Goal: Task Accomplishment & Management: Manage account settings

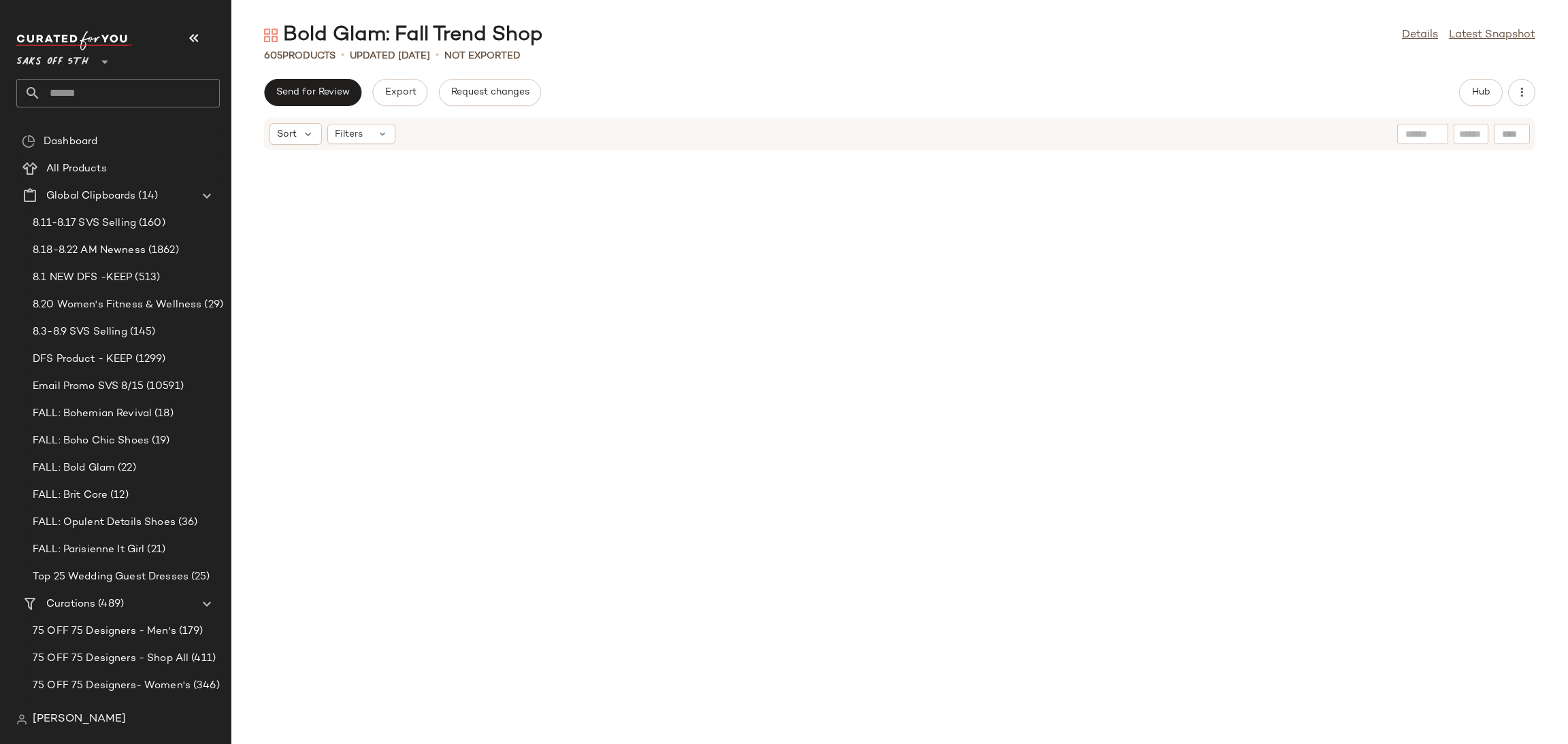
scroll to position [930, 0]
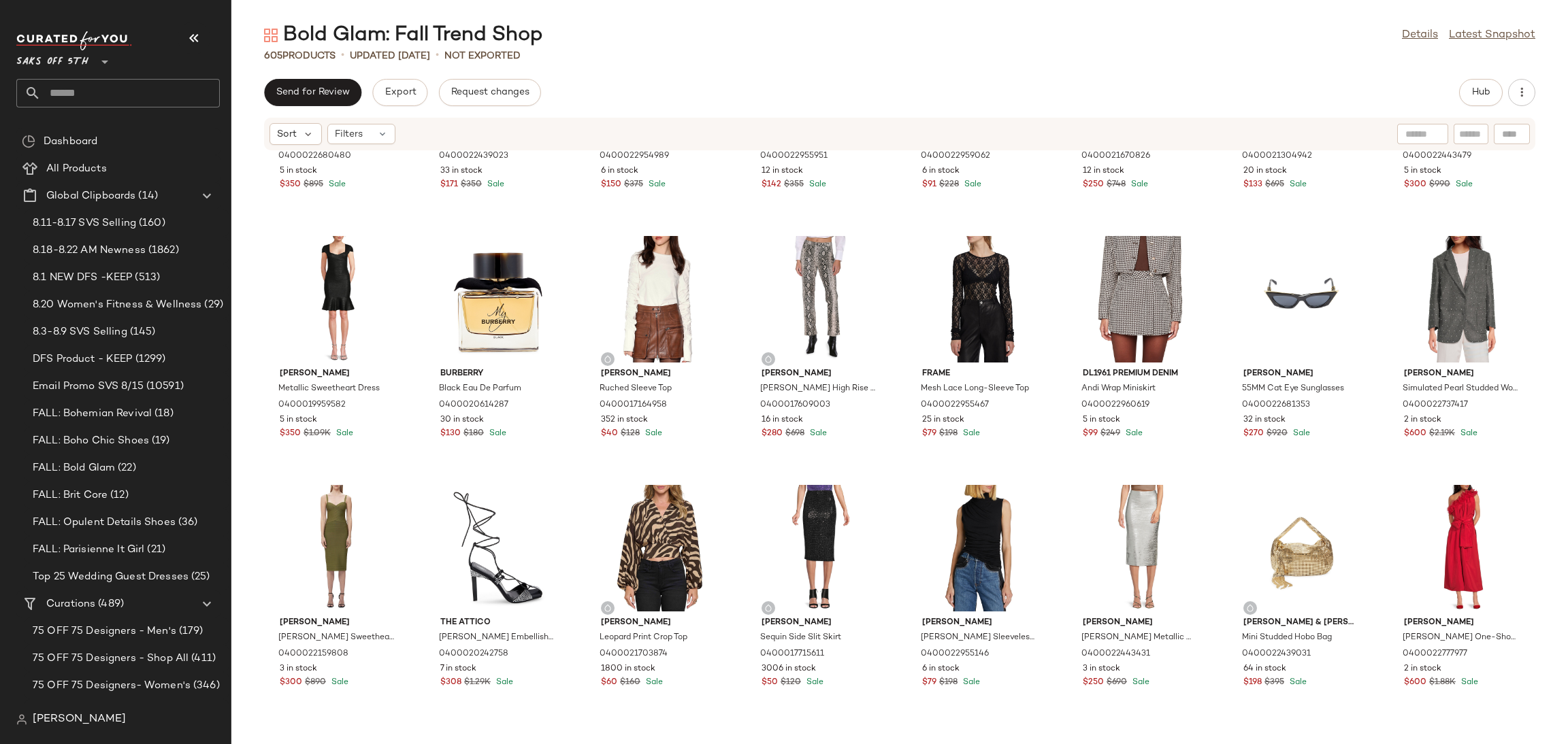
click at [496, 20] on main "Bold Glam: Fall Trend Shop Details Latest Snapshot 605 Products • updated Aug 2…" at bounding box center [784, 372] width 1568 height 744
click at [126, 95] on input "text" at bounding box center [130, 93] width 179 height 29
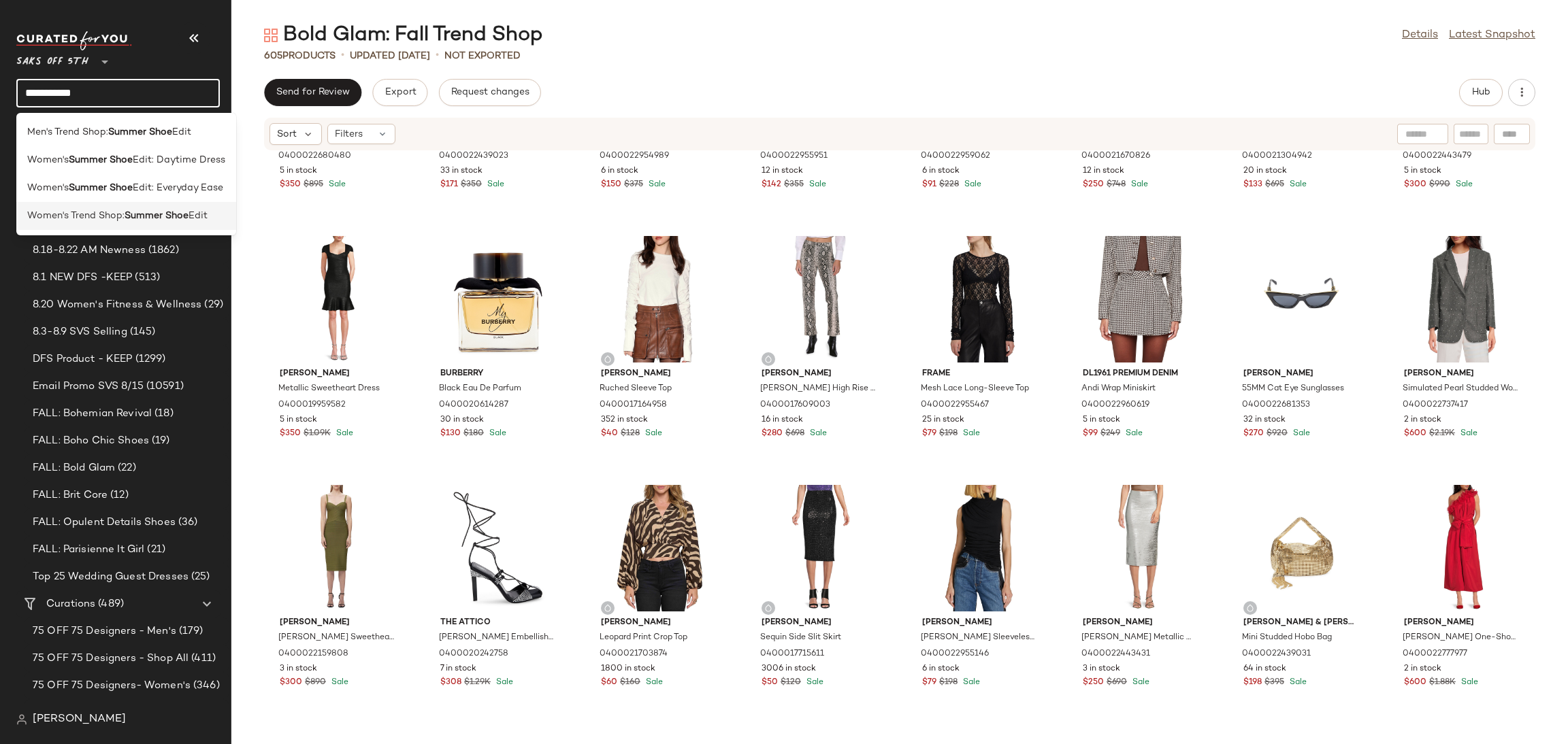
type input "**********"
click at [153, 210] on b "Summer Shoe" at bounding box center [156, 216] width 64 height 14
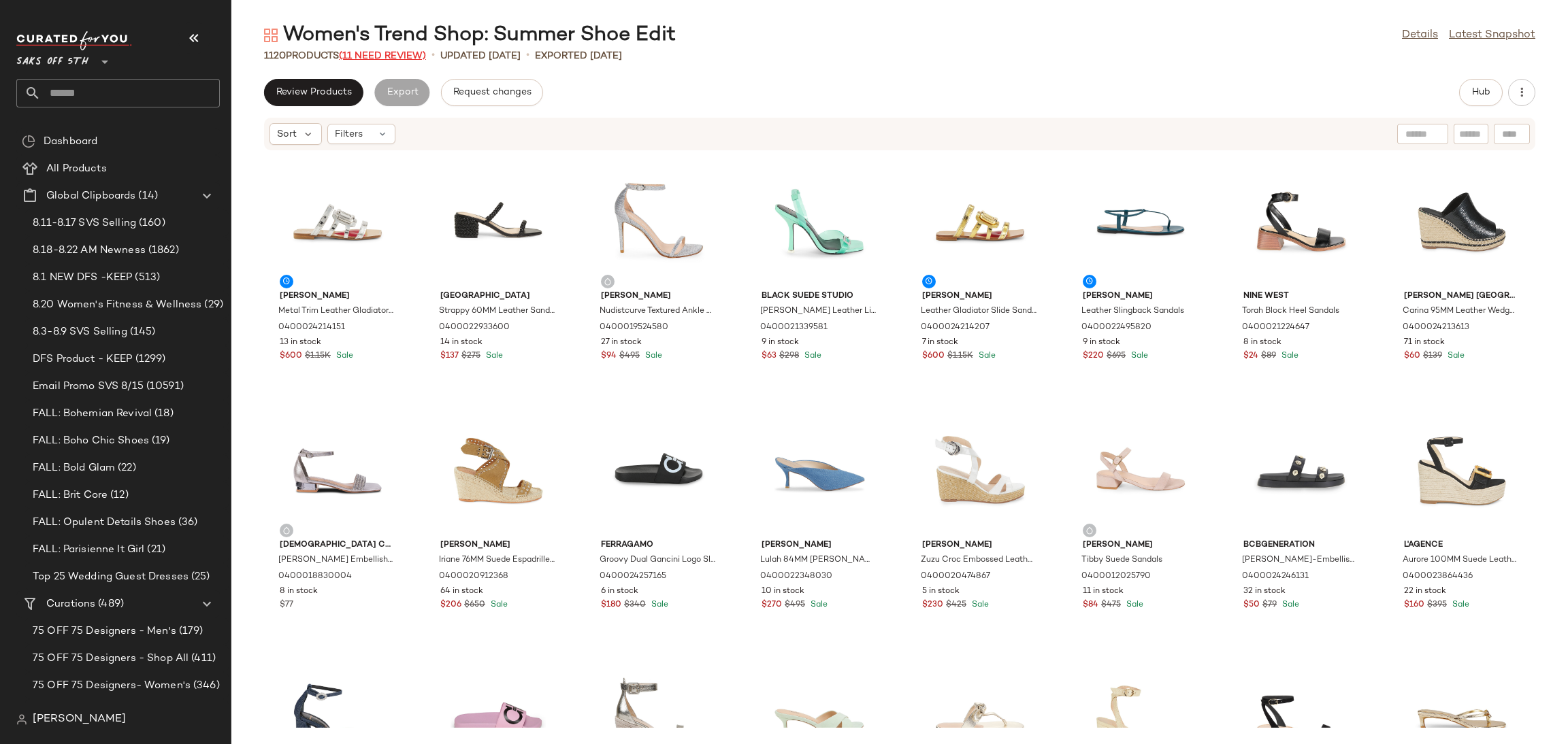
click at [398, 51] on span "(11 Need Review)" at bounding box center [383, 56] width 87 height 11
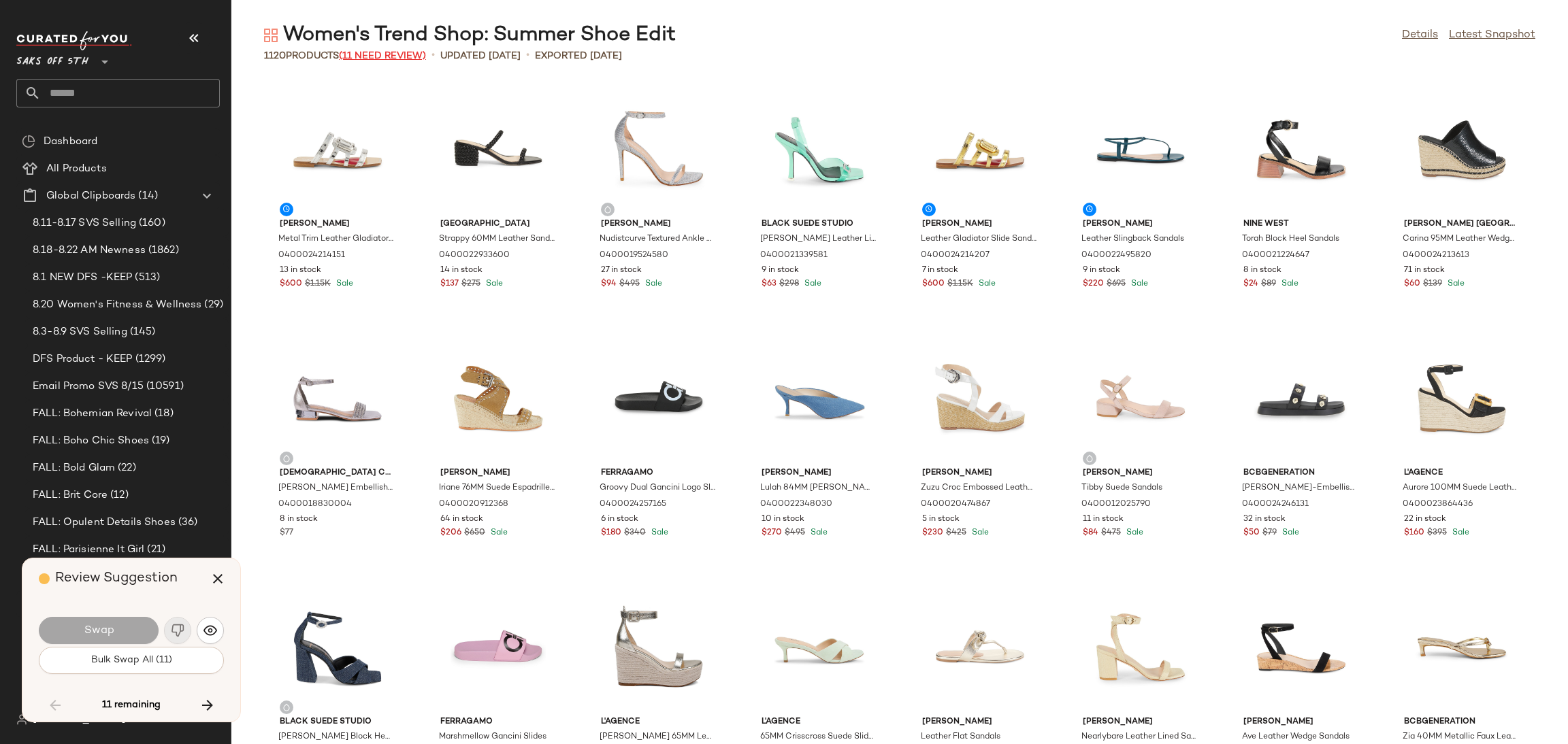
scroll to position [3735, 0]
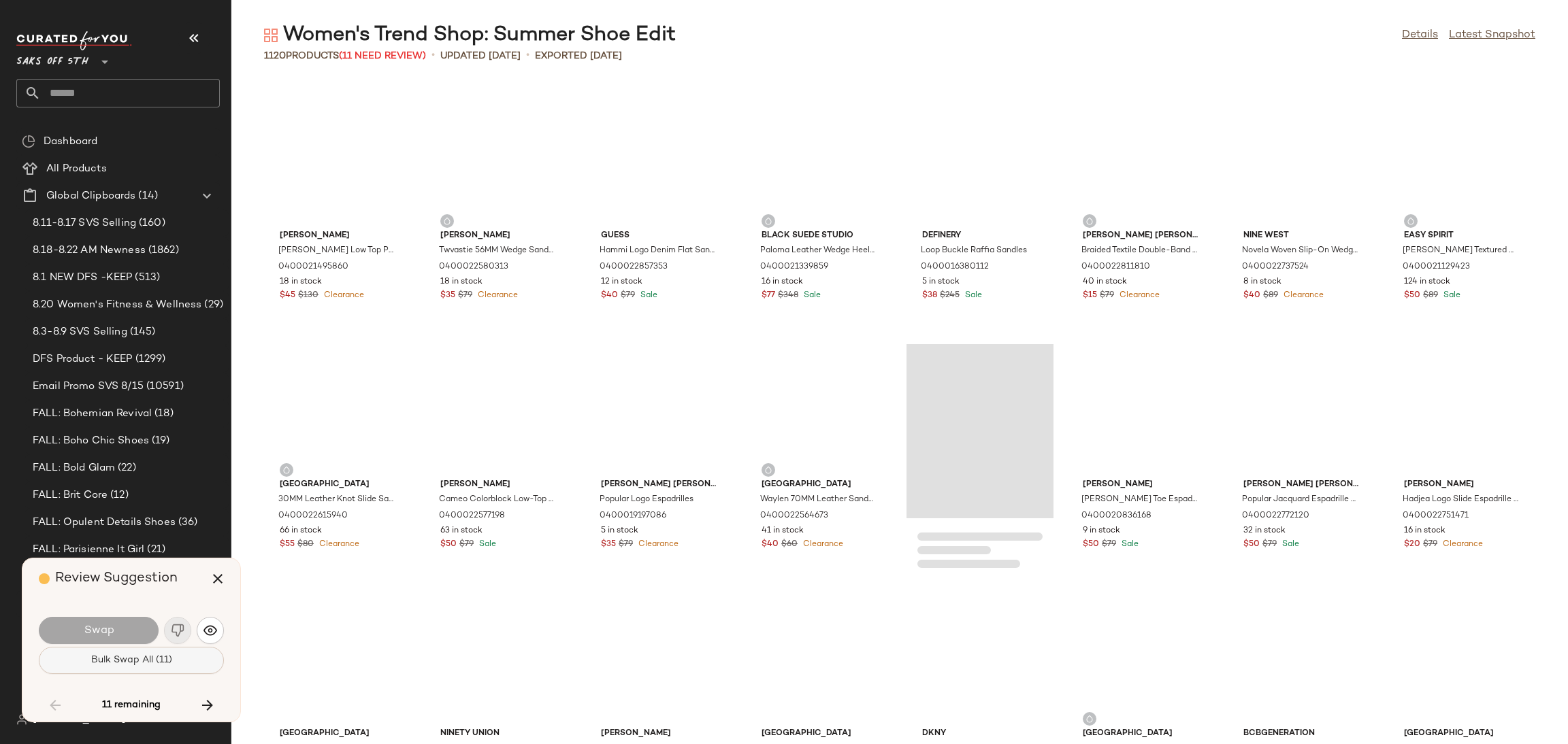
click at [180, 667] on button "Bulk Swap All (11)" at bounding box center [131, 660] width 185 height 27
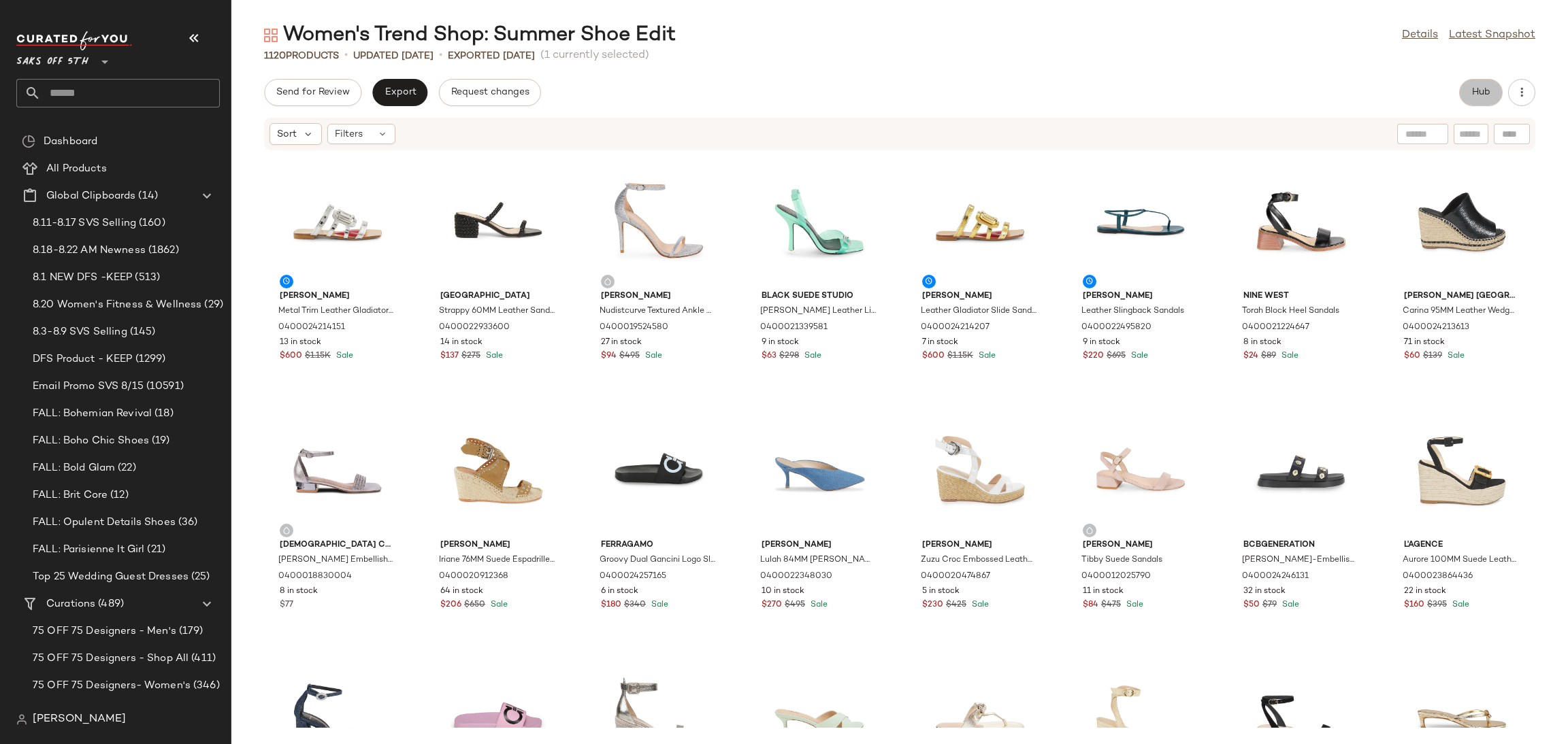
click at [1476, 94] on span "Hub" at bounding box center [1481, 92] width 19 height 11
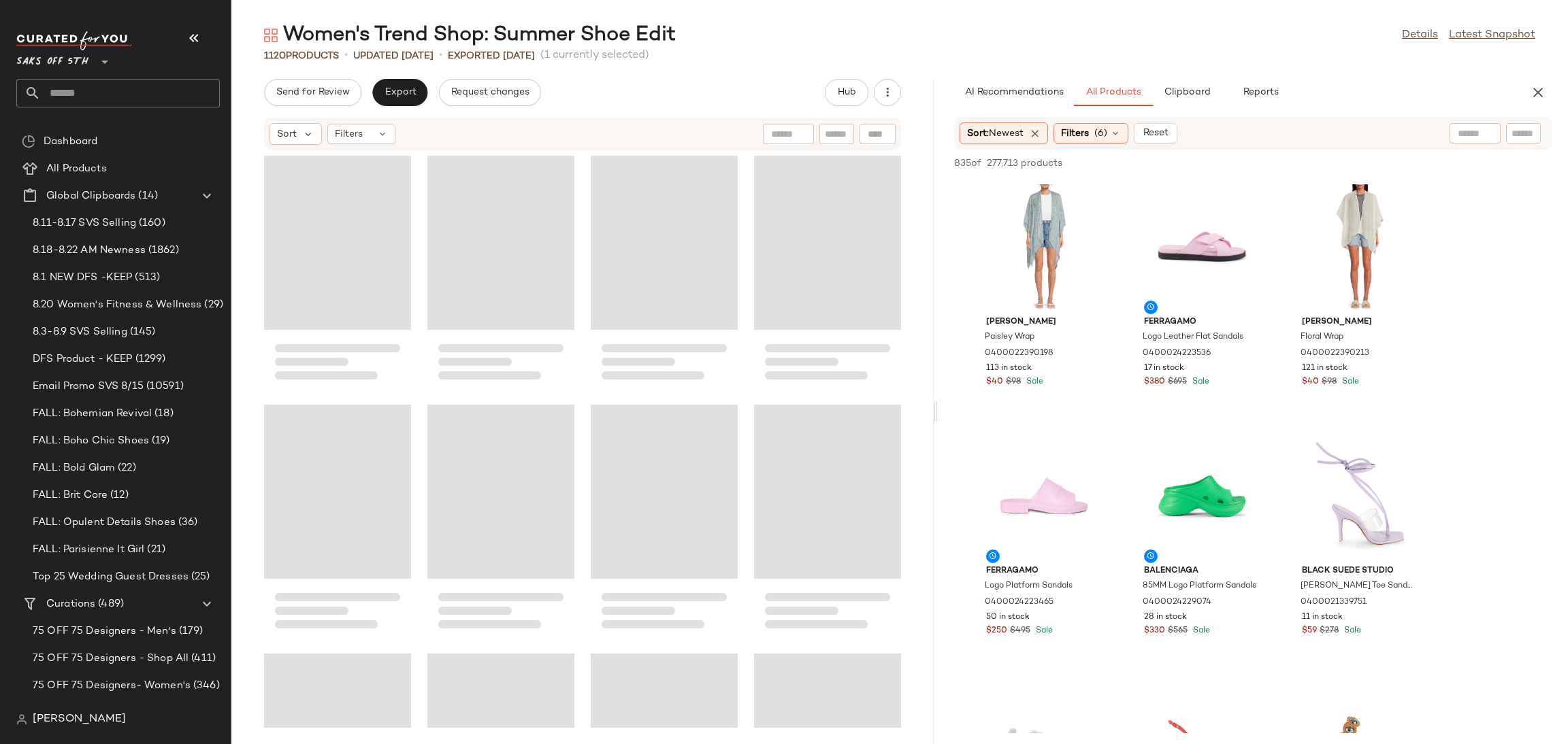
drag, startPoint x: 900, startPoint y: 409, endPoint x: 944, endPoint y: 409, distance: 44.0
click at [944, 409] on div "Women's Trend Shop: Summer Shoe Edit Details Latest Snapshot 1120 Products • up…" at bounding box center [900, 383] width 1337 height 723
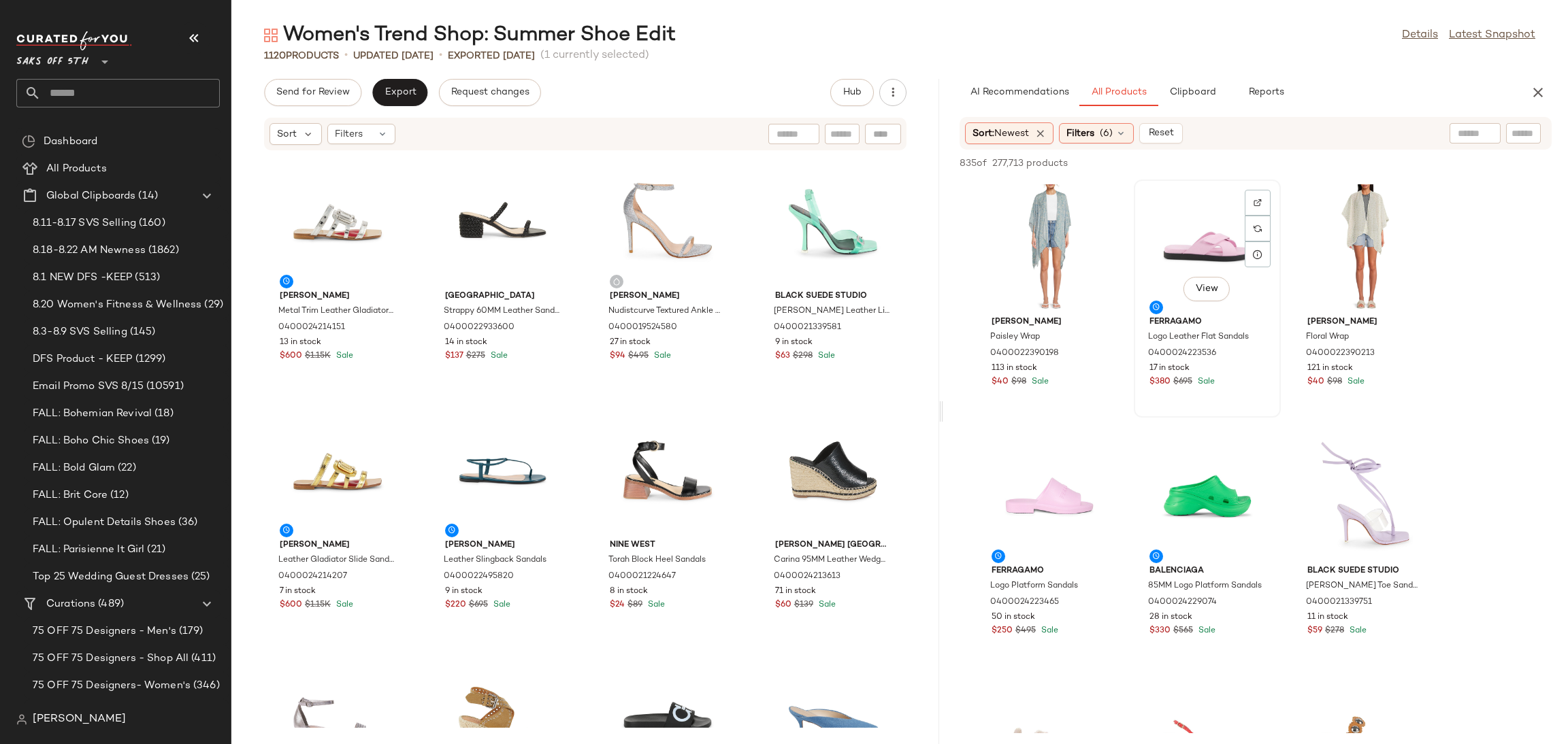
click at [1194, 252] on div "View" at bounding box center [1207, 248] width 137 height 127
click at [1372, 153] on div "835 of 277,713 products • 1 selected Add to Top Add to Bottom Deselect All" at bounding box center [1256, 165] width 625 height 30
click at [1352, 157] on button "Add to Top" at bounding box center [1357, 163] width 65 height 16
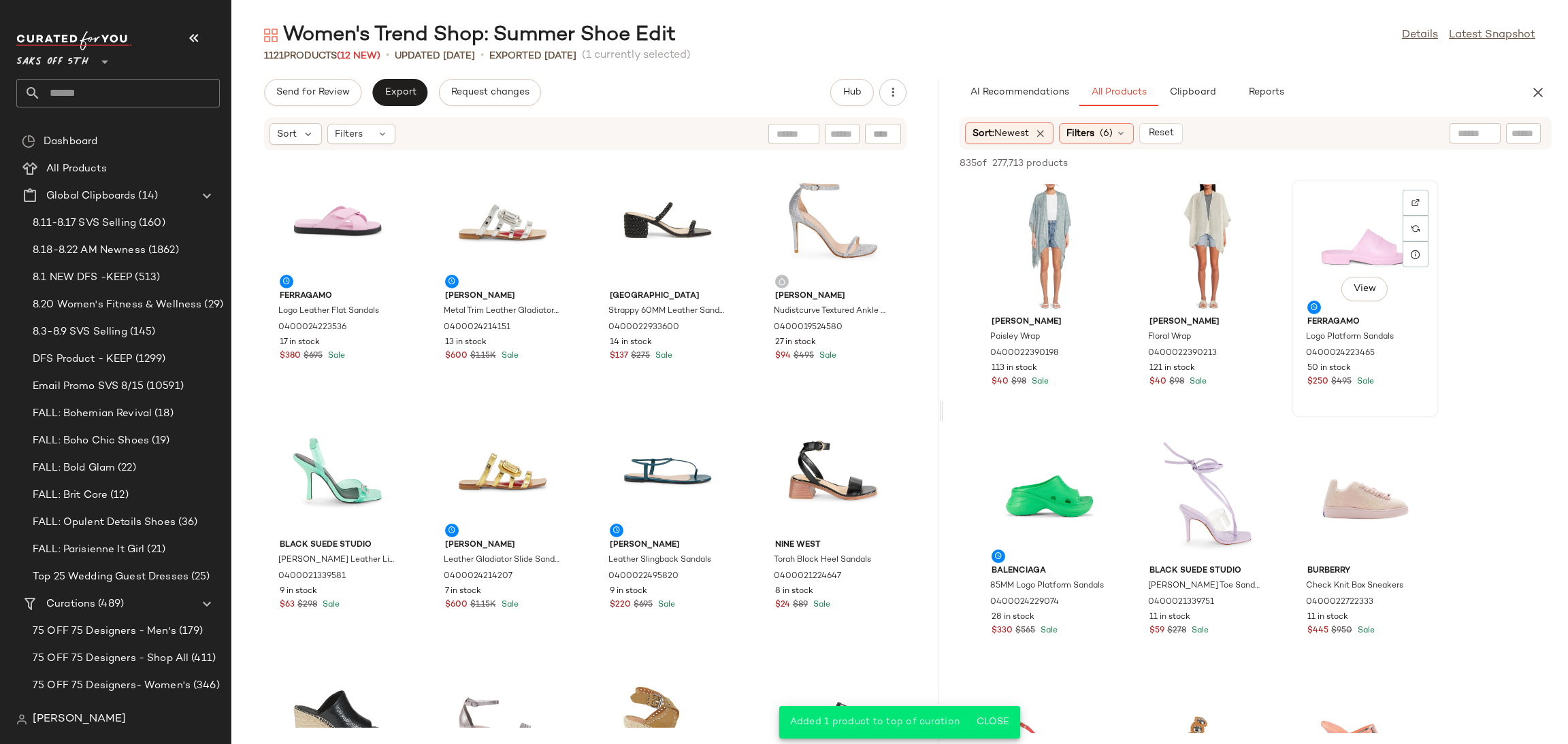
click at [1326, 258] on div "View" at bounding box center [1365, 248] width 137 height 127
click at [1332, 482] on div "View" at bounding box center [1365, 496] width 137 height 127
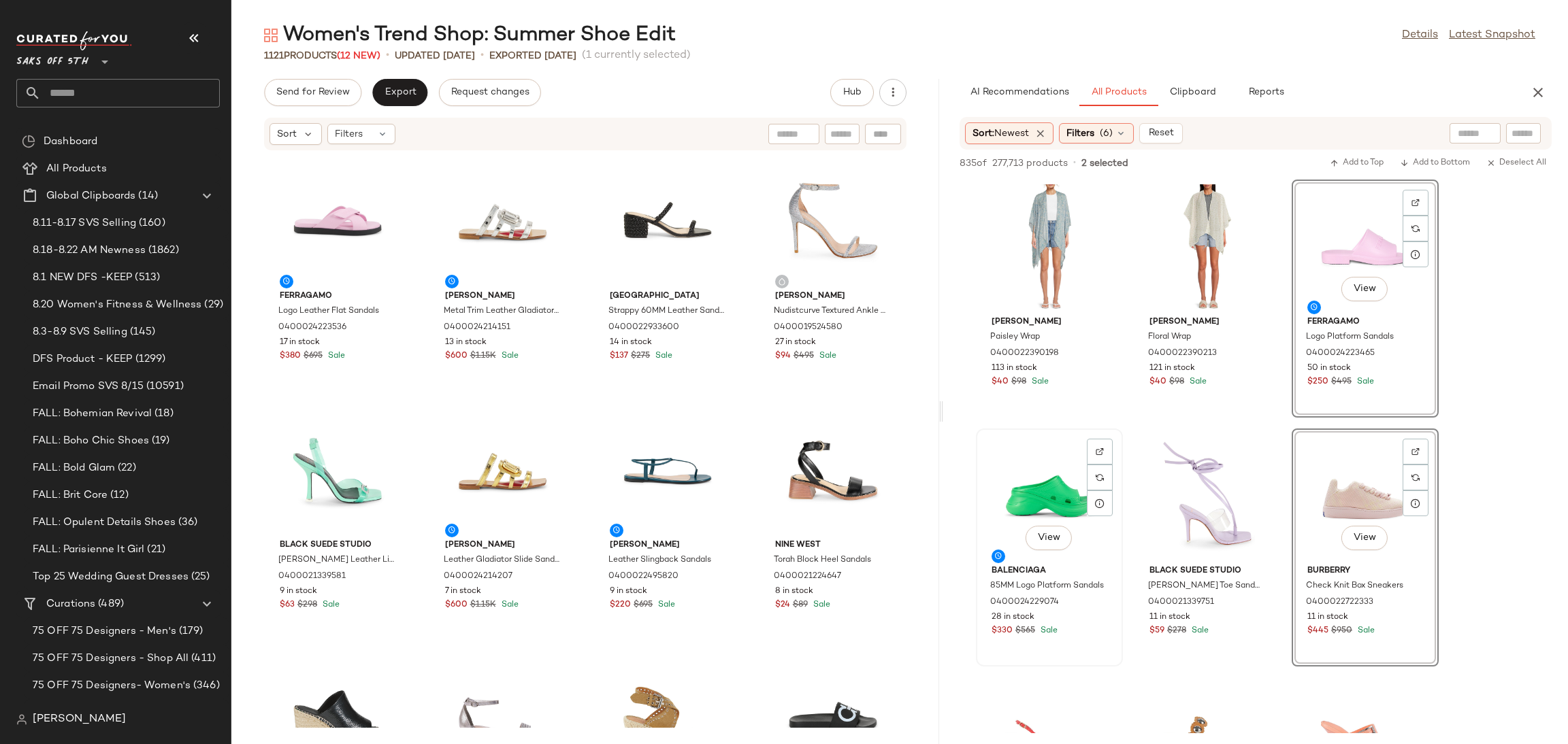
click at [1058, 478] on div "View" at bounding box center [1049, 496] width 137 height 127
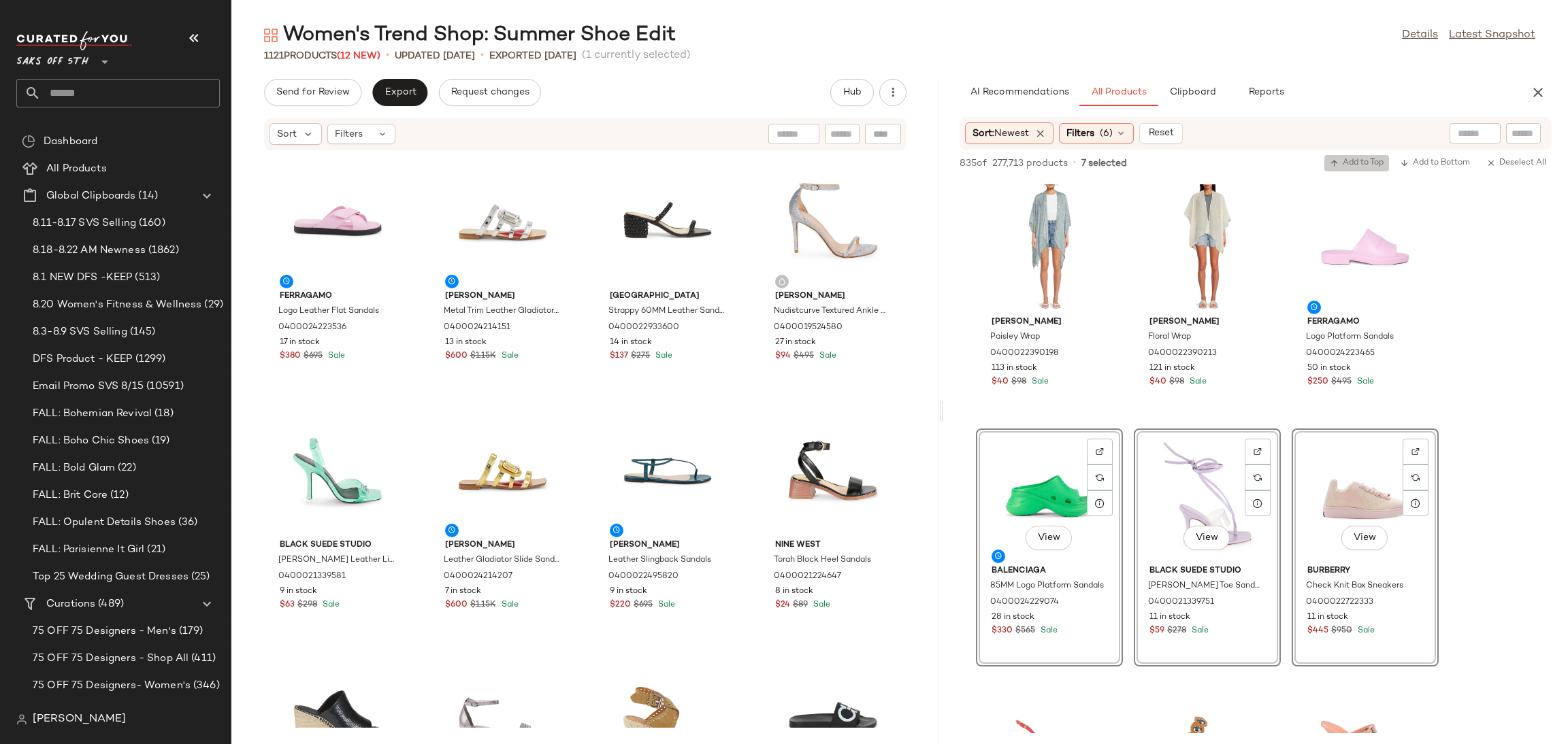
click at [1352, 162] on span "Add to Top" at bounding box center [1357, 163] width 53 height 10
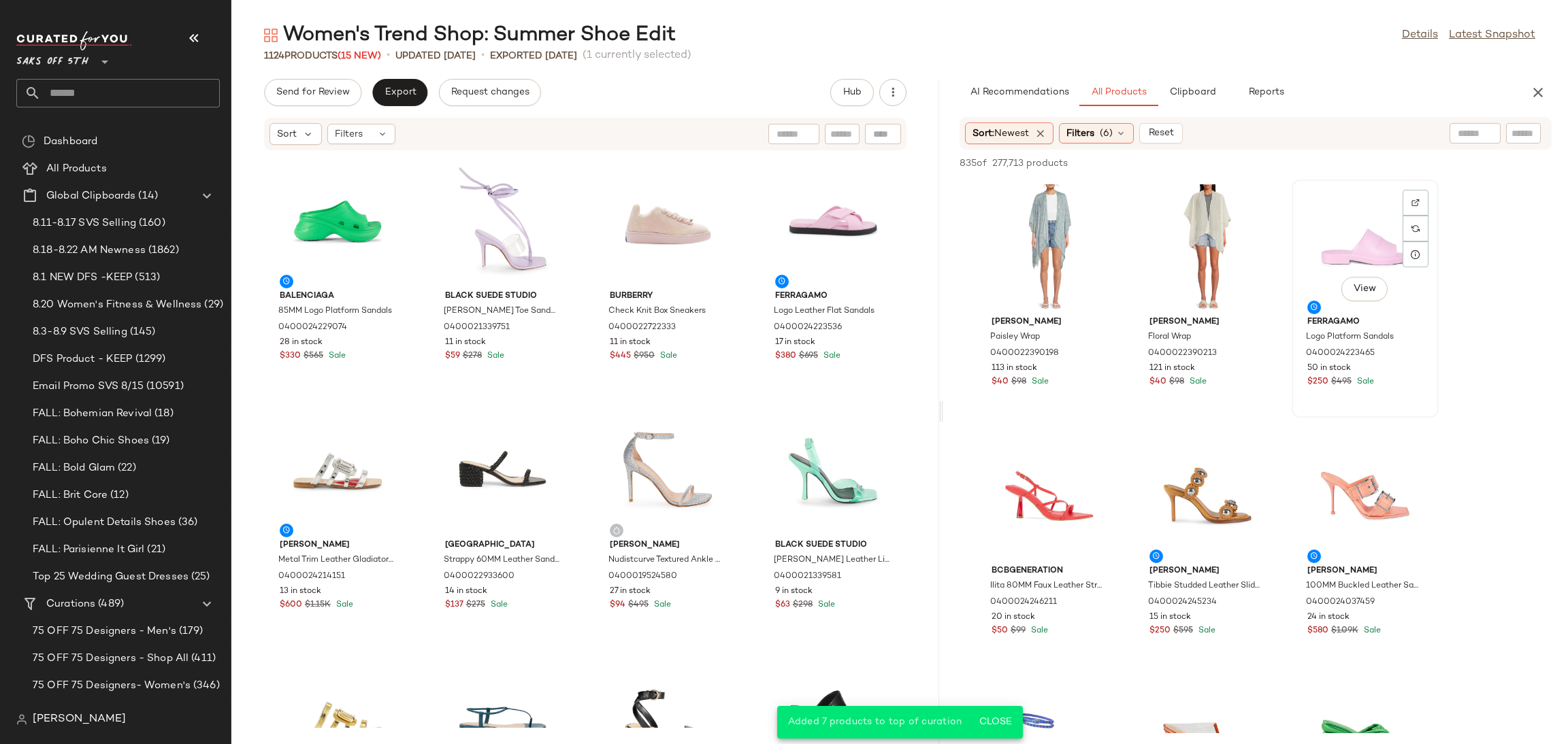
click at [1349, 241] on div "View" at bounding box center [1365, 248] width 137 height 127
click at [1342, 158] on span "Add to Top" at bounding box center [1357, 163] width 53 height 10
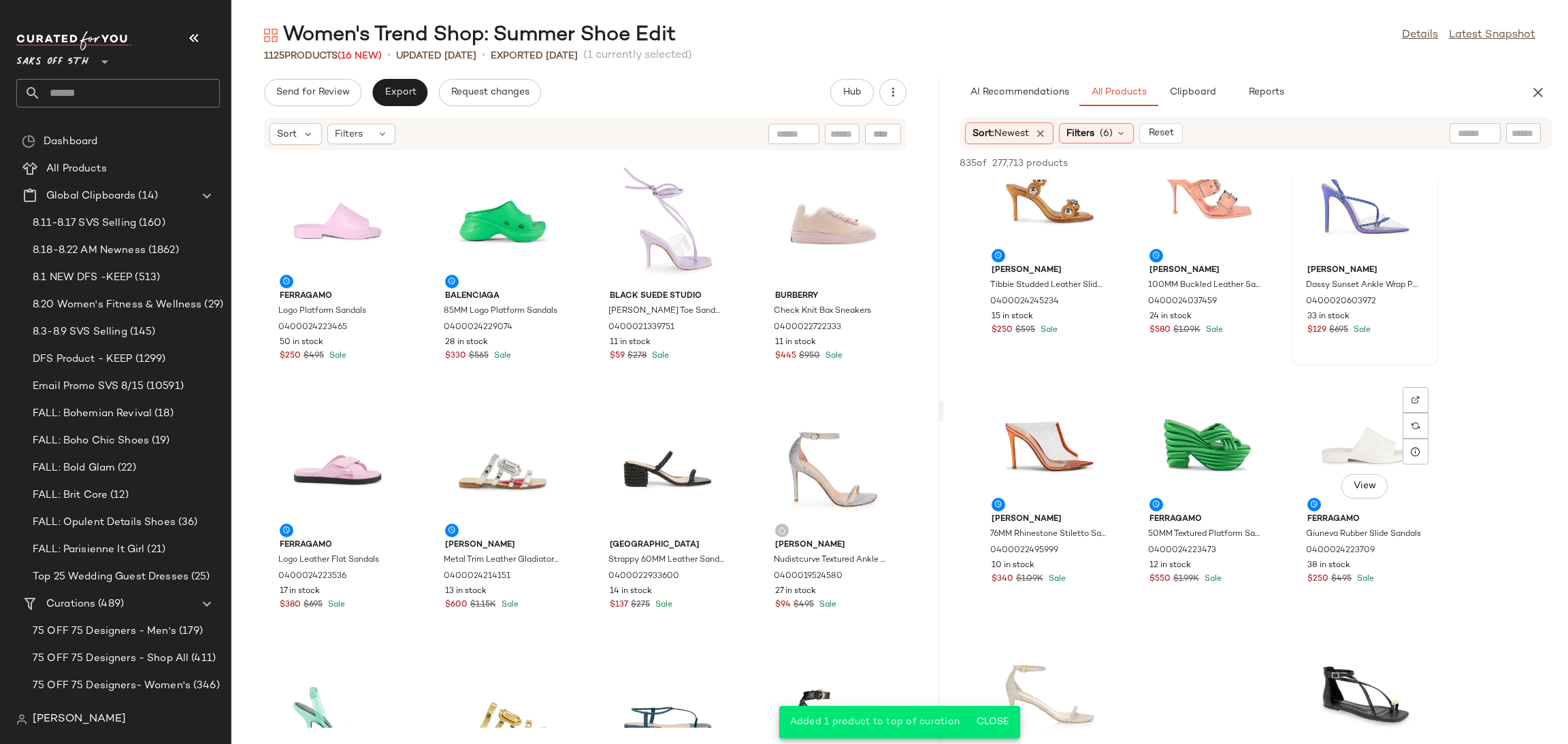
scroll to position [303, 0]
click at [1040, 417] on div "View" at bounding box center [1049, 443] width 137 height 127
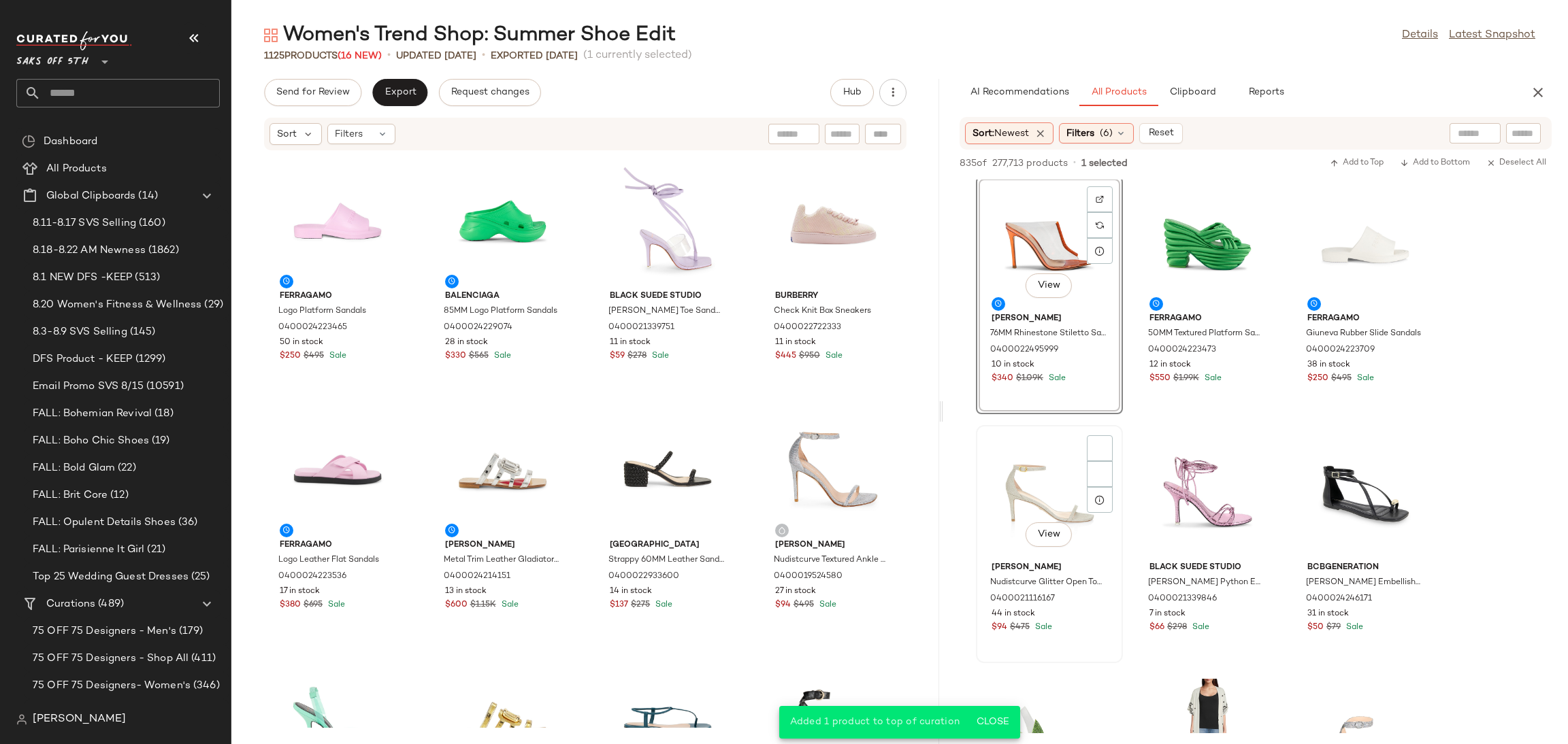
scroll to position [503, 0]
click at [1027, 491] on div "View" at bounding box center [1049, 492] width 137 height 127
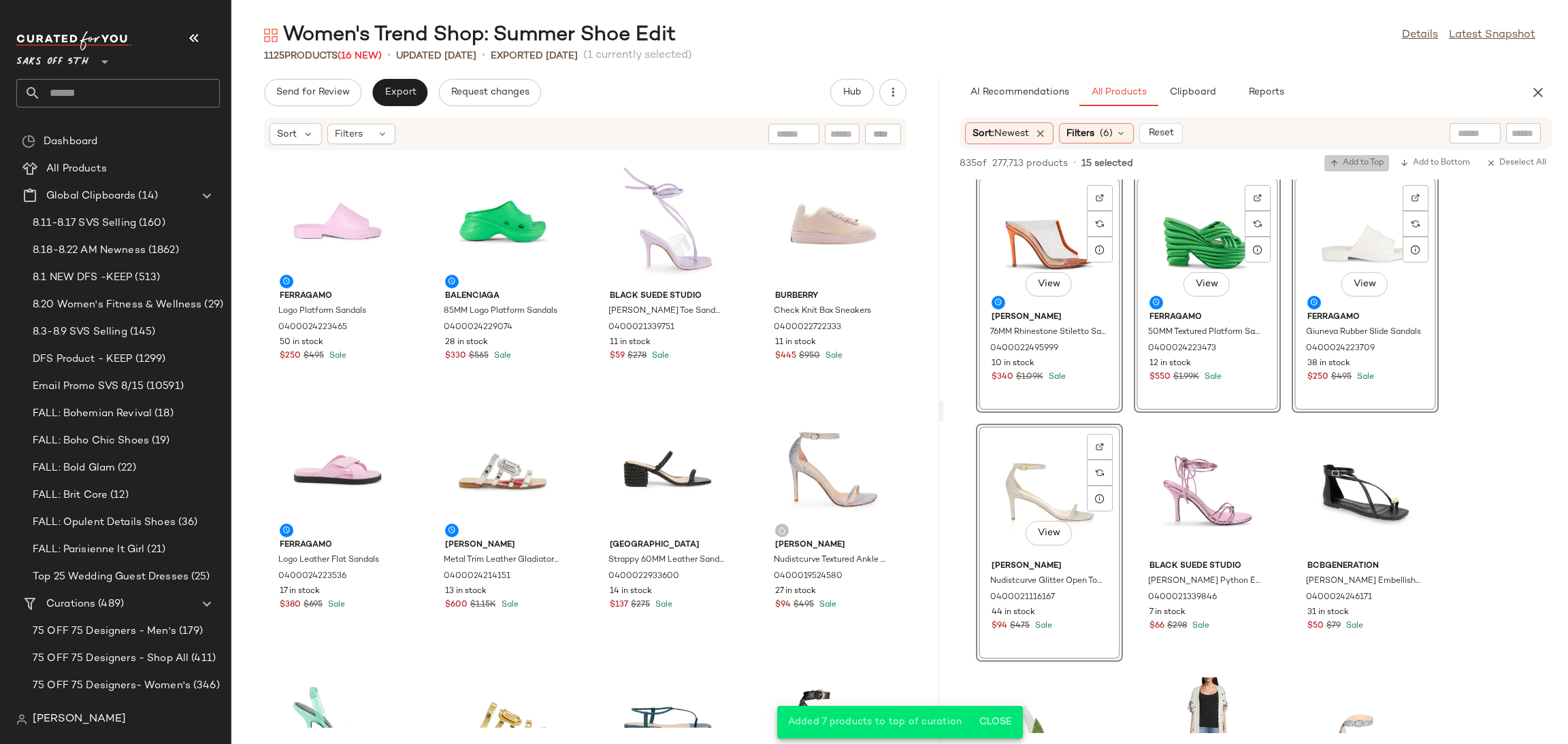
click at [1333, 163] on icon "button" at bounding box center [1335, 163] width 10 height 10
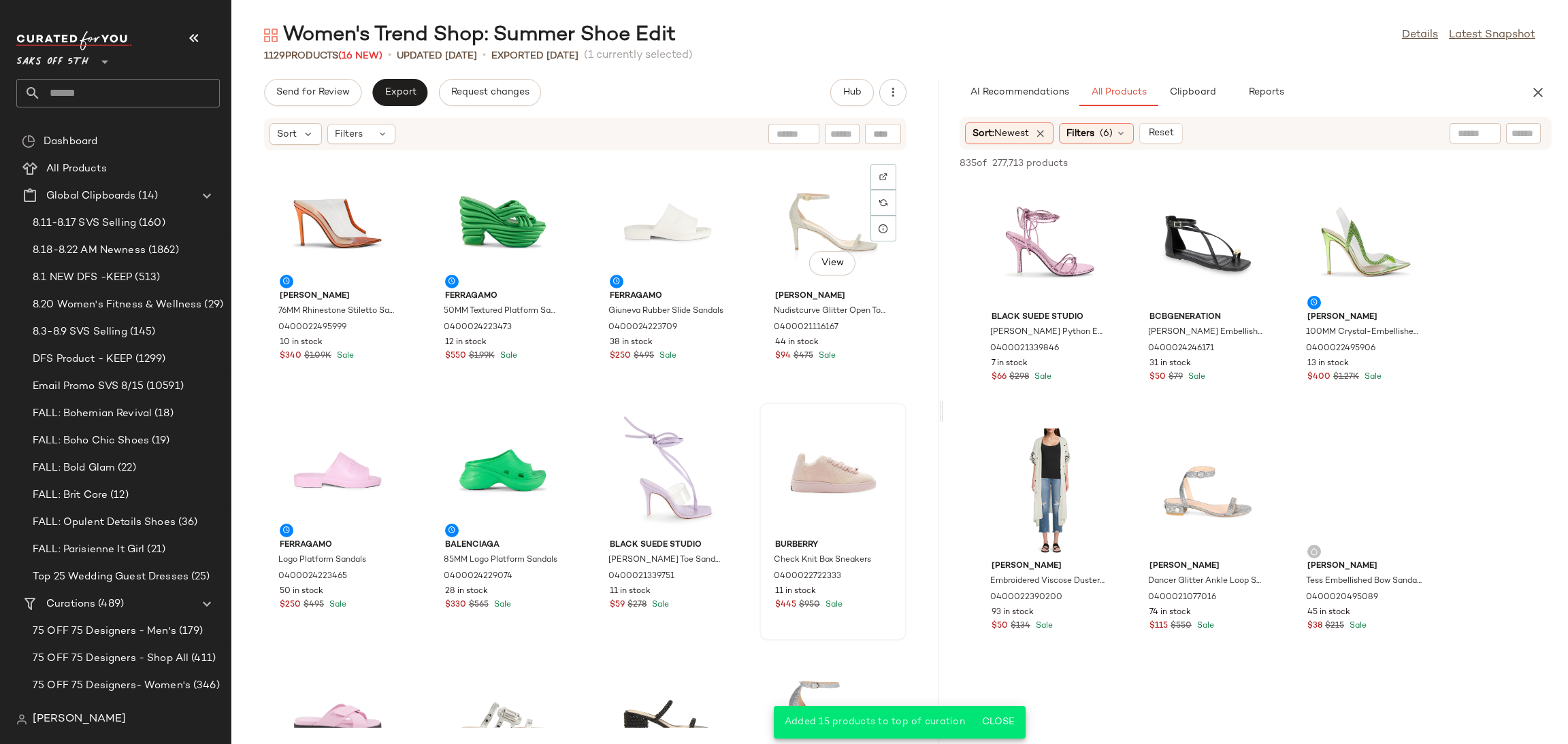
scroll to position [254, 0]
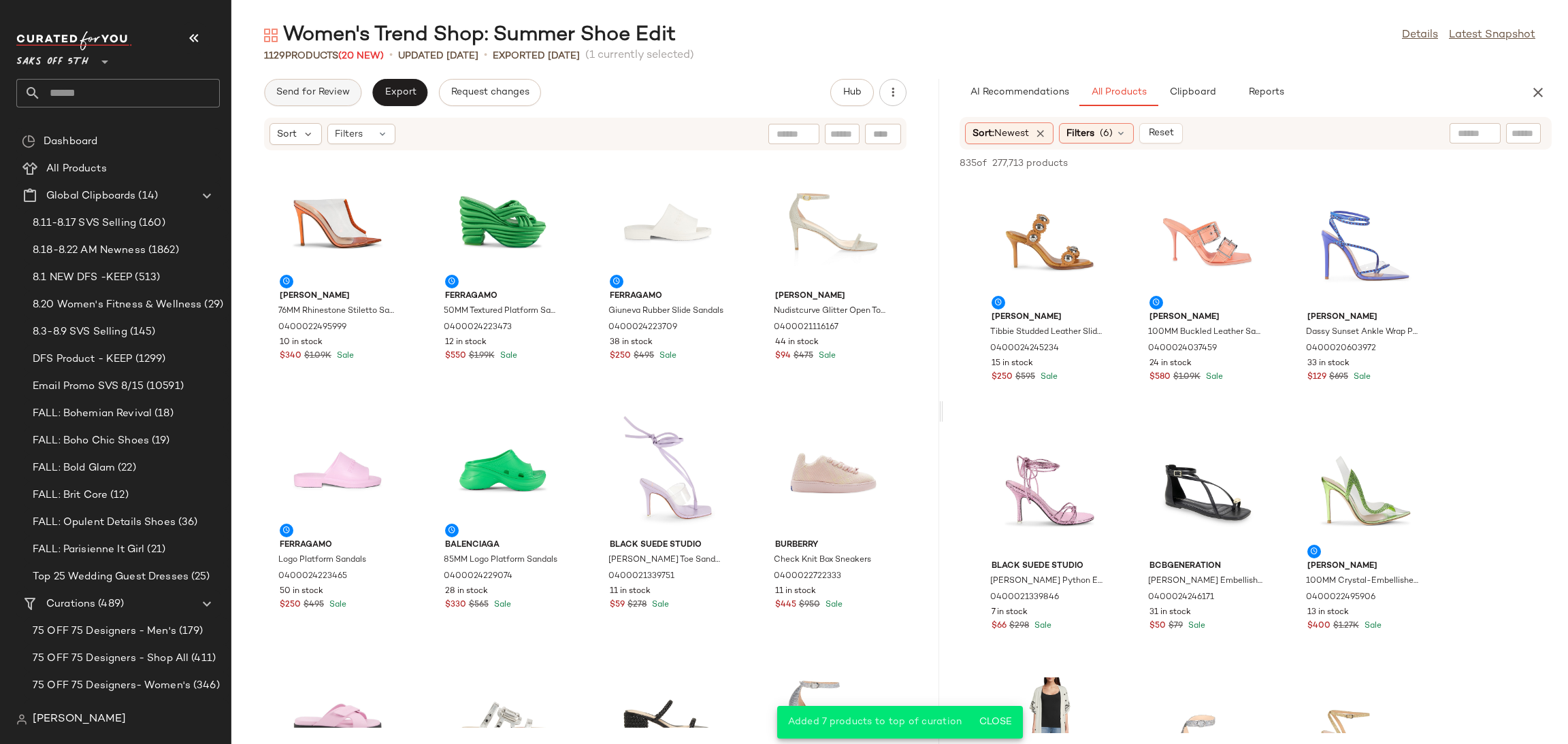
drag, startPoint x: 321, startPoint y: 73, endPoint x: 324, endPoint y: 100, distance: 27.2
click at [324, 100] on div "Women's Trend Shop: Summer Shoe Edit Details Latest Snapshot 1129 Products (20 …" at bounding box center [900, 383] width 1337 height 723
click at [324, 100] on button "Send for Review" at bounding box center [312, 92] width 97 height 27
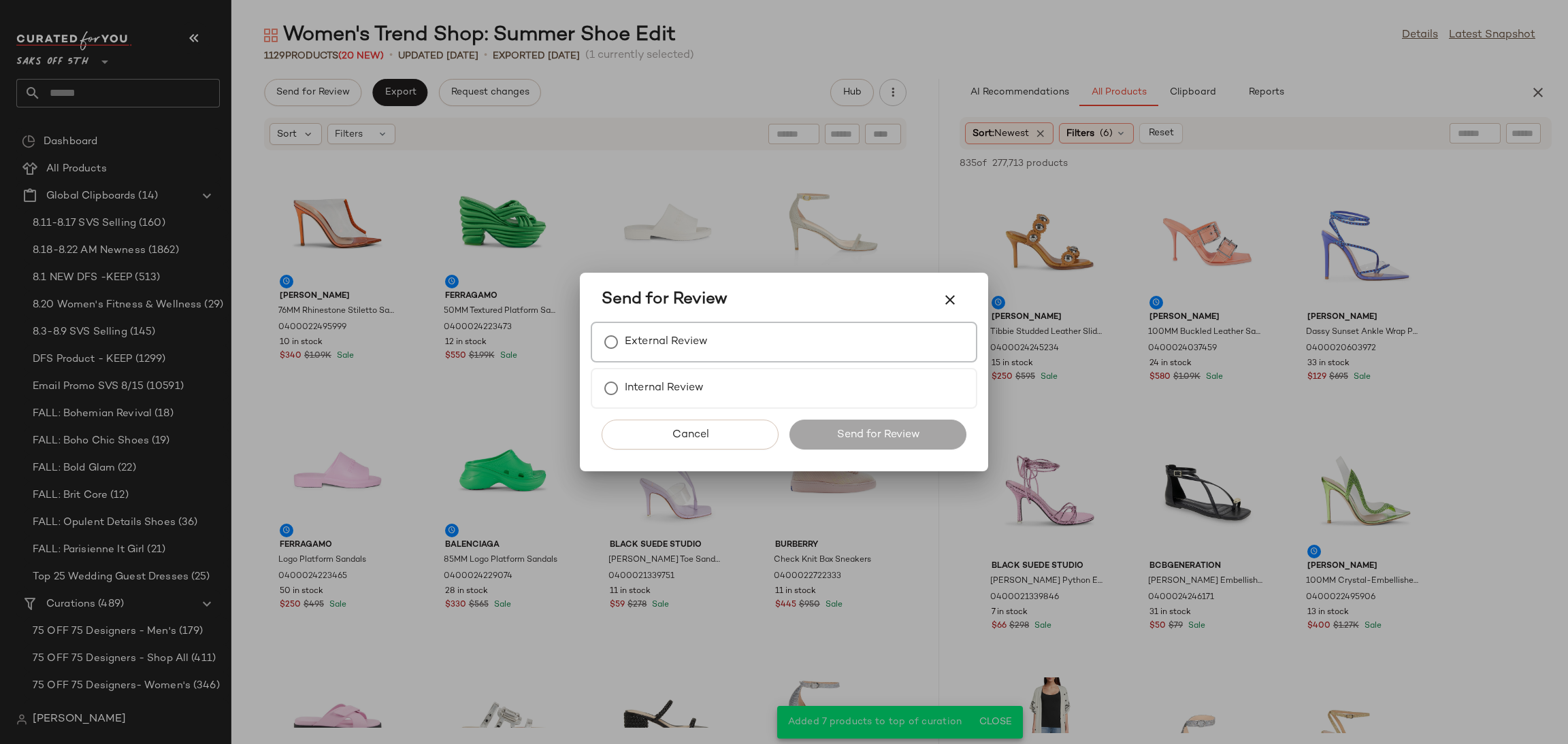
click at [638, 335] on label "External Review" at bounding box center [666, 342] width 83 height 27
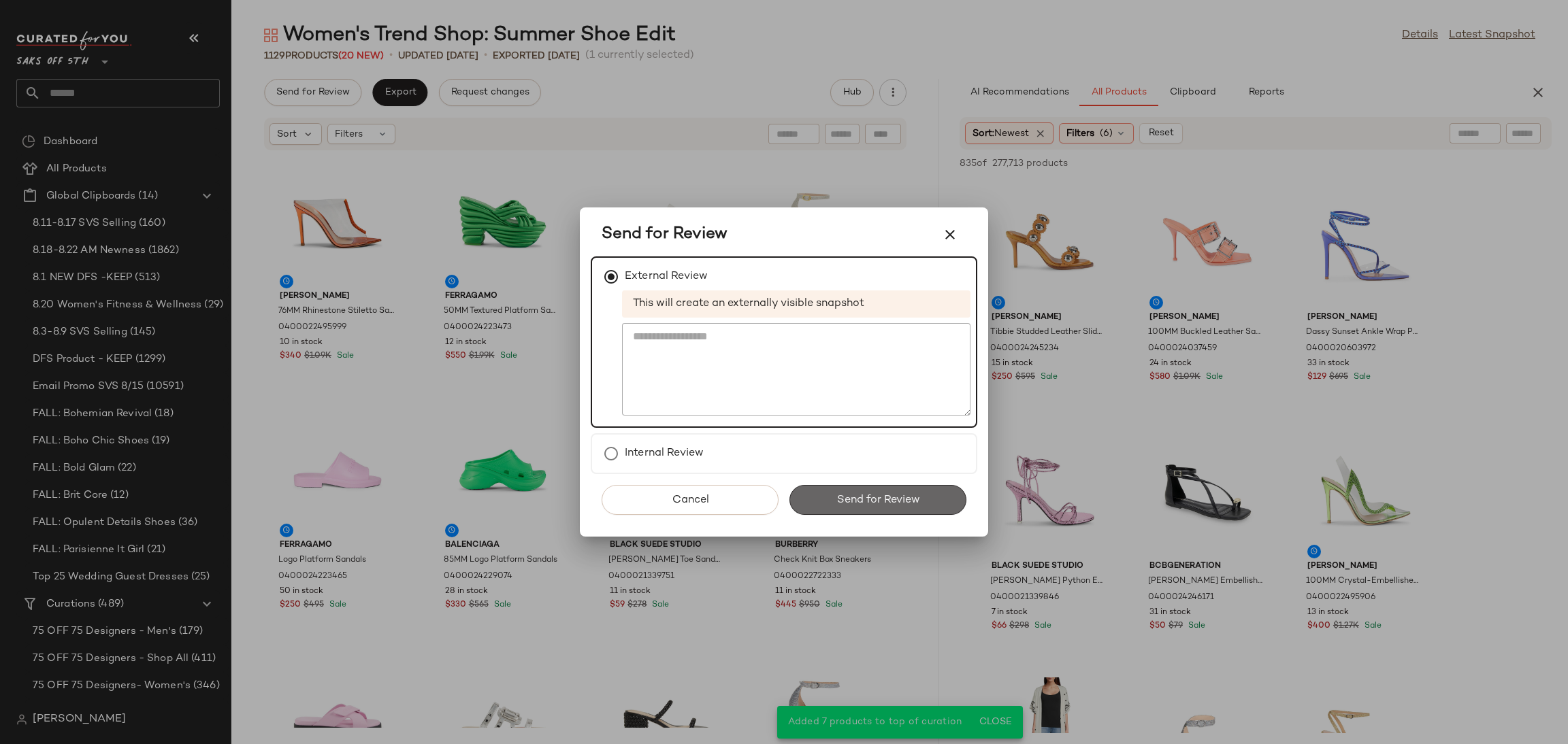
click at [834, 511] on button "Send for Review" at bounding box center [878, 500] width 177 height 30
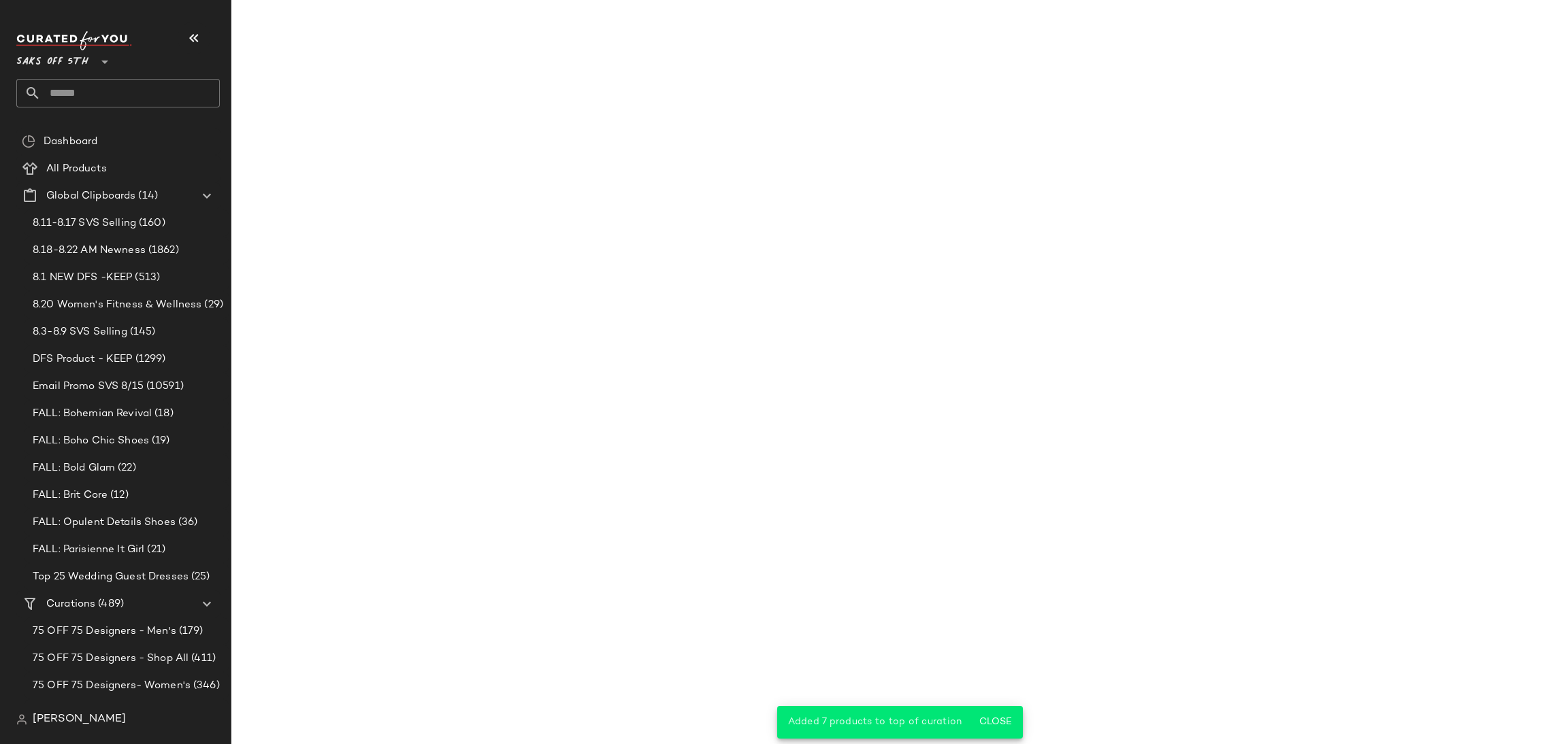
scroll to position [503, 0]
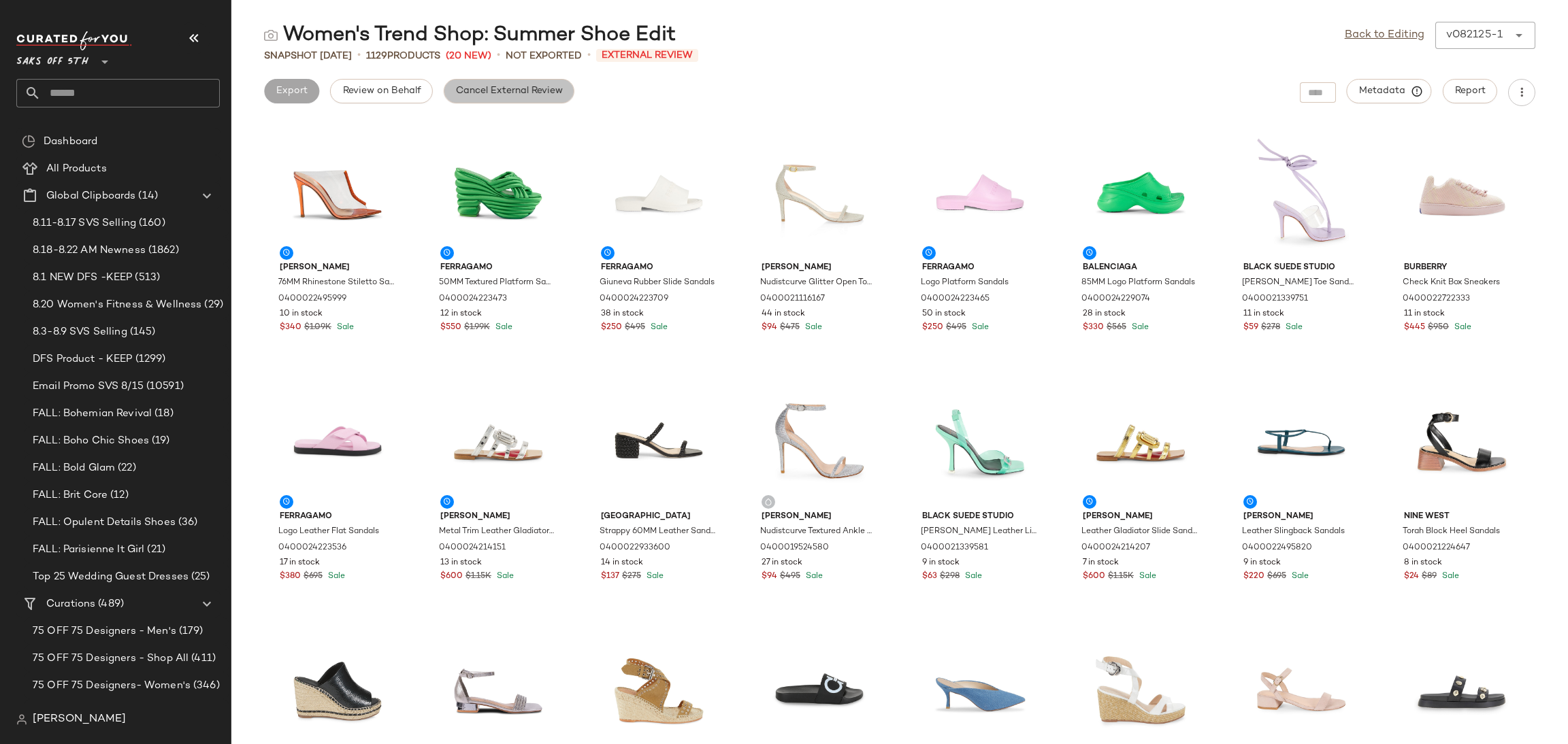
click at [485, 83] on button "Cancel External Review" at bounding box center [509, 91] width 131 height 25
click at [1384, 34] on link "Back to Editing" at bounding box center [1384, 35] width 79 height 16
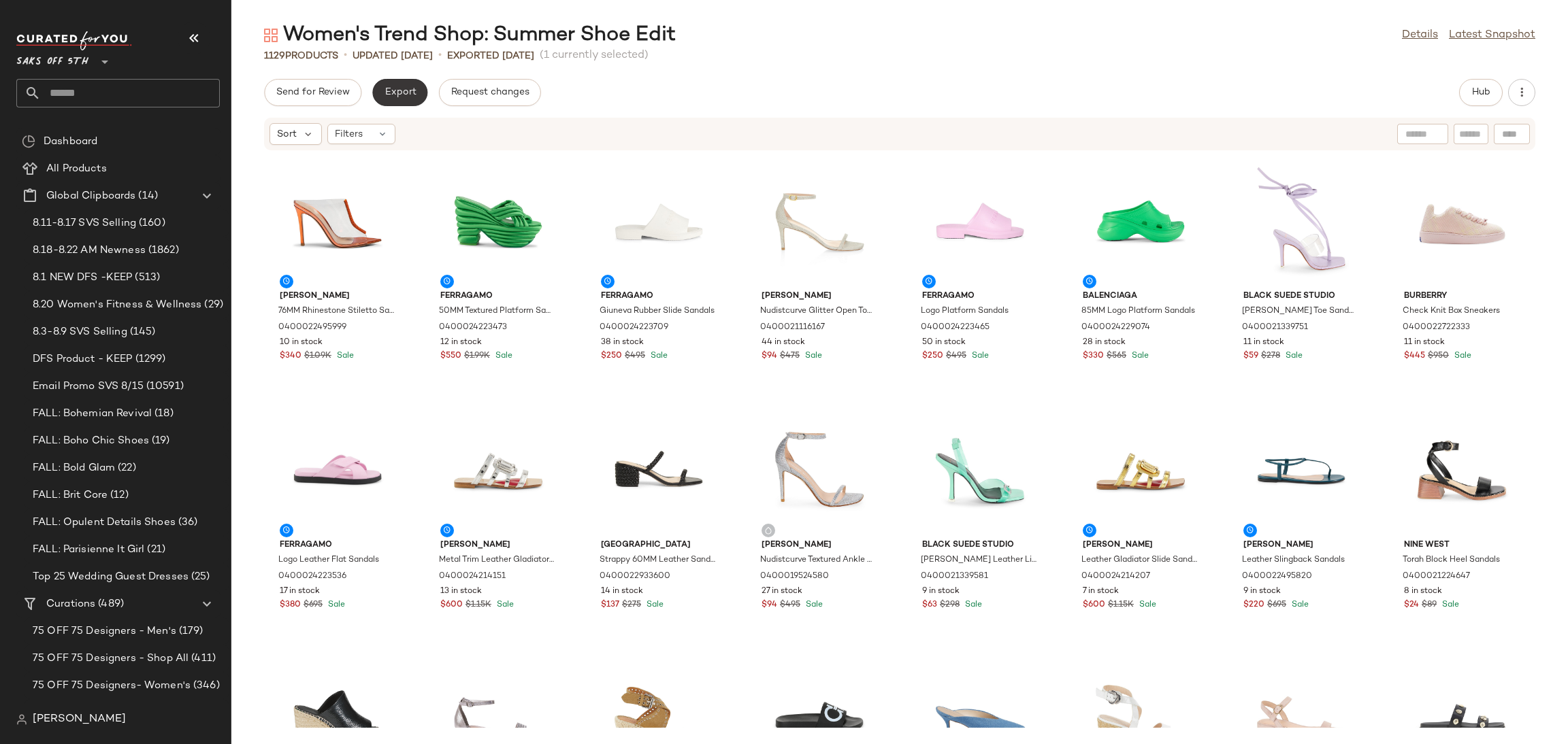
click at [405, 90] on span "Export" at bounding box center [400, 92] width 32 height 11
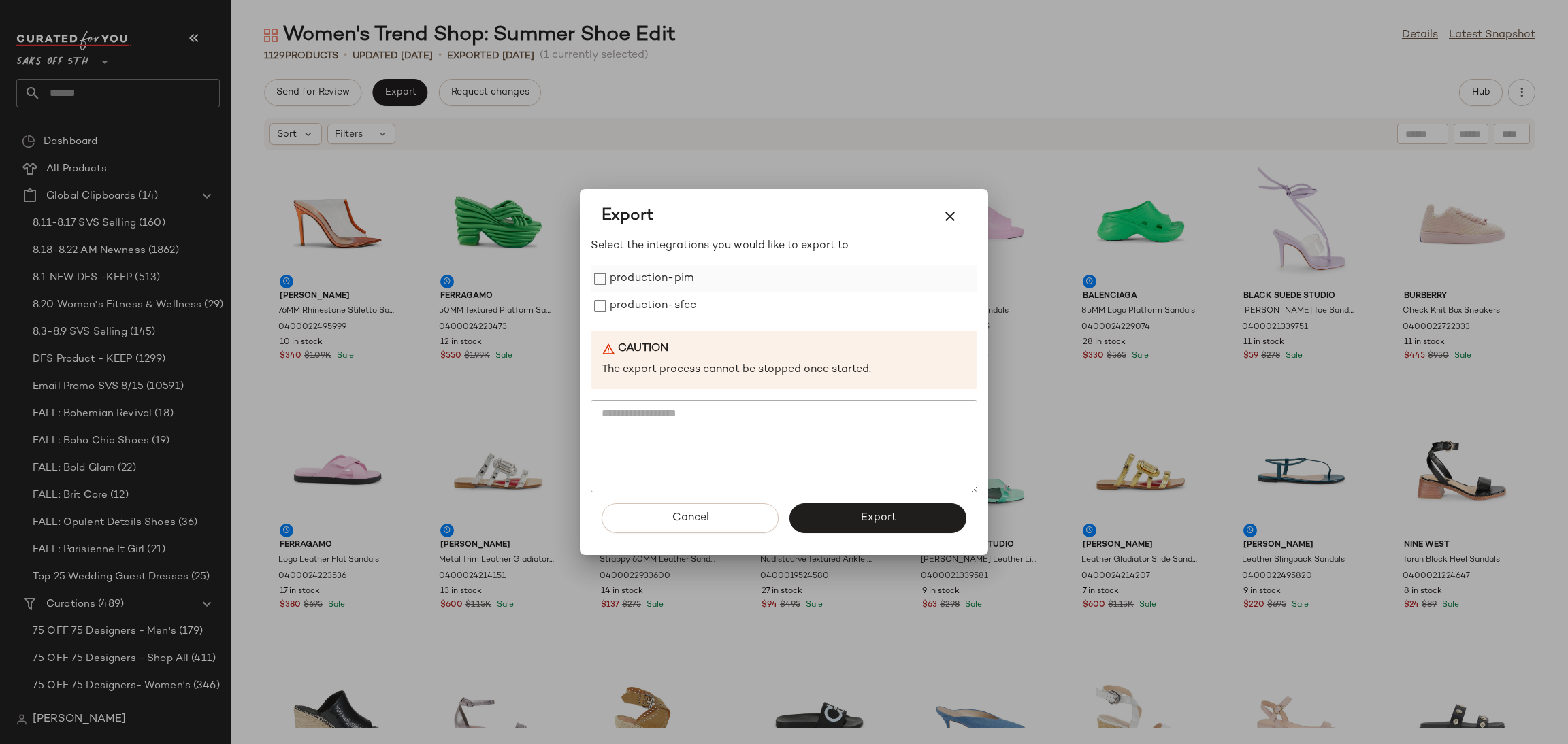
click at [626, 271] on label "production-pim" at bounding box center [651, 278] width 84 height 27
click at [635, 295] on label "production-sfcc" at bounding box center [653, 306] width 87 height 27
click at [841, 527] on button "Export" at bounding box center [878, 518] width 177 height 30
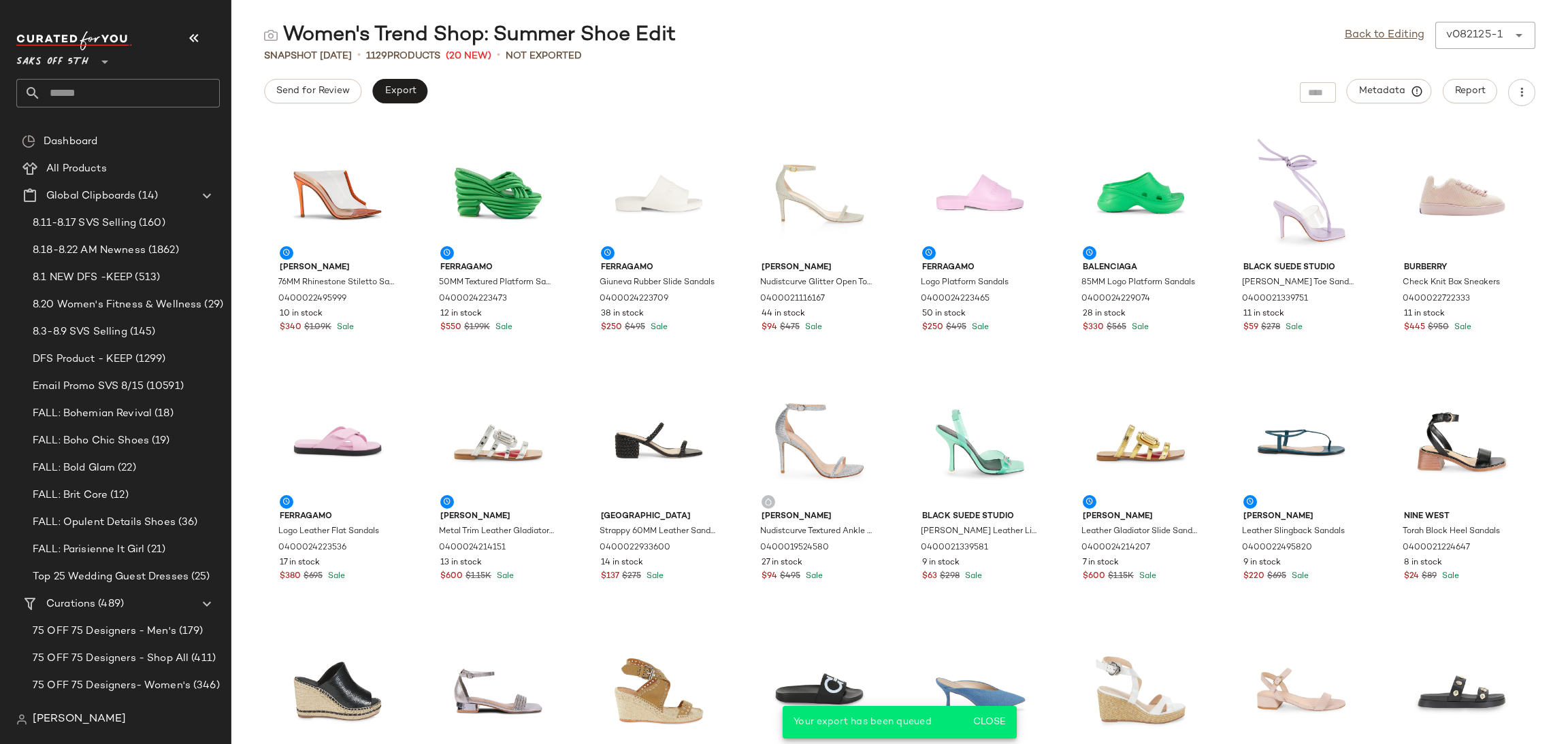
click at [165, 99] on input "text" at bounding box center [130, 93] width 179 height 29
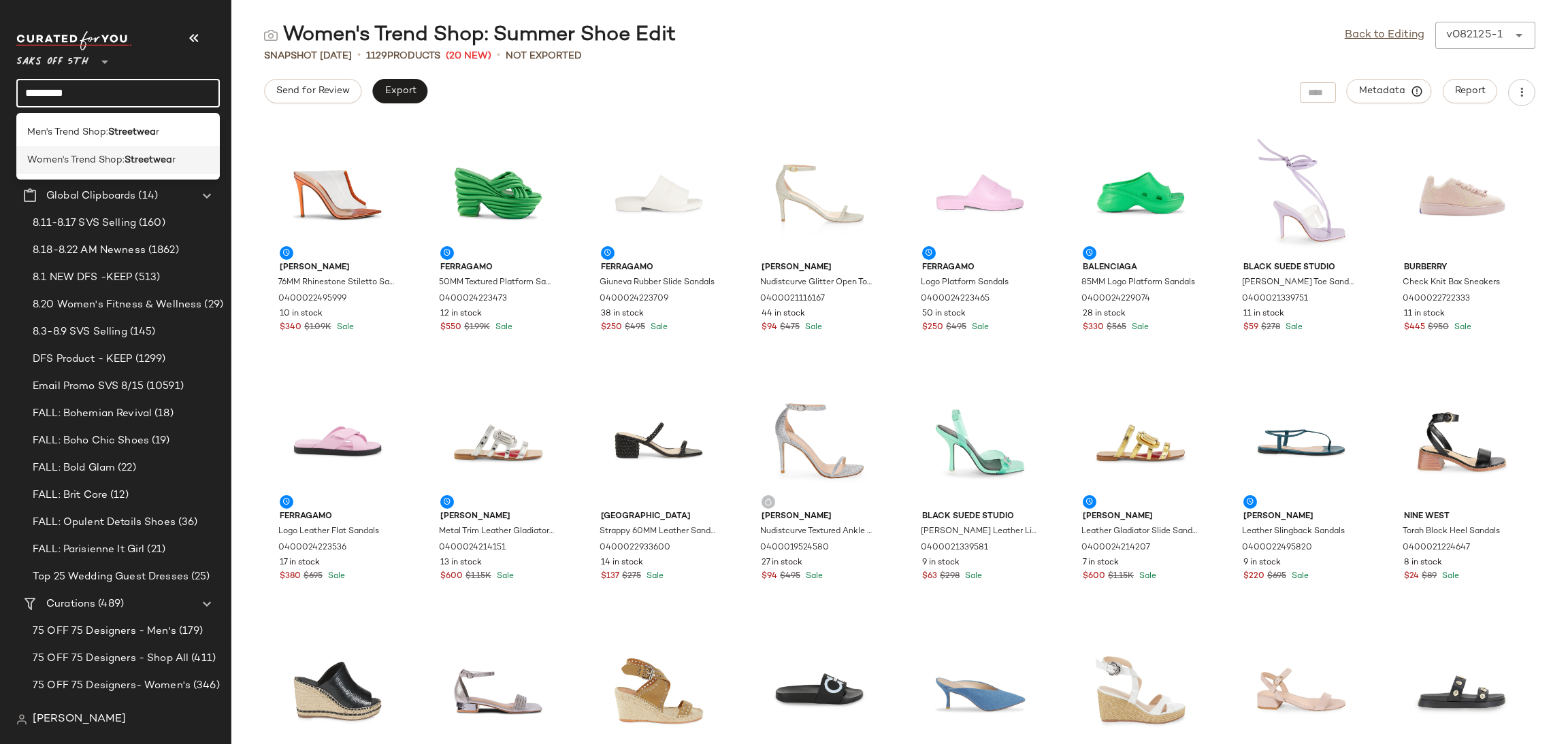
type input "*********"
click at [151, 159] on b "Streetwea" at bounding box center [148, 160] width 48 height 14
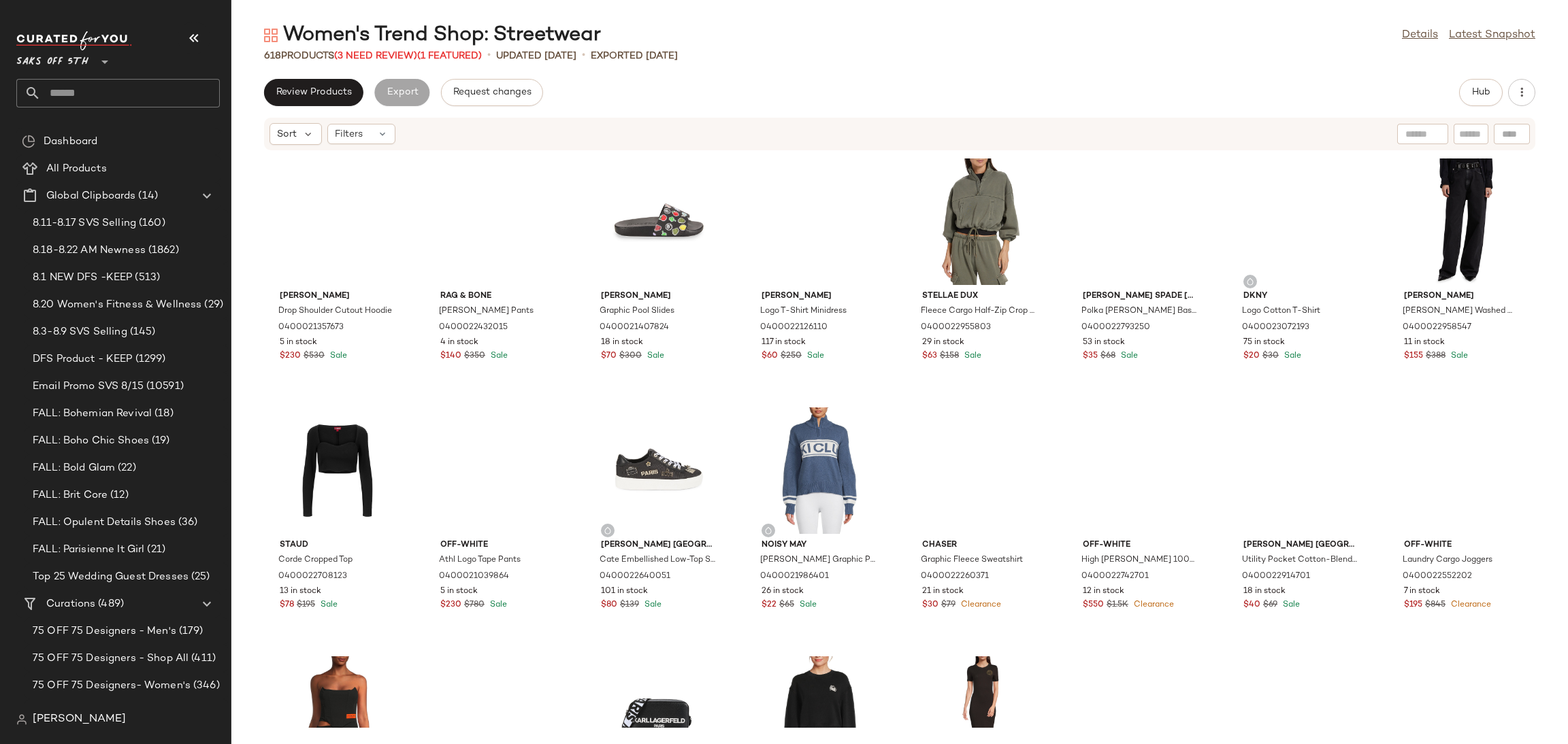
click at [390, 47] on div "Women's Trend Shop: Streetwear" at bounding box center [432, 35] width 337 height 27
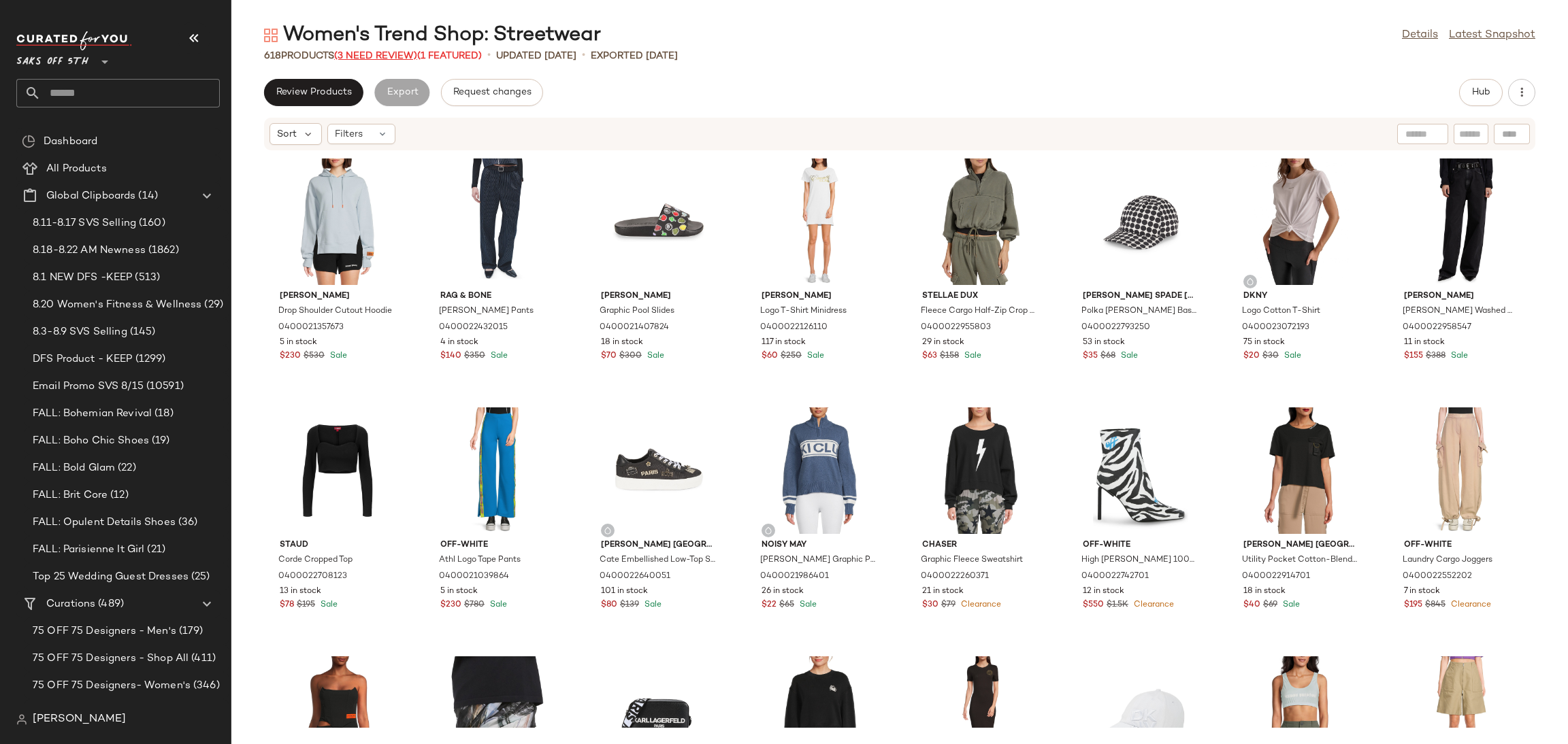
click at [391, 57] on span "(3 Need Review)" at bounding box center [376, 56] width 83 height 11
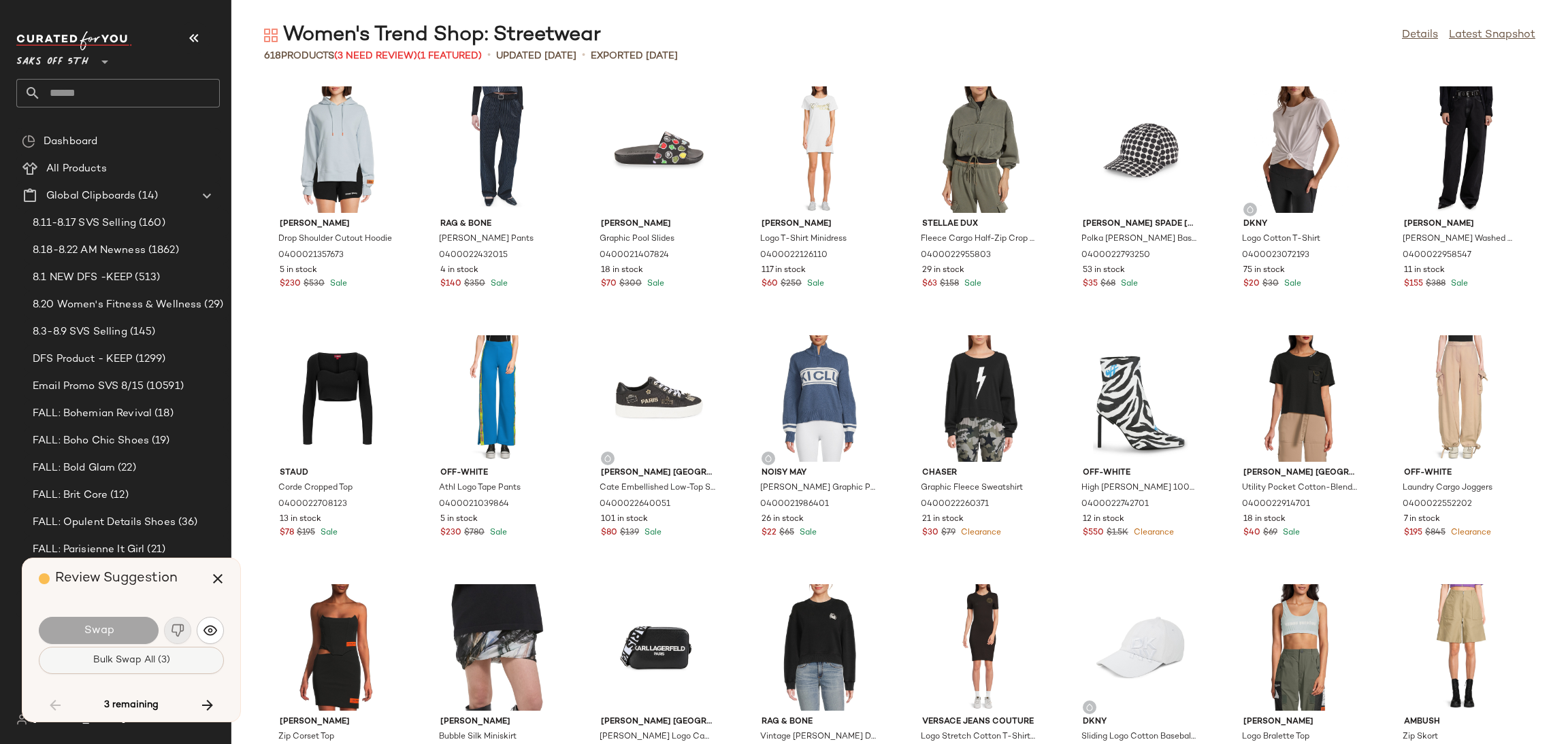
scroll to position [9960, 0]
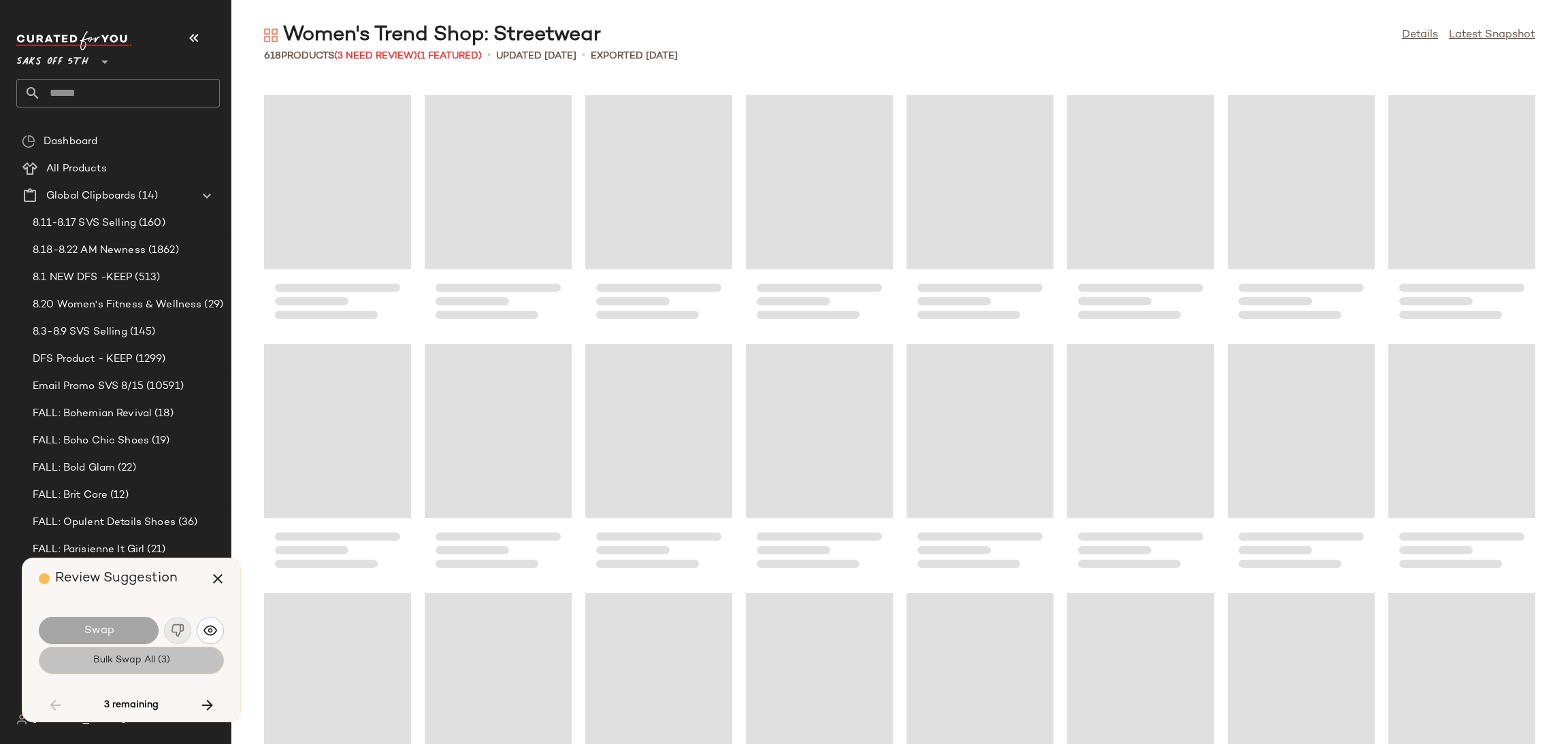
click at [182, 648] on button "Bulk Swap All (3)" at bounding box center [131, 660] width 185 height 27
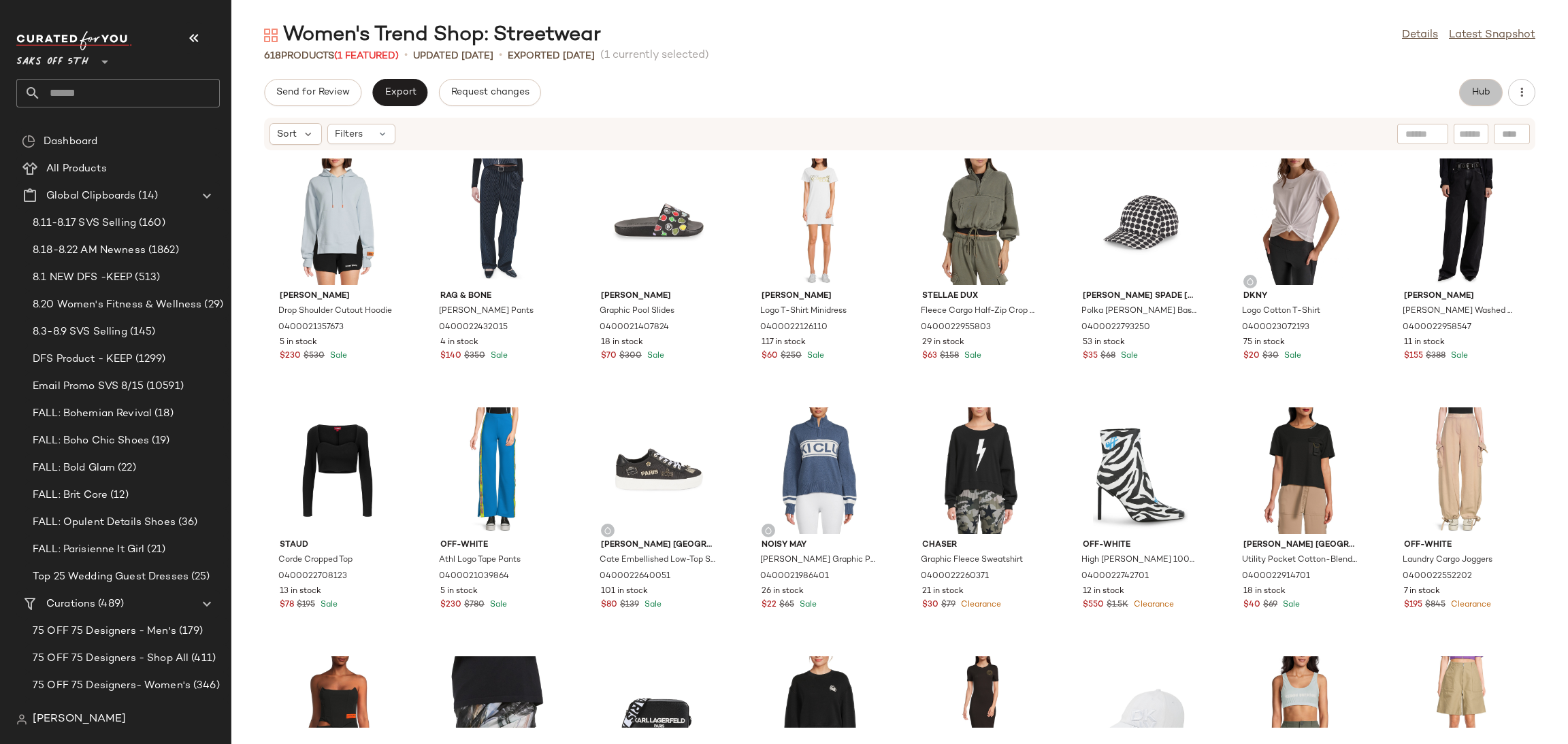
click at [1480, 99] on button "Hub" at bounding box center [1481, 92] width 44 height 27
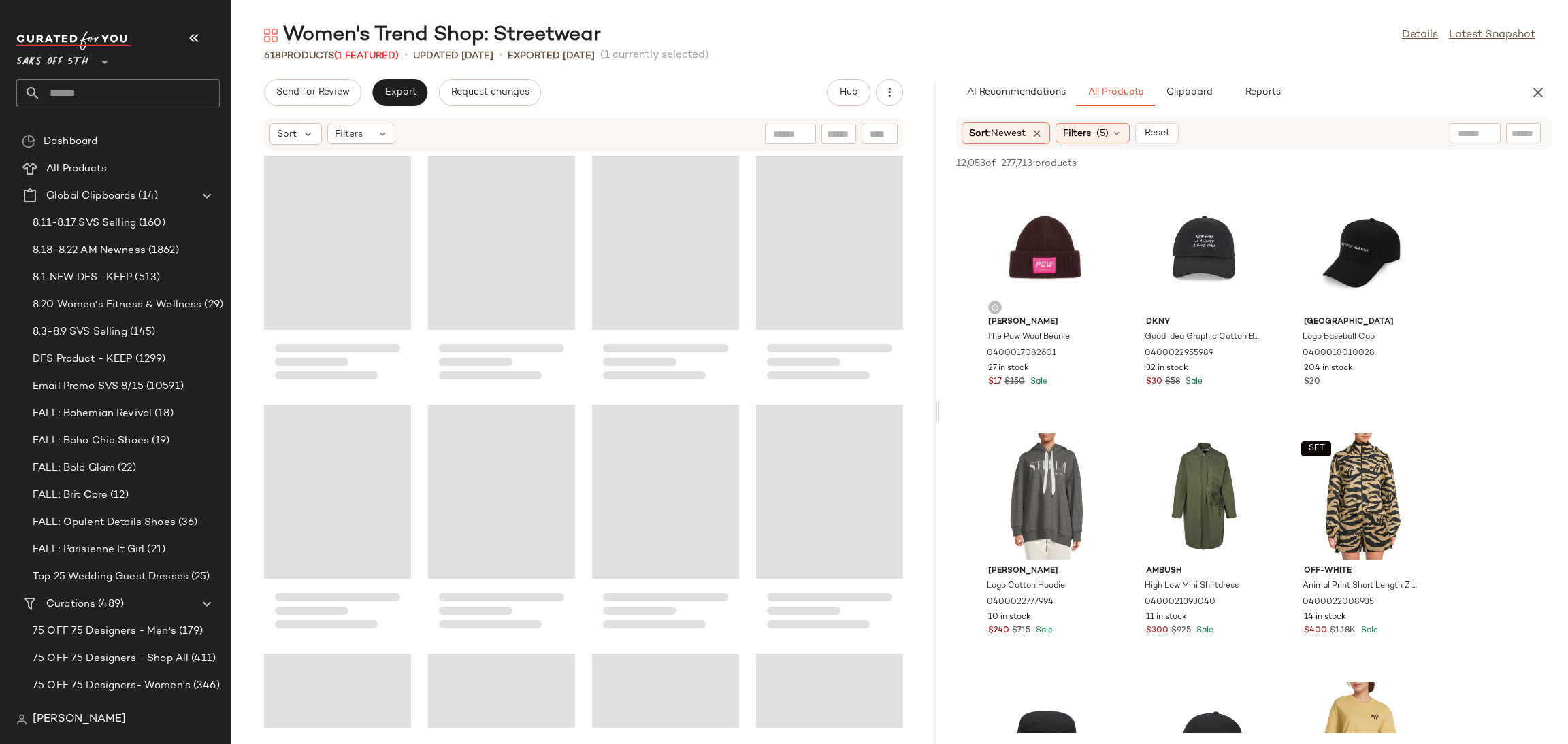
drag, startPoint x: 897, startPoint y: 411, endPoint x: 938, endPoint y: 413, distance: 41.0
click at [938, 413] on div "Women's Trend Shop: Streetwear Details Latest Snapshot 618 Products (1 Featured…" at bounding box center [900, 383] width 1337 height 723
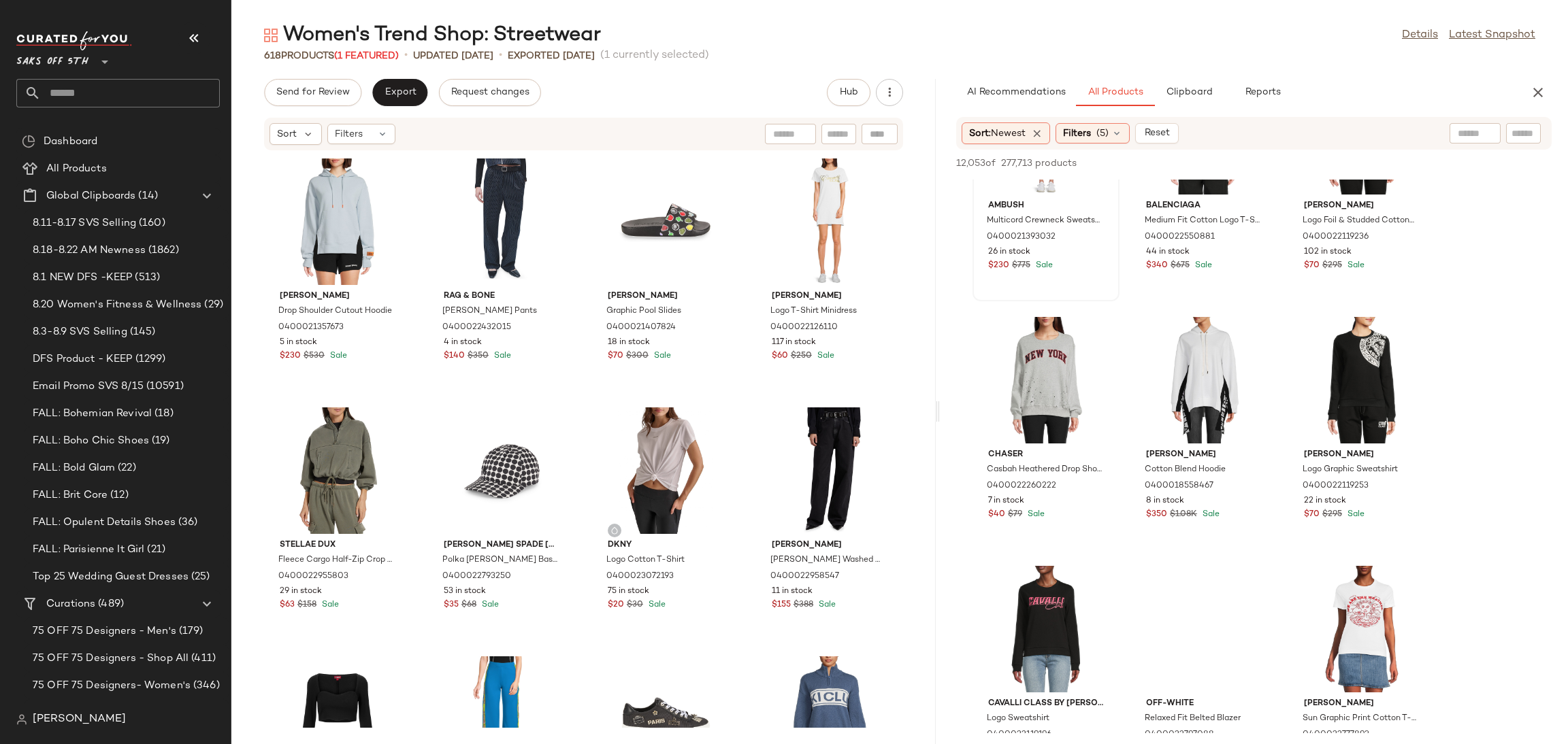
scroll to position [2109, 0]
click at [1461, 134] on input "text" at bounding box center [1415, 134] width 118 height 14
click at [1106, 136] on span "(5)" at bounding box center [1102, 134] width 12 height 14
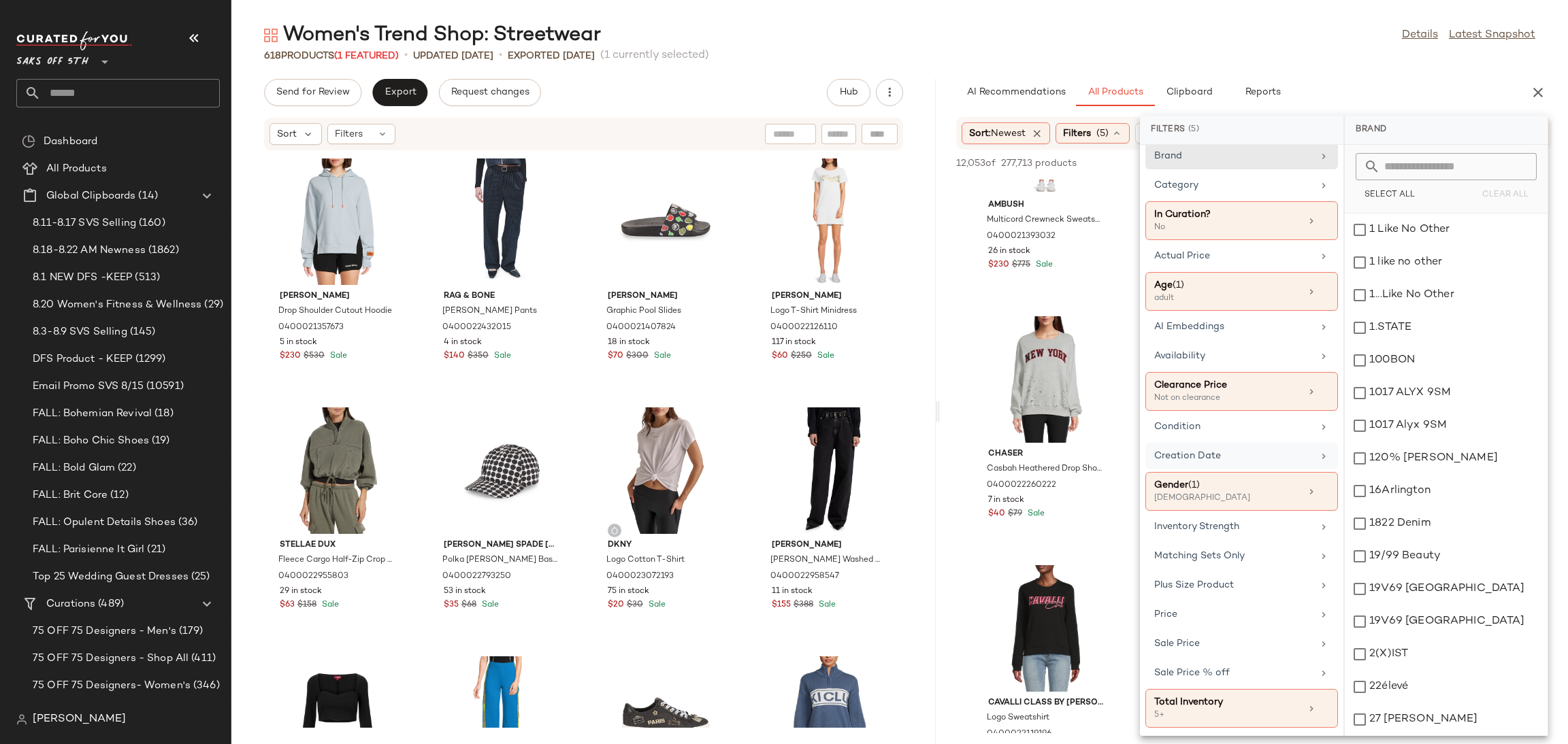
scroll to position [0, 0]
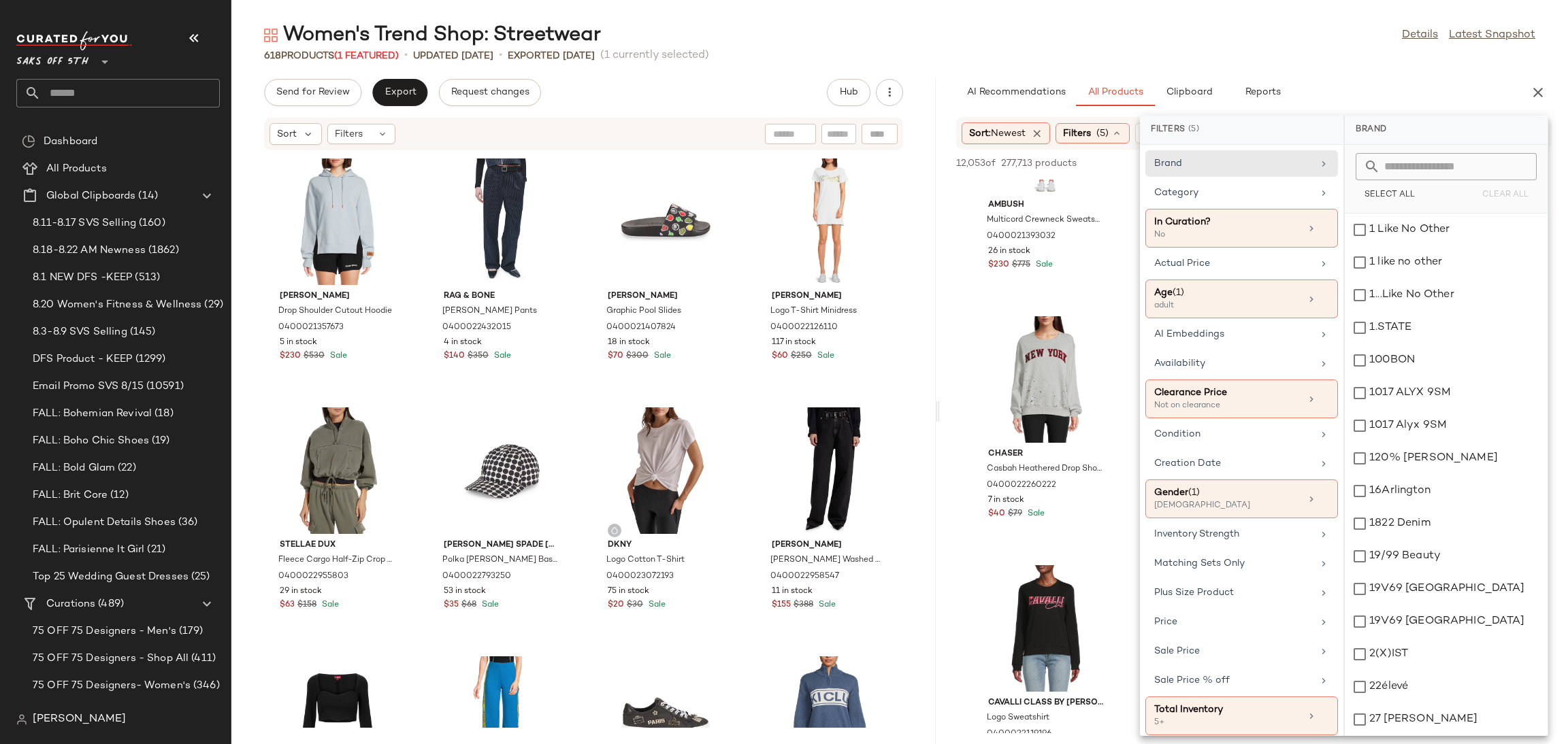
click at [1219, 34] on div "Women's Trend Shop: Streetwear Details Latest Snapshot" at bounding box center [900, 35] width 1337 height 27
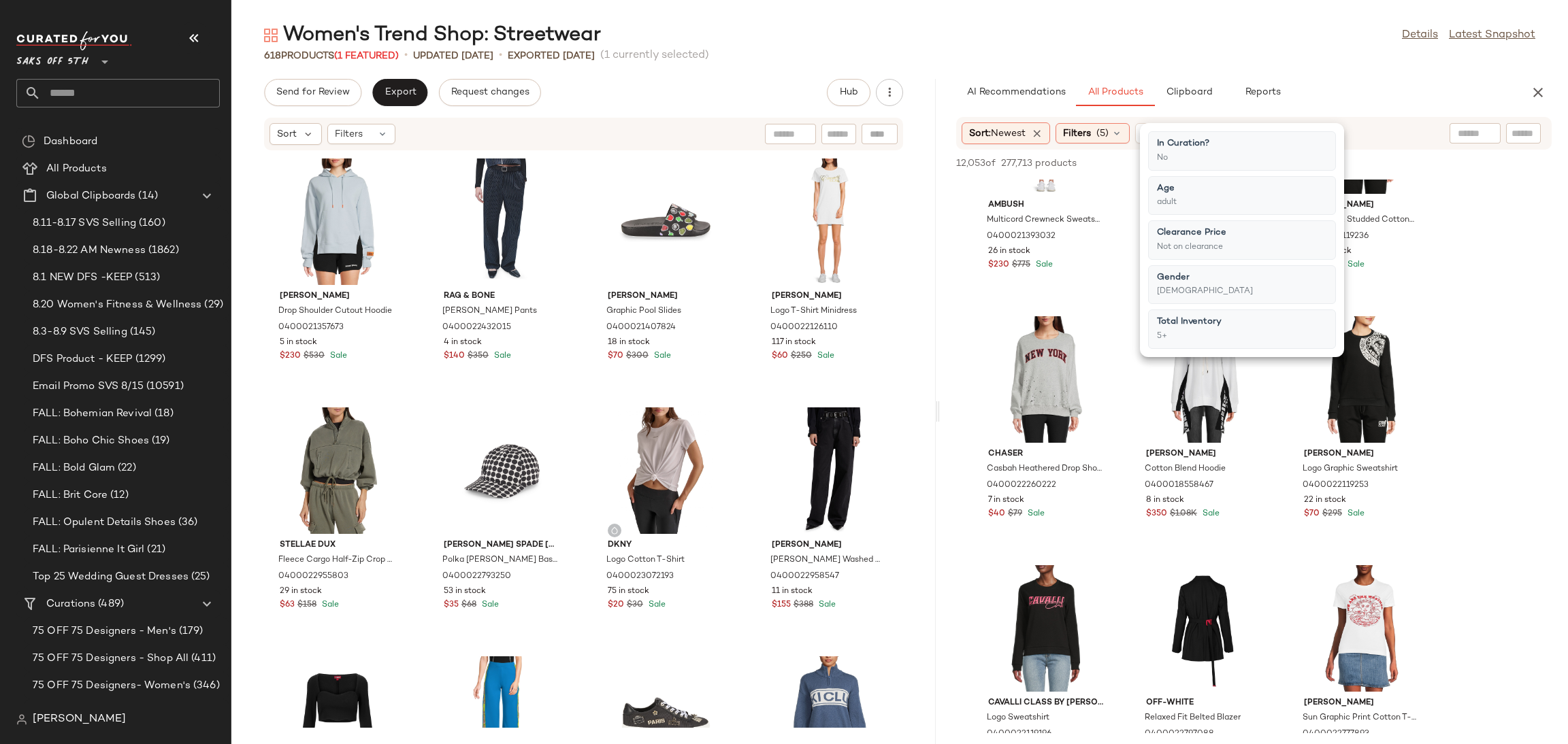
click at [1365, 86] on div "AI Recommendations All Products Clipboard Reports" at bounding box center [1232, 92] width 552 height 27
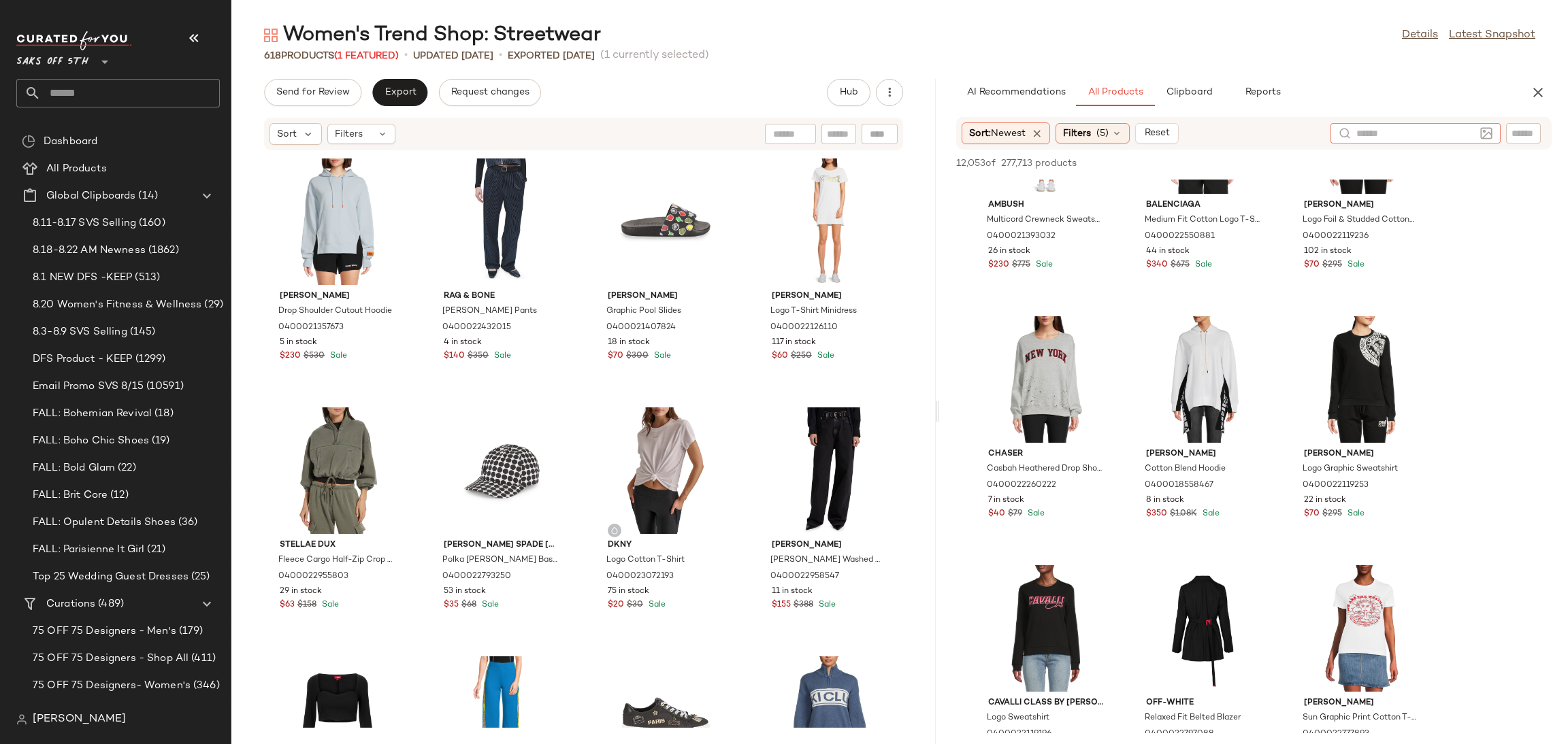
click at [1465, 135] on input "text" at bounding box center [1415, 134] width 118 height 14
click at [1489, 133] on div at bounding box center [1416, 133] width 170 height 20
click at [1489, 133] on img at bounding box center [1486, 133] width 12 height 12
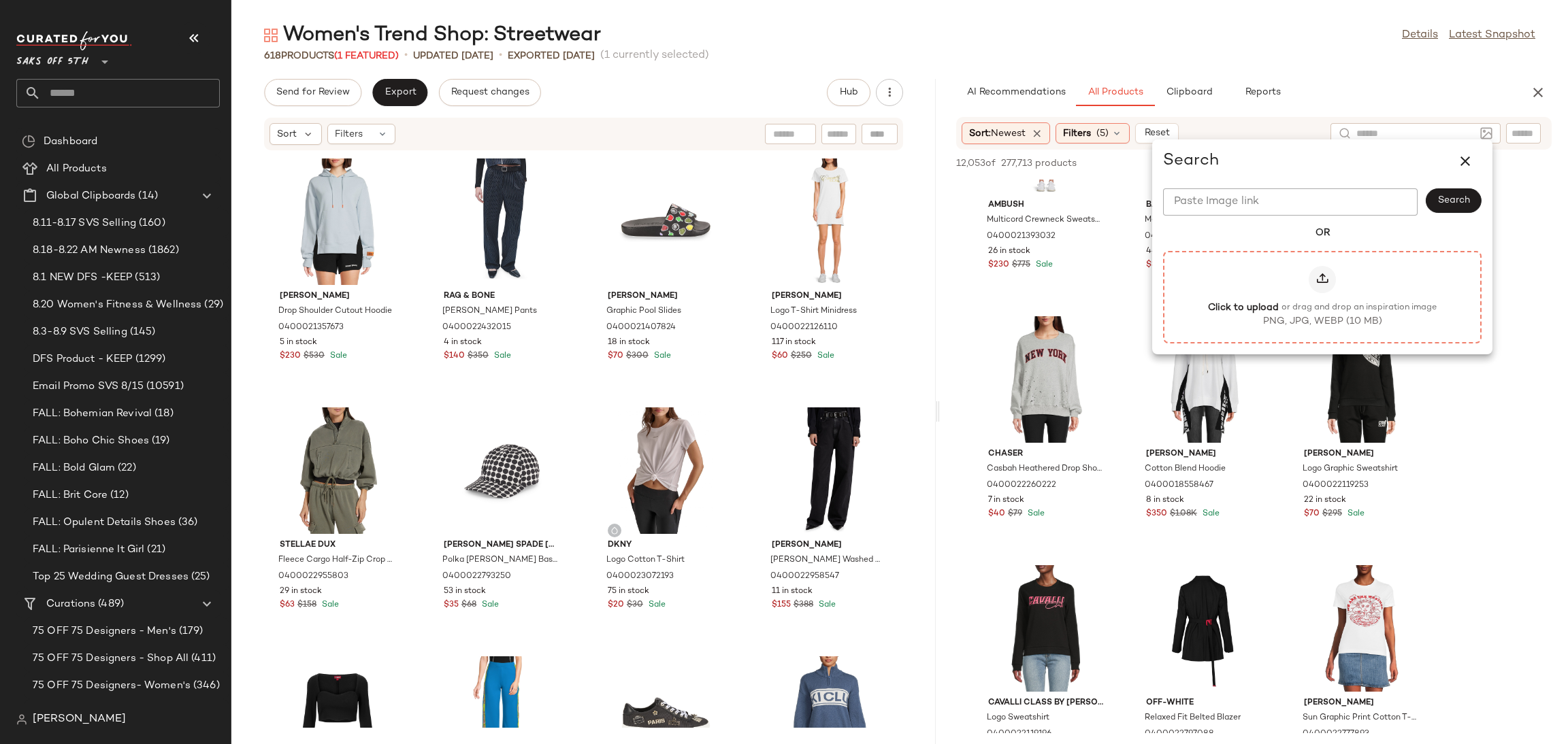
click at [1321, 281] on icon at bounding box center [1322, 279] width 13 height 13
click at [1322, 297] on input "Click to upload or drag and drop an inspiration image PNG, JPG, WEBP (10 MB)" at bounding box center [1322, 297] width 1 height 1
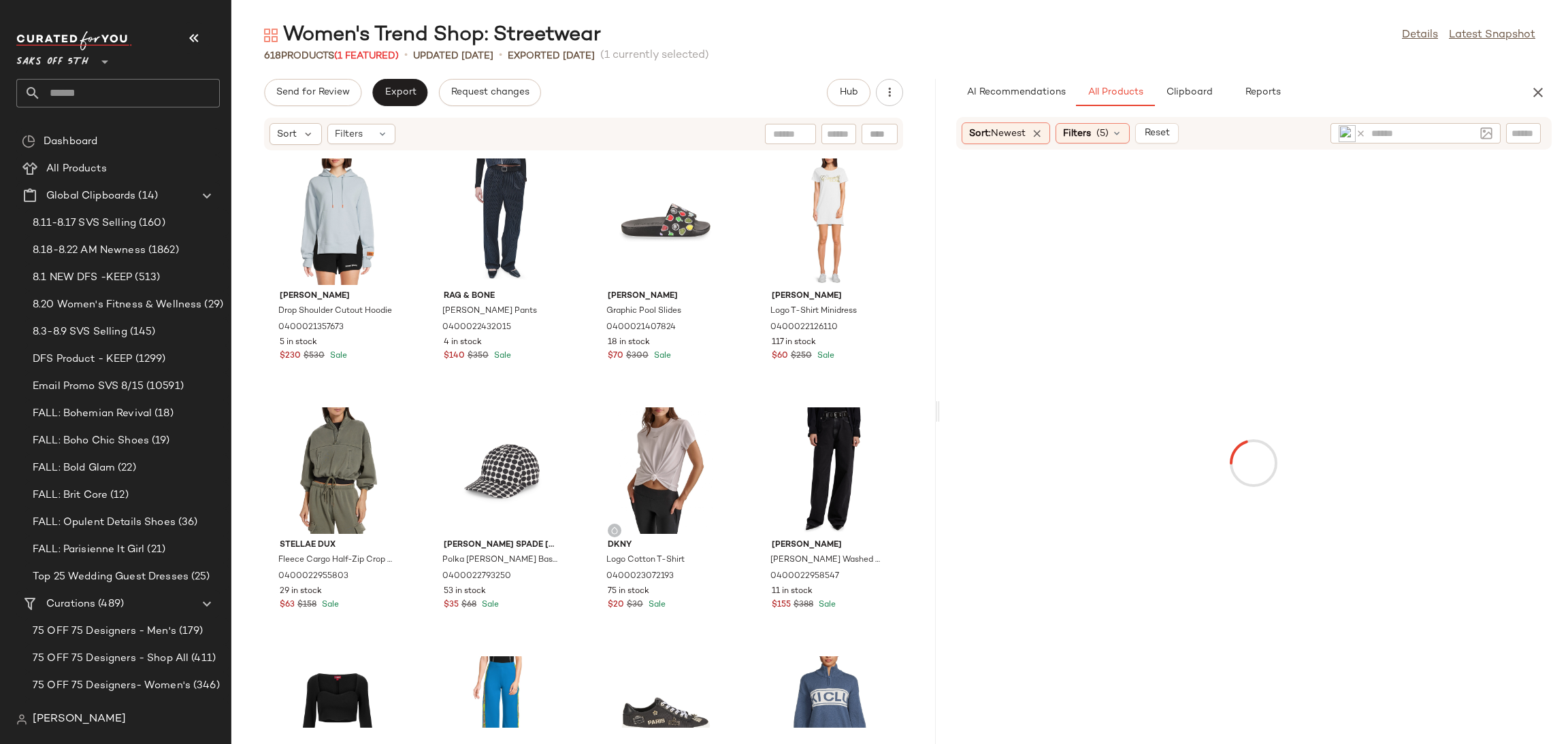
click at [1210, 45] on div "Women's Trend Shop: Streetwear Details Latest Snapshot" at bounding box center [900, 35] width 1337 height 27
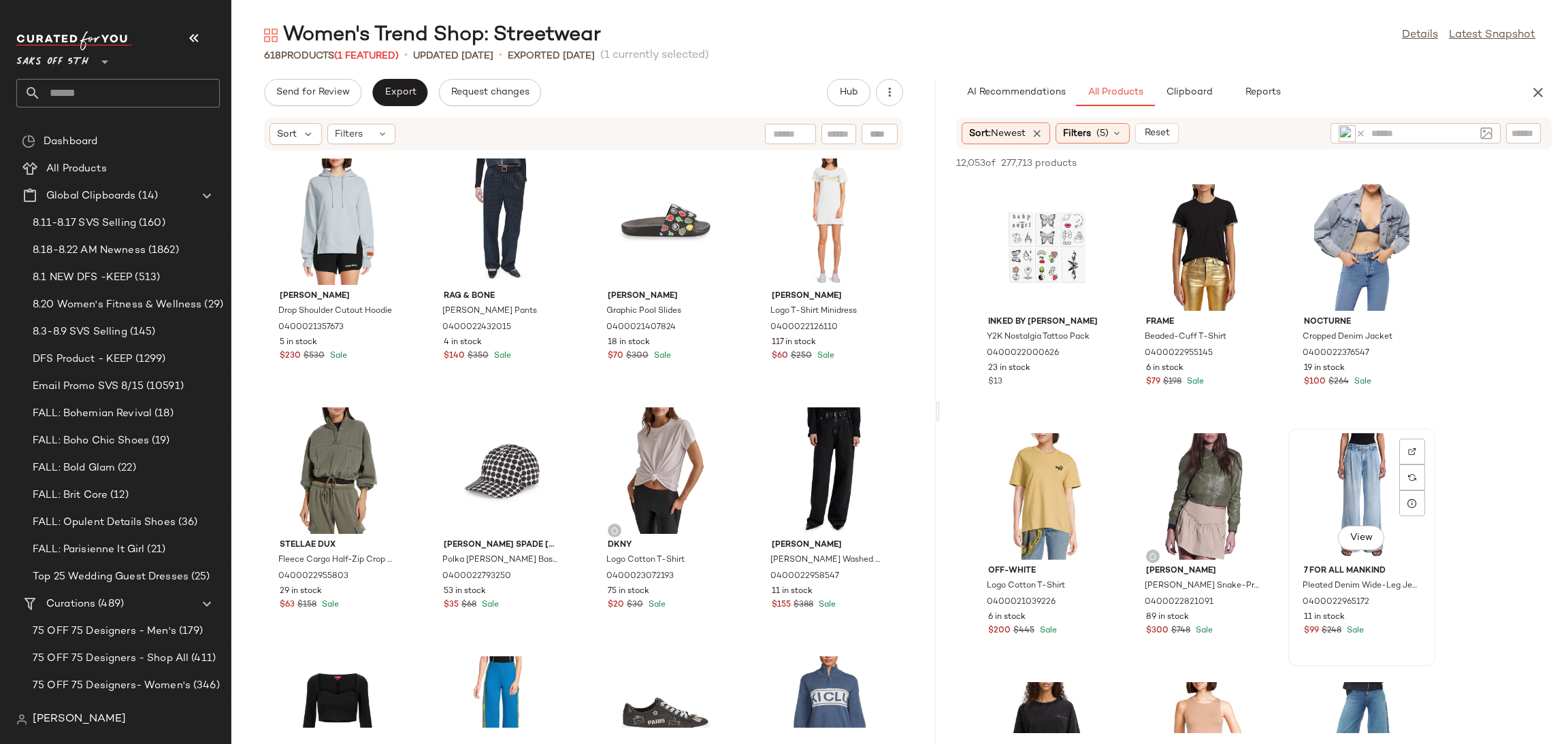
click at [1369, 486] on div "View" at bounding box center [1361, 496] width 137 height 127
click at [1372, 165] on span "Add to Top" at bounding box center [1357, 163] width 53 height 10
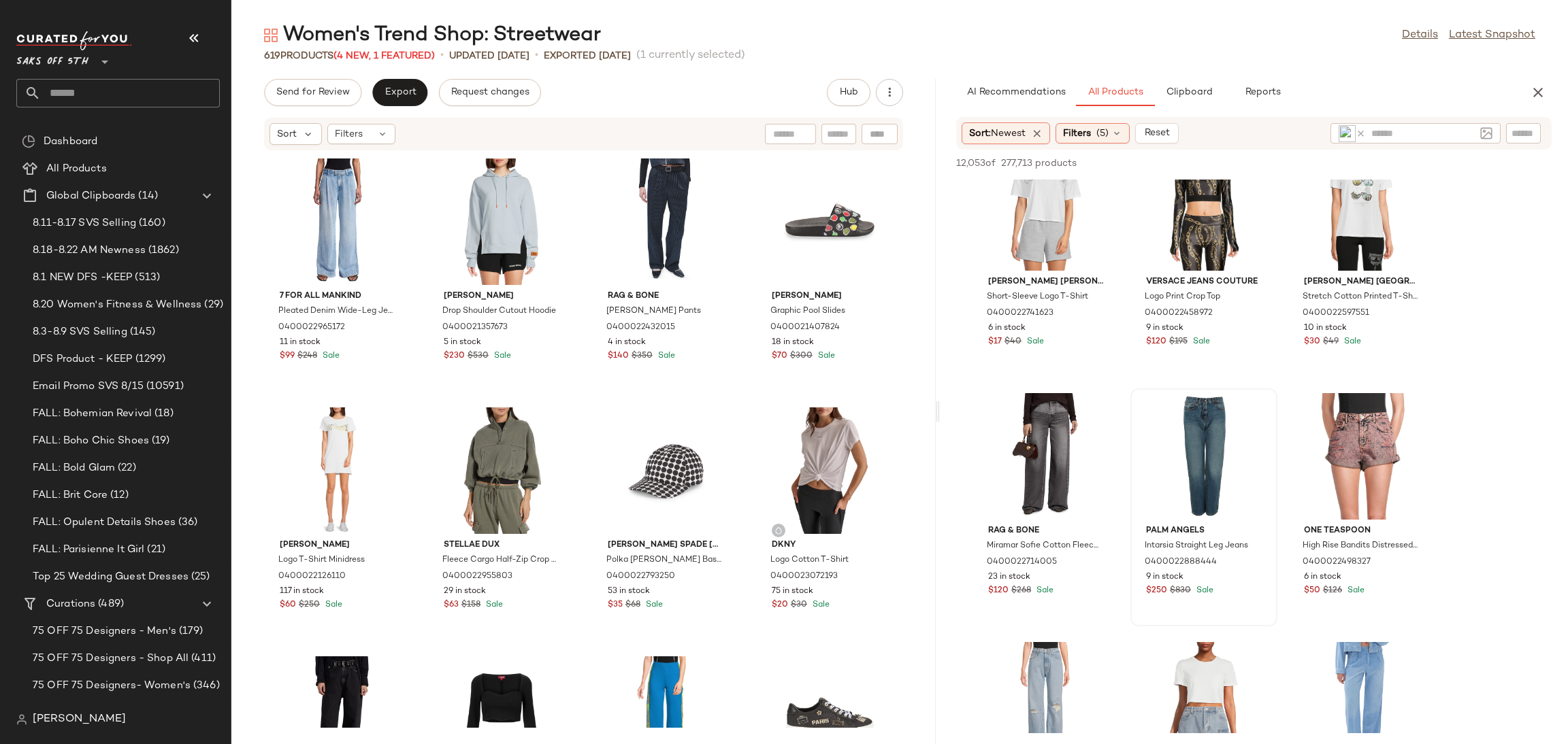
scroll to position [2288, 0]
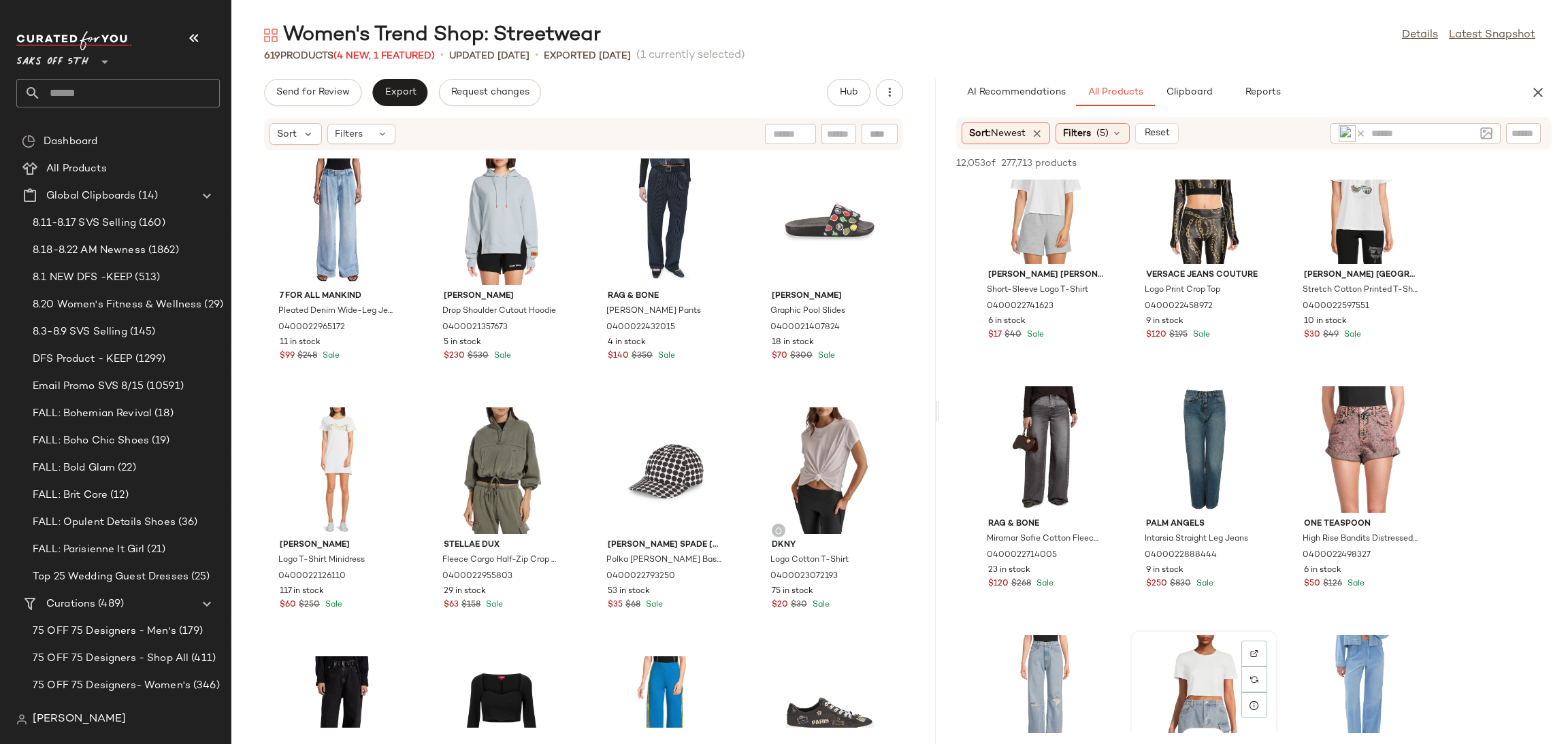
click at [1200, 636] on div "View" at bounding box center [1204, 699] width 137 height 127
click at [1356, 168] on span "Add to Top" at bounding box center [1357, 163] width 53 height 10
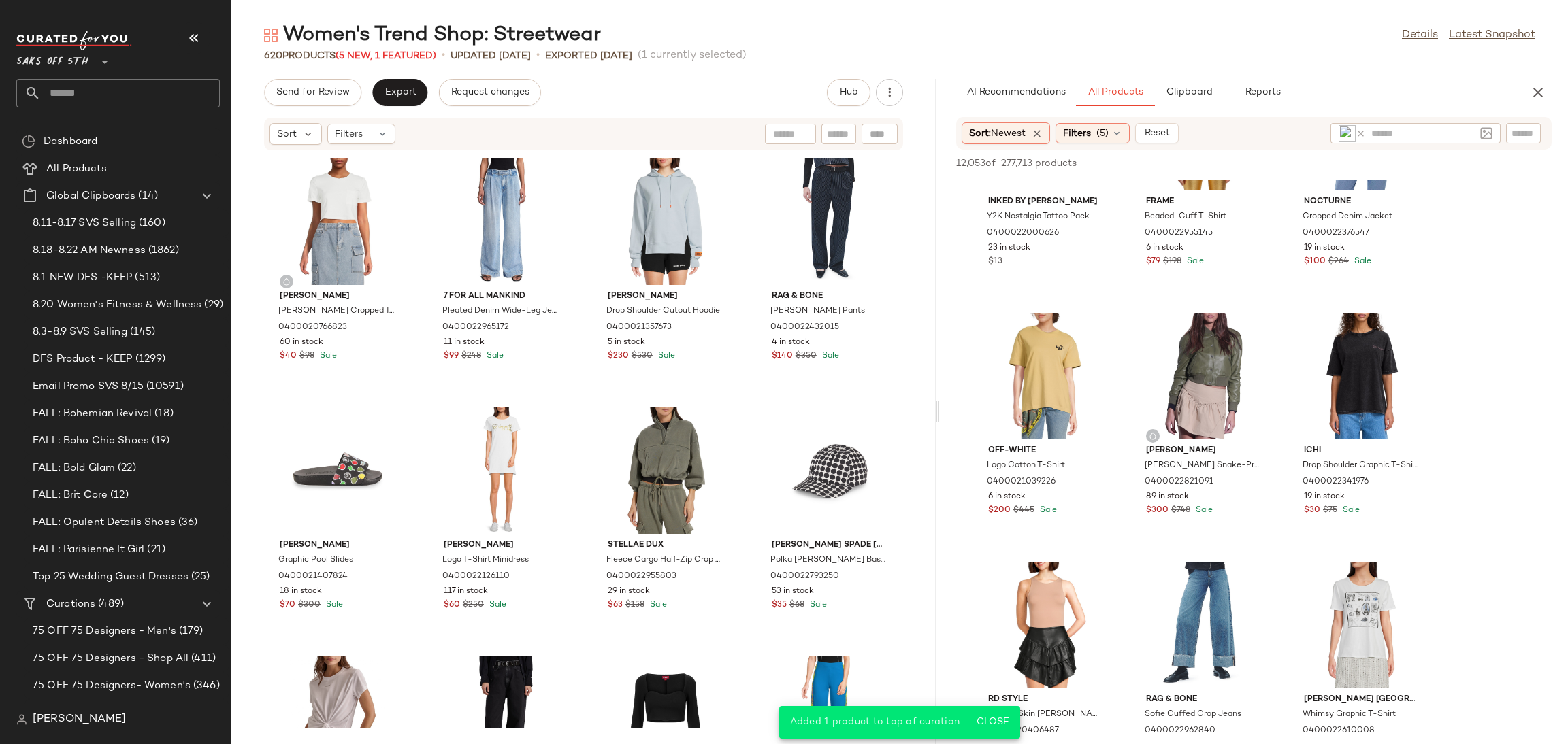
scroll to position [0, 0]
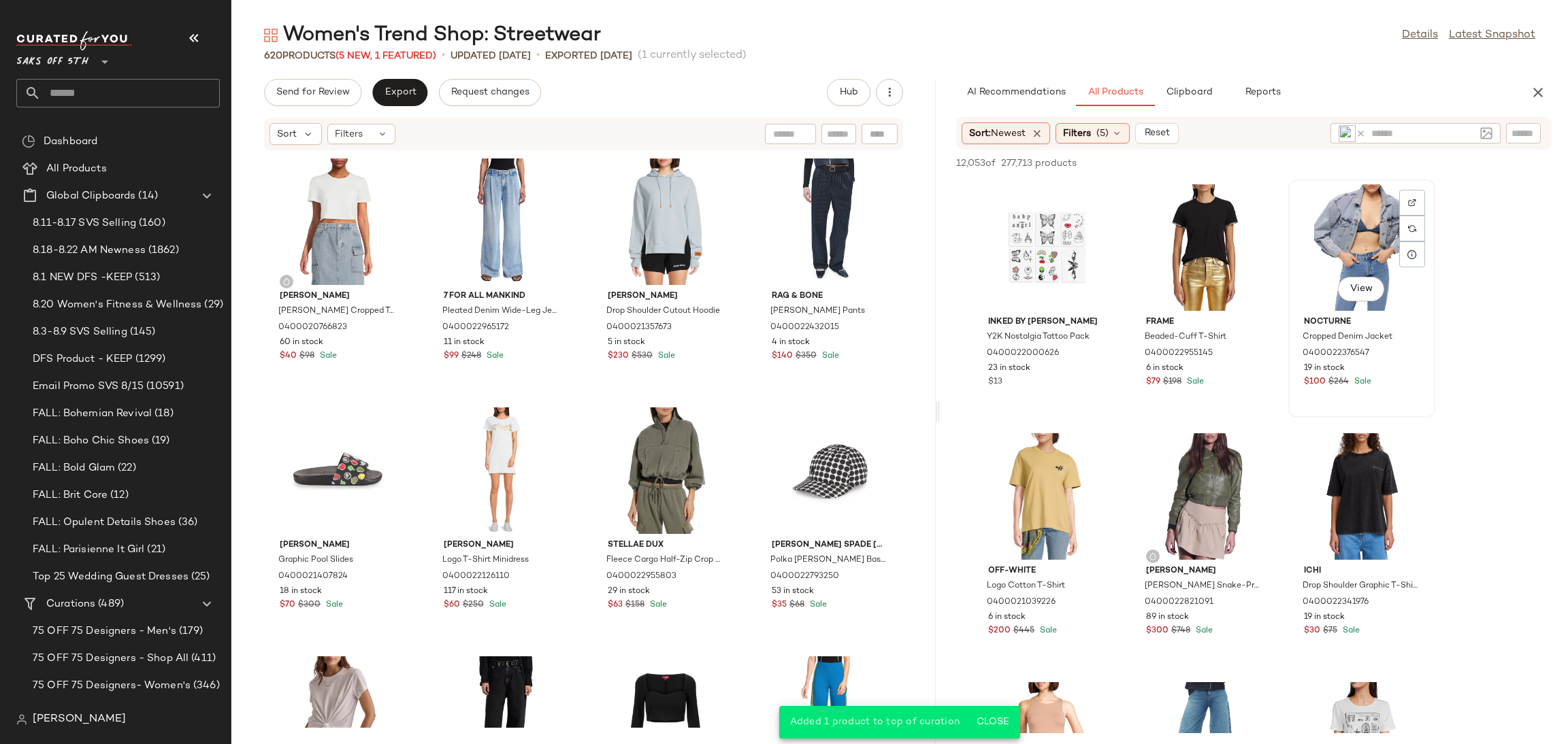
click at [1373, 212] on div "View" at bounding box center [1361, 248] width 137 height 127
click at [1356, 155] on button "Add to Top" at bounding box center [1357, 163] width 65 height 16
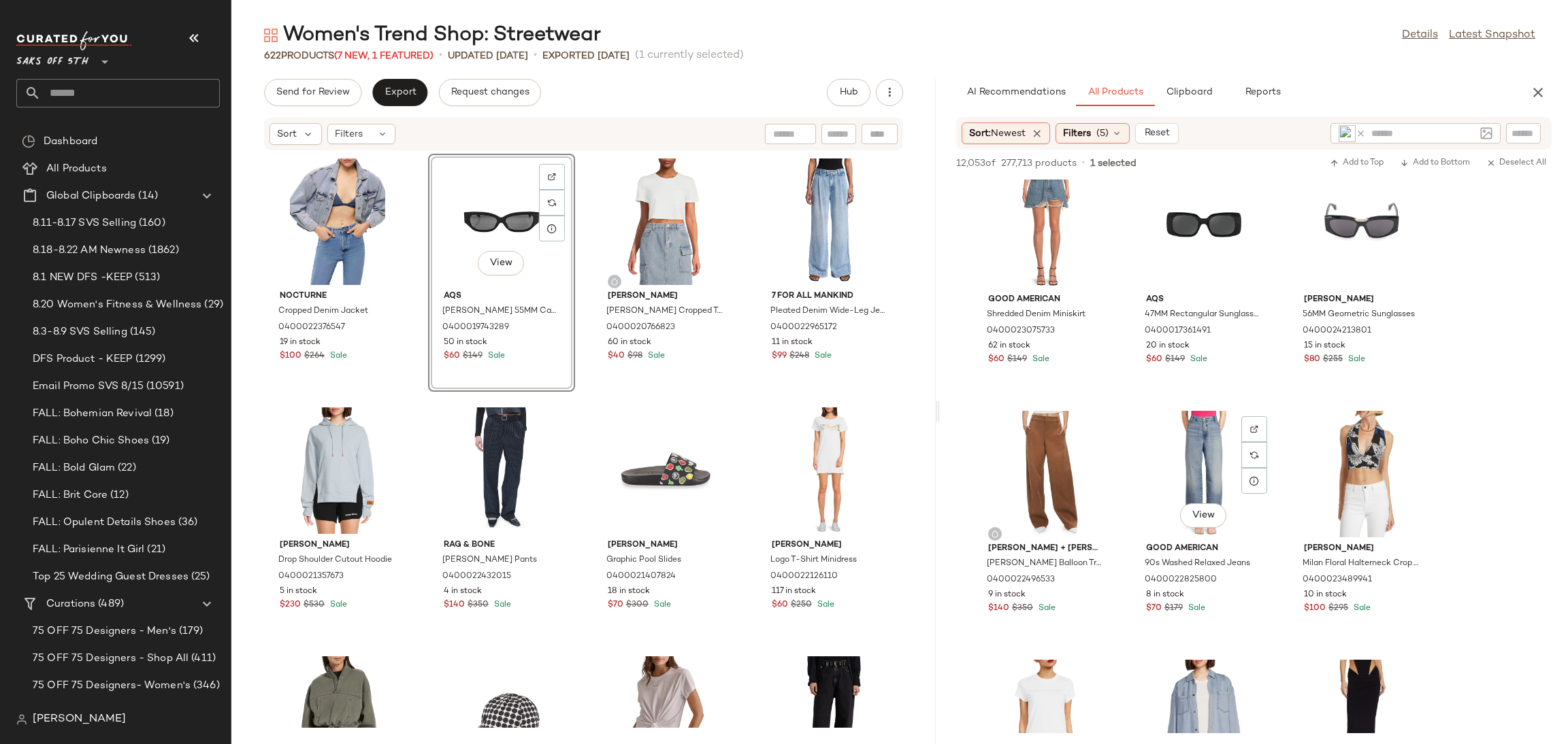
scroll to position [2762, 0]
click at [1035, 226] on div "View" at bounding box center [1045, 224] width 137 height 127
click at [1344, 165] on span "Add to Top" at bounding box center [1357, 163] width 53 height 10
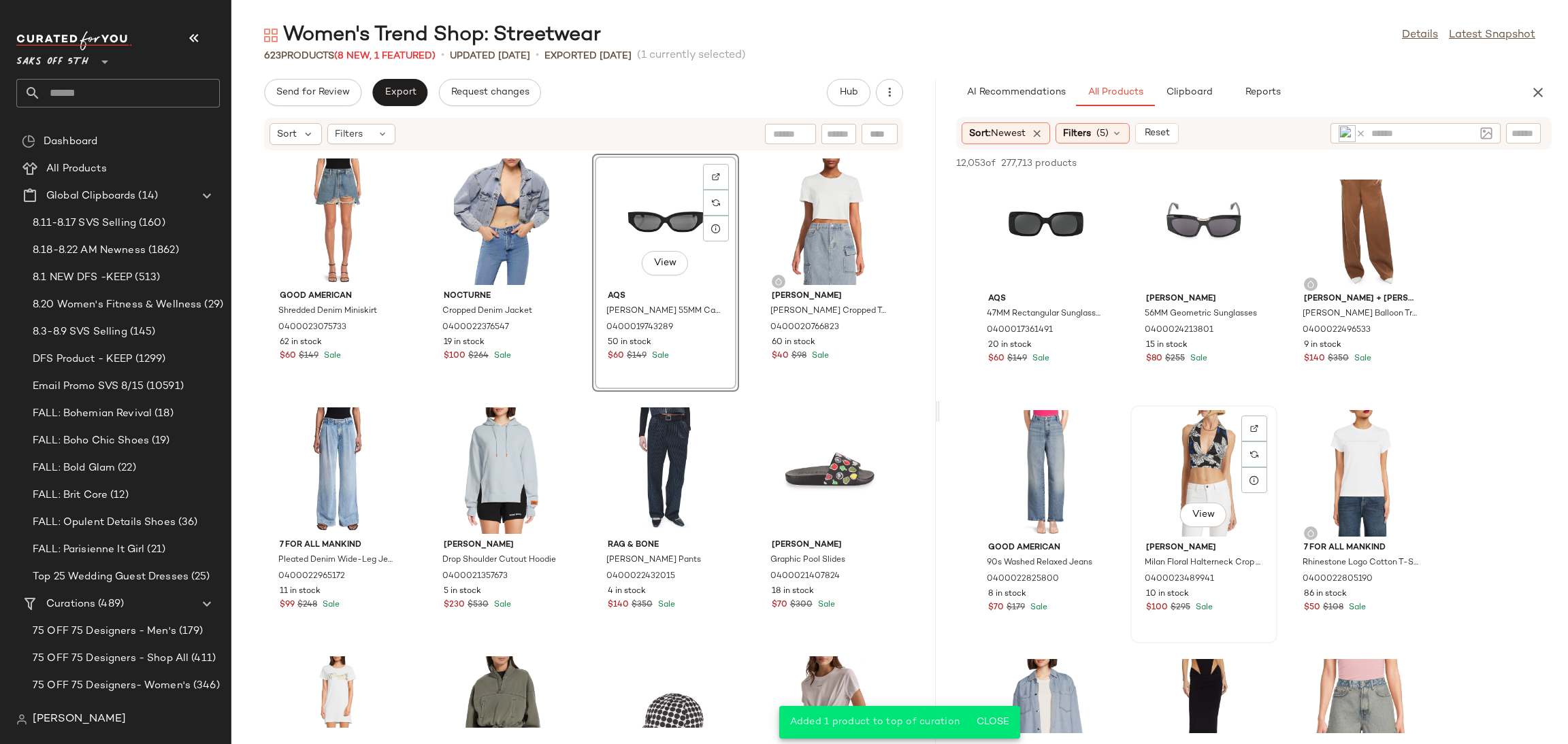
click at [1205, 452] on div "View" at bounding box center [1204, 473] width 137 height 127
click at [1345, 160] on span "Add to Top" at bounding box center [1357, 163] width 53 height 10
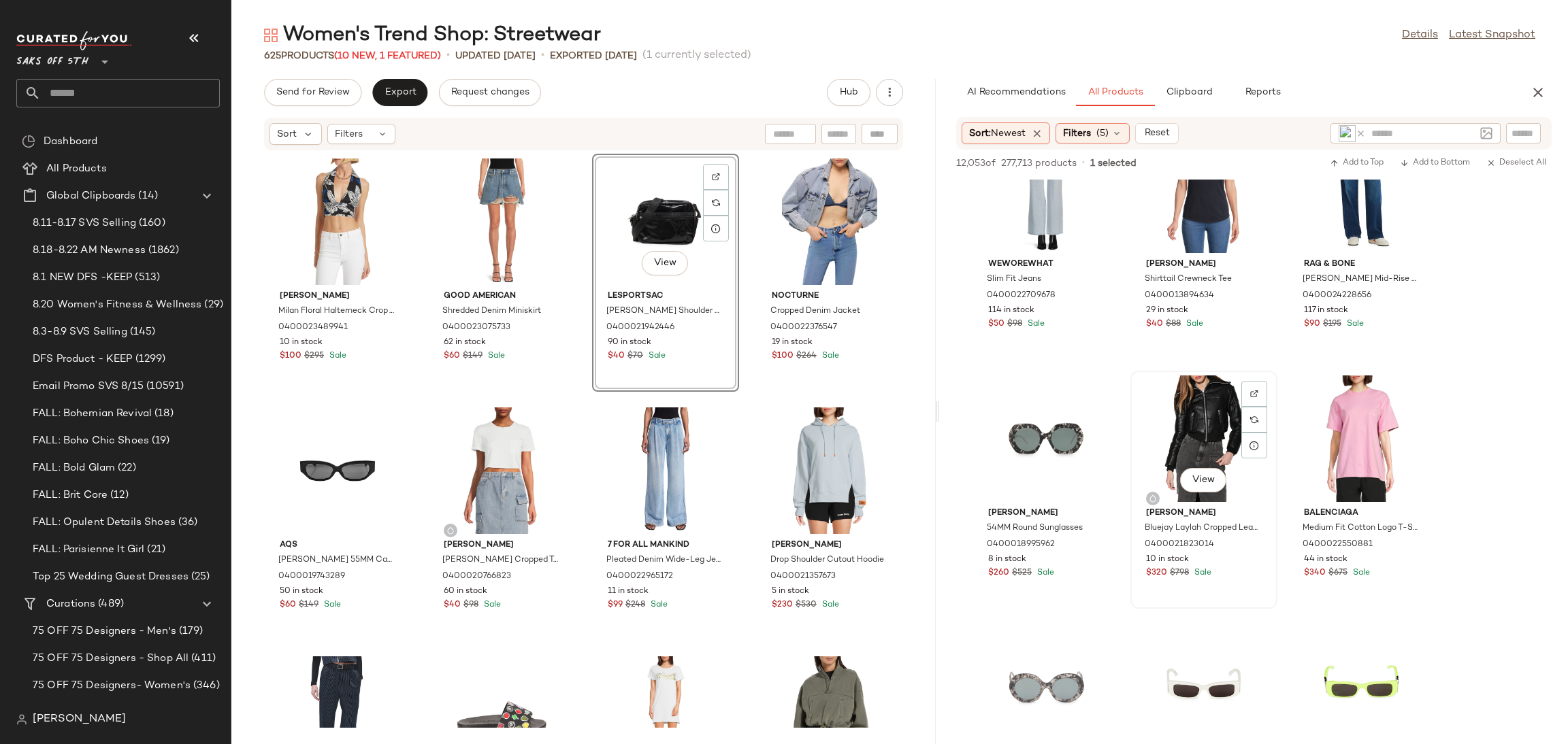
scroll to position [9273, 0]
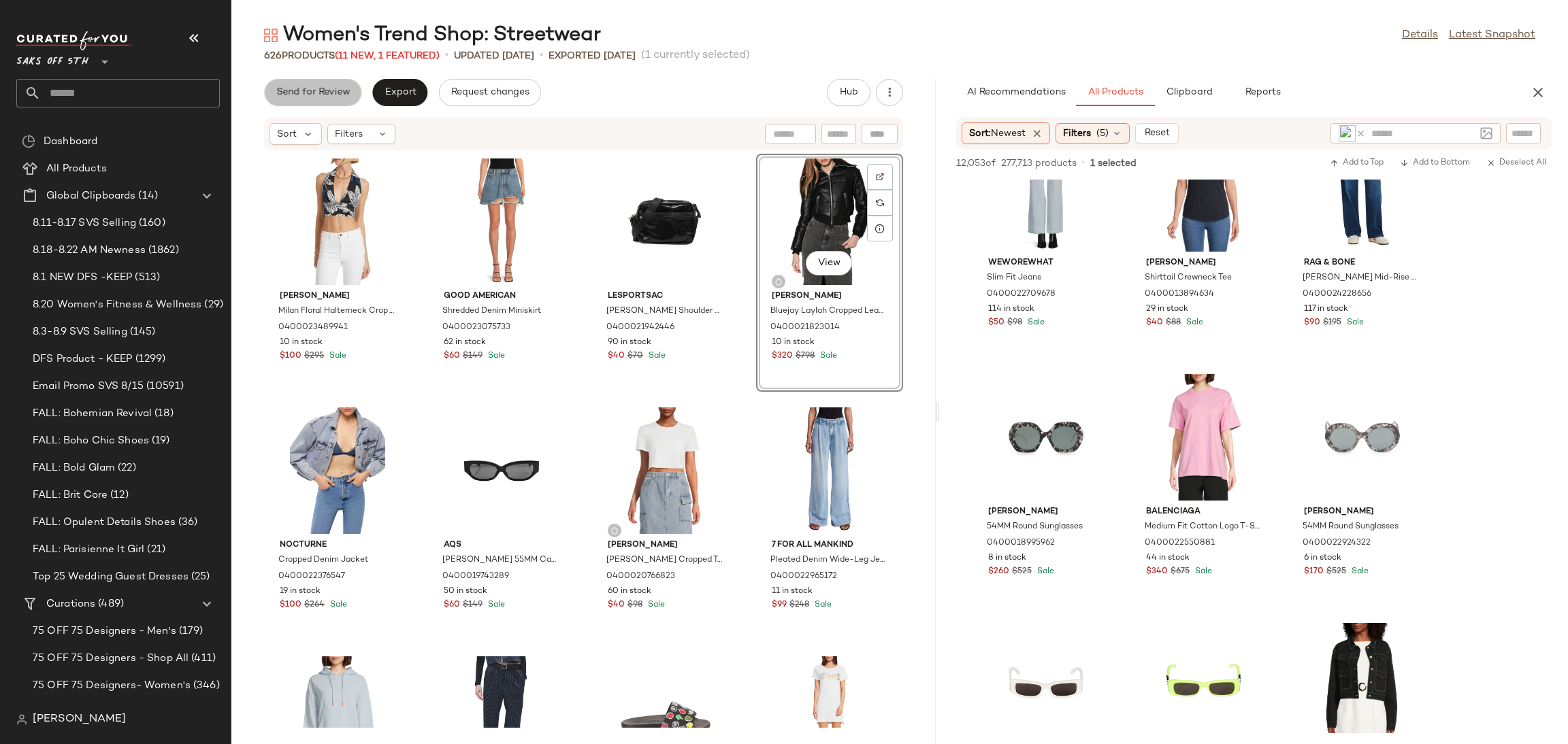
click at [336, 94] on span "Send for Review" at bounding box center [312, 92] width 74 height 11
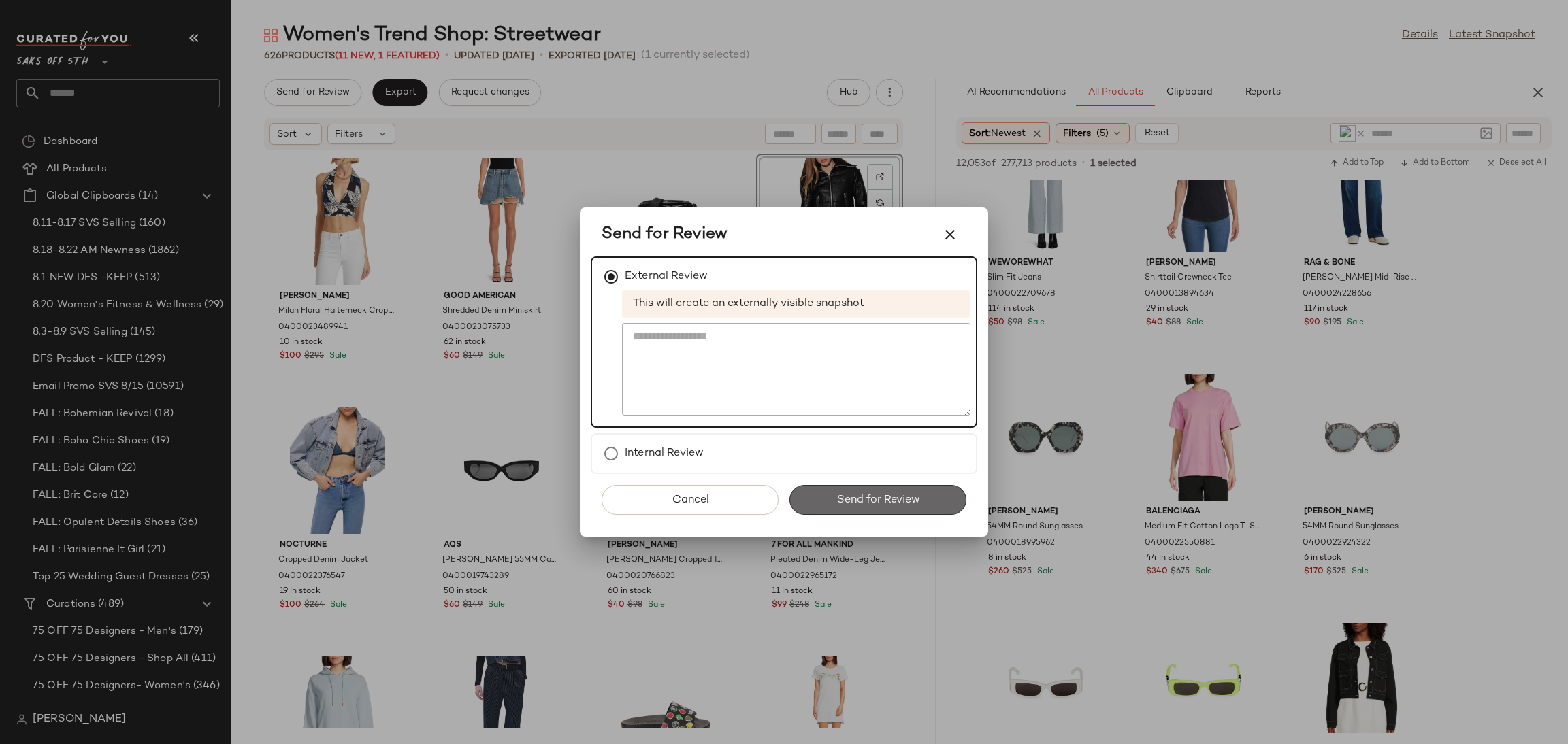
click at [839, 508] on button "Send for Review" at bounding box center [878, 500] width 177 height 30
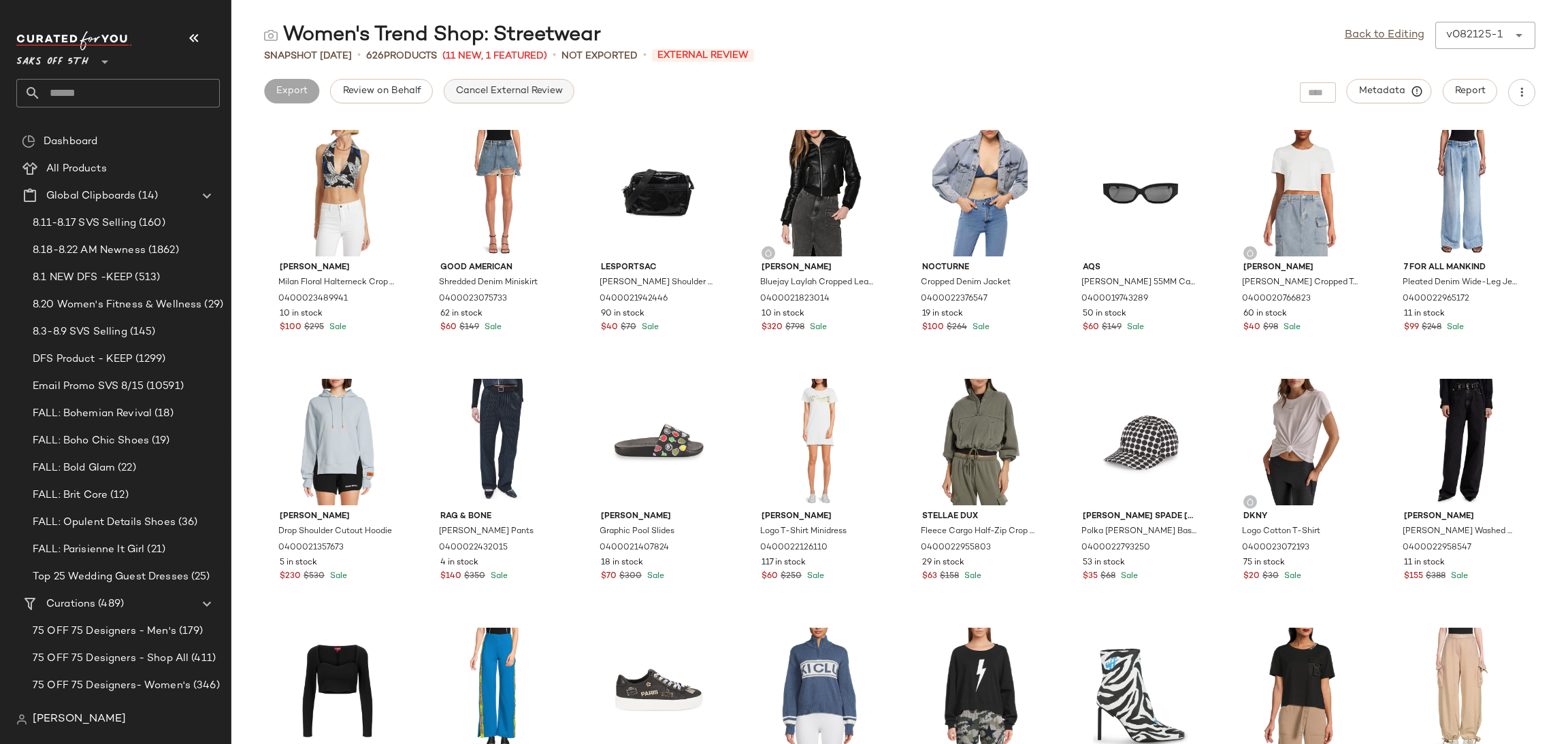
click at [517, 89] on span "Cancel External Review" at bounding box center [509, 91] width 108 height 11
click at [1345, 25] on div "Back to Editing v082125-1 ******" at bounding box center [1440, 35] width 191 height 27
click at [1349, 29] on link "Back to Editing" at bounding box center [1384, 35] width 79 height 16
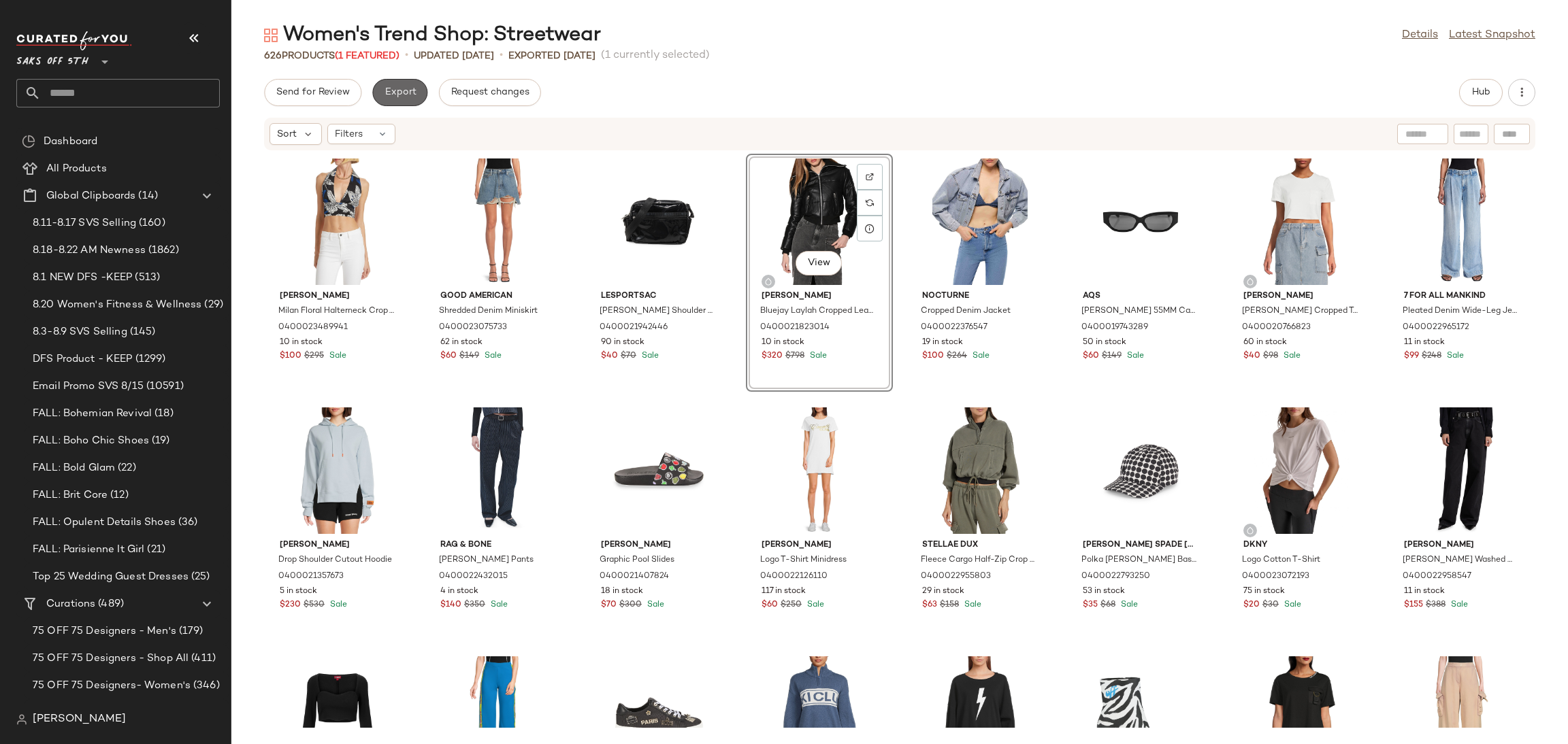
click at [422, 91] on button "Export" at bounding box center [400, 92] width 55 height 27
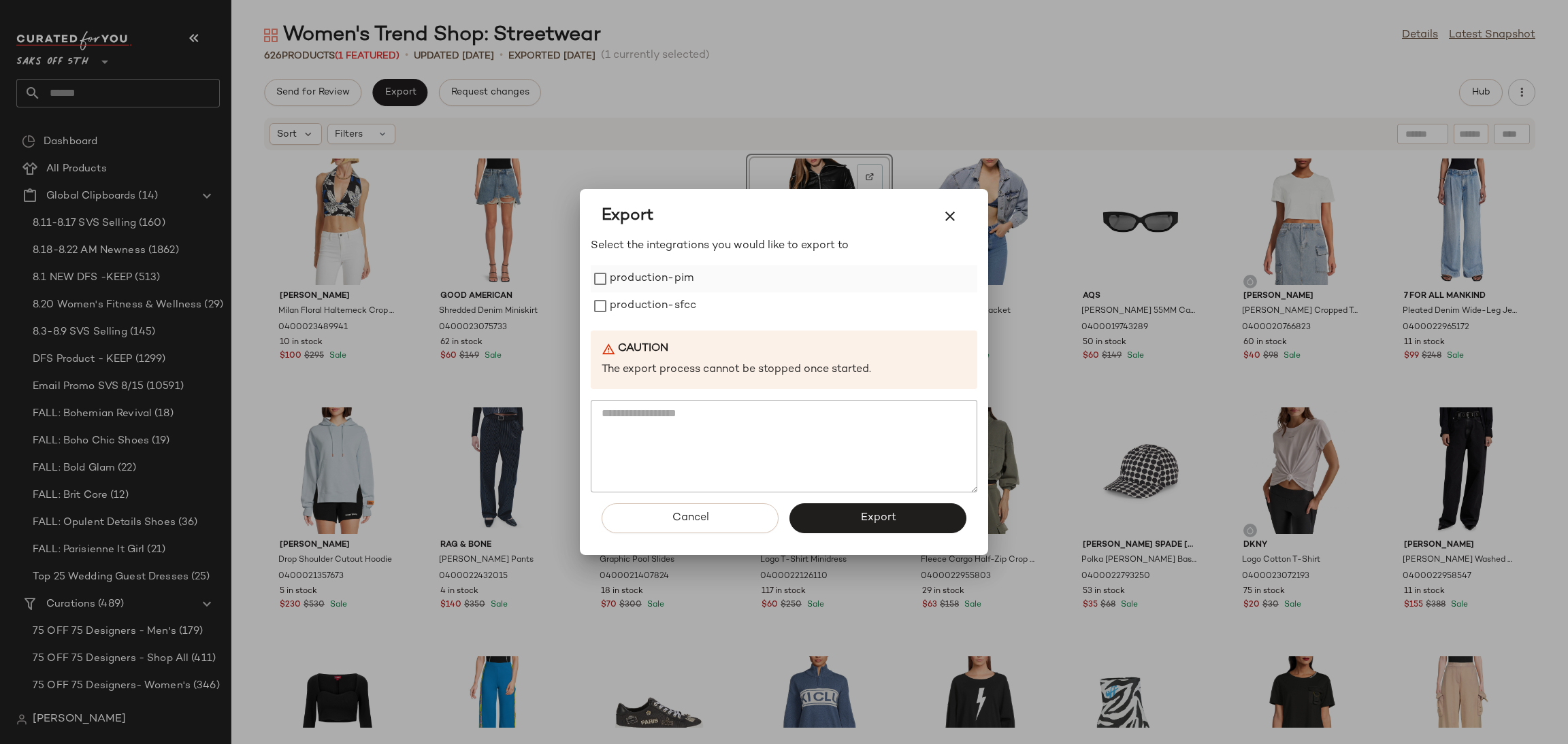
click at [647, 274] on label "production-pim" at bounding box center [651, 278] width 84 height 27
click at [654, 311] on label "production-sfcc" at bounding box center [653, 306] width 87 height 27
click at [859, 516] on button "Export" at bounding box center [878, 518] width 177 height 30
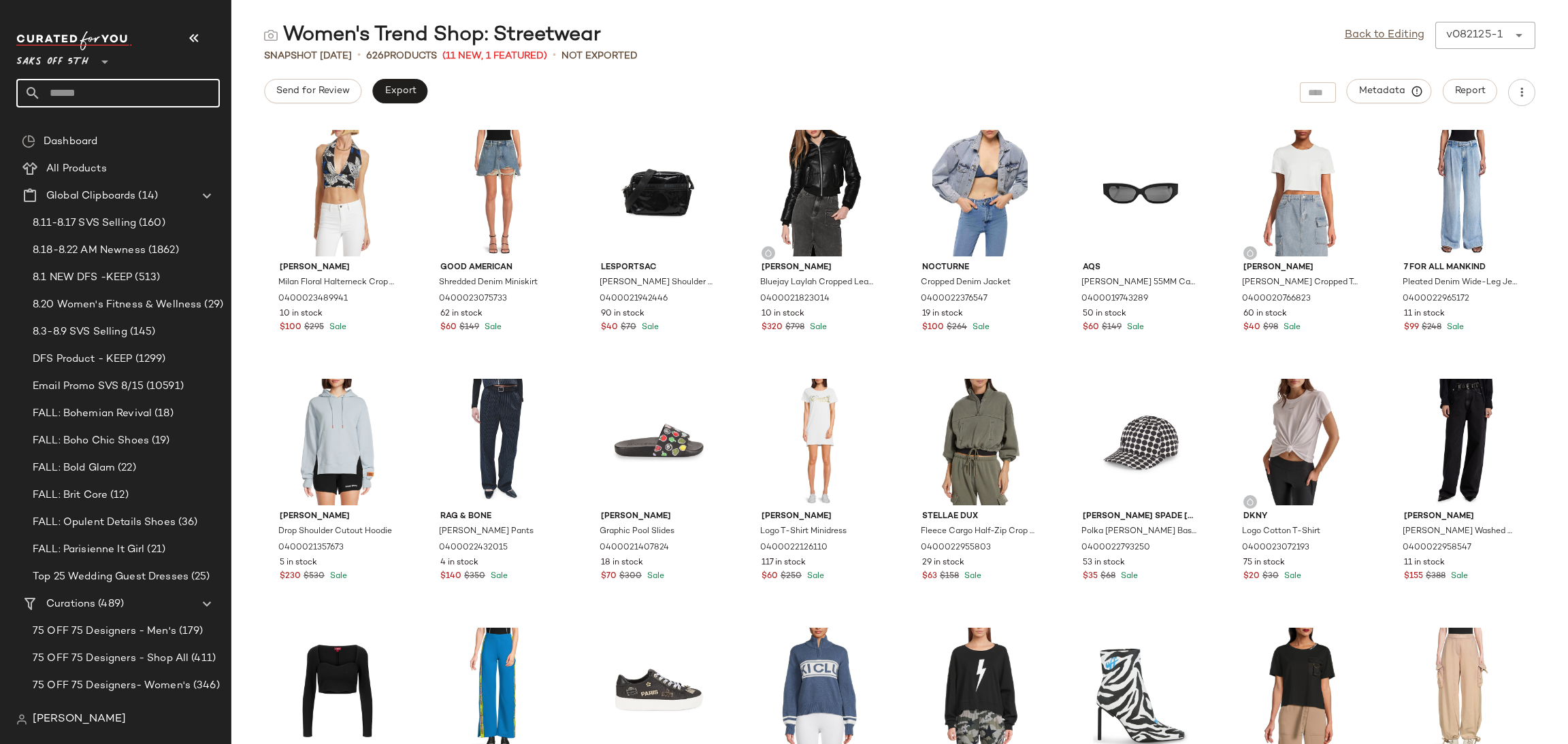
click at [174, 81] on input "text" at bounding box center [130, 93] width 179 height 29
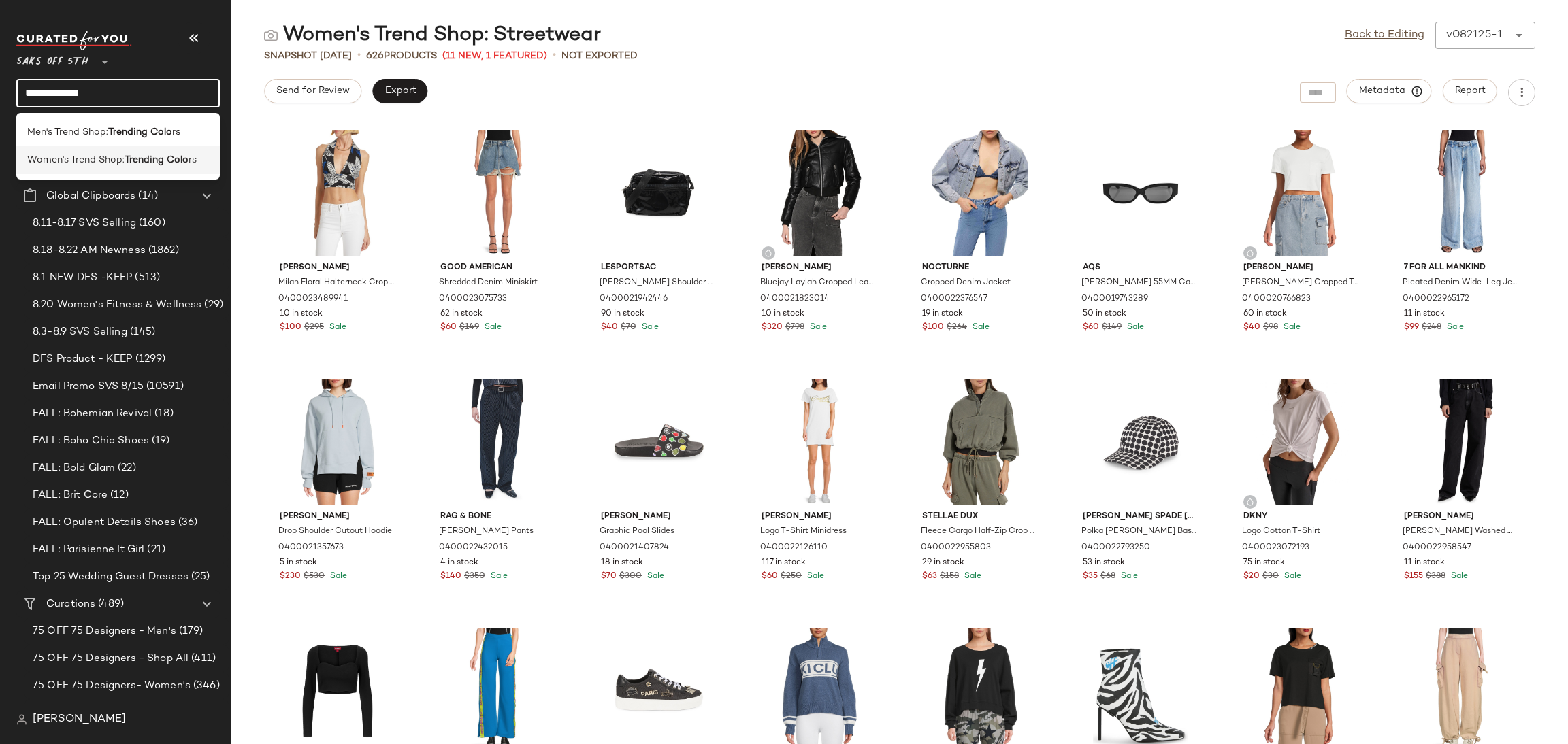
type input "**********"
click at [148, 157] on b "Trending Colo" at bounding box center [156, 160] width 64 height 14
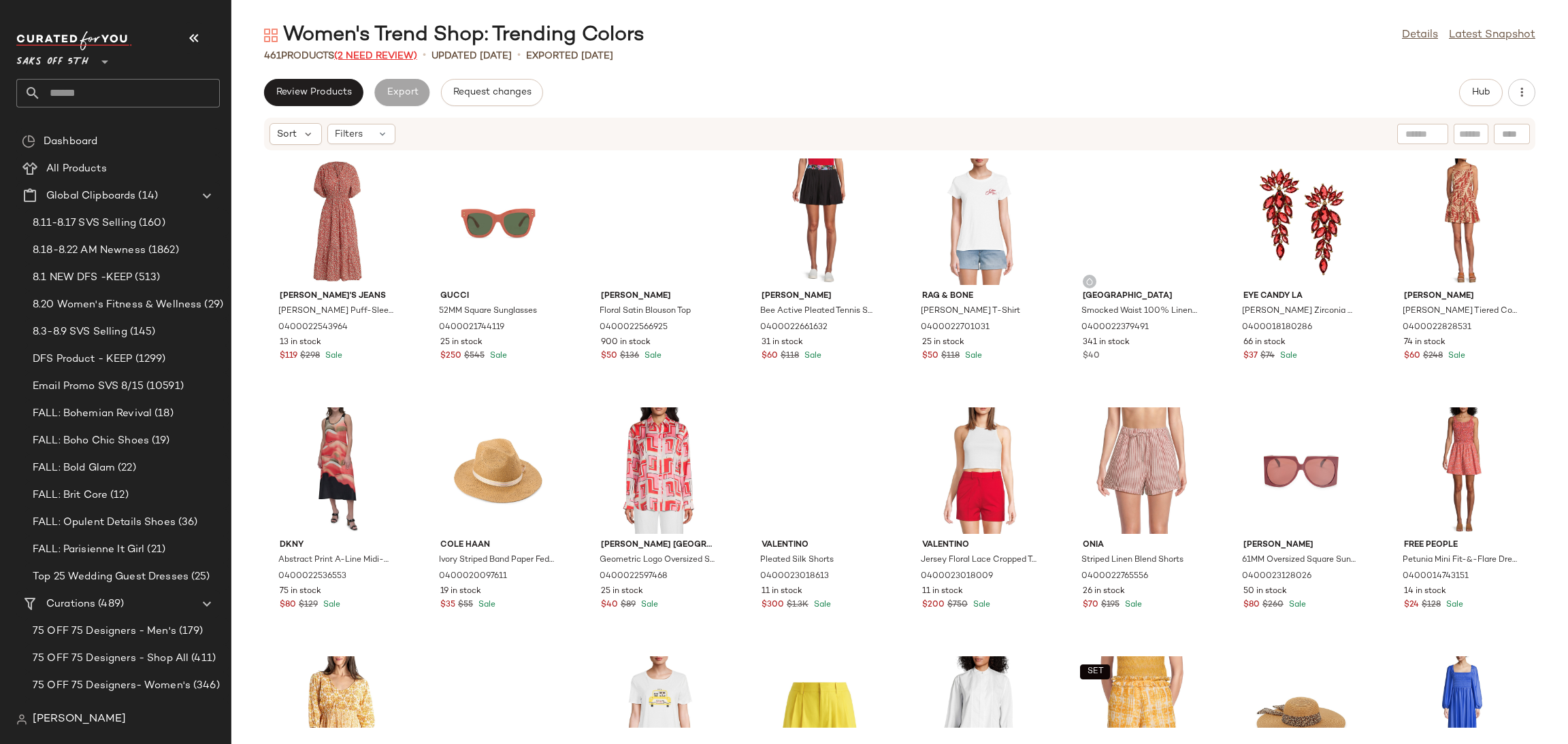
click at [388, 51] on span "(2 Need Review)" at bounding box center [376, 56] width 83 height 11
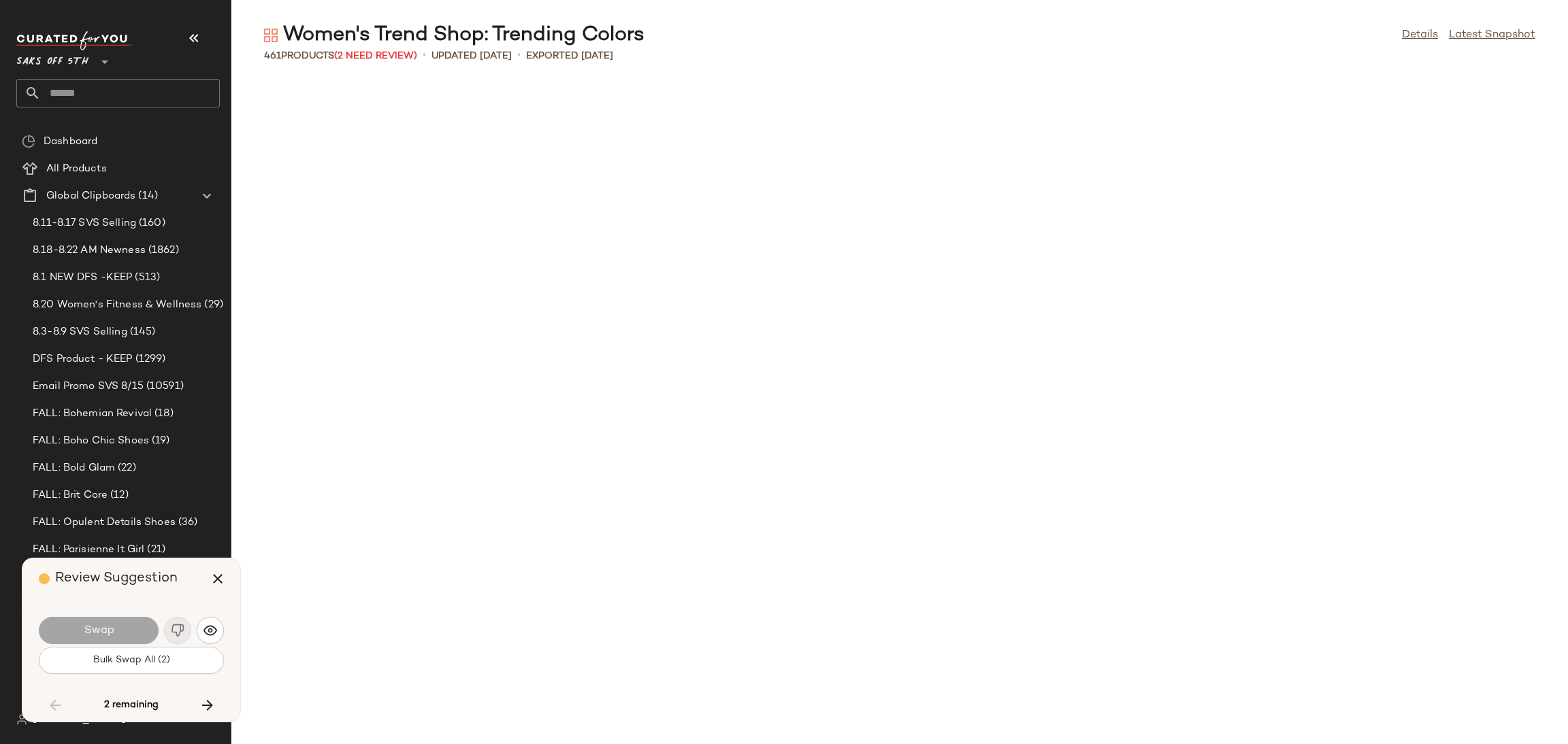
scroll to position [4233, 0]
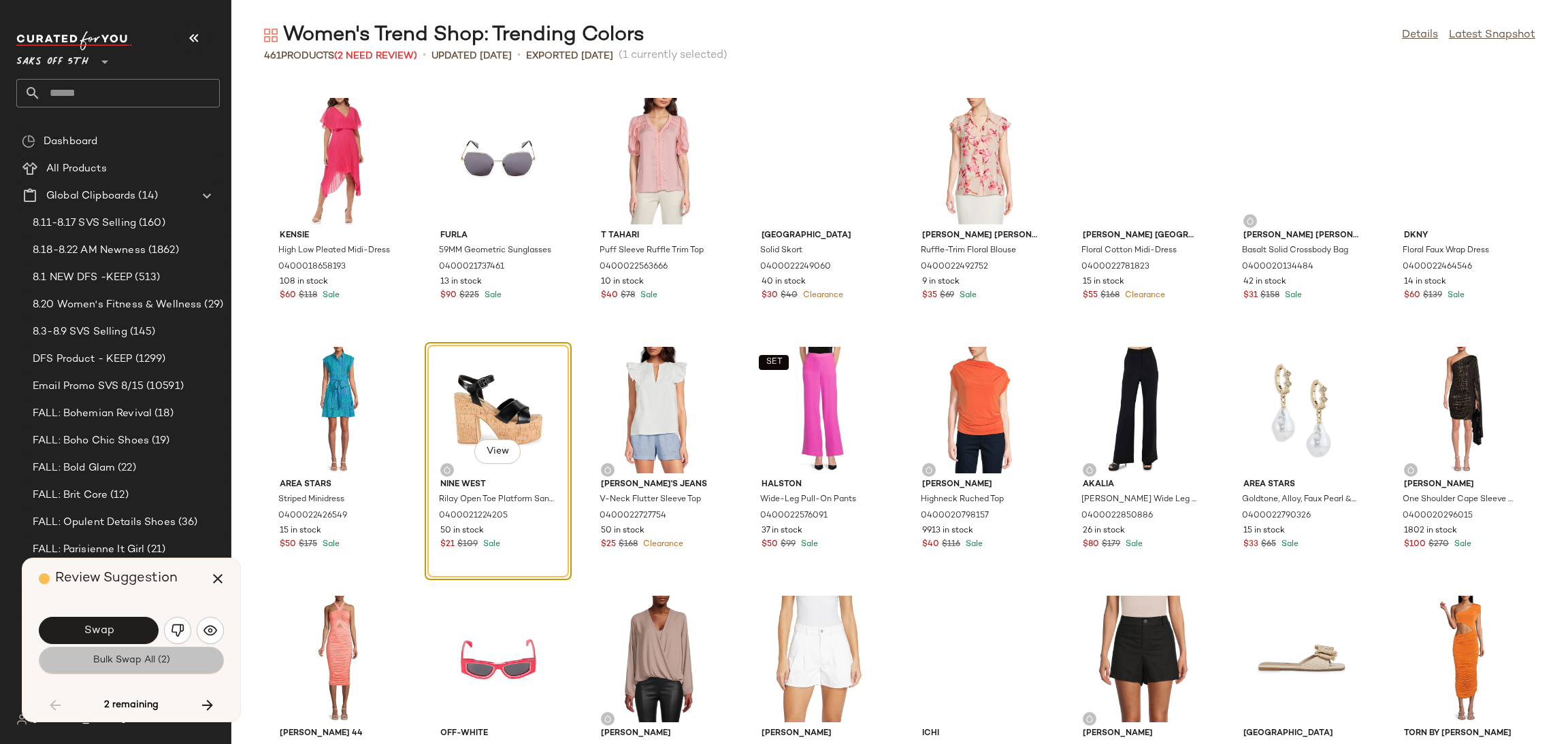
click at [165, 672] on button "Bulk Swap All (2)" at bounding box center [131, 660] width 185 height 27
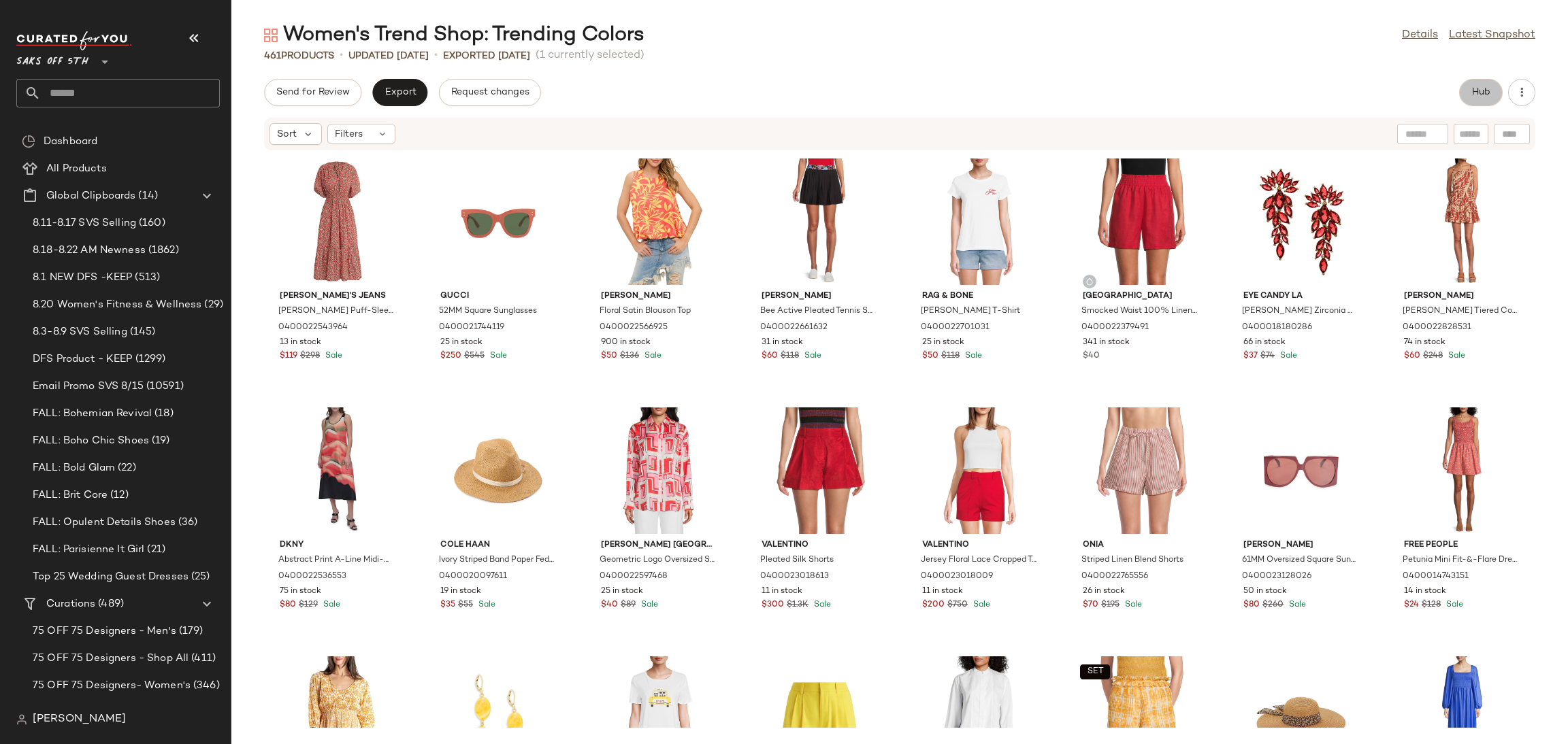
click at [1479, 85] on button "Hub" at bounding box center [1481, 92] width 44 height 27
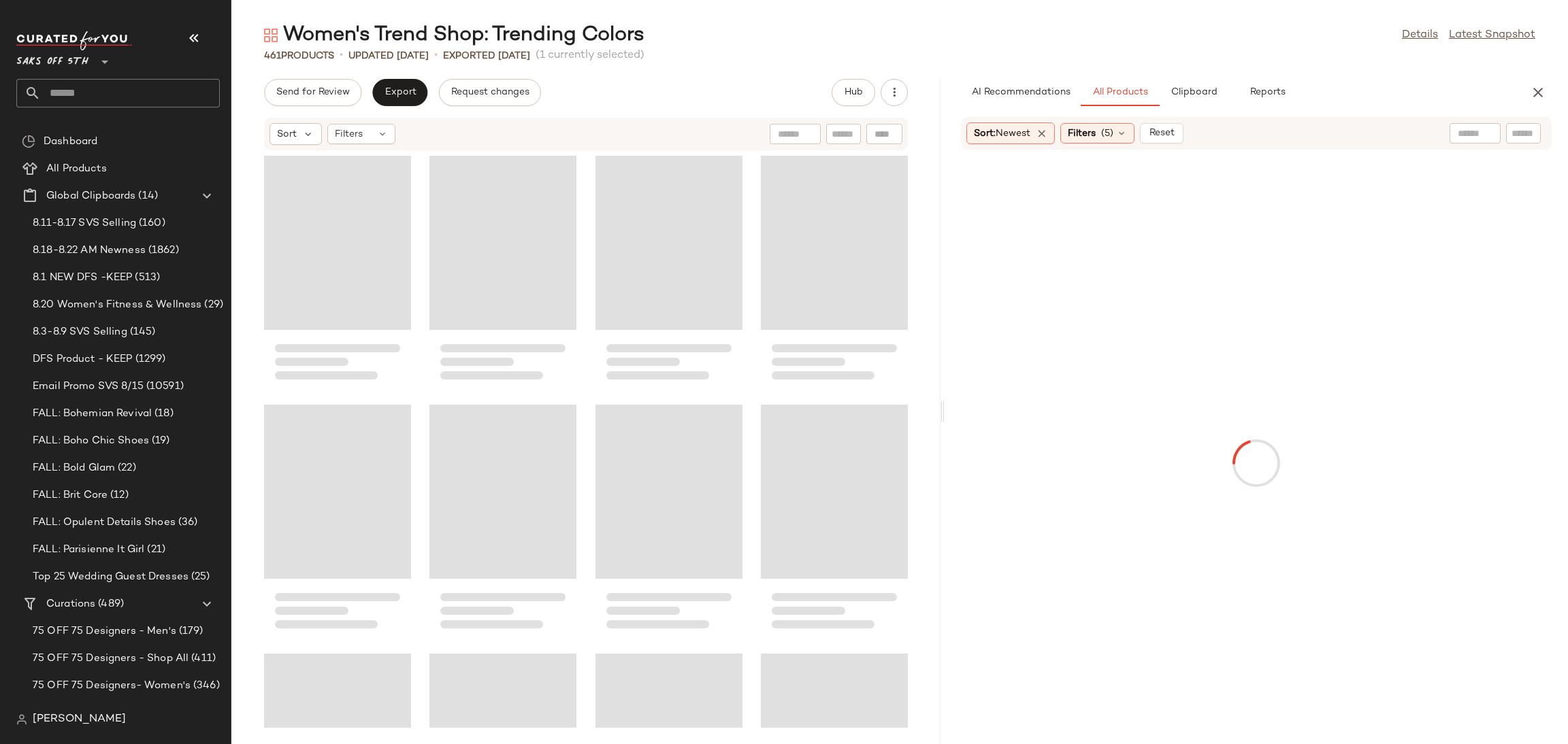
drag, startPoint x: 900, startPoint y: 410, endPoint x: 946, endPoint y: 404, distance: 46.4
click at [946, 404] on div "Women's Trend Shop: Trending Colors Details Latest Snapshot 461 Products • upda…" at bounding box center [900, 383] width 1337 height 723
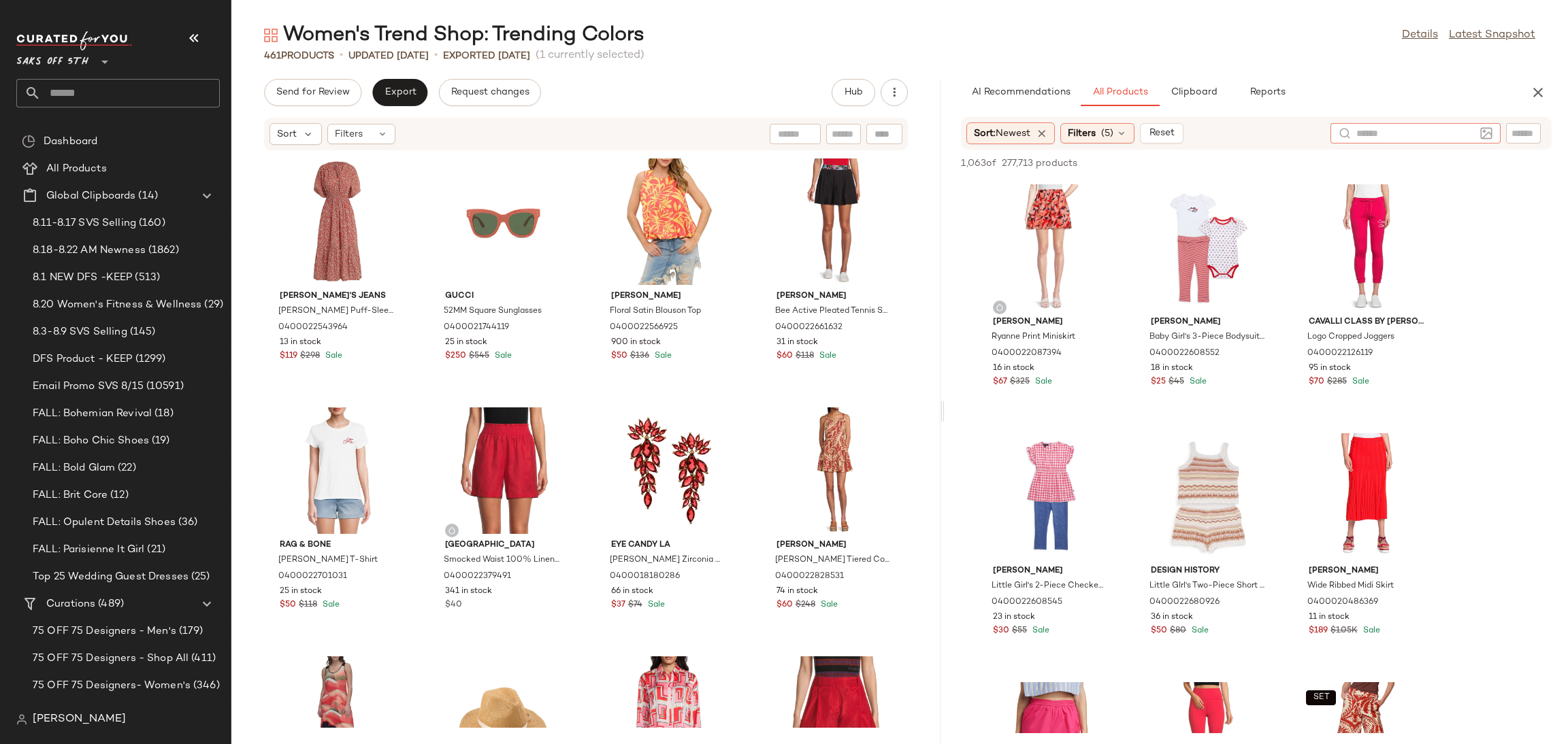
click at [1465, 133] on input "text" at bounding box center [1415, 134] width 118 height 14
type input "*****"
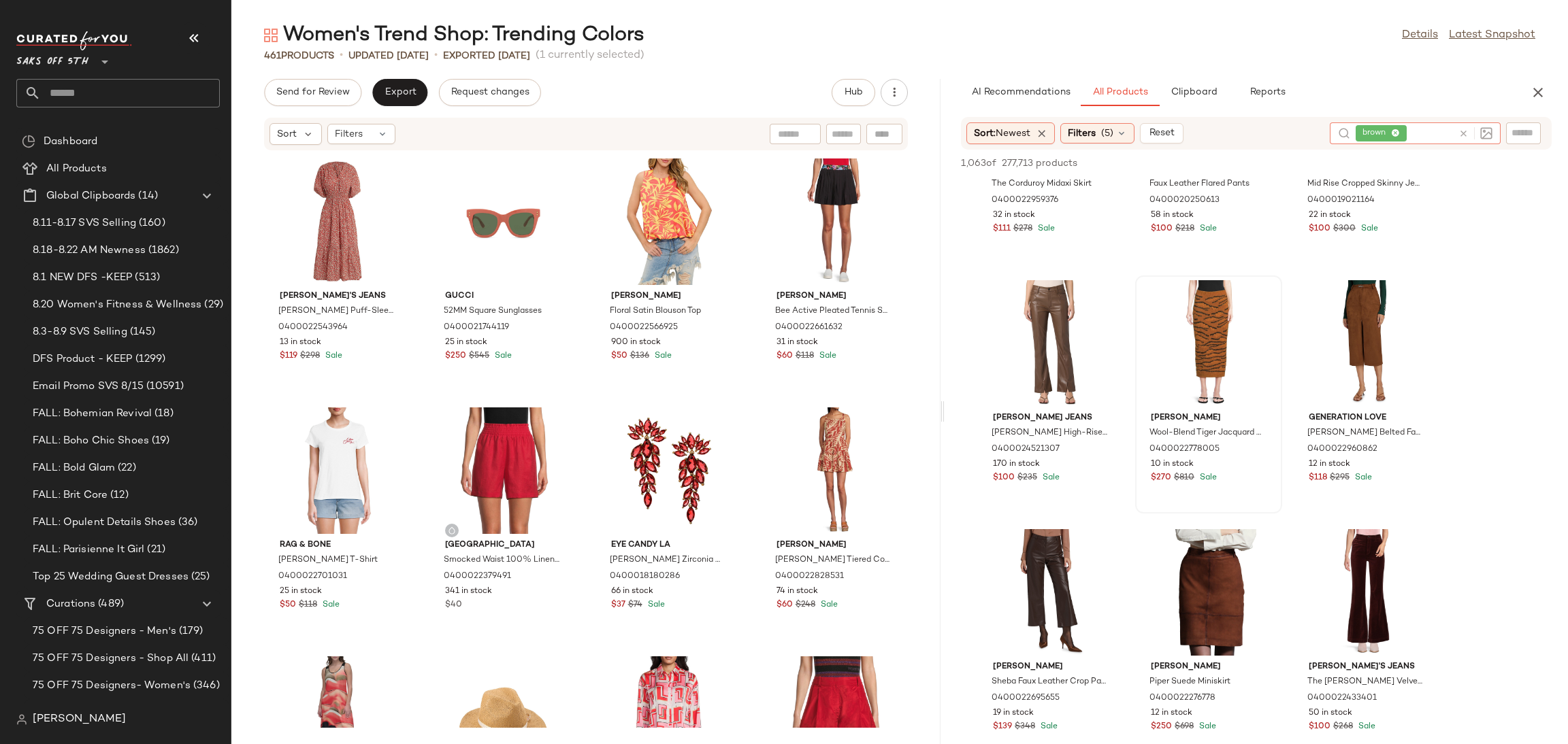
scroll to position [1399, 0]
click at [1190, 328] on div "View" at bounding box center [1209, 343] width 137 height 127
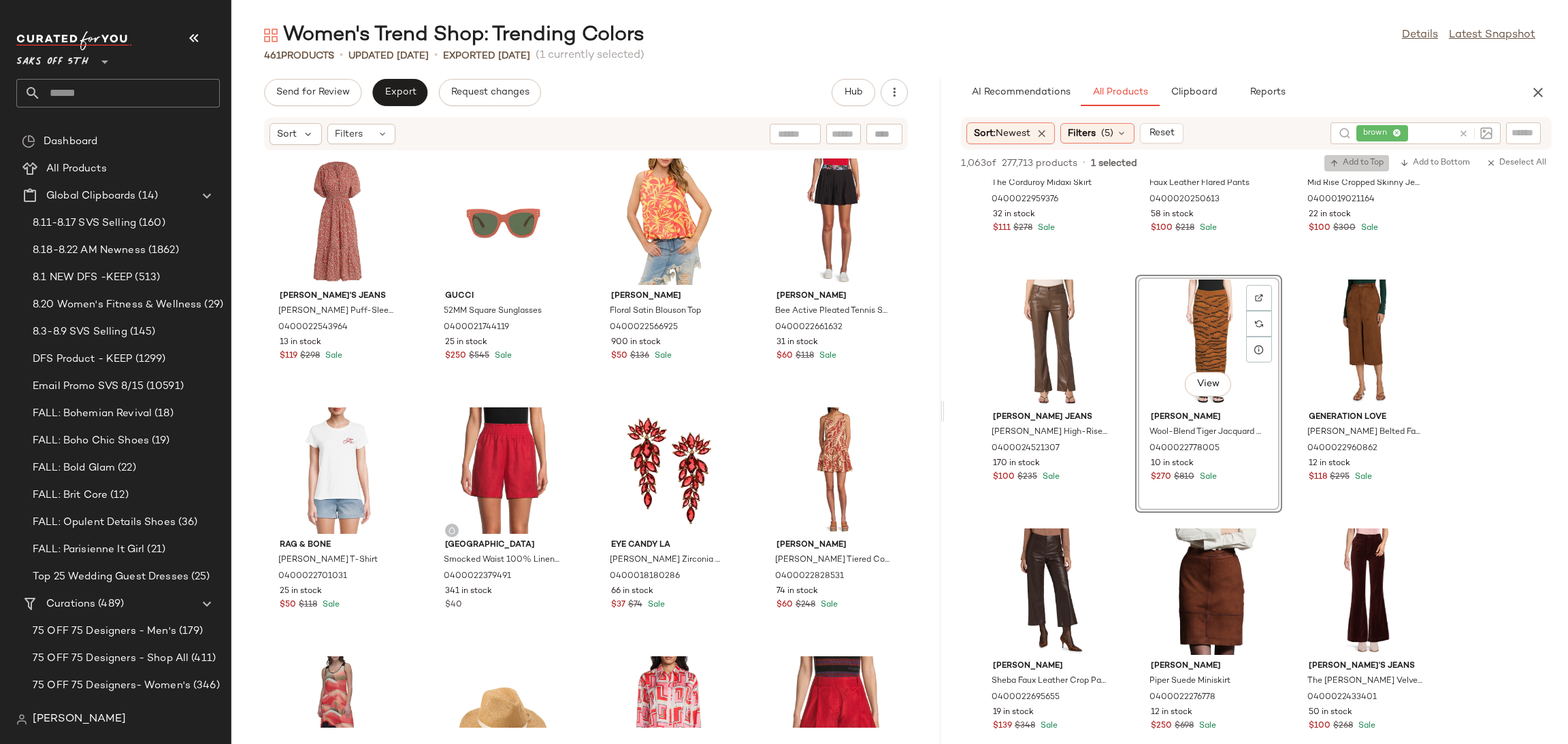
click at [1349, 159] on span "Add to Top" at bounding box center [1357, 163] width 53 height 10
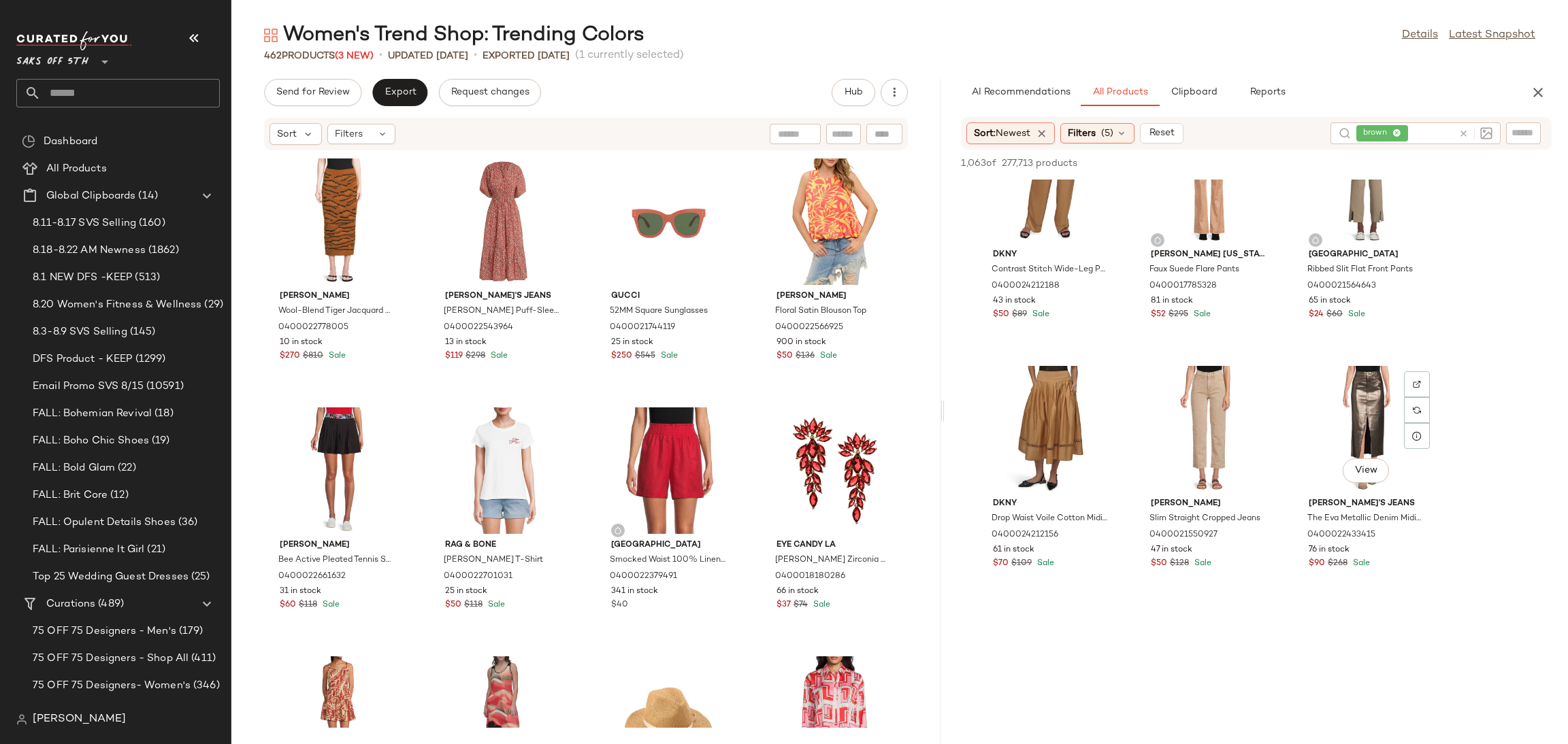
scroll to position [4554, 0]
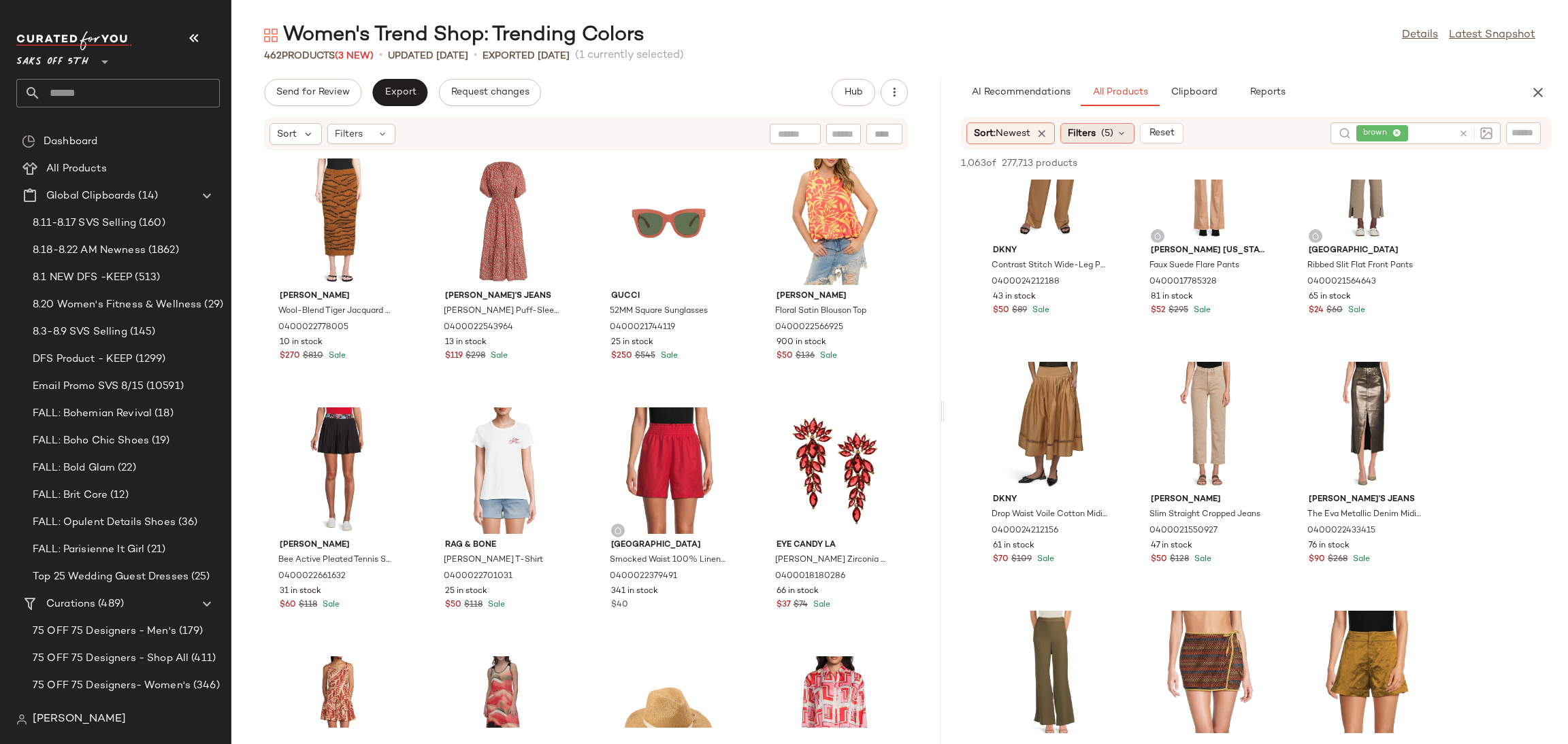
click at [1101, 129] on div "Filters (5)" at bounding box center [1097, 133] width 74 height 20
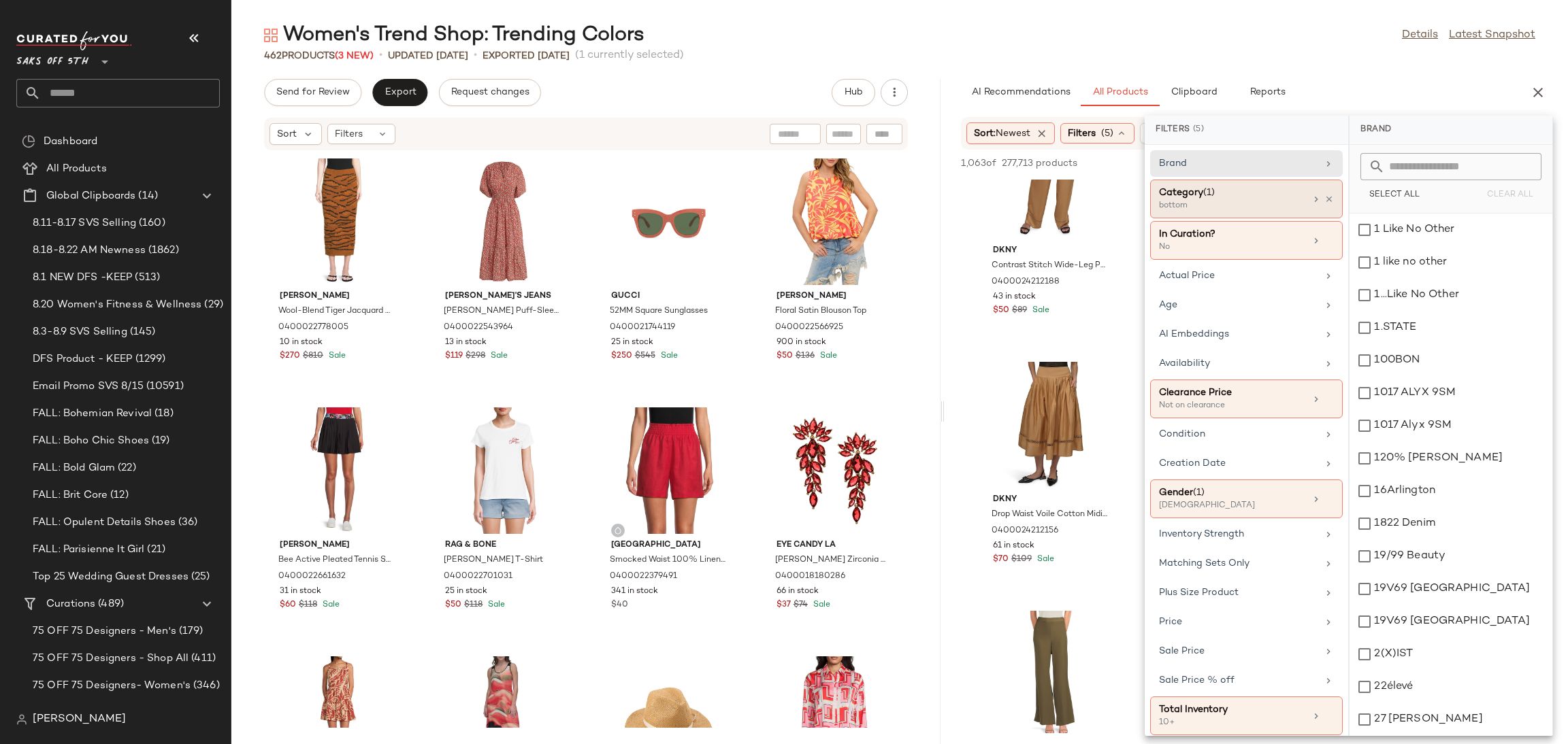
click at [1225, 198] on div "Category (1)" at bounding box center [1232, 193] width 146 height 14
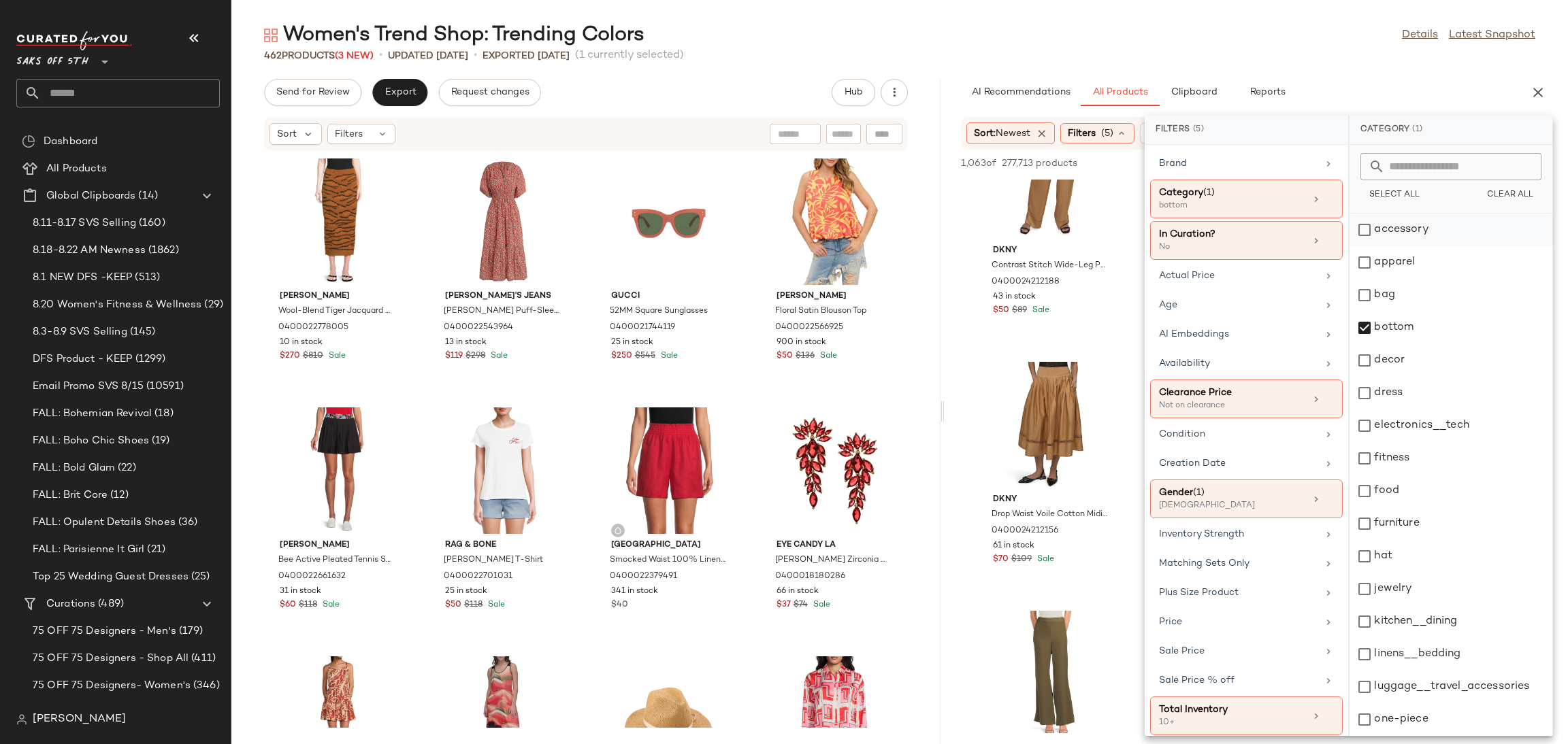
click at [1369, 230] on div "accessory" at bounding box center [1451, 230] width 203 height 32
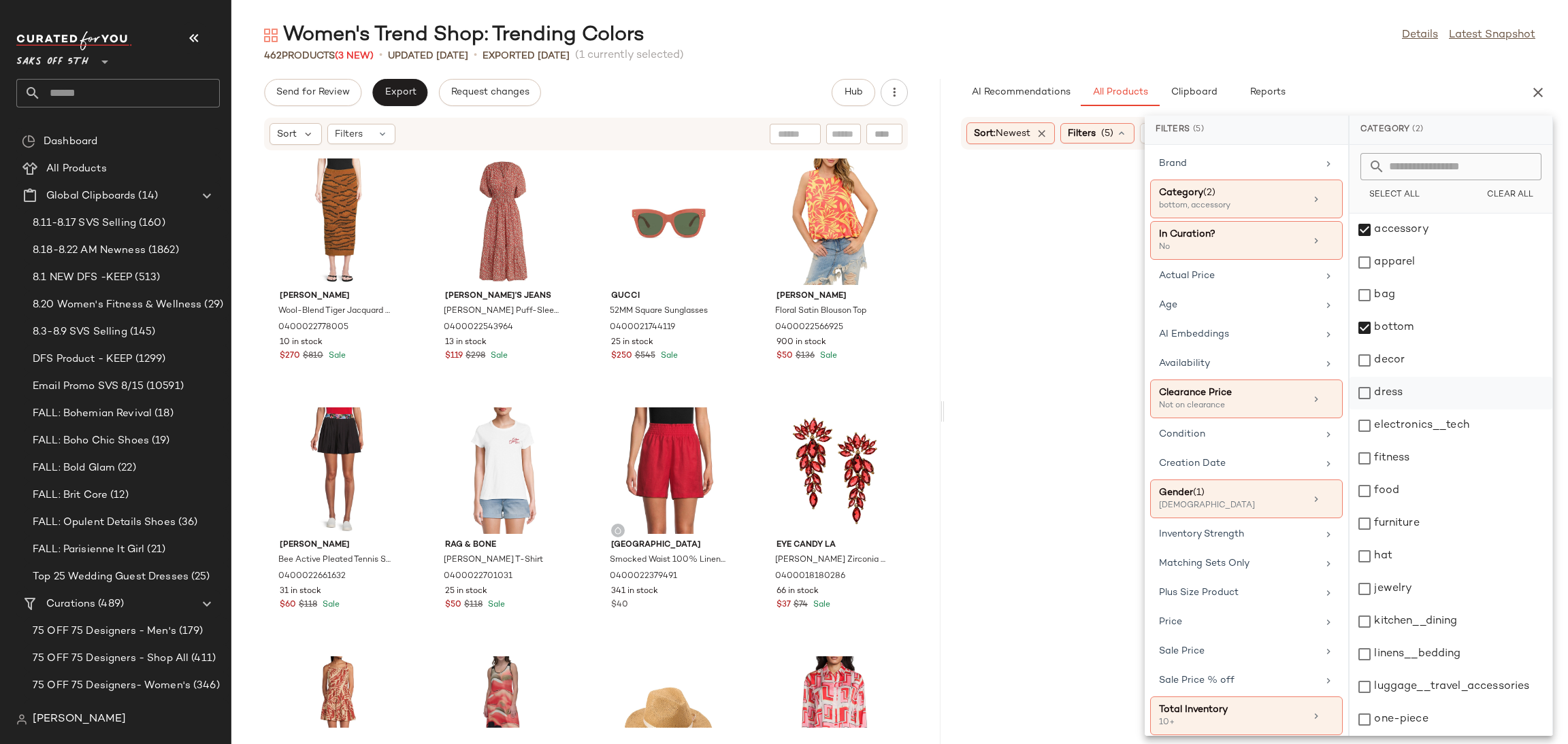
click at [1370, 392] on div "dress" at bounding box center [1451, 393] width 203 height 32
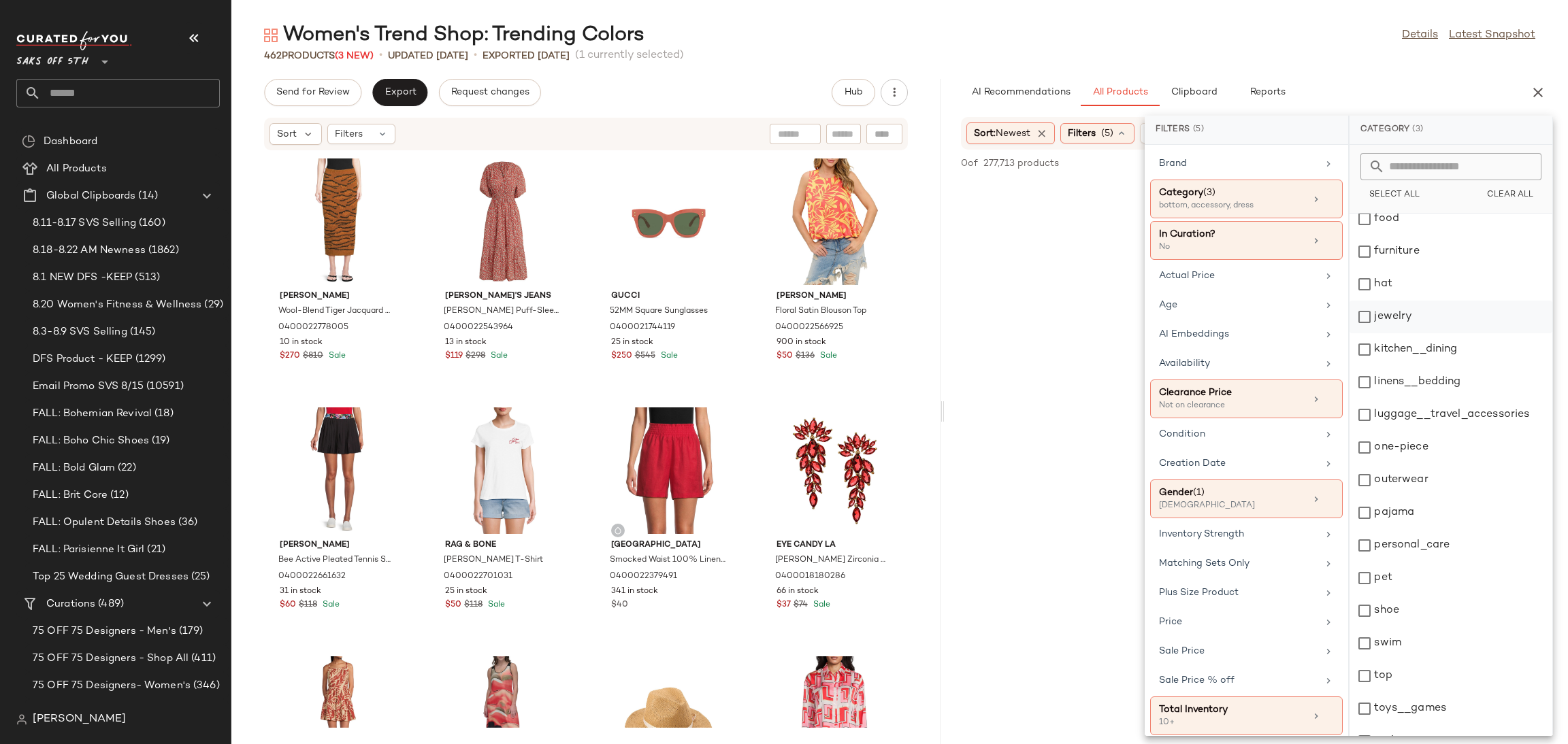
scroll to position [293, 0]
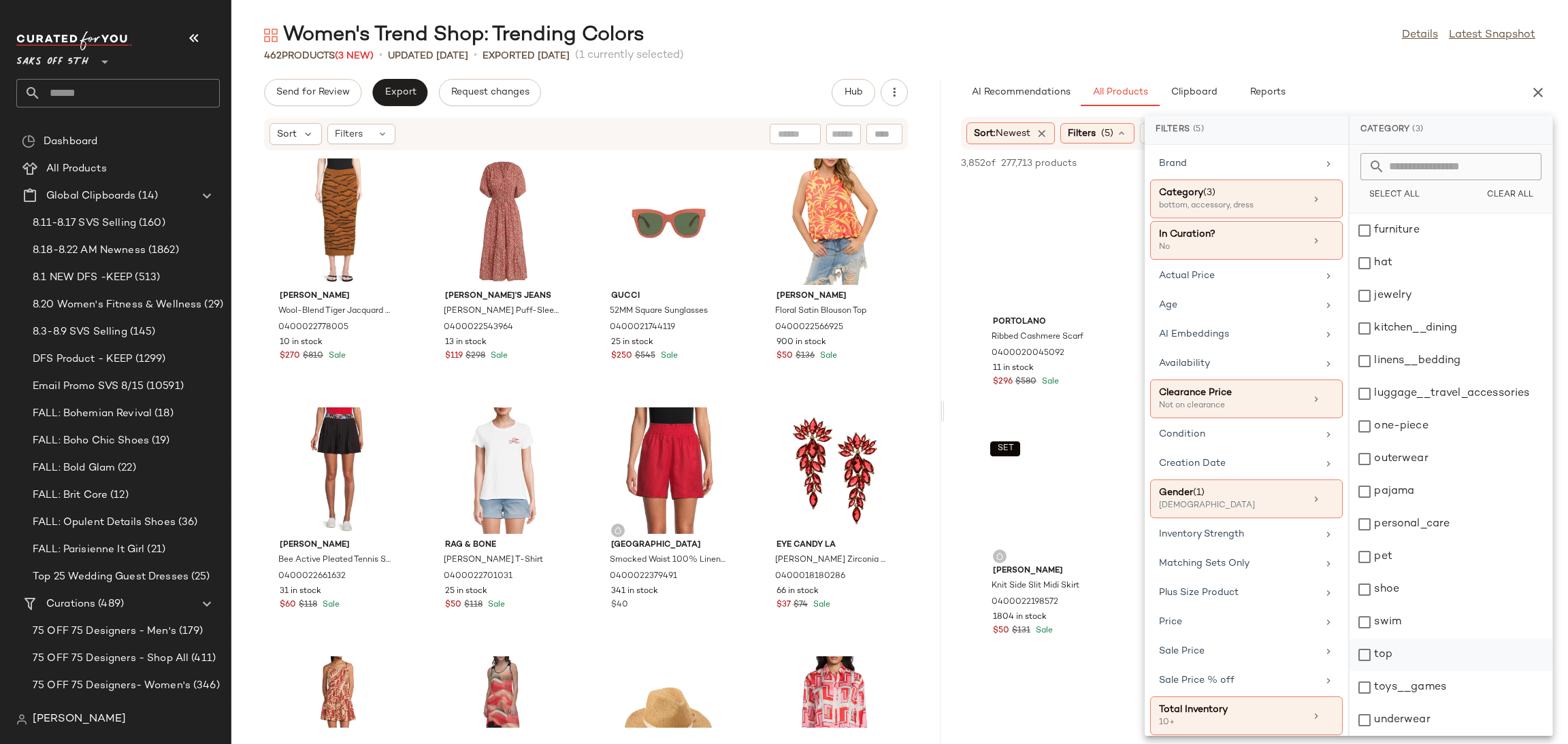
click at [1374, 658] on div "top" at bounding box center [1451, 655] width 203 height 32
click at [1370, 527] on div "personal_care" at bounding box center [1451, 525] width 203 height 32
click at [1371, 461] on div "outerwear" at bounding box center [1451, 459] width 203 height 32
click at [1369, 579] on div "shoe" at bounding box center [1451, 590] width 203 height 32
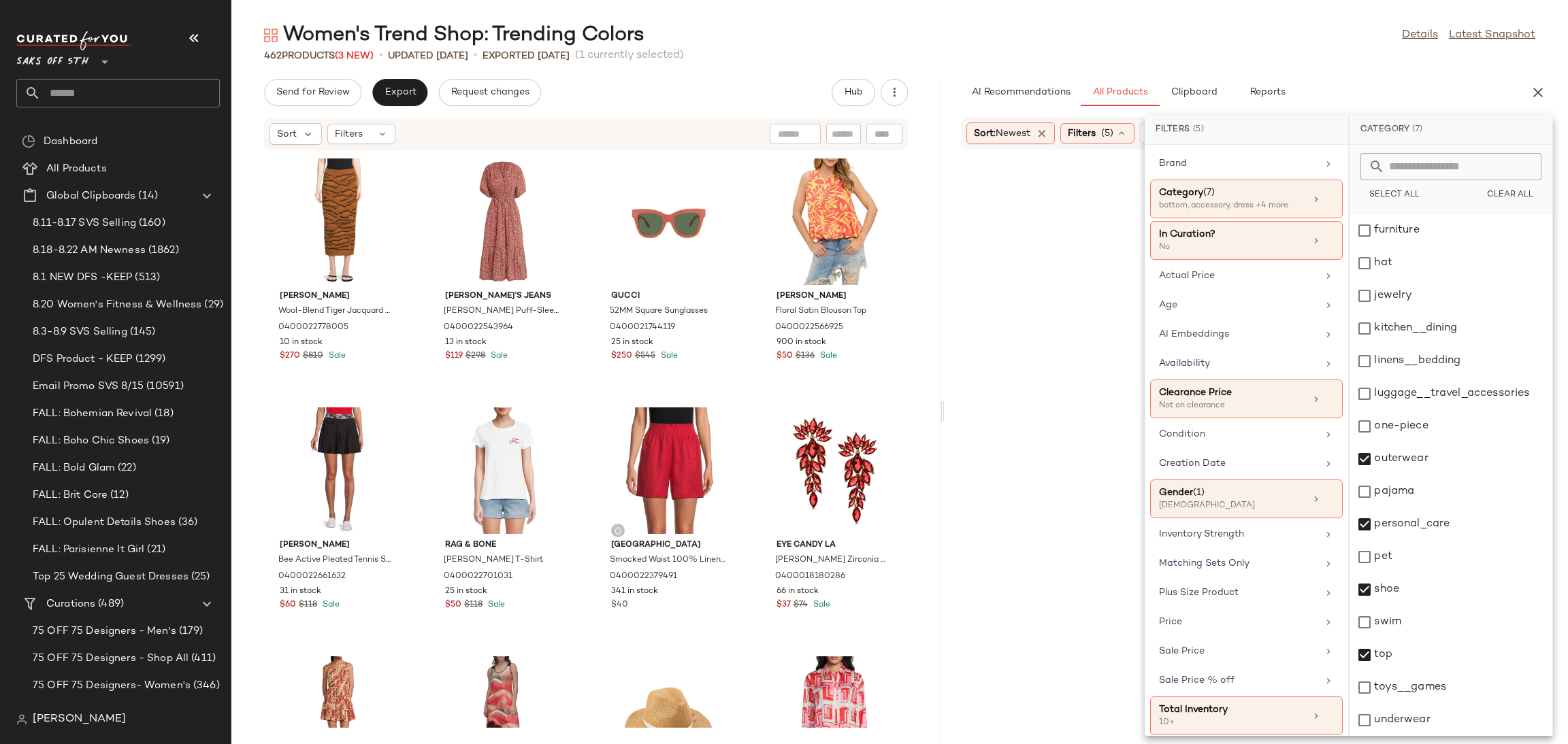
click at [1192, 22] on div "Women's Trend Shop: Trending Colors Details Latest Snapshot" at bounding box center [900, 35] width 1337 height 27
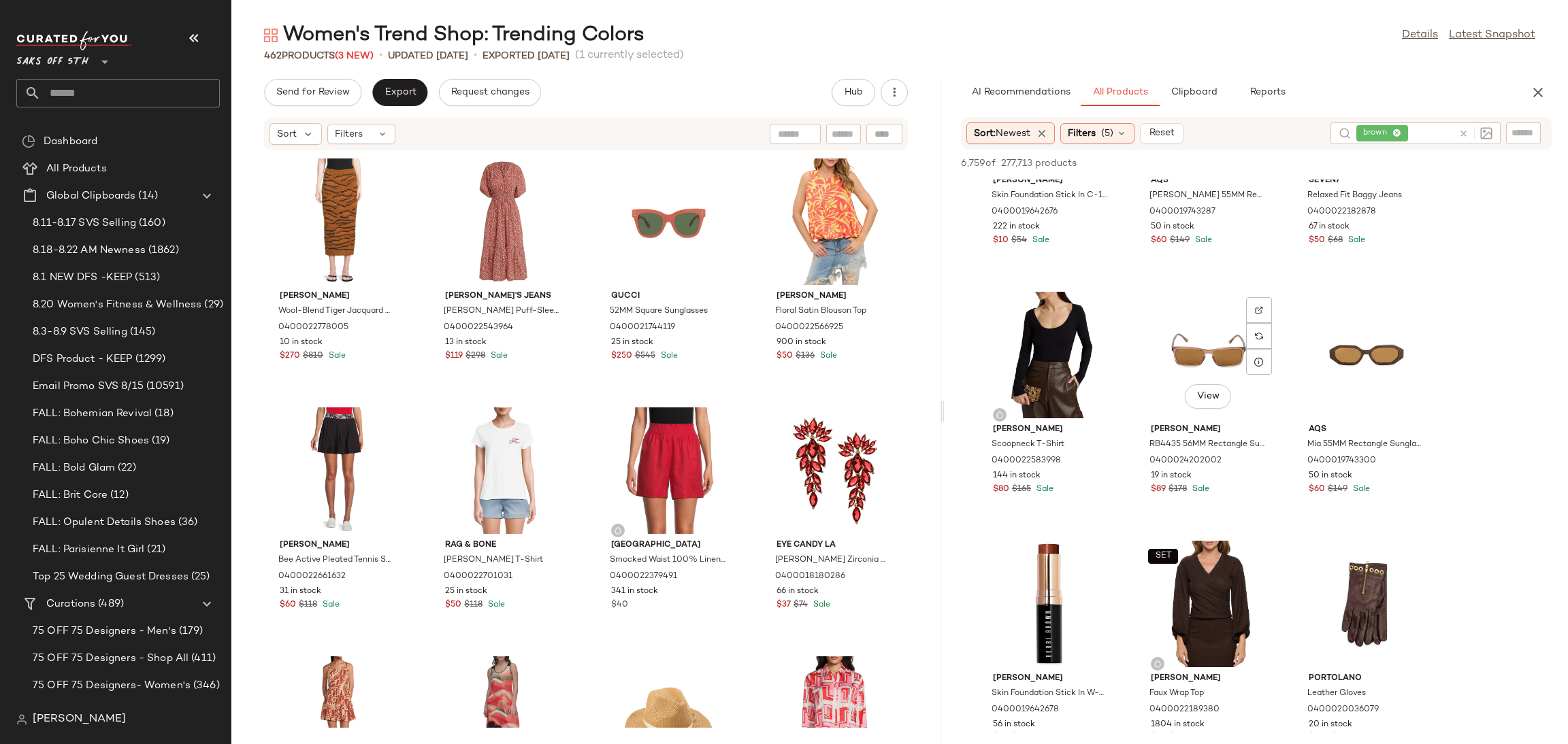
scroll to position [1387, 0]
click at [1063, 347] on div "View" at bounding box center [1050, 354] width 137 height 127
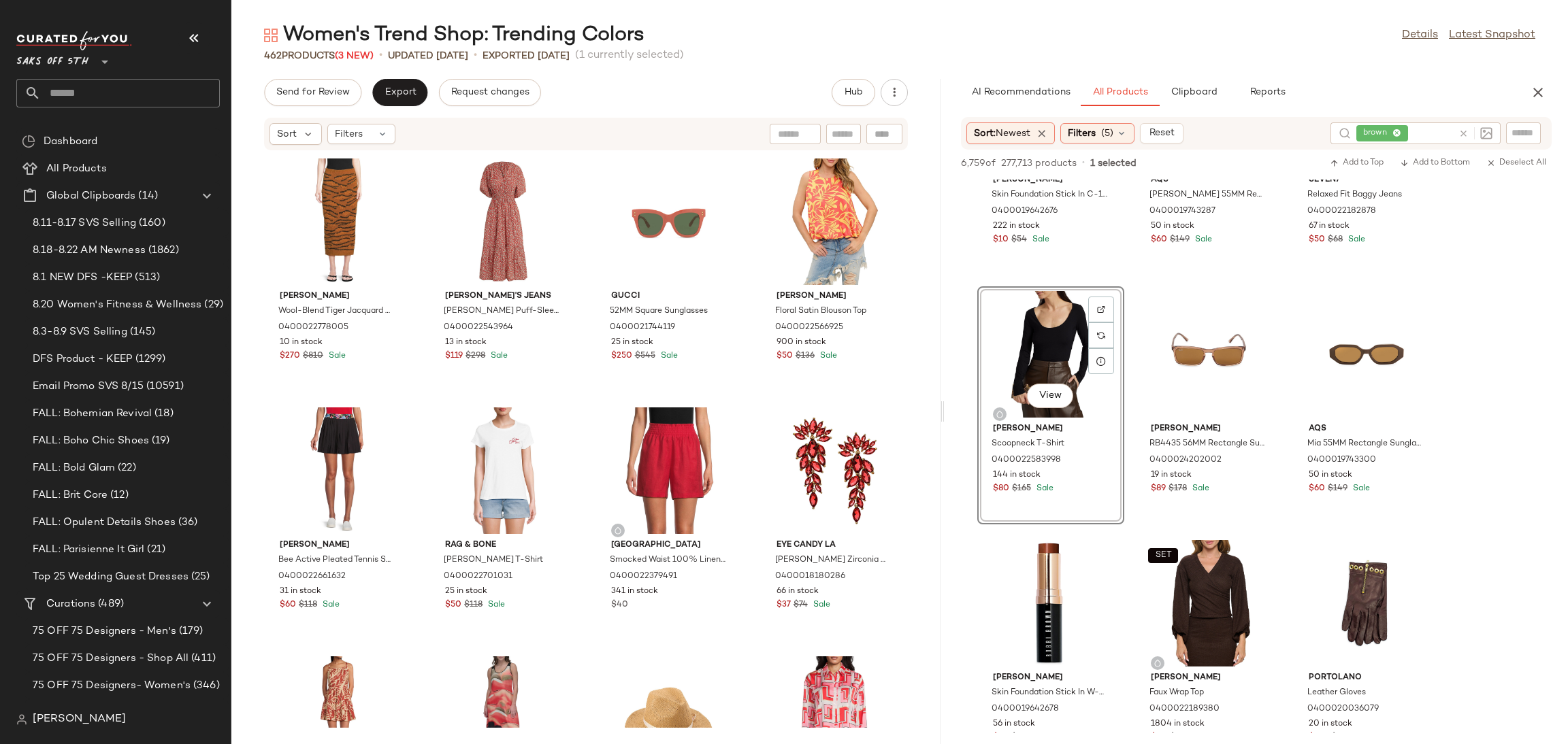
click at [1341, 172] on div "6,759 of 277,713 products • 1 selected Add to Top Add to Bottom Deselect All" at bounding box center [1256, 165] width 623 height 30
click at [1349, 164] on span "Add to Top" at bounding box center [1357, 163] width 53 height 10
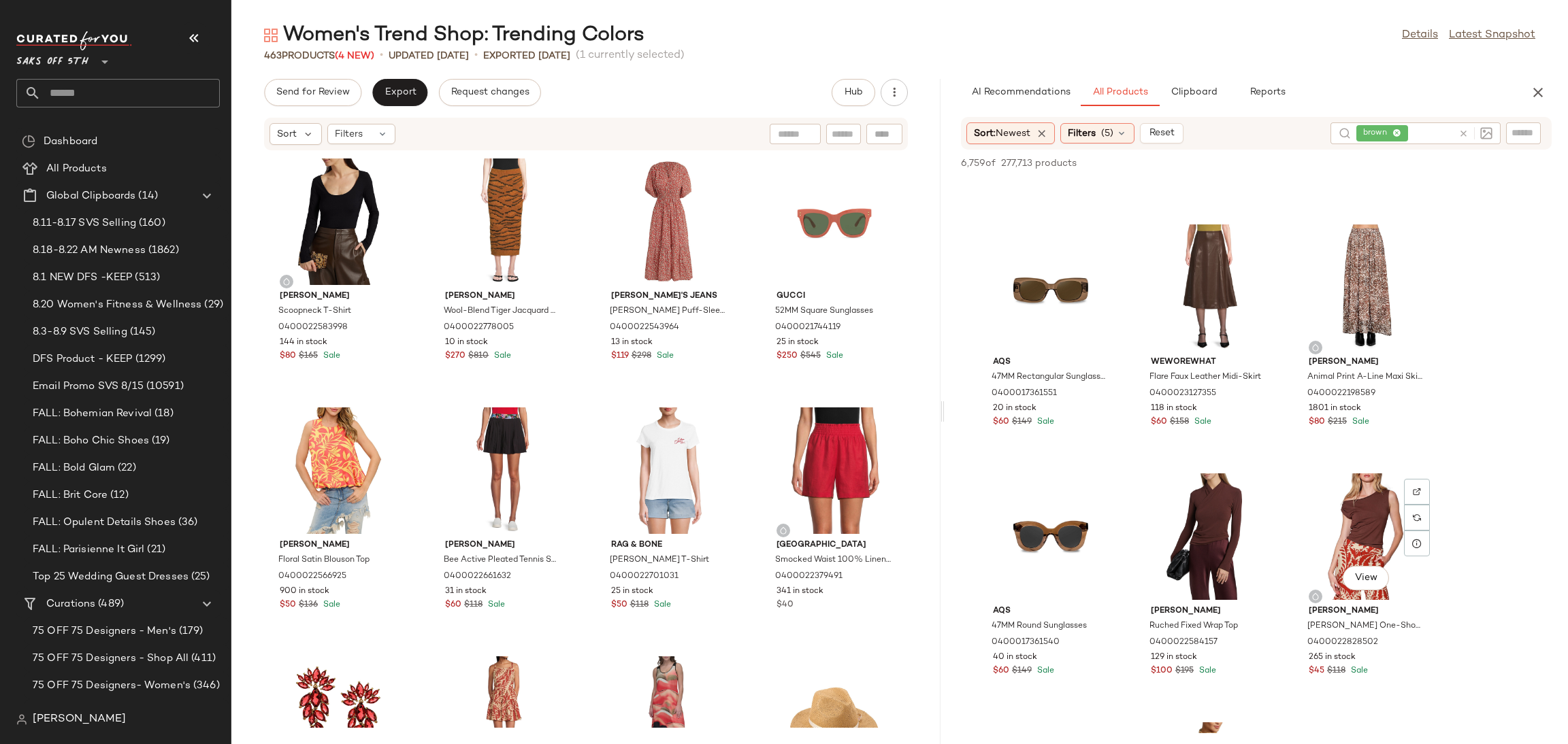
scroll to position [6430, 0]
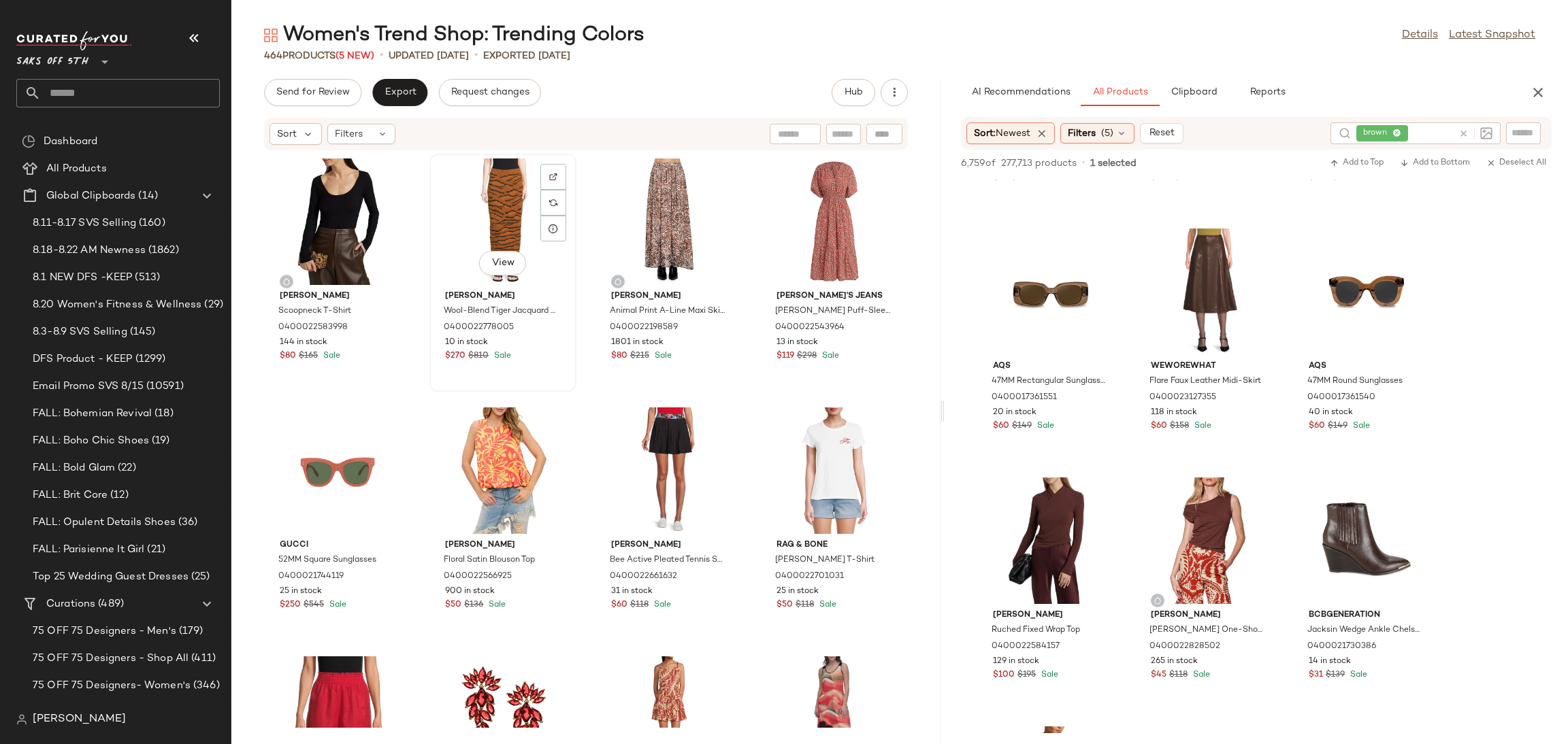
click at [490, 204] on div "View" at bounding box center [502, 222] width 137 height 127
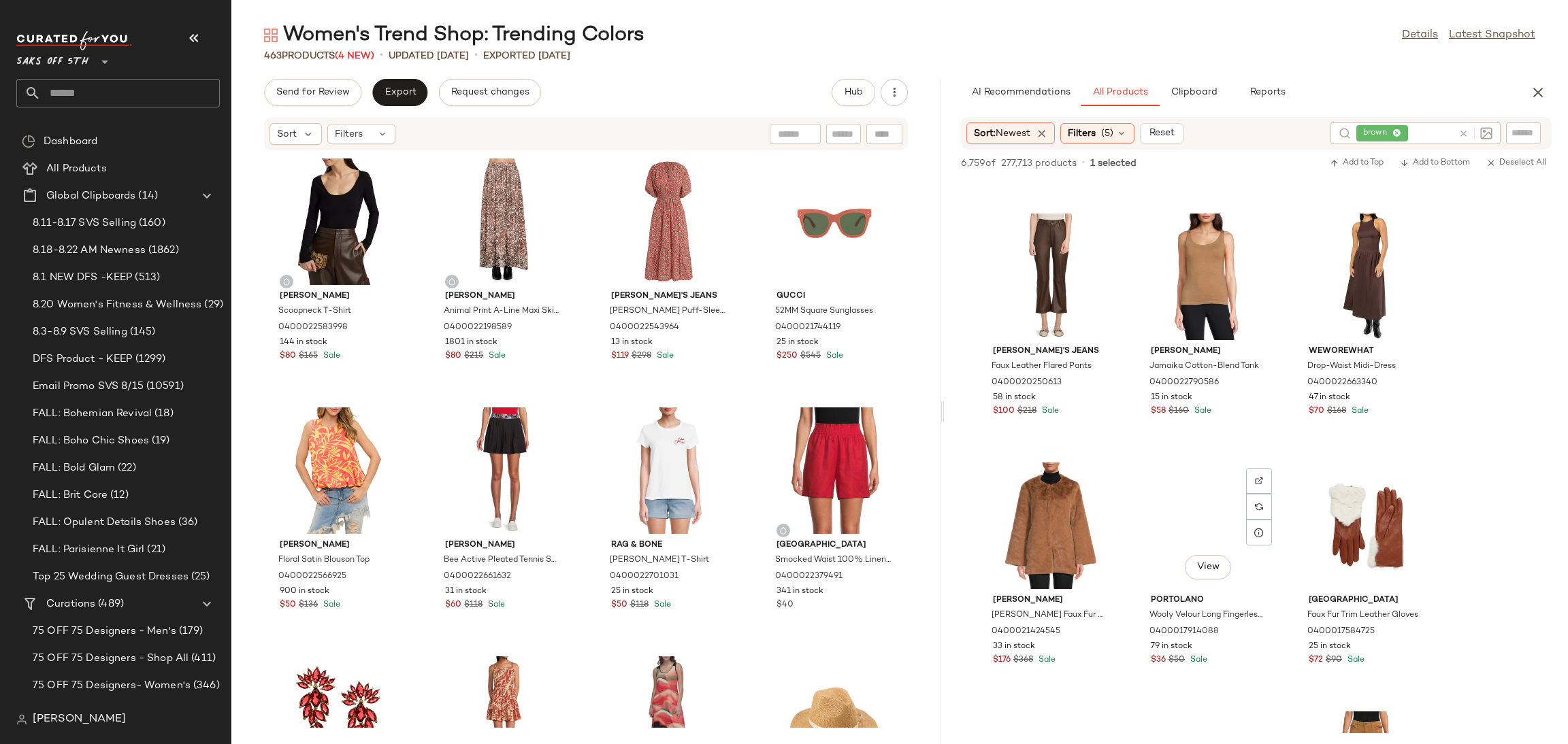
scroll to position [7692, 0]
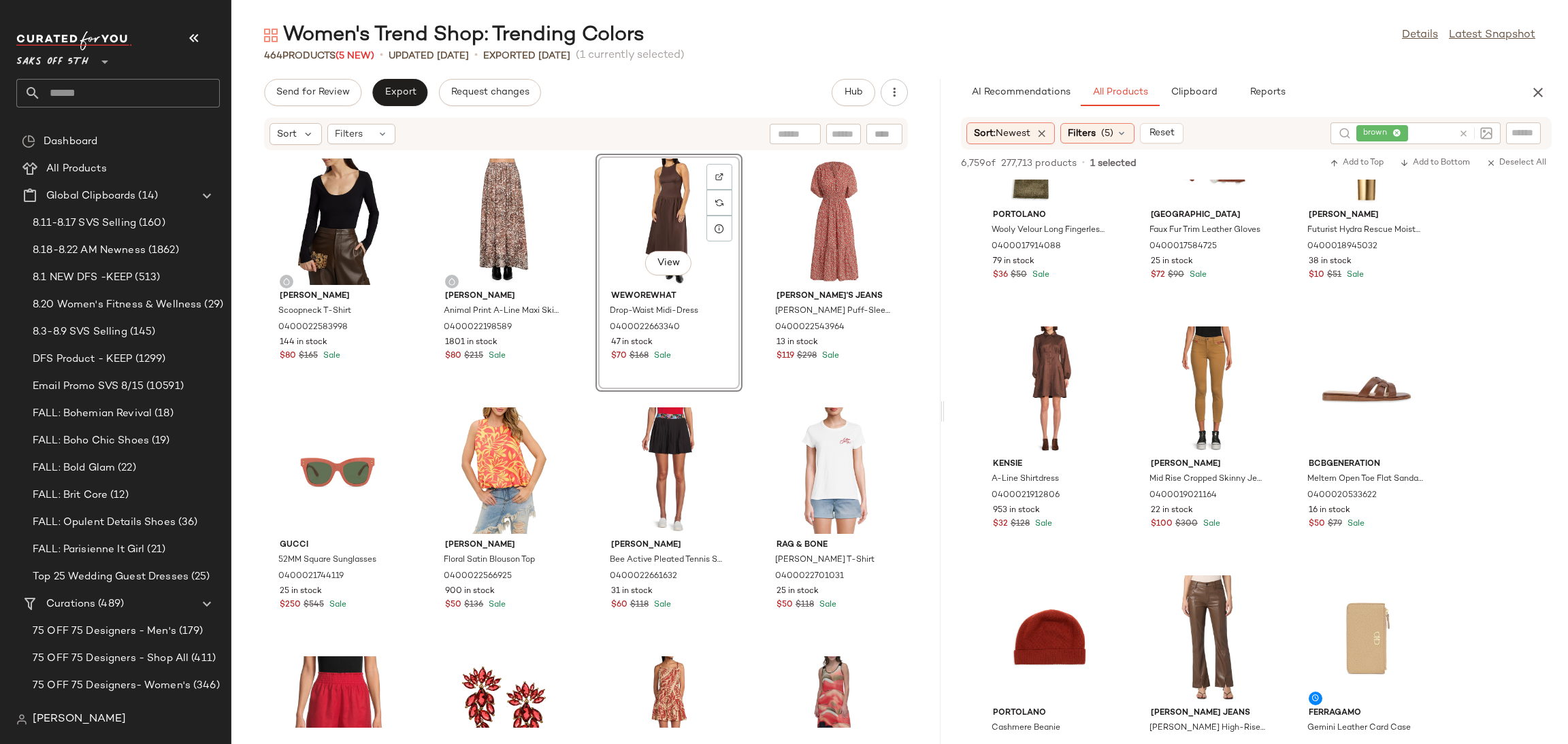
scroll to position [8083, 0]
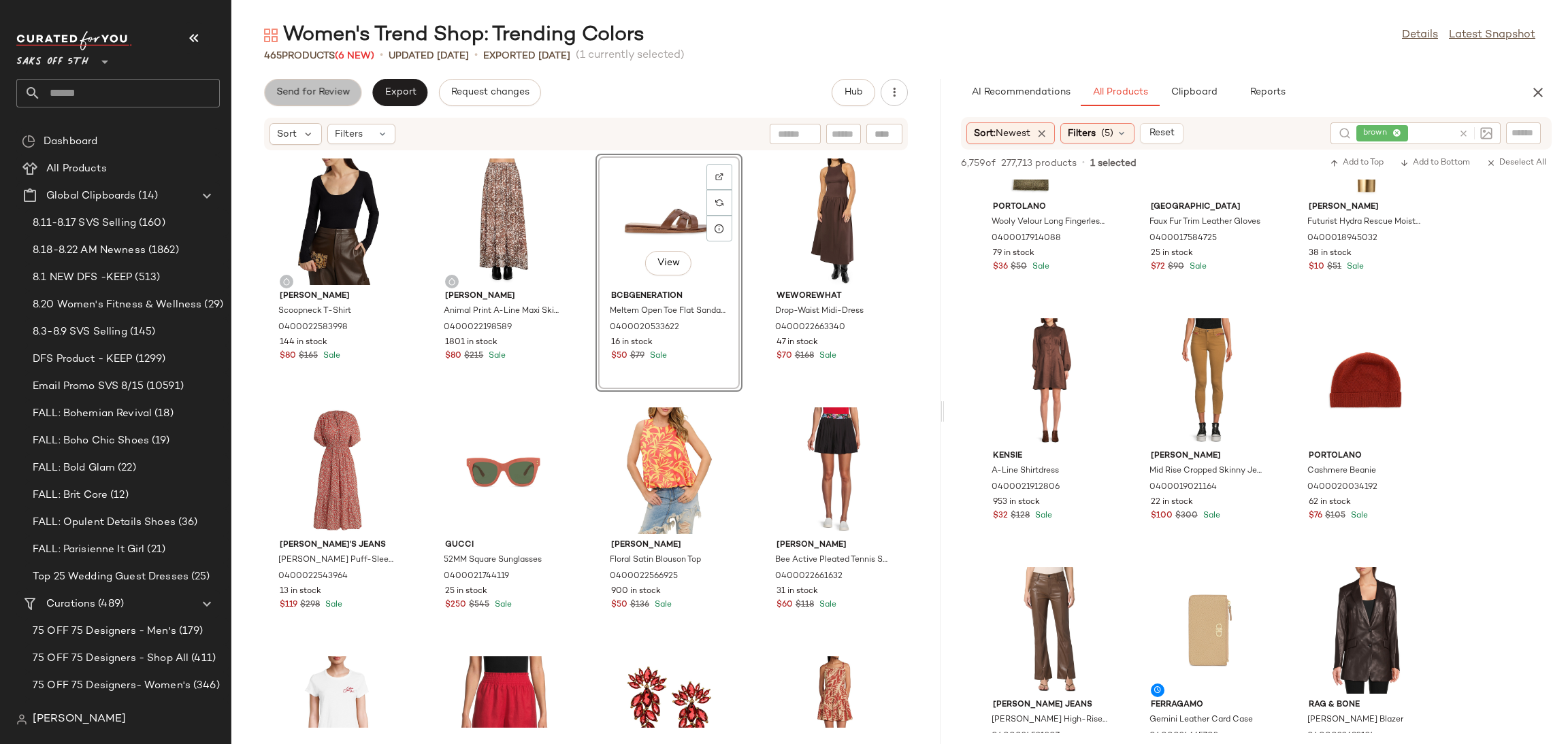
click at [315, 95] on span "Send for Review" at bounding box center [312, 92] width 74 height 11
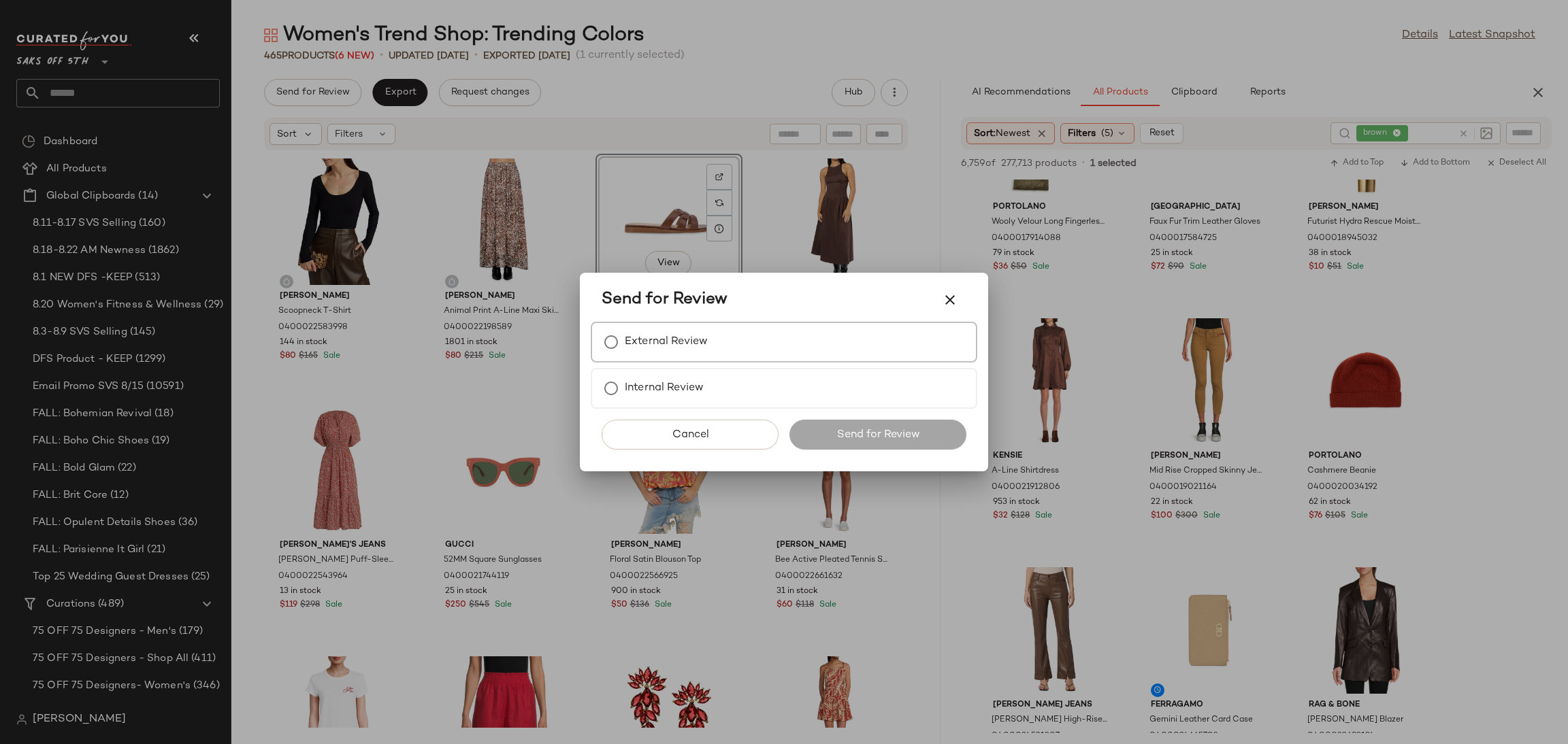
click at [713, 356] on div "External Review" at bounding box center [784, 342] width 387 height 41
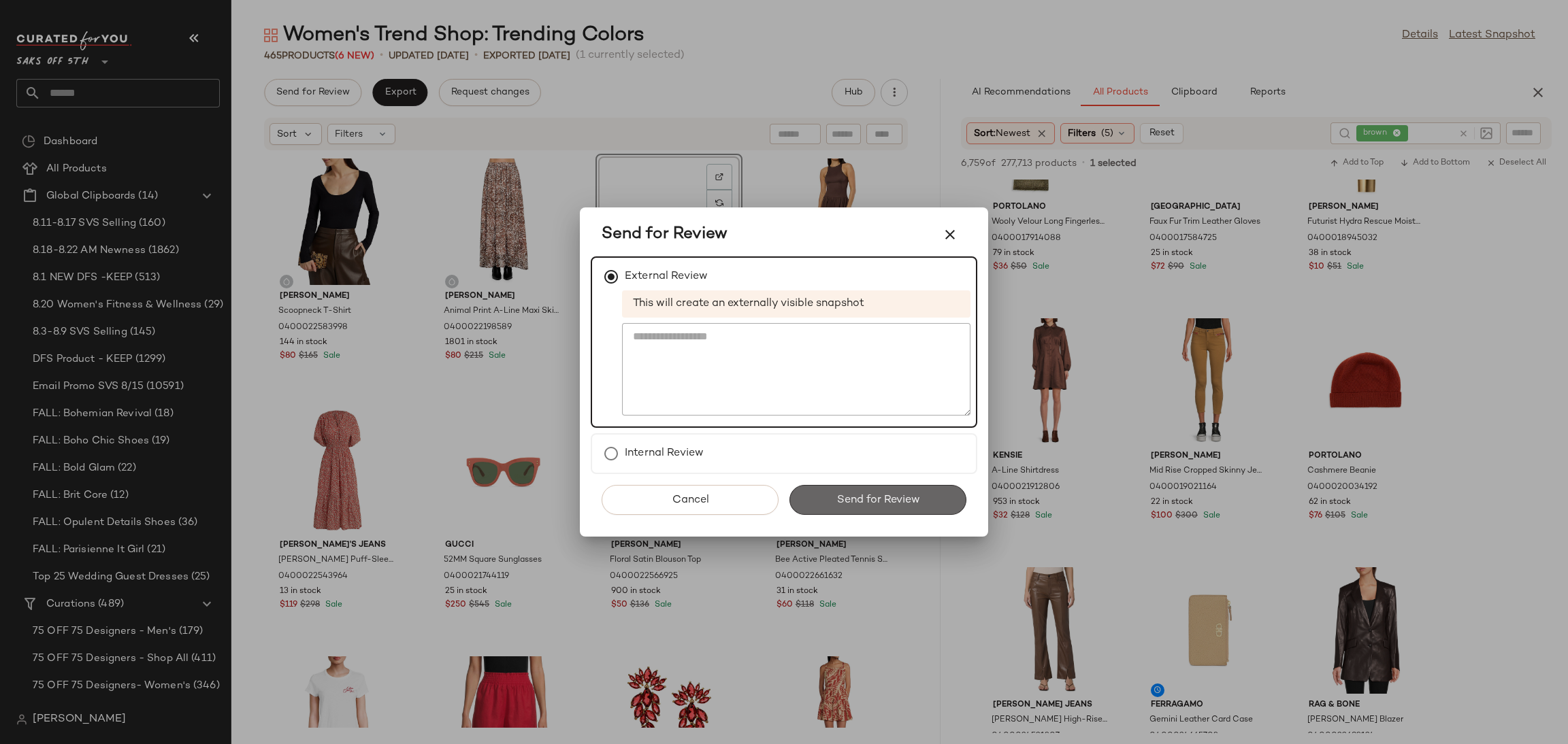
click at [848, 485] on button "Send for Review" at bounding box center [878, 500] width 177 height 30
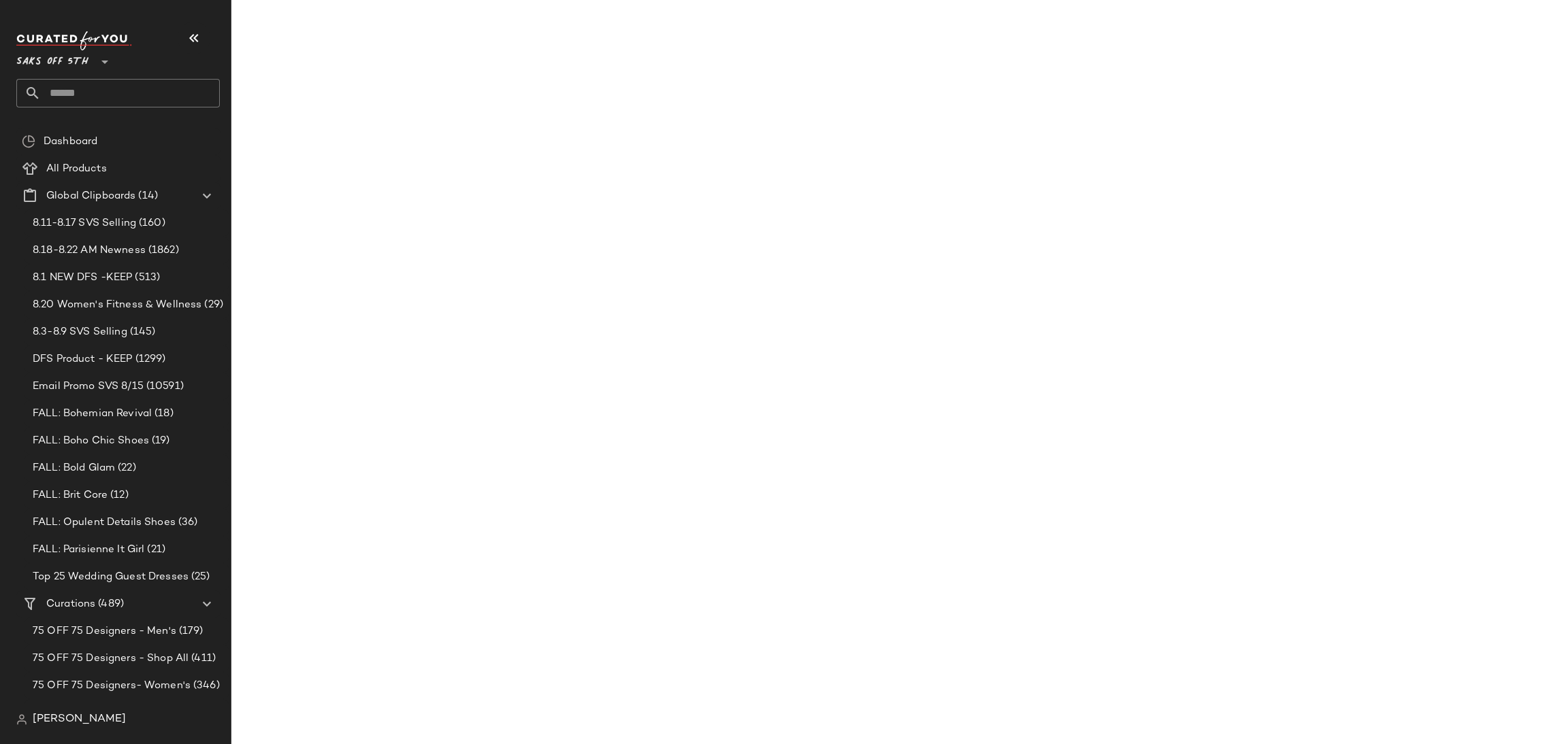
scroll to position [12067, 0]
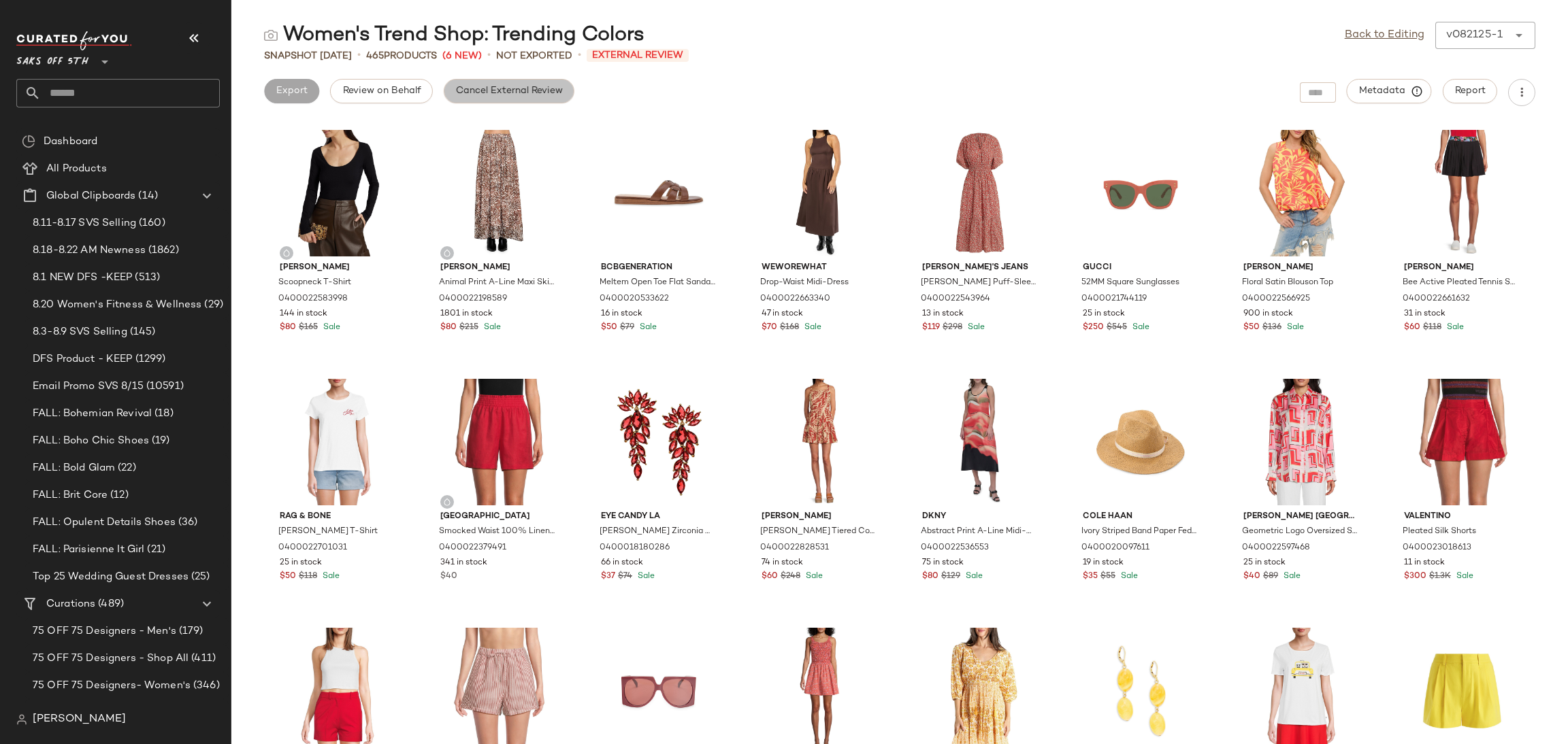
click at [547, 94] on span "Cancel External Review" at bounding box center [509, 91] width 108 height 11
click at [1357, 32] on link "Back to Editing" at bounding box center [1384, 35] width 79 height 16
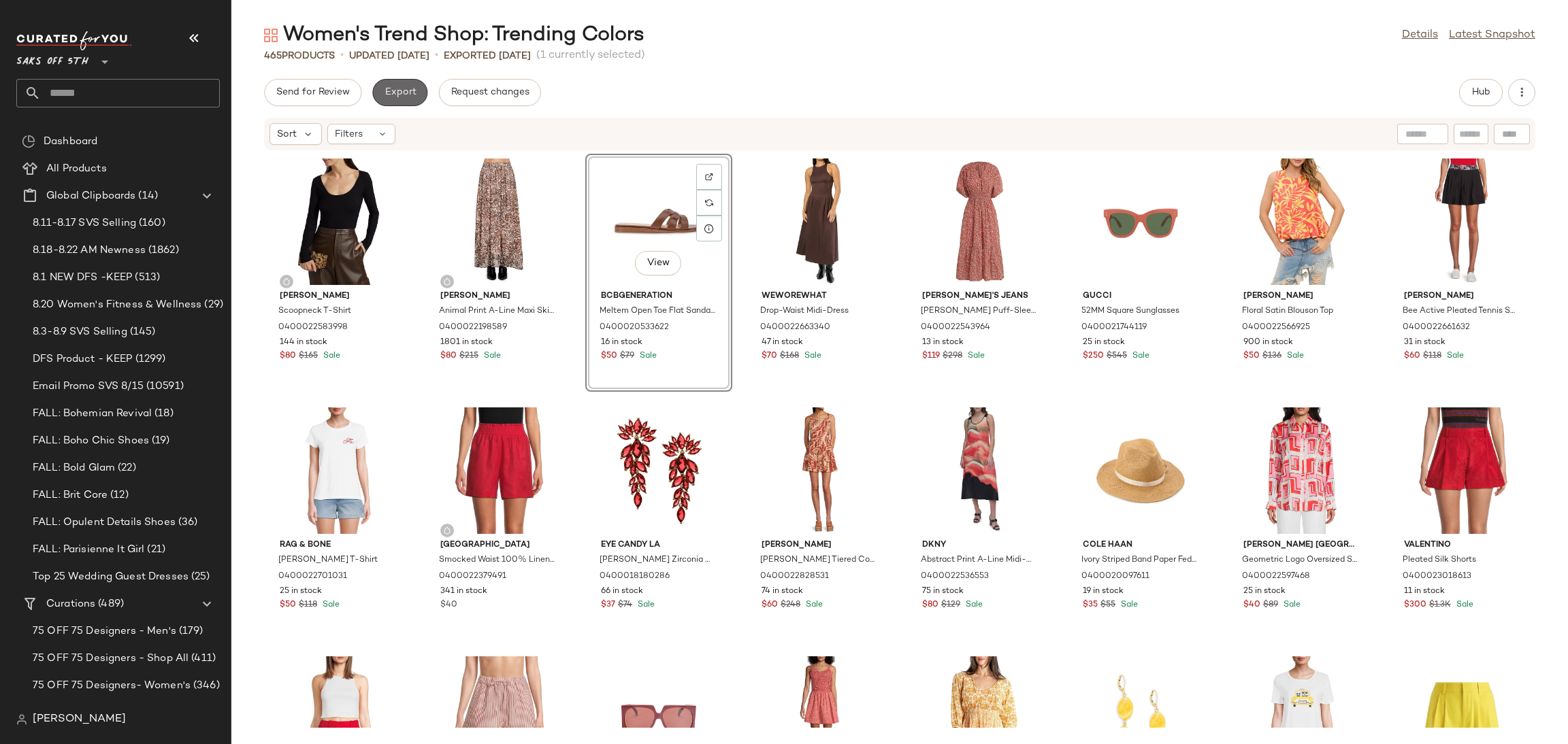
click at [412, 91] on span "Export" at bounding box center [400, 92] width 32 height 11
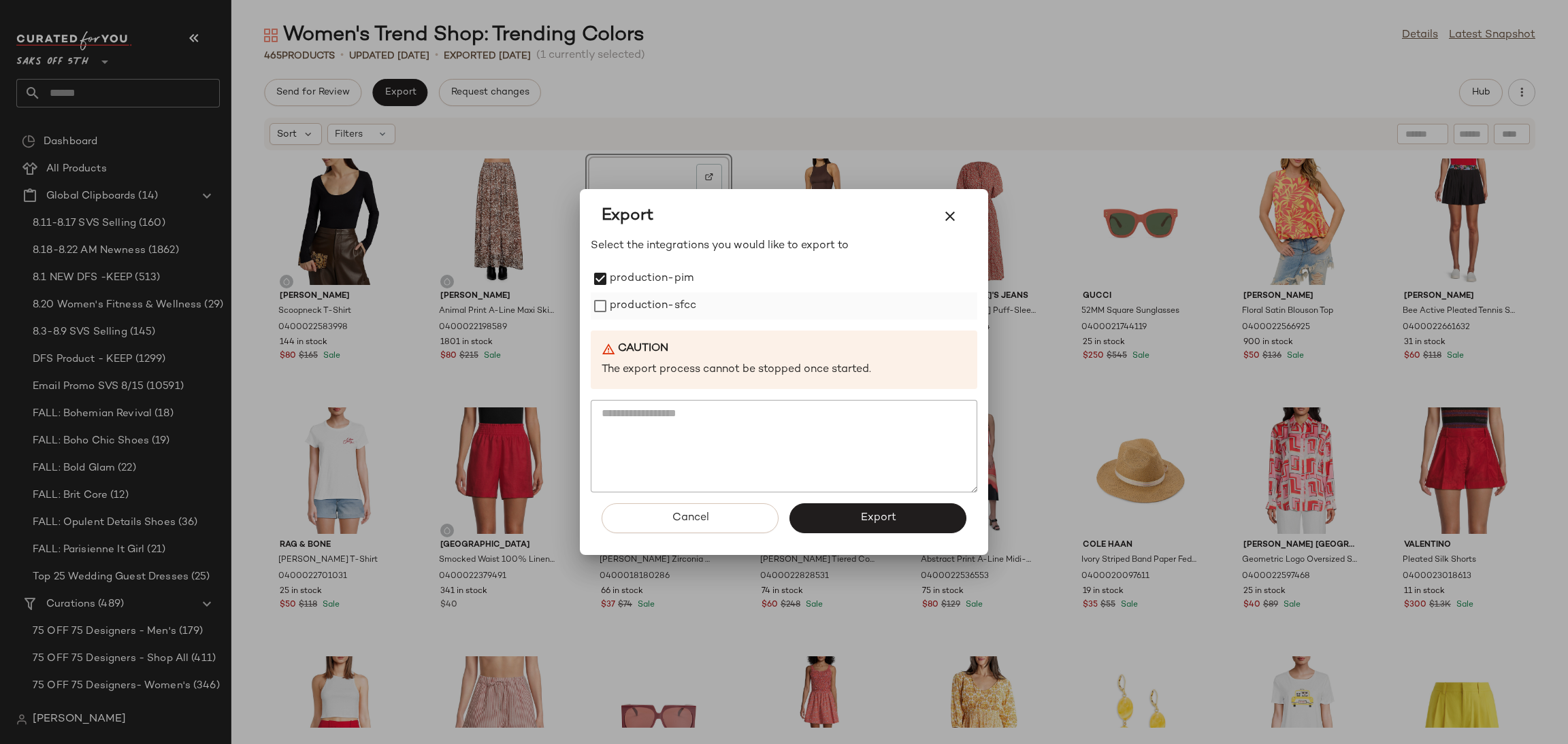
click at [616, 303] on label "production-sfcc" at bounding box center [653, 306] width 87 height 27
click at [857, 525] on button "Export" at bounding box center [878, 518] width 177 height 30
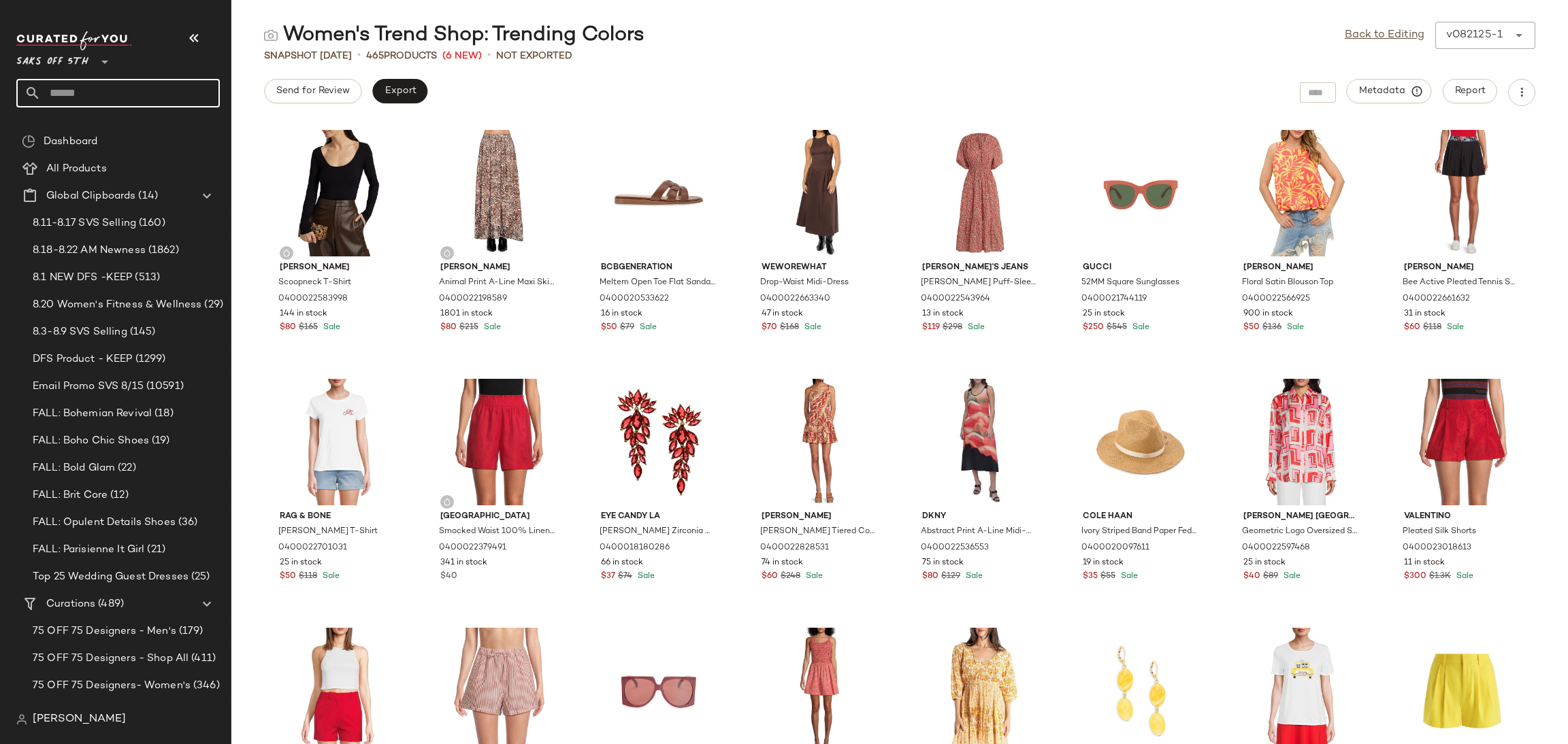
click at [179, 91] on input "text" at bounding box center [130, 93] width 179 height 29
type input "*******"
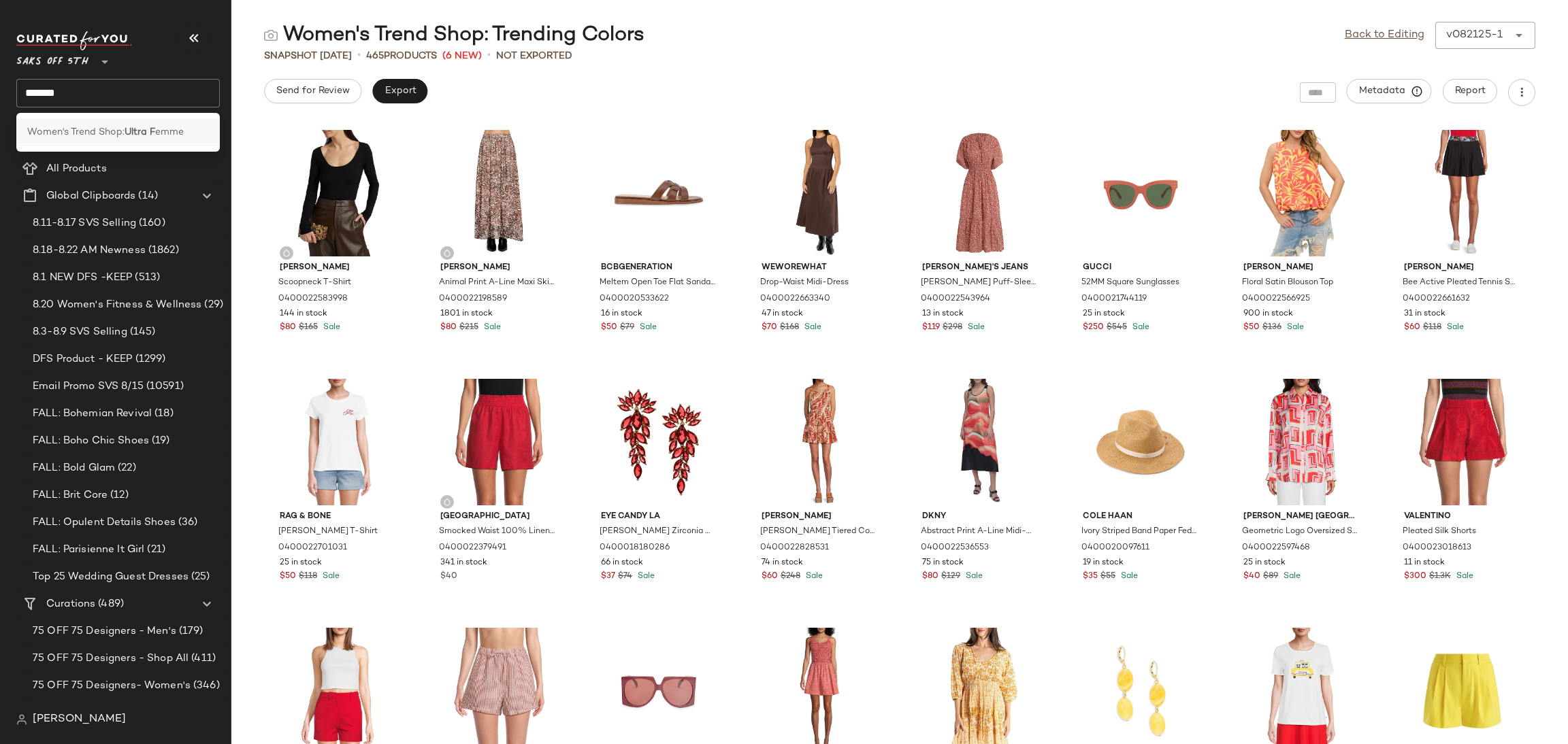
click at [162, 126] on span "emme" at bounding box center [170, 132] width 29 height 14
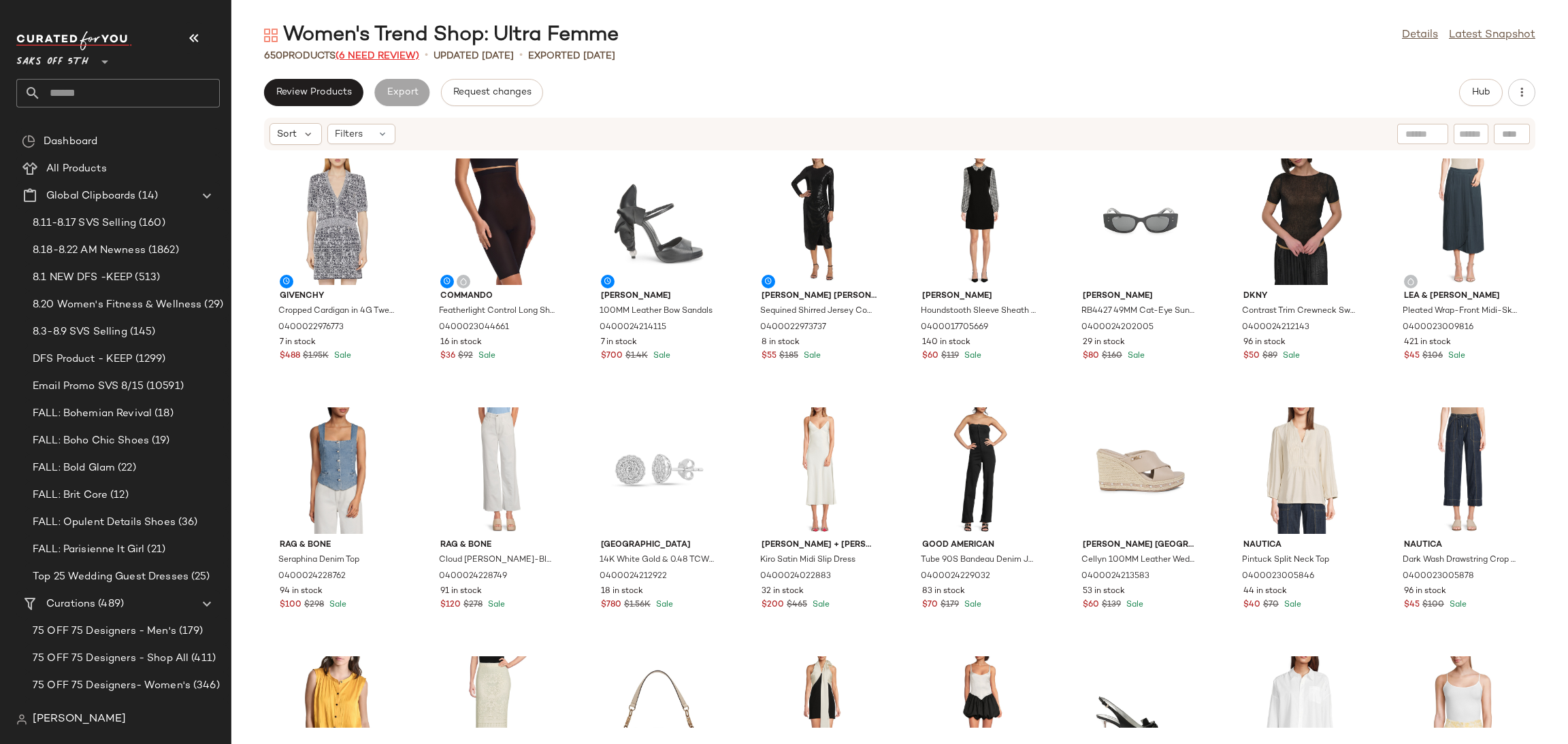
click at [412, 51] on span "(6 Need Review)" at bounding box center [377, 56] width 84 height 11
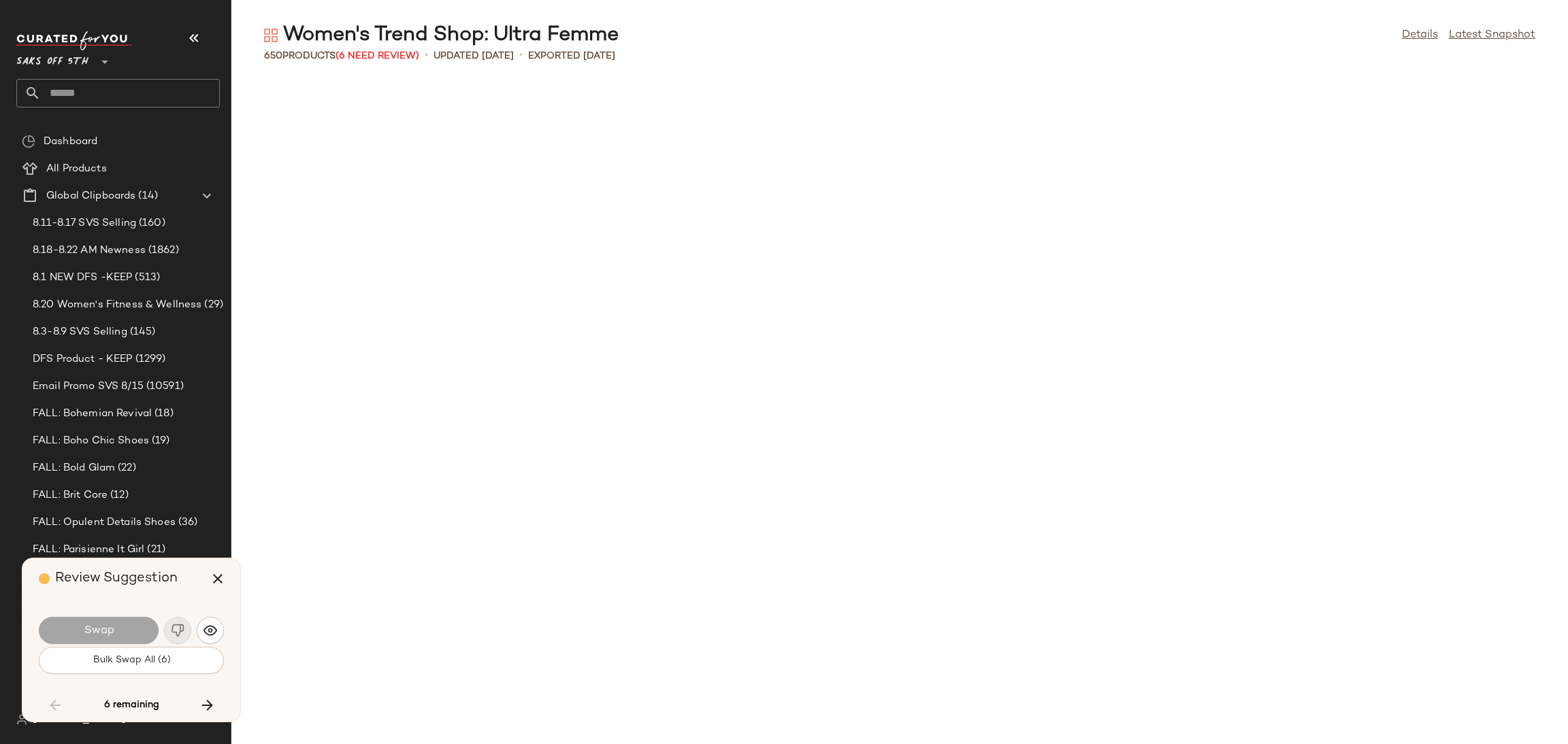
scroll to position [2738, 0]
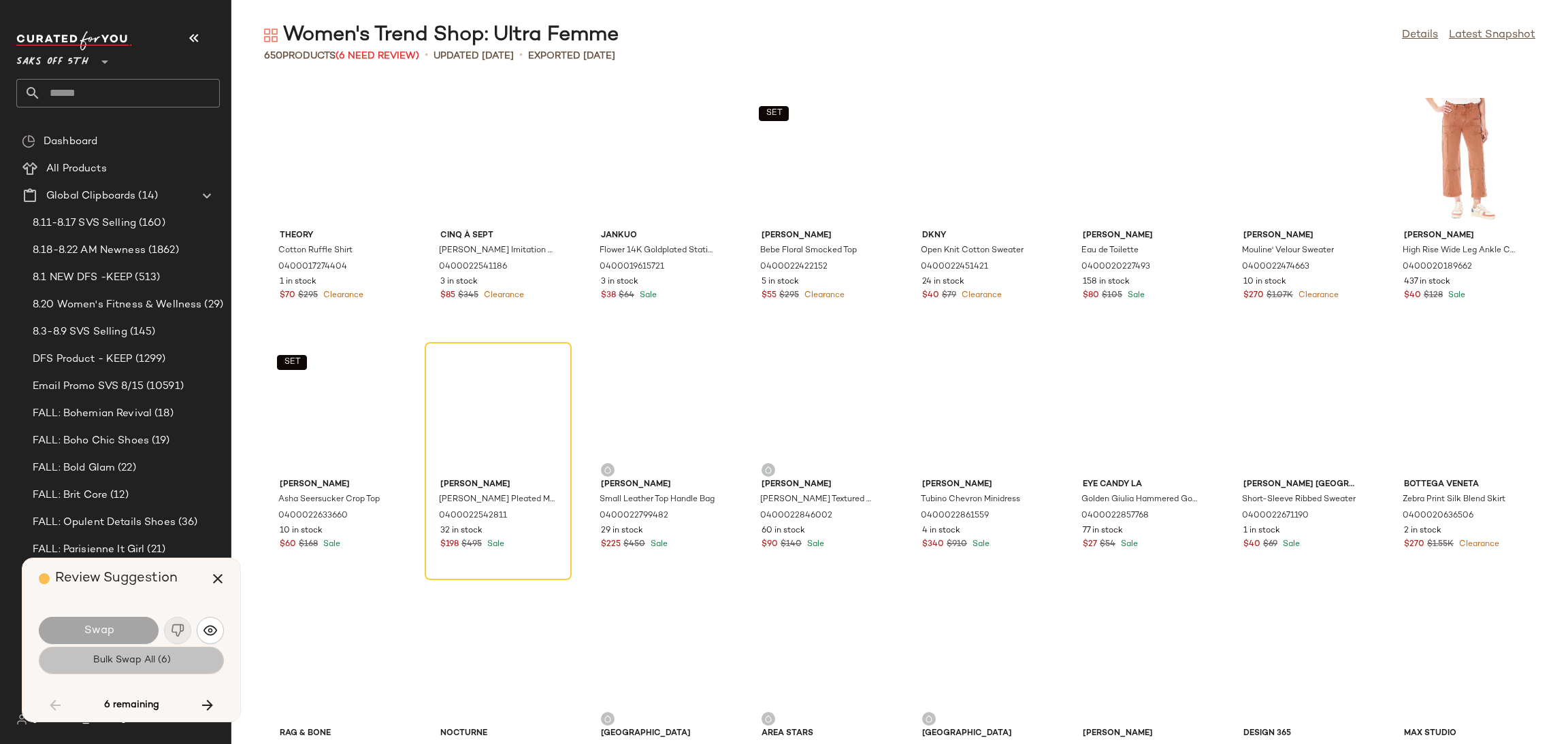
click at [199, 650] on button "Bulk Swap All (6)" at bounding box center [131, 660] width 185 height 27
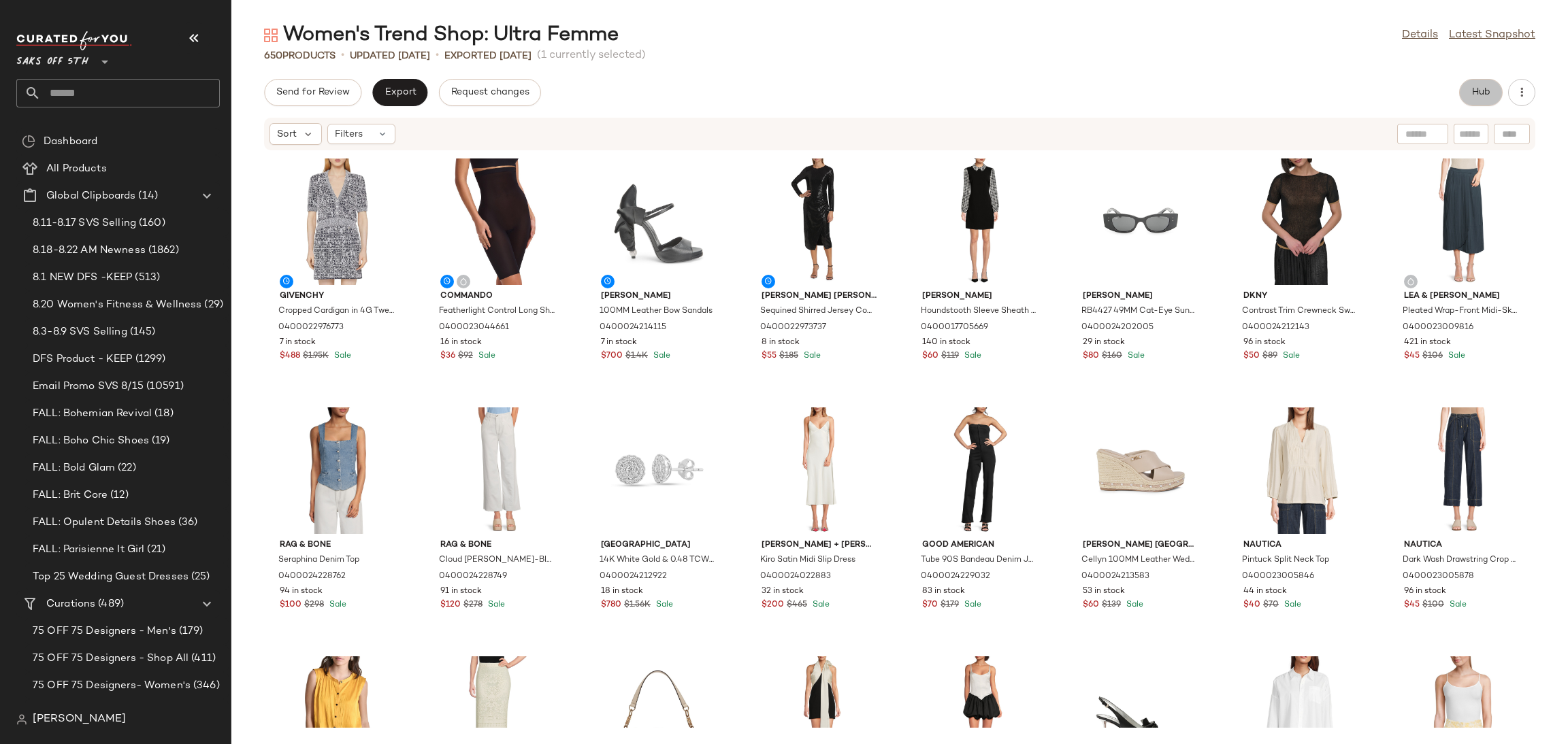
click at [1479, 90] on span "Hub" at bounding box center [1481, 92] width 19 height 11
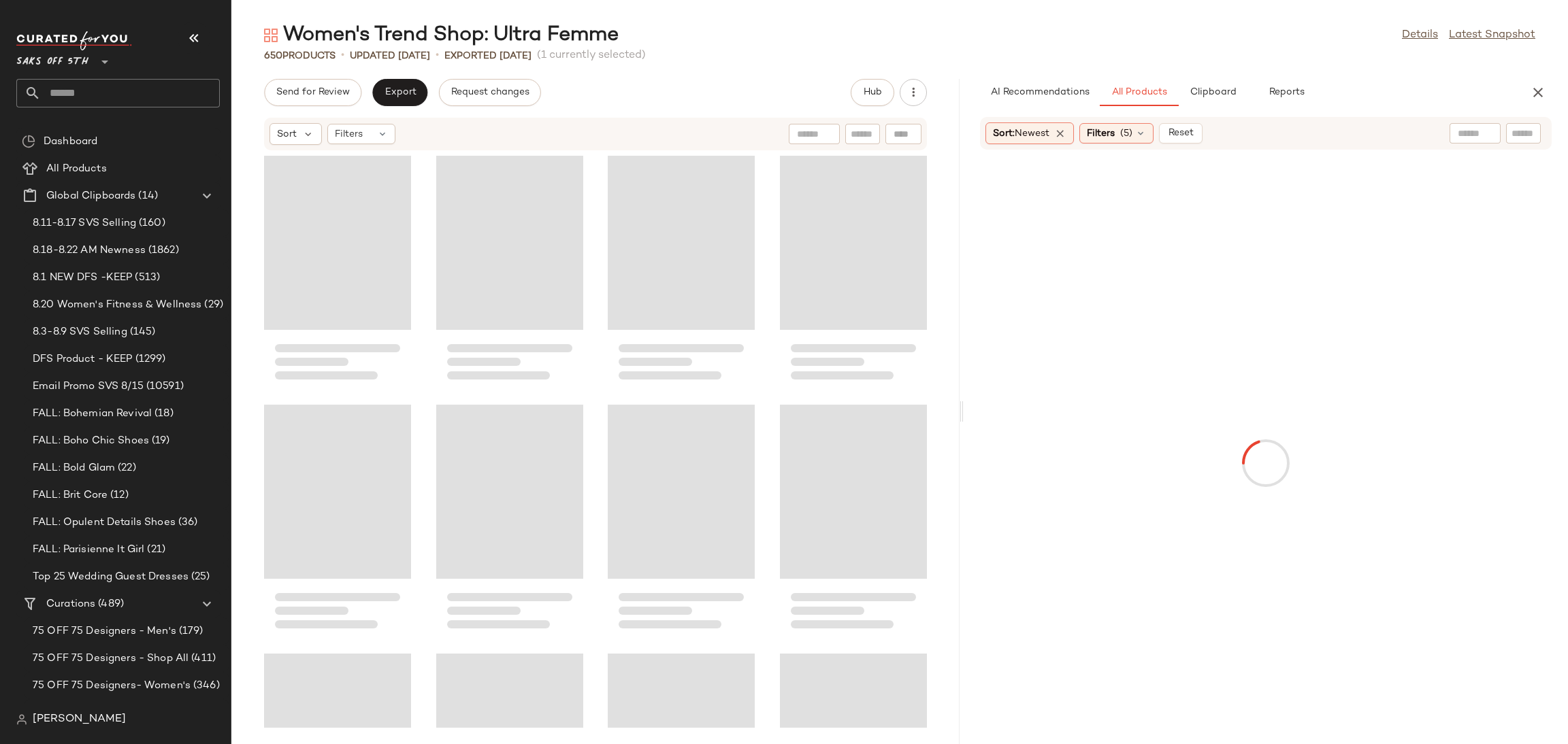
drag, startPoint x: 900, startPoint y: 405, endPoint x: 964, endPoint y: 408, distance: 64.1
click at [964, 408] on div "Women's Trend Shop: Ultra Femme Details Latest Snapshot 650 Products • updated …" at bounding box center [900, 383] width 1337 height 723
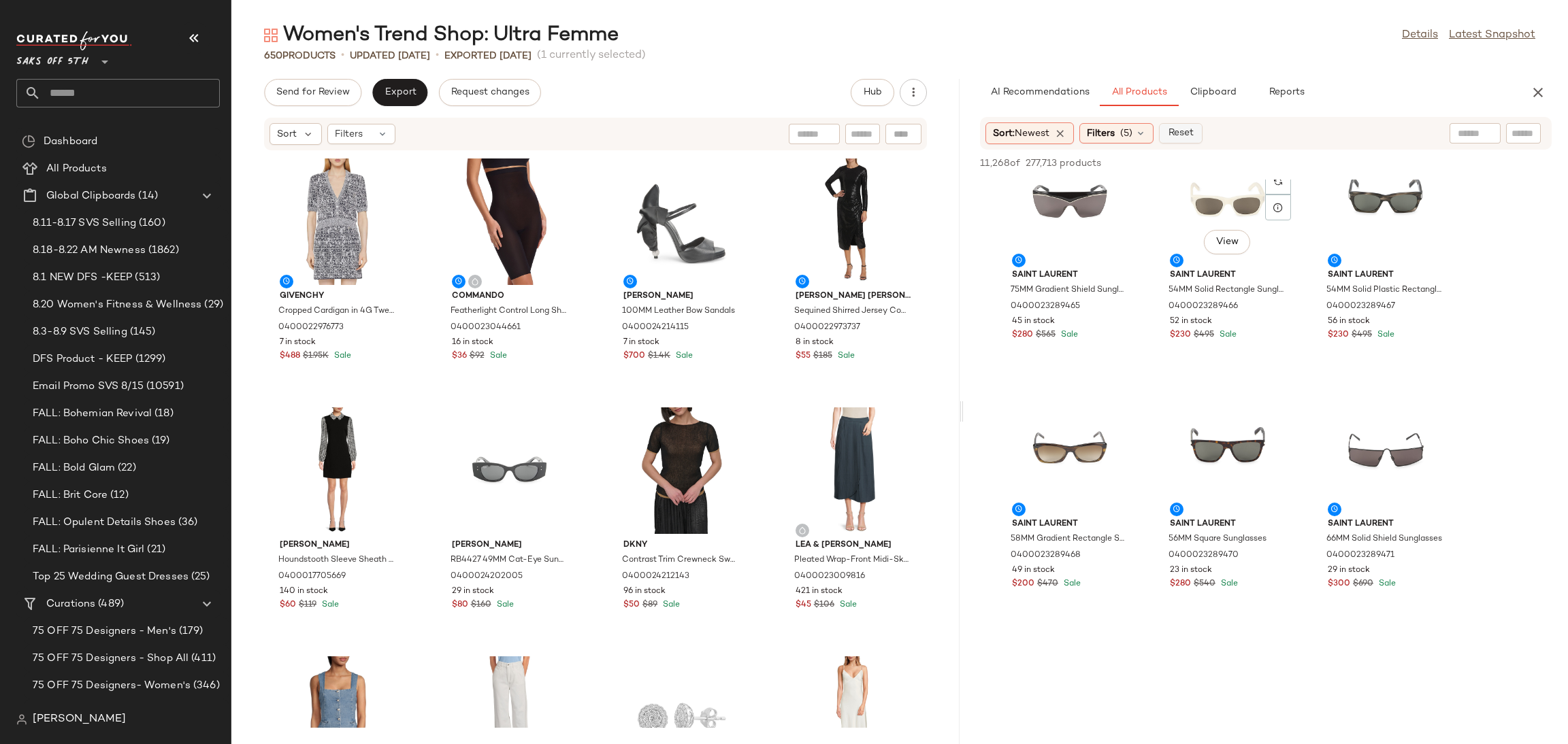
scroll to position [2790, 0]
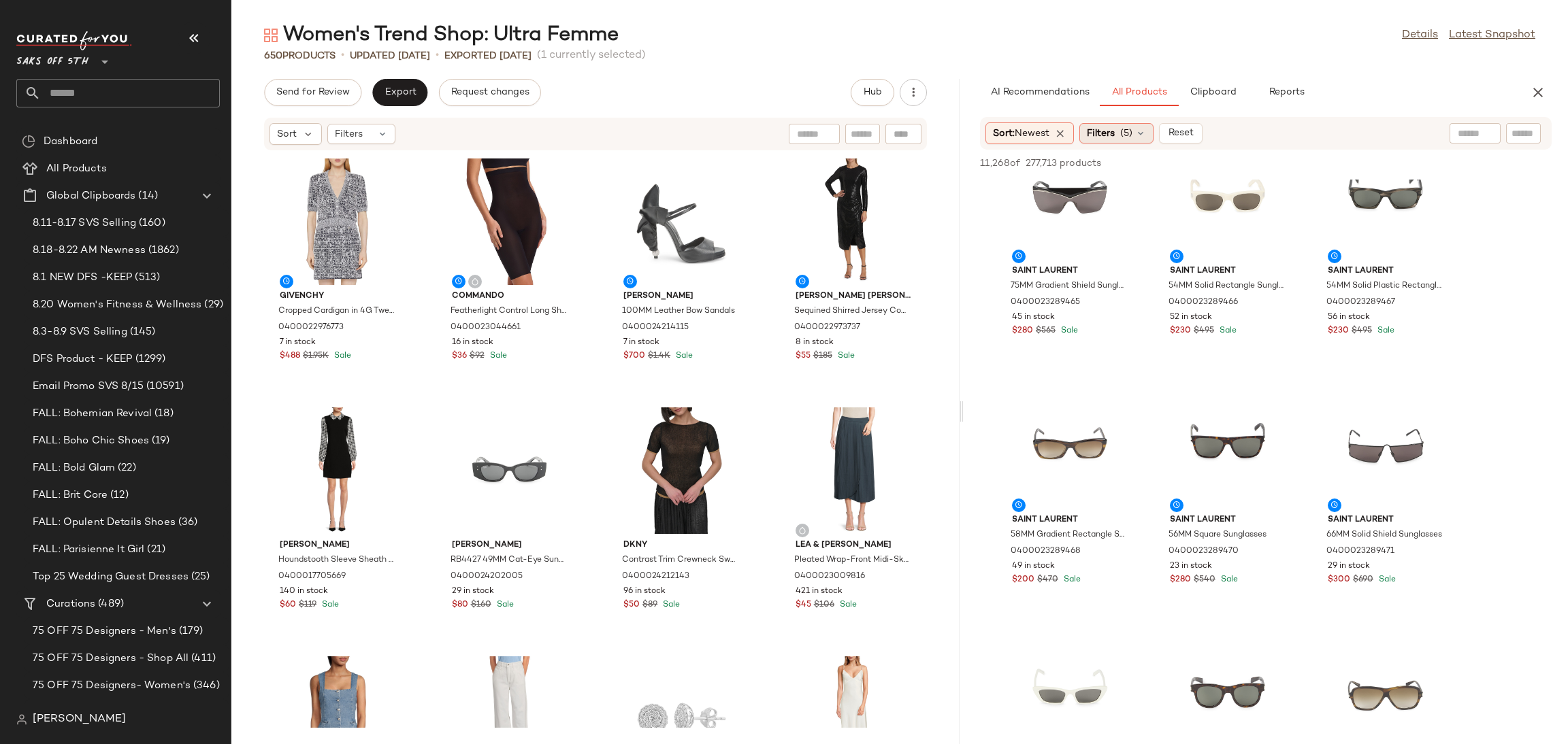
click at [1142, 133] on icon at bounding box center [1140, 133] width 11 height 11
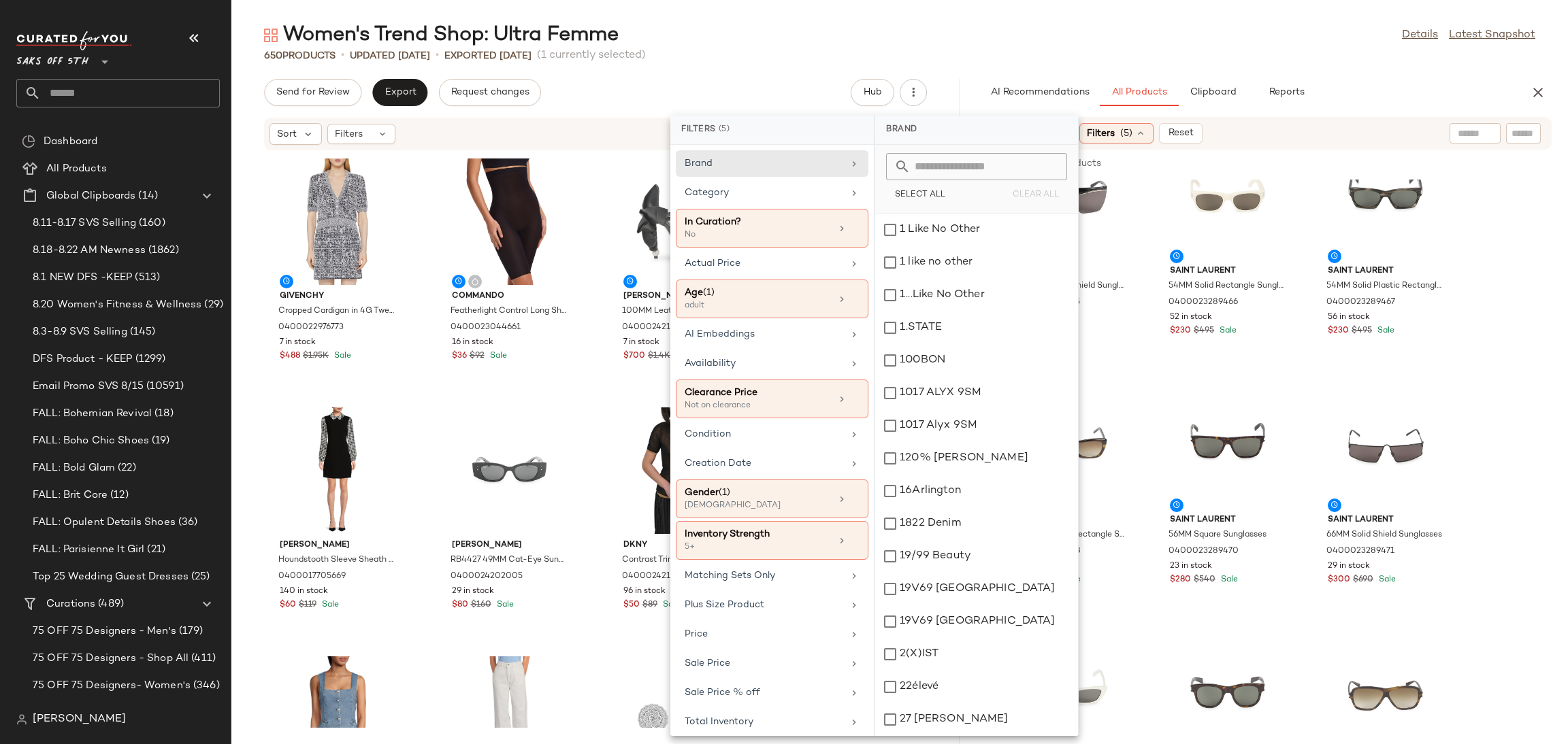
click at [1162, 53] on div "650 Products • updated Aug 19th • Exported Aug 19th (1 currently selected)" at bounding box center [900, 56] width 1337 height 13
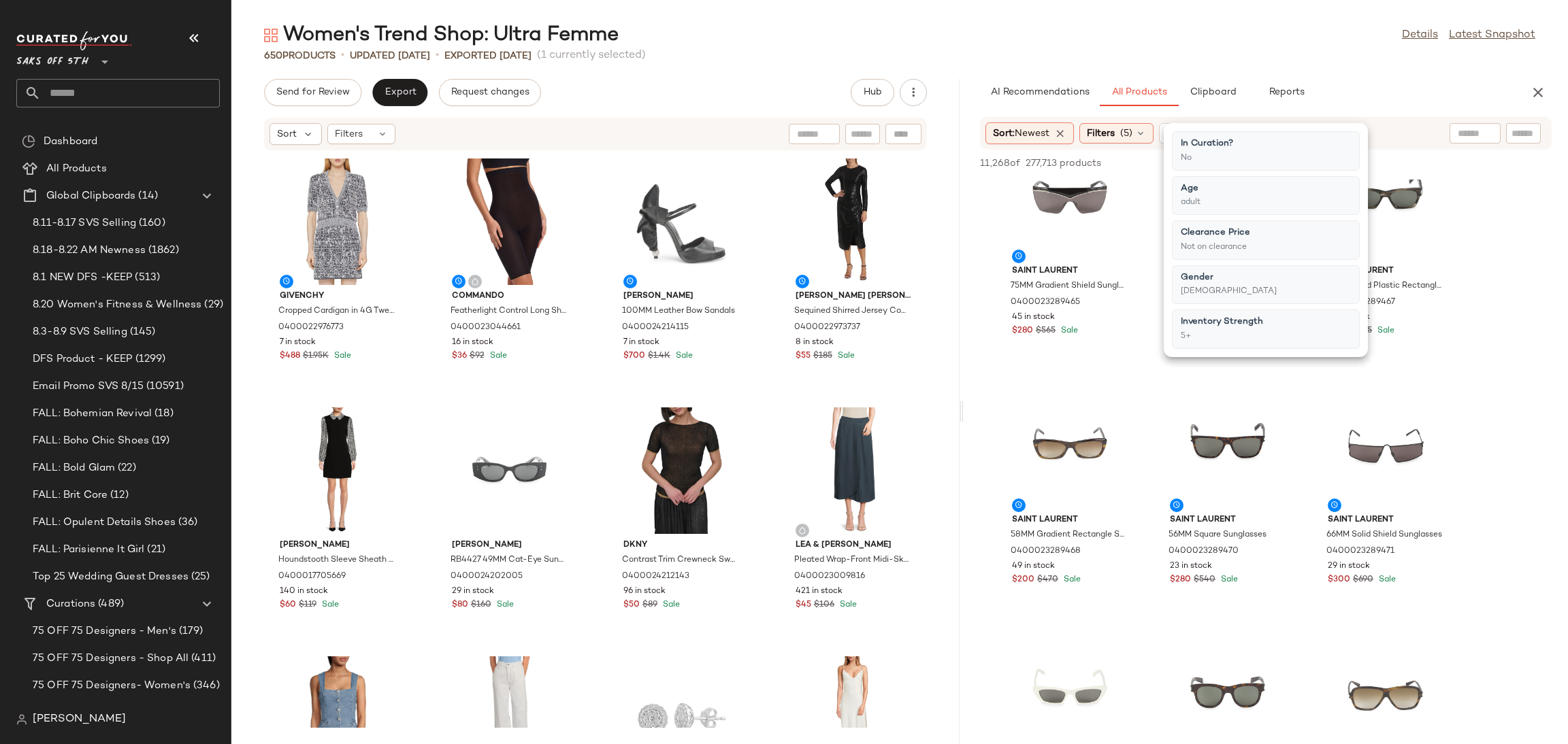
click at [1162, 53] on div "650 Products • updated Aug 19th • Exported Aug 19th (1 currently selected)" at bounding box center [900, 56] width 1337 height 13
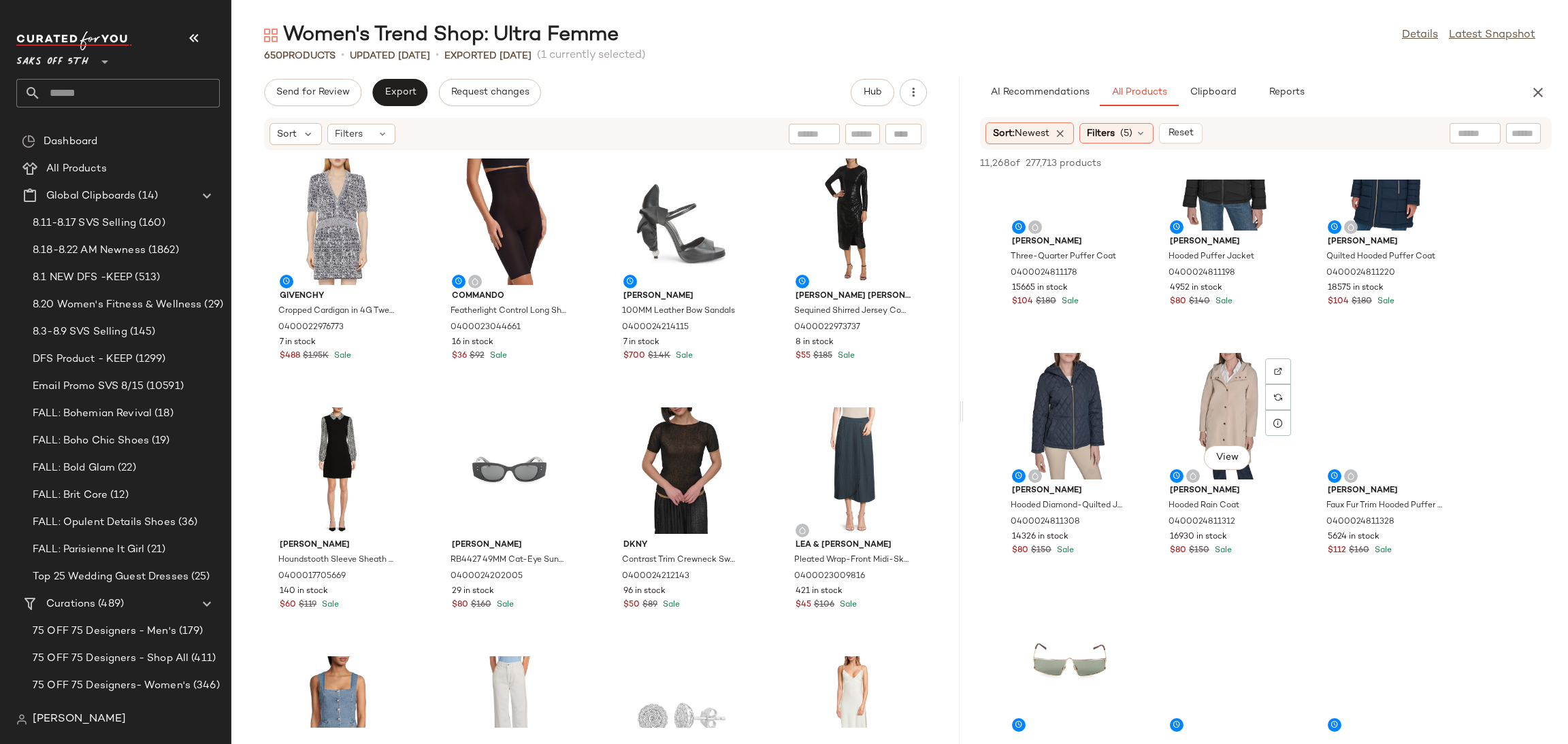
scroll to position [12572, 0]
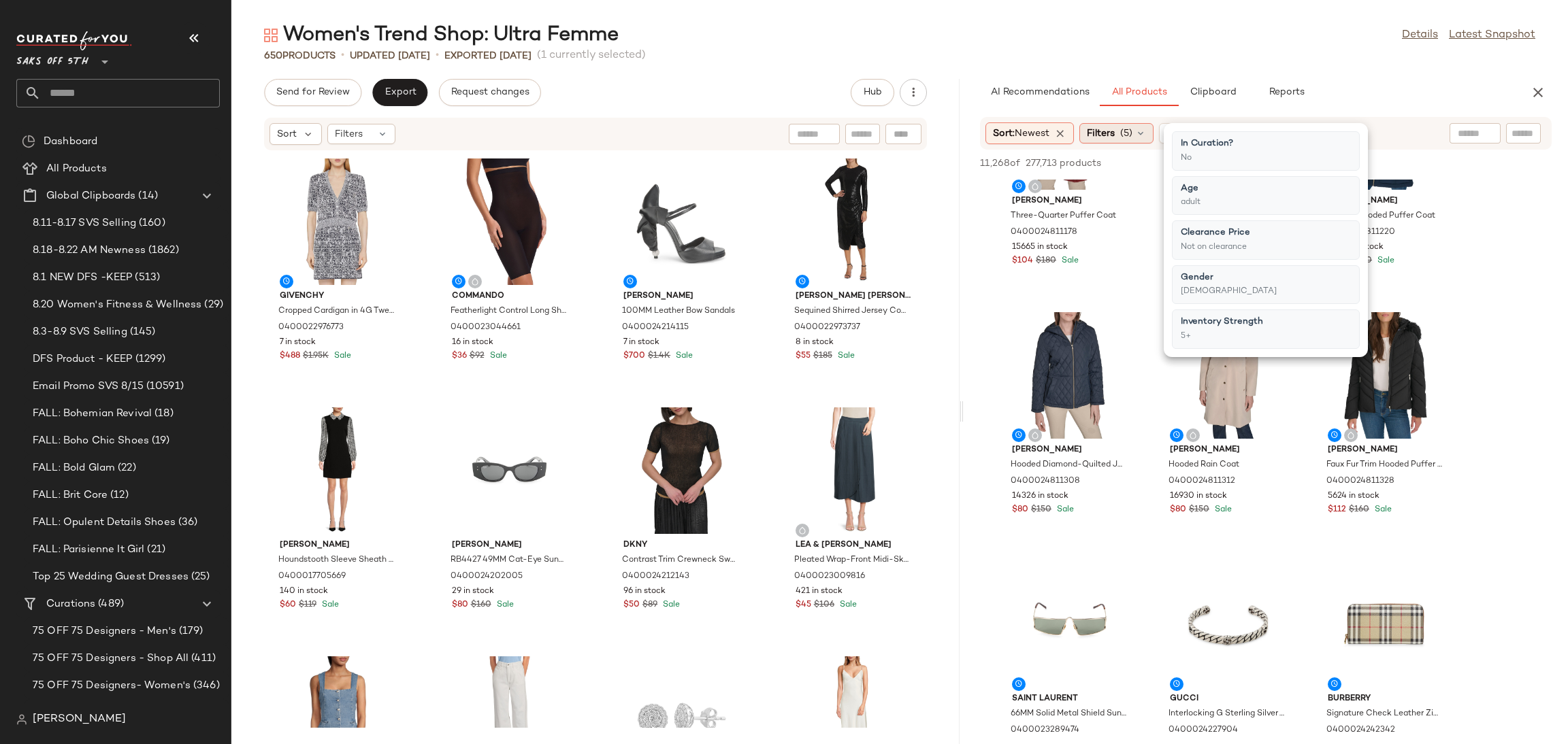
click at [1128, 136] on span "(5)" at bounding box center [1126, 134] width 12 height 14
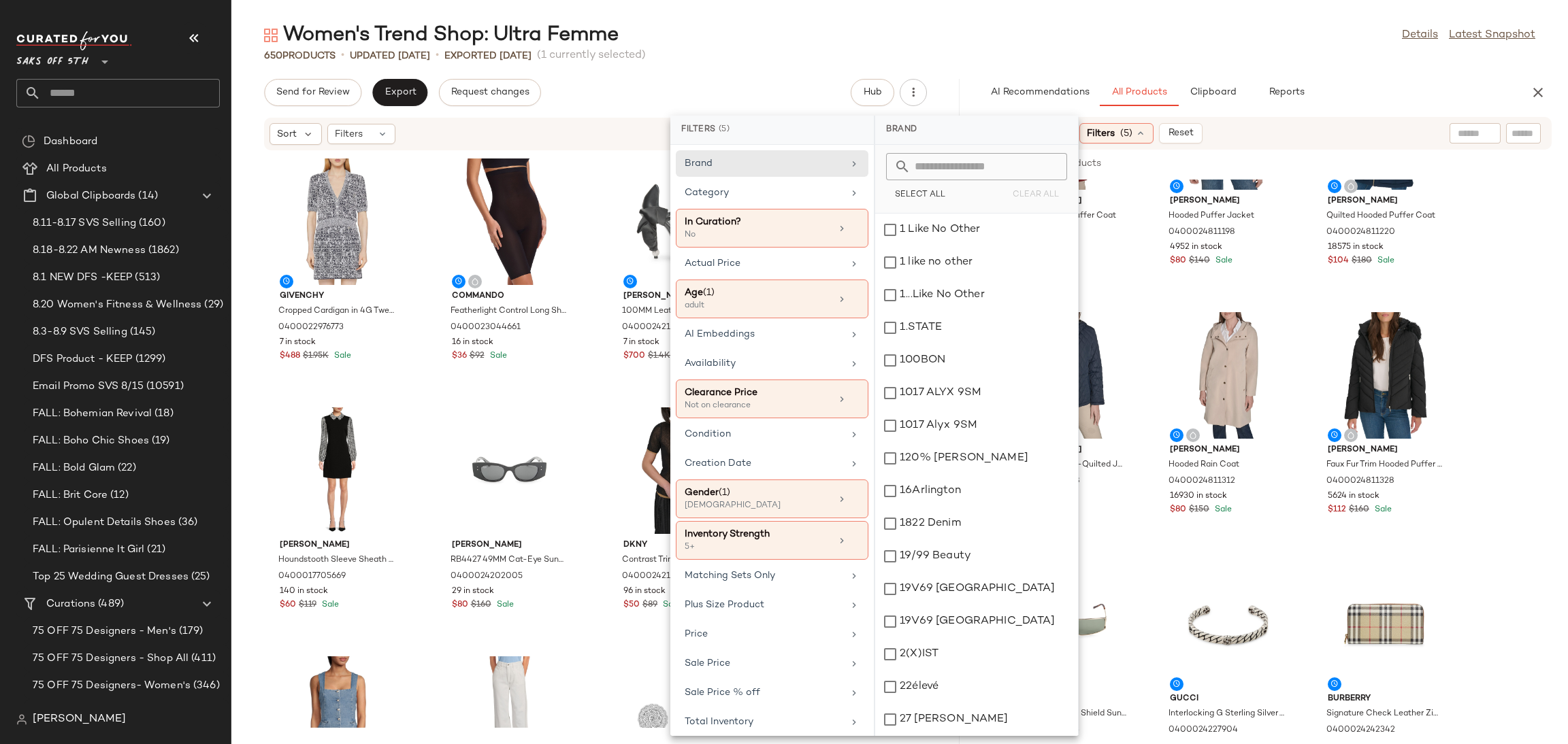
click at [1467, 134] on input "text" at bounding box center [1474, 134] width 34 height 14
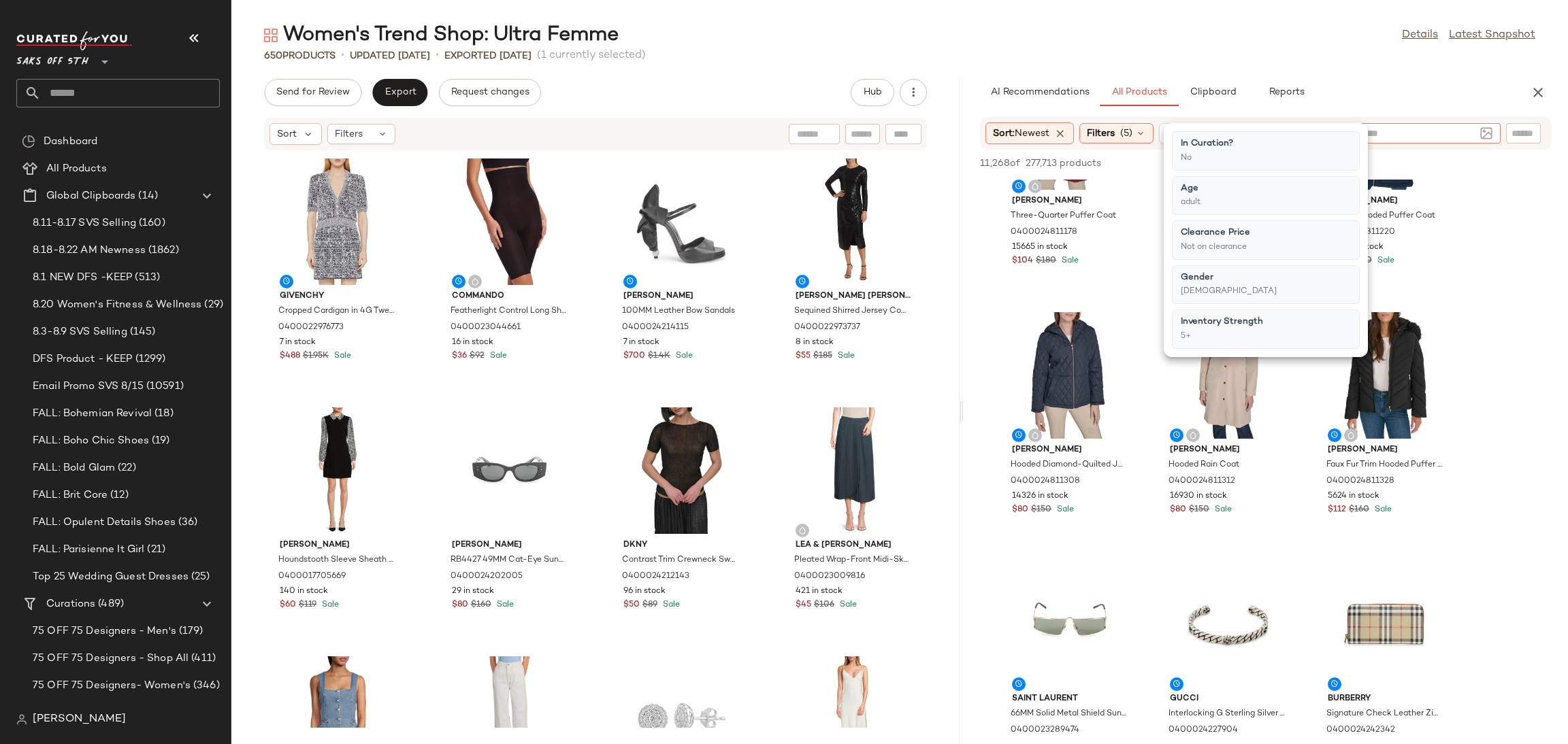
click at [1415, 130] on input "text" at bounding box center [1415, 134] width 118 height 14
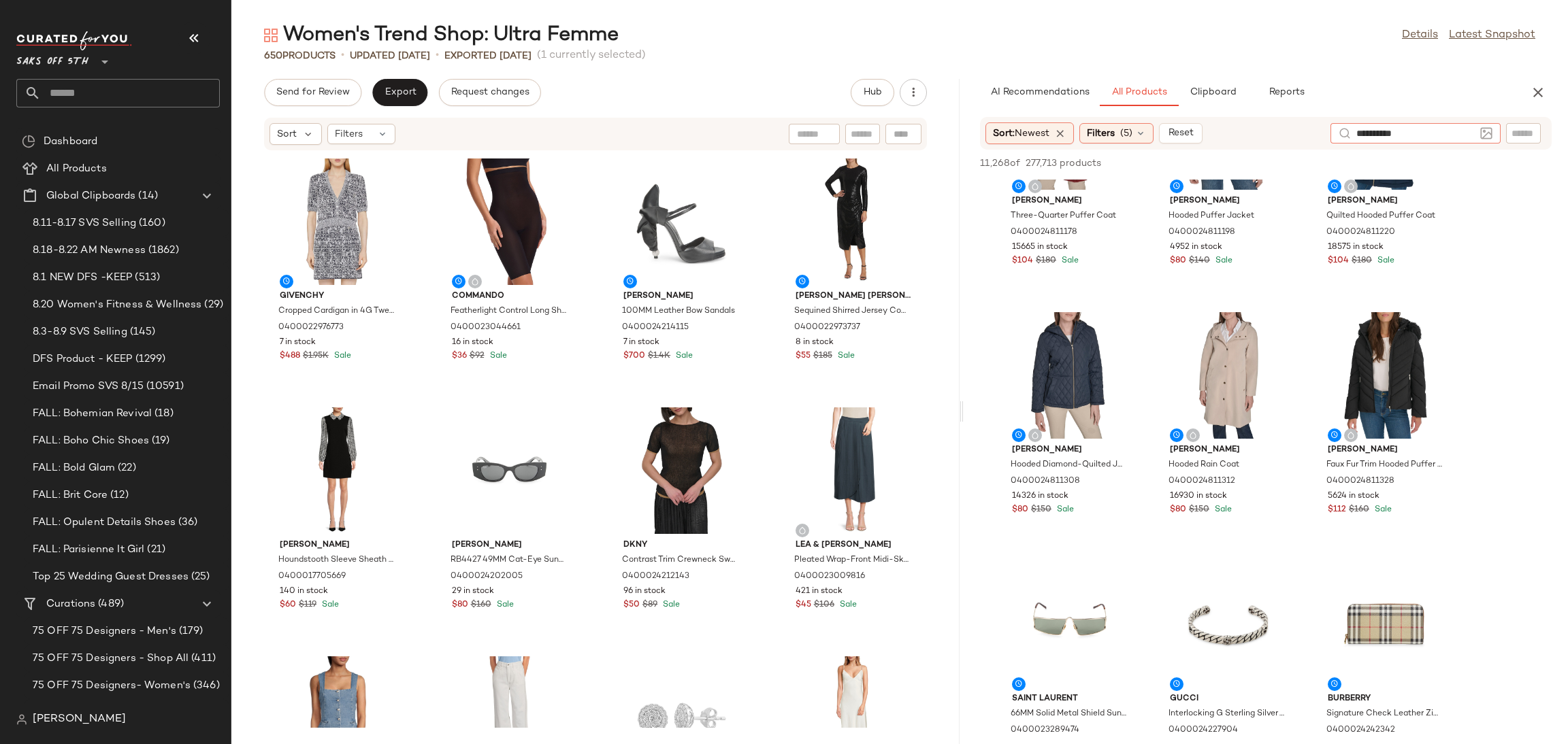
type input "**********"
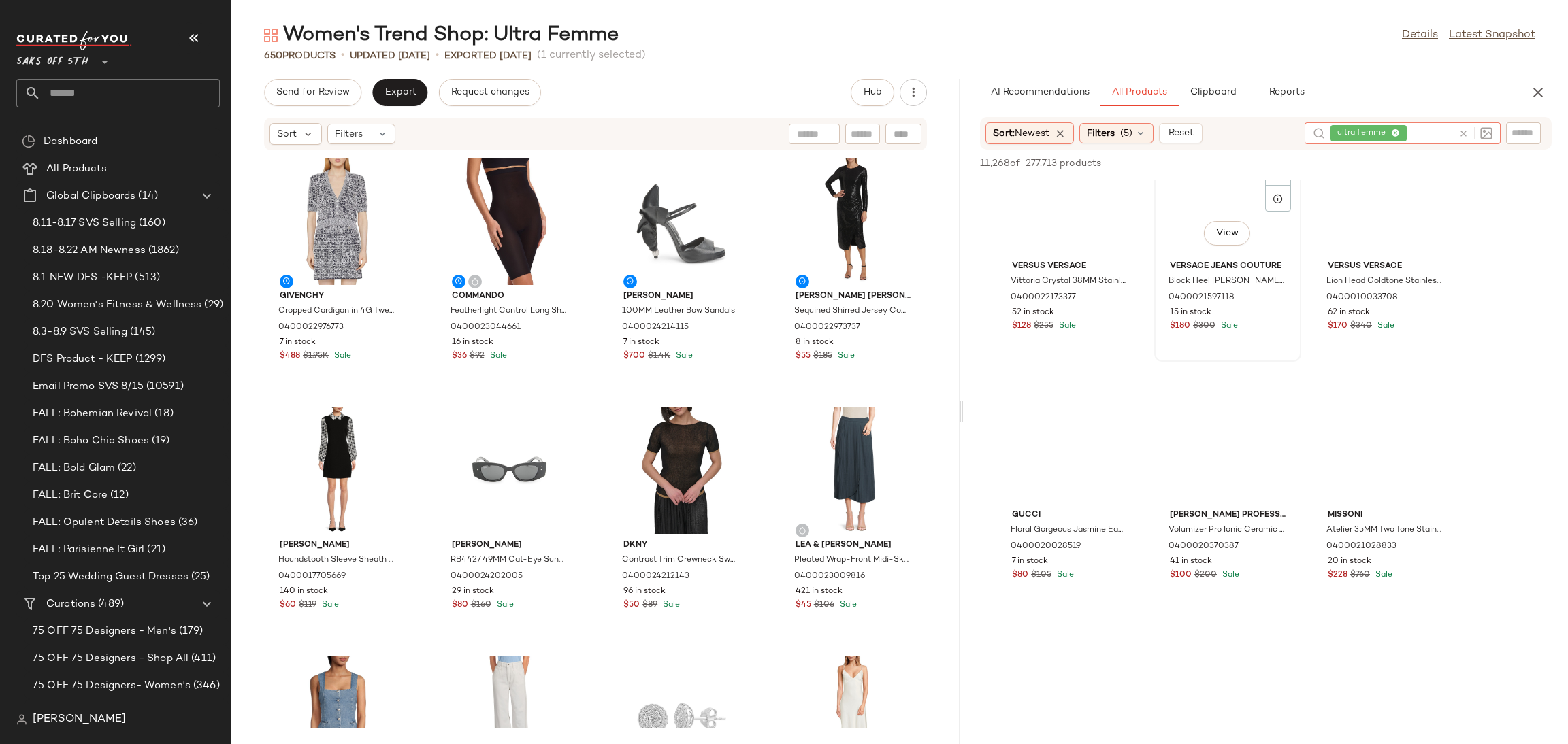
scroll to position [9783, 0]
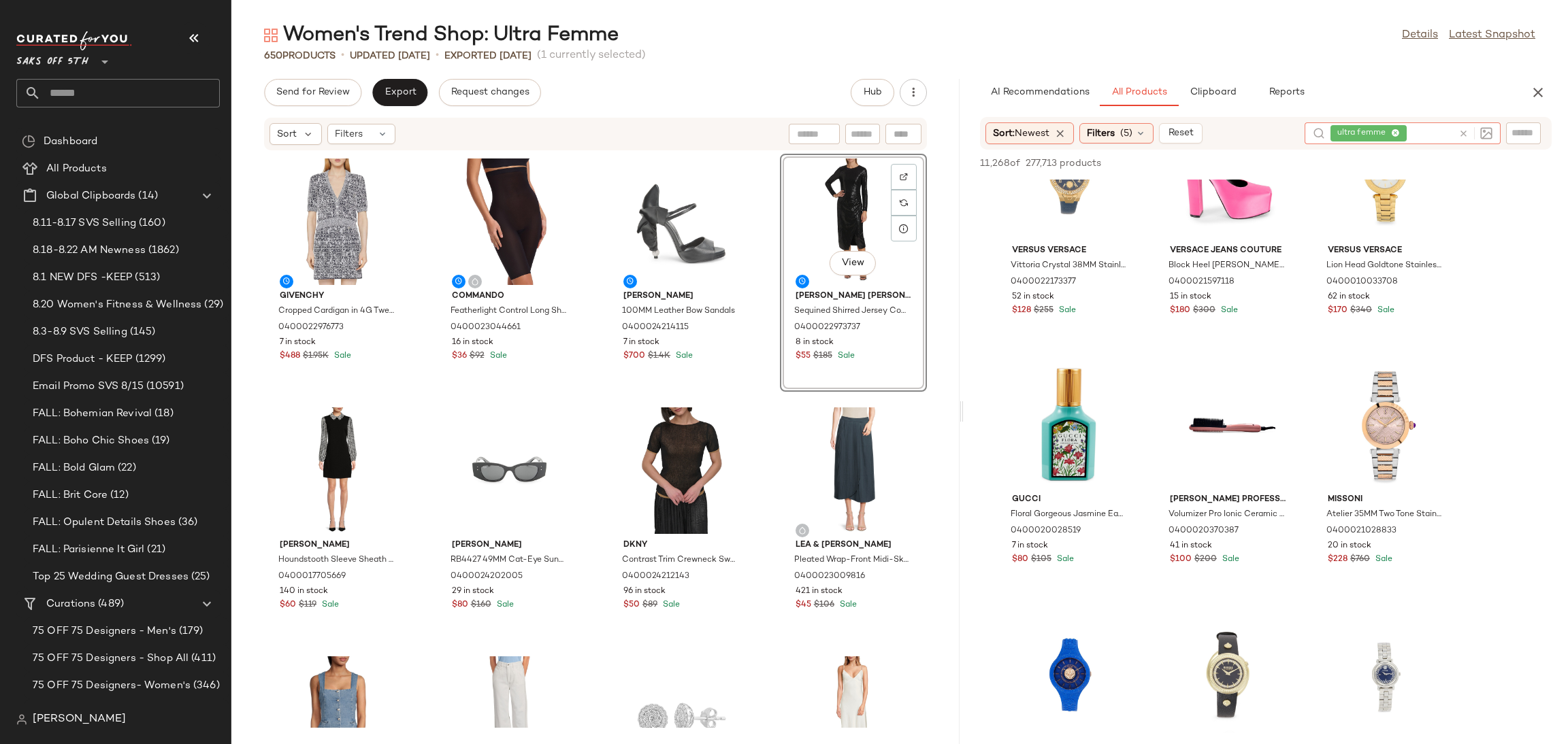
click at [1462, 132] on icon at bounding box center [1463, 134] width 11 height 11
click at [1485, 132] on img at bounding box center [1486, 133] width 12 height 12
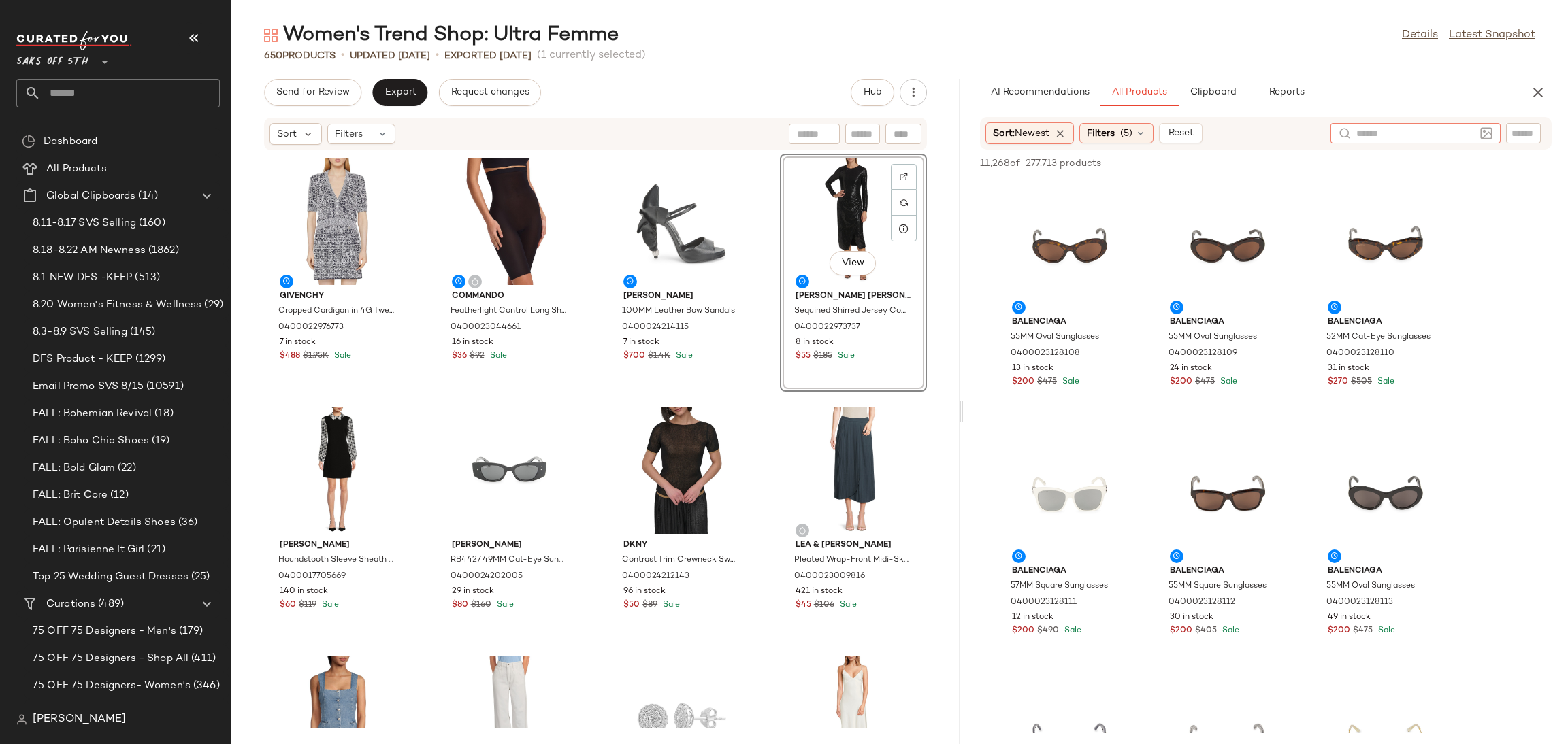
click at [1483, 132] on img at bounding box center [1486, 133] width 12 height 12
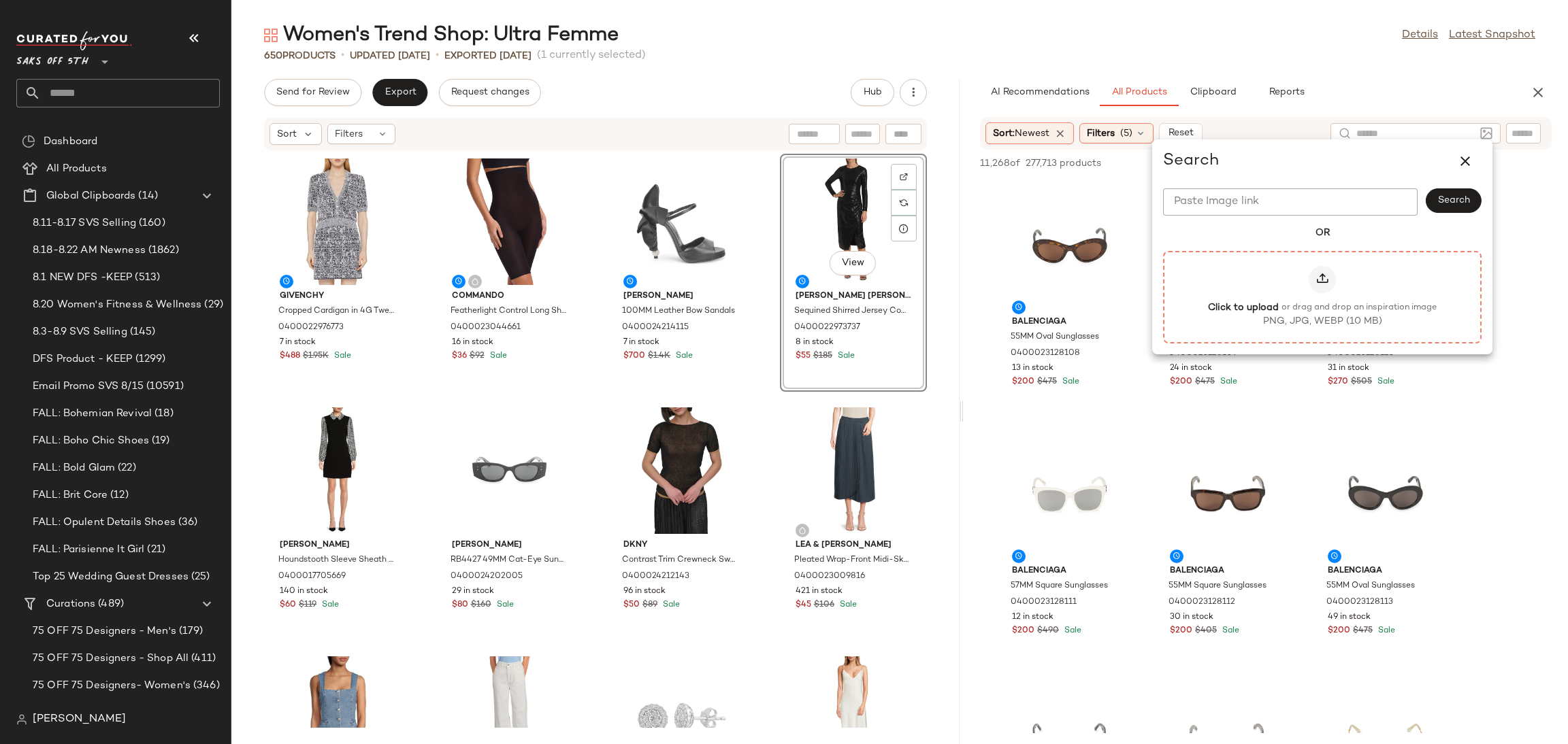
click at [1315, 273] on icon at bounding box center [1322, 279] width 13 height 13
click at [1322, 297] on input "Click to upload or drag and drop an inspiration image PNG, JPG, WEBP (10 MB)" at bounding box center [1322, 297] width 1 height 1
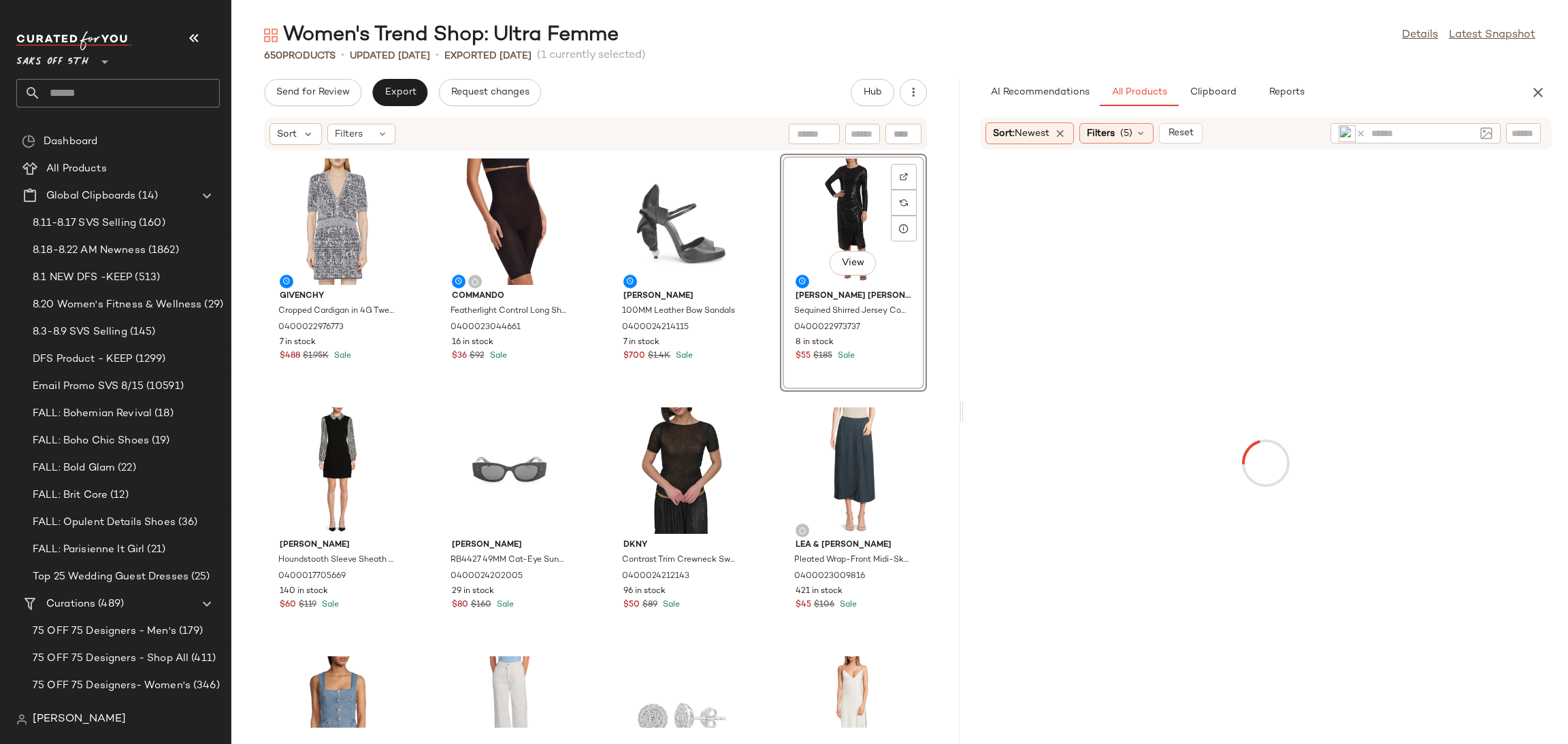
click at [1051, 32] on div "Women's Trend Shop: Ultra Femme Details Latest Snapshot" at bounding box center [900, 35] width 1337 height 27
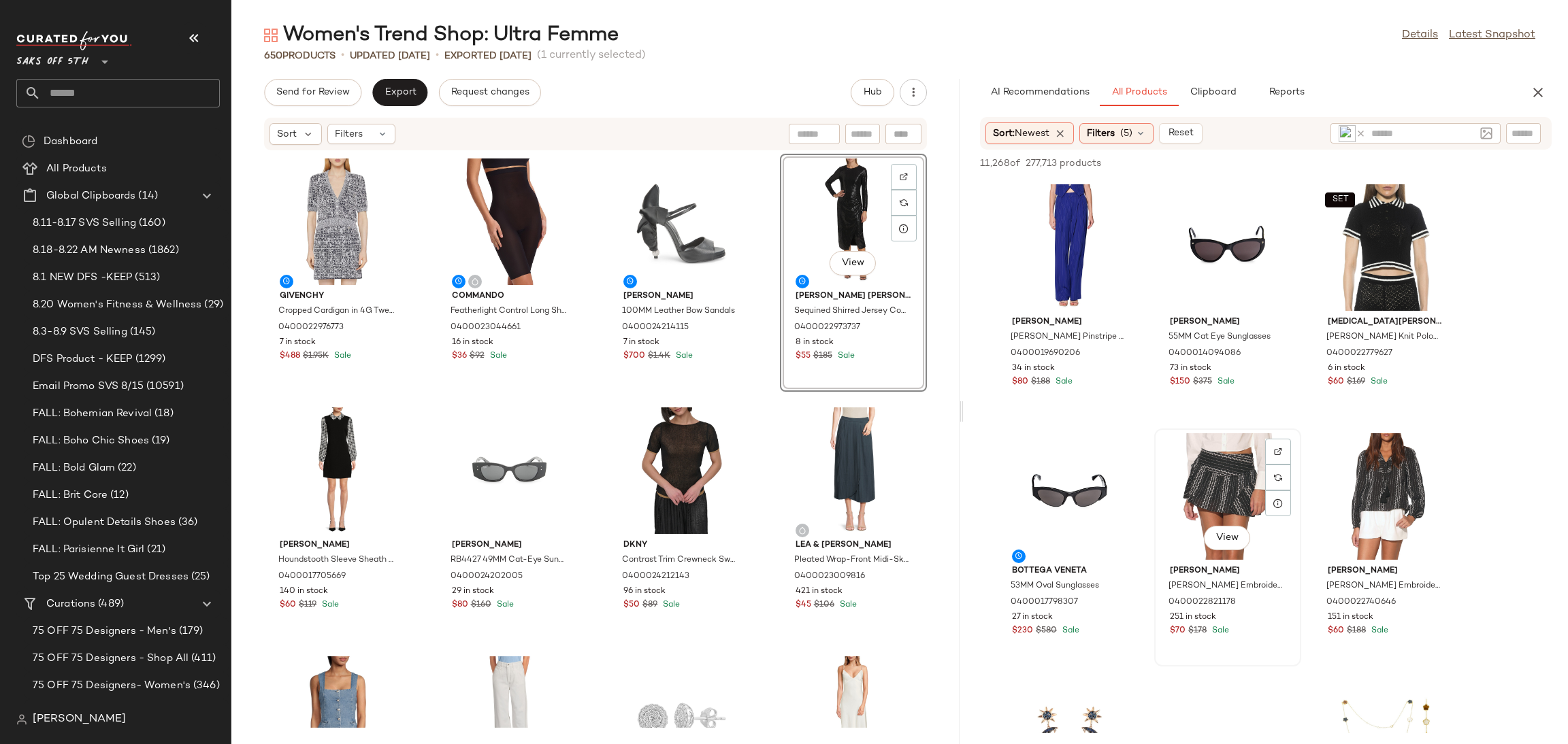
click at [1206, 491] on div "View" at bounding box center [1228, 496] width 137 height 127
click at [1349, 160] on span "Add to Top" at bounding box center [1357, 163] width 53 height 10
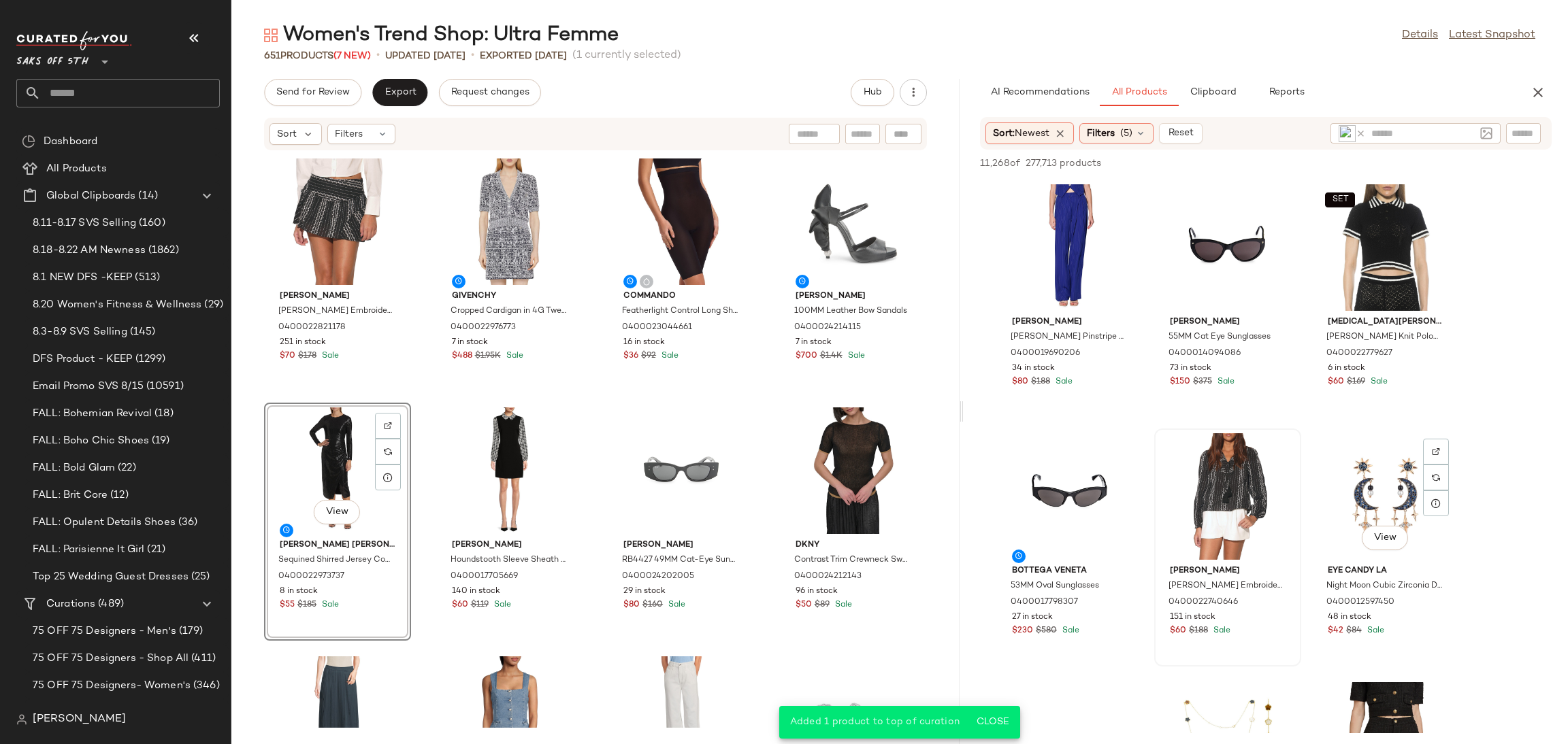
click at [1382, 475] on div "View" at bounding box center [1385, 496] width 137 height 127
click at [1209, 457] on div "View" at bounding box center [1228, 496] width 137 height 127
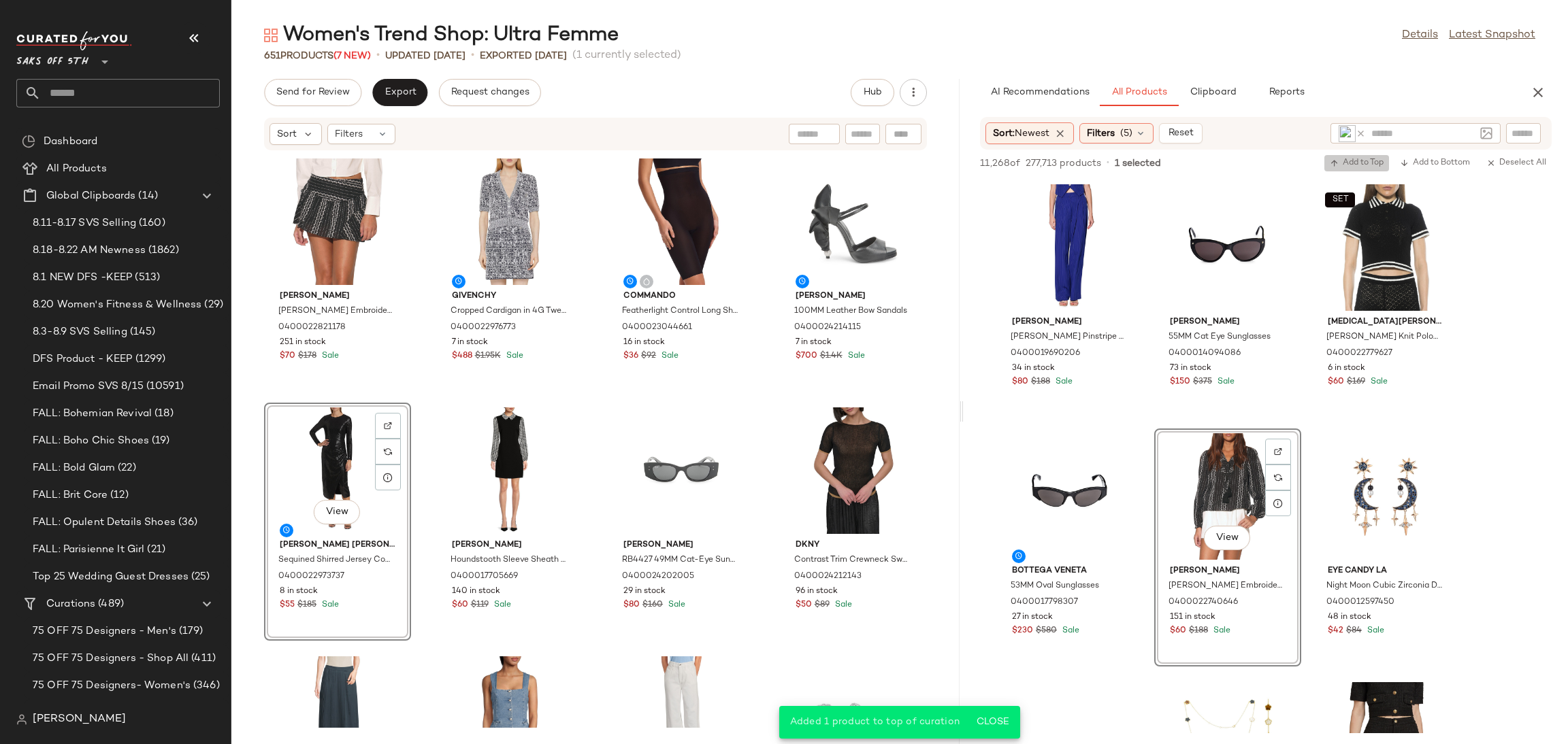
click at [1350, 158] on span "Add to Top" at bounding box center [1357, 163] width 53 height 10
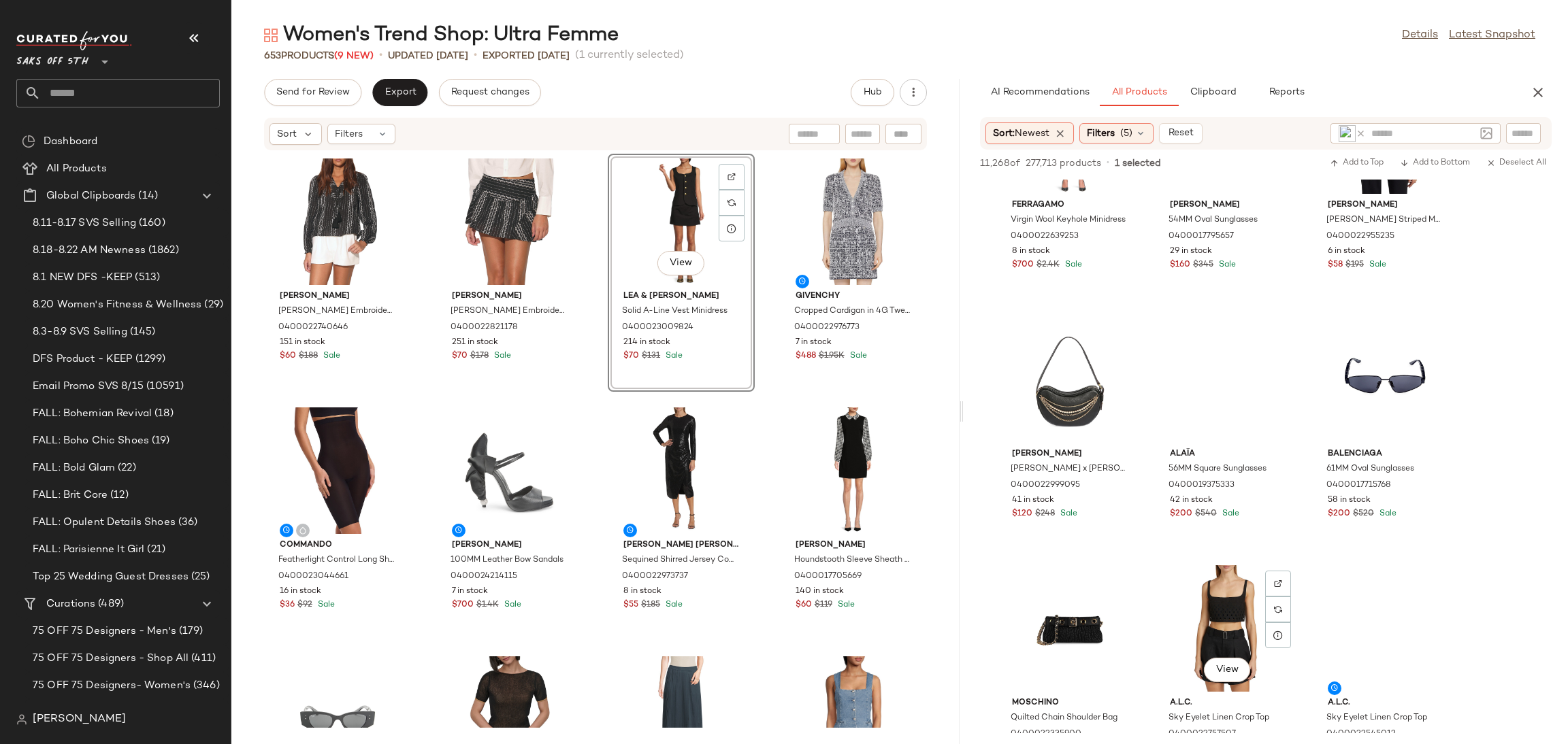
scroll to position [2909, 0]
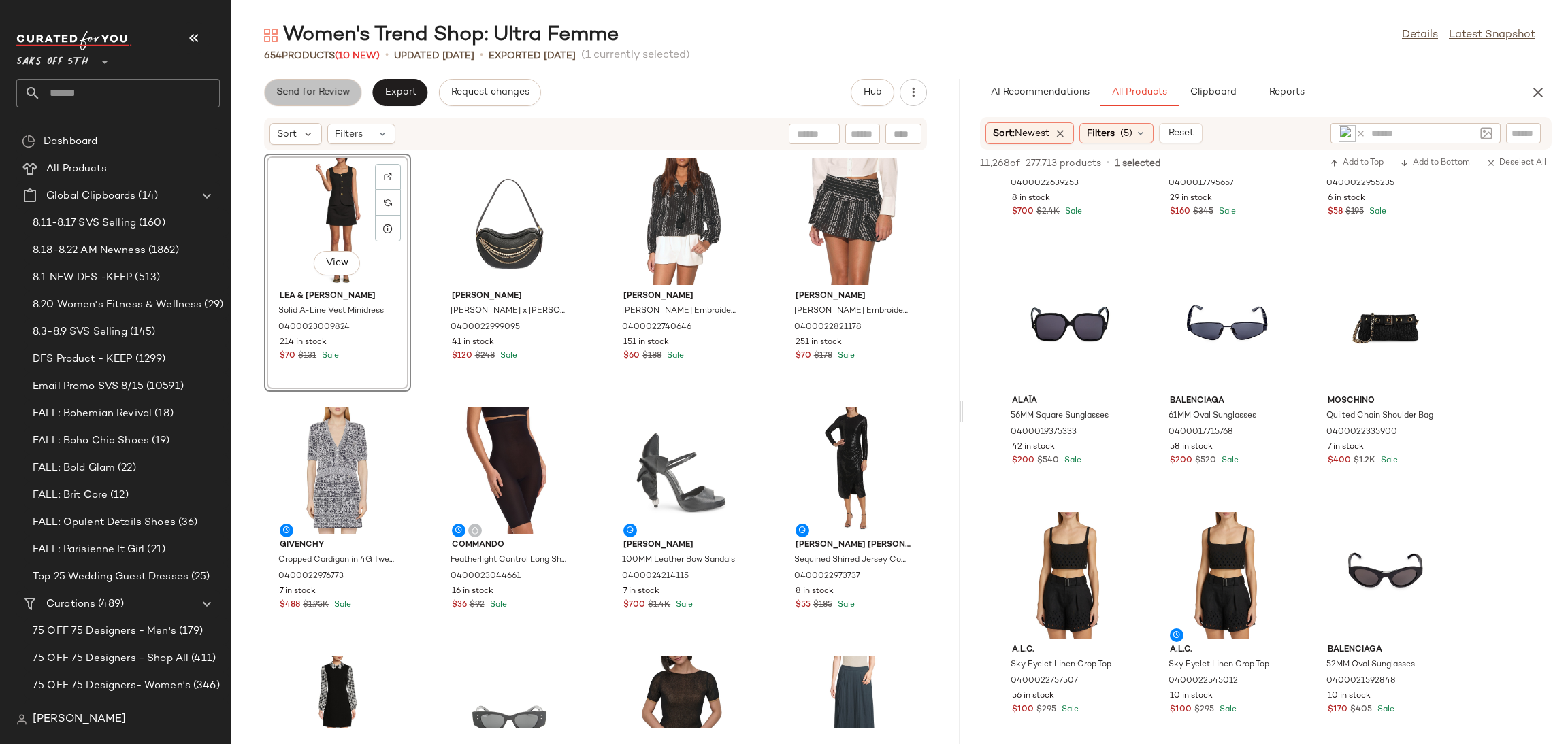
click at [333, 82] on button "Send for Review" at bounding box center [312, 92] width 97 height 27
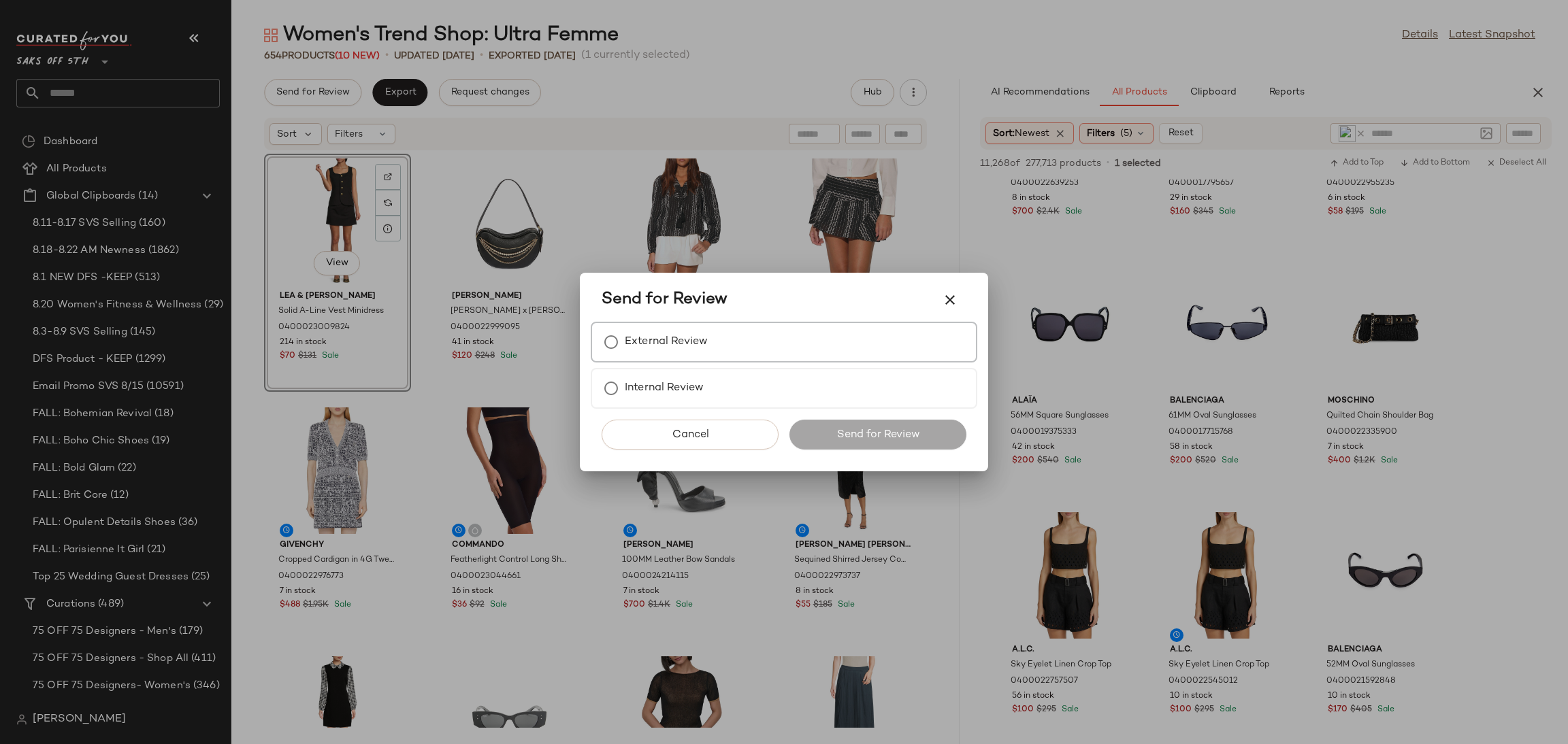
click at [664, 335] on label "External Review" at bounding box center [666, 342] width 83 height 27
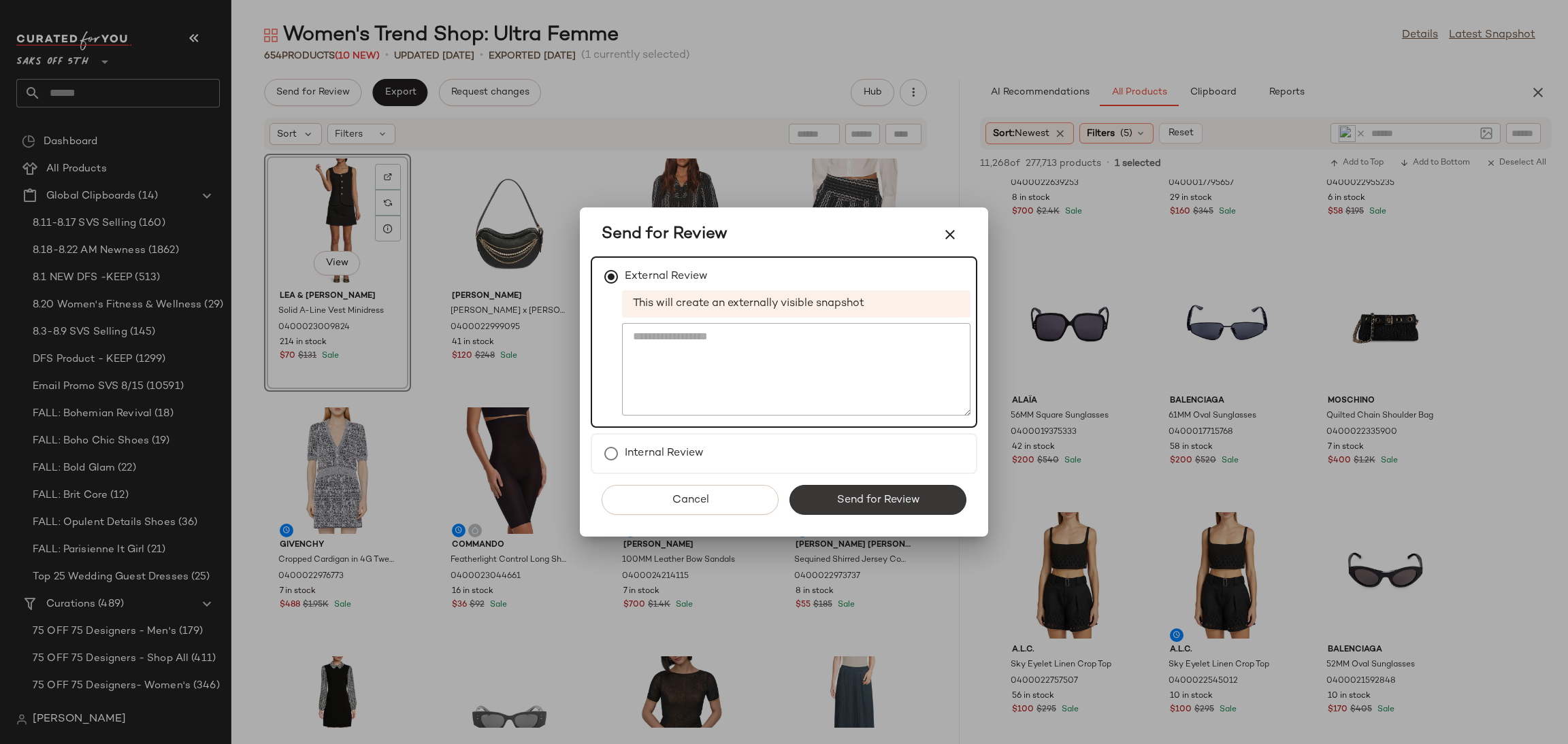
click at [836, 494] on span "Send for Review" at bounding box center [877, 500] width 84 height 13
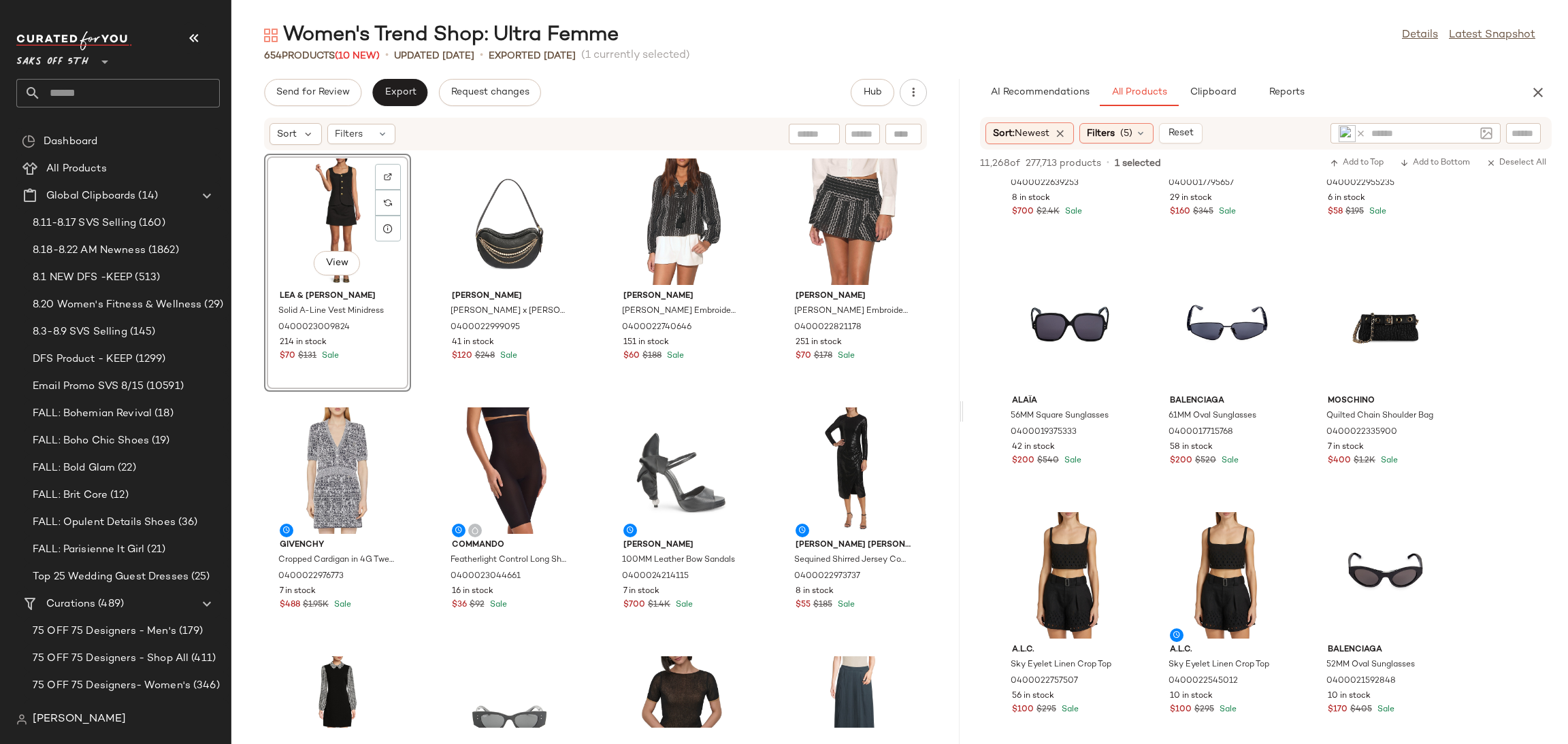
scroll to position [4155, 0]
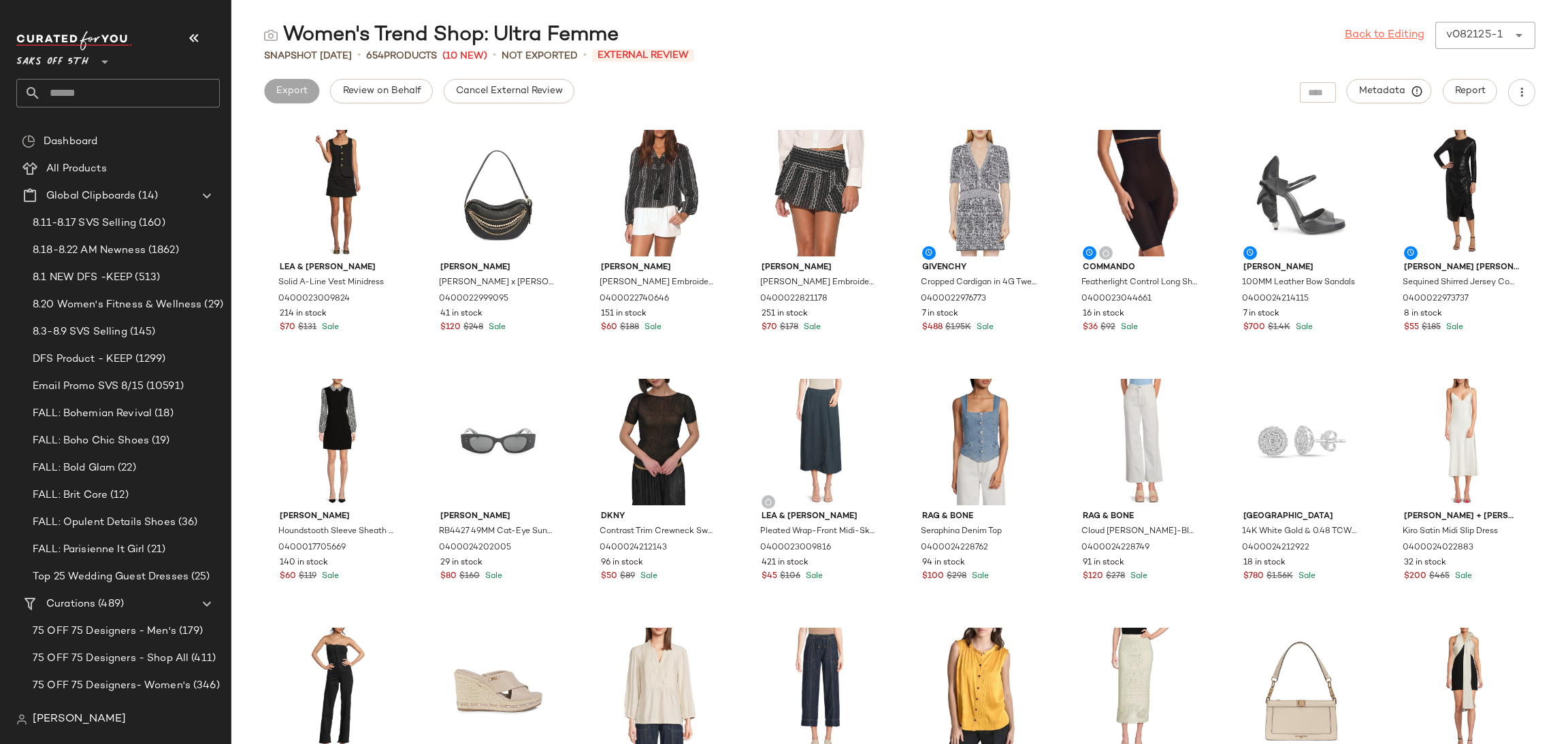
click at [1417, 32] on link "Back to Editing" at bounding box center [1384, 35] width 79 height 16
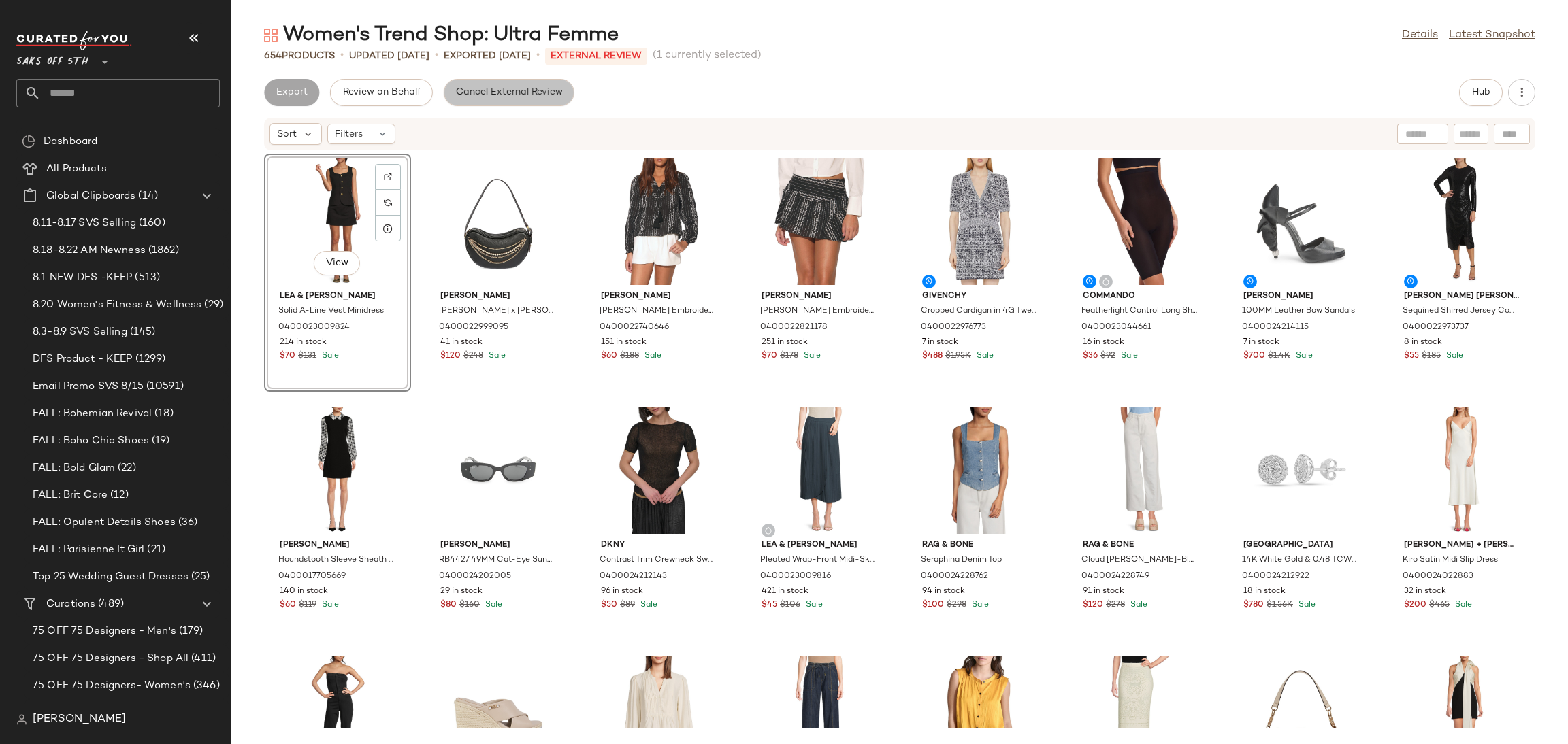
click at [566, 91] on button "Cancel External Review" at bounding box center [509, 92] width 131 height 27
click at [411, 95] on span "Export" at bounding box center [400, 92] width 32 height 11
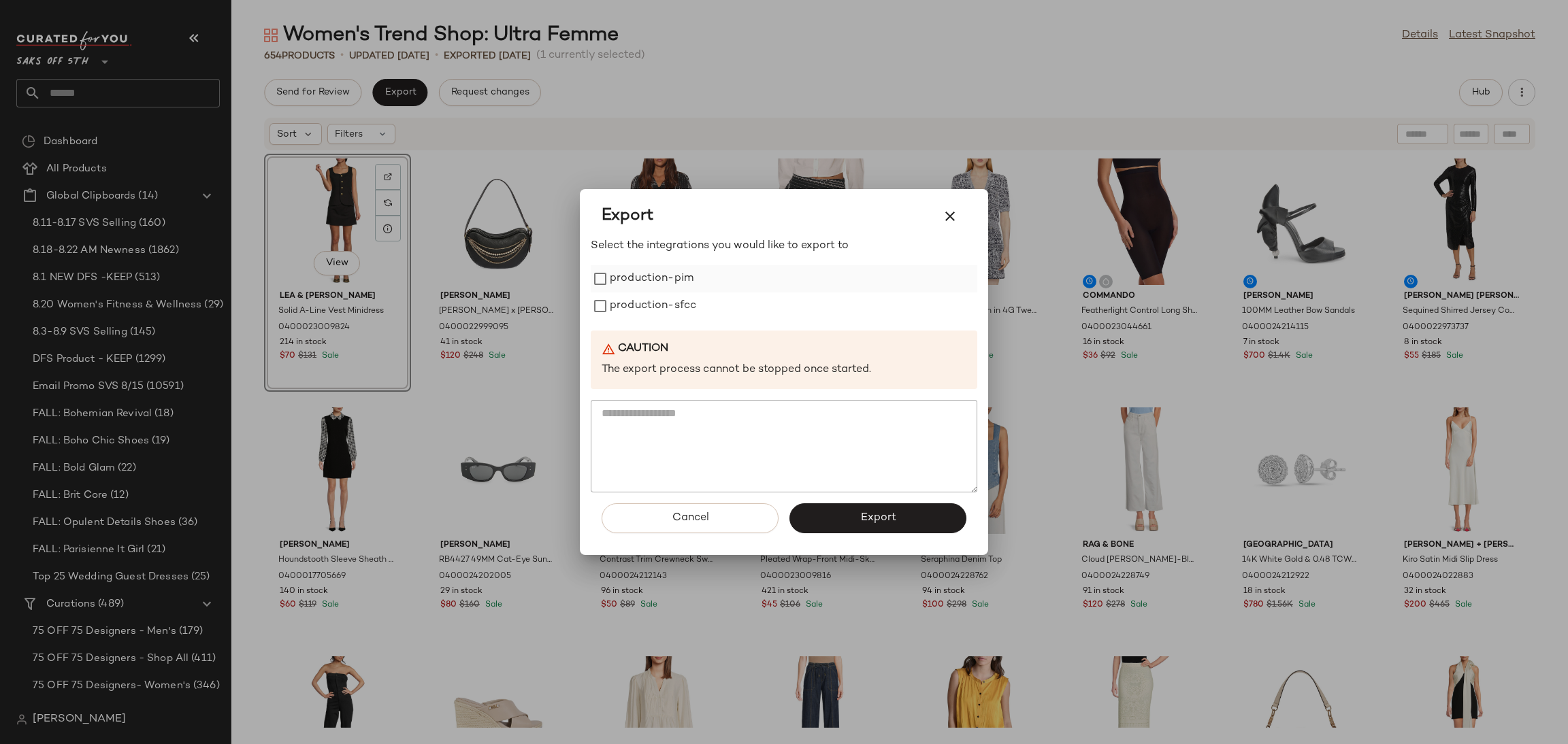
click at [684, 281] on label "production-pim" at bounding box center [651, 278] width 84 height 27
click at [687, 302] on label "production-sfcc" at bounding box center [653, 306] width 87 height 27
click at [928, 516] on button "Export" at bounding box center [878, 518] width 177 height 30
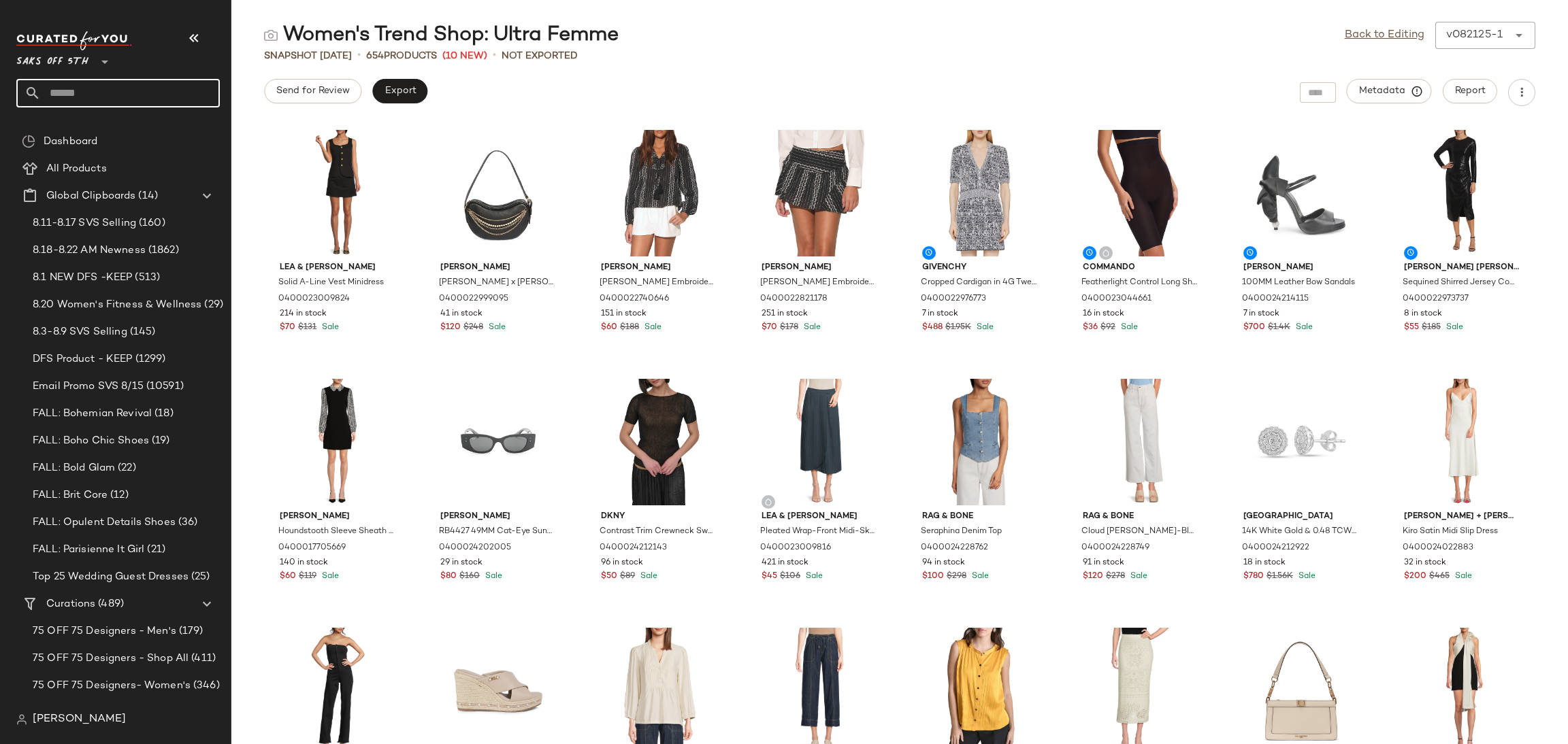
click at [179, 82] on input "text" at bounding box center [130, 93] width 179 height 29
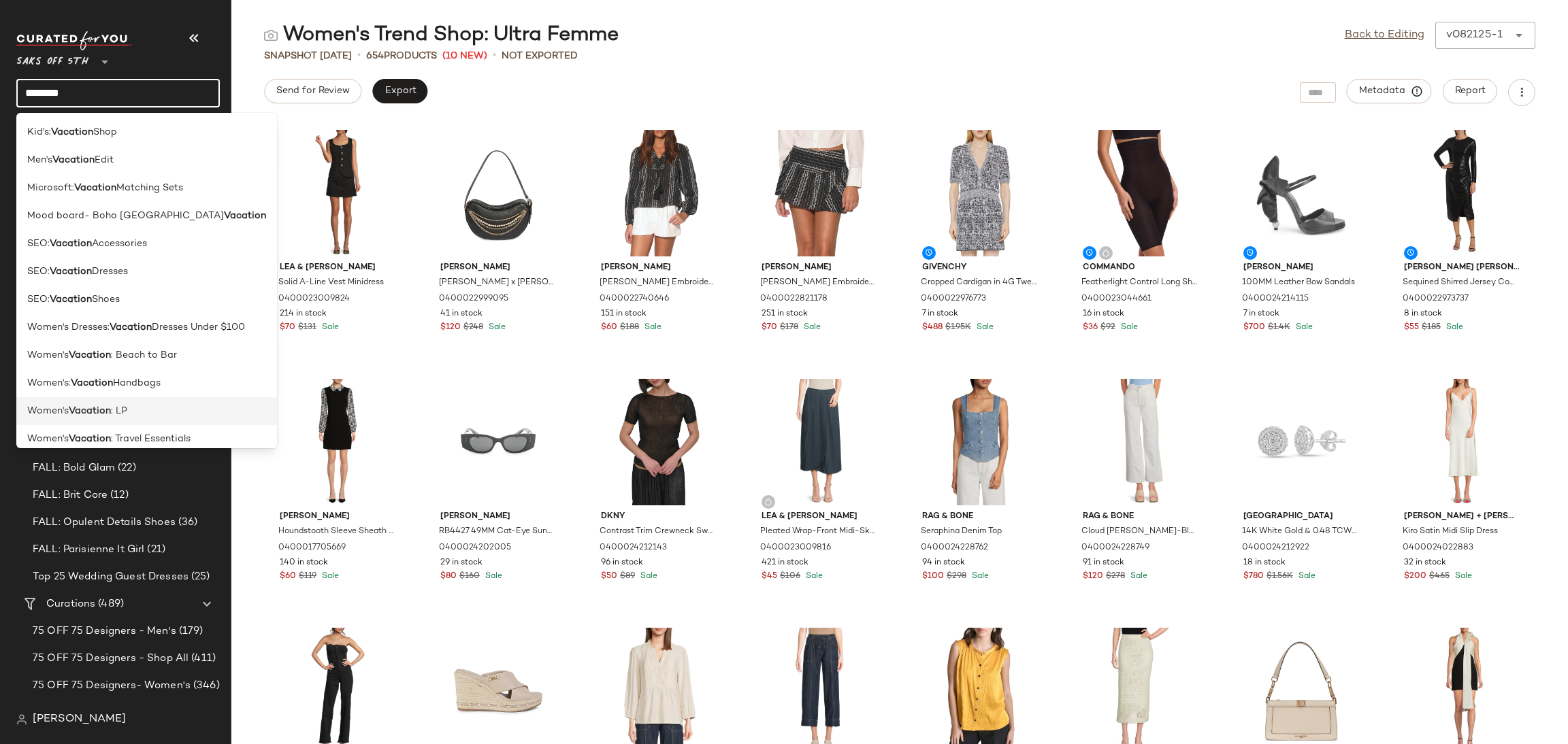
type input "********"
click at [151, 406] on div "Women's Vacation : LP" at bounding box center [147, 411] width 239 height 14
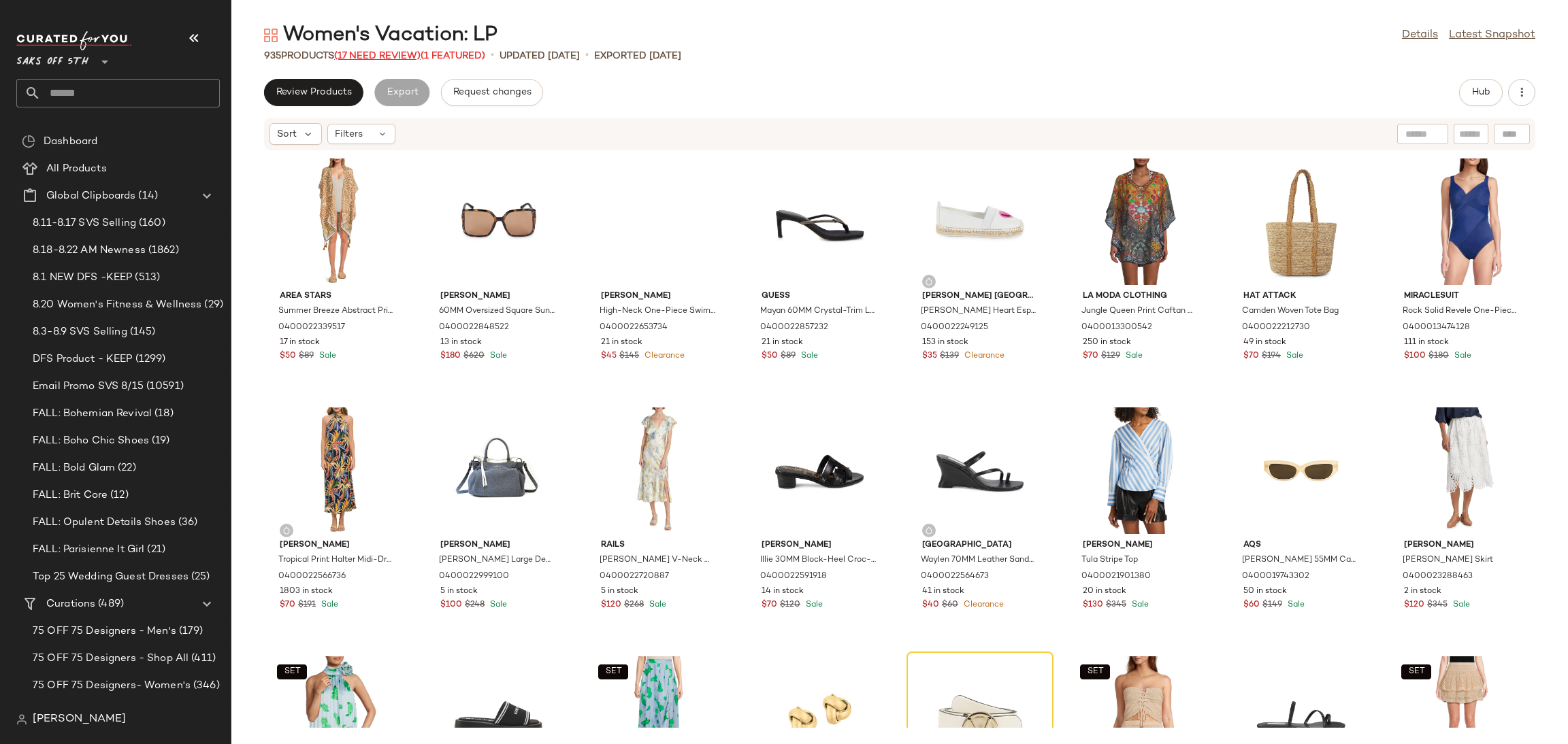
click at [407, 54] on span "(17 Need Review)" at bounding box center [377, 56] width 87 height 11
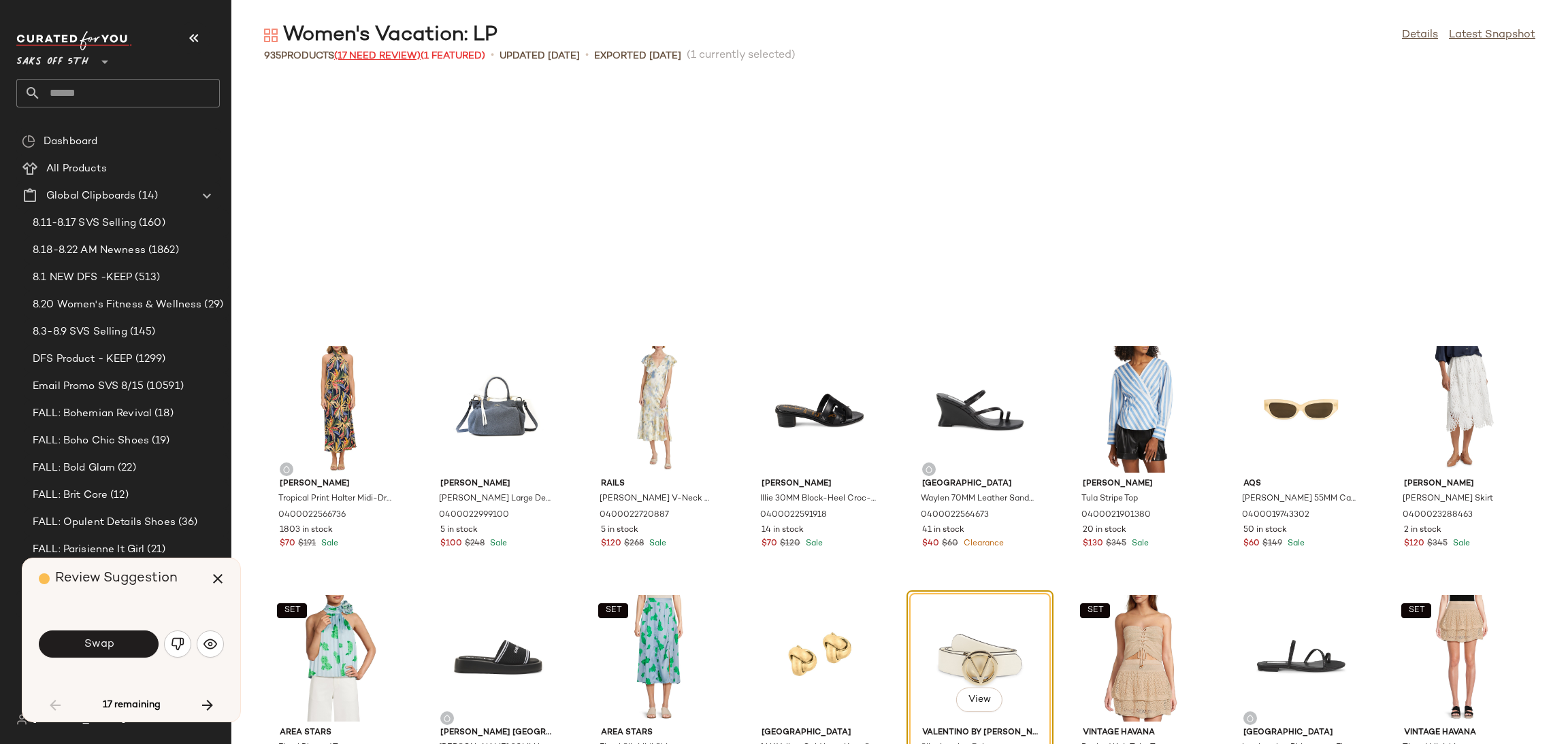
scroll to position [260, 0]
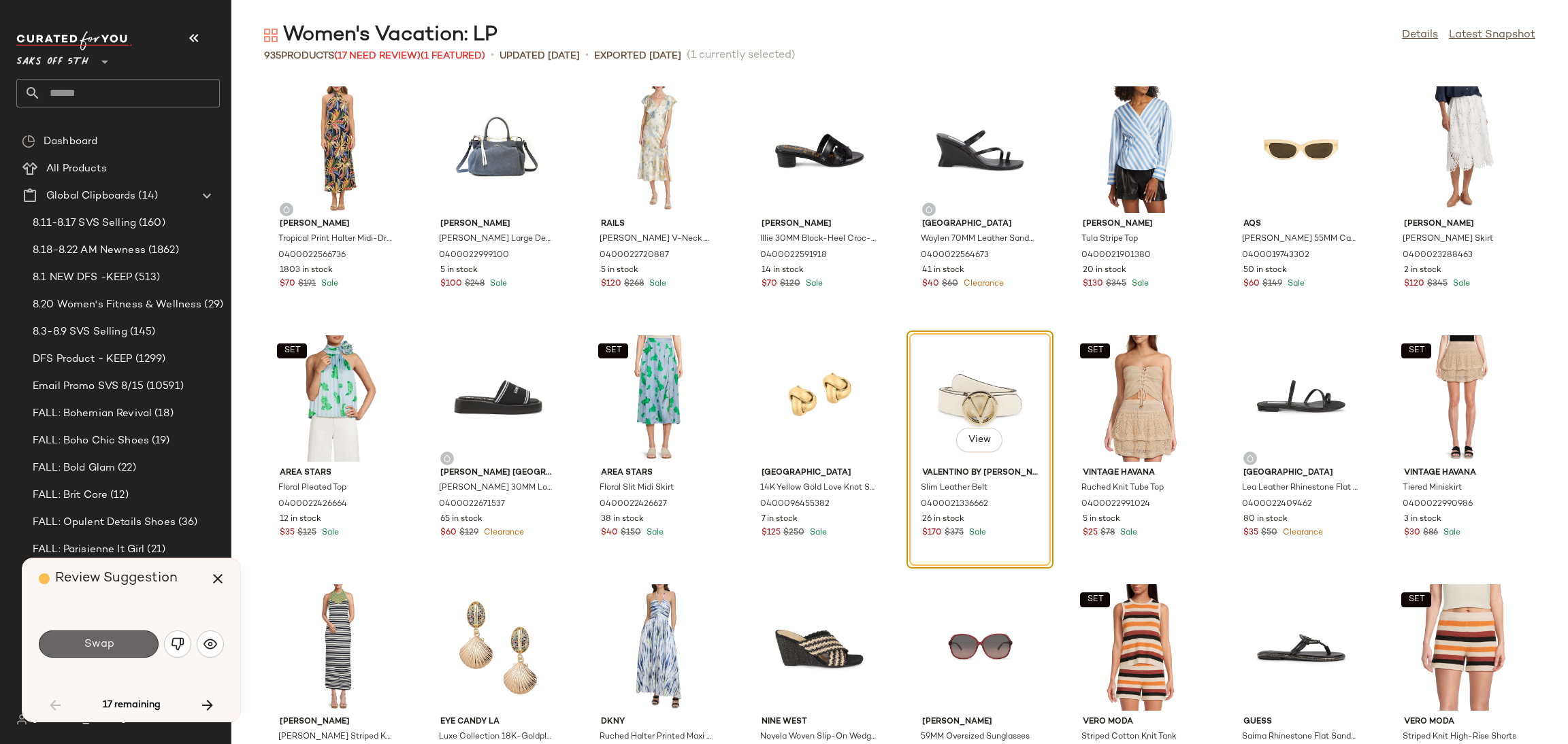
click at [125, 645] on button "Swap" at bounding box center [98, 644] width 120 height 27
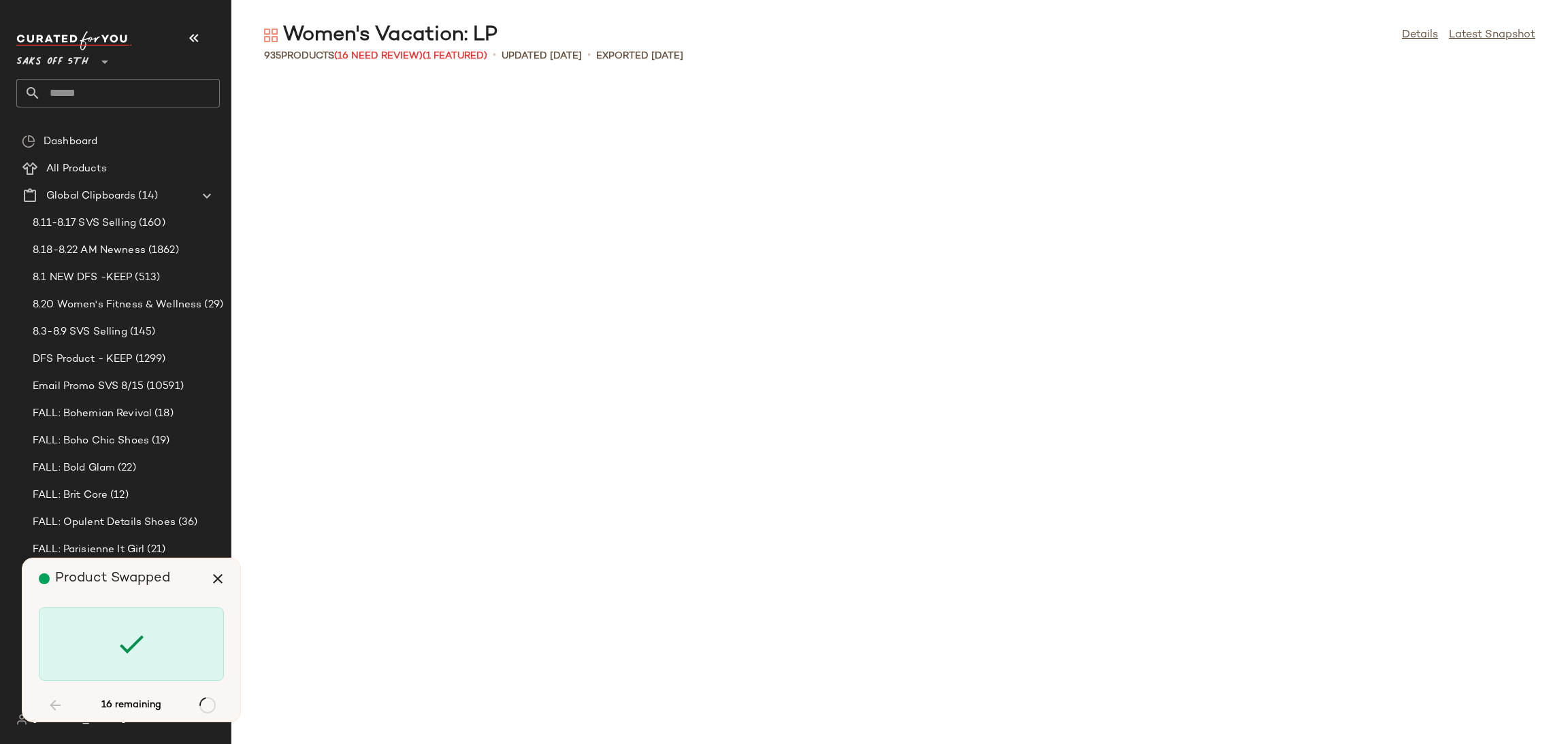
scroll to position [1494, 0]
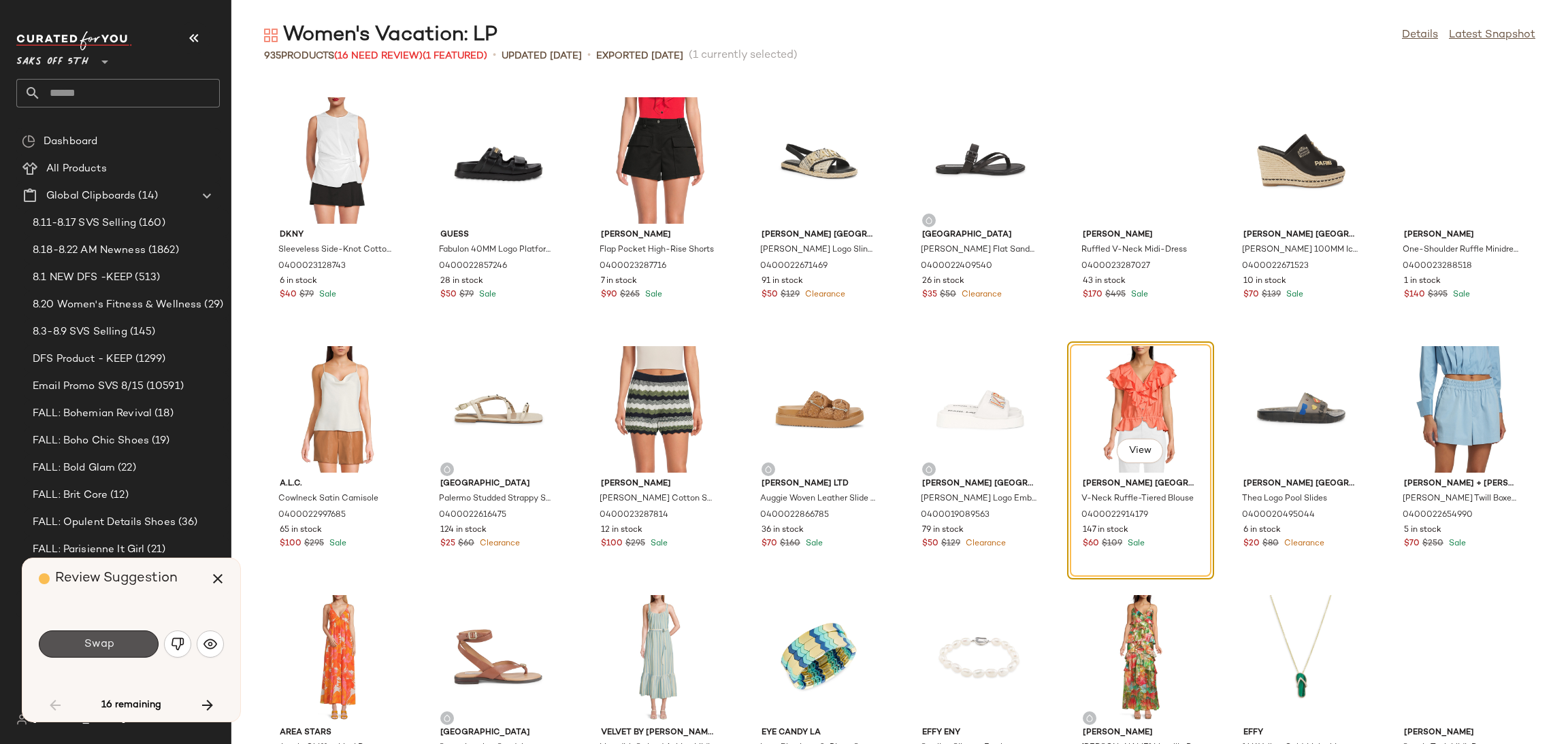
click at [125, 645] on button "Swap" at bounding box center [98, 644] width 120 height 27
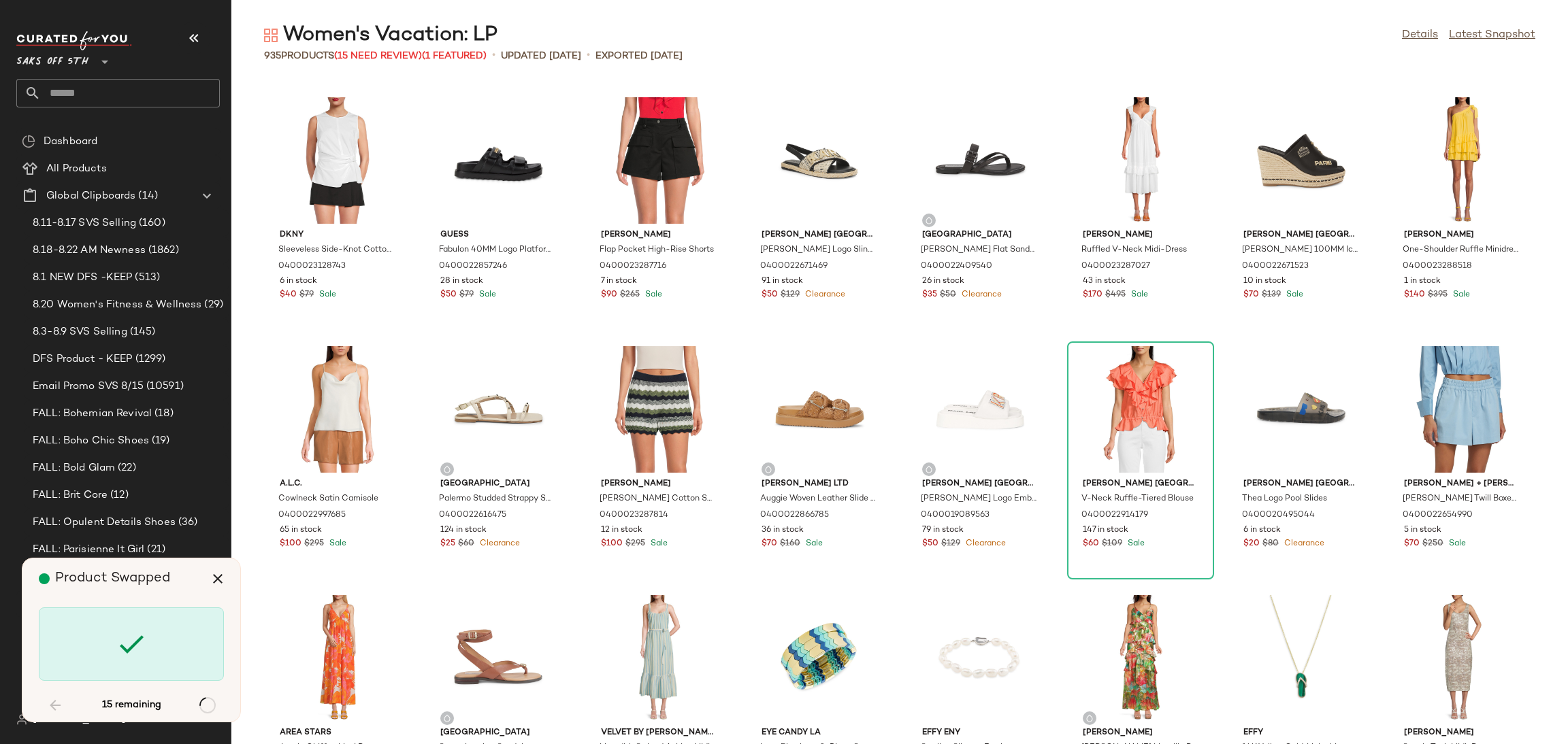
scroll to position [2988, 0]
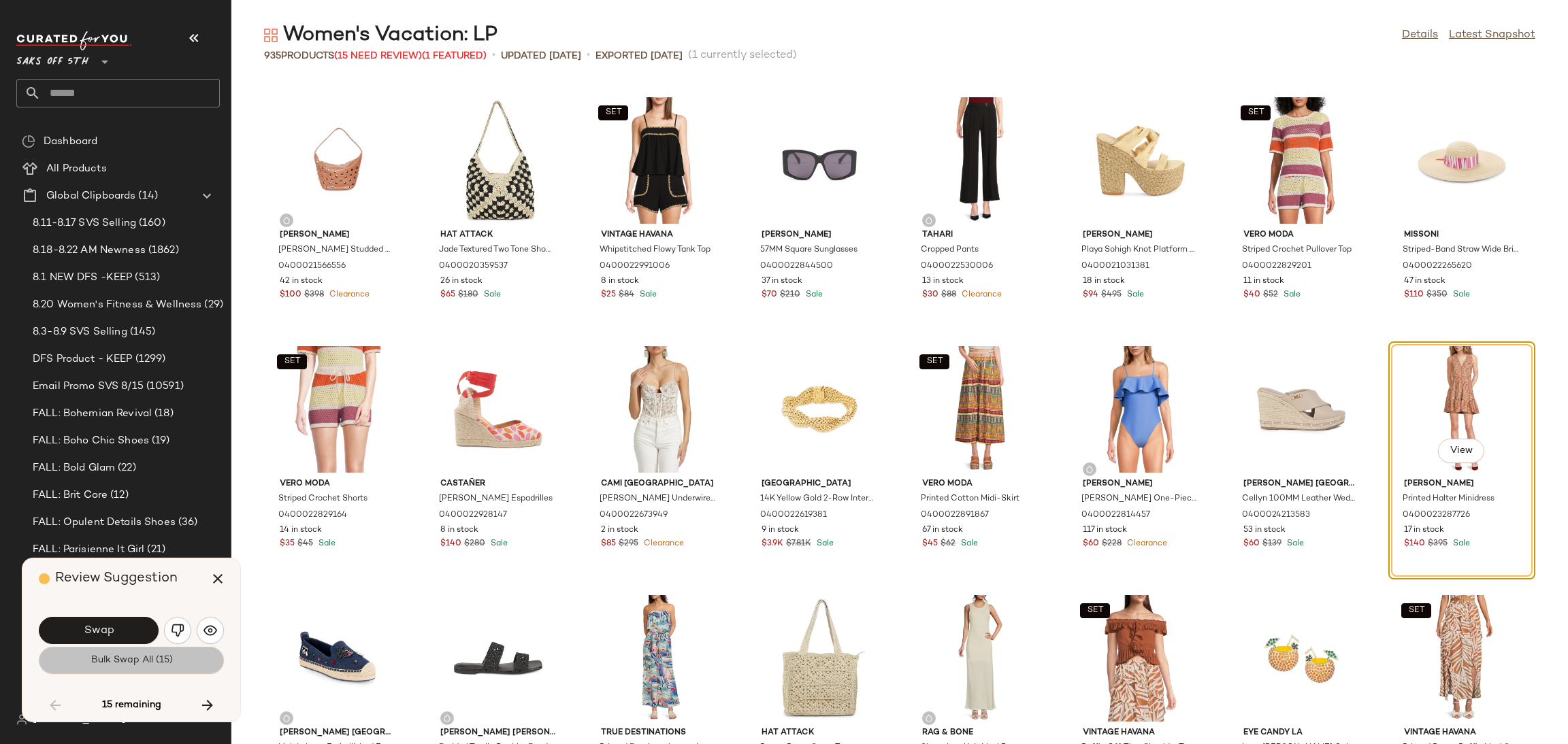
click at [129, 665] on span "Bulk Swap All (15)" at bounding box center [131, 660] width 82 height 11
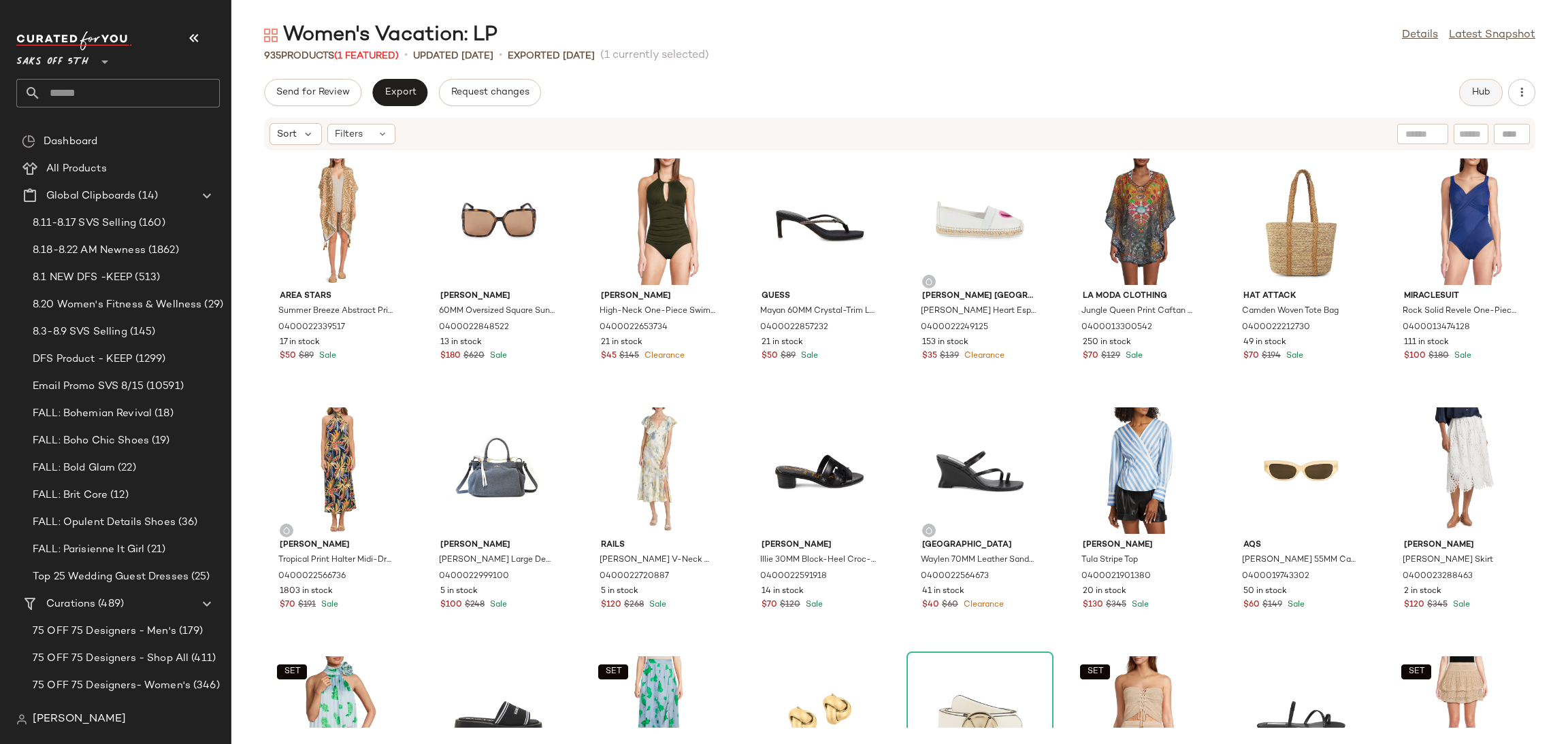
click at [1469, 88] on button "Hub" at bounding box center [1481, 92] width 44 height 27
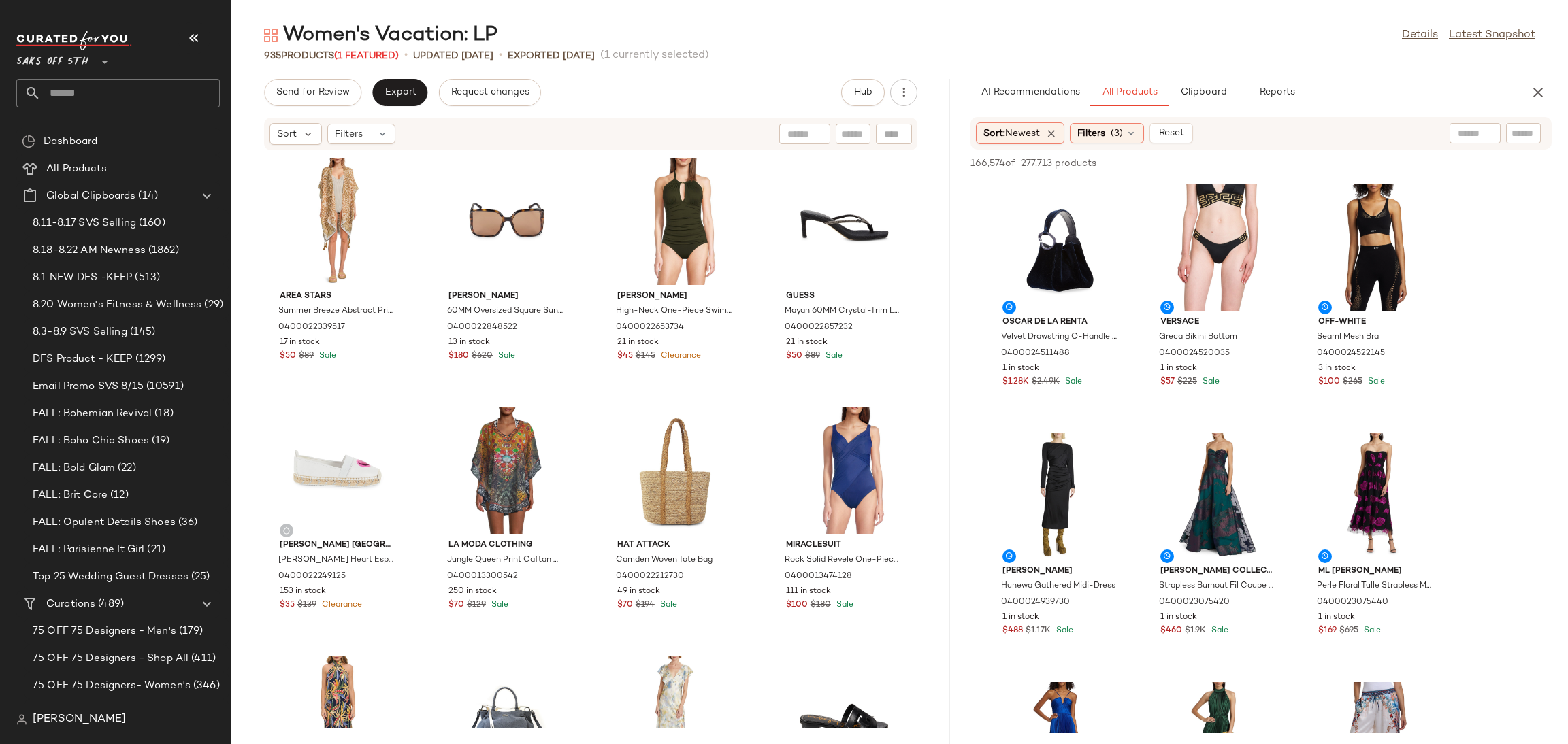
drag, startPoint x: 899, startPoint y: 412, endPoint x: 954, endPoint y: 404, distance: 55.6
click at [954, 404] on div "Women's Vacation: LP Details Latest Snapshot 935 Products (1 Featured) • update…" at bounding box center [900, 383] width 1337 height 723
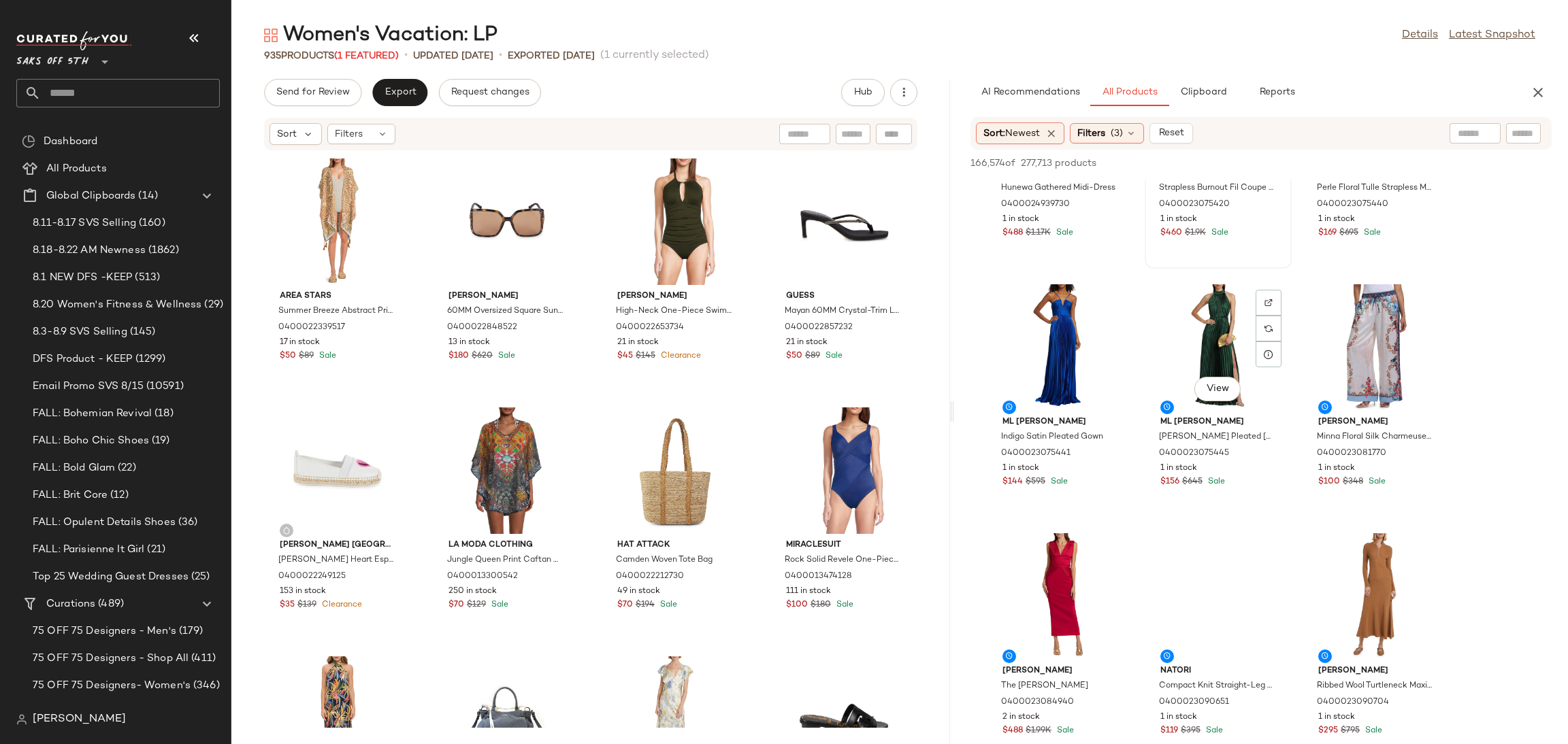
scroll to position [399, 0]
click at [1367, 325] on div "View" at bounding box center [1376, 347] width 137 height 127
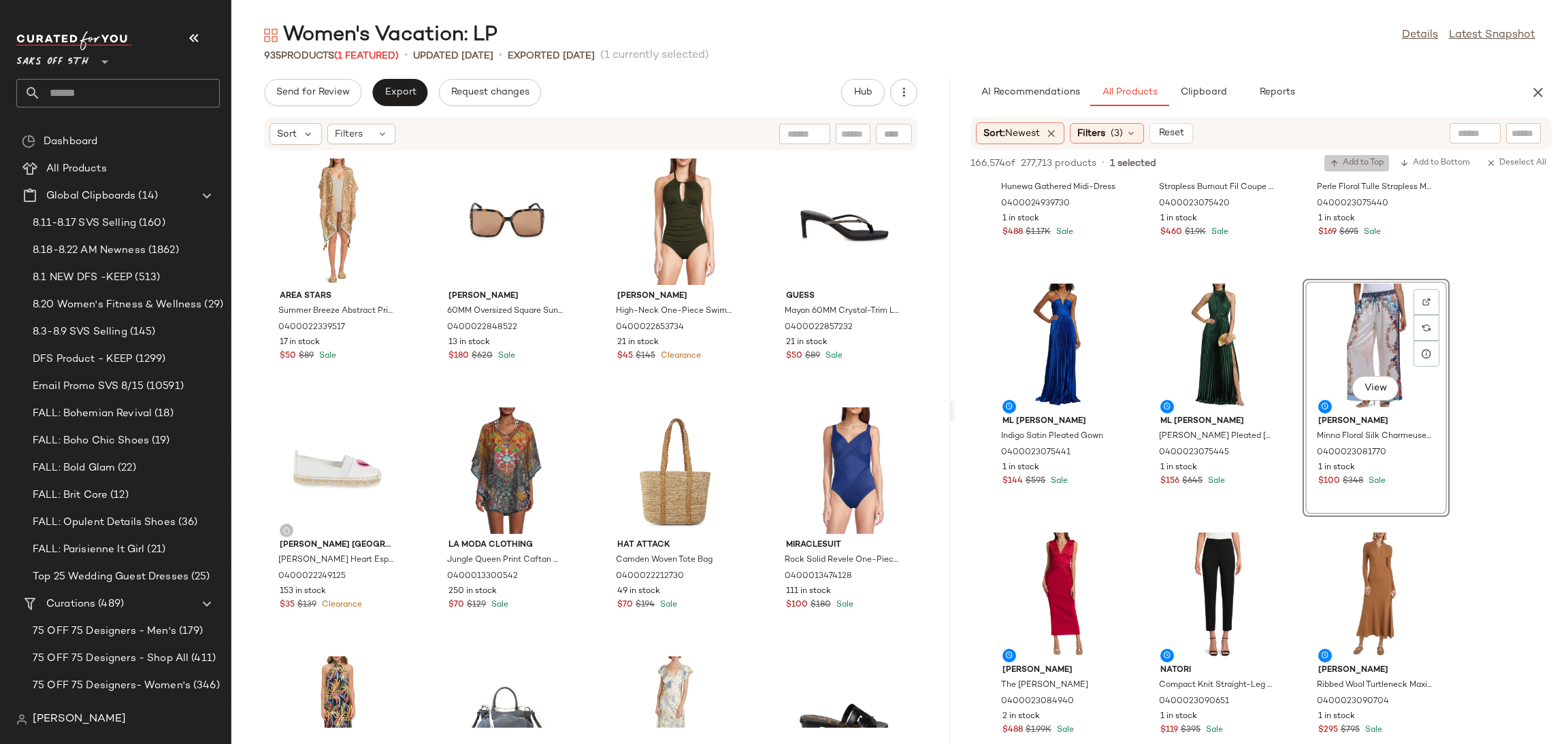
click at [1367, 156] on button "Add to Top" at bounding box center [1357, 163] width 65 height 16
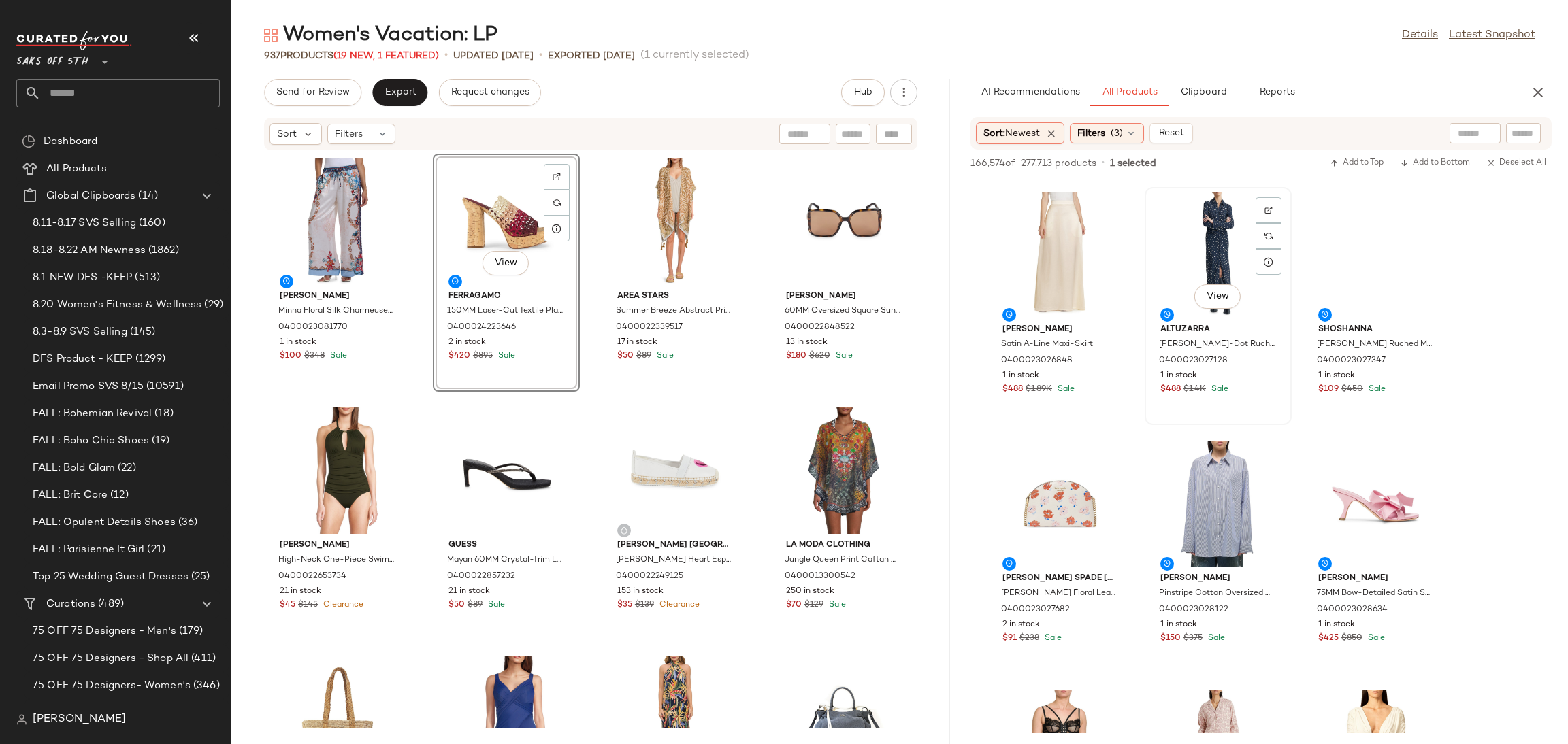
scroll to position [10462, 0]
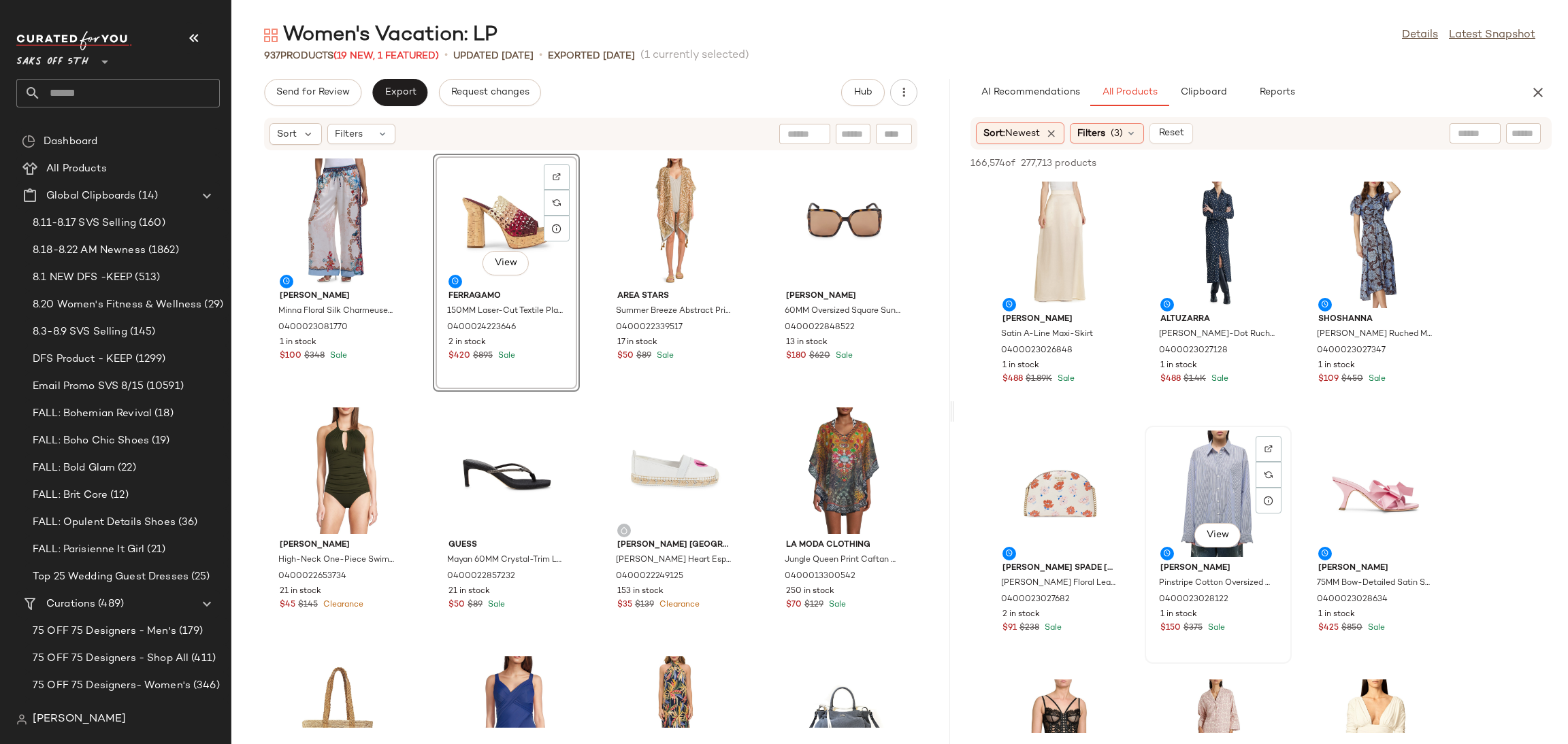
click at [1199, 469] on div "View" at bounding box center [1218, 494] width 137 height 127
click at [1361, 158] on span "Add to Top" at bounding box center [1357, 163] width 53 height 10
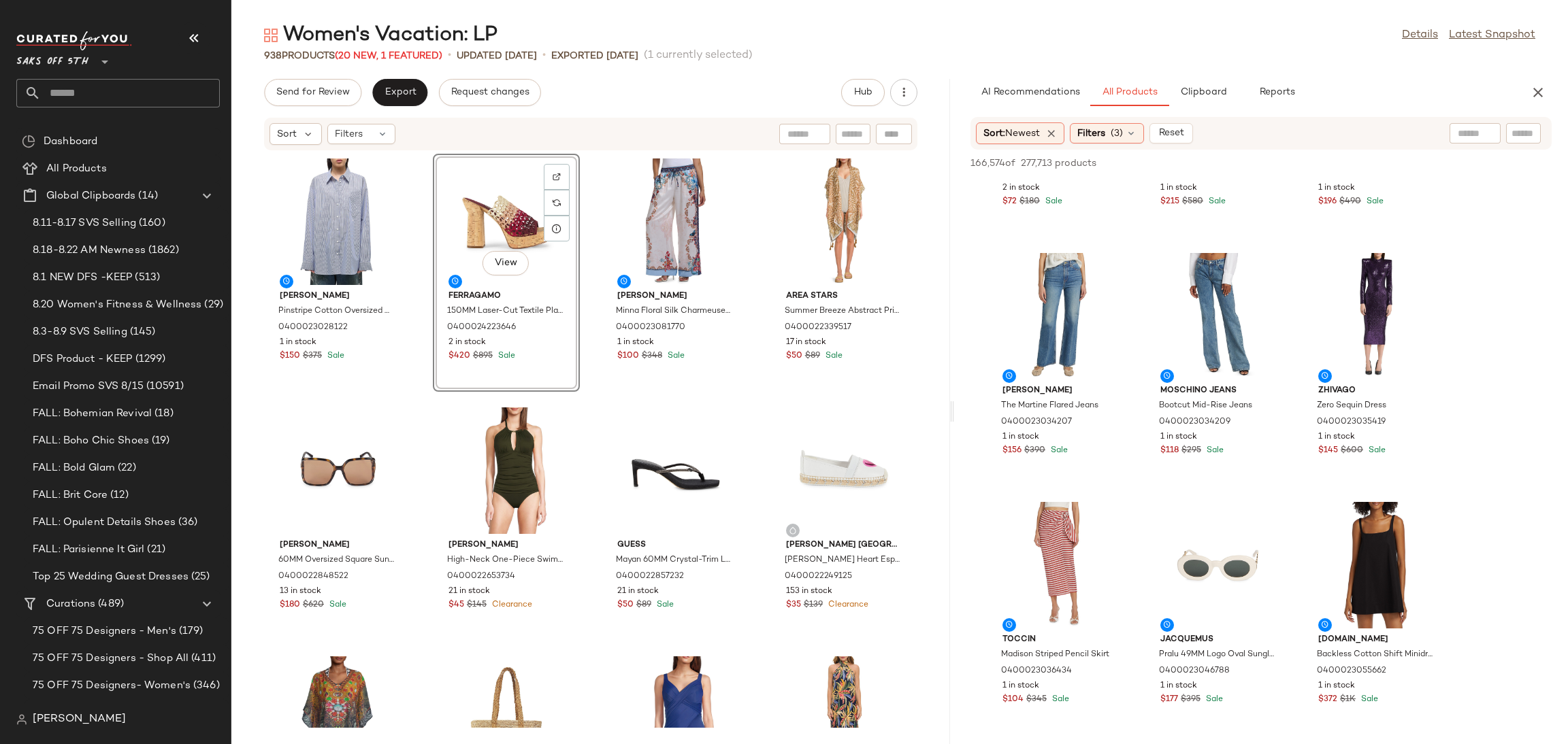
scroll to position [11145, 0]
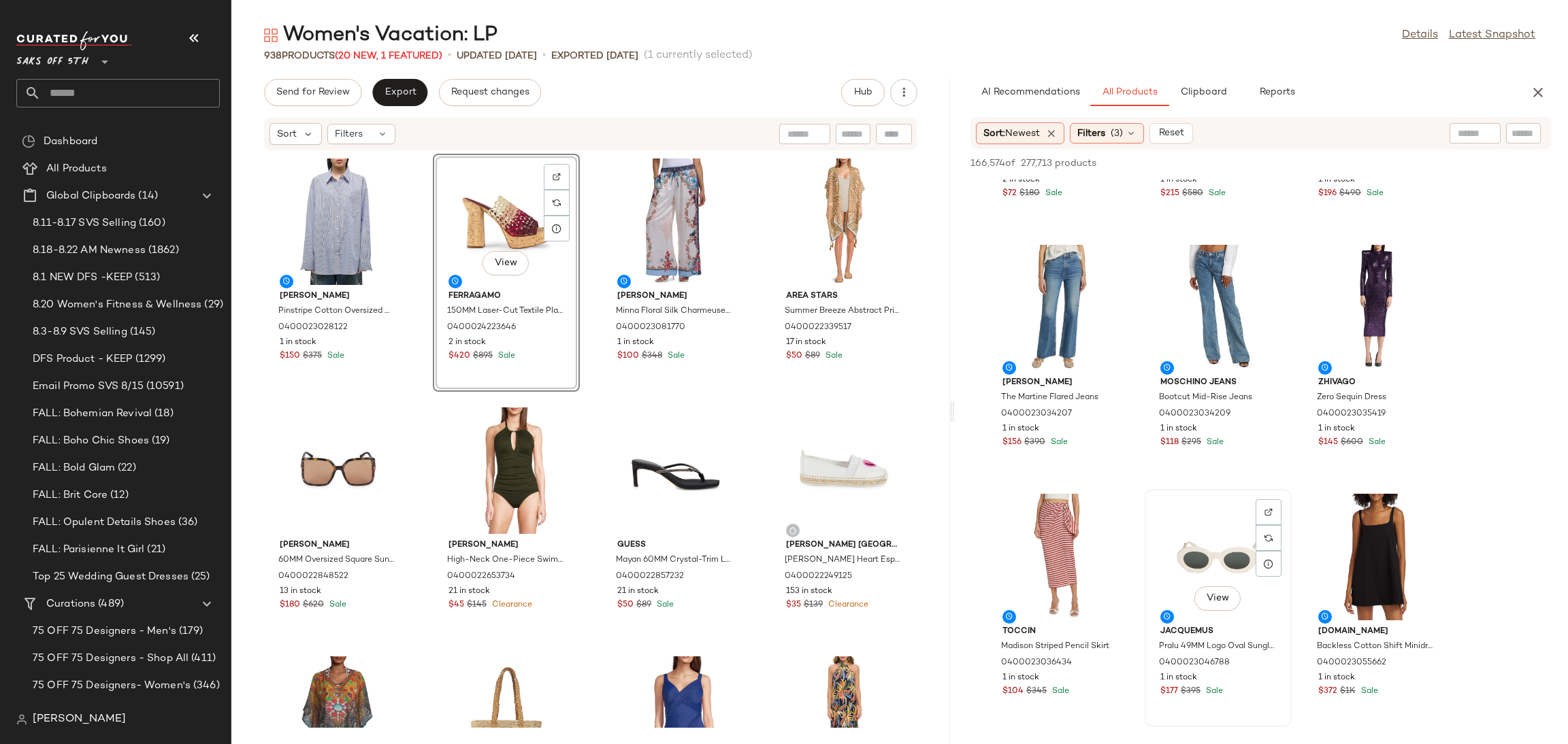
click at [1203, 551] on div "View" at bounding box center [1218, 557] width 137 height 127
click at [1346, 157] on button "Add to Top" at bounding box center [1357, 163] width 65 height 16
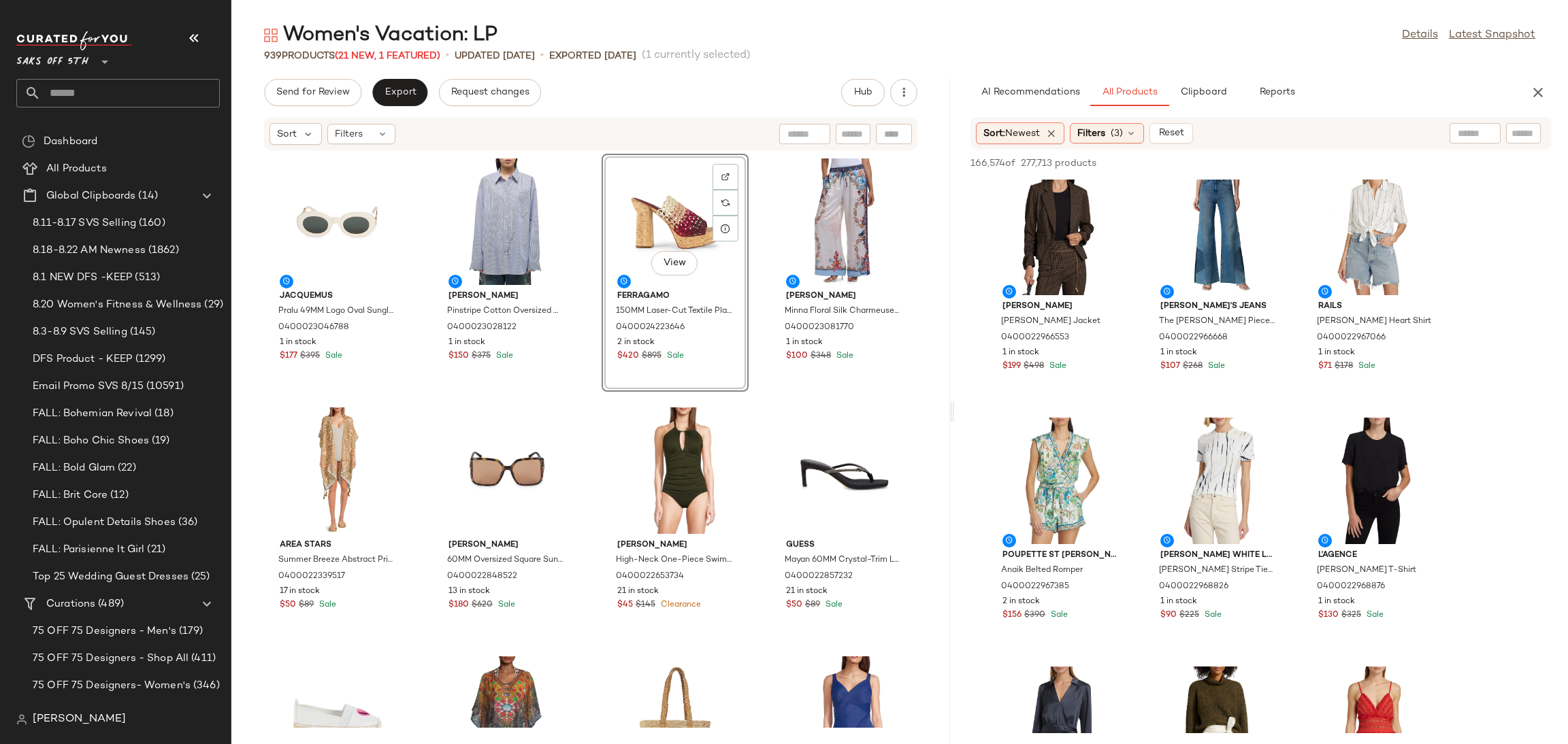
scroll to position [15813, 0]
click at [1079, 447] on div "View" at bounding box center [1060, 480] width 137 height 127
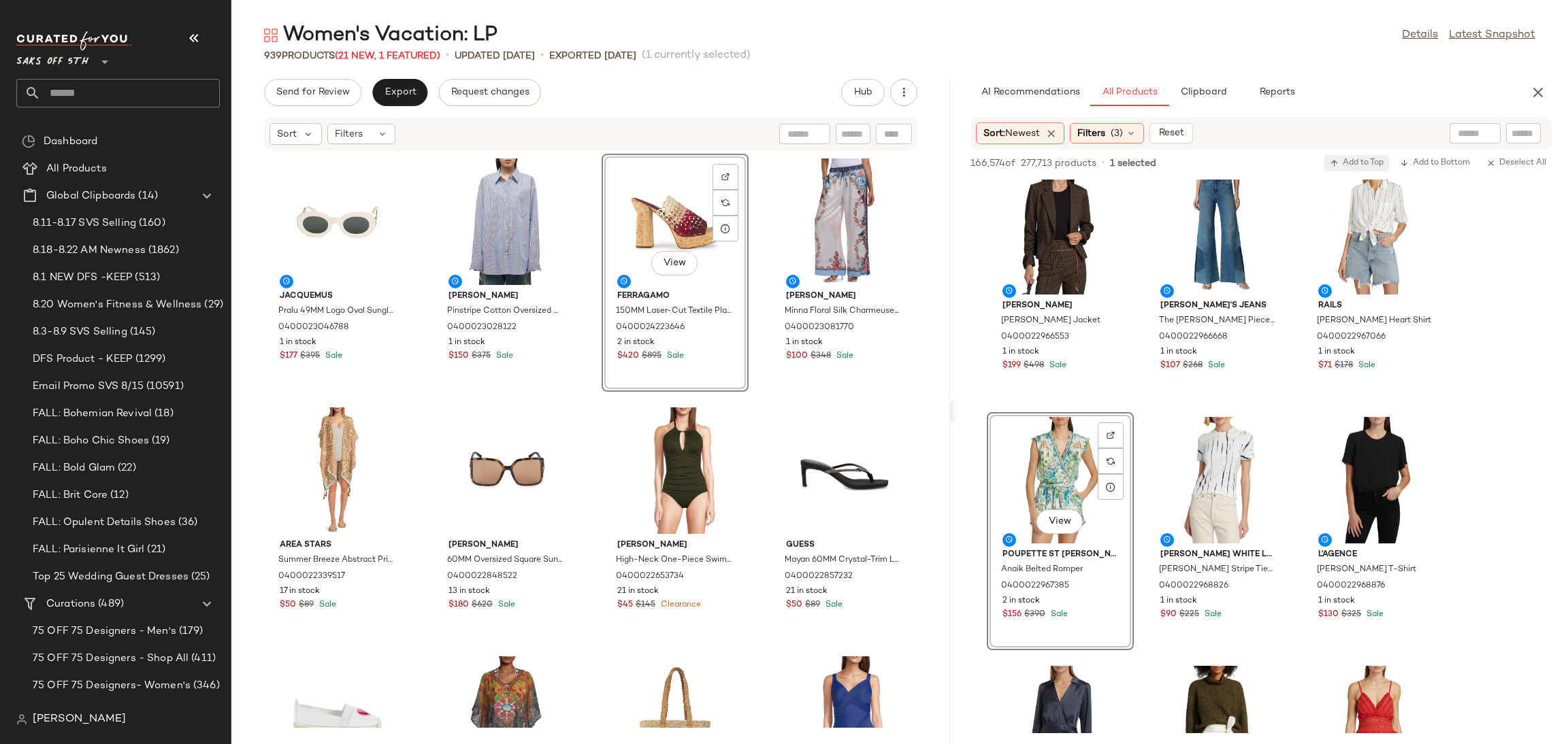
click at [1358, 159] on span "Add to Top" at bounding box center [1357, 163] width 53 height 10
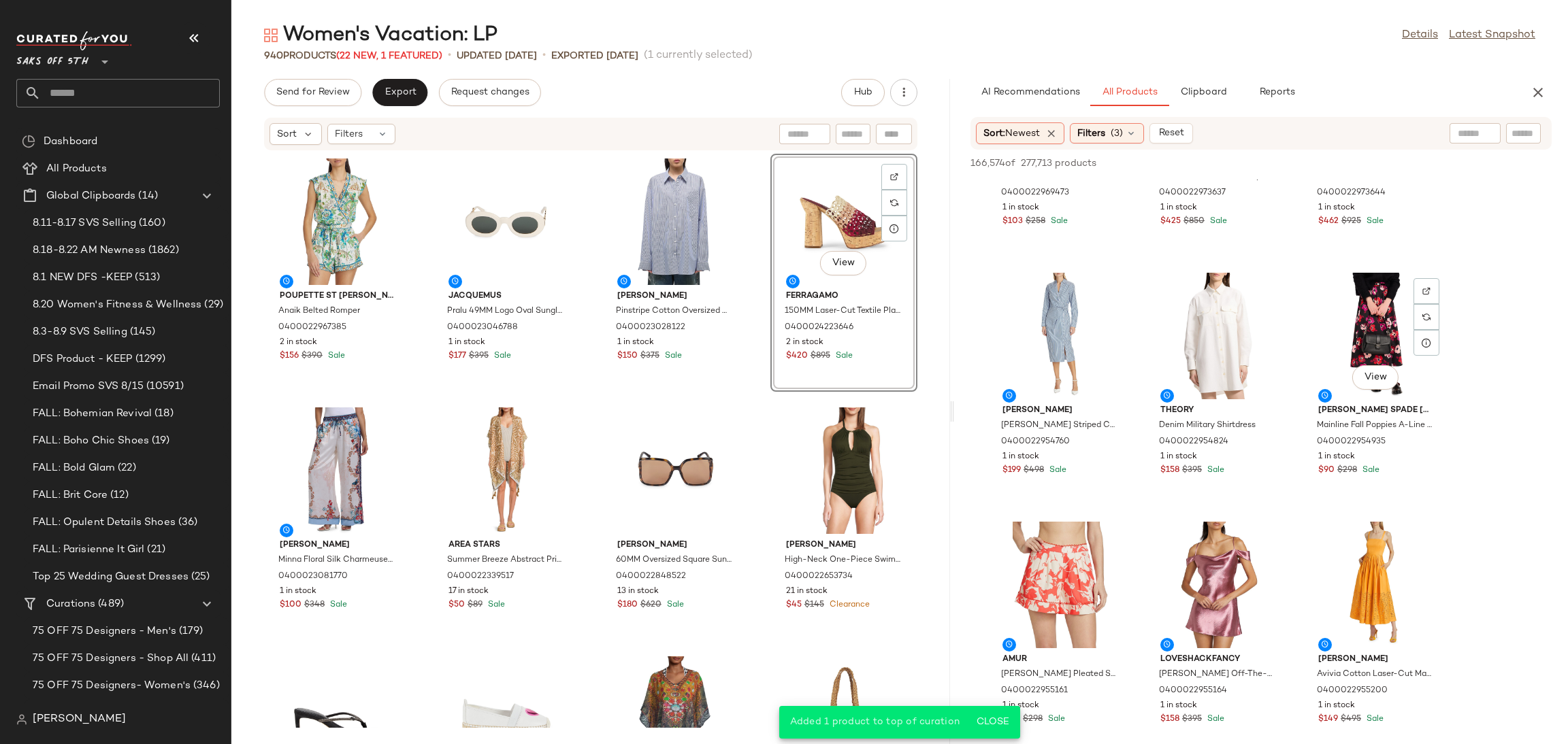
scroll to position [16748, 0]
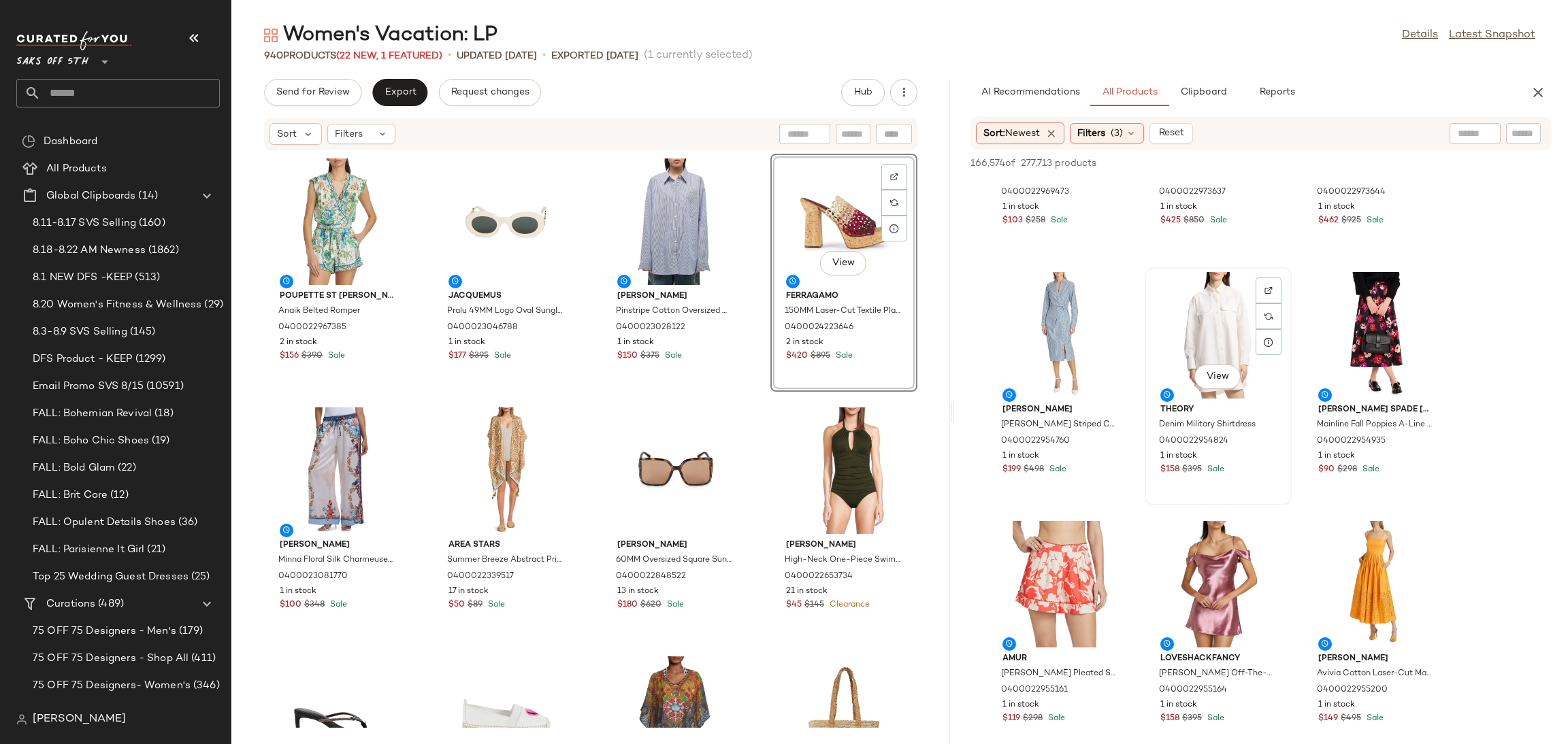
click at [1214, 293] on div "View" at bounding box center [1218, 335] width 137 height 127
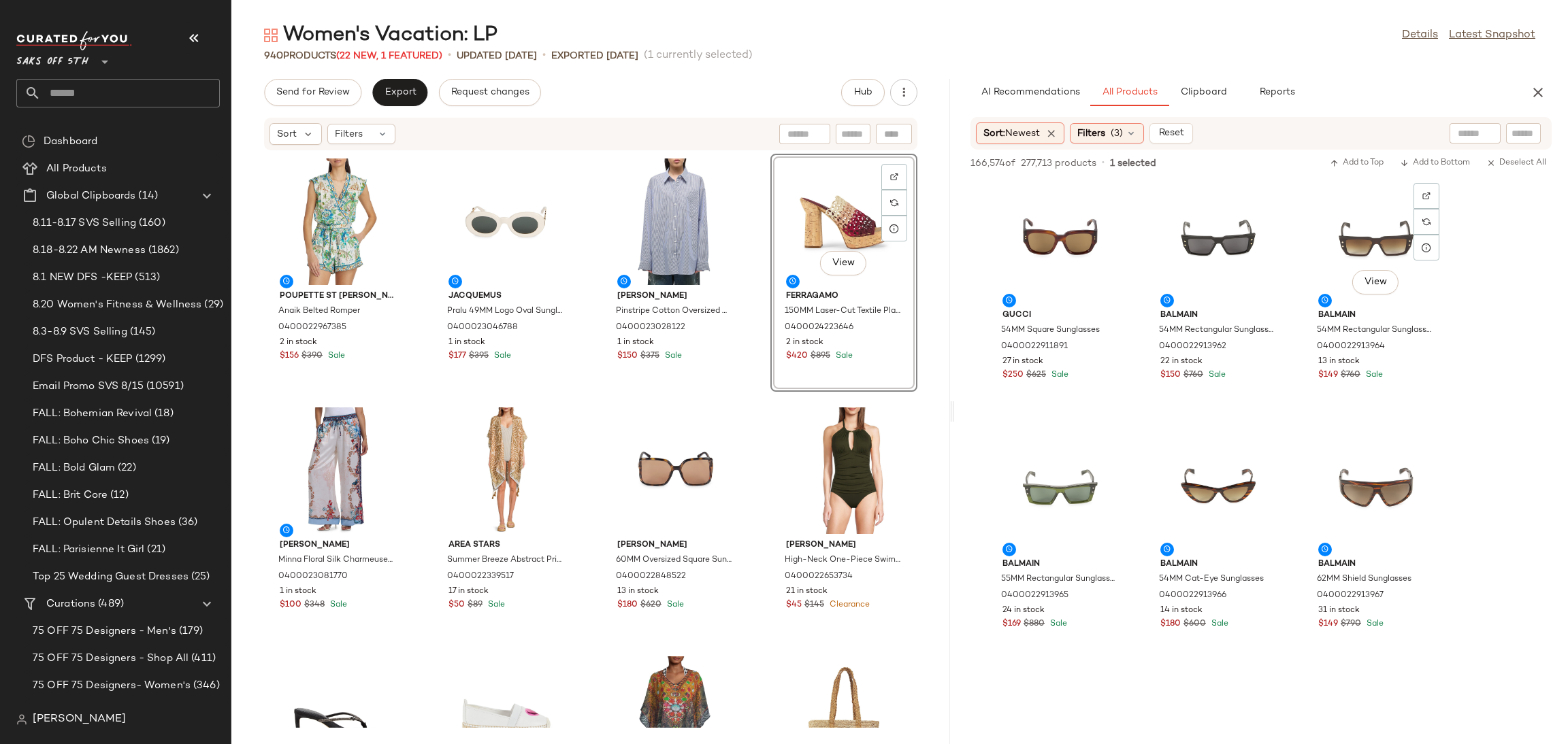
scroll to position [19703, 0]
click at [1226, 454] on div "View" at bounding box center [1218, 489] width 137 height 127
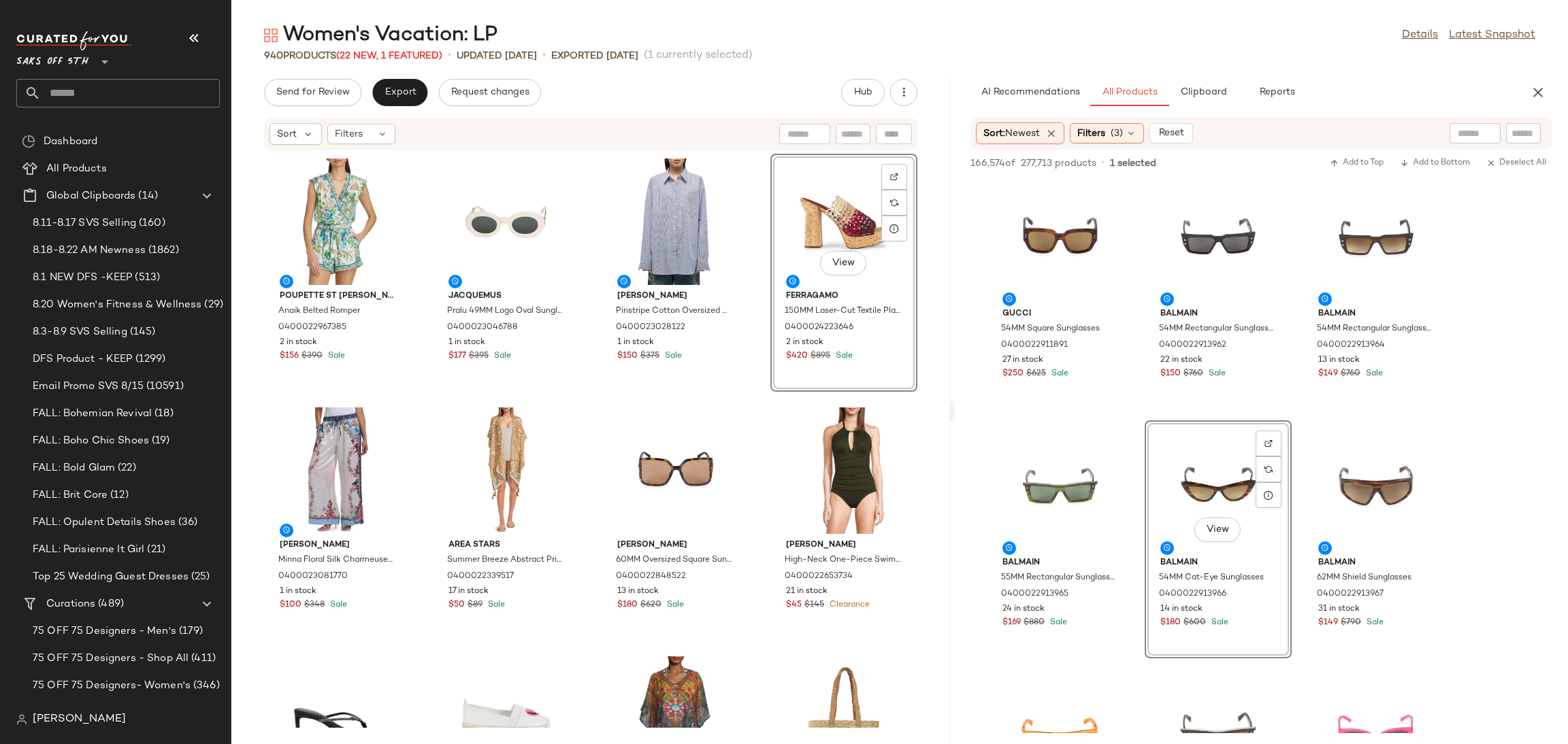
click at [1355, 153] on div "166,574 of 277,713 products • 1 selected Add to Top Add to Bottom Deselect All" at bounding box center [1261, 165] width 614 height 30
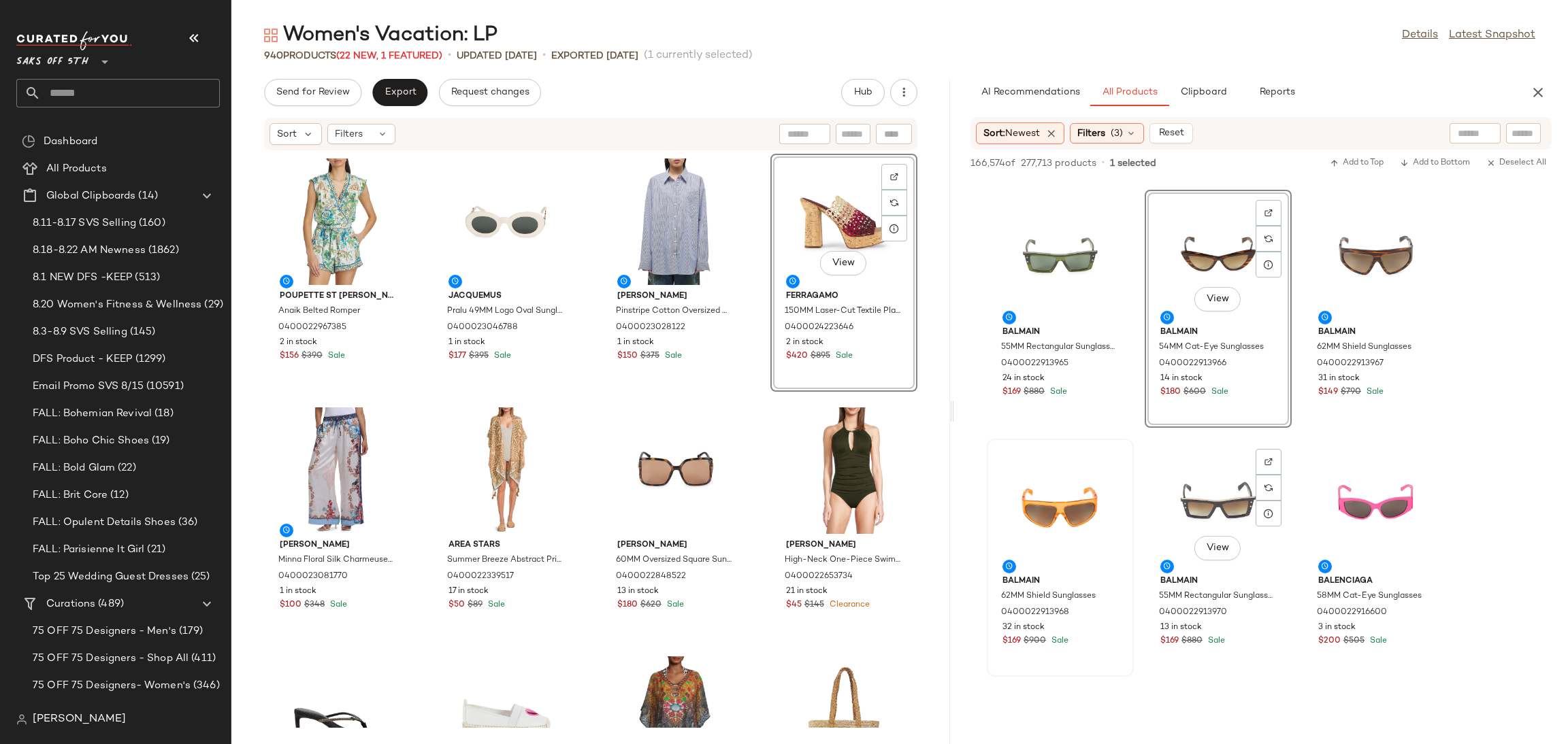
scroll to position [19947, 0]
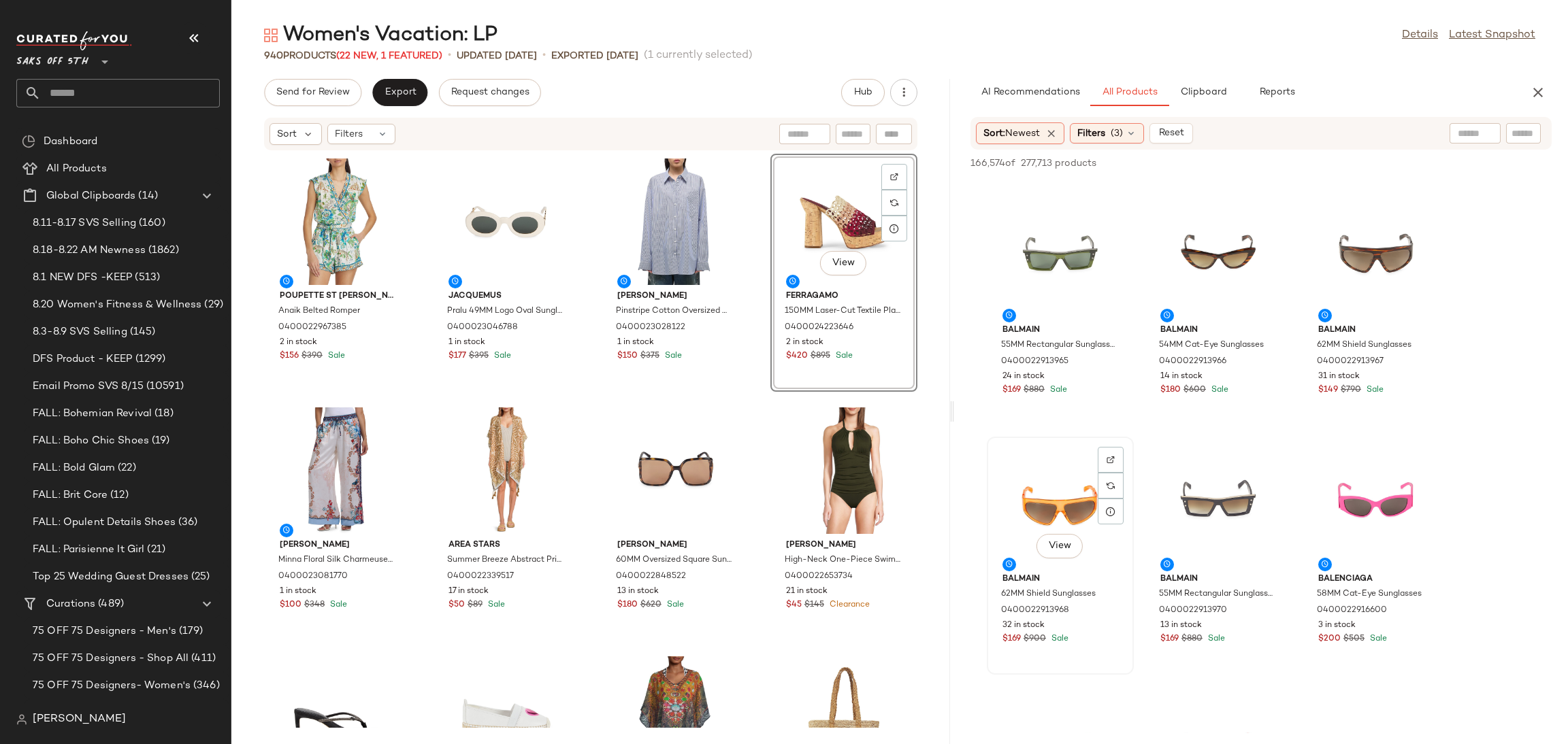
click at [1059, 503] on div "View" at bounding box center [1060, 505] width 137 height 127
click at [1197, 482] on div "View" at bounding box center [1218, 505] width 137 height 127
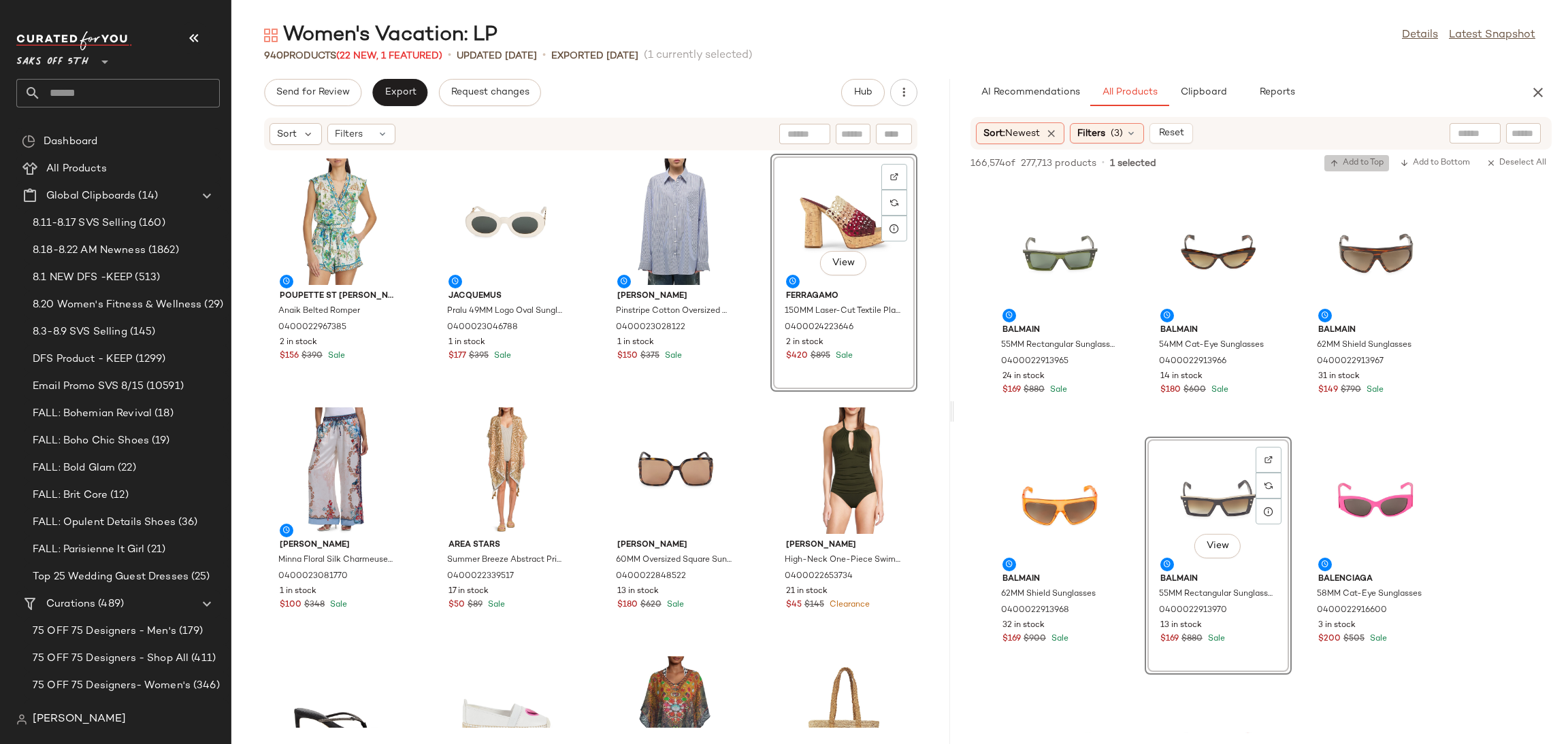
click at [1360, 160] on span "Add to Top" at bounding box center [1357, 163] width 53 height 10
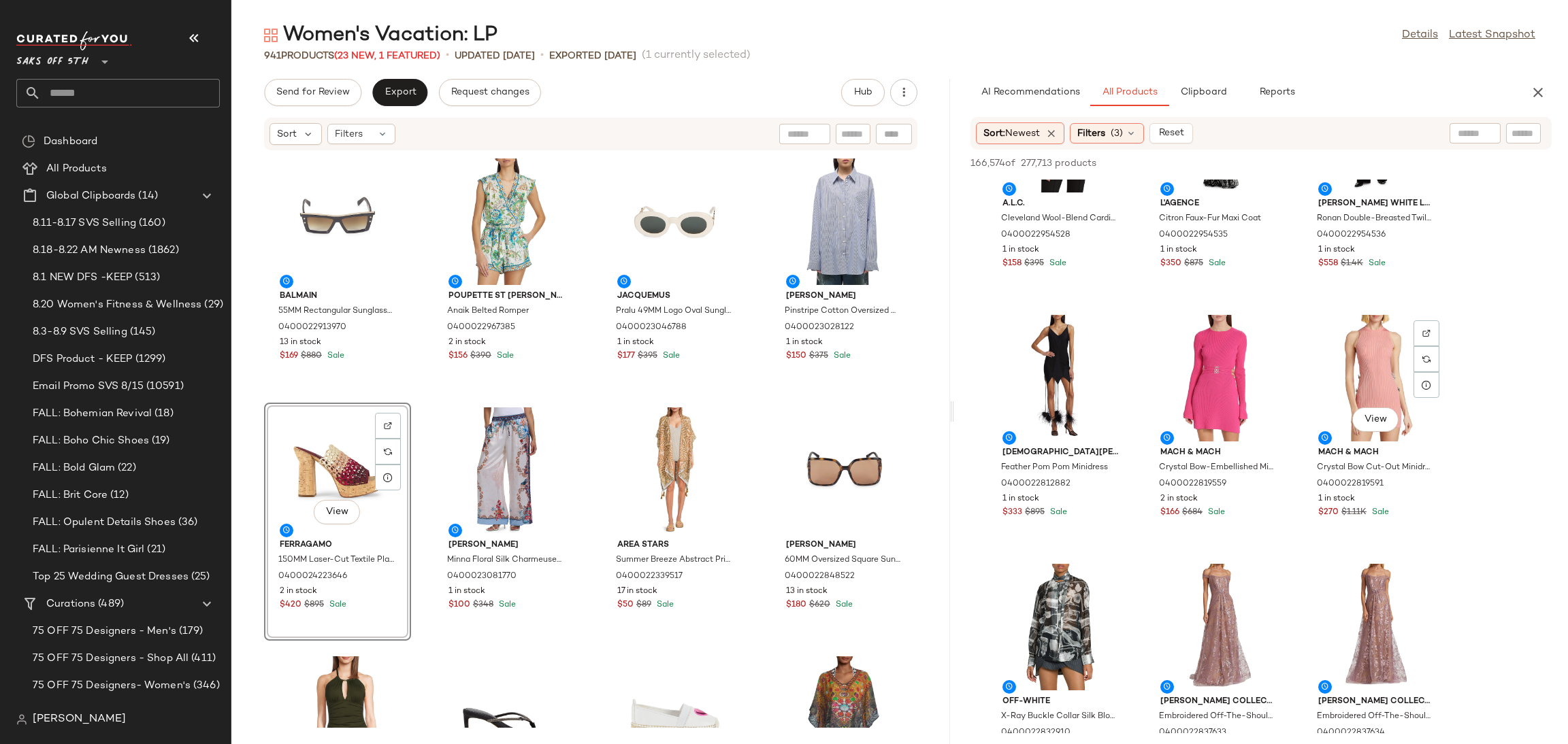
scroll to position [22165, 0]
click at [1358, 394] on div "View" at bounding box center [1376, 377] width 137 height 127
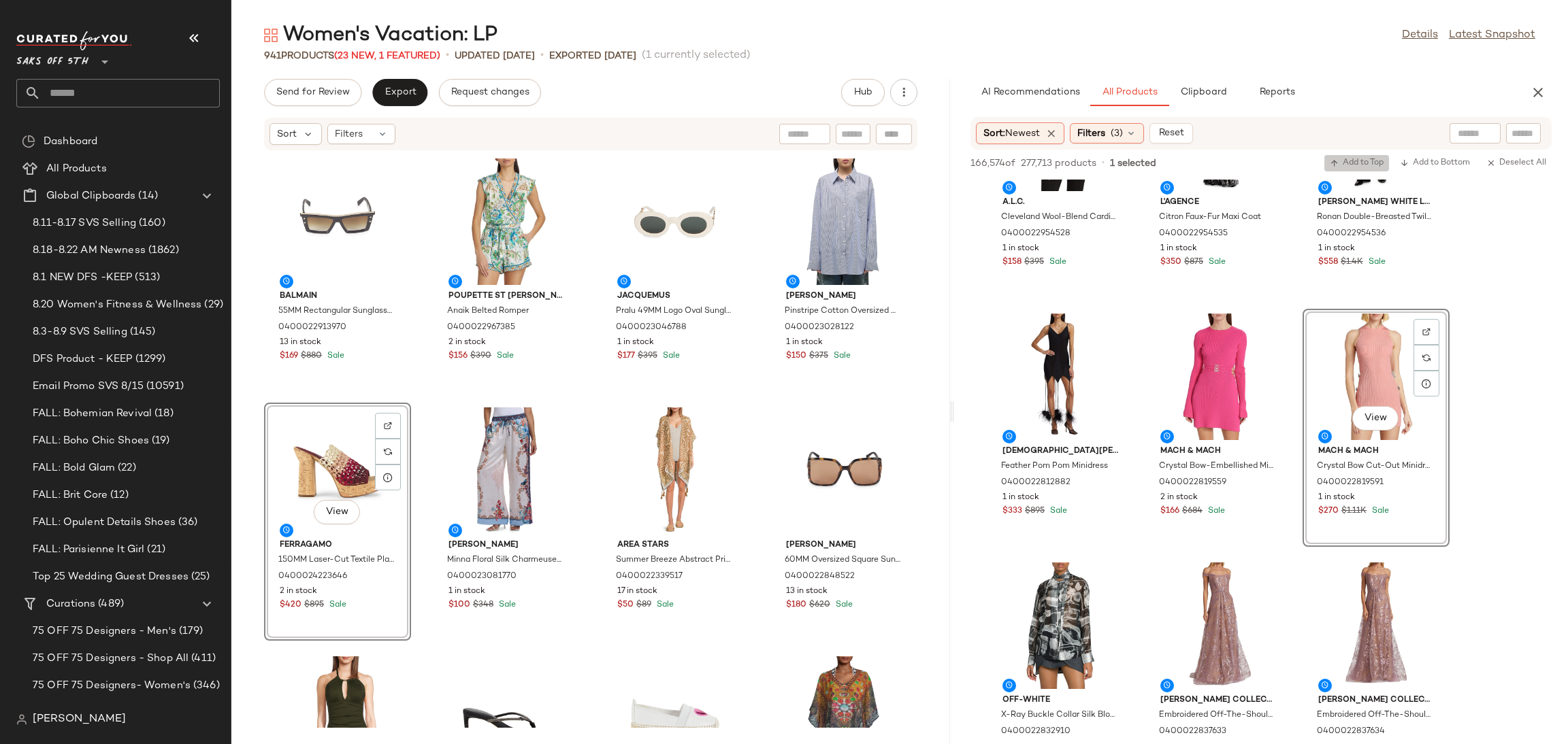
click at [1352, 155] on button "Add to Top" at bounding box center [1357, 163] width 65 height 16
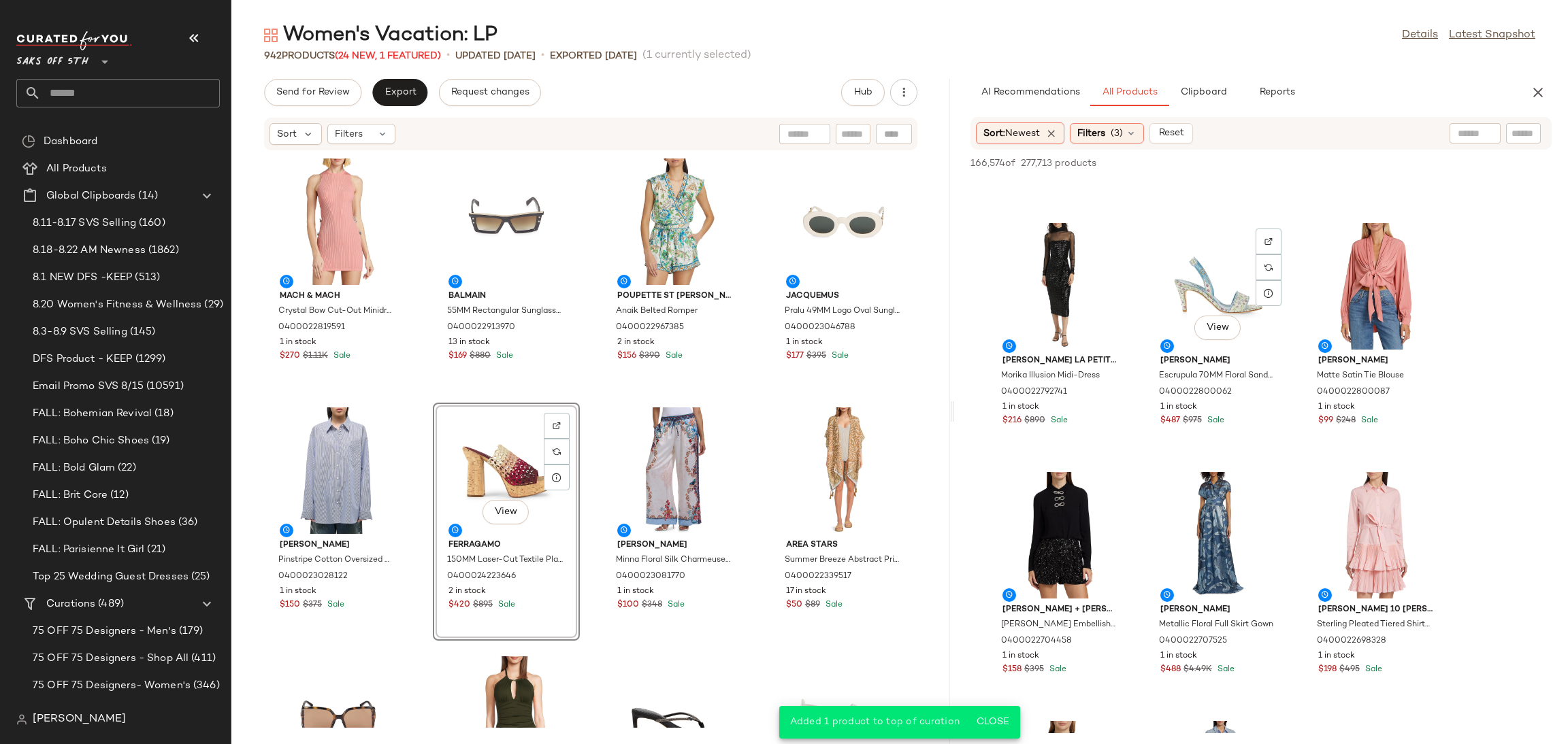
scroll to position [23284, 0]
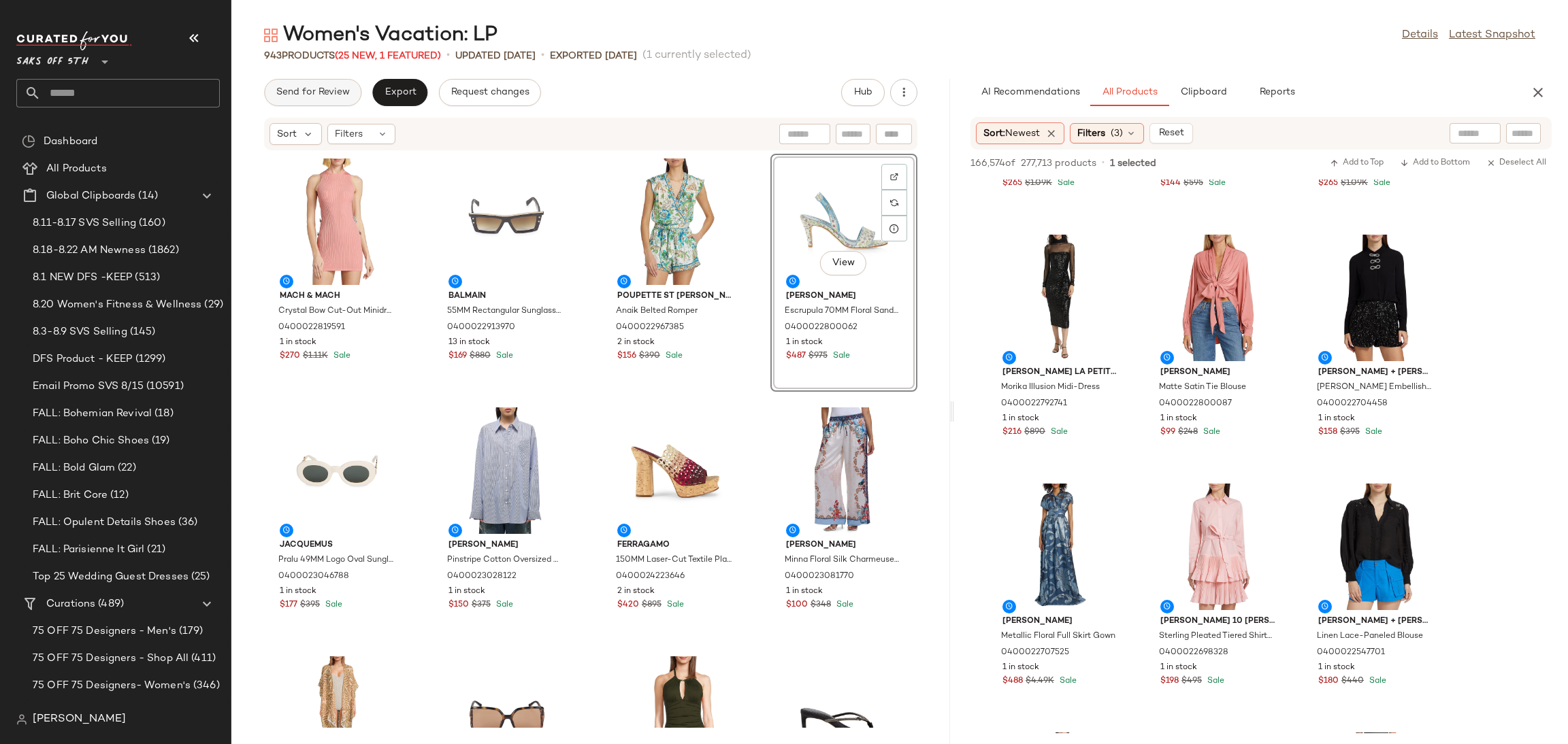
click at [343, 100] on button "Send for Review" at bounding box center [312, 92] width 97 height 27
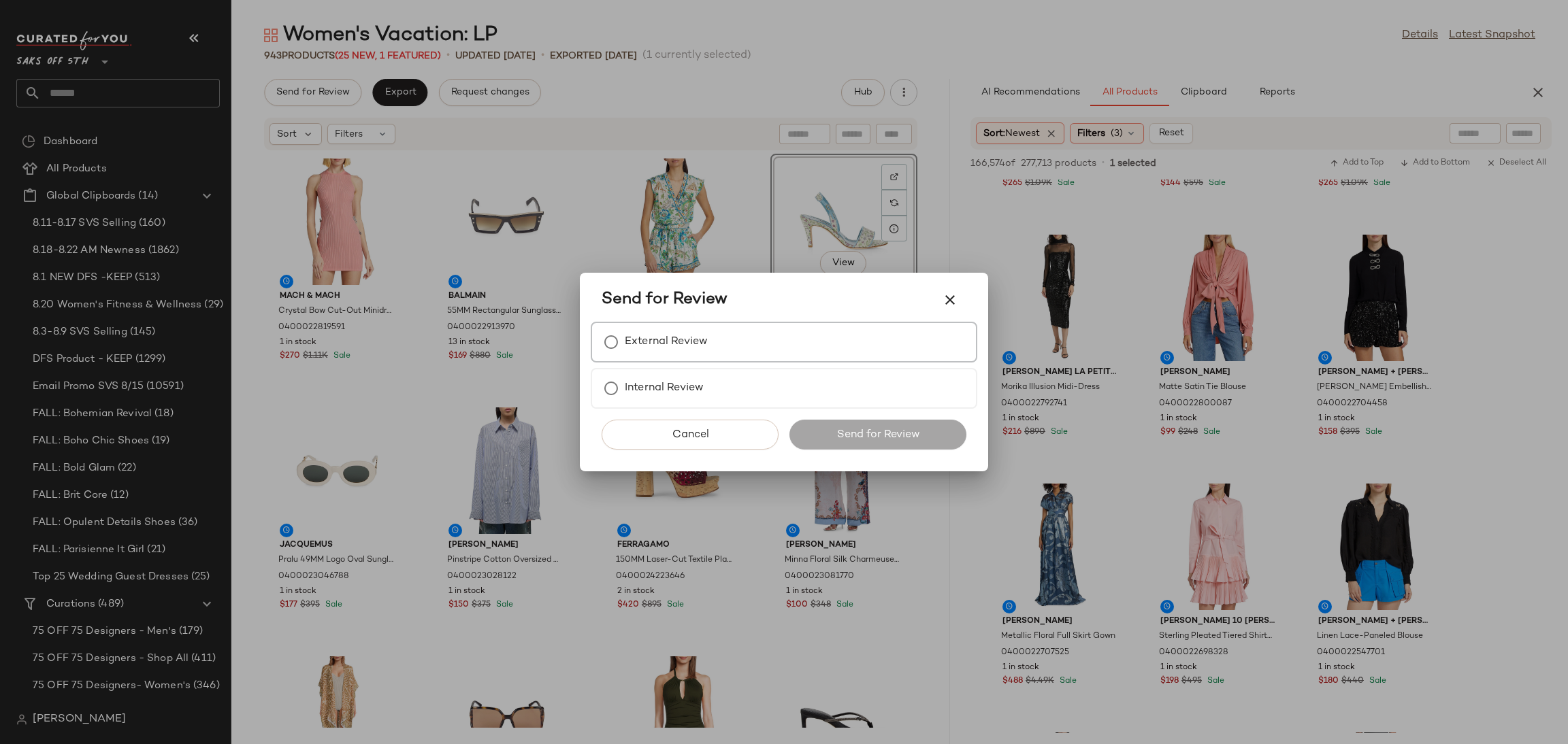
click at [661, 345] on label "External Review" at bounding box center [666, 342] width 83 height 27
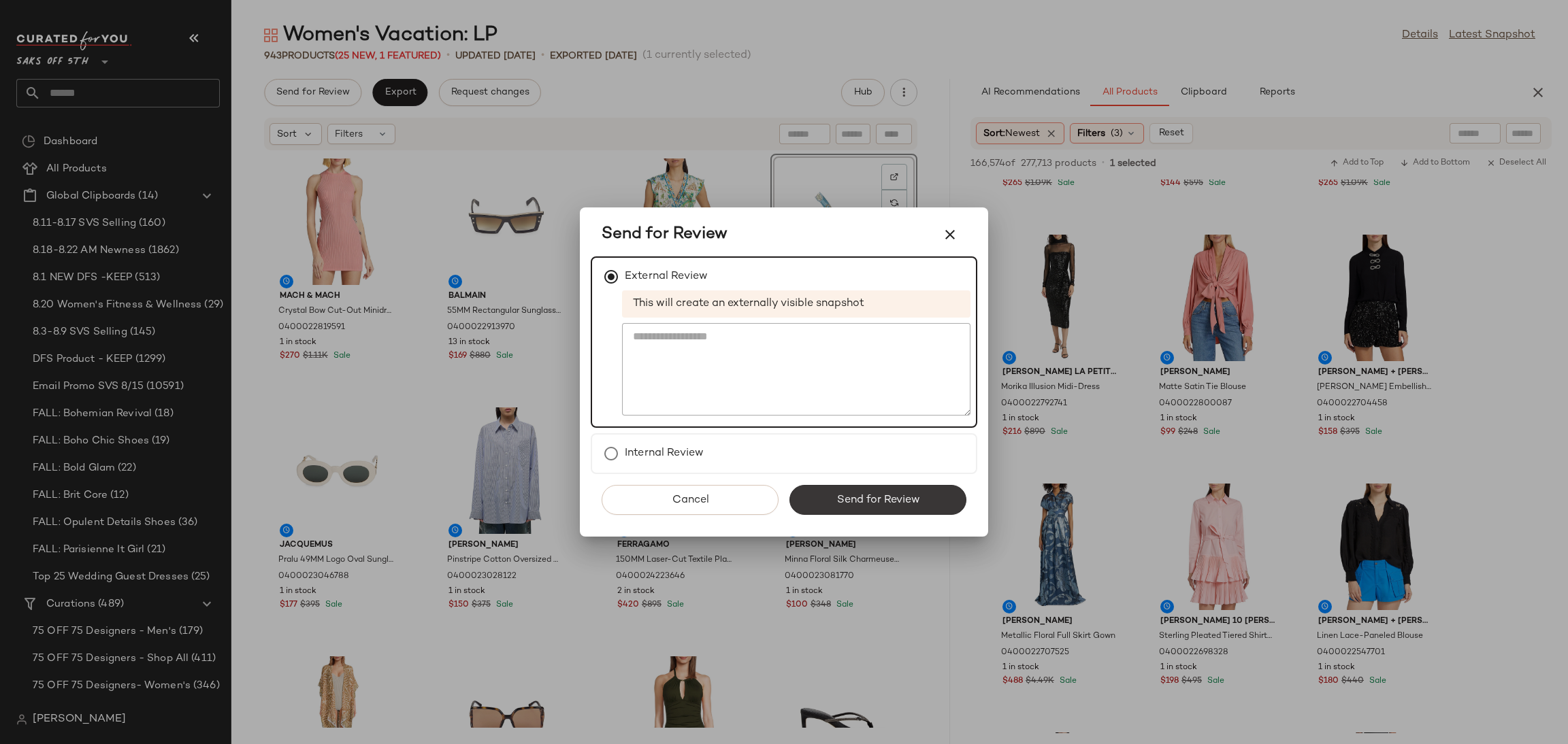
click at [822, 511] on button "Send for Review" at bounding box center [878, 500] width 177 height 30
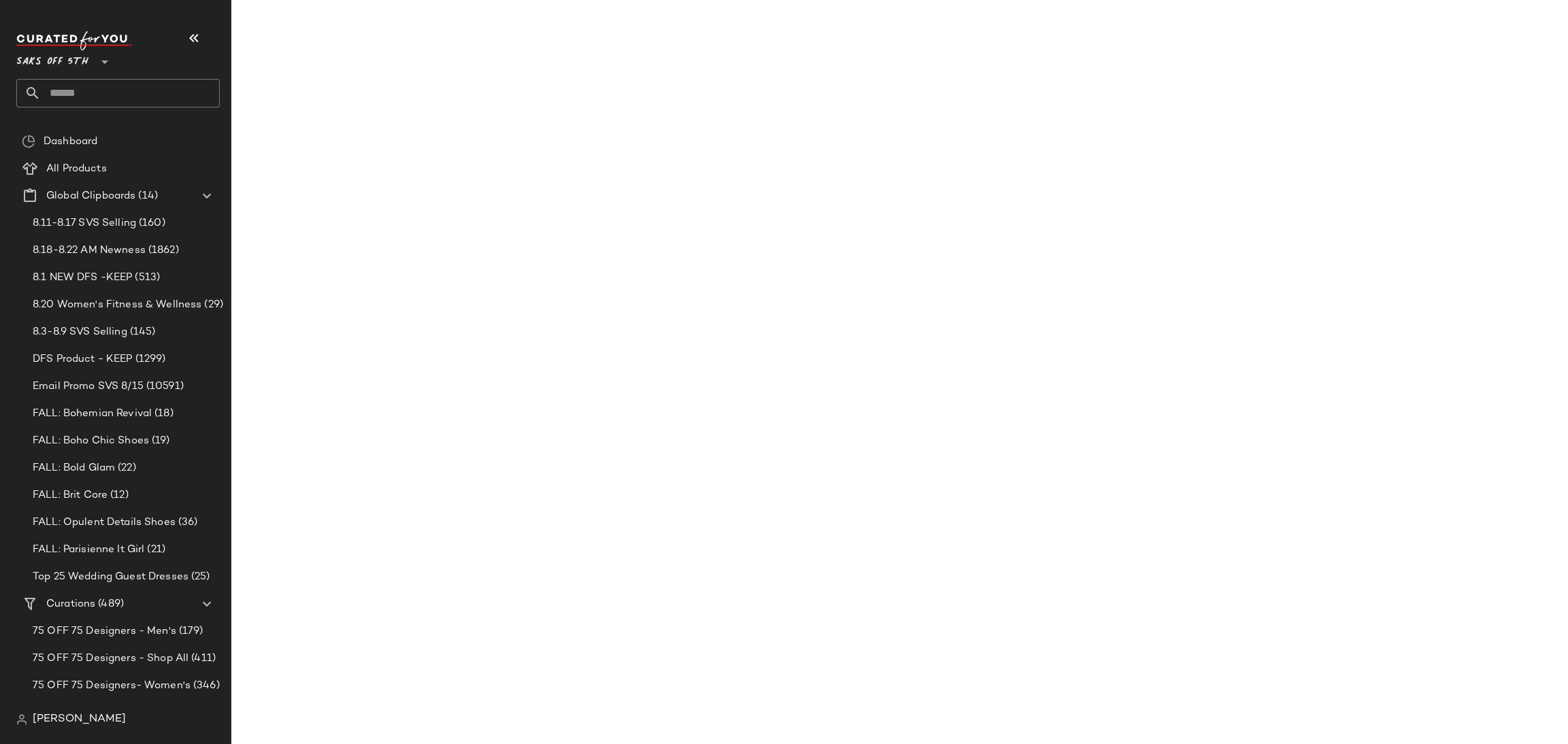
scroll to position [29758, 0]
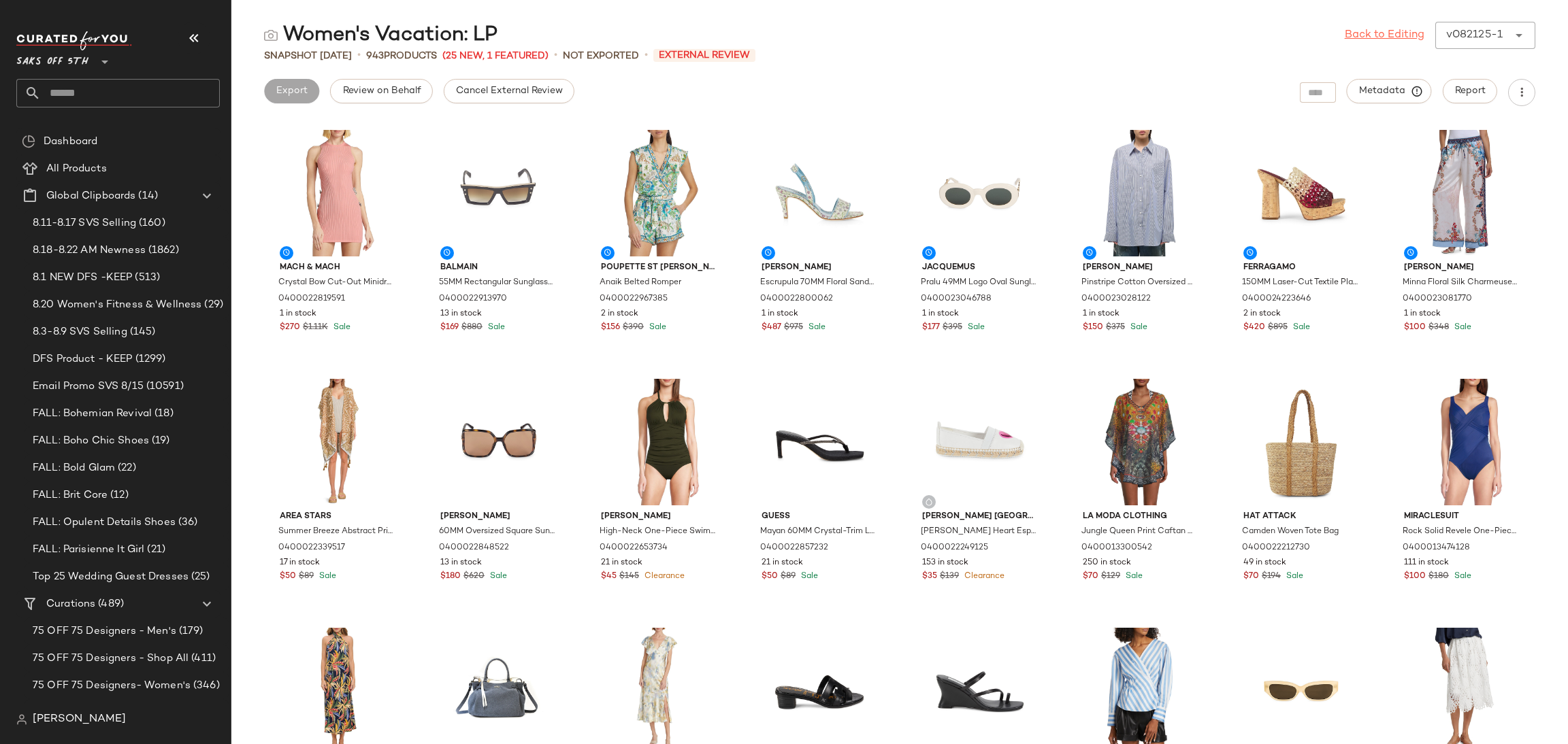
click at [1353, 30] on link "Back to Editing" at bounding box center [1384, 35] width 79 height 16
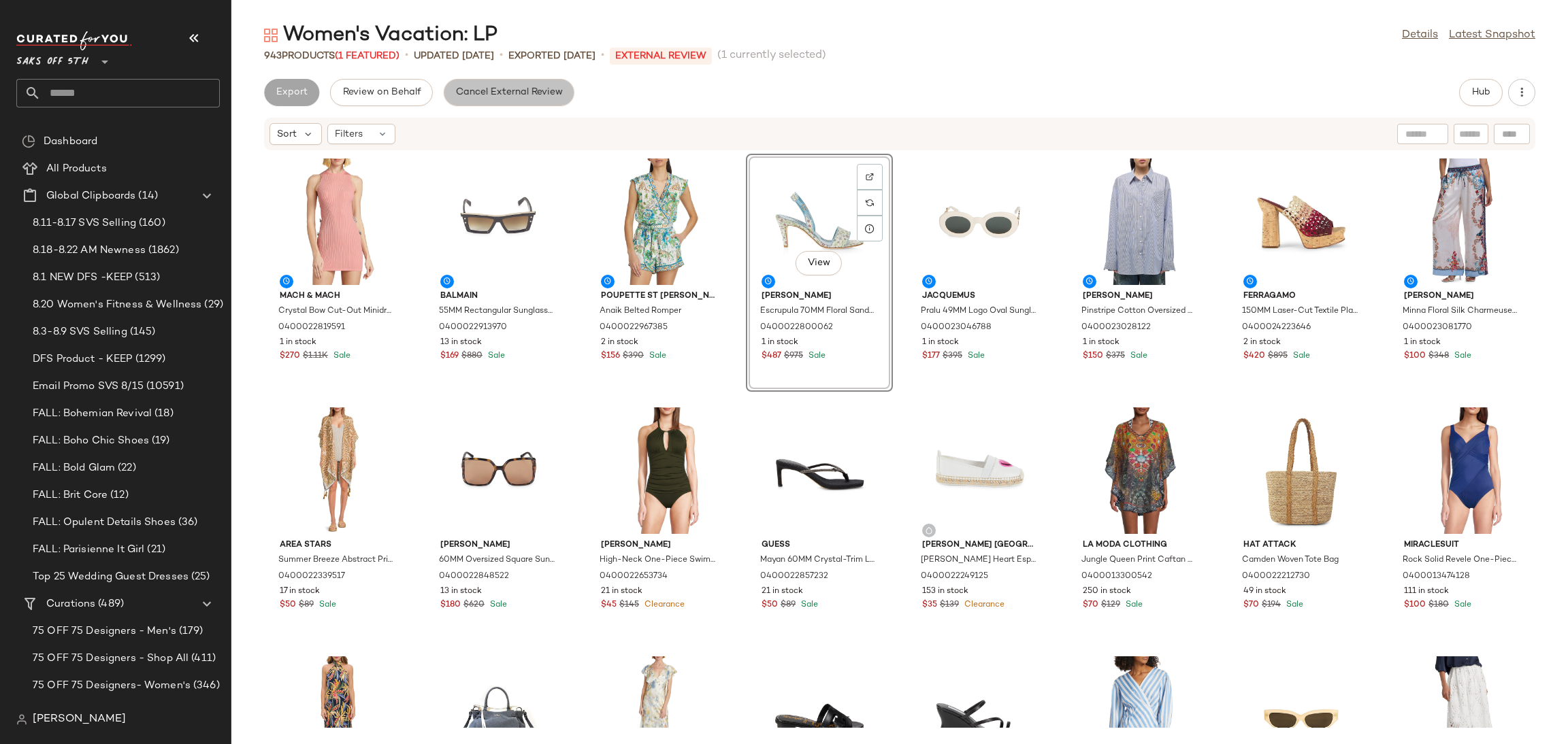
click at [537, 92] on span "Cancel External Review" at bounding box center [509, 92] width 108 height 11
click at [400, 94] on span "Export" at bounding box center [400, 92] width 32 height 11
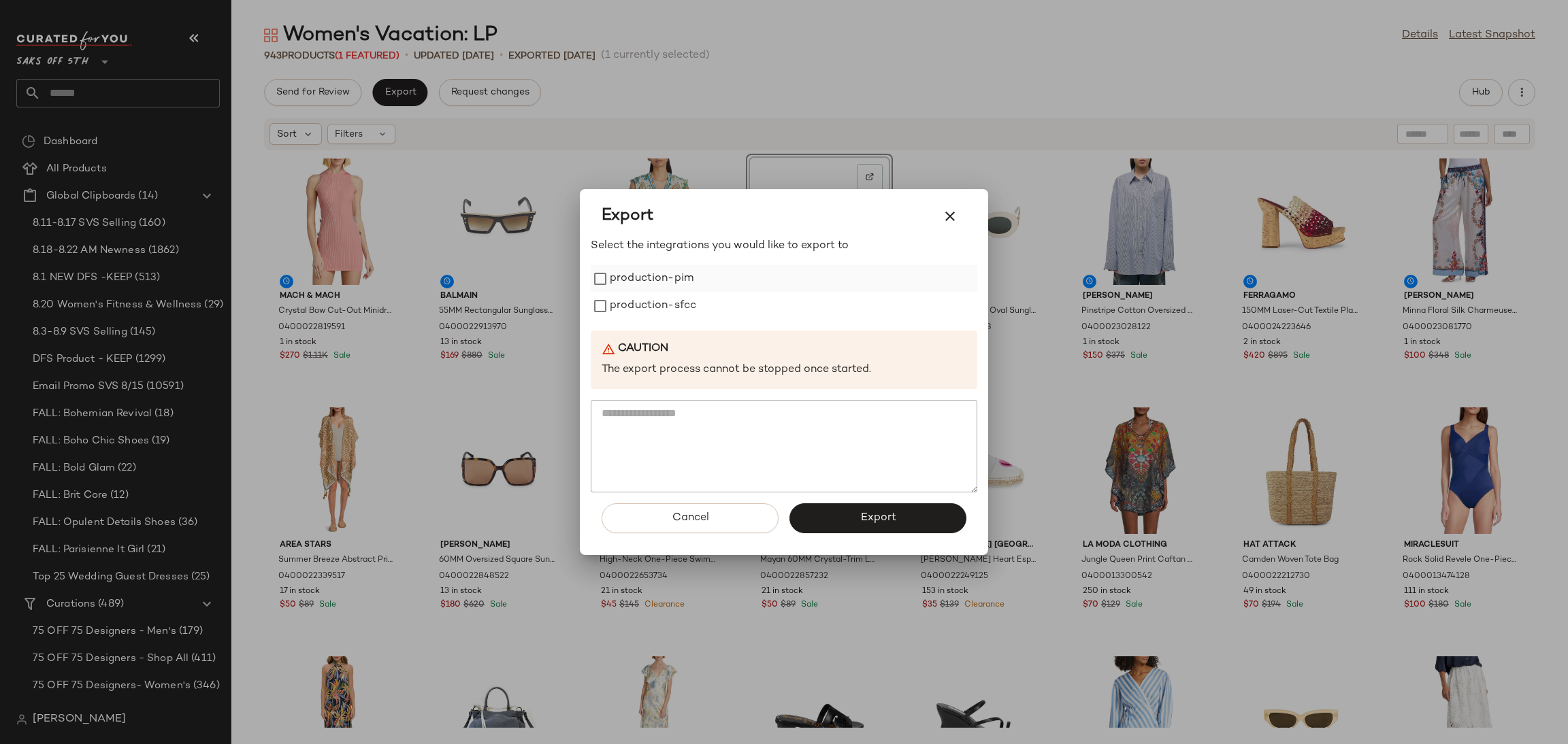
click at [643, 283] on label "production-pim" at bounding box center [651, 278] width 84 height 27
click at [644, 316] on label "production-sfcc" at bounding box center [653, 306] width 87 height 27
click at [865, 513] on span "Export" at bounding box center [877, 518] width 36 height 13
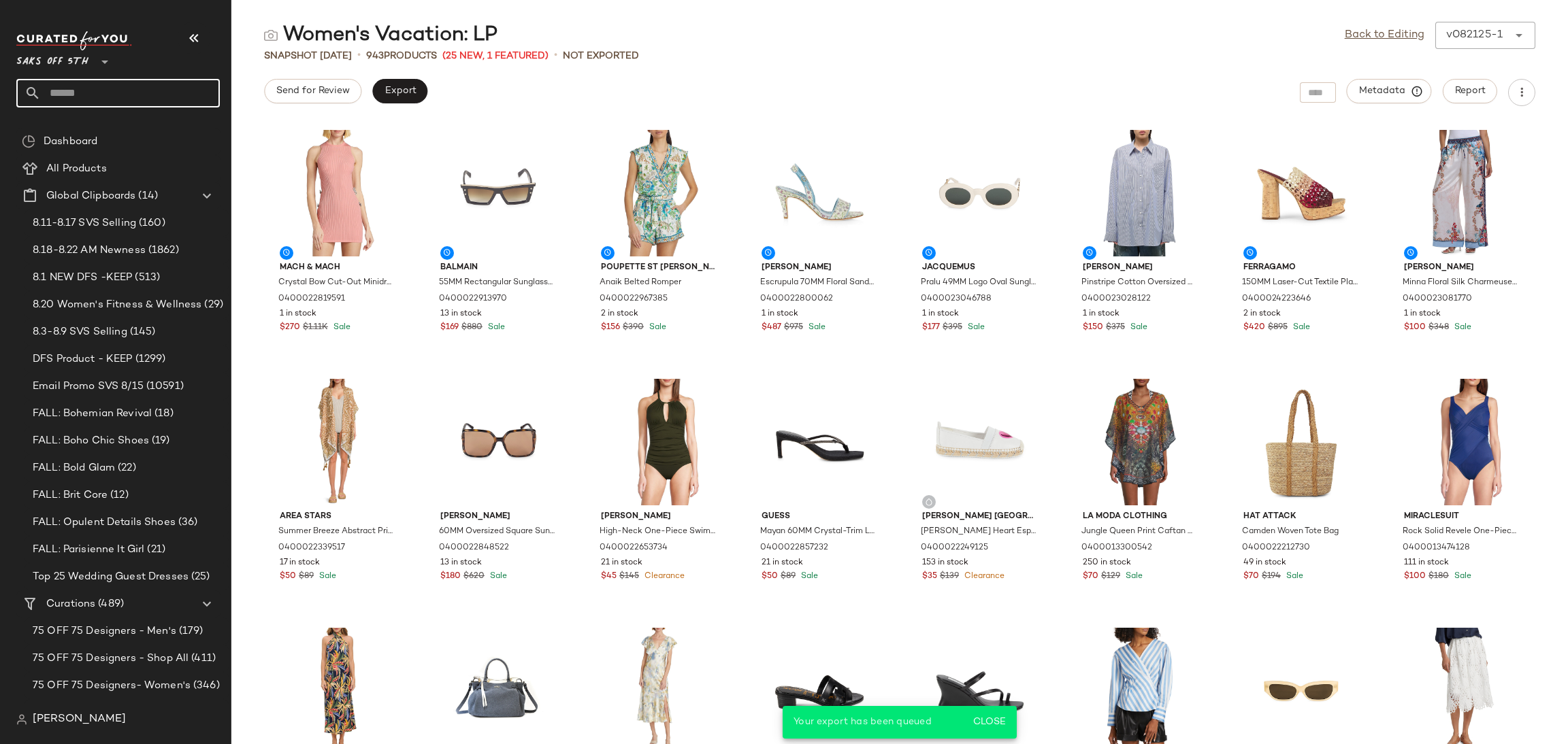
click at [79, 104] on input "text" at bounding box center [130, 93] width 179 height 29
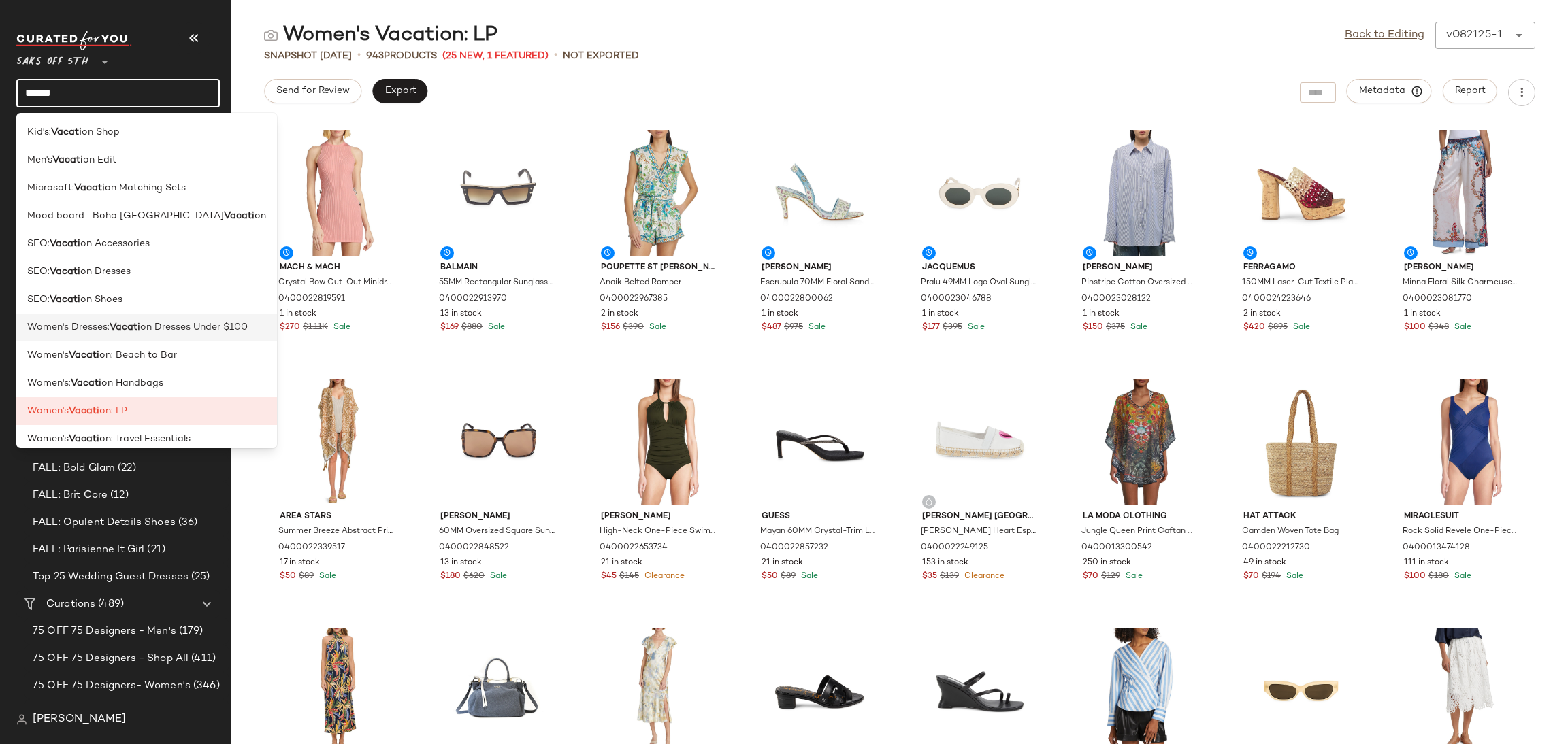
type input "******"
click at [160, 369] on div "Women's Dresses: Vacati on Dresses Under $100" at bounding box center [146, 383] width 261 height 28
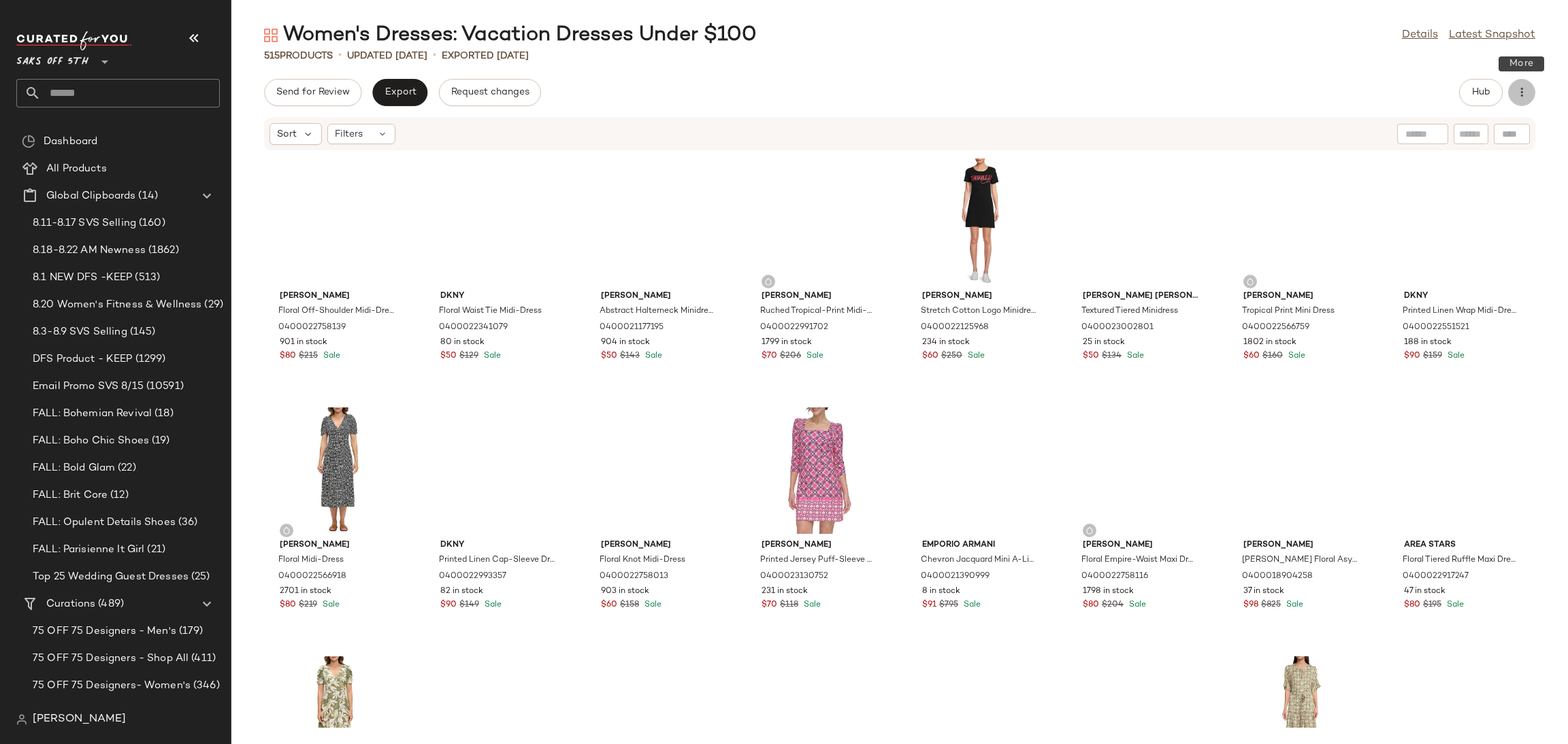
click at [1512, 82] on button "button" at bounding box center [1522, 92] width 27 height 27
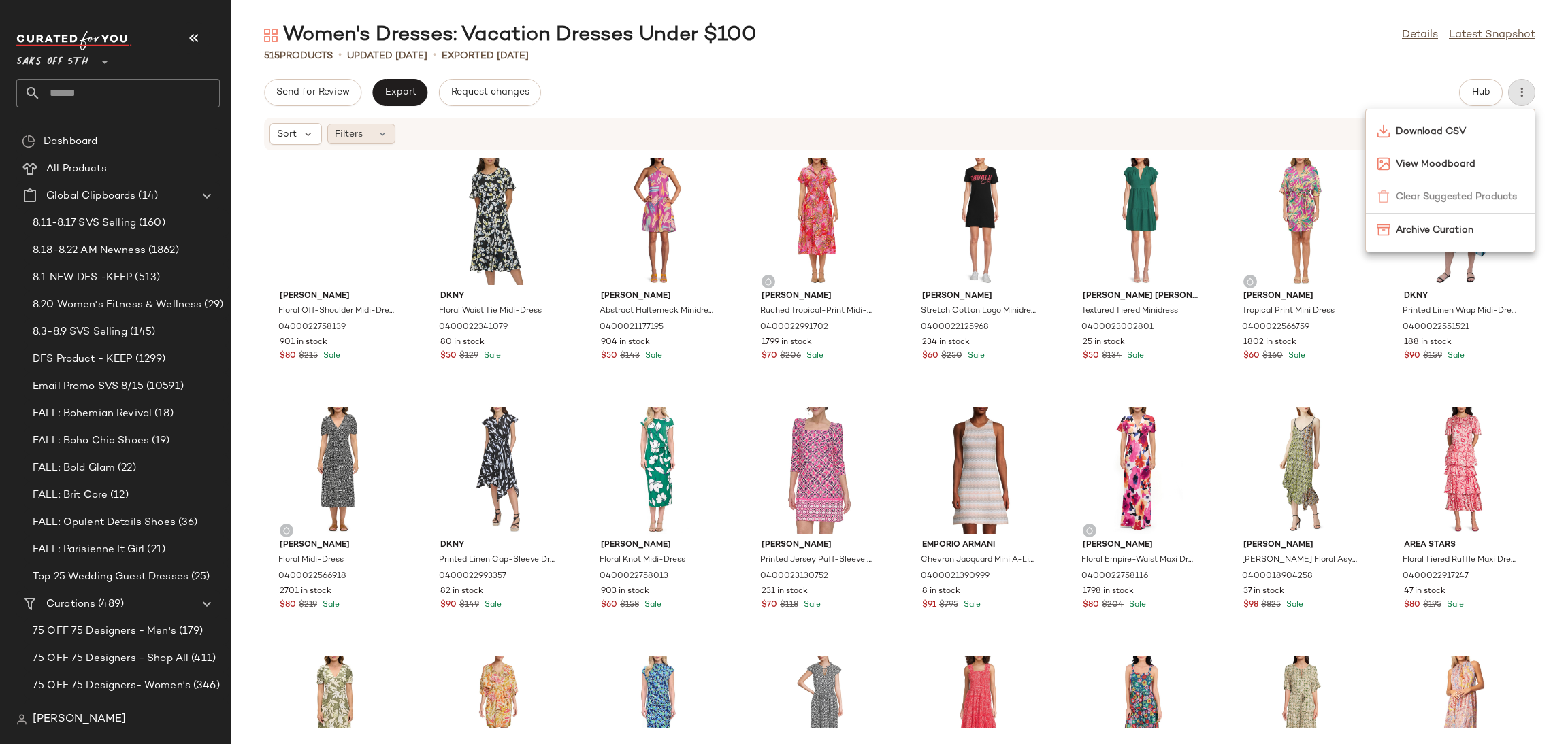
click at [359, 129] on span "Filters" at bounding box center [349, 134] width 28 height 14
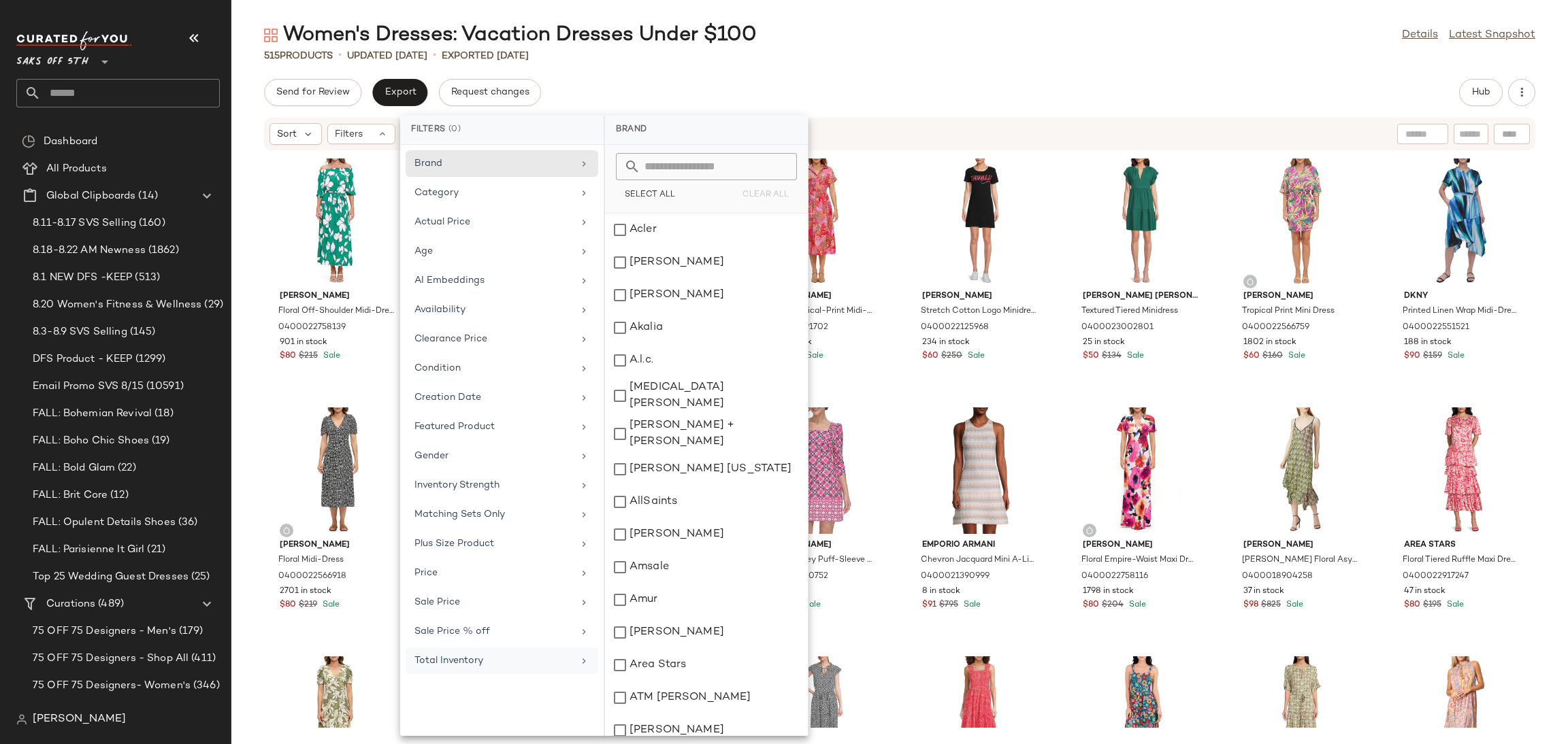
click at [456, 668] on div "Total Inventory" at bounding box center [493, 661] width 158 height 14
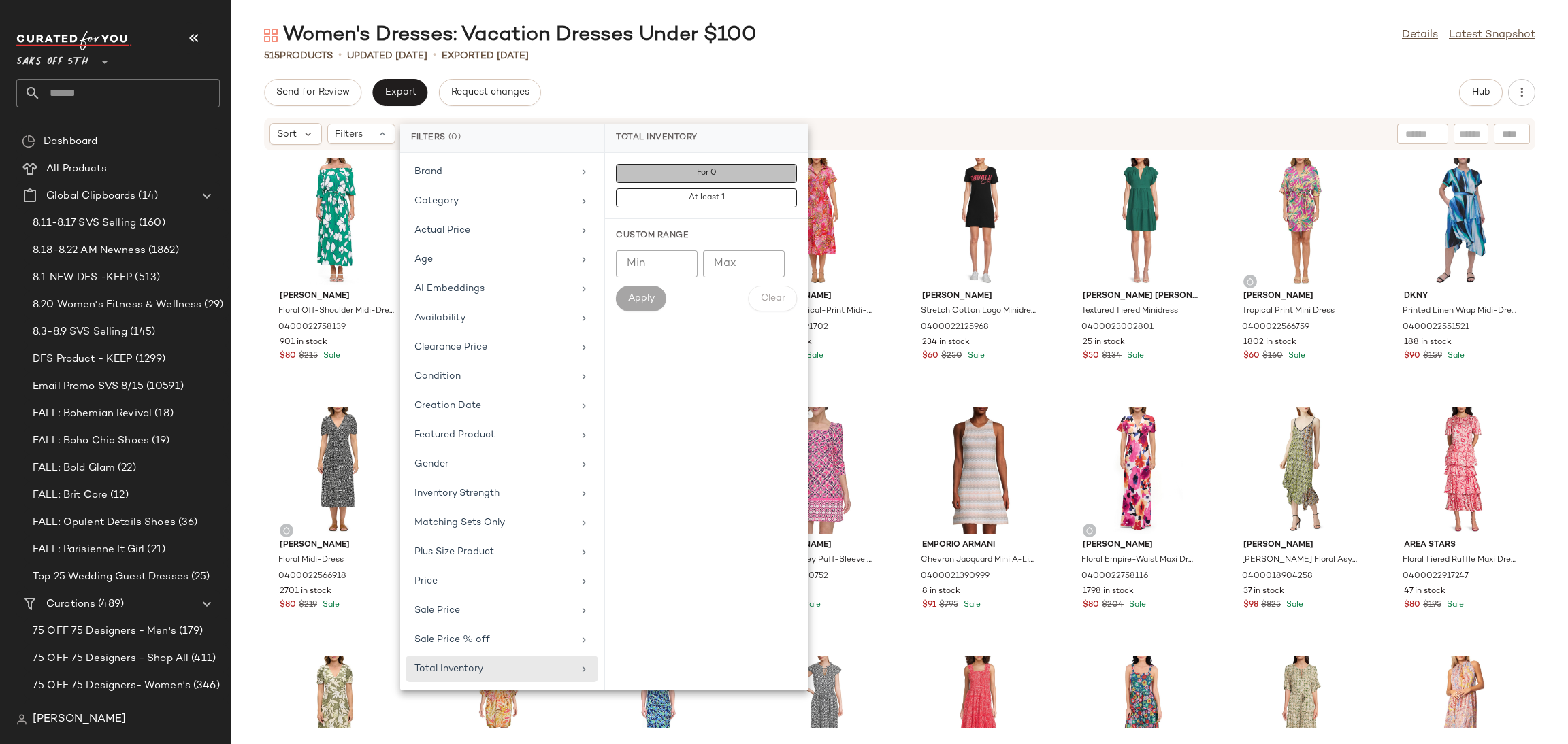
click at [680, 188] on button "For 0" at bounding box center [706, 198] width 181 height 19
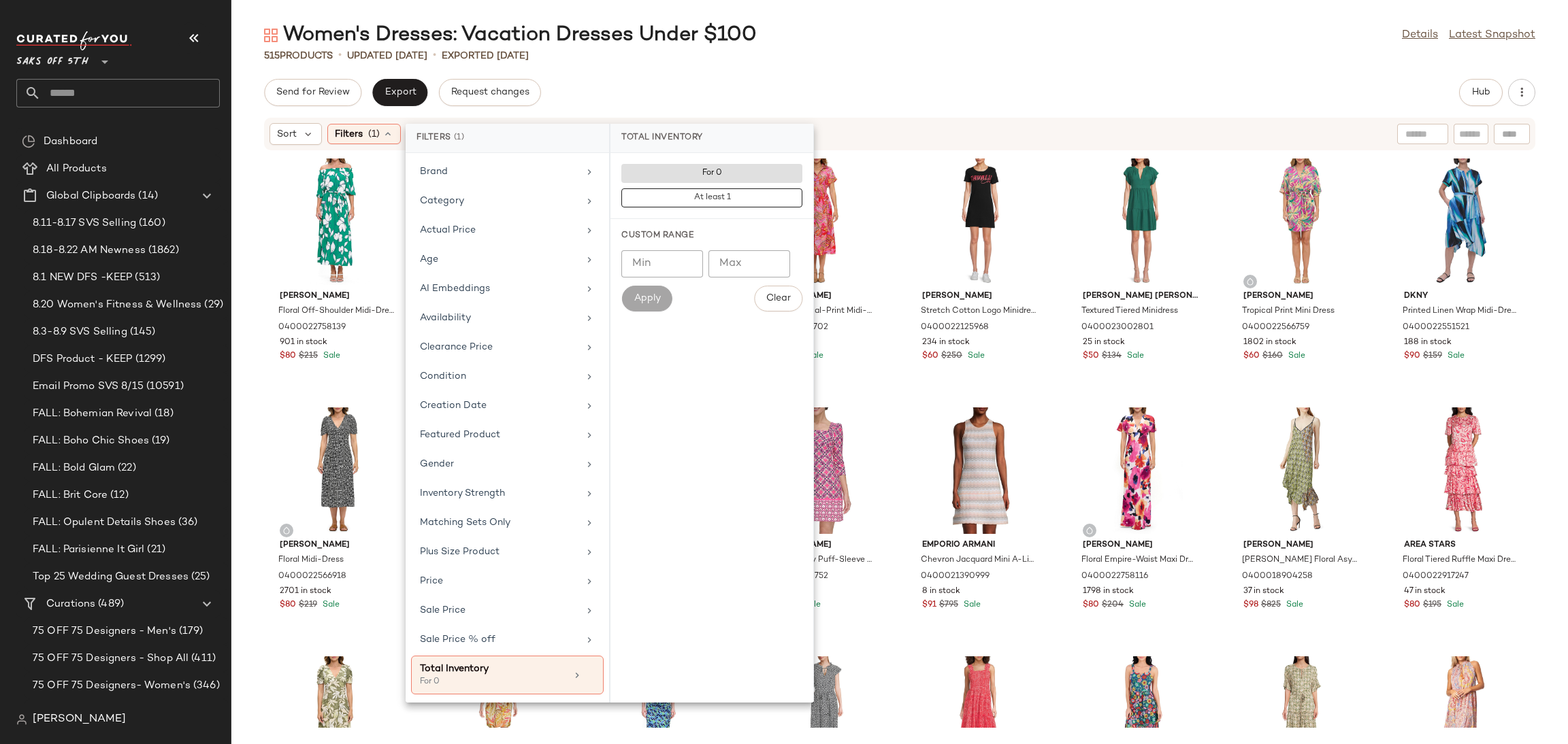
click at [793, 70] on div "Women's Dresses: Vacation Dresses Under $100 Details Latest Snapshot 515 Produc…" at bounding box center [900, 383] width 1337 height 723
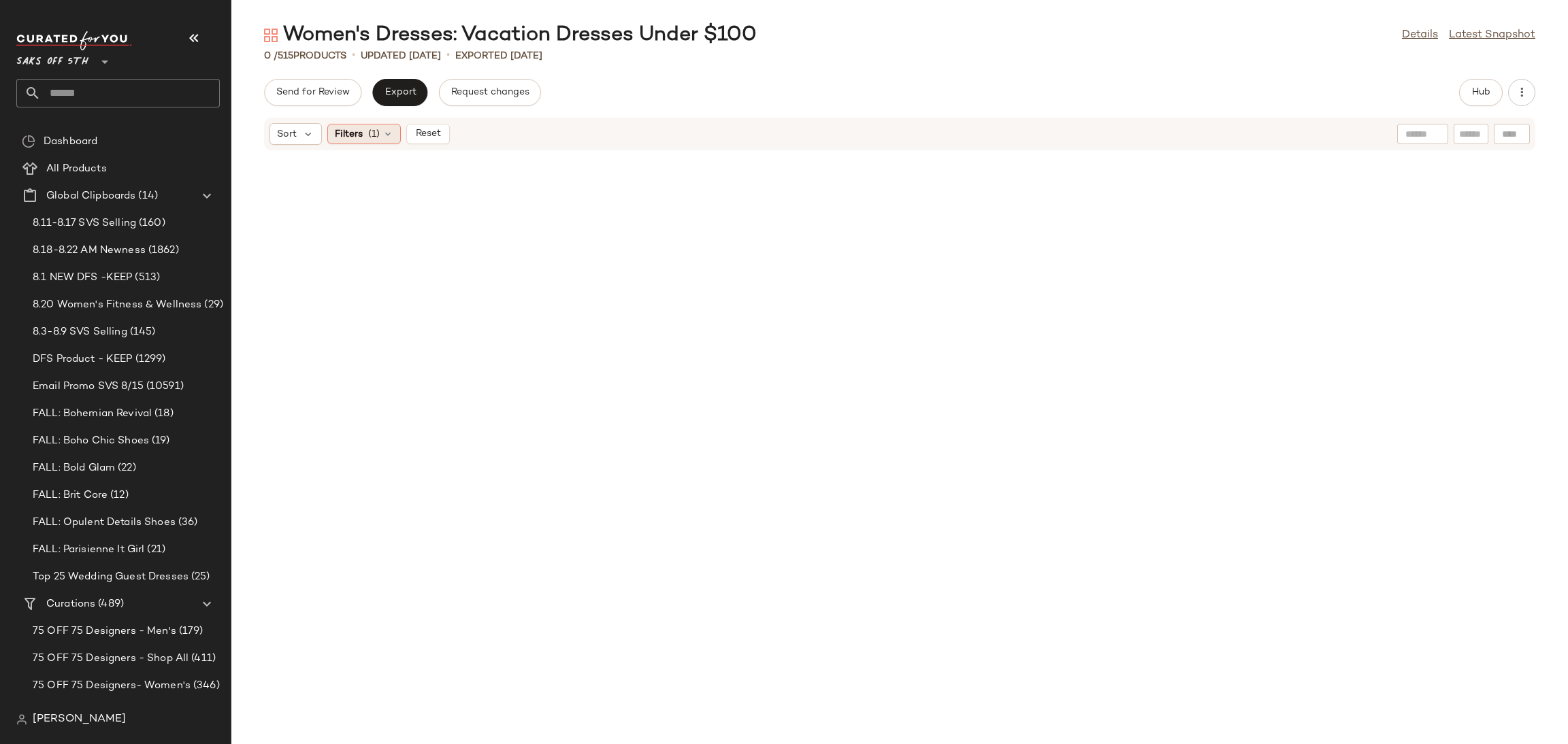
click at [382, 140] on div "Filters (1)" at bounding box center [364, 134] width 73 height 20
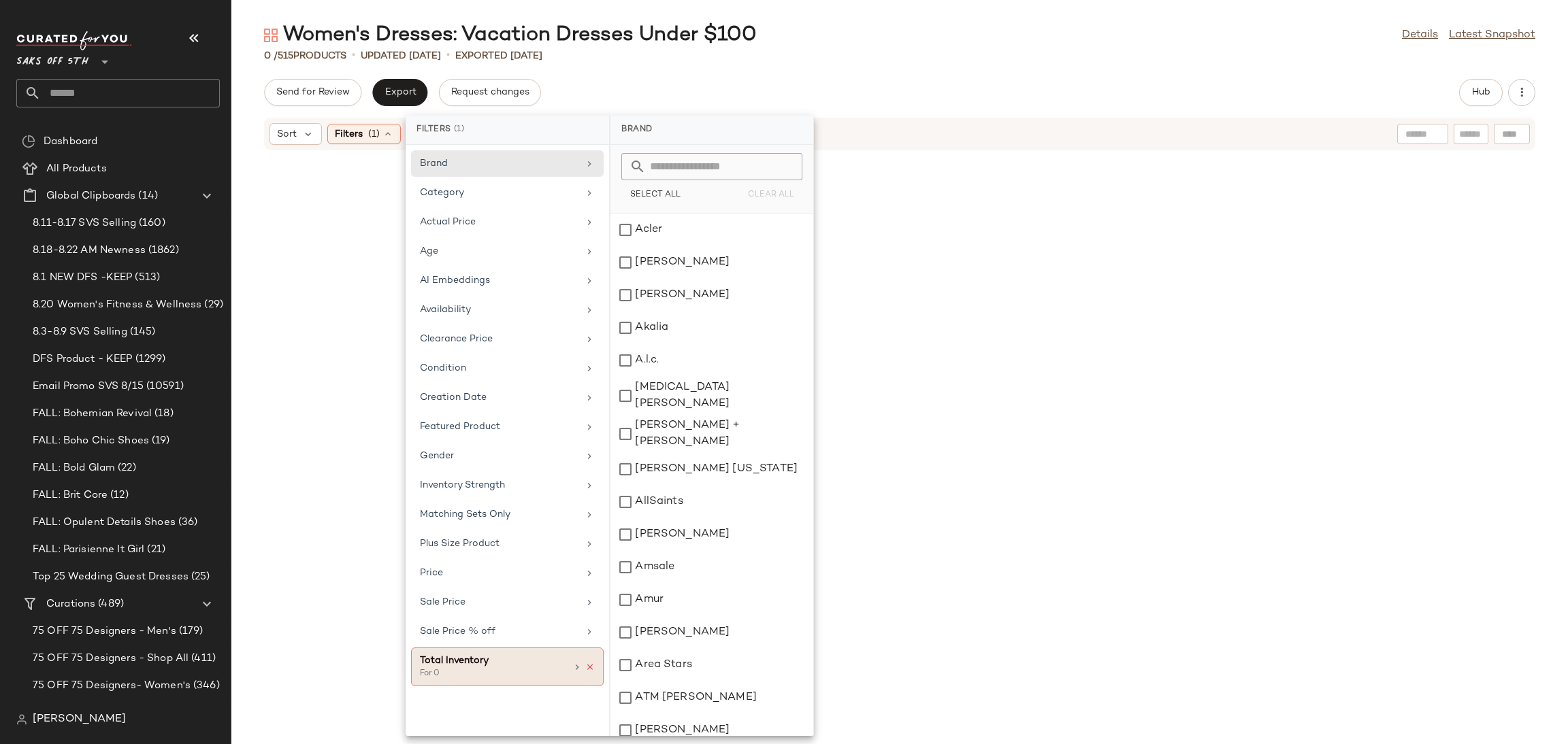
click at [590, 672] on icon at bounding box center [590, 667] width 10 height 10
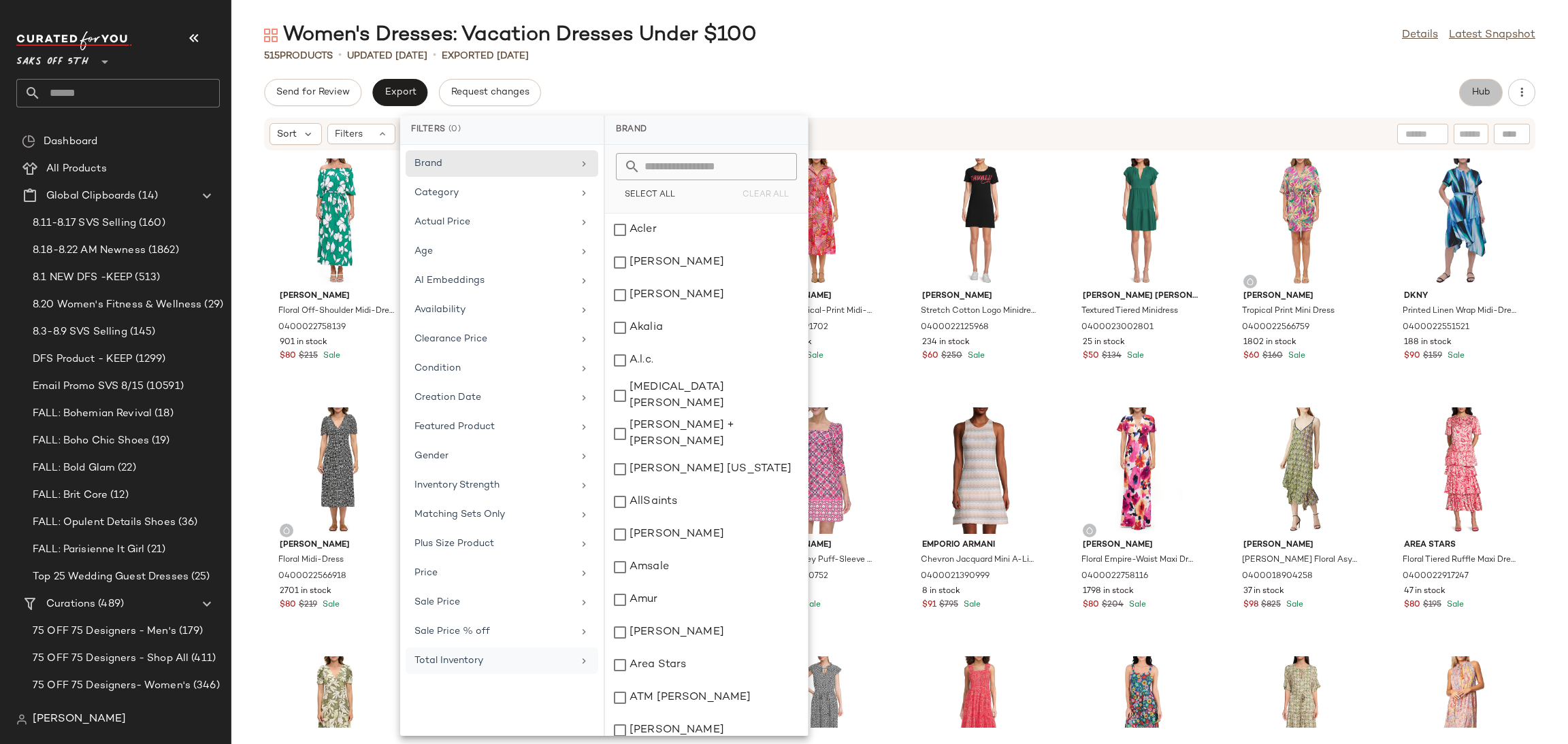
click at [1475, 96] on span "Hub" at bounding box center [1481, 92] width 19 height 11
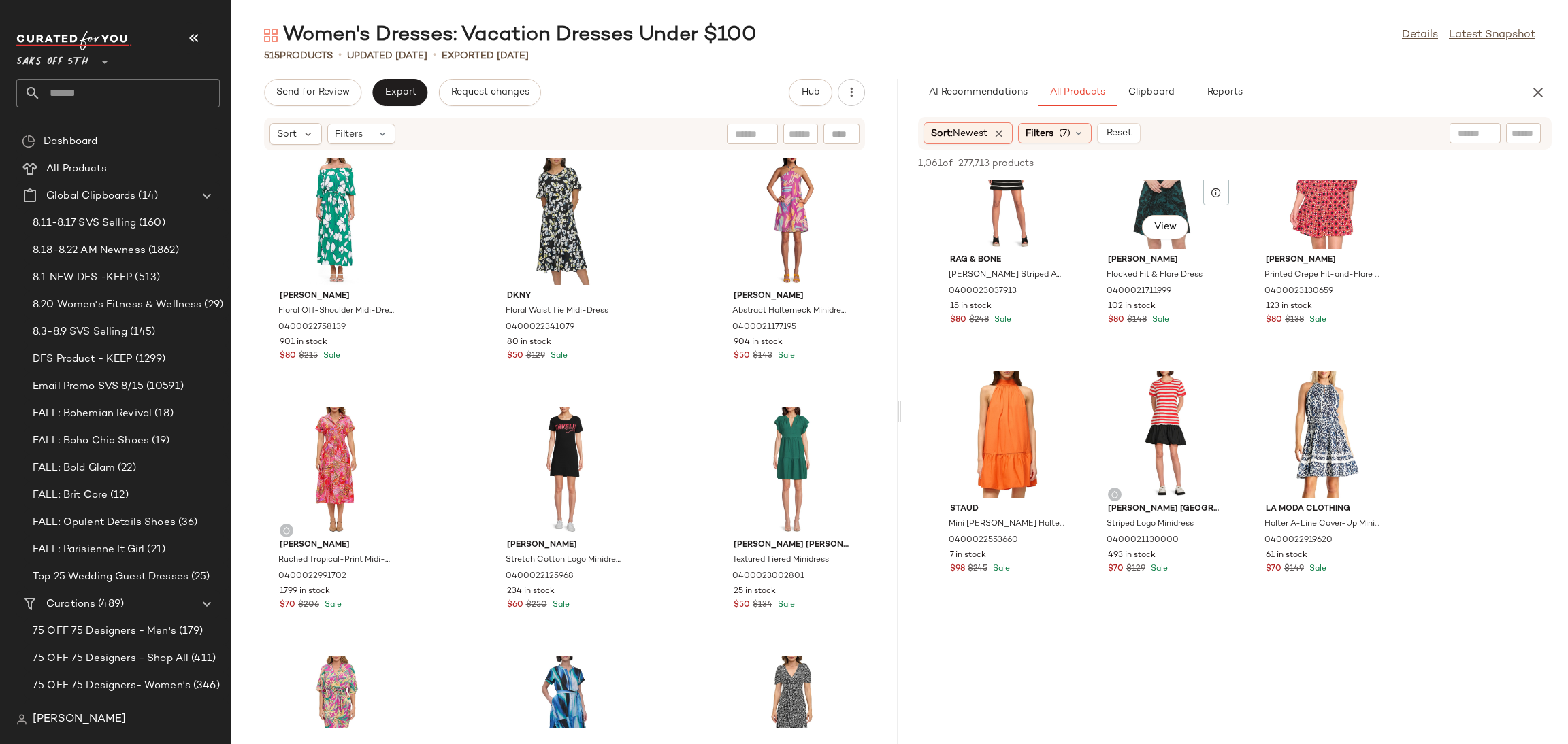
scroll to position [814, 0]
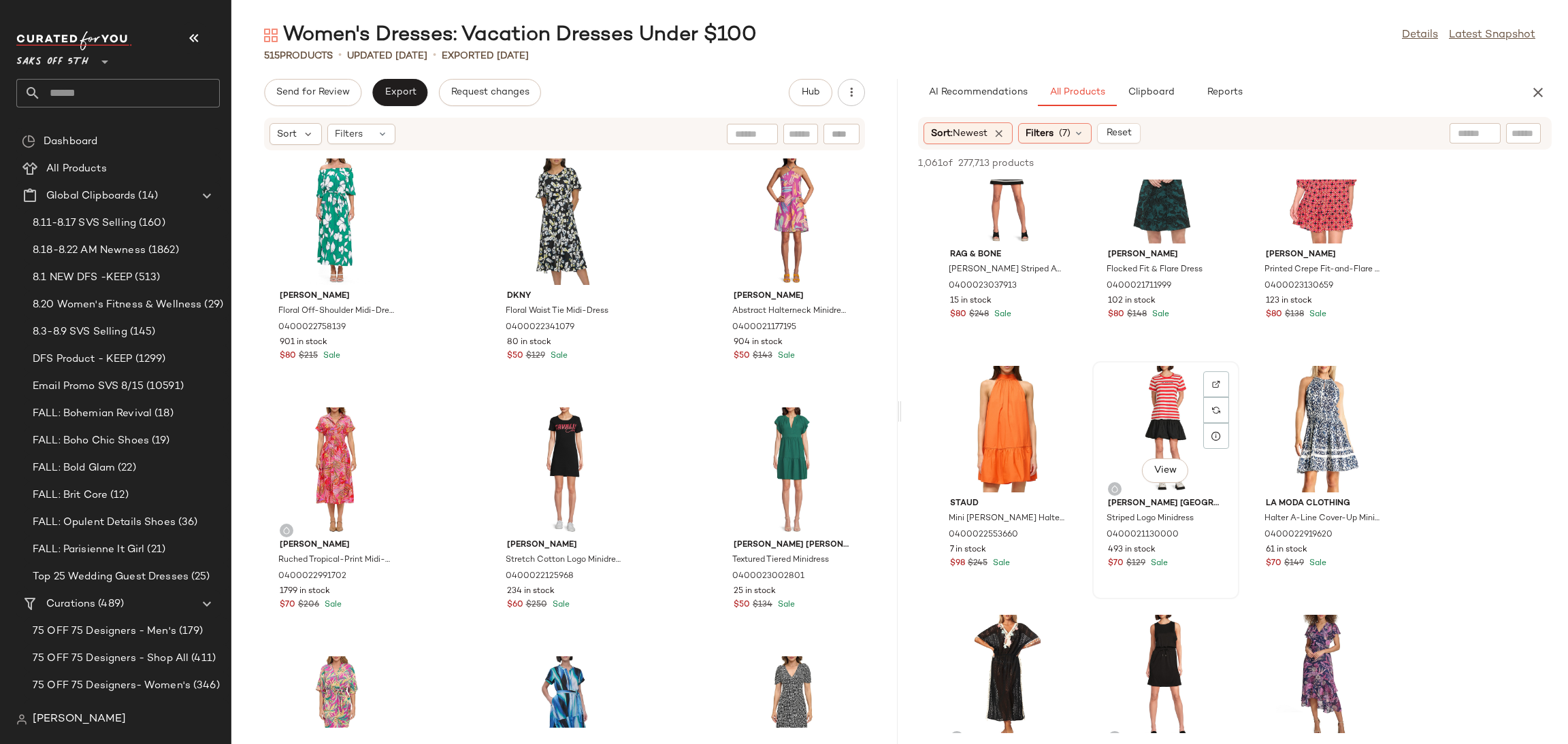
click at [1148, 410] on div "View" at bounding box center [1166, 430] width 137 height 127
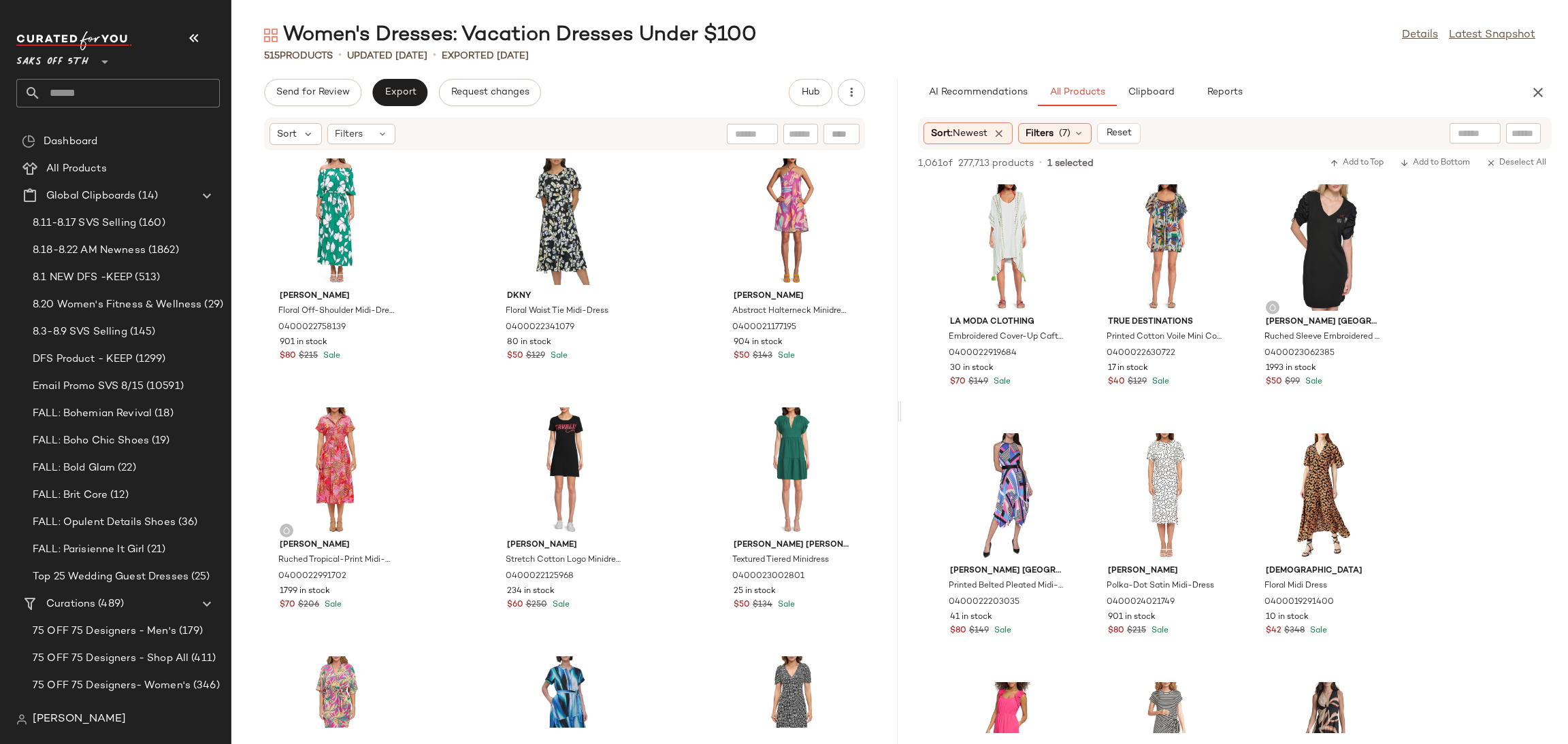
scroll to position [814, 0]
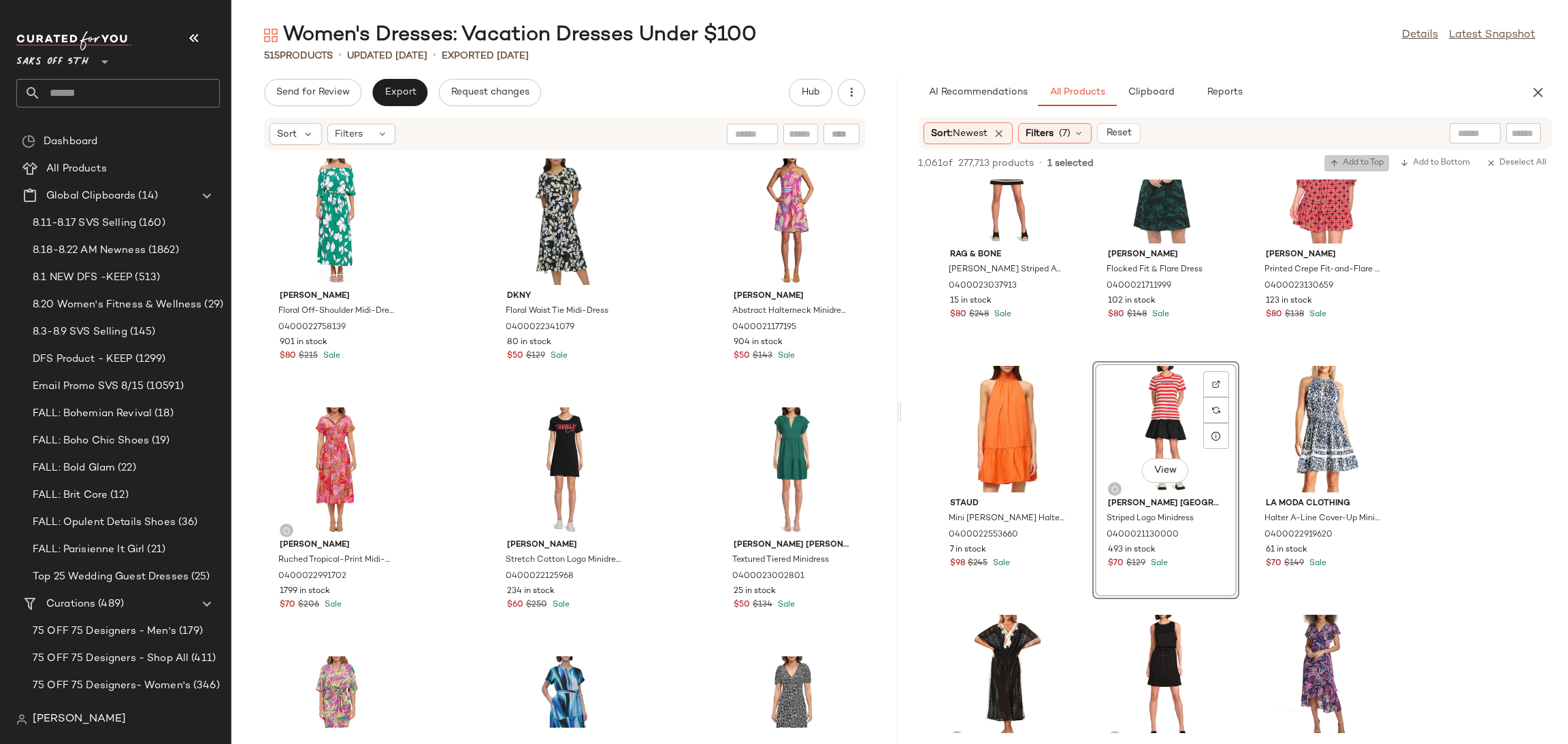
click at [1372, 158] on span "Add to Top" at bounding box center [1357, 163] width 53 height 10
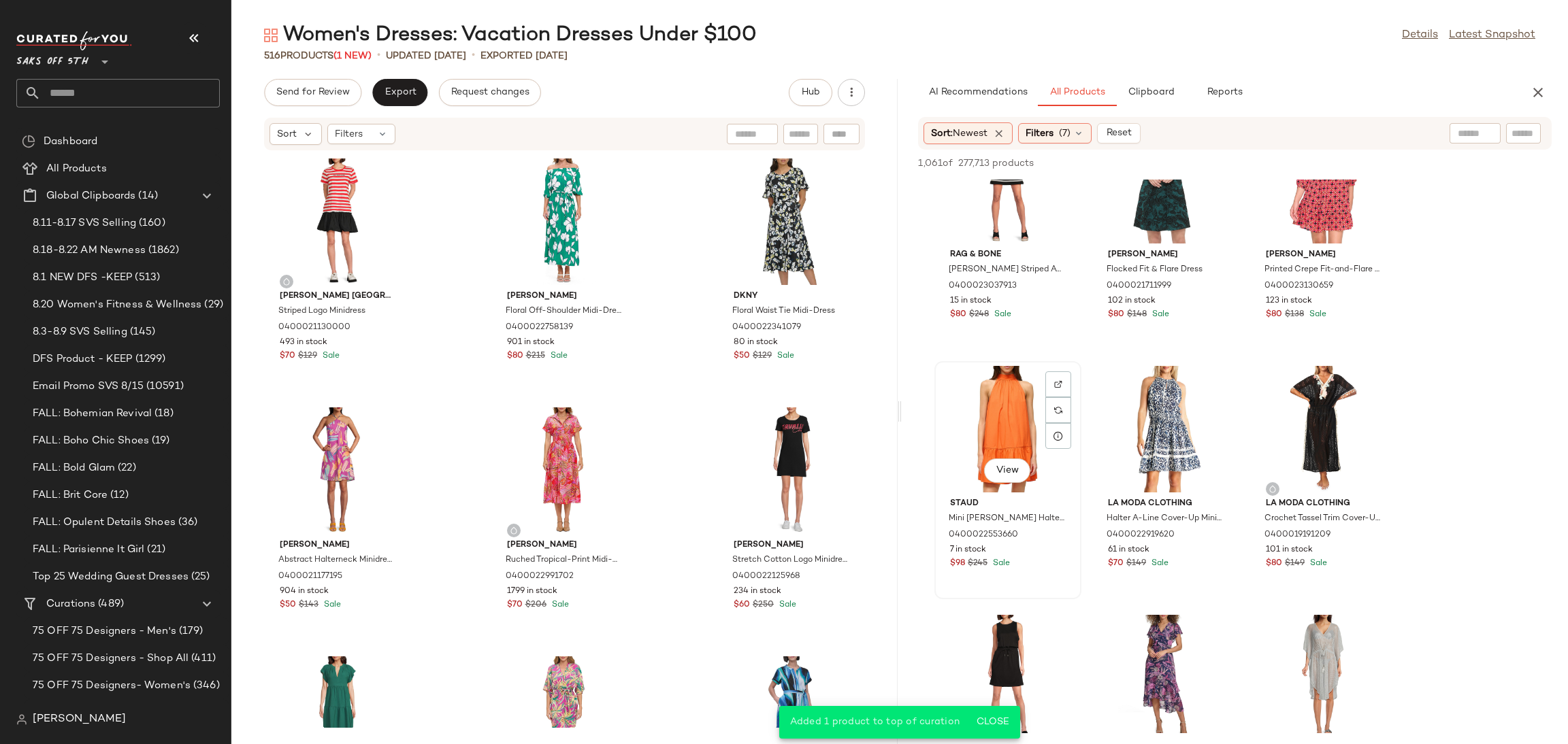
click at [1008, 404] on div "View" at bounding box center [1007, 430] width 137 height 127
click at [1363, 153] on div "1,061 of 277,713 products • 1 selected Add to Top Add to Bottom Deselect All" at bounding box center [1235, 165] width 666 height 30
click at [1363, 163] on span "Add to Top" at bounding box center [1357, 163] width 53 height 10
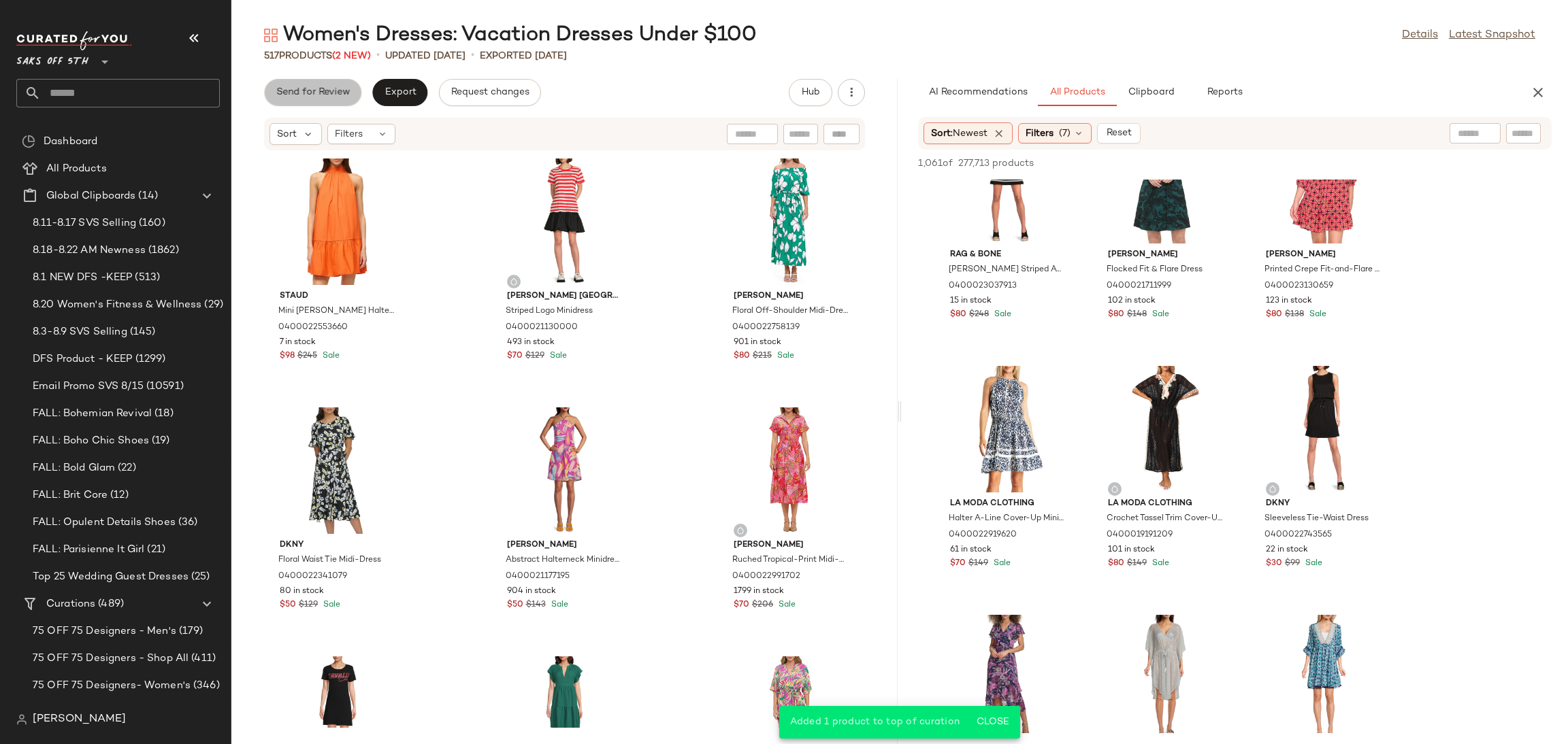
click at [321, 100] on button "Send for Review" at bounding box center [312, 92] width 97 height 27
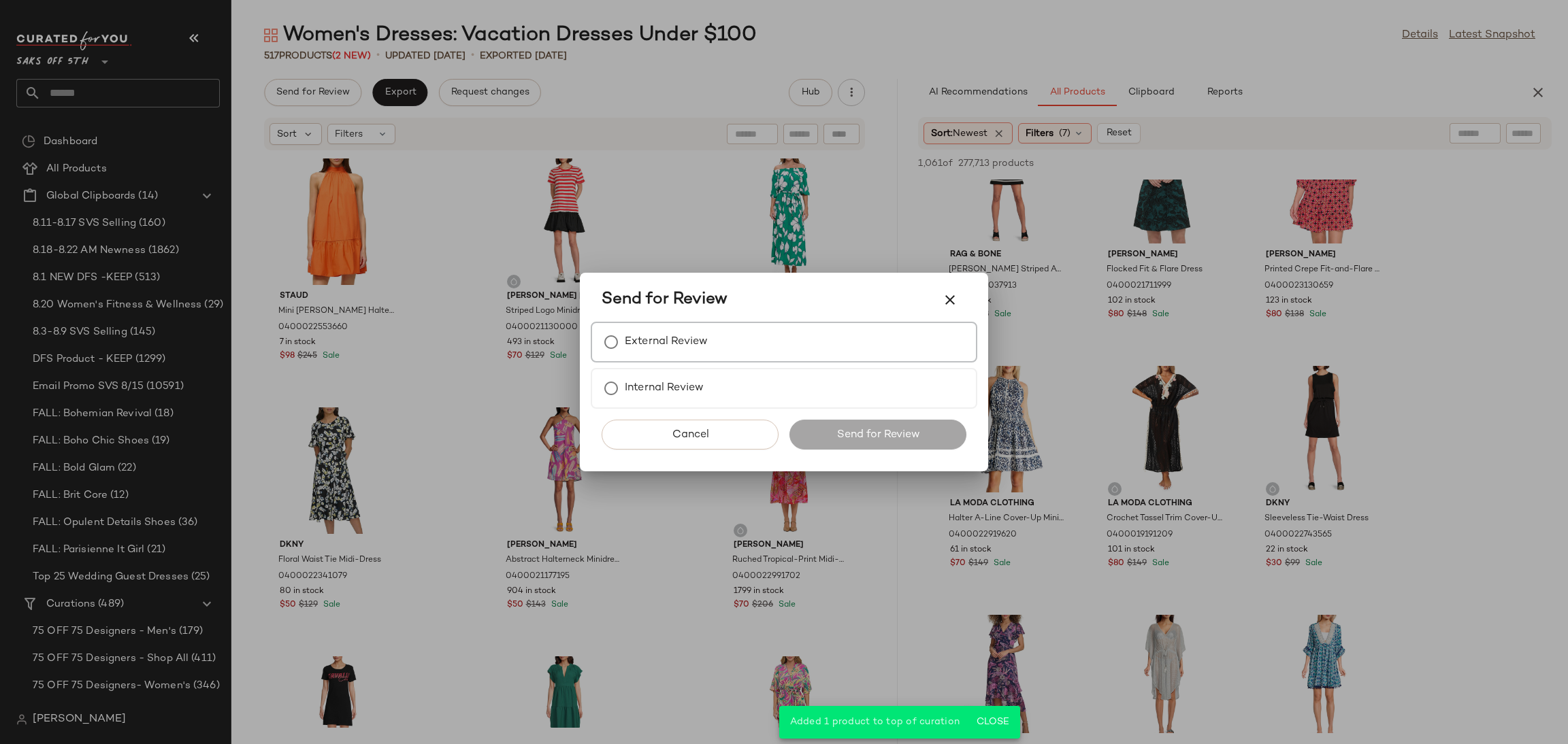
click at [635, 337] on label "External Review" at bounding box center [666, 342] width 83 height 27
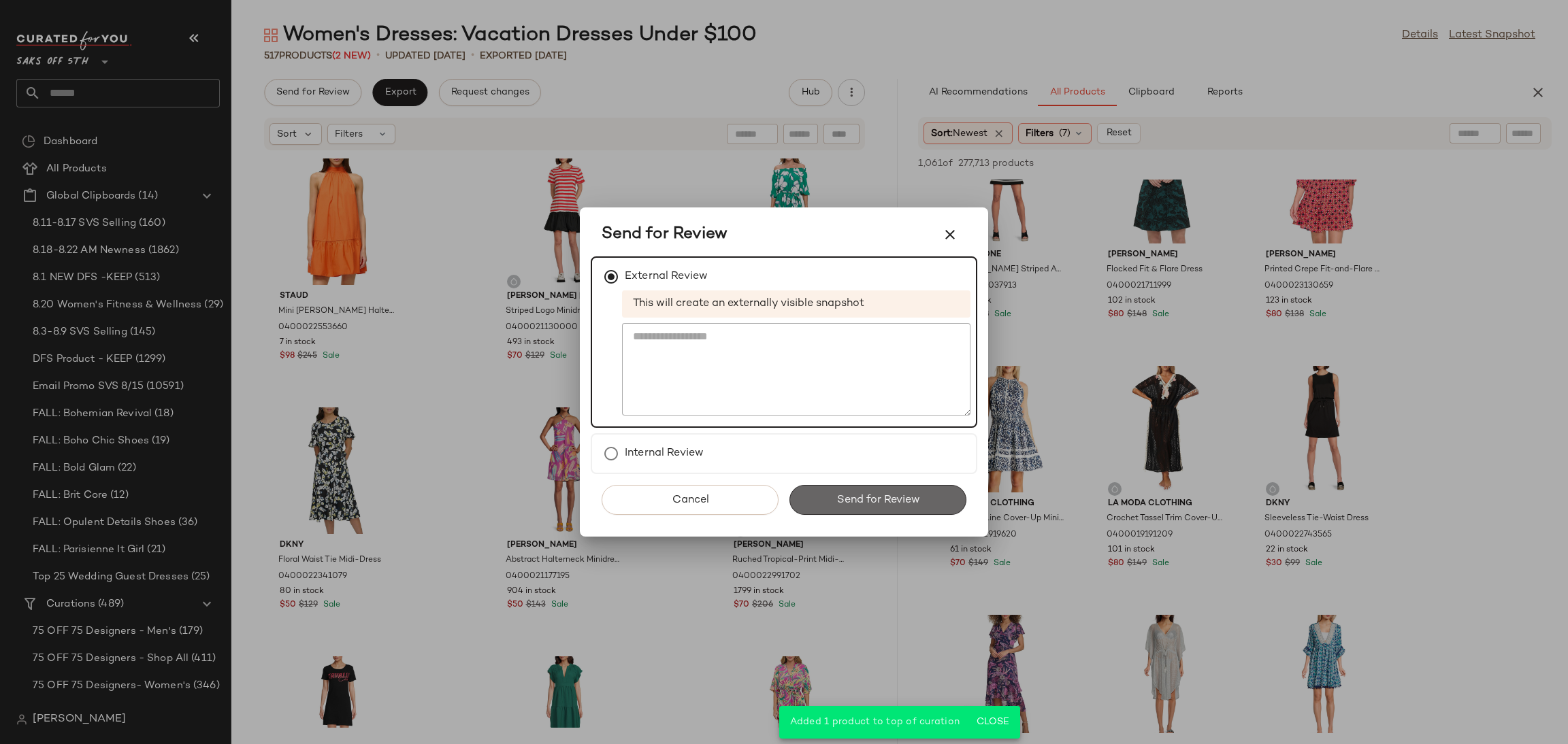
click at [845, 500] on span "Send for Review" at bounding box center [877, 500] width 84 height 13
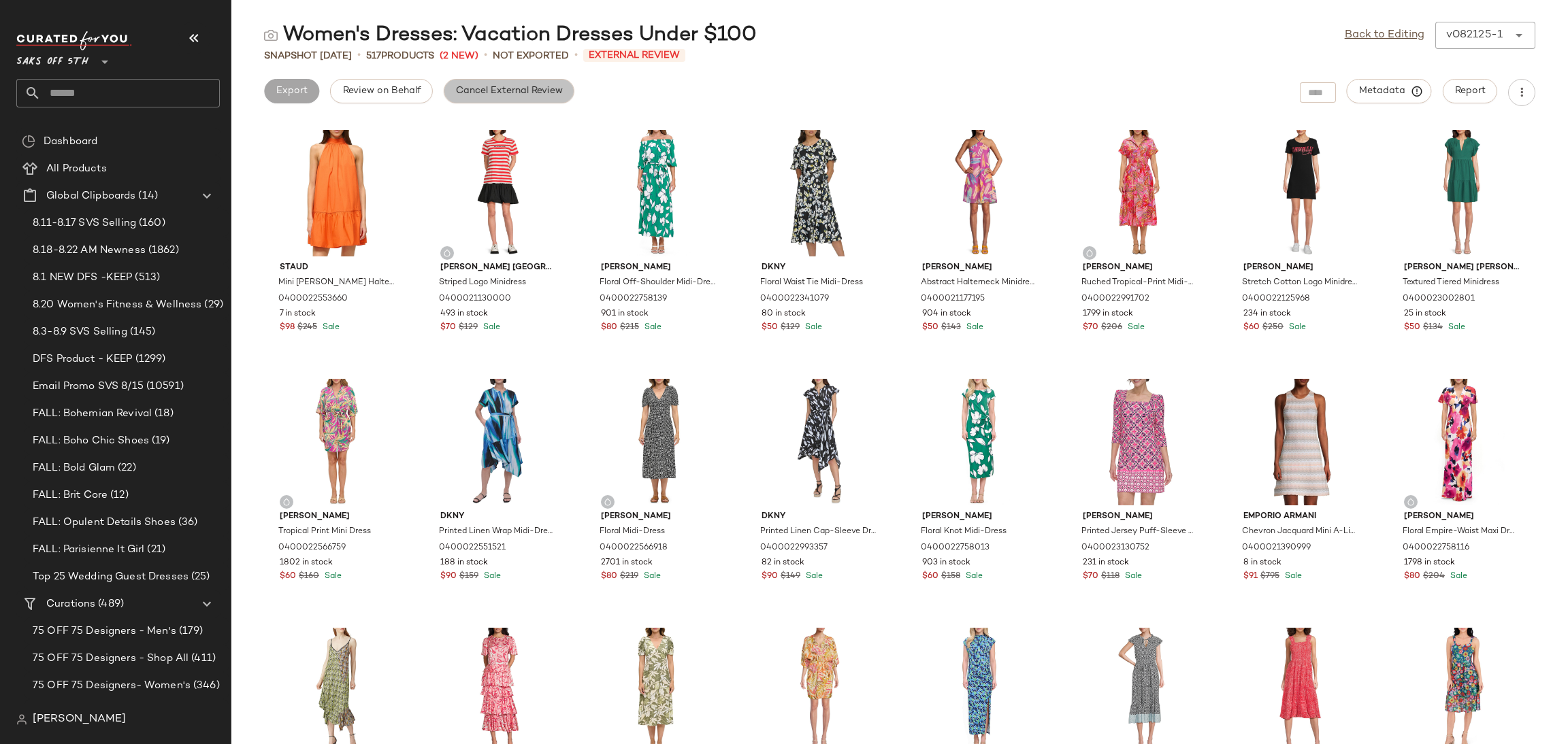
click at [526, 89] on span "Cancel External Review" at bounding box center [509, 91] width 108 height 11
click at [393, 91] on span "Export" at bounding box center [400, 91] width 32 height 11
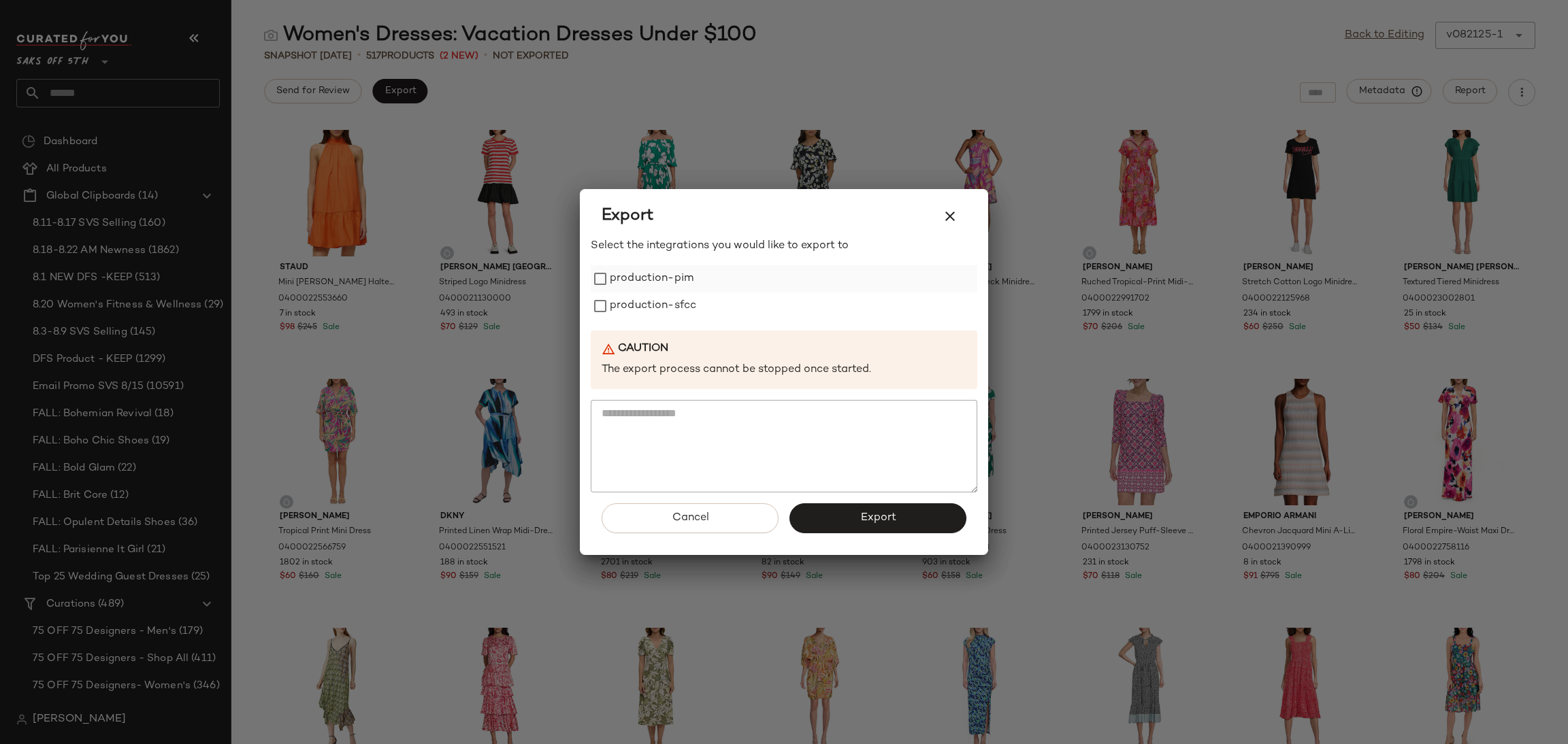
click at [618, 276] on label "production-pim" at bounding box center [651, 278] width 84 height 27
click at [938, 222] on button "button" at bounding box center [950, 216] width 32 height 32
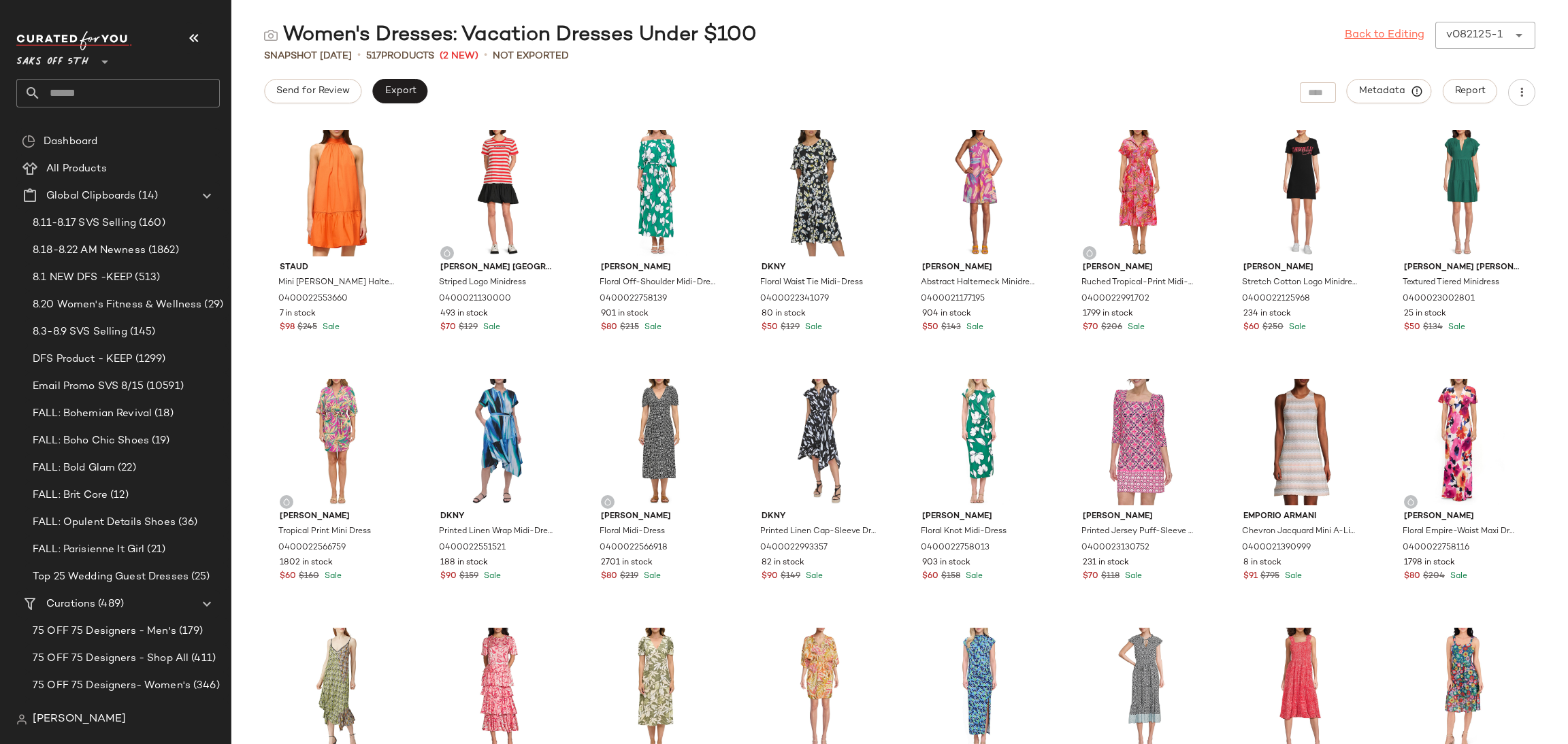
click at [1373, 36] on link "Back to Editing" at bounding box center [1384, 35] width 79 height 16
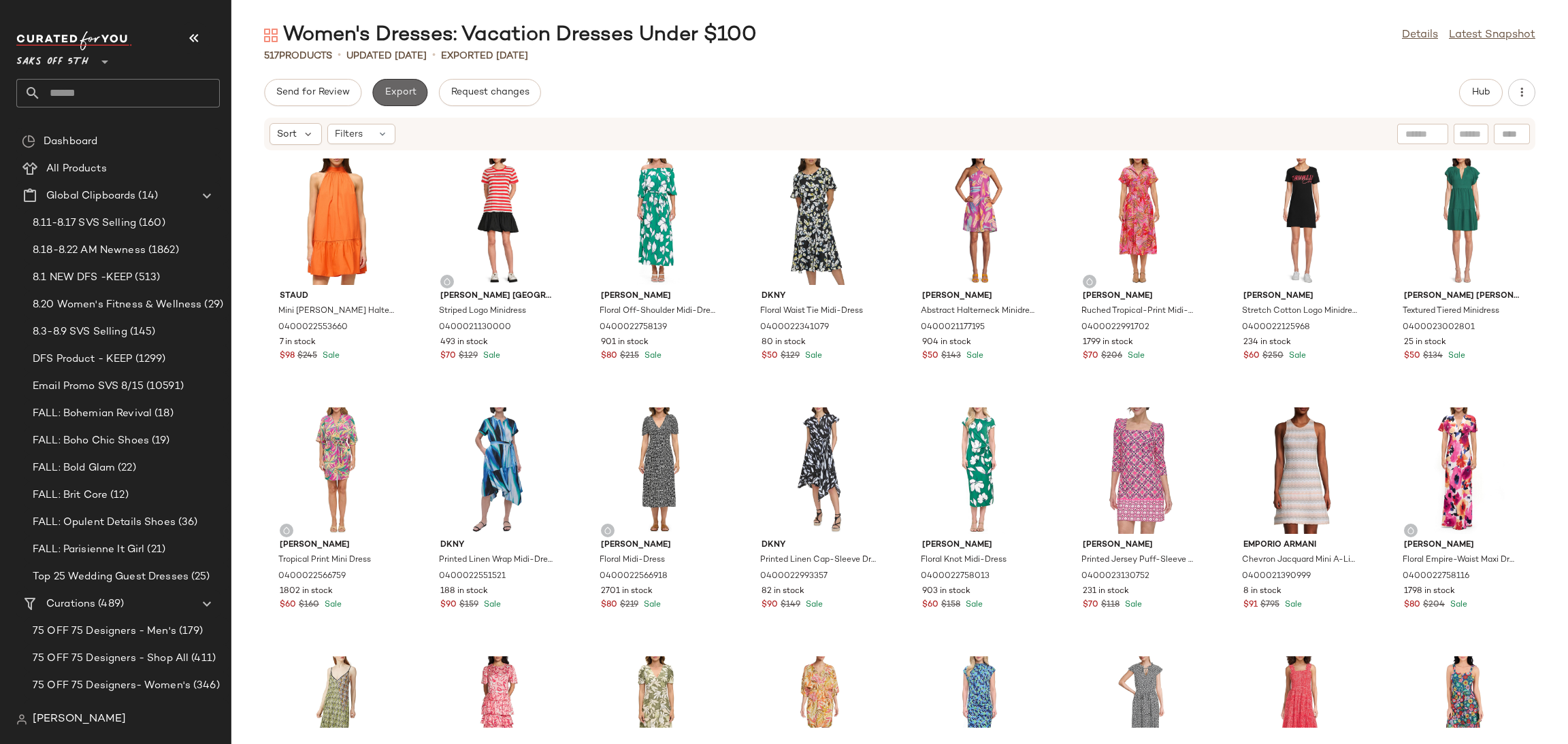
click at [407, 94] on span "Export" at bounding box center [400, 92] width 32 height 11
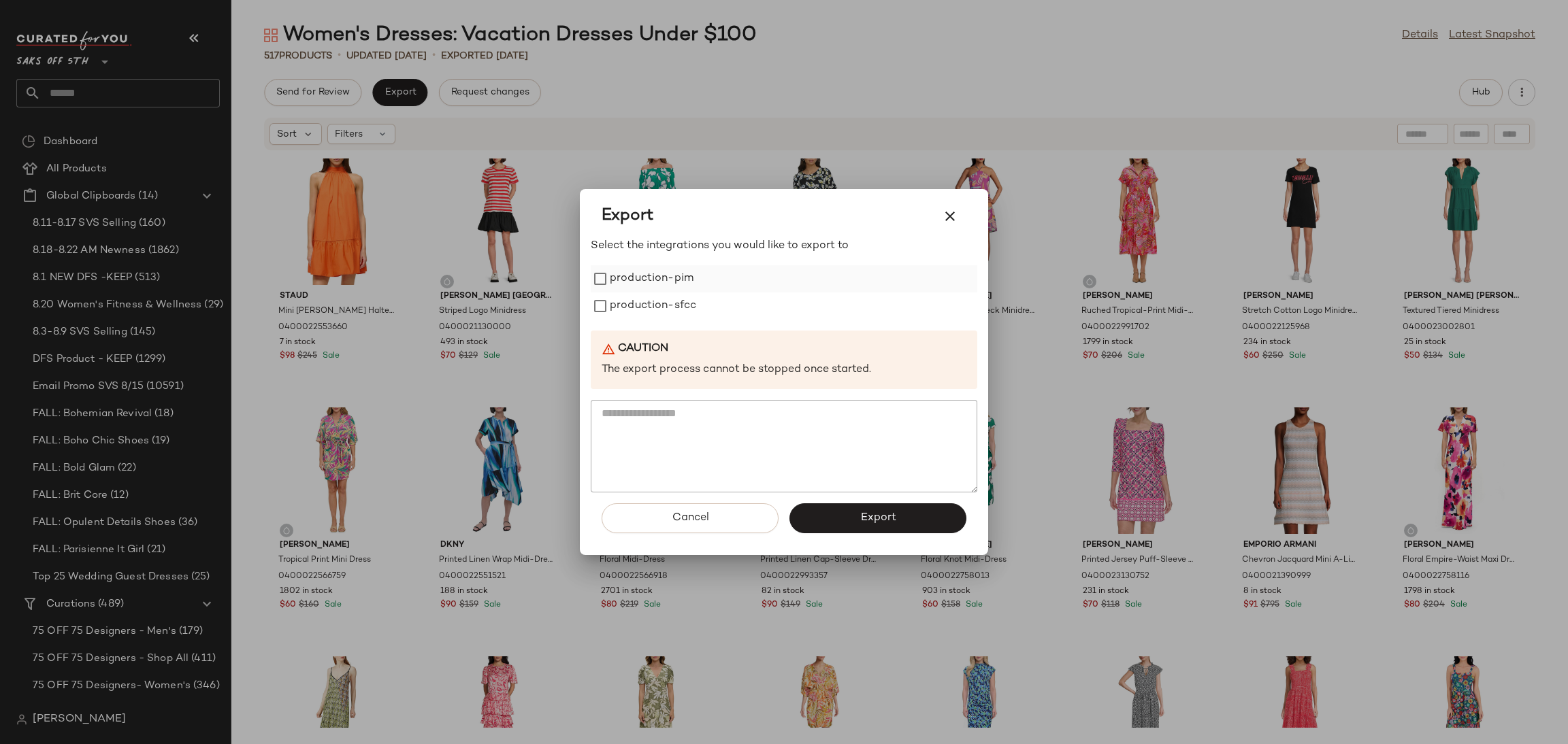
click at [639, 274] on label "production-pim" at bounding box center [651, 278] width 84 height 27
click at [656, 314] on label "production-sfcc" at bounding box center [653, 306] width 87 height 27
click at [840, 514] on button "Export" at bounding box center [878, 518] width 177 height 30
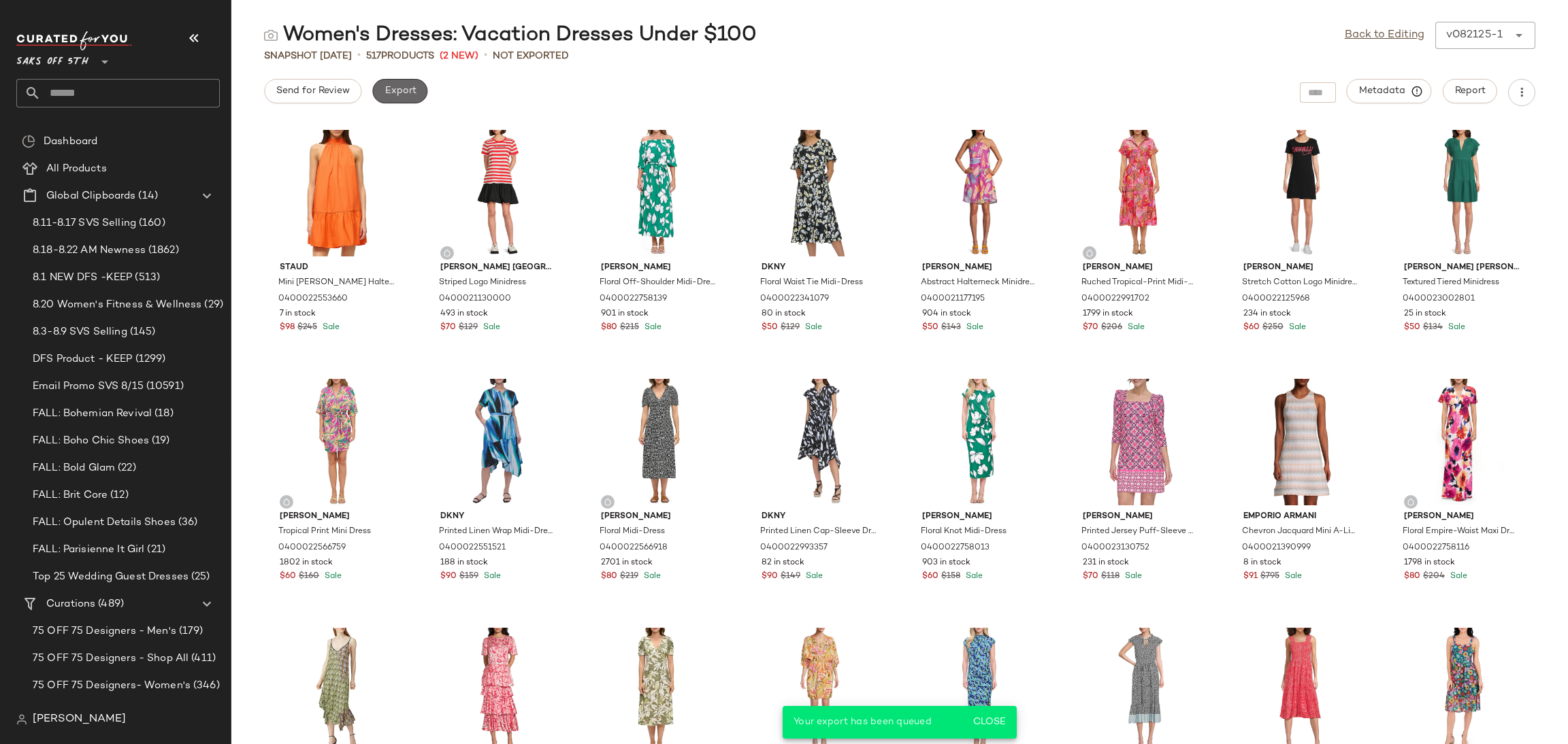
click at [393, 97] on button "Export" at bounding box center [400, 91] width 55 height 25
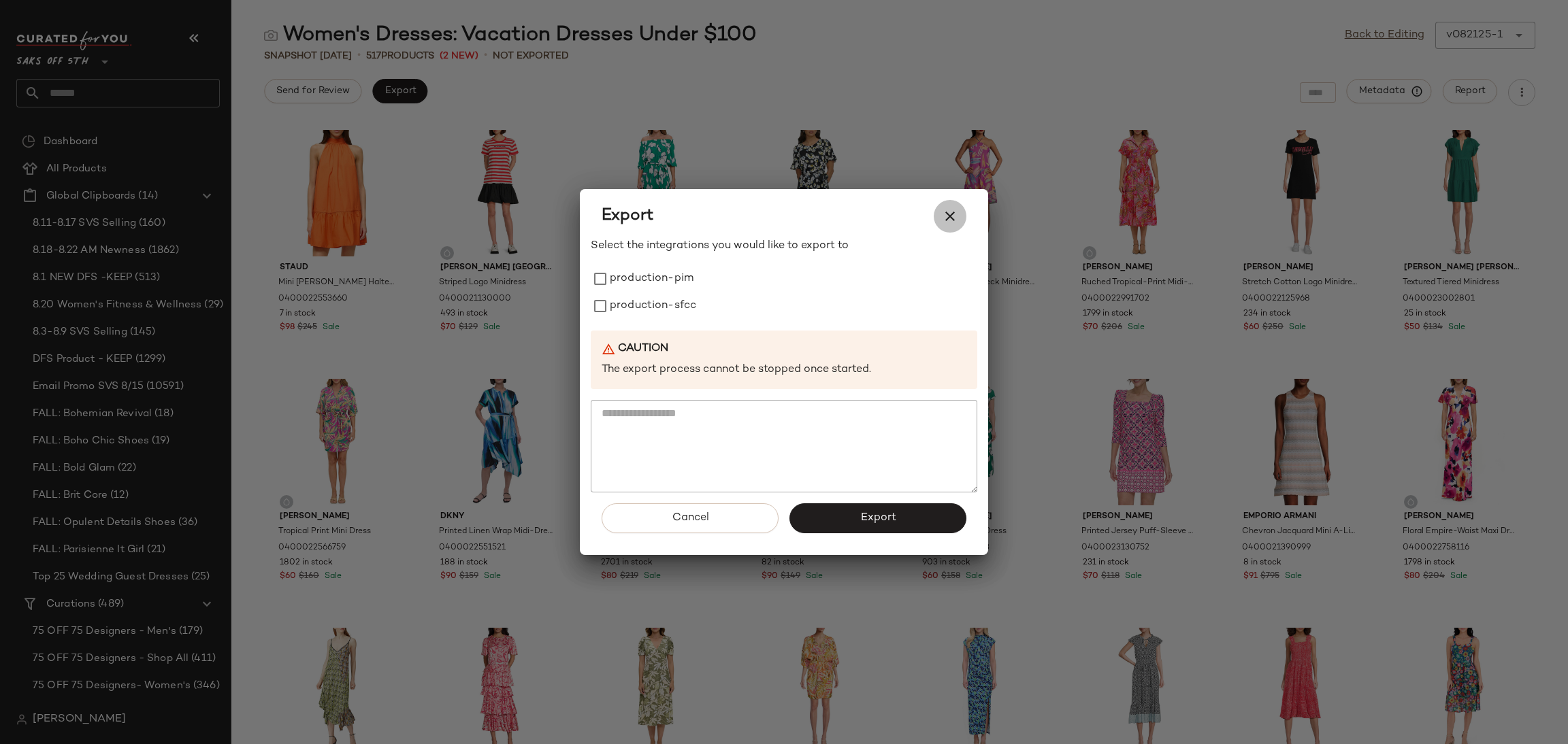
click at [945, 220] on icon "button" at bounding box center [950, 216] width 16 height 16
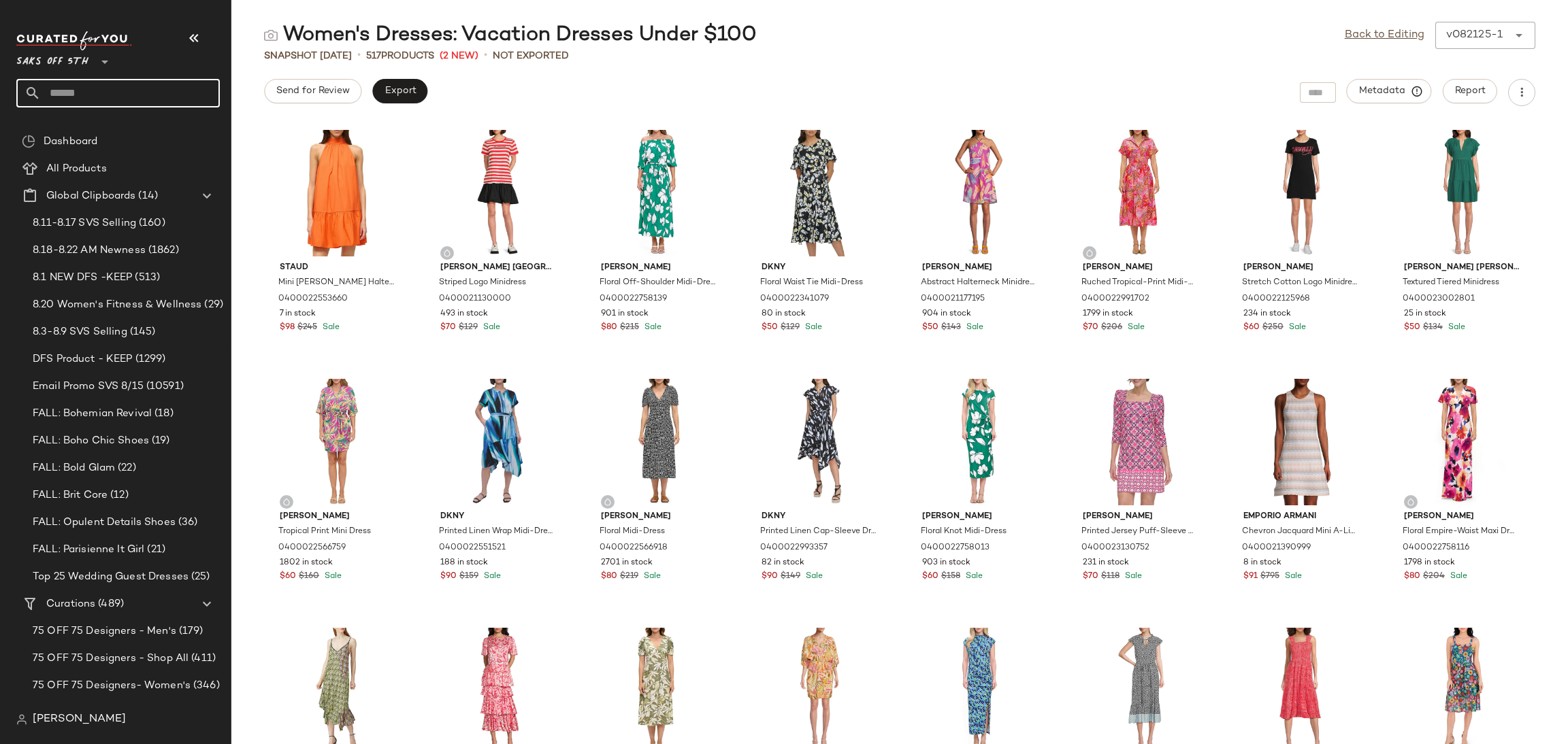
click at [189, 79] on input "text" at bounding box center [130, 93] width 179 height 29
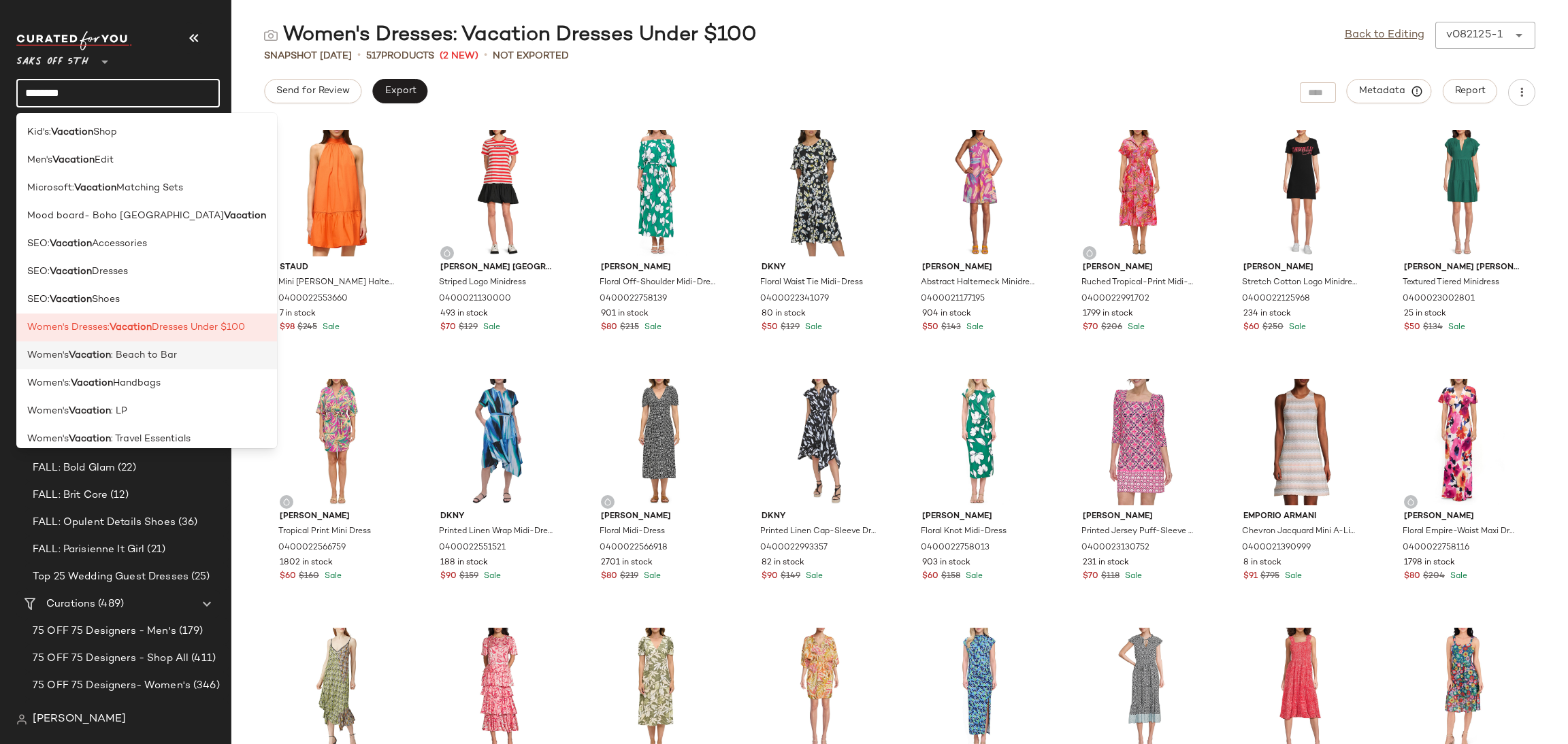
type input "********"
click at [162, 361] on span ": Beach to Bar" at bounding box center [144, 355] width 66 height 14
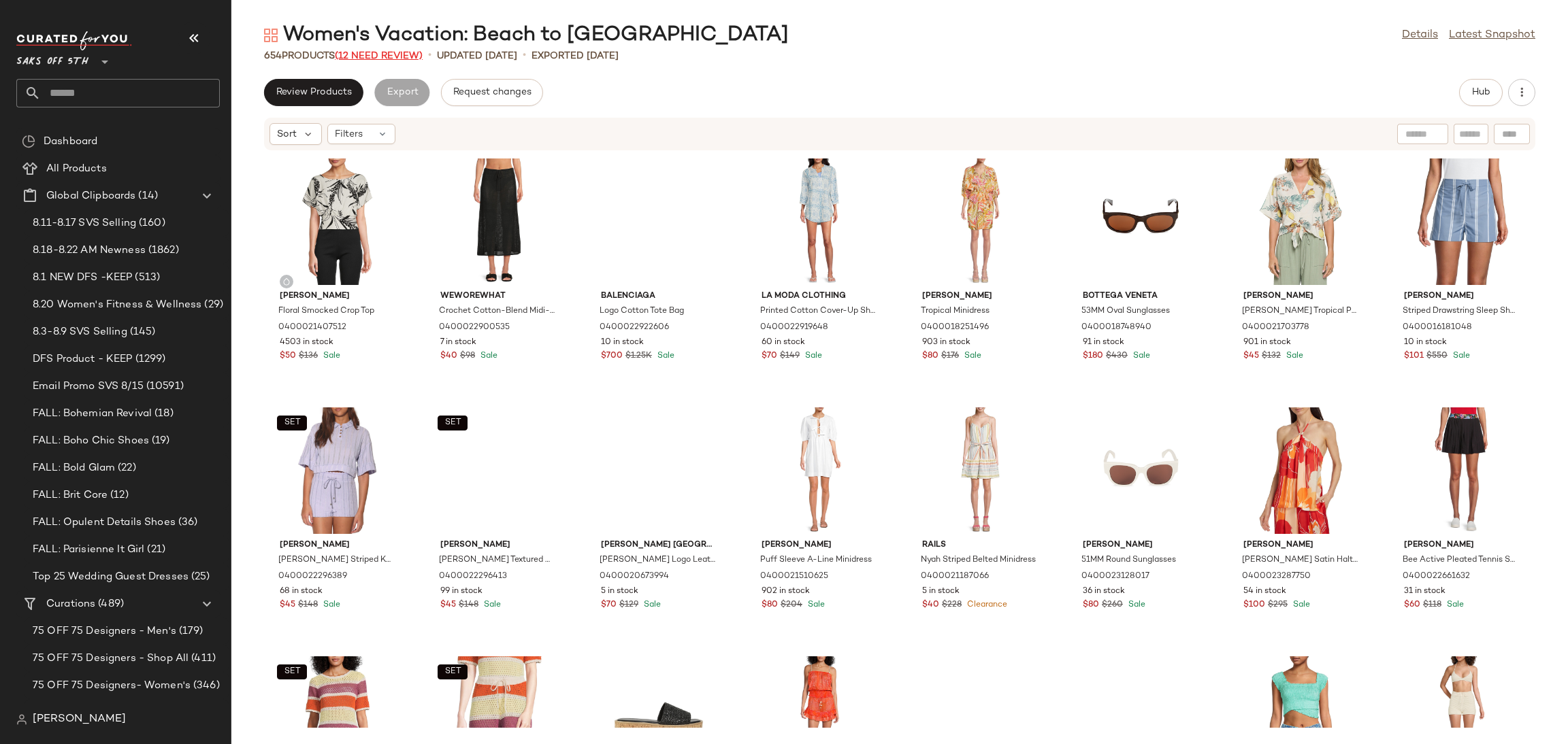
click at [399, 59] on span "(12 Need Review)" at bounding box center [378, 56] width 88 height 11
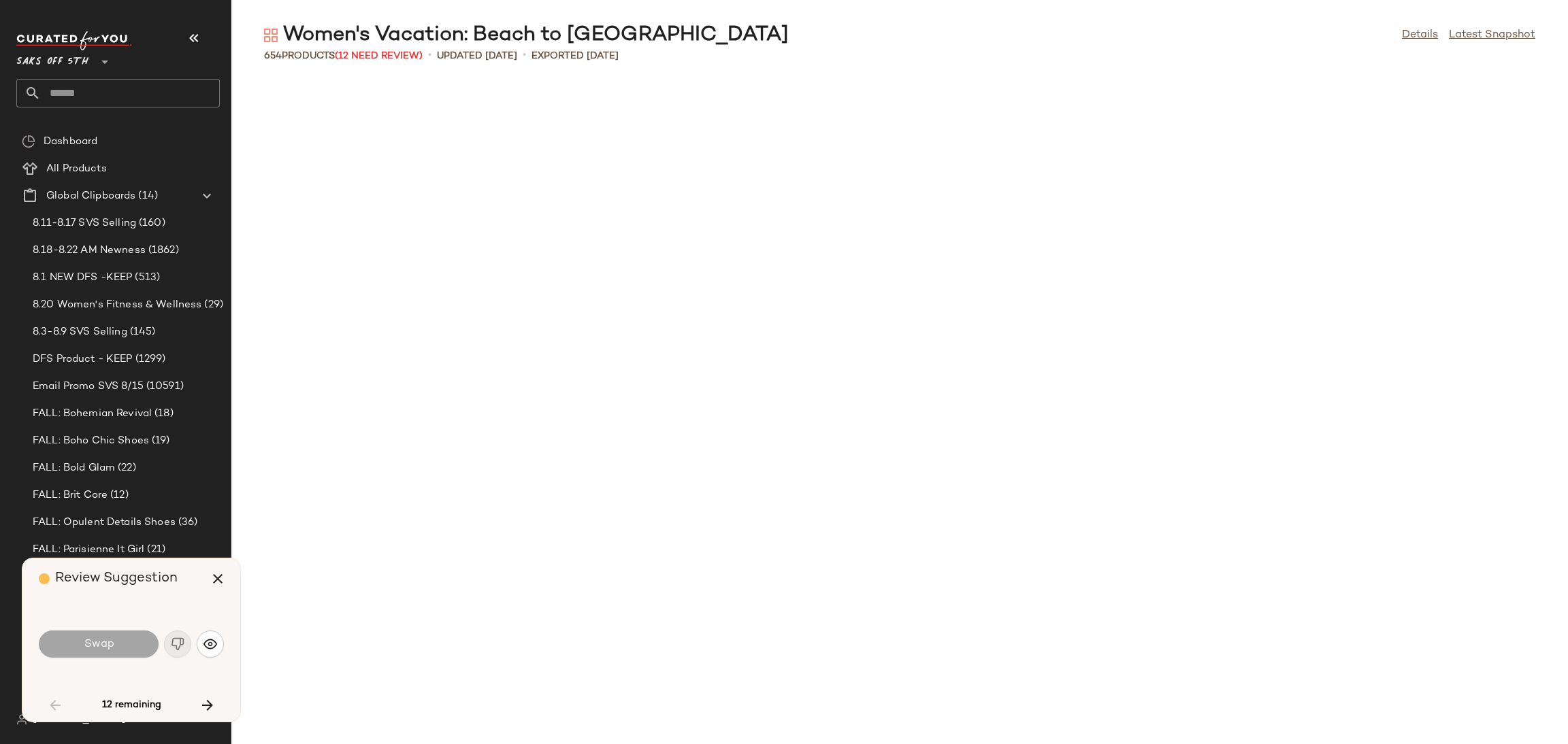
scroll to position [1245, 0]
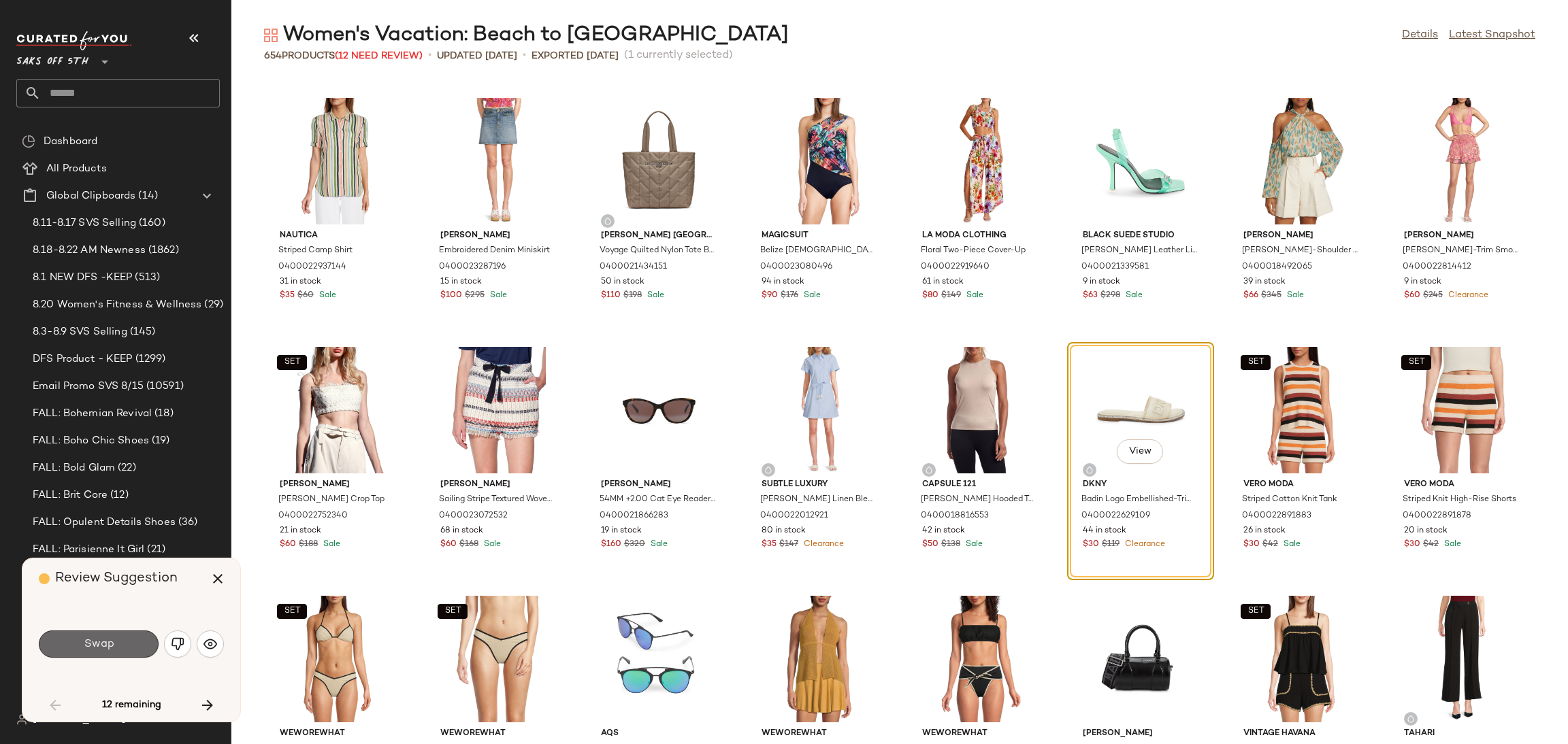
click at [127, 646] on button "Swap" at bounding box center [98, 644] width 120 height 27
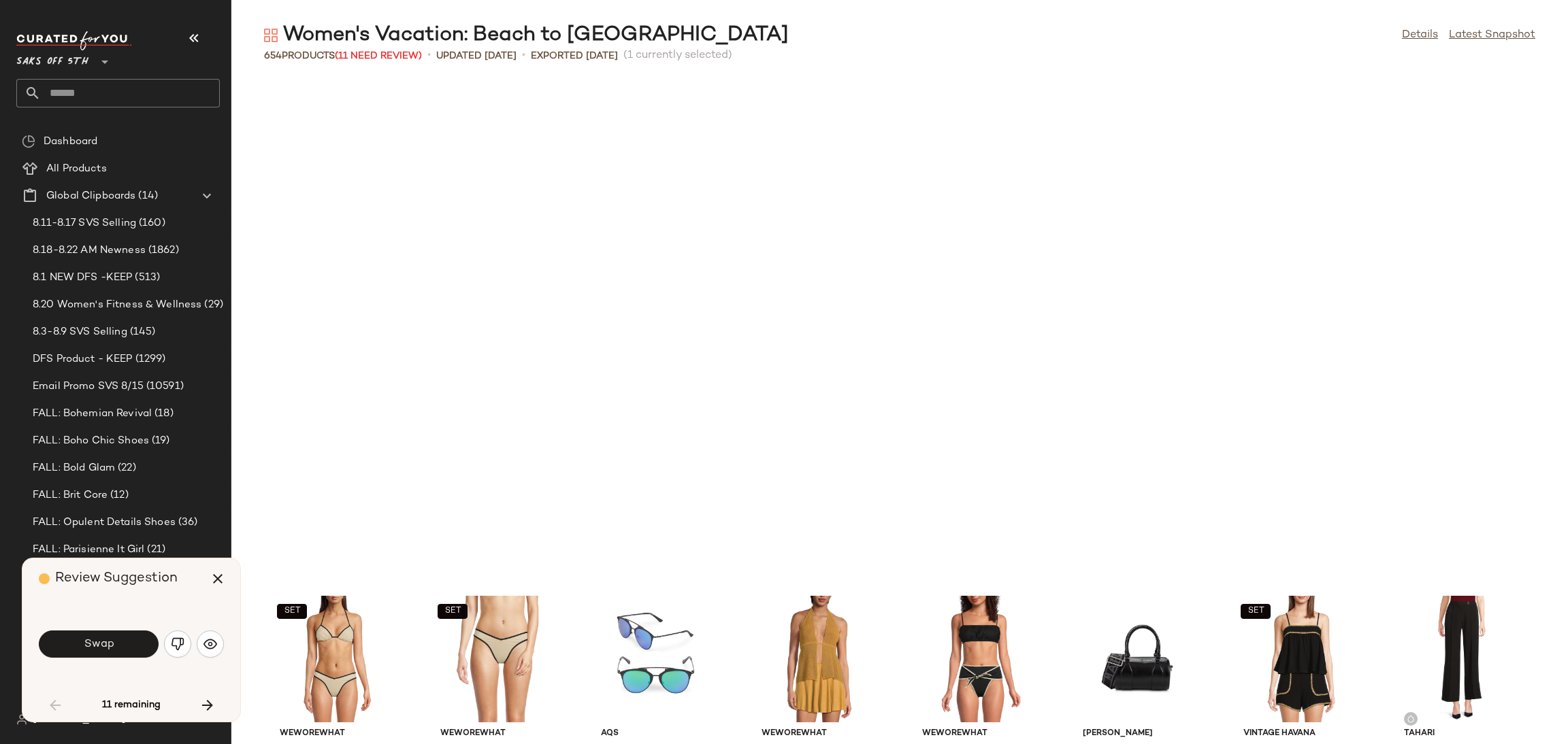
scroll to position [1743, 0]
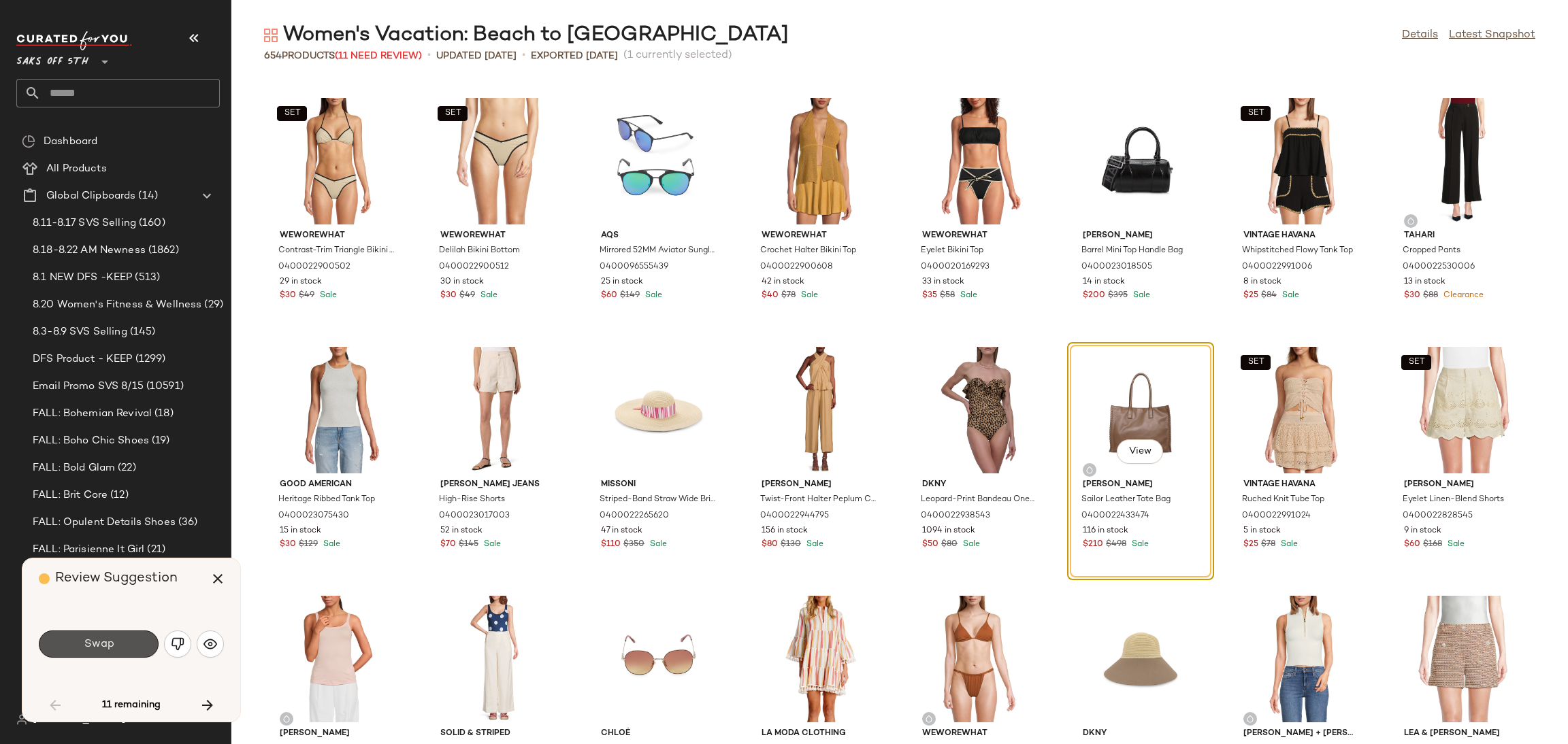
click at [127, 646] on button "Swap" at bounding box center [98, 644] width 120 height 27
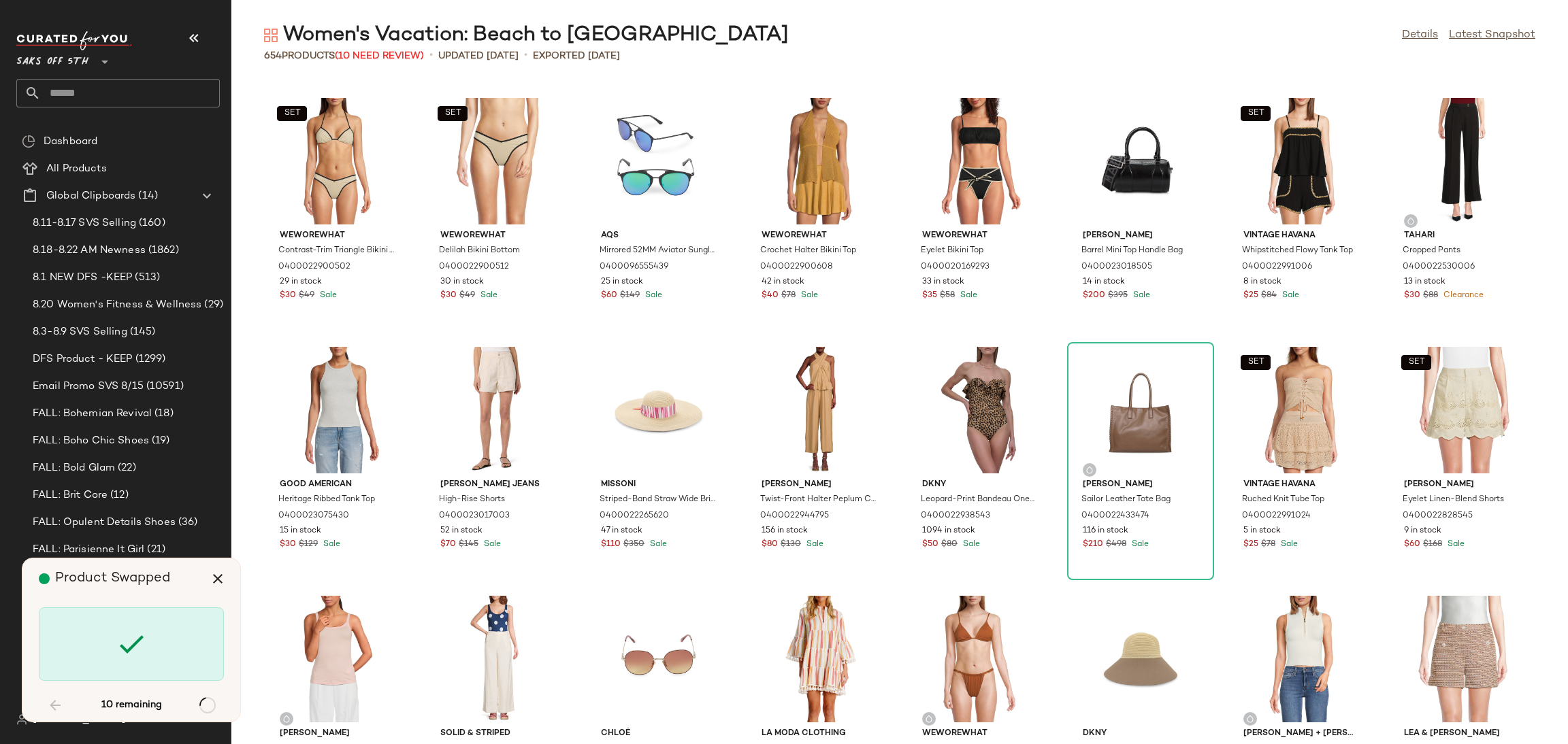
scroll to position [2738, 0]
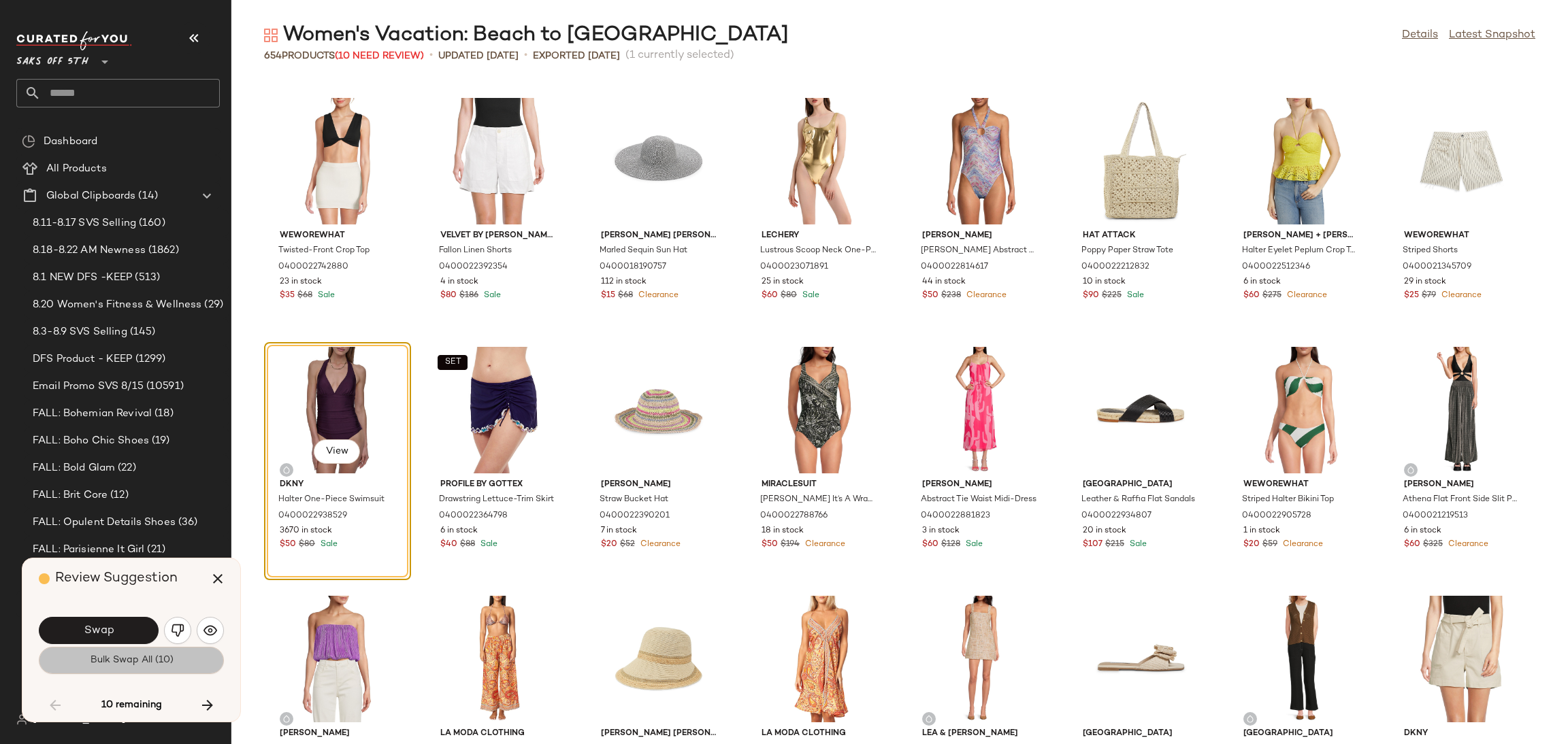
click at [125, 672] on button "Bulk Swap All (10)" at bounding box center [131, 660] width 185 height 27
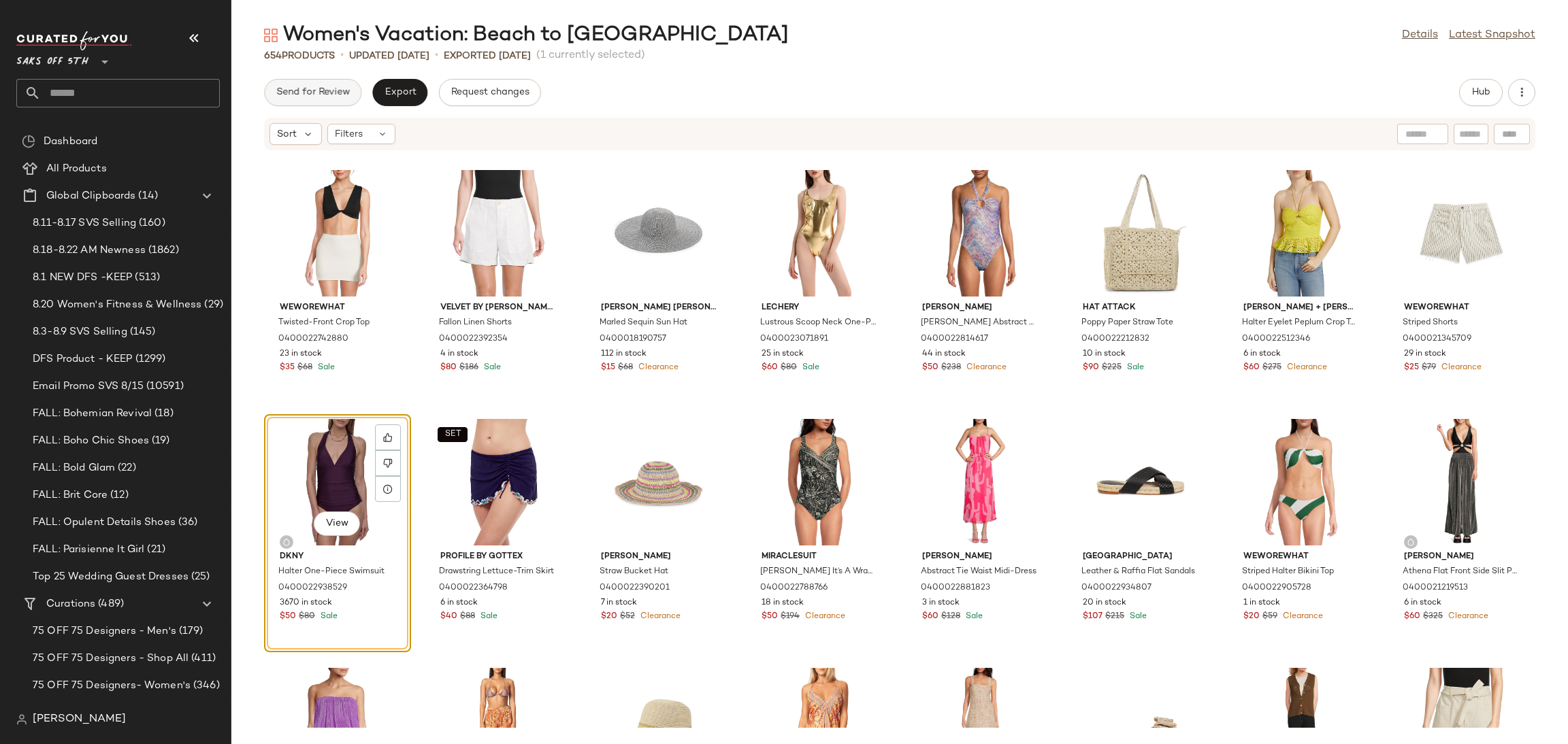
click at [336, 94] on span "Send for Review" at bounding box center [312, 92] width 74 height 11
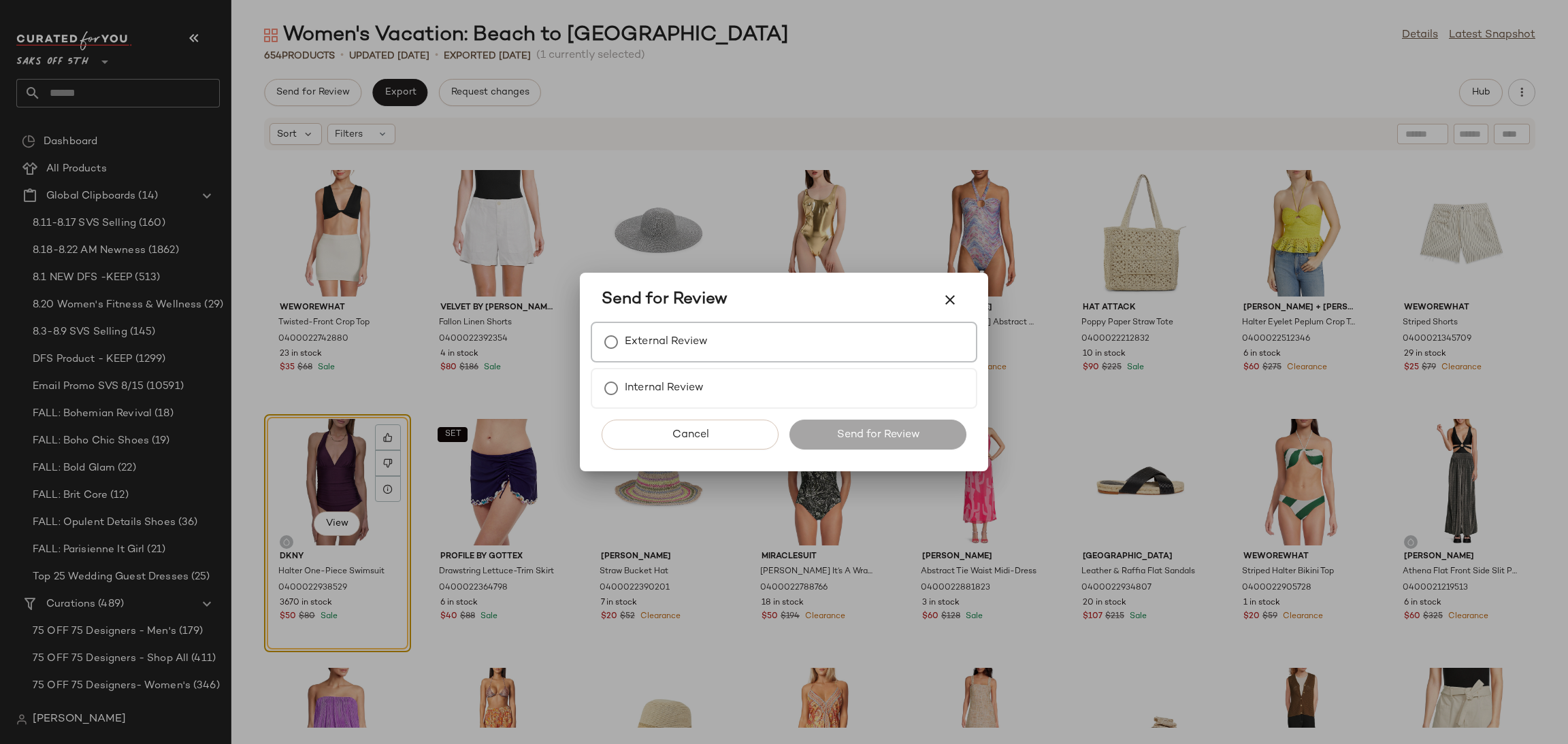
click at [616, 359] on div "External Review" at bounding box center [784, 342] width 387 height 41
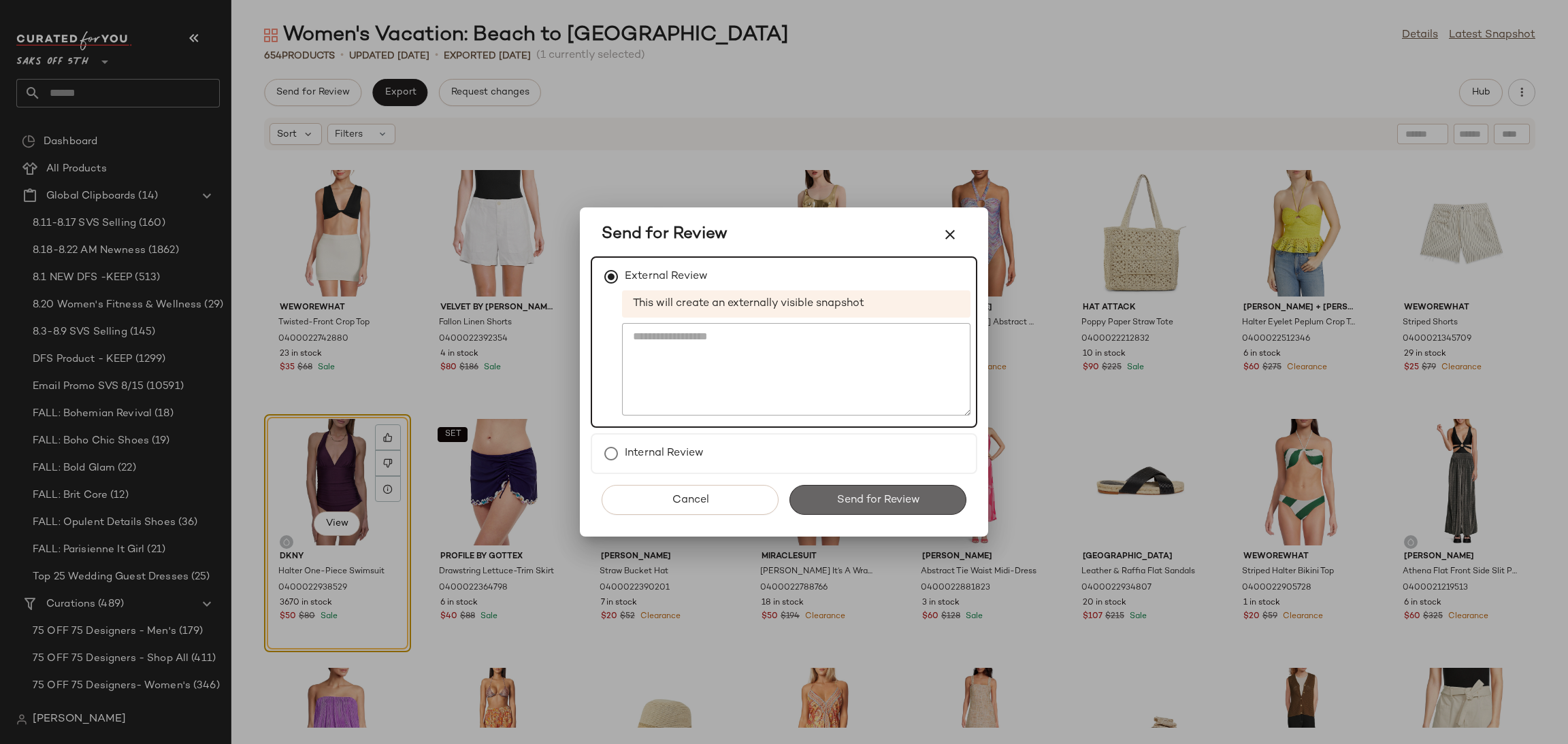
click at [832, 506] on button "Send for Review" at bounding box center [878, 500] width 177 height 30
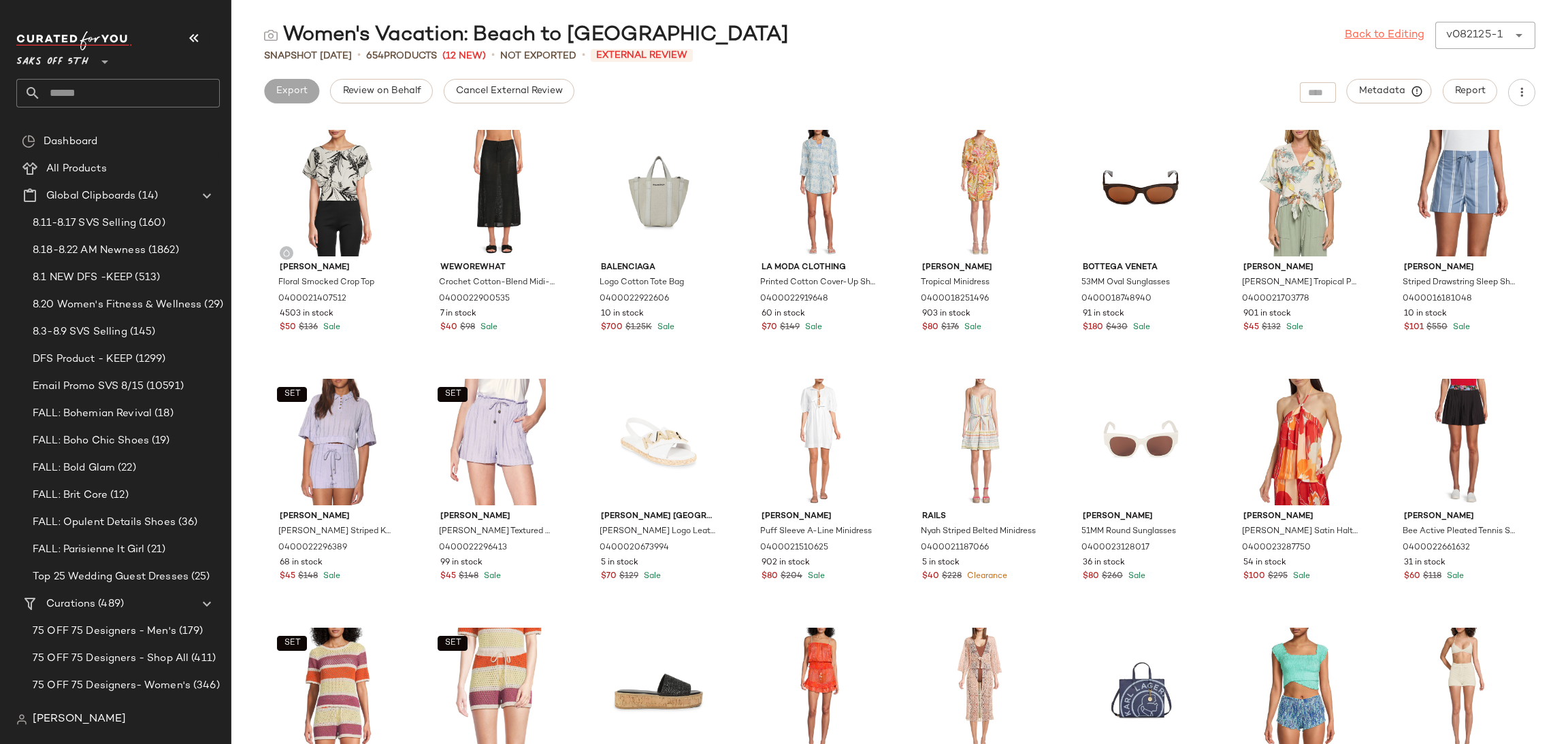
click at [1370, 37] on link "Back to Editing" at bounding box center [1384, 35] width 79 height 16
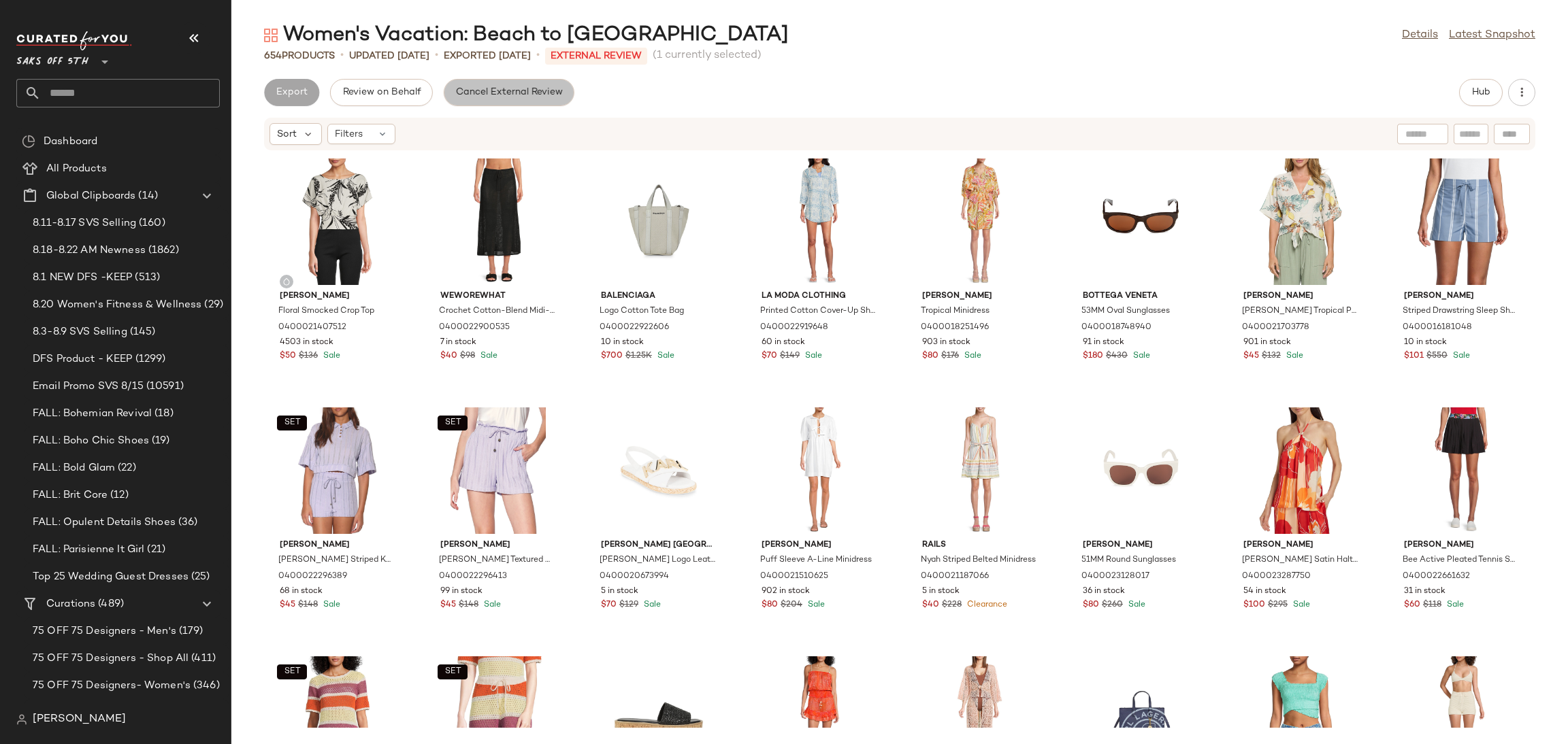
click at [535, 90] on span "Cancel External Review" at bounding box center [509, 92] width 108 height 11
click at [387, 89] on span "Export" at bounding box center [400, 92] width 32 height 11
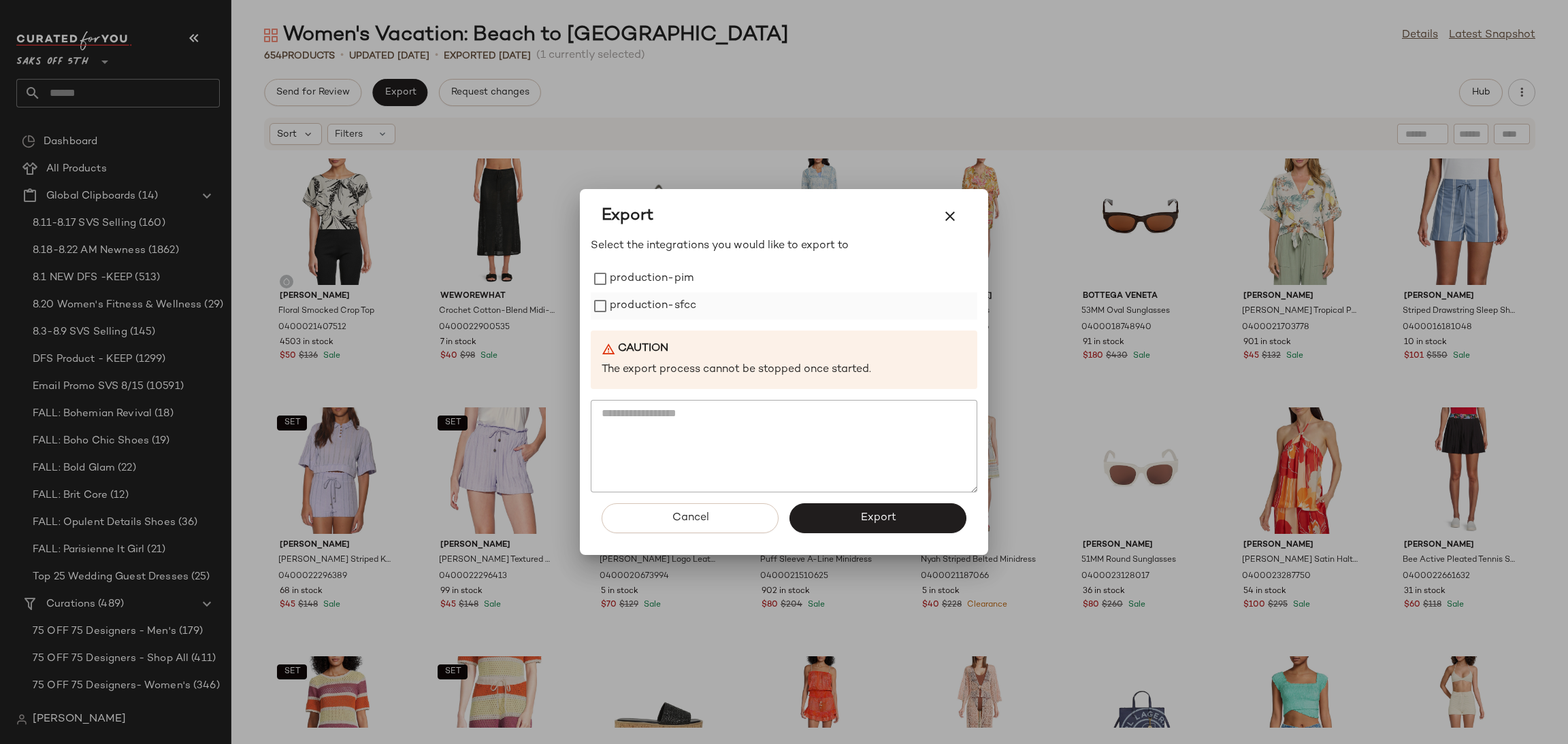
drag, startPoint x: 632, startPoint y: 283, endPoint x: 635, endPoint y: 300, distance: 17.3
click at [635, 300] on div "production-pim production-sfcc" at bounding box center [784, 292] width 387 height 54
click at [635, 300] on label "production-sfcc" at bounding box center [653, 306] width 87 height 27
click at [634, 281] on label "production-pim" at bounding box center [651, 278] width 84 height 27
click at [900, 528] on button "Export" at bounding box center [878, 518] width 177 height 30
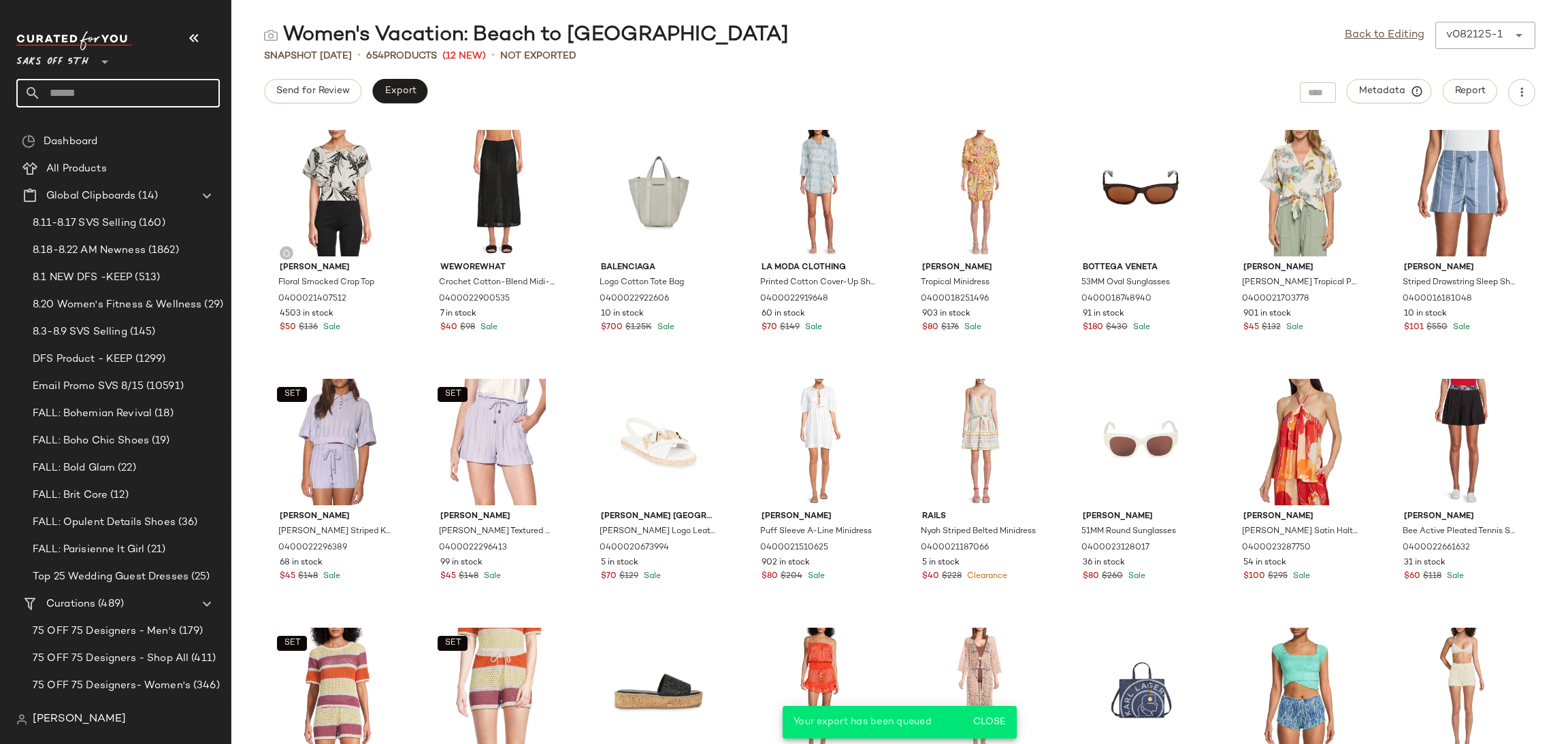
click at [175, 95] on input "text" at bounding box center [130, 93] width 179 height 29
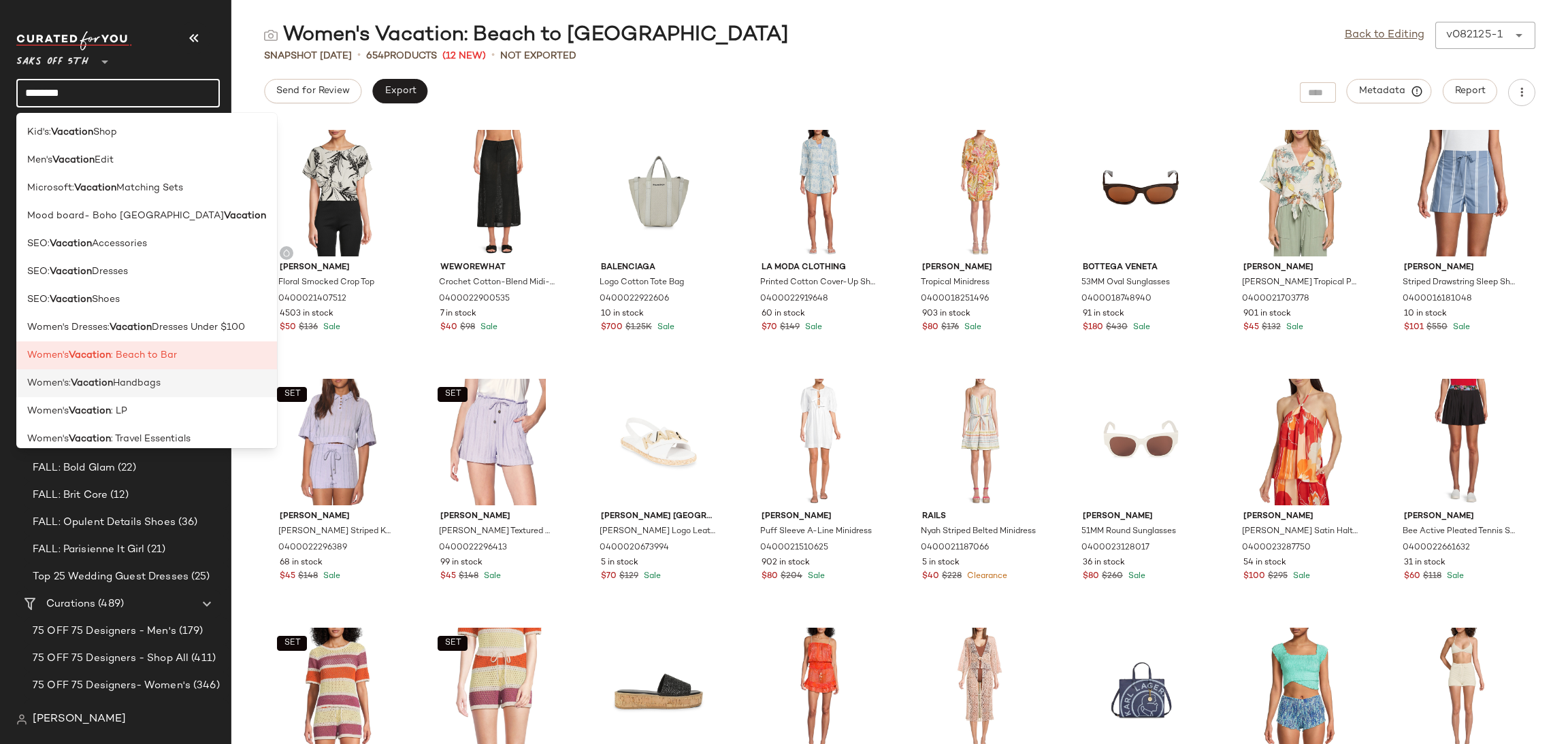
type input "********"
click at [180, 425] on div "Women's: Vacation Handbags" at bounding box center [146, 440] width 261 height 28
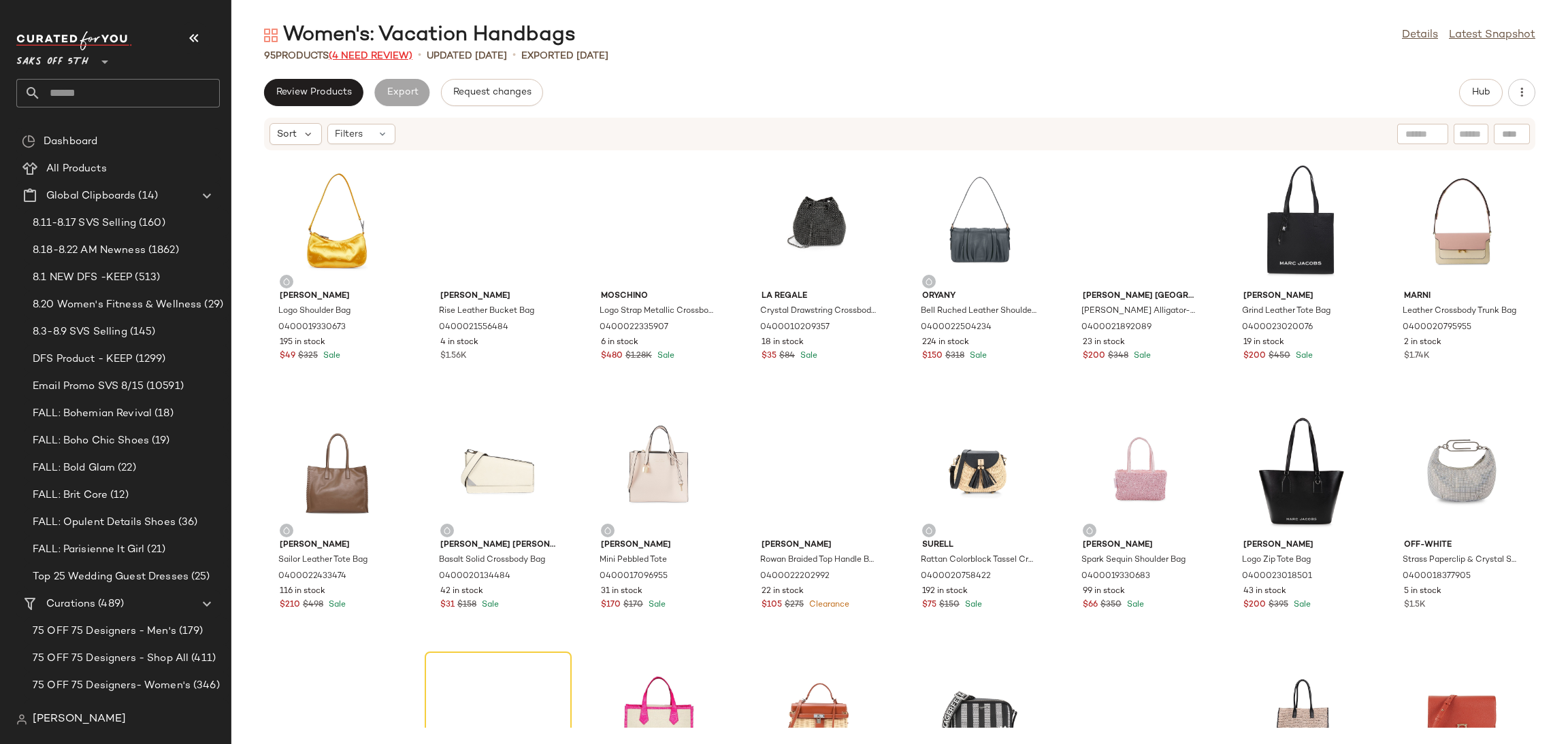
click at [379, 58] on span "(4 Need Review)" at bounding box center [370, 56] width 84 height 11
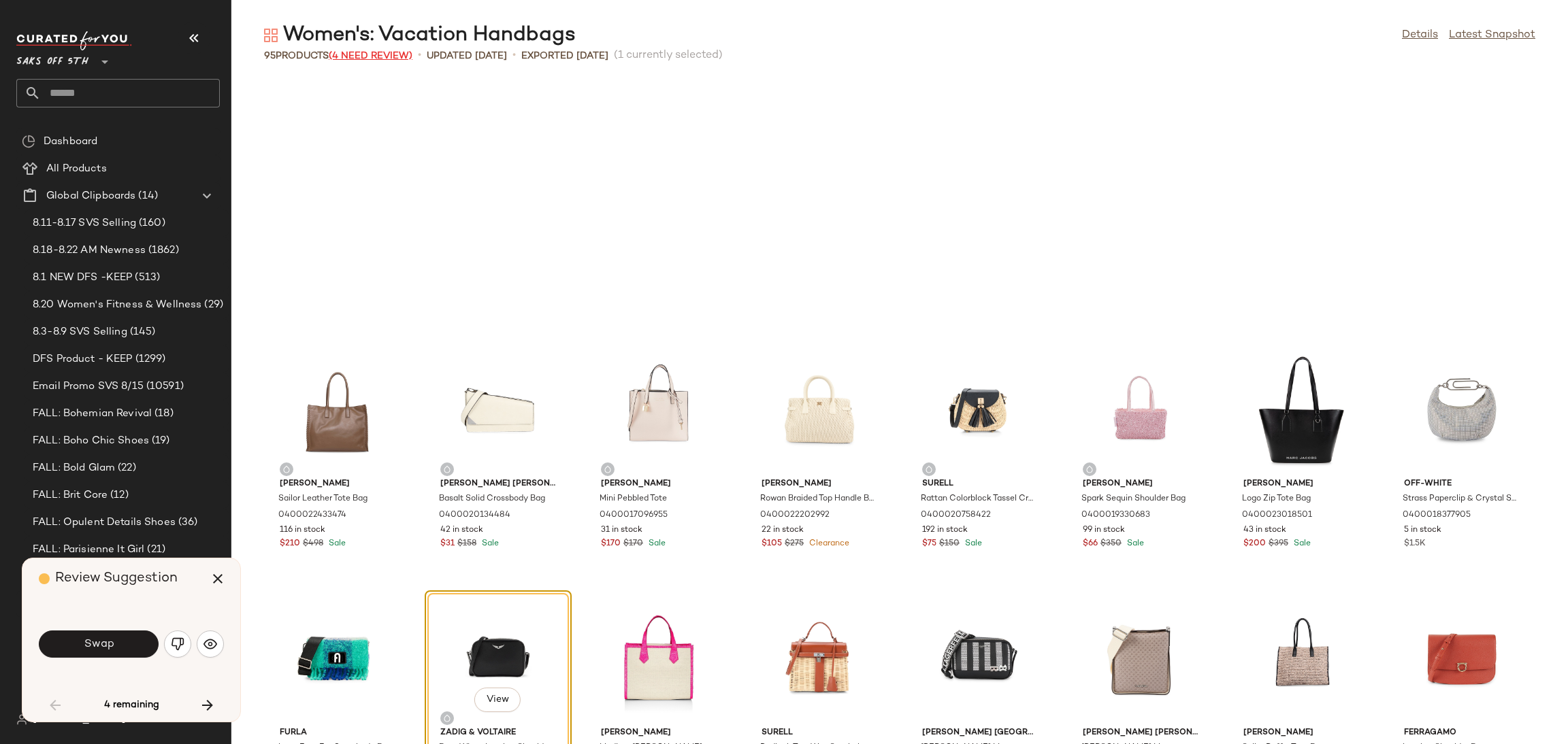
scroll to position [260, 0]
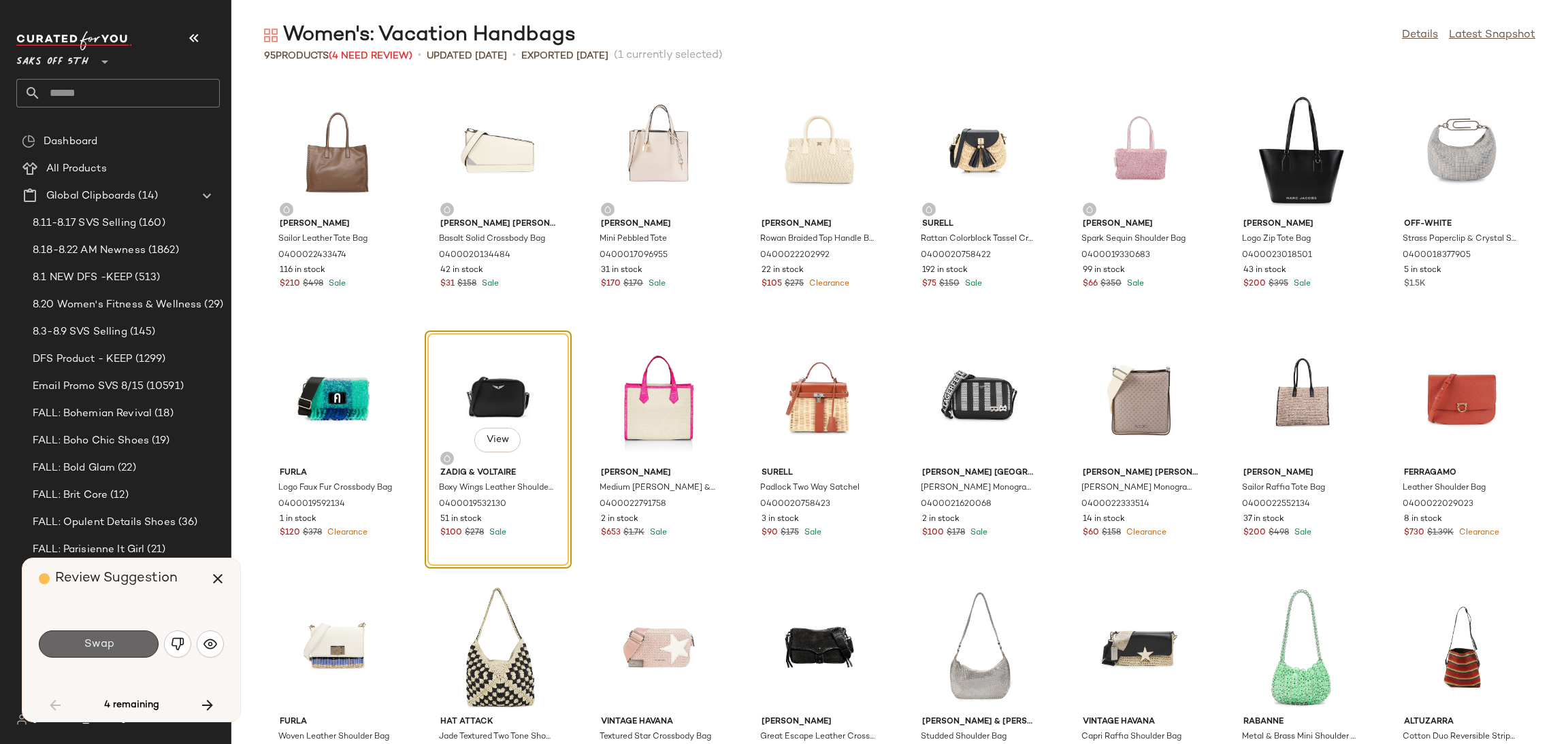
click at [121, 646] on button "Swap" at bounding box center [98, 644] width 120 height 27
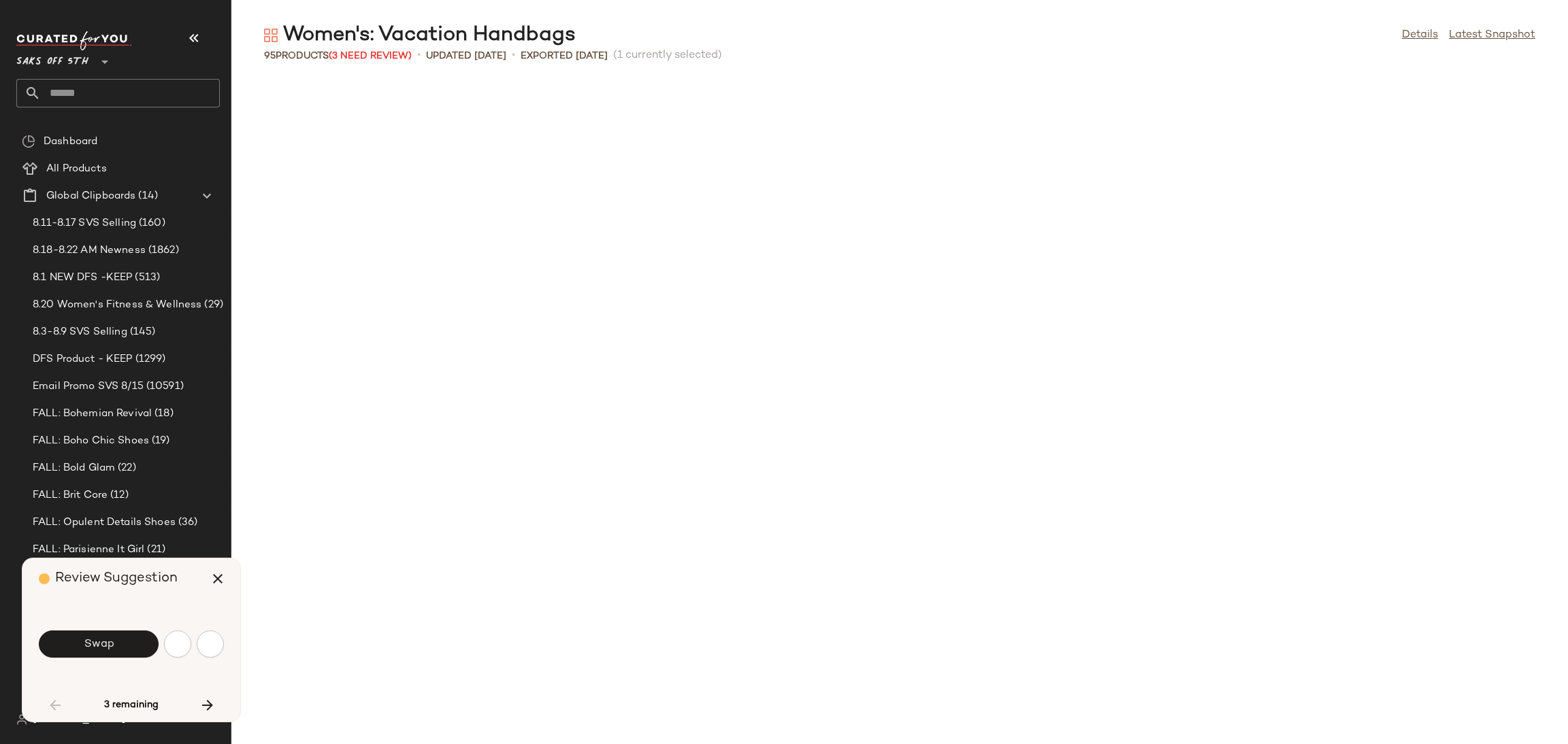
scroll to position [995, 0]
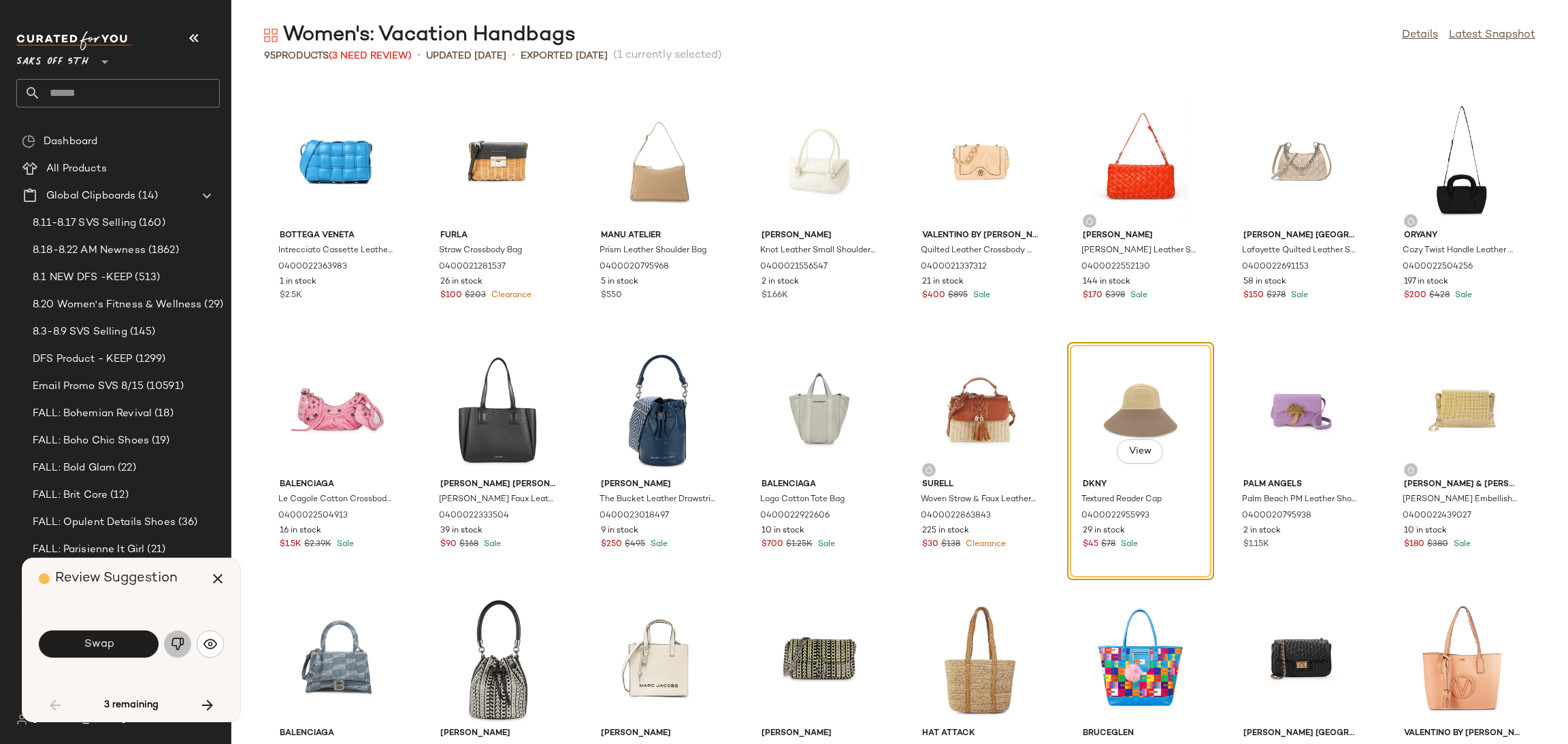
click at [183, 645] on img "button" at bounding box center [177, 644] width 13 height 13
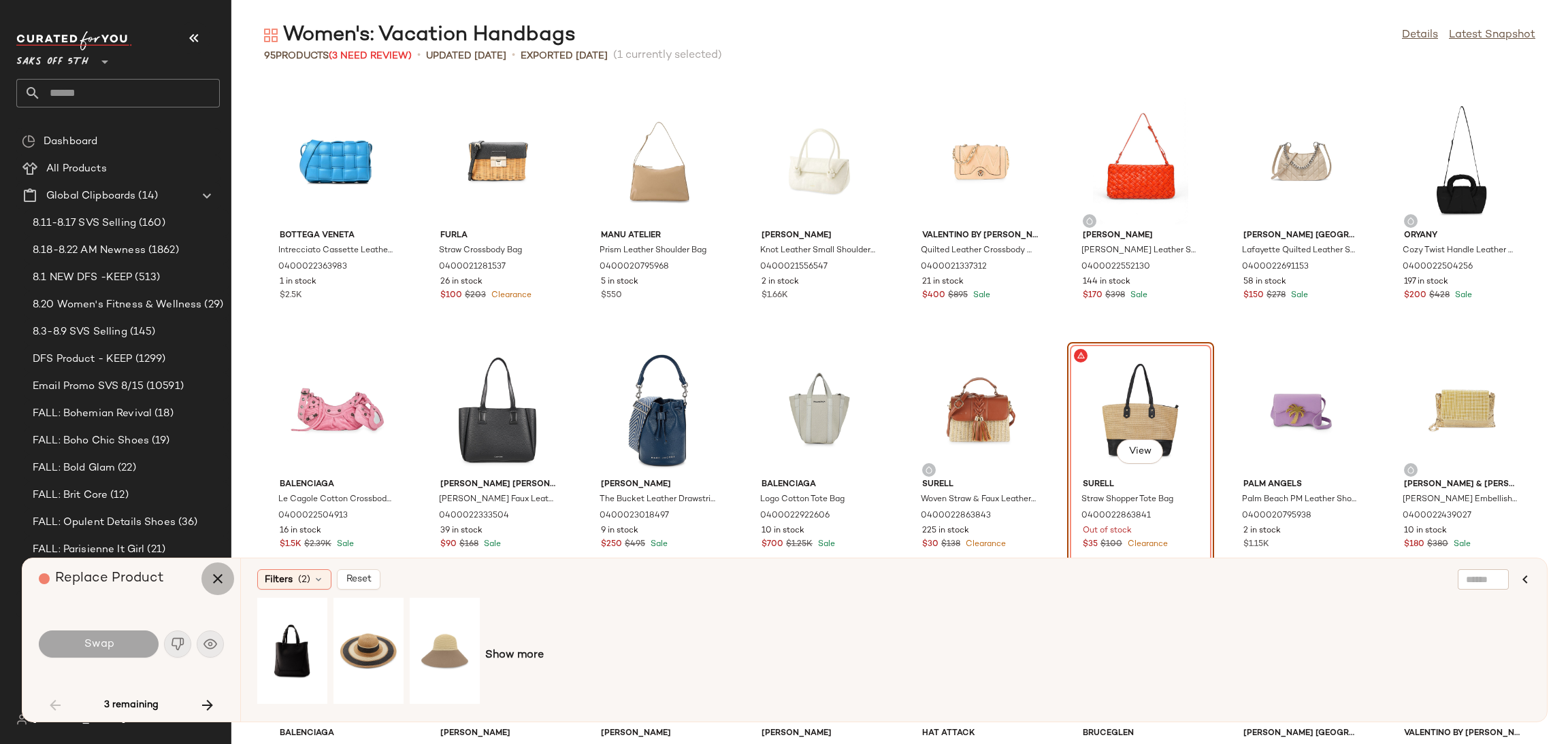
click at [203, 574] on button "button" at bounding box center [217, 579] width 32 height 32
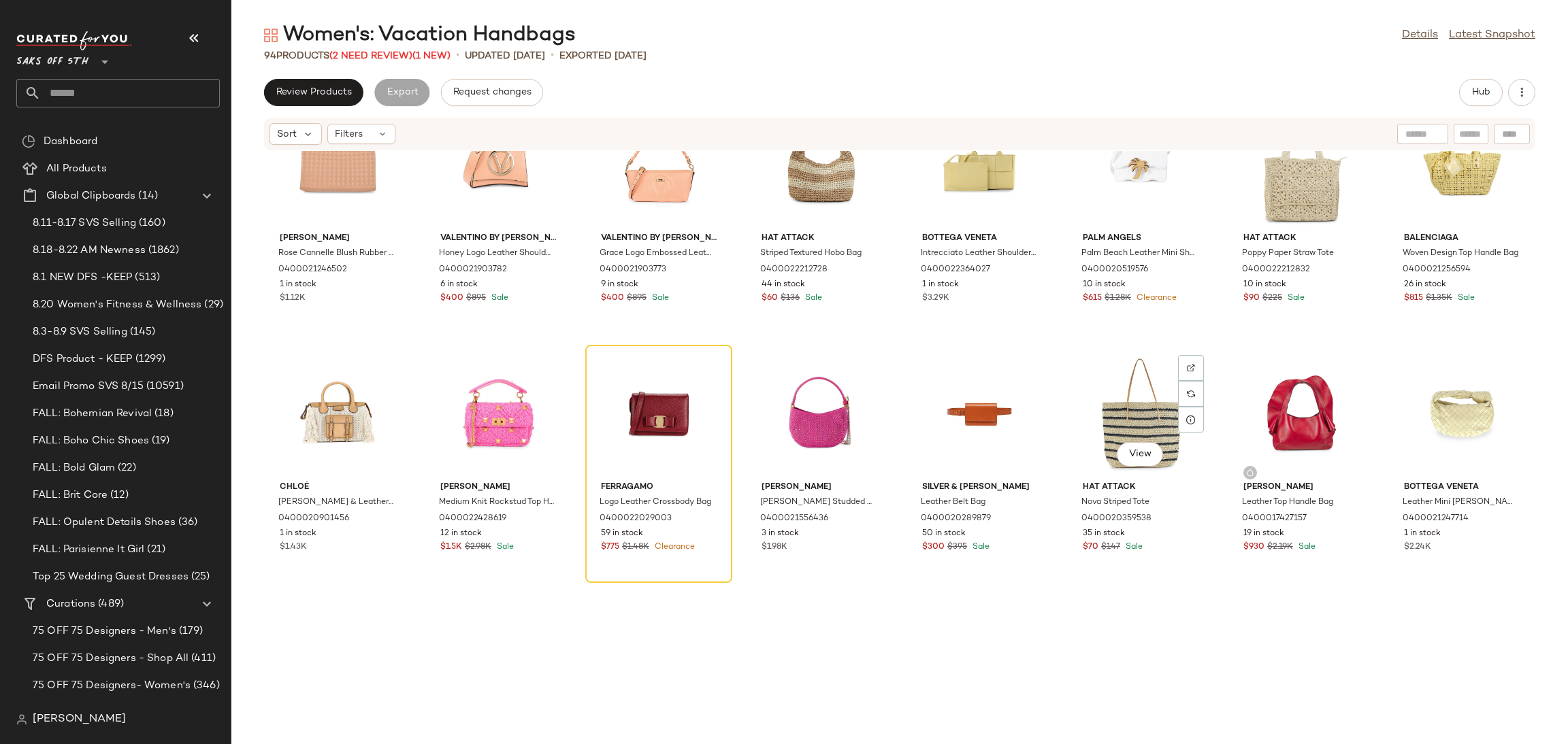
scroll to position [1897, 0]
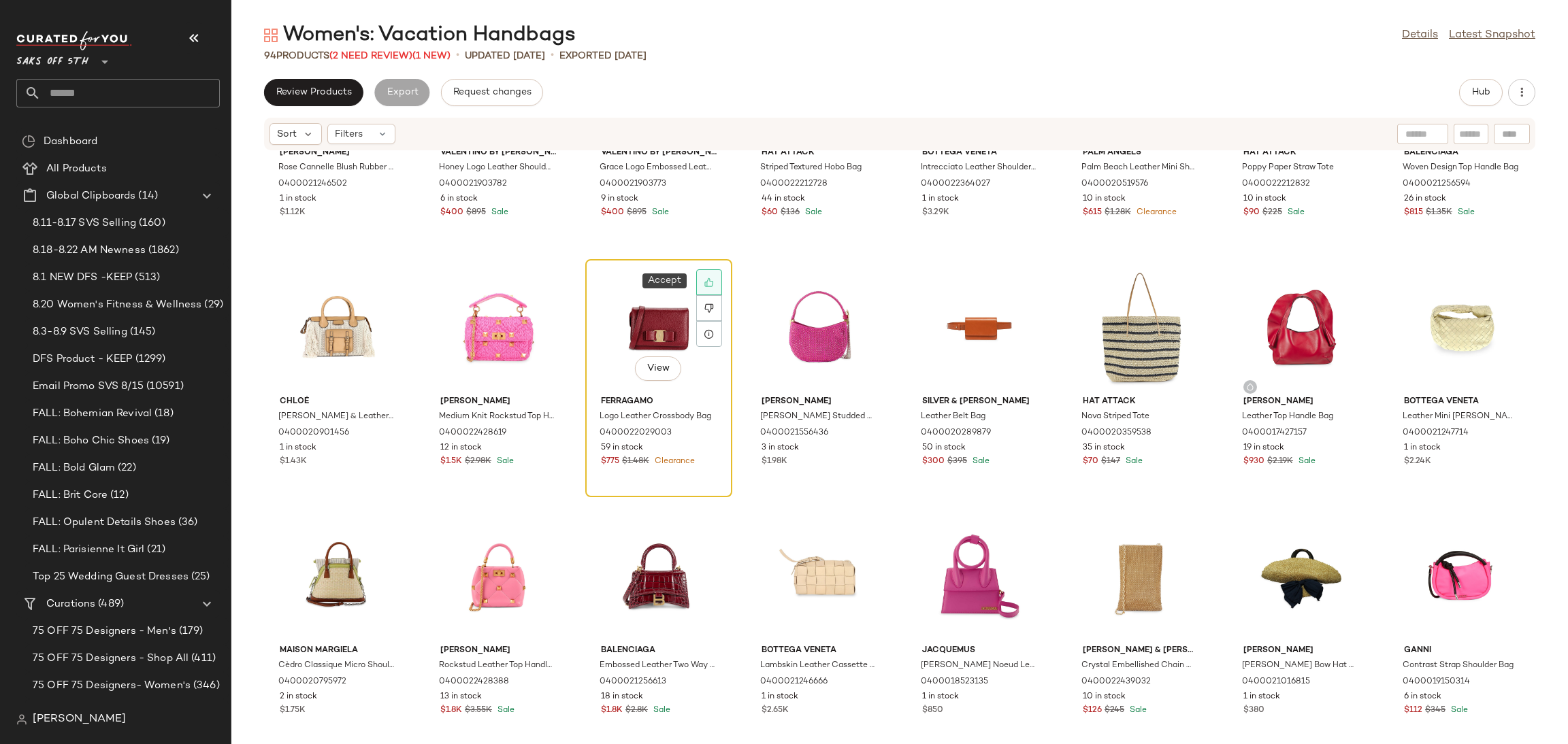
click at [704, 280] on icon at bounding box center [709, 283] width 10 height 10
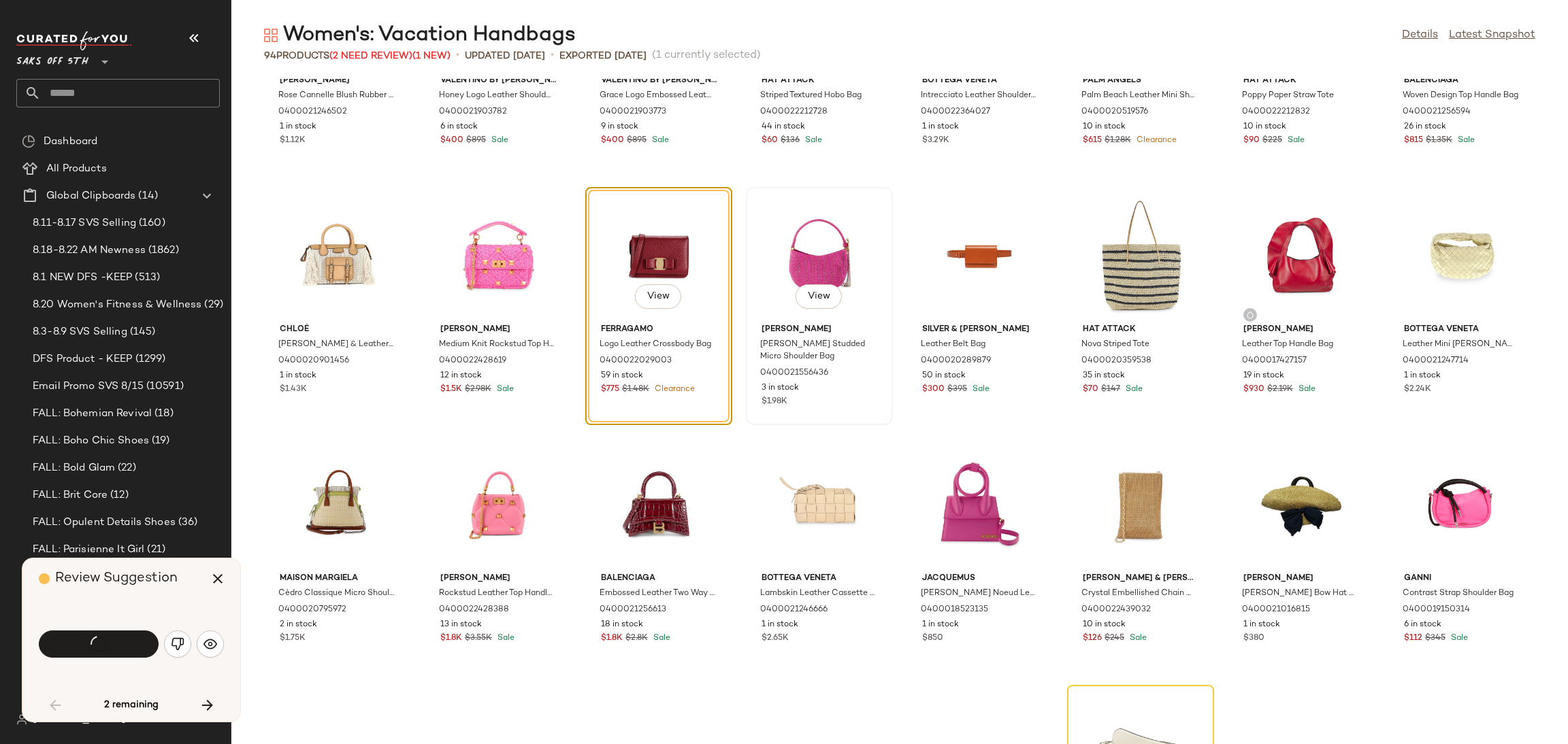
scroll to position [1743, 0]
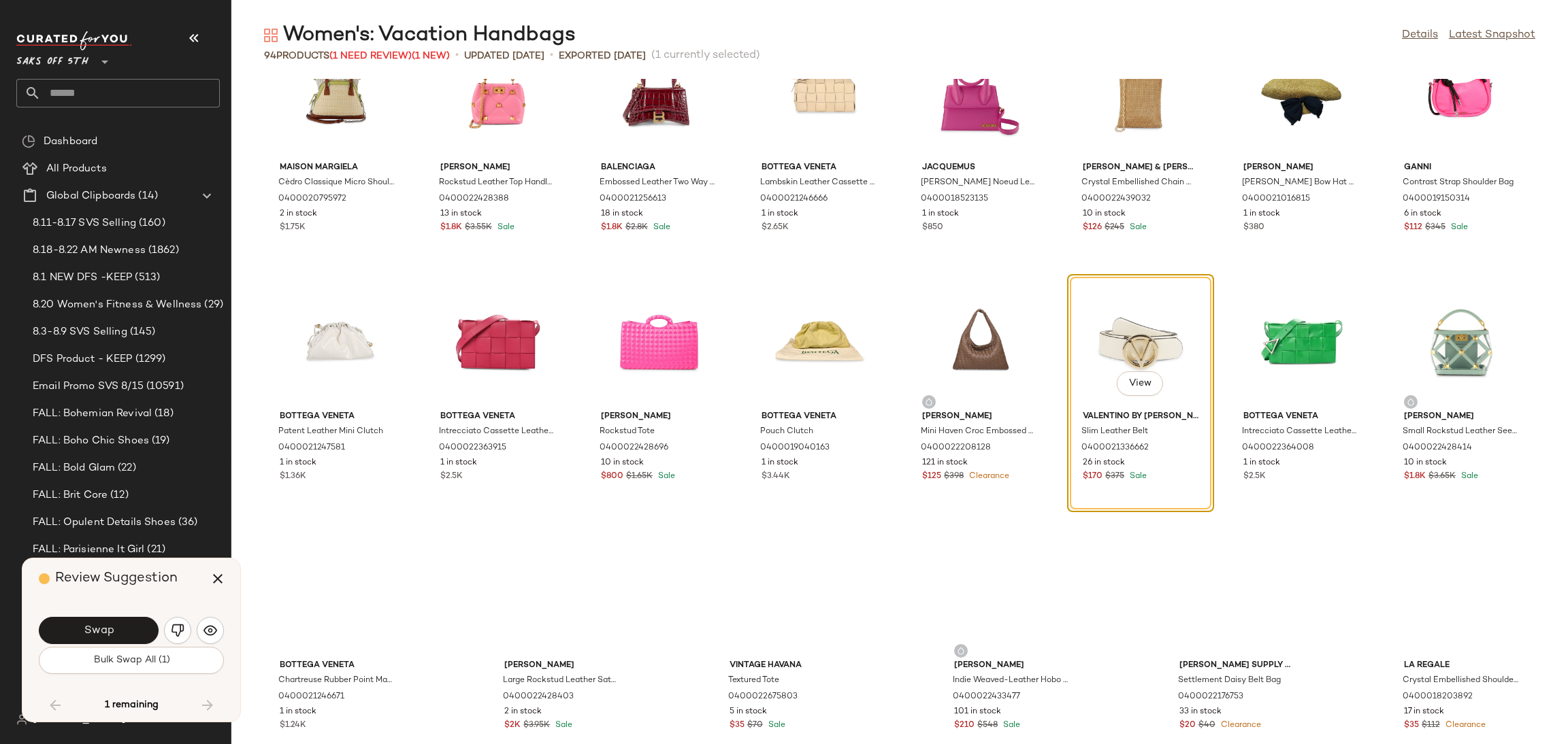
scroll to position [2325, 0]
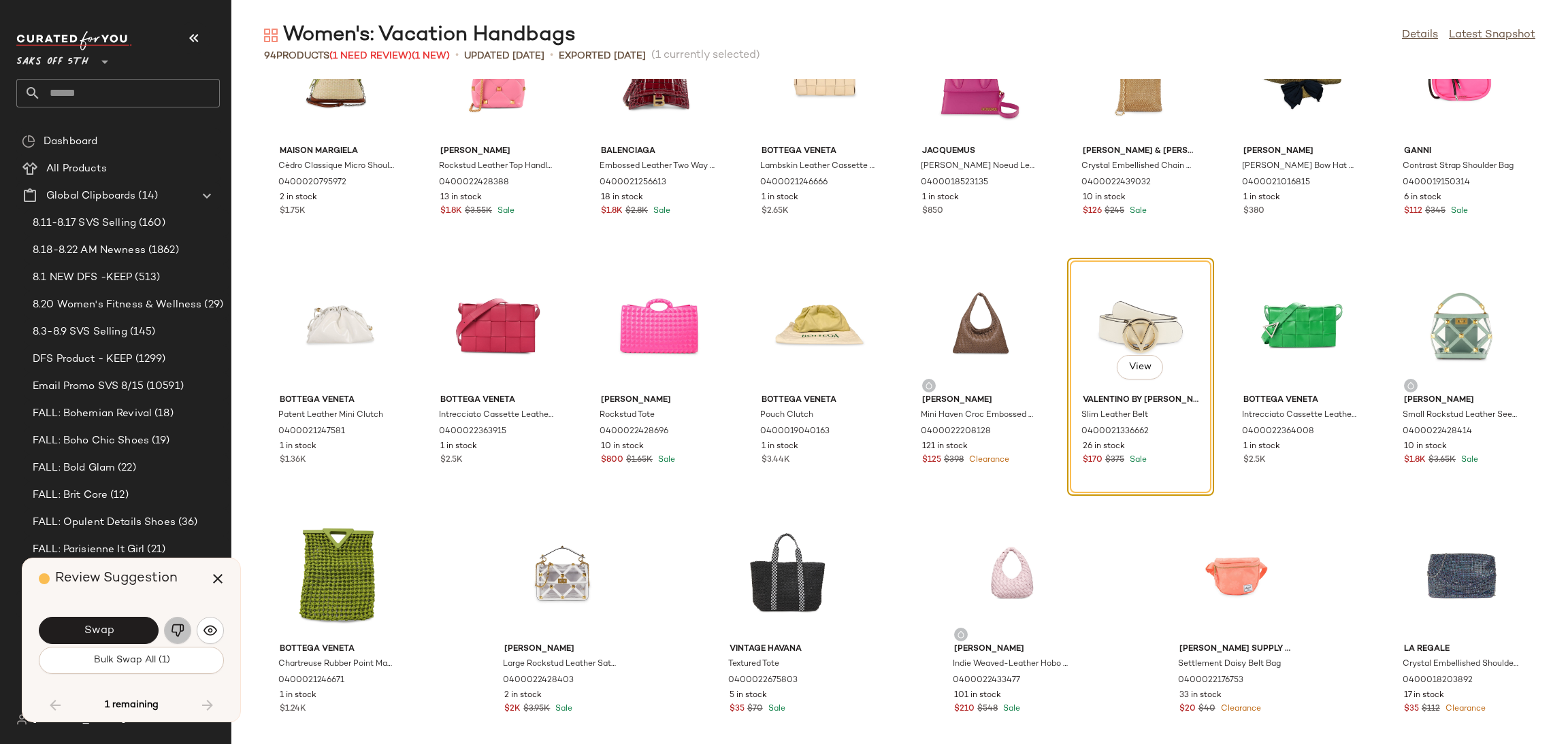
click at [180, 629] on img "button" at bounding box center [177, 630] width 13 height 13
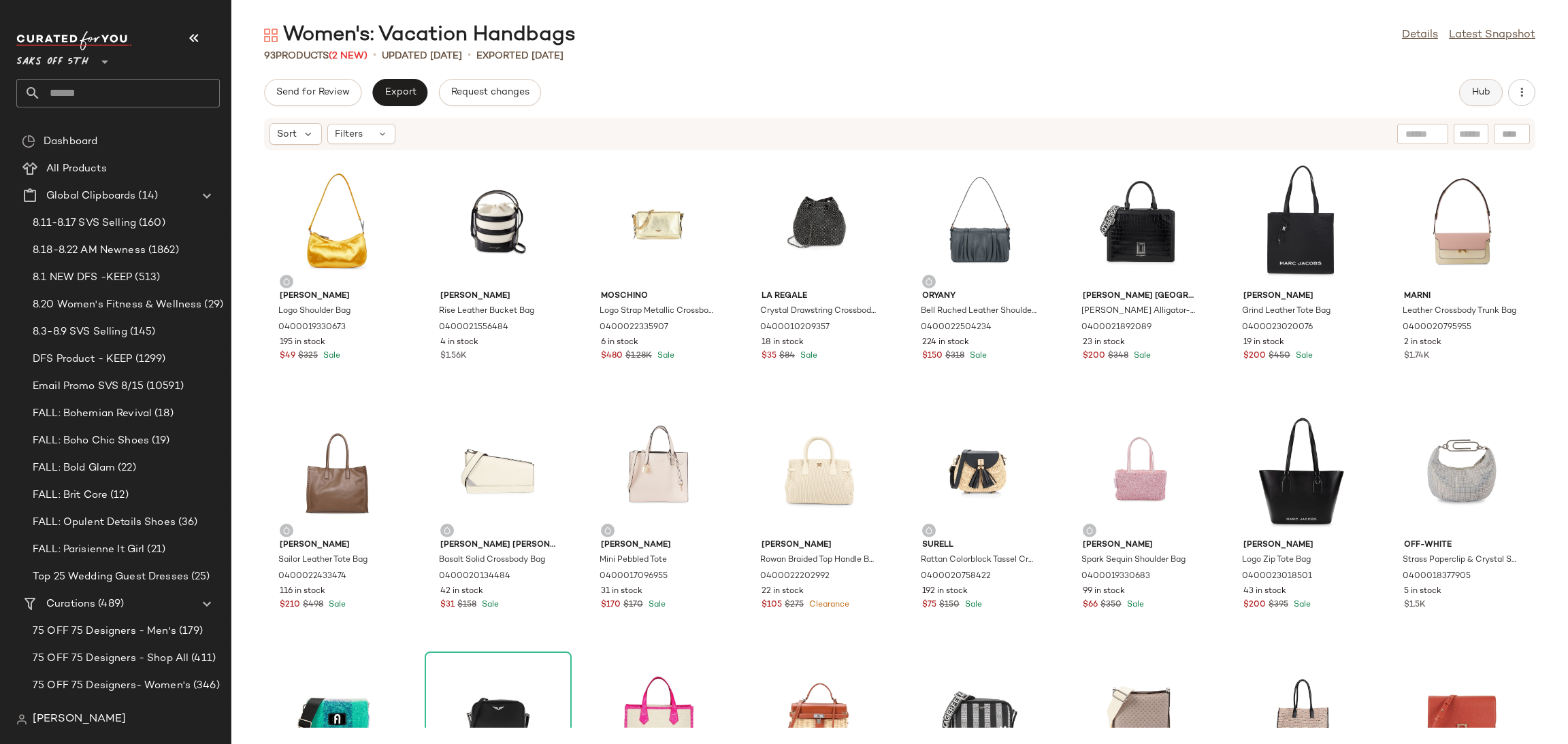
click at [1468, 98] on button "Hub" at bounding box center [1481, 92] width 44 height 27
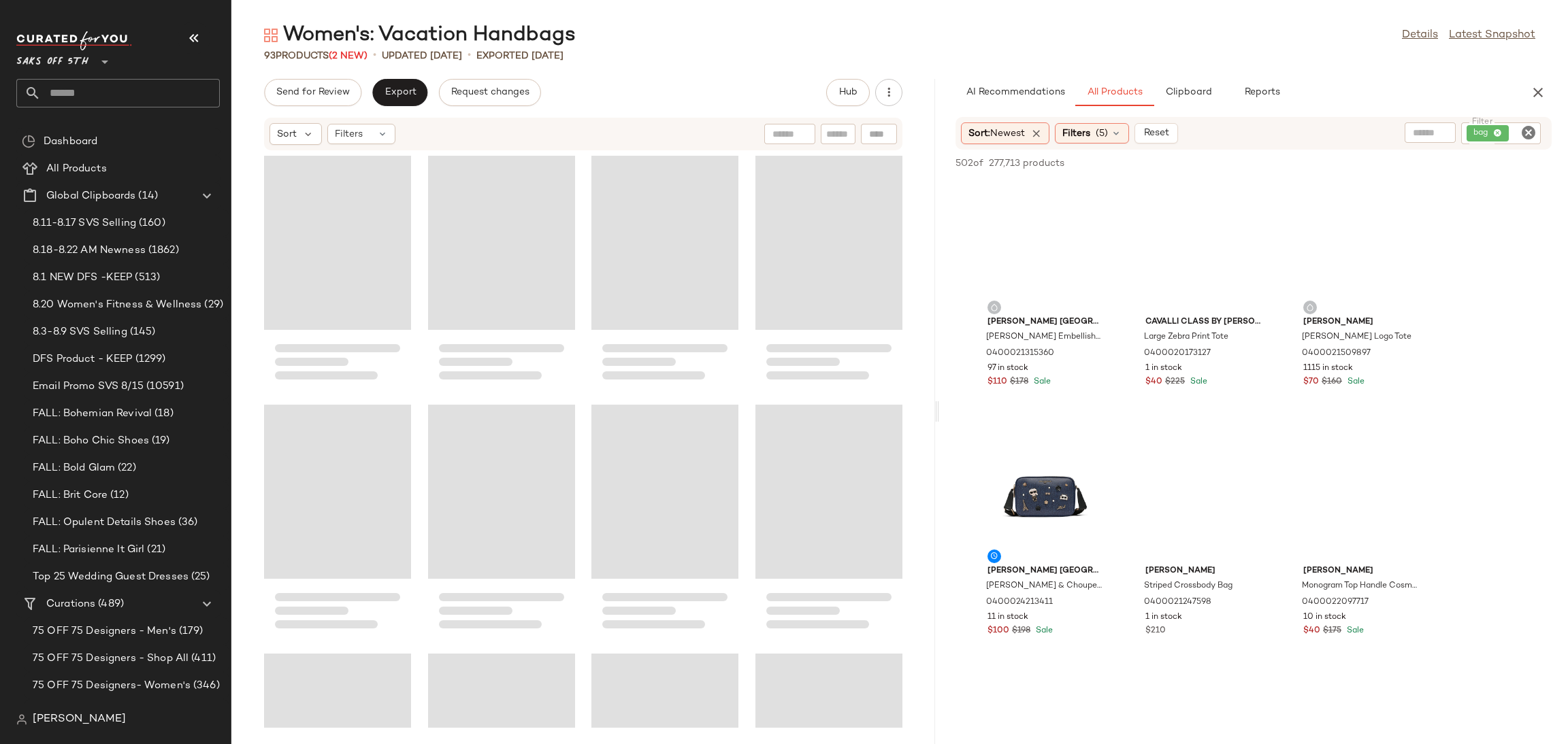
drag, startPoint x: 900, startPoint y: 413, endPoint x: 940, endPoint y: 418, distance: 40.3
click at [940, 418] on div "Women's: Vacation Handbags Details Latest Snapshot 93 Products (2 New) • update…" at bounding box center [900, 383] width 1337 height 723
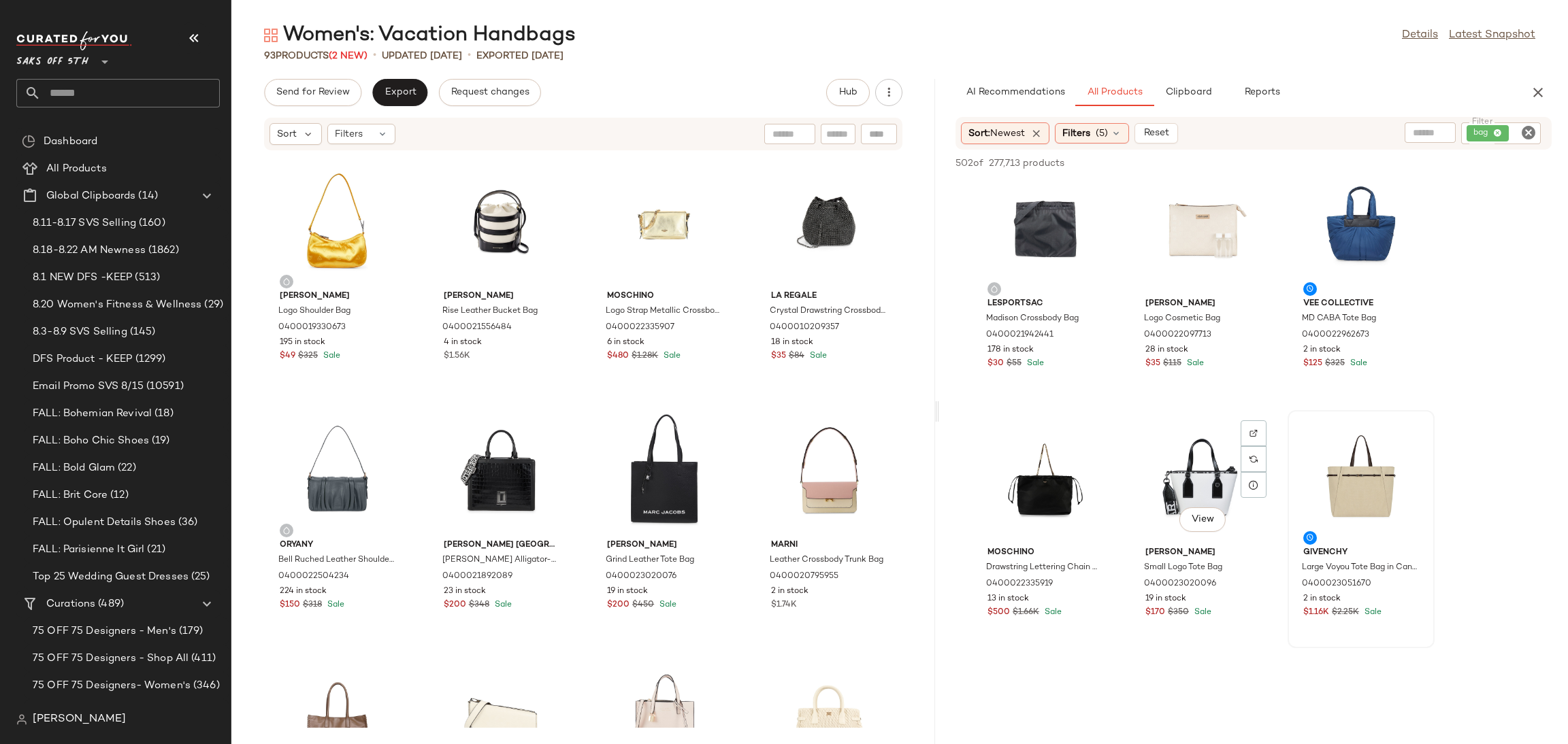
scroll to position [3754, 0]
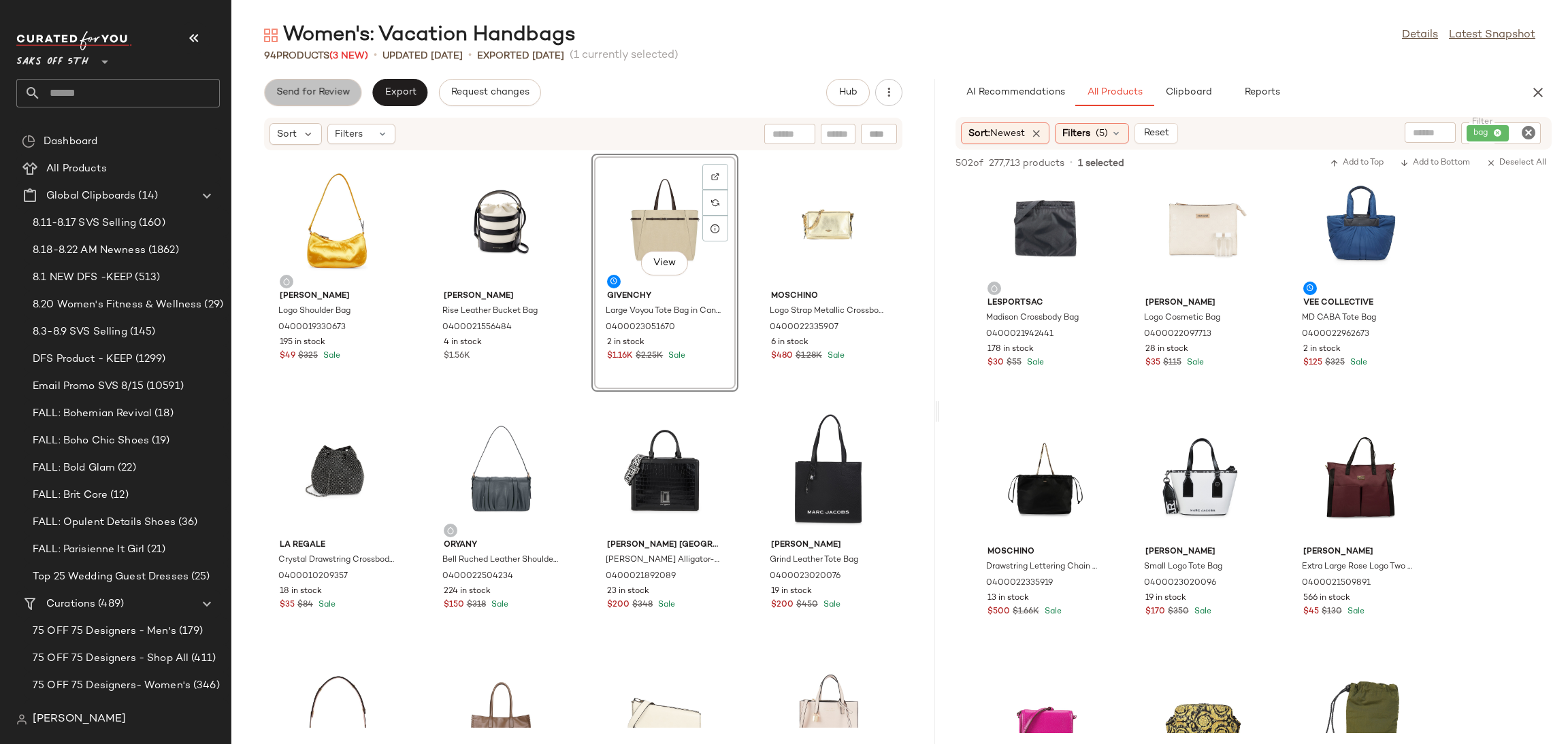
click at [325, 87] on span "Send for Review" at bounding box center [312, 92] width 74 height 11
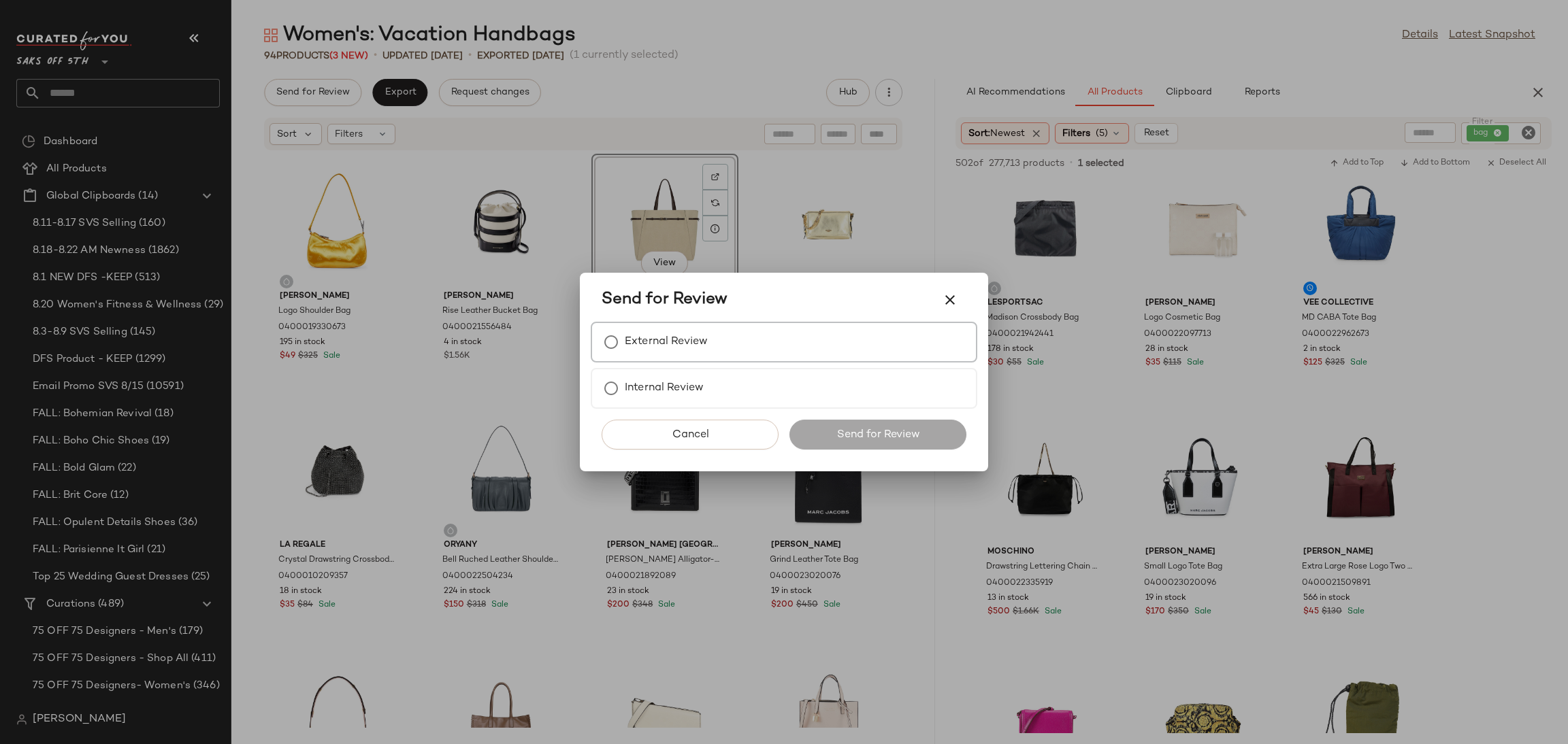
click at [714, 345] on div "External Review" at bounding box center [784, 342] width 387 height 41
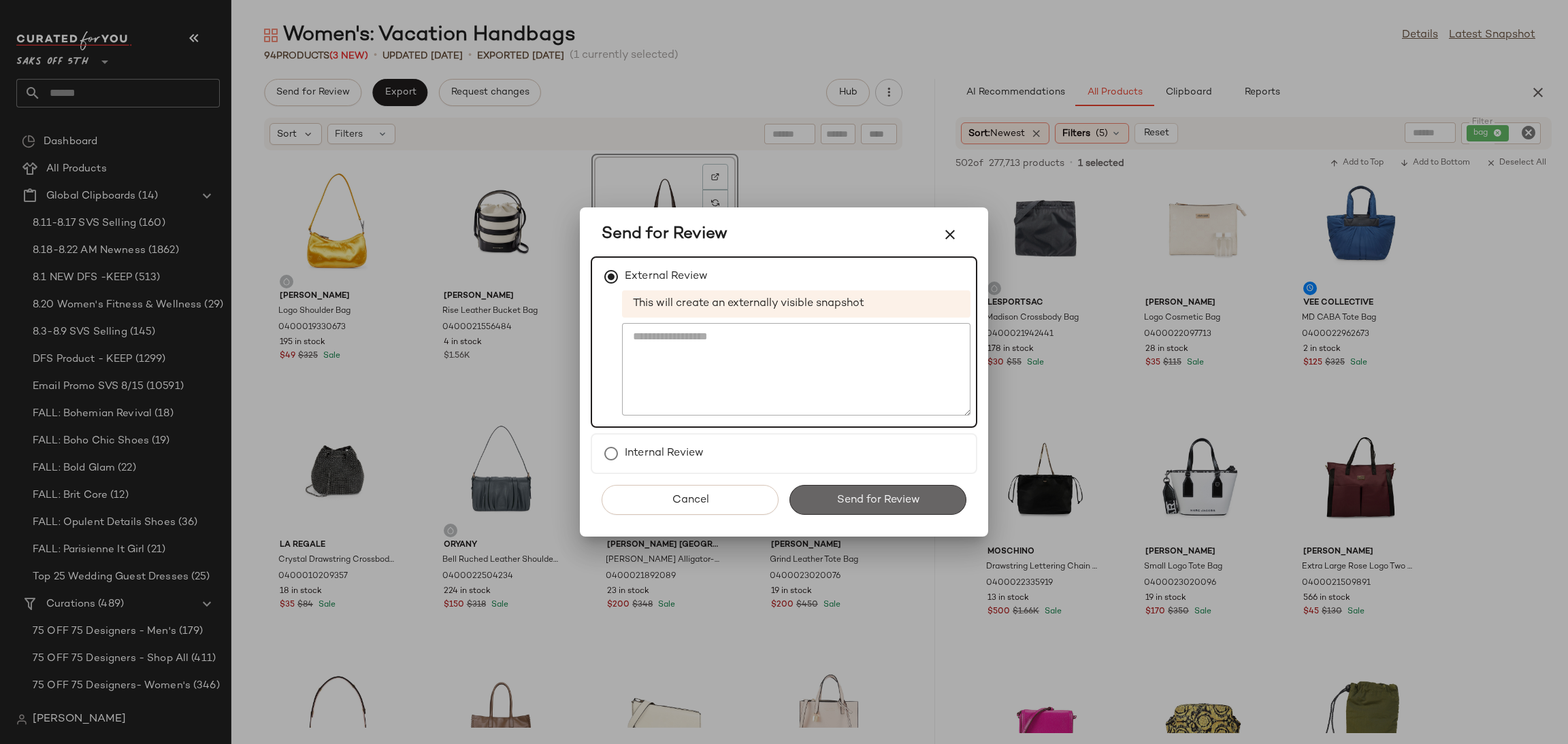
click at [900, 508] on button "Send for Review" at bounding box center [878, 500] width 177 height 30
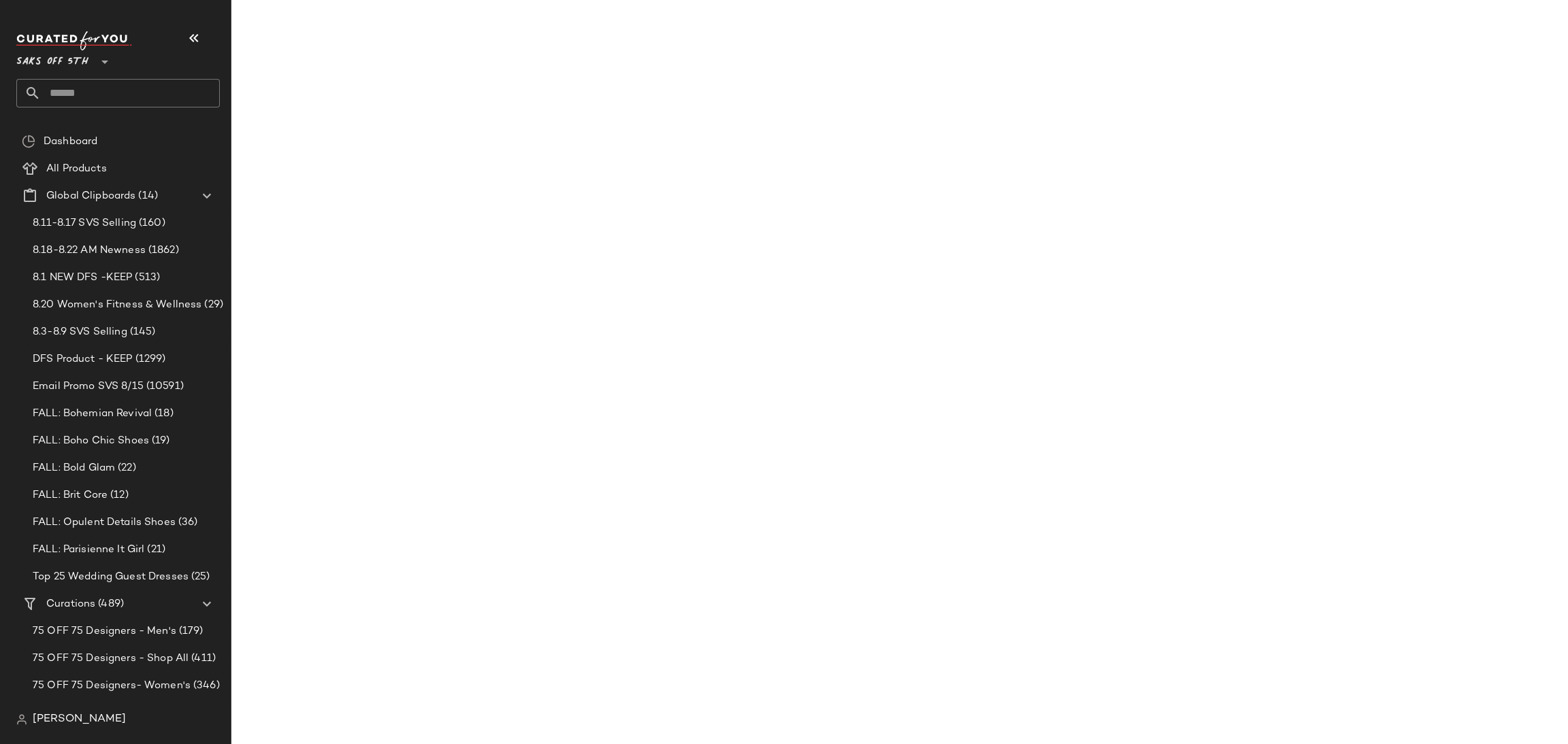
scroll to position [5498, 0]
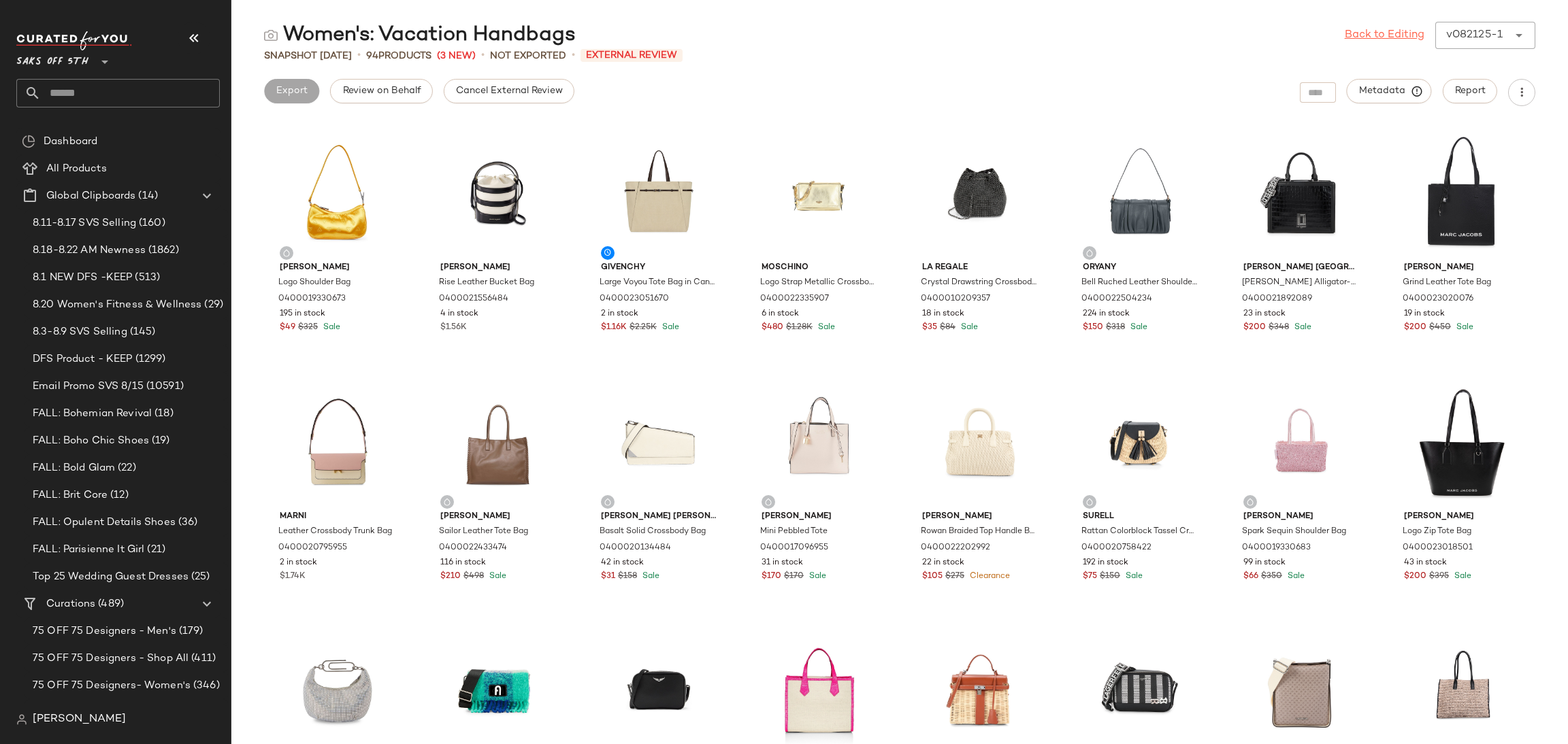
click at [1381, 31] on link "Back to Editing" at bounding box center [1384, 35] width 79 height 16
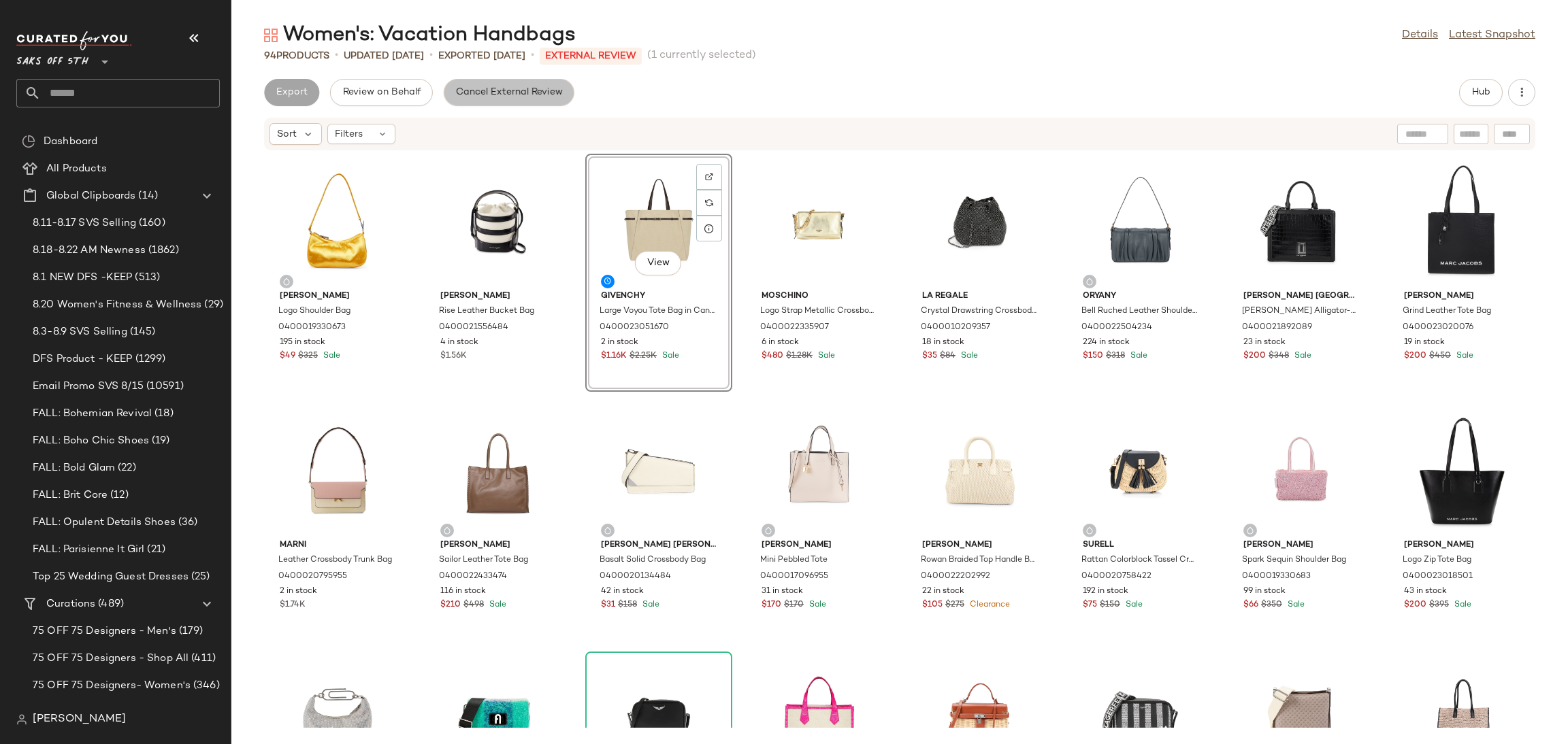
click at [476, 91] on span "Cancel External Review" at bounding box center [509, 92] width 108 height 11
click at [410, 94] on span "Export" at bounding box center [400, 92] width 32 height 11
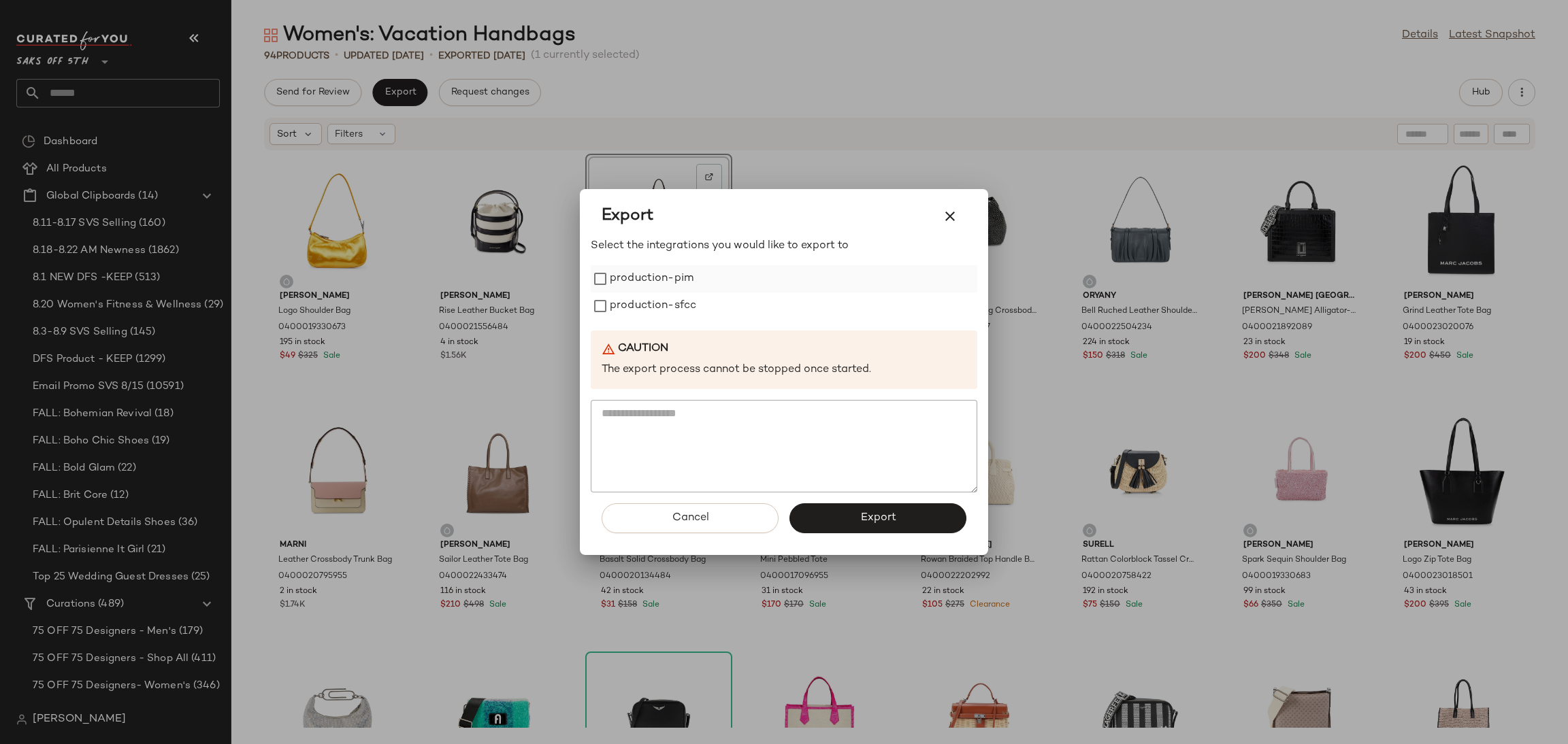
click at [713, 277] on div "production-pim" at bounding box center [784, 278] width 387 height 27
click at [636, 270] on label "production-pim" at bounding box center [651, 278] width 84 height 27
click at [639, 298] on label "production-sfcc" at bounding box center [653, 306] width 87 height 27
click at [850, 515] on button "Export" at bounding box center [878, 518] width 177 height 30
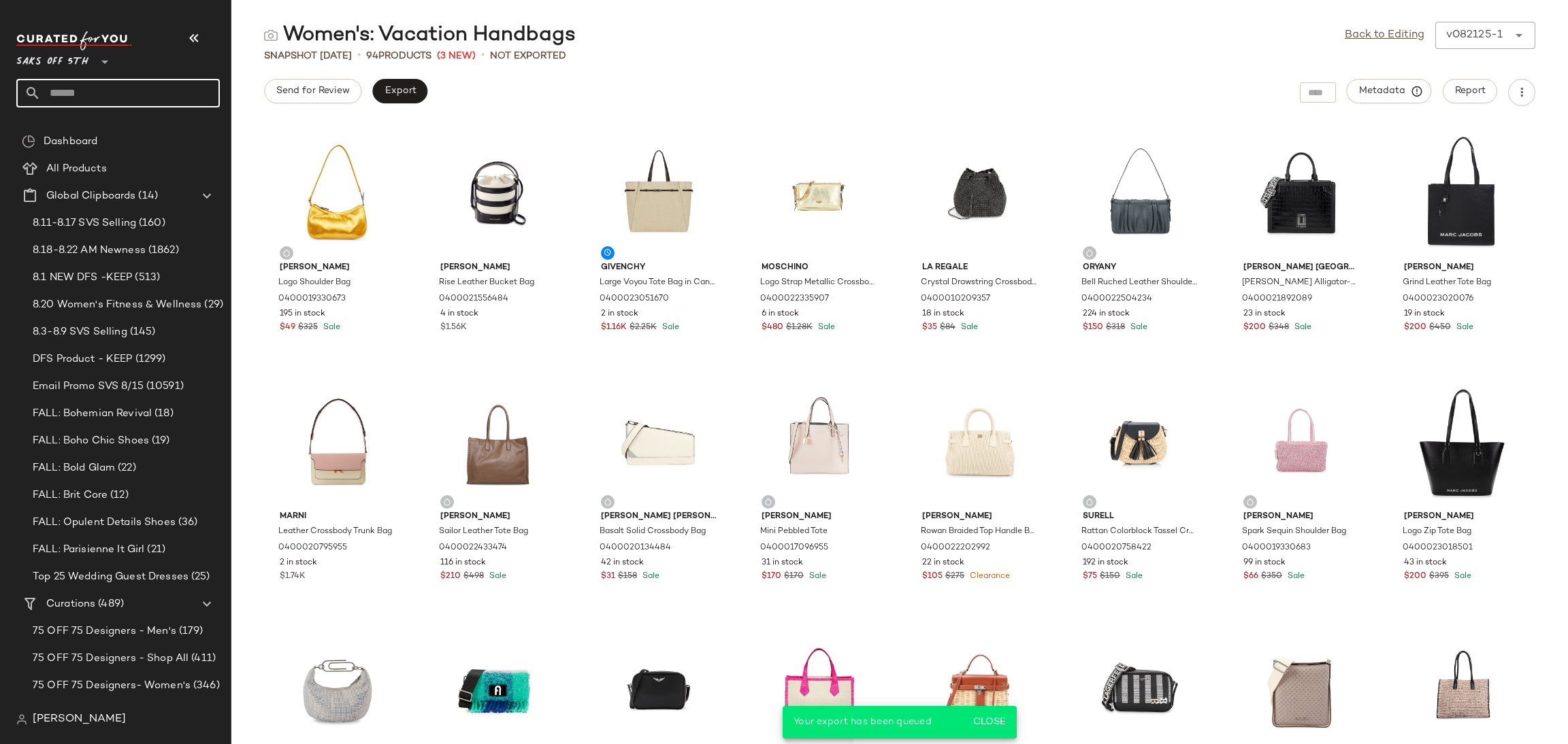
click at [136, 82] on input "text" at bounding box center [130, 93] width 179 height 29
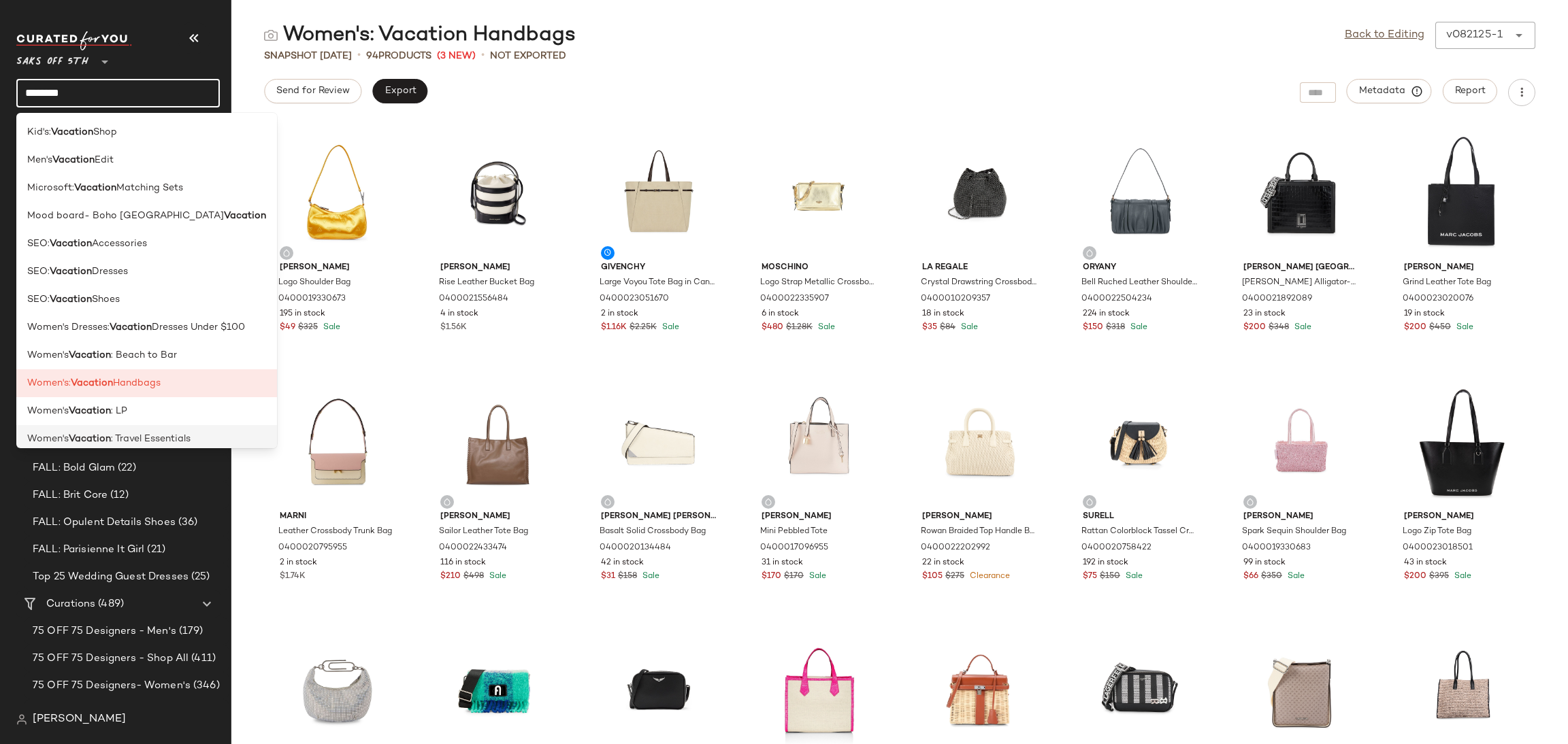
type input "********"
click at [130, 436] on span ": Travel Essentials" at bounding box center [151, 439] width 79 height 14
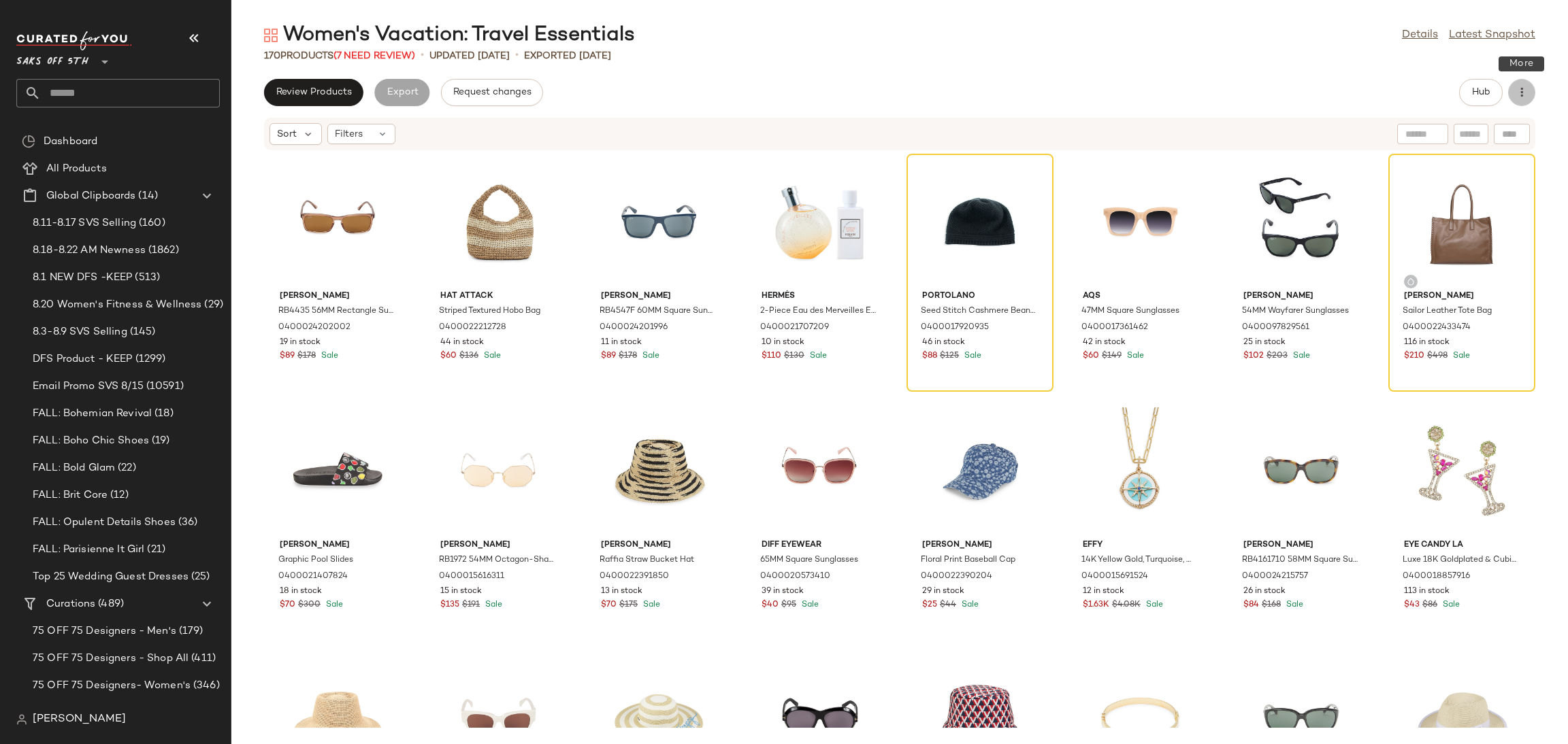
click at [1524, 91] on icon "button" at bounding box center [1522, 92] width 13 height 13
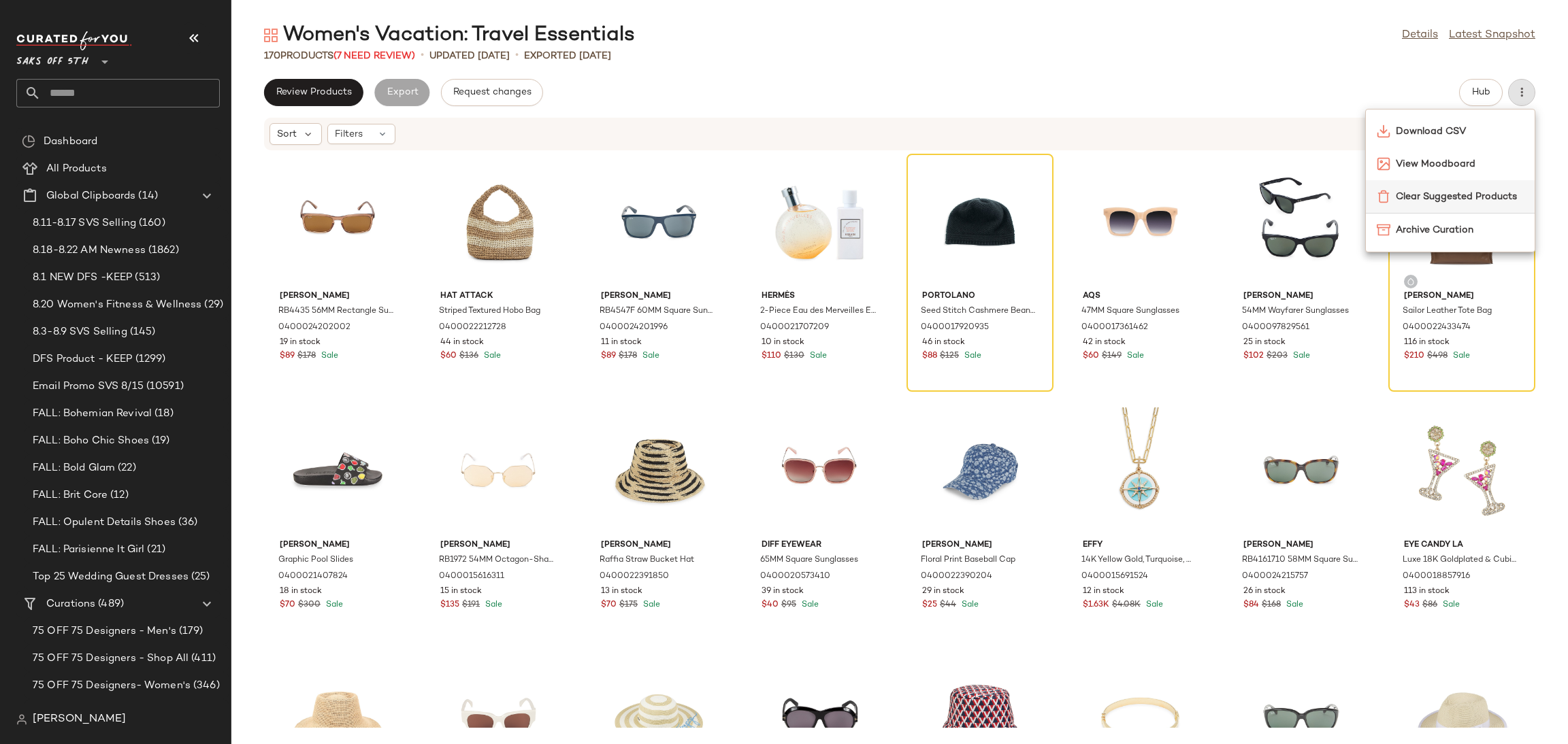
click at [1436, 195] on span "Clear Suggested Products" at bounding box center [1460, 197] width 128 height 14
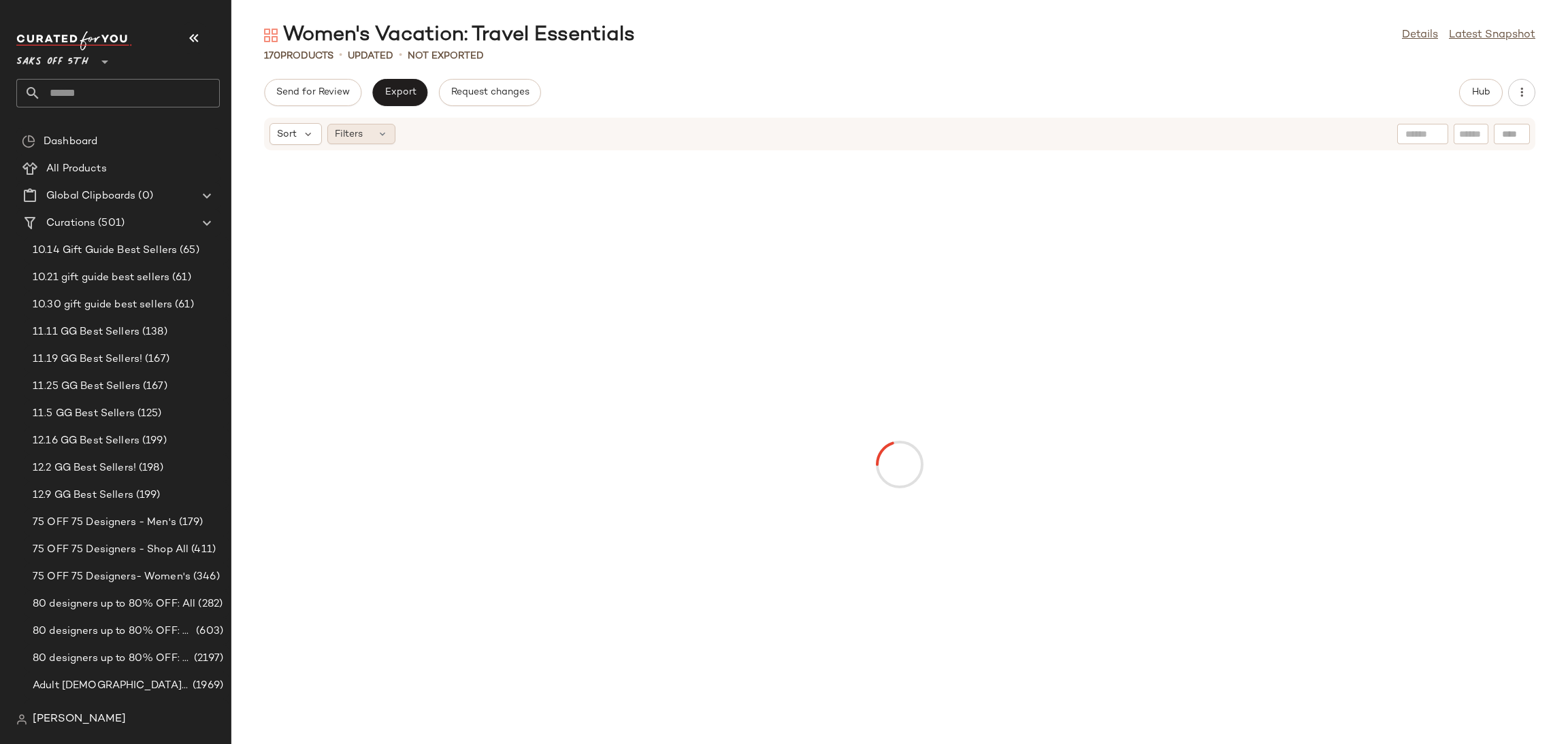
click at [385, 136] on icon at bounding box center [382, 134] width 11 height 11
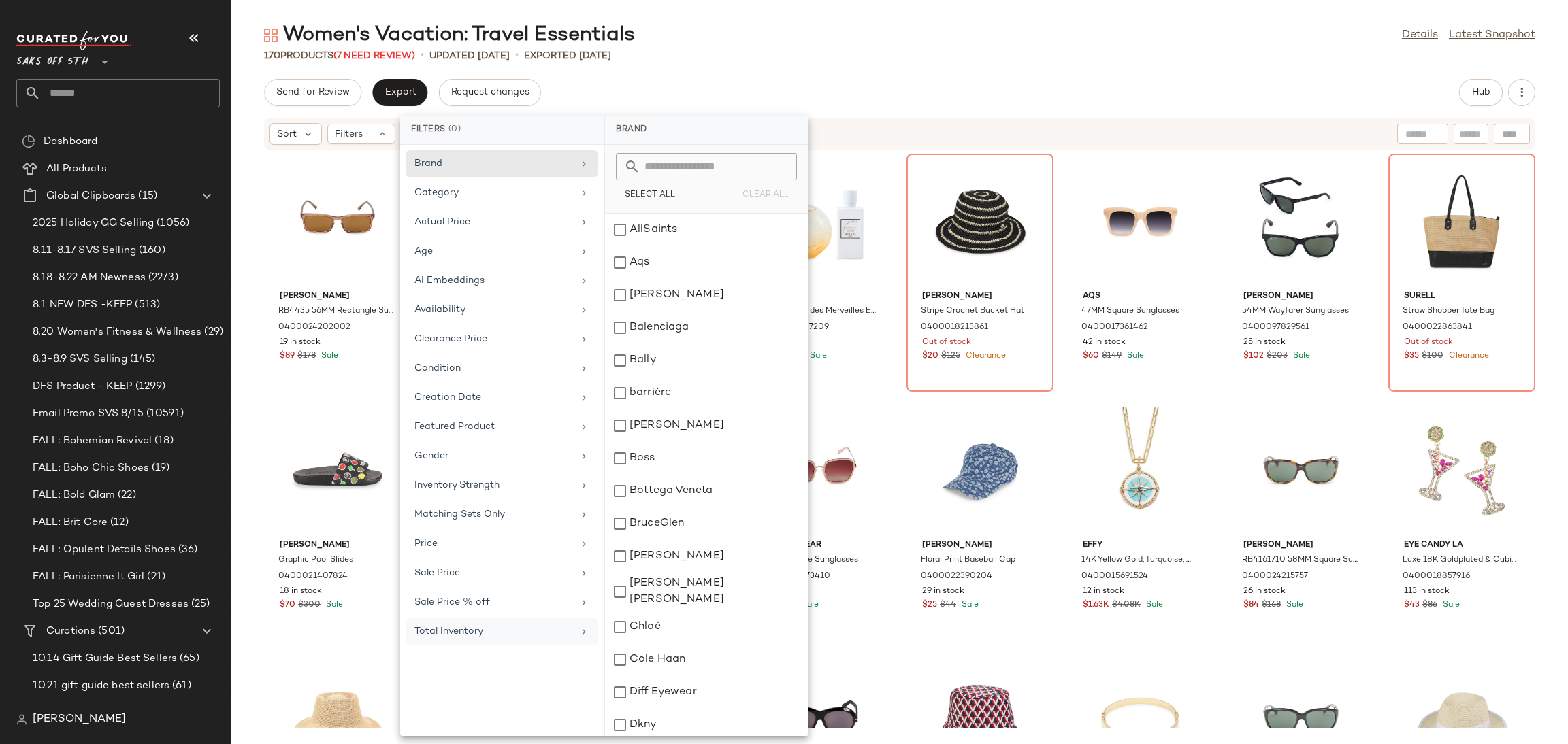
click at [502, 633] on div "Total Inventory" at bounding box center [493, 631] width 158 height 14
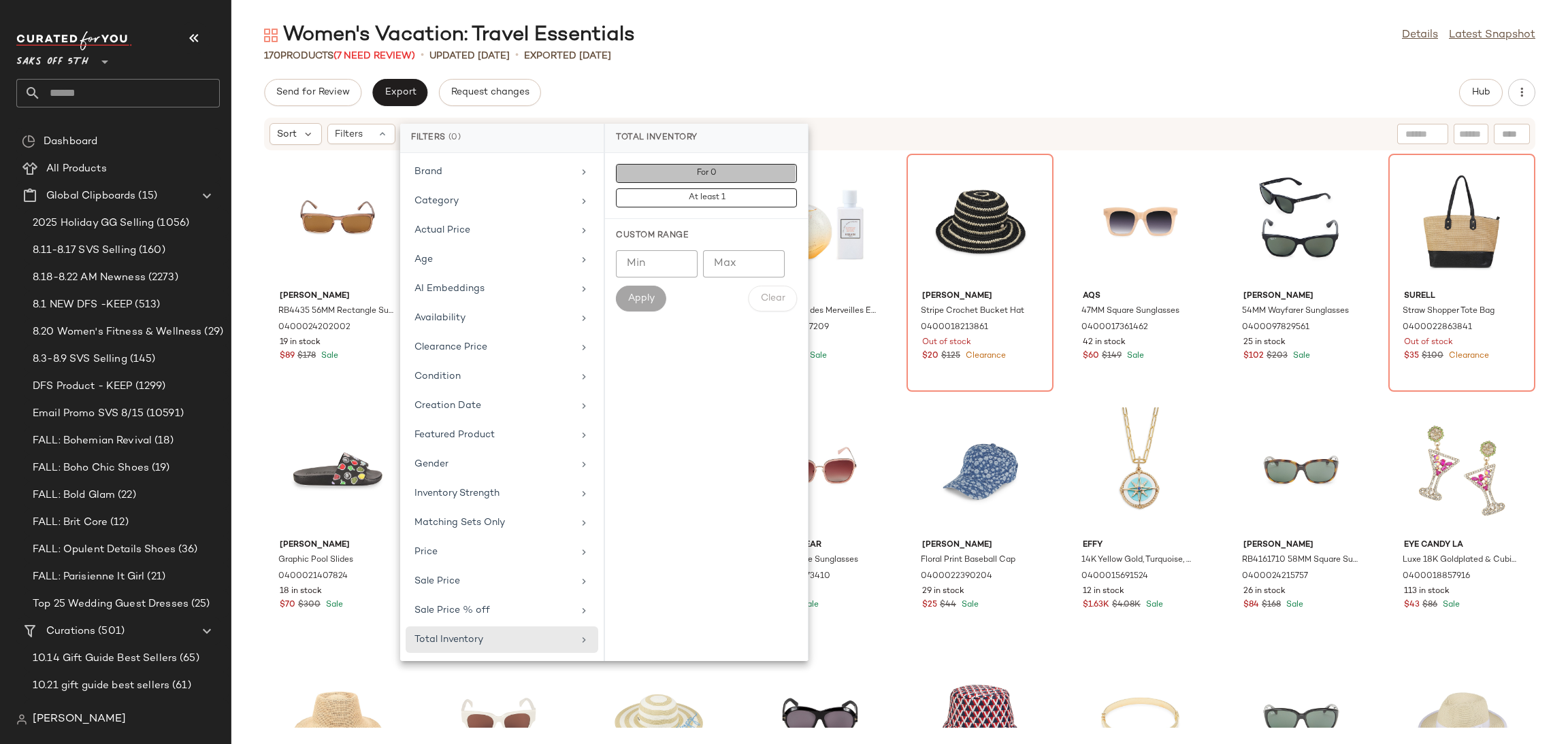
click at [748, 188] on button "For 0" at bounding box center [706, 198] width 181 height 19
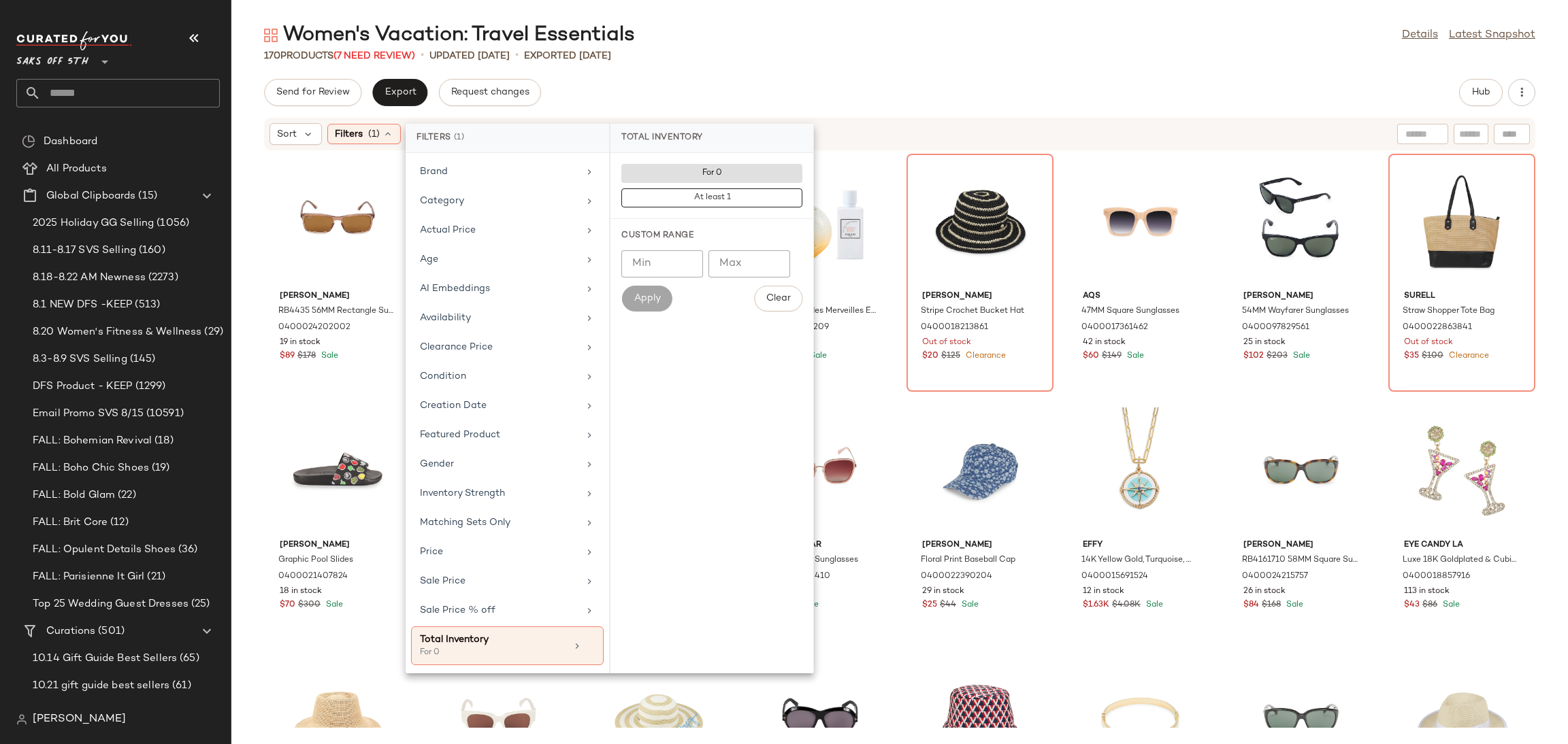
click at [817, 68] on div "Women's Vacation: Travel Essentials Details Latest Snapshot 170 Products (7 Nee…" at bounding box center [900, 383] width 1337 height 723
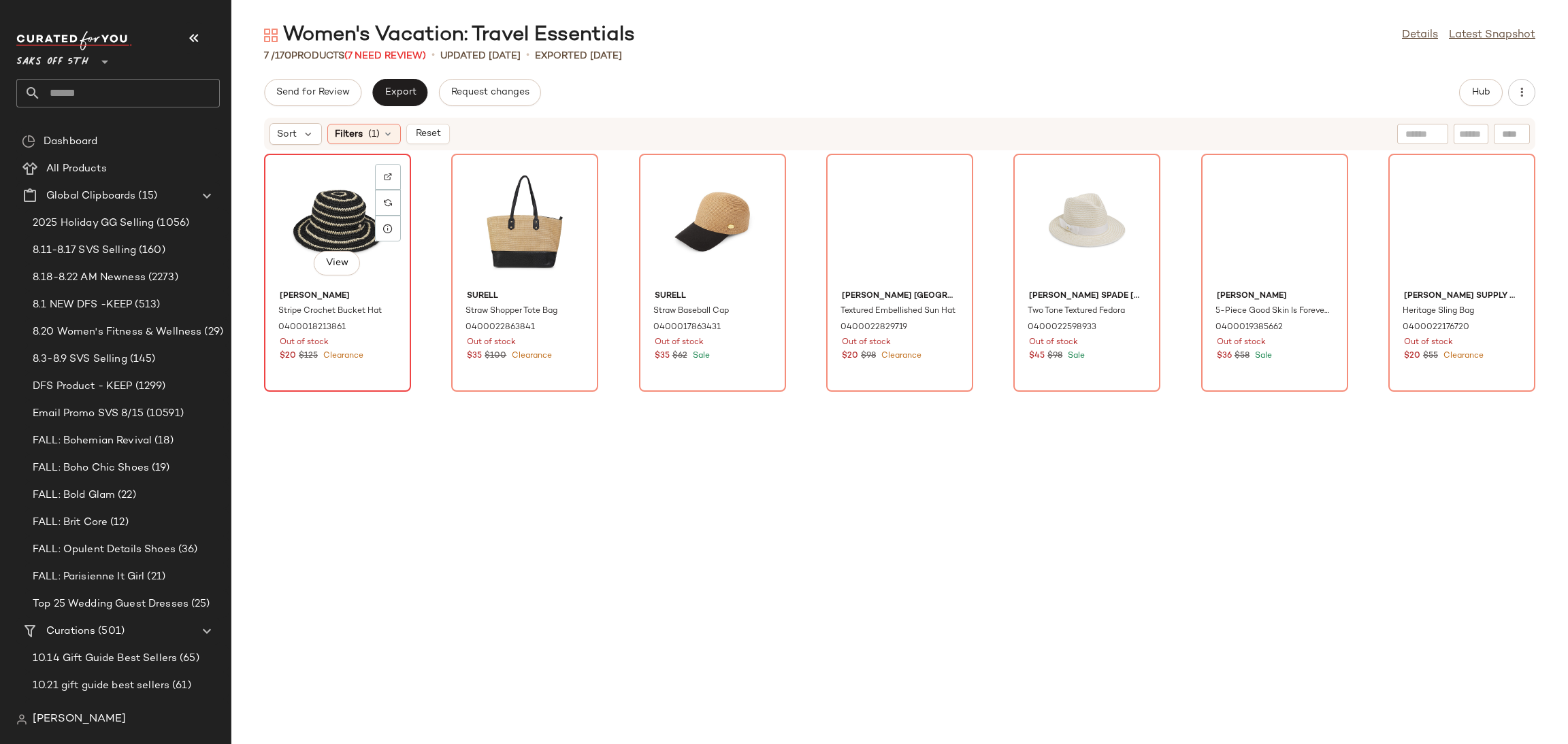
click at [302, 190] on div "View" at bounding box center [337, 222] width 137 height 127
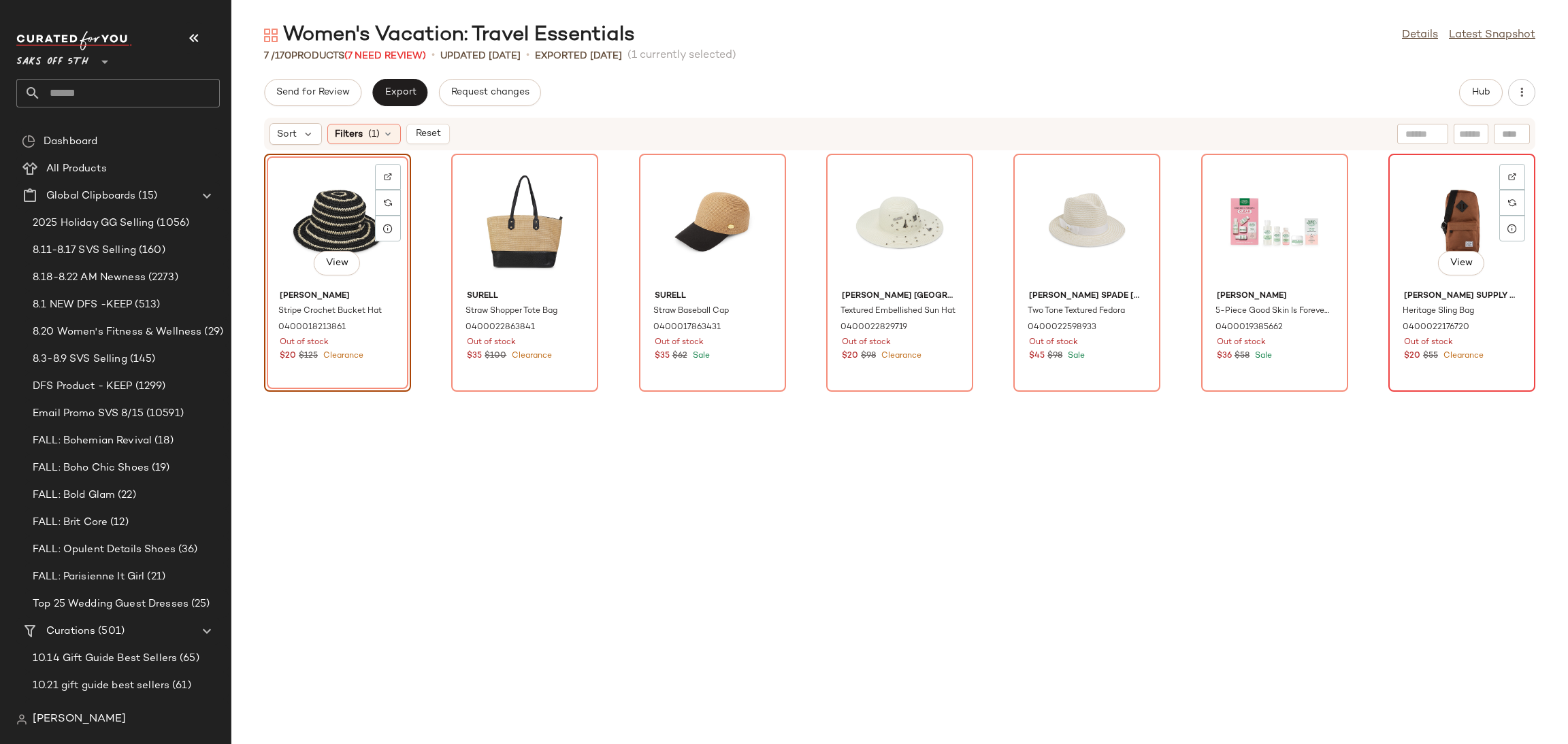
click at [1442, 203] on div "View" at bounding box center [1462, 222] width 137 height 127
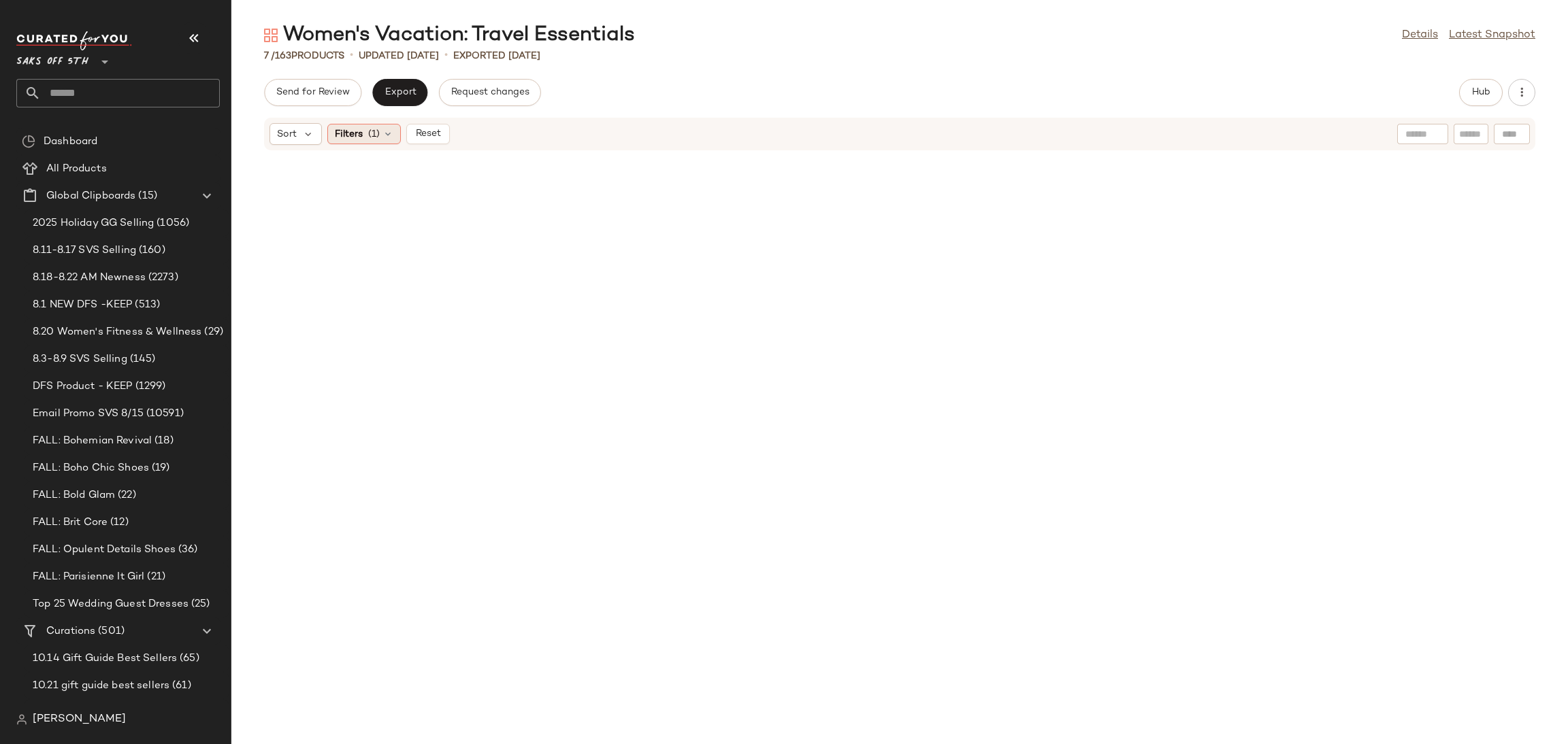
click at [381, 139] on div "Filters (1)" at bounding box center [364, 134] width 73 height 20
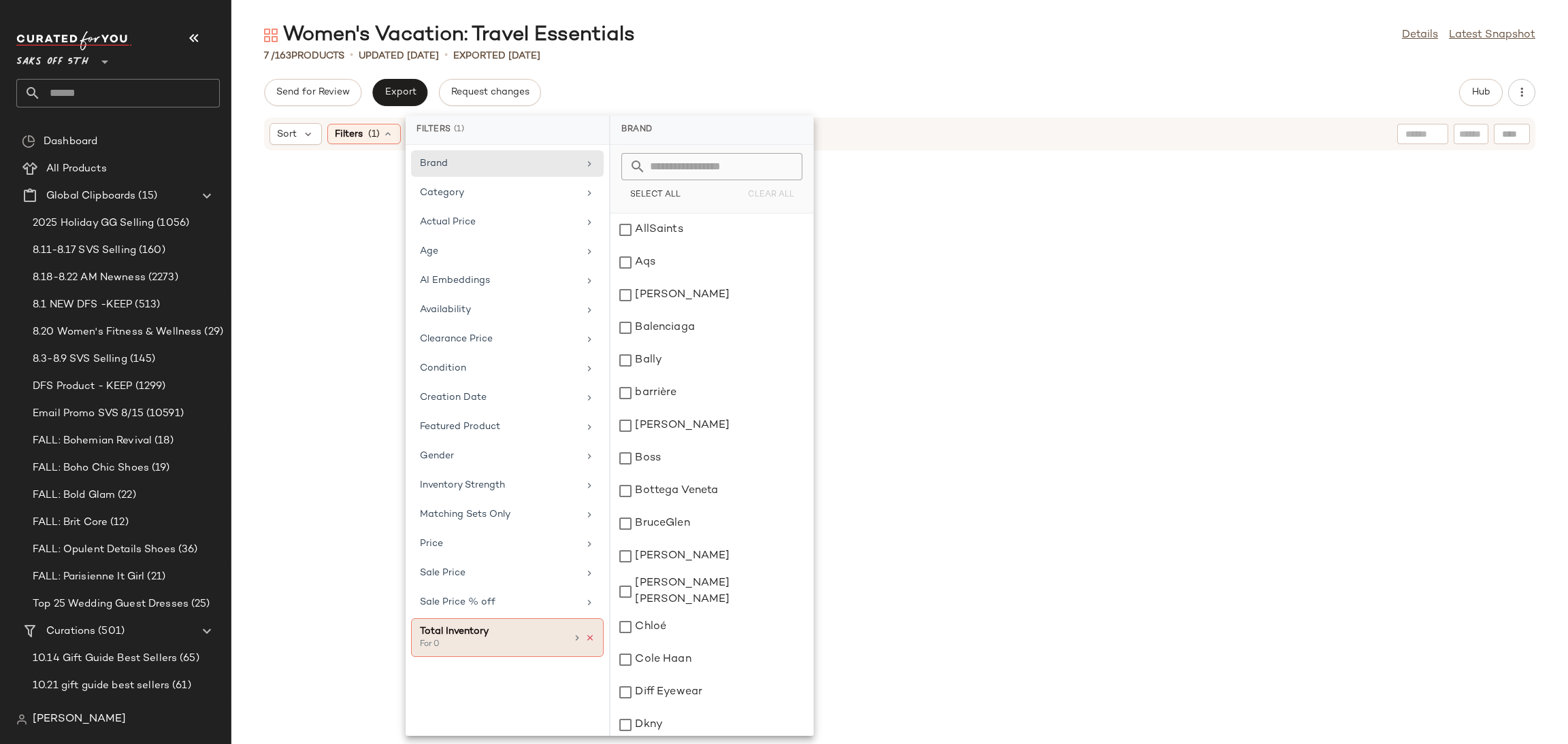
click at [591, 640] on icon at bounding box center [590, 639] width 10 height 10
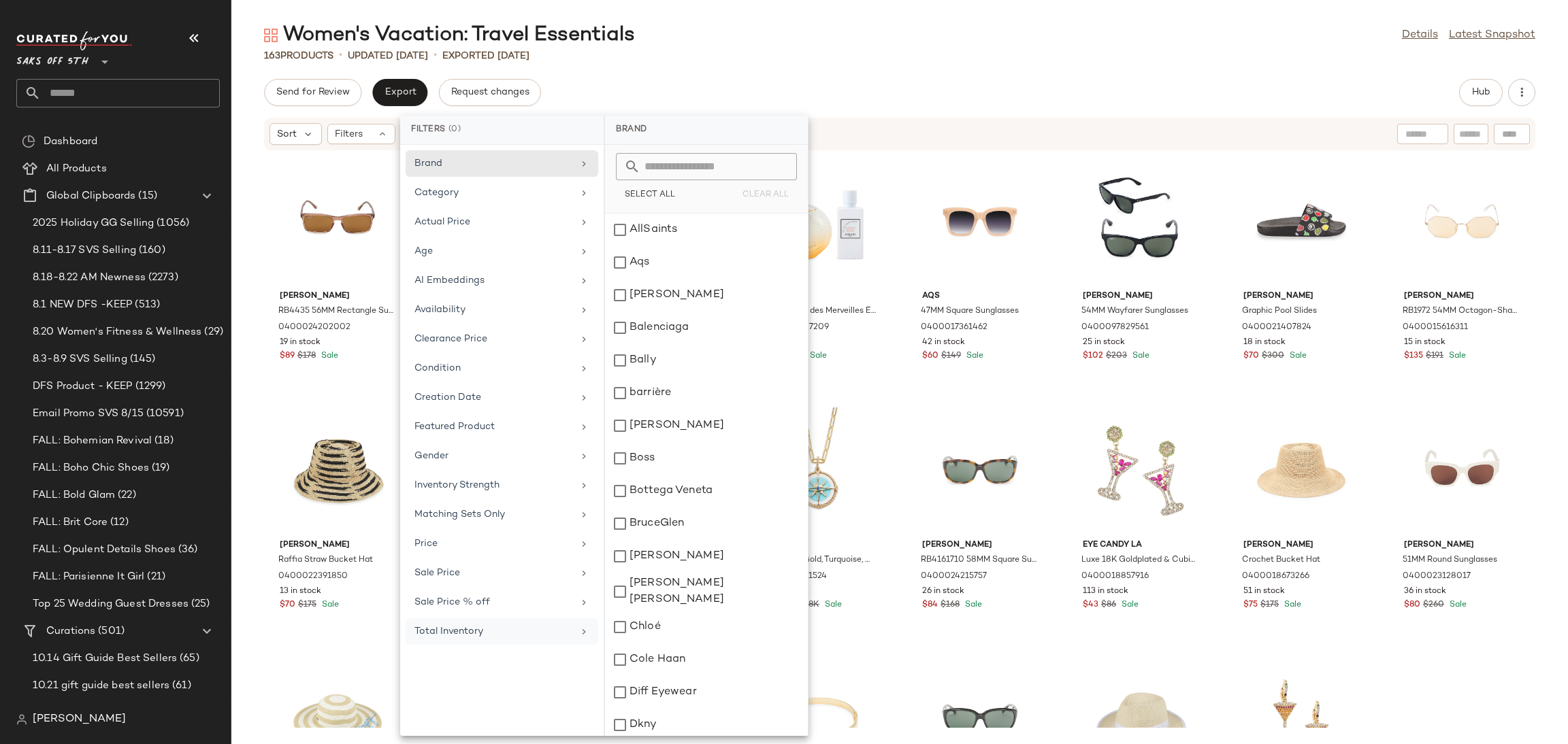
click at [910, 58] on div "163 Products • updated Aug 21st • Exported Aug 19th" at bounding box center [900, 56] width 1337 height 13
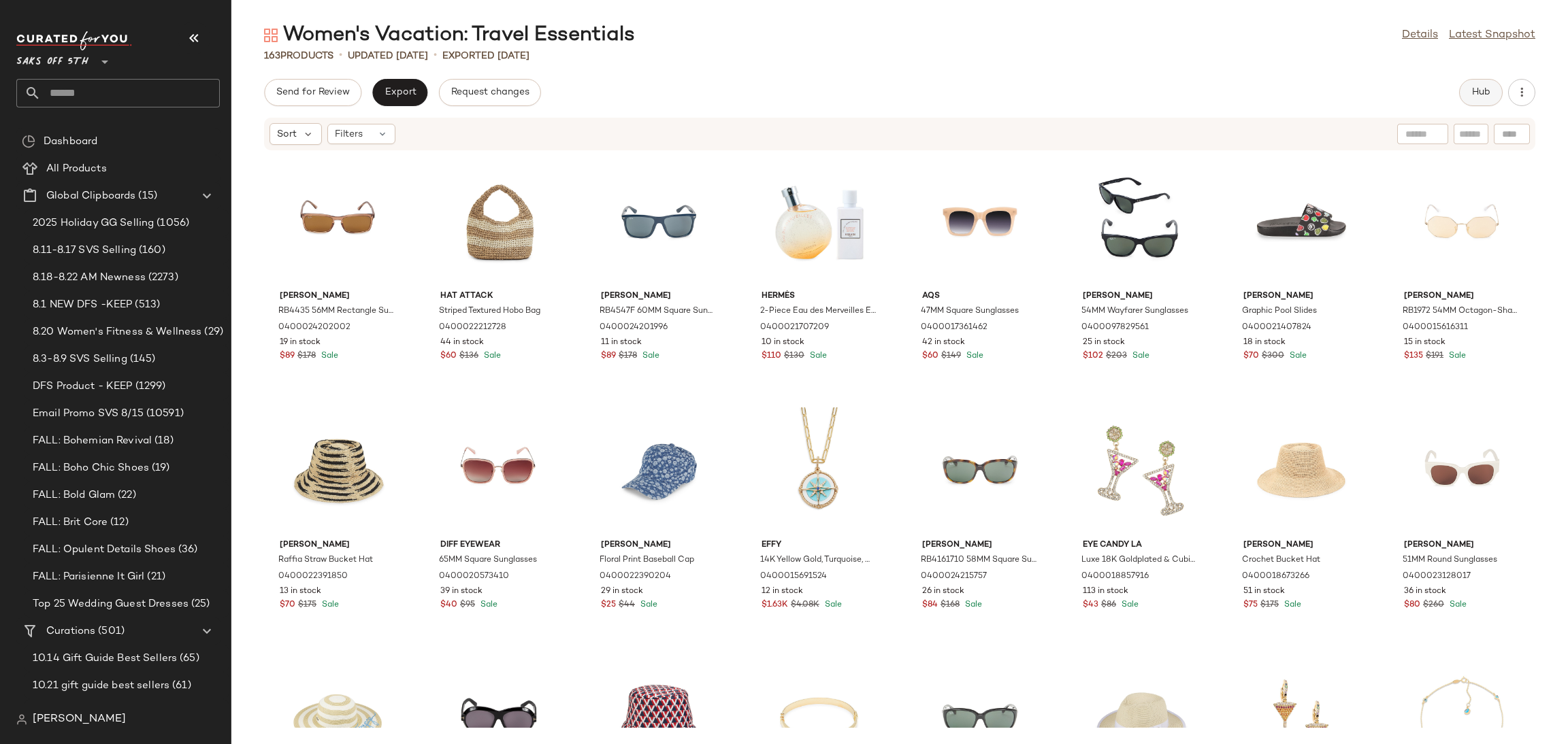
click at [1479, 91] on span "Hub" at bounding box center [1481, 92] width 19 height 11
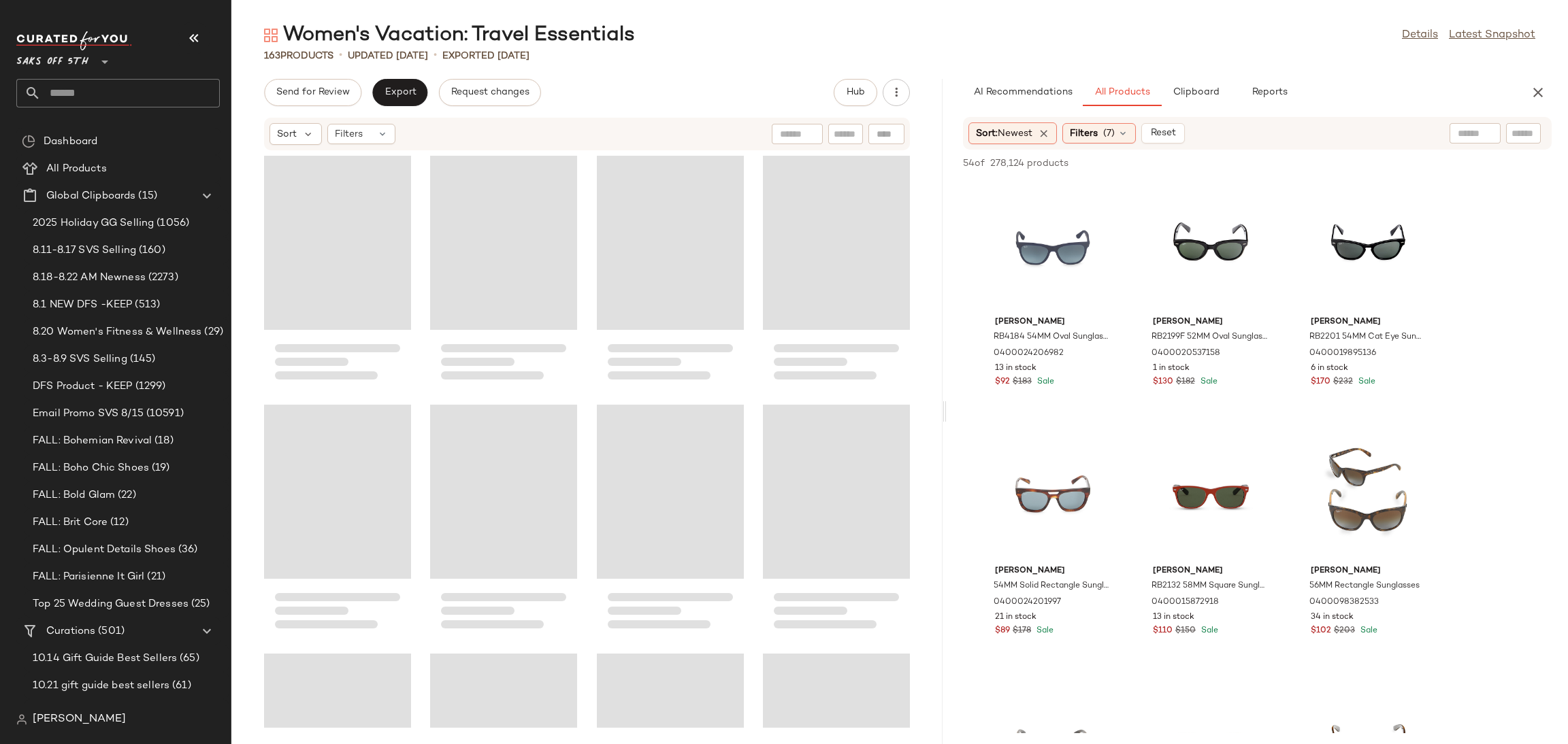
drag, startPoint x: 897, startPoint y: 411, endPoint x: 945, endPoint y: 402, distance: 48.8
click at [945, 402] on div "Women's Vacation: Travel Essentials Details Latest Snapshot 163 Products • upda…" at bounding box center [900, 383] width 1337 height 723
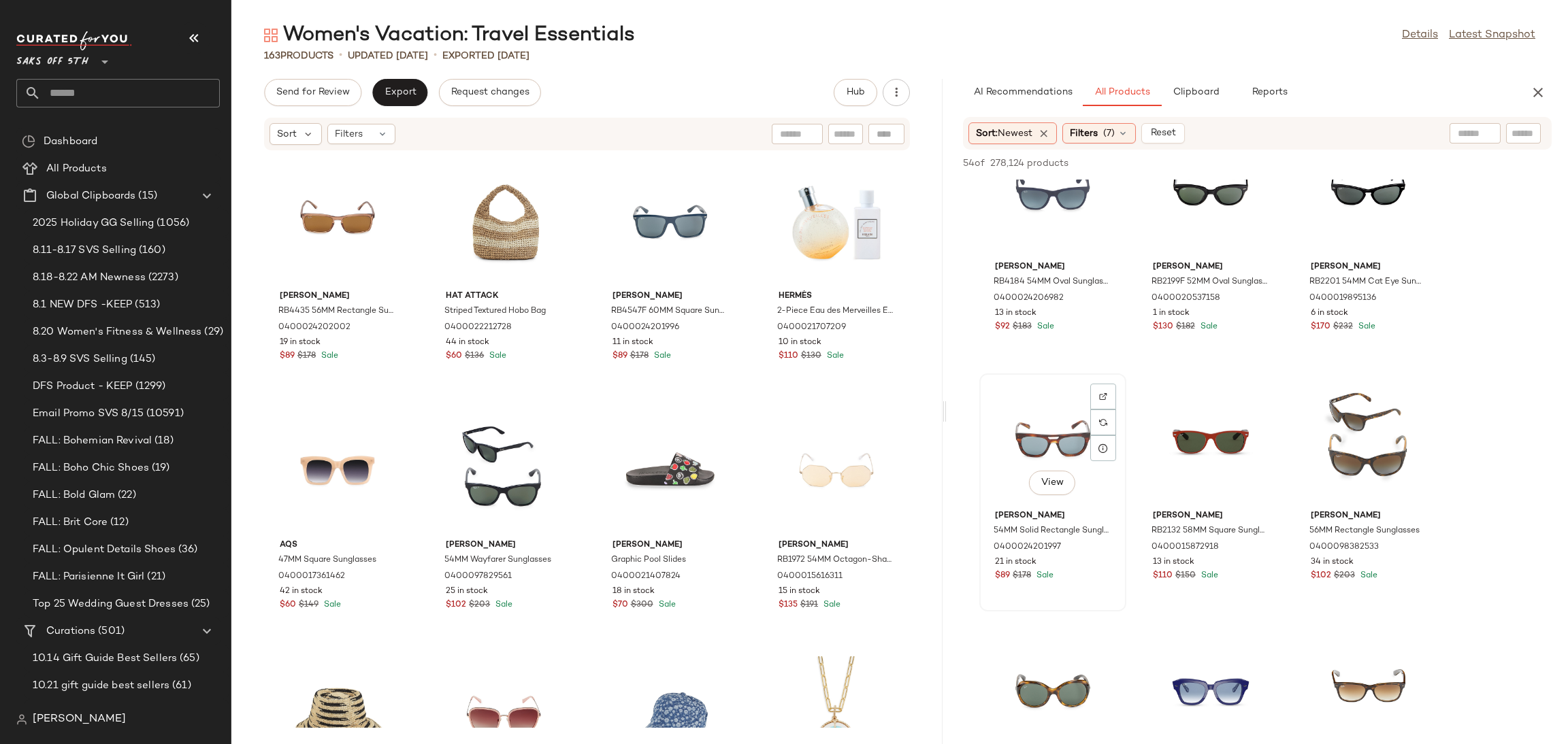
scroll to position [56, 0]
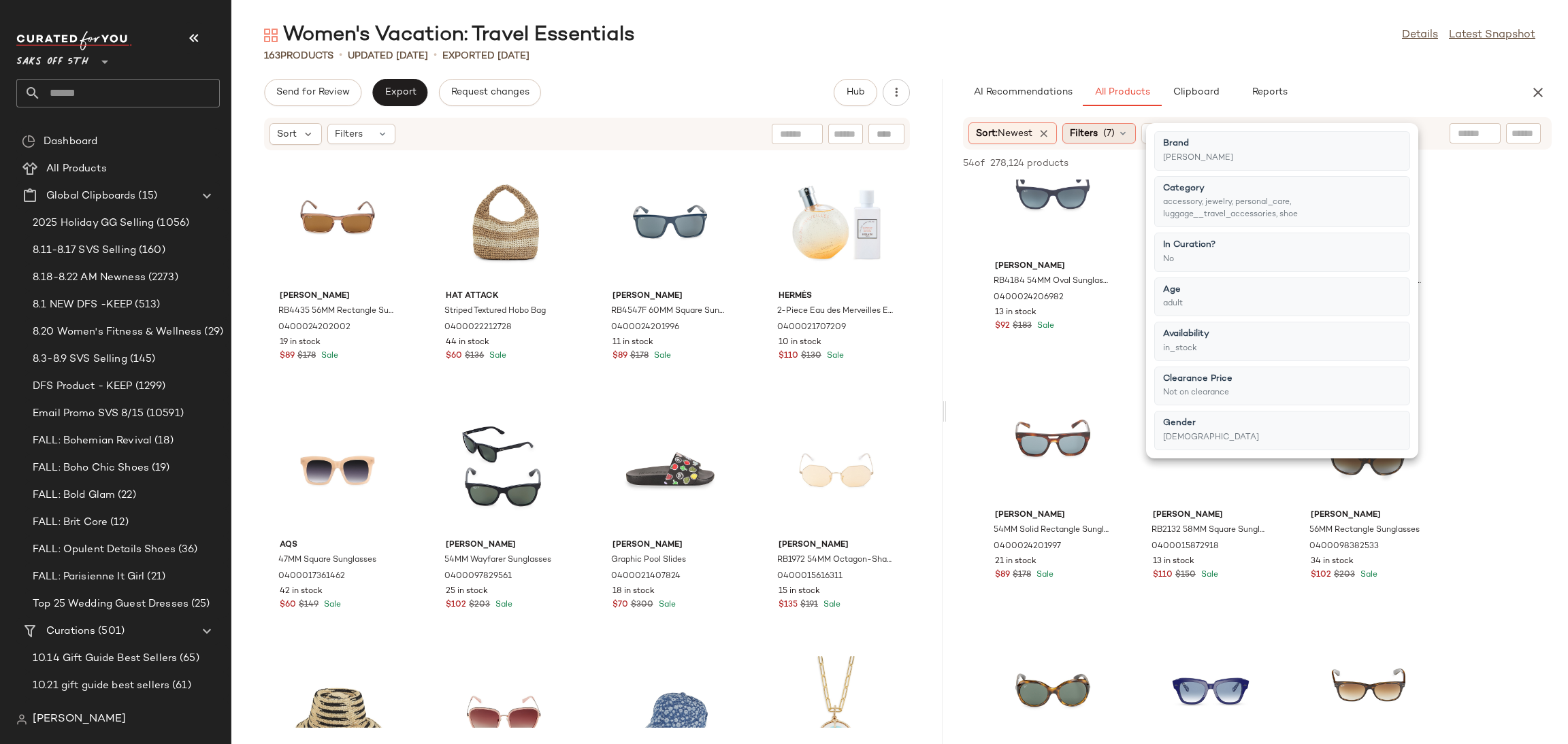
click at [1115, 134] on span "(7)" at bounding box center [1109, 134] width 11 height 14
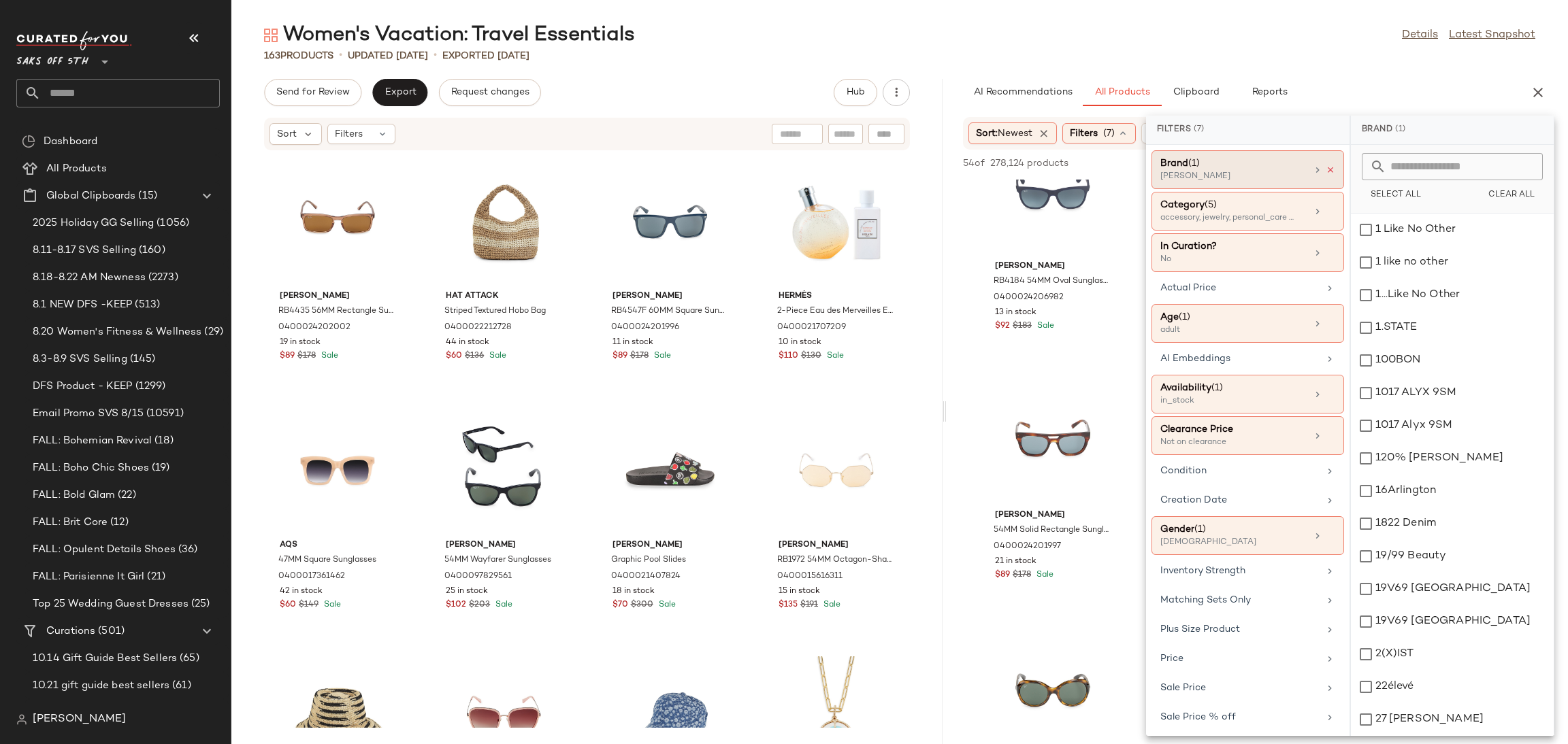
click at [1326, 171] on icon at bounding box center [1331, 170] width 10 height 10
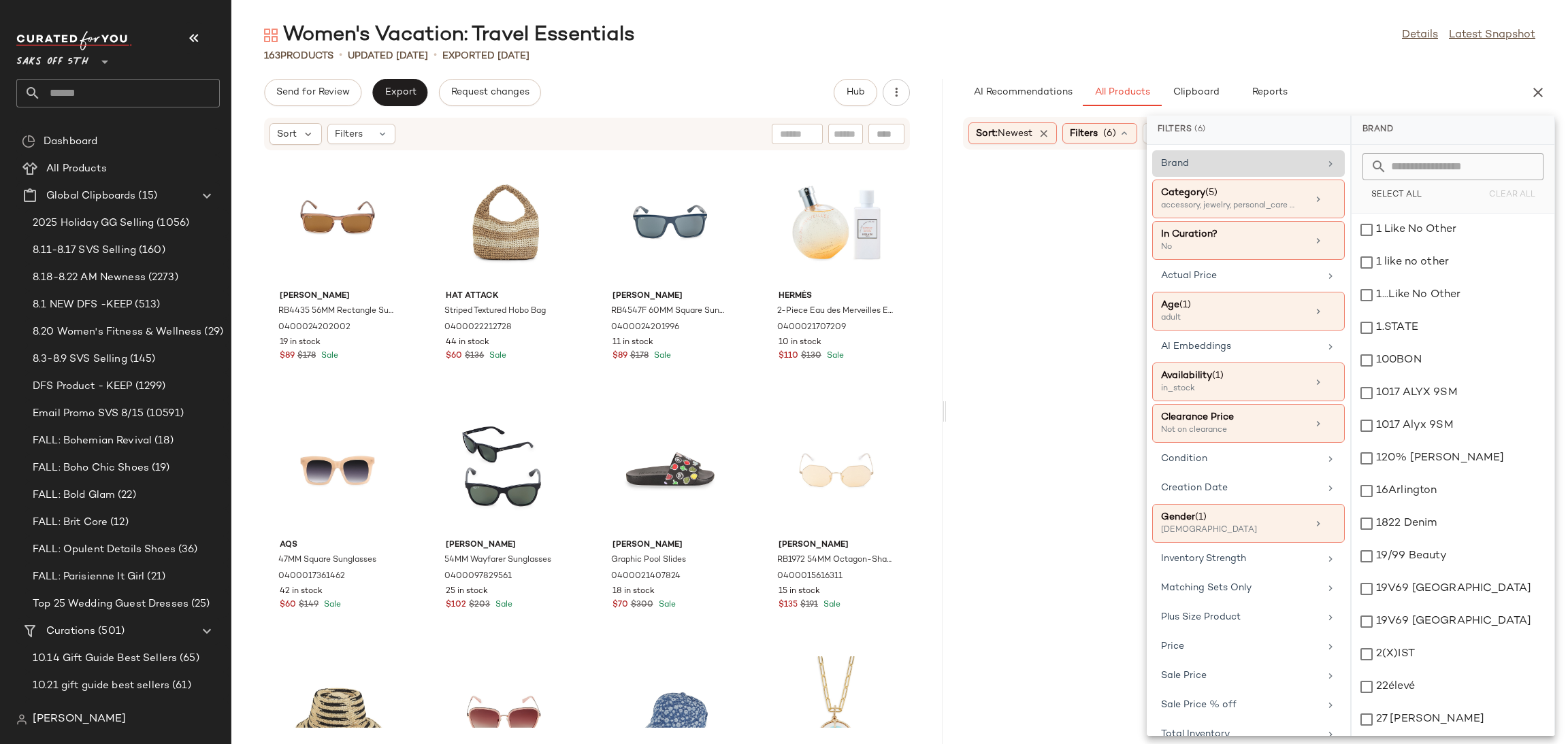
click at [1284, 68] on div "Women's Vacation: Travel Essentials Details Latest Snapshot 163 Products • upda…" at bounding box center [900, 383] width 1337 height 723
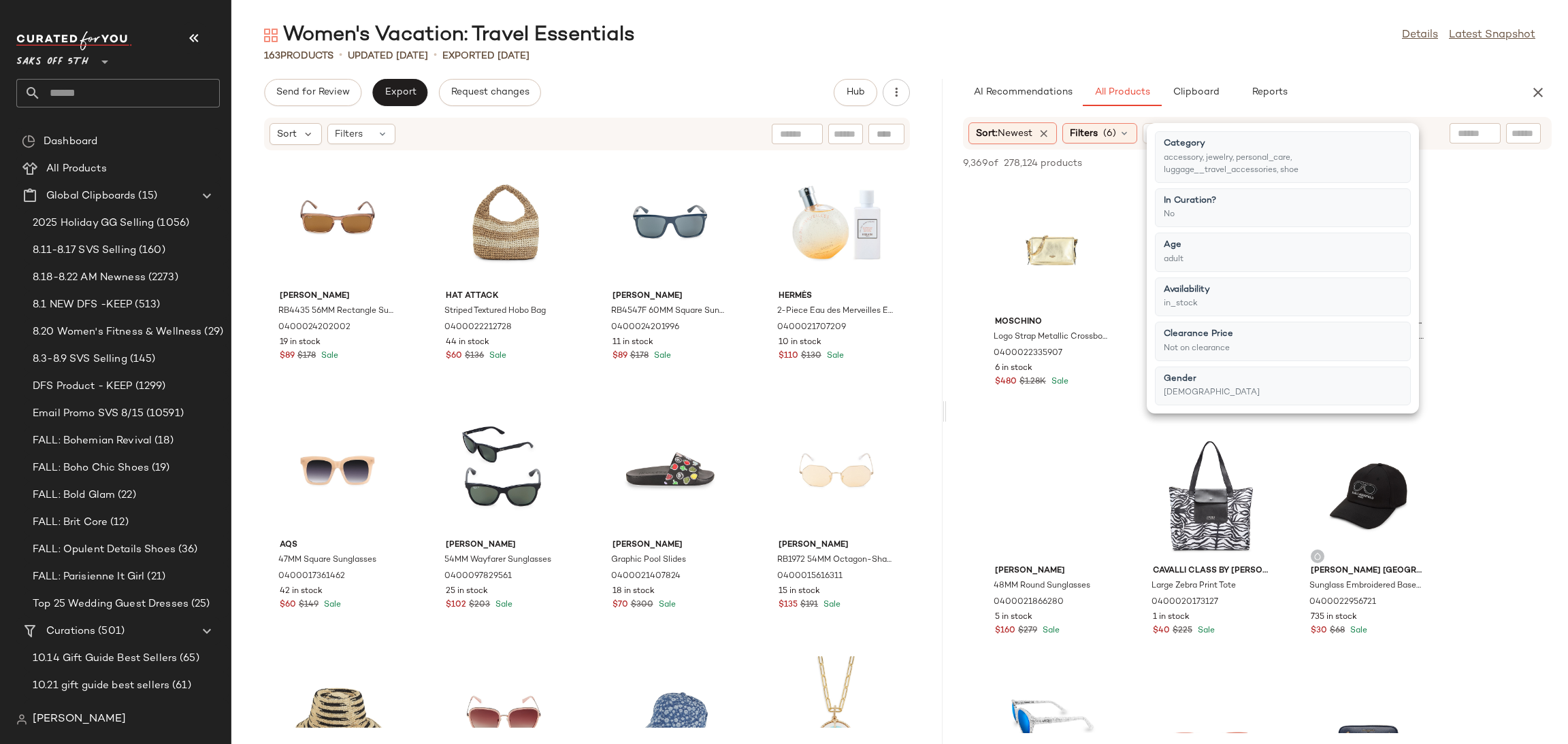
click at [1284, 68] on div "Women's Vacation: Travel Essentials Details Latest Snapshot 163 Products • upda…" at bounding box center [900, 383] width 1337 height 723
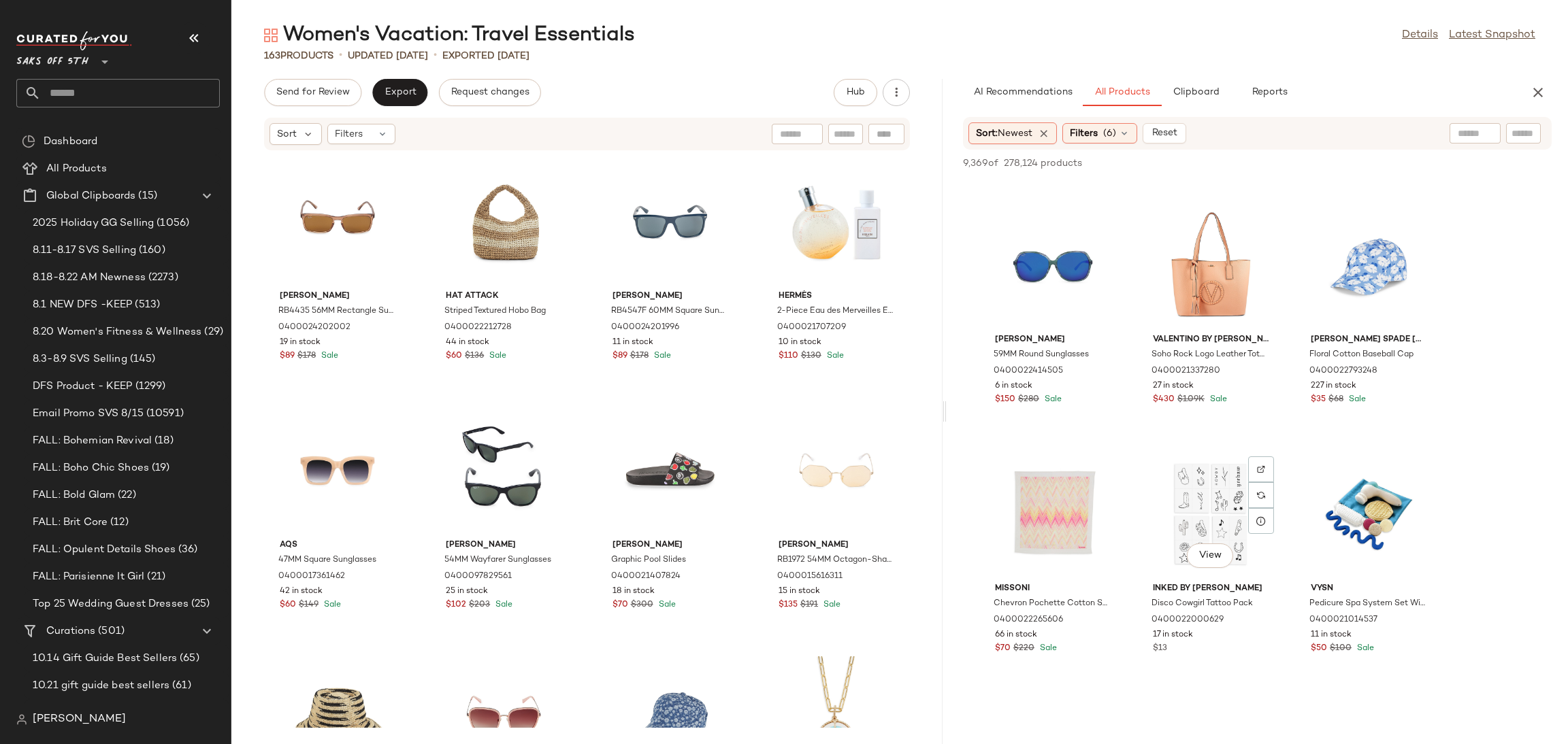
scroll to position [1729, 0]
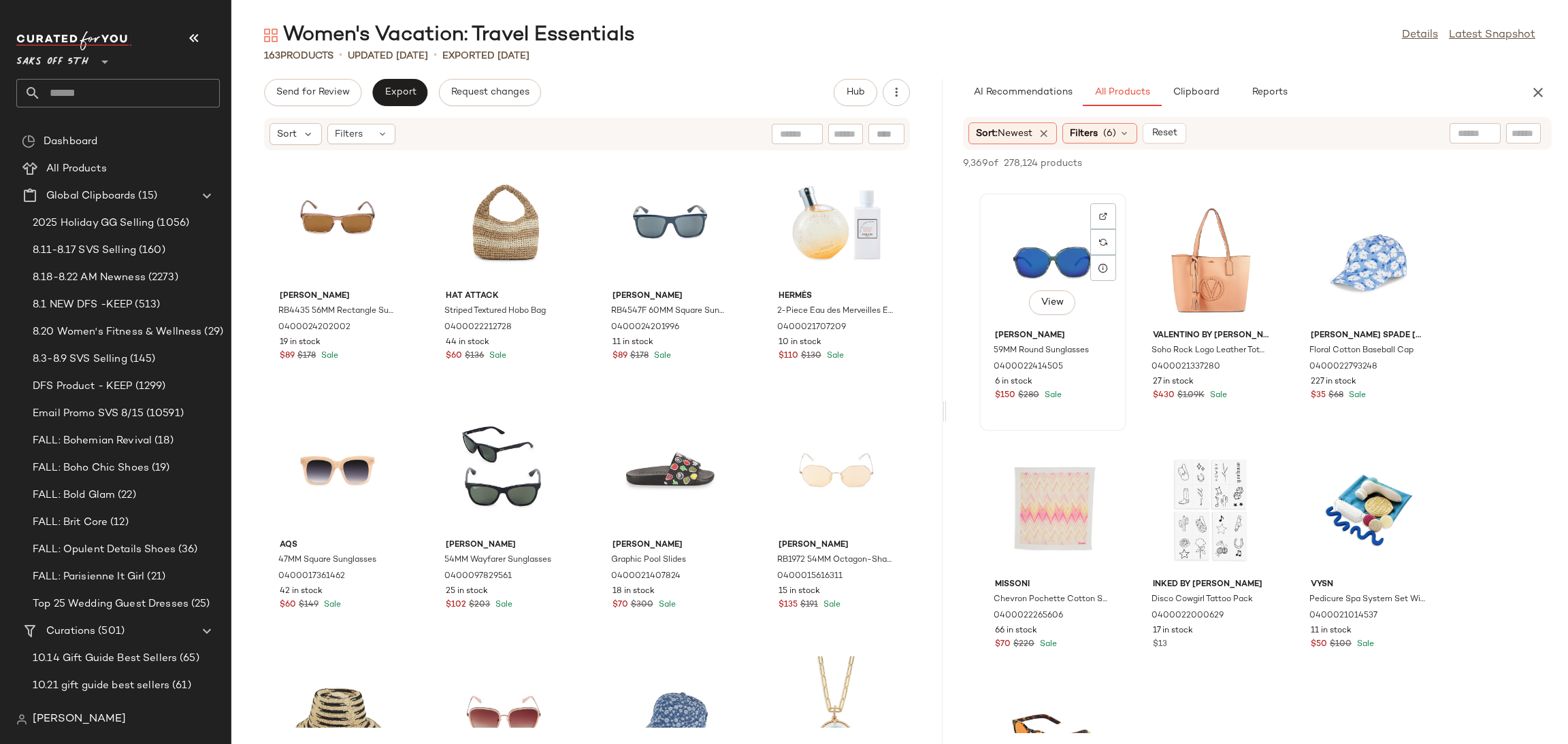
click at [1057, 247] on div "View" at bounding box center [1052, 262] width 137 height 127
click at [1060, 499] on div "View" at bounding box center [1052, 511] width 137 height 127
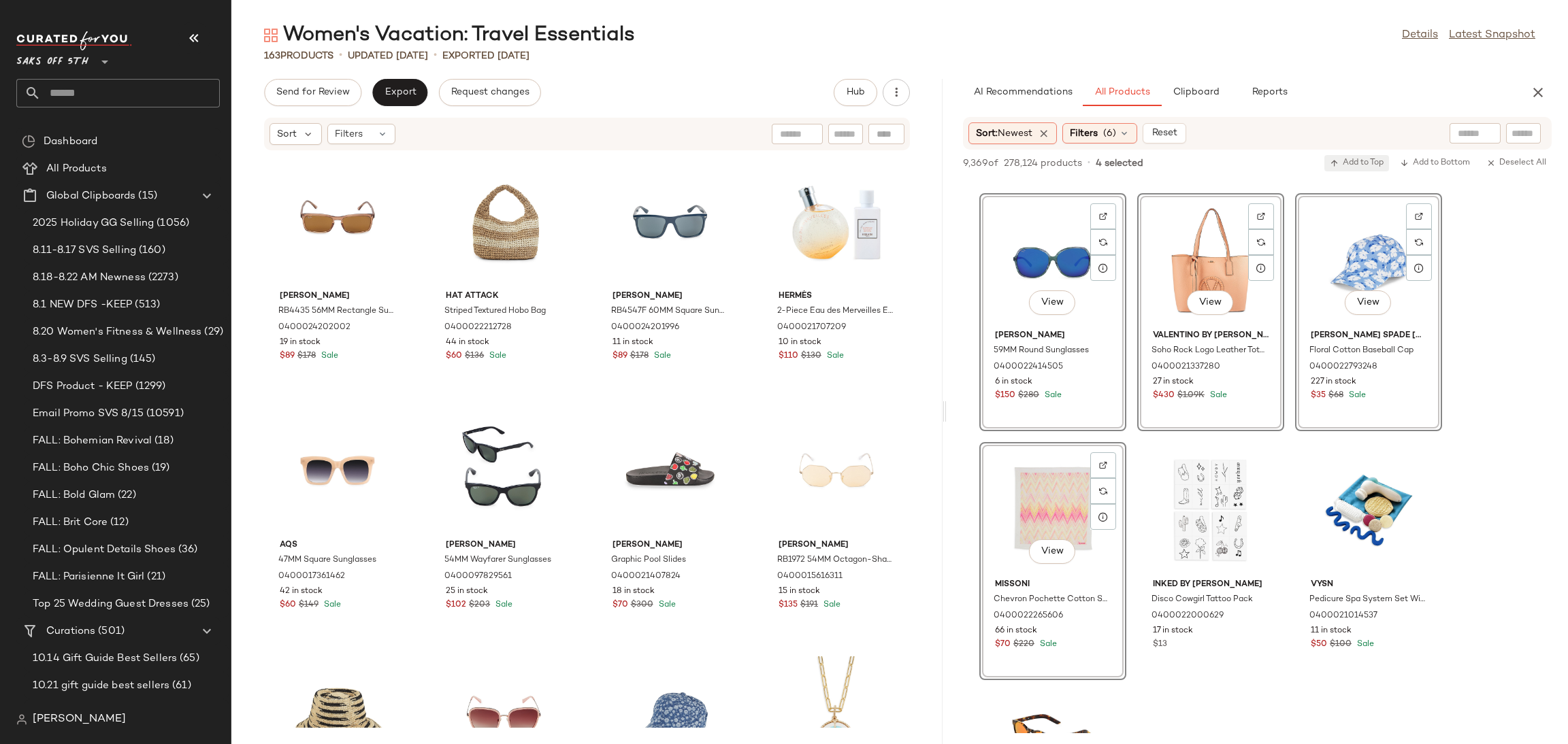
click at [1340, 160] on span "Add to Top" at bounding box center [1357, 163] width 53 height 10
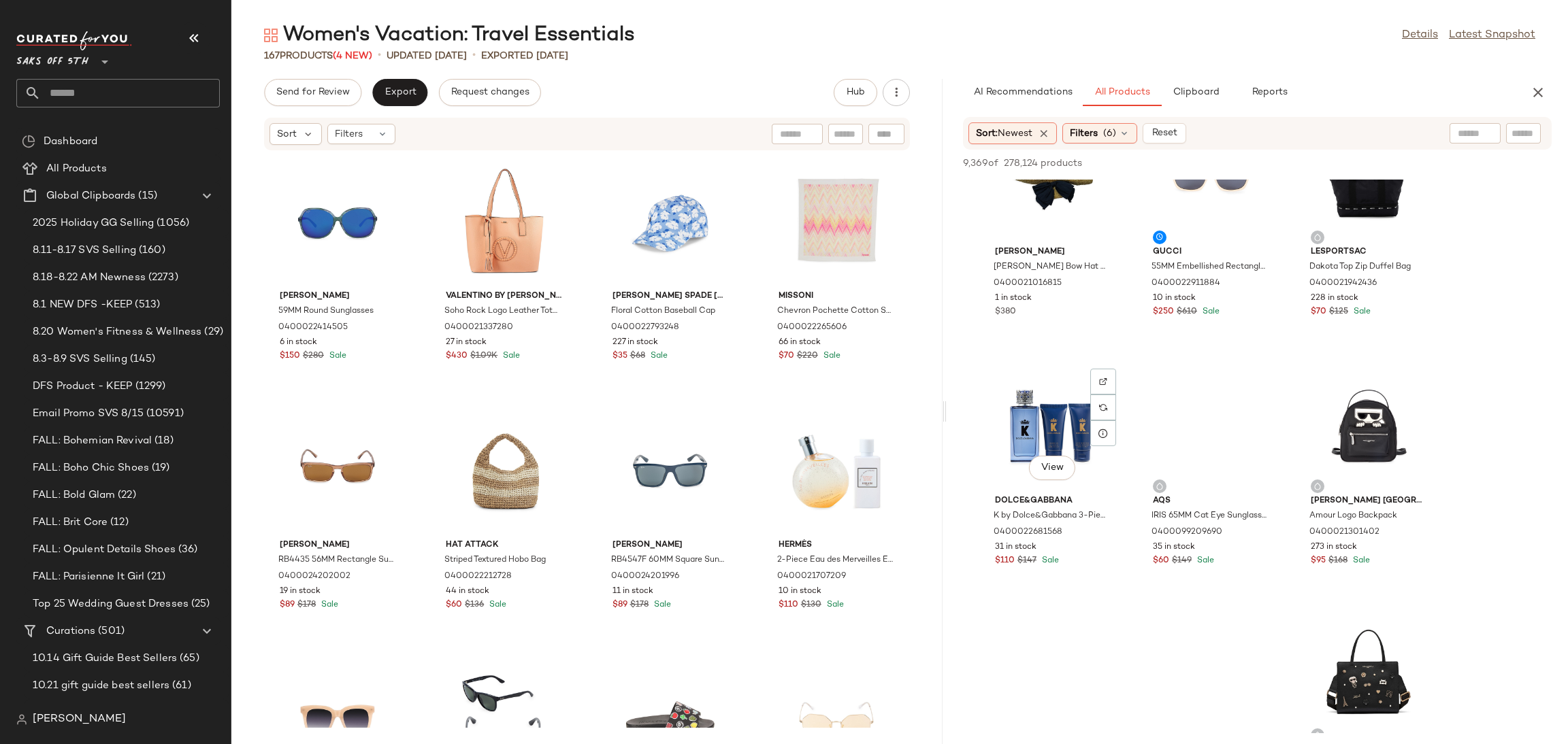
scroll to position [3622, 0]
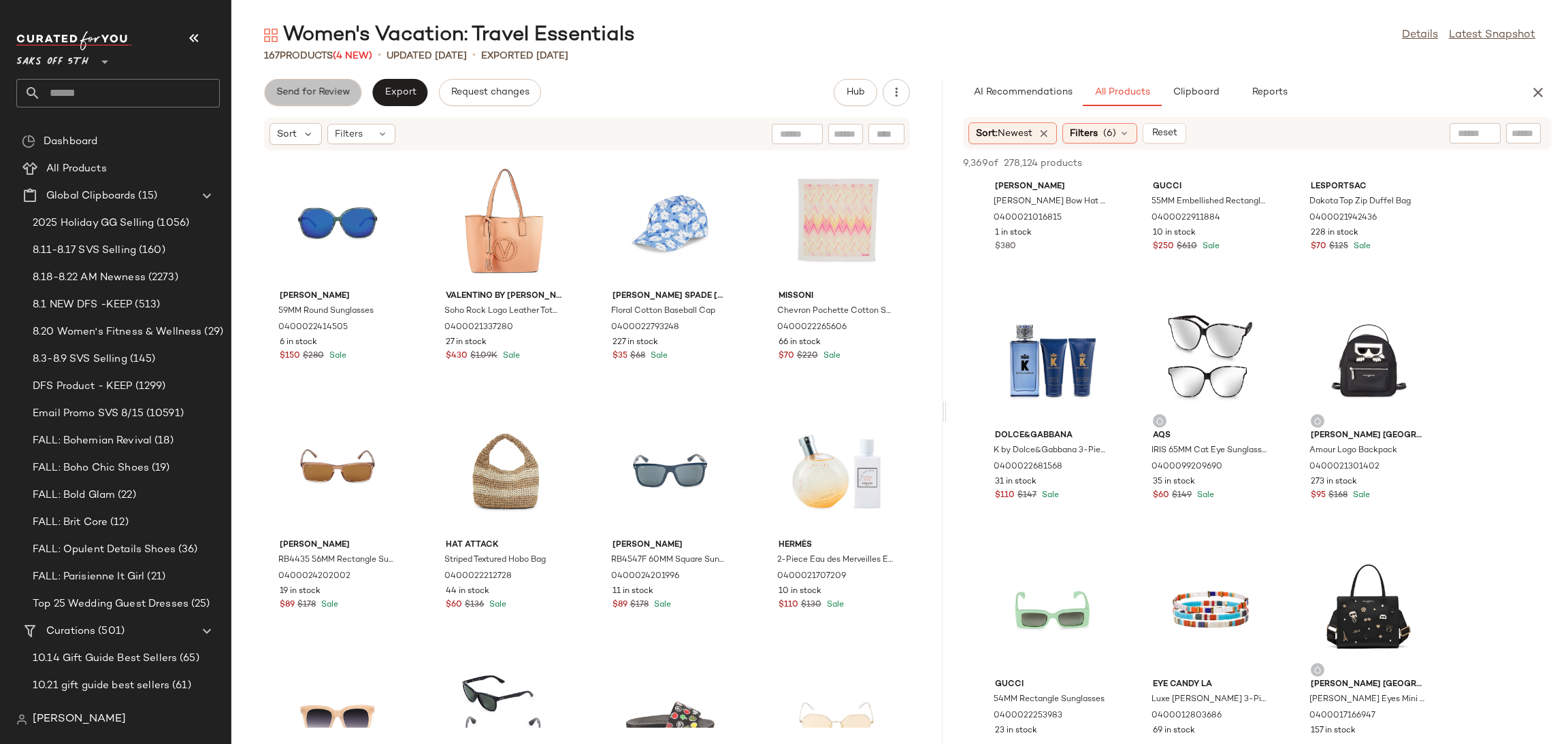
click at [307, 86] on button "Send for Review" at bounding box center [312, 92] width 97 height 27
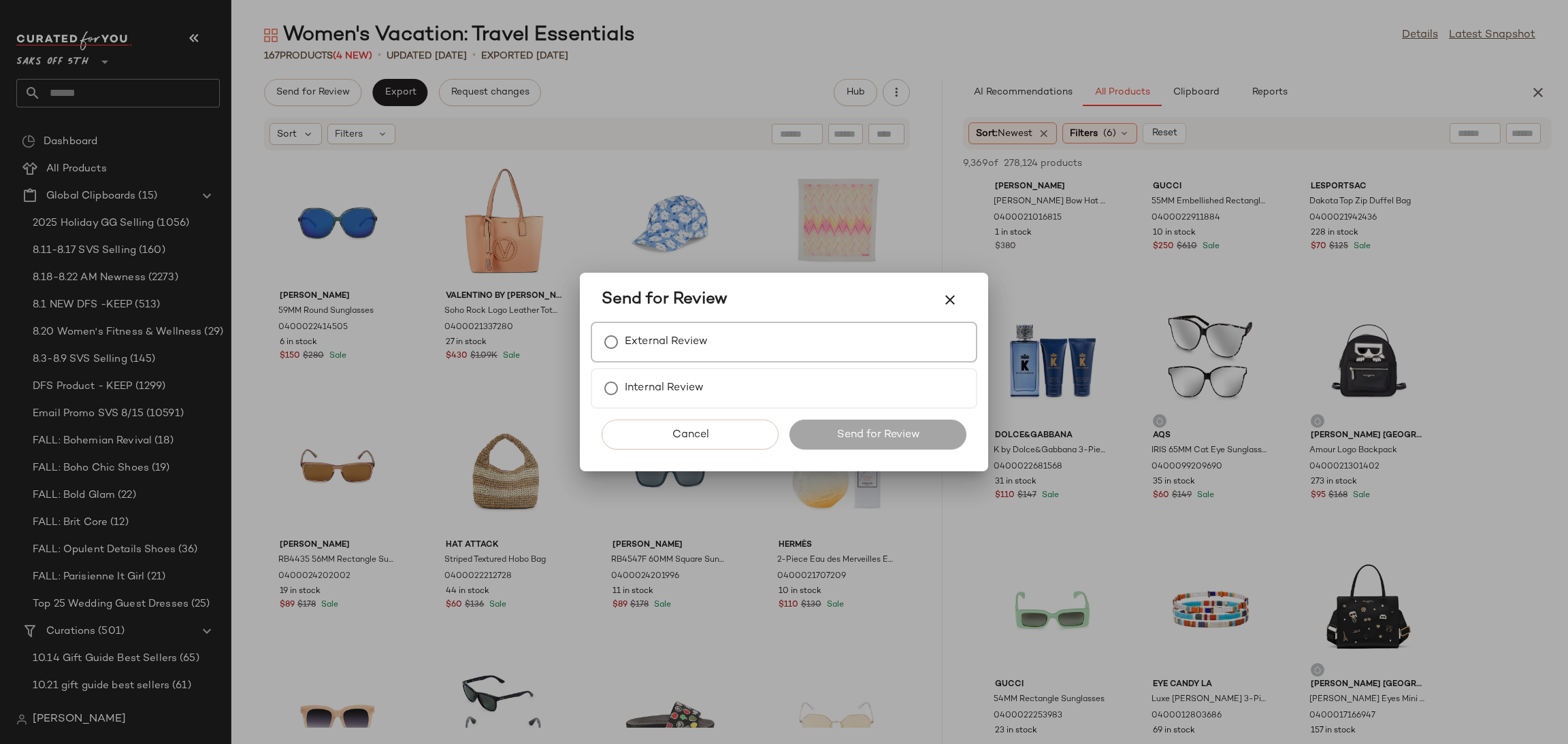
click at [627, 349] on label "External Review" at bounding box center [666, 342] width 83 height 27
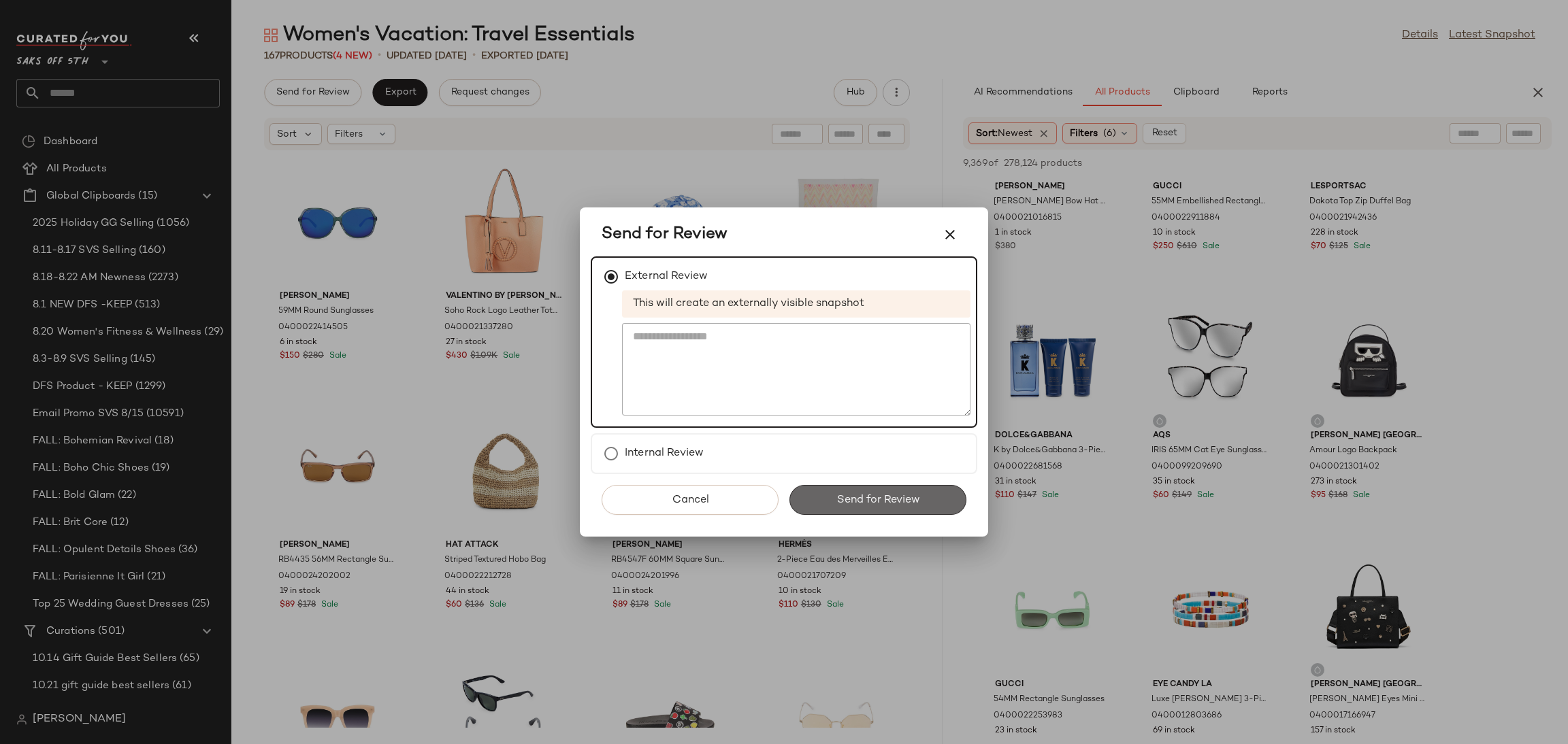
click at [831, 494] on button "Send for Review" at bounding box center [878, 500] width 177 height 30
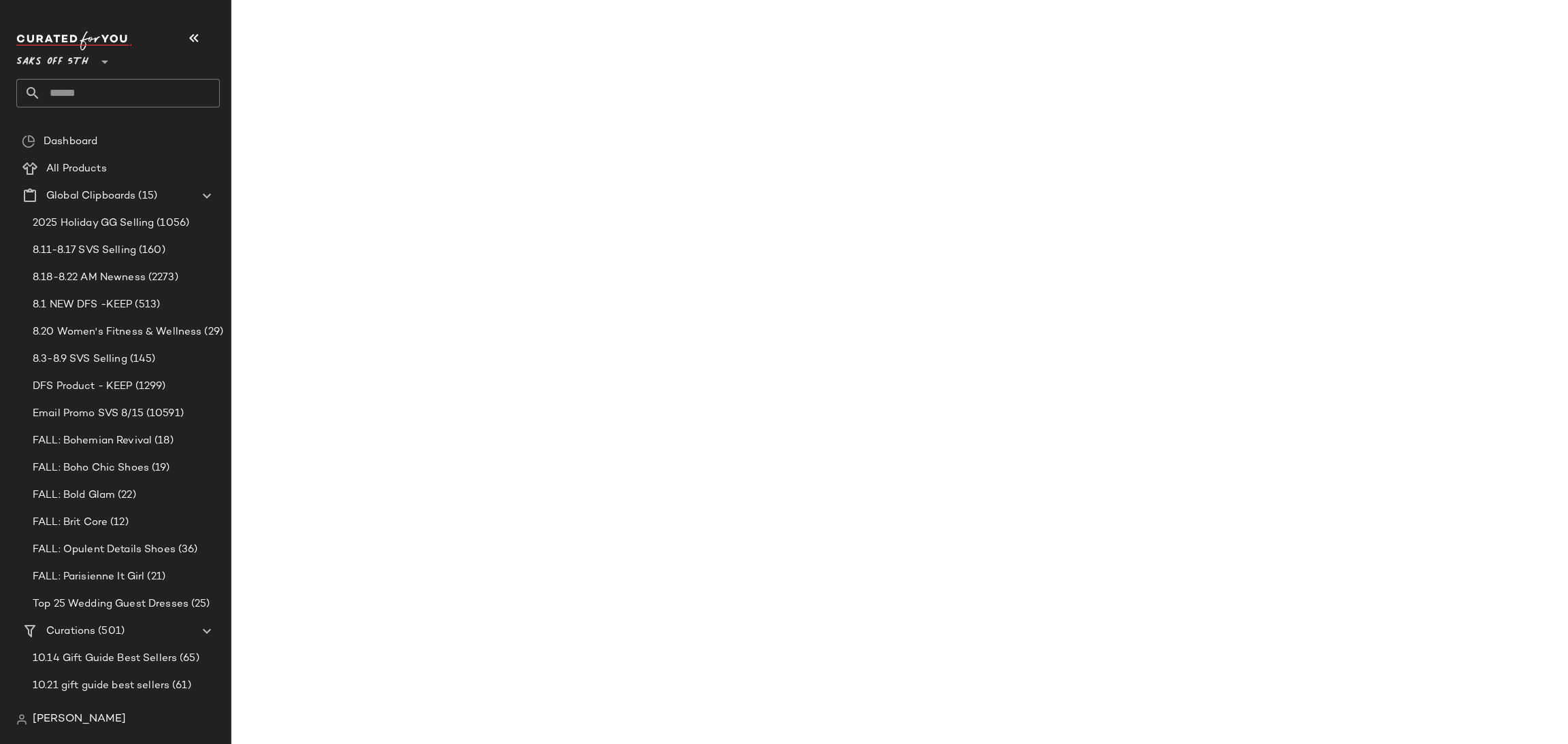
scroll to position [5363, 0]
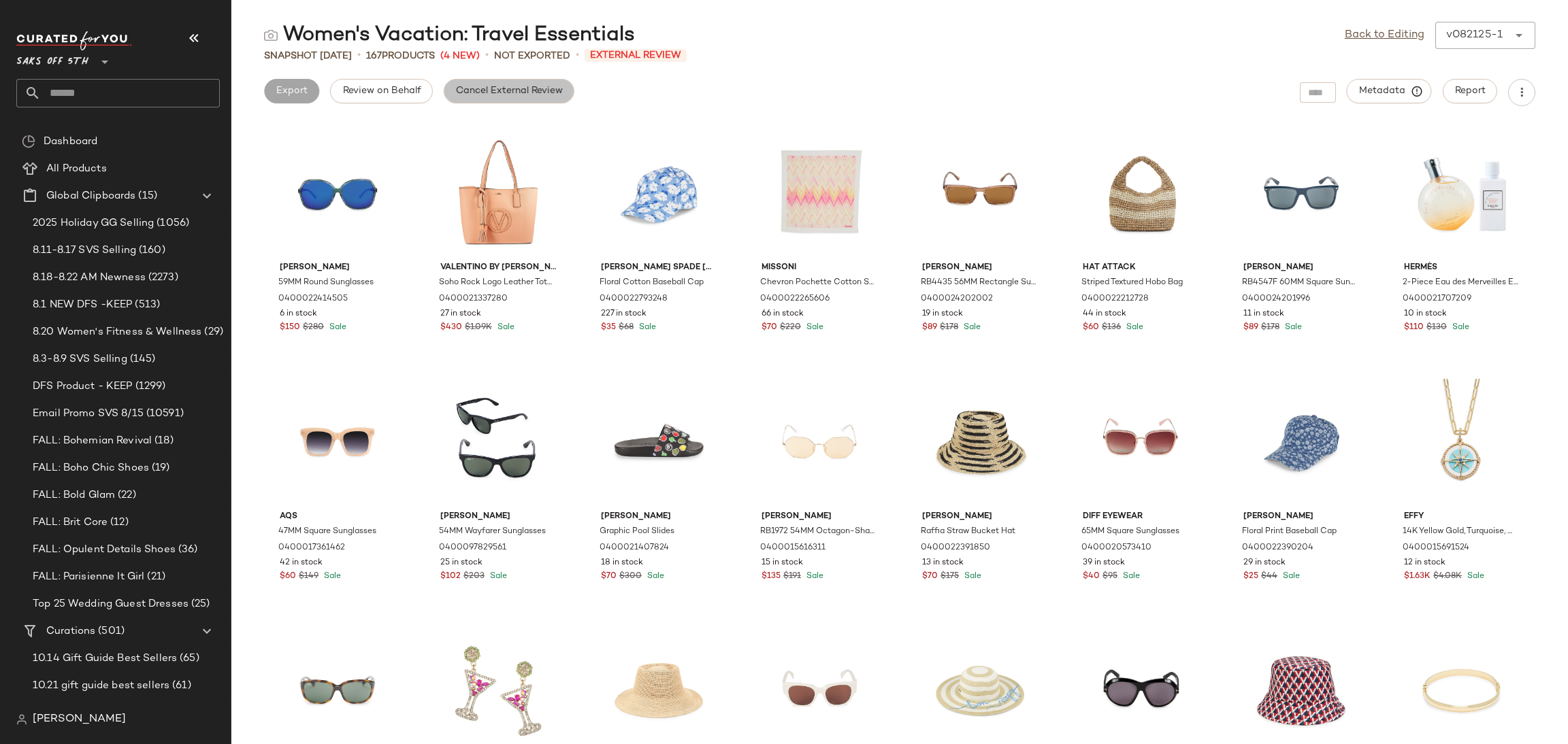
click at [556, 86] on span "Cancel External Review" at bounding box center [509, 91] width 108 height 11
click at [1360, 40] on link "Back to Editing" at bounding box center [1384, 35] width 79 height 16
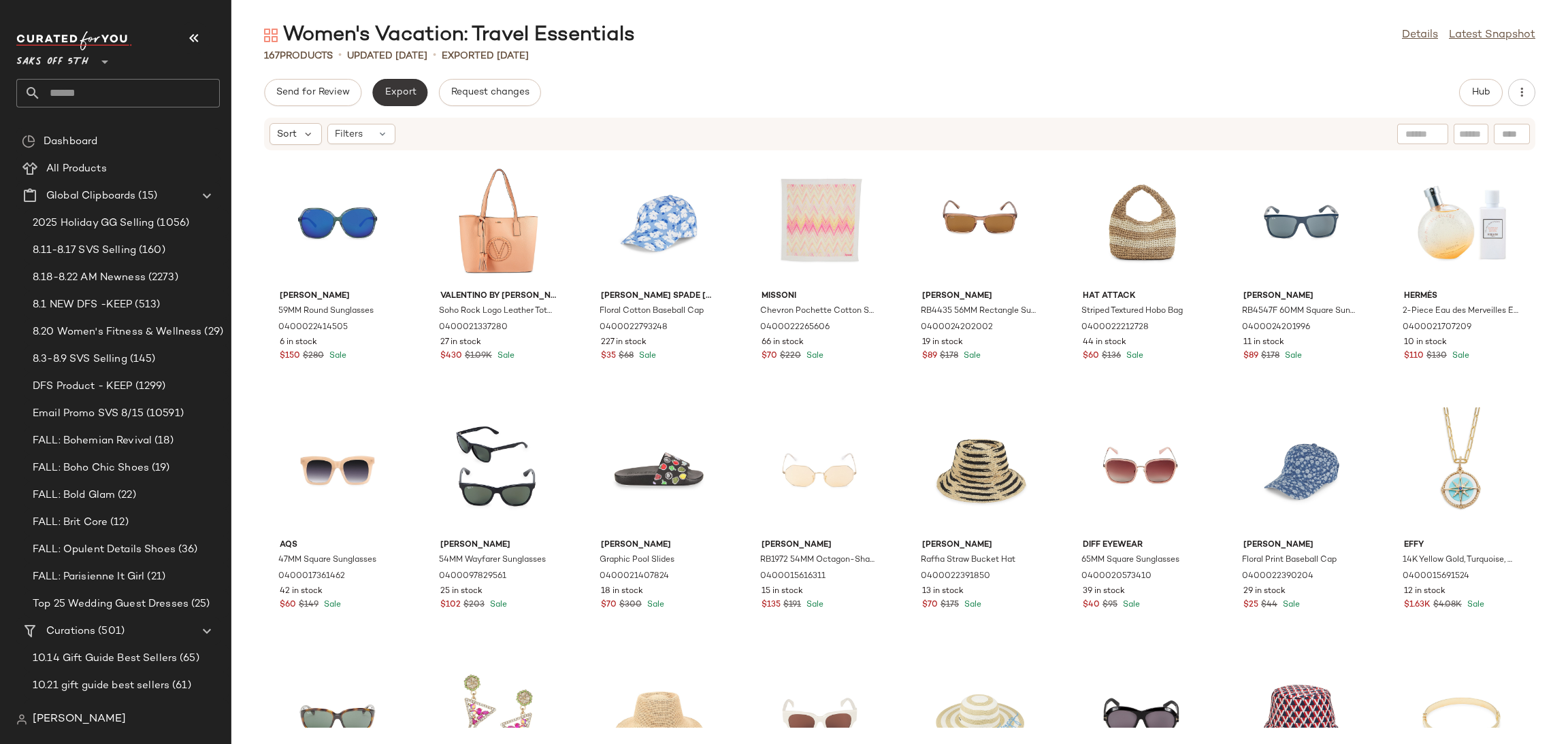
click at [409, 94] on span "Export" at bounding box center [400, 92] width 32 height 11
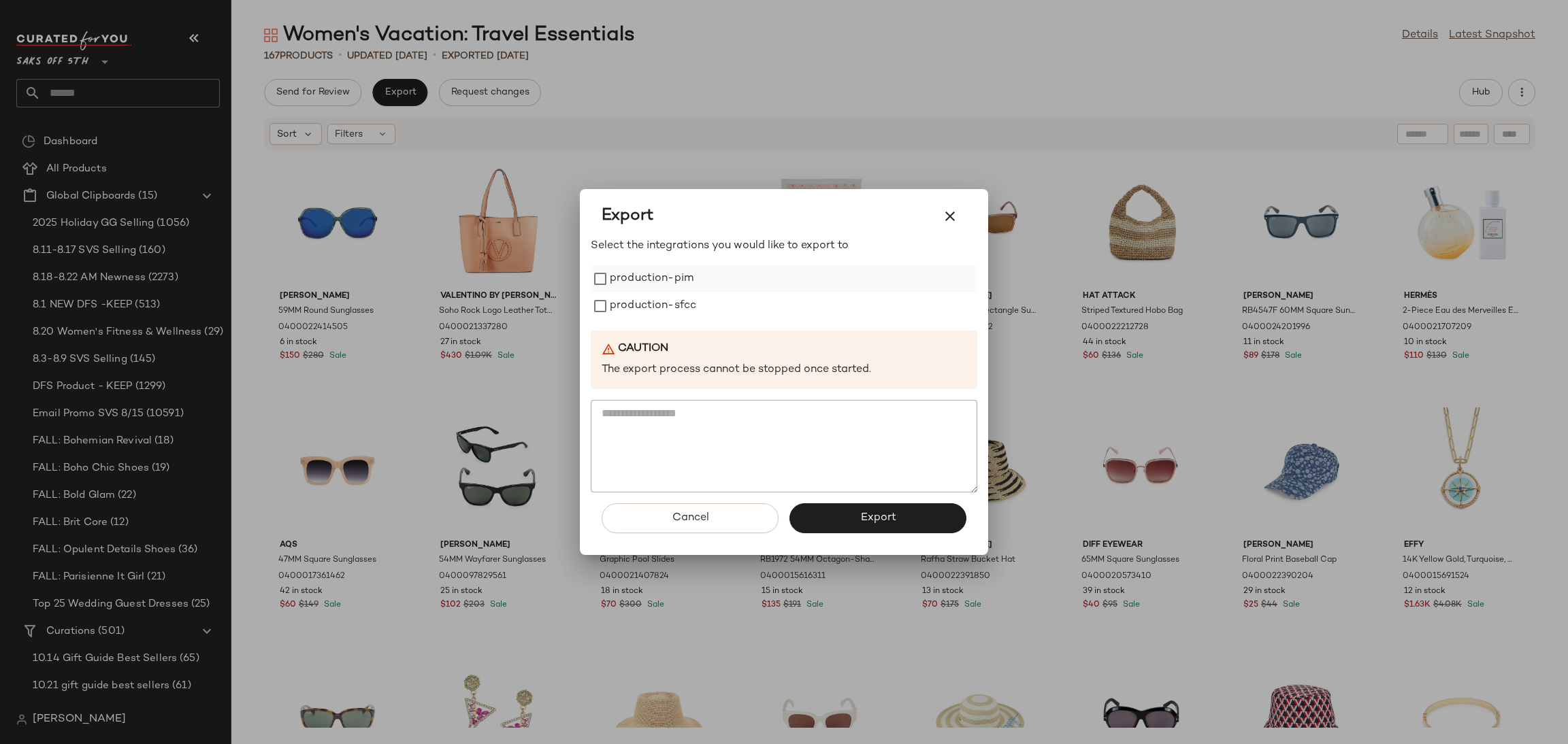
click at [675, 278] on label "production-pim" at bounding box center [651, 278] width 84 height 27
drag, startPoint x: 685, startPoint y: 331, endPoint x: 687, endPoint y: 308, distance: 23.1
click at [687, 308] on div "Select the integrations you would like to export to production-pim production-s…" at bounding box center [784, 366] width 387 height 255
click at [687, 308] on label "production-sfcc" at bounding box center [653, 306] width 87 height 27
click at [831, 504] on button "Export" at bounding box center [878, 518] width 177 height 30
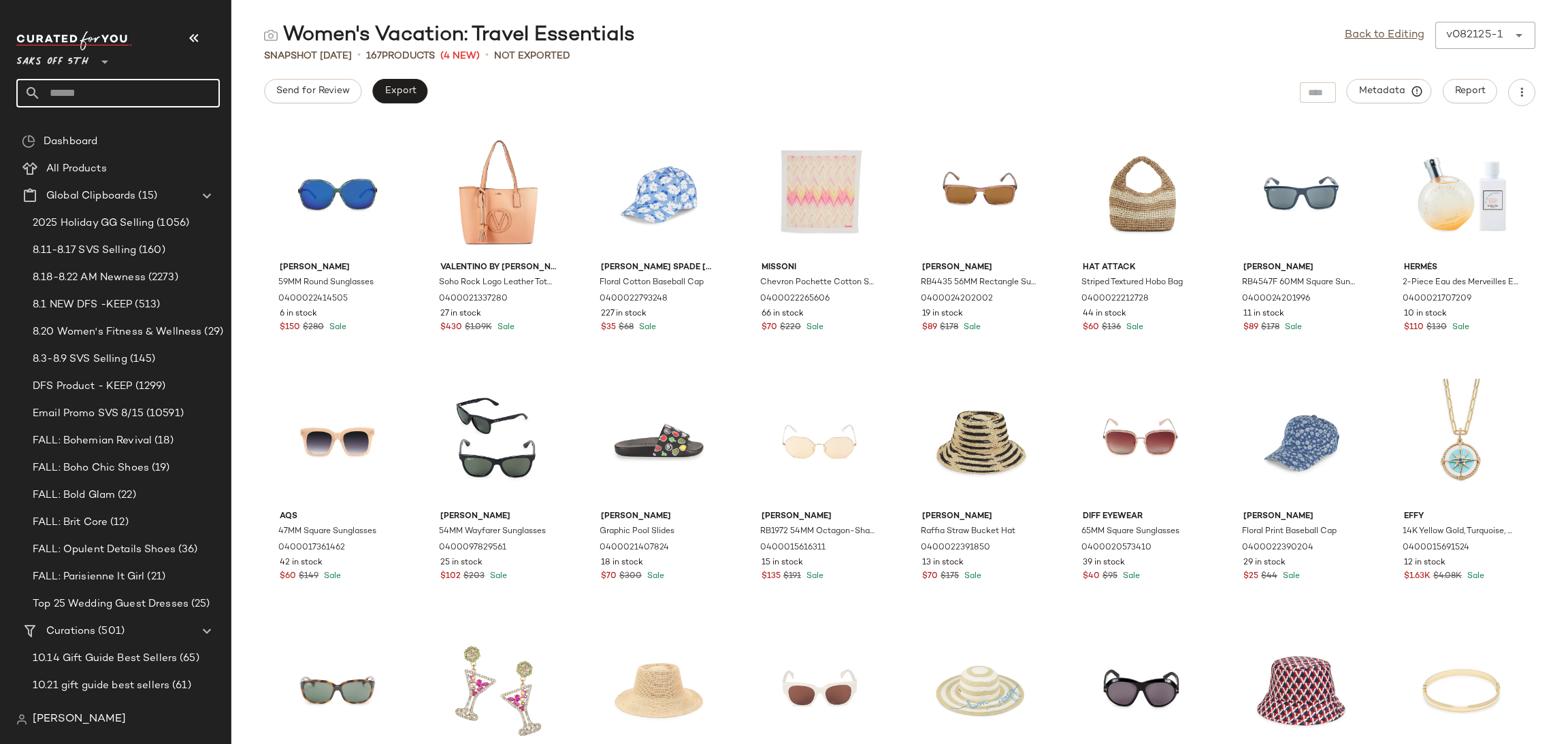
click at [149, 94] on input "text" at bounding box center [130, 93] width 179 height 29
type input "**********"
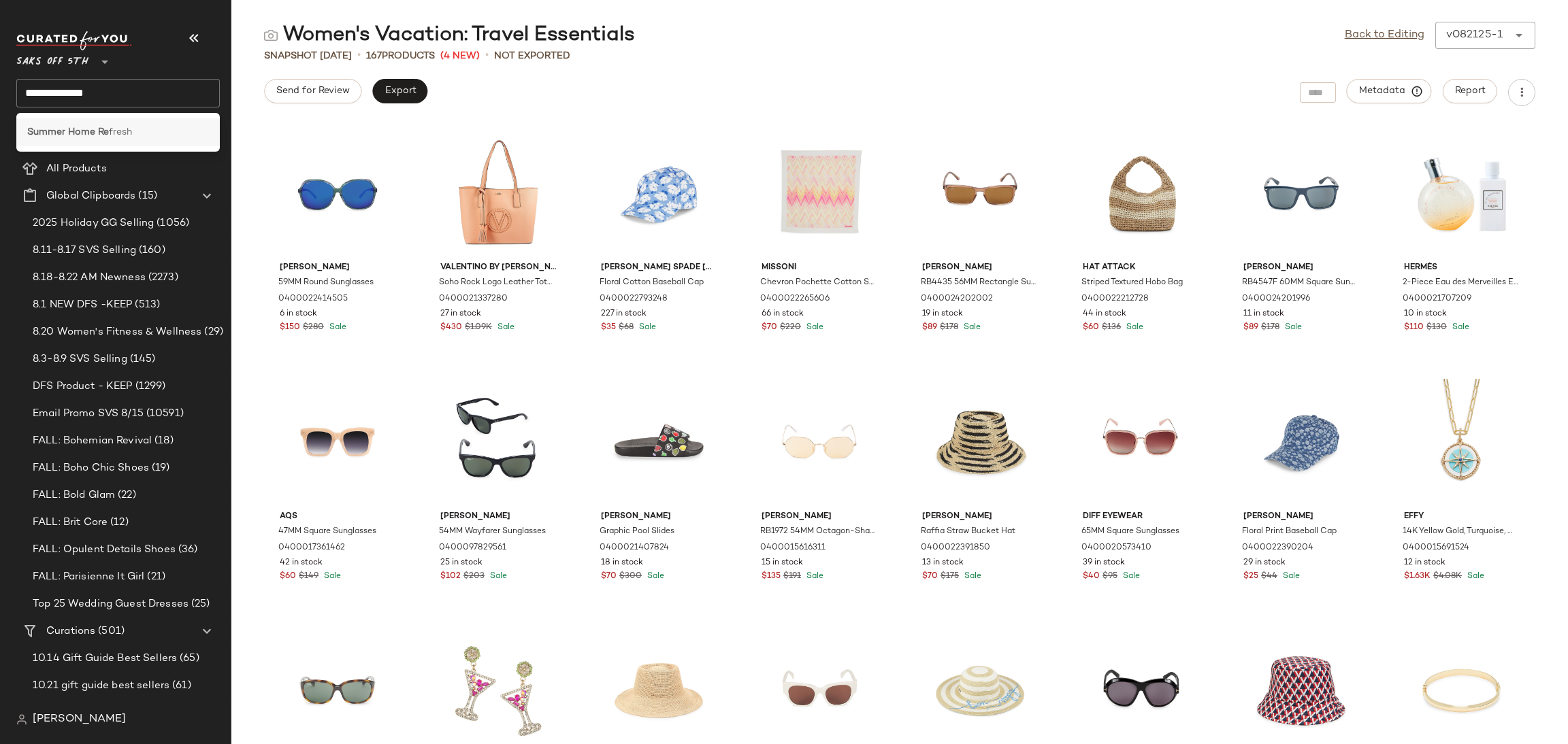
click at [132, 131] on span "fresh" at bounding box center [120, 132] width 23 height 14
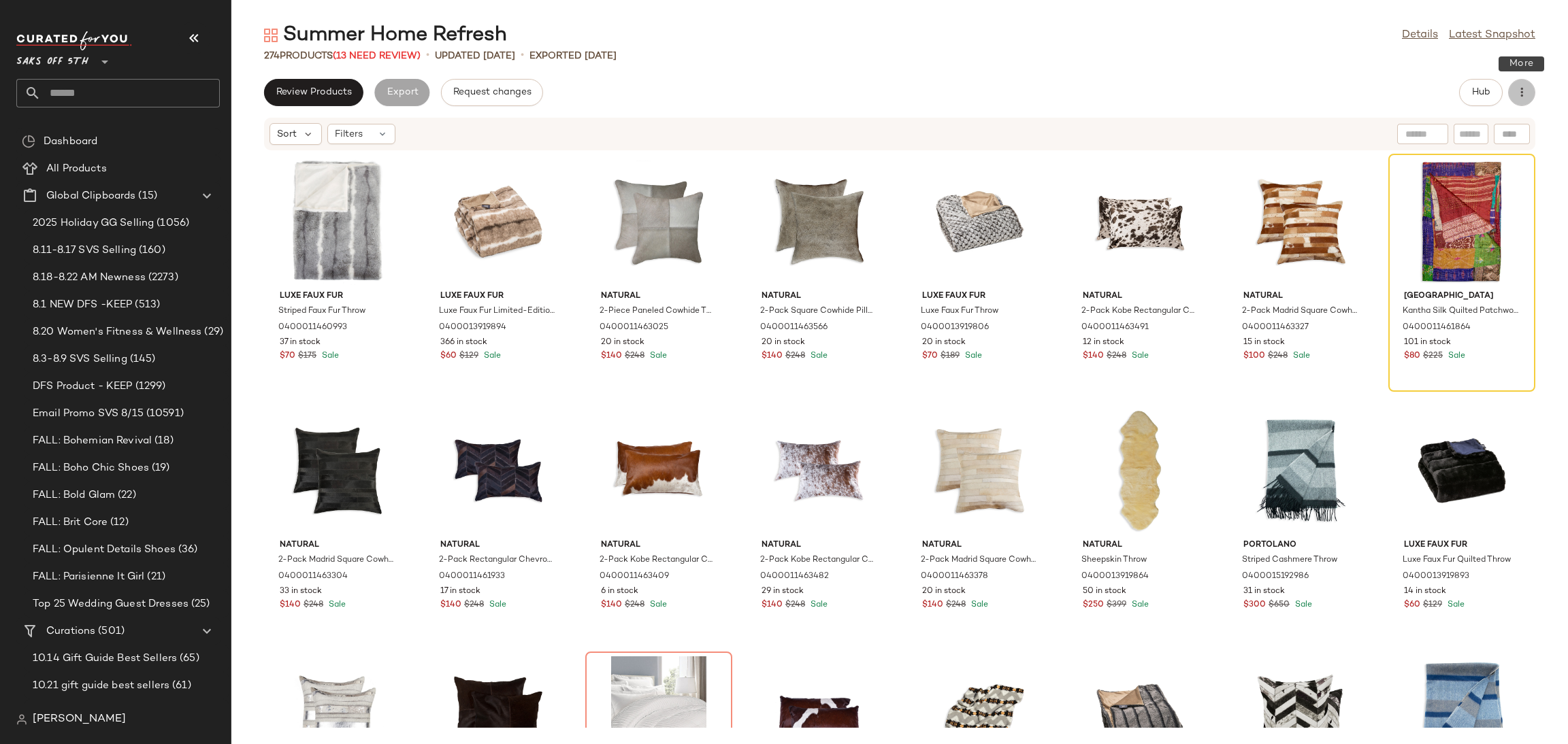
click at [1533, 88] on button "button" at bounding box center [1522, 92] width 27 height 27
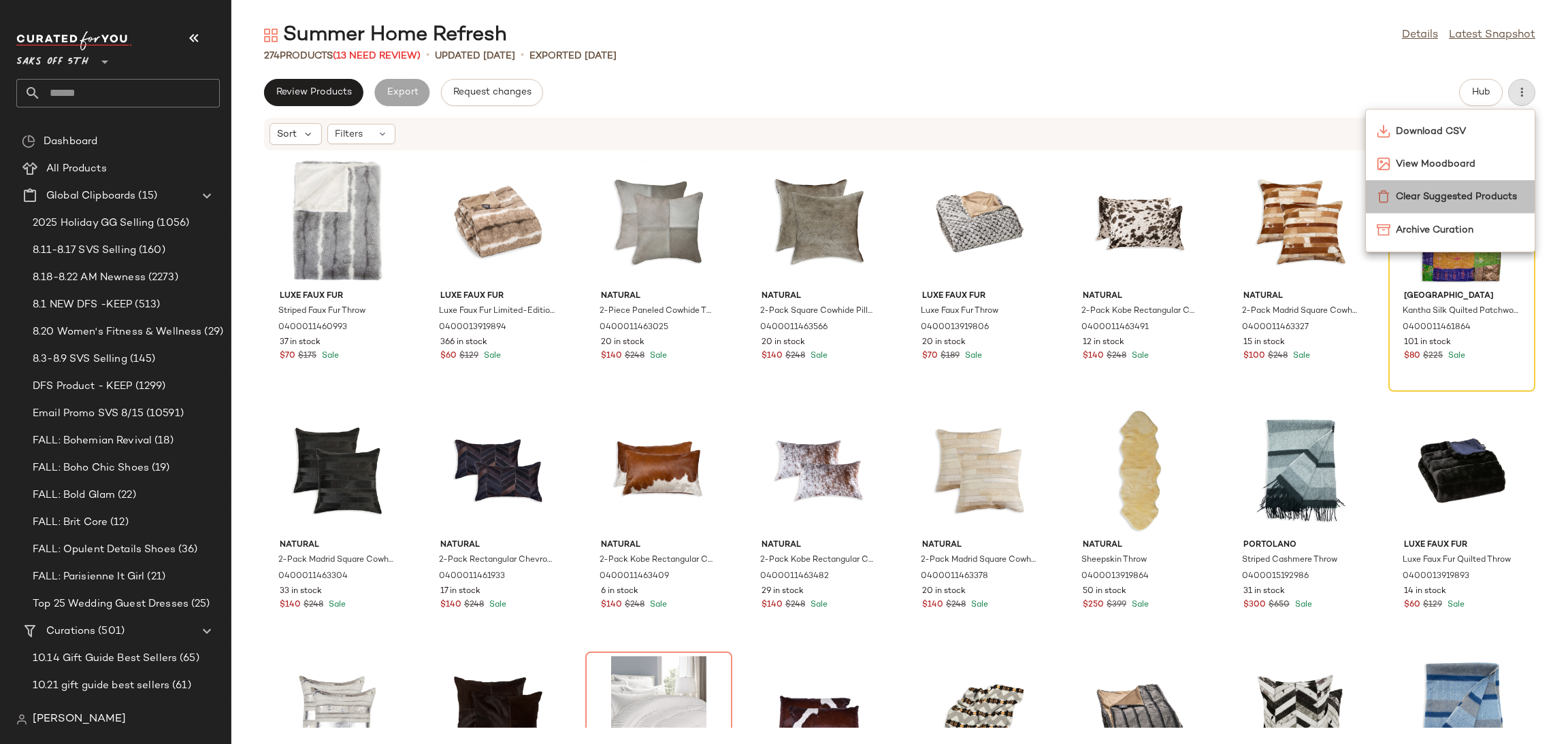
click at [1479, 197] on span "Clear Suggested Products" at bounding box center [1460, 197] width 128 height 14
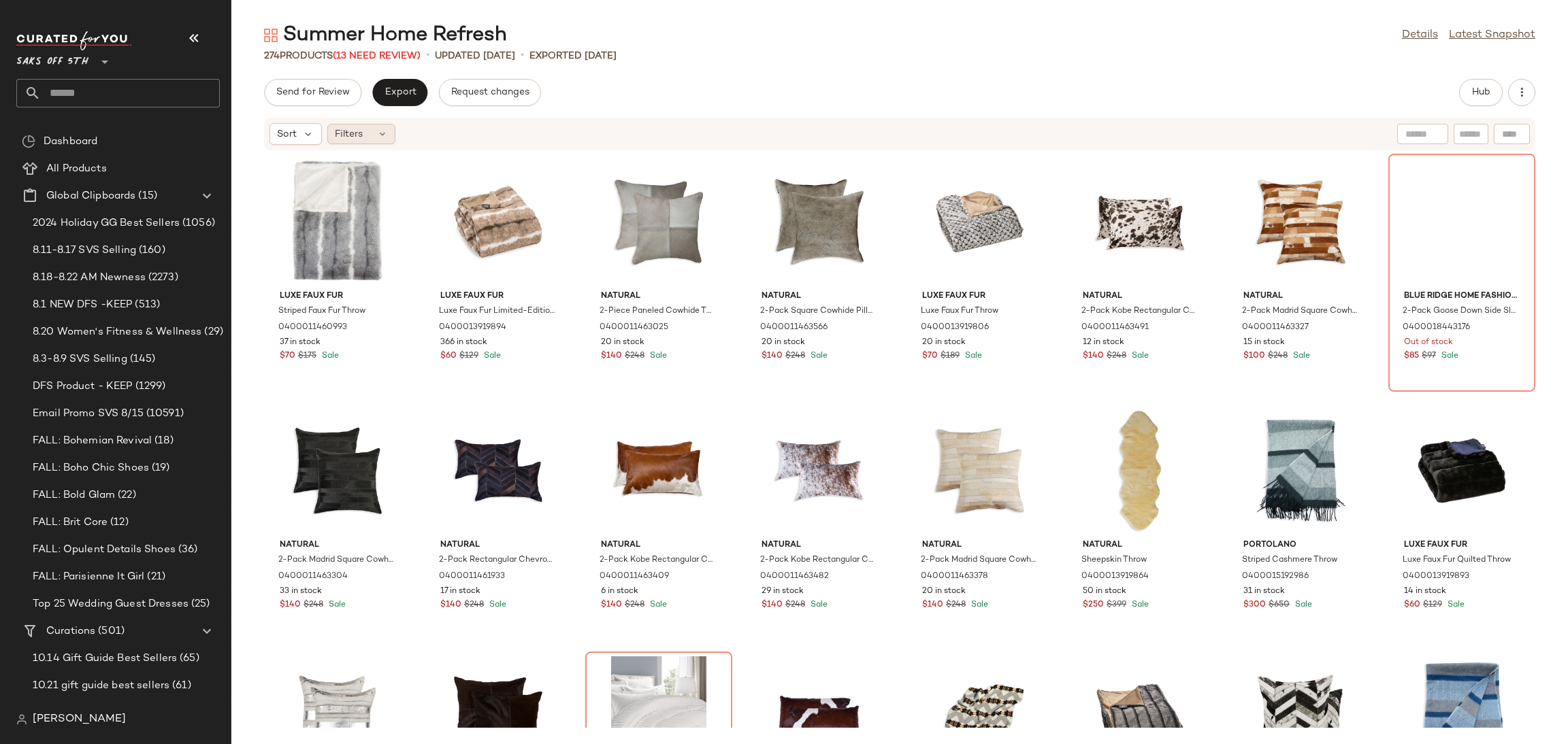
click at [343, 124] on div "Filters" at bounding box center [361, 134] width 68 height 20
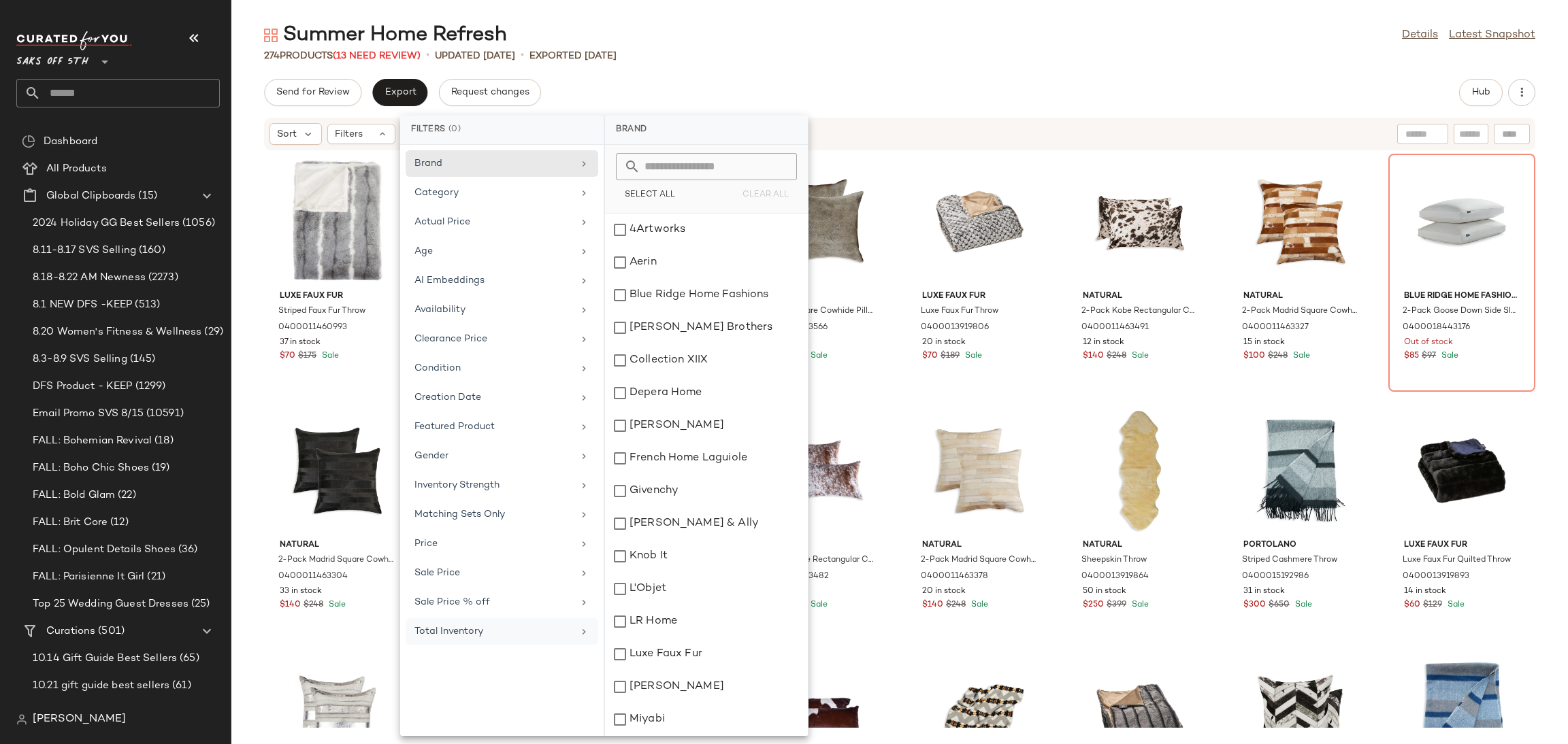
click at [510, 634] on div "Total Inventory" at bounding box center [493, 631] width 158 height 14
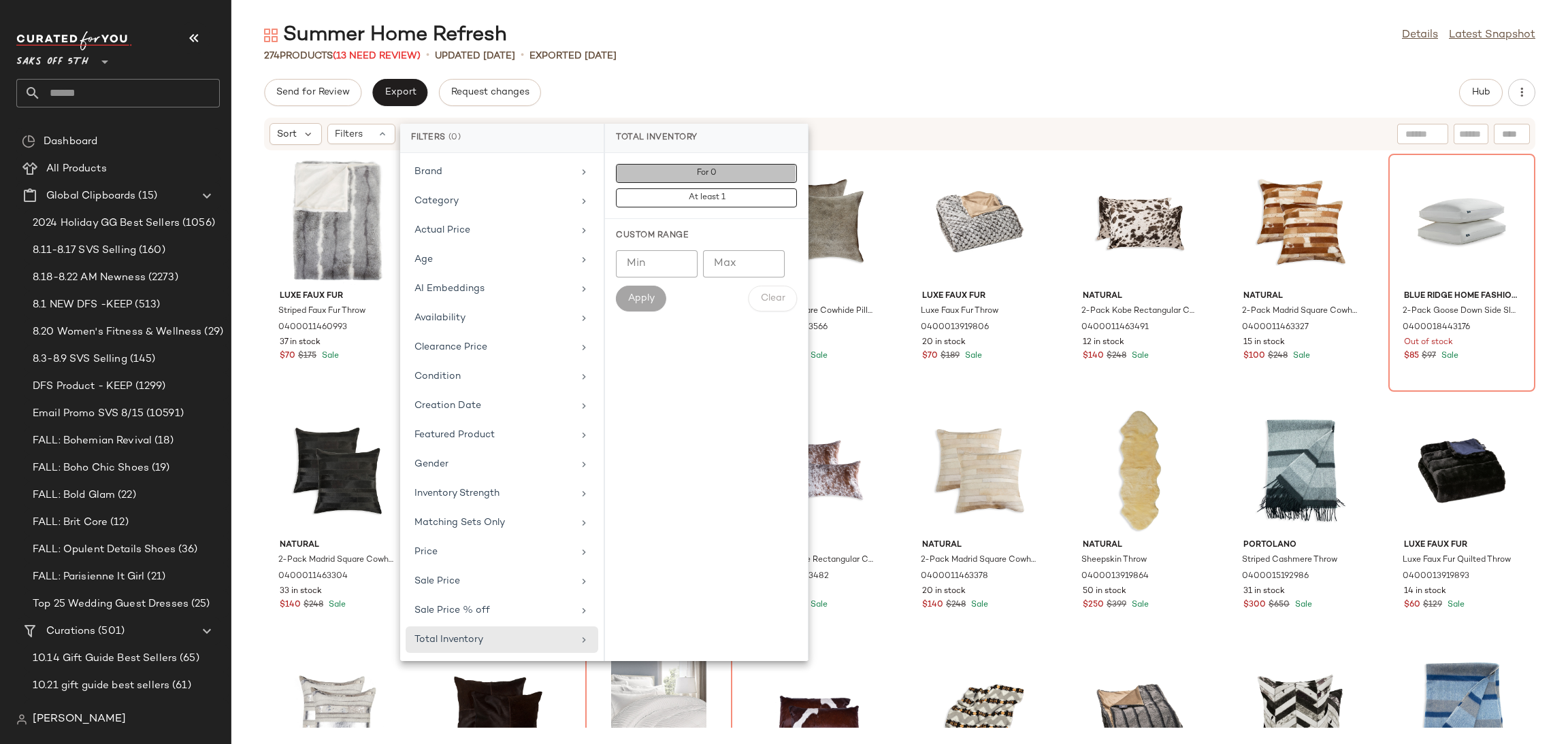
click at [748, 188] on button "For 0" at bounding box center [706, 198] width 181 height 19
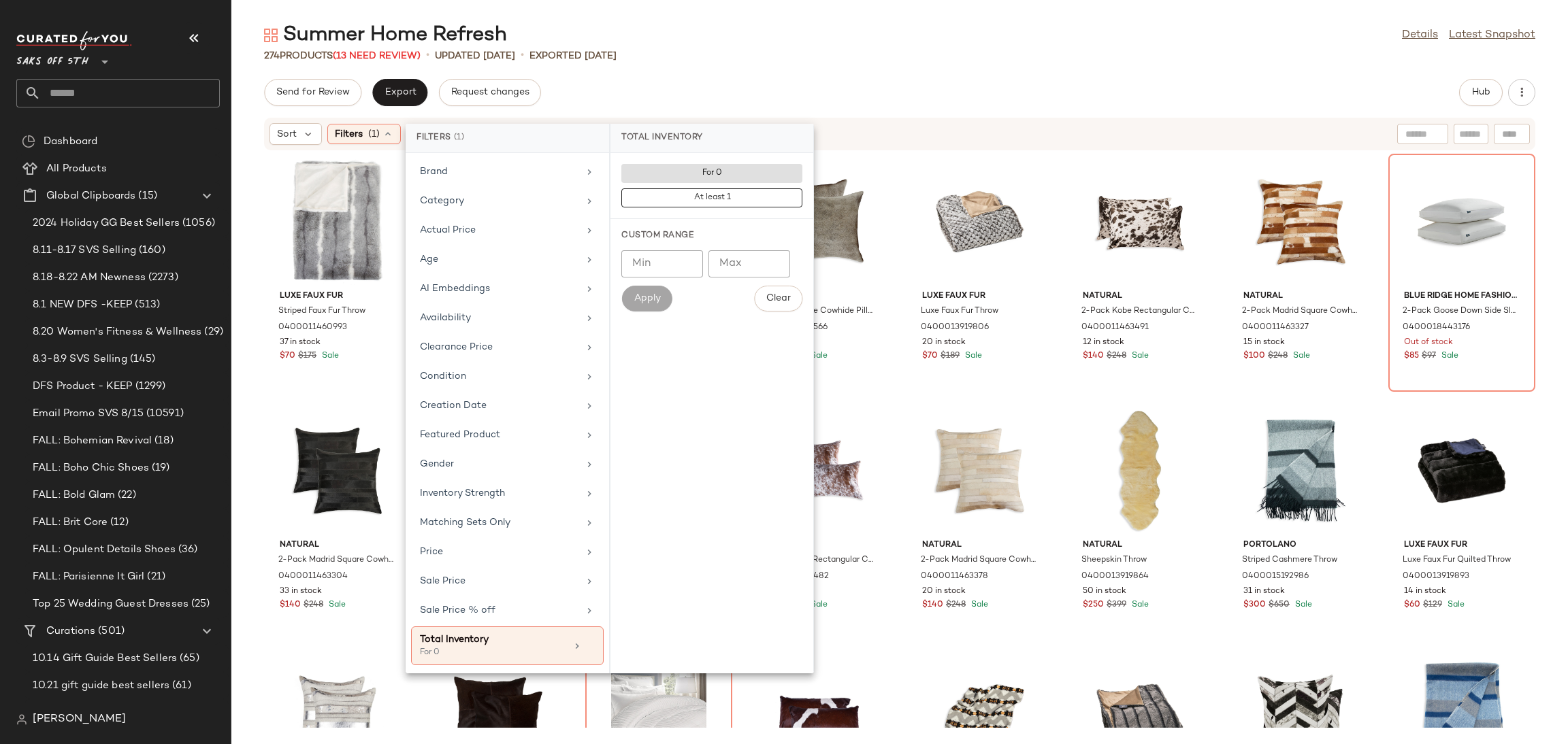
click at [810, 85] on div "Send for Review Export Request changes Hub" at bounding box center [899, 92] width 1271 height 27
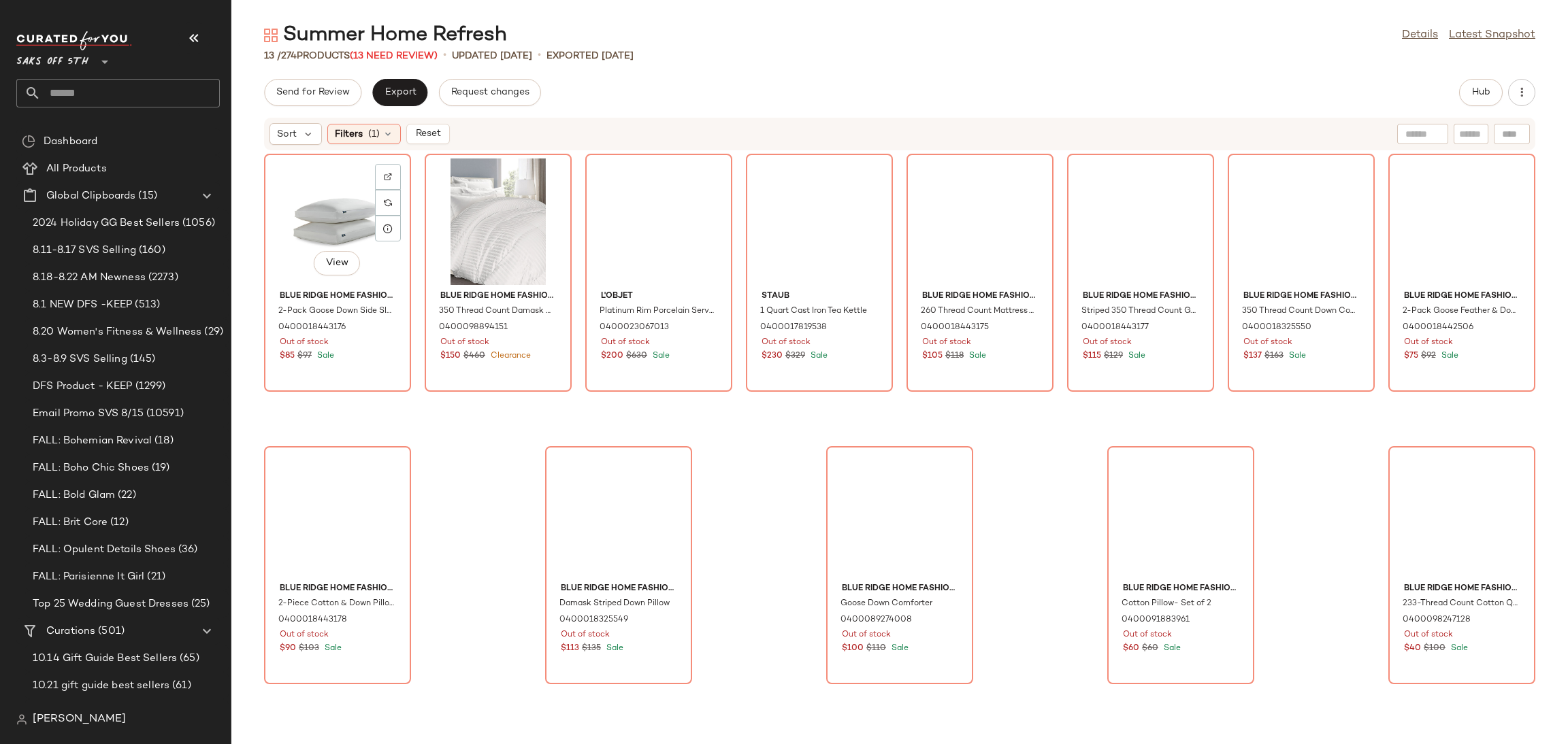
click at [320, 207] on div "View" at bounding box center [337, 222] width 137 height 127
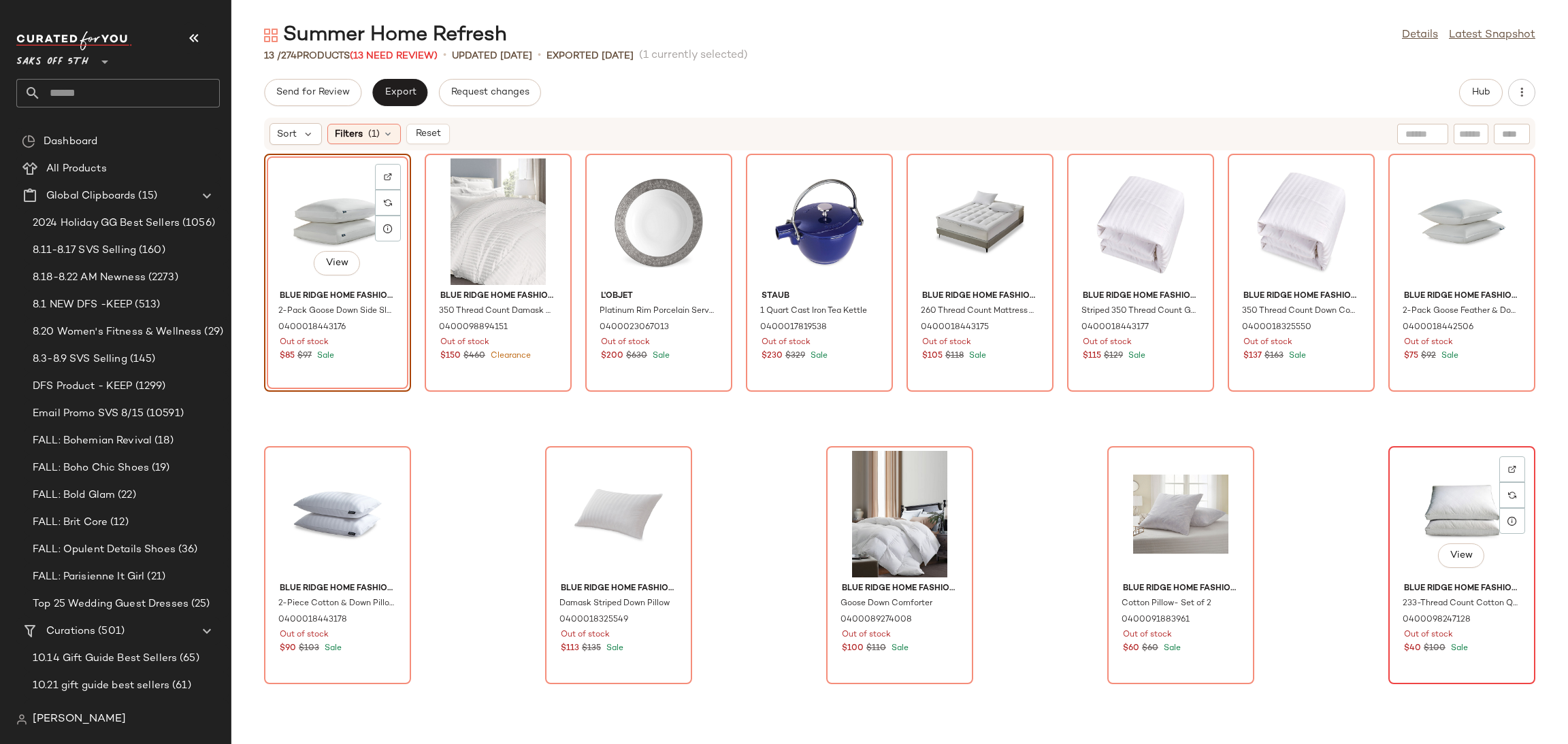
click at [1415, 516] on div "View" at bounding box center [1462, 514] width 137 height 127
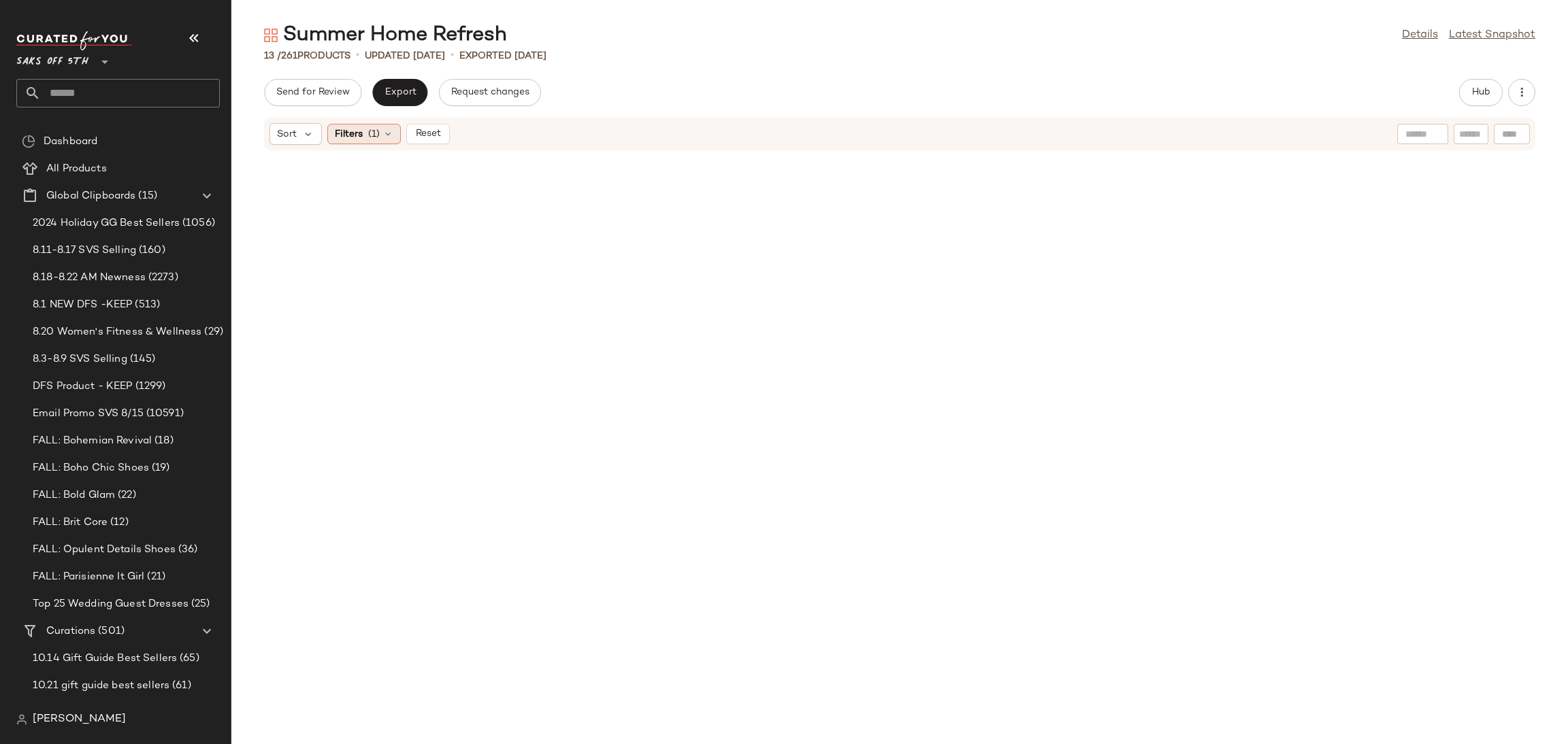
click at [362, 139] on span "Filters" at bounding box center [349, 134] width 28 height 14
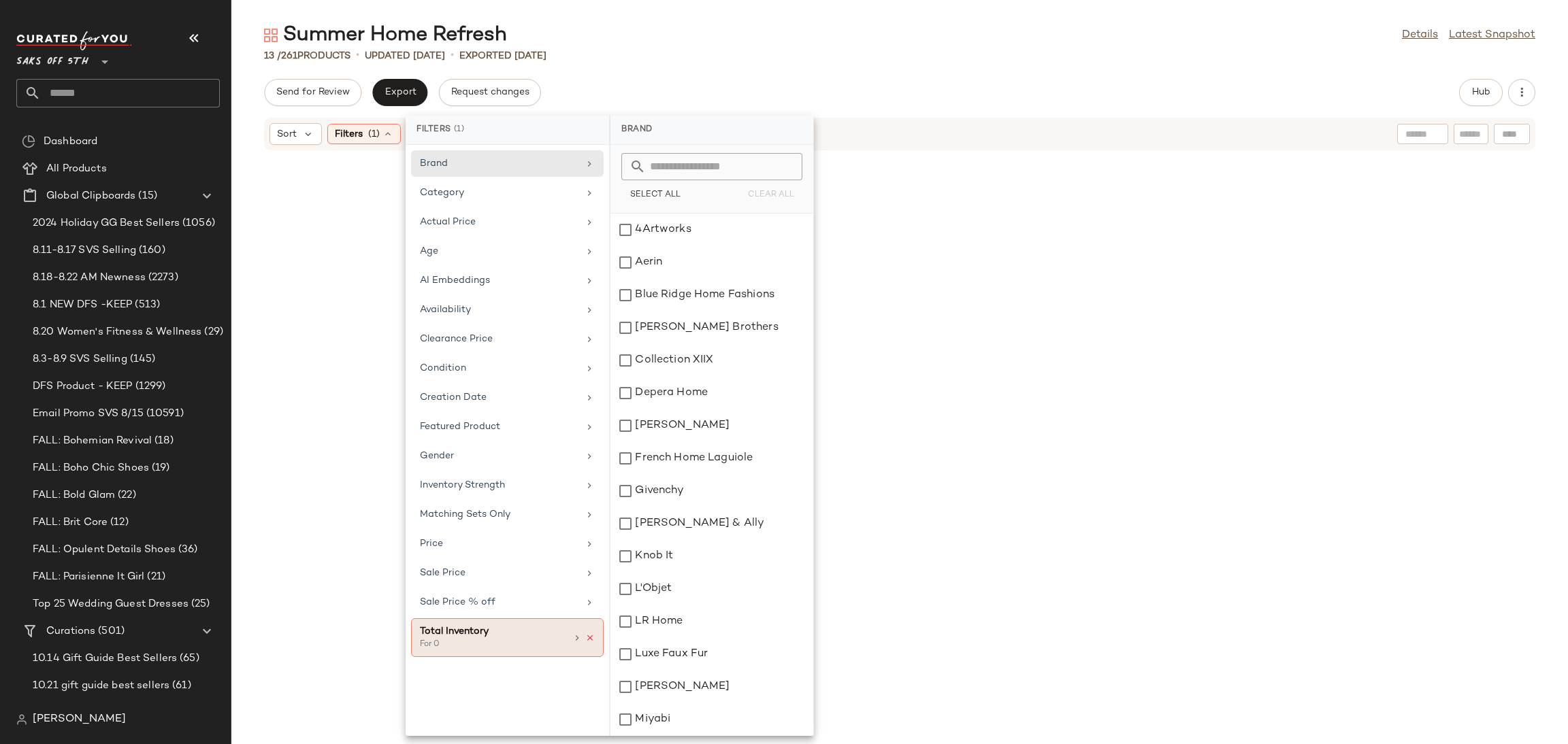
drag, startPoint x: 595, startPoint y: 646, endPoint x: 589, endPoint y: 641, distance: 7.8
click at [589, 641] on div "Total Inventory For 0" at bounding box center [507, 637] width 193 height 39
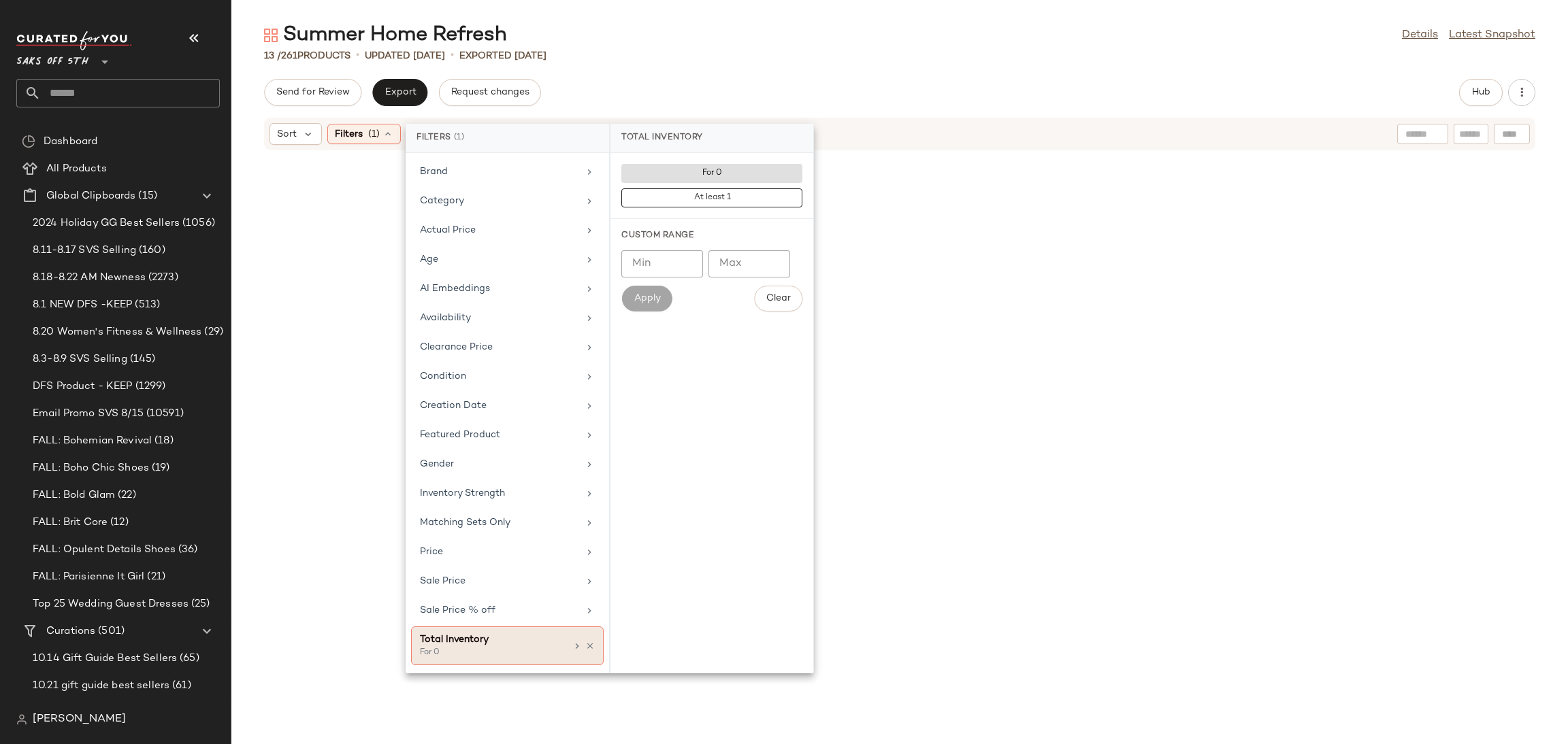
click at [589, 641] on div "Total Inventory For 0" at bounding box center [507, 646] width 193 height 39
click at [589, 649] on icon at bounding box center [590, 646] width 10 height 10
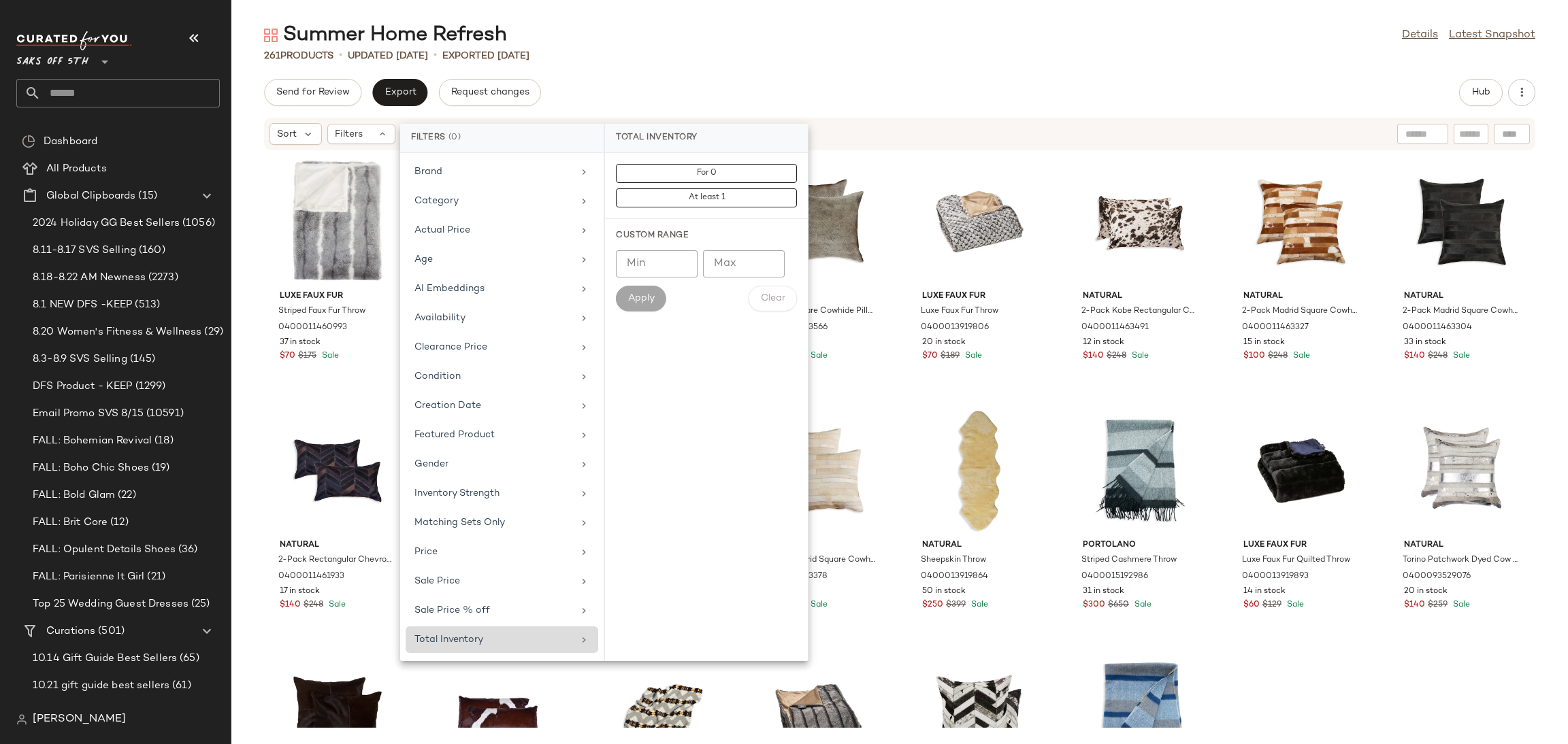
click at [962, 30] on div "Summer Home Refresh Details Latest Snapshot" at bounding box center [900, 35] width 1337 height 27
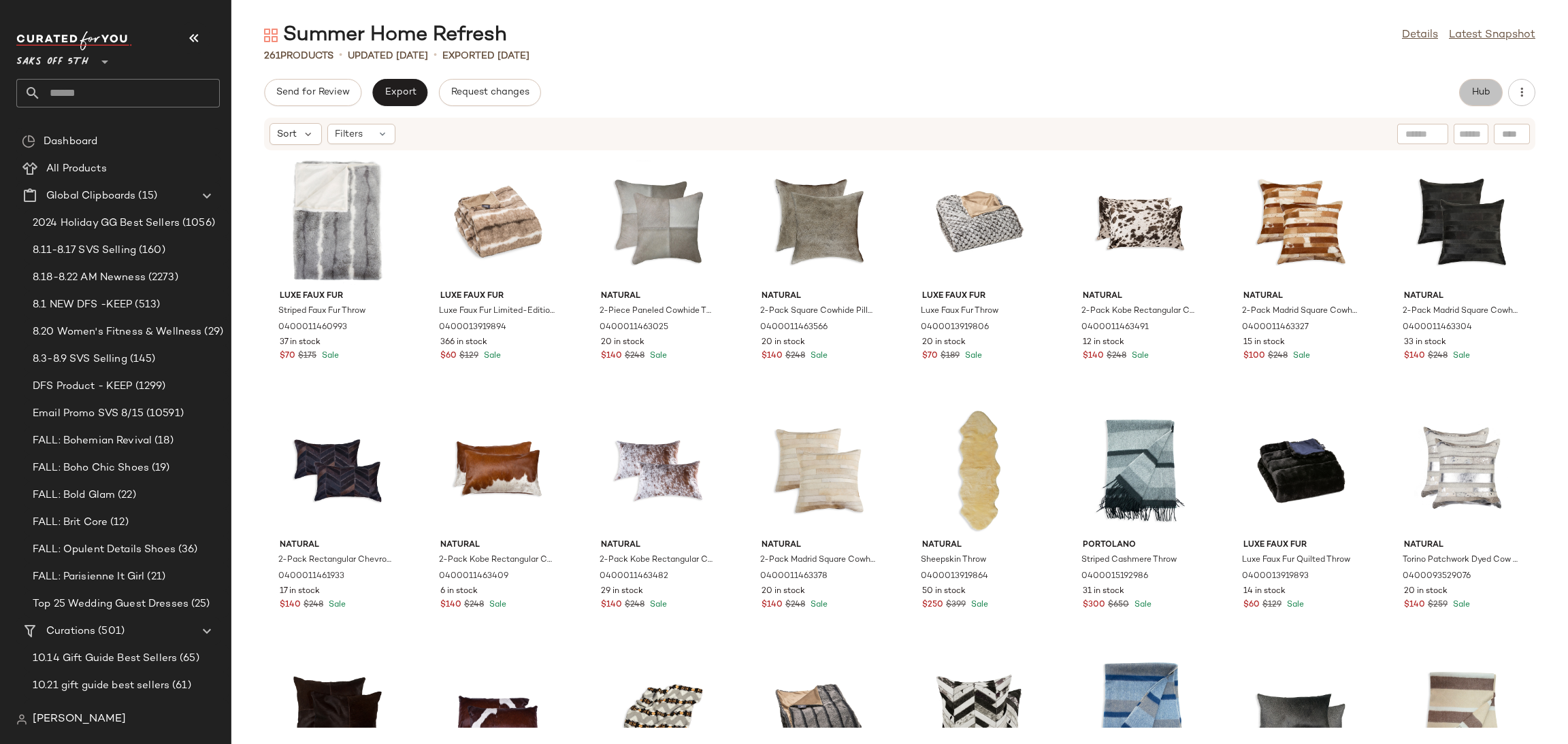
click at [1492, 82] on button "Hub" at bounding box center [1481, 92] width 44 height 27
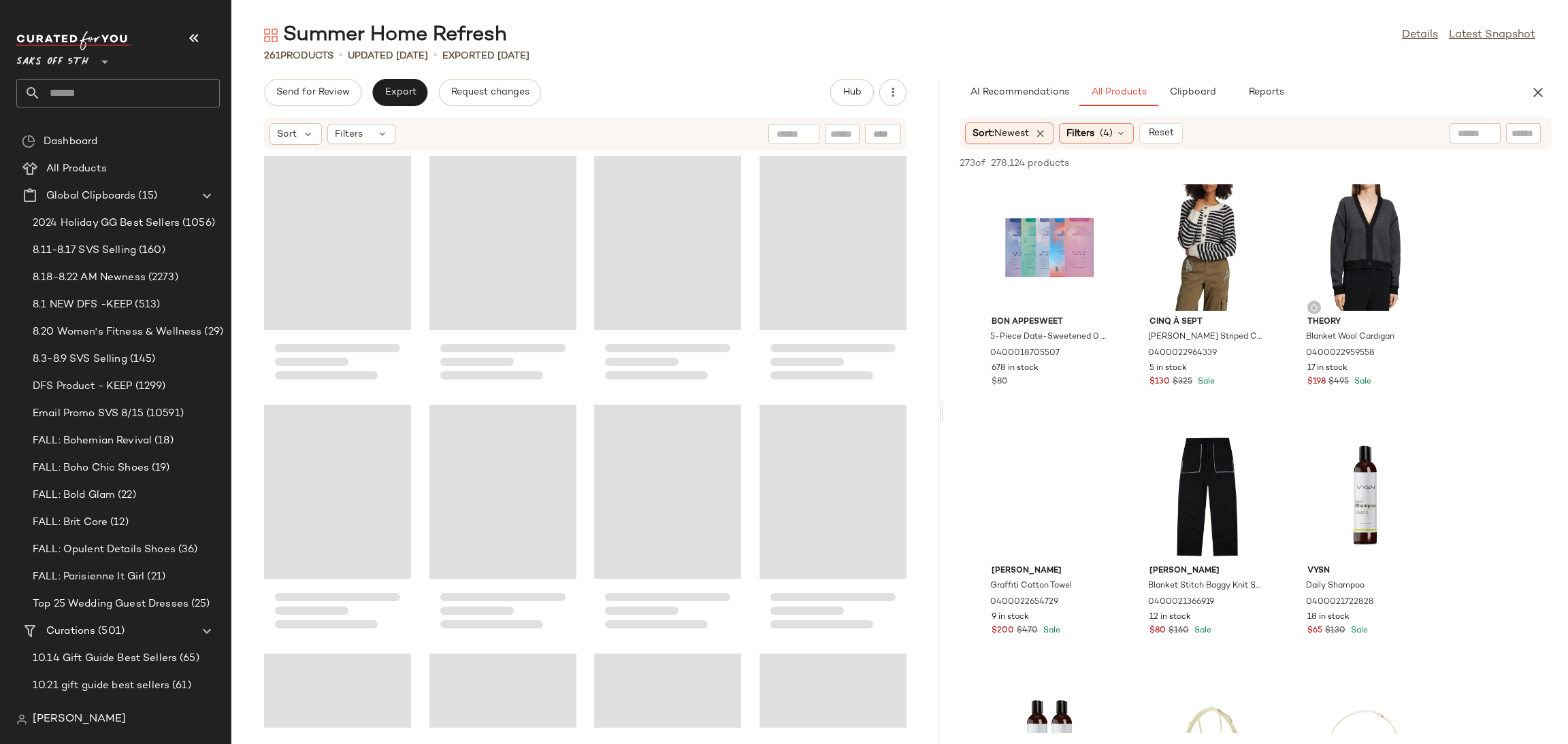
drag, startPoint x: 898, startPoint y: 416, endPoint x: 950, endPoint y: 404, distance: 53.4
click at [950, 404] on div "Summer Home Refresh Details Latest Snapshot 261 Products • updated [DATE] • Exp…" at bounding box center [900, 383] width 1337 height 723
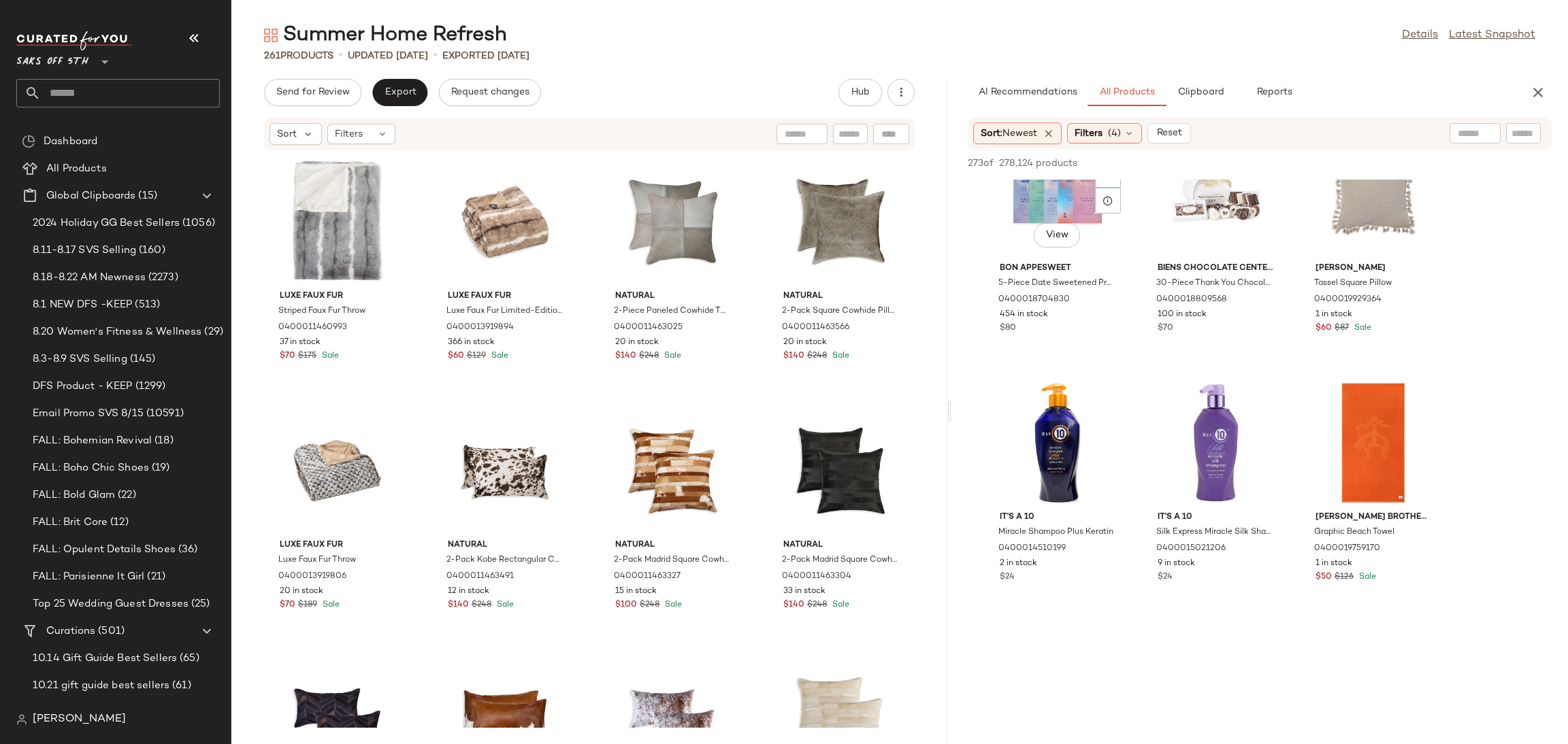
scroll to position [1073, 0]
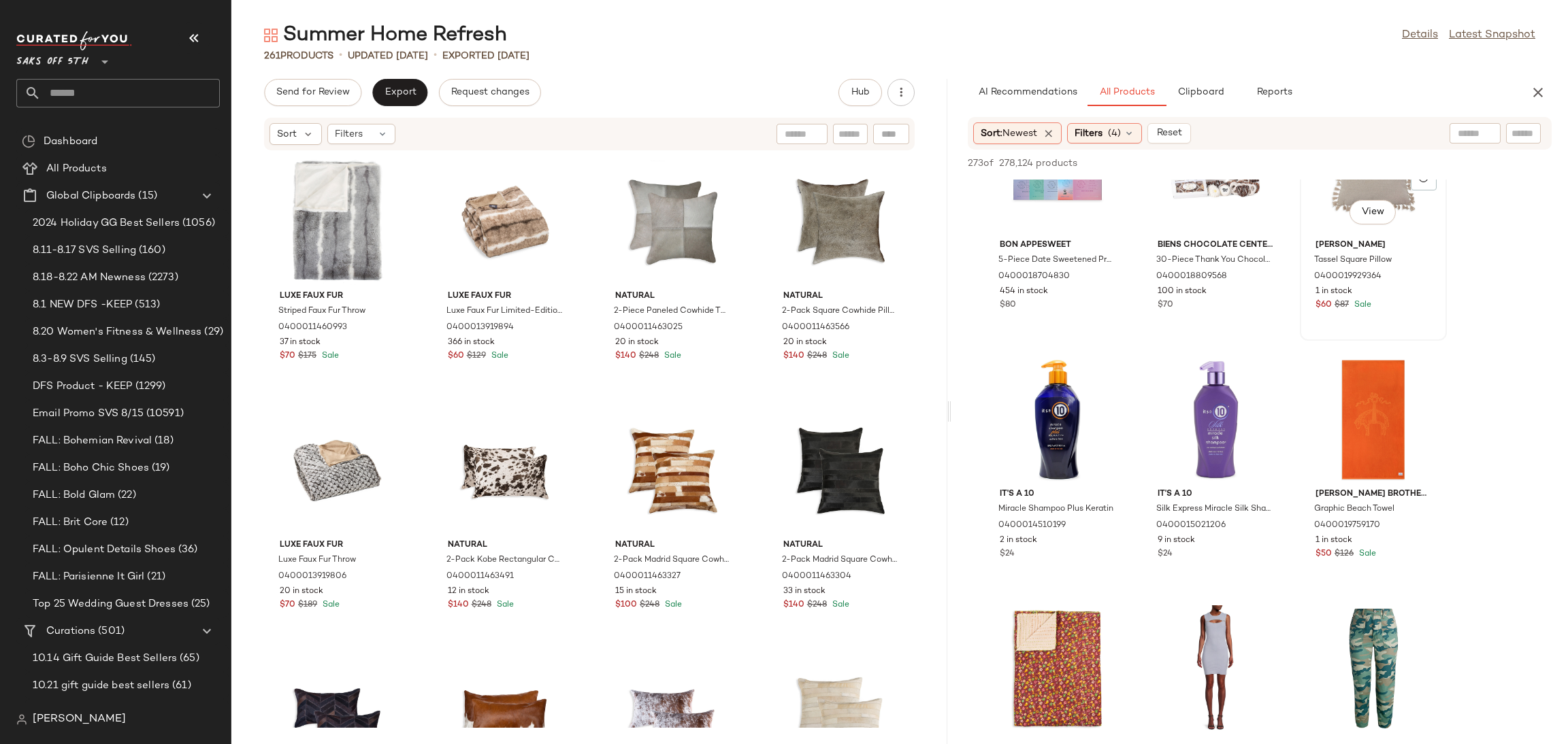
click at [1332, 245] on span "[PERSON_NAME]" at bounding box center [1373, 245] width 115 height 12
click at [1358, 158] on span "Add to Top" at bounding box center [1357, 163] width 53 height 10
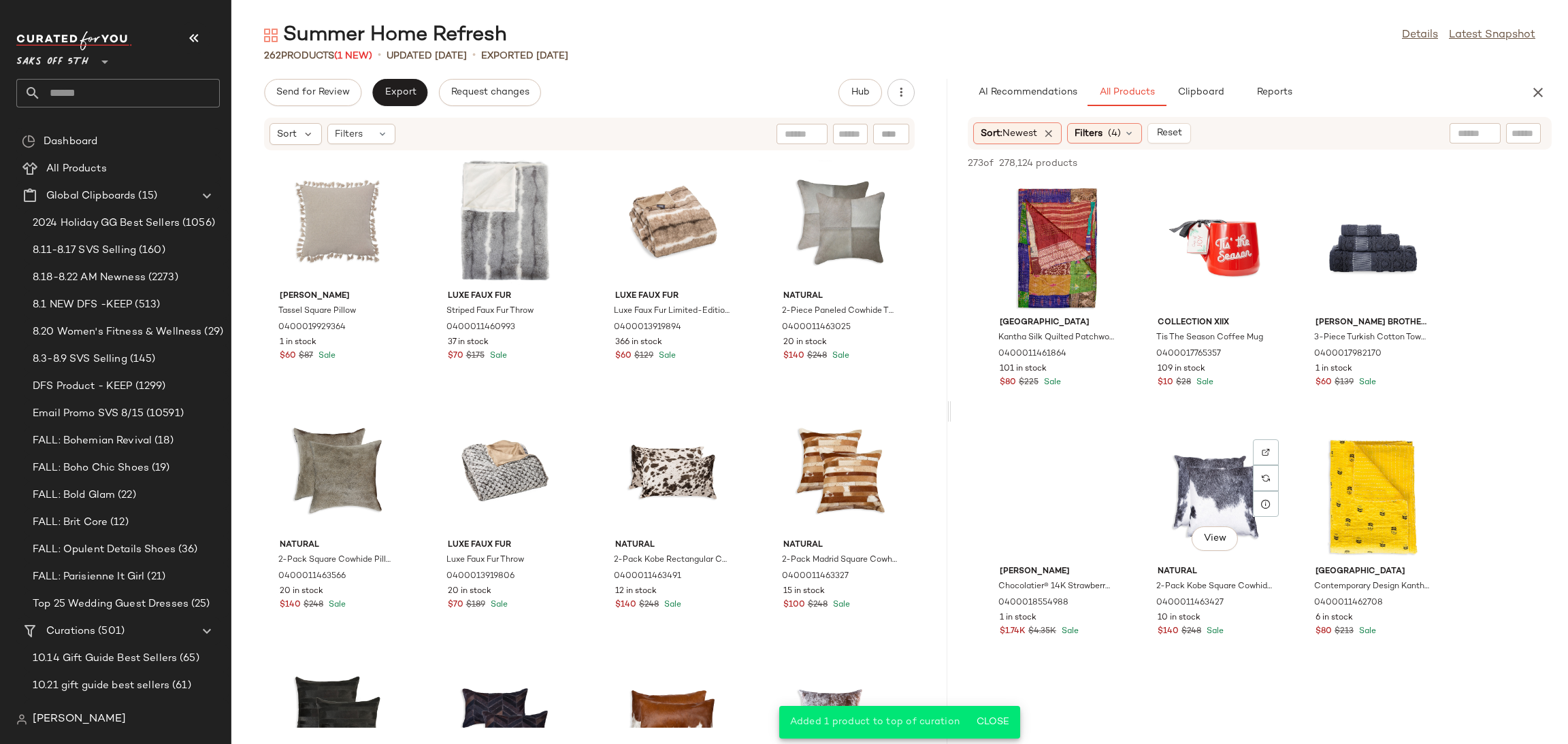
scroll to position [1758, 0]
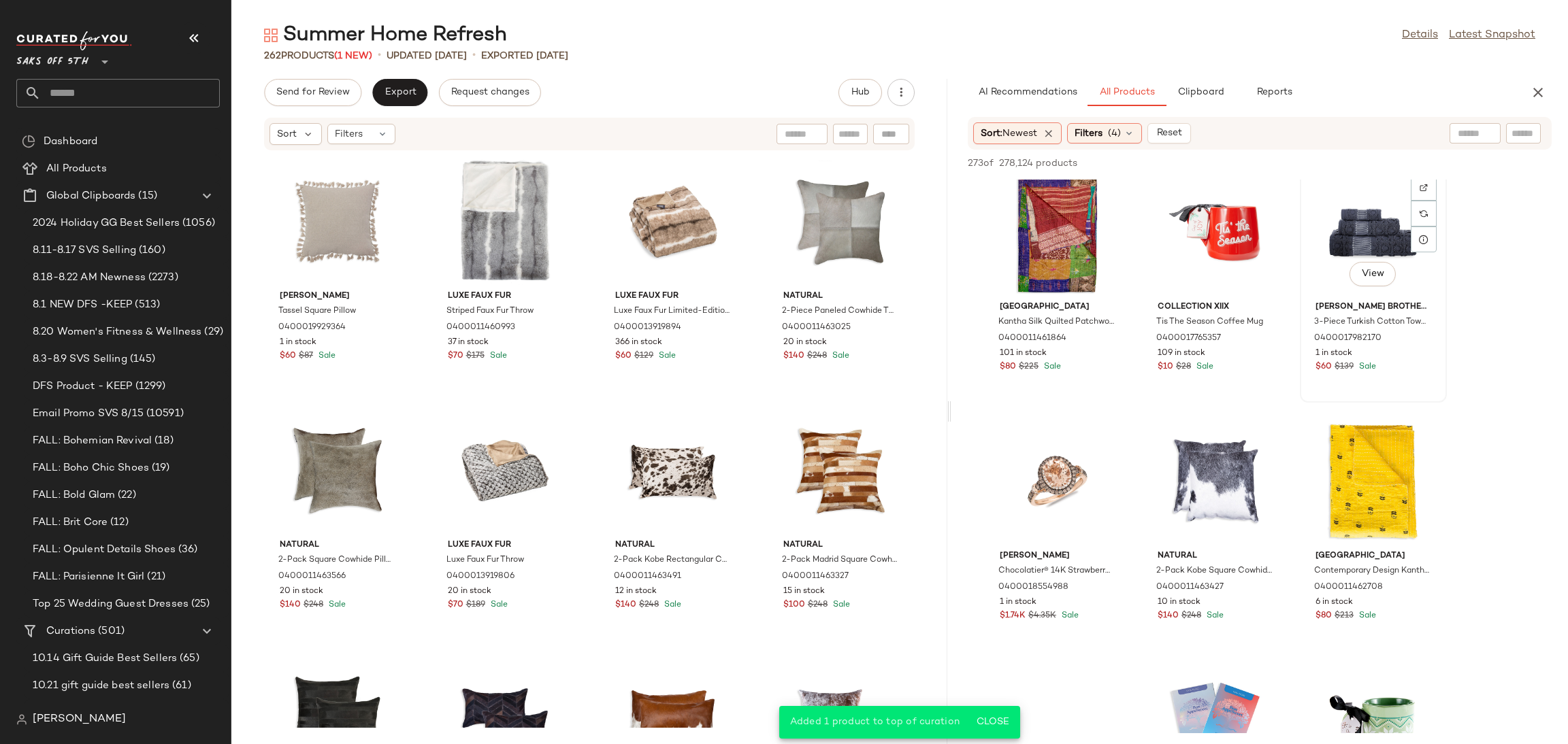
click at [1350, 207] on div "View" at bounding box center [1373, 233] width 137 height 127
click at [1366, 155] on button "Add to Top" at bounding box center [1357, 163] width 65 height 16
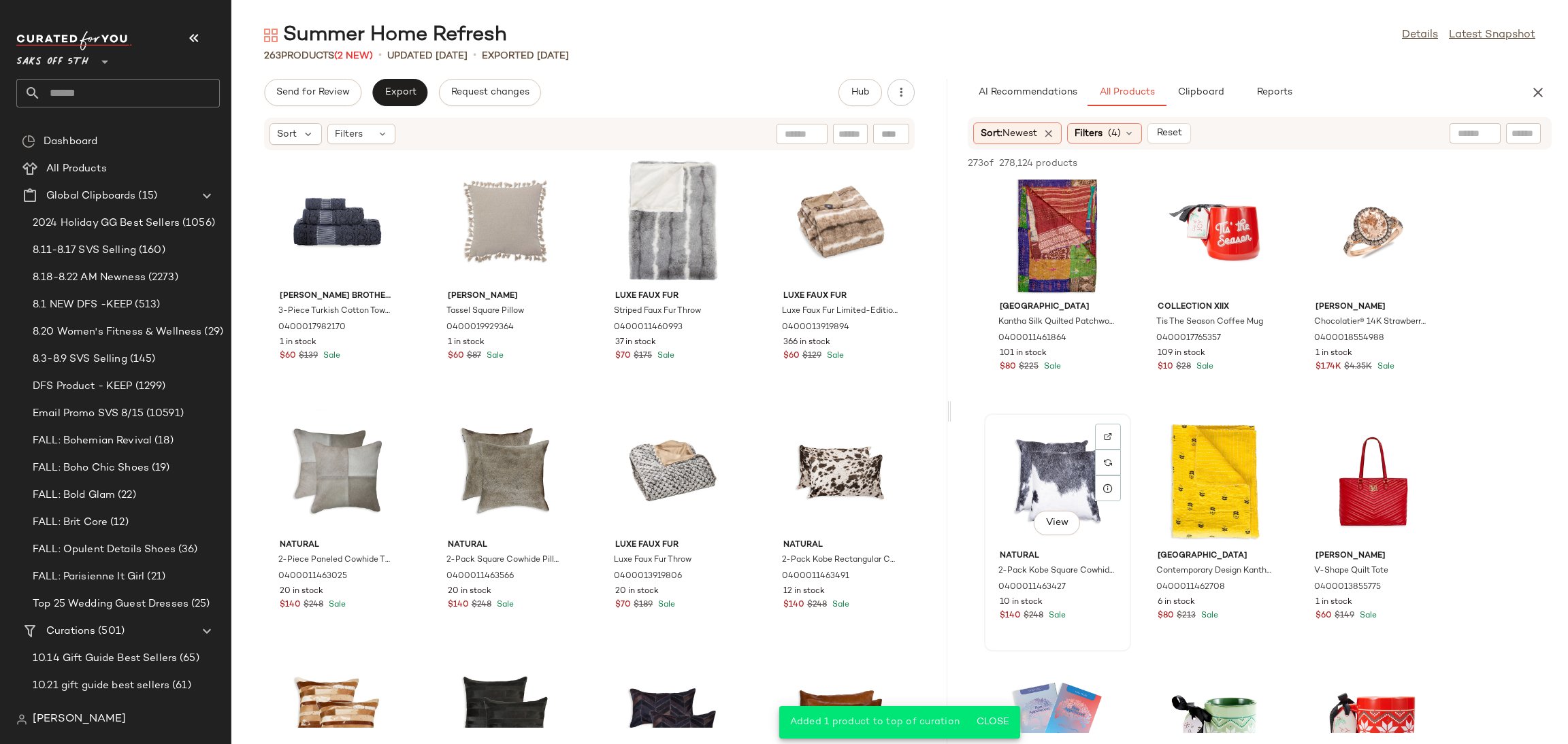
click at [1047, 459] on div "View" at bounding box center [1057, 482] width 137 height 127
click at [1370, 168] on span "Add to Top" at bounding box center [1357, 163] width 53 height 10
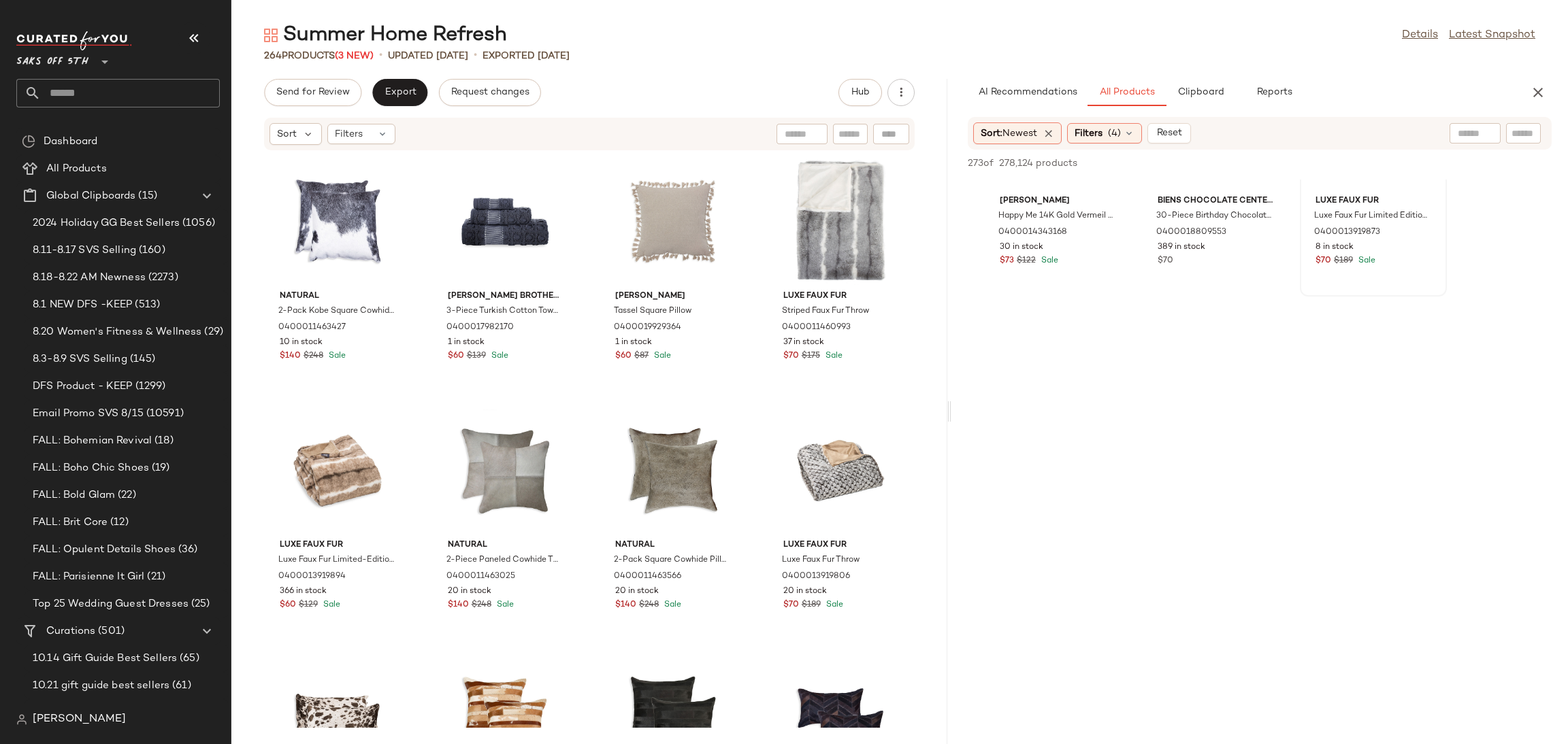
scroll to position [2861, 0]
click at [338, 87] on span "Send for Review" at bounding box center [312, 92] width 74 height 11
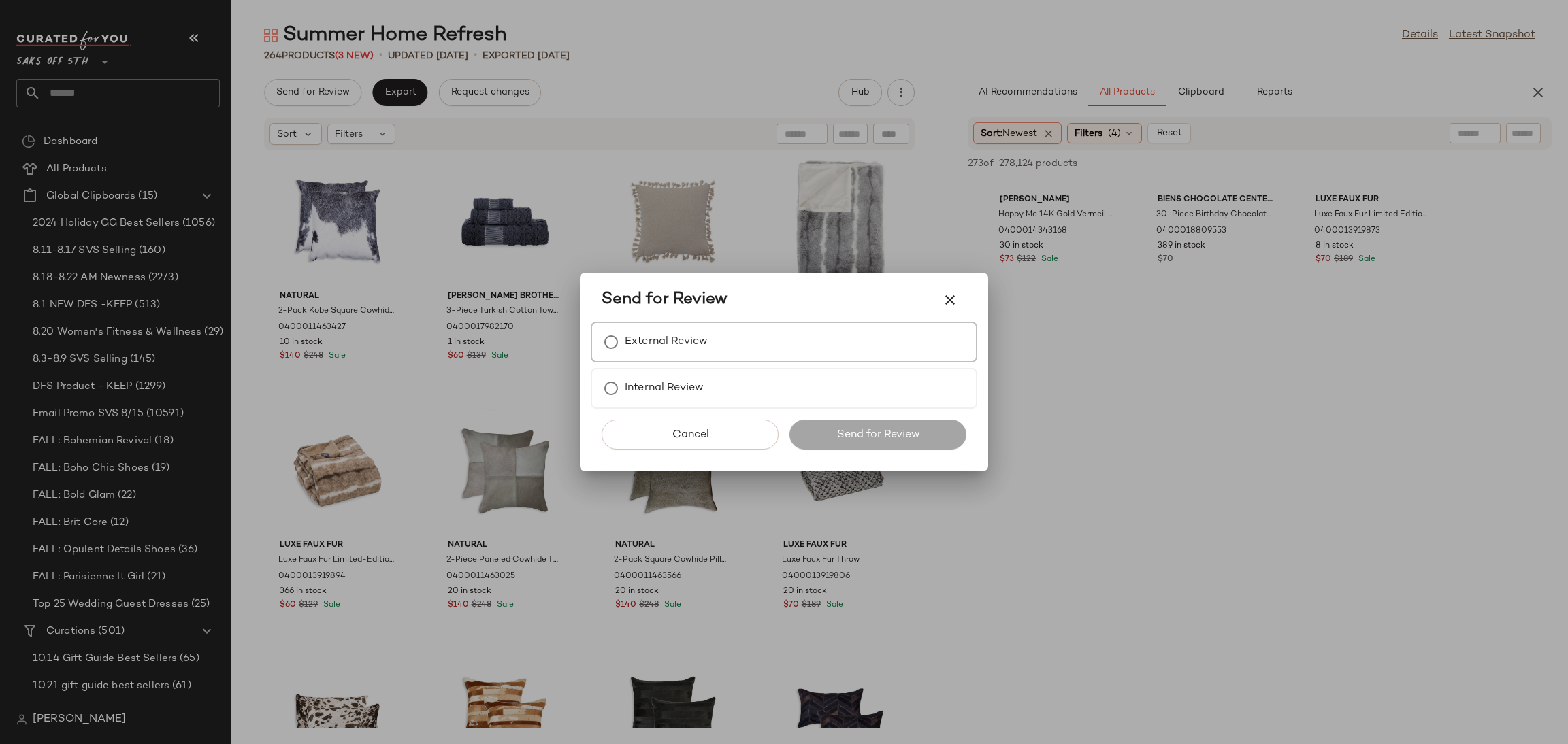
click at [659, 357] on div "External Review" at bounding box center [784, 342] width 387 height 41
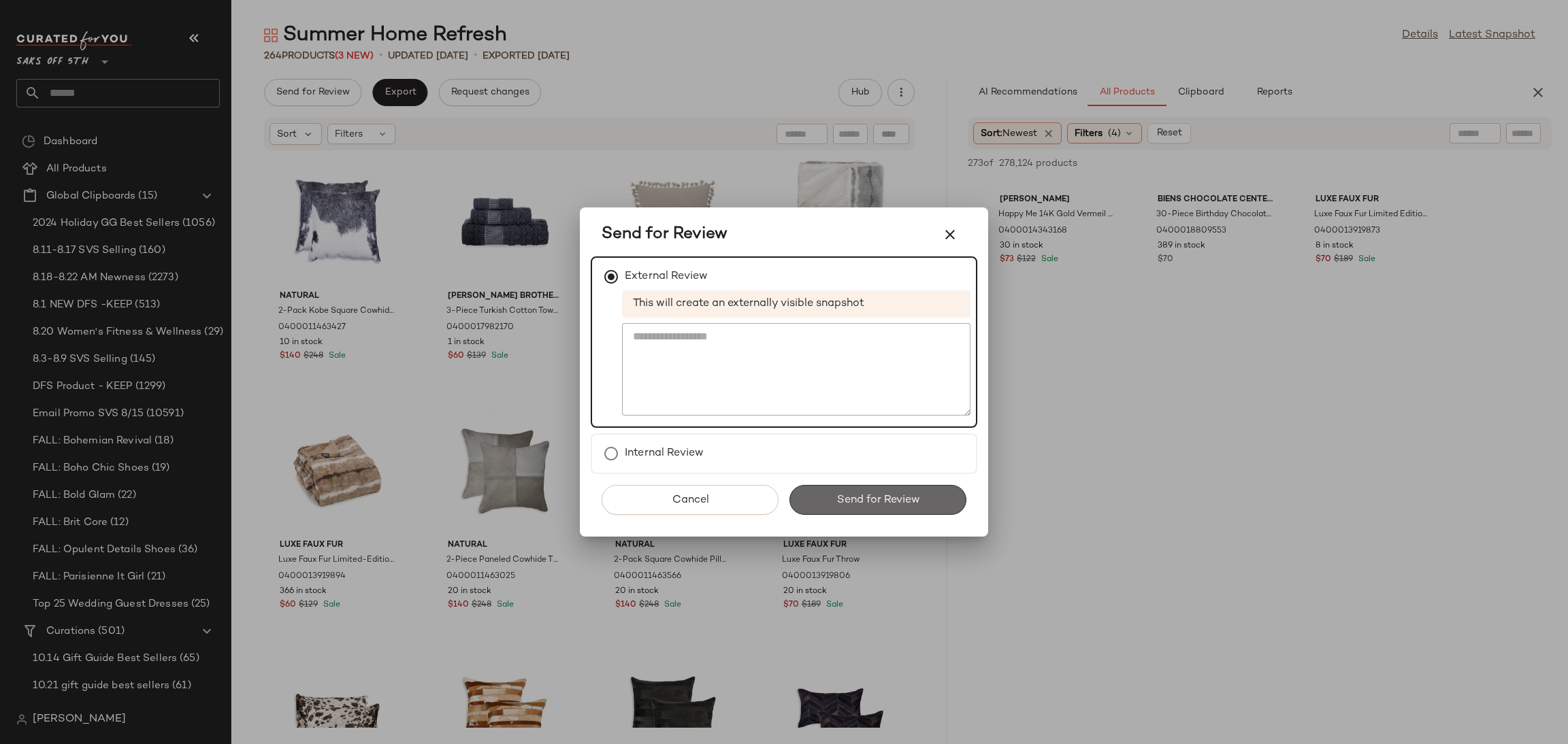
click at [843, 504] on span "Send for Review" at bounding box center [877, 500] width 84 height 13
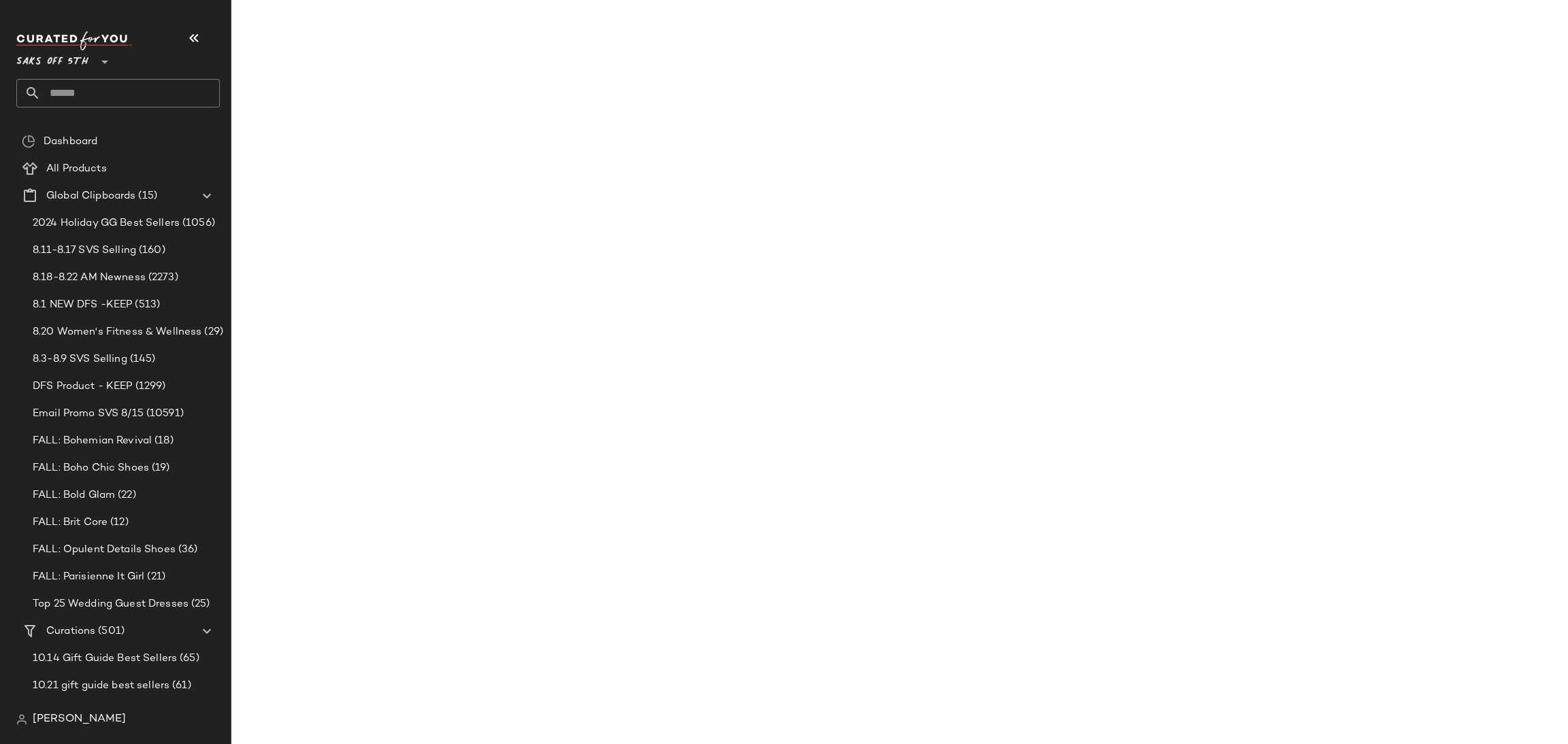
scroll to position [4106, 0]
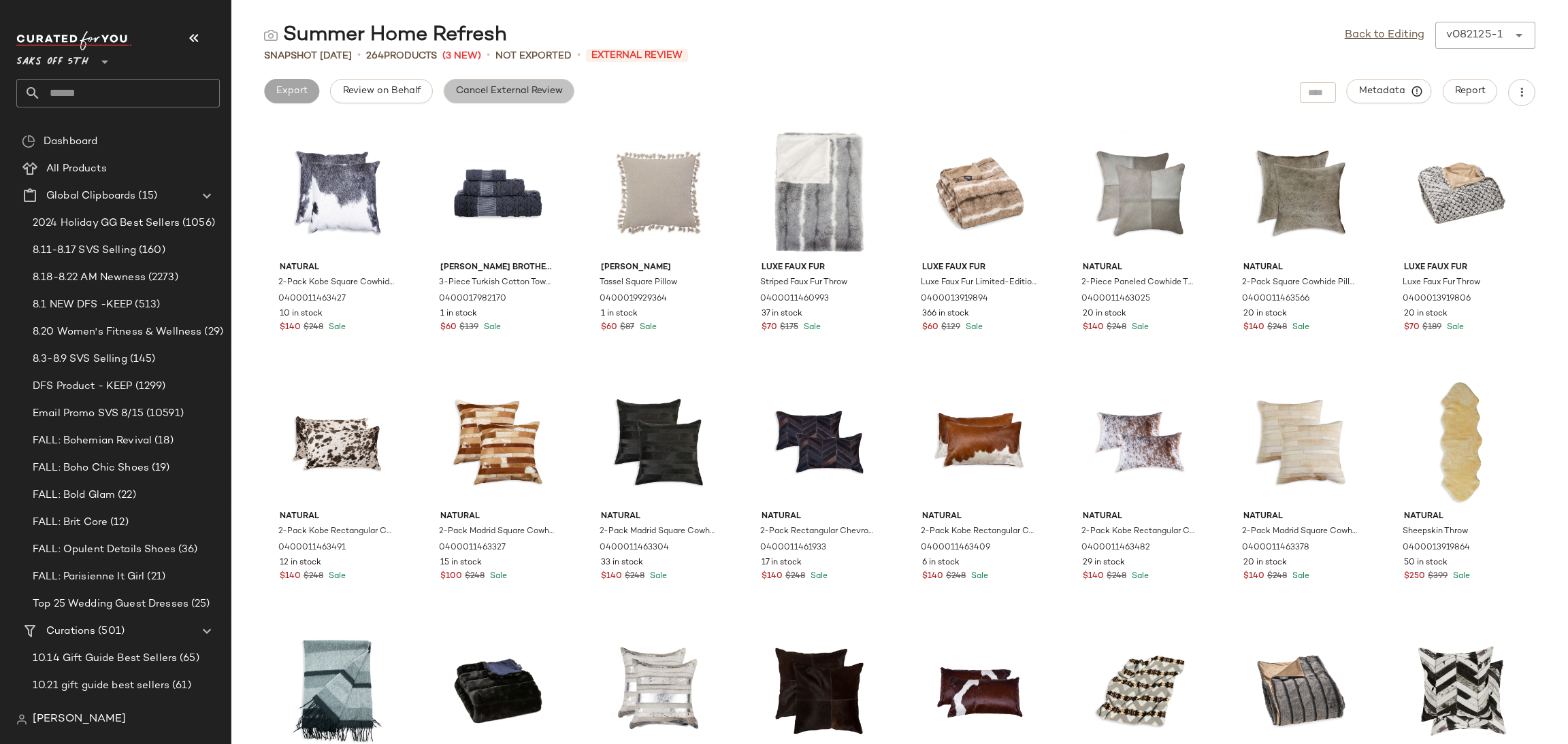
click at [519, 91] on span "Cancel External Review" at bounding box center [509, 91] width 108 height 11
click at [1346, 37] on link "Back to Editing" at bounding box center [1384, 35] width 79 height 16
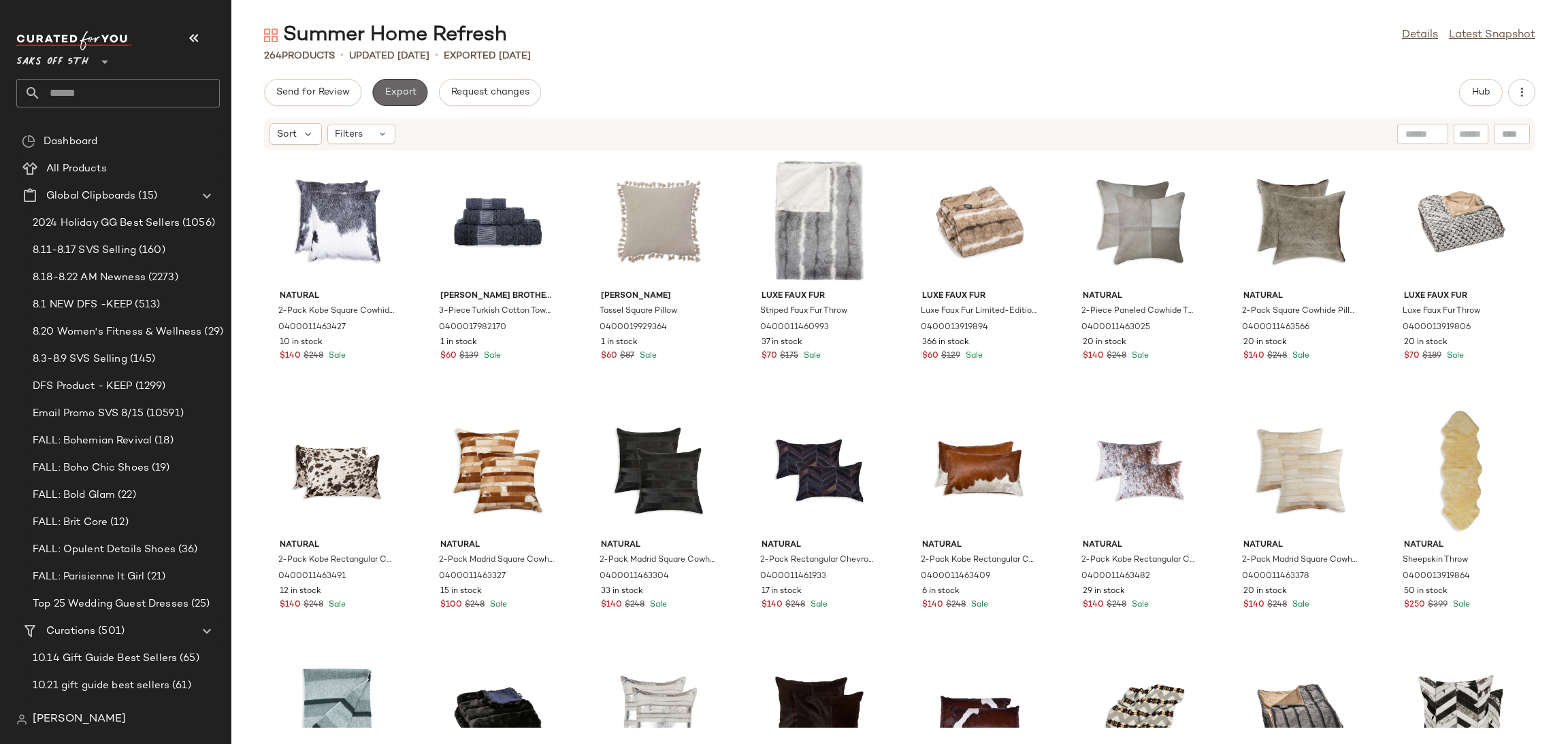
click at [405, 82] on button "Export" at bounding box center [400, 92] width 55 height 27
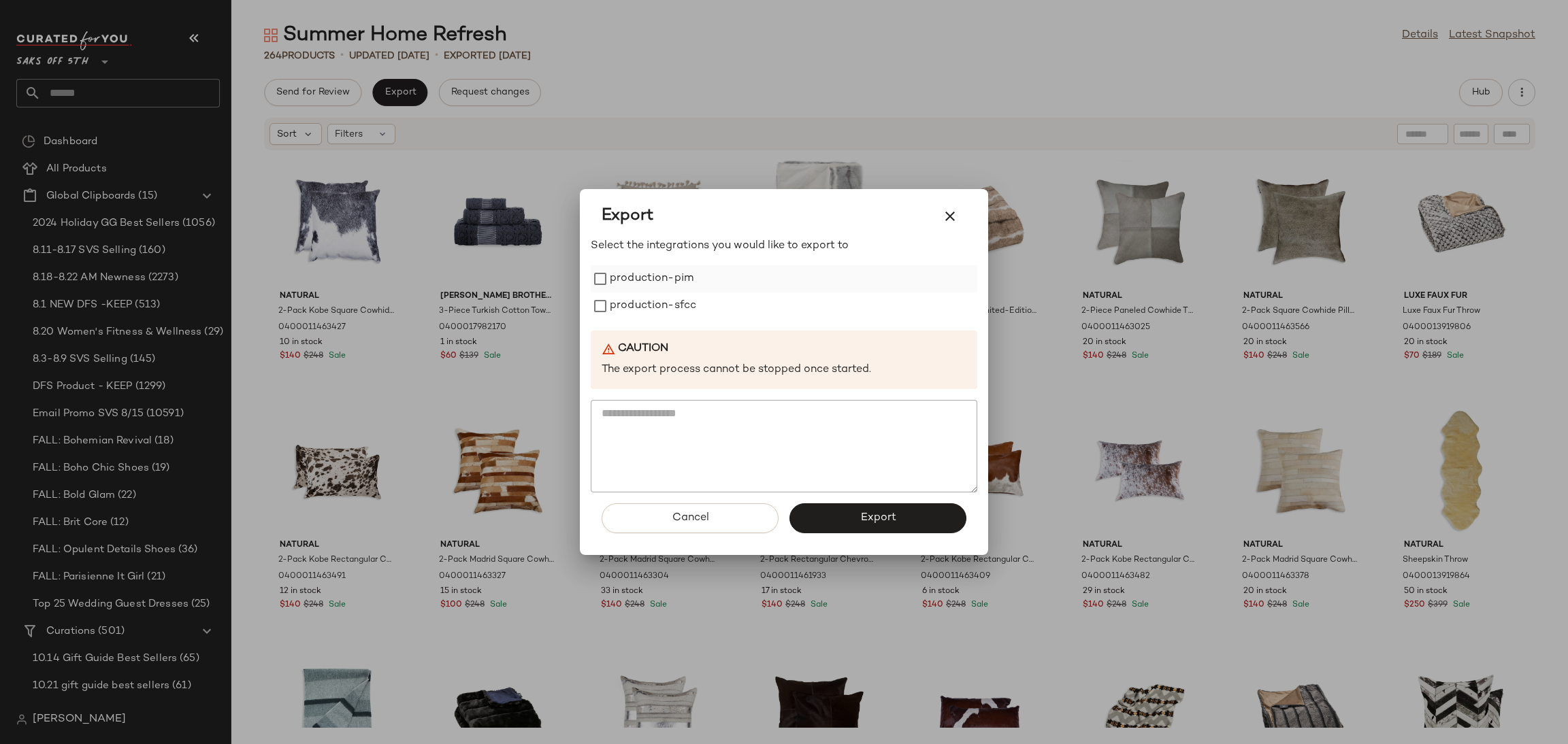
click at [700, 270] on div "production-pim" at bounding box center [784, 278] width 387 height 27
click at [677, 283] on label "production-pim" at bounding box center [651, 278] width 84 height 27
click at [680, 305] on label "production-sfcc" at bounding box center [653, 306] width 87 height 27
click at [876, 527] on button "Export" at bounding box center [878, 518] width 177 height 30
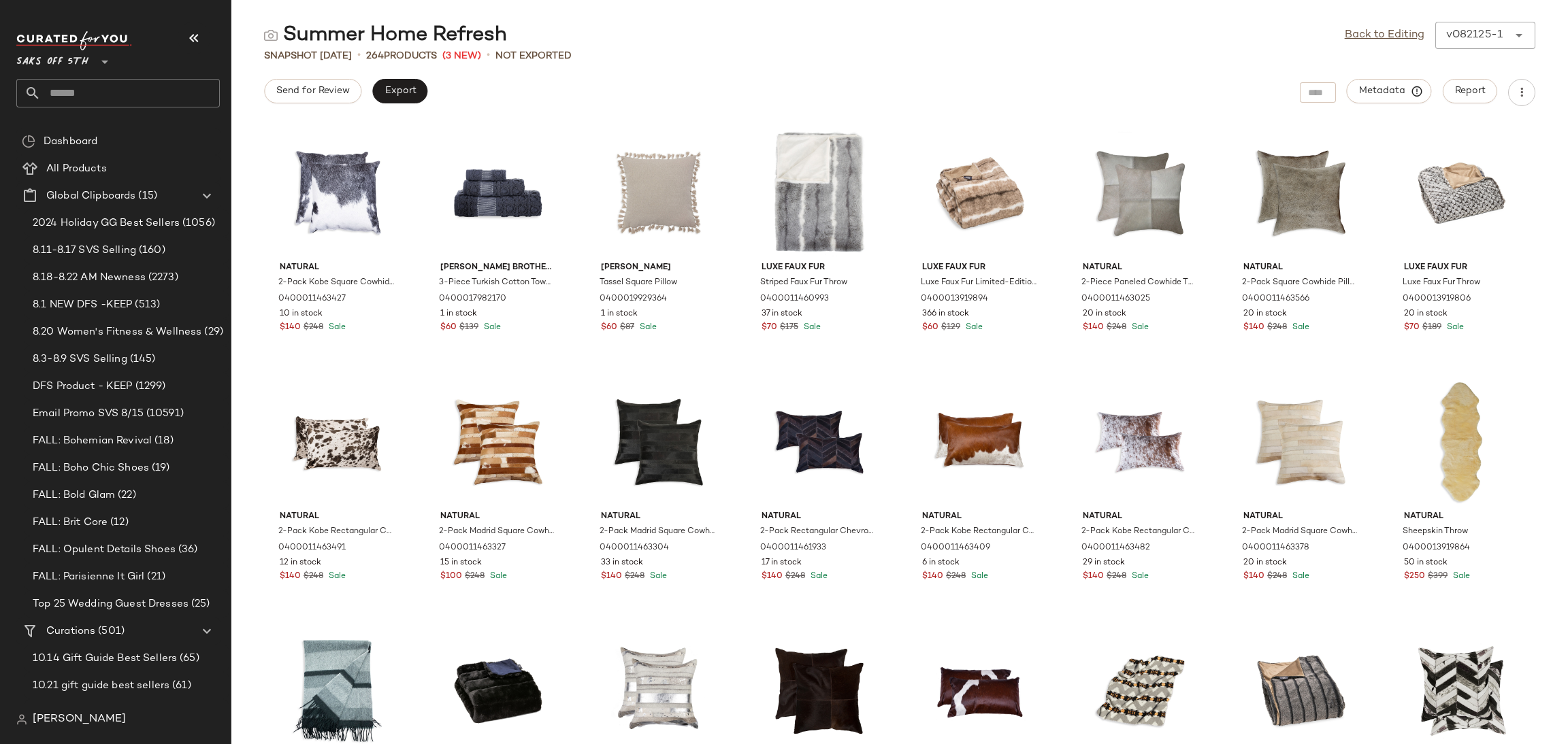
click at [88, 108] on div "Saks OFF 5TH **" at bounding box center [123, 70] width 215 height 84
click at [95, 101] on input "text" at bounding box center [130, 93] width 179 height 29
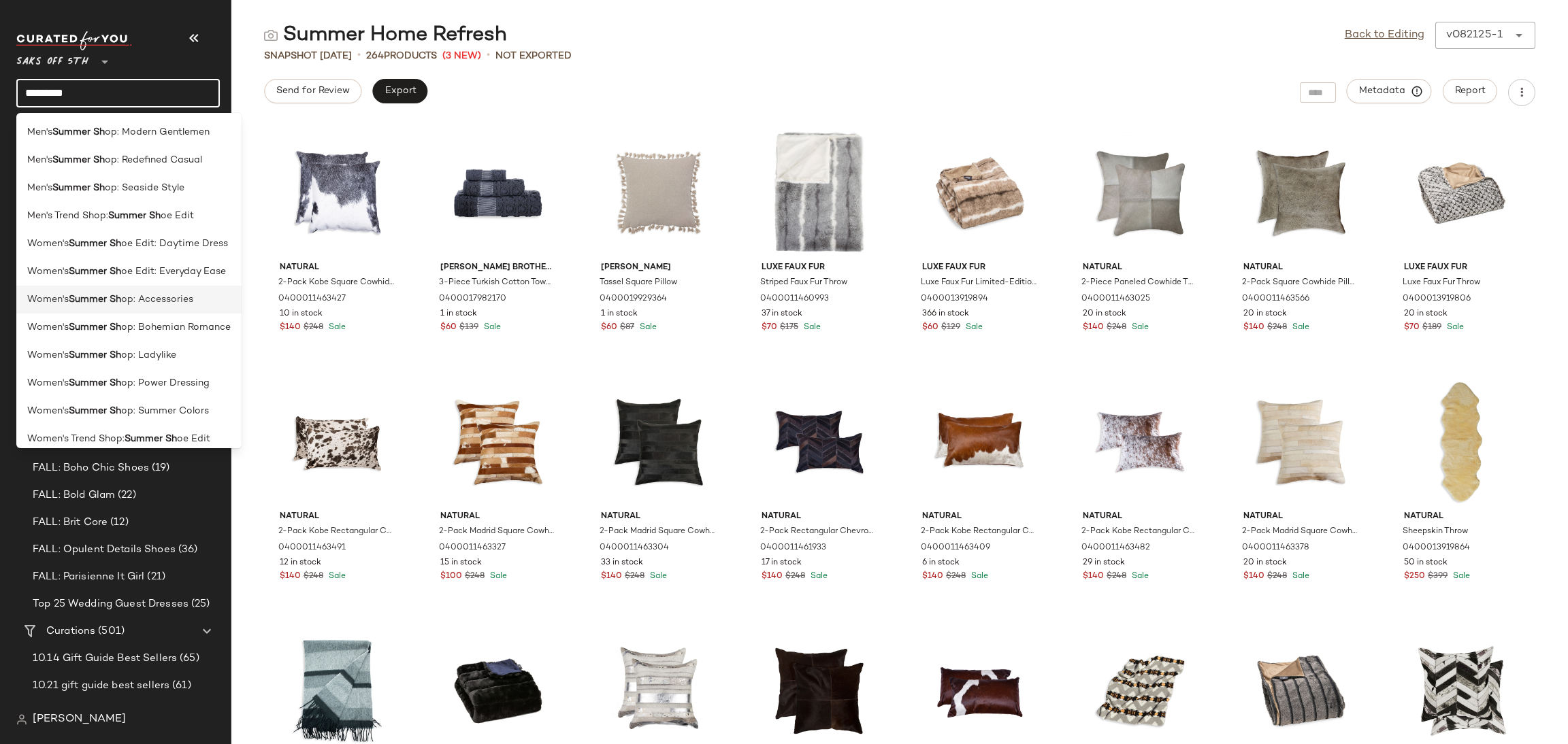
type input "*********"
click at [137, 304] on span "op: Accessories" at bounding box center [157, 300] width 72 height 14
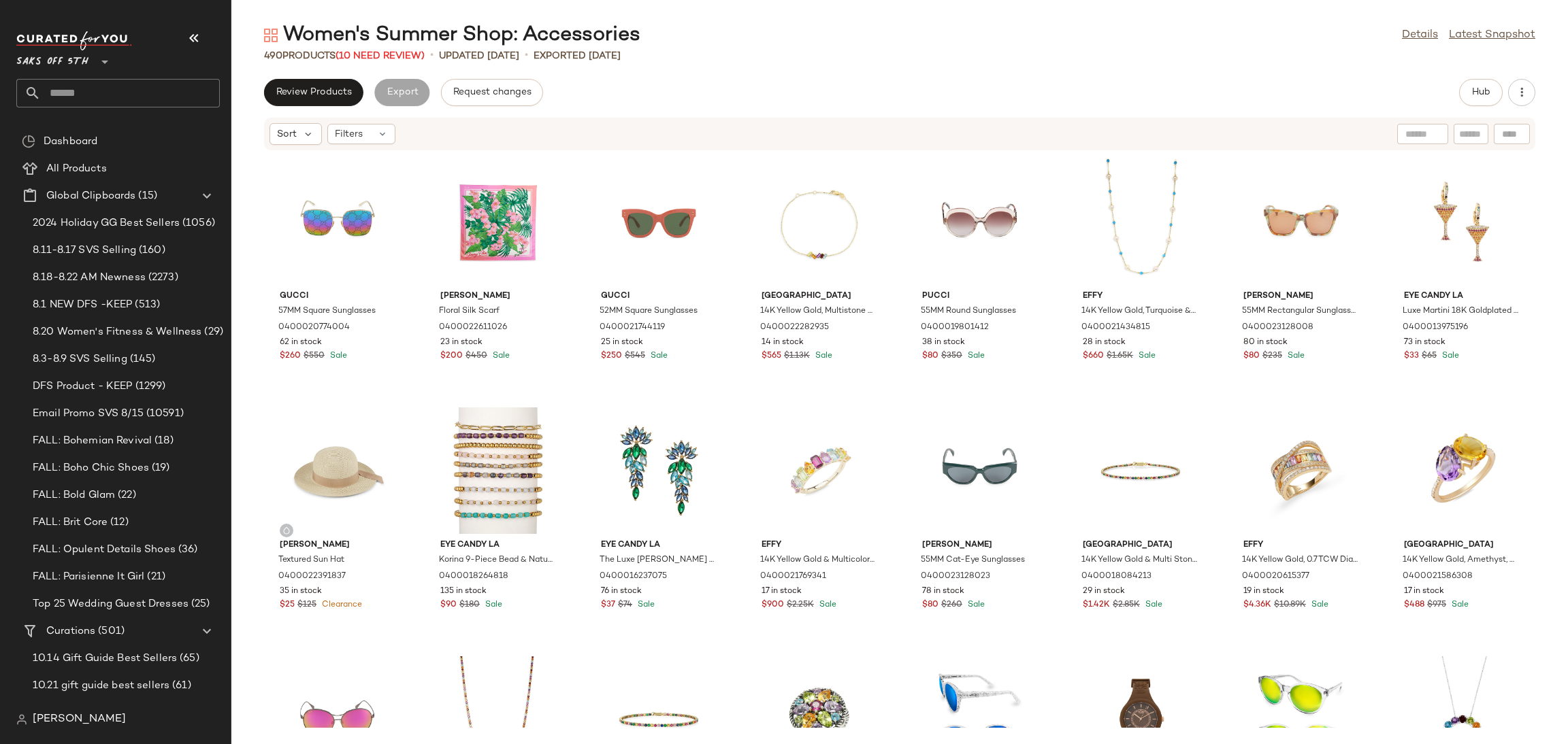
click at [388, 47] on div "Women's Summer Shop: Accessories" at bounding box center [452, 35] width 376 height 27
click at [388, 57] on span "(10 Need Review)" at bounding box center [380, 56] width 89 height 11
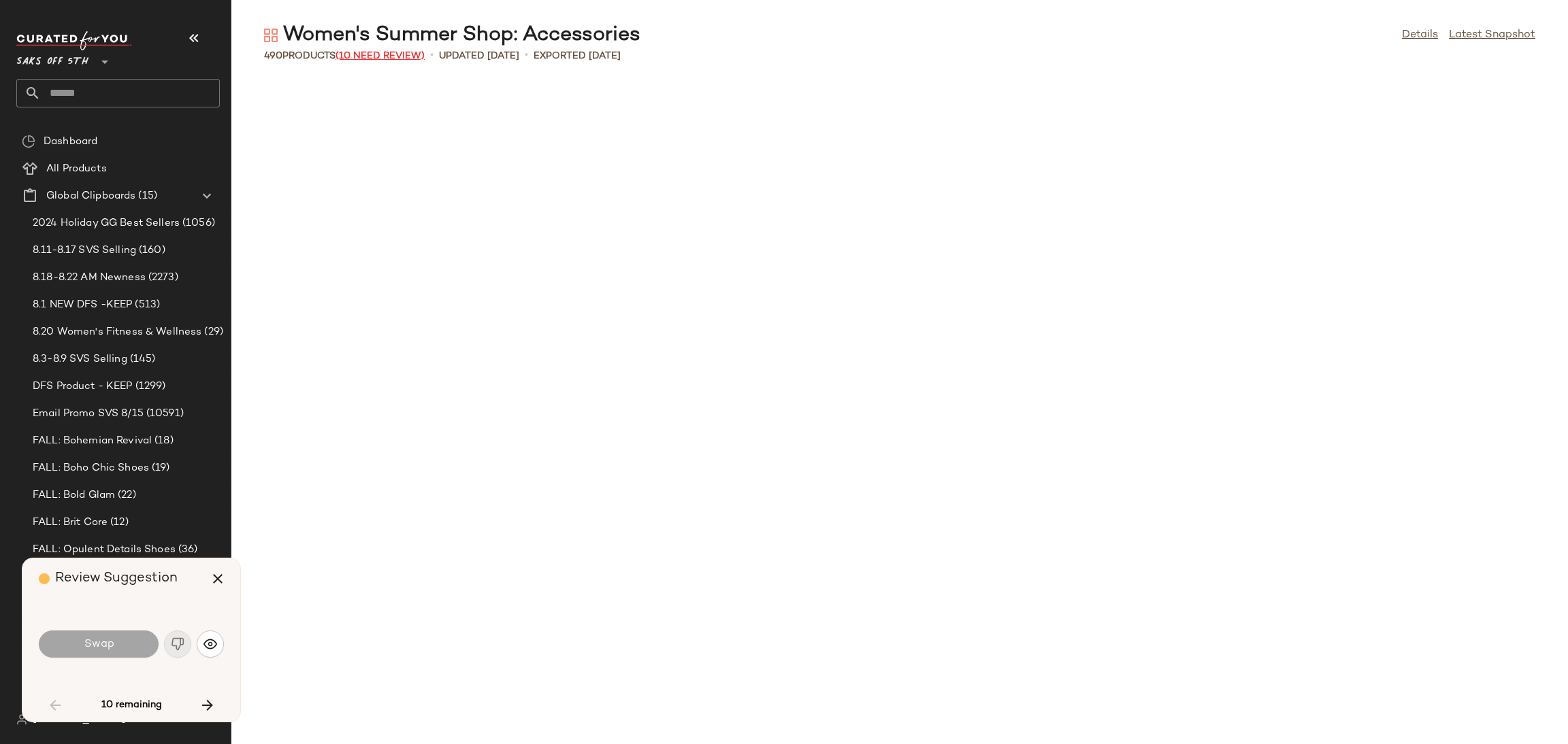
scroll to position [1494, 0]
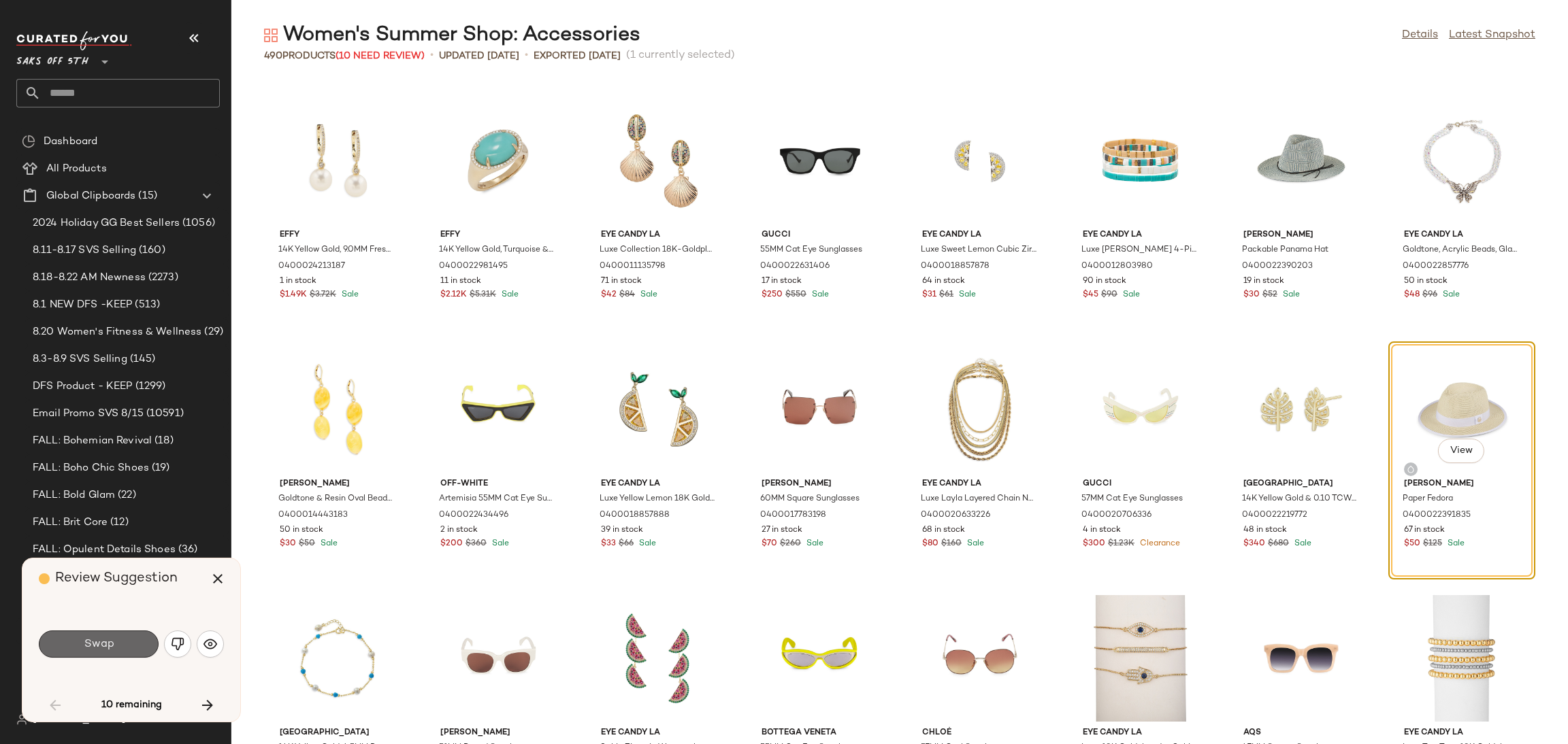
click at [136, 646] on button "Swap" at bounding box center [98, 644] width 120 height 27
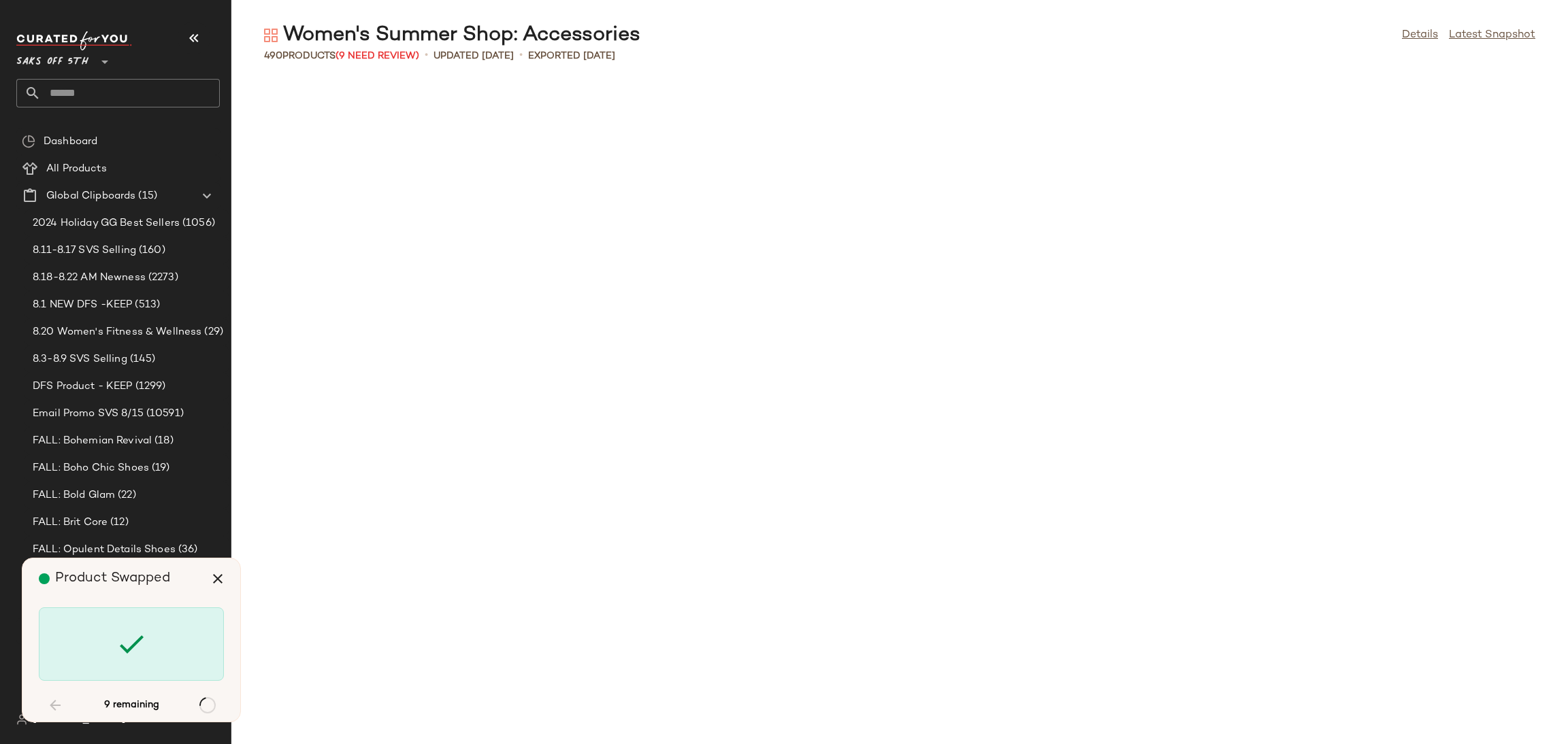
scroll to position [2489, 0]
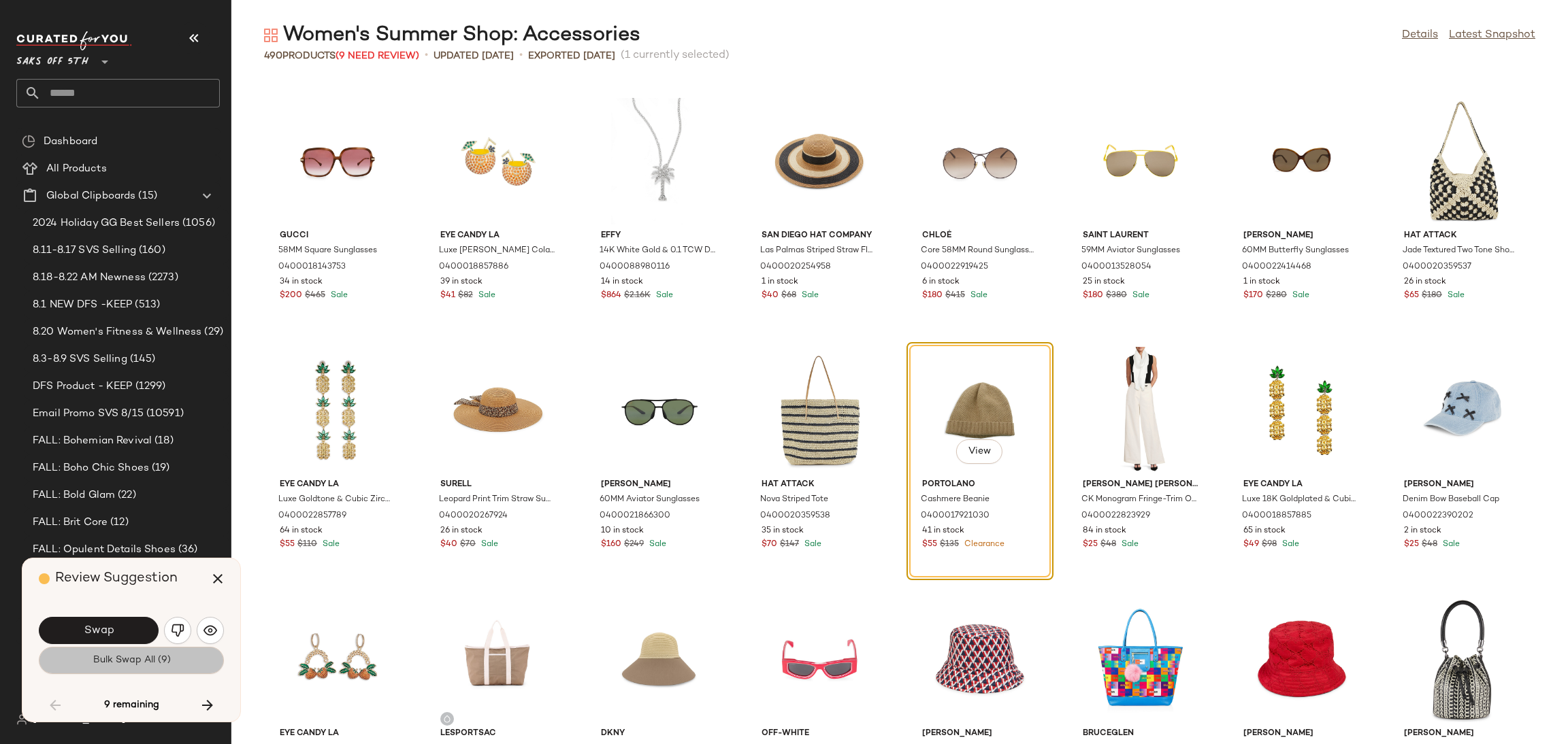
click at [136, 660] on span "Bulk Swap All (9)" at bounding box center [131, 660] width 78 height 11
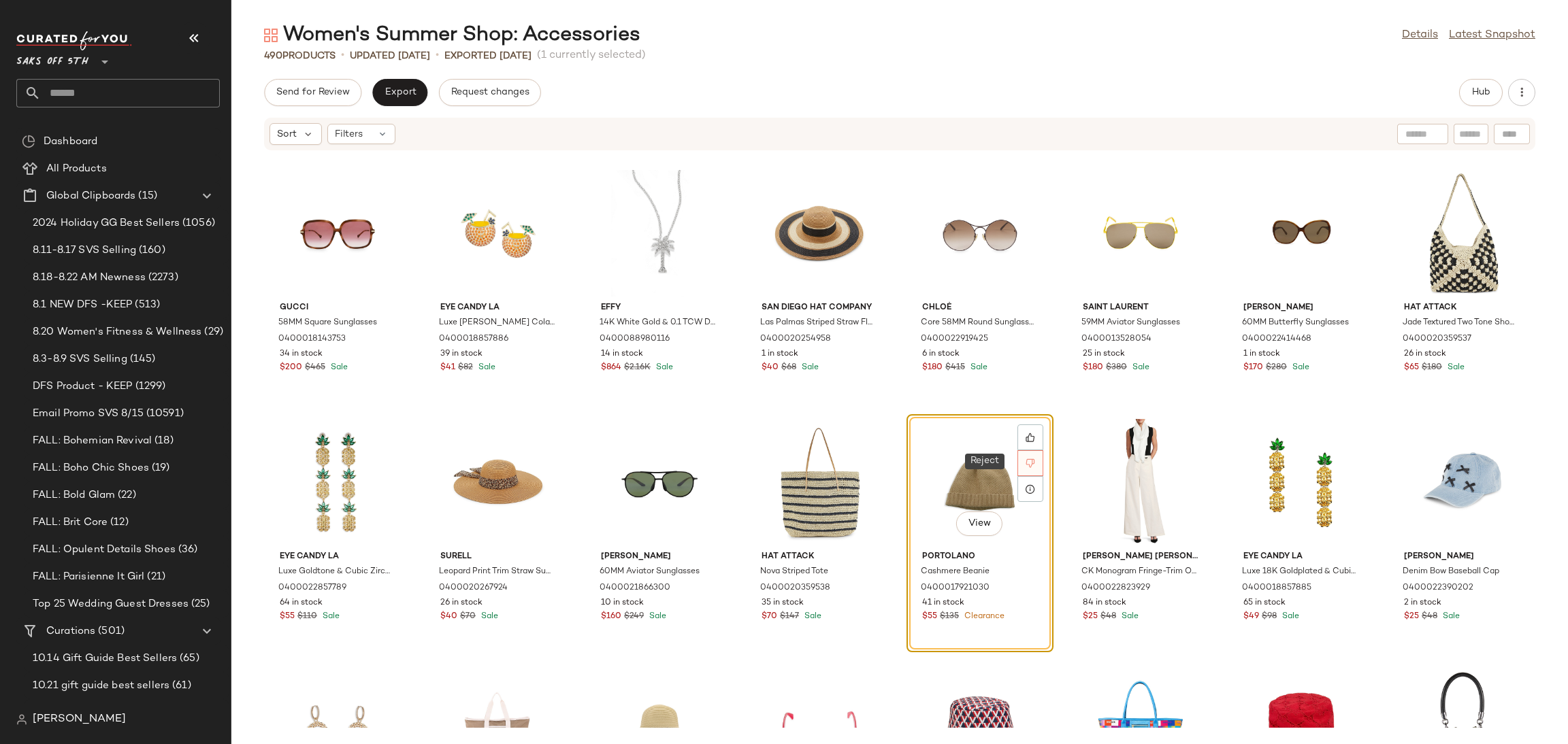
click at [1026, 461] on icon at bounding box center [1031, 463] width 9 height 9
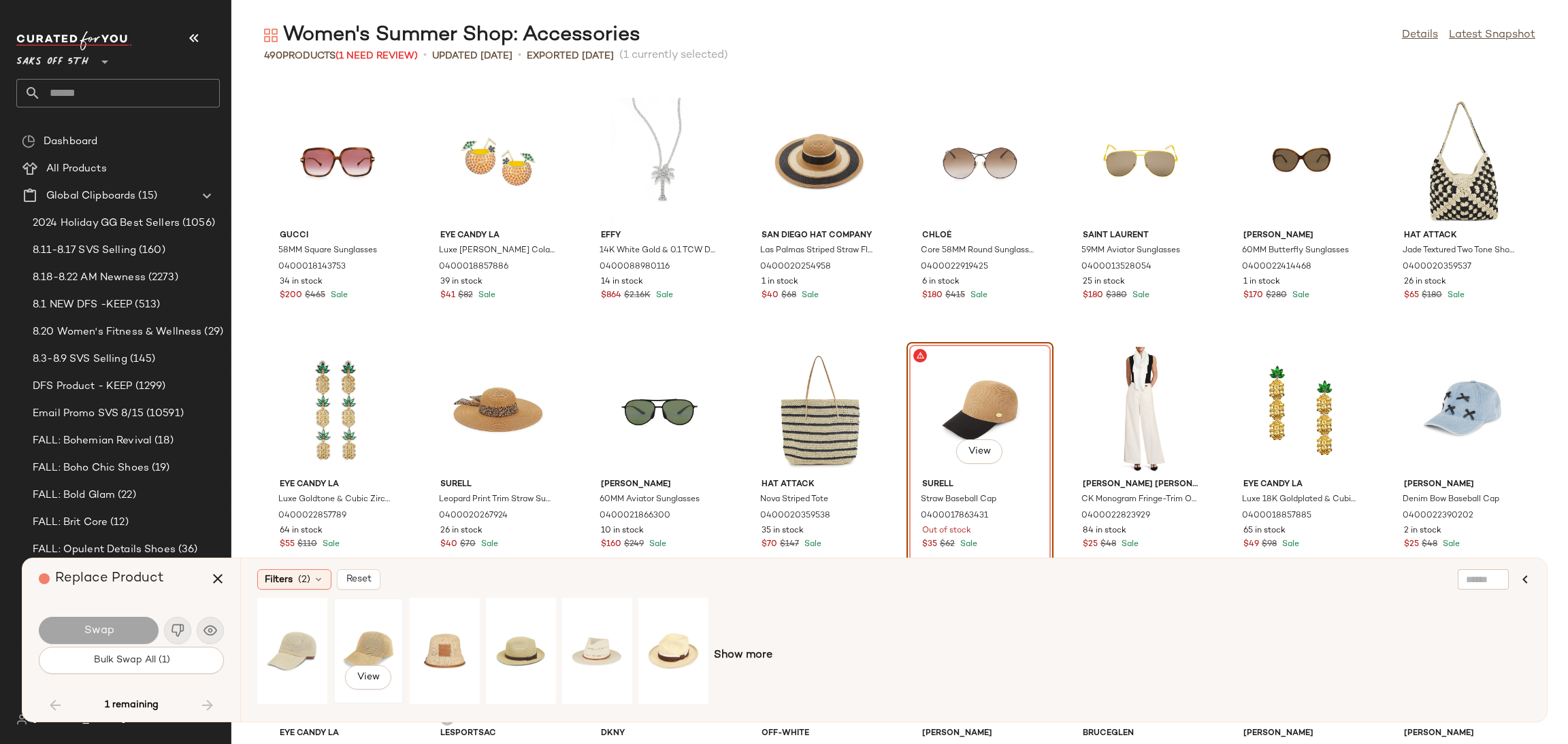
click at [374, 645] on div "View" at bounding box center [369, 650] width 60 height 96
click at [78, 629] on button "Swap" at bounding box center [98, 631] width 120 height 27
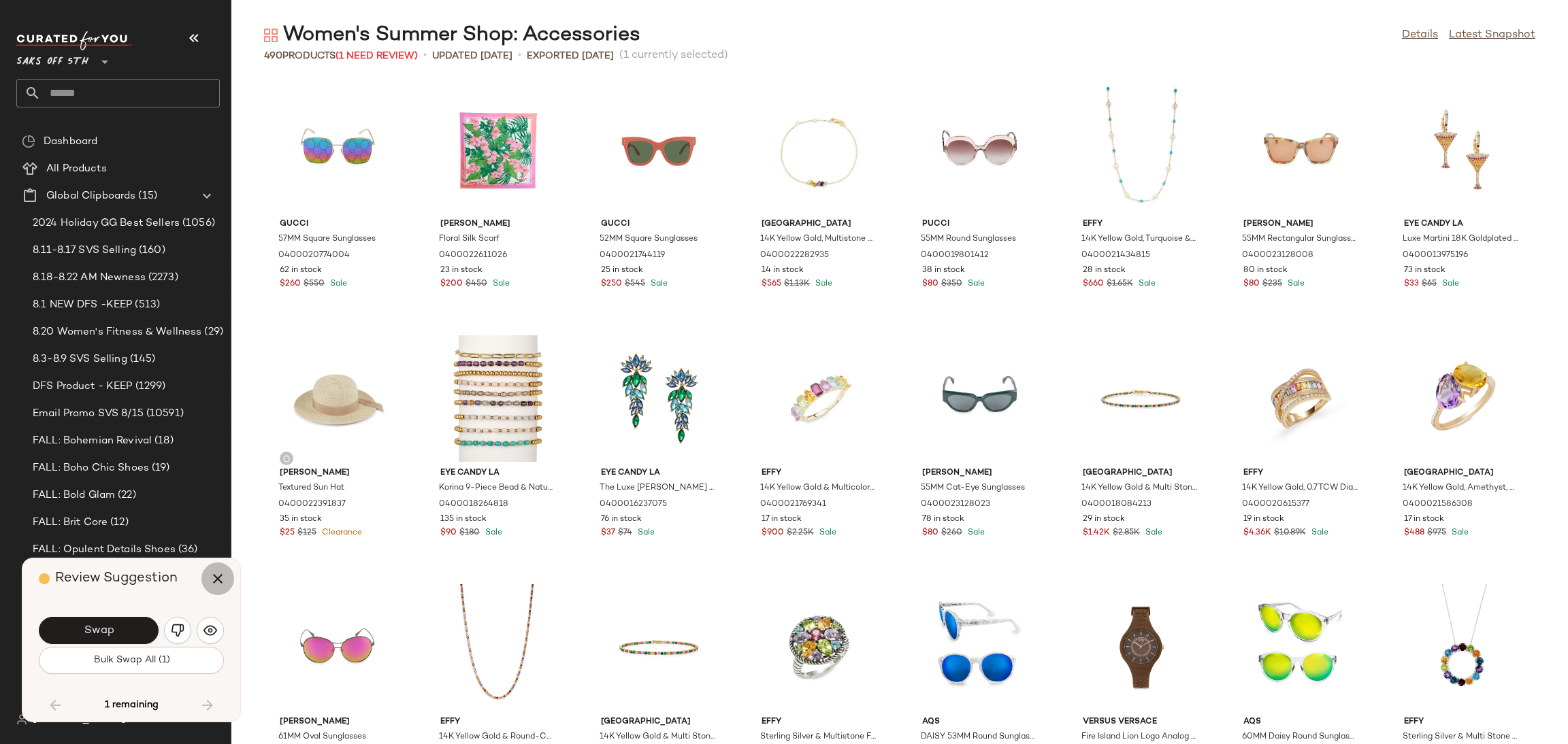
click at [214, 580] on icon "button" at bounding box center [217, 579] width 16 height 16
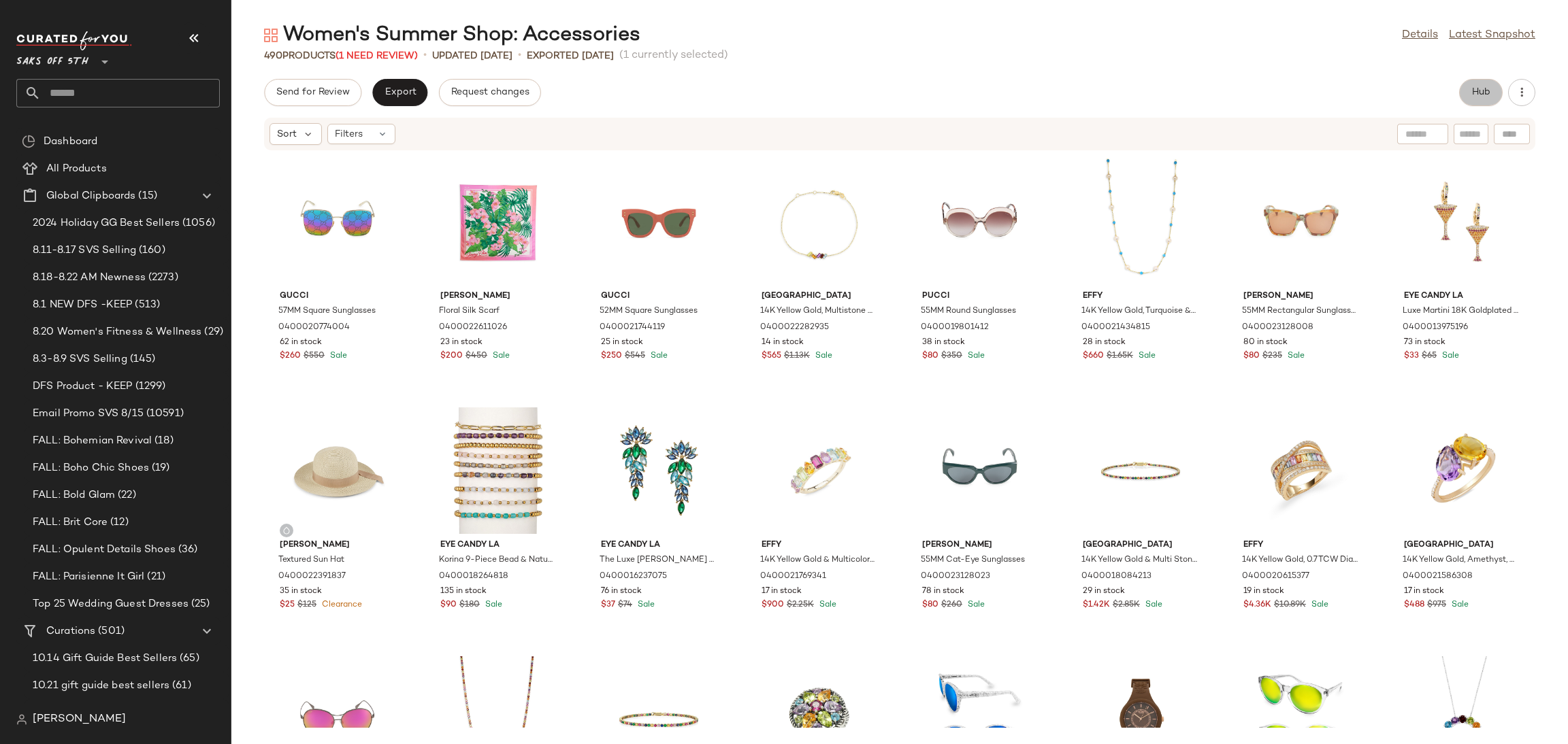
click at [1463, 91] on button "Hub" at bounding box center [1481, 92] width 44 height 27
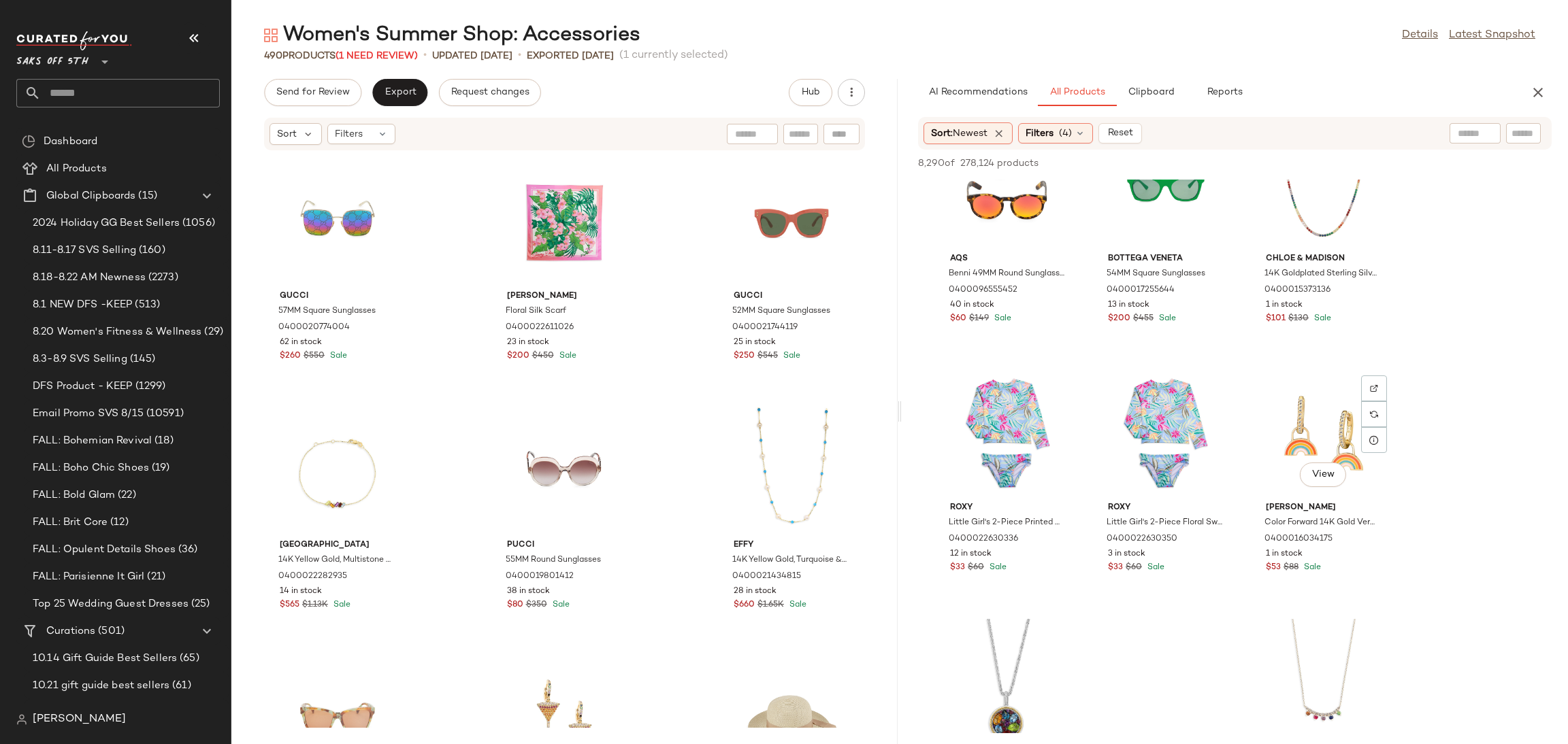
scroll to position [811, 0]
click at [400, 55] on span "(1 Need Review)" at bounding box center [376, 56] width 82 height 11
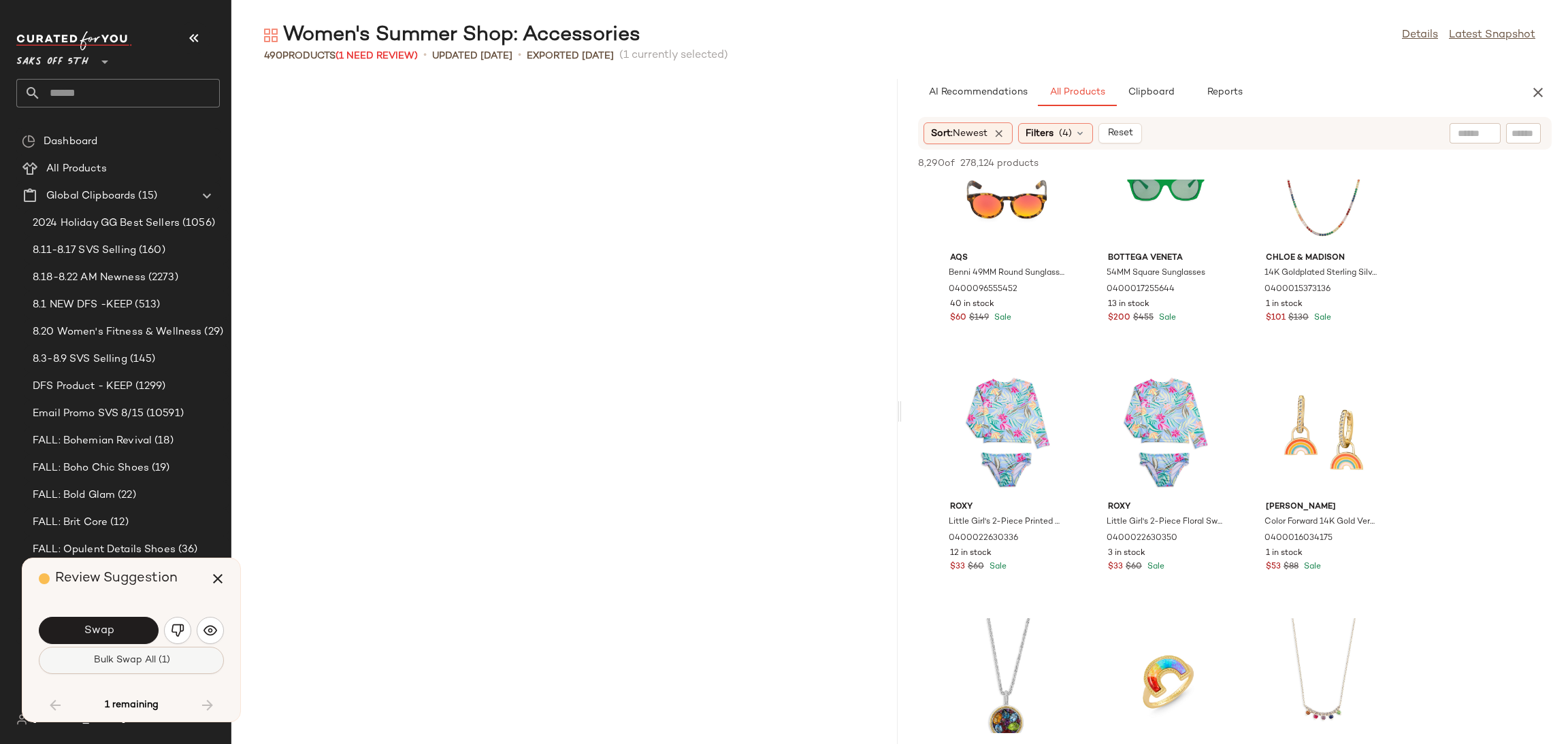
scroll to position [7221, 0]
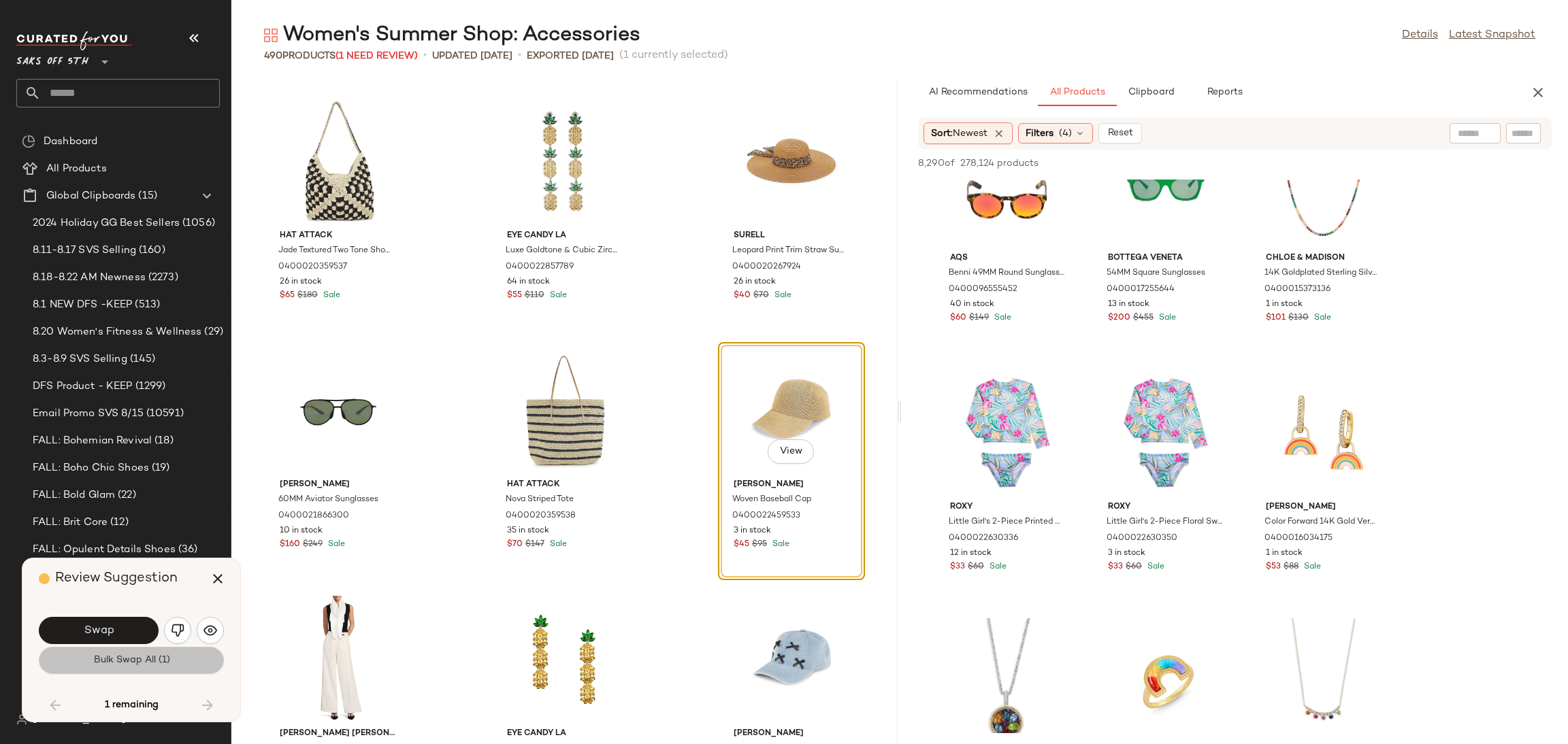
click at [177, 662] on button "Bulk Swap All (1)" at bounding box center [131, 660] width 185 height 27
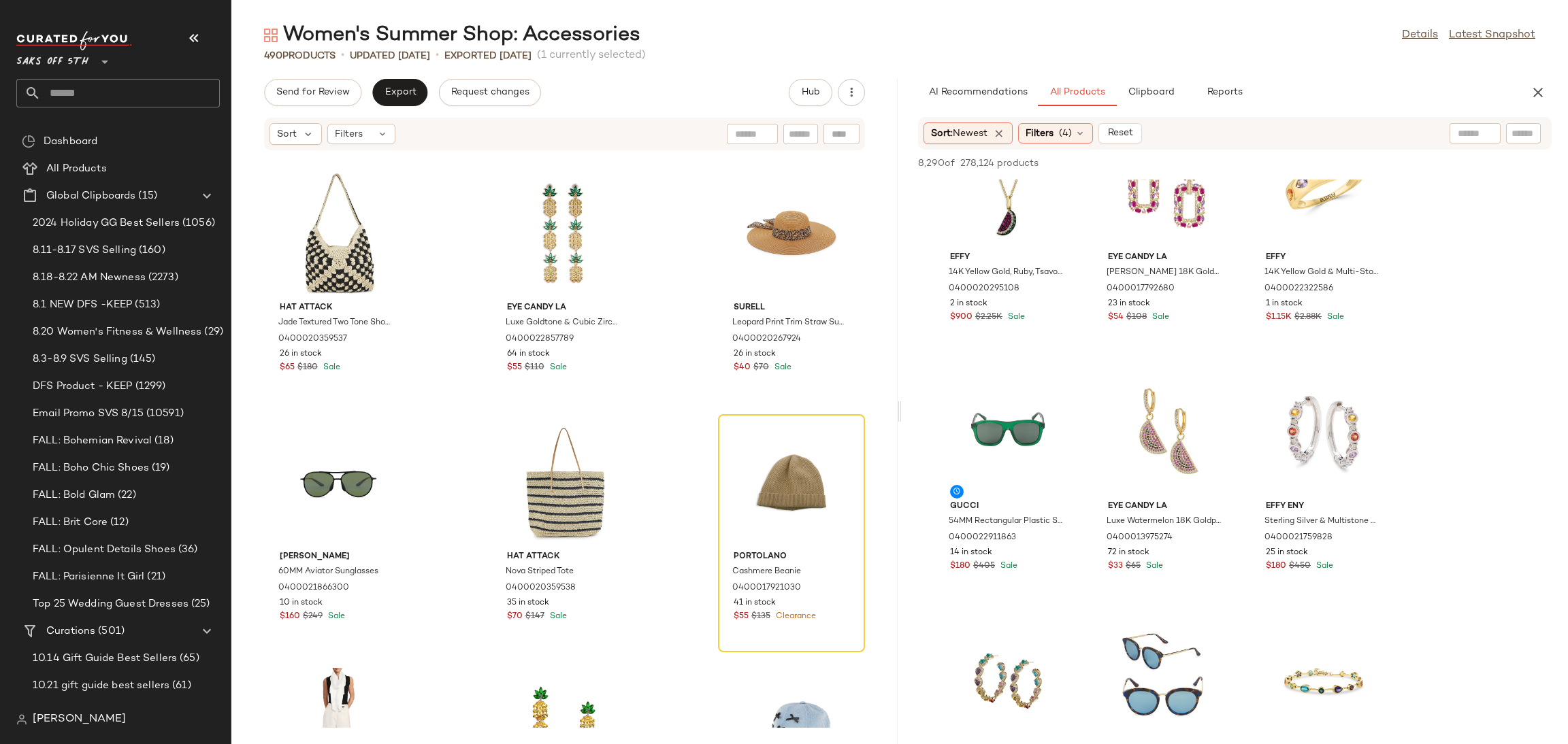
scroll to position [7045, 0]
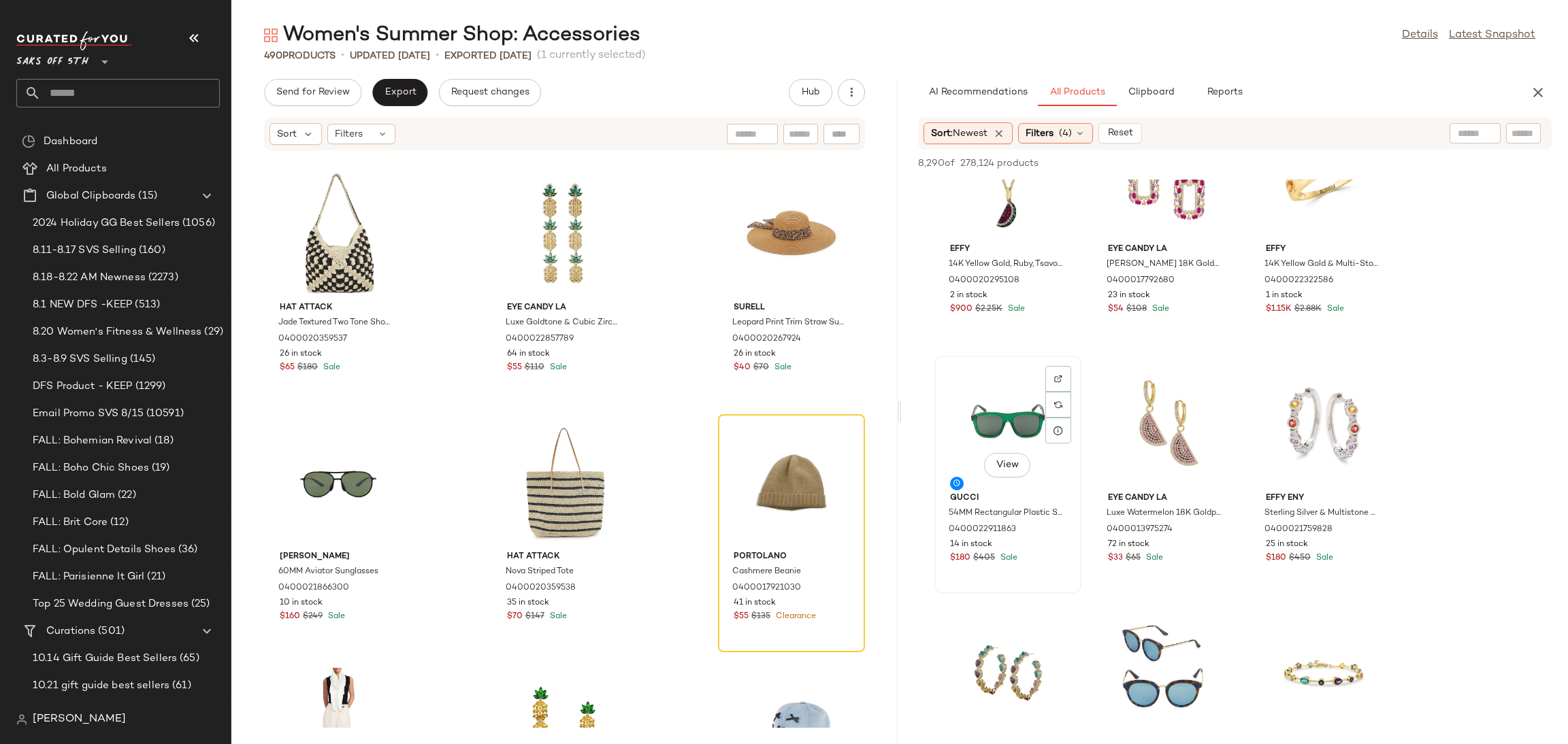
click at [995, 406] on div "View" at bounding box center [1007, 424] width 137 height 127
click at [1170, 626] on div "View" at bounding box center [1166, 673] width 137 height 127
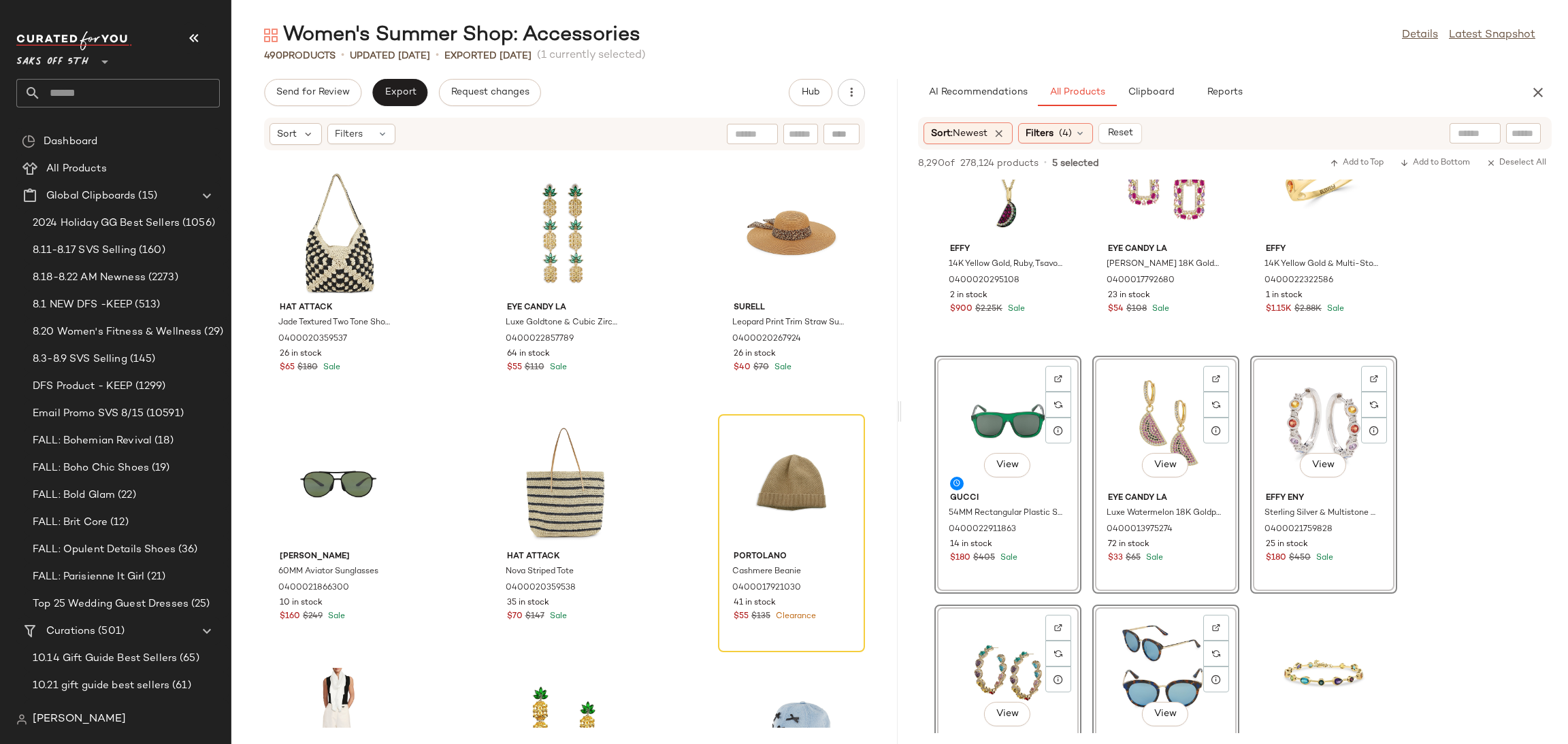
click at [1353, 177] on div "8,290 of 278,124 products • 5 selected Add to Top Add to Bottom Deselect All" at bounding box center [1235, 165] width 666 height 30
click at [1355, 165] on span "Add to Top" at bounding box center [1357, 163] width 53 height 10
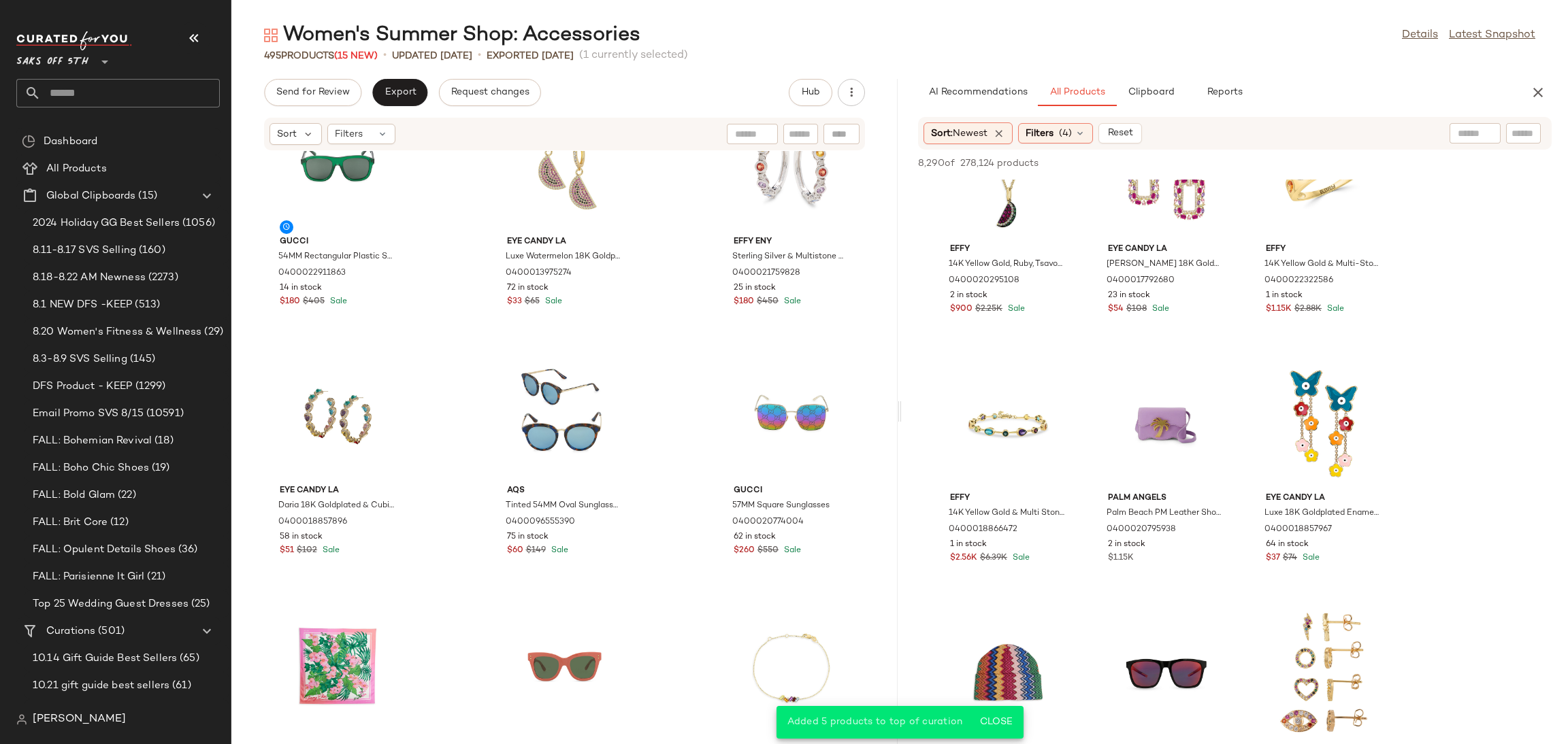
scroll to position [0, 0]
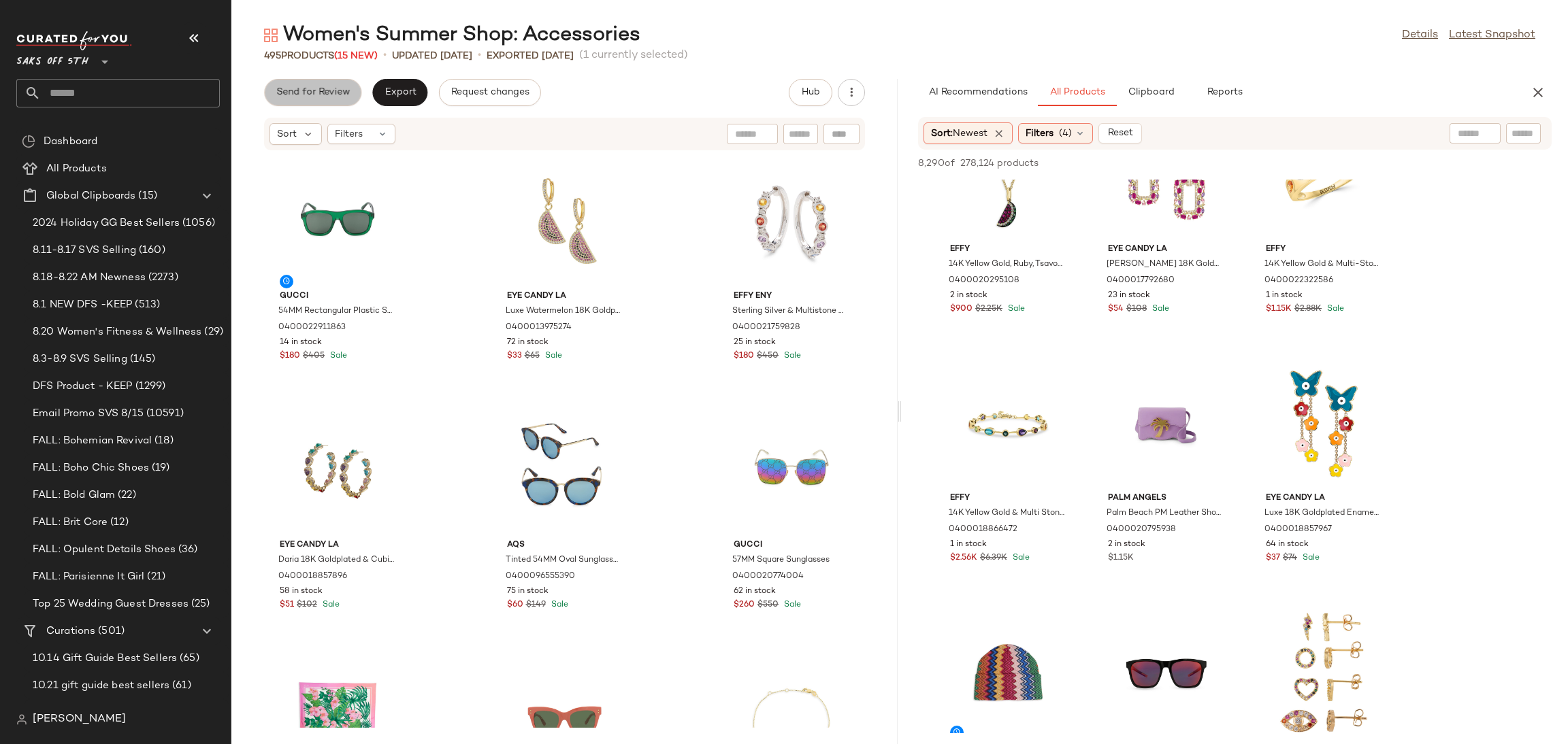
click at [333, 95] on span "Send for Review" at bounding box center [312, 92] width 74 height 11
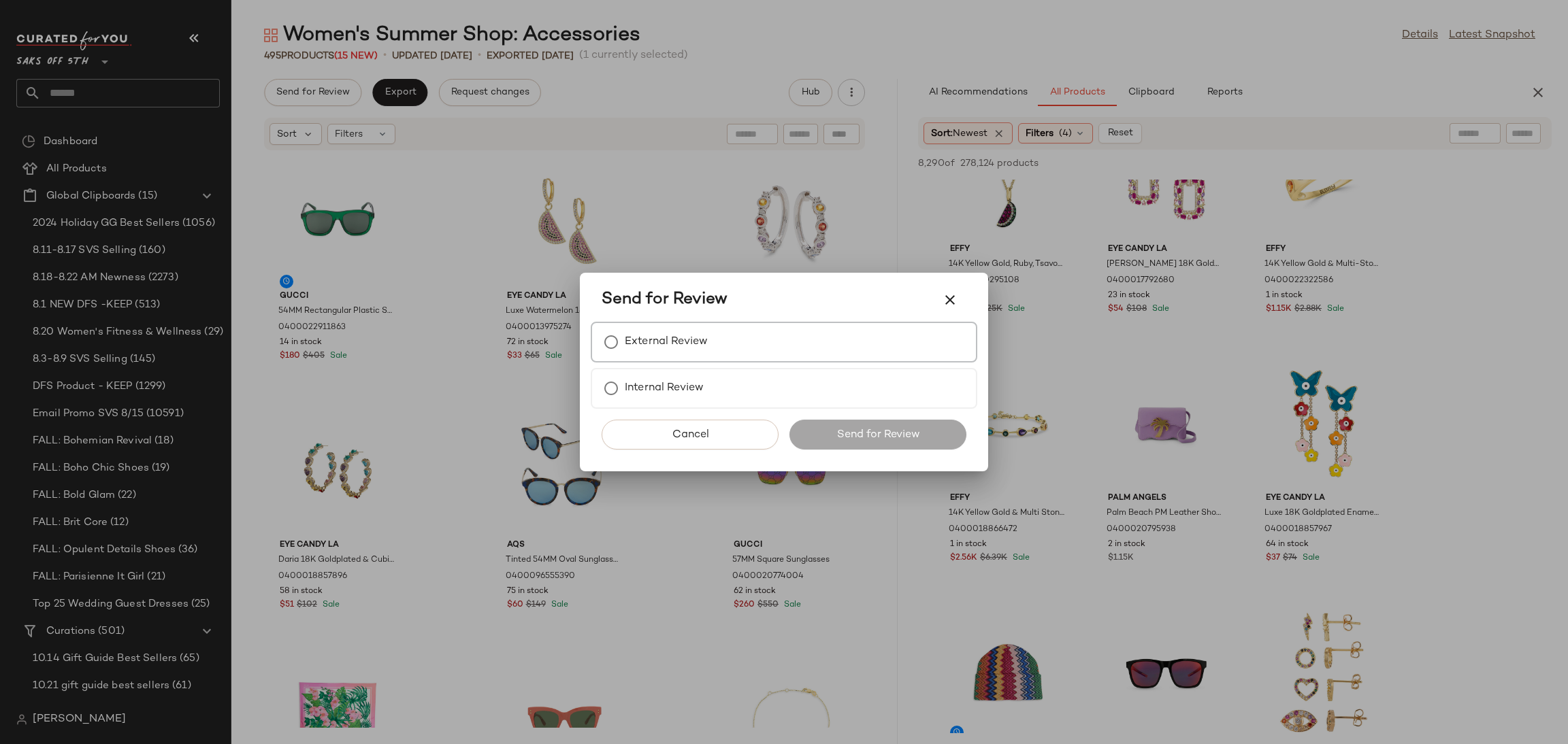
click at [777, 344] on div "External Review" at bounding box center [784, 342] width 387 height 41
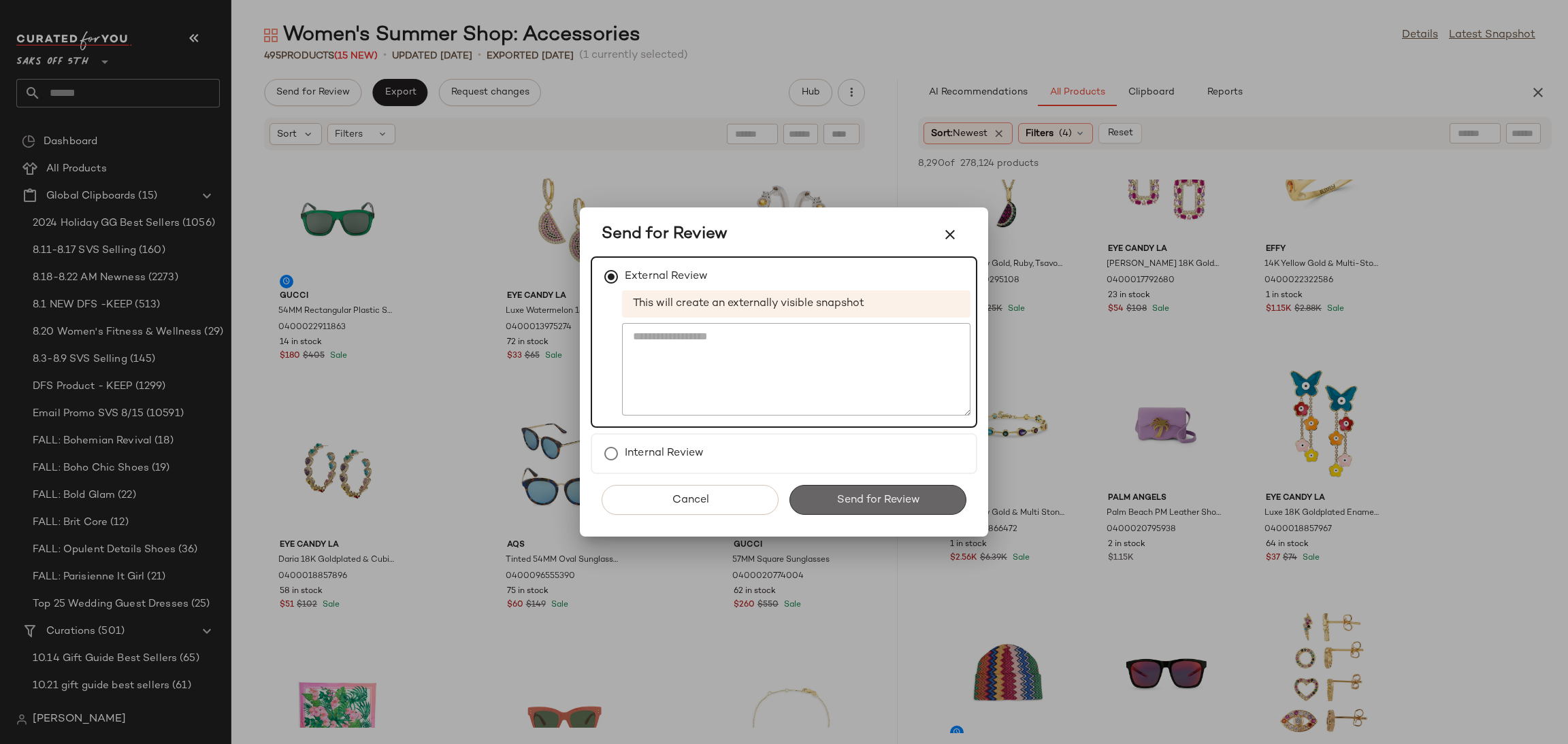
click at [896, 494] on span "Send for Review" at bounding box center [877, 500] width 84 height 13
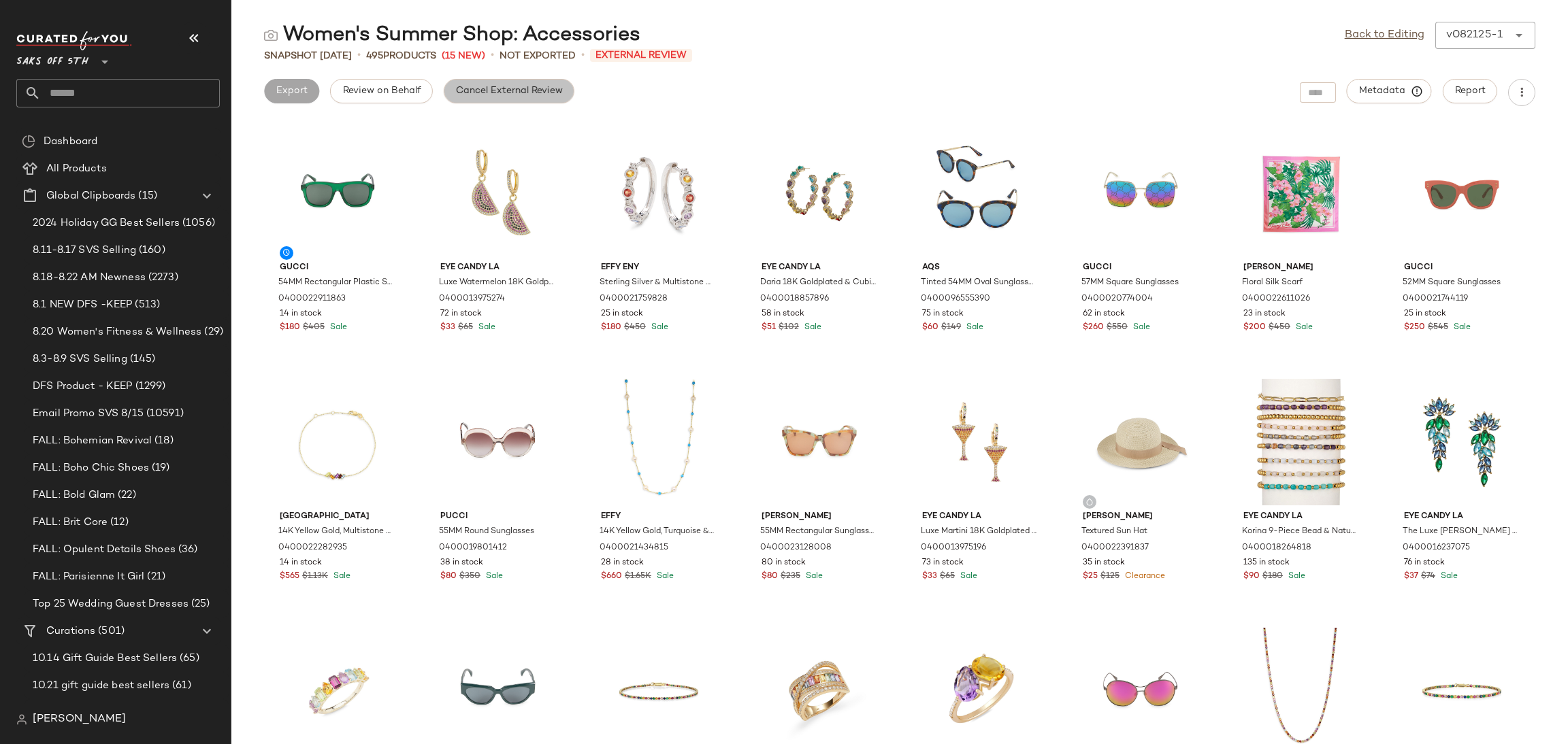
click at [559, 102] on button "Cancel External Review" at bounding box center [509, 91] width 131 height 25
click at [1384, 34] on link "Back to Editing" at bounding box center [1384, 35] width 79 height 16
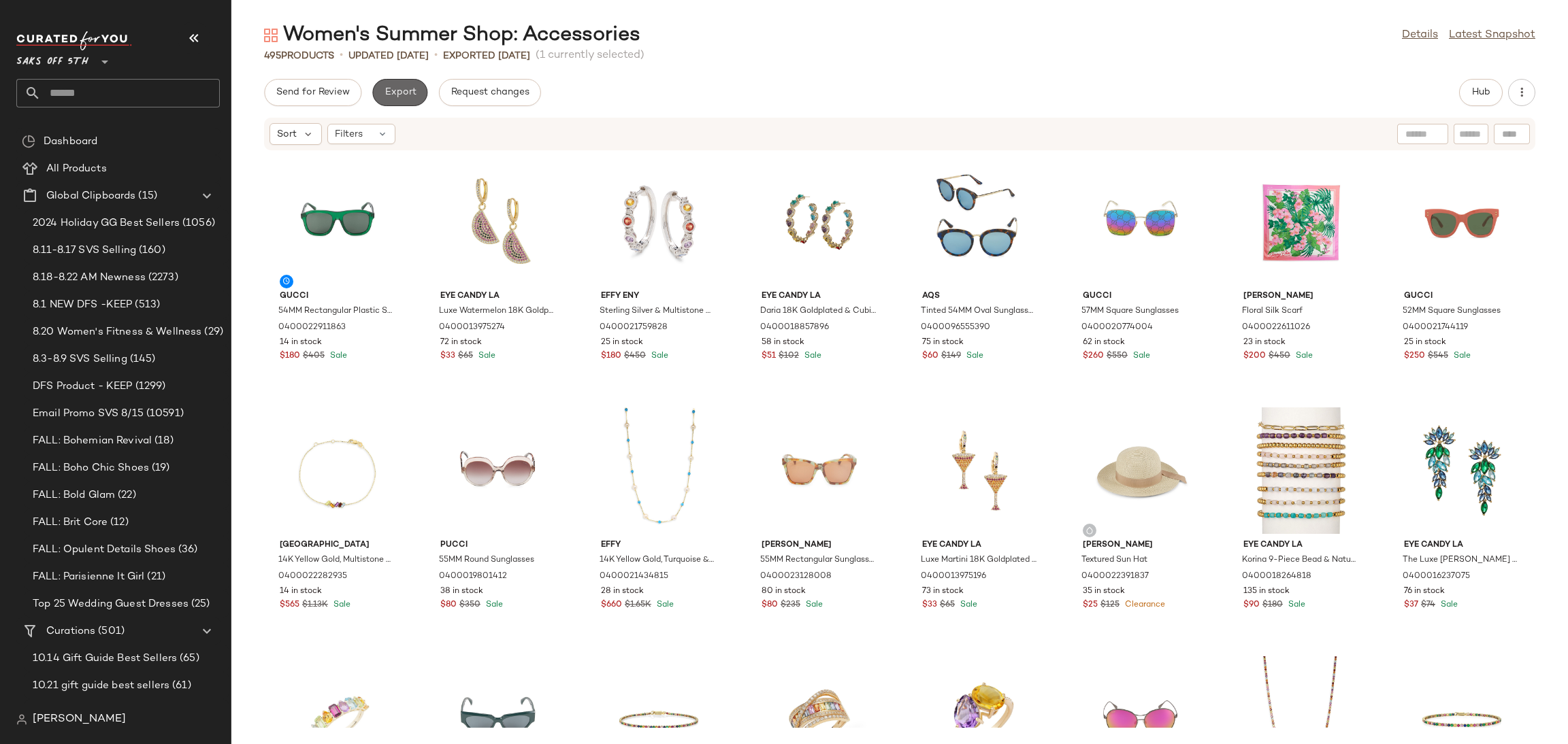
click at [401, 91] on span "Export" at bounding box center [400, 92] width 32 height 11
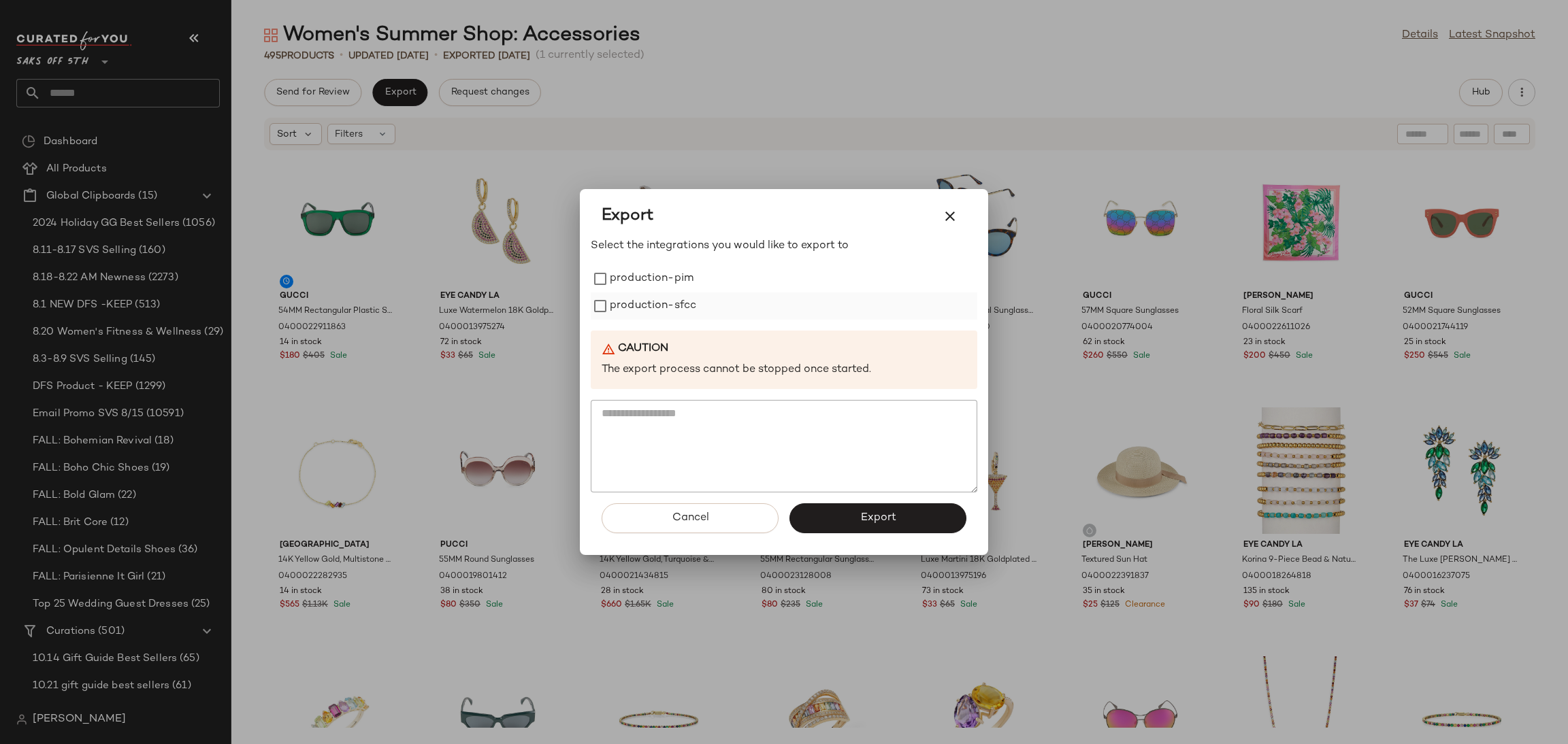
drag, startPoint x: 660, startPoint y: 277, endPoint x: 668, endPoint y: 302, distance: 26.2
click at [668, 302] on div "production-pim production-sfcc" at bounding box center [784, 292] width 387 height 54
click at [668, 302] on label "production-sfcc" at bounding box center [653, 306] width 87 height 27
click at [668, 274] on label "production-pim" at bounding box center [651, 278] width 84 height 27
drag, startPoint x: 888, startPoint y: 539, endPoint x: 891, endPoint y: 523, distance: 16.3
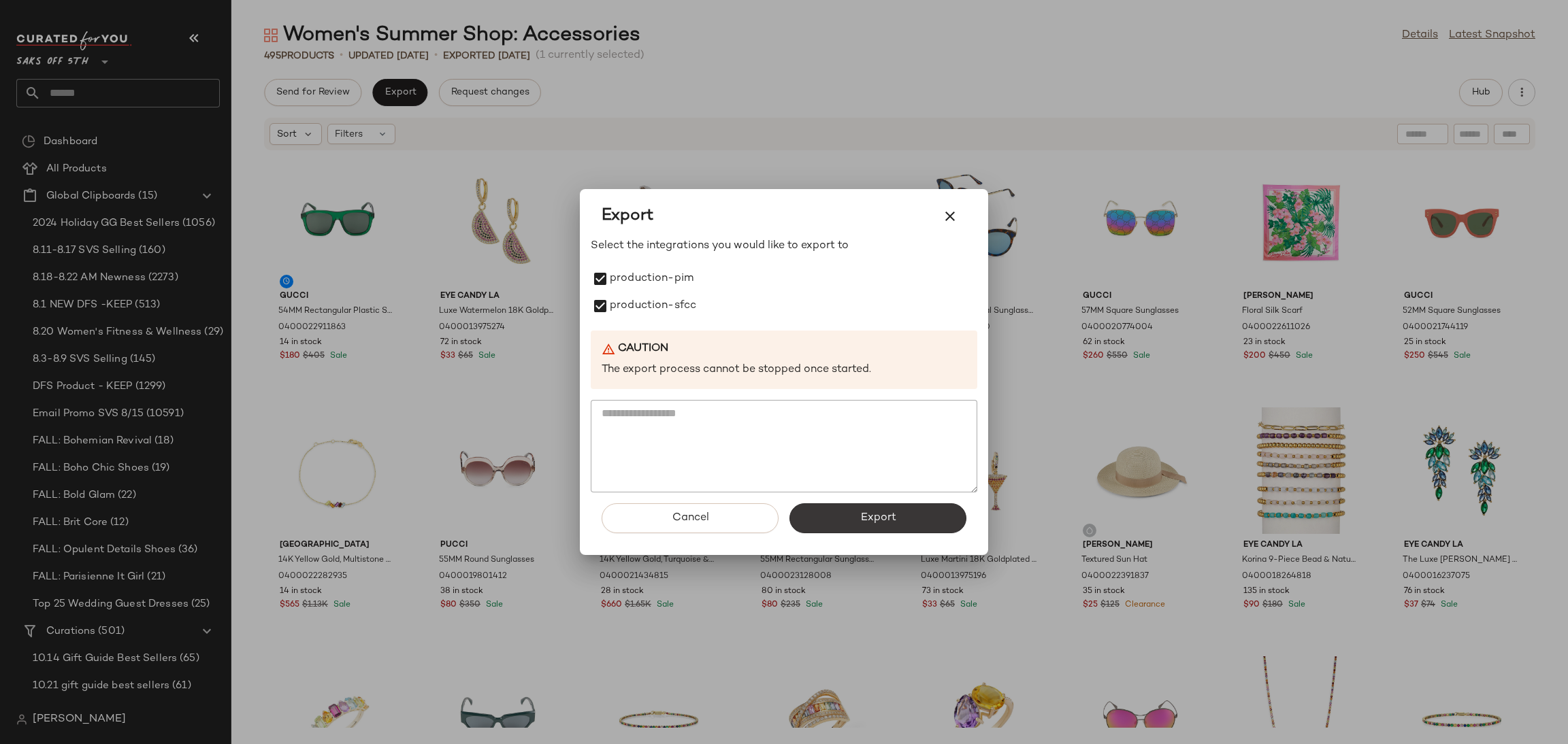
click at [891, 523] on div "Cancel Export" at bounding box center [784, 523] width 387 height 63
click at [891, 523] on span "Export" at bounding box center [877, 518] width 36 height 13
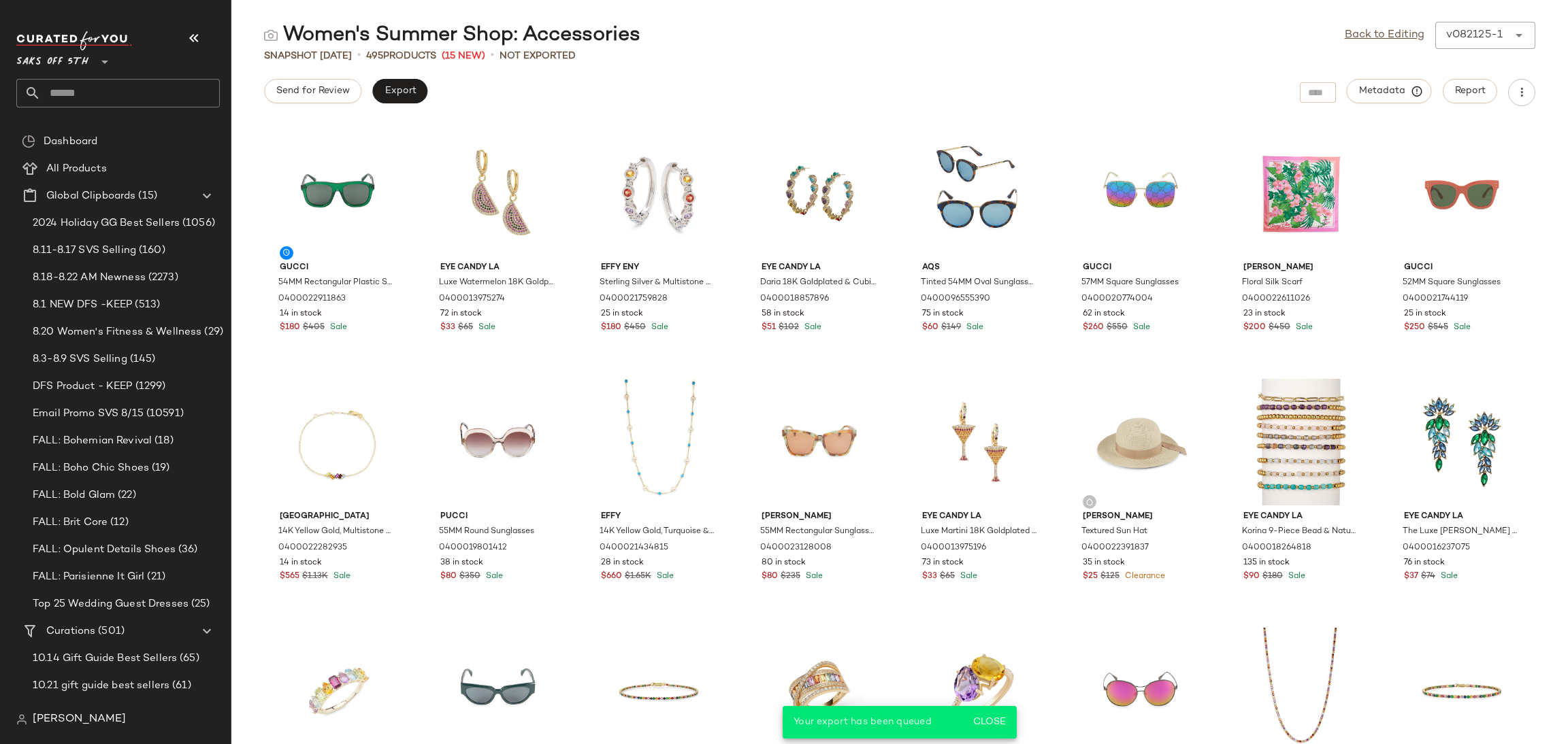
click at [82, 105] on div "Saks OFF 5TH **" at bounding box center [123, 70] width 215 height 84
click at [82, 105] on input "text" at bounding box center [130, 93] width 179 height 29
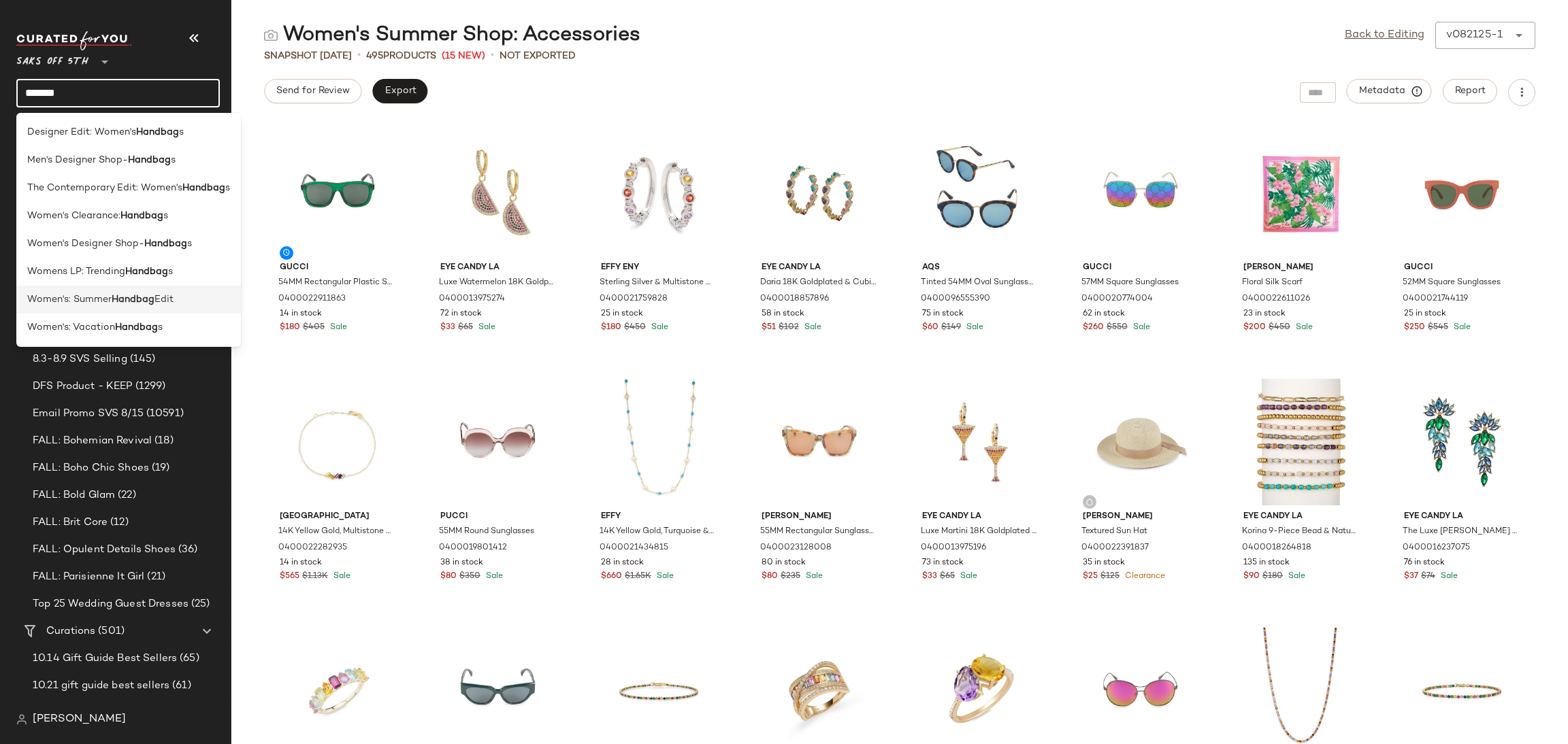
type input "*******"
click at [133, 295] on b "Handbag" at bounding box center [133, 300] width 43 height 14
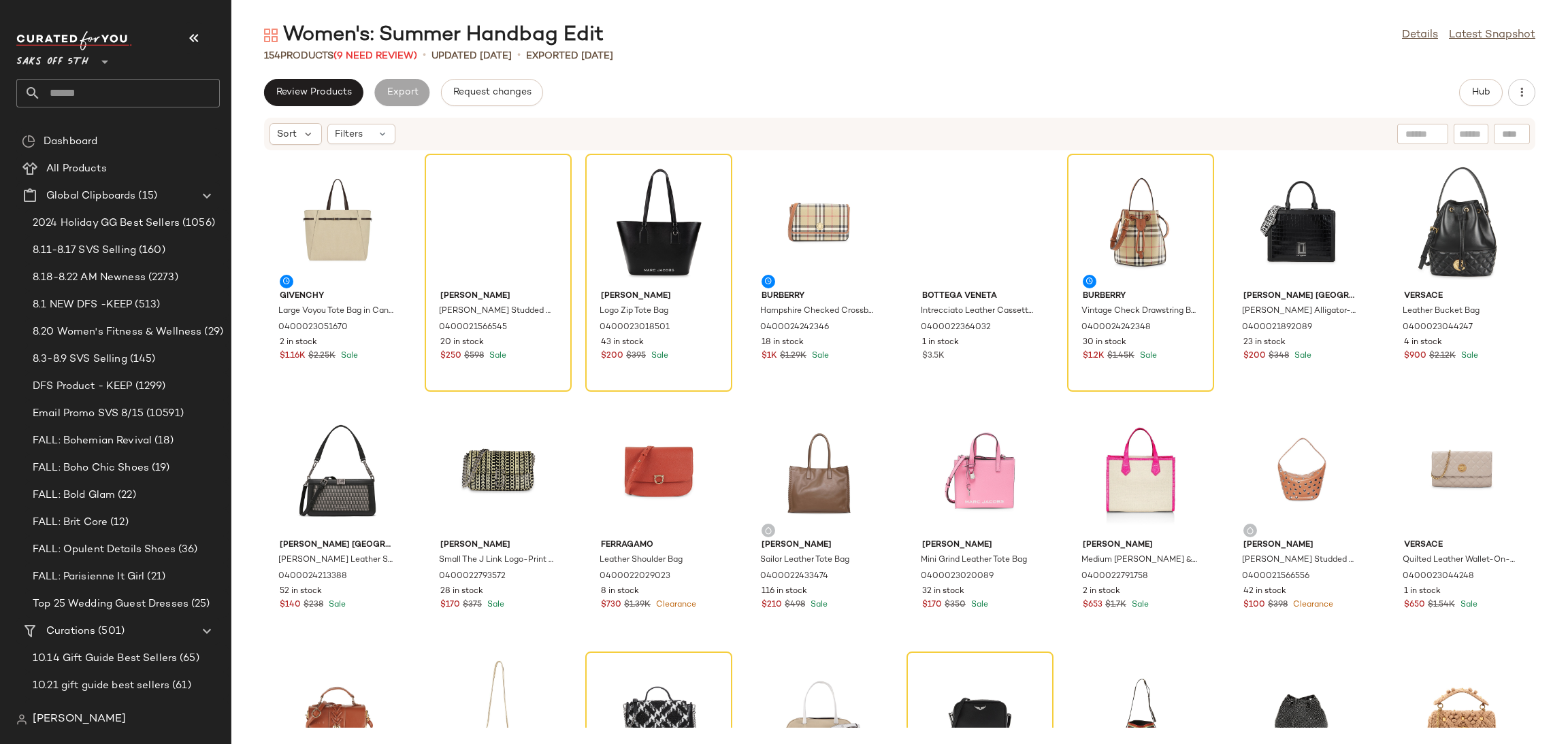
click at [1529, 79] on div "Hub" at bounding box center [1497, 92] width 76 height 27
click at [1522, 91] on icon "button" at bounding box center [1522, 92] width 13 height 13
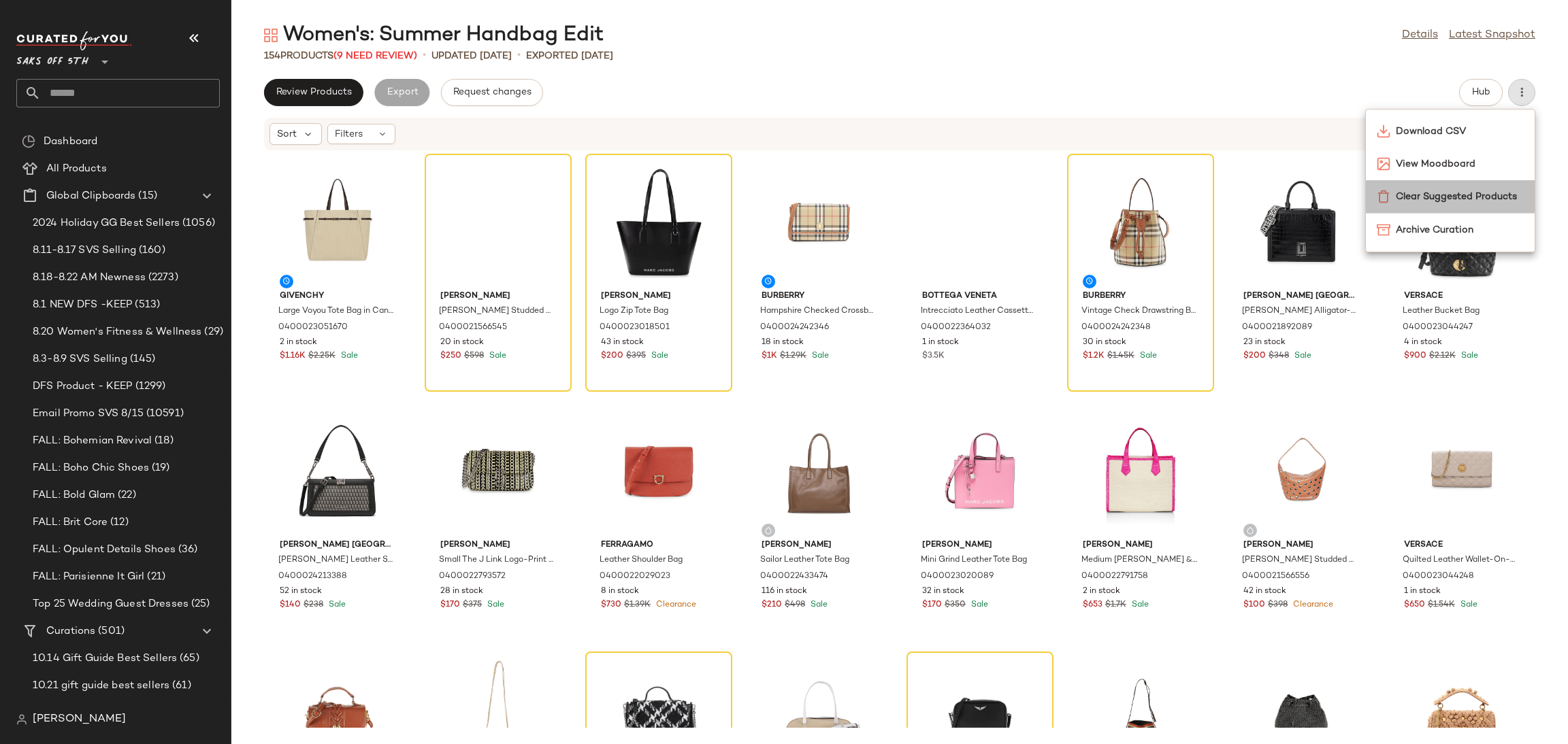
click at [1406, 190] on span "Clear Suggested Products" at bounding box center [1460, 197] width 128 height 14
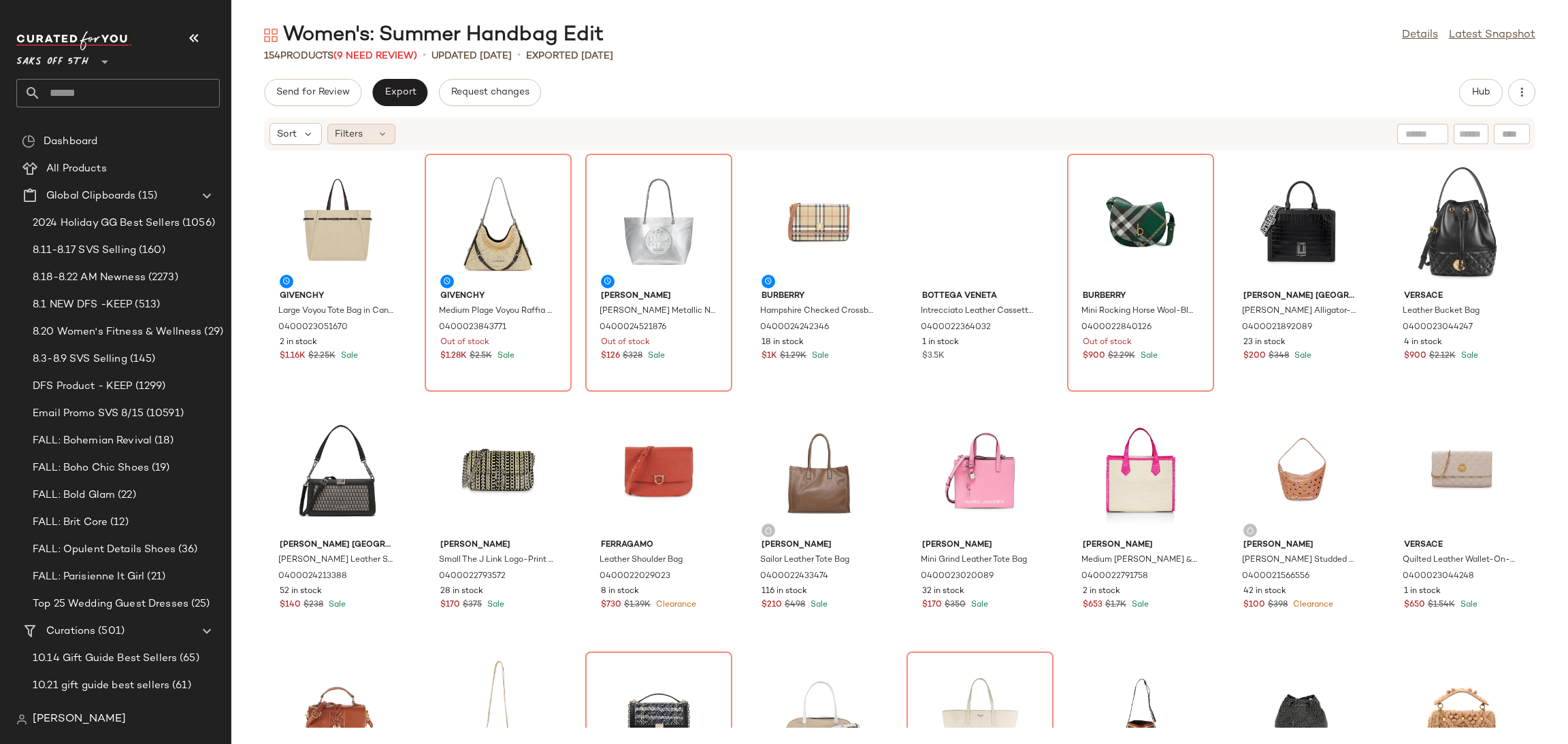
click at [368, 127] on div "Filters" at bounding box center [361, 134] width 68 height 20
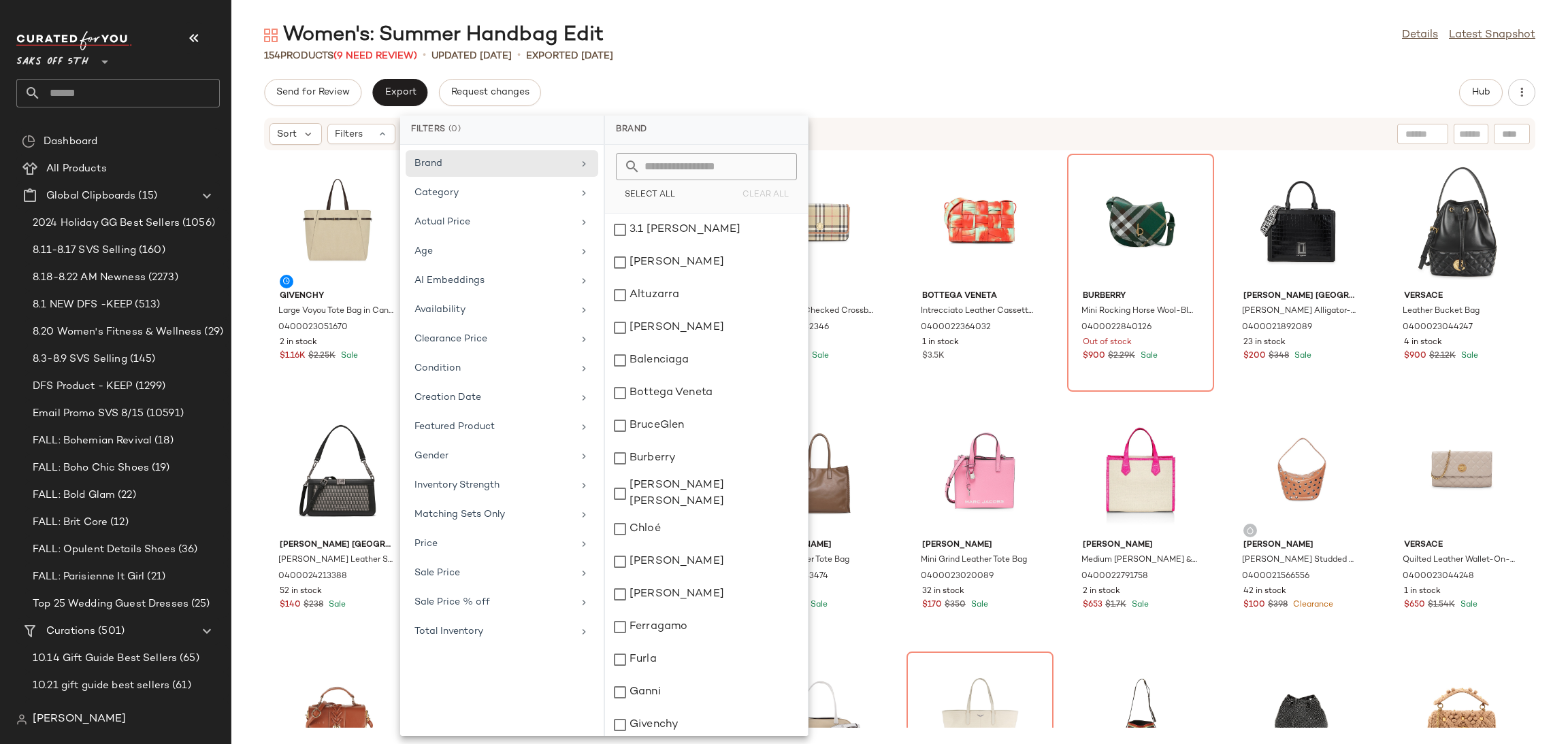
click at [537, 650] on div "Brand Category Actual Price Age AI Embeddings Availability Clearance Price Cond…" at bounding box center [502, 440] width 203 height 591
click at [555, 639] on div "Total Inventory" at bounding box center [493, 631] width 158 height 14
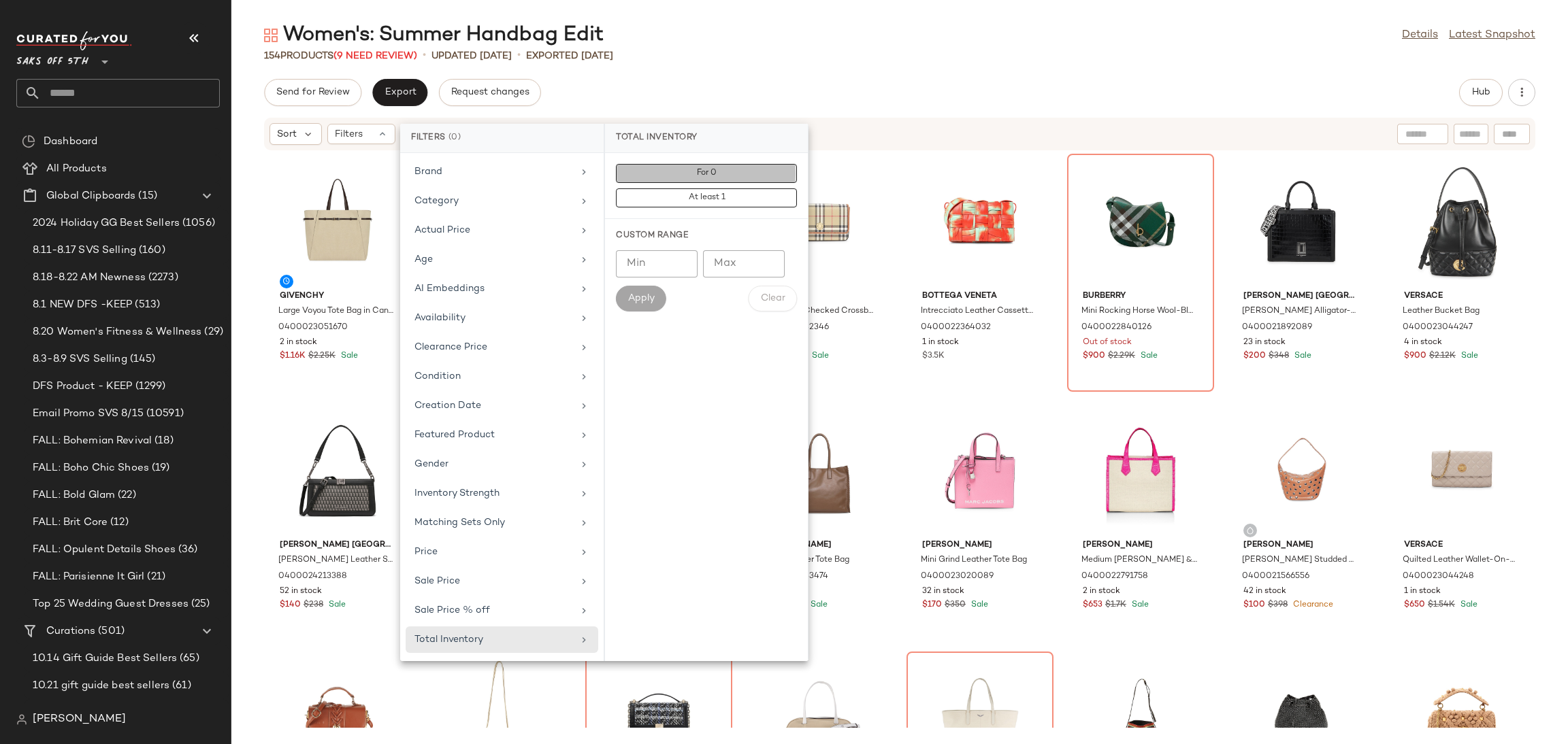
click at [696, 172] on span "For 0" at bounding box center [706, 174] width 20 height 10
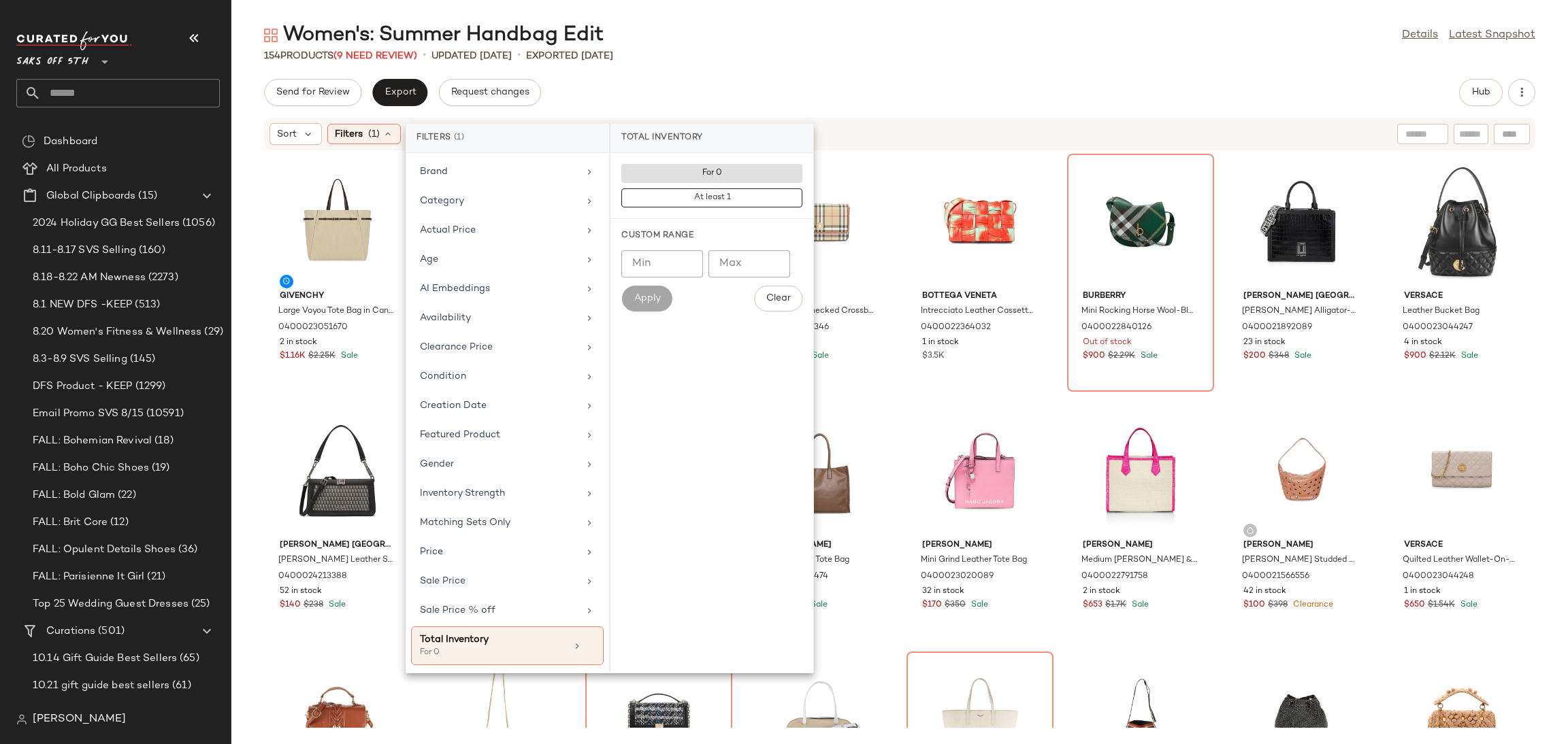
click at [765, 79] on div "Send for Review Export Request changes Hub" at bounding box center [899, 92] width 1271 height 27
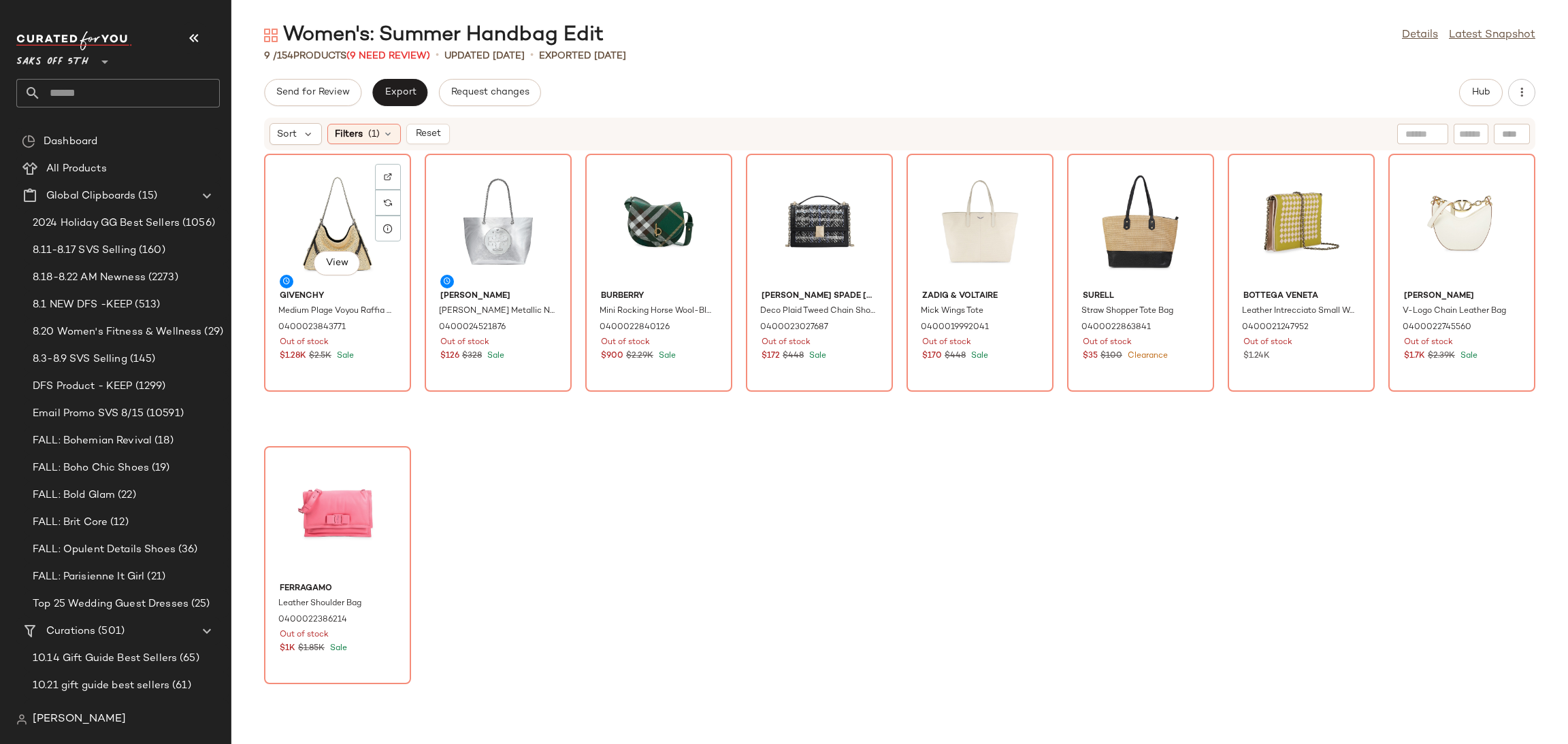
click at [300, 203] on div "View" at bounding box center [337, 222] width 137 height 127
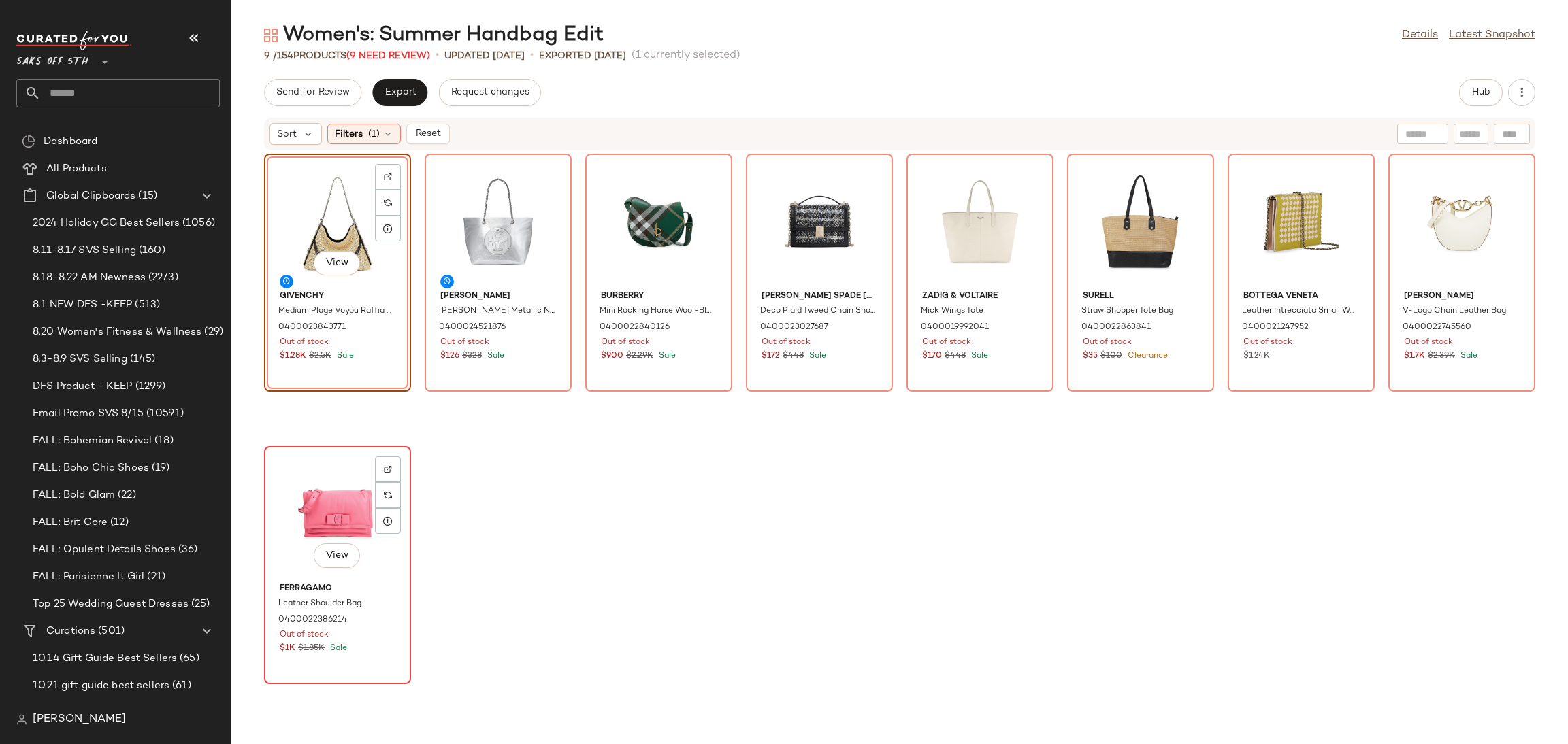
click at [322, 495] on div "View" at bounding box center [337, 514] width 137 height 127
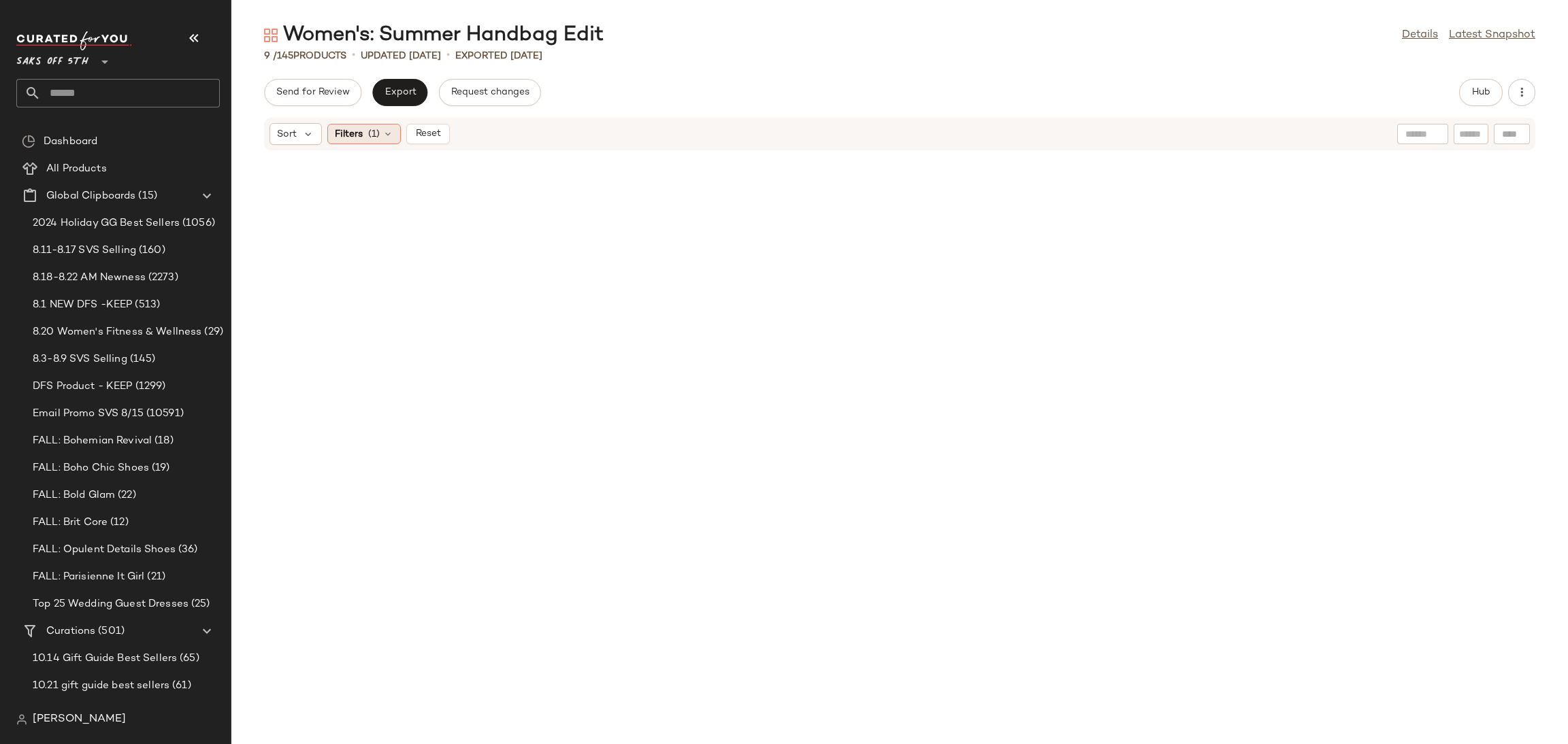
drag, startPoint x: 388, startPoint y: 118, endPoint x: 385, endPoint y: 127, distance: 9.5
click at [385, 127] on div "Sort Filters (1) Reset" at bounding box center [899, 134] width 1271 height 32
click at [385, 129] on icon at bounding box center [388, 134] width 11 height 11
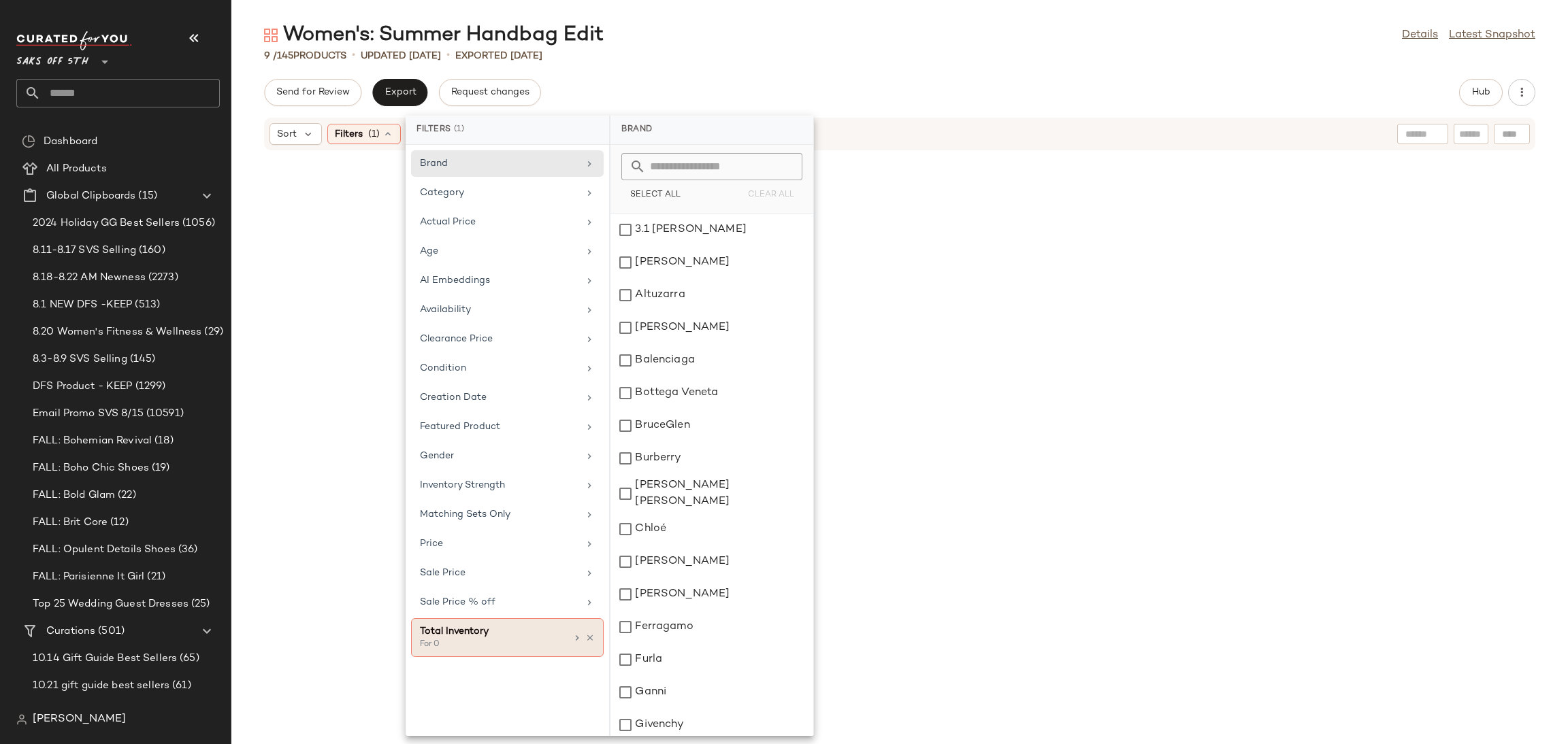
click at [589, 643] on div at bounding box center [583, 638] width 23 height 11
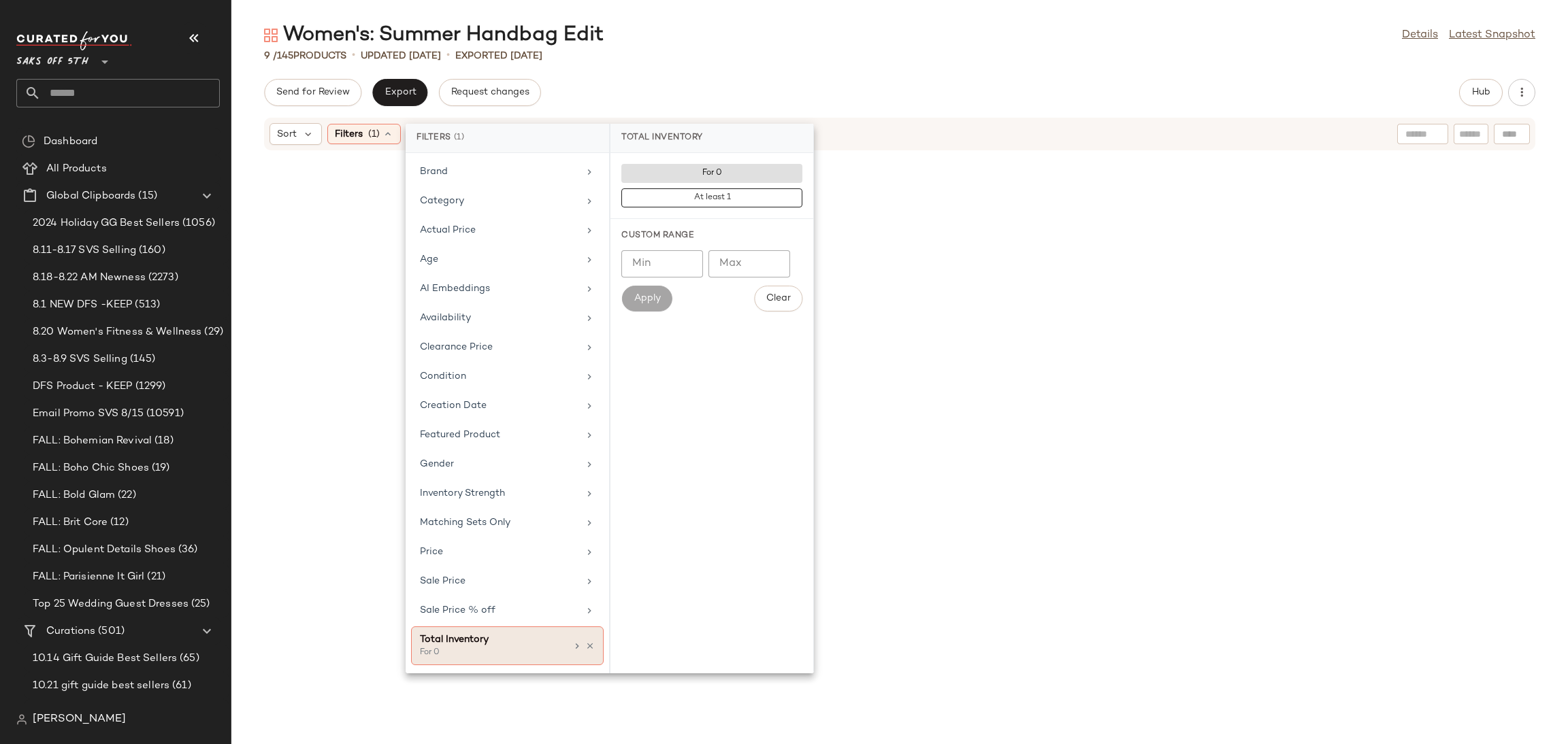
click at [589, 647] on icon at bounding box center [590, 646] width 10 height 10
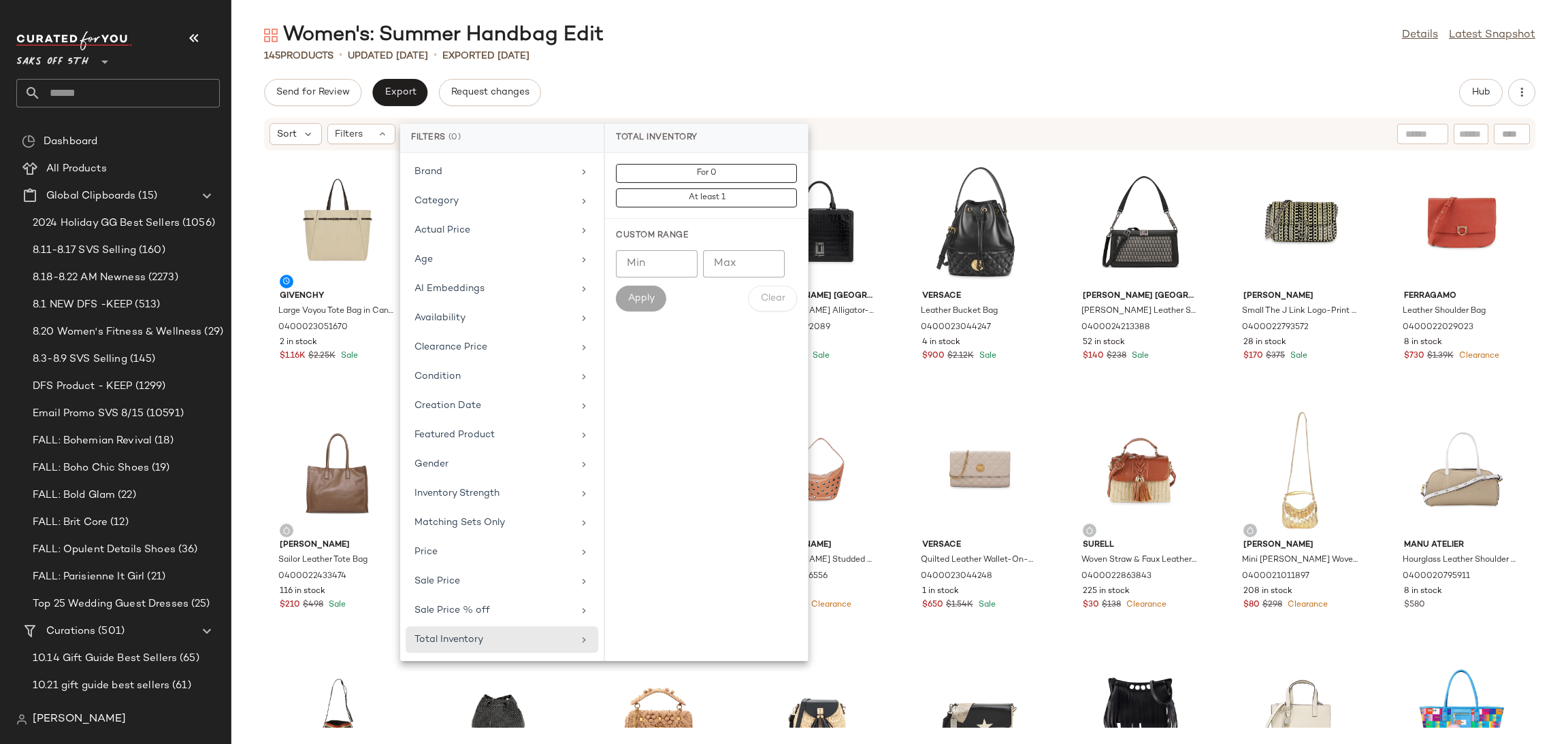
click at [1001, 56] on div "145 Products • updated [DATE] • Exported [DATE]" at bounding box center [900, 56] width 1337 height 13
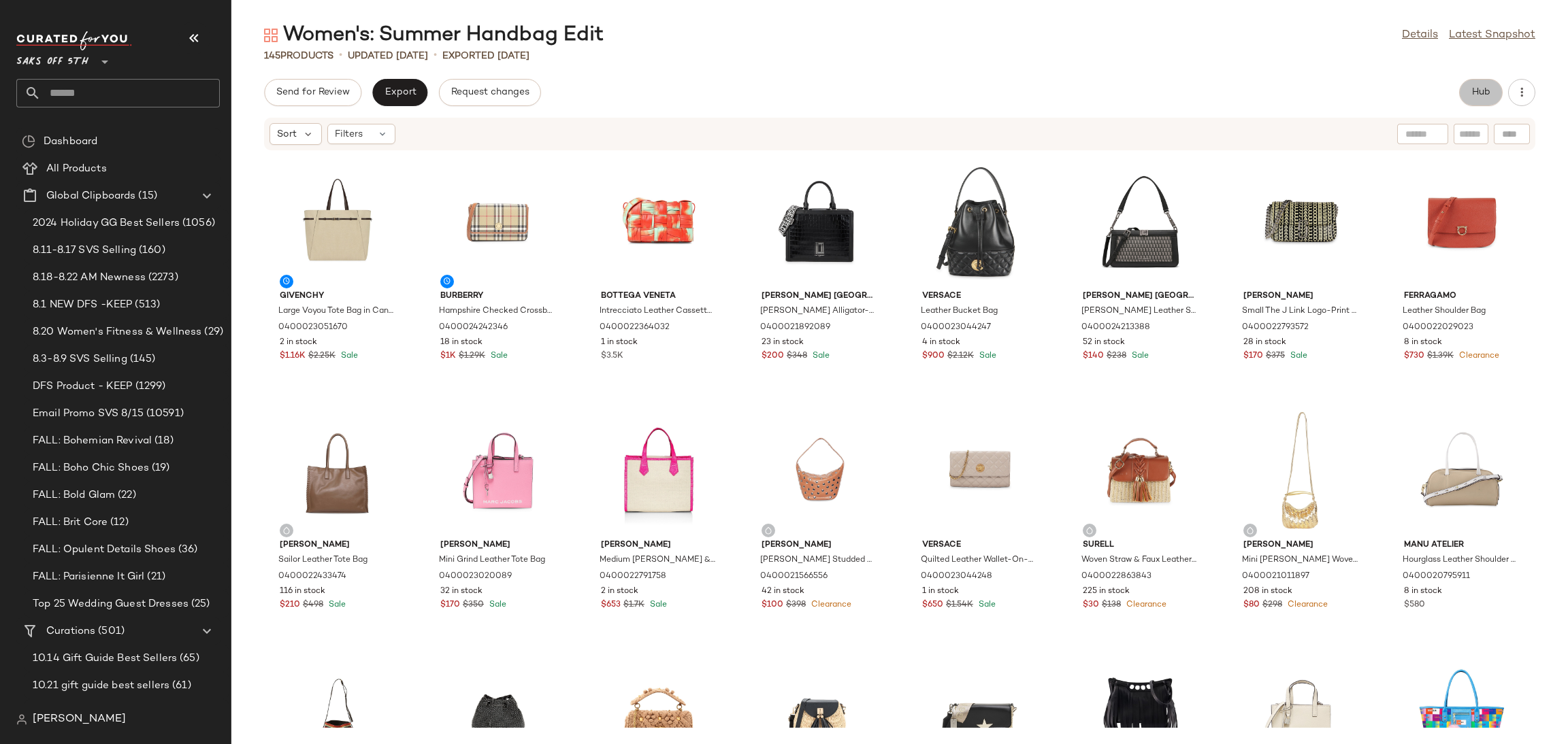
click at [1477, 87] on span "Hub" at bounding box center [1481, 92] width 19 height 11
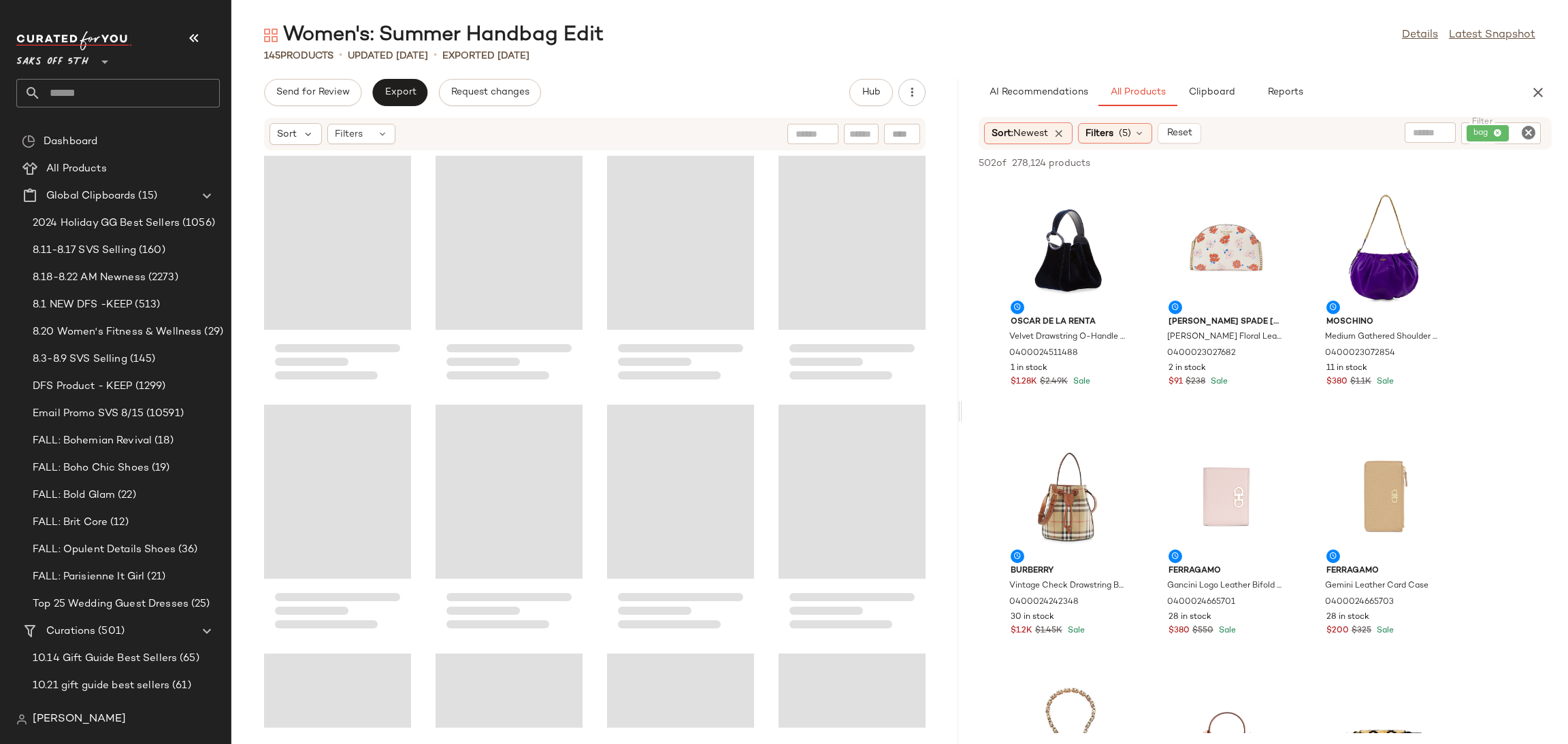
drag, startPoint x: 899, startPoint y: 409, endPoint x: 962, endPoint y: 408, distance: 63.0
click at [962, 408] on div "Women's: Summer Handbag Edit Details Latest Snapshot 145 Products • updated [DA…" at bounding box center [900, 383] width 1337 height 723
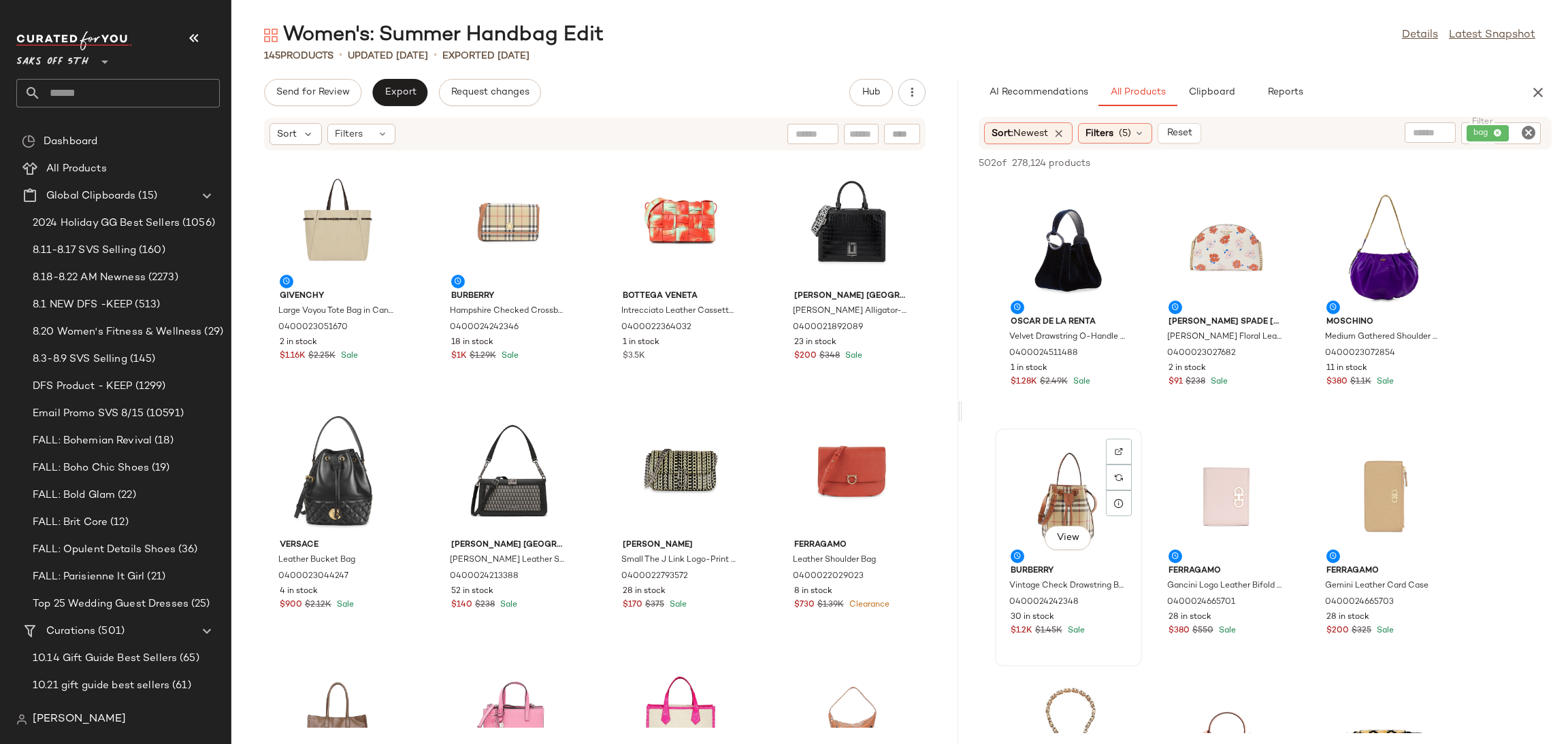
click at [1063, 449] on div "View" at bounding box center [1068, 496] width 137 height 127
click at [1369, 157] on button "Add to Top" at bounding box center [1357, 163] width 65 height 16
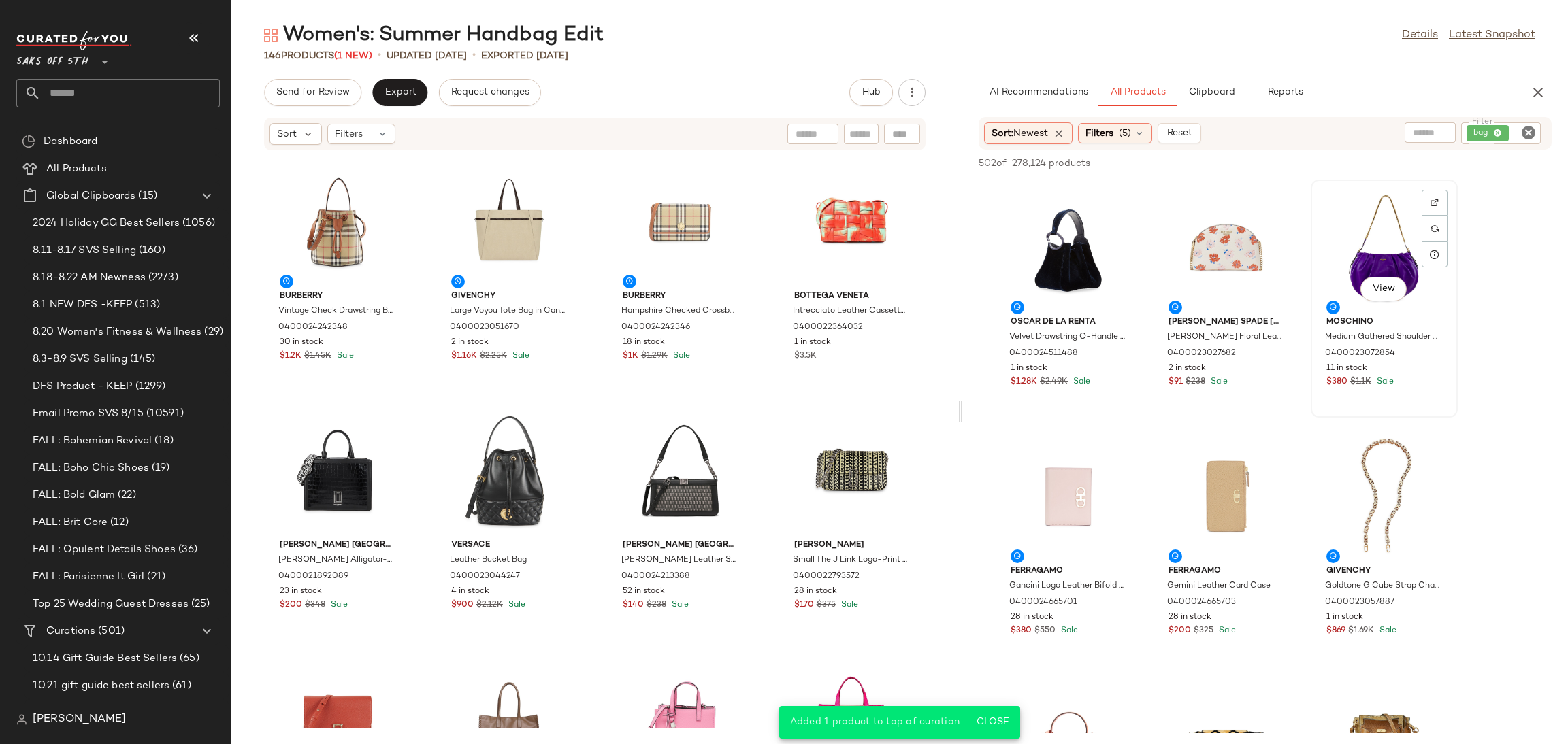
click at [1359, 252] on div "View" at bounding box center [1384, 248] width 137 height 127
click at [1355, 157] on button "Add to Top" at bounding box center [1357, 163] width 65 height 16
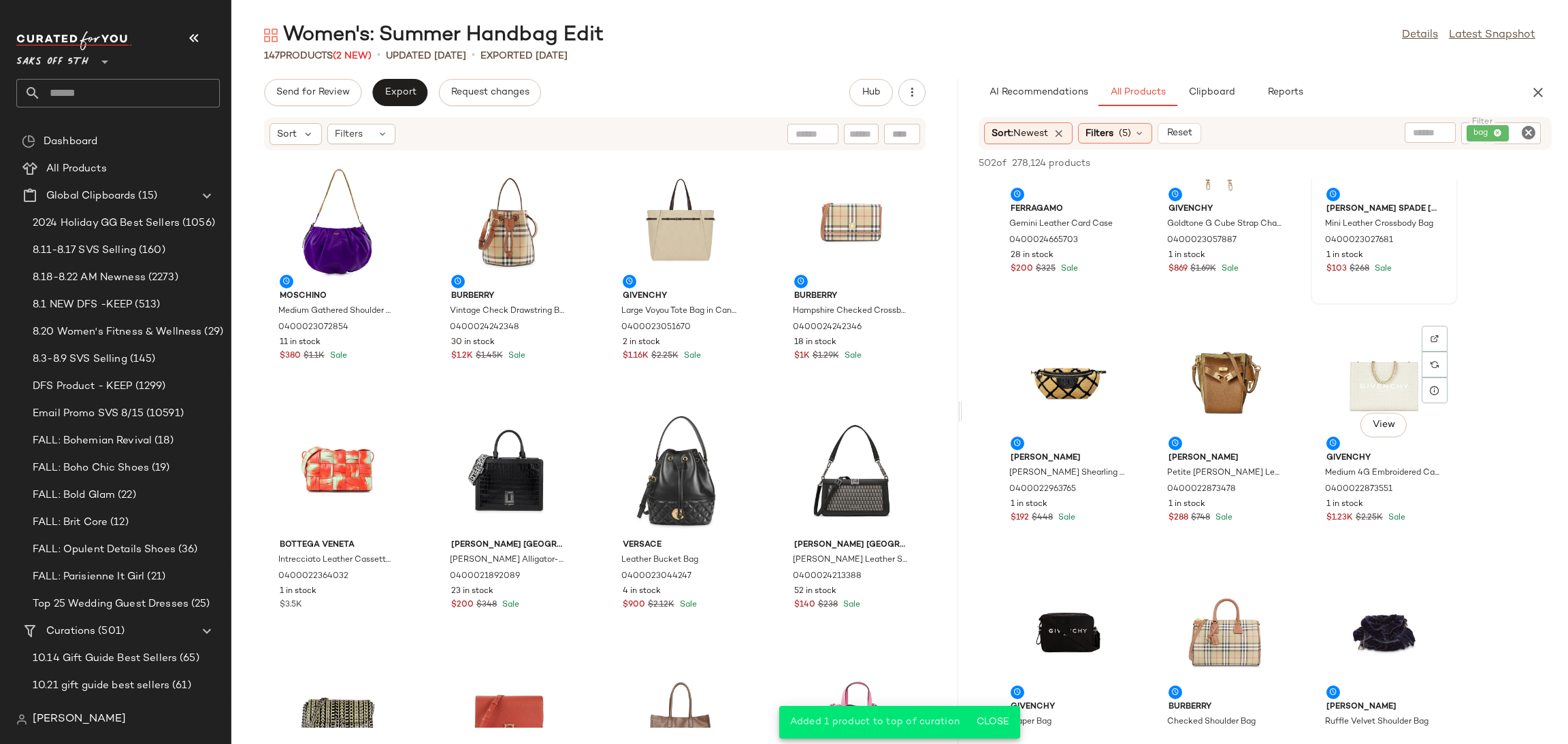
scroll to position [451, 0]
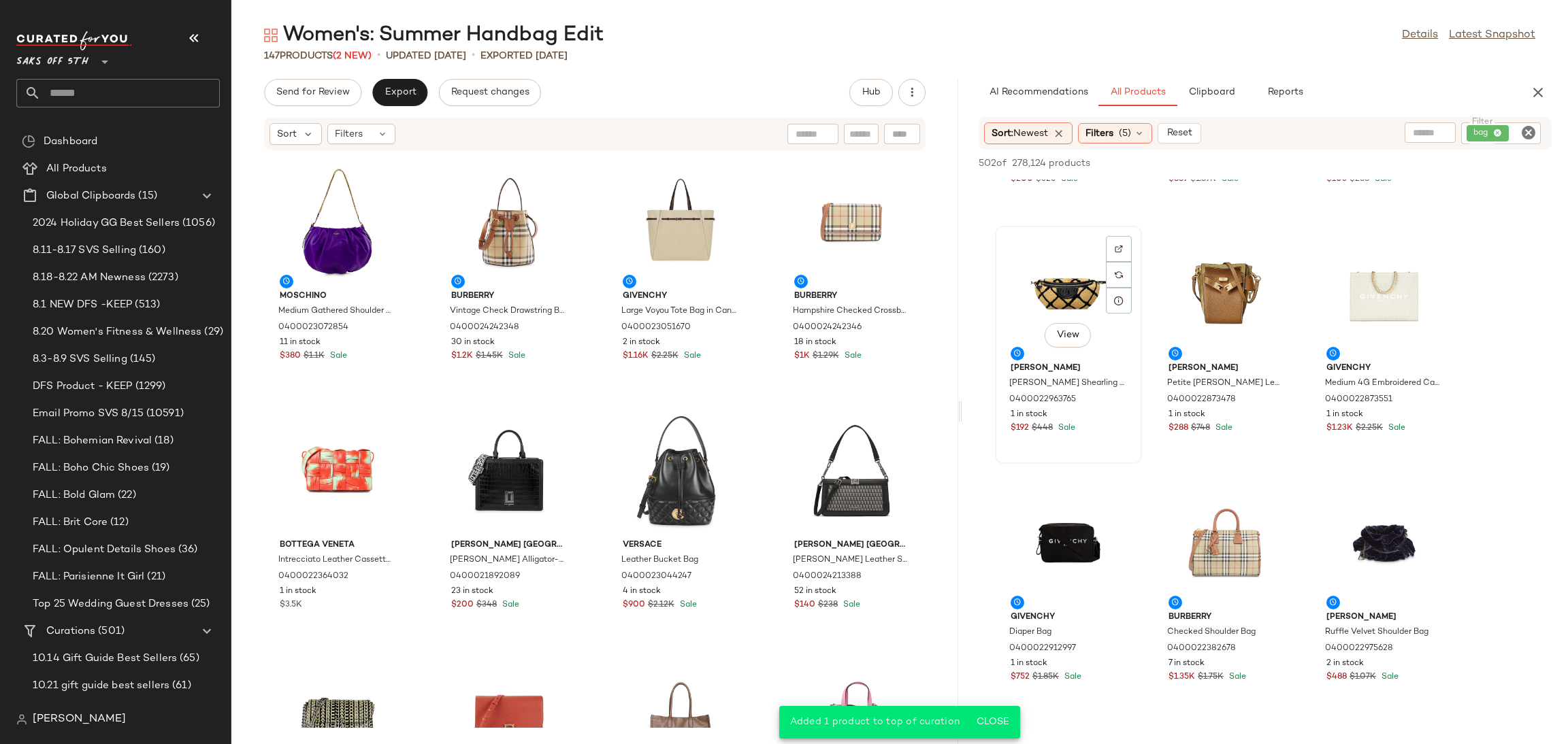
click at [1064, 282] on div "View" at bounding box center [1068, 294] width 137 height 127
click at [1345, 161] on span "Add to Top" at bounding box center [1357, 163] width 53 height 10
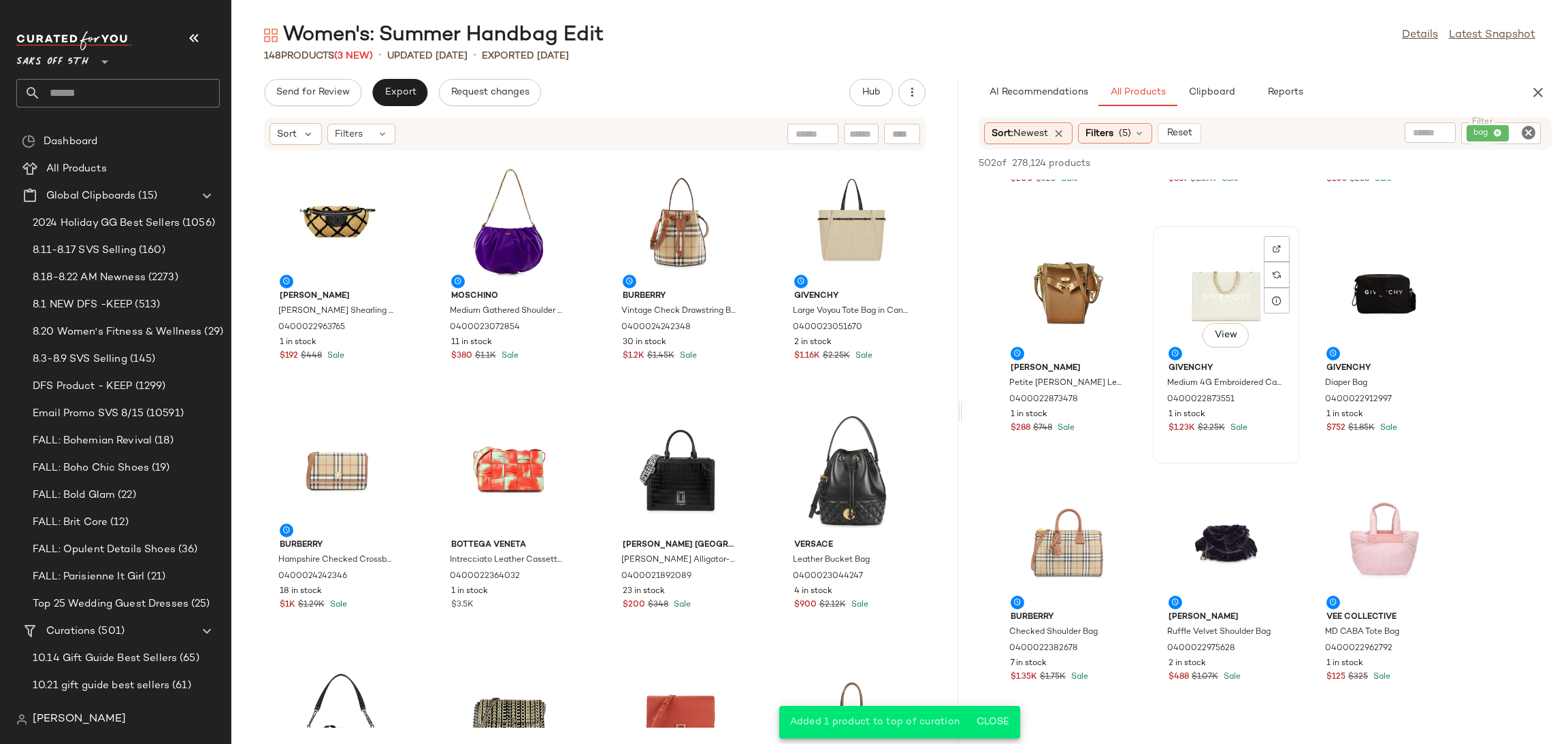
click at [1186, 295] on div "View" at bounding box center [1226, 294] width 137 height 127
click at [1359, 162] on span "Add to Top" at bounding box center [1357, 163] width 53 height 10
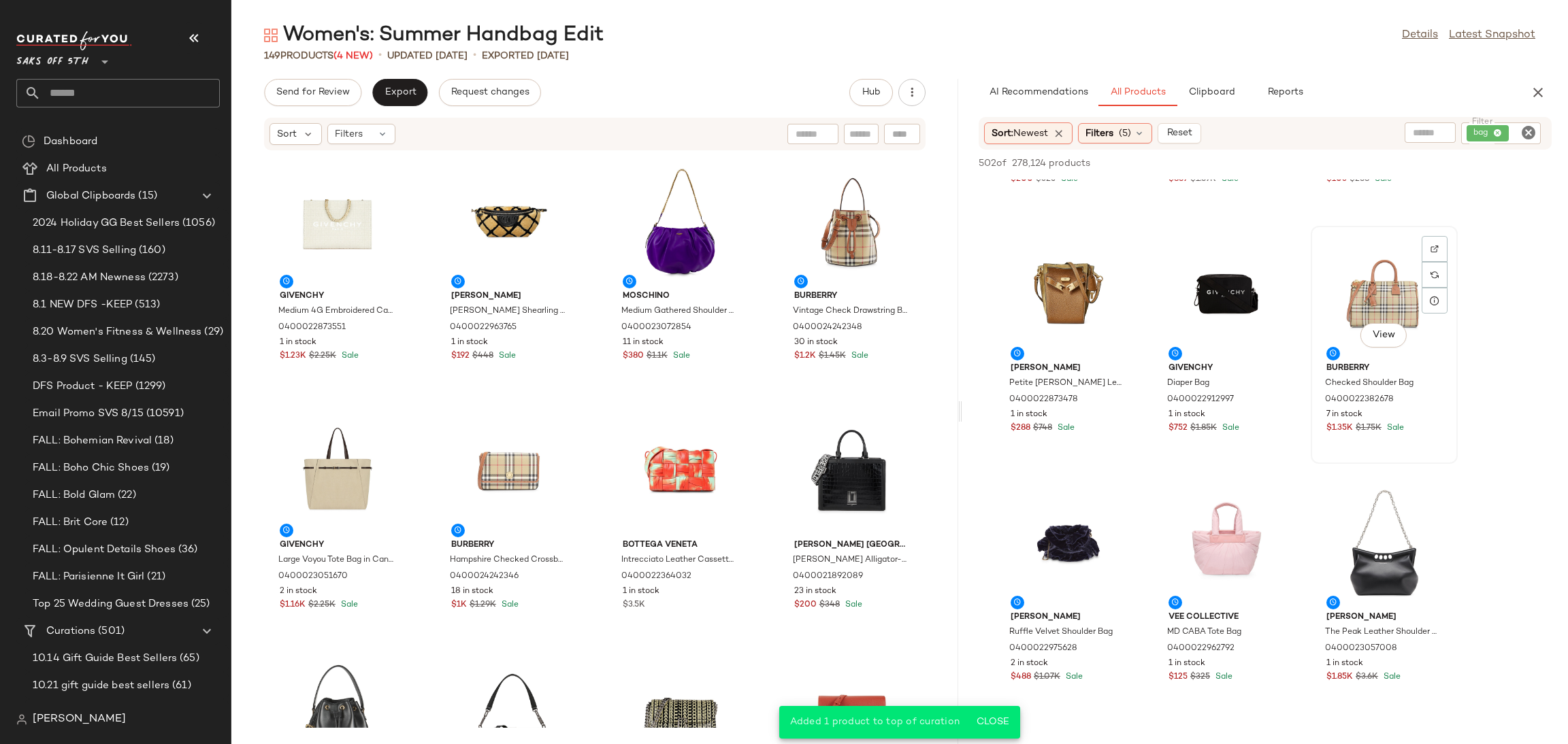
click at [1375, 269] on div "View" at bounding box center [1384, 294] width 137 height 127
click at [1358, 168] on span "Add to Top" at bounding box center [1357, 163] width 53 height 10
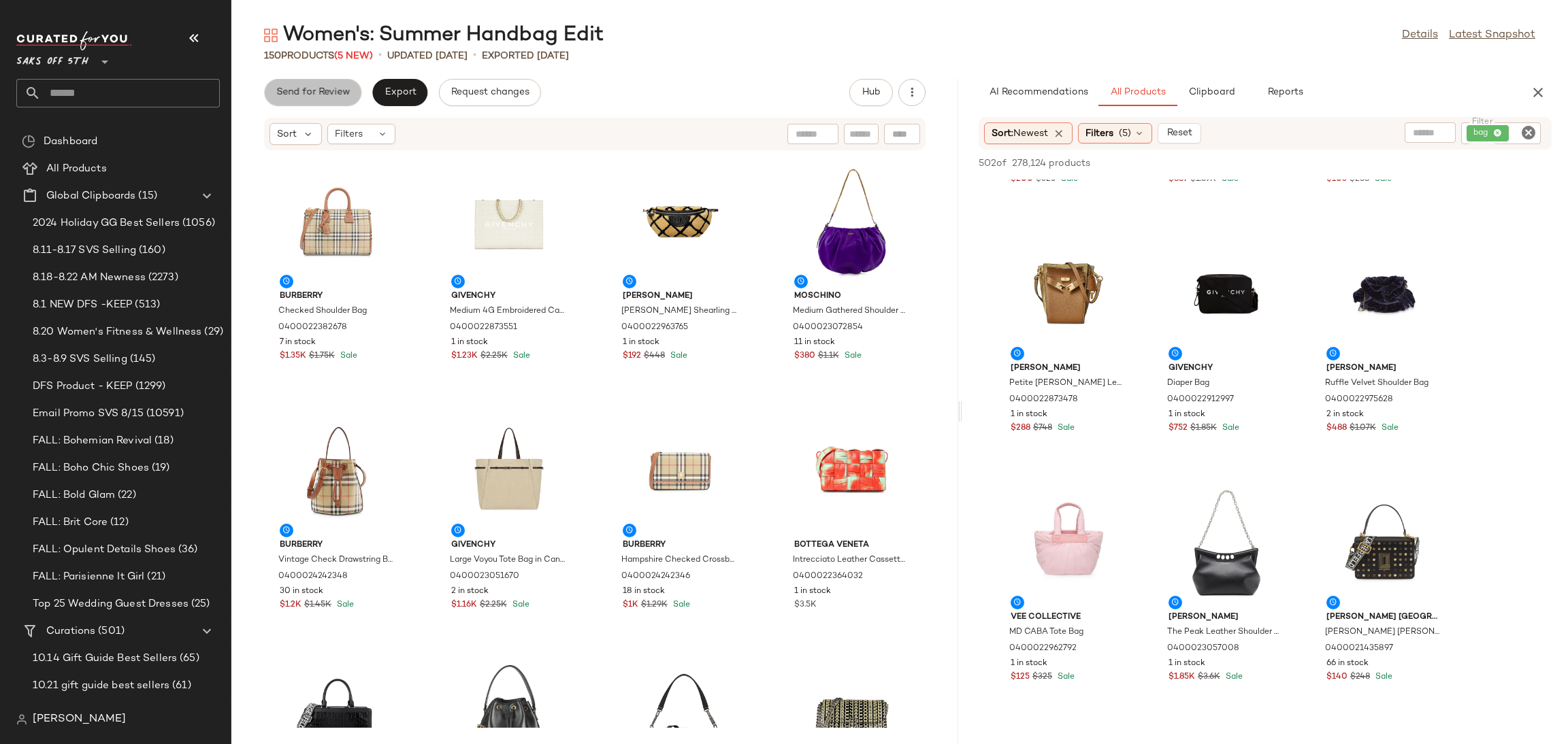
click at [302, 102] on button "Send for Review" at bounding box center [312, 92] width 97 height 27
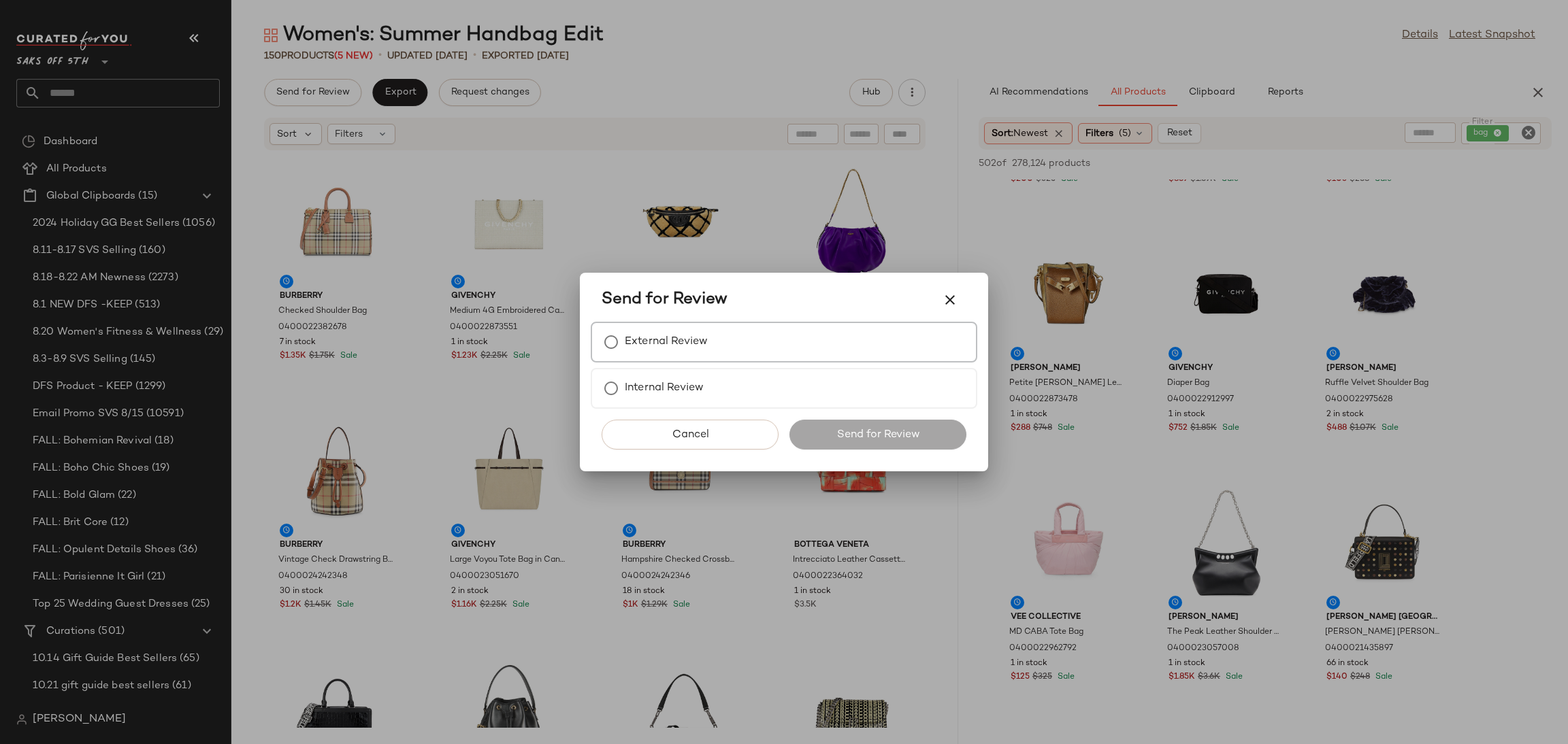
click at [636, 354] on label "External Review" at bounding box center [666, 342] width 83 height 27
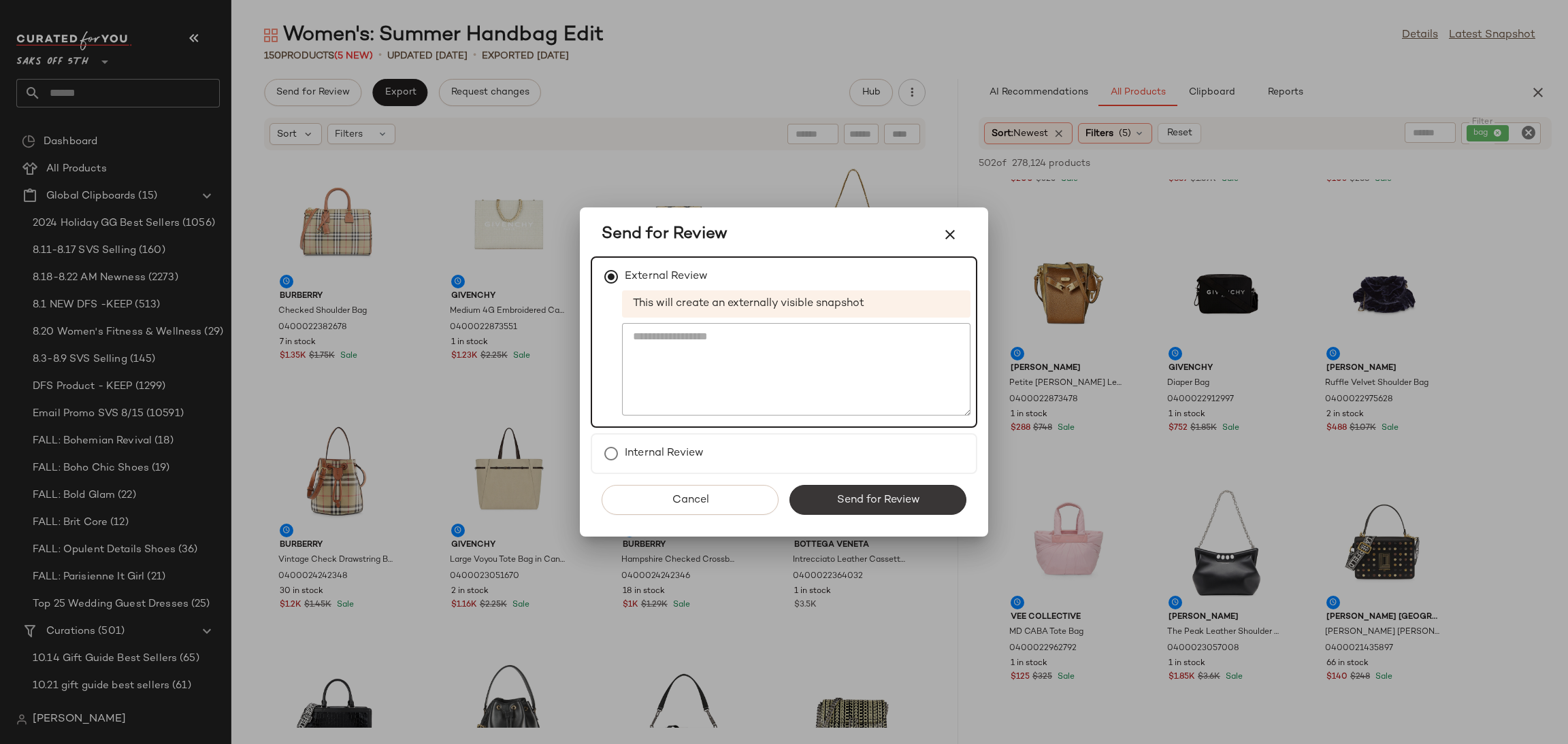
click at [828, 488] on button "Send for Review" at bounding box center [878, 500] width 177 height 30
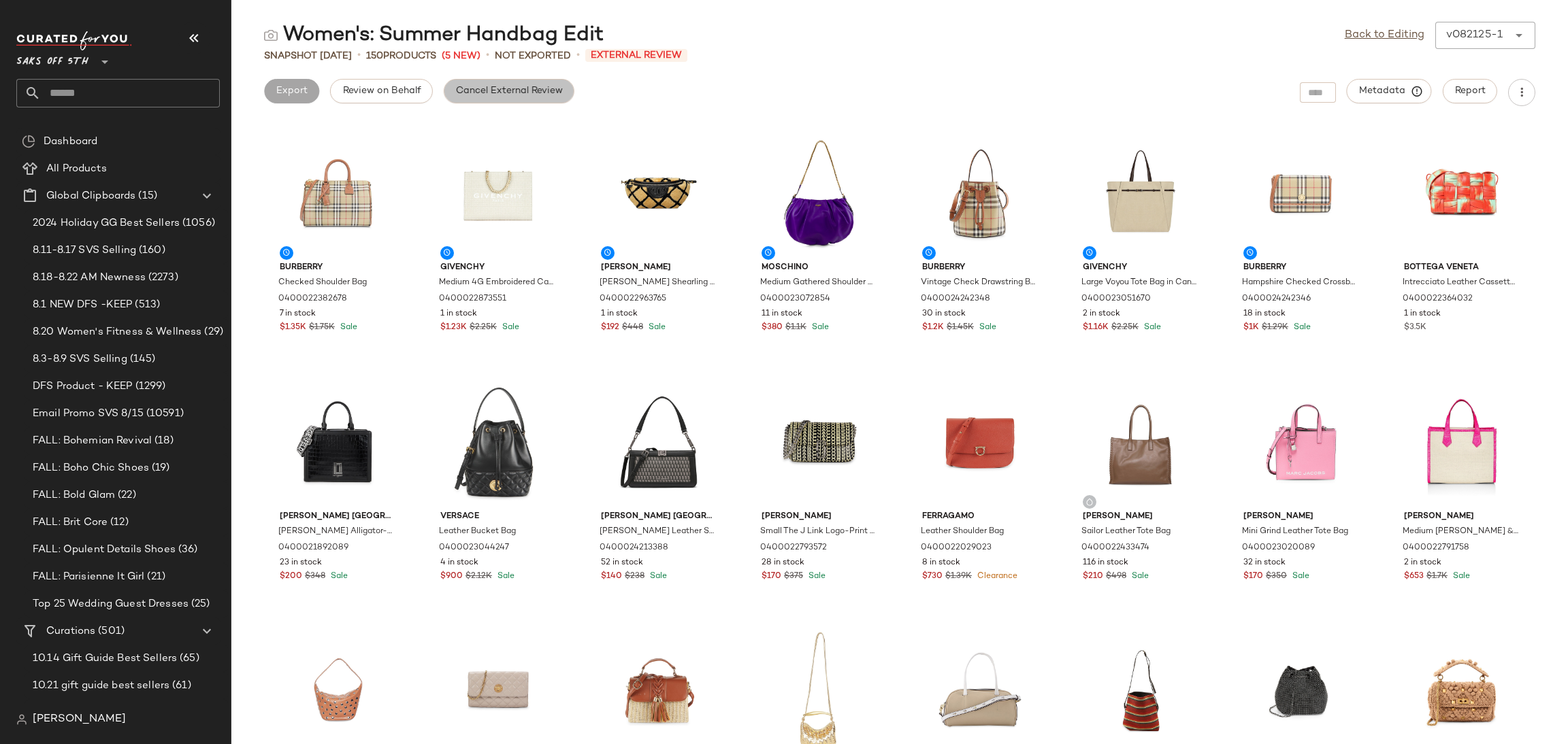
click at [529, 97] on button "Cancel External Review" at bounding box center [509, 91] width 131 height 25
drag, startPoint x: 1372, startPoint y: 45, endPoint x: 1377, endPoint y: 39, distance: 7.8
click at [1377, 39] on div "Back to Editing v082125-1 ******" at bounding box center [1440, 35] width 191 height 27
click at [1377, 39] on link "Back to Editing" at bounding box center [1384, 35] width 79 height 16
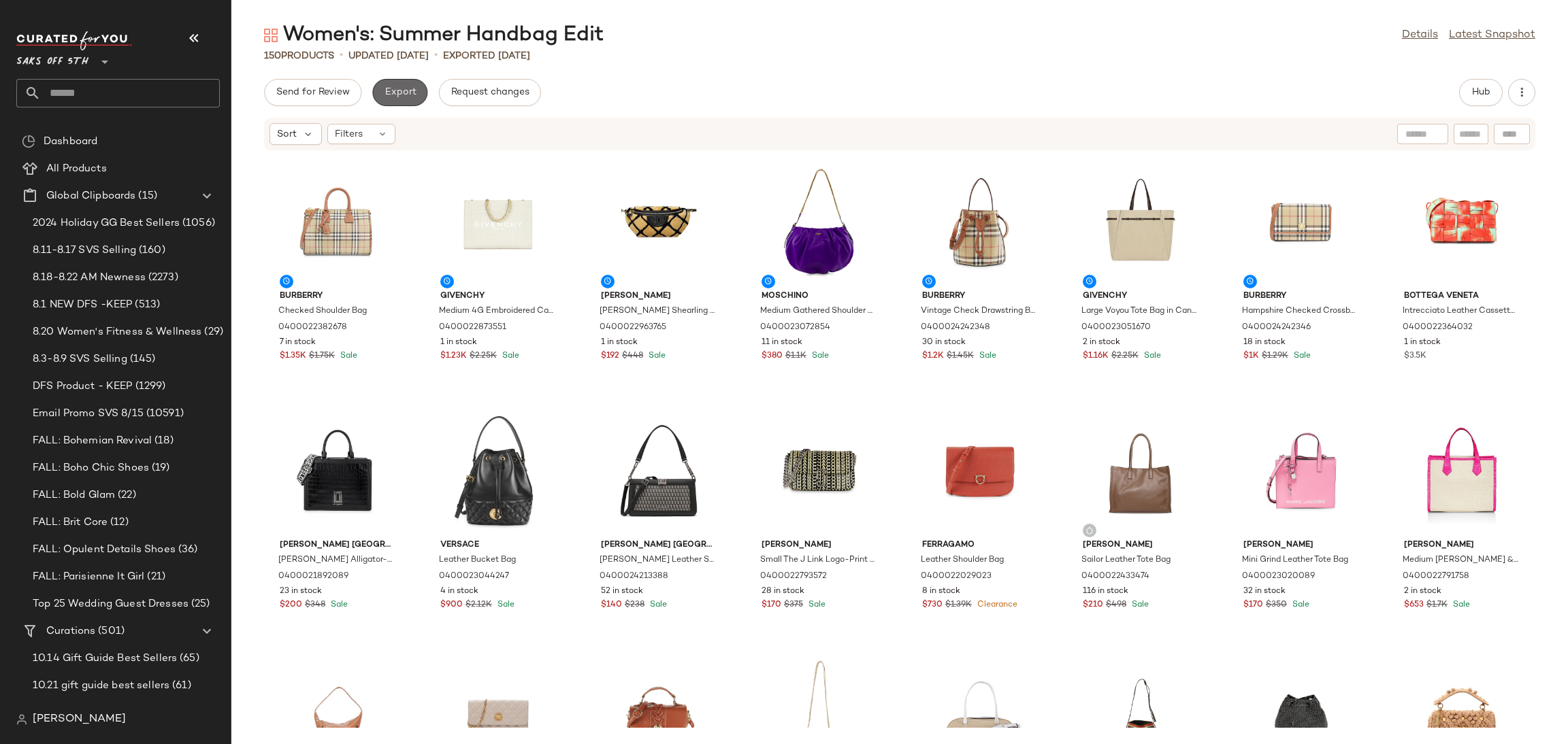
click at [398, 94] on span "Export" at bounding box center [400, 92] width 32 height 11
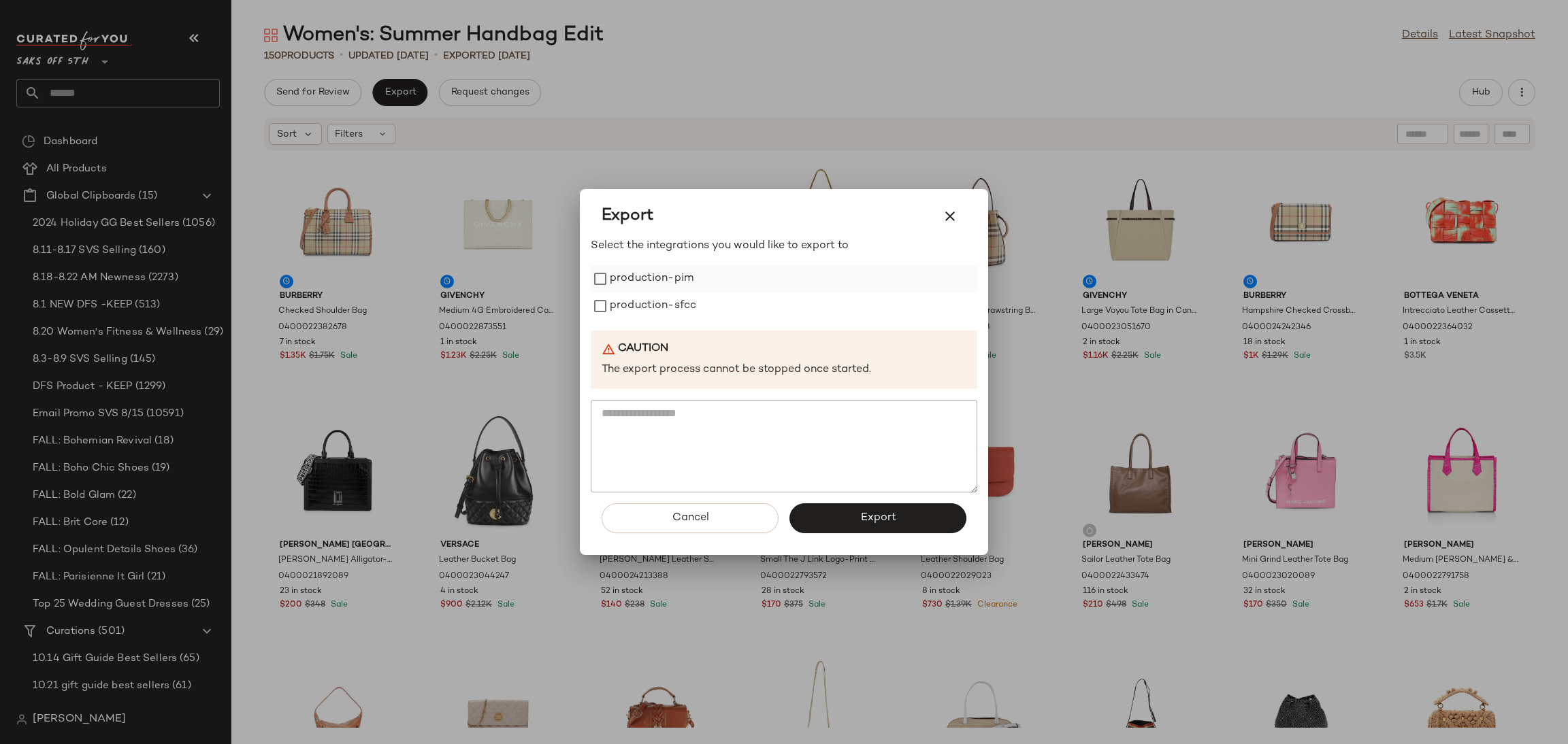
click at [653, 279] on label "production-pim" at bounding box center [651, 278] width 84 height 27
click at [658, 305] on label "production-sfcc" at bounding box center [653, 306] width 87 height 27
click at [845, 516] on button "Export" at bounding box center [878, 518] width 177 height 30
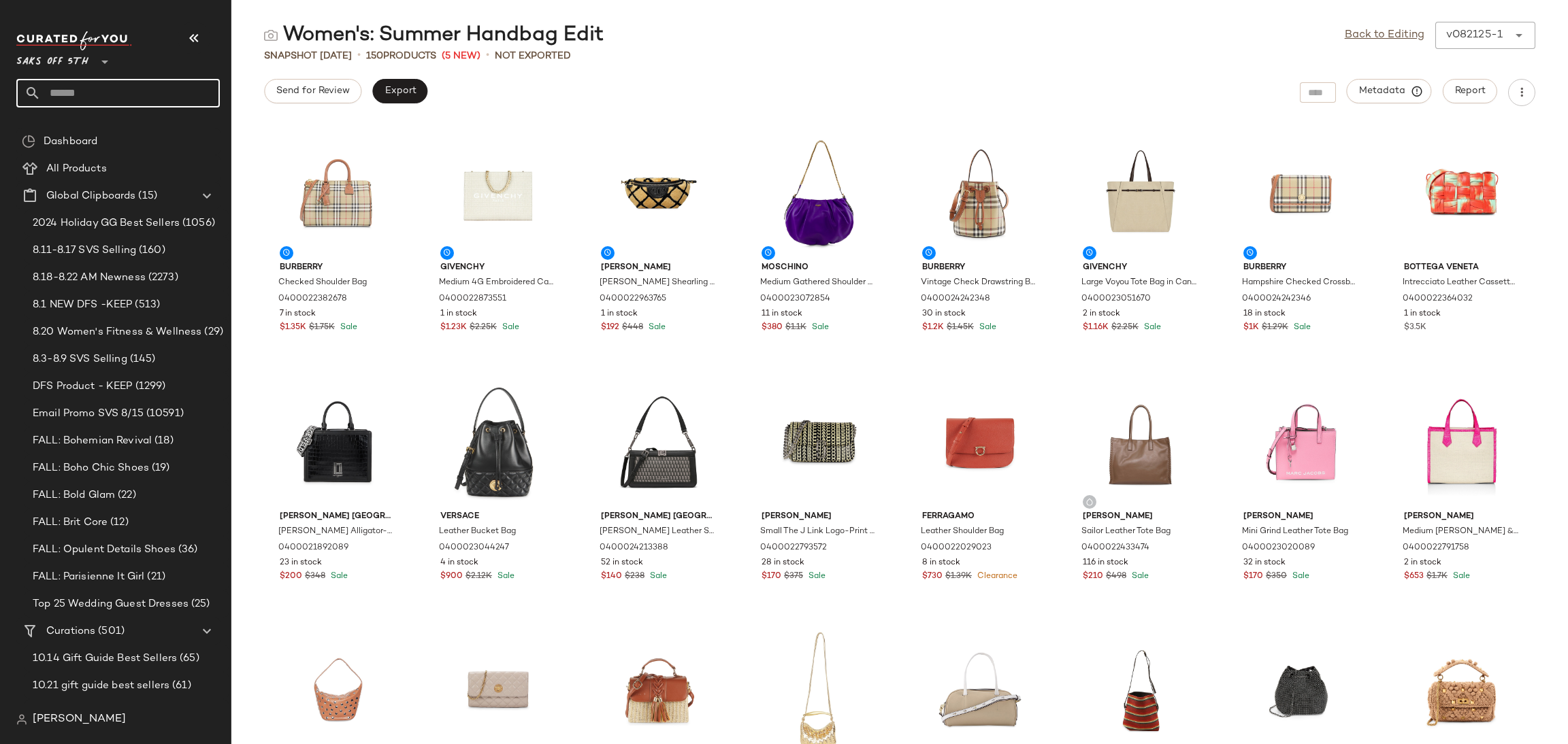
click at [154, 101] on input "text" at bounding box center [130, 93] width 179 height 29
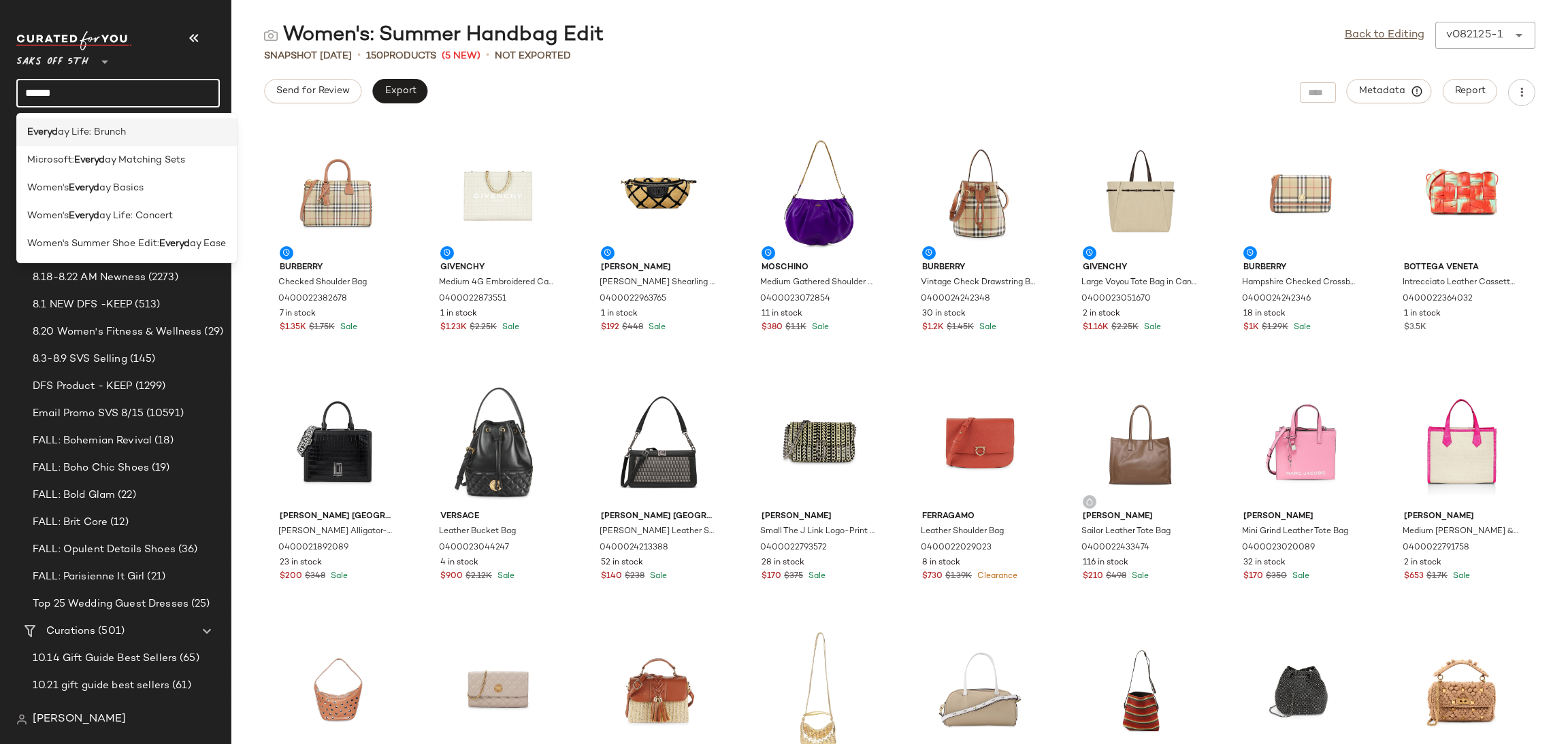
type input "******"
click at [136, 135] on div "Everyd ay Life: Brunch" at bounding box center [127, 132] width 199 height 14
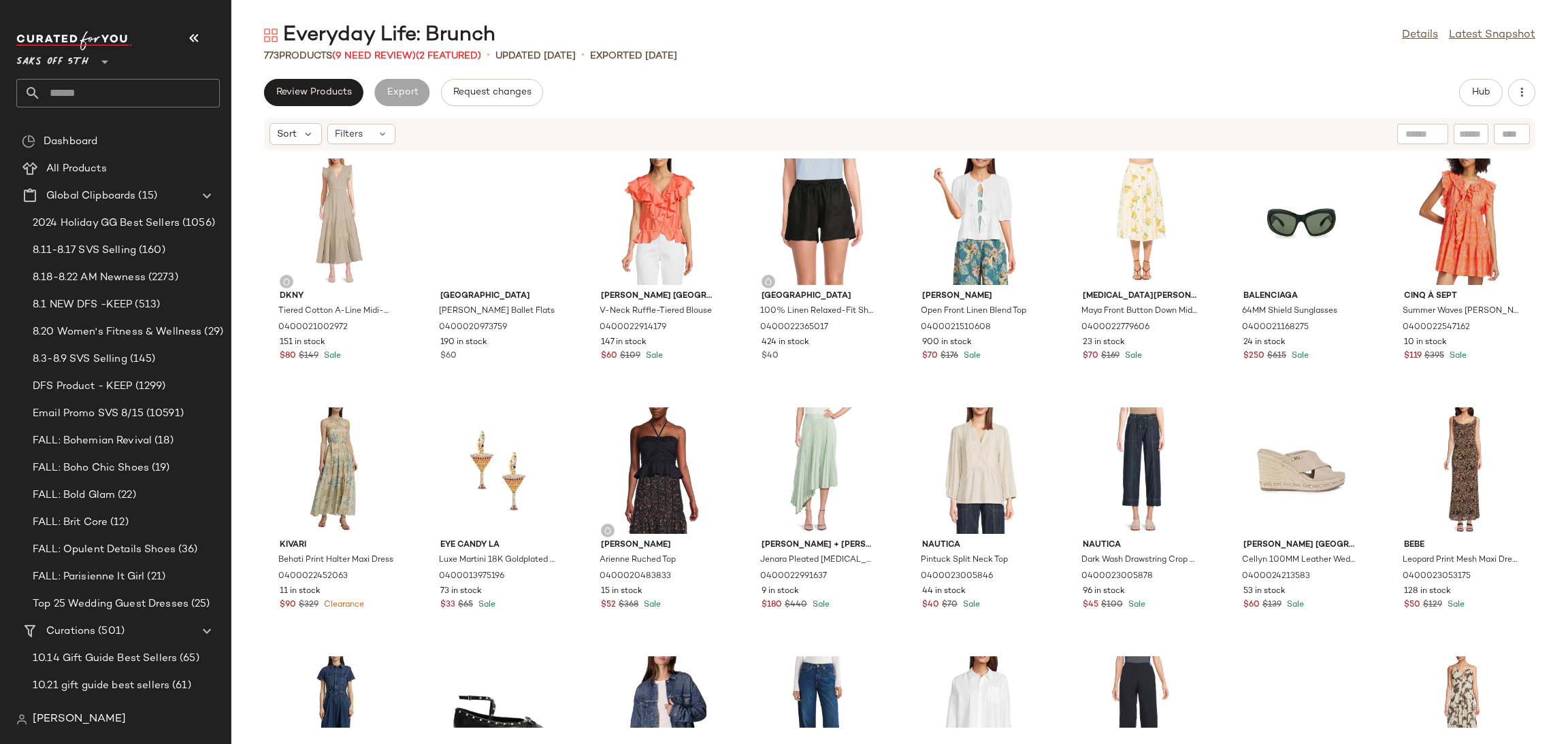
click at [397, 62] on div "773 Products (9 Need Review) (2 Featured)" at bounding box center [372, 56] width 217 height 14
click at [383, 52] on span "(9 Need Review)" at bounding box center [374, 56] width 84 height 11
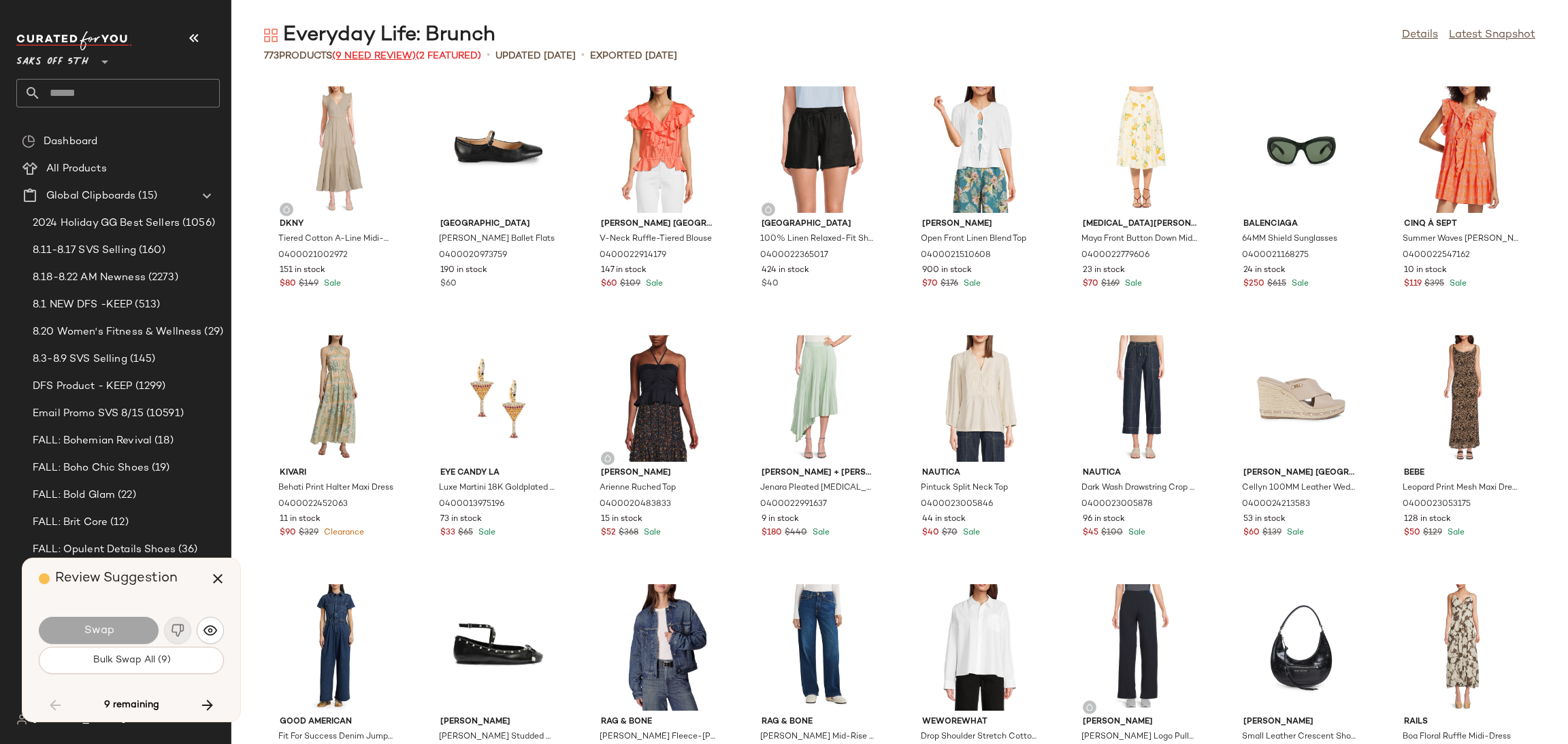
scroll to position [3735, 0]
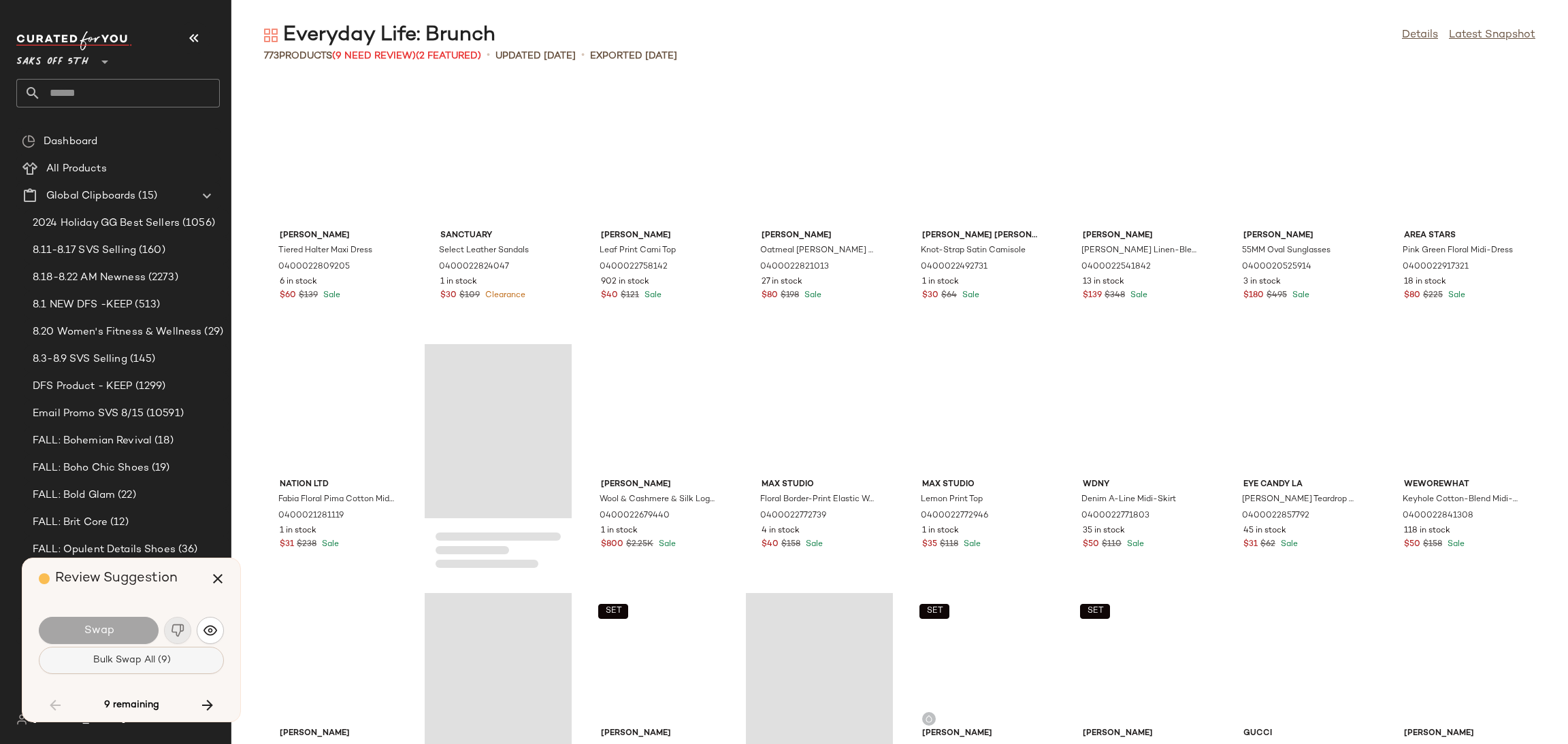
click at [175, 661] on button "Bulk Swap All (9)" at bounding box center [131, 660] width 185 height 27
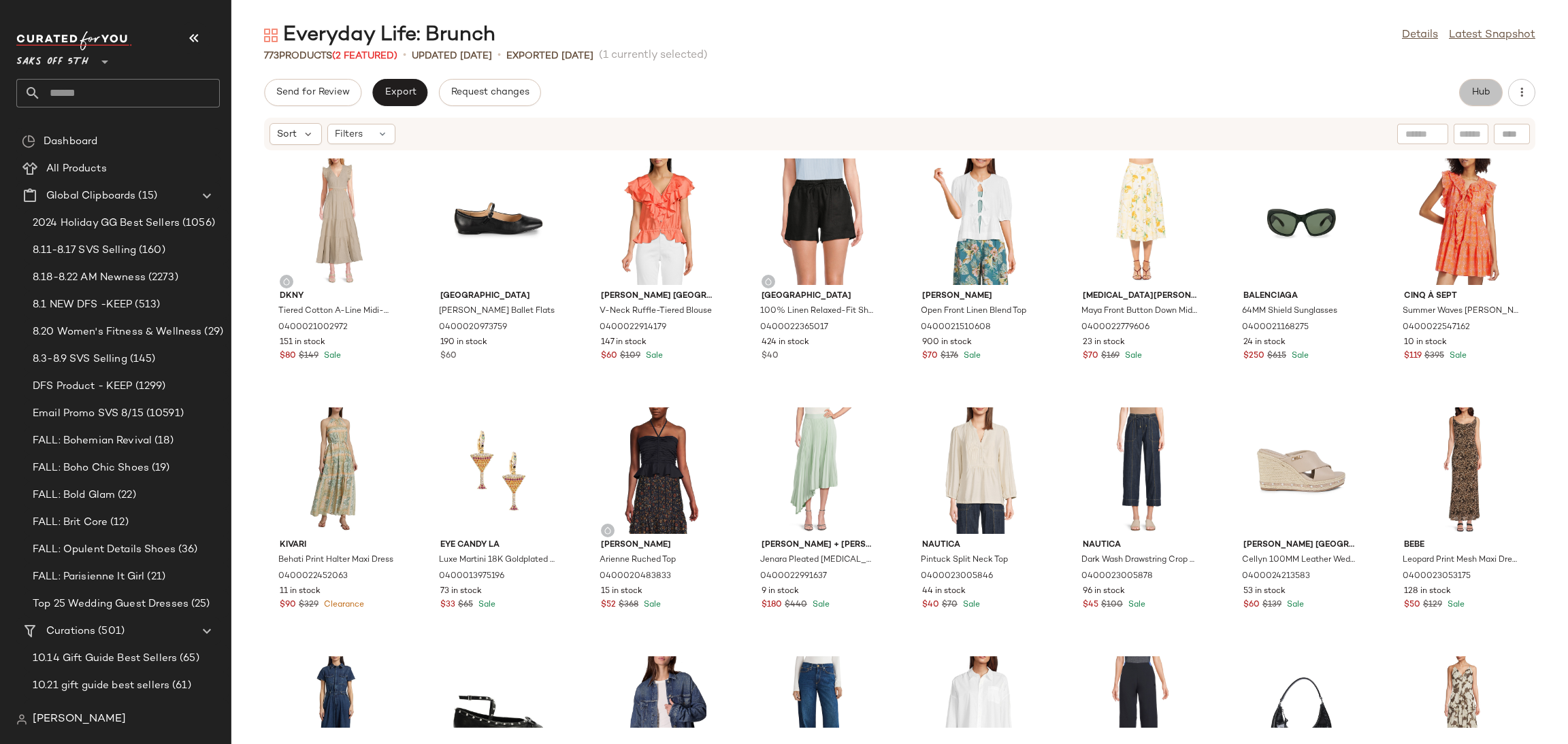
click at [1469, 79] on button "Hub" at bounding box center [1481, 92] width 44 height 27
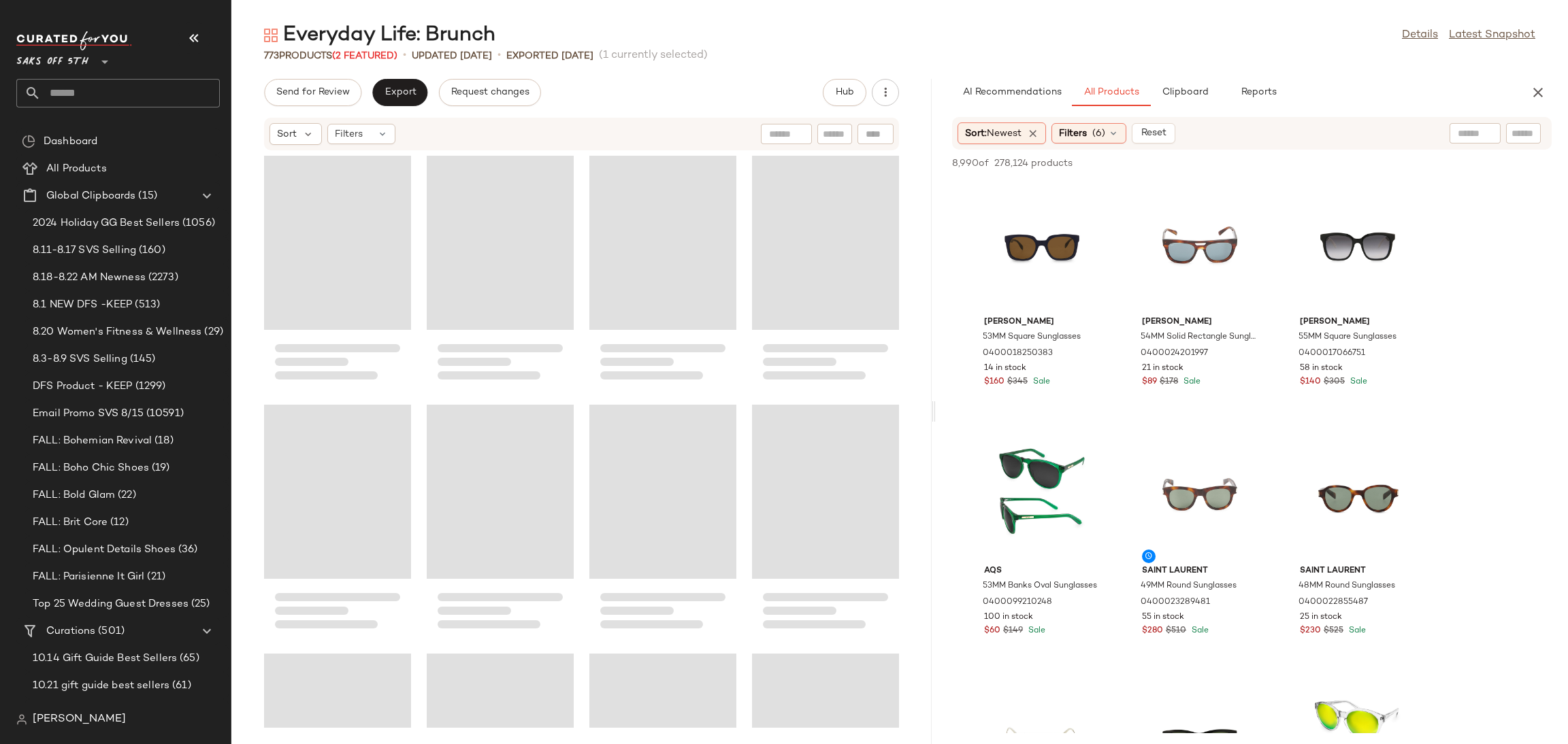
drag, startPoint x: 900, startPoint y: 409, endPoint x: 938, endPoint y: 411, distance: 38.1
click at [938, 411] on div "Everyday Life: Brunch Details Latest Snapshot 773 Products (2 Featured) • updat…" at bounding box center [900, 383] width 1337 height 723
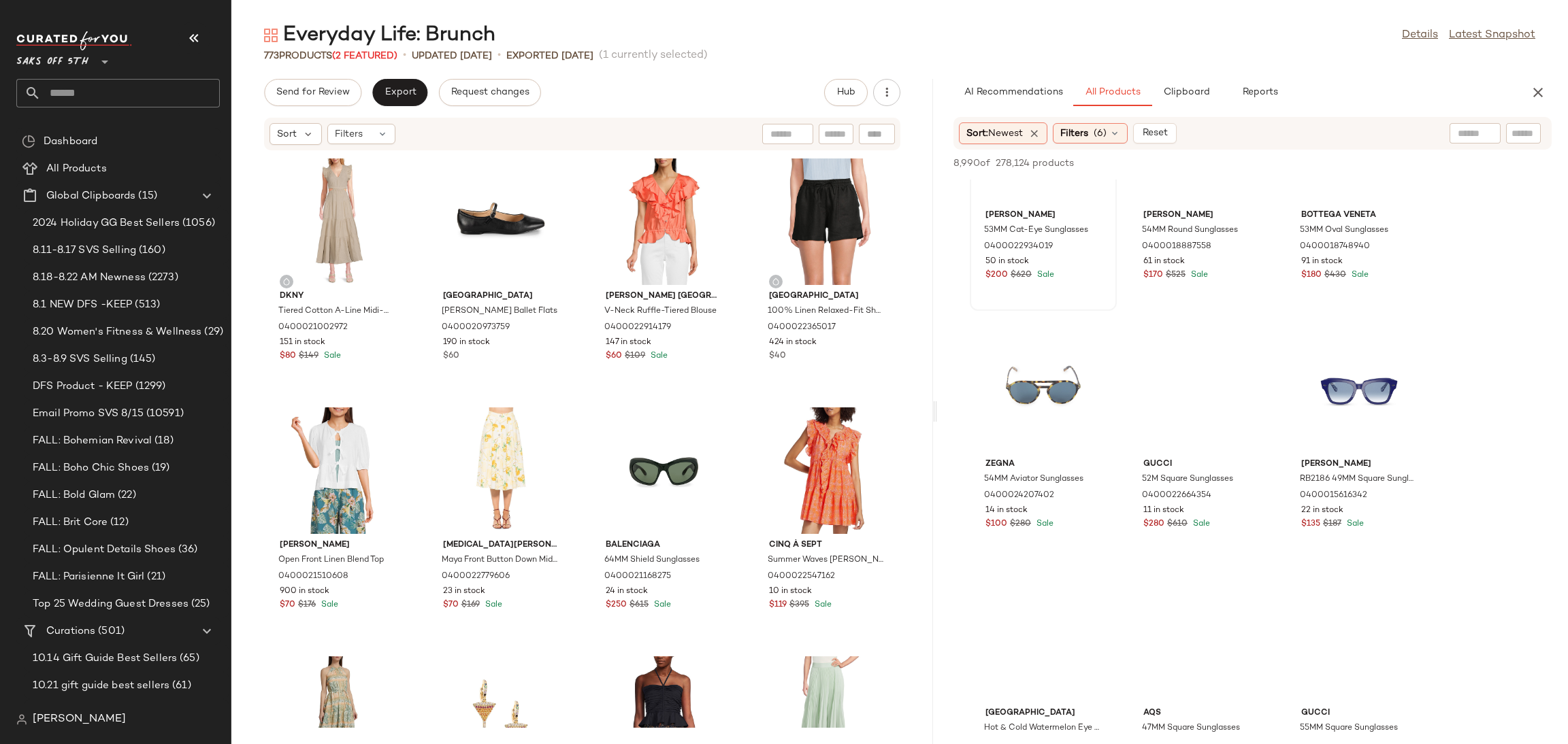
scroll to position [4128, 0]
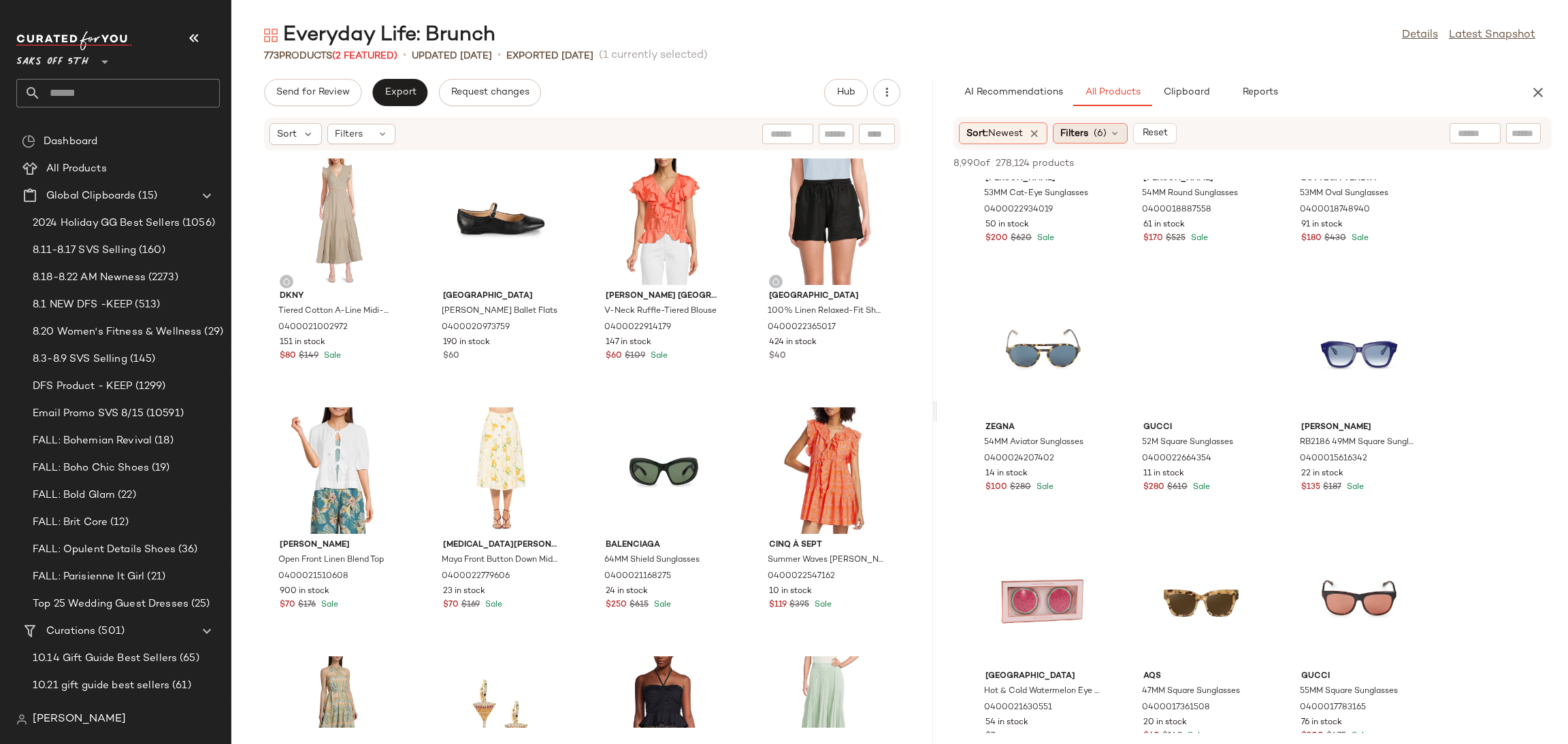
click at [1083, 132] on span "Filters" at bounding box center [1074, 134] width 28 height 14
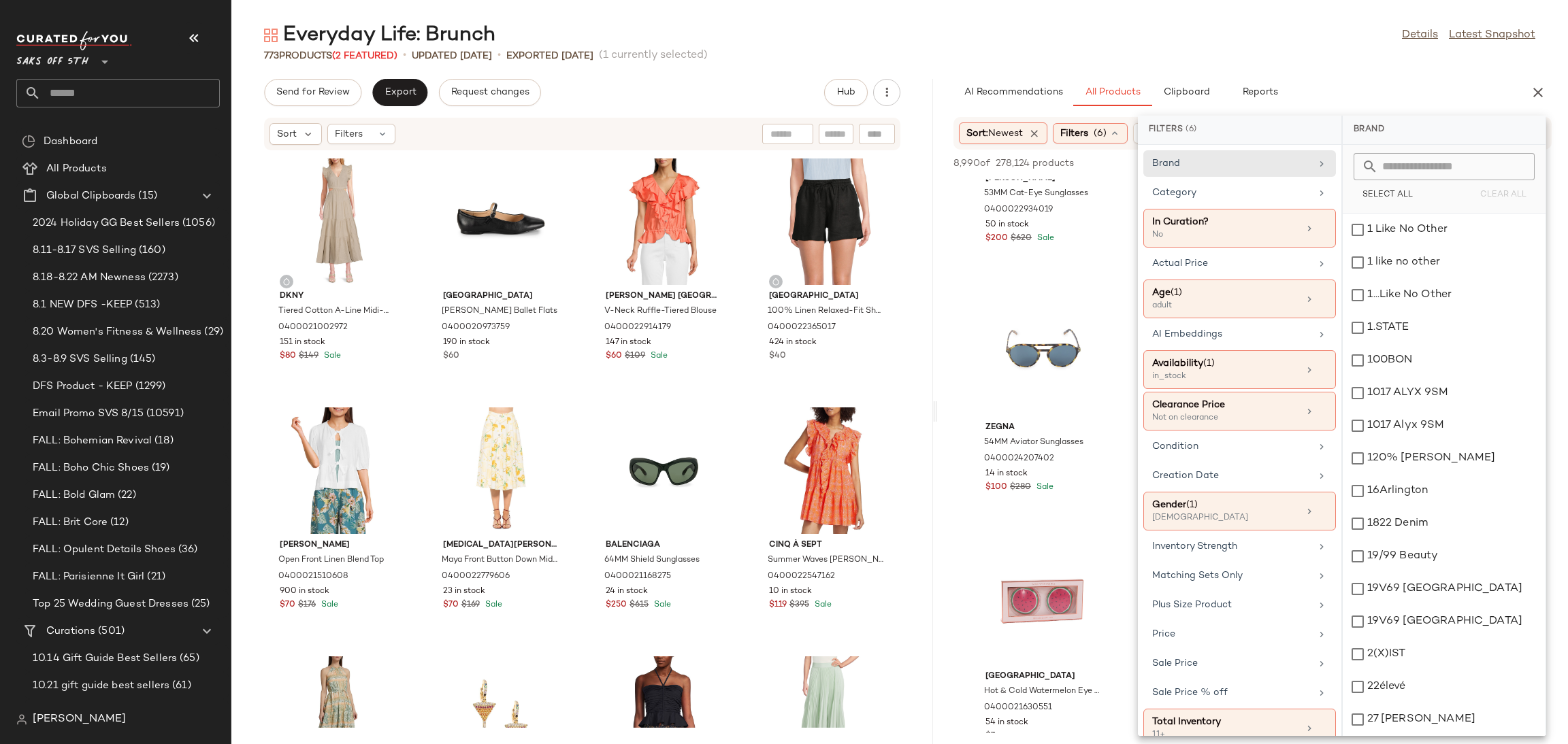
click at [1175, 41] on div "Everyday Life: Brunch Details Latest Snapshot" at bounding box center [900, 35] width 1337 height 27
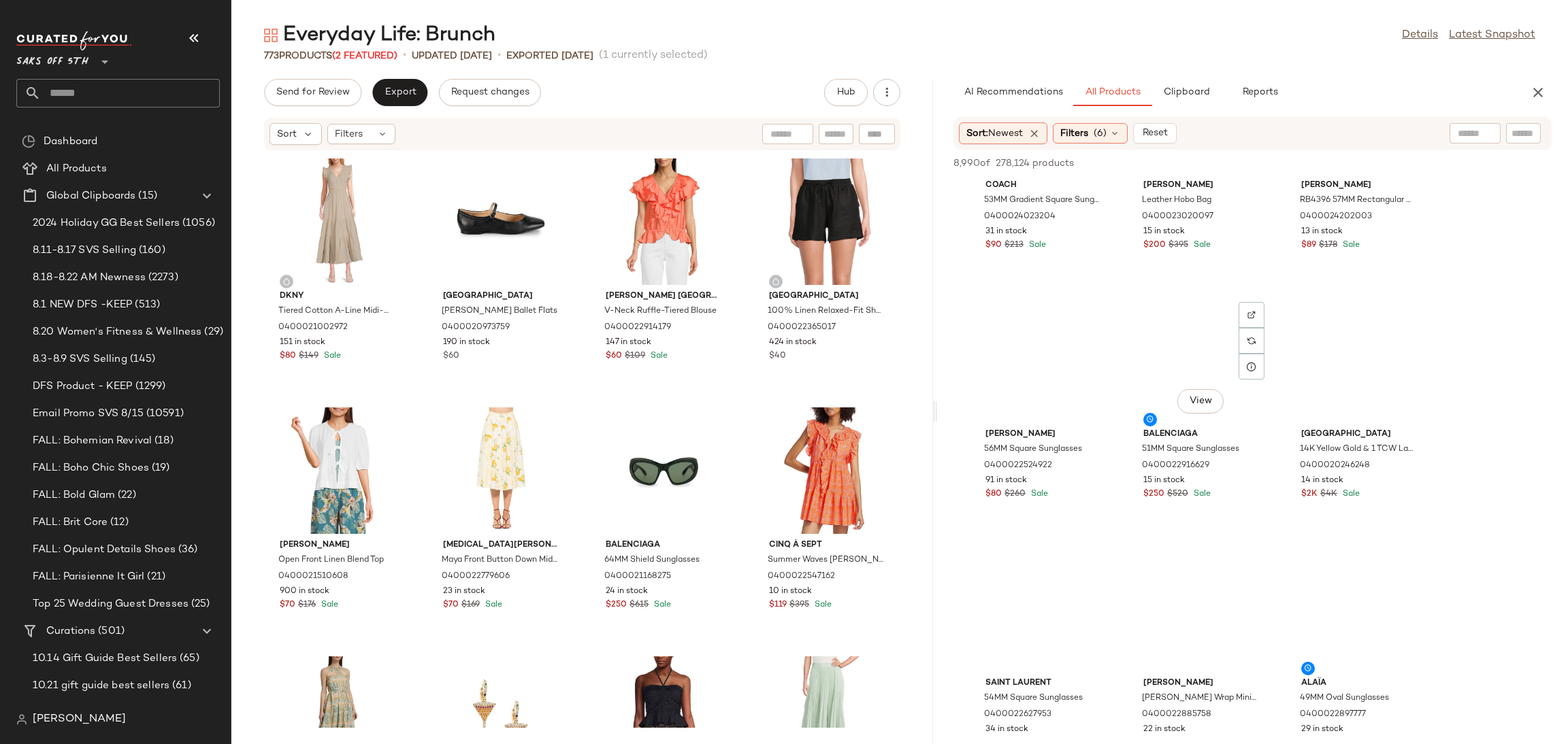
scroll to position [32064, 0]
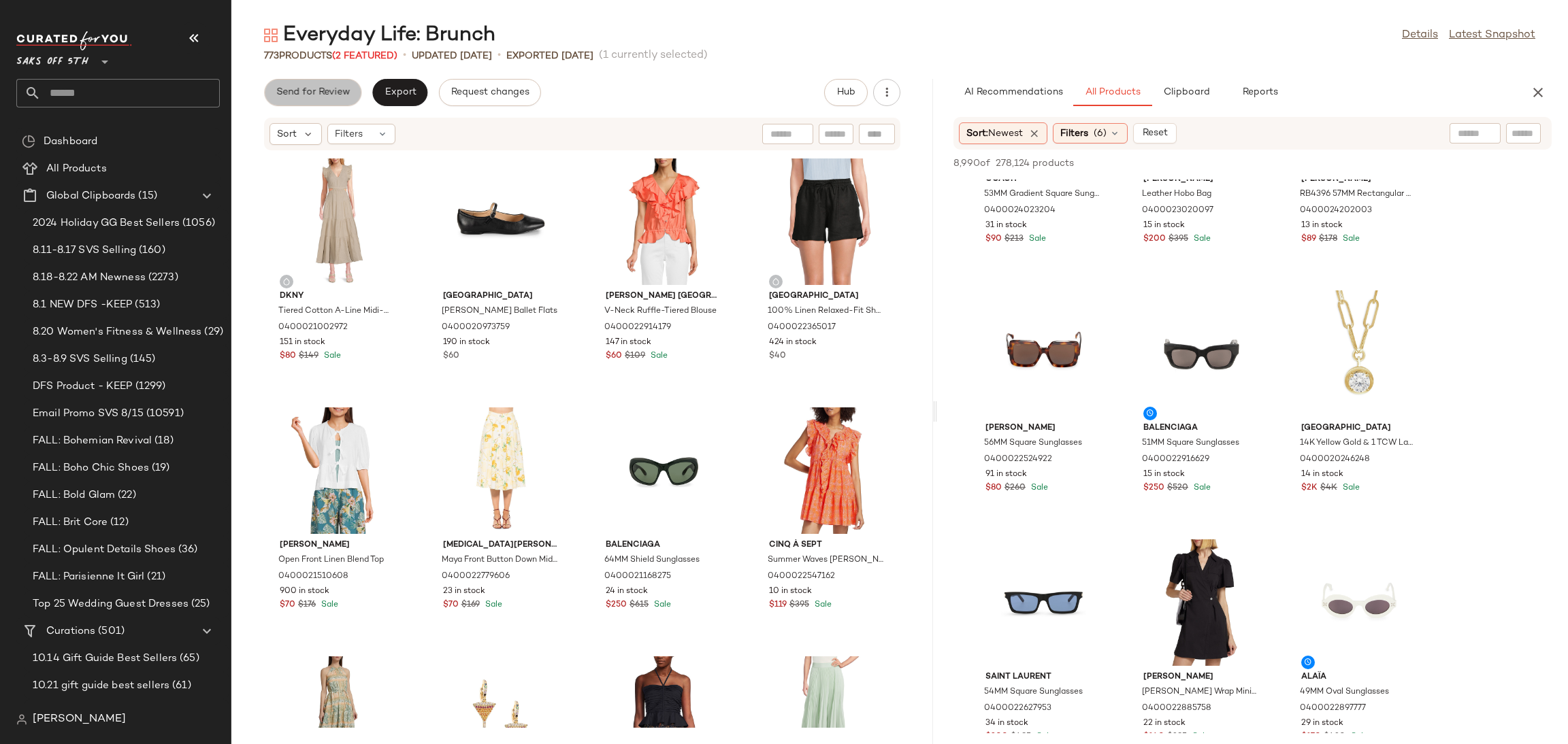
click at [333, 88] on span "Send for Review" at bounding box center [312, 92] width 74 height 11
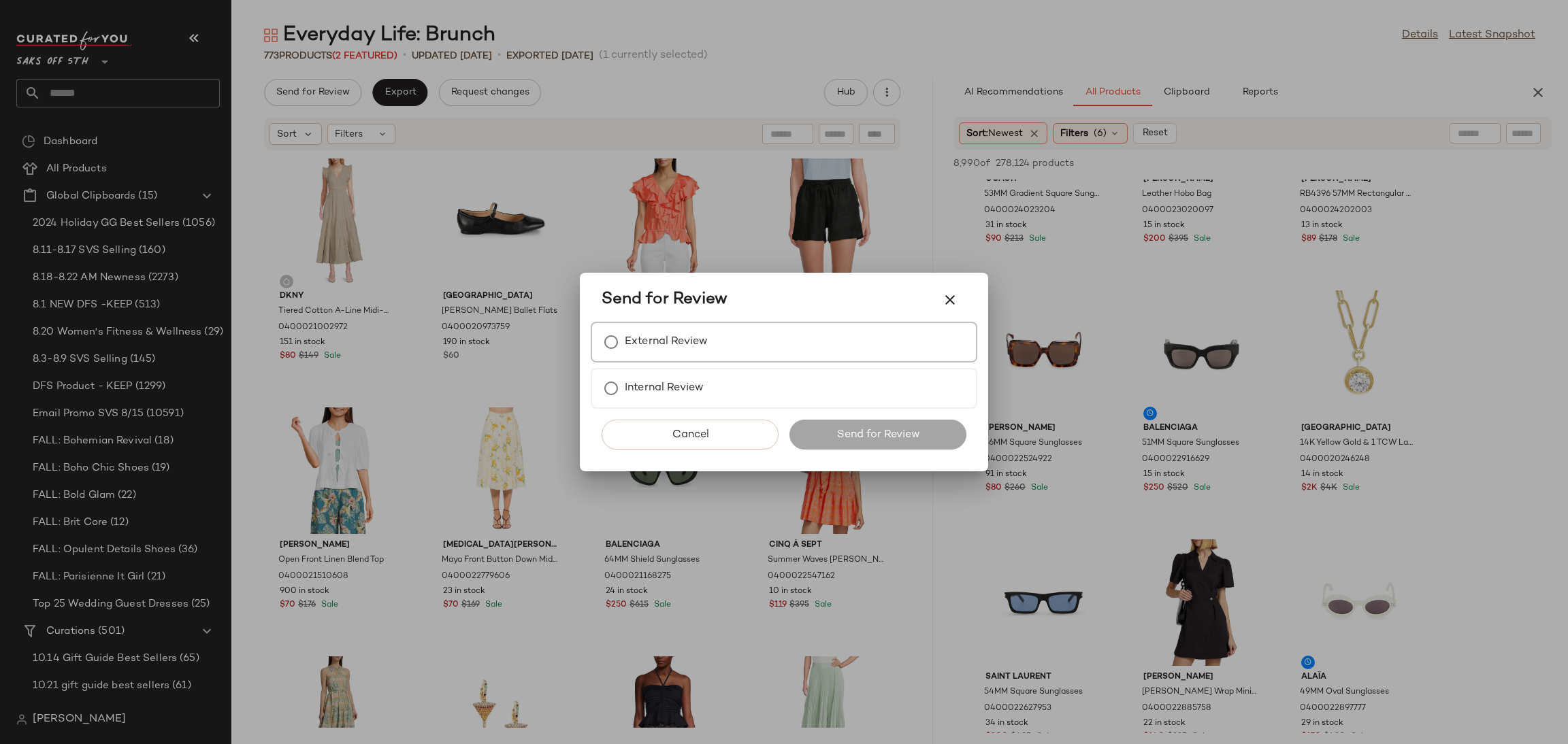
click at [677, 326] on div "External Review" at bounding box center [784, 342] width 387 height 41
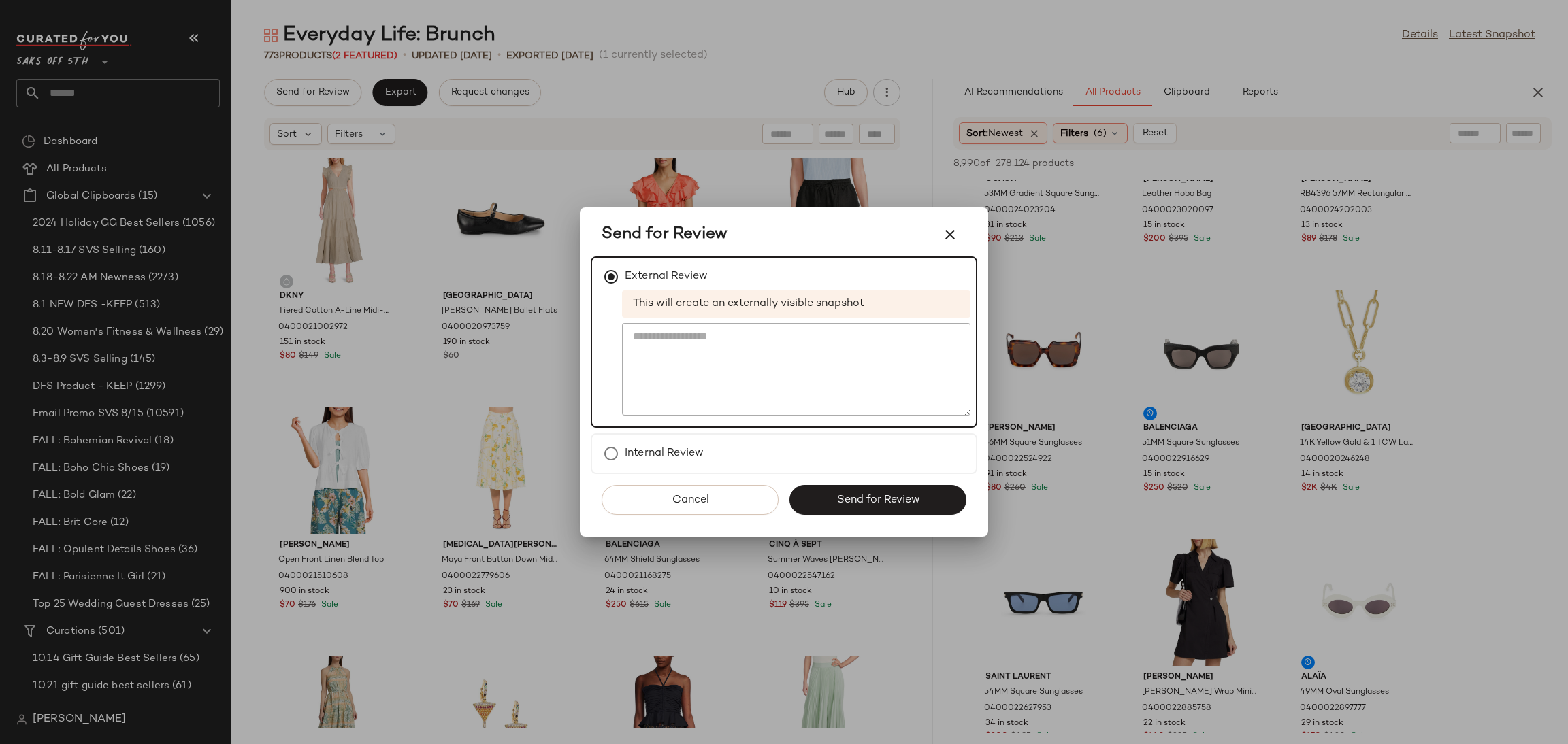
click at [848, 482] on div "Cancel Send for Review" at bounding box center [784, 505] width 387 height 63
click at [851, 491] on button "Send for Review" at bounding box center [878, 500] width 177 height 30
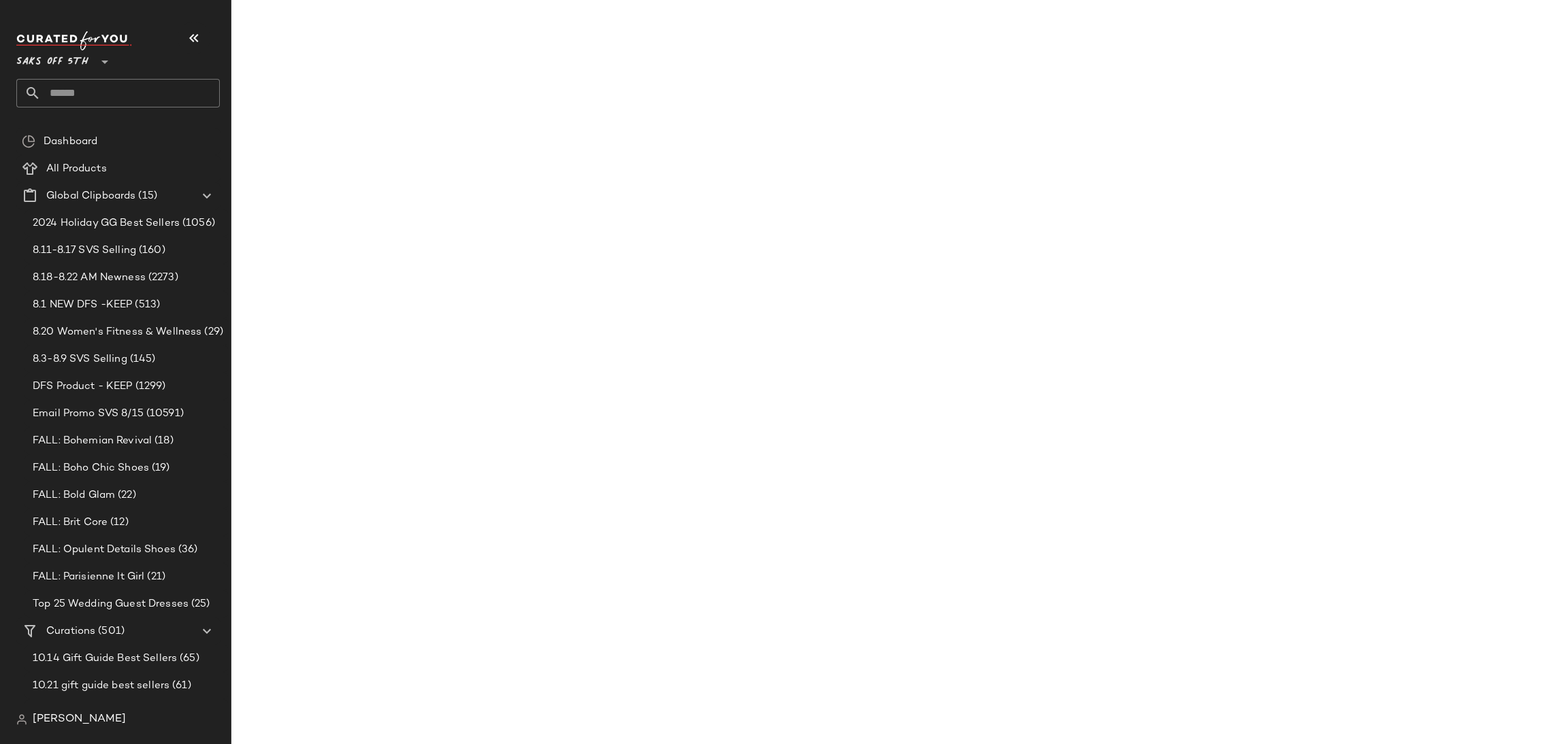
scroll to position [38539, 0]
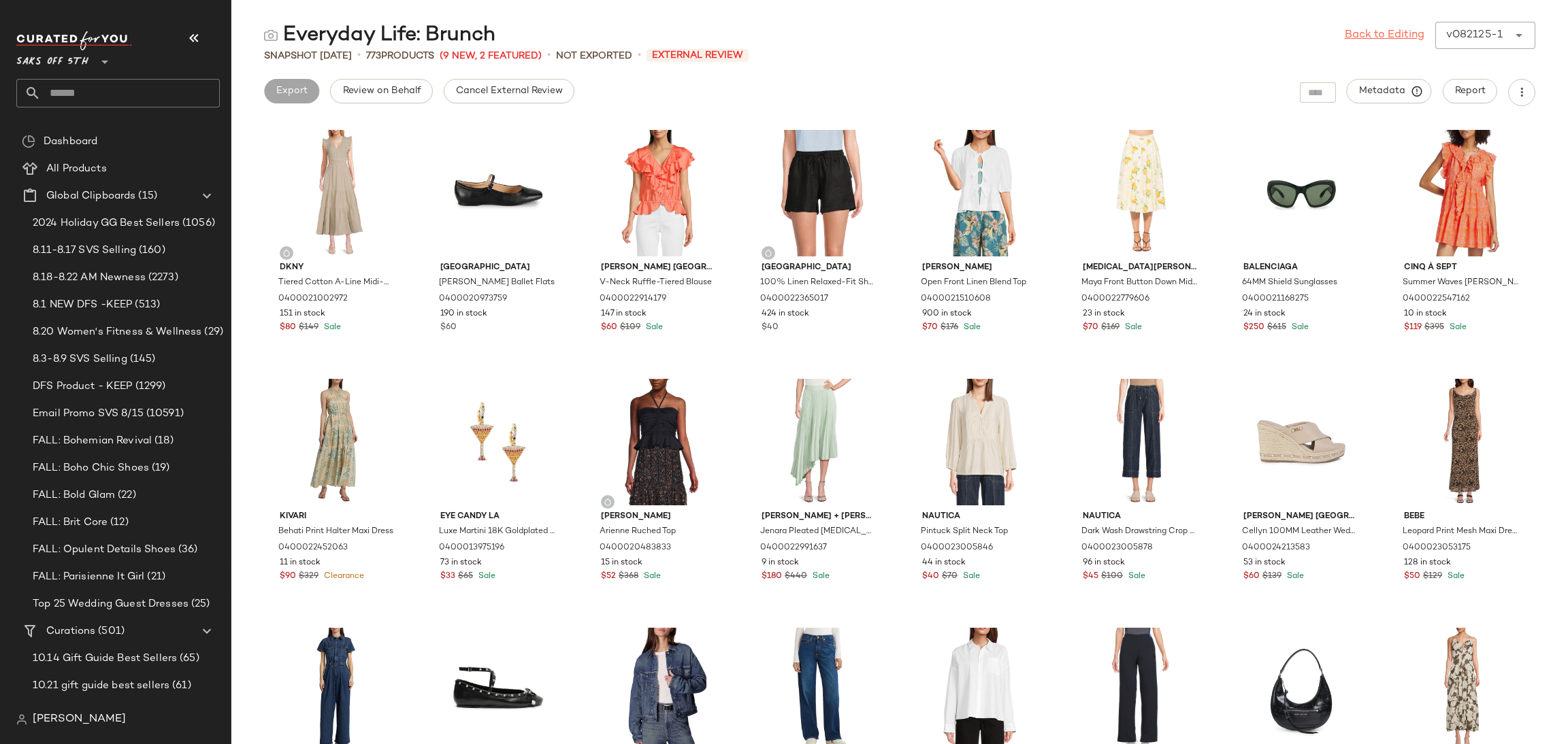
click at [1385, 38] on link "Back to Editing" at bounding box center [1384, 35] width 79 height 16
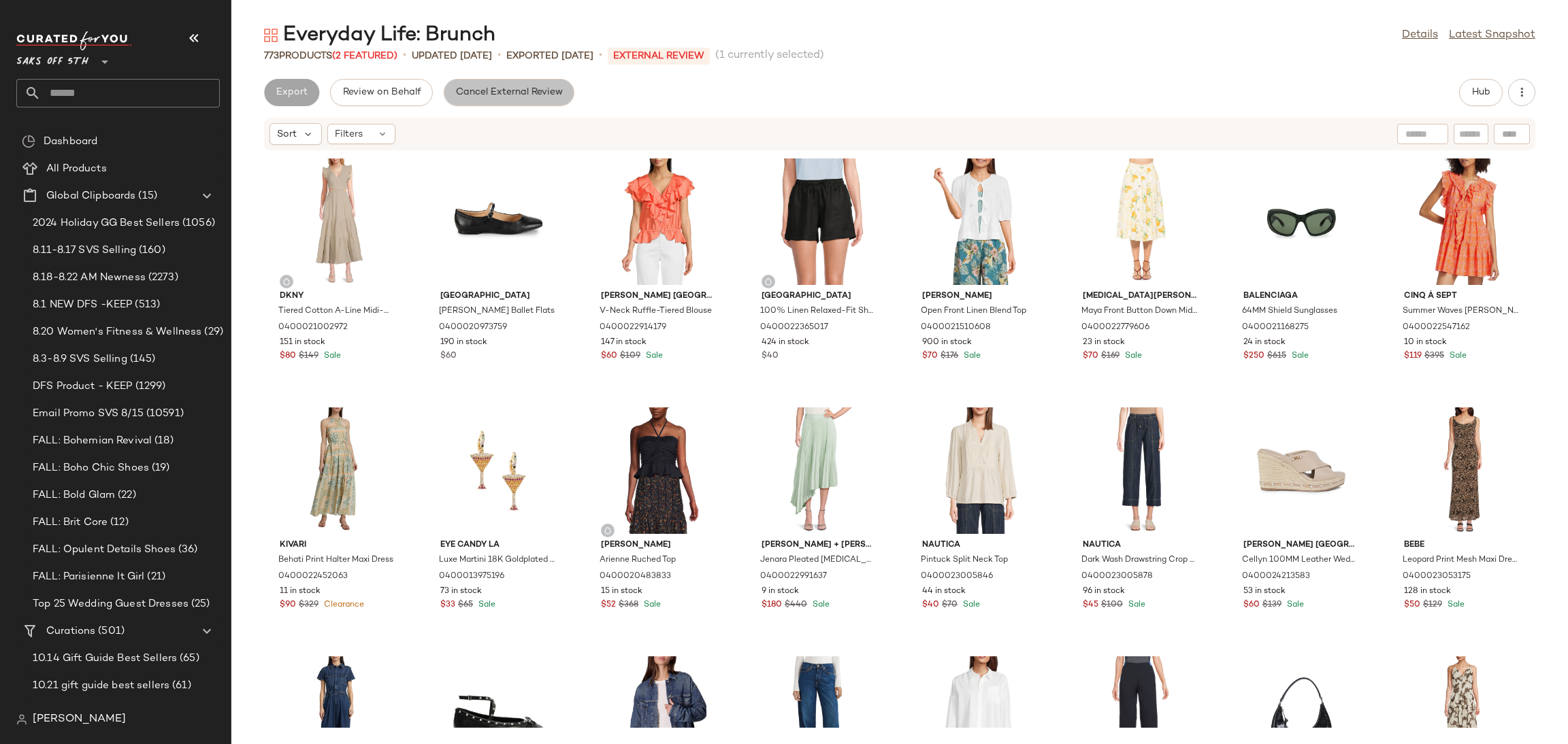
click at [471, 94] on span "Cancel External Review" at bounding box center [509, 92] width 108 height 11
click at [385, 101] on button "Export" at bounding box center [400, 92] width 55 height 27
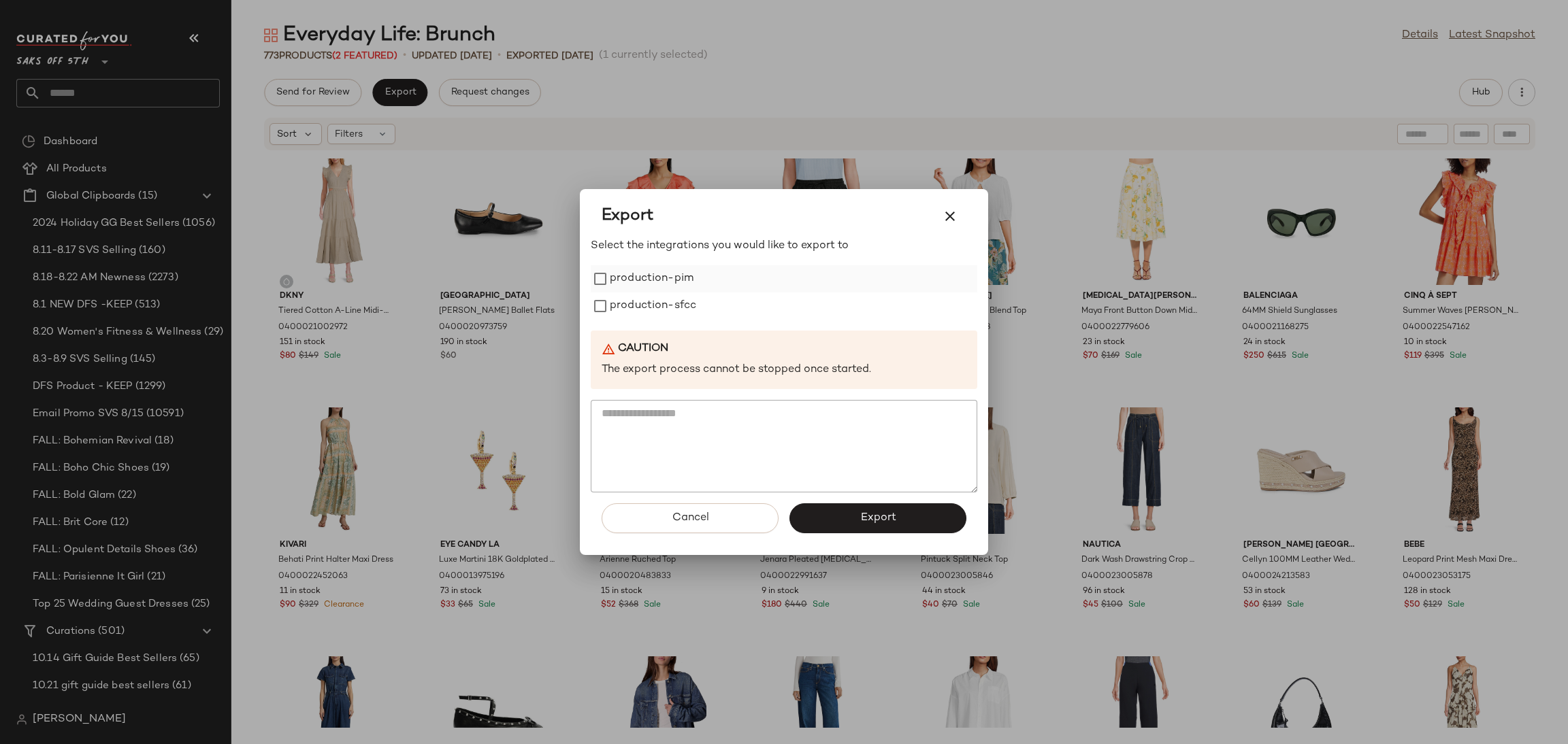
click at [611, 286] on label "production-pim" at bounding box center [651, 278] width 84 height 27
click at [624, 307] on label "production-sfcc" at bounding box center [653, 306] width 87 height 27
click at [815, 526] on button "Export" at bounding box center [878, 518] width 177 height 30
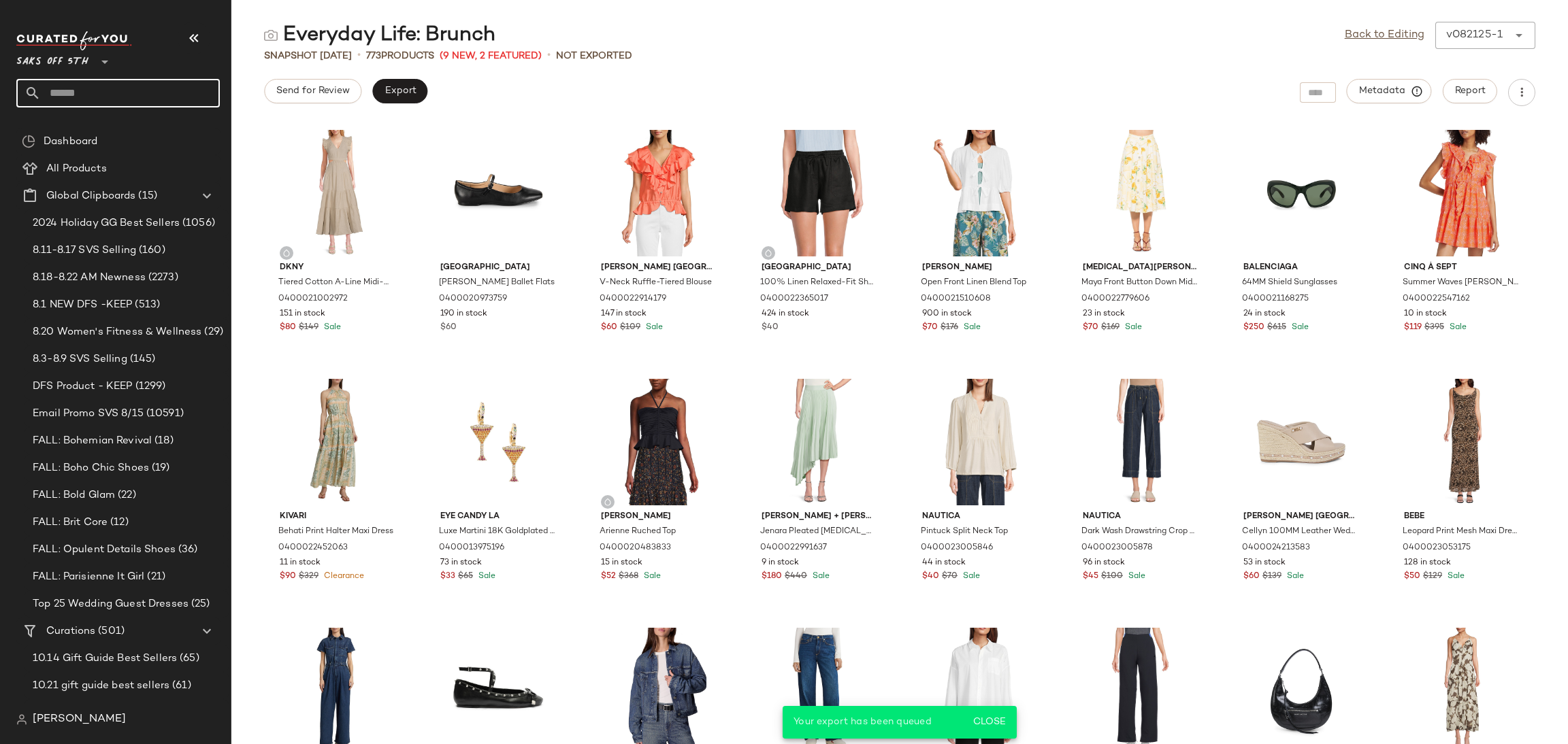
click at [123, 98] on input "text" at bounding box center [130, 93] width 179 height 29
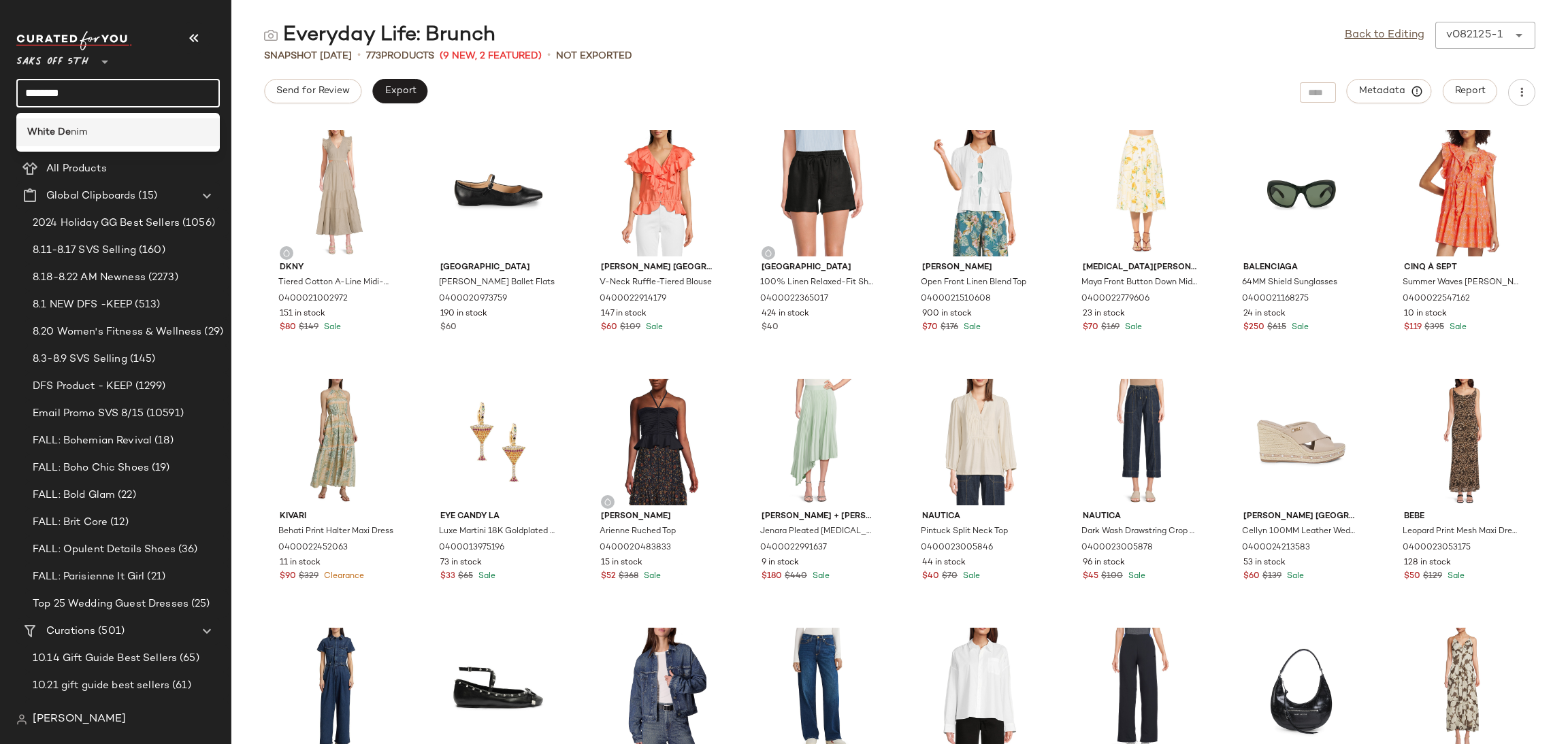
type input "********"
click at [114, 122] on div "White De nim" at bounding box center [117, 132] width 203 height 28
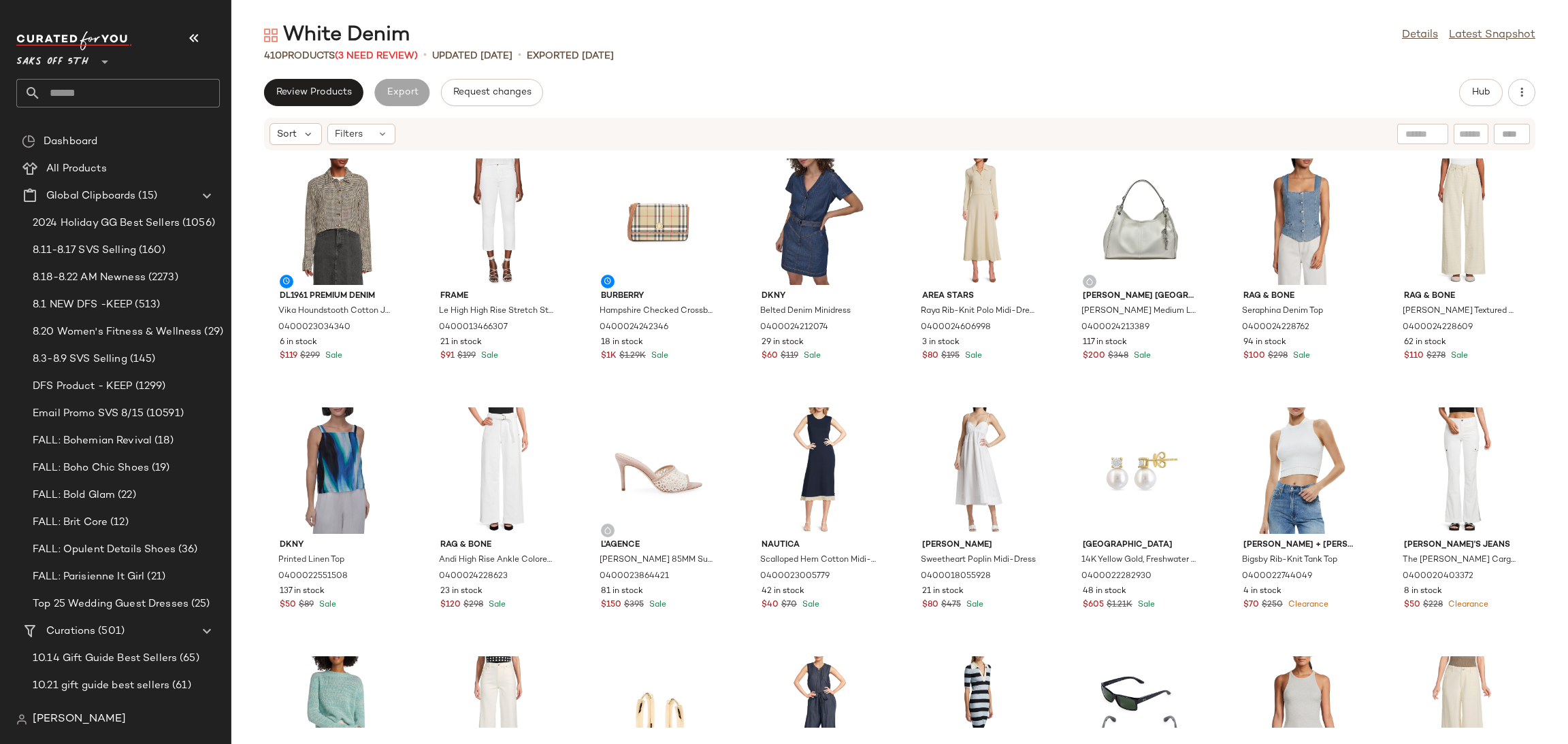
click at [381, 45] on div "White Denim" at bounding box center [336, 35] width 146 height 27
click at [381, 51] on span "(3 Need Review)" at bounding box center [376, 56] width 83 height 11
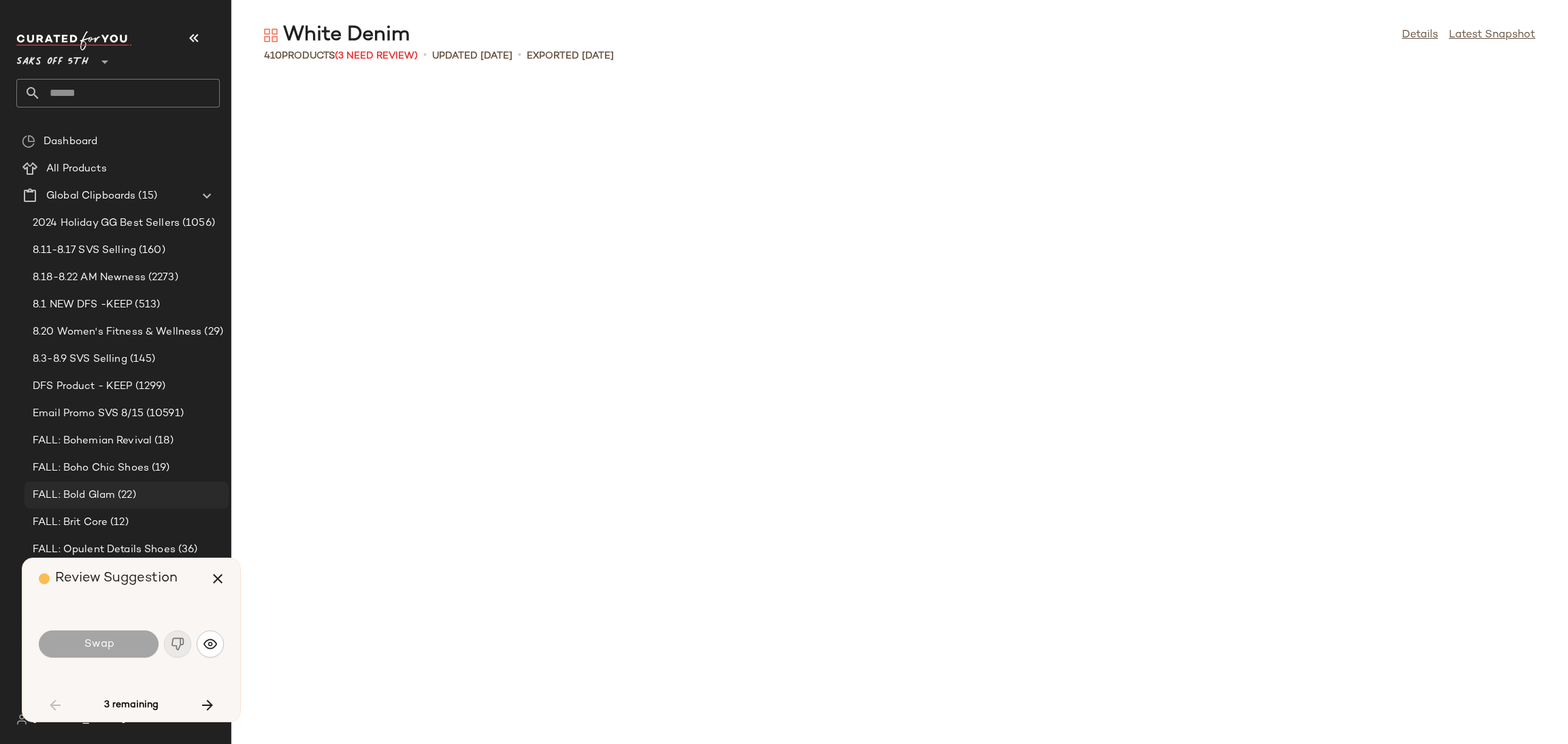
scroll to position [1245, 0]
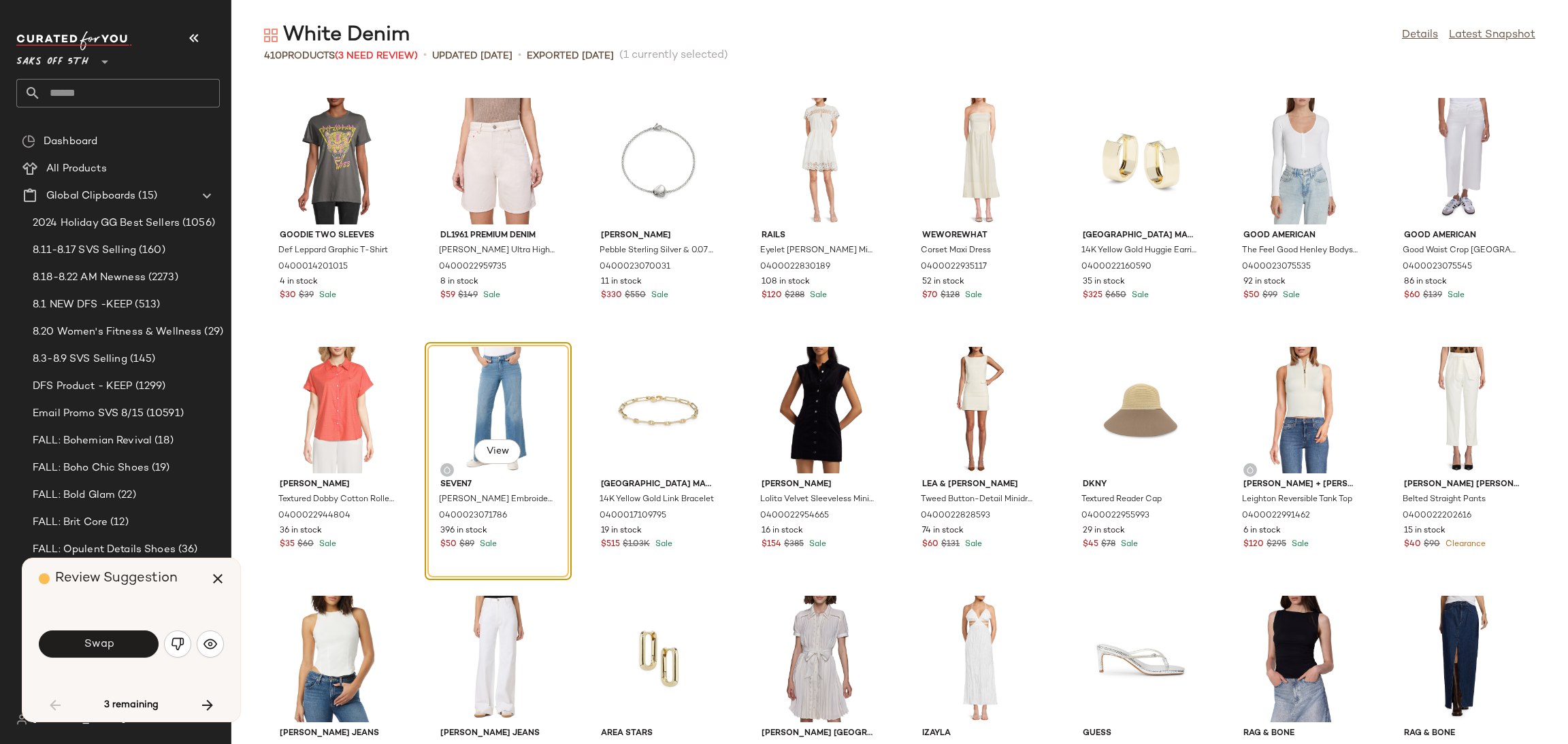
click at [136, 629] on div "Swap" at bounding box center [131, 644] width 185 height 32
click at [134, 643] on button "Swap" at bounding box center [98, 644] width 120 height 27
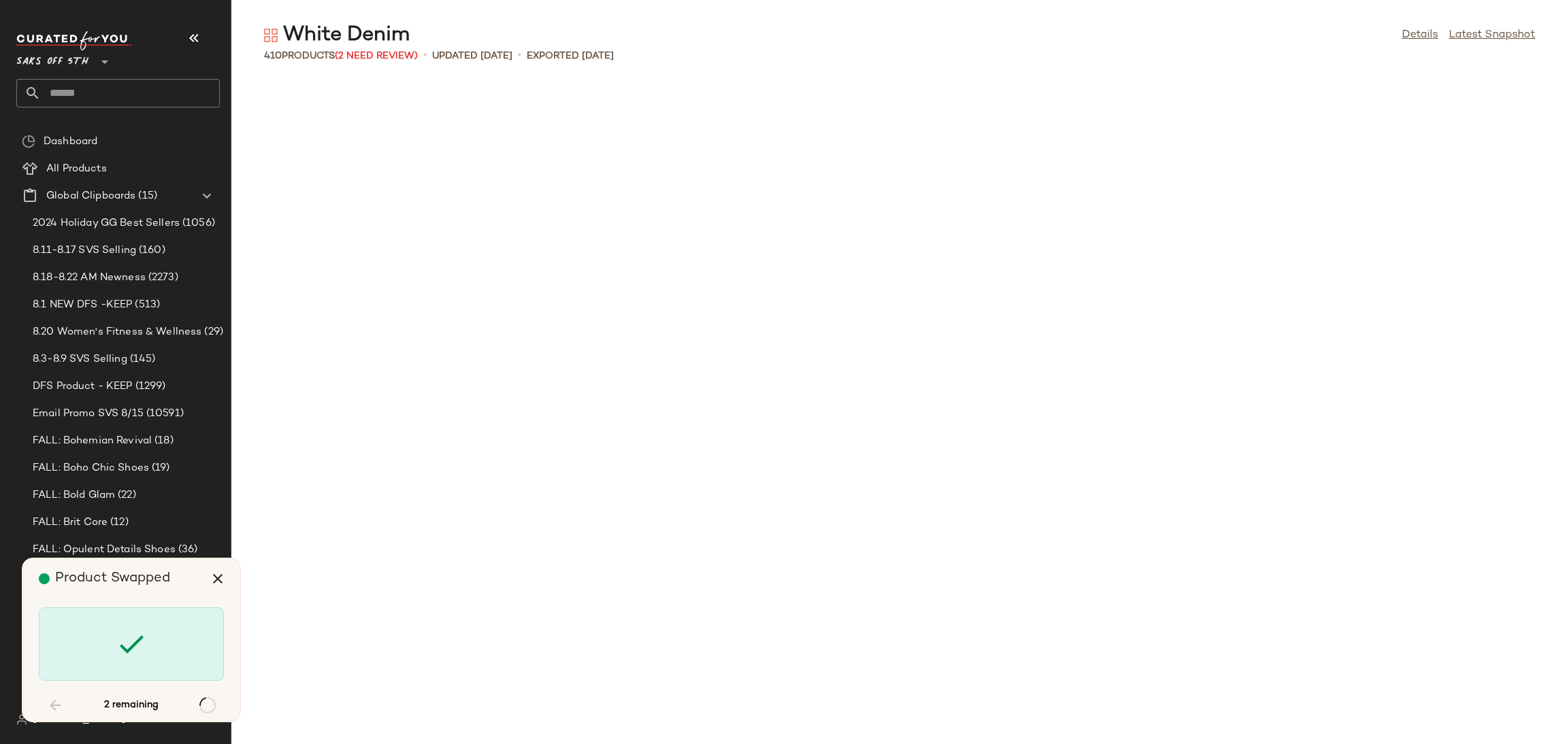
scroll to position [3237, 0]
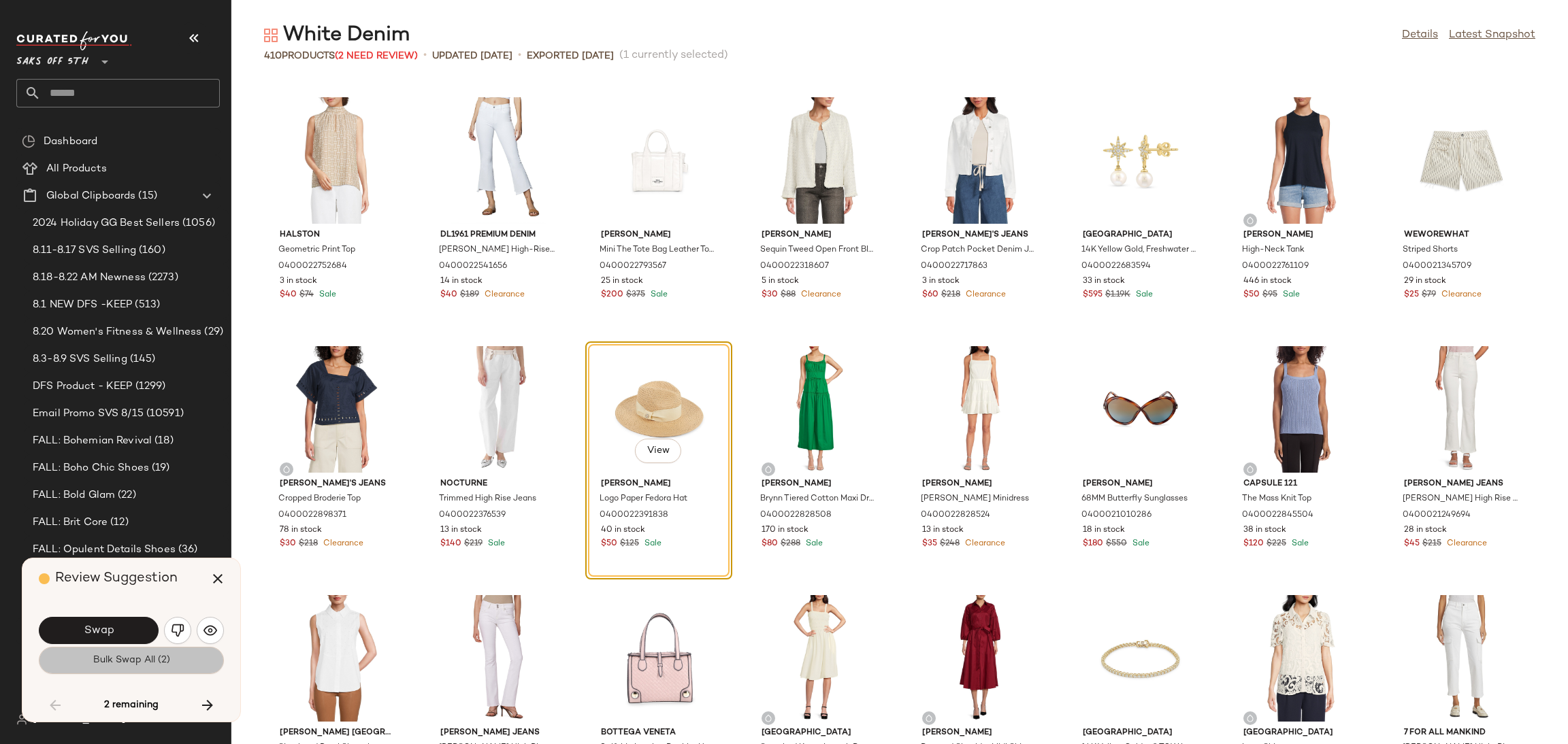
click at [141, 660] on span "Bulk Swap All (2)" at bounding box center [132, 660] width 77 height 11
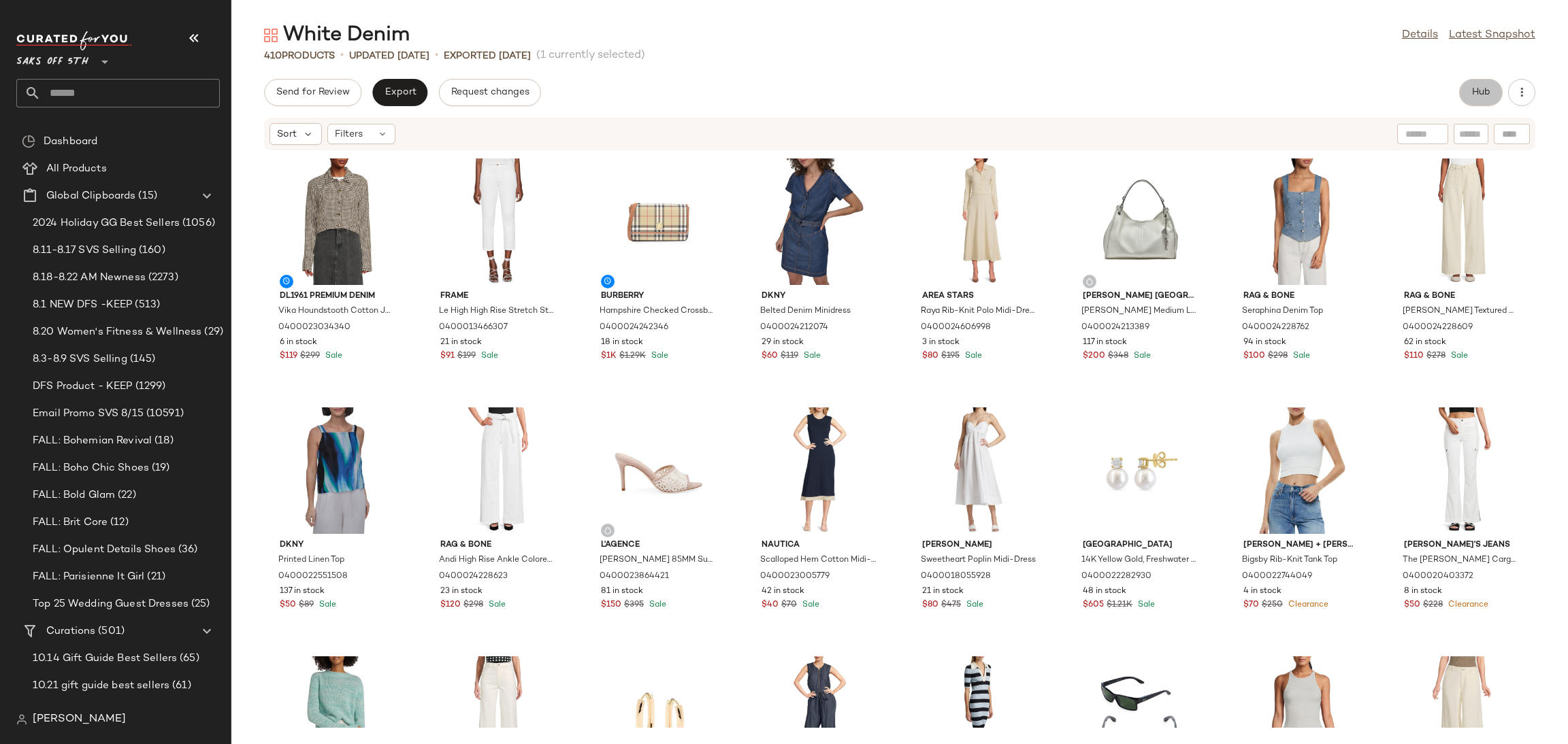
click at [1475, 98] on span "Hub" at bounding box center [1481, 92] width 19 height 11
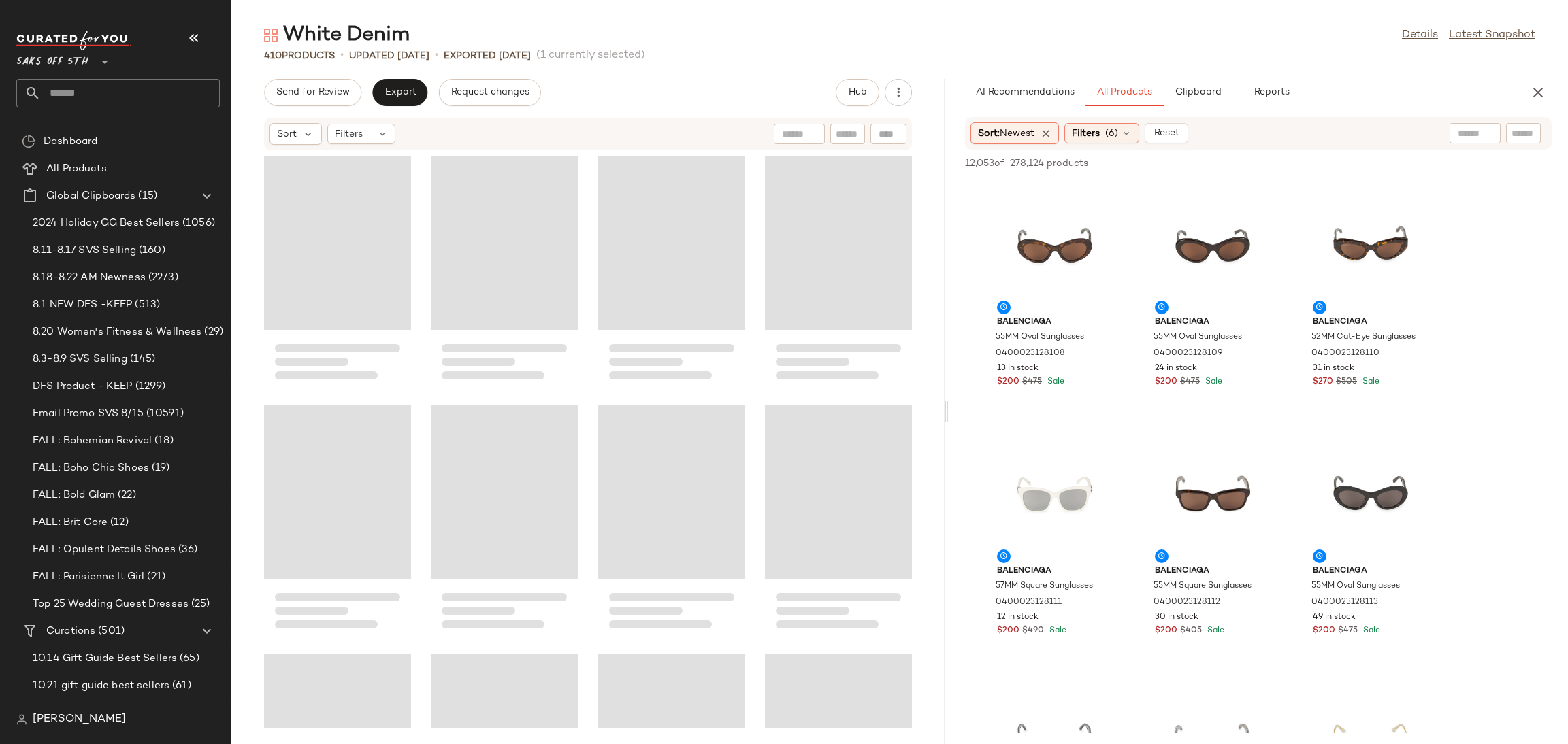
drag, startPoint x: 897, startPoint y: 410, endPoint x: 947, endPoint y: 412, distance: 50.0
click at [947, 412] on div "White Denim Details Latest Snapshot 410 Products • updated Aug 19th • Exported …" at bounding box center [900, 383] width 1337 height 723
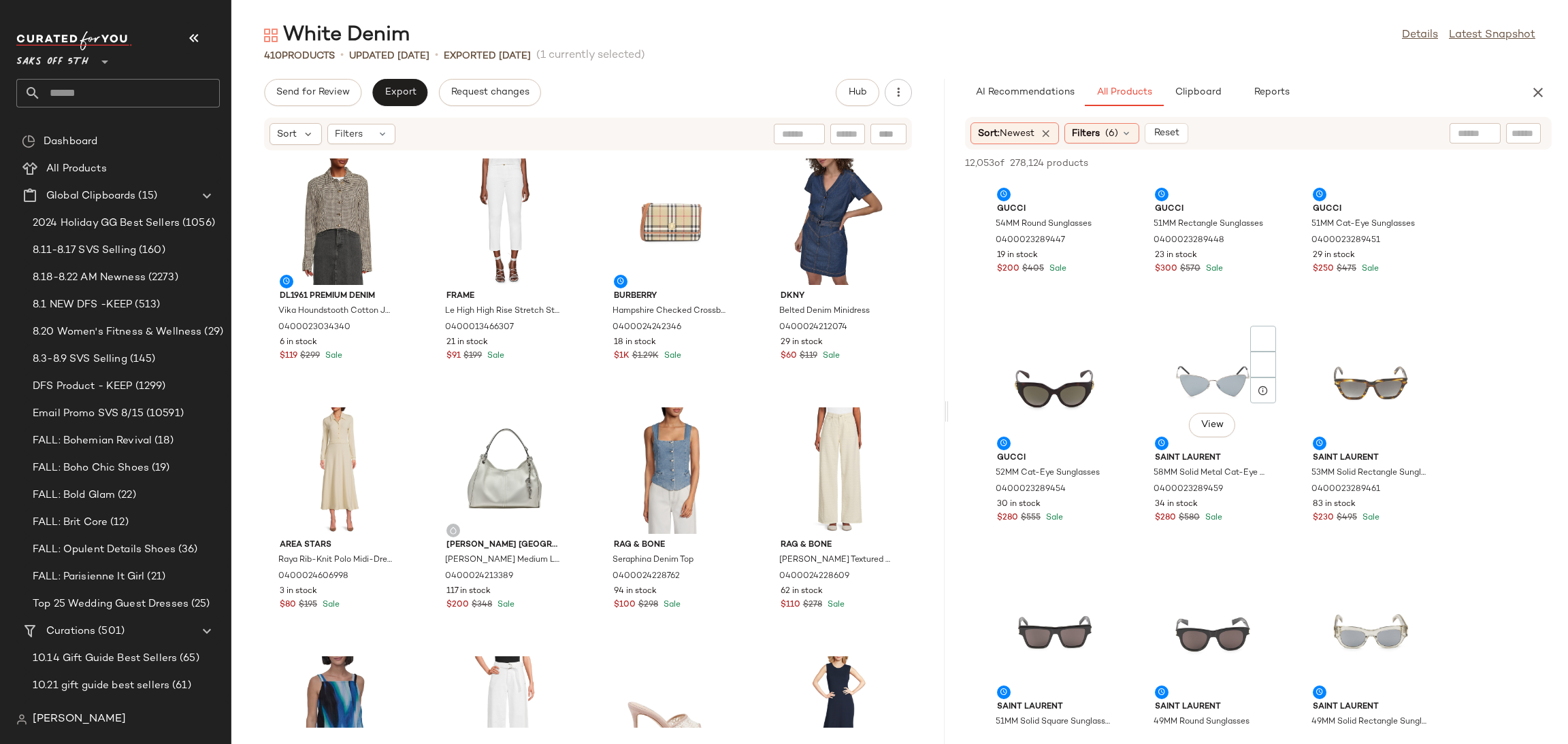
scroll to position [2113, 0]
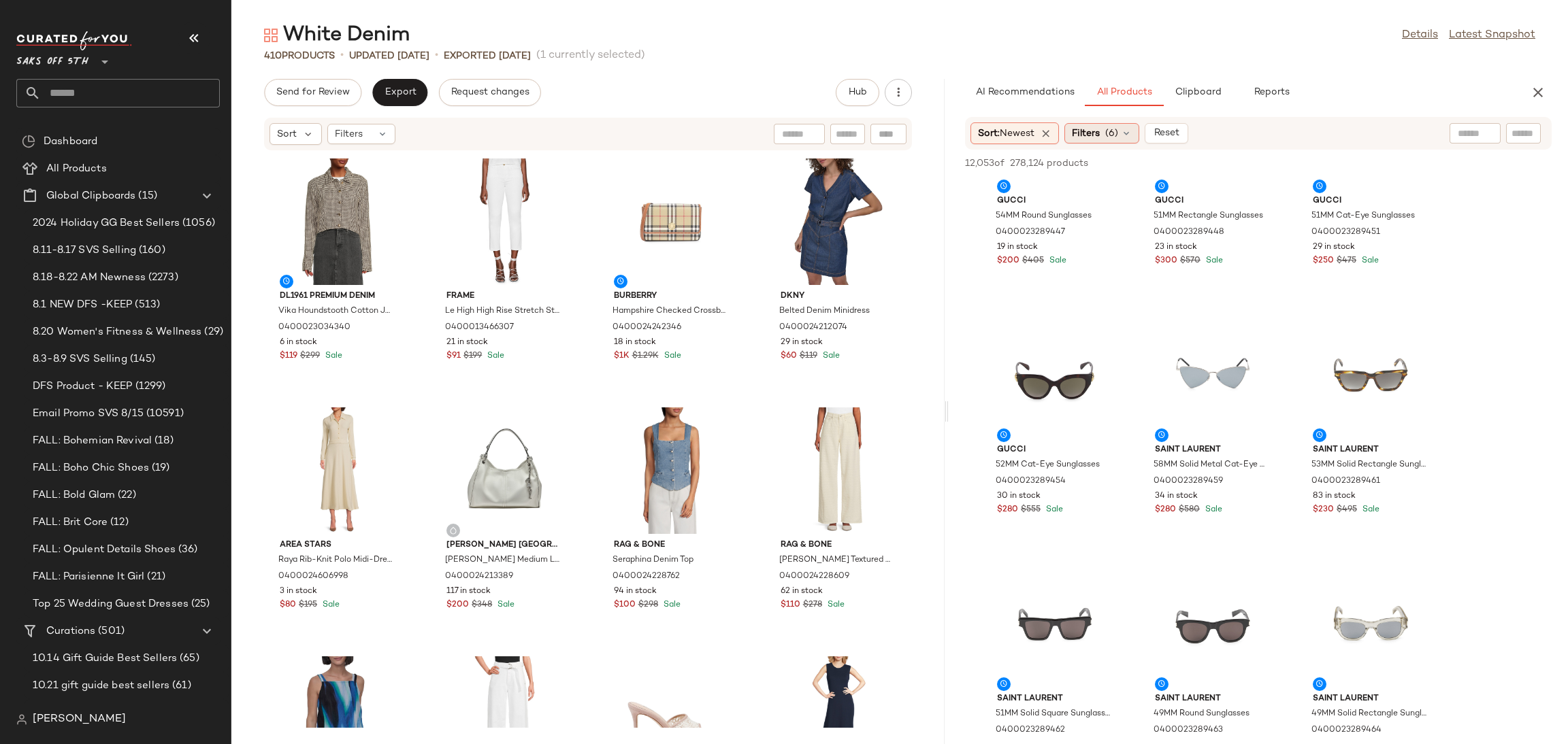
click at [1130, 130] on icon at bounding box center [1126, 133] width 11 height 11
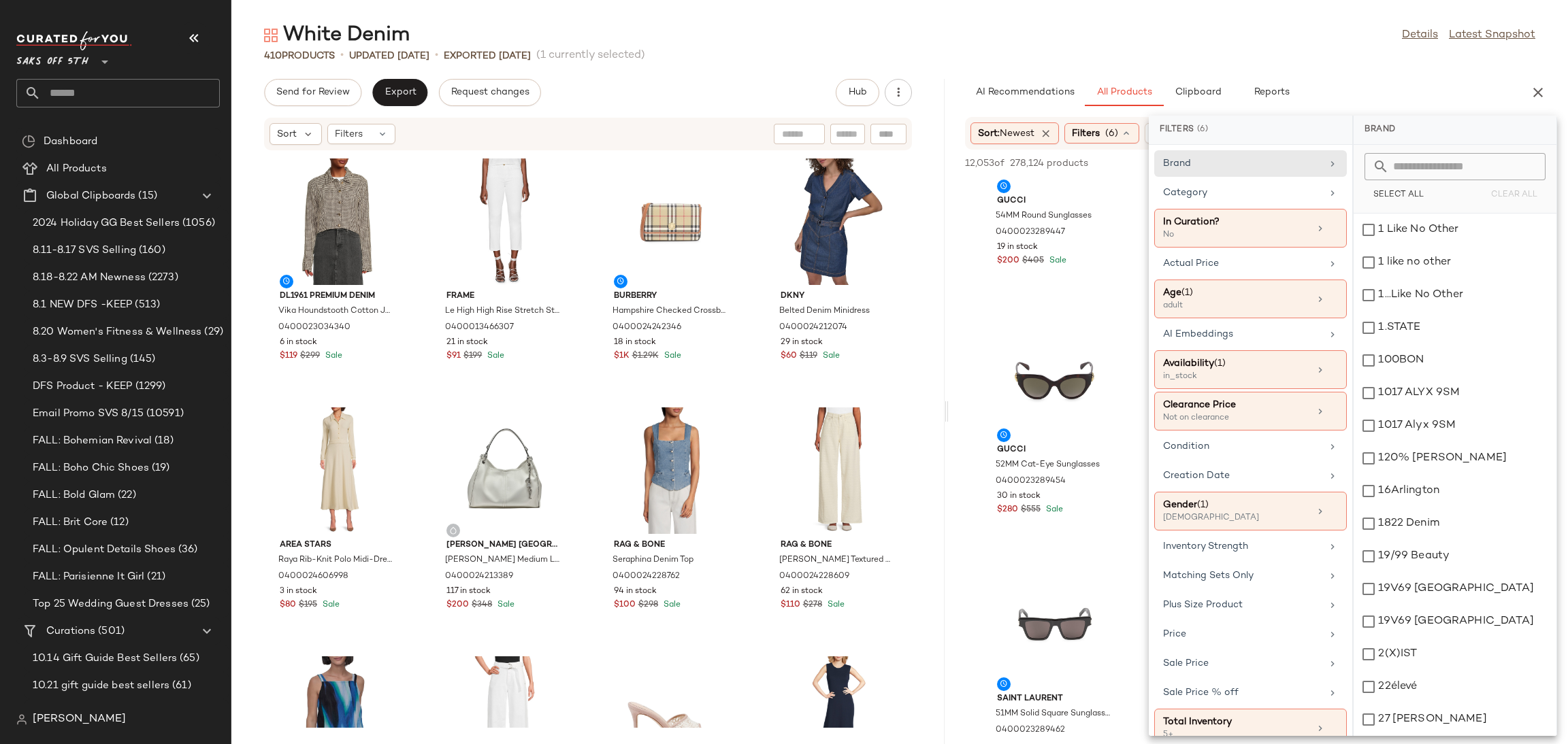
click at [1332, 63] on div "White Denim Details Latest Snapshot 410 Products • updated Aug 19th • Exported …" at bounding box center [900, 383] width 1337 height 723
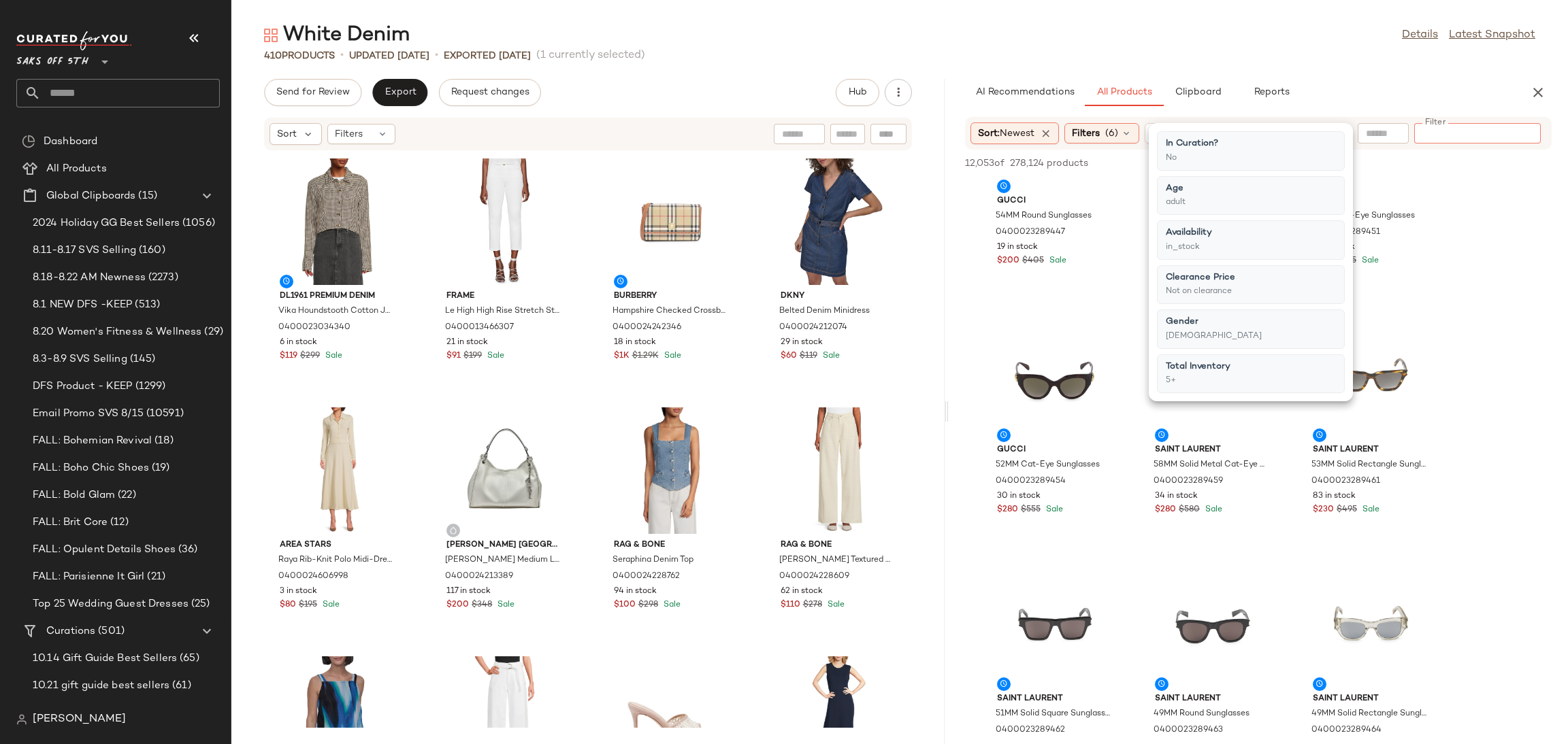
click at [1519, 132] on input "Filter" at bounding box center [1477, 134] width 115 height 14
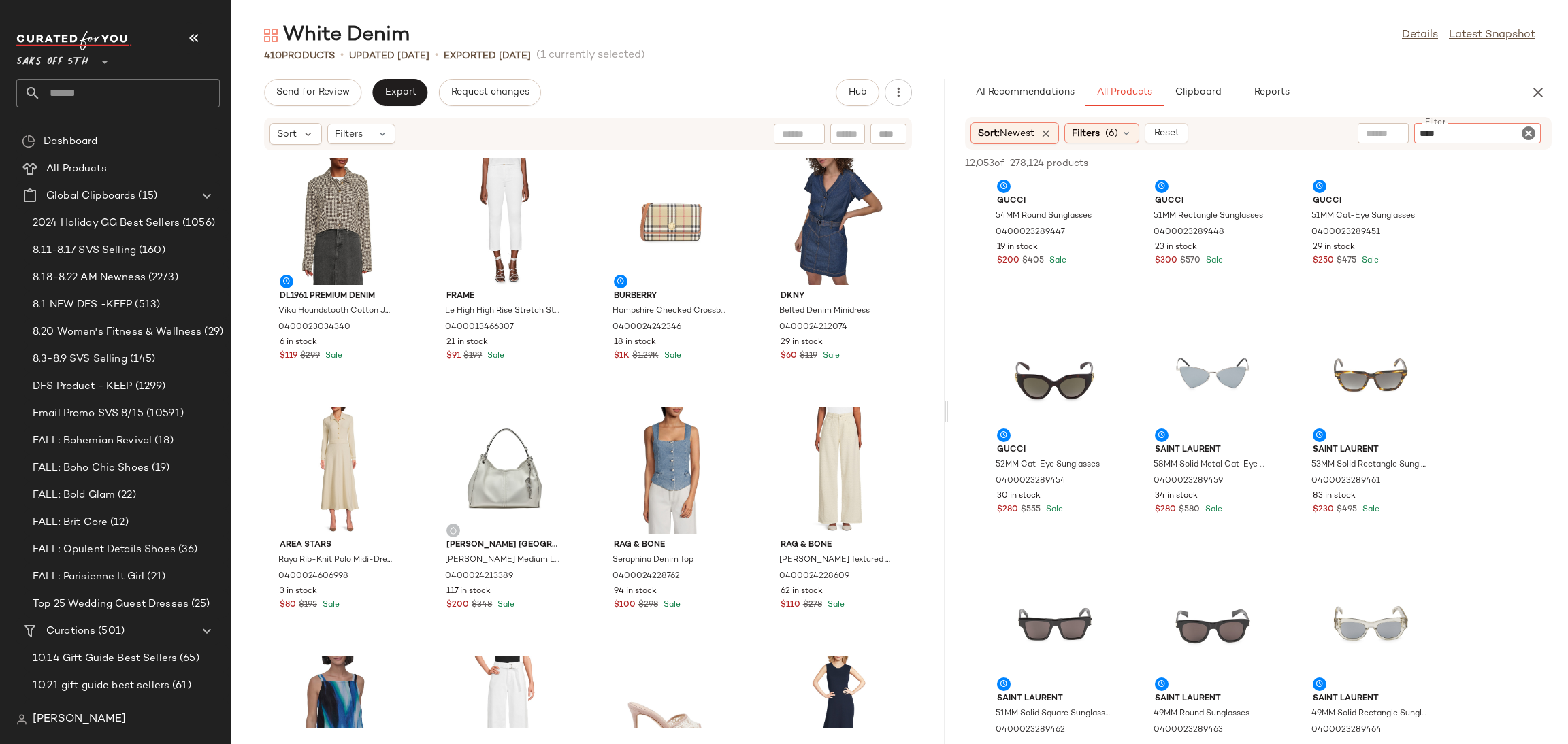
type input "*****"
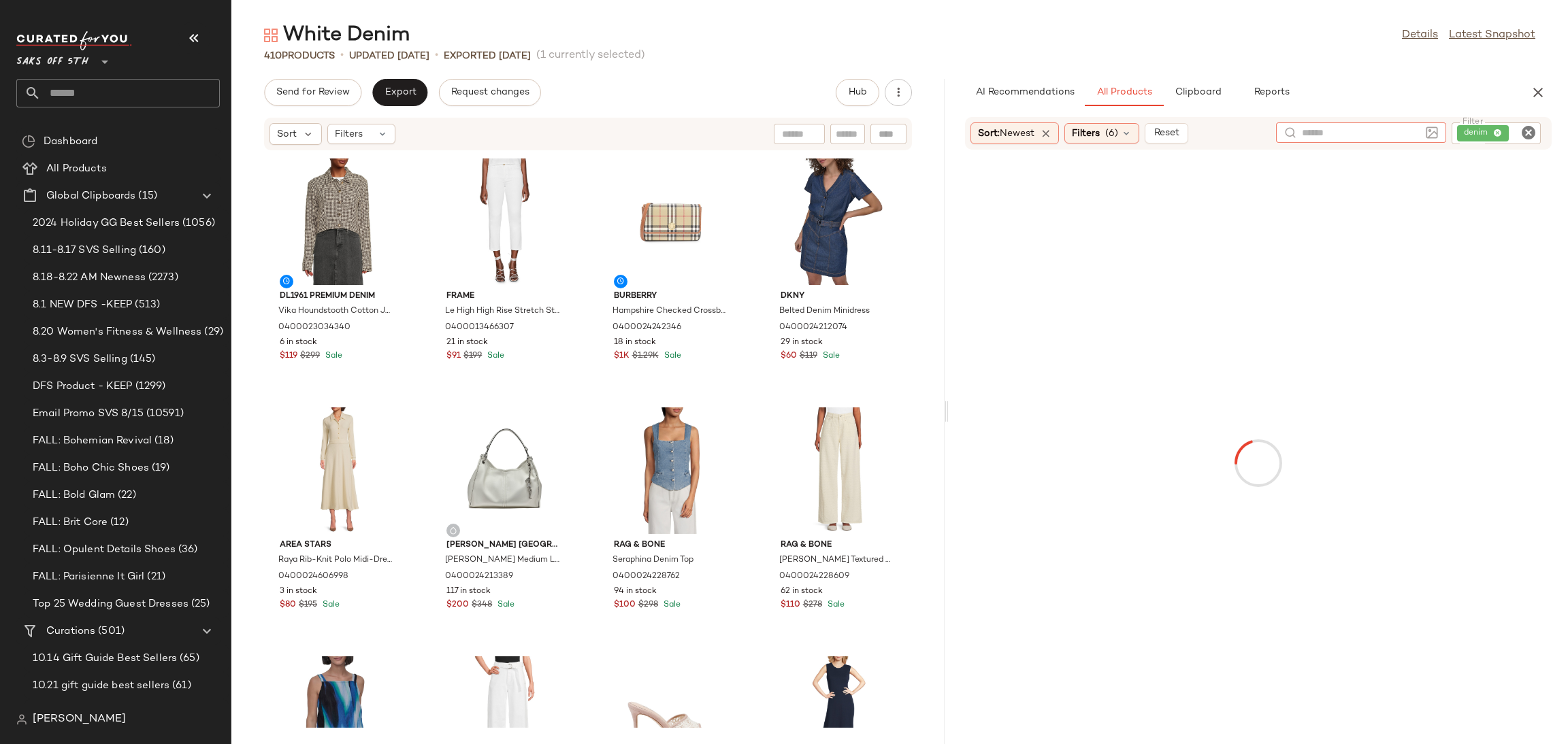
click at [1334, 139] on input "text" at bounding box center [1361, 133] width 118 height 14
type input "*****"
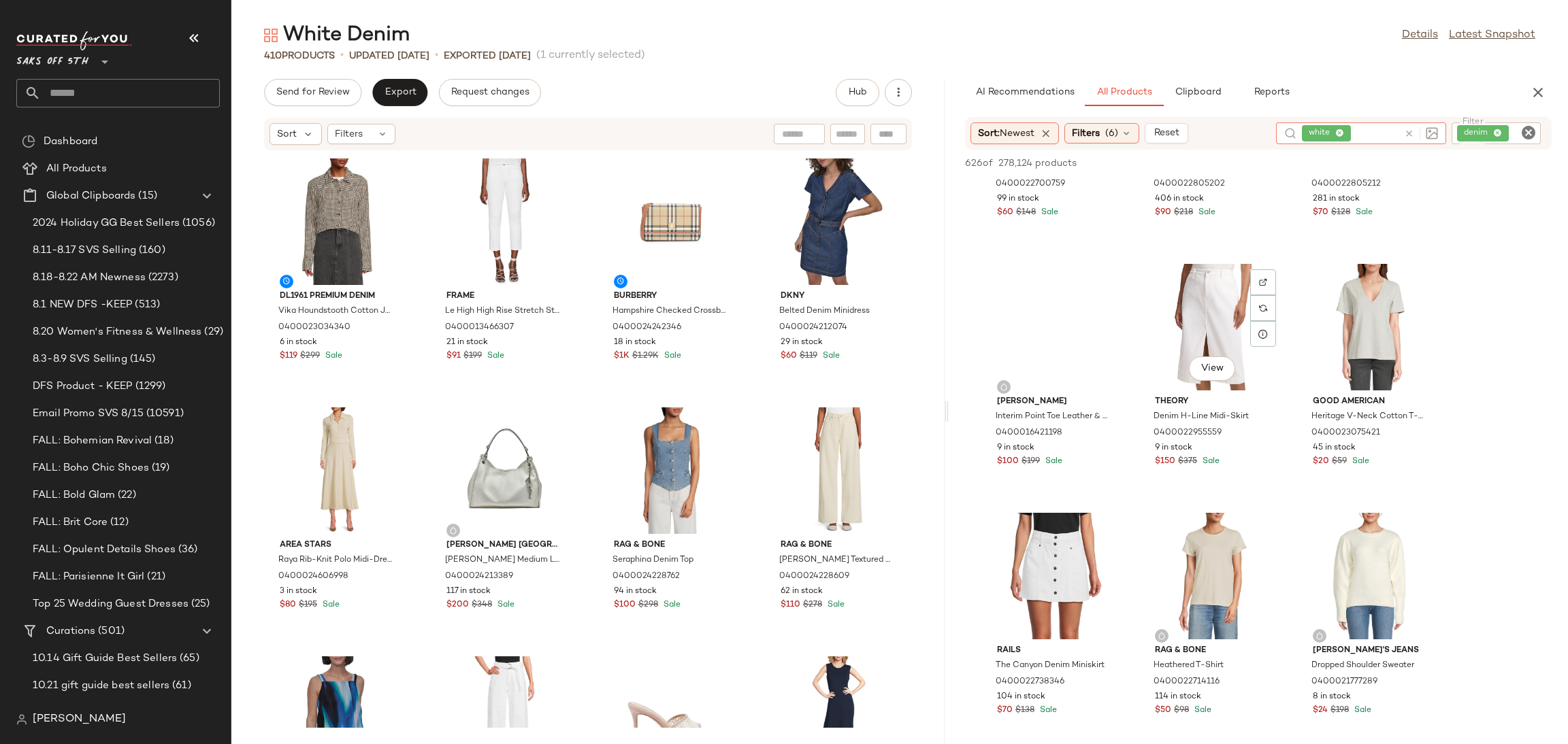
scroll to position [409, 0]
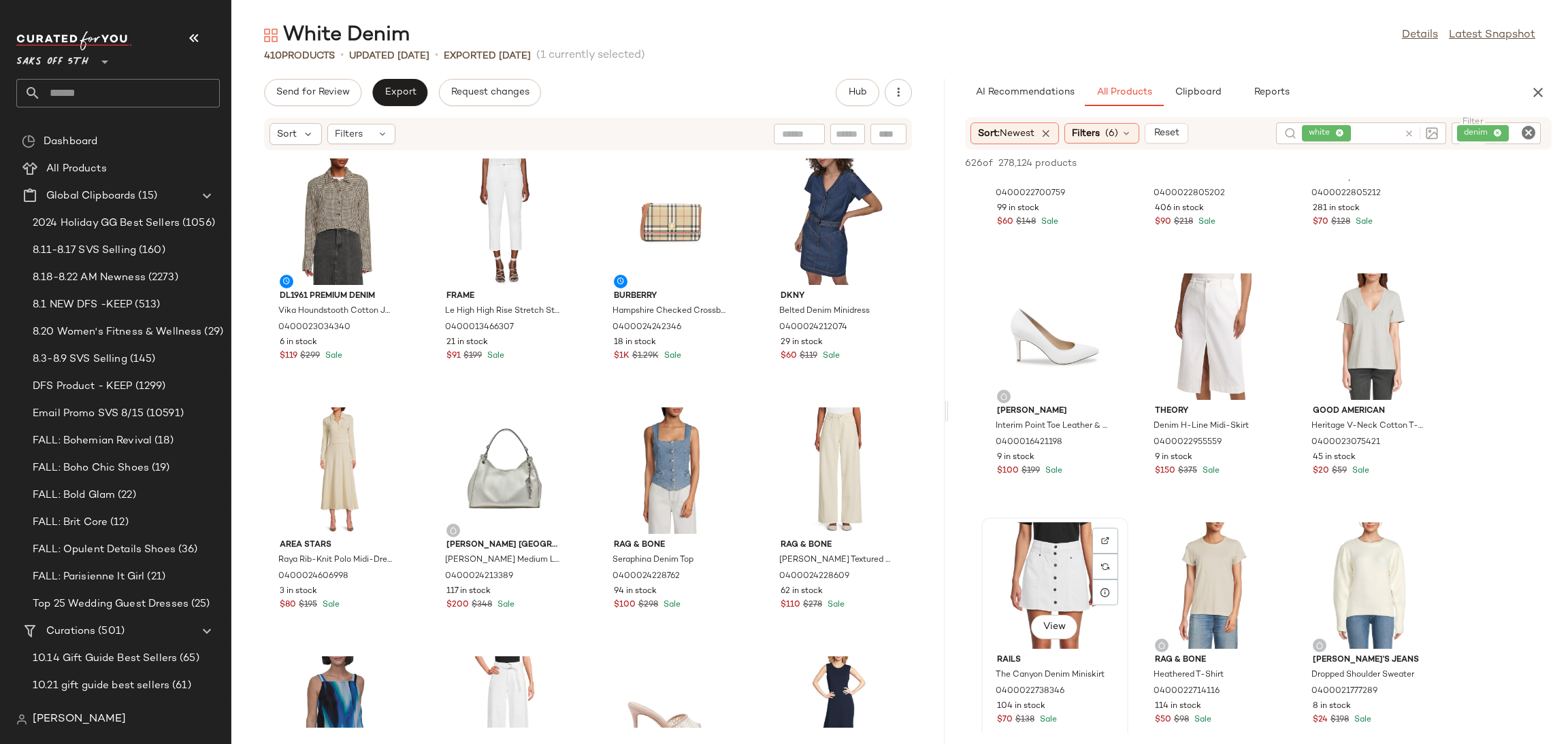
click at [1040, 538] on div "View" at bounding box center [1054, 586] width 137 height 127
click at [1359, 169] on button "Add to Top" at bounding box center [1357, 163] width 65 height 16
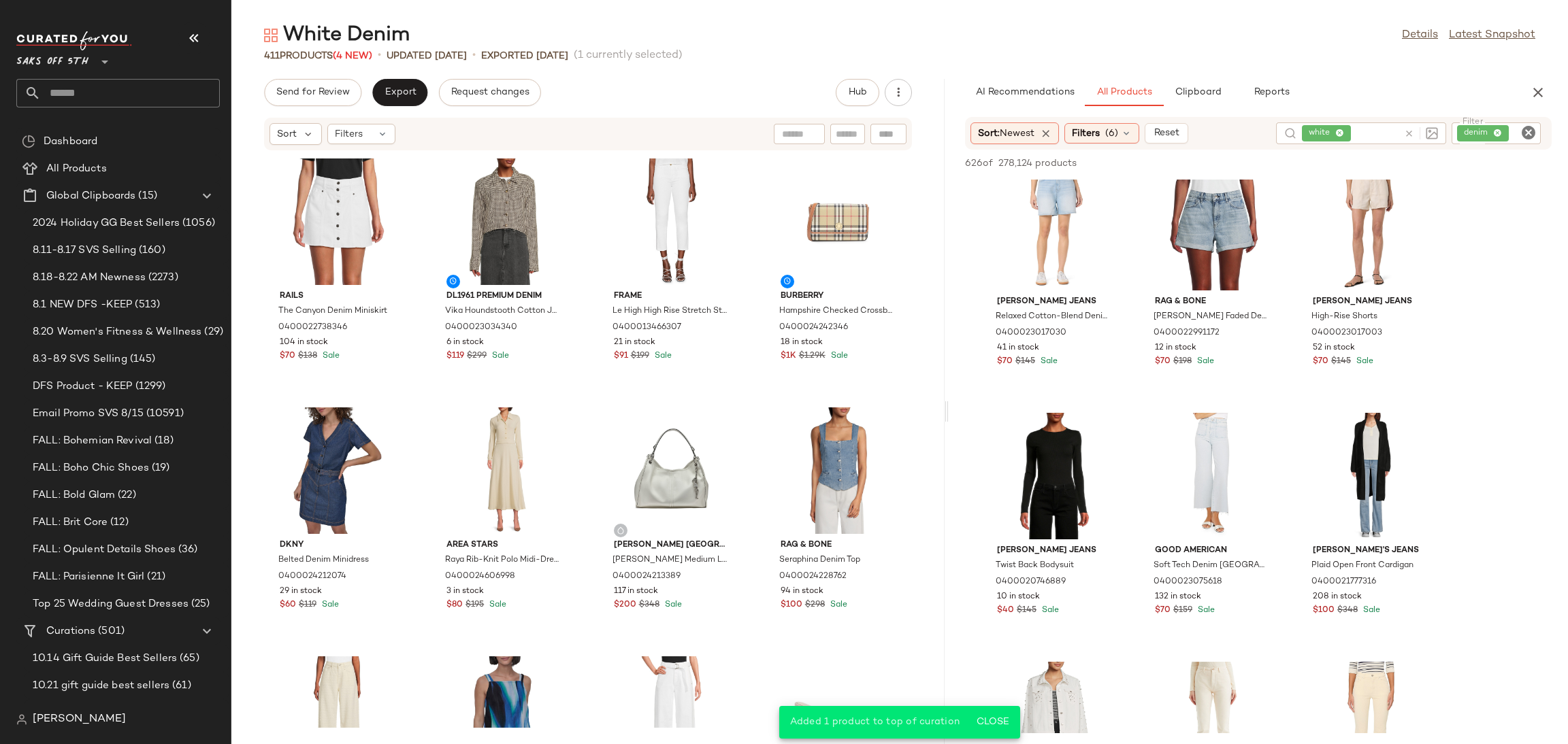
scroll to position [1517, 0]
click at [1064, 471] on div "View" at bounding box center [1054, 474] width 137 height 127
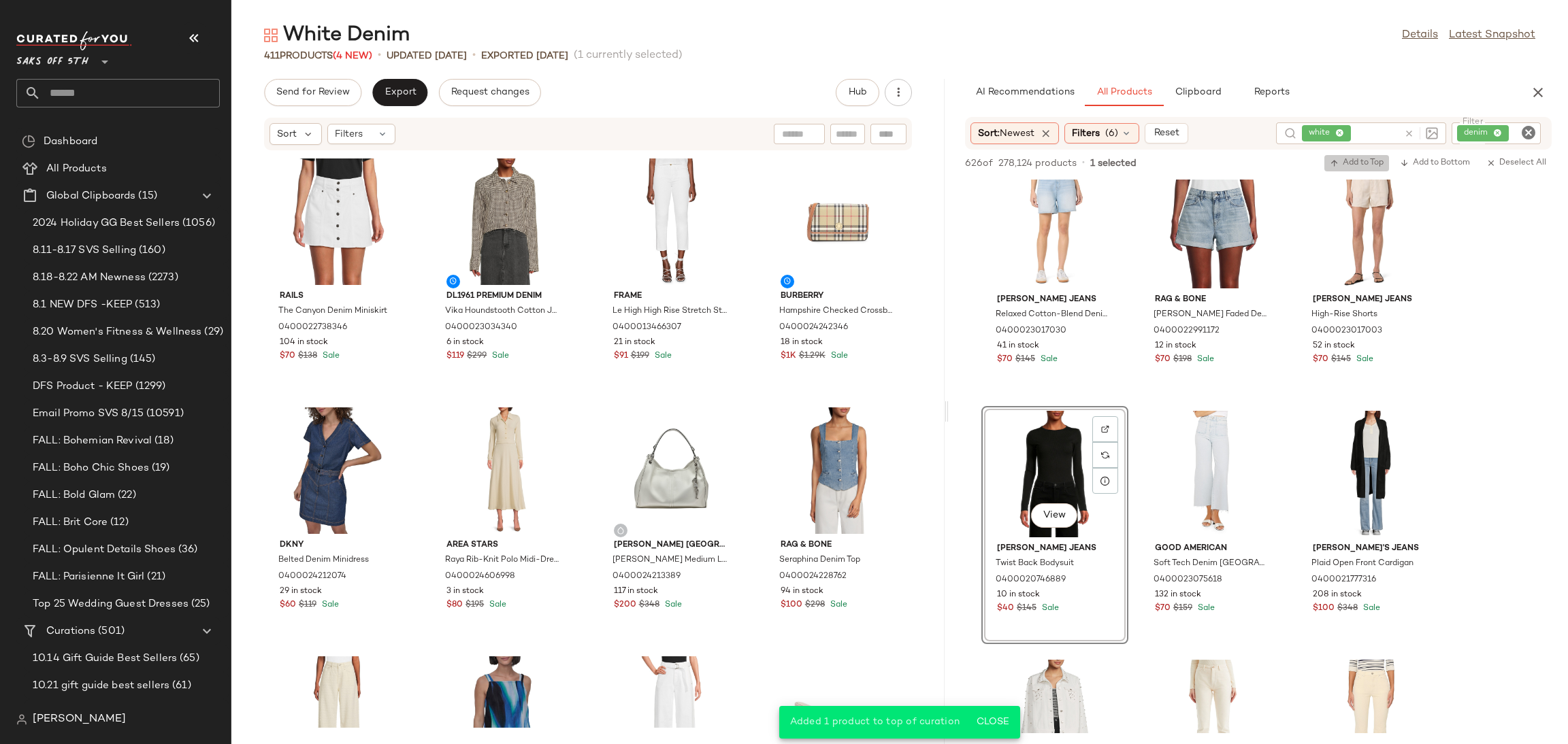
click at [1365, 160] on span "Add to Top" at bounding box center [1357, 163] width 53 height 10
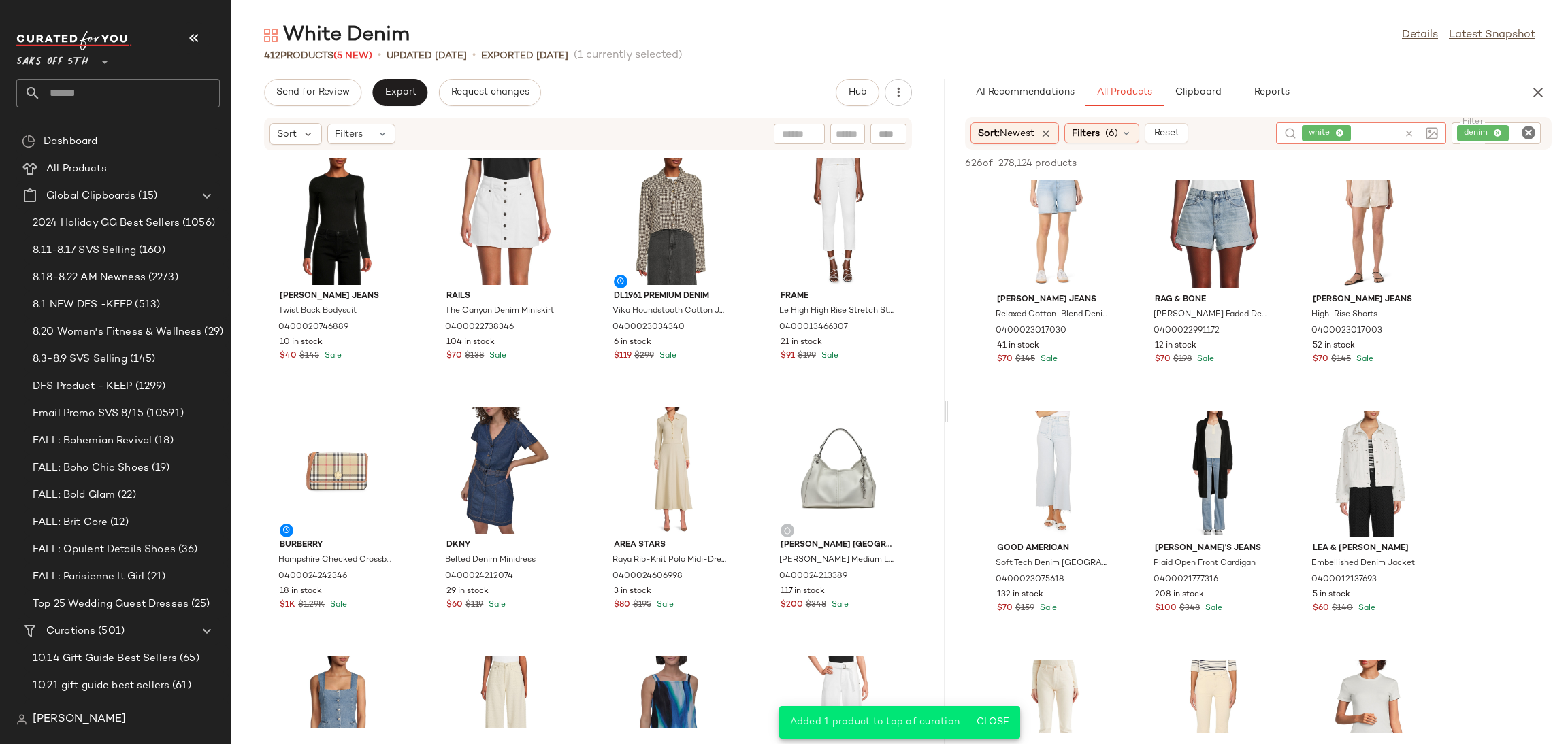
click at [1408, 133] on icon at bounding box center [1409, 134] width 11 height 11
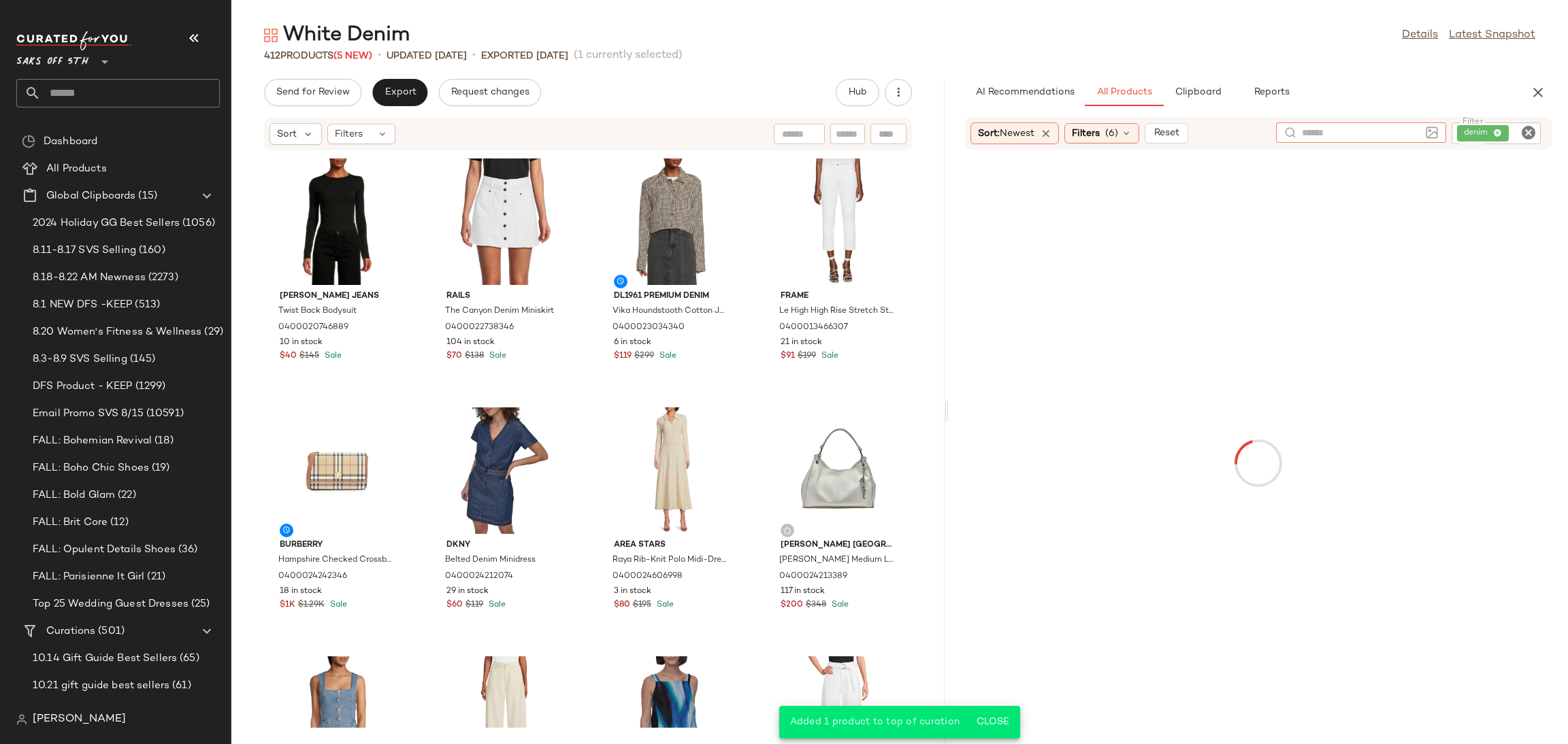
click at [1529, 132] on icon "Clear Filter" at bounding box center [1528, 132] width 16 height 16
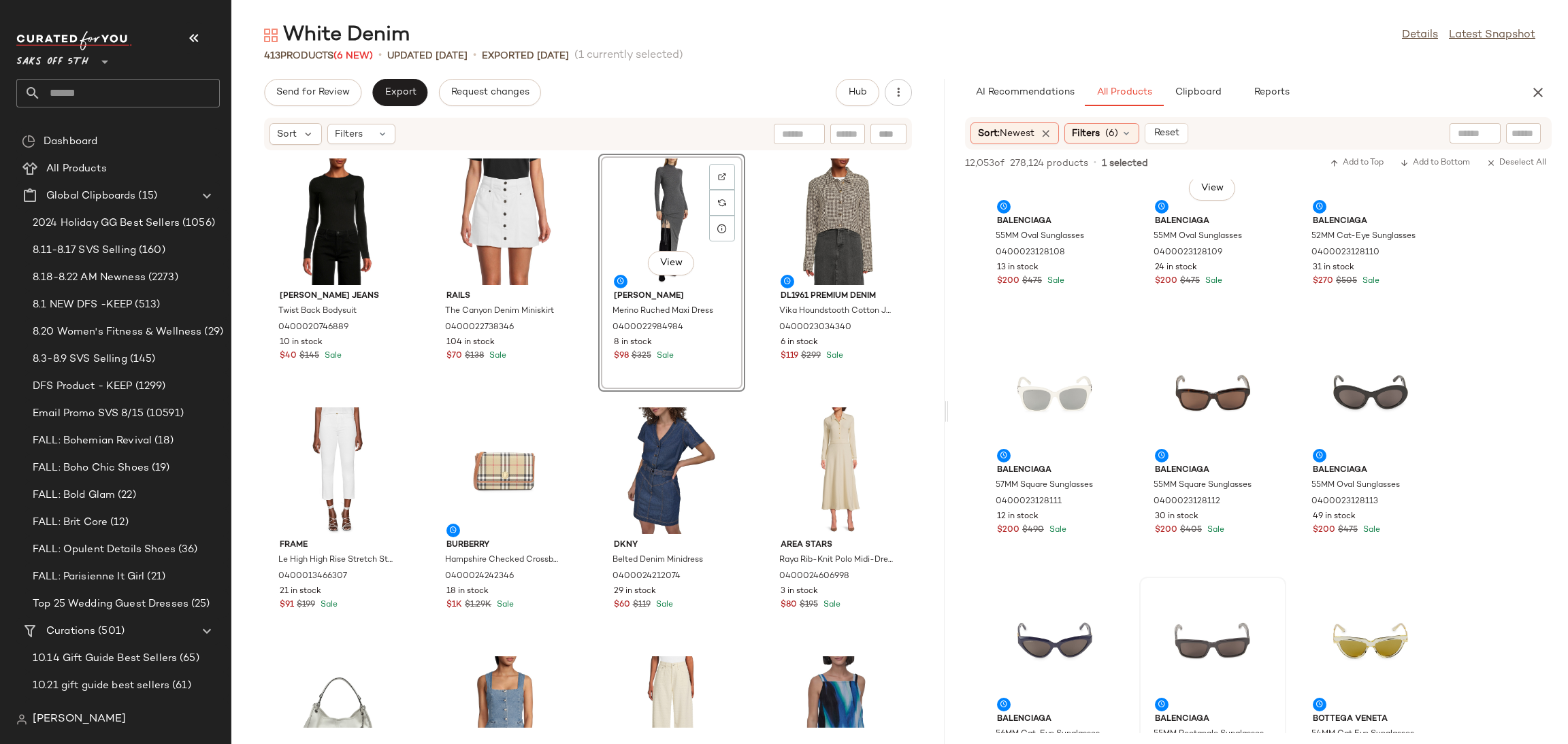
scroll to position [0, 0]
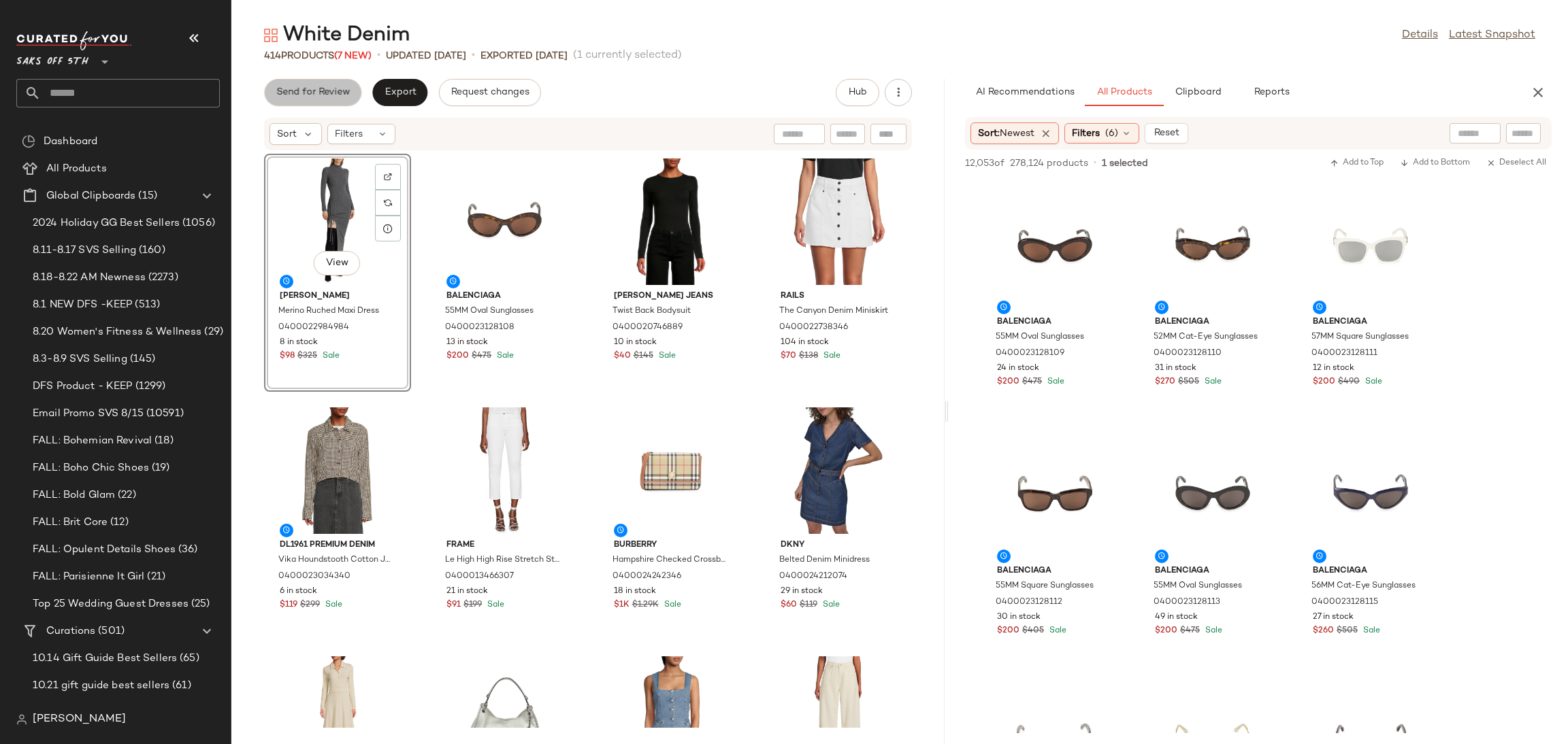
click at [324, 94] on span "Send for Review" at bounding box center [312, 92] width 74 height 11
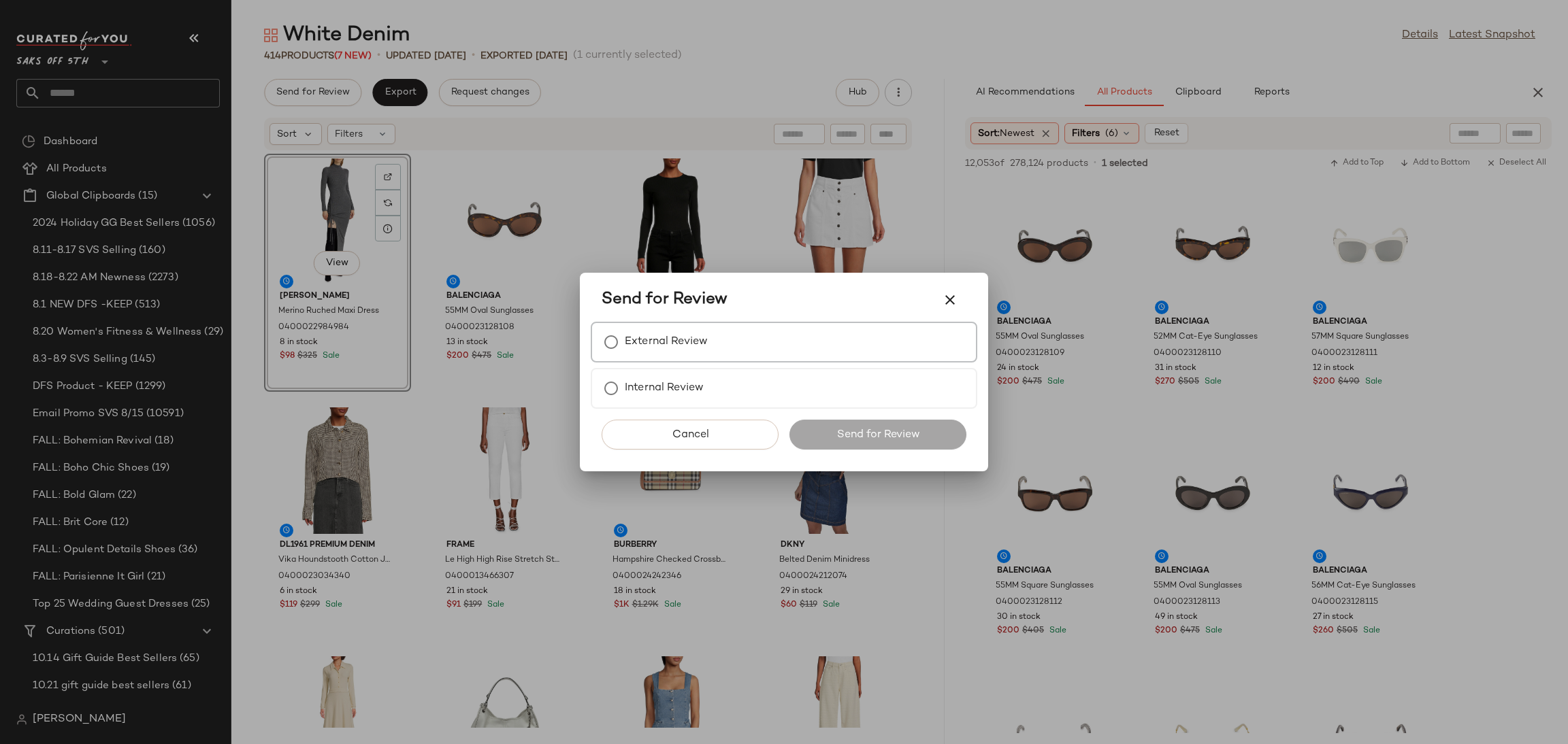
click at [671, 355] on label "External Review" at bounding box center [666, 342] width 83 height 27
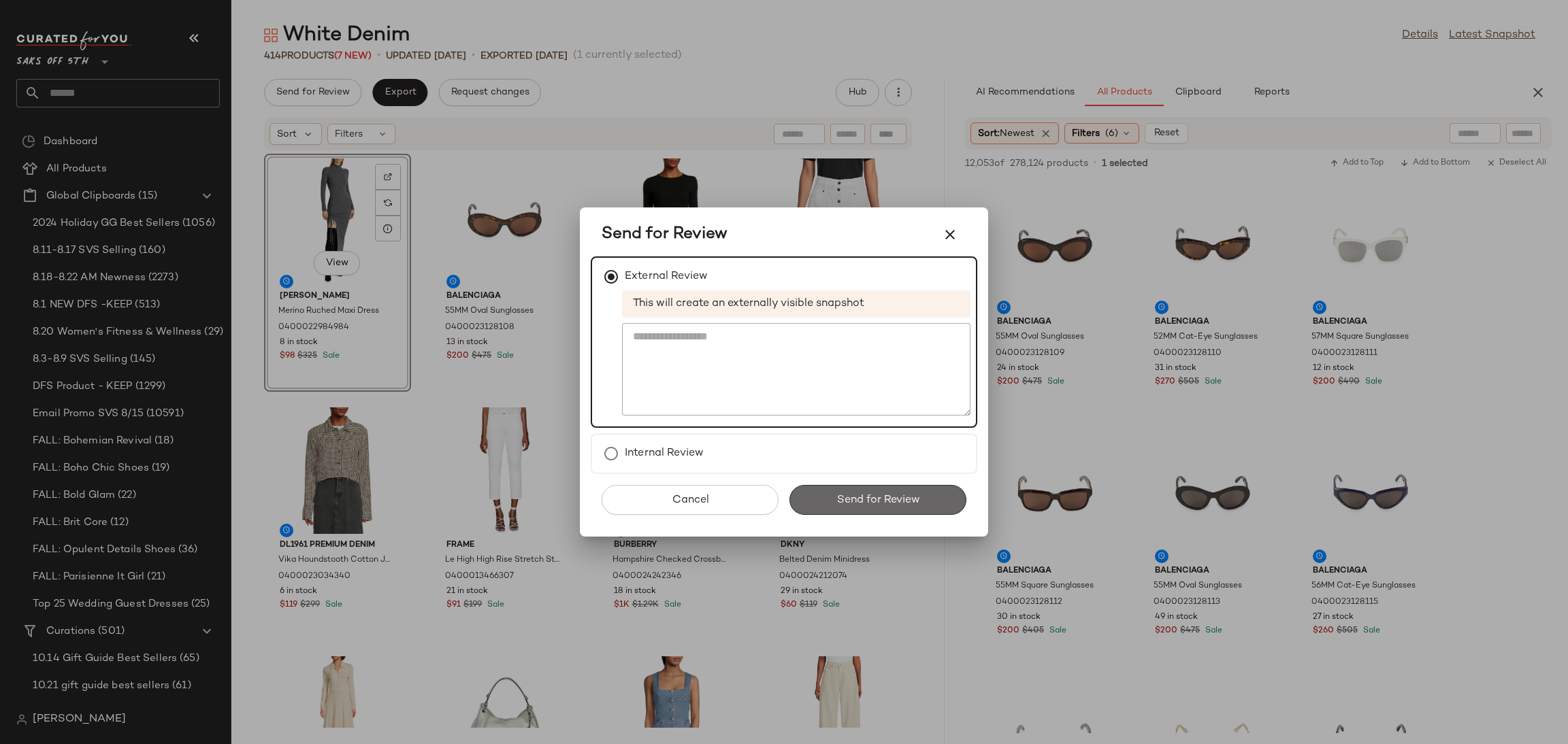
click at [841, 499] on span "Send for Review" at bounding box center [877, 500] width 84 height 13
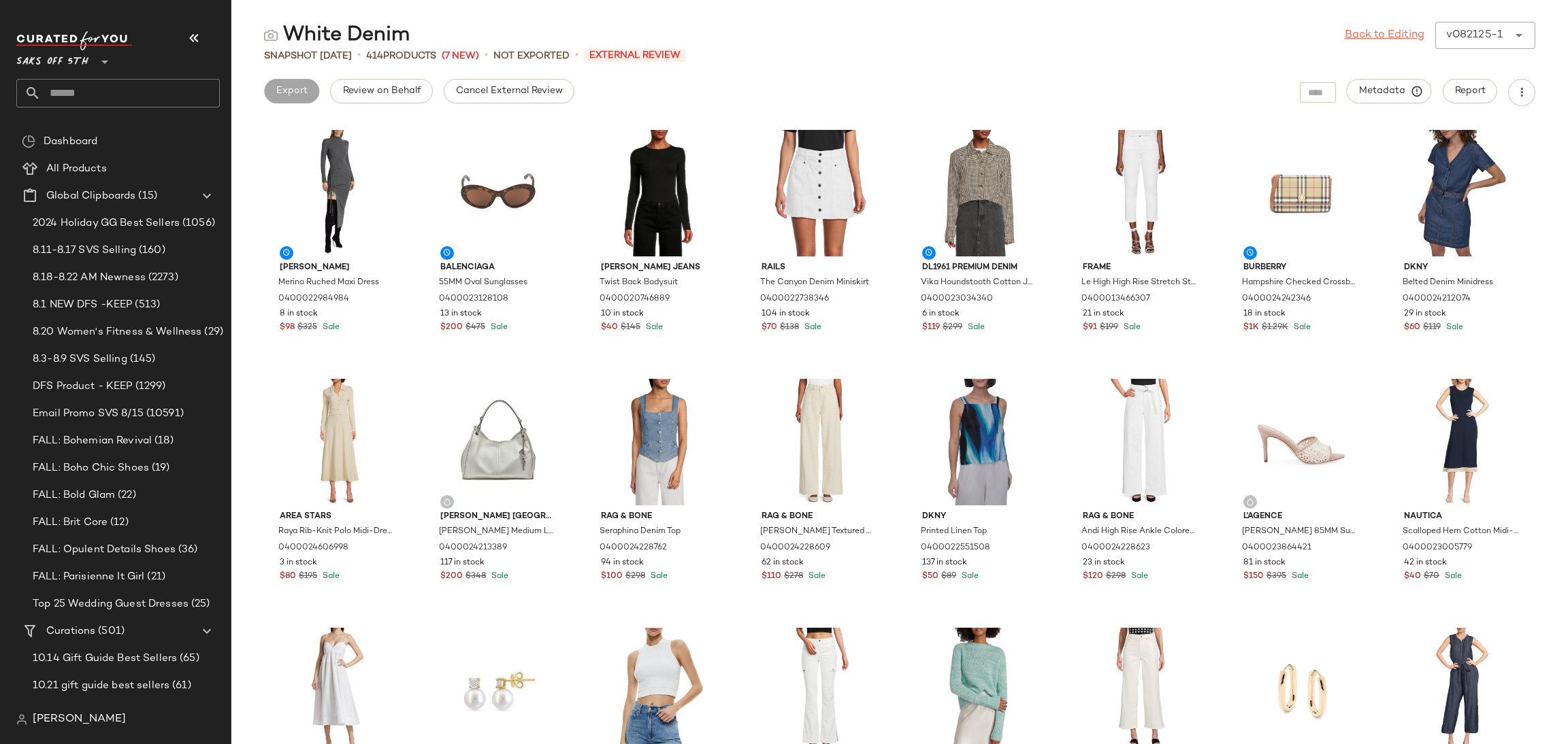
click at [1359, 40] on link "Back to Editing" at bounding box center [1384, 35] width 79 height 16
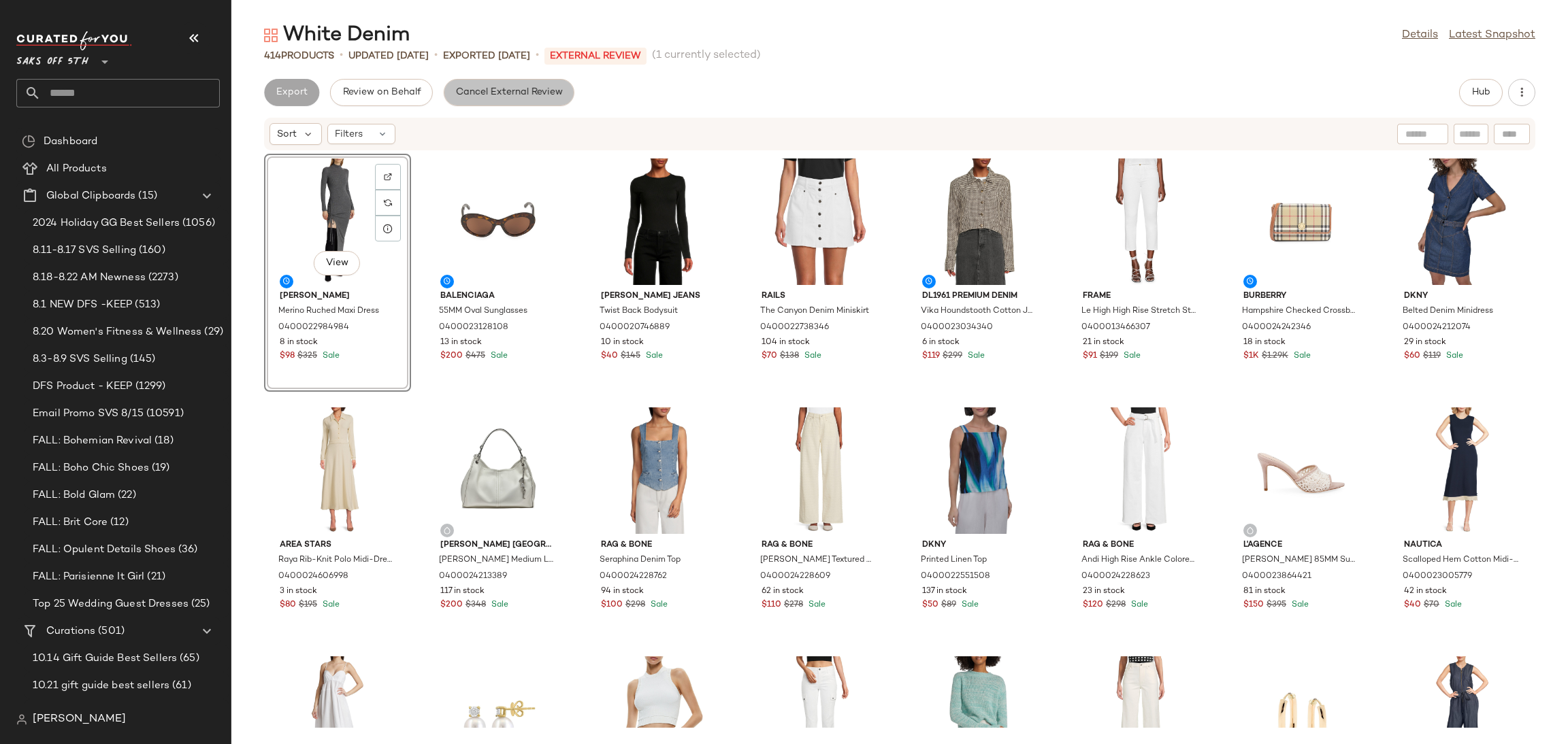
click at [517, 97] on span "Cancel External Review" at bounding box center [509, 92] width 108 height 11
click at [405, 91] on span "Export" at bounding box center [400, 92] width 32 height 11
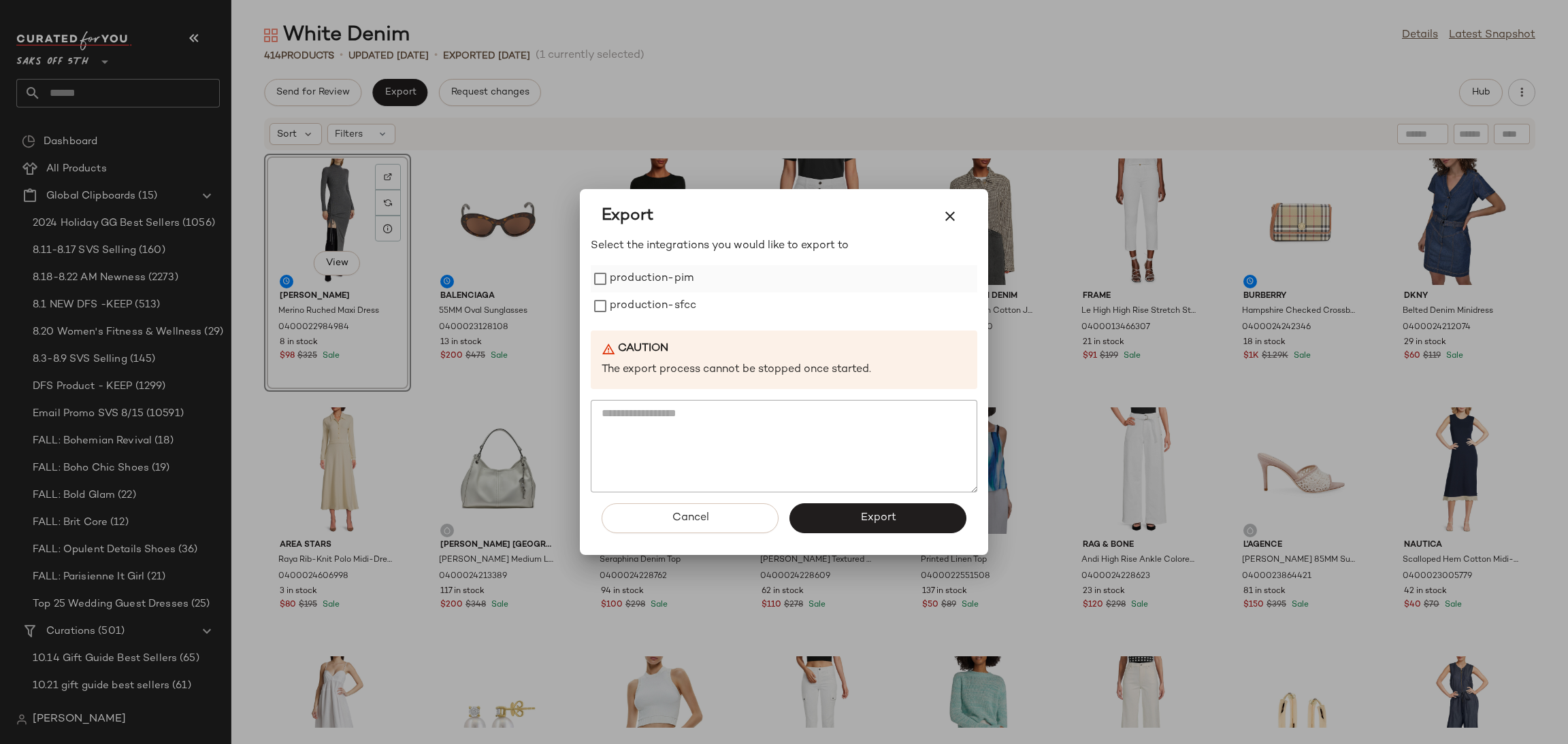
click at [663, 278] on label "production-pim" at bounding box center [651, 278] width 84 height 27
click at [654, 318] on label "production-sfcc" at bounding box center [653, 306] width 87 height 27
click at [858, 527] on button "Export" at bounding box center [878, 518] width 177 height 30
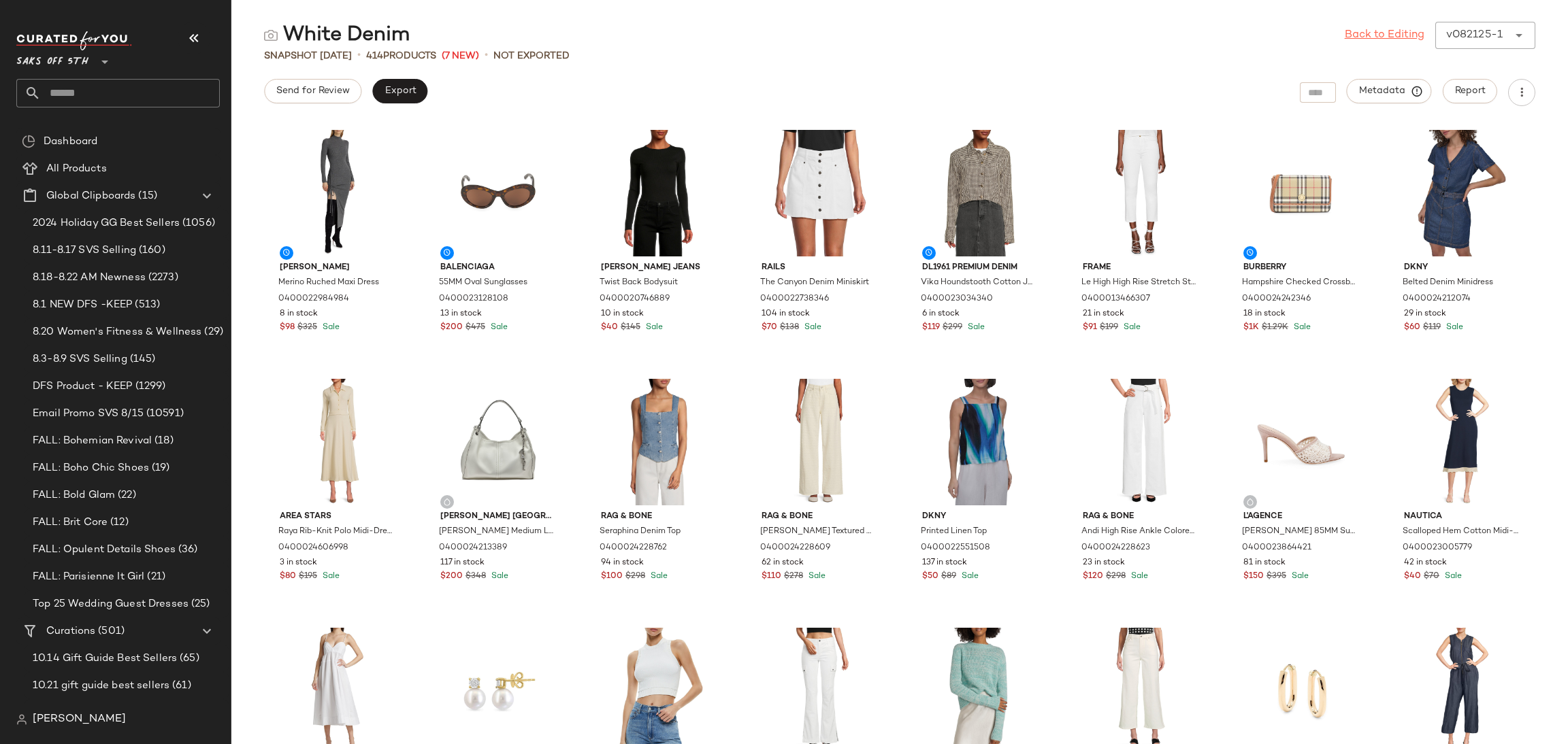
click at [1375, 41] on link "Back to Editing" at bounding box center [1384, 35] width 79 height 16
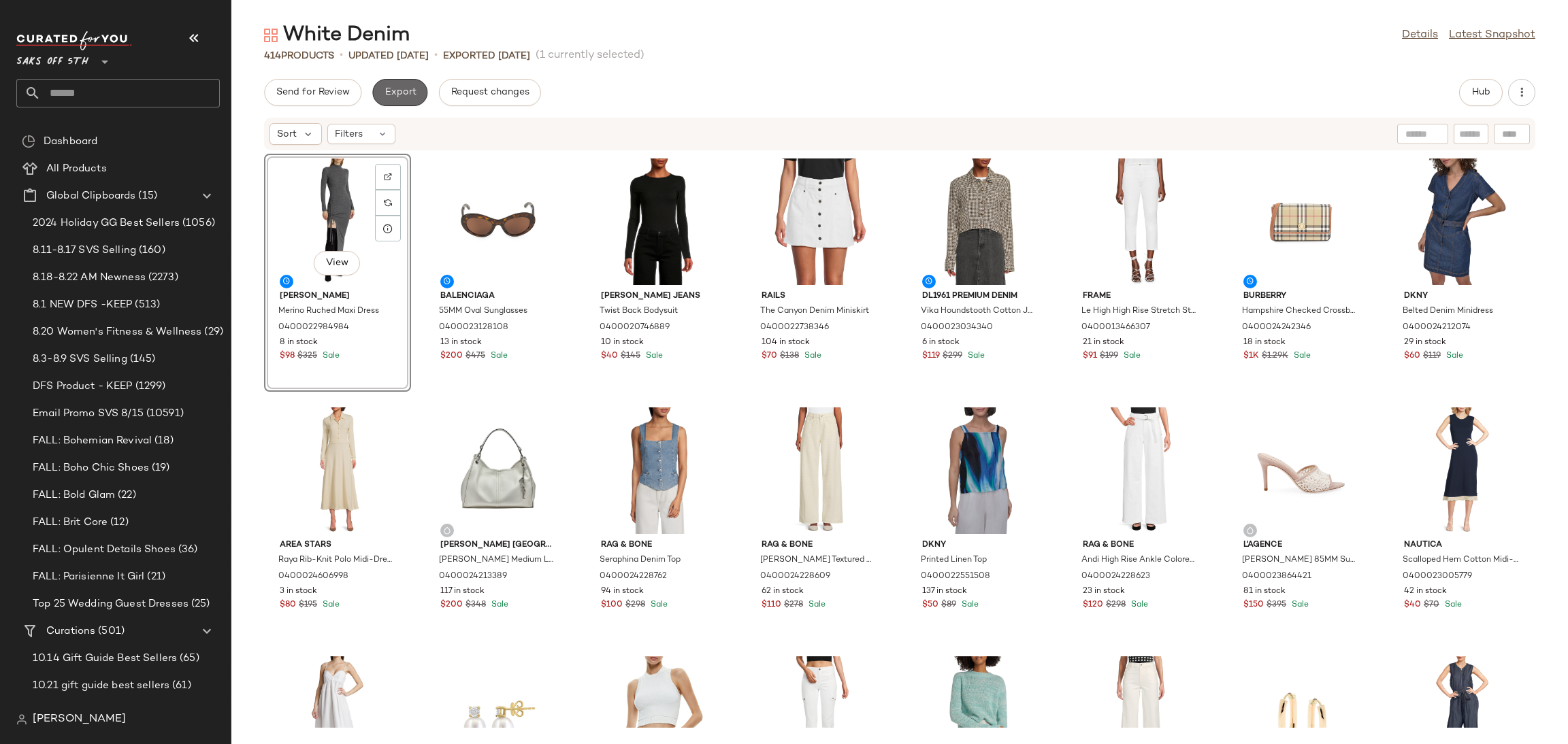
click at [403, 94] on span "Export" at bounding box center [400, 92] width 32 height 11
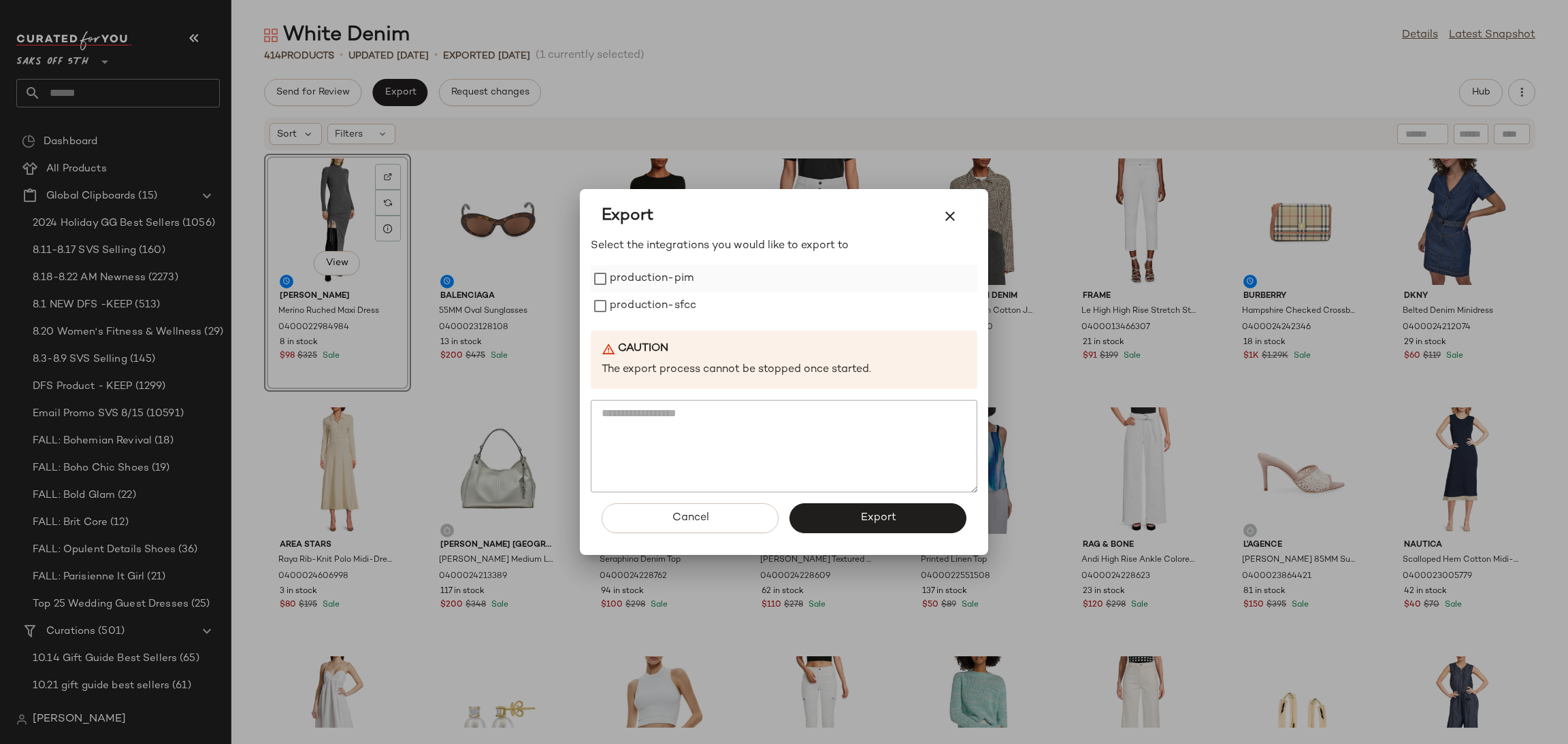
click at [615, 277] on label "production-pim" at bounding box center [651, 278] width 84 height 27
click at [618, 297] on label "production-sfcc" at bounding box center [653, 306] width 87 height 27
click at [834, 508] on button "Export" at bounding box center [878, 518] width 177 height 30
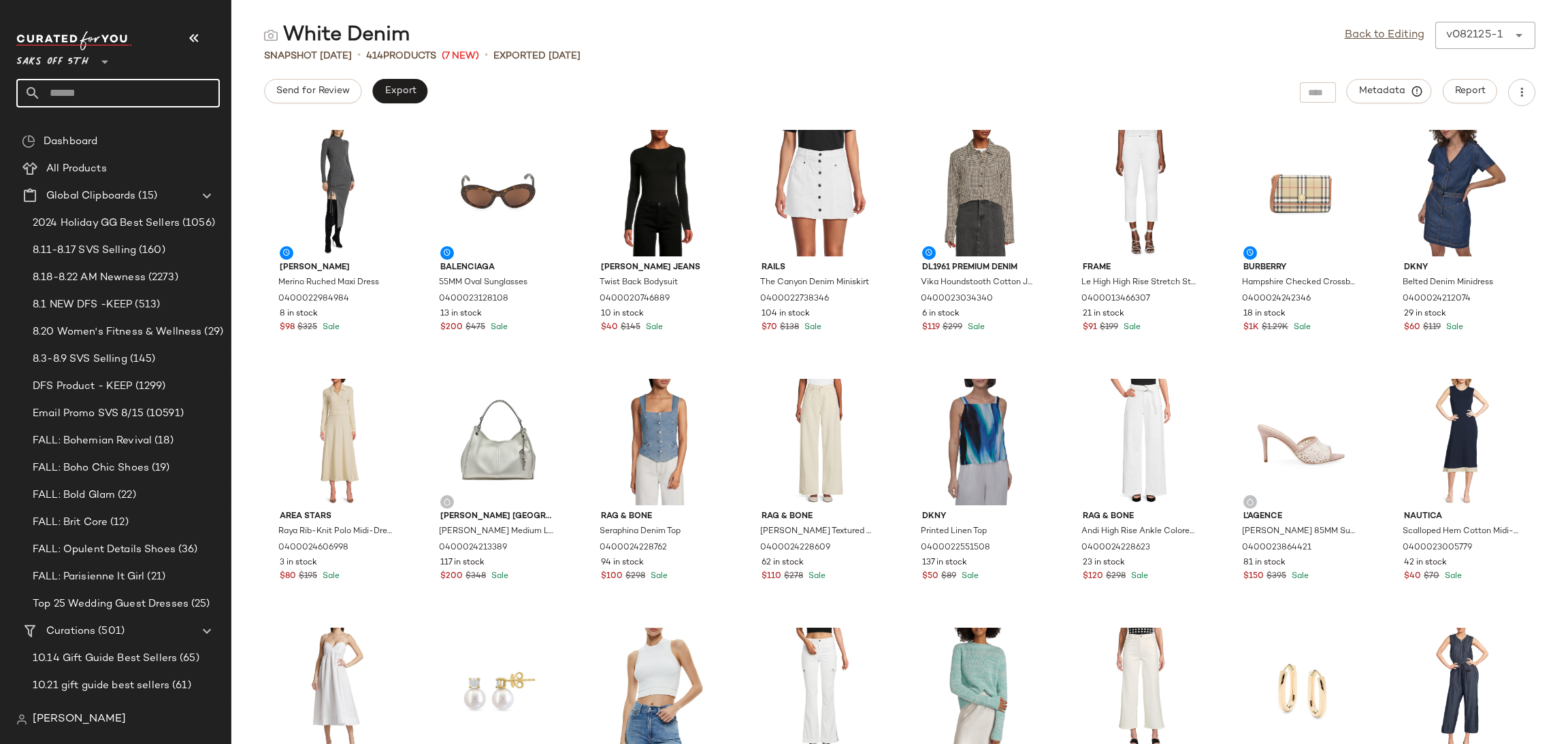
click at [138, 94] on input "text" at bounding box center [130, 93] width 179 height 29
type input "******"
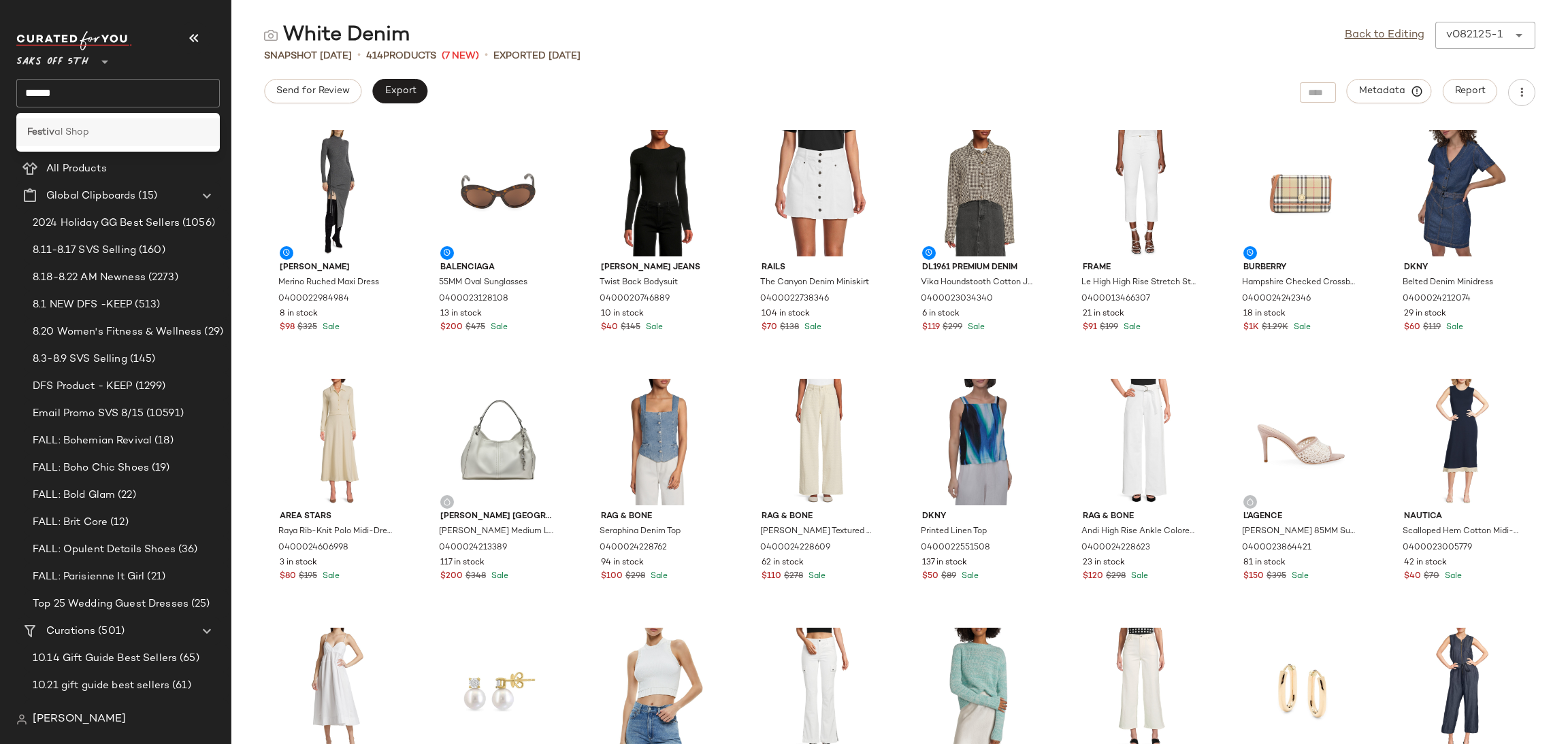
click at [72, 131] on span "al Shop" at bounding box center [71, 132] width 34 height 14
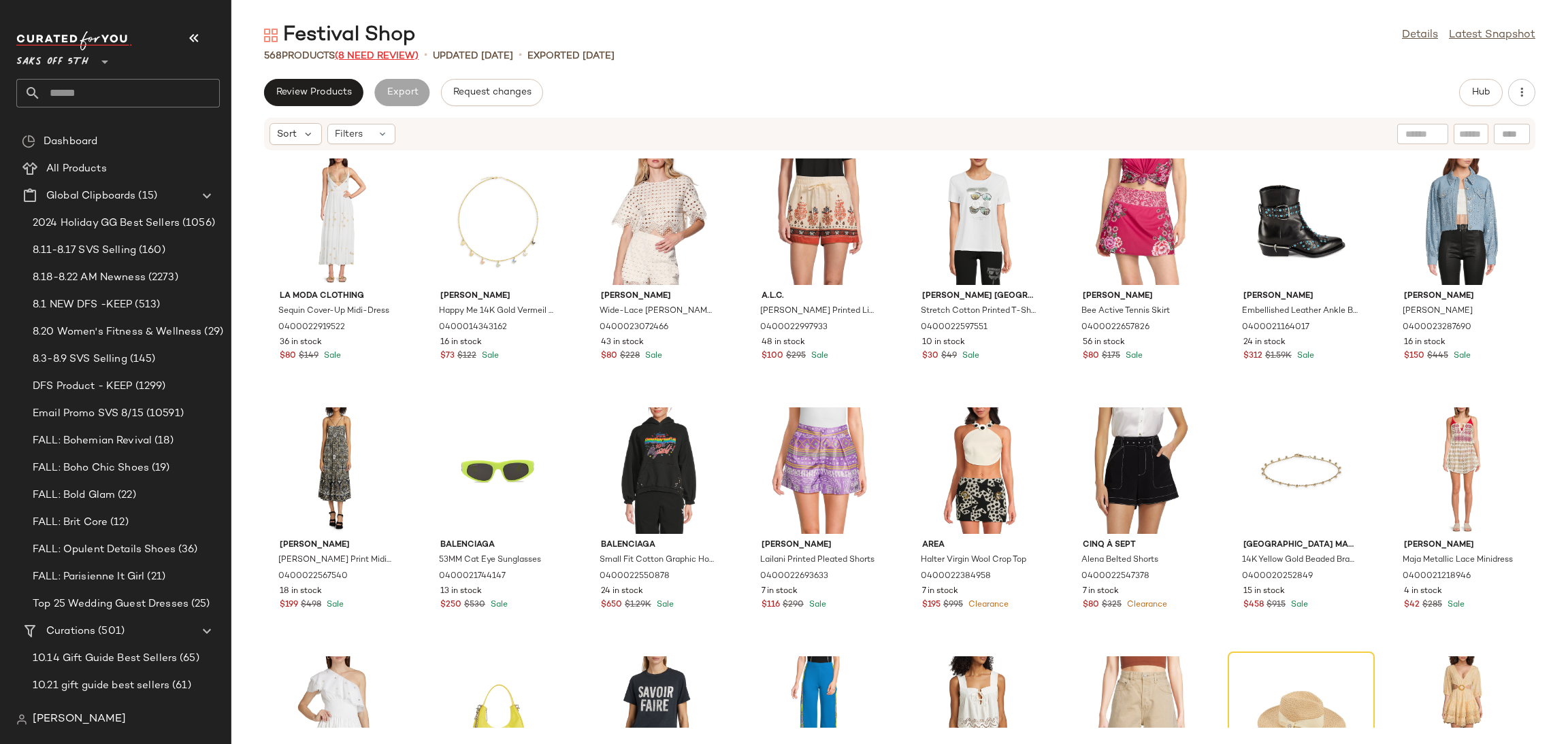
click at [383, 58] on span "(8 Need Review)" at bounding box center [376, 56] width 84 height 11
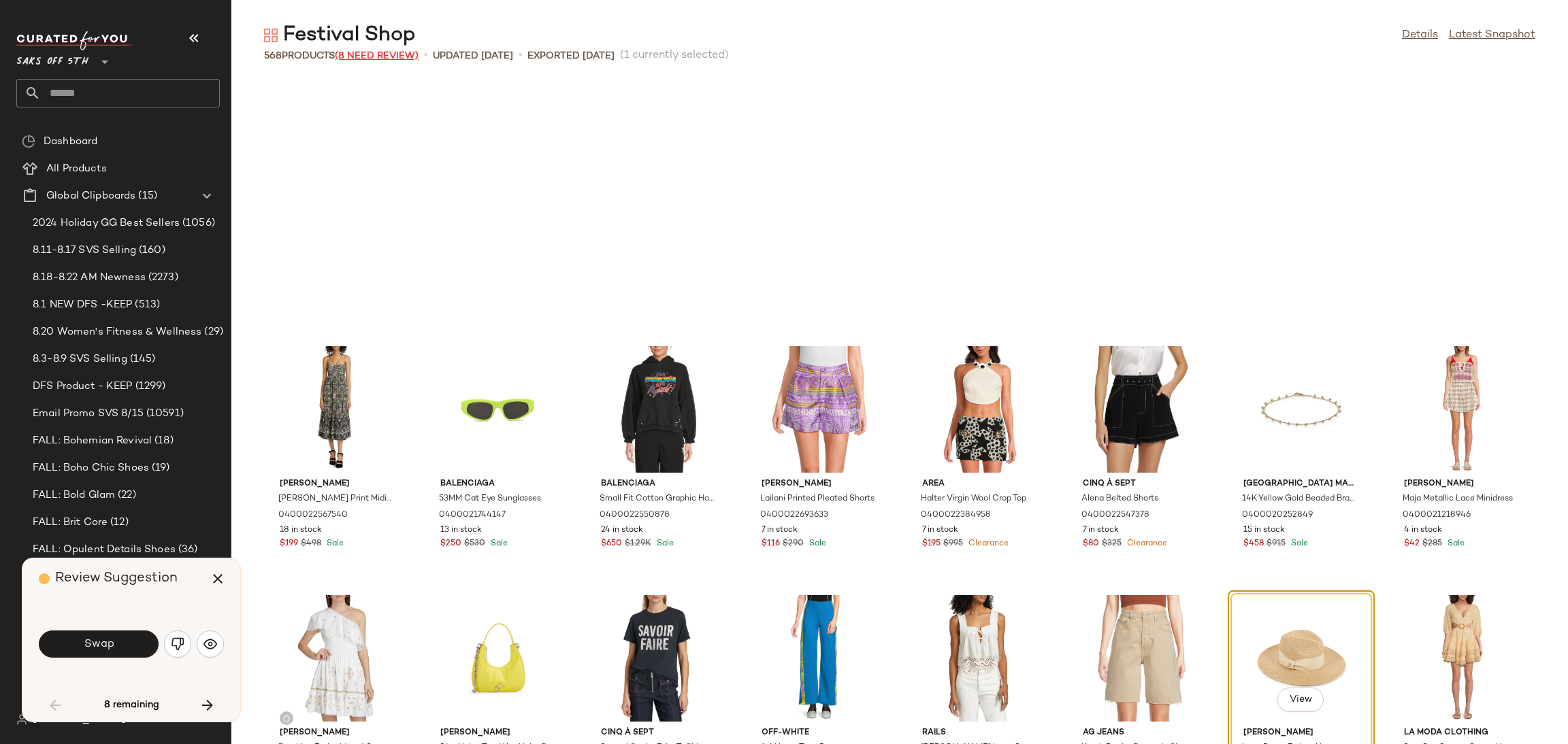
scroll to position [260, 0]
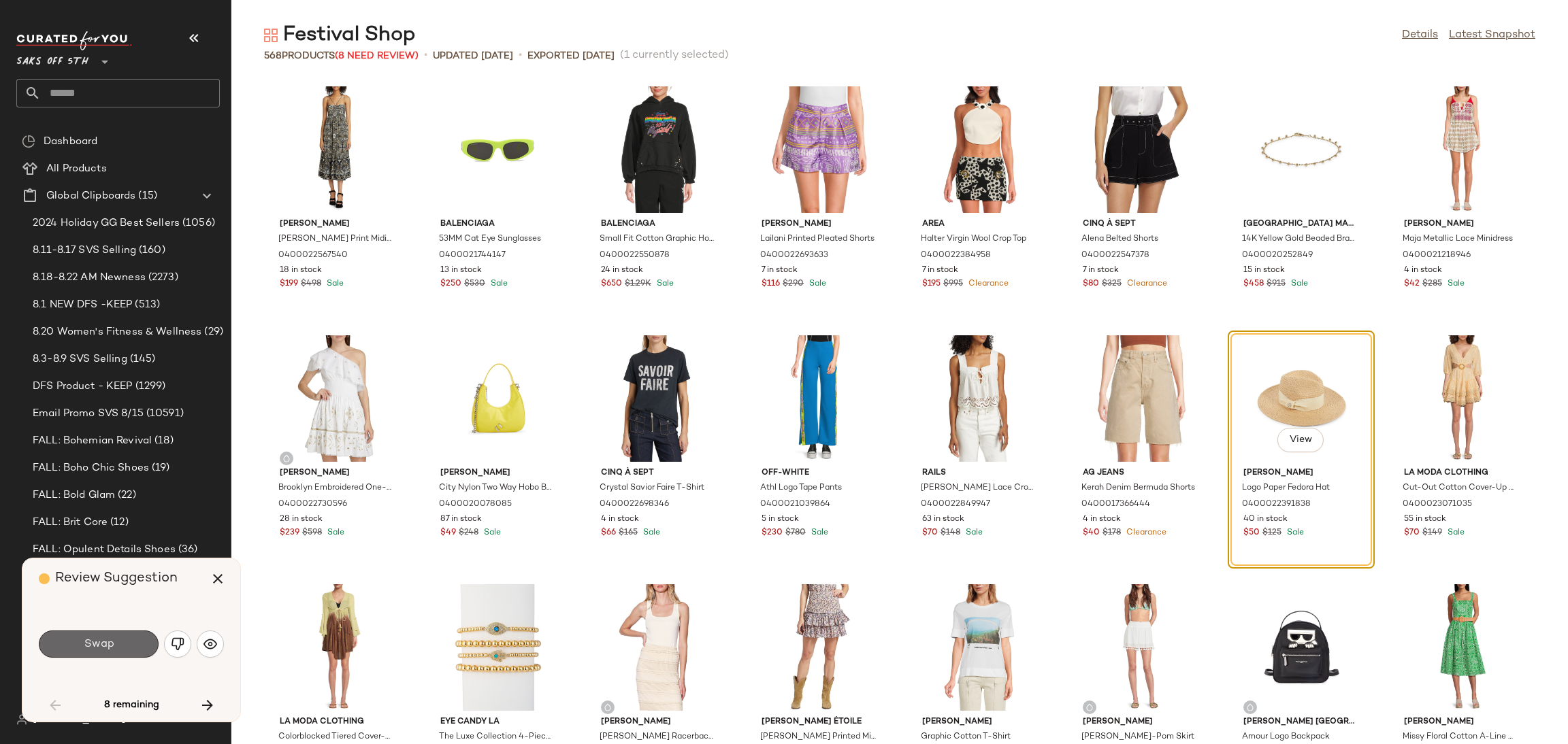
click at [132, 639] on button "Swap" at bounding box center [98, 644] width 120 height 27
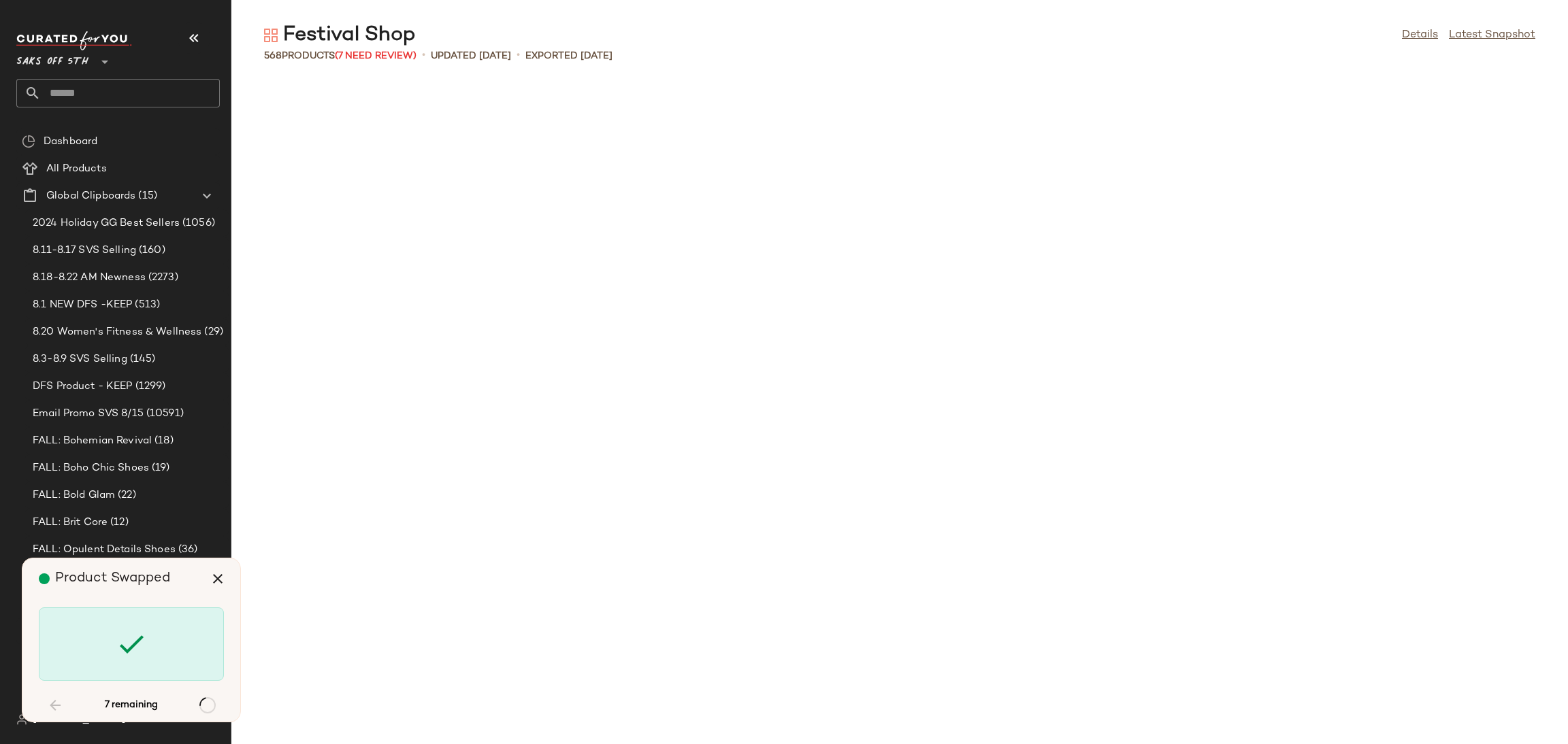
scroll to position [3486, 0]
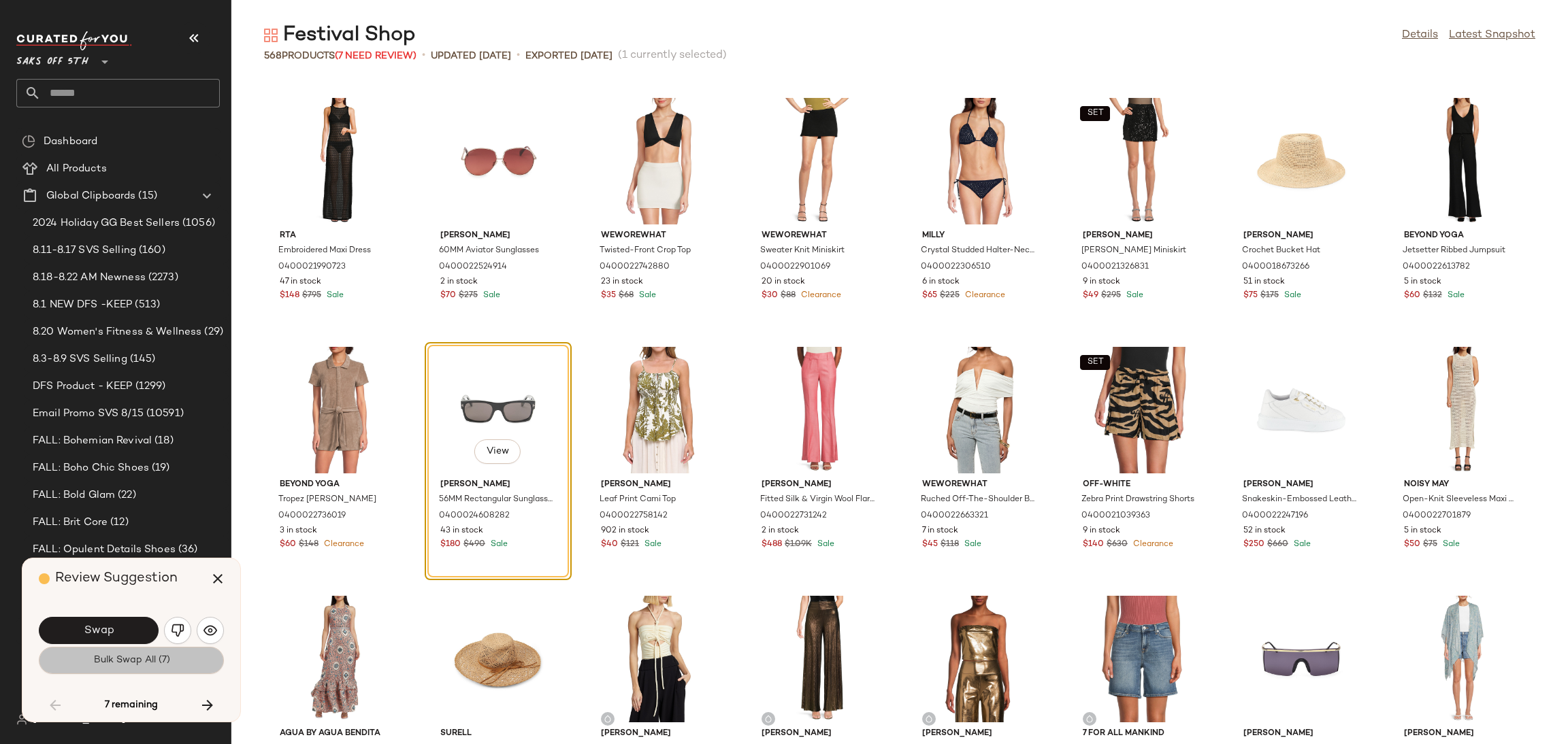
click at [112, 665] on span "Bulk Swap All (7)" at bounding box center [131, 660] width 77 height 11
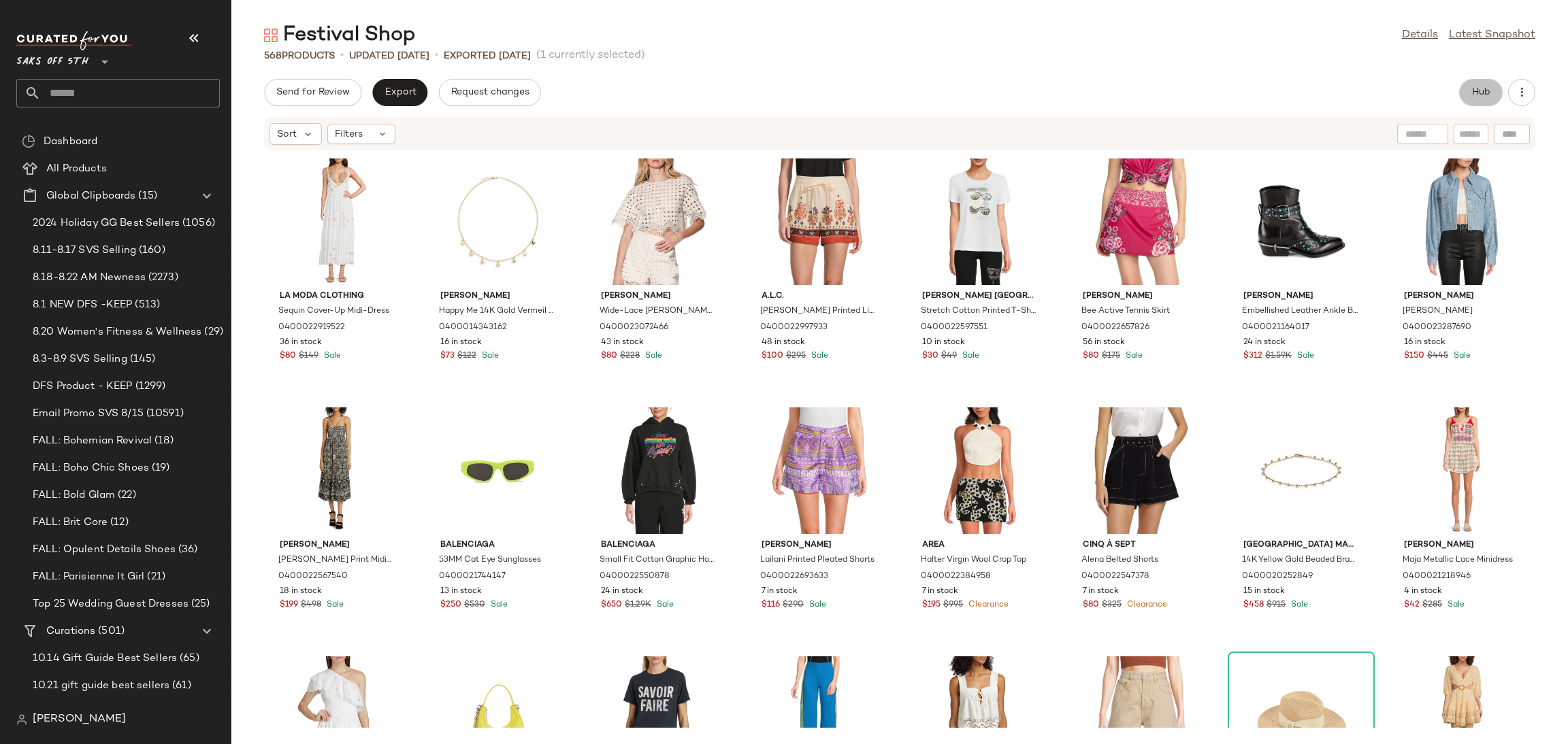
click at [1473, 91] on span "Hub" at bounding box center [1481, 92] width 19 height 11
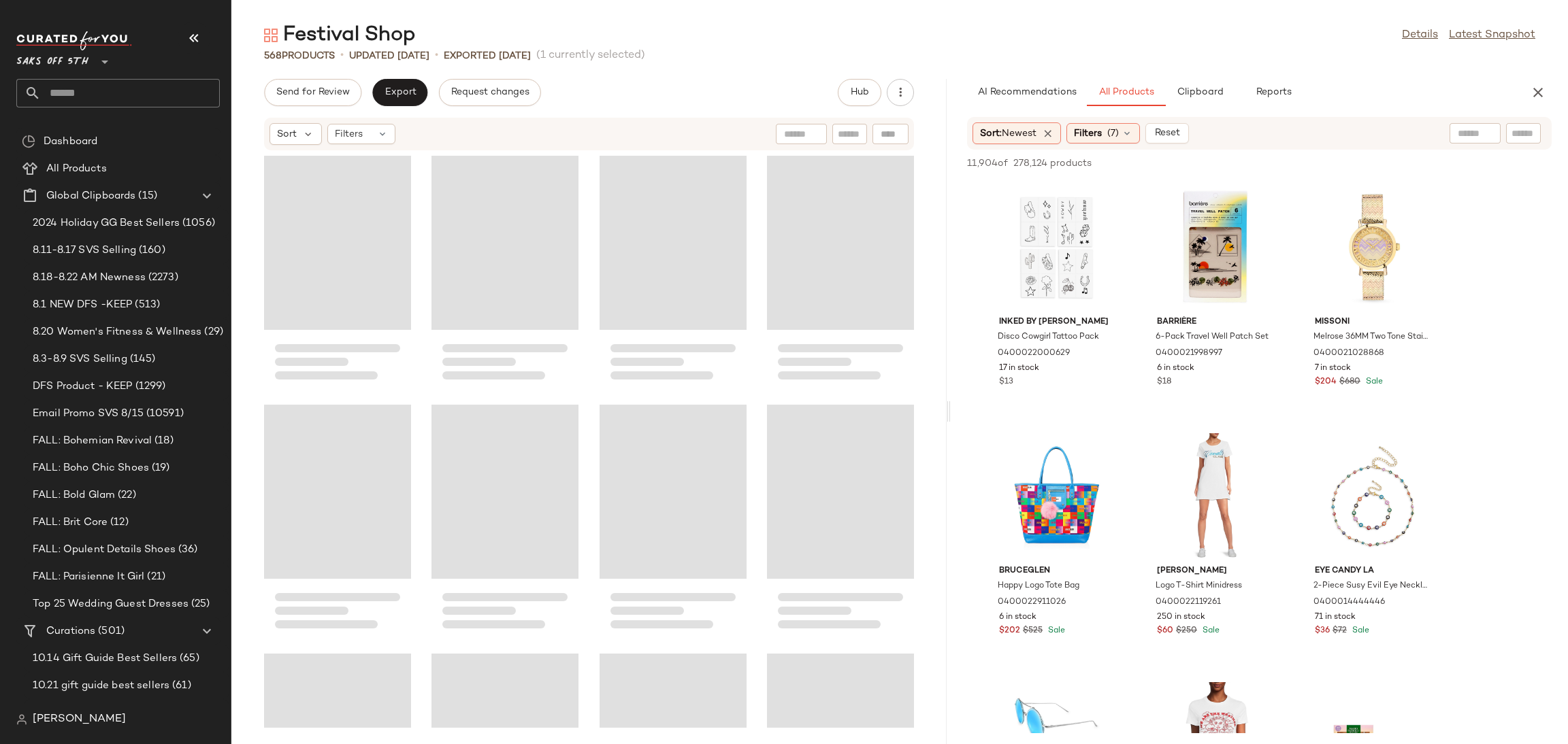
drag, startPoint x: 897, startPoint y: 412, endPoint x: 949, endPoint y: 414, distance: 52.0
click at [949, 414] on div "Festival Shop Details Latest Snapshot 568 Products • updated Aug 19th • Exporte…" at bounding box center [900, 383] width 1337 height 723
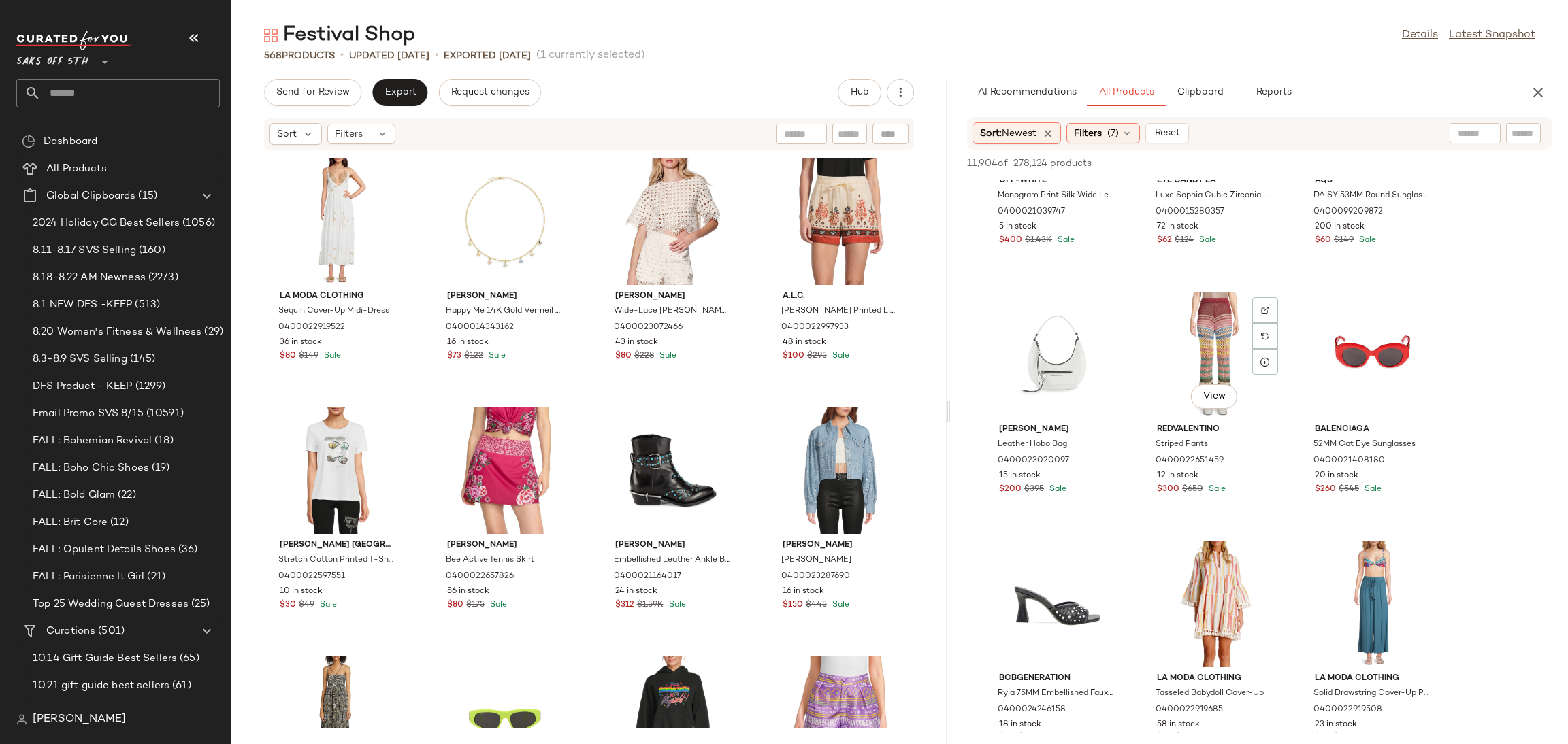
scroll to position [5124, 0]
click at [1195, 325] on div "View" at bounding box center [1214, 353] width 137 height 127
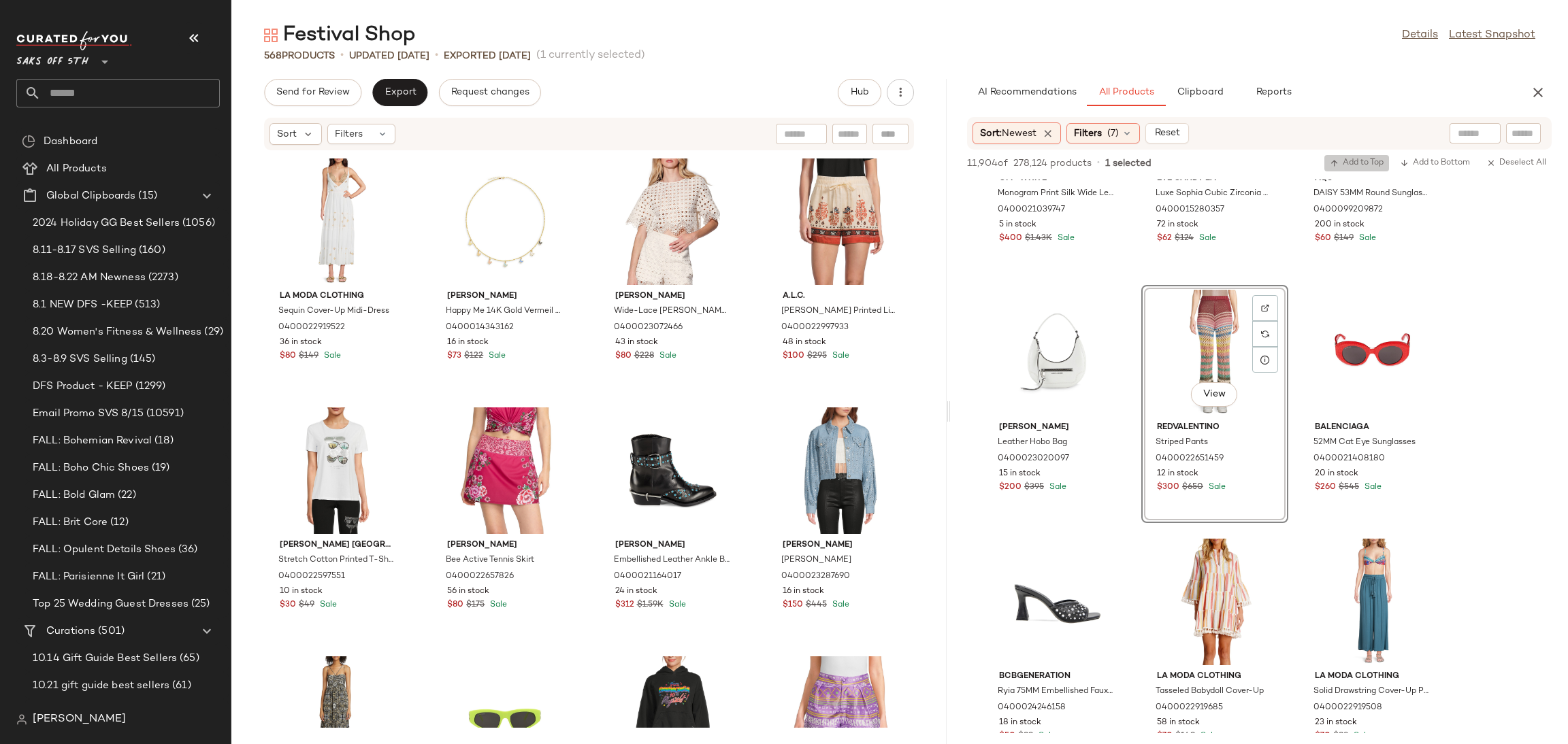
click at [1360, 158] on span "Add to Top" at bounding box center [1357, 163] width 53 height 10
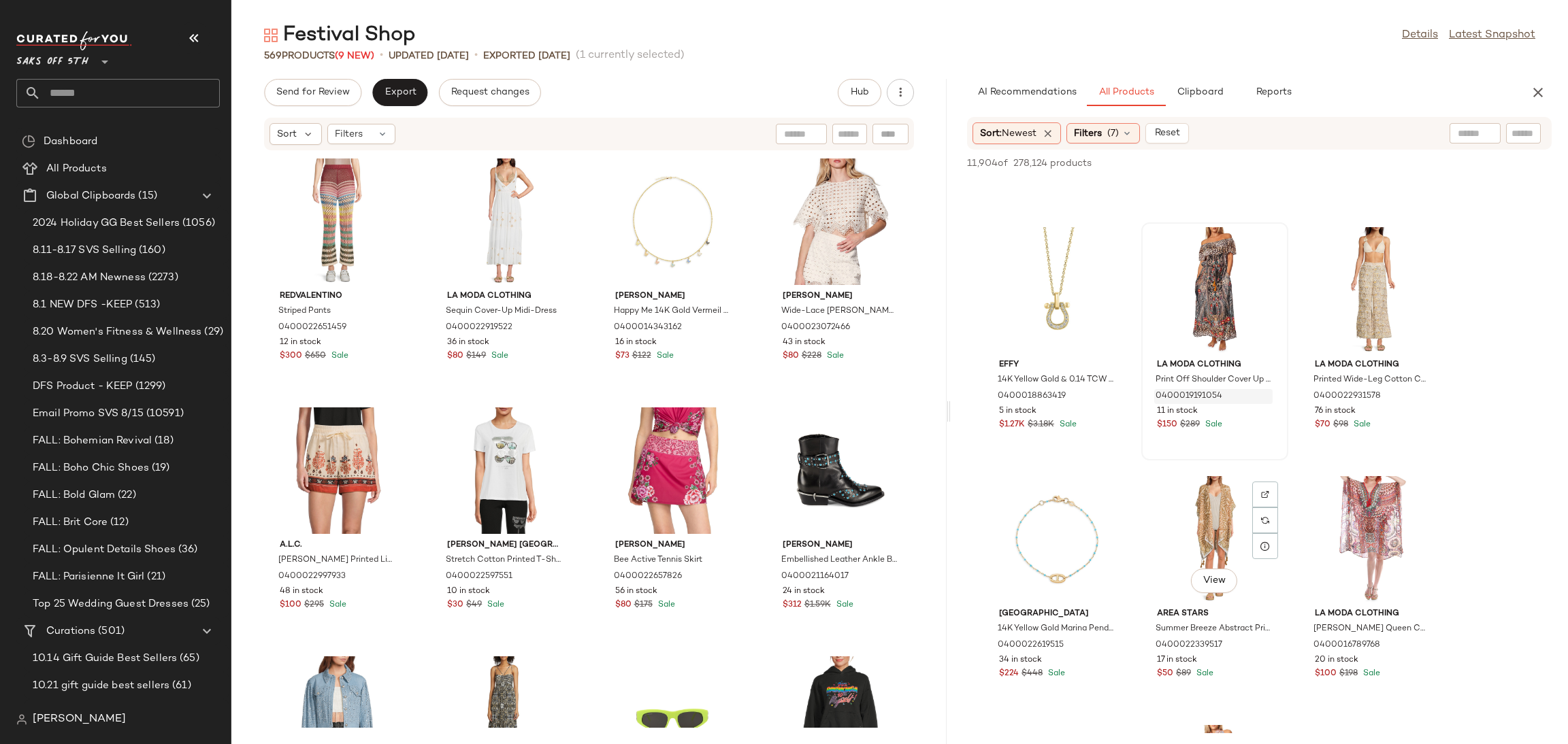
scroll to position [6185, 0]
click at [1203, 297] on div "View" at bounding box center [1214, 288] width 137 height 127
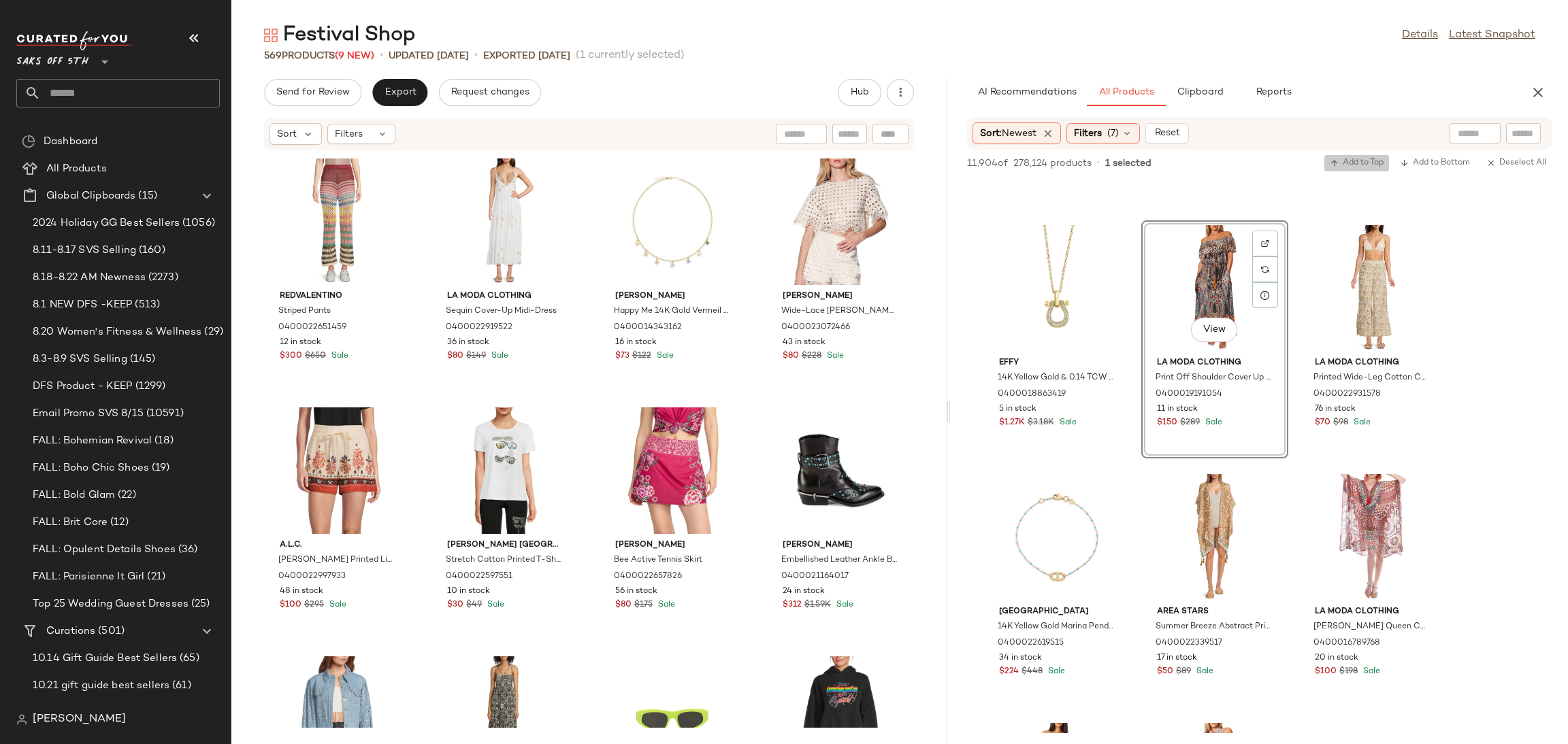
click at [1363, 158] on span "Add to Top" at bounding box center [1357, 163] width 53 height 10
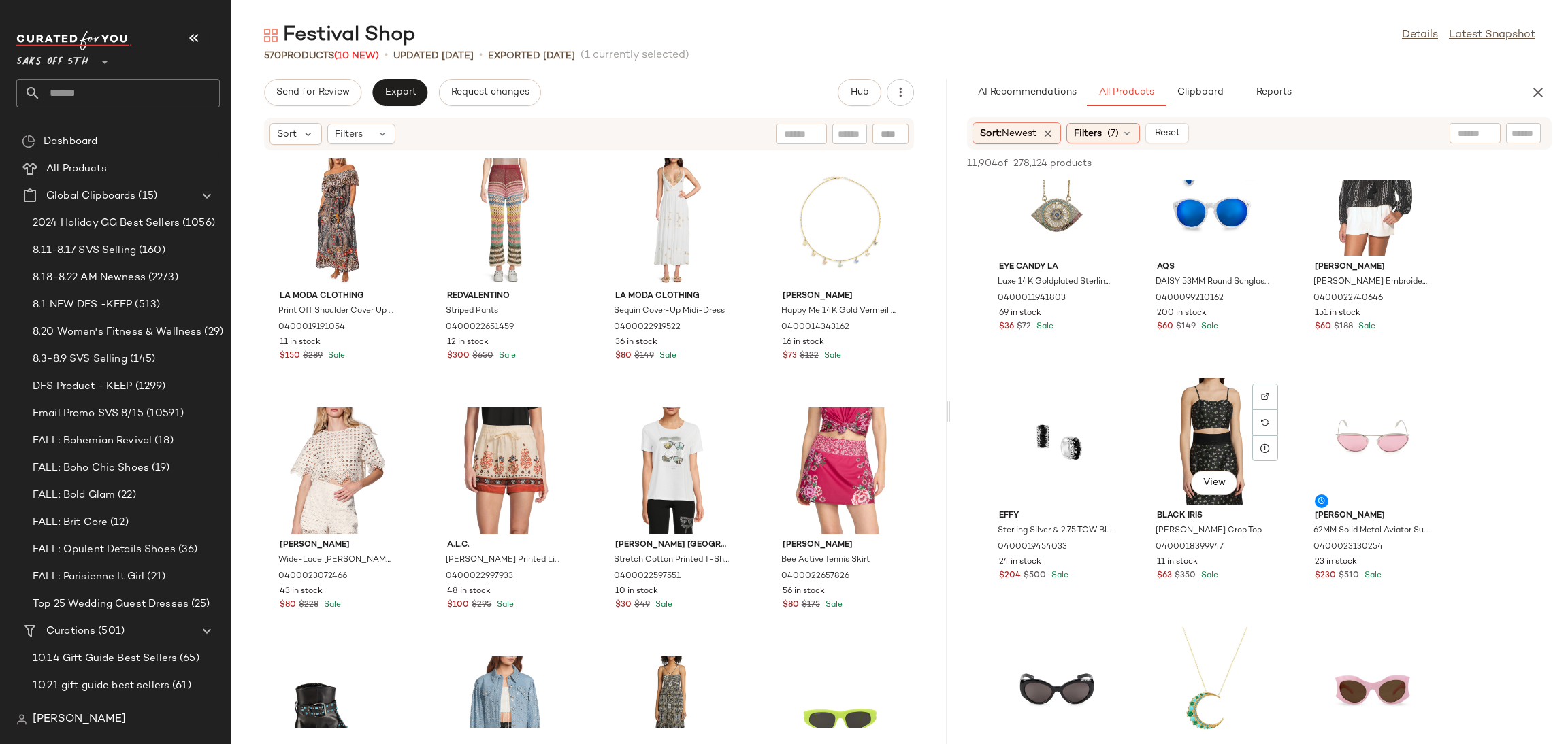
scroll to position [9273, 0]
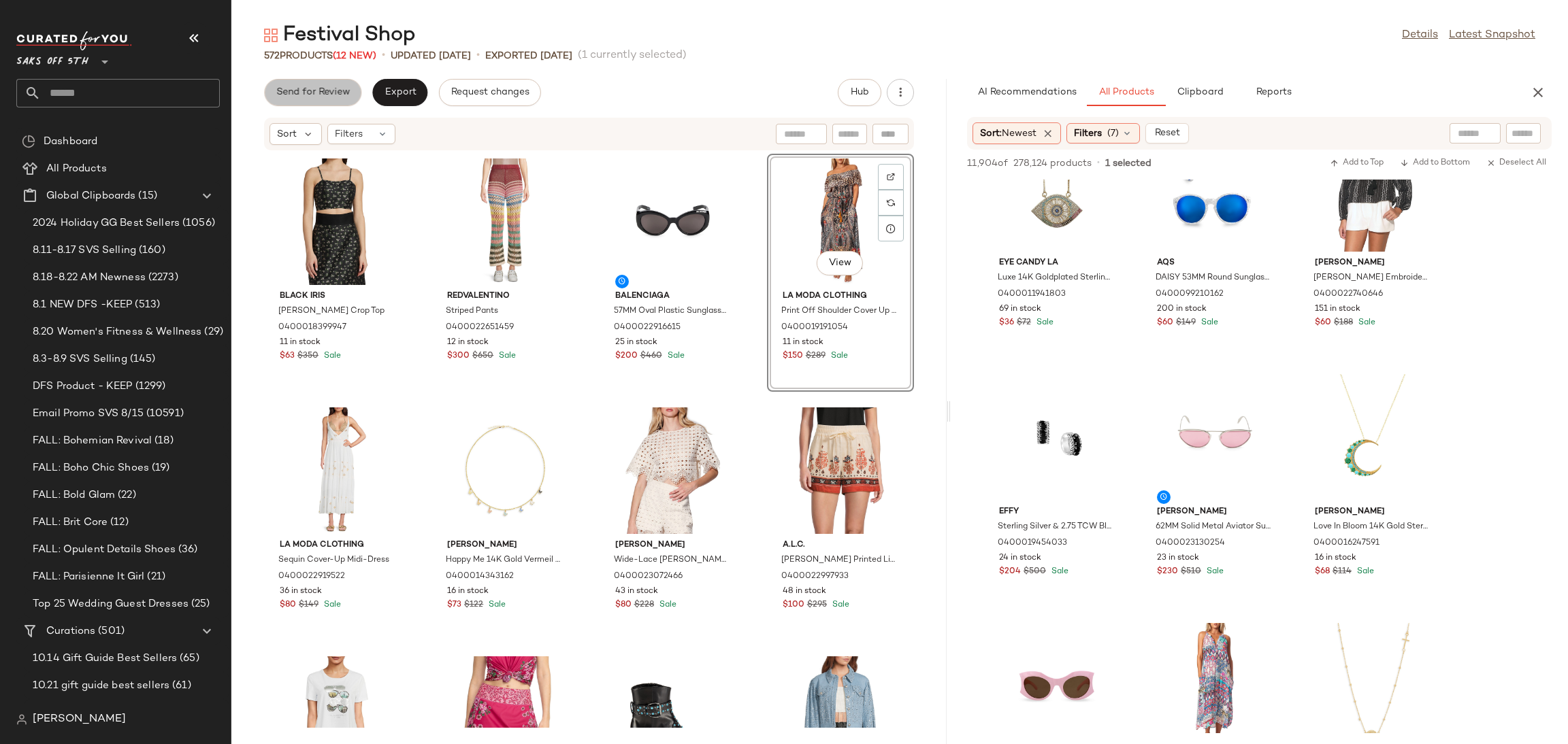
click at [343, 92] on span "Send for Review" at bounding box center [312, 92] width 74 height 11
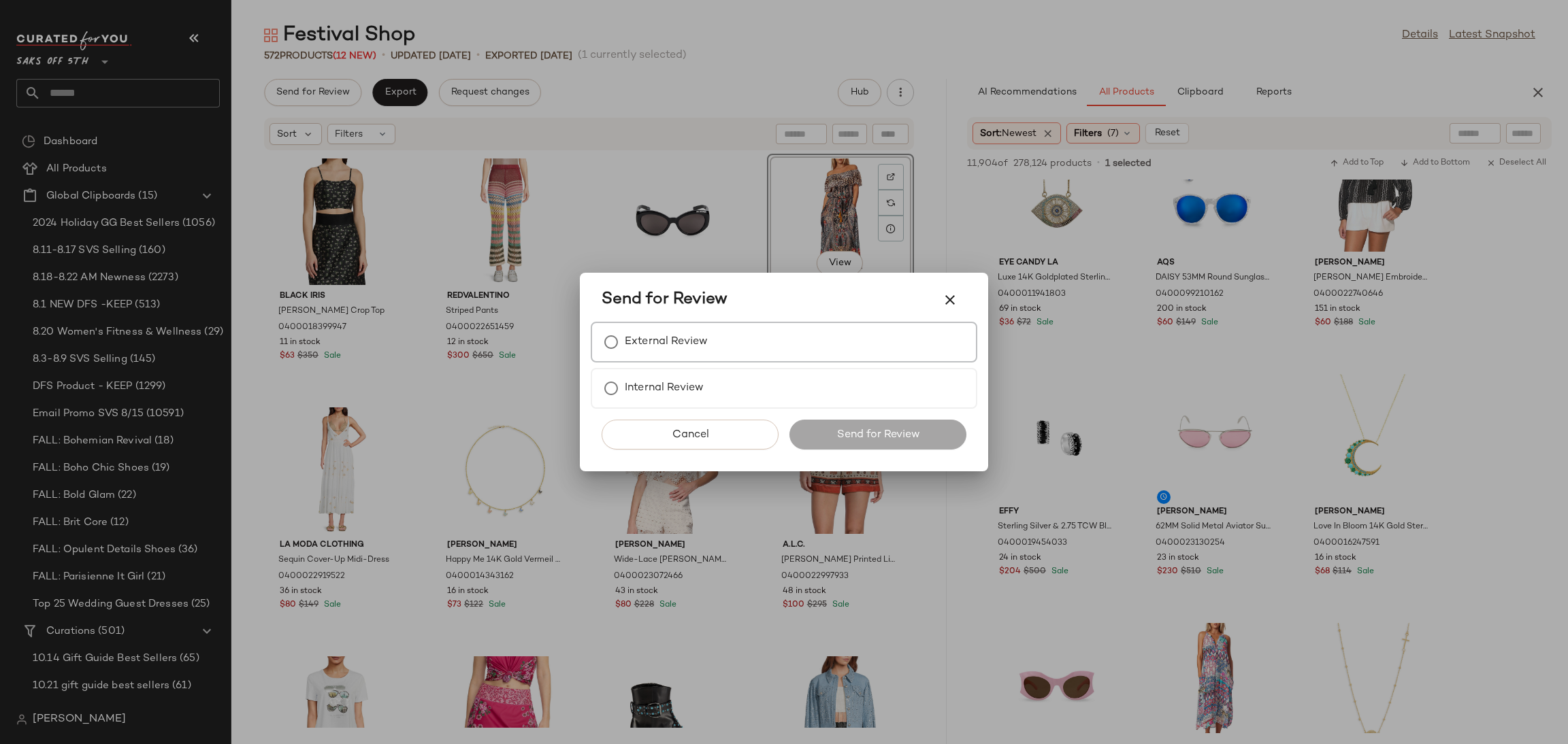
click at [657, 330] on label "External Review" at bounding box center [666, 342] width 83 height 27
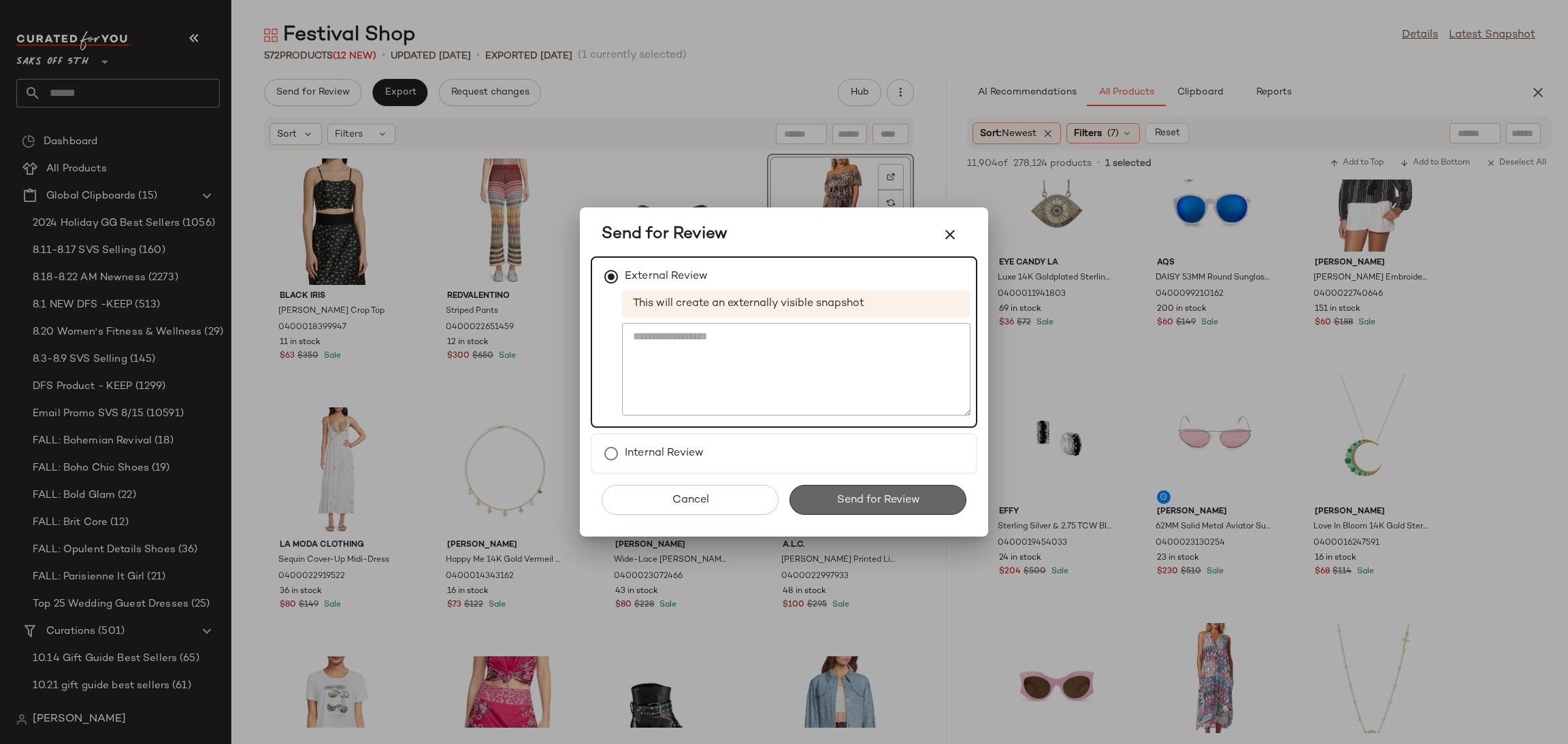
click at [831, 497] on button "Send for Review" at bounding box center [878, 500] width 177 height 30
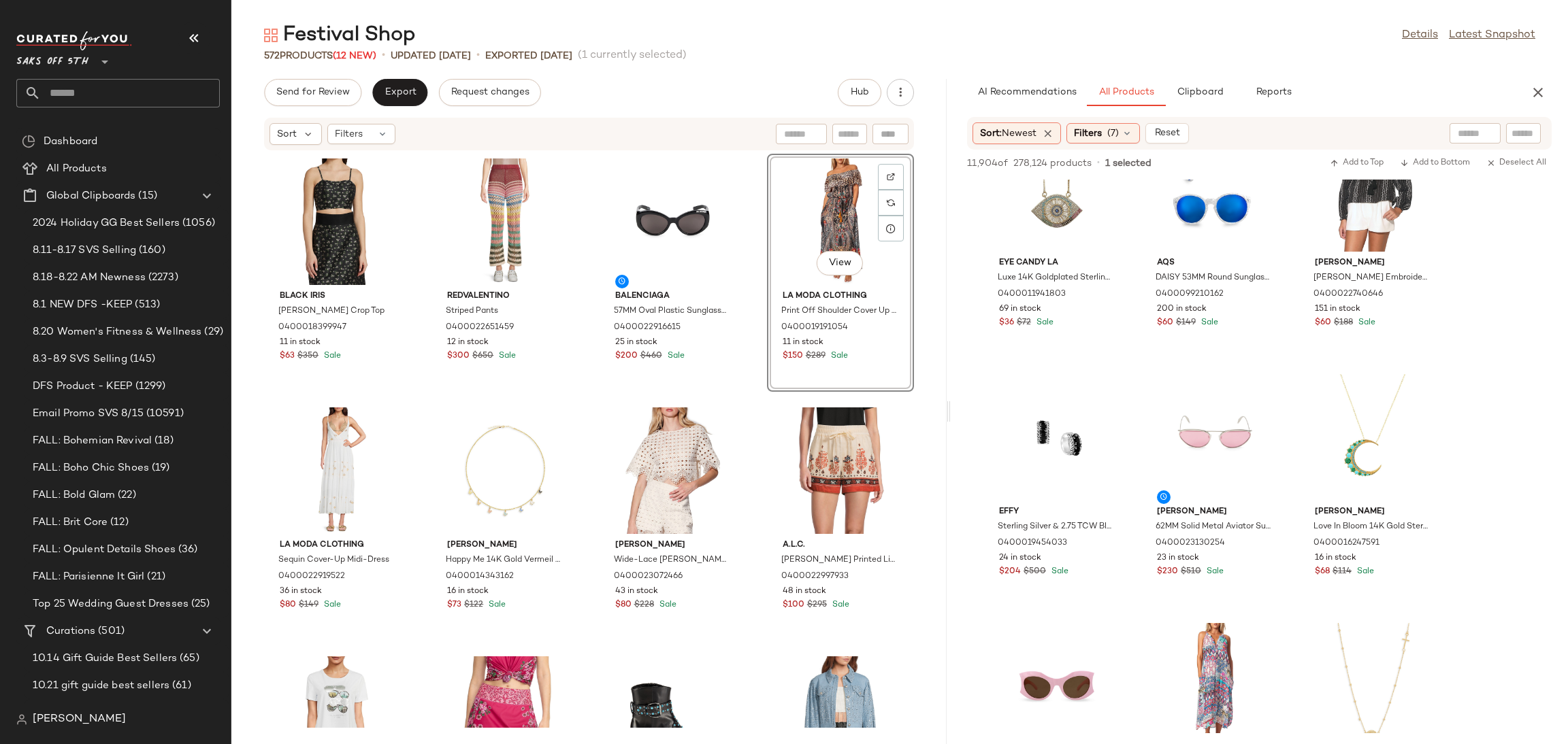
scroll to position [13754, 0]
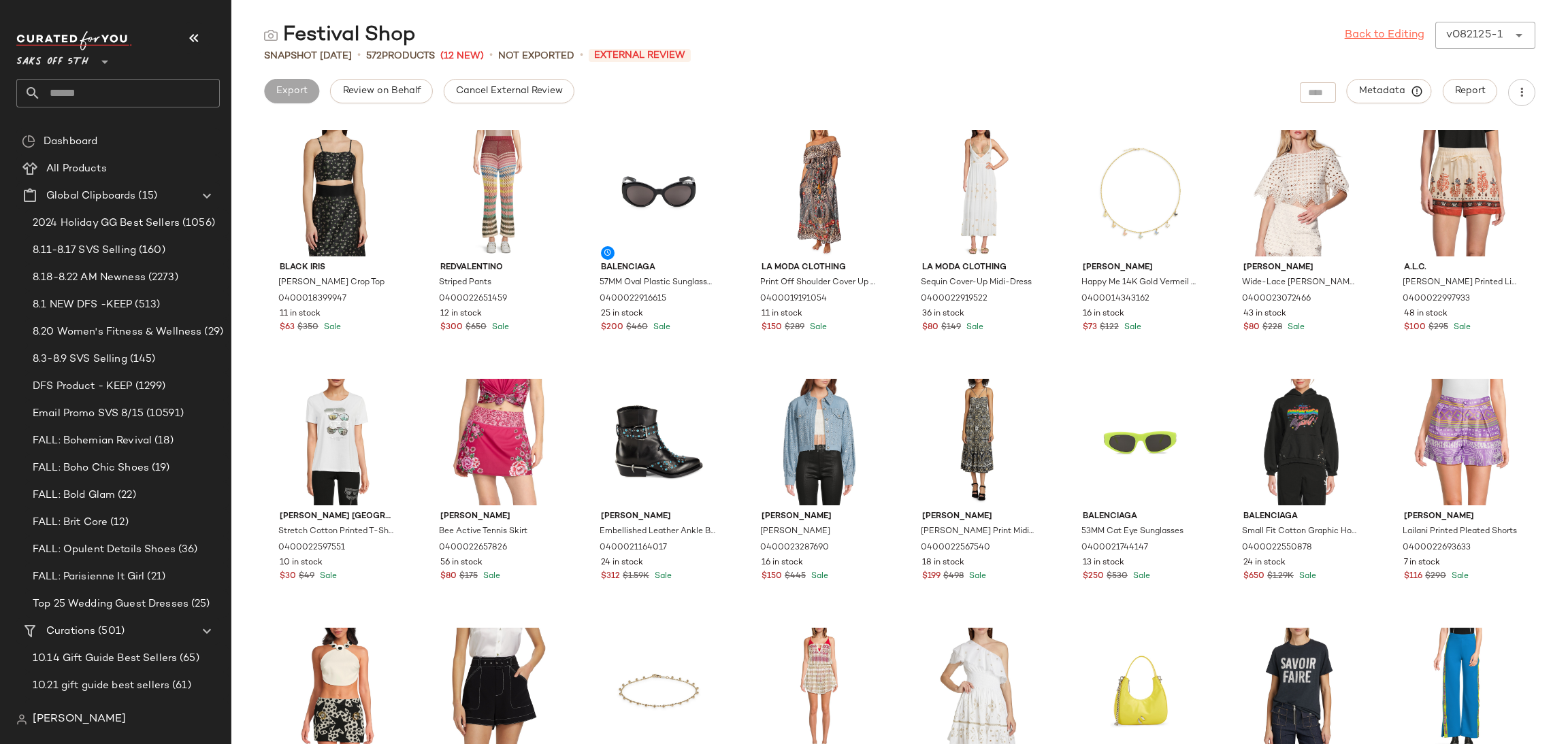
click at [1375, 33] on link "Back to Editing" at bounding box center [1384, 35] width 79 height 16
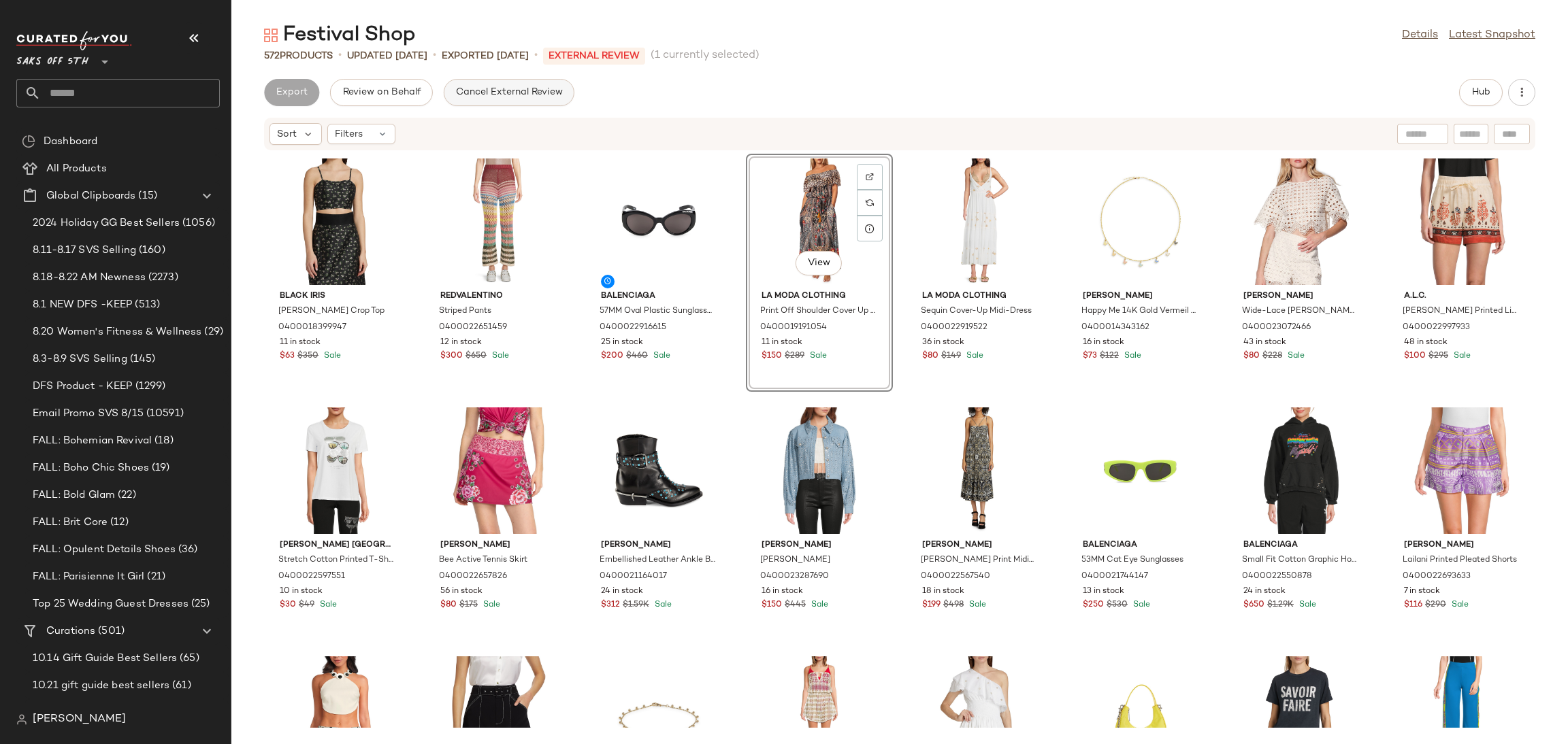
click at [478, 82] on button "Cancel External Review" at bounding box center [509, 92] width 131 height 27
click at [400, 102] on button "Export" at bounding box center [400, 92] width 55 height 27
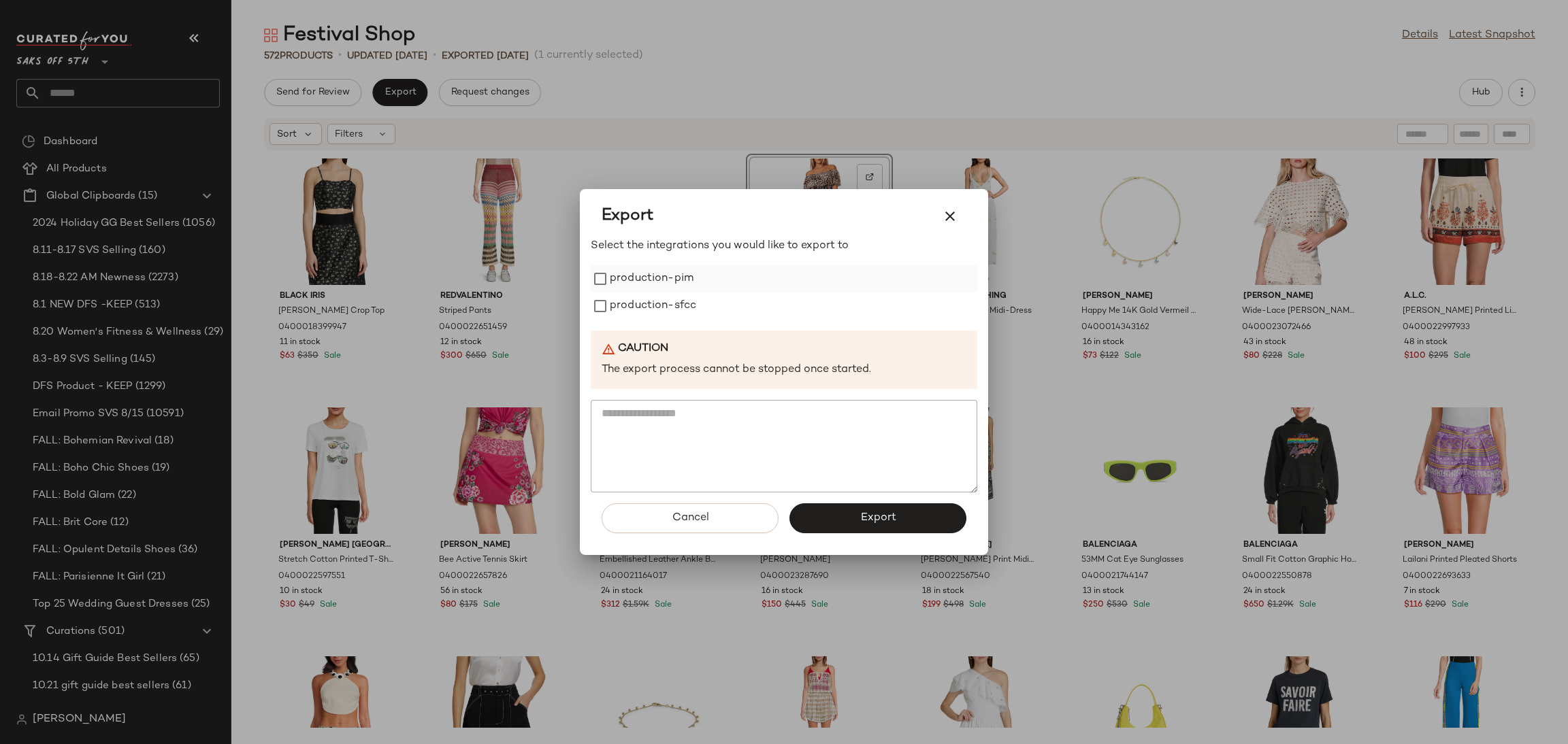
click at [659, 290] on label "production-pim" at bounding box center [651, 278] width 84 height 27
click at [656, 308] on label "production-sfcc" at bounding box center [653, 306] width 87 height 27
click at [831, 516] on button "Export" at bounding box center [878, 518] width 177 height 30
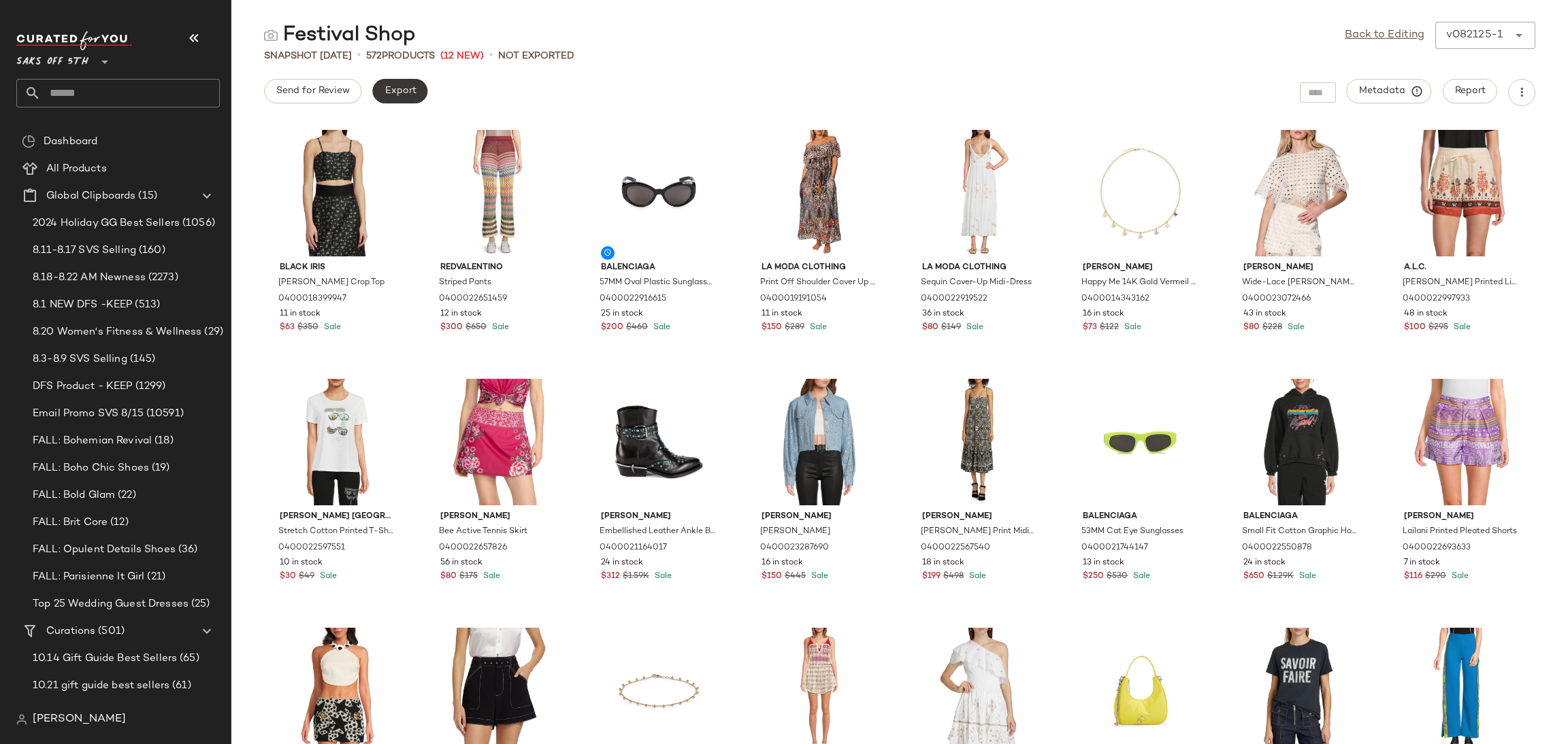
click at [393, 91] on span "Export" at bounding box center [400, 91] width 32 height 11
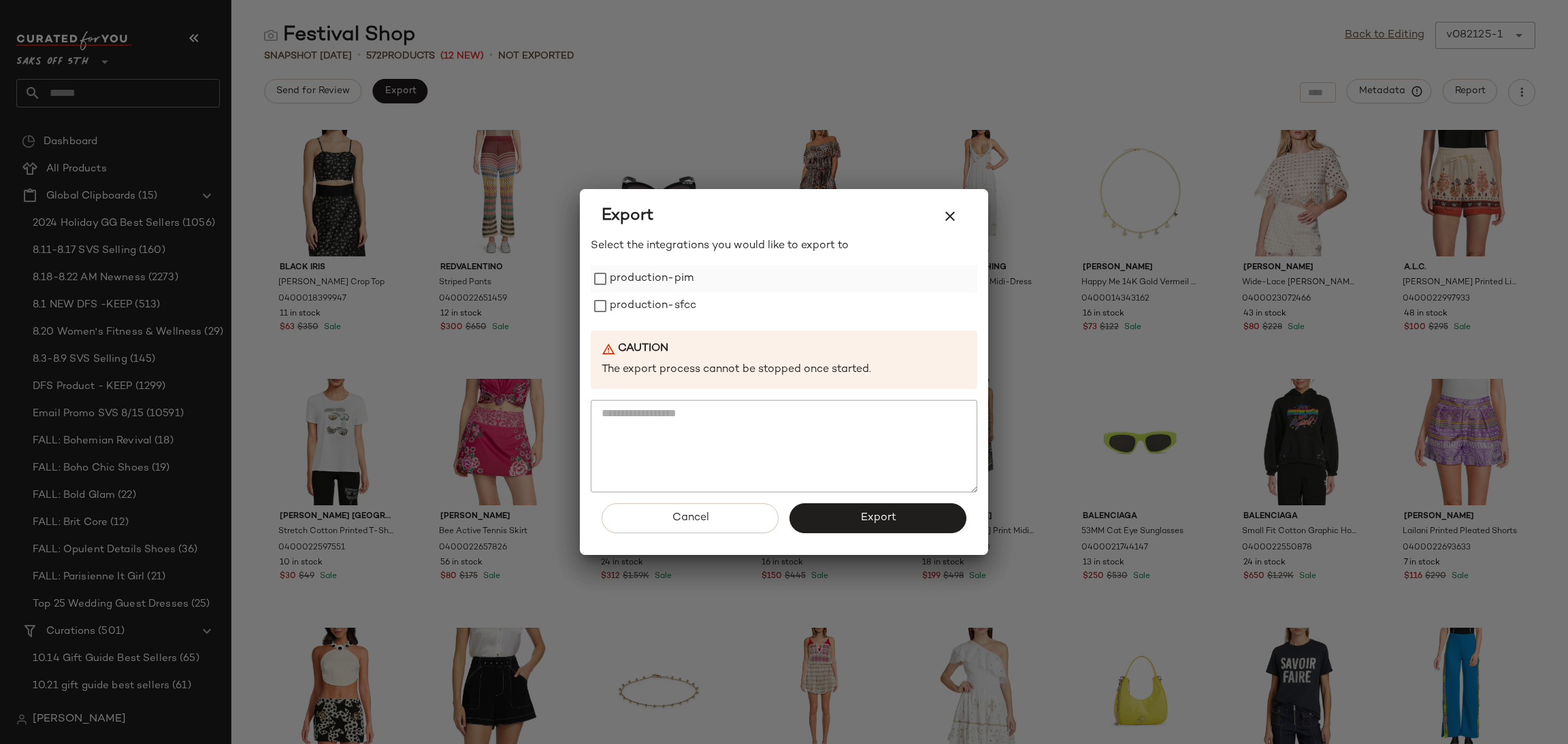
click at [623, 286] on label "production-pim" at bounding box center [651, 278] width 84 height 27
click at [625, 310] on label "production-sfcc" at bounding box center [653, 306] width 87 height 27
click at [860, 522] on span "Export" at bounding box center [877, 518] width 36 height 13
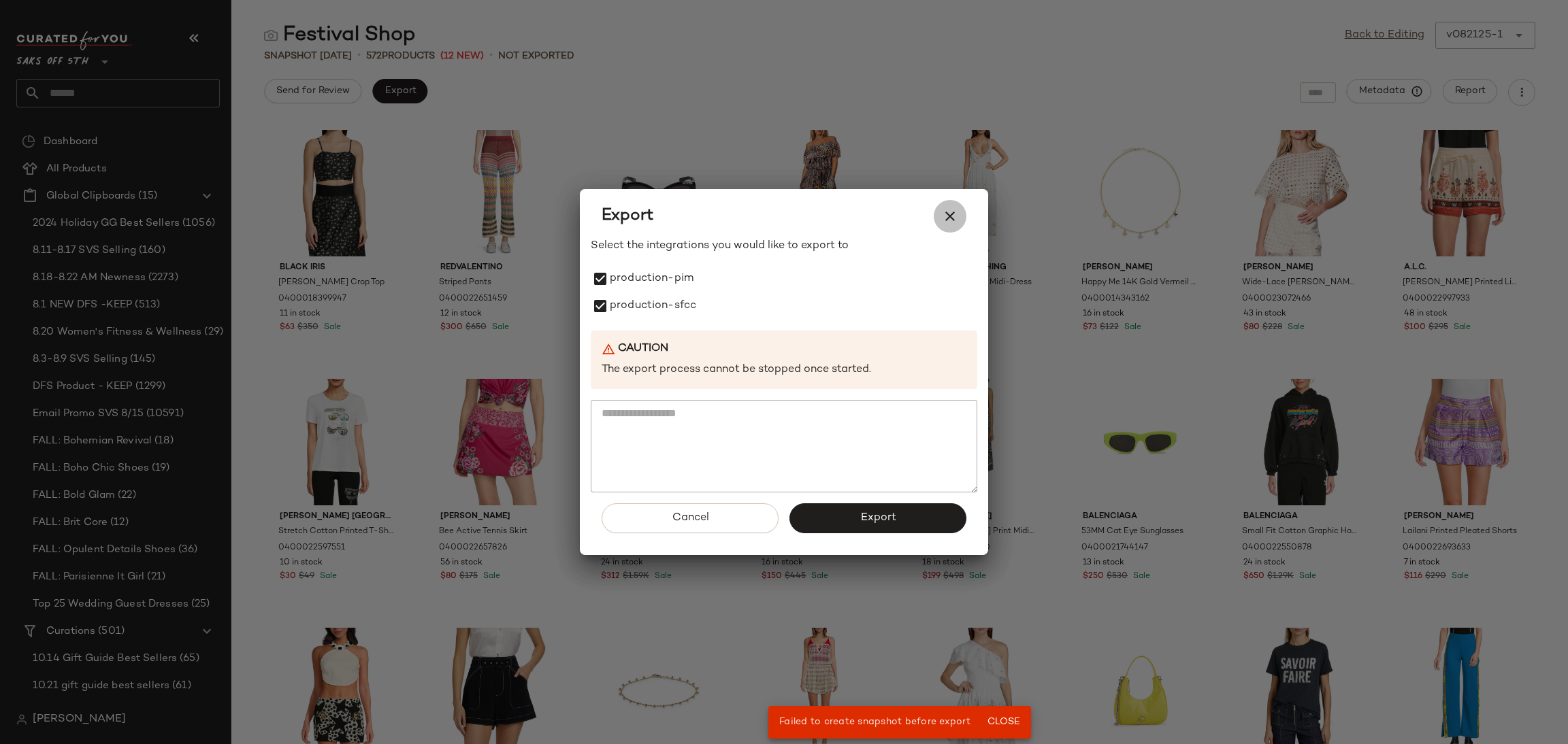
click at [955, 212] on icon "button" at bounding box center [950, 216] width 16 height 16
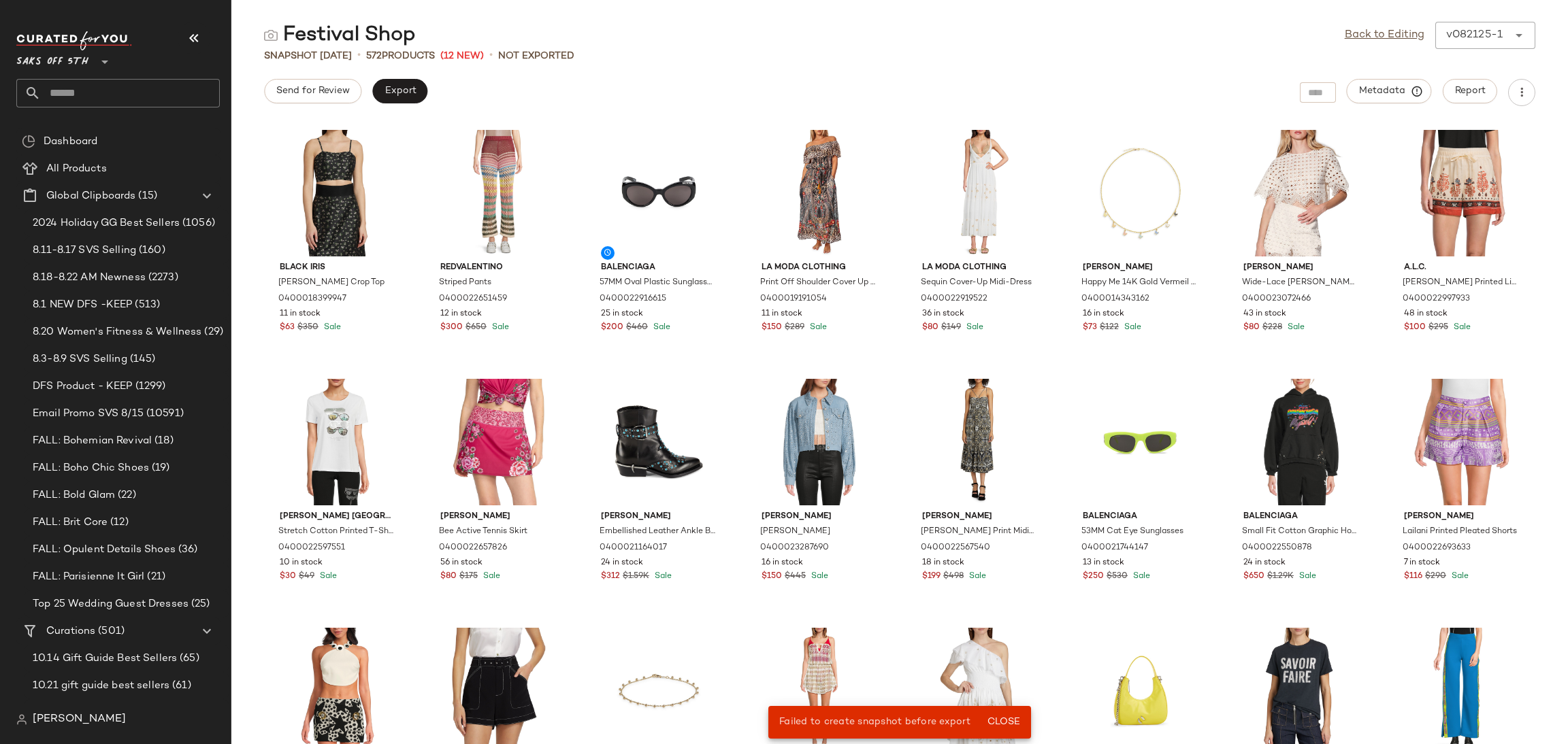
click at [1370, 44] on div "Back to Editing v082125-1 ******" at bounding box center [1440, 35] width 191 height 27
click at [400, 86] on span "Export" at bounding box center [400, 91] width 32 height 11
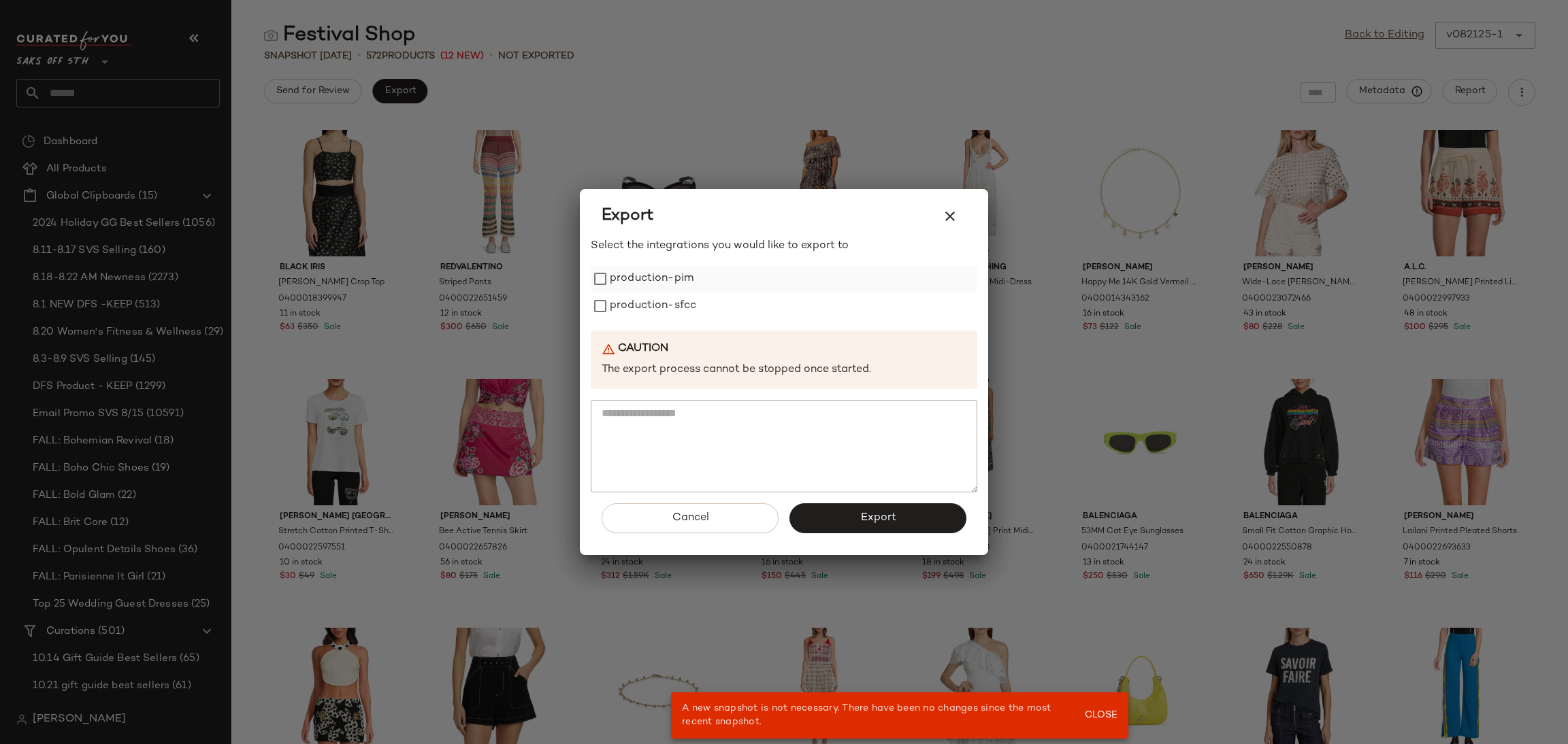
click at [656, 269] on label "production-pim" at bounding box center [651, 278] width 84 height 27
click at [657, 302] on label "production-sfcc" at bounding box center [653, 306] width 87 height 27
click at [855, 515] on button "Export" at bounding box center [878, 518] width 177 height 30
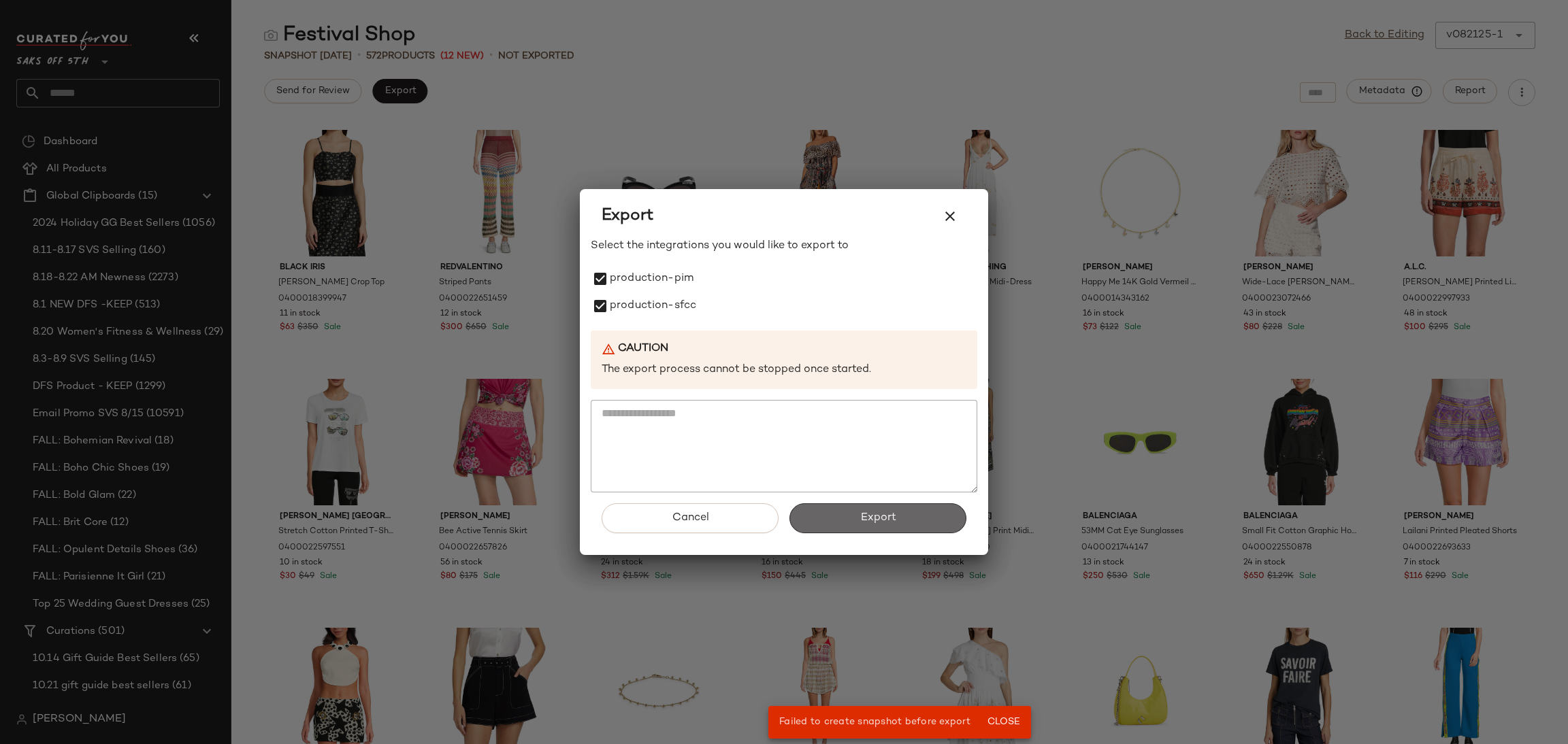
click at [855, 515] on button "Export" at bounding box center [878, 518] width 177 height 30
drag, startPoint x: 929, startPoint y: 216, endPoint x: 951, endPoint y: 210, distance: 22.8
click at [951, 210] on div "Export" at bounding box center [784, 216] width 365 height 32
click at [951, 210] on icon "button" at bounding box center [950, 216] width 16 height 16
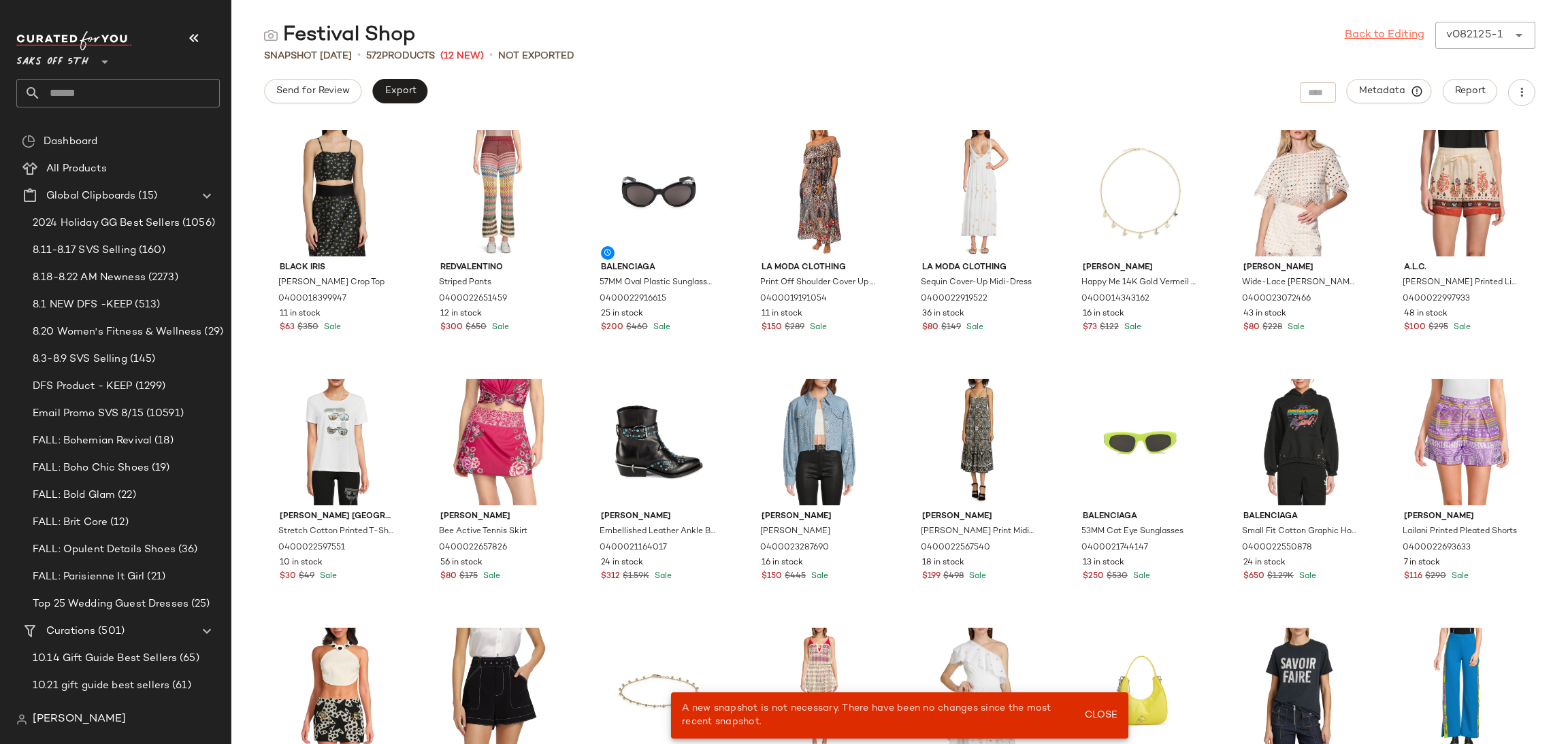
click at [1375, 36] on link "Back to Editing" at bounding box center [1384, 35] width 79 height 16
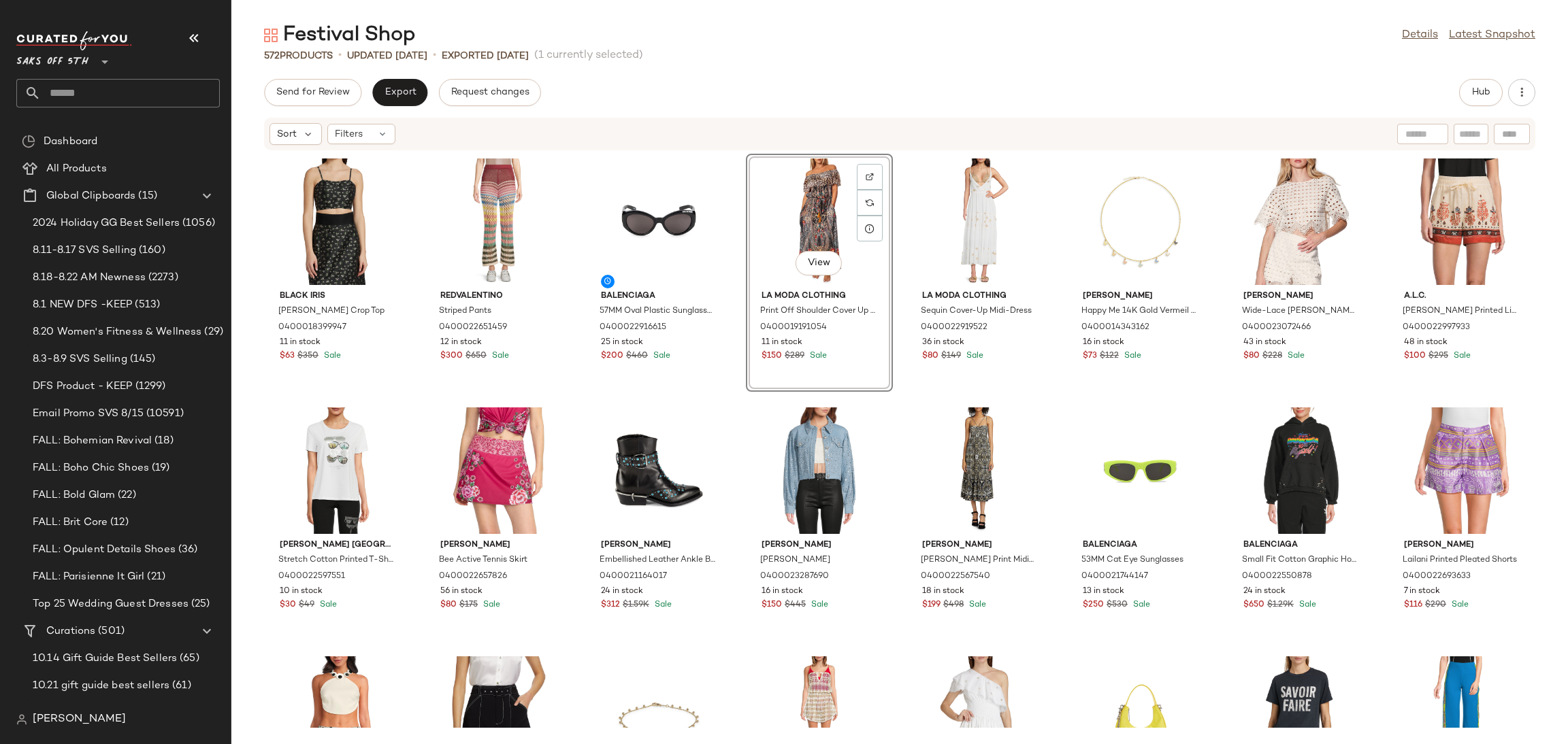
click at [1375, 36] on div "Festival Shop Details Latest Snapshot" at bounding box center [900, 35] width 1337 height 27
click at [173, 100] on input "text" at bounding box center [130, 93] width 179 height 29
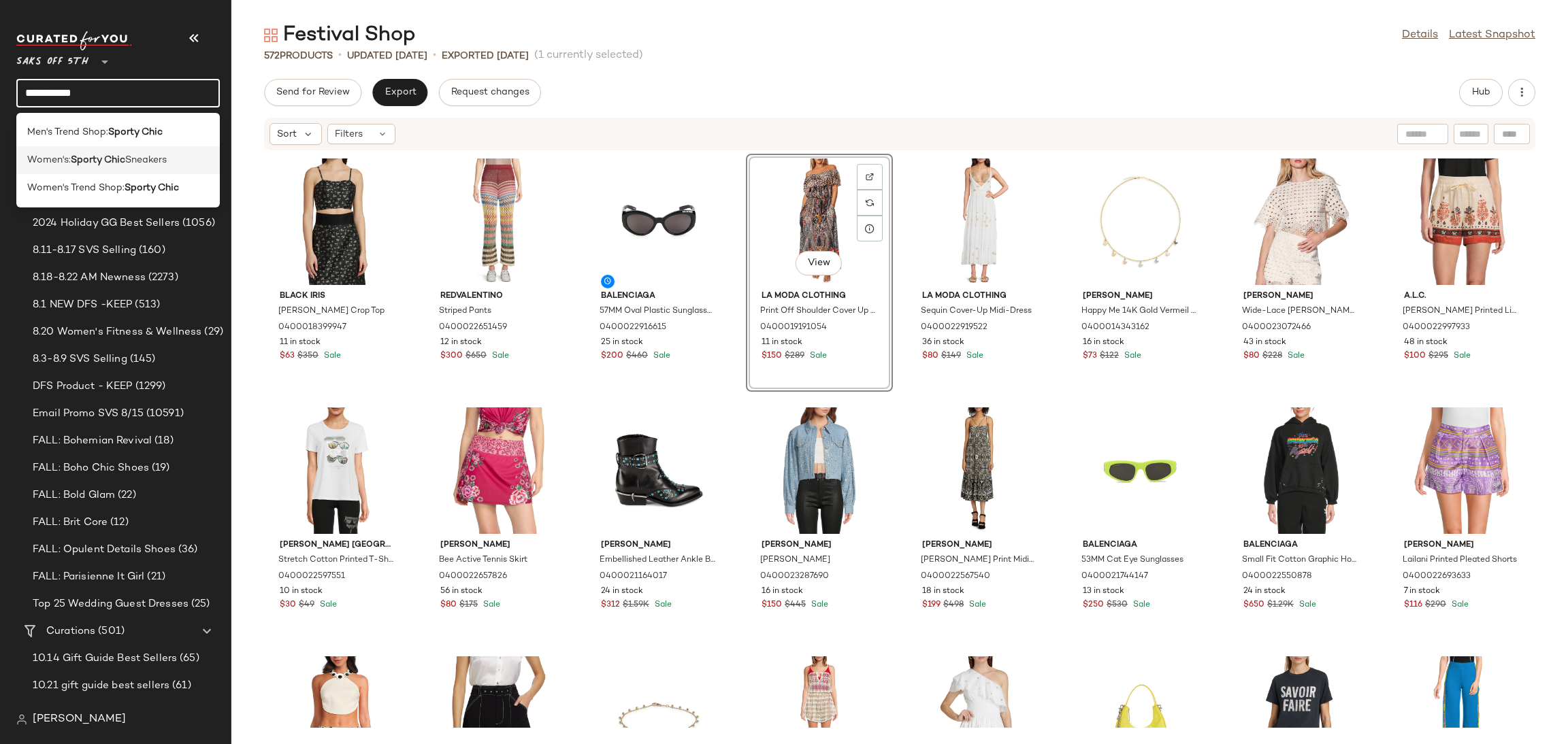
type input "**********"
click at [171, 164] on div "Women's: Sporty Chic Sneakers" at bounding box center [118, 160] width 181 height 14
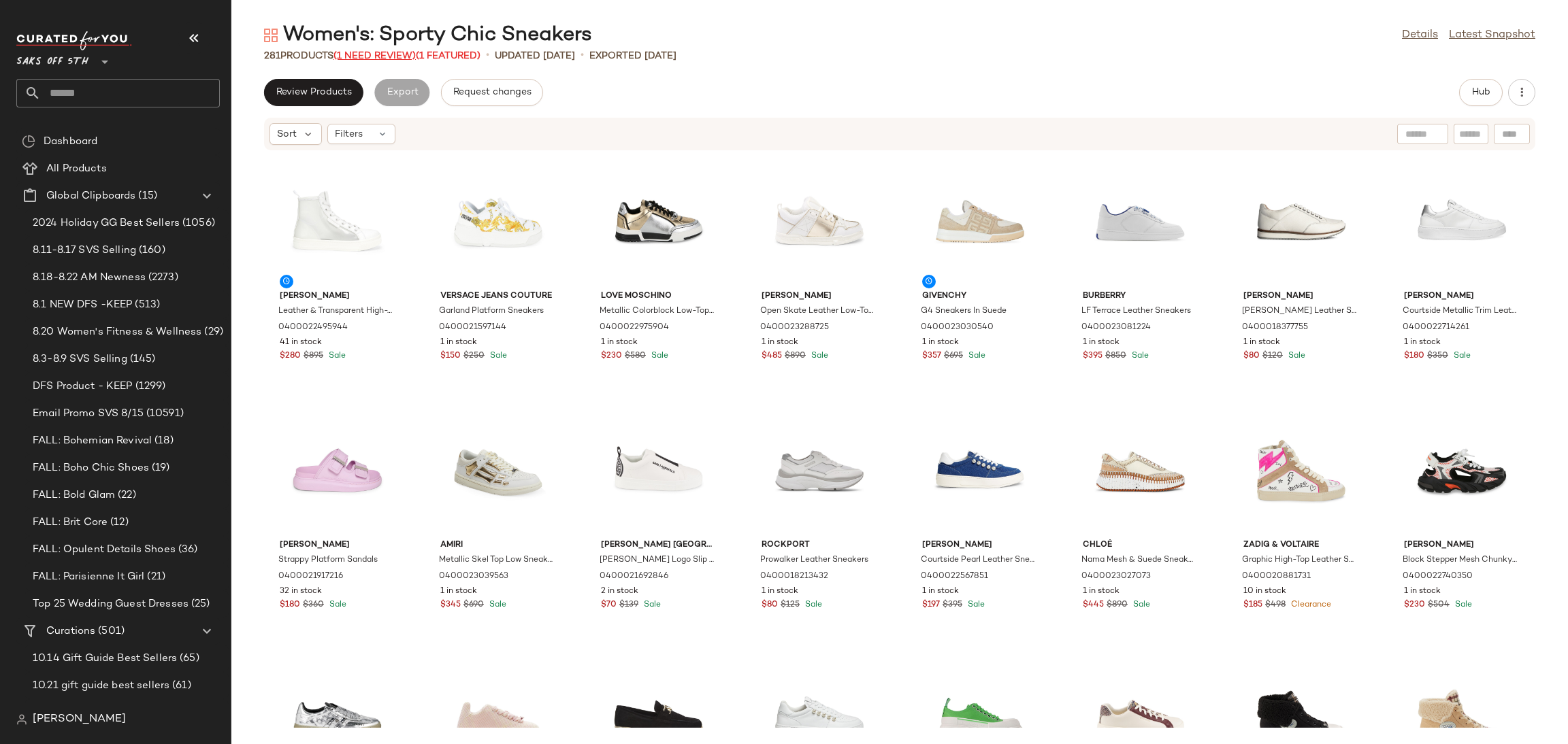
click at [388, 53] on span "(1 Need Review)" at bounding box center [374, 56] width 82 height 11
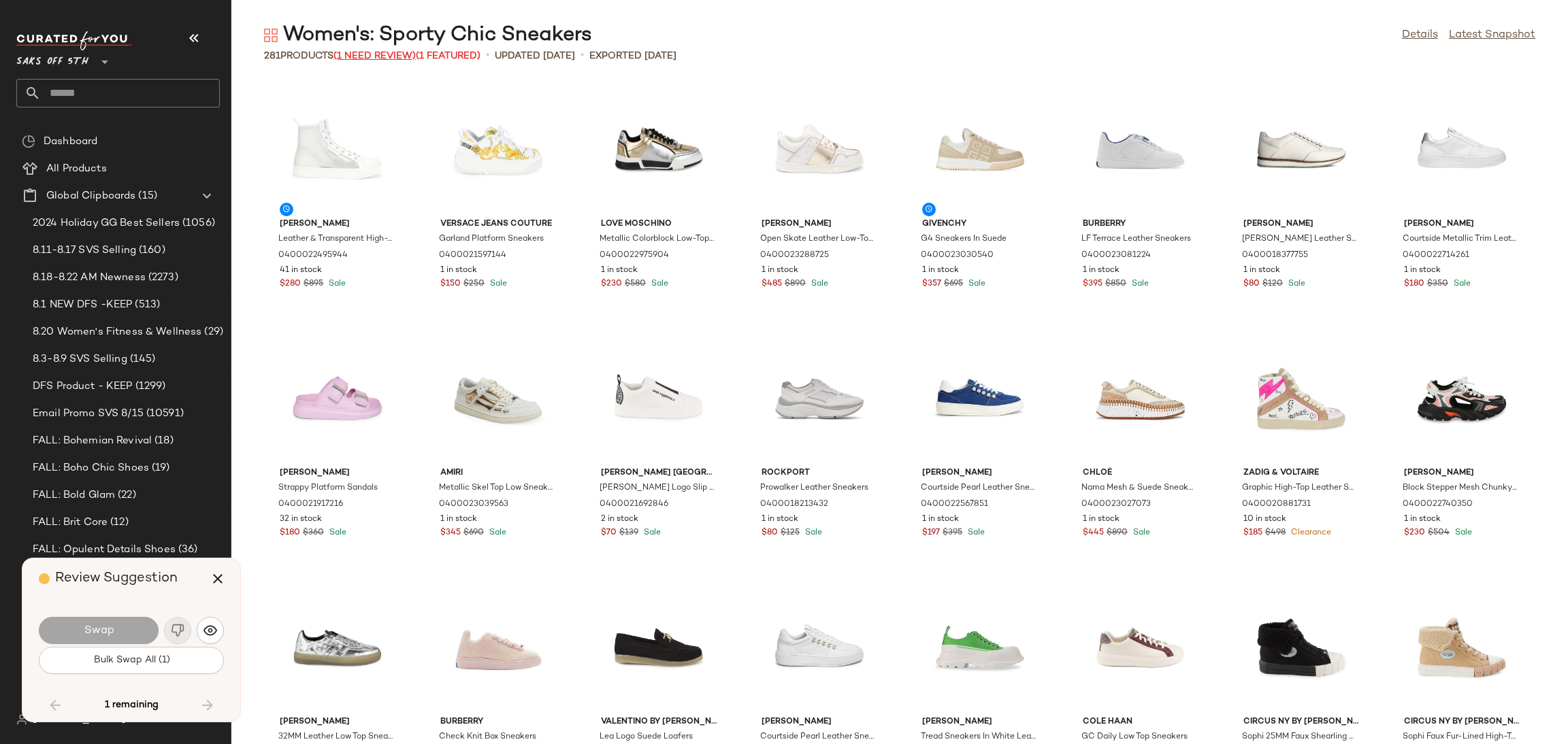
scroll to position [7221, 0]
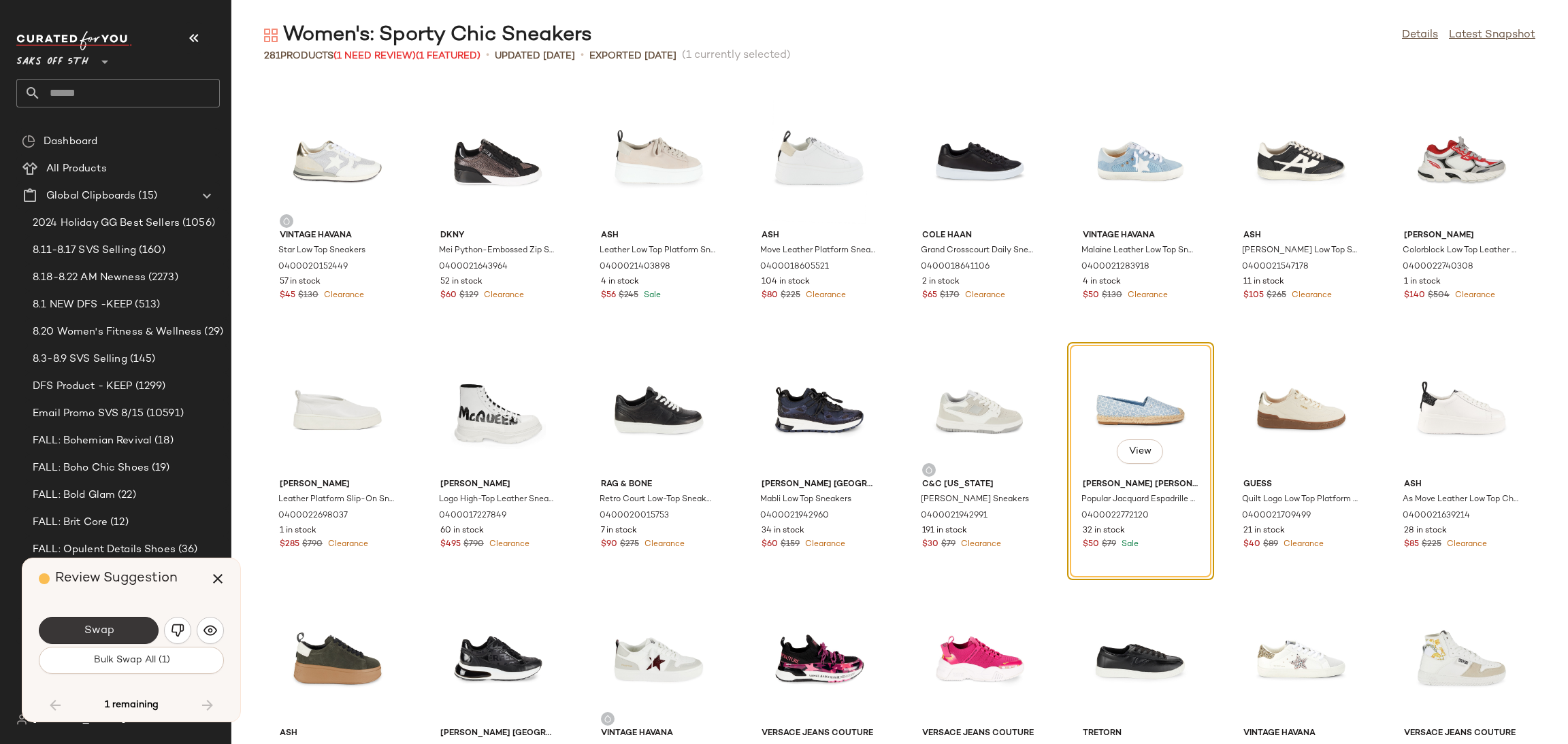
click at [132, 634] on button "Swap" at bounding box center [98, 631] width 120 height 27
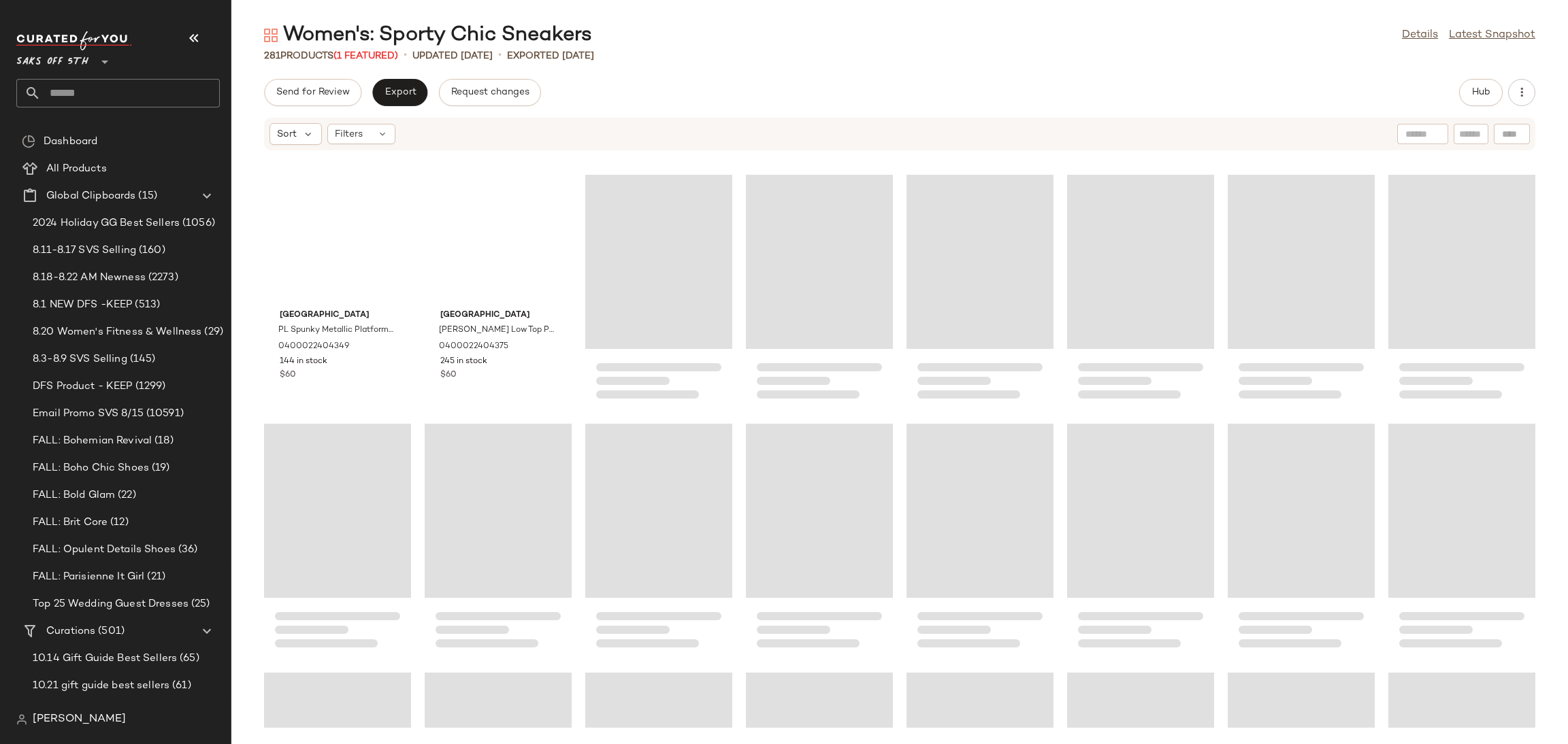
scroll to position [1458, 0]
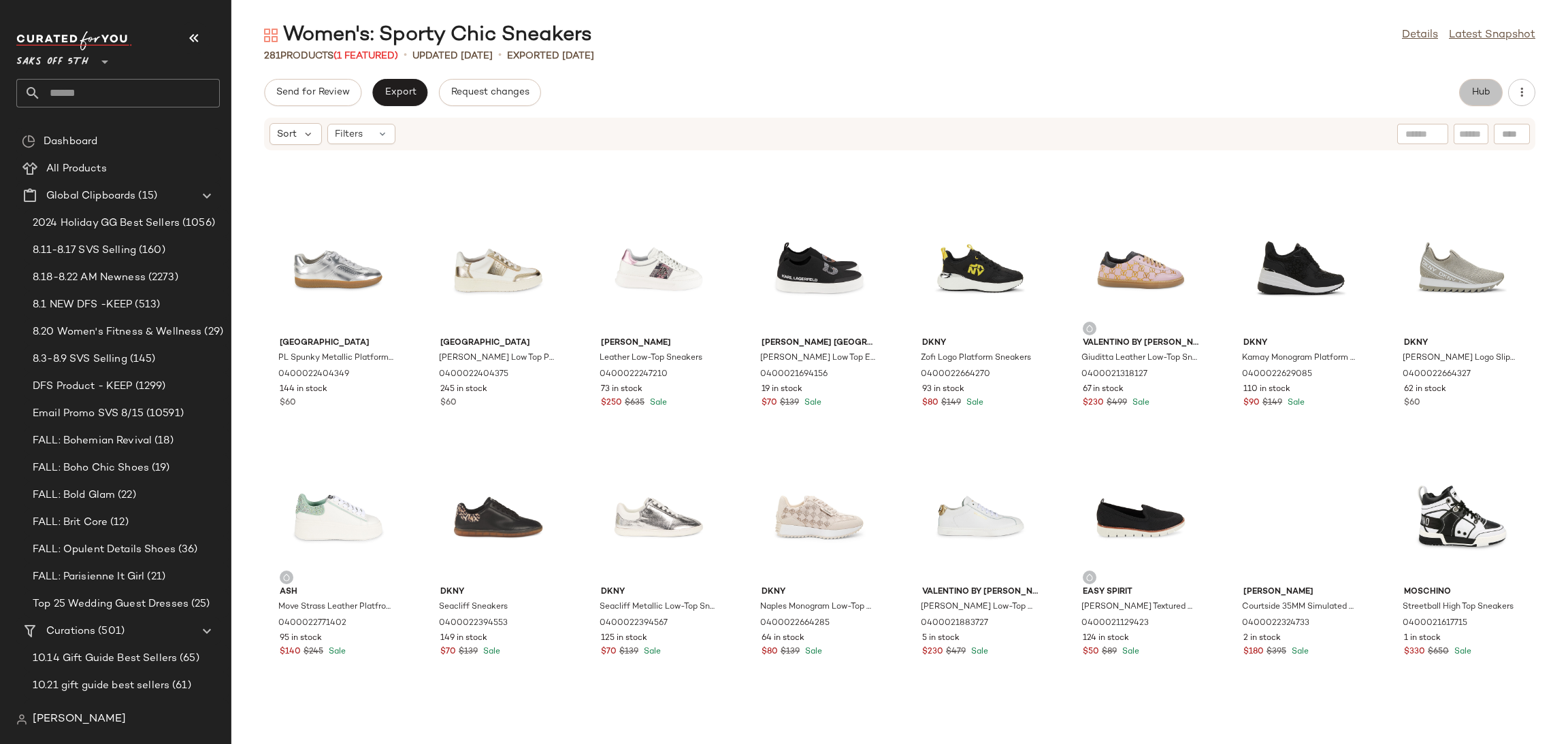
click at [1481, 83] on button "Hub" at bounding box center [1481, 92] width 44 height 27
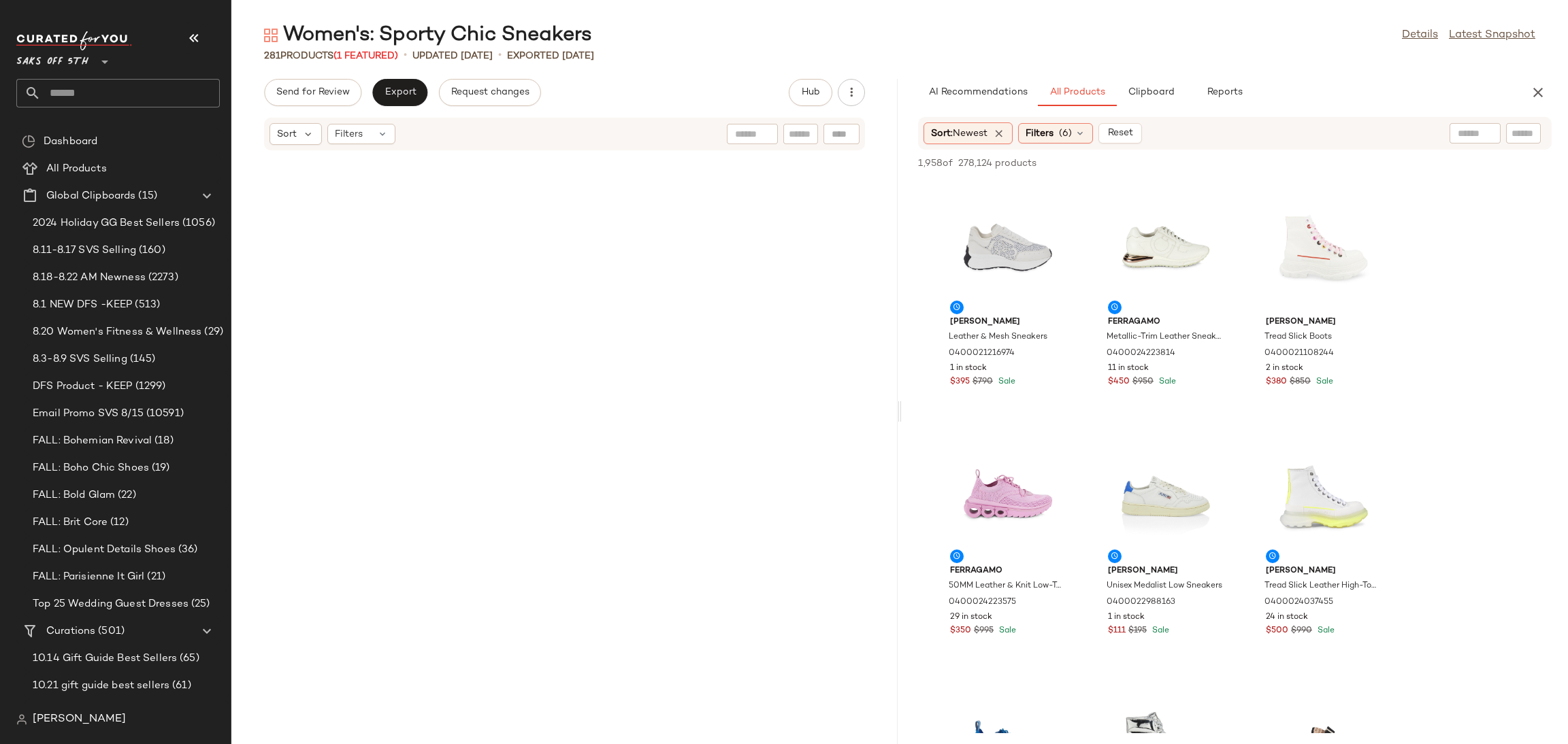
scroll to position [0, 0]
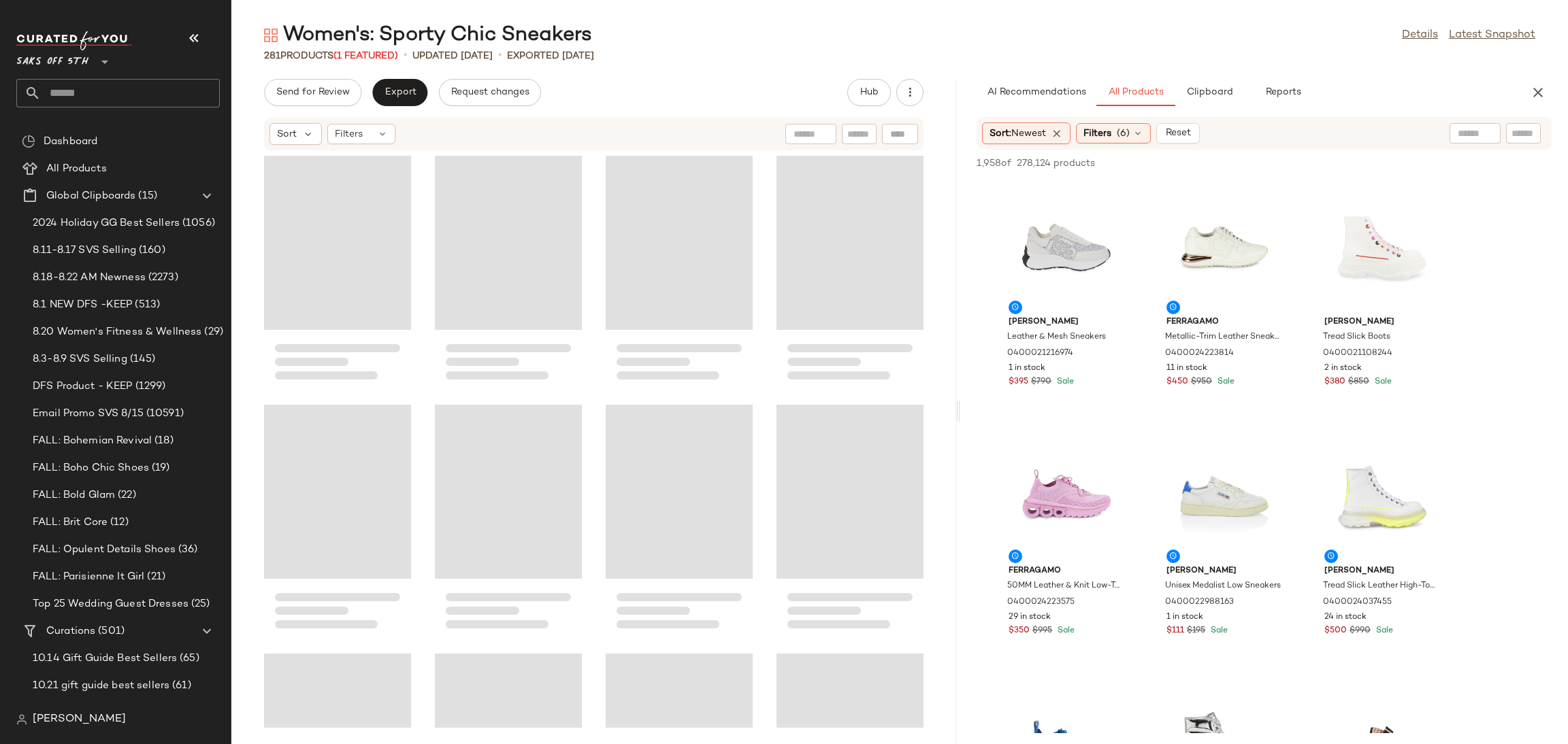
drag, startPoint x: 901, startPoint y: 413, endPoint x: 964, endPoint y: 405, distance: 63.5
click at [964, 405] on div "Women's: Sporty Chic Sneakers Details Latest Snapshot 281 Products (1 Featured)…" at bounding box center [900, 383] width 1337 height 723
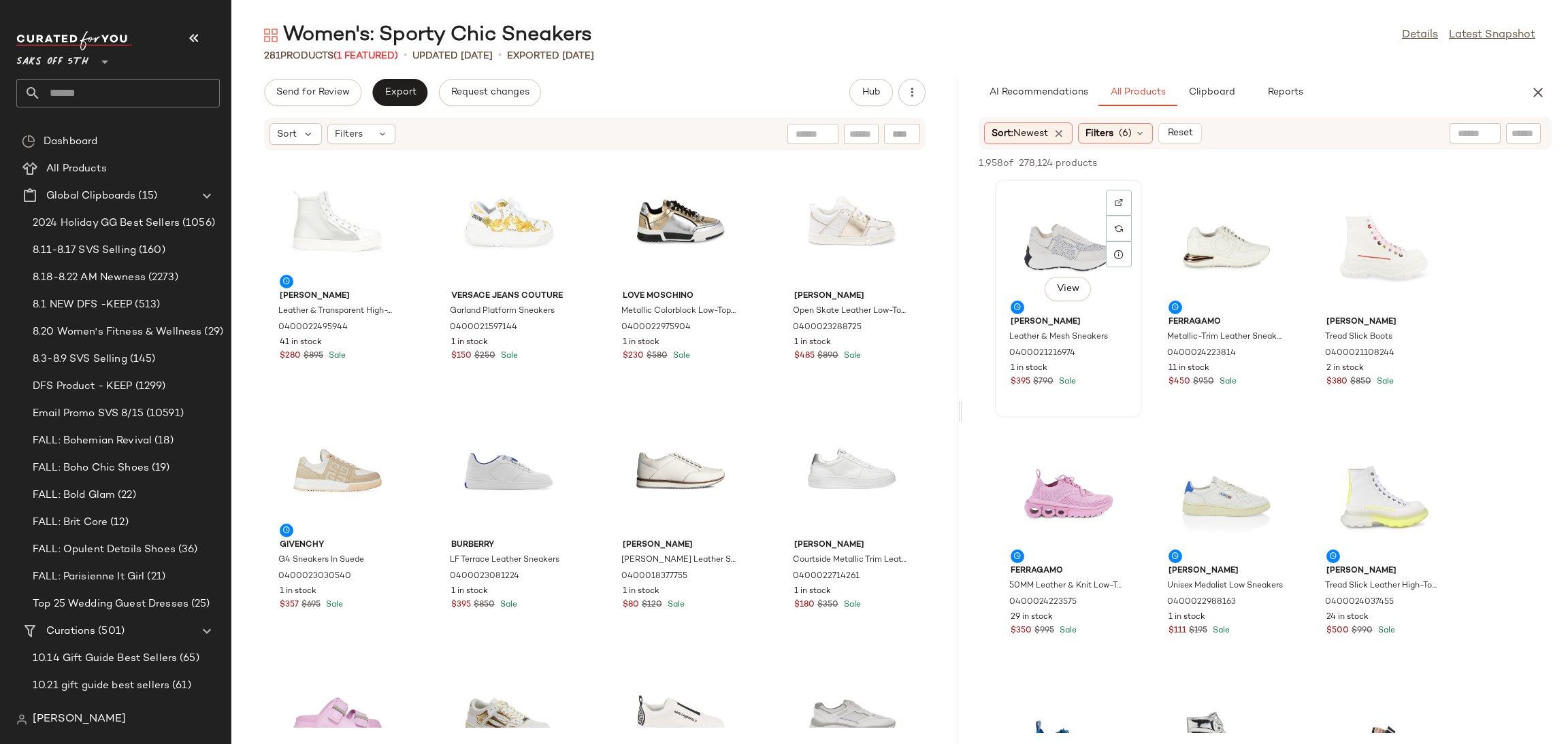
click at [1030, 255] on div "View" at bounding box center [1068, 248] width 137 height 127
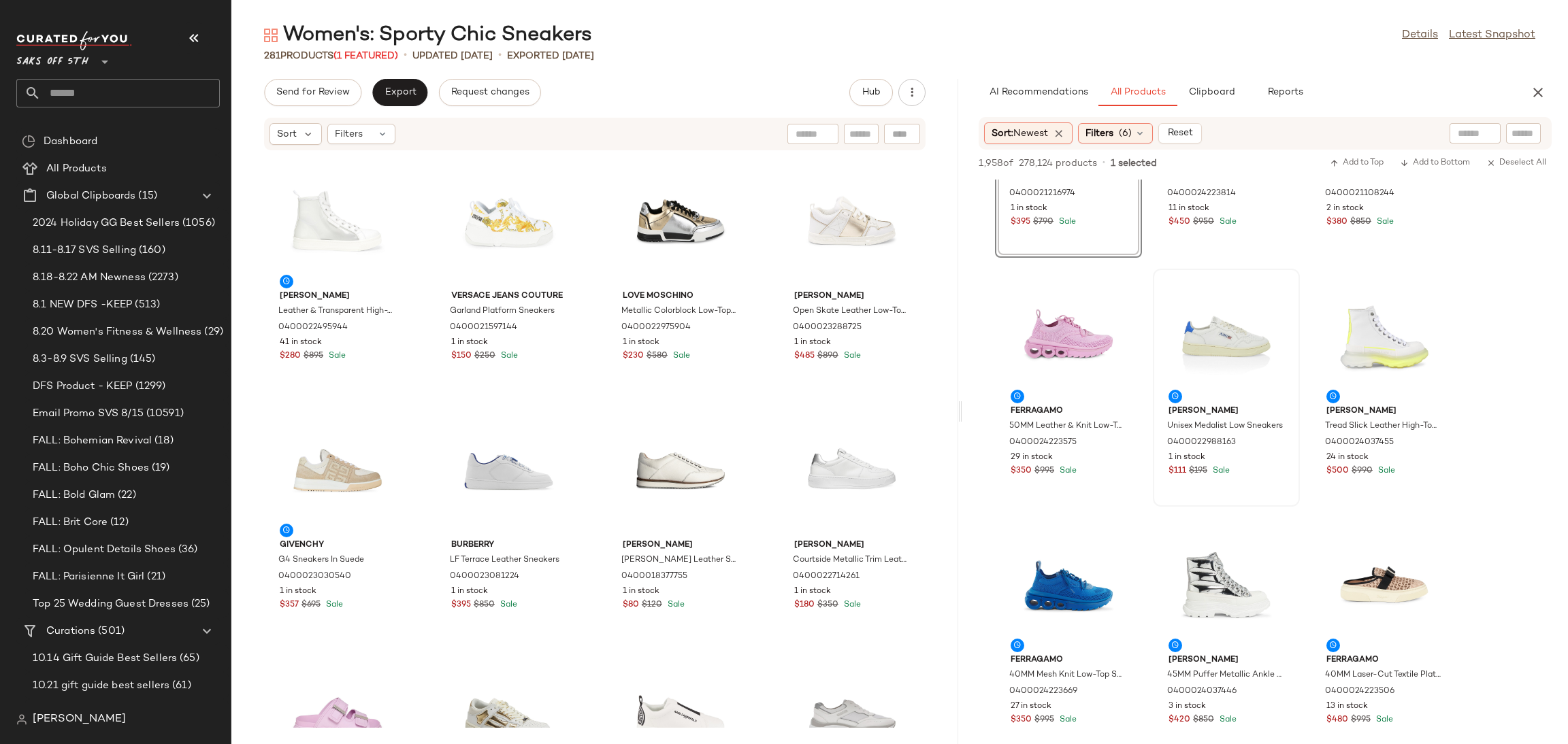
scroll to position [158, 0]
click at [1053, 579] on div "View" at bounding box center [1068, 587] width 137 height 127
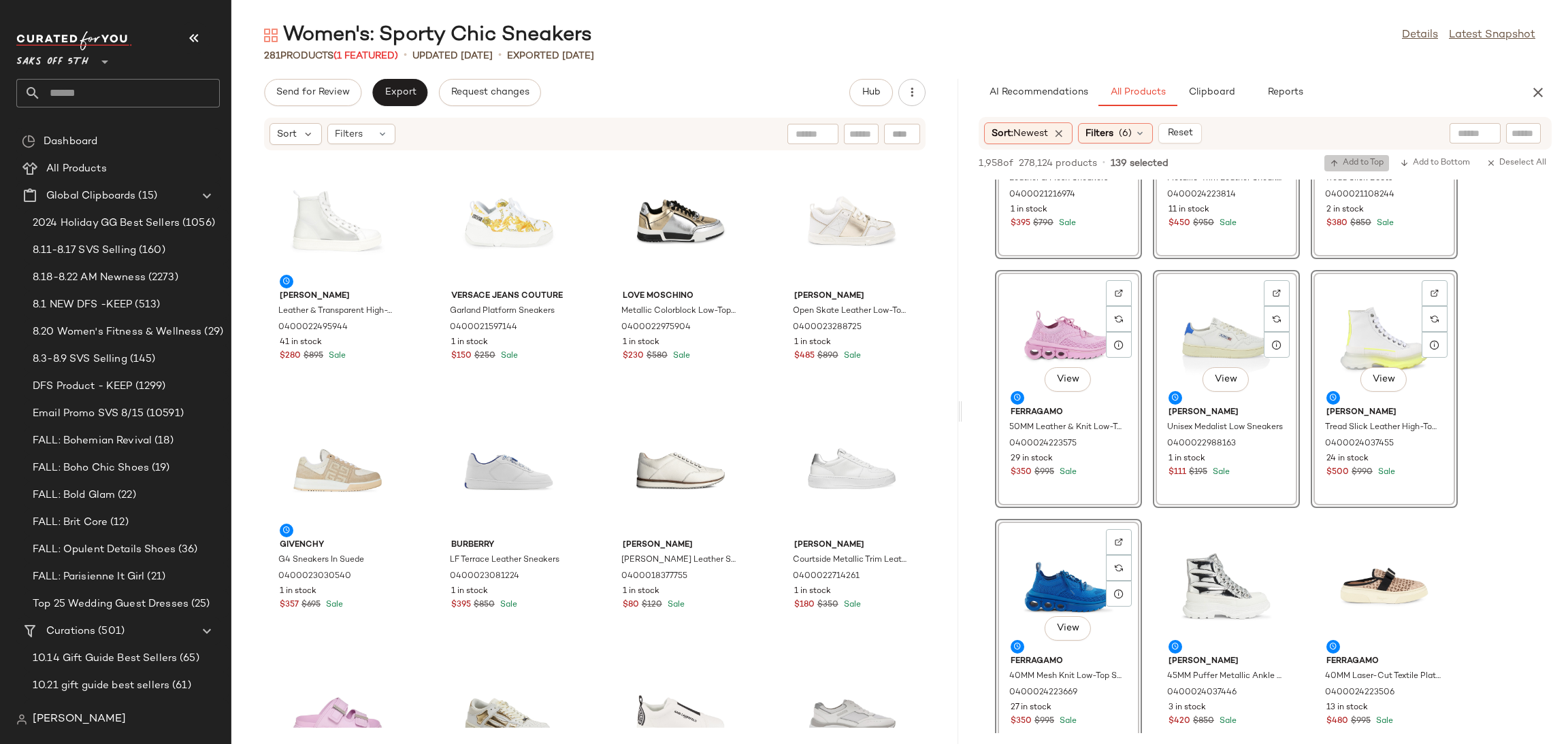
click at [1355, 164] on span "Add to Top" at bounding box center [1357, 163] width 53 height 10
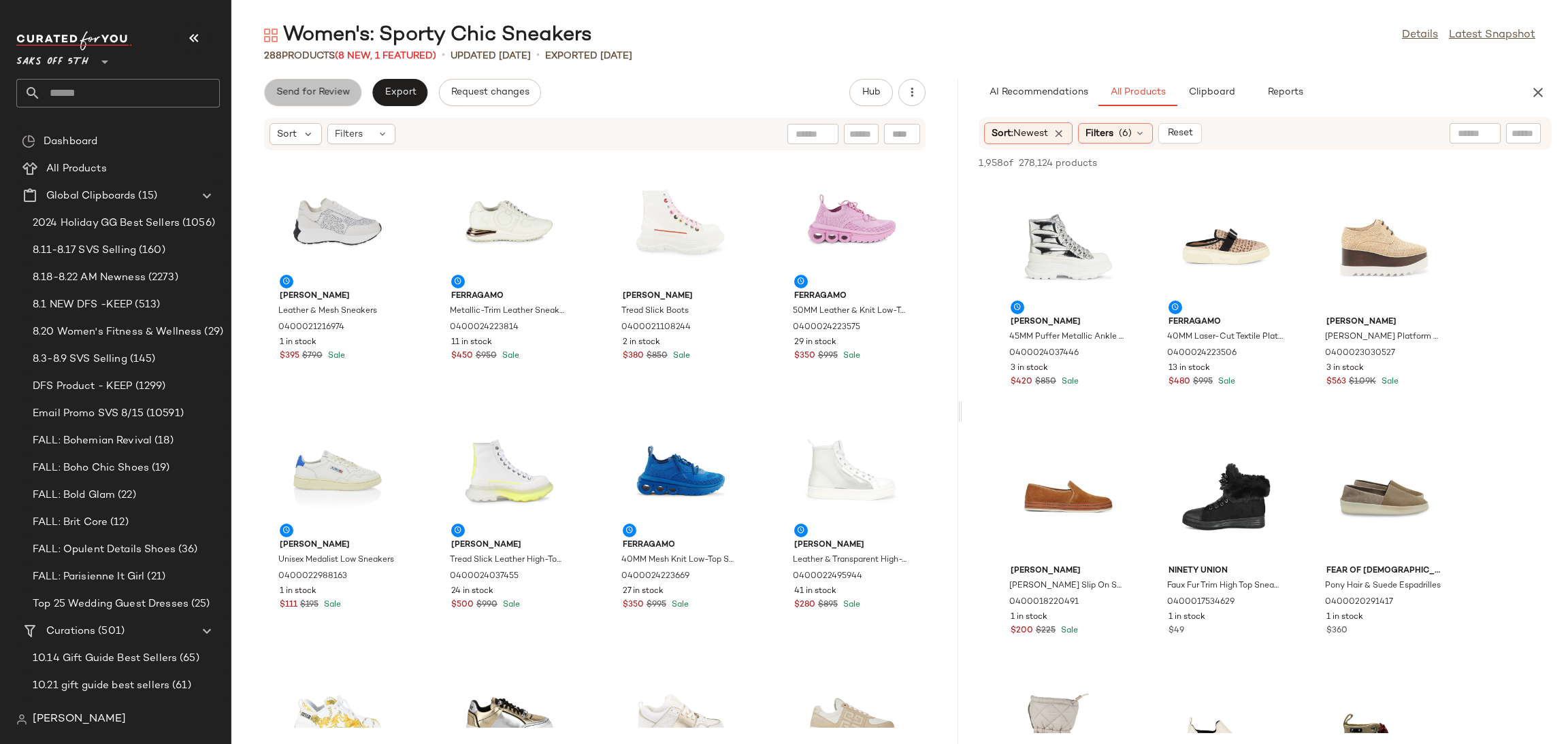
click at [342, 89] on span "Send for Review" at bounding box center [312, 92] width 74 height 11
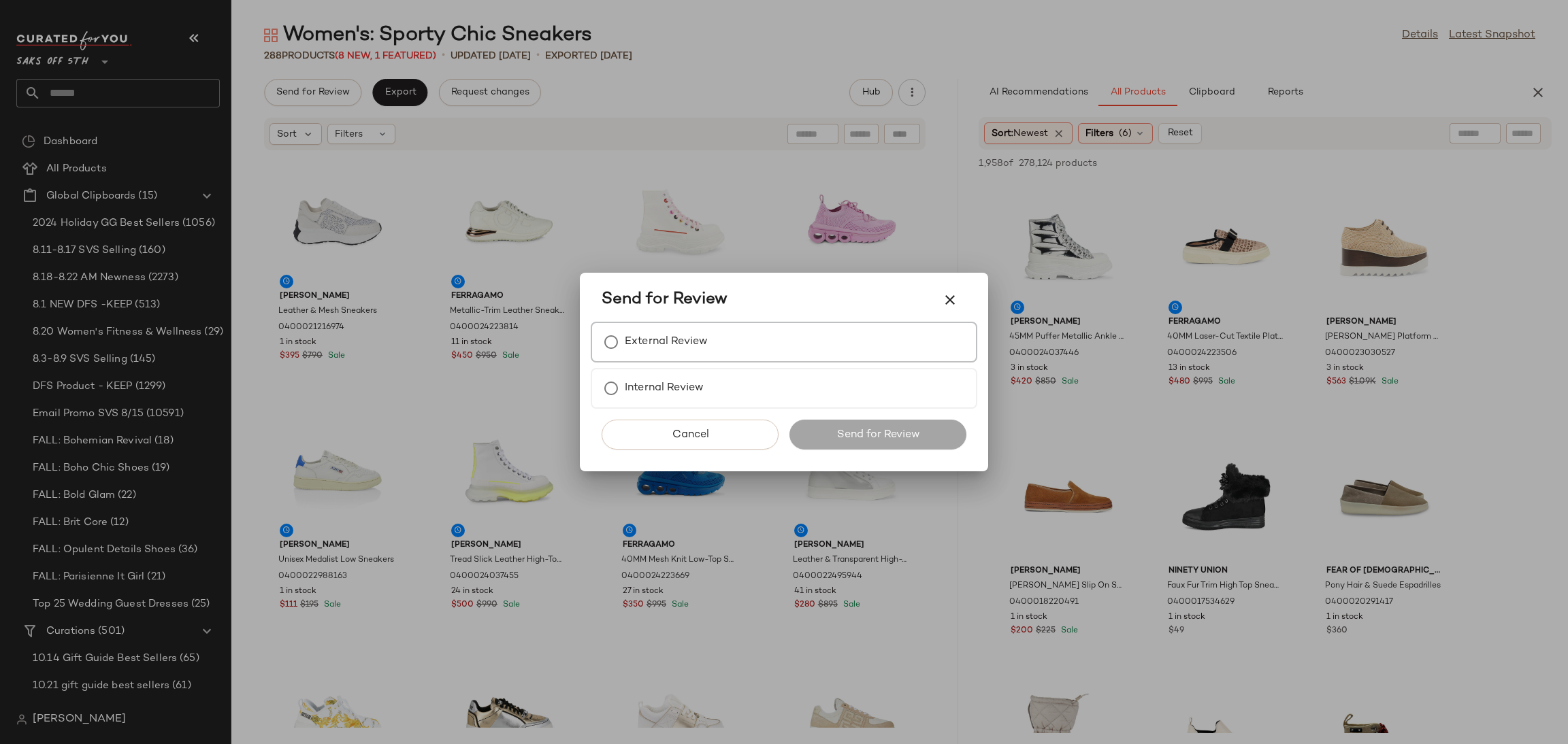
click at [707, 328] on div "External Review" at bounding box center [784, 342] width 387 height 41
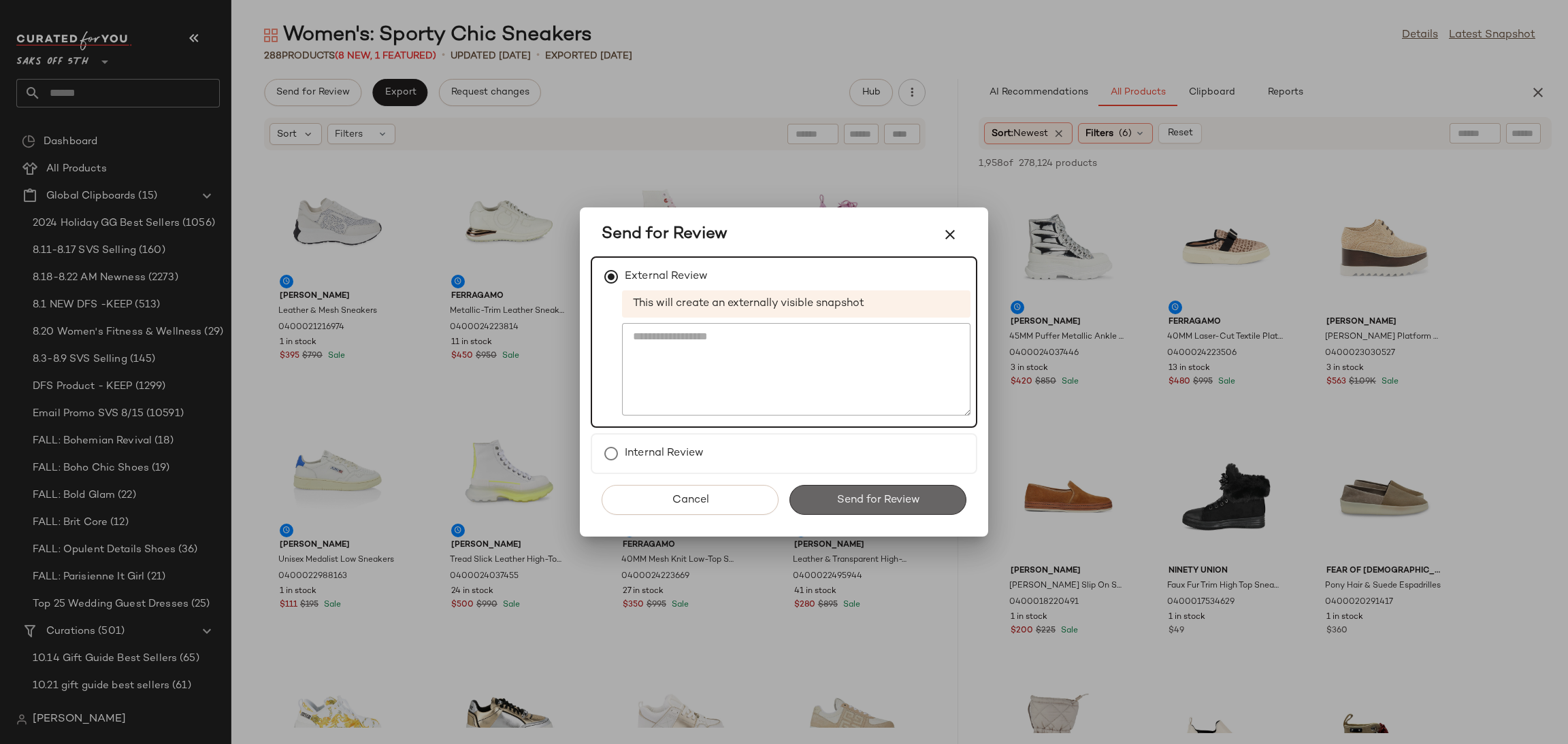
click at [904, 503] on span "Send for Review" at bounding box center [877, 500] width 84 height 13
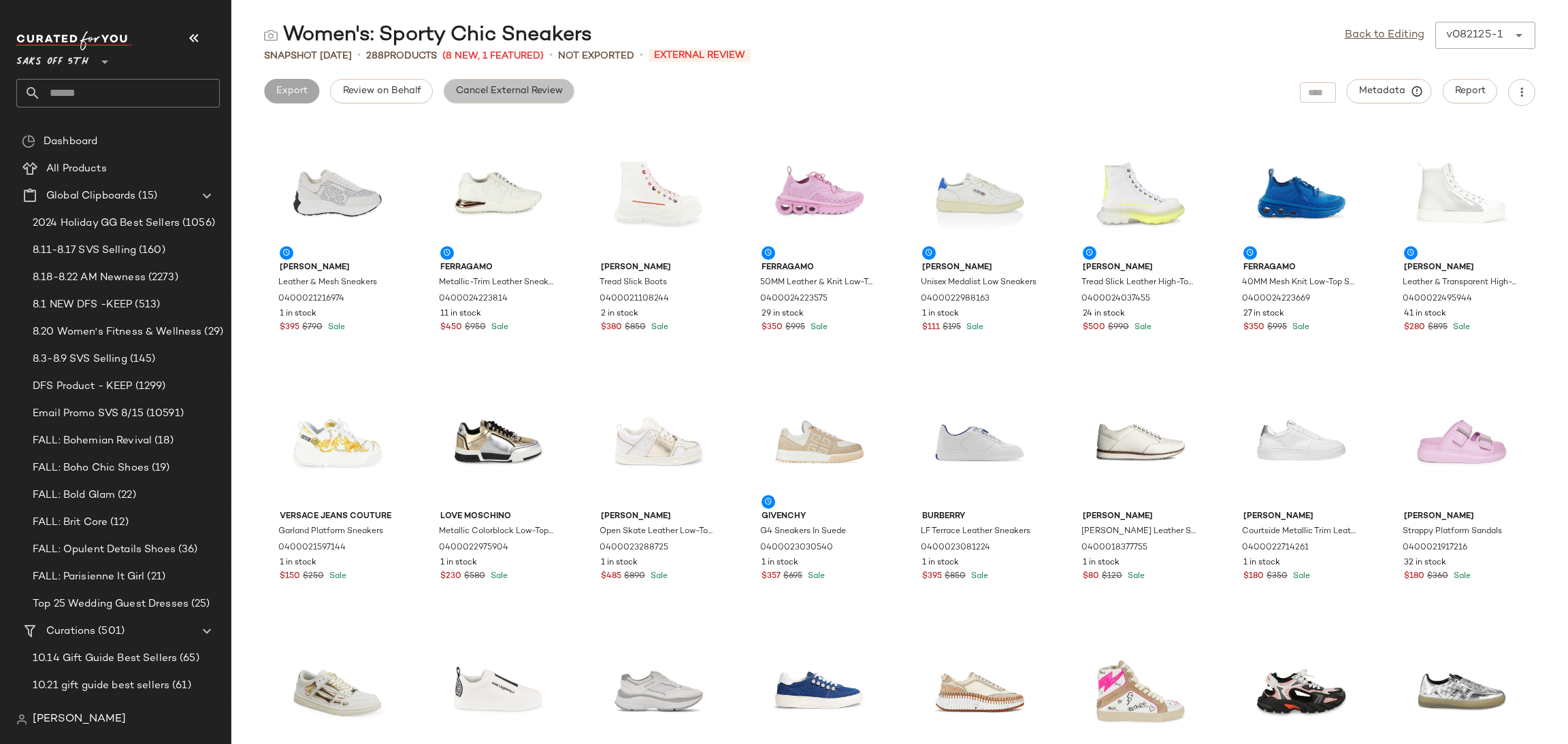
click at [471, 91] on span "Cancel External Review" at bounding box center [509, 91] width 108 height 11
click at [404, 94] on span "Export" at bounding box center [400, 91] width 32 height 11
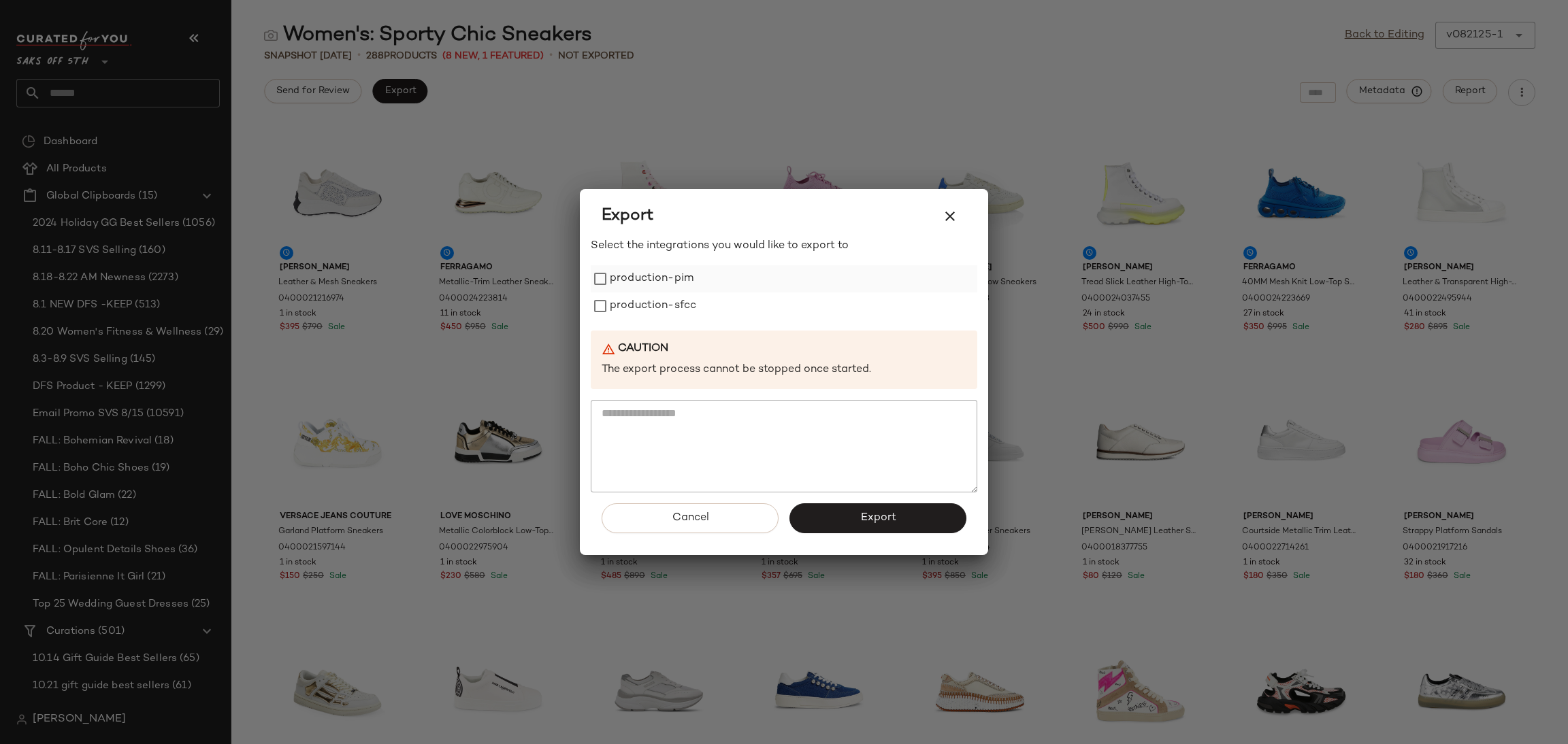
click at [643, 279] on label "production-pim" at bounding box center [651, 278] width 84 height 27
click at [651, 311] on label "production-sfcc" at bounding box center [653, 306] width 87 height 27
click at [831, 506] on button "Export" at bounding box center [878, 518] width 177 height 30
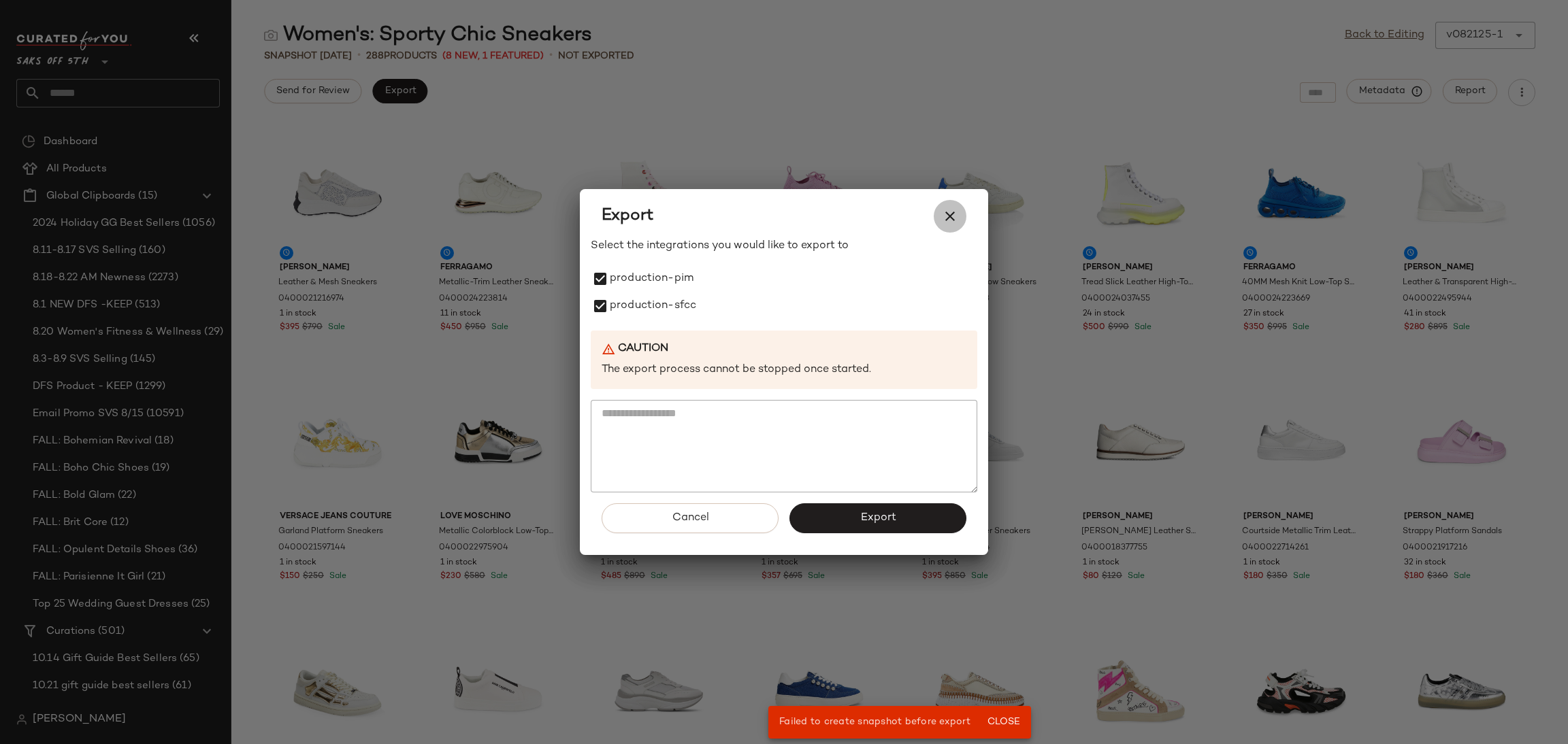
click at [952, 214] on icon "button" at bounding box center [950, 216] width 16 height 16
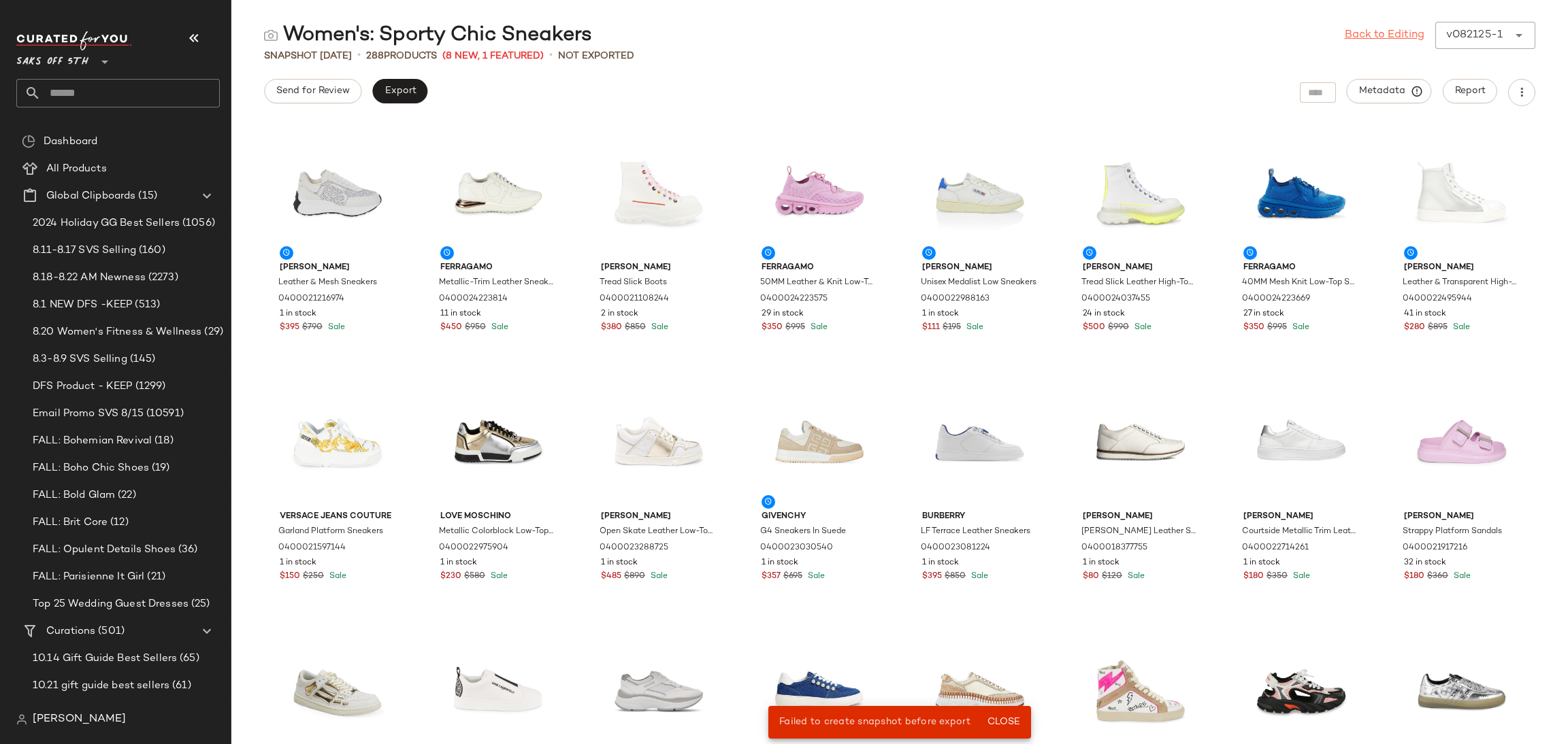
click at [1382, 38] on link "Back to Editing" at bounding box center [1384, 35] width 79 height 16
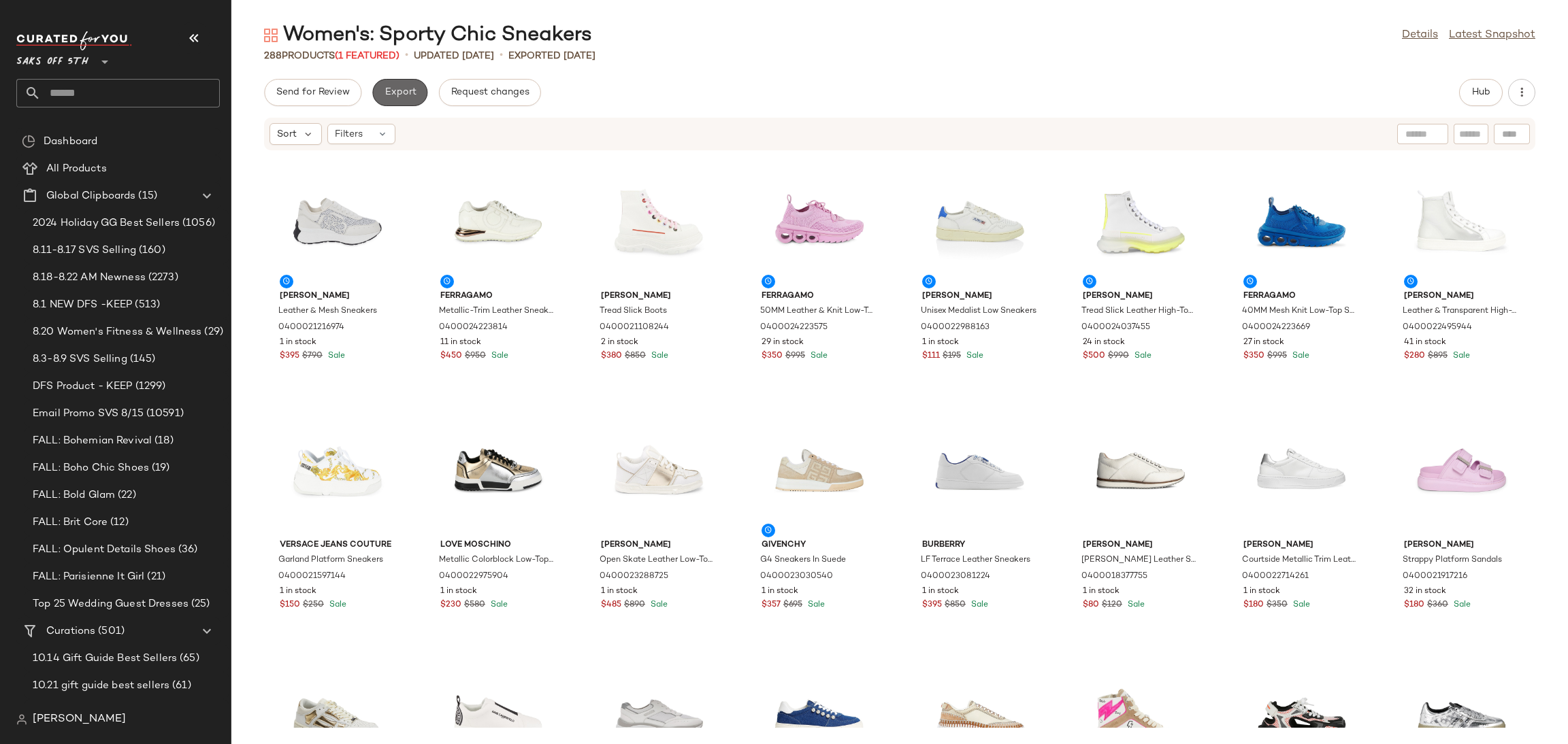
click at [407, 86] on button "Export" at bounding box center [400, 92] width 55 height 27
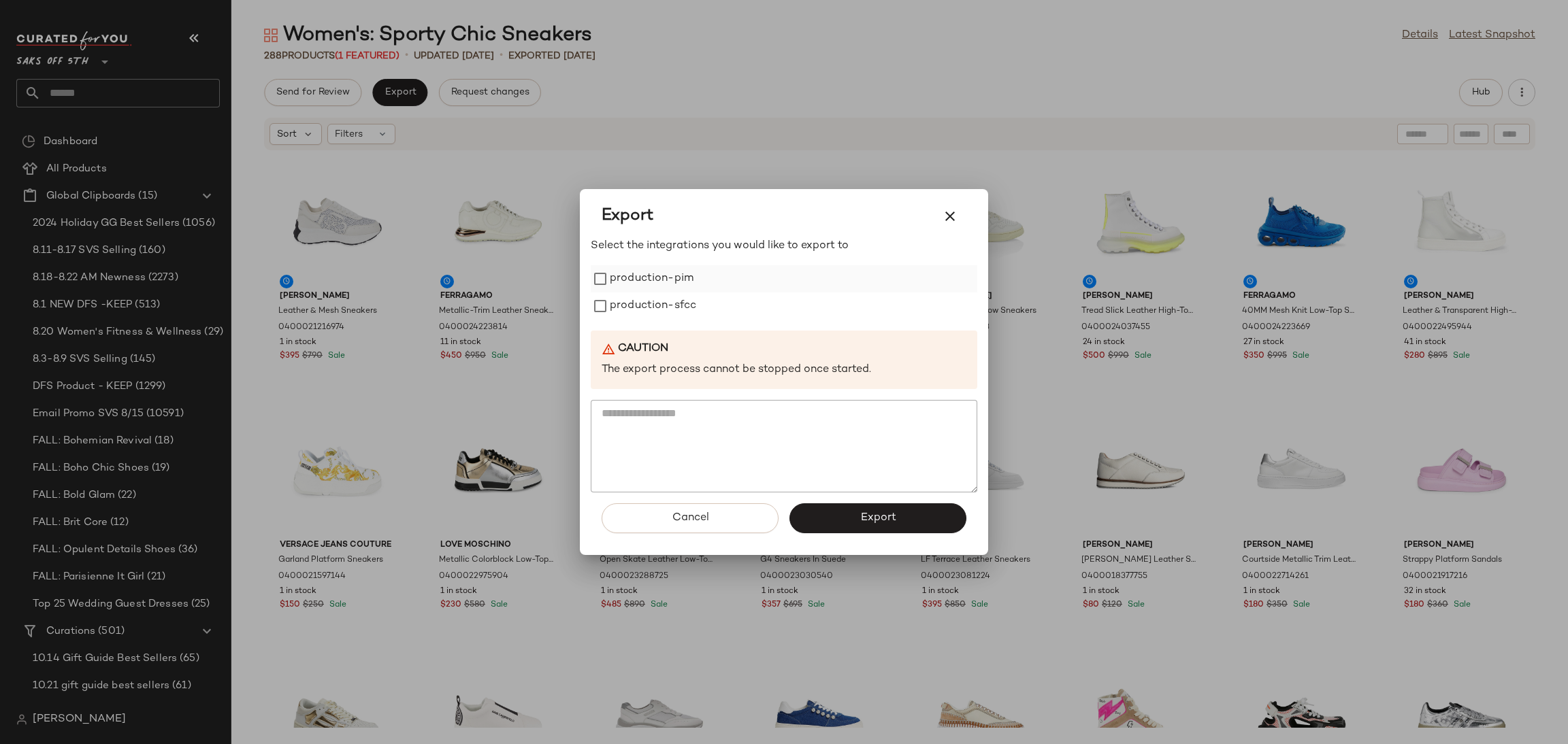
click at [666, 281] on label "production-pim" at bounding box center [651, 278] width 84 height 27
click at [667, 304] on label "production-sfcc" at bounding box center [653, 306] width 87 height 27
click at [830, 510] on button "Export" at bounding box center [878, 518] width 177 height 30
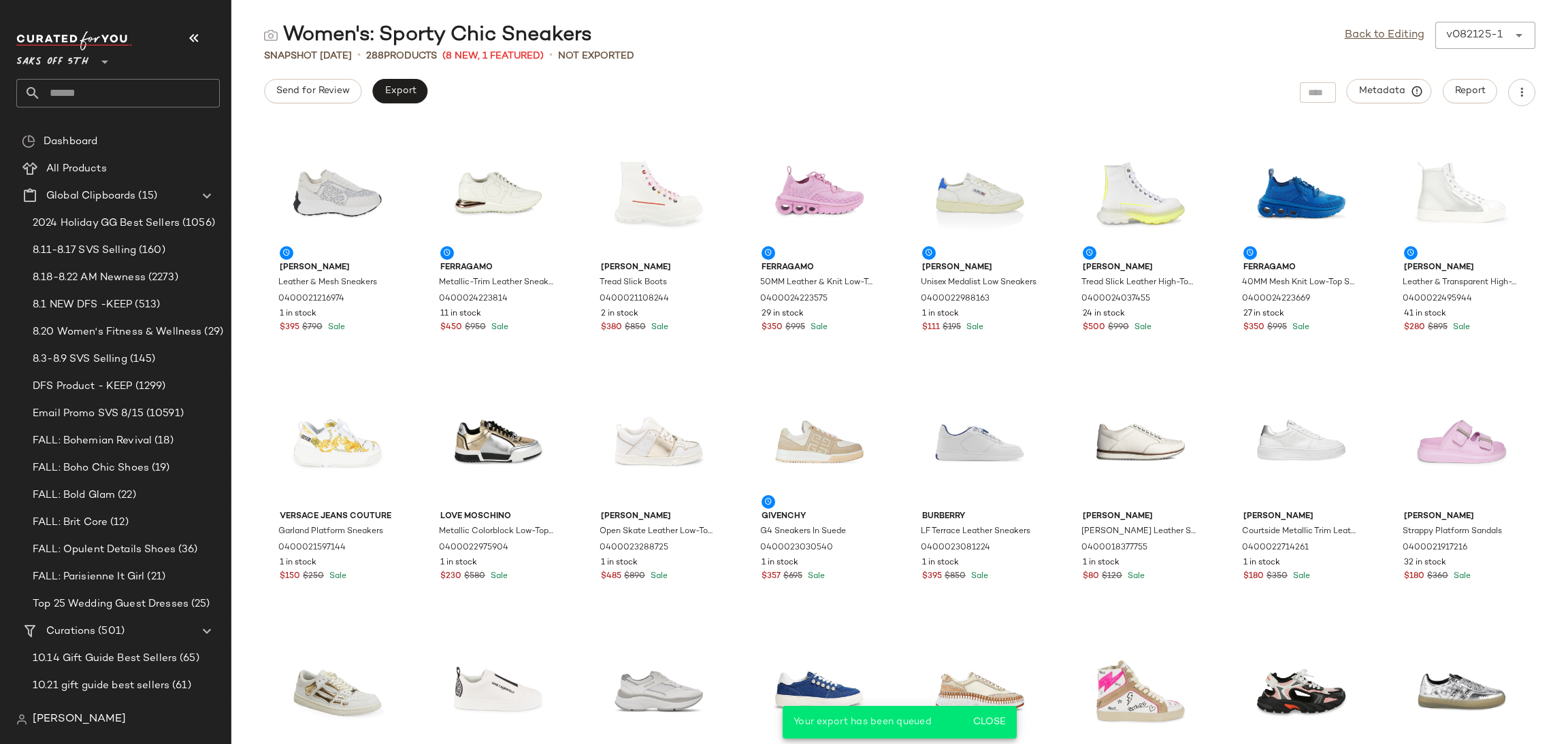
click at [136, 108] on div "Saks OFF 5TH **" at bounding box center [123, 70] width 215 height 84
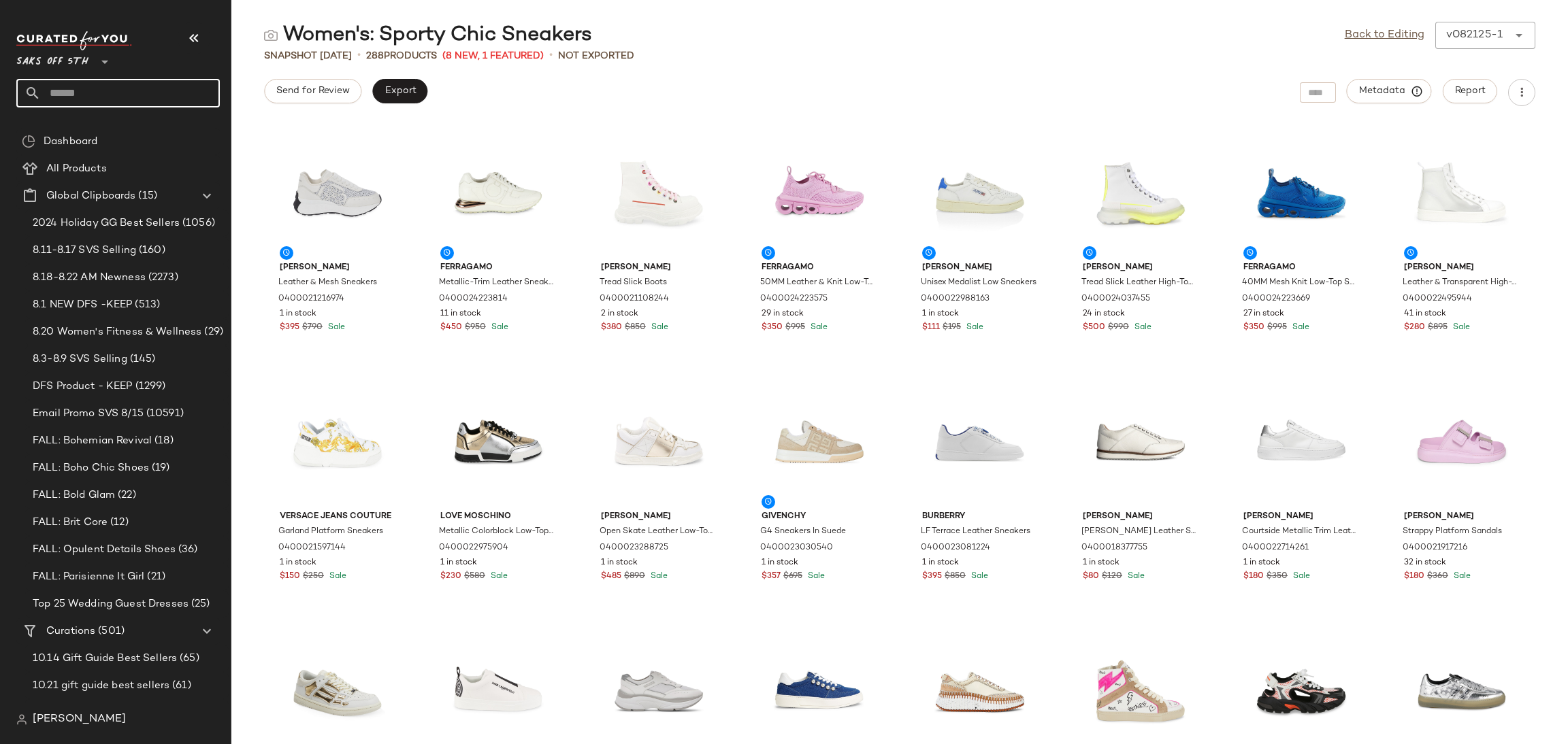
click at [130, 95] on input "text" at bounding box center [130, 93] width 179 height 29
type input "*********"
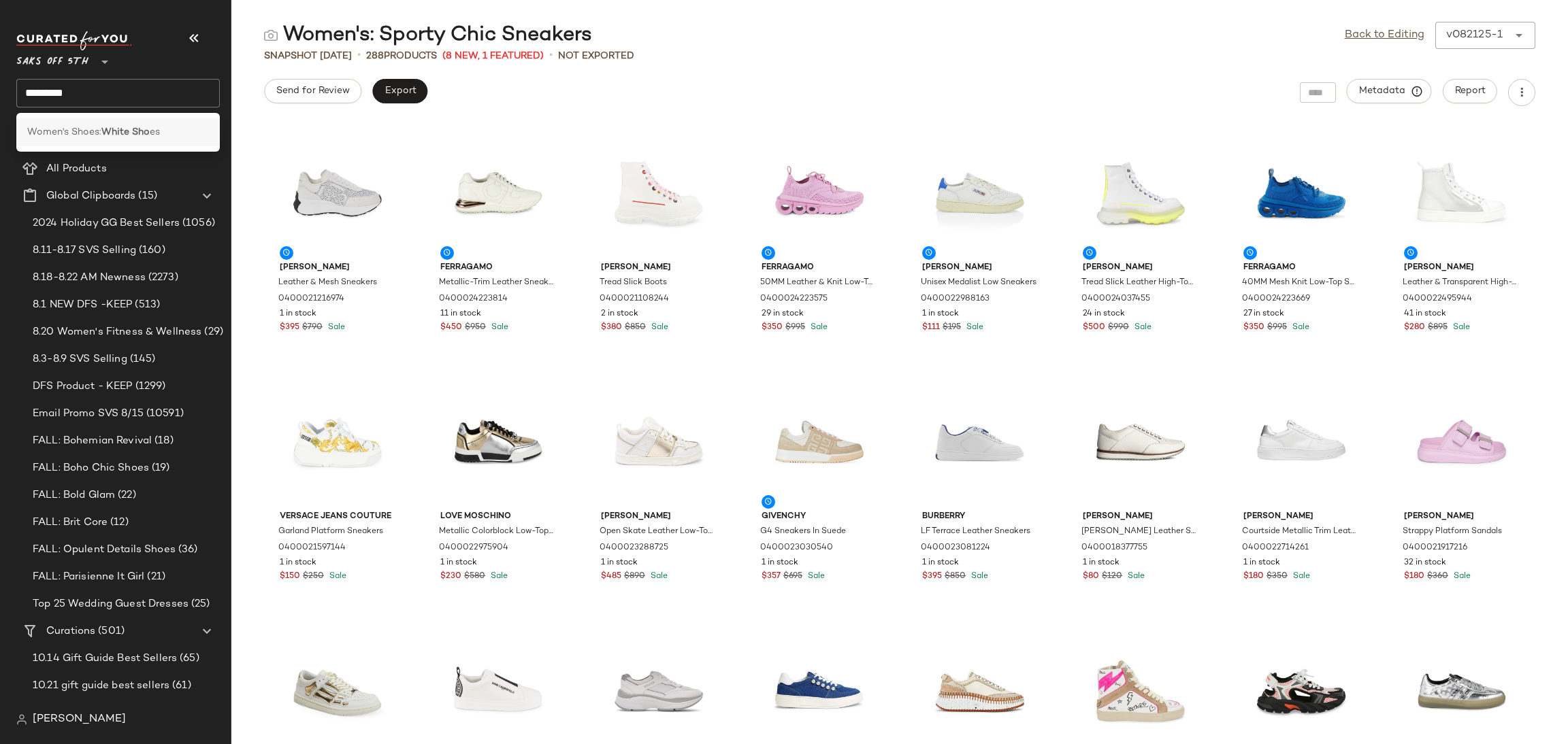
click at [127, 123] on div "Women's Shoes: White Sho es" at bounding box center [117, 132] width 203 height 28
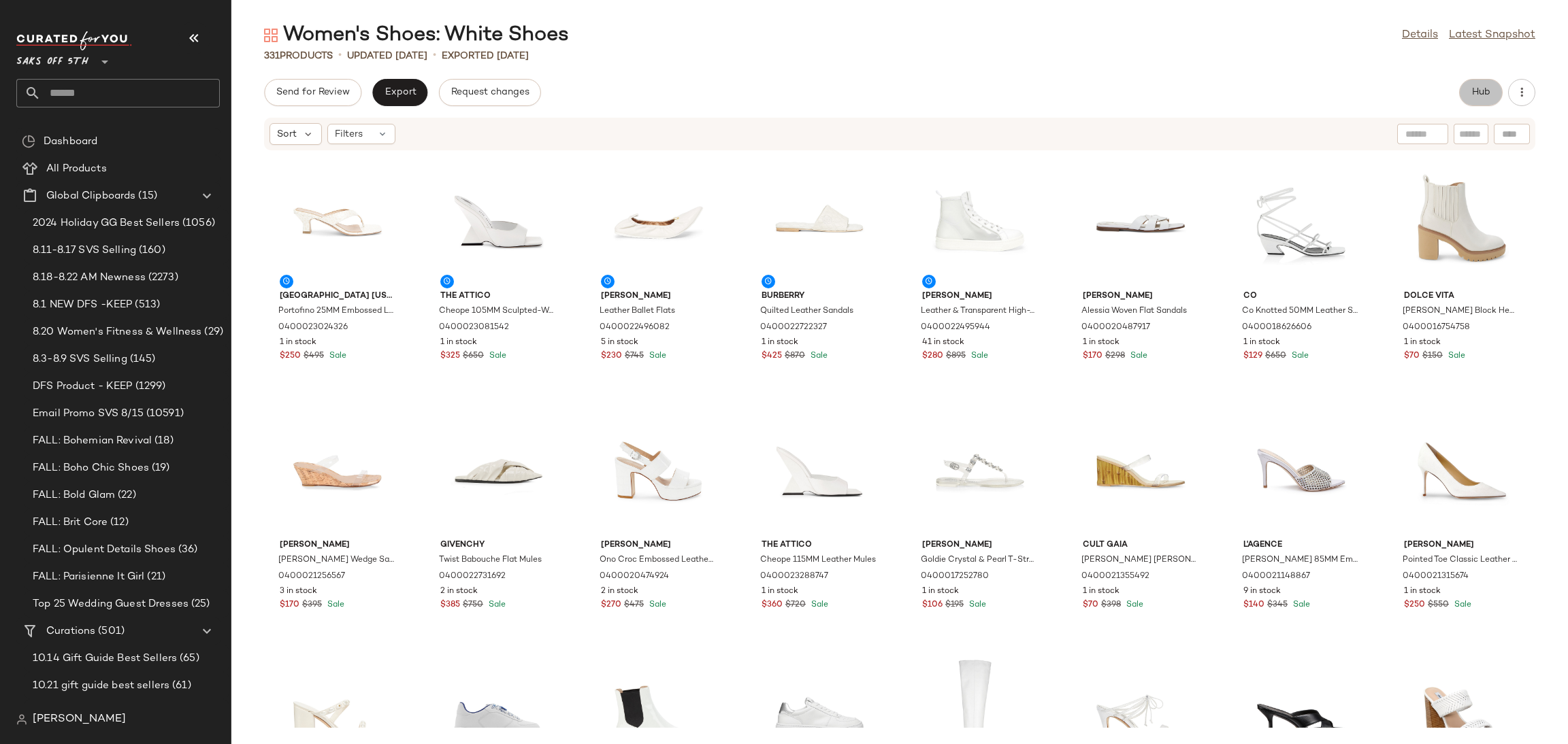
click at [1477, 99] on button "Hub" at bounding box center [1481, 92] width 44 height 27
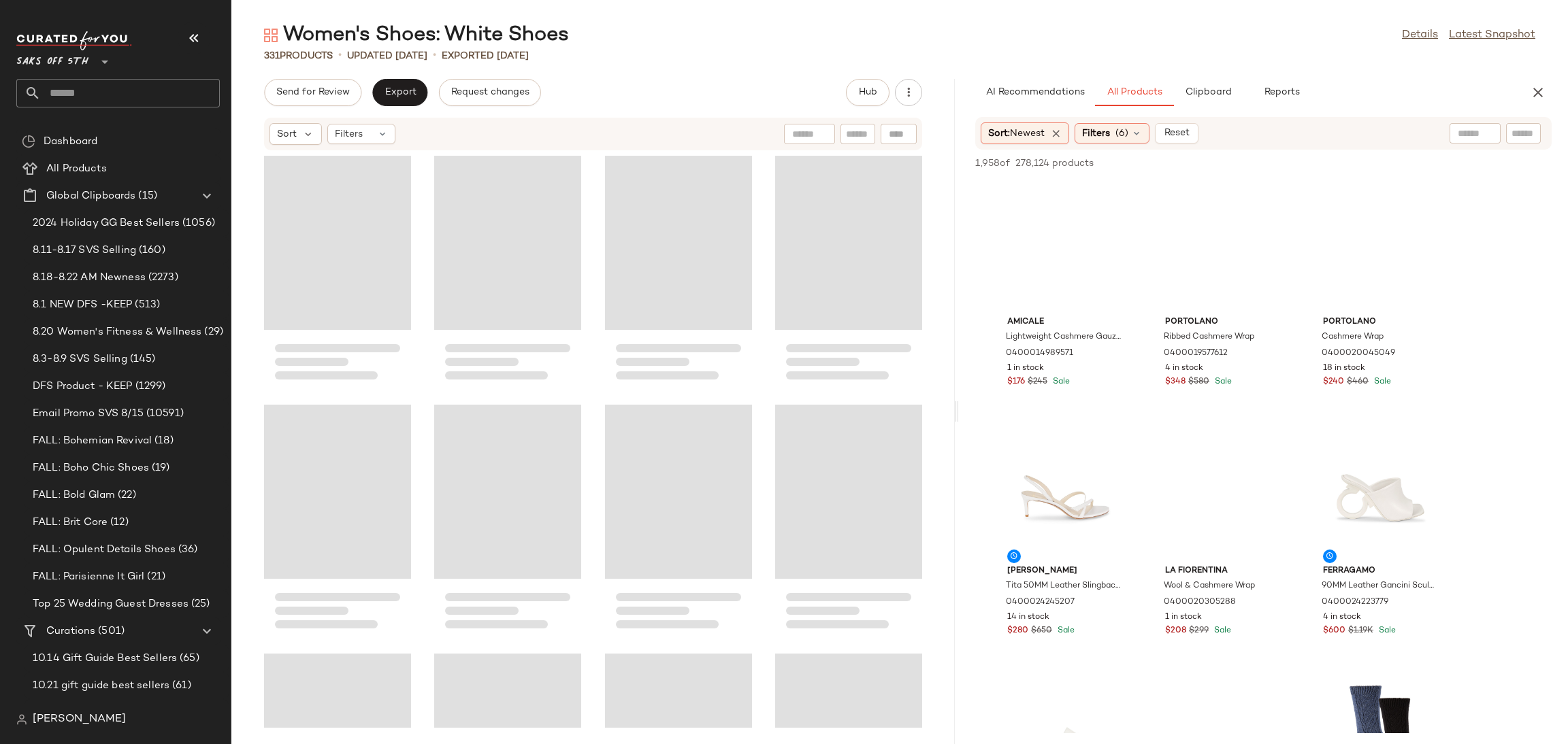
drag, startPoint x: 898, startPoint y: 406, endPoint x: 959, endPoint y: 408, distance: 61.0
click at [959, 408] on div "Women's Shoes: White Shoes Details Latest Snapshot 331 Products • updated [DATE…" at bounding box center [900, 383] width 1337 height 723
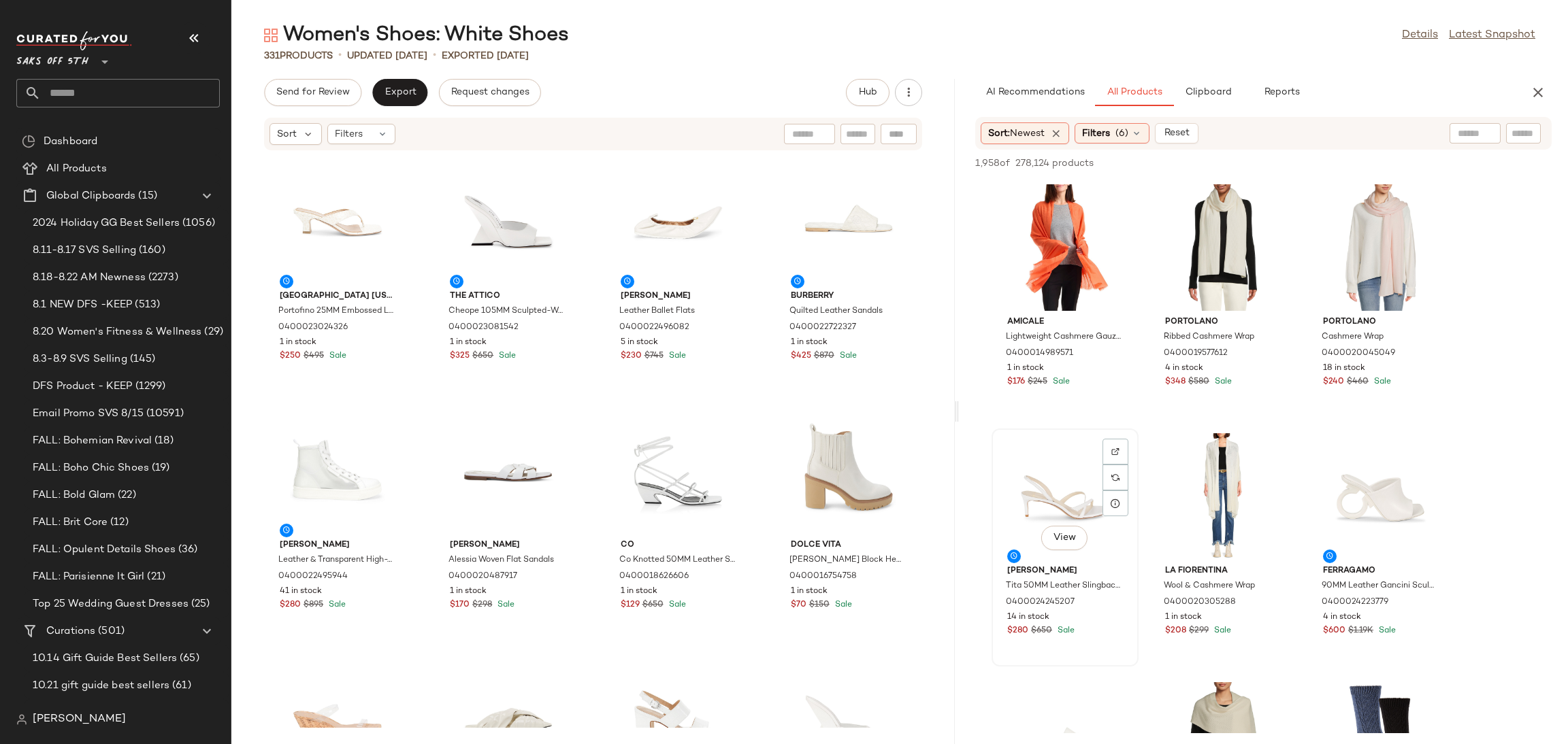
click at [1048, 453] on div "View" at bounding box center [1064, 496] width 137 height 127
click at [1353, 165] on span "Add to Top" at bounding box center [1357, 163] width 53 height 10
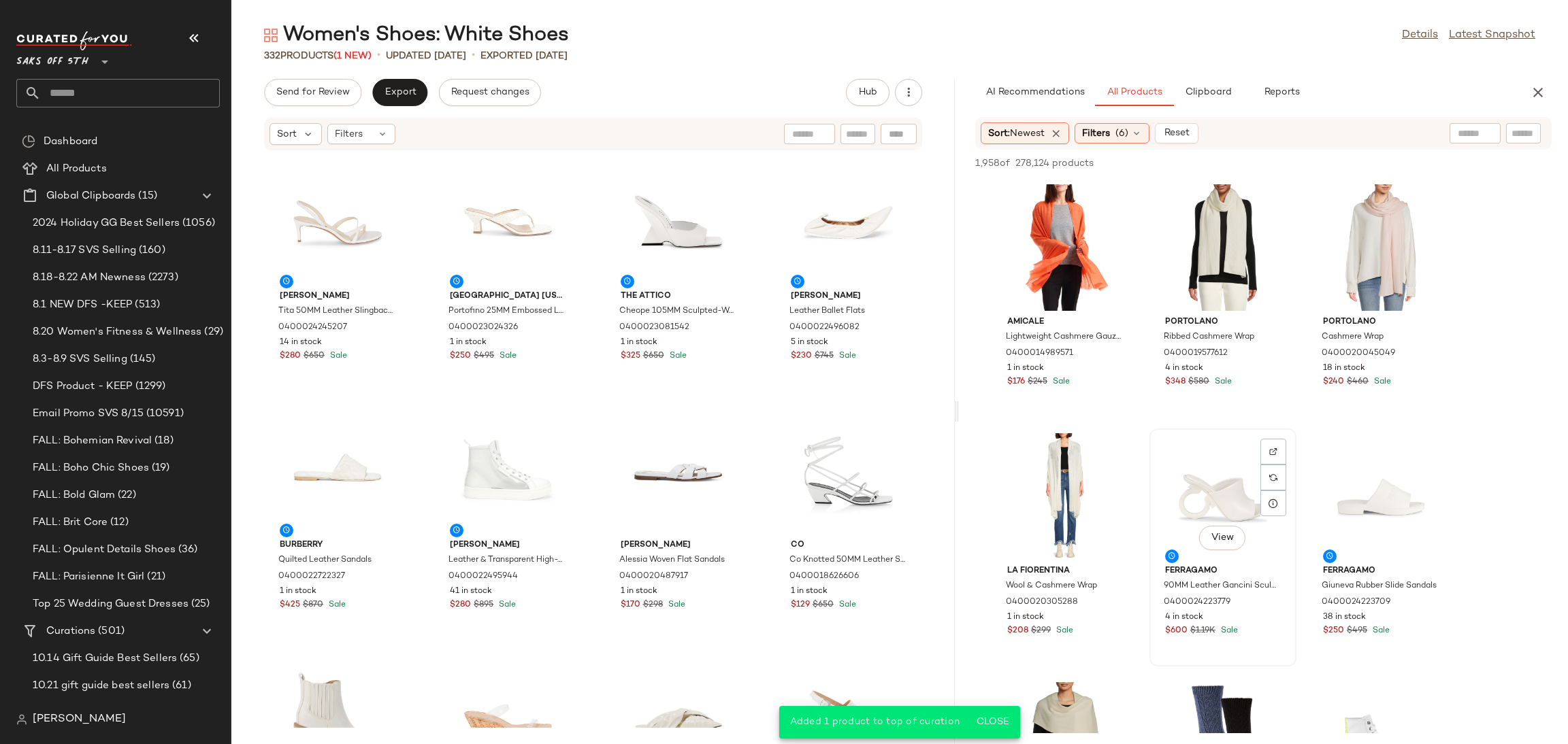
click at [1211, 477] on div "View" at bounding box center [1223, 496] width 137 height 127
click at [1334, 459] on div "View" at bounding box center [1380, 496] width 137 height 127
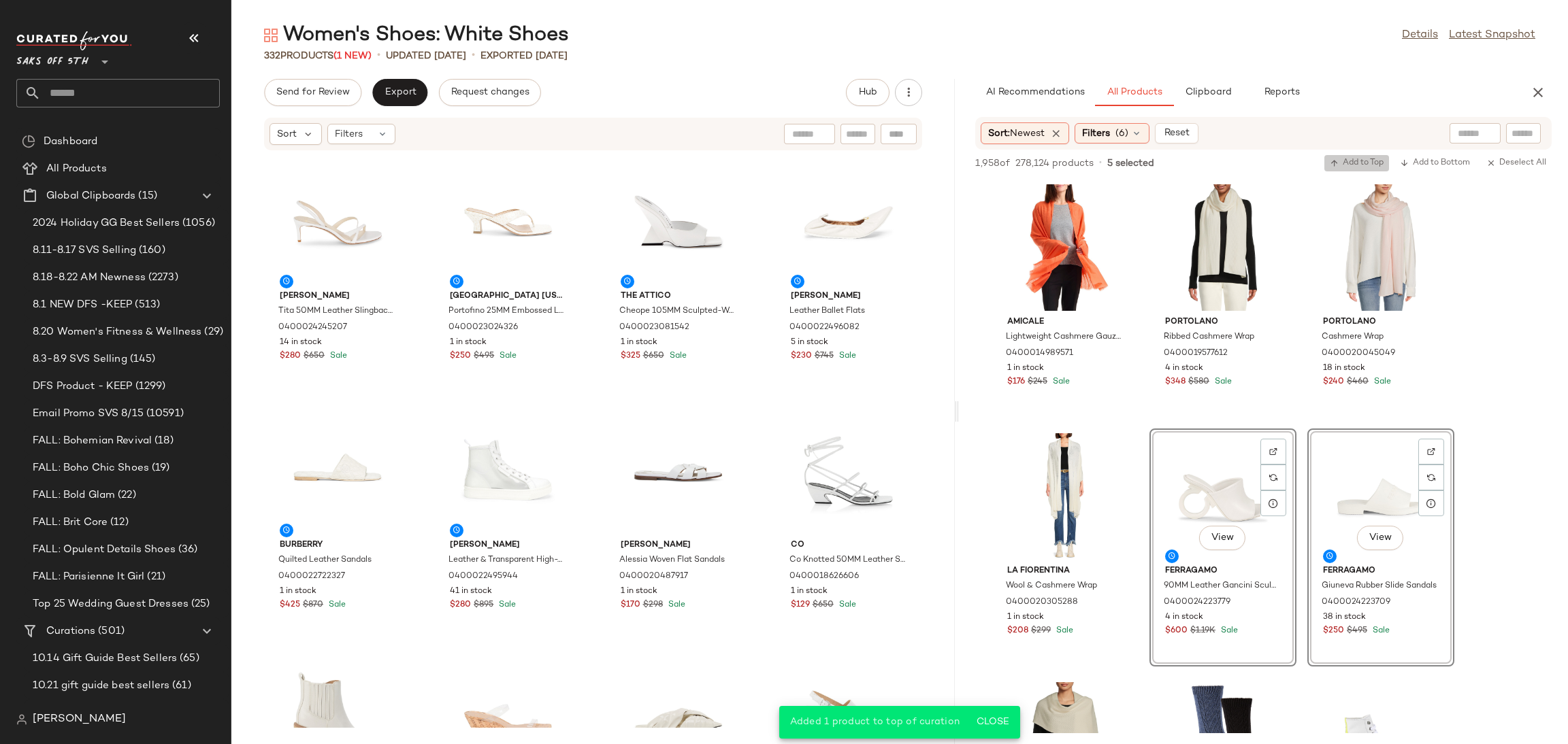
click at [1341, 161] on span "Add to Top" at bounding box center [1357, 163] width 53 height 10
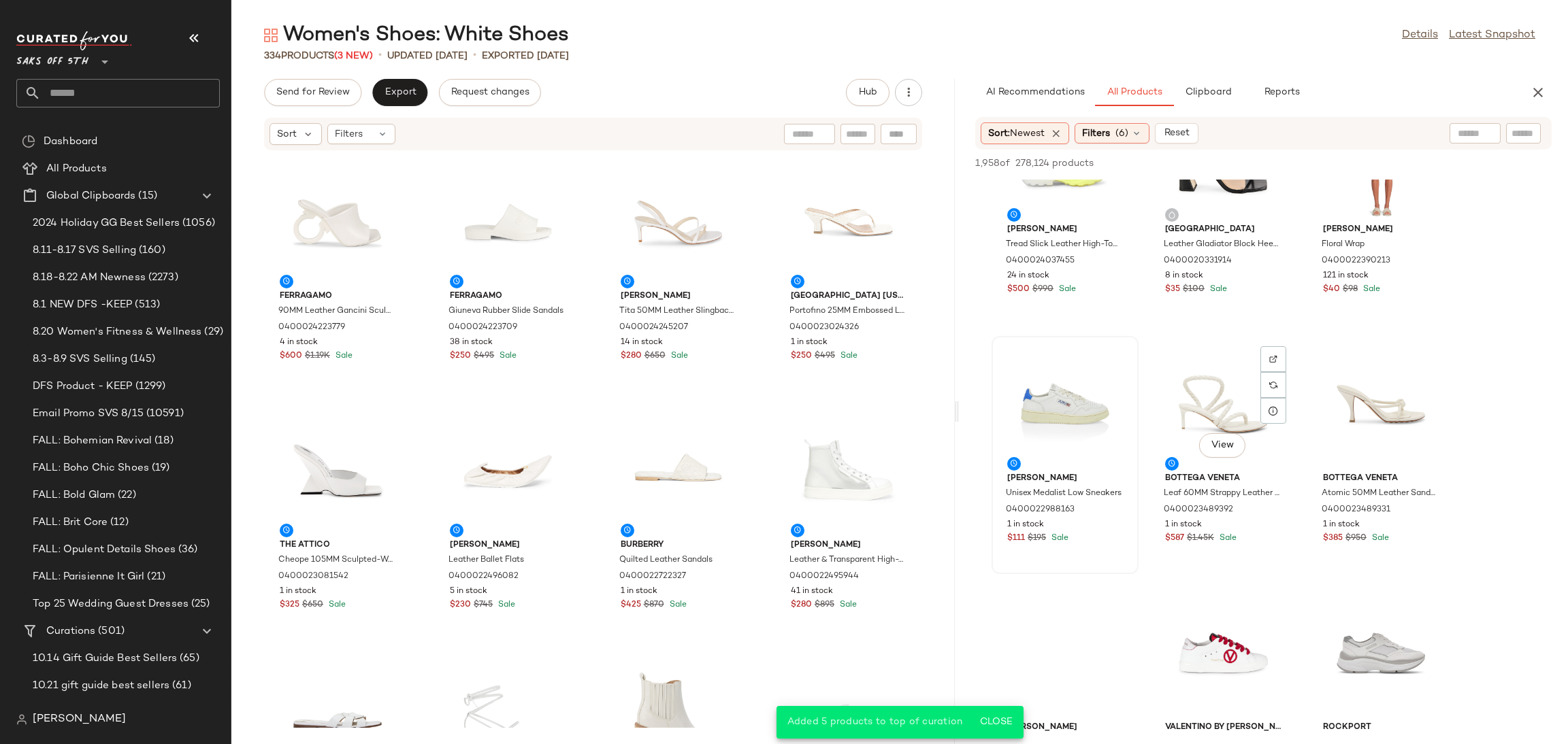
scroll to position [605, 0]
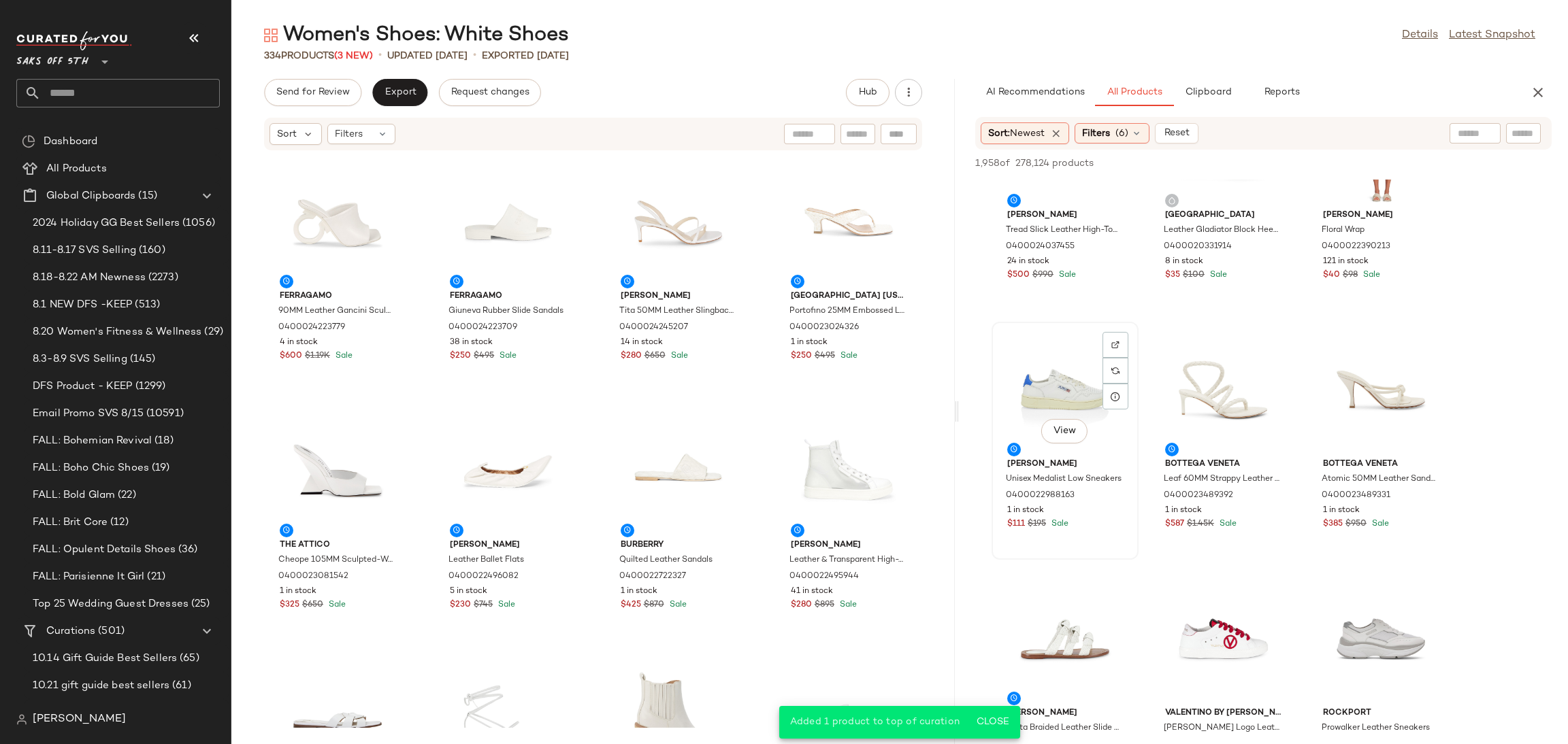
click at [1057, 355] on div "View" at bounding box center [1064, 390] width 137 height 127
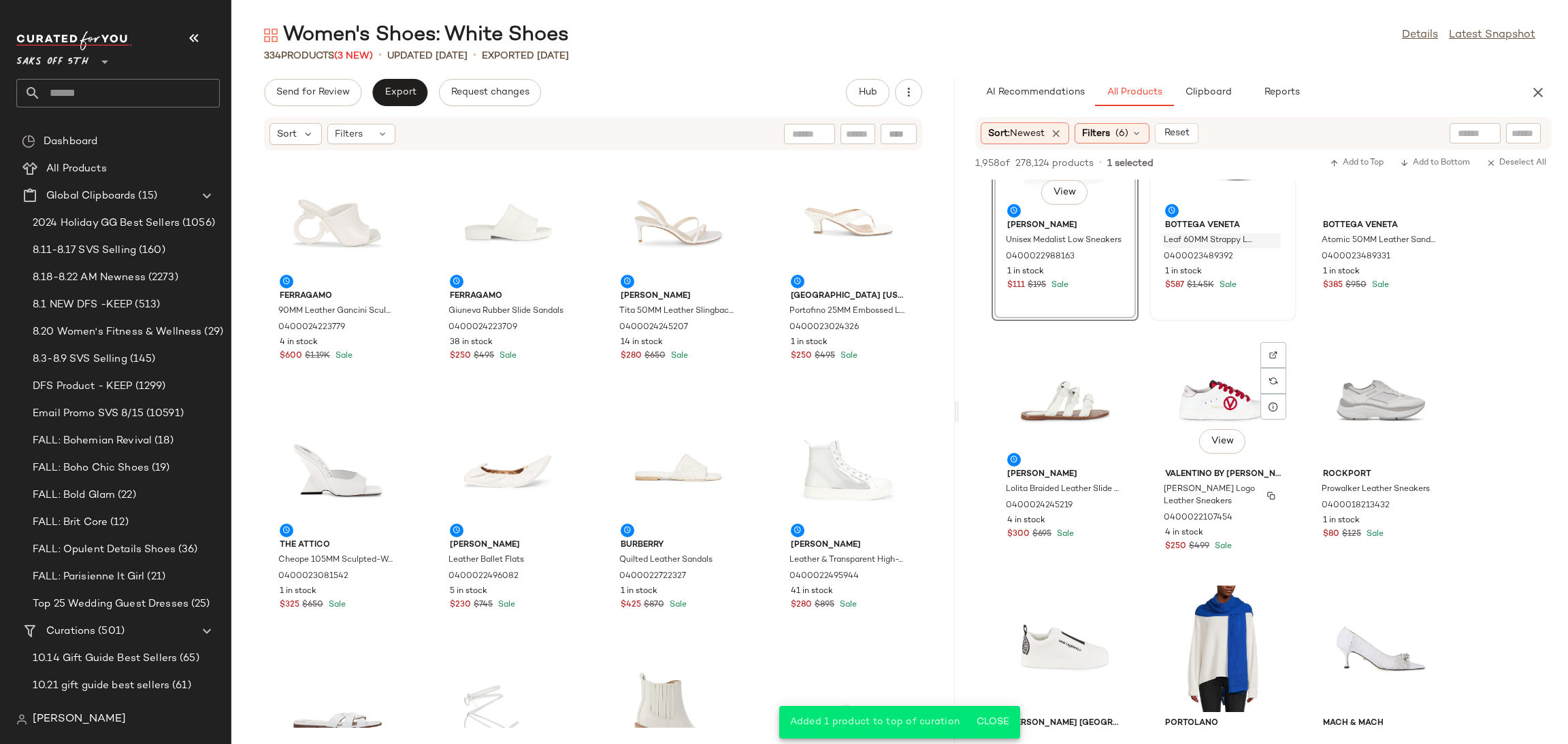
scroll to position [845, 0]
click at [1036, 615] on div "View" at bounding box center [1064, 648] width 137 height 127
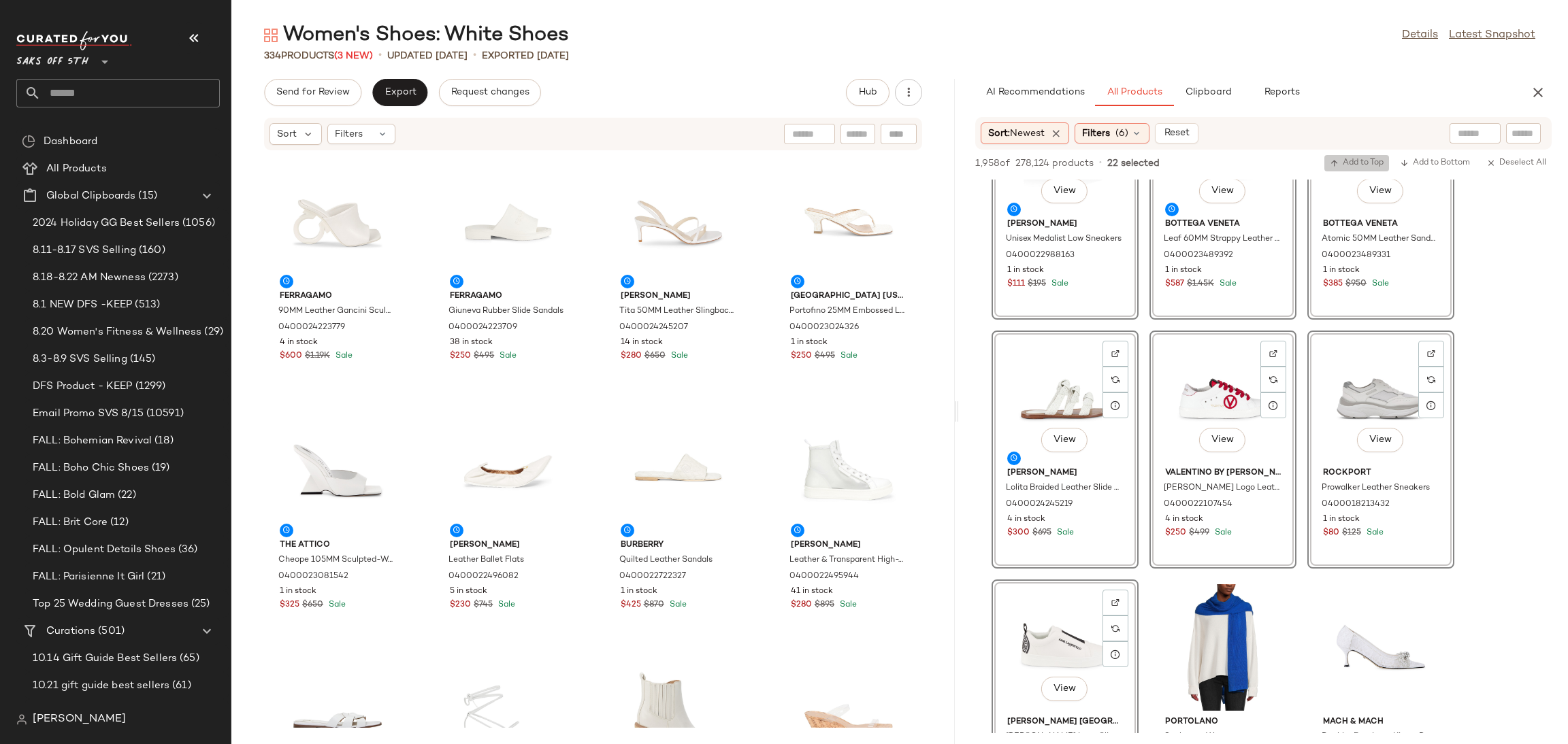
click at [1361, 159] on span "Add to Top" at bounding box center [1357, 163] width 53 height 10
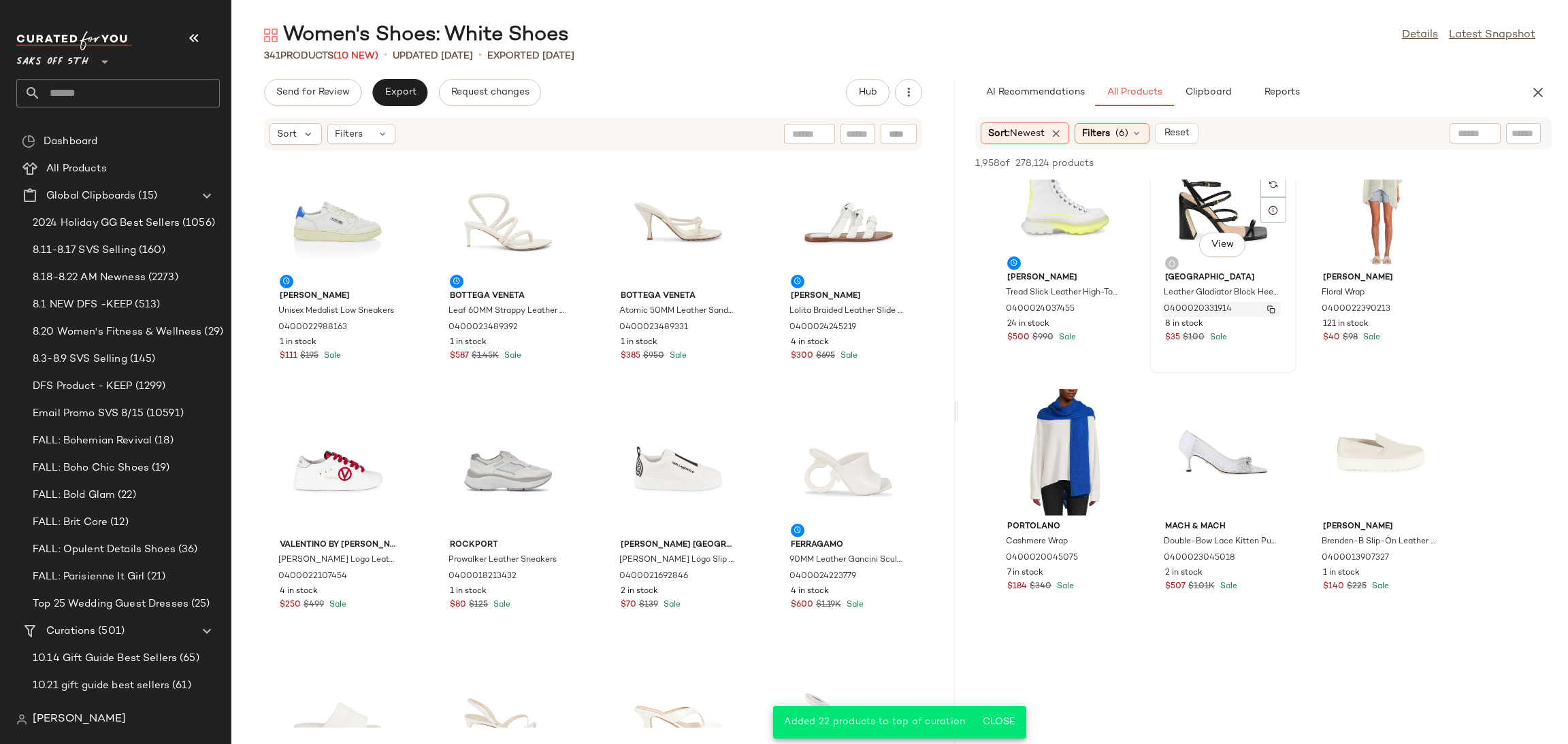
scroll to position [553, 0]
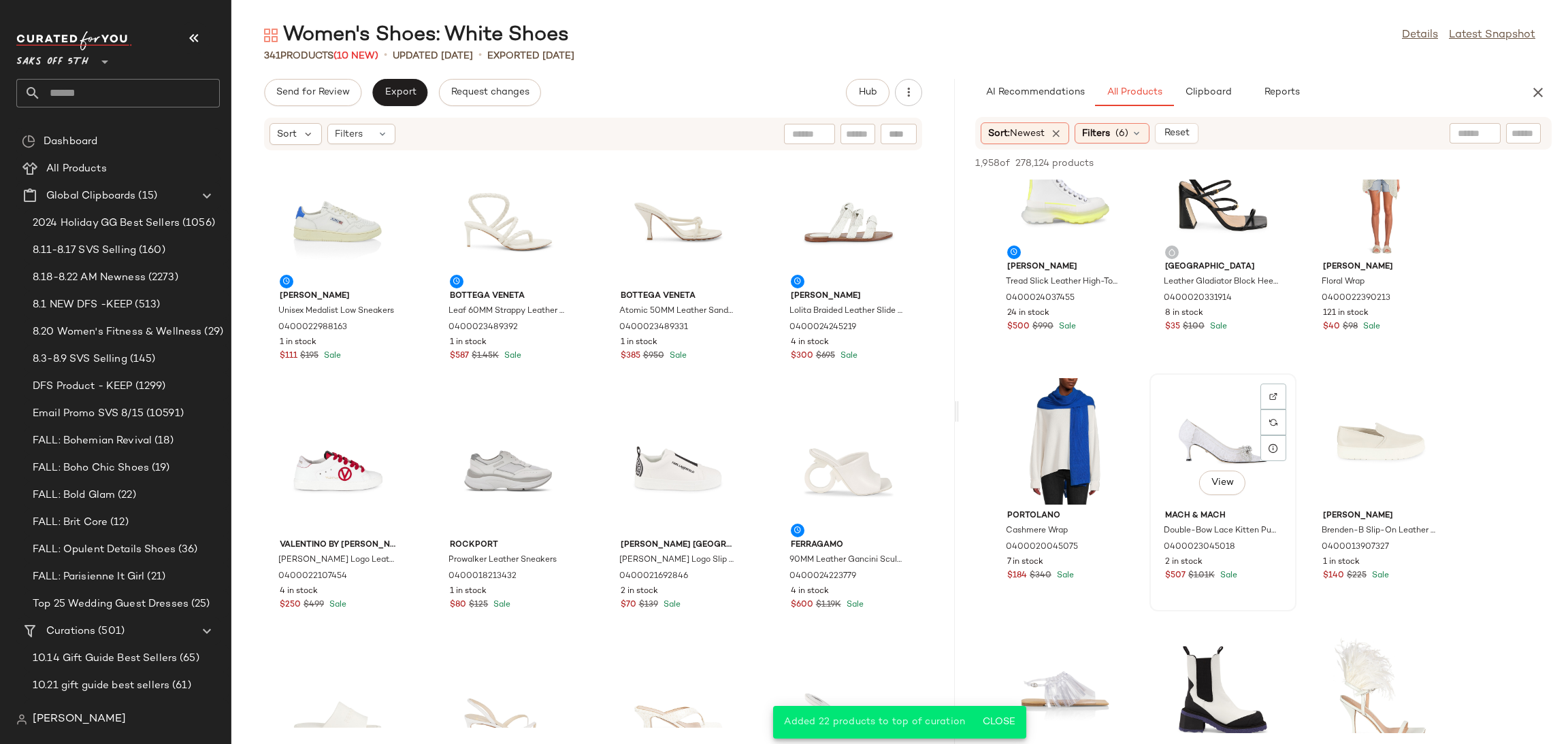
click at [1208, 426] on div "View" at bounding box center [1223, 442] width 137 height 127
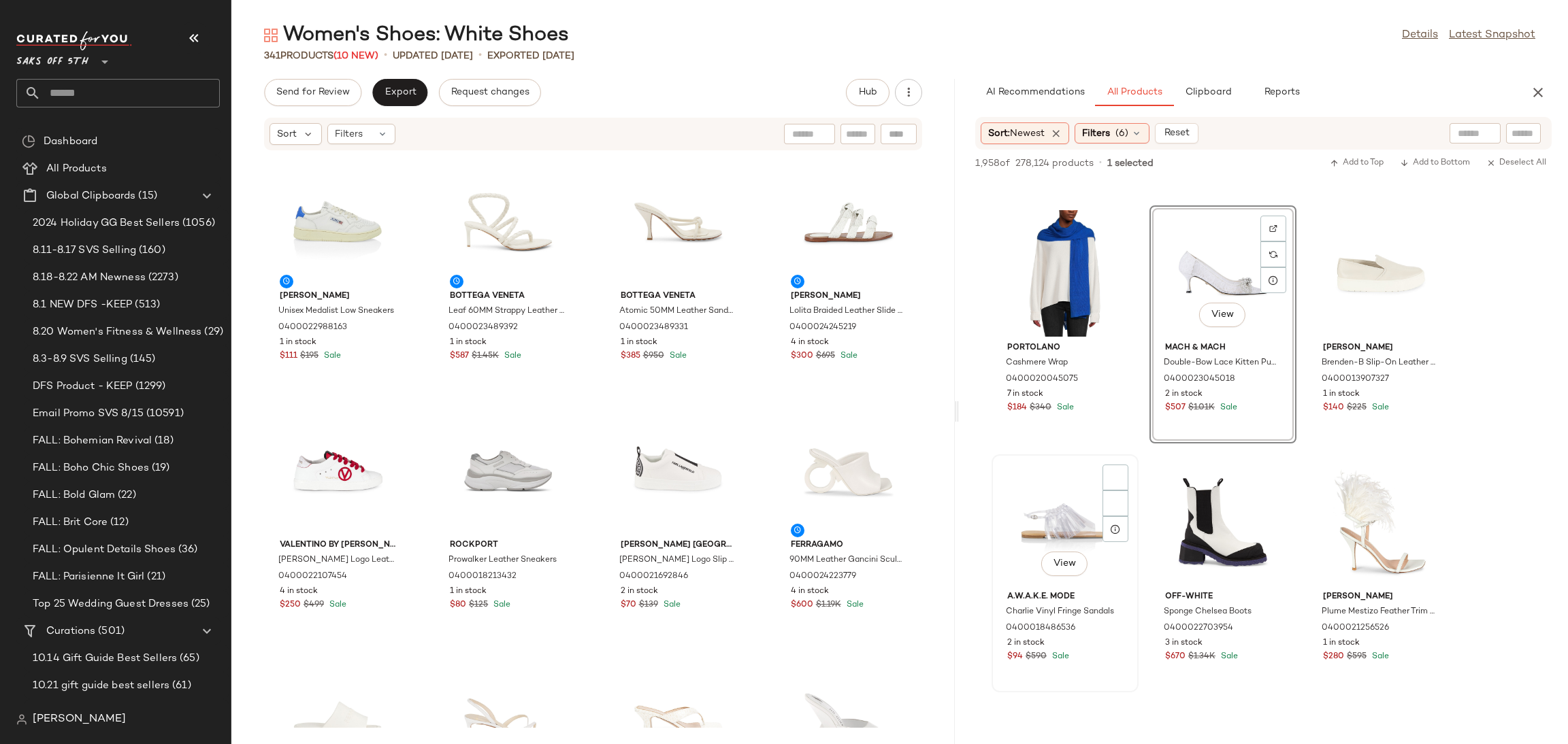
scroll to position [723, 0]
click at [1051, 510] on div "View" at bounding box center [1064, 521] width 137 height 127
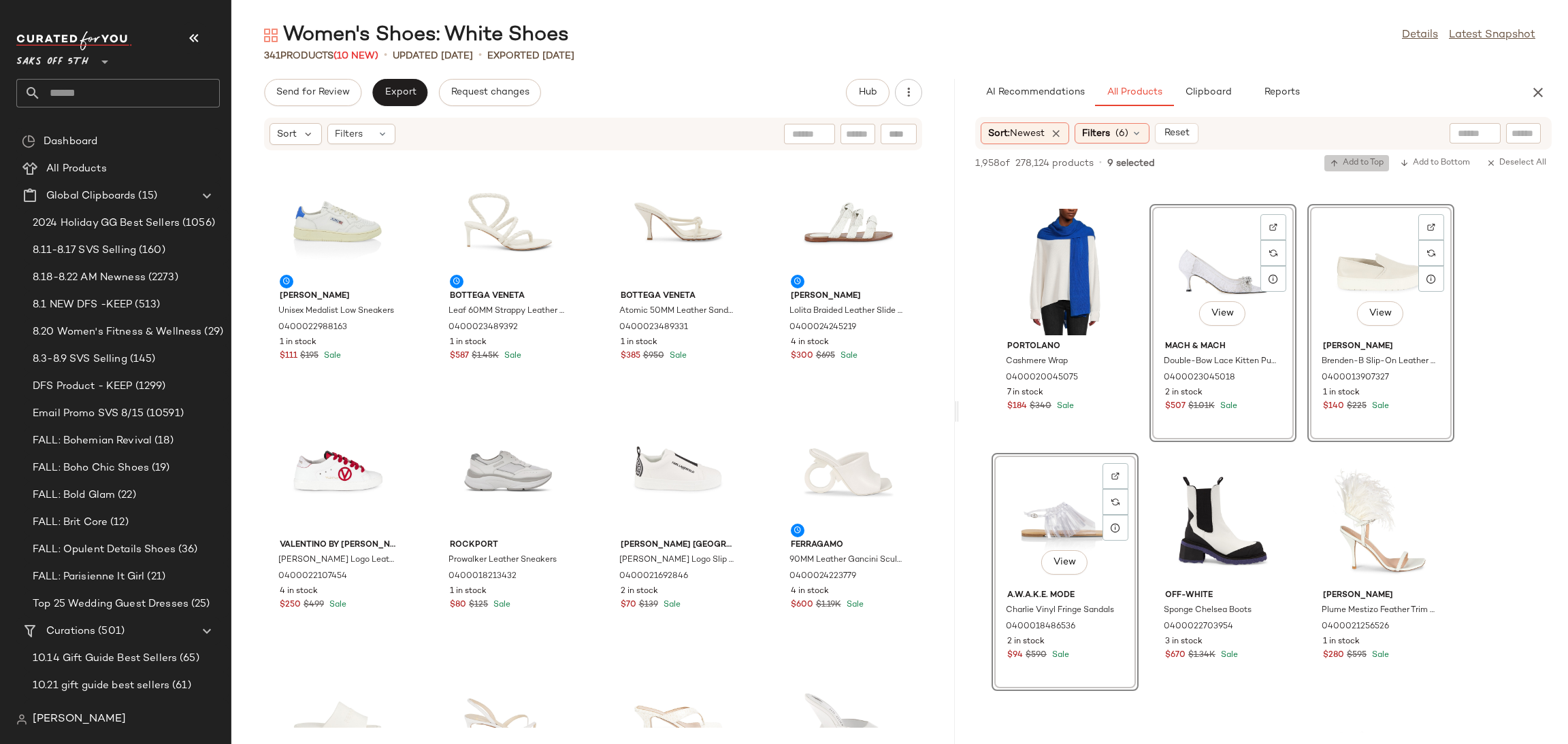
click at [1361, 158] on span "Add to Top" at bounding box center [1357, 163] width 53 height 10
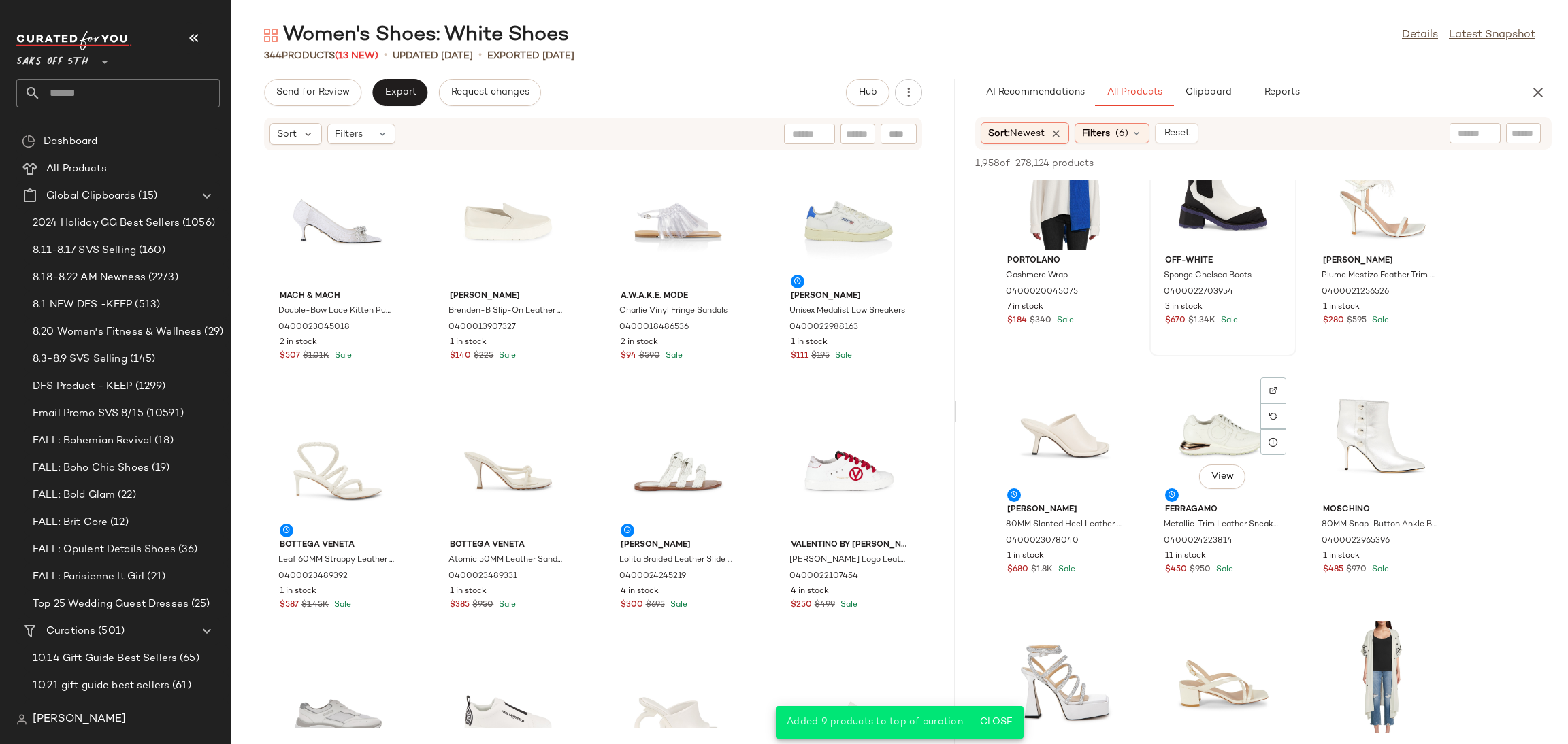
scroll to position [811, 0]
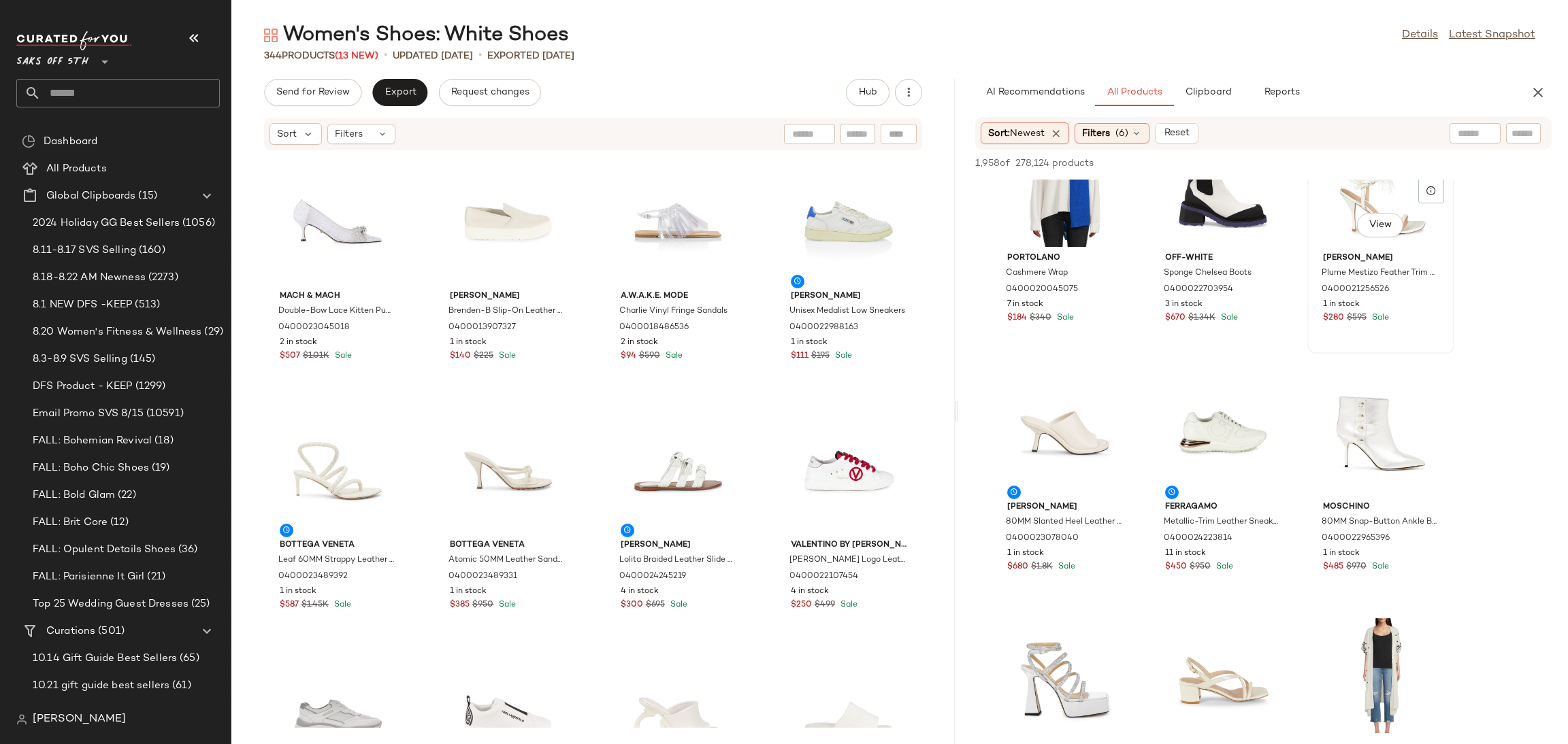
click at [1341, 200] on div "View" at bounding box center [1380, 184] width 137 height 127
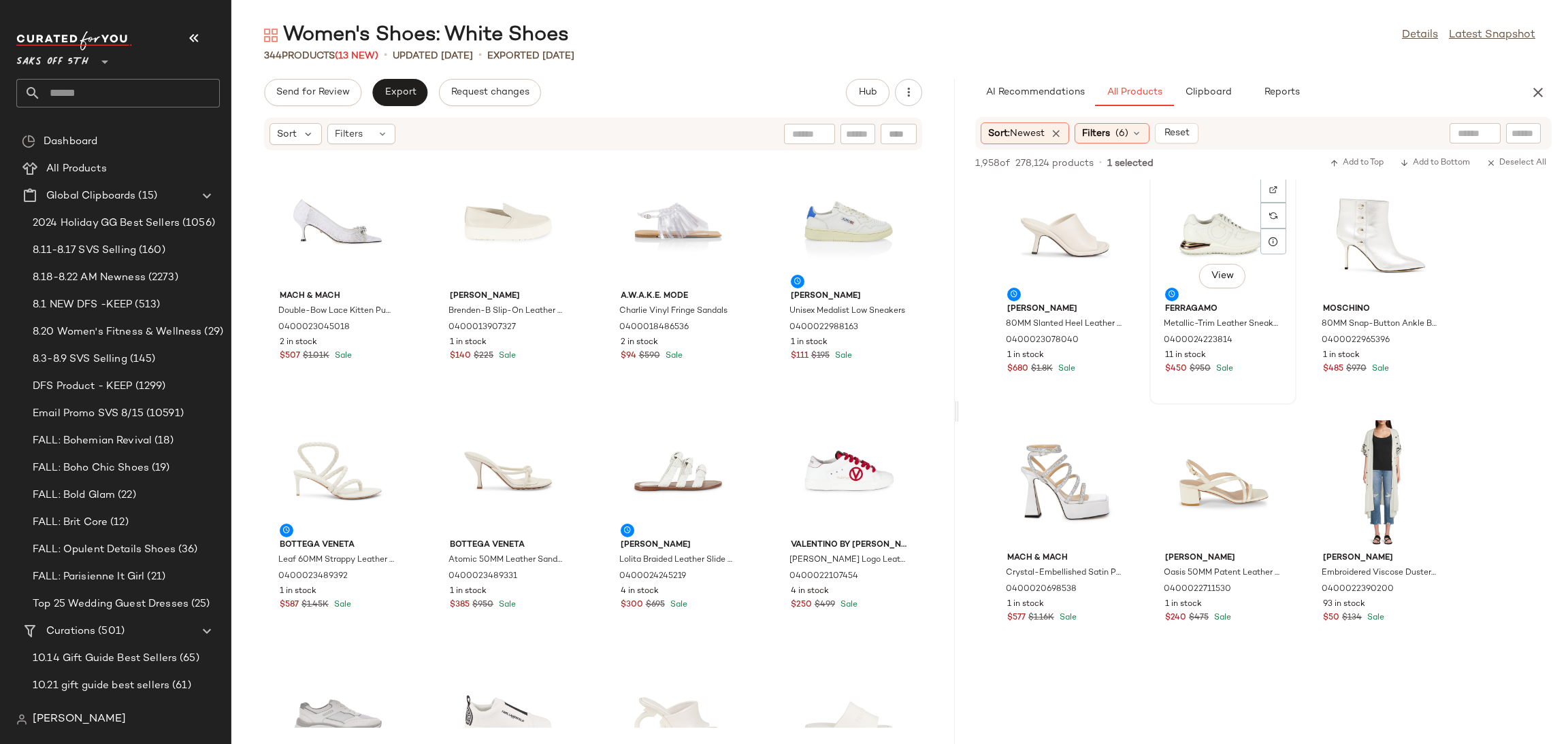
scroll to position [1030, 0]
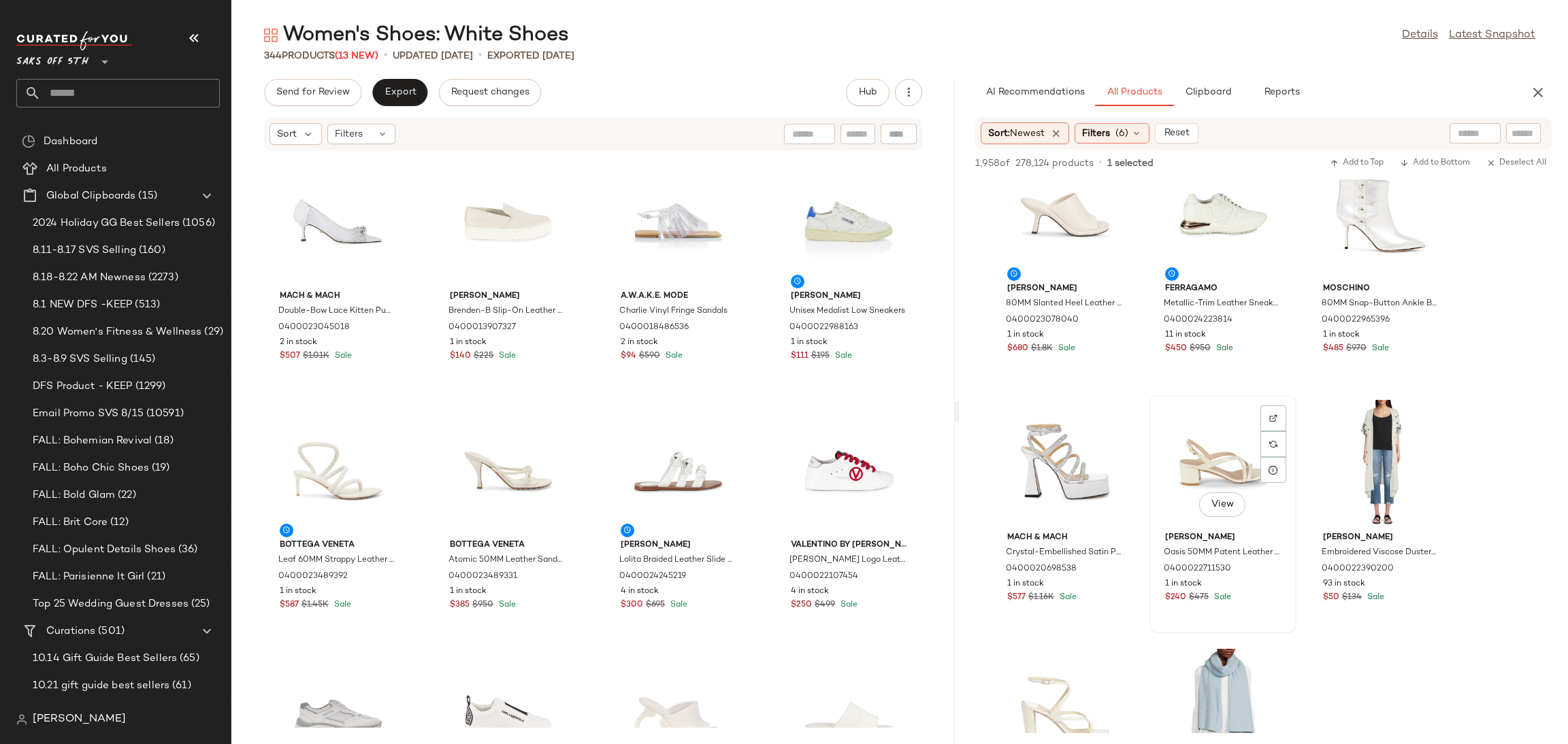
click at [1207, 442] on div "View" at bounding box center [1223, 463] width 137 height 127
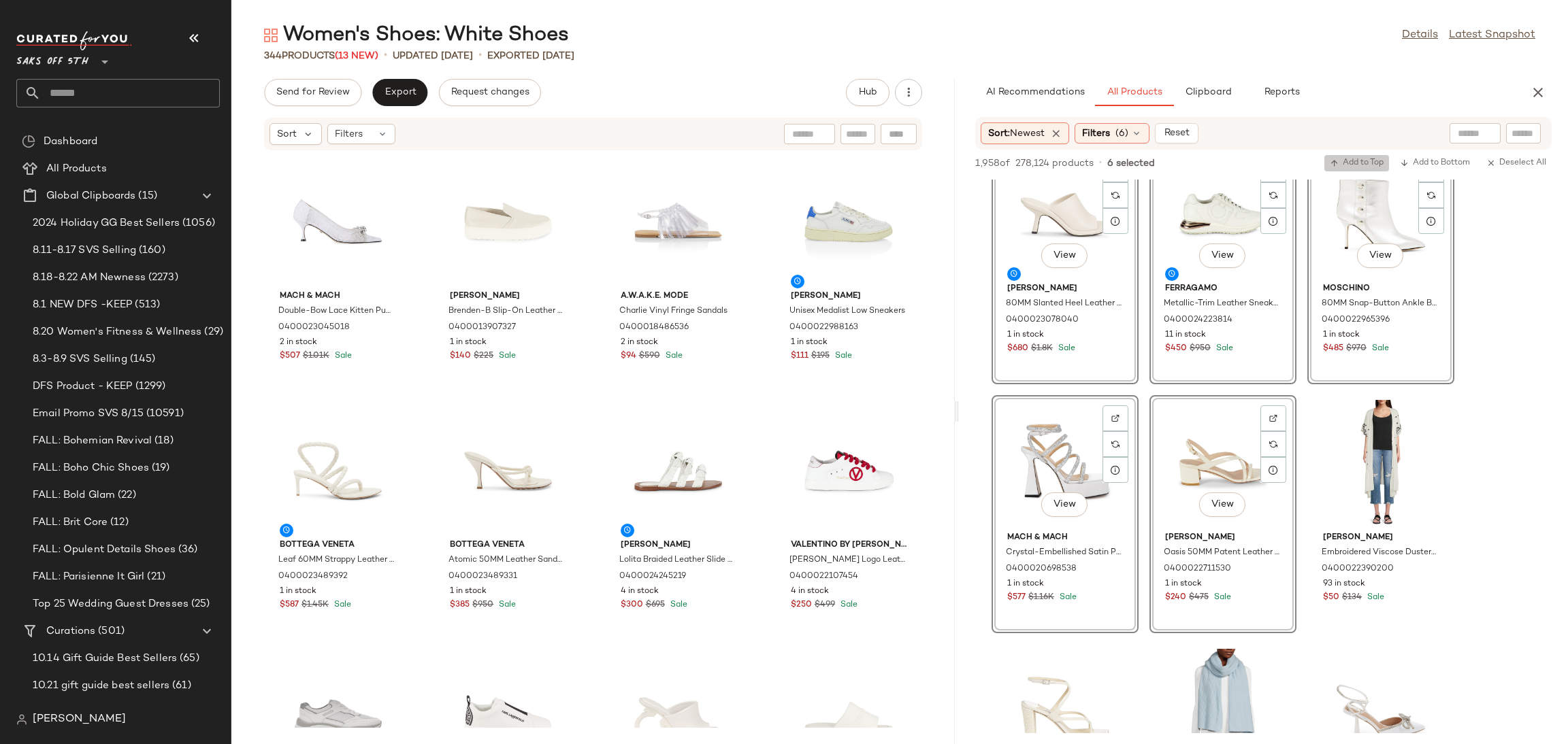
click at [1360, 167] on span "Add to Top" at bounding box center [1357, 163] width 53 height 10
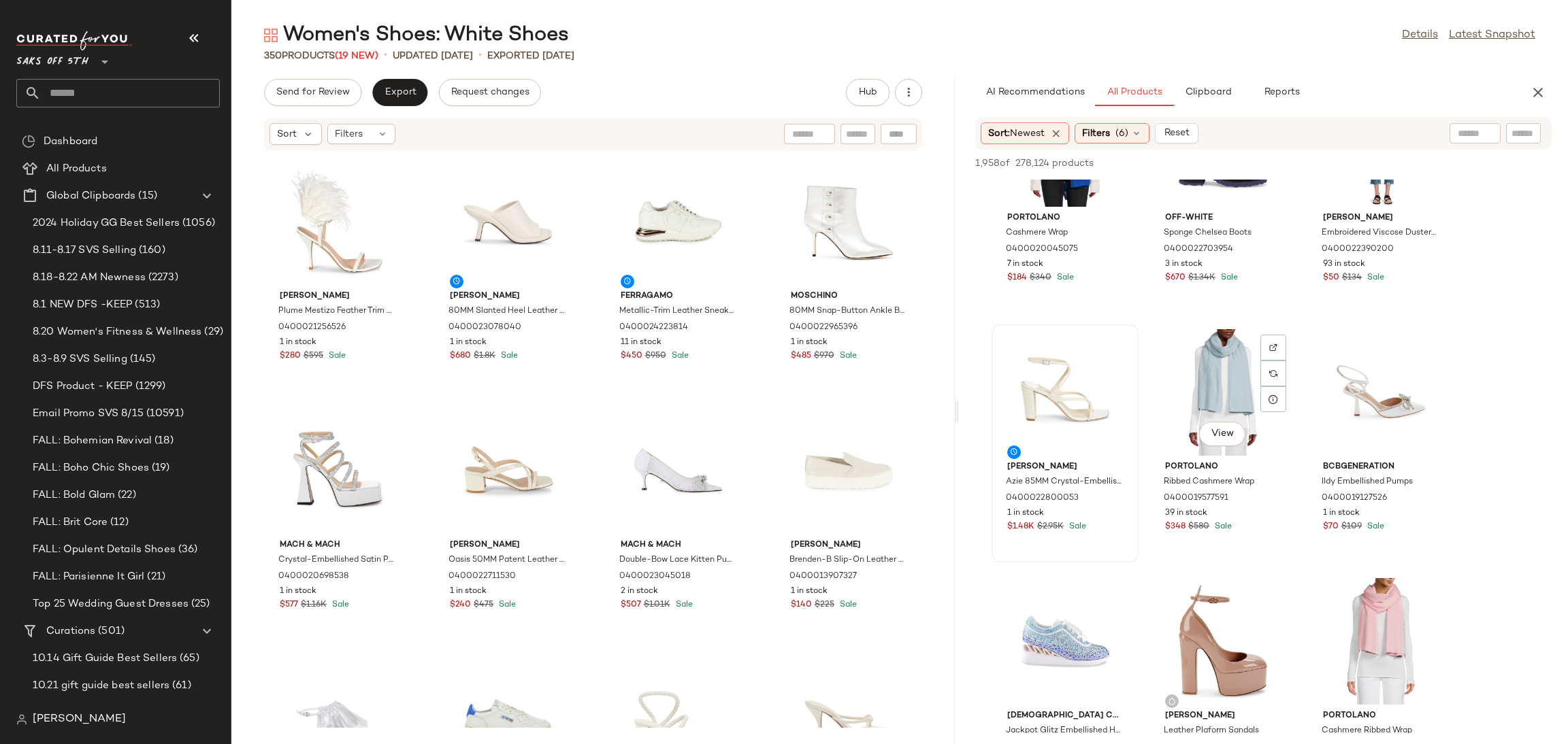
scroll to position [855, 0]
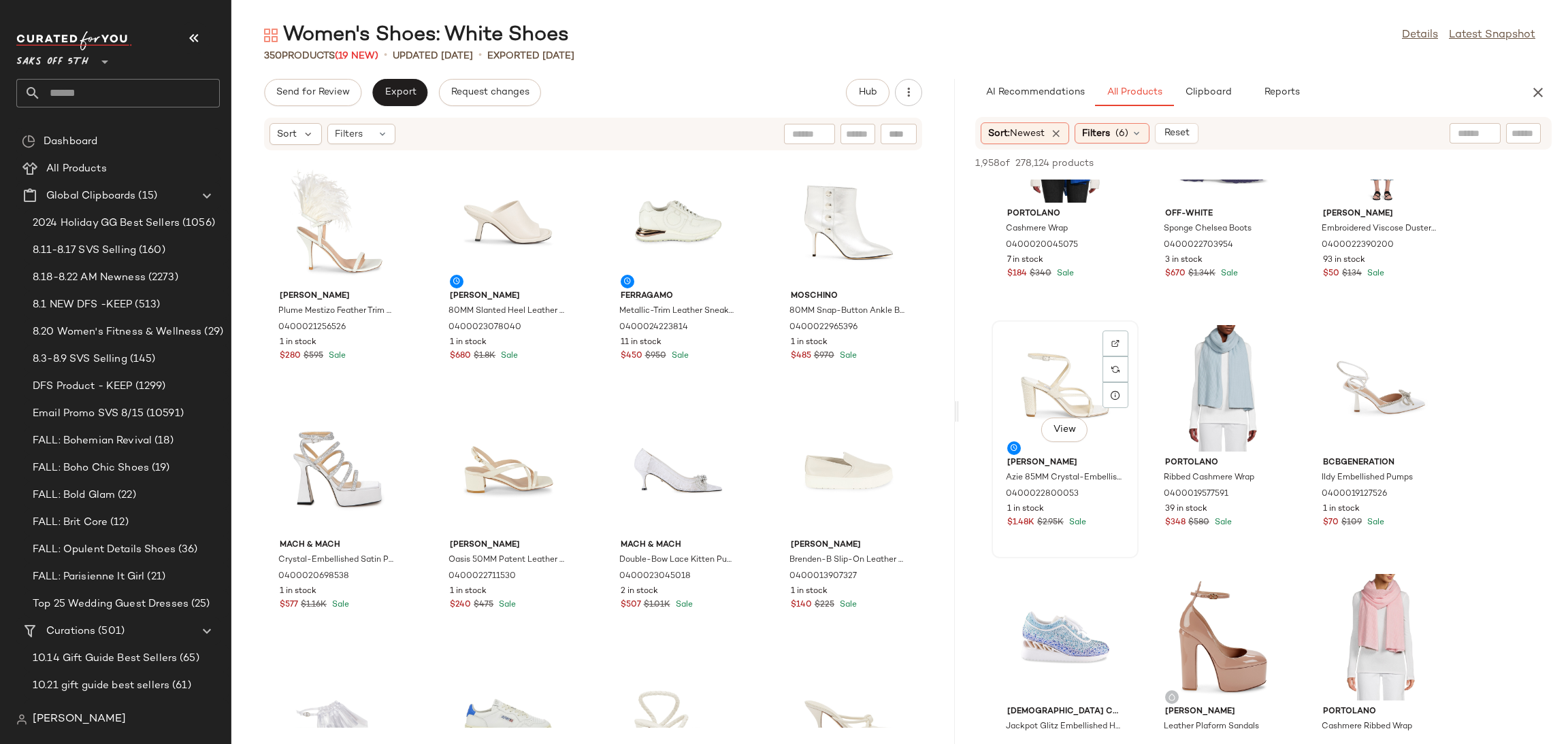
click at [1035, 352] on div "View" at bounding box center [1064, 388] width 137 height 127
click at [1349, 160] on span "Add to Top" at bounding box center [1357, 163] width 53 height 10
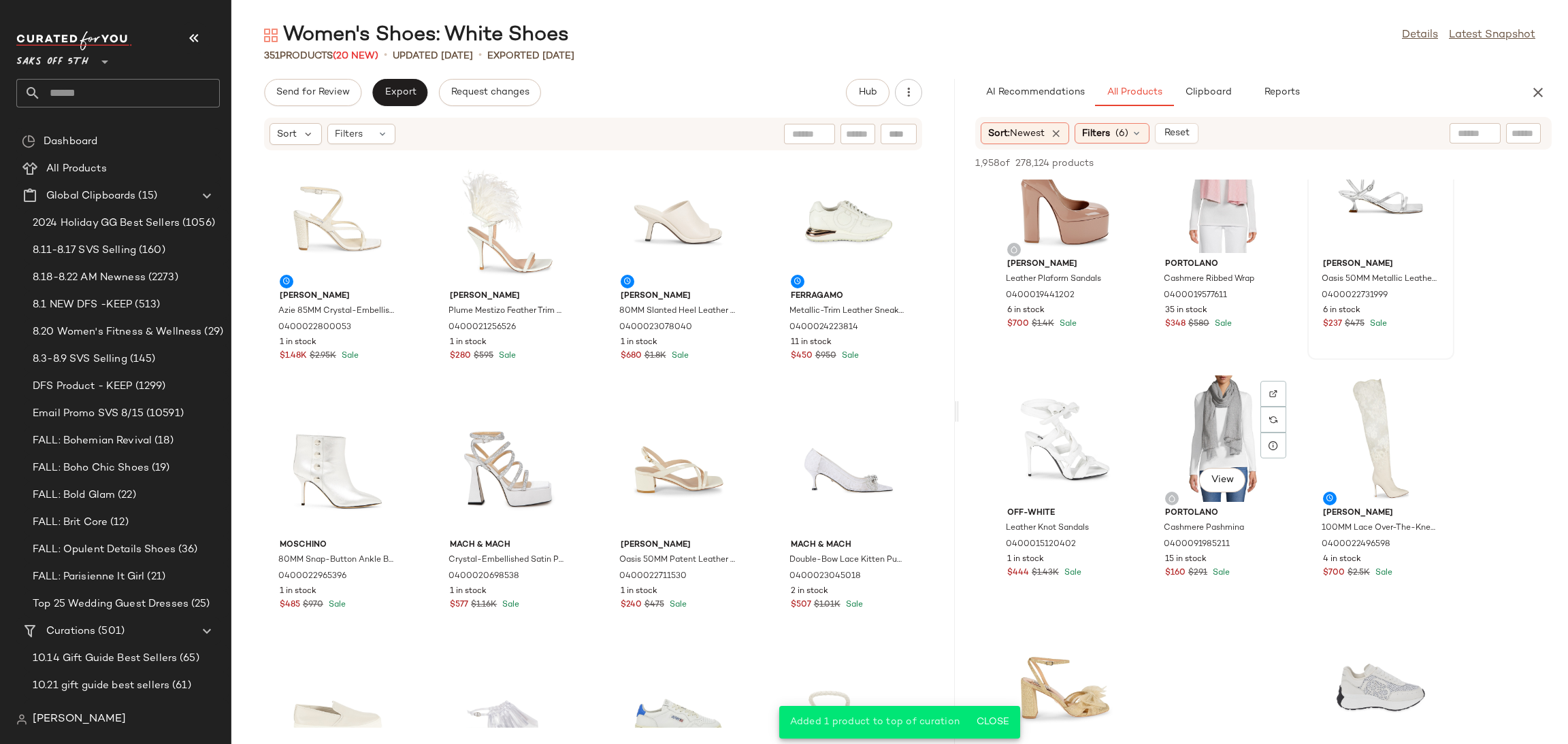
scroll to position [1304, 0]
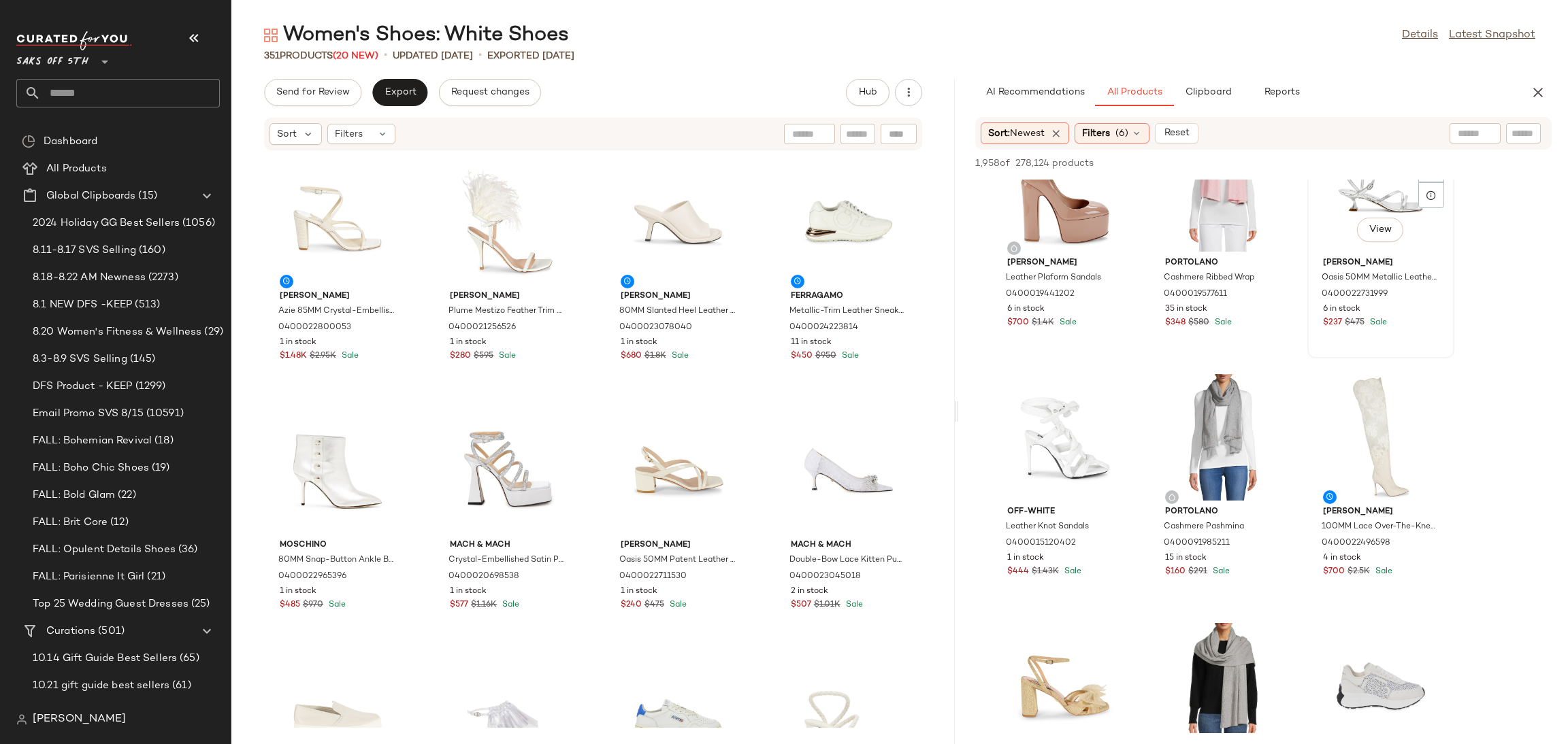
click at [1352, 189] on div "View" at bounding box center [1380, 188] width 137 height 127
click at [1051, 418] on div "View" at bounding box center [1064, 437] width 137 height 127
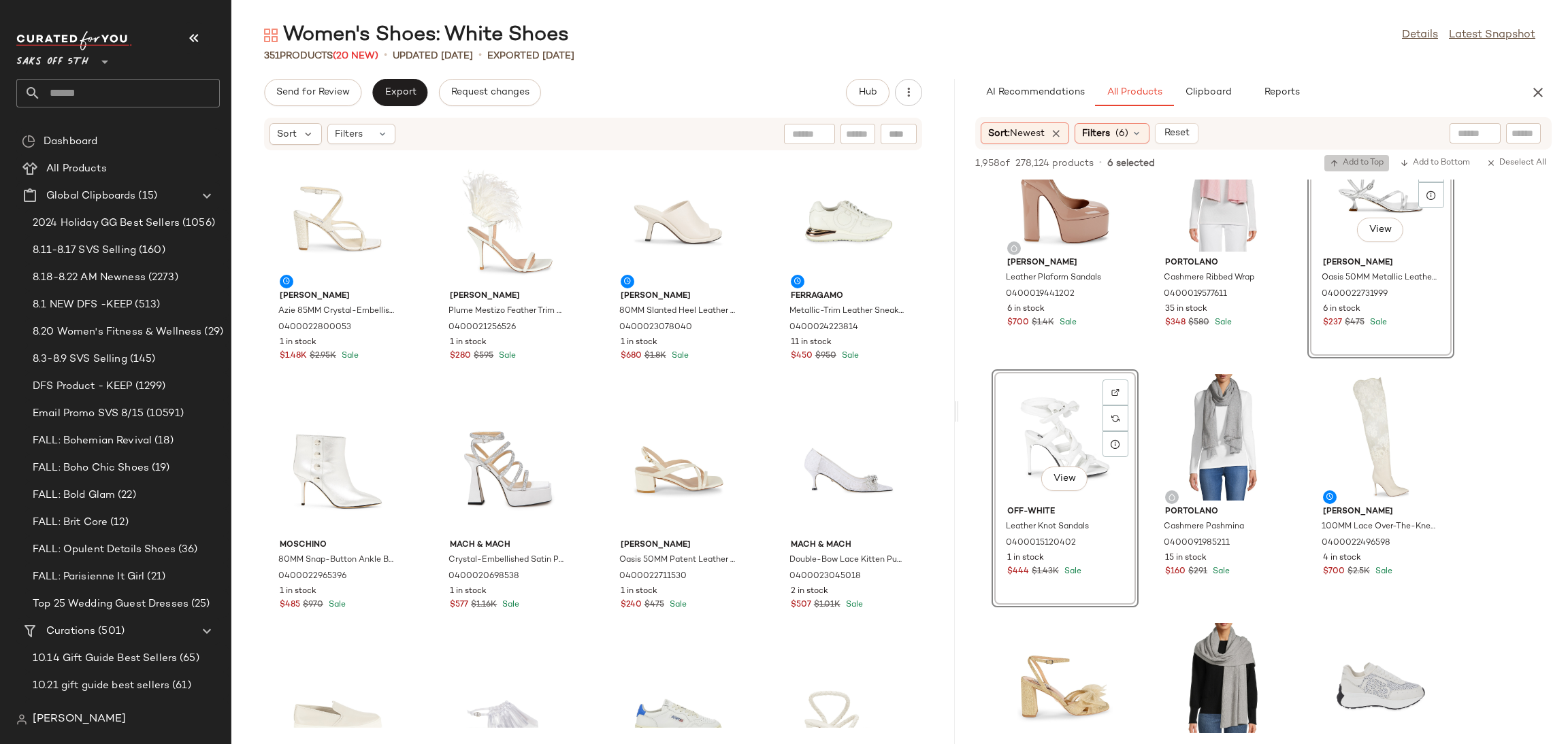
click at [1365, 161] on span "Add to Top" at bounding box center [1357, 163] width 53 height 10
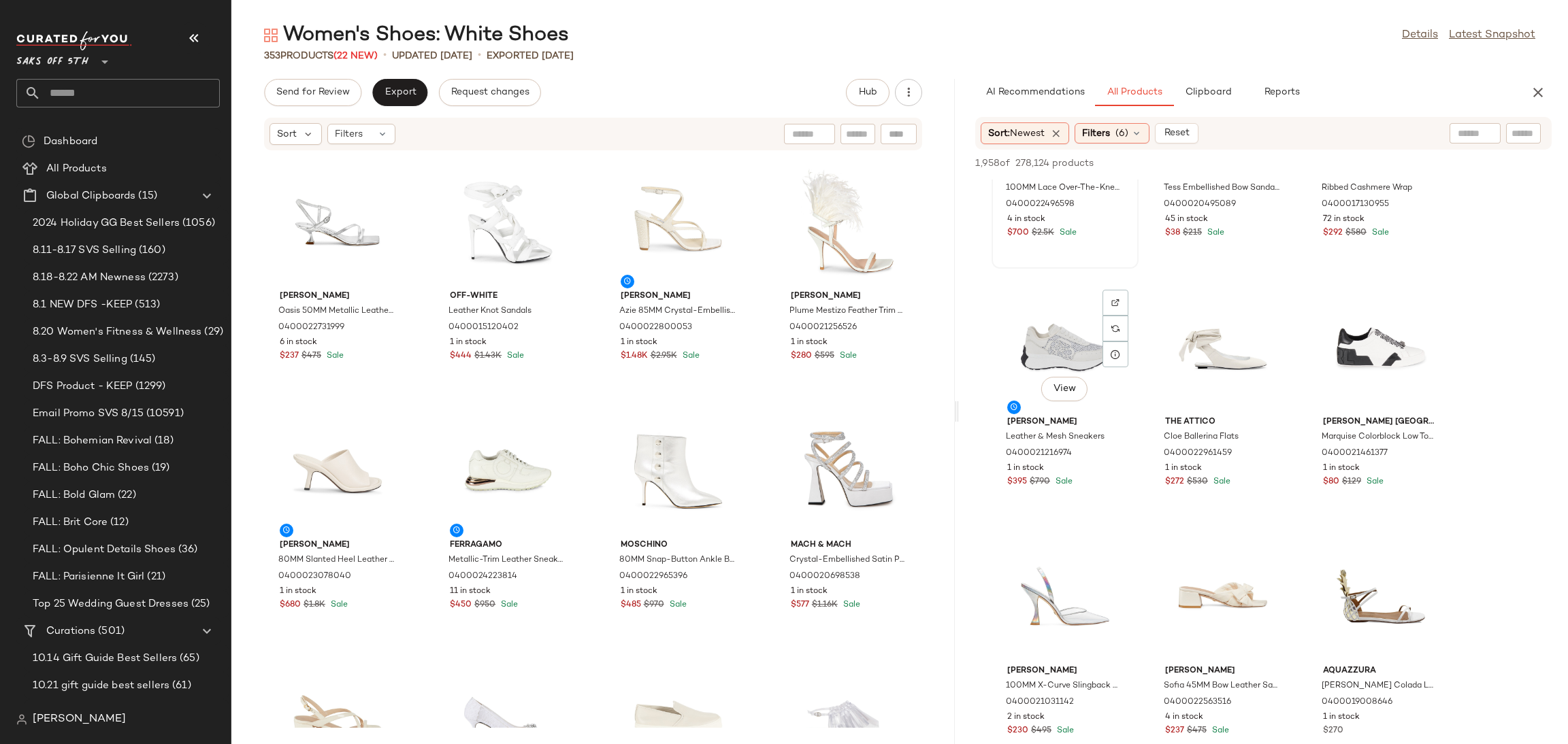
scroll to position [1645, 0]
click at [1035, 335] on div "View" at bounding box center [1064, 346] width 137 height 127
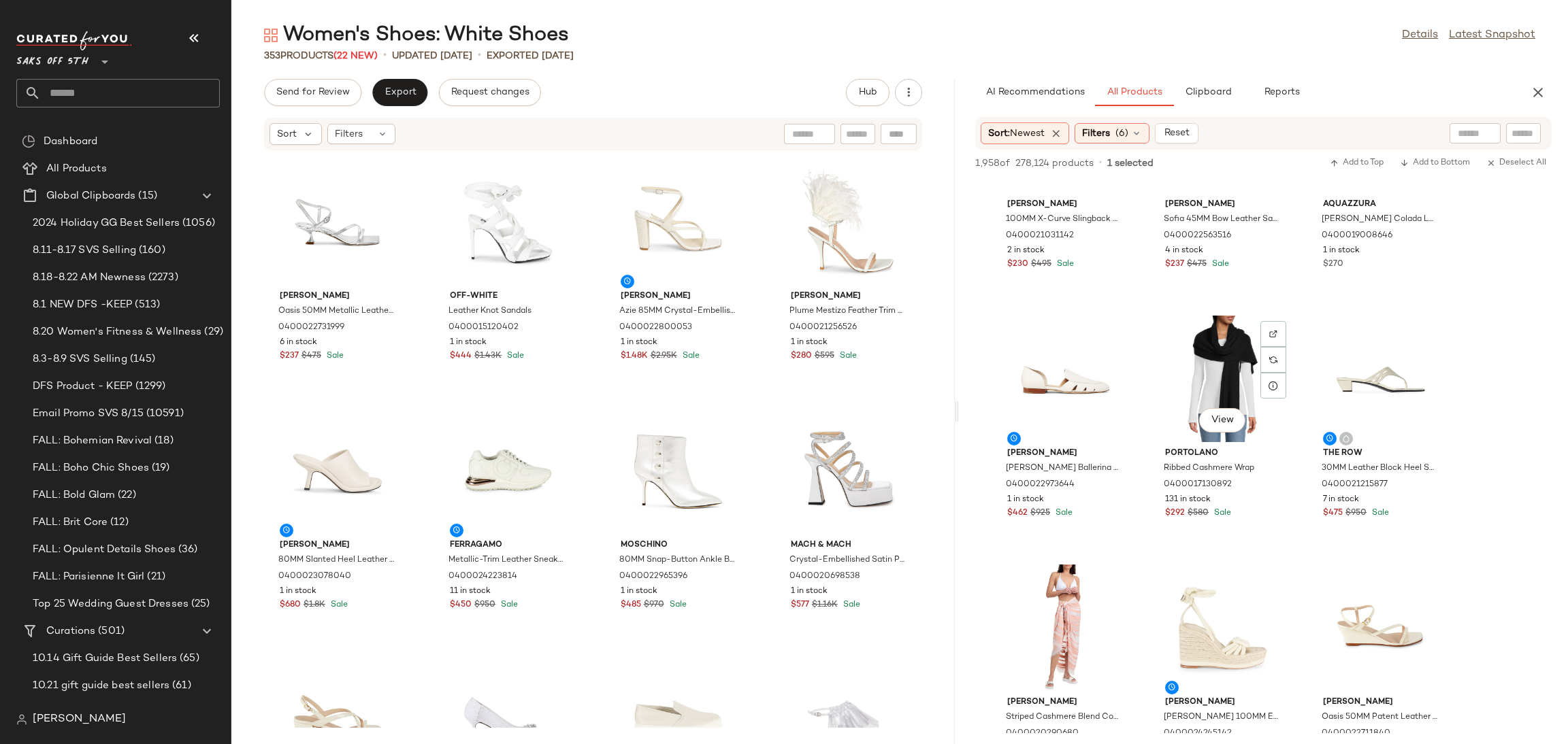
scroll to position [2117, 0]
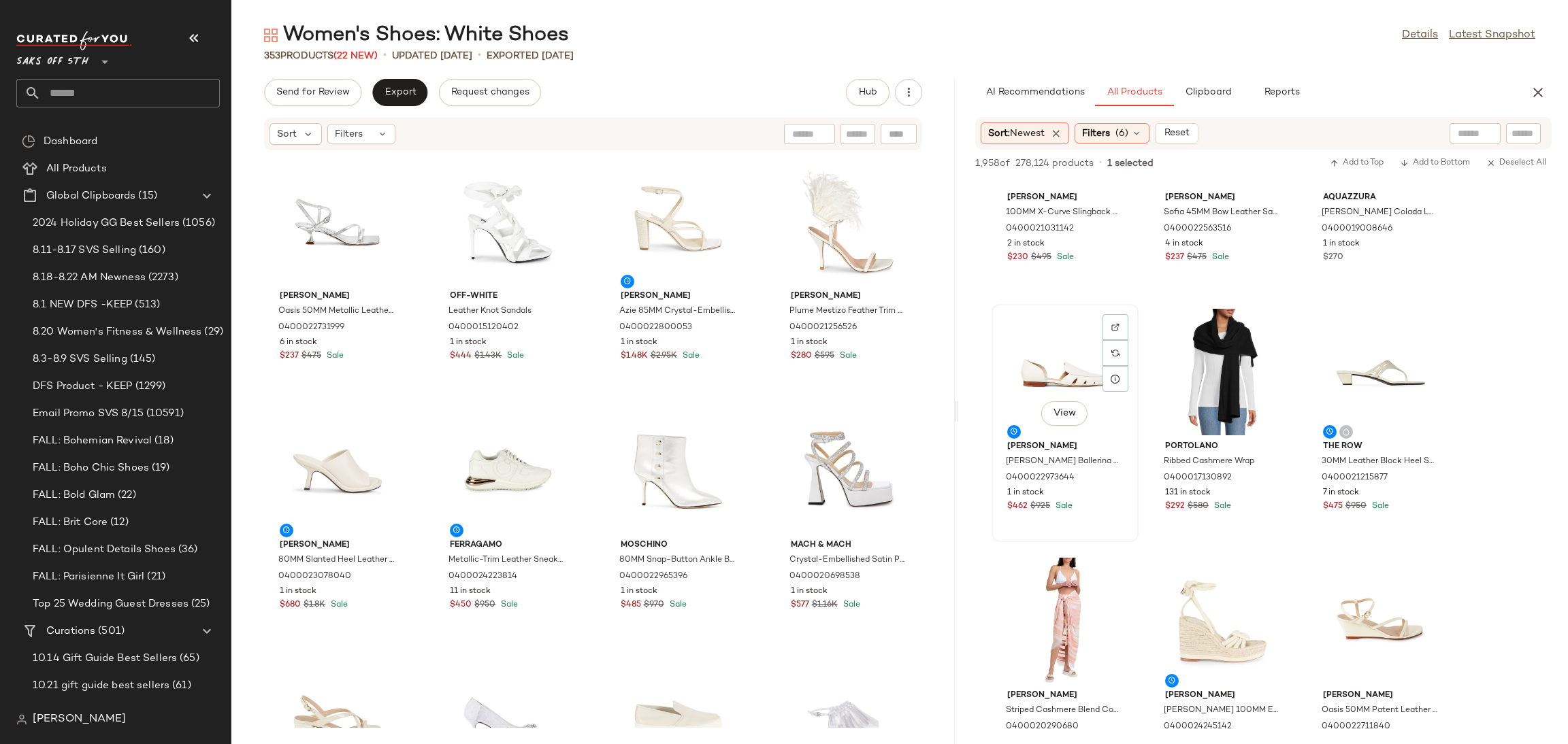
click at [1058, 361] on div "View" at bounding box center [1064, 372] width 137 height 127
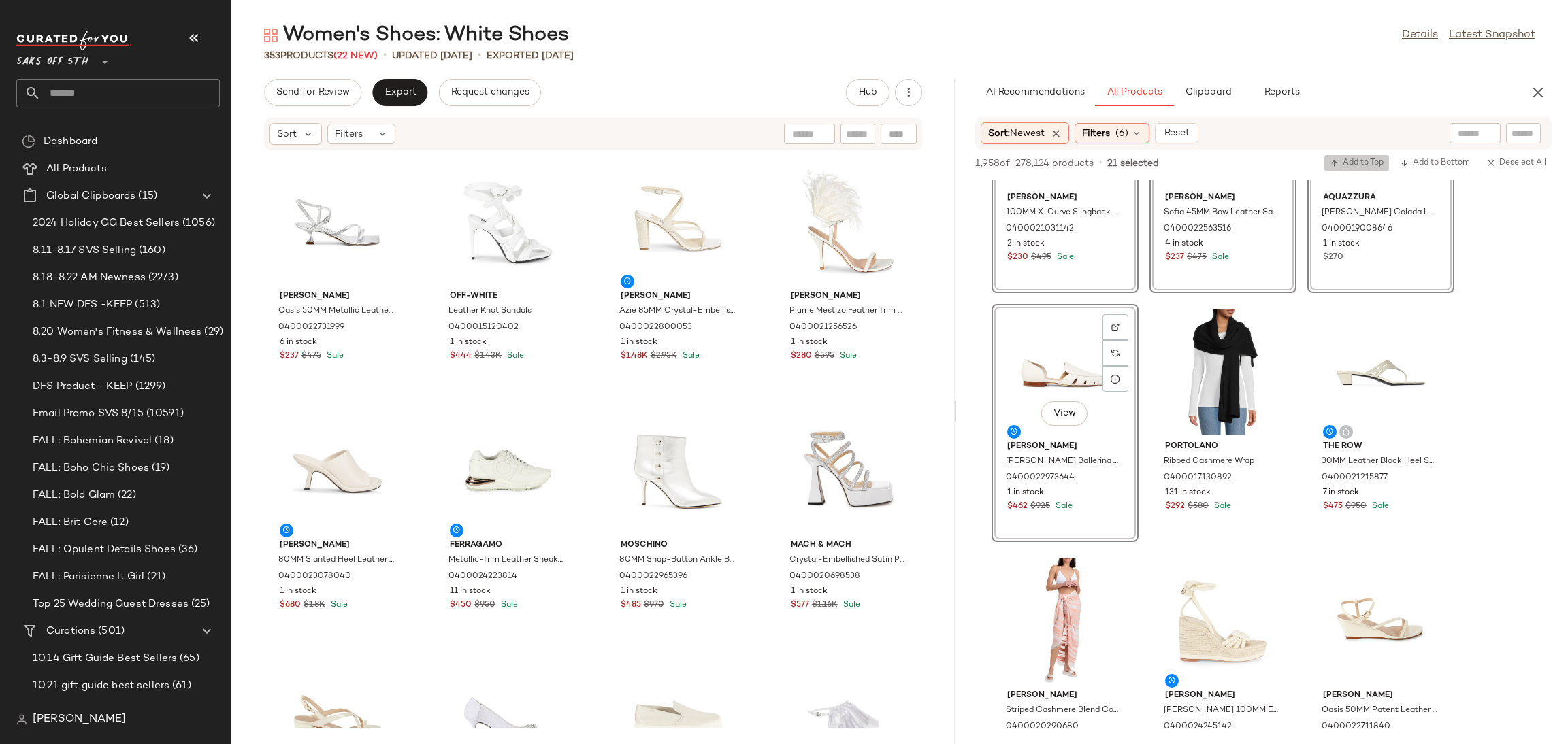
click at [1366, 161] on span "Add to Top" at bounding box center [1357, 163] width 53 height 10
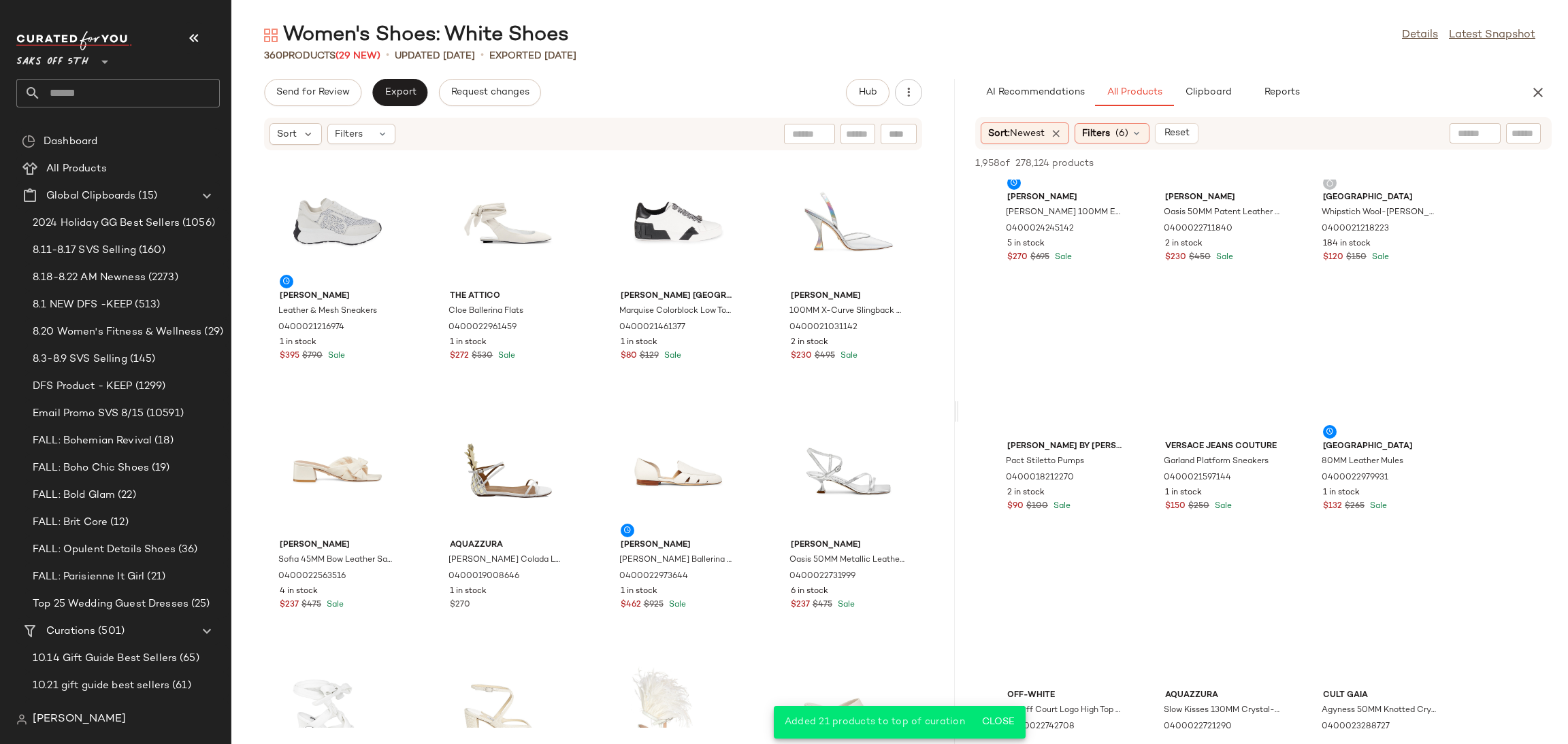
scroll to position [1619, 0]
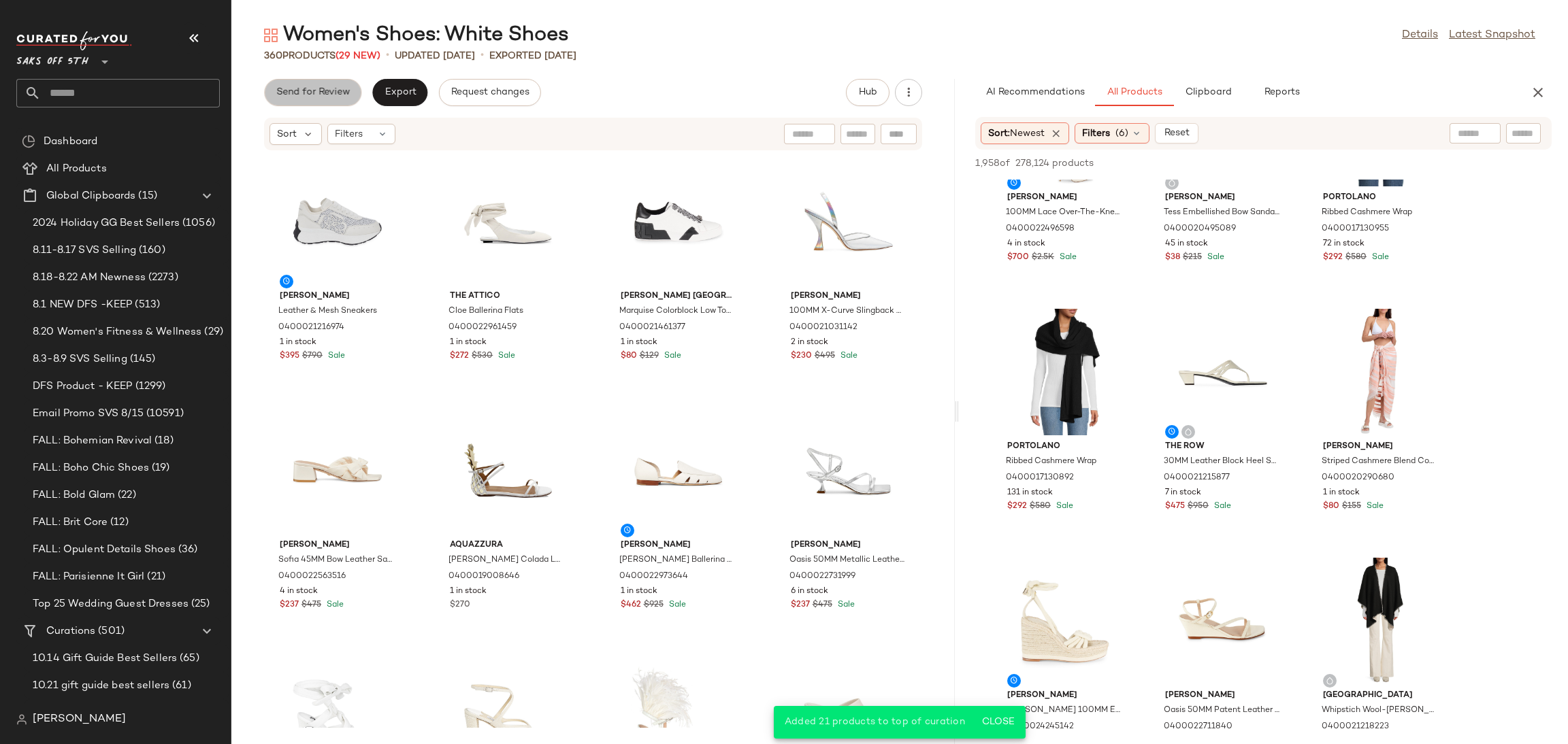
click at [293, 99] on button "Send for Review" at bounding box center [312, 92] width 97 height 27
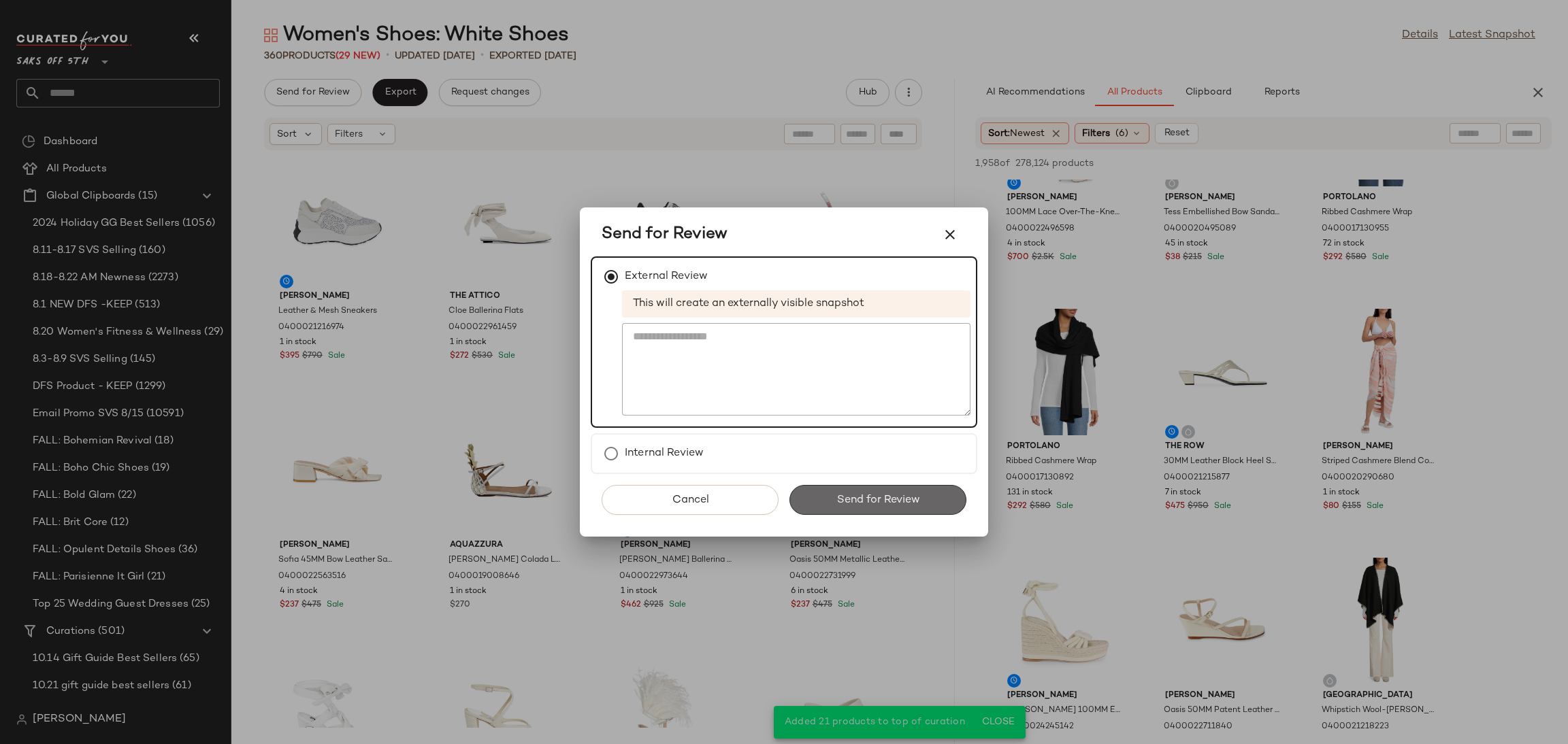
click at [852, 487] on button "Send for Review" at bounding box center [878, 500] width 177 height 30
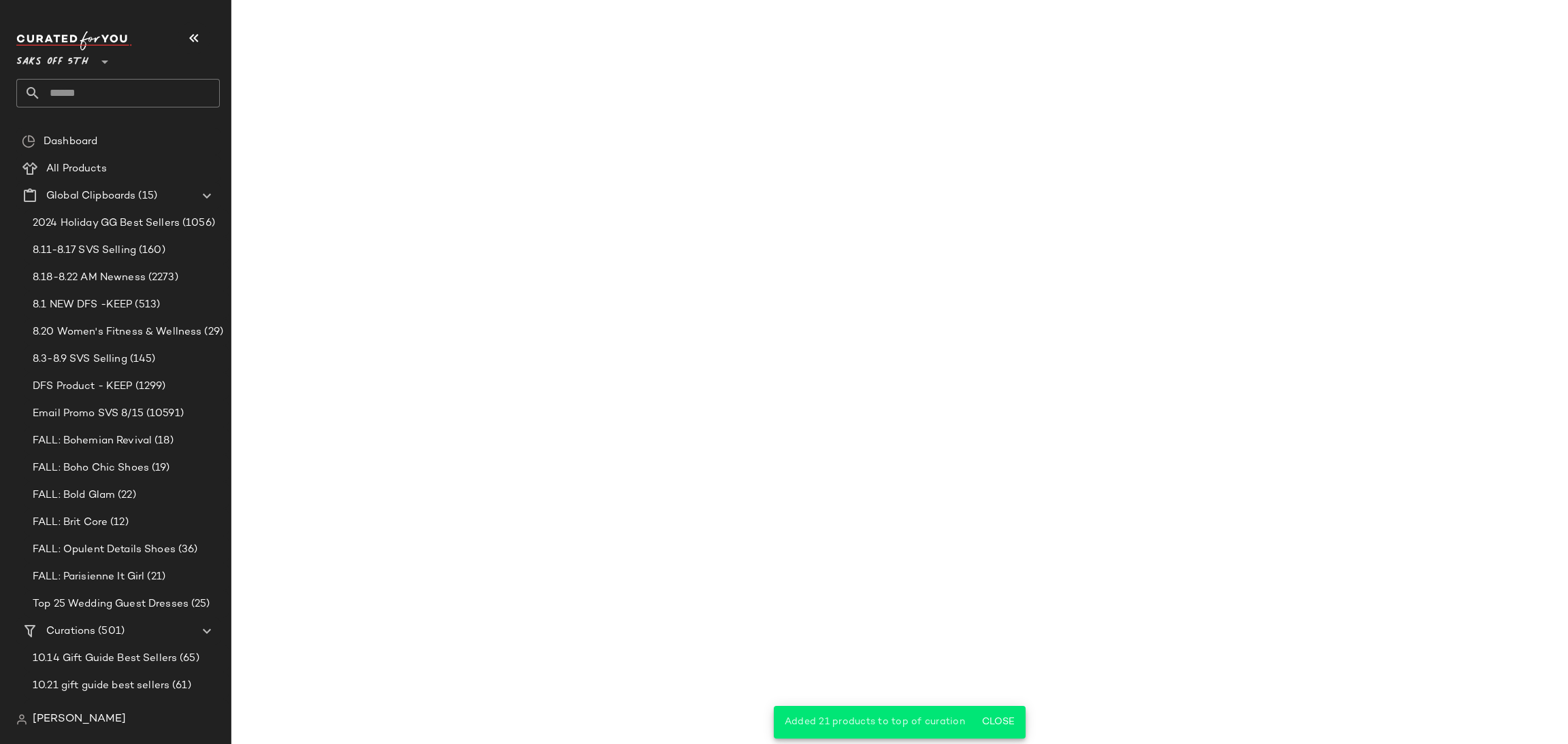
scroll to position [2366, 0]
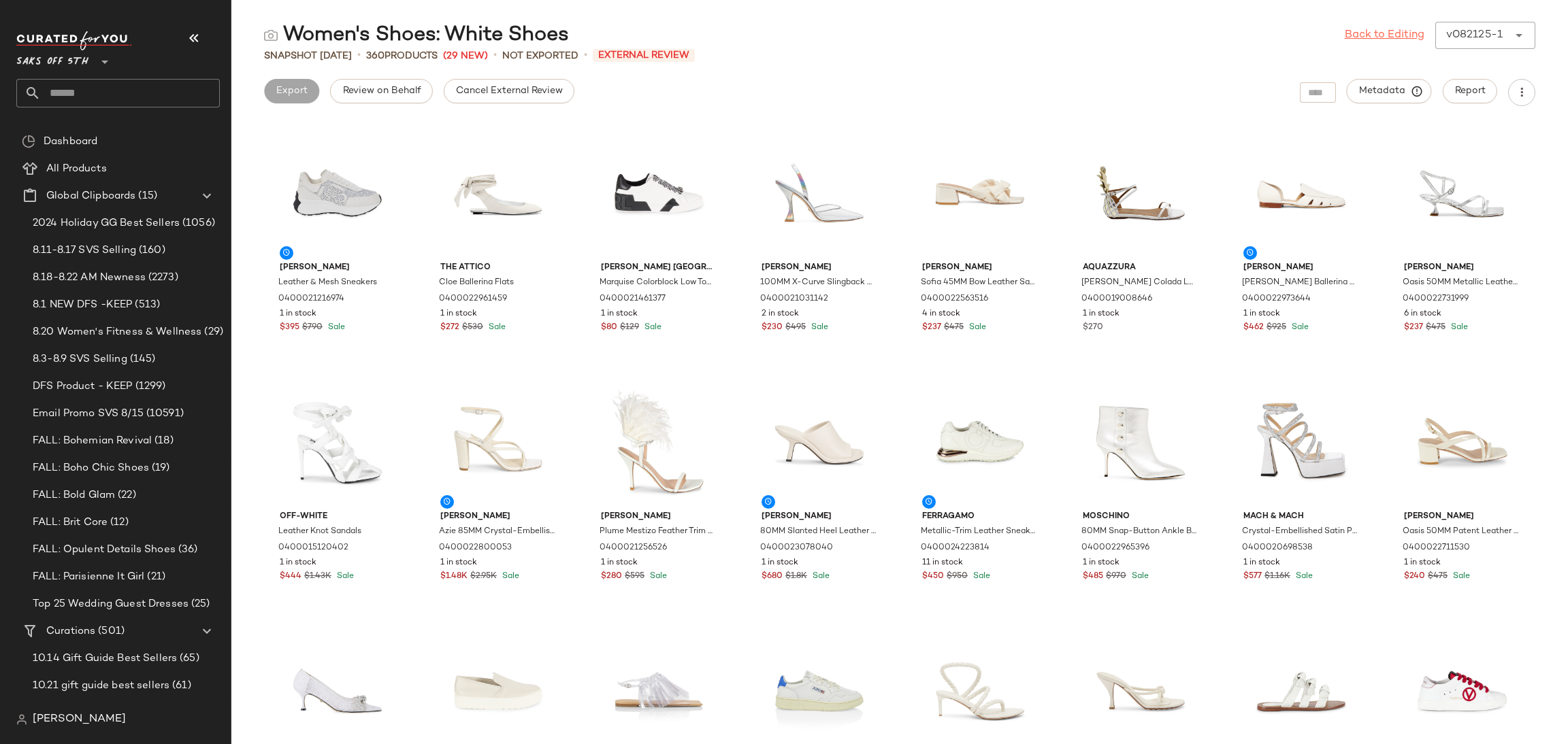
click at [1379, 37] on link "Back to Editing" at bounding box center [1384, 35] width 79 height 16
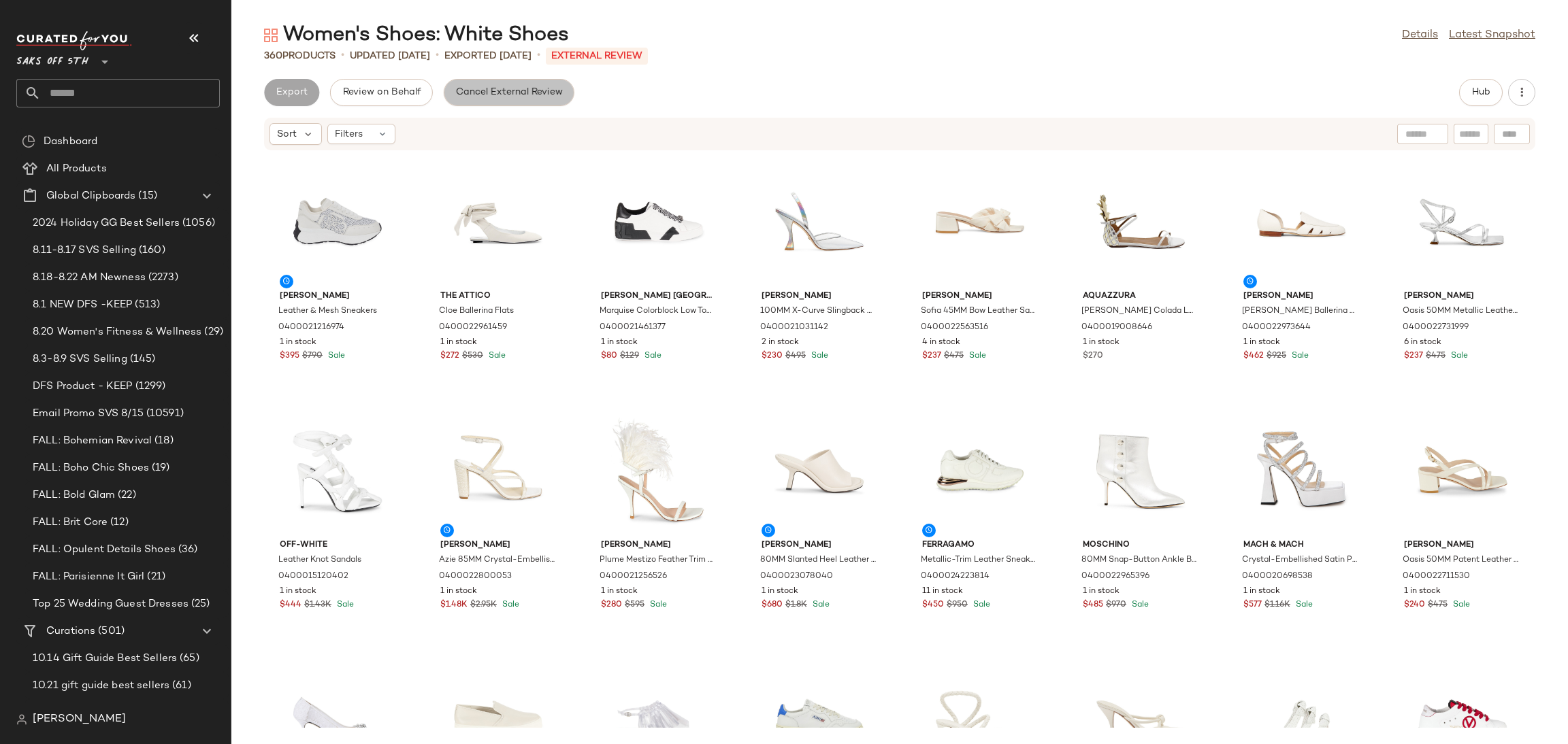
click at [480, 98] on button "Cancel External Review" at bounding box center [509, 92] width 131 height 27
click at [382, 95] on button "Export" at bounding box center [400, 92] width 55 height 27
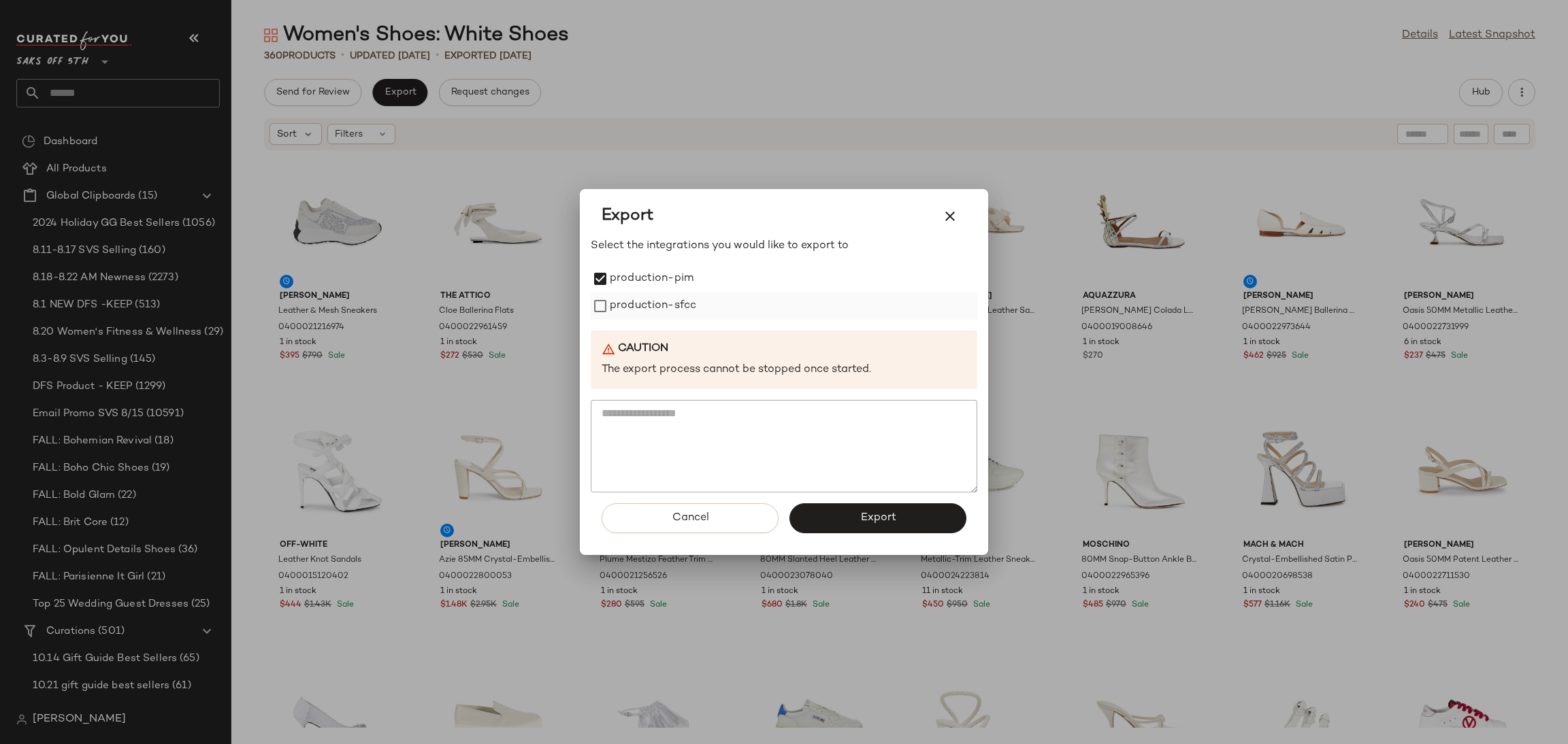
click at [618, 300] on label "production-sfcc" at bounding box center [653, 306] width 87 height 27
click at [864, 518] on span "Export" at bounding box center [877, 518] width 36 height 13
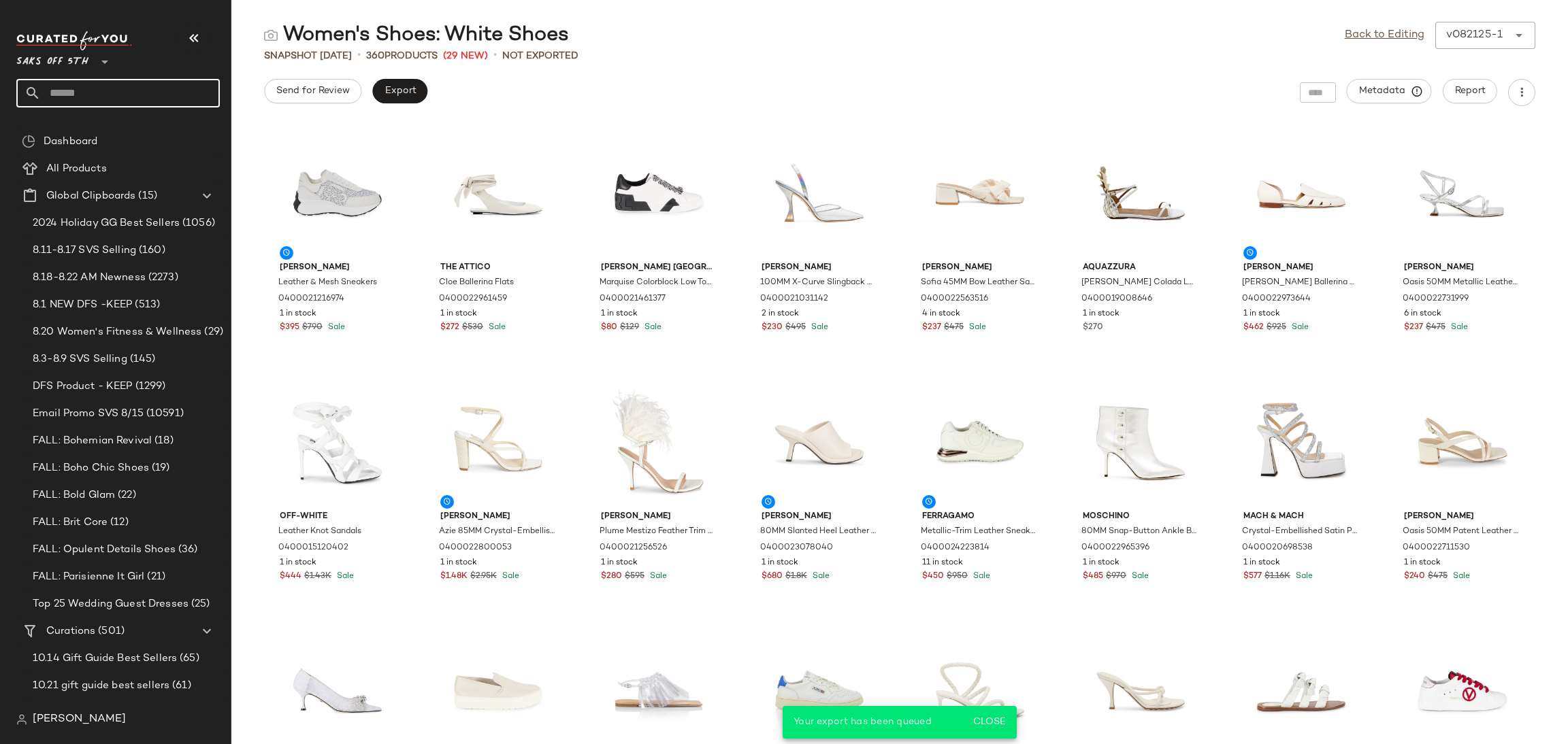
click at [184, 89] on input "text" at bounding box center [130, 93] width 179 height 29
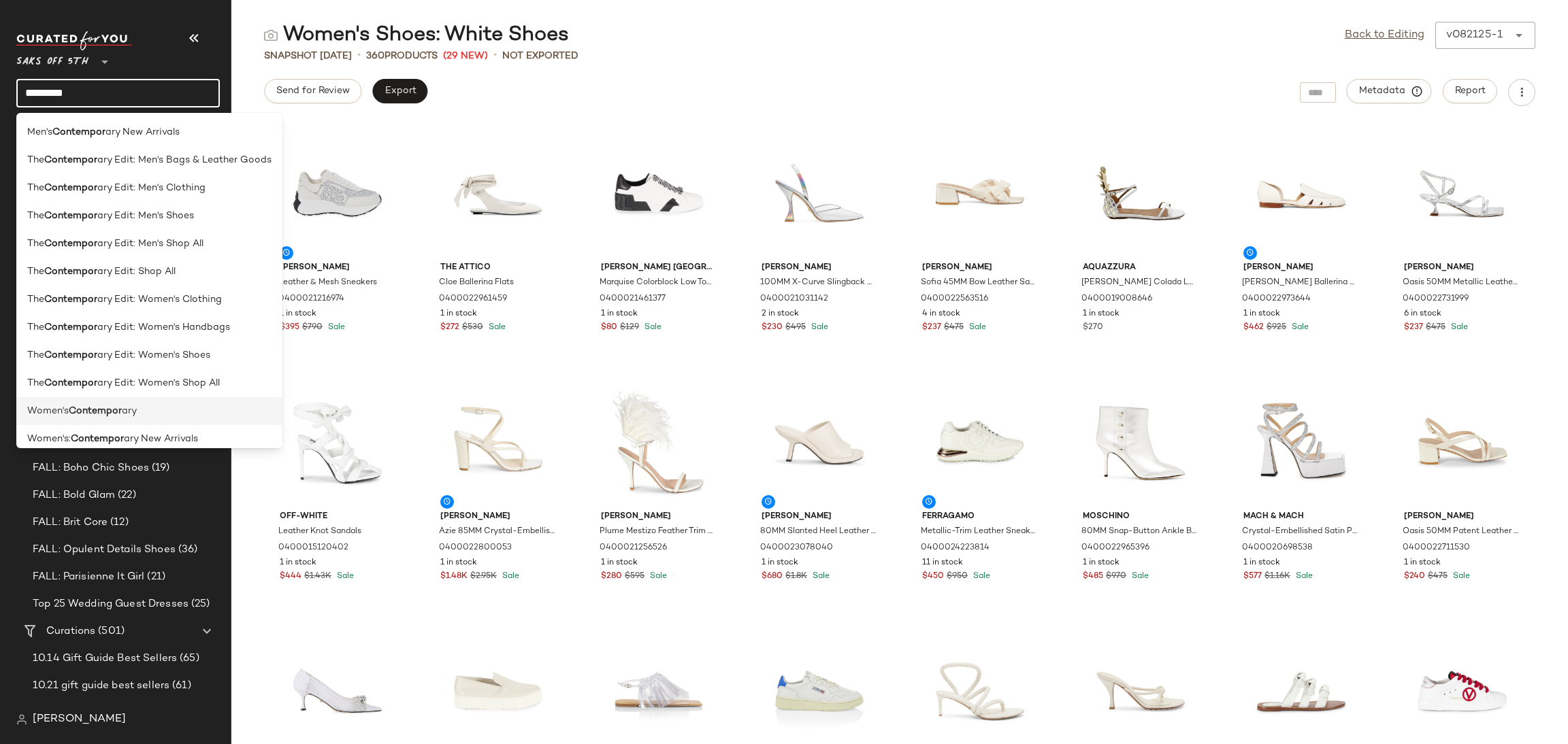
type input "*********"
click at [186, 418] on div "Women's Contempor ary" at bounding box center [149, 411] width 266 height 28
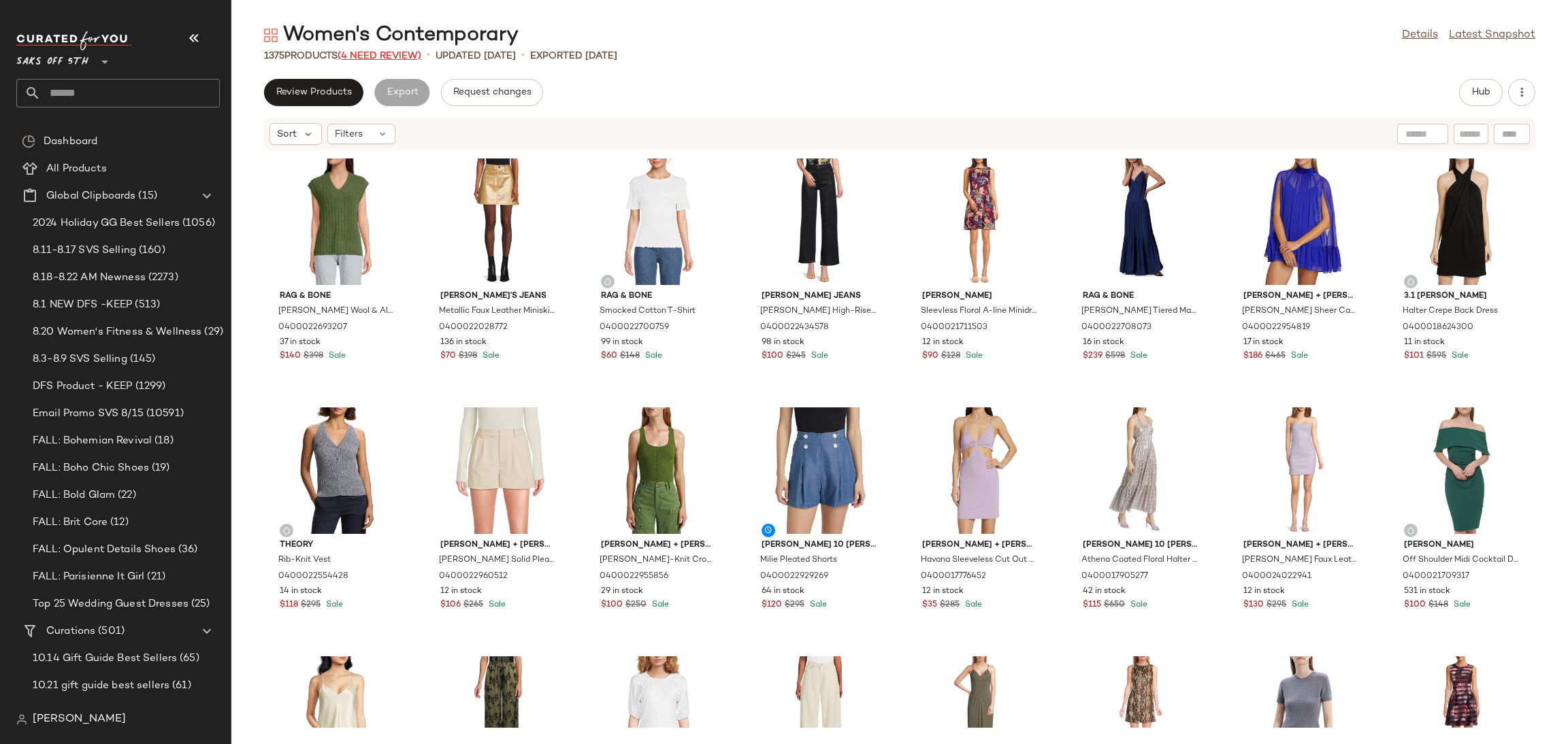
click at [407, 56] on span "(4 Need Review)" at bounding box center [379, 56] width 84 height 11
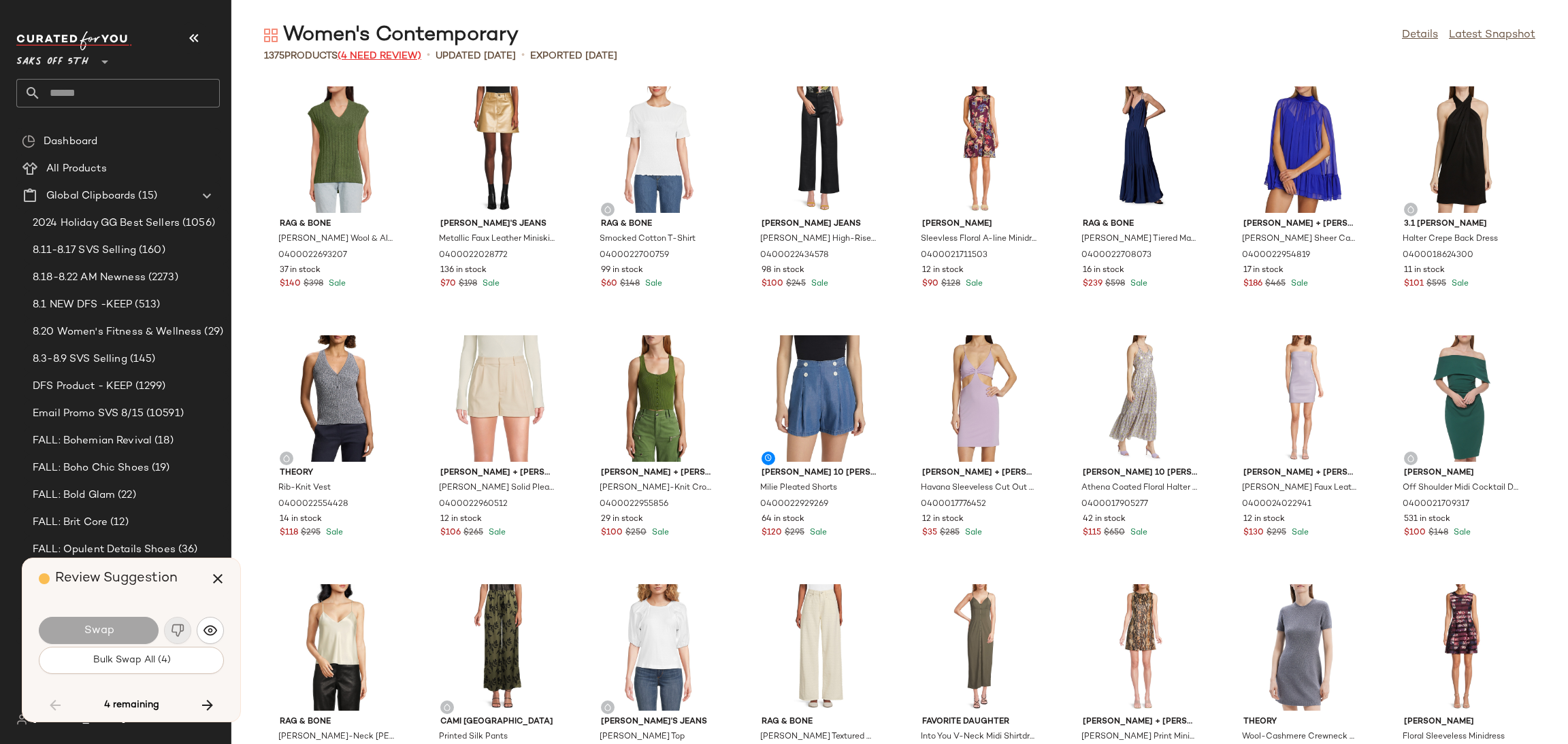
scroll to position [3984, 0]
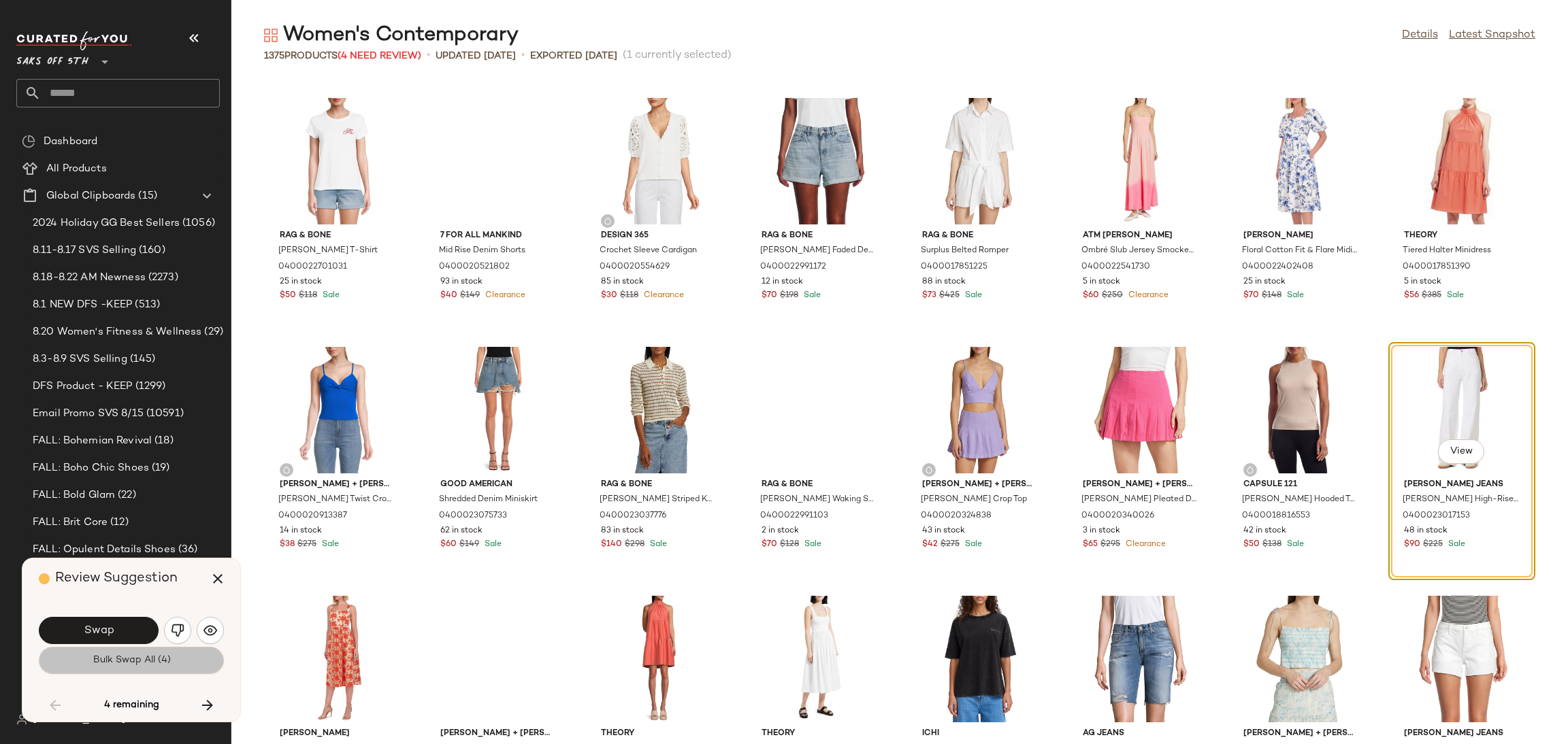
click at [186, 660] on button "Bulk Swap All (4)" at bounding box center [131, 660] width 185 height 27
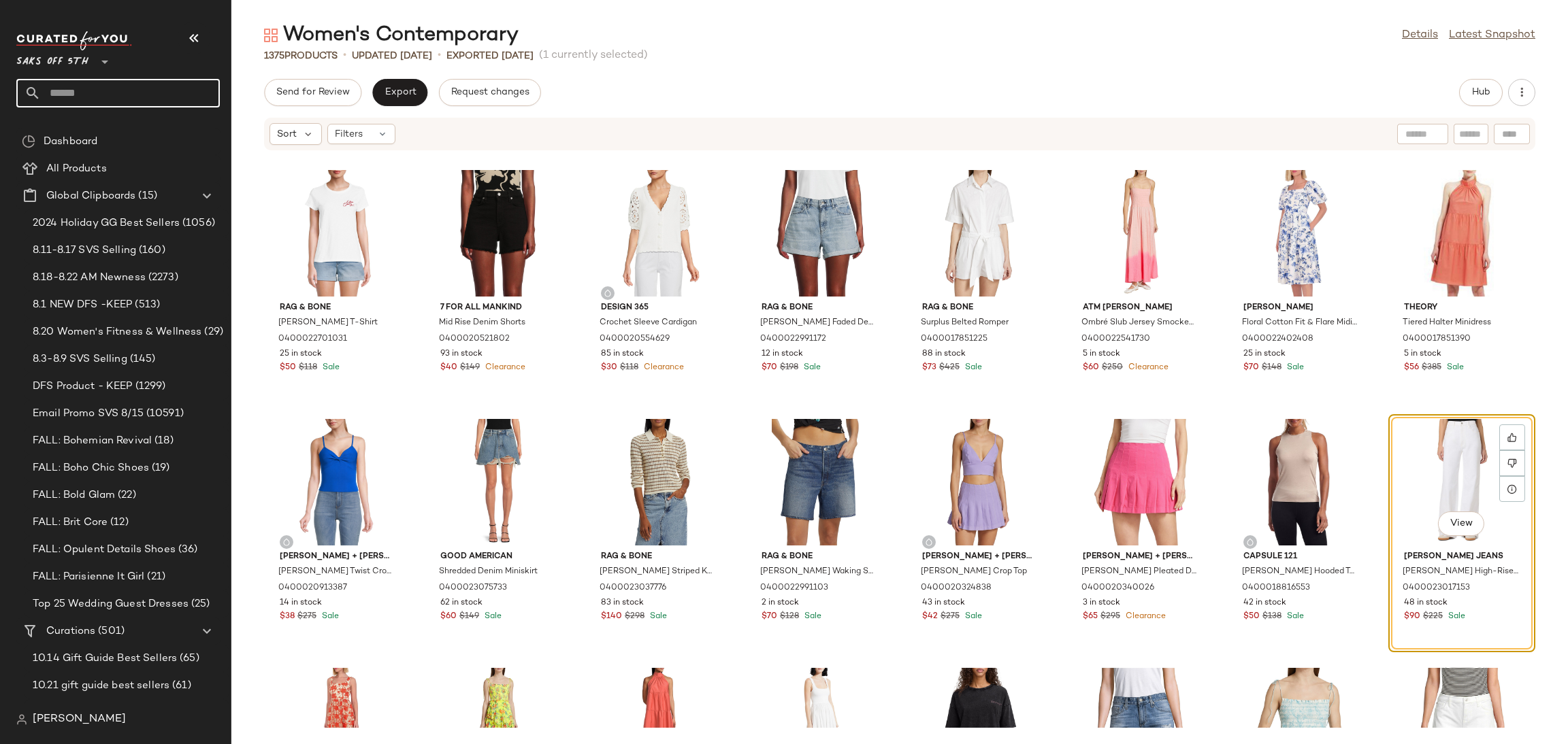
click at [165, 96] on input "text" at bounding box center [130, 93] width 179 height 29
click at [80, 91] on input "text" at bounding box center [130, 93] width 179 height 29
type input "*"
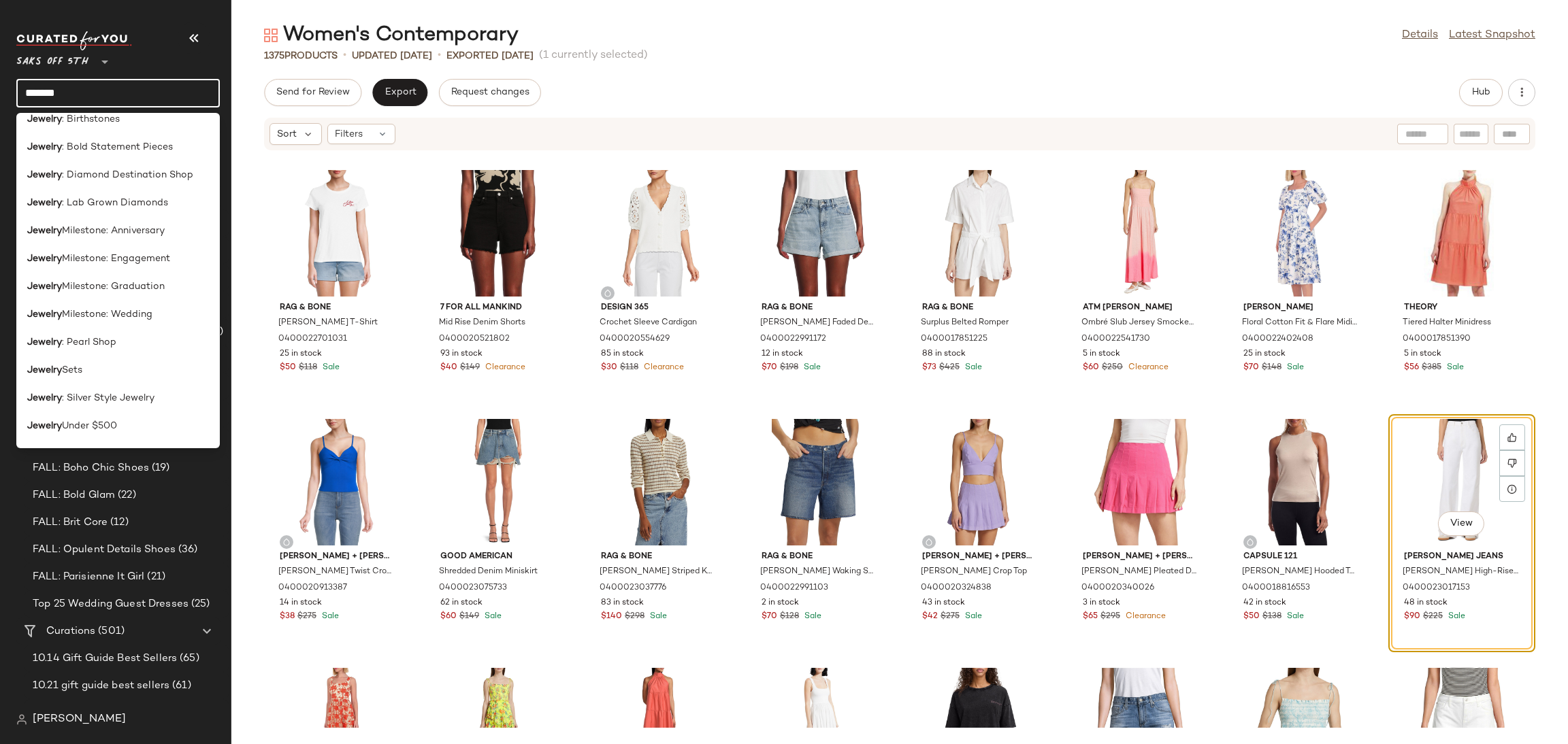
scroll to position [430, 0]
type input "*******"
click at [120, 231] on span ": Diamond Destination Shop" at bounding box center [127, 233] width 132 height 14
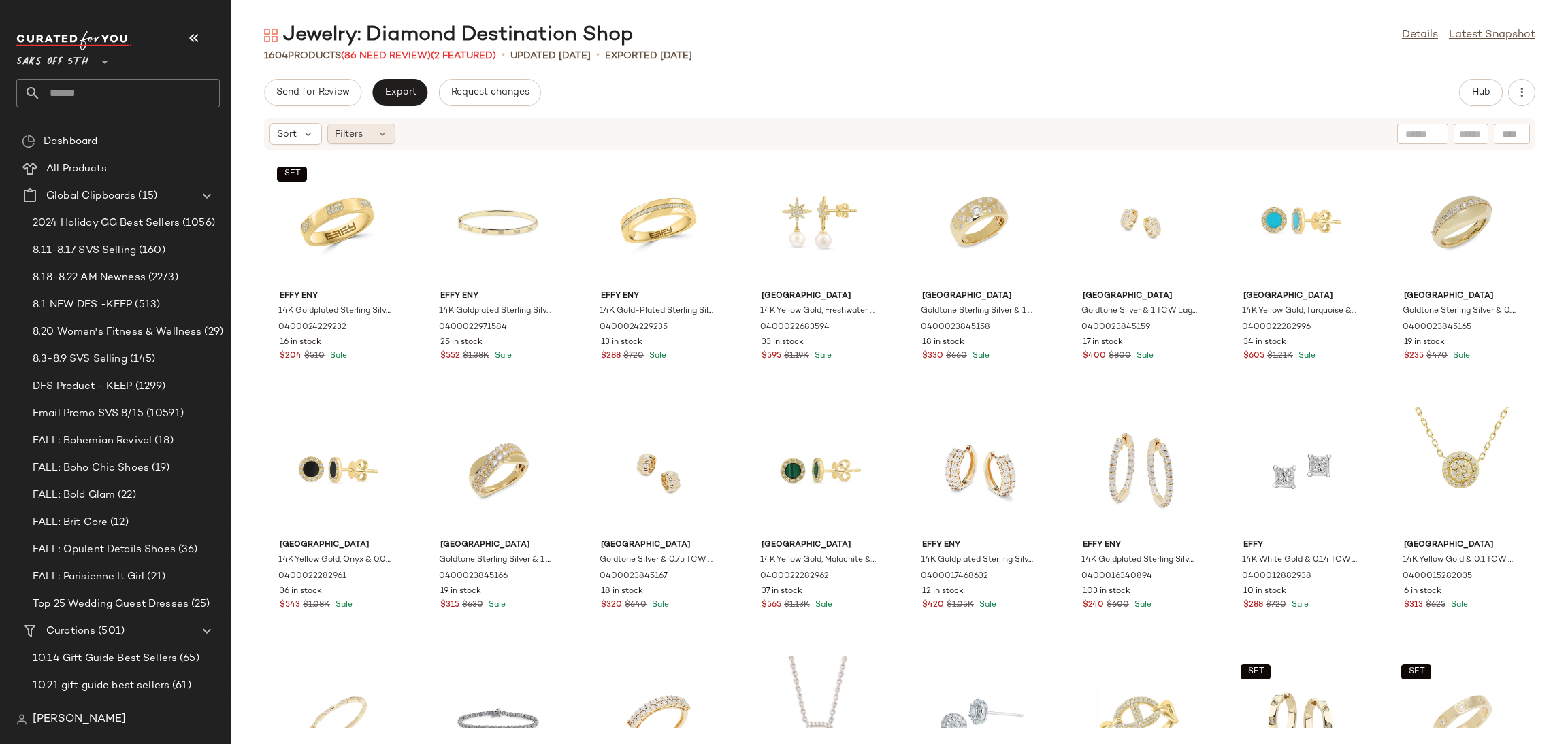
click at [327, 141] on div "Filters" at bounding box center [361, 134] width 68 height 20
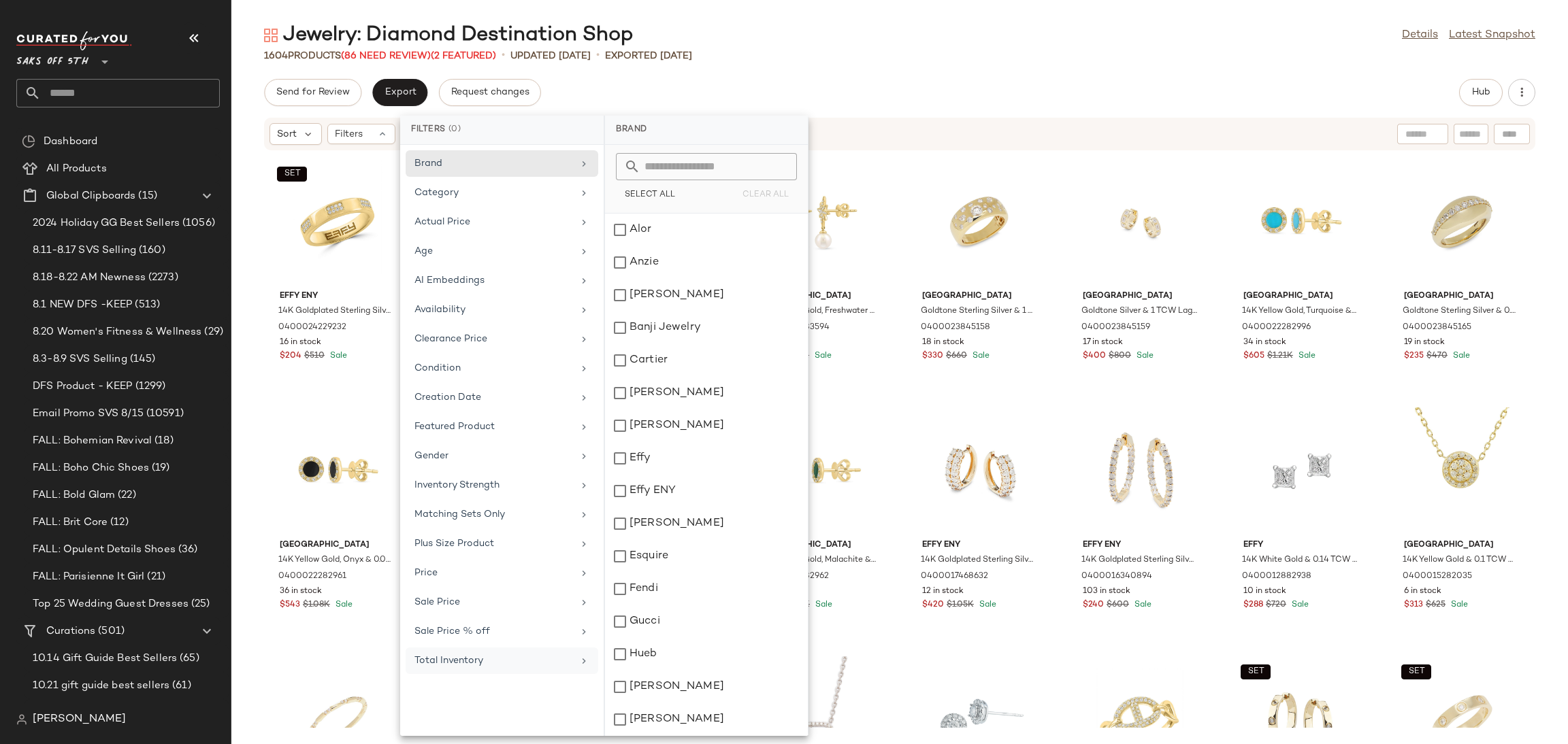
click at [477, 674] on div "Total Inventory" at bounding box center [502, 661] width 193 height 27
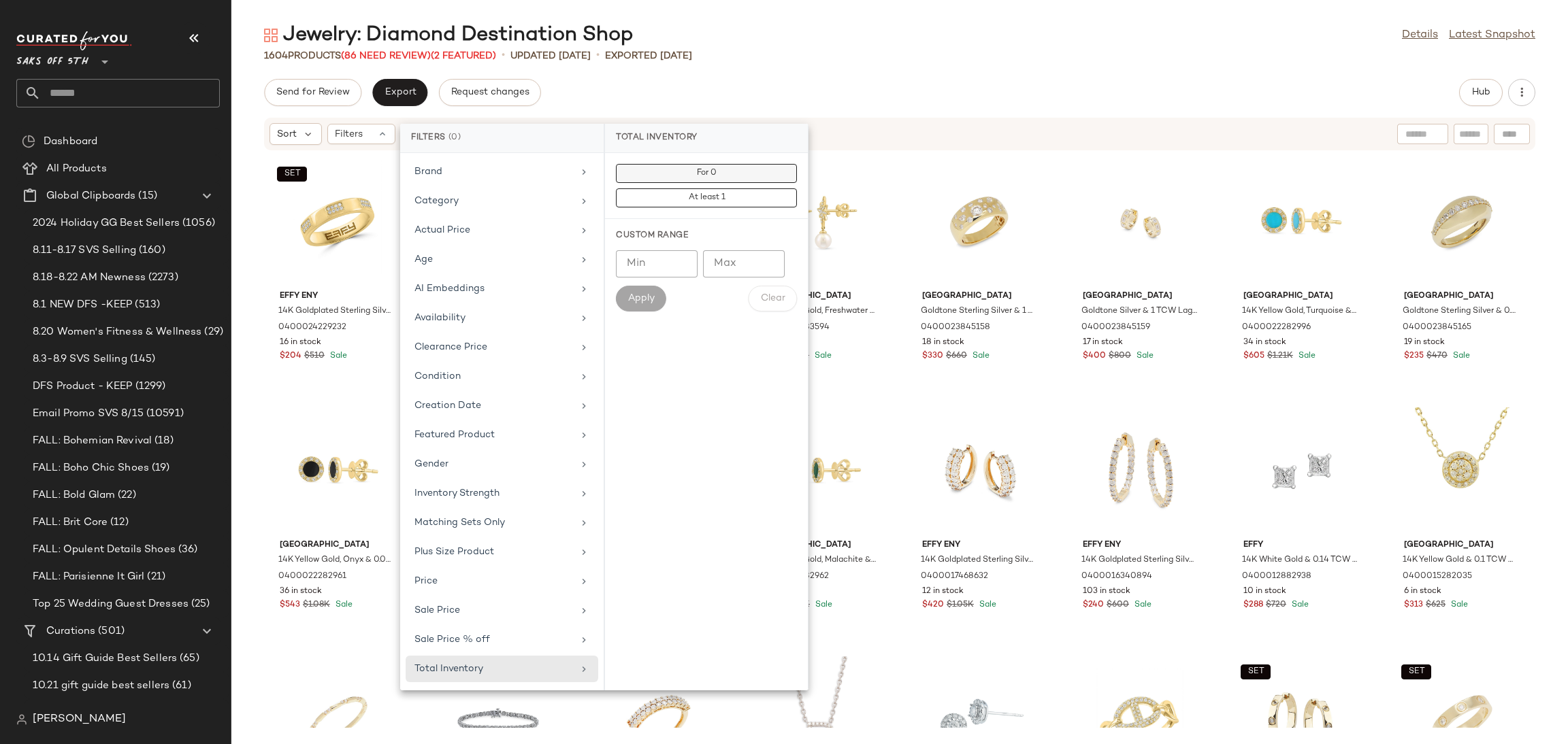
click at [708, 175] on span "For 0" at bounding box center [706, 174] width 20 height 10
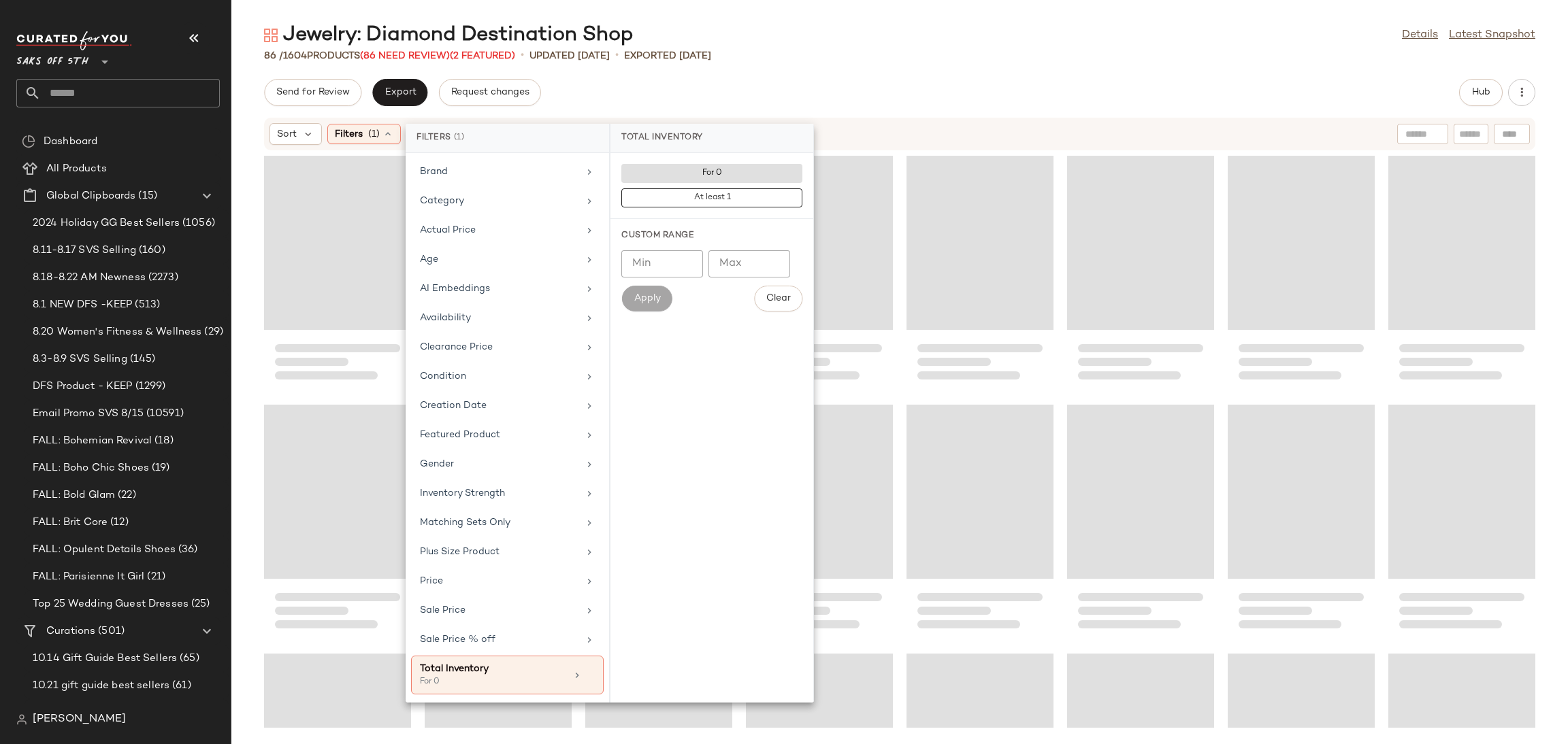
click at [848, 54] on div "86 / 1604 Products (86 Need Review) (2 Featured) • updated [DATE] • Exported [D…" at bounding box center [900, 56] width 1337 height 13
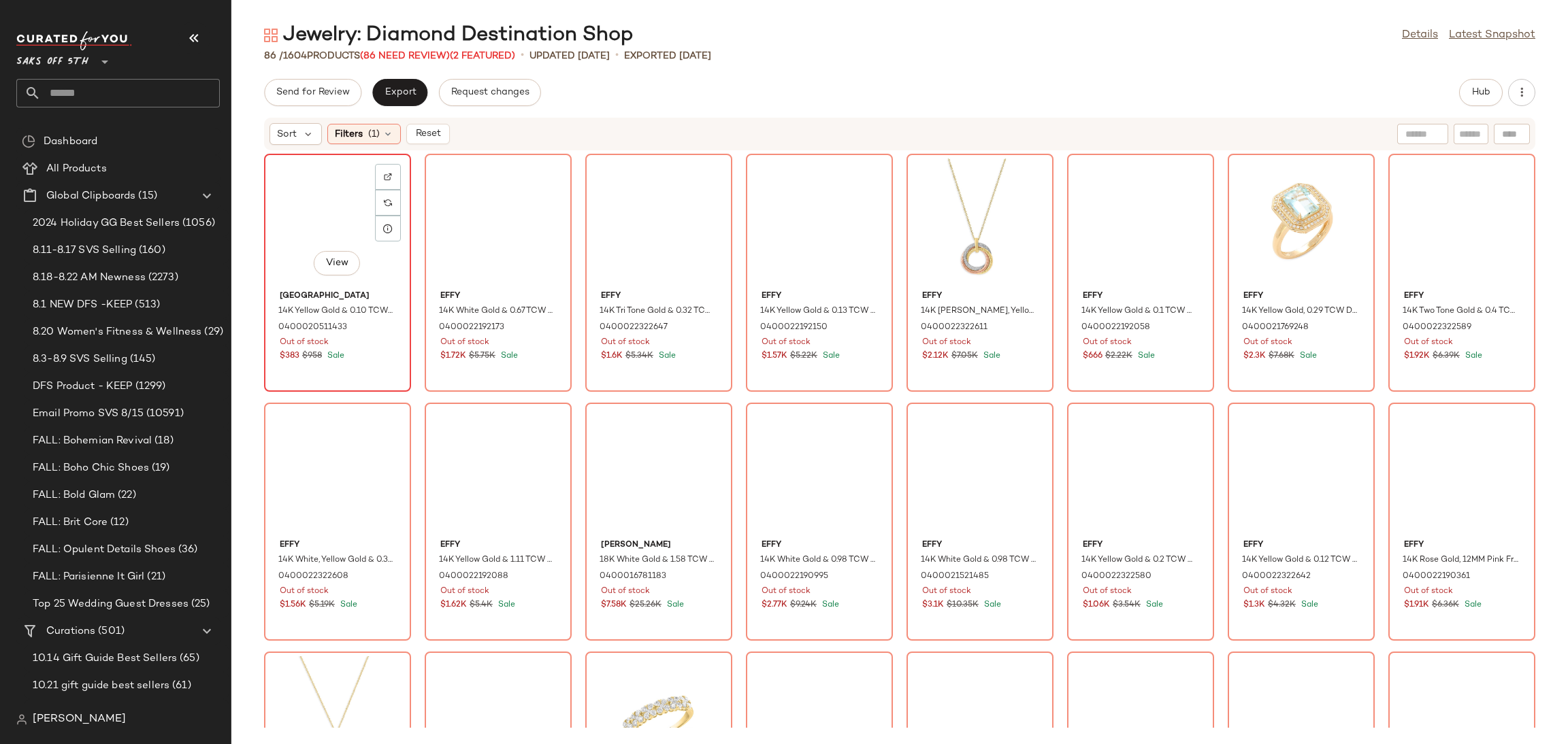
click at [322, 208] on div "View" at bounding box center [337, 222] width 137 height 127
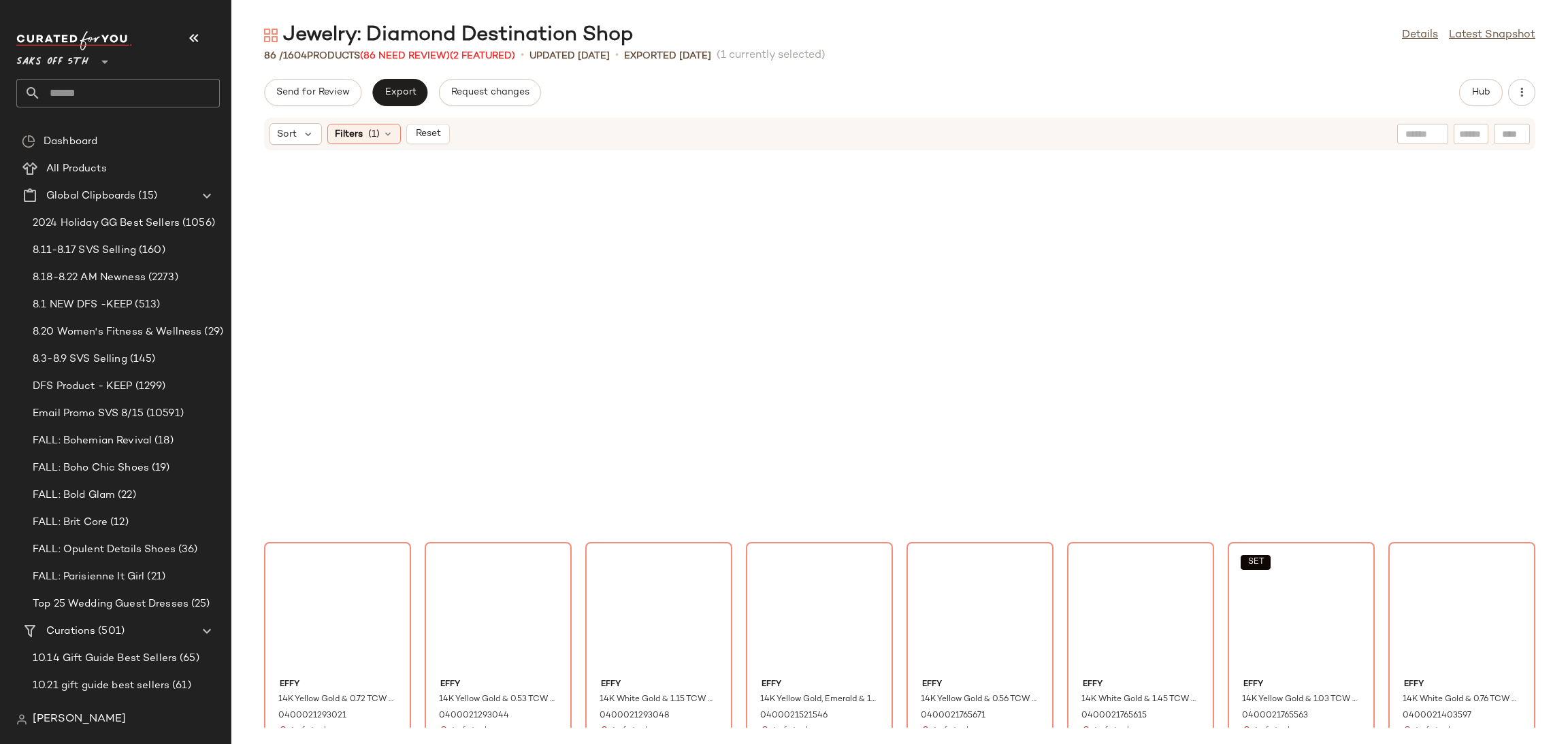
scroll to position [2164, 0]
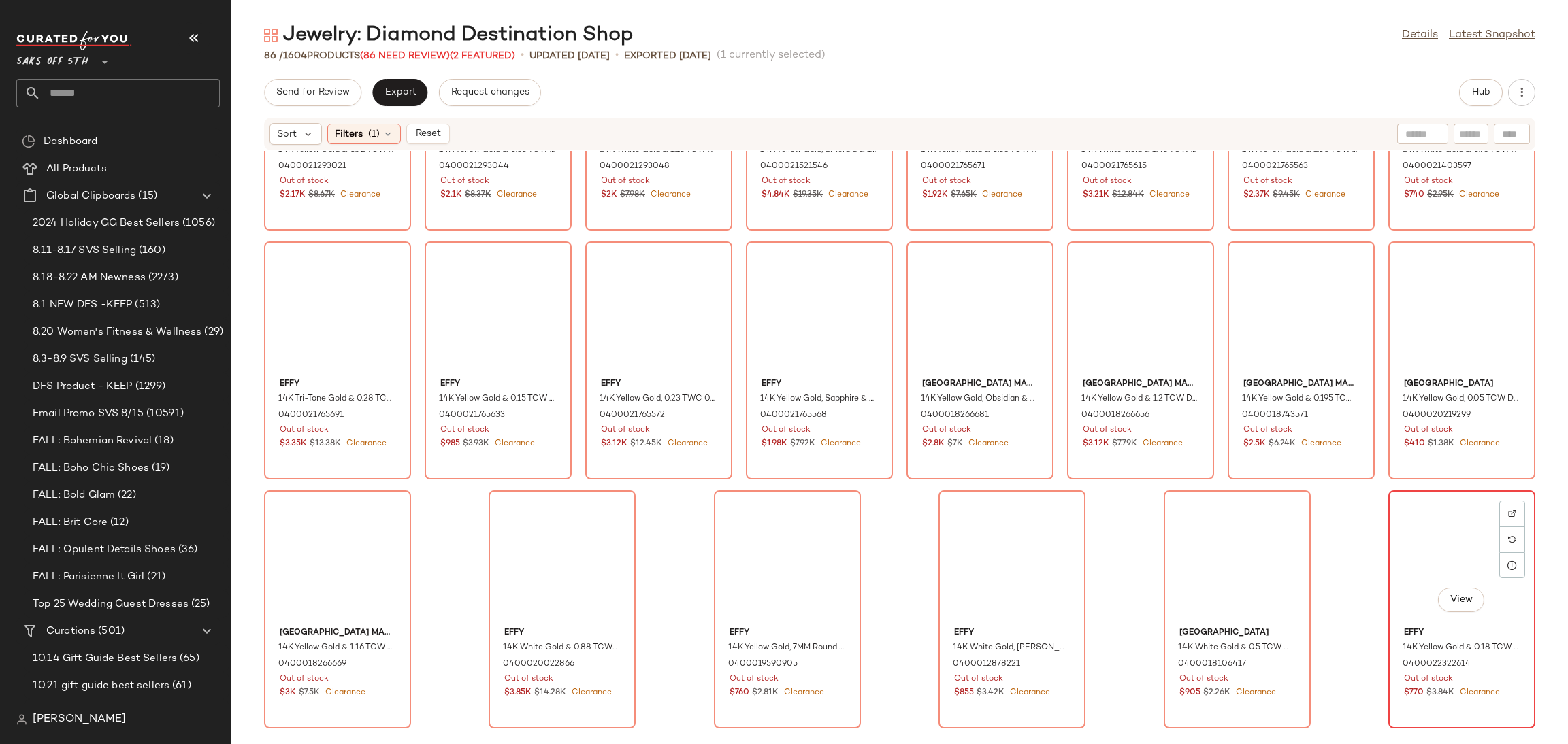
click at [1424, 532] on div "View" at bounding box center [1462, 558] width 137 height 127
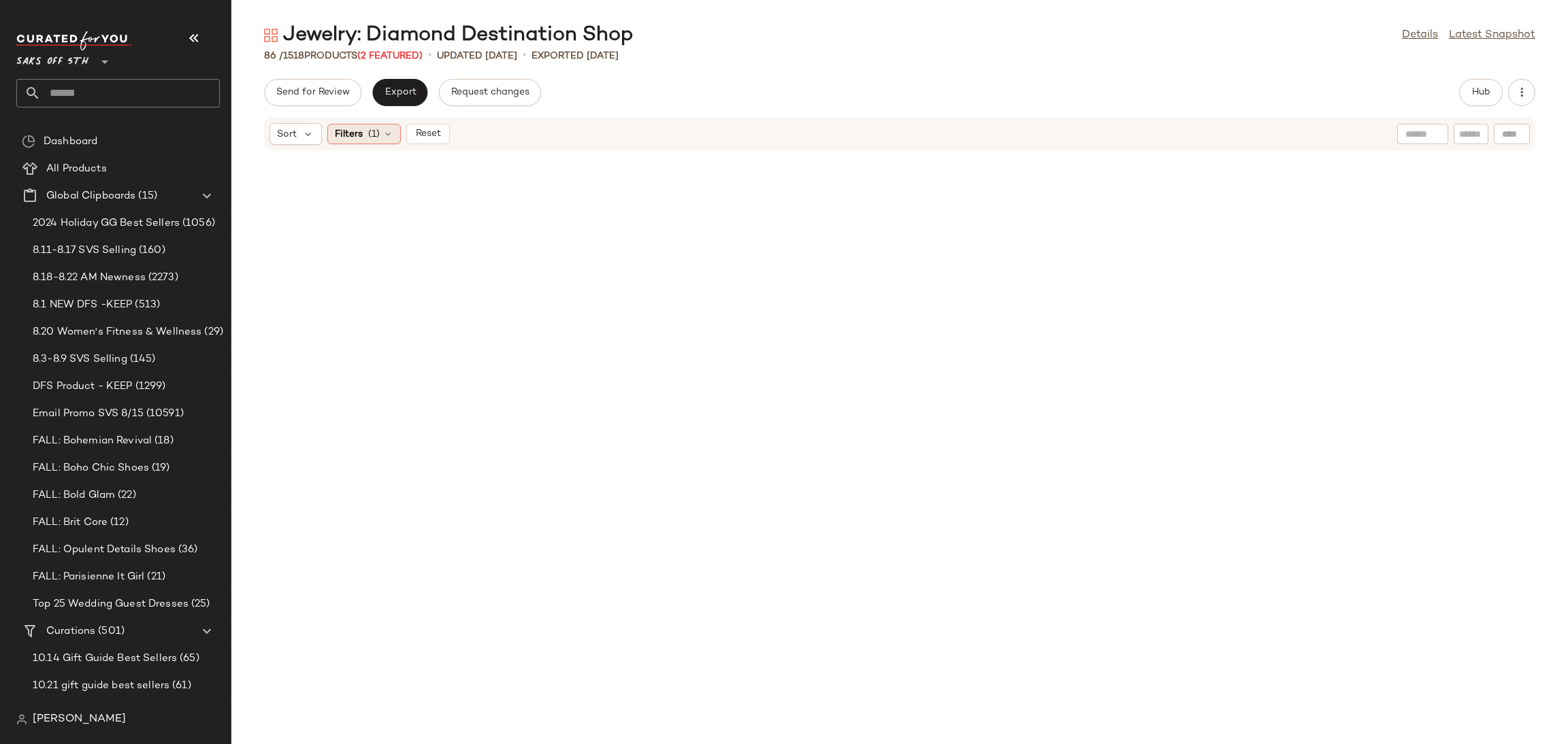
click at [383, 131] on icon at bounding box center [388, 134] width 11 height 11
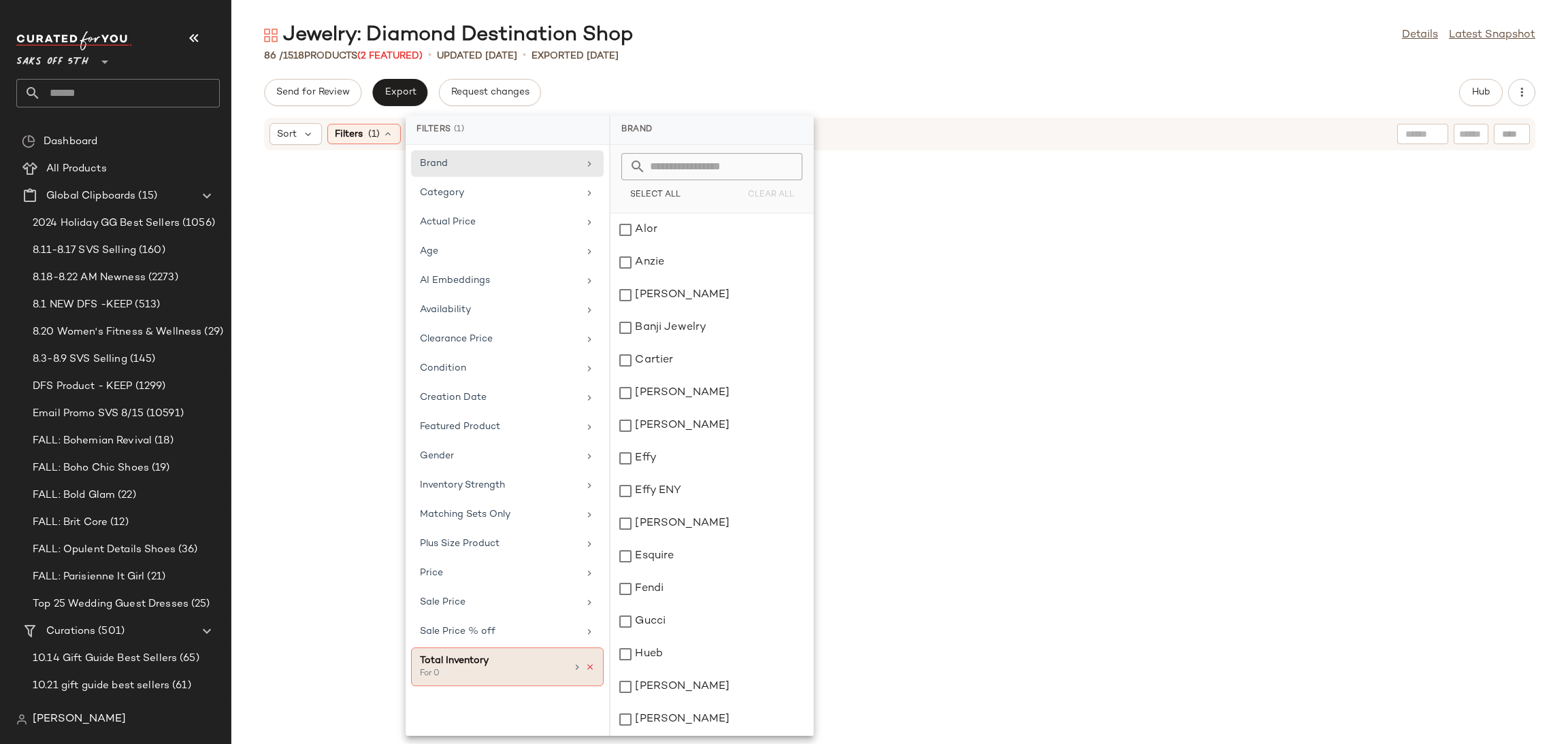
click at [589, 670] on icon at bounding box center [590, 667] width 10 height 10
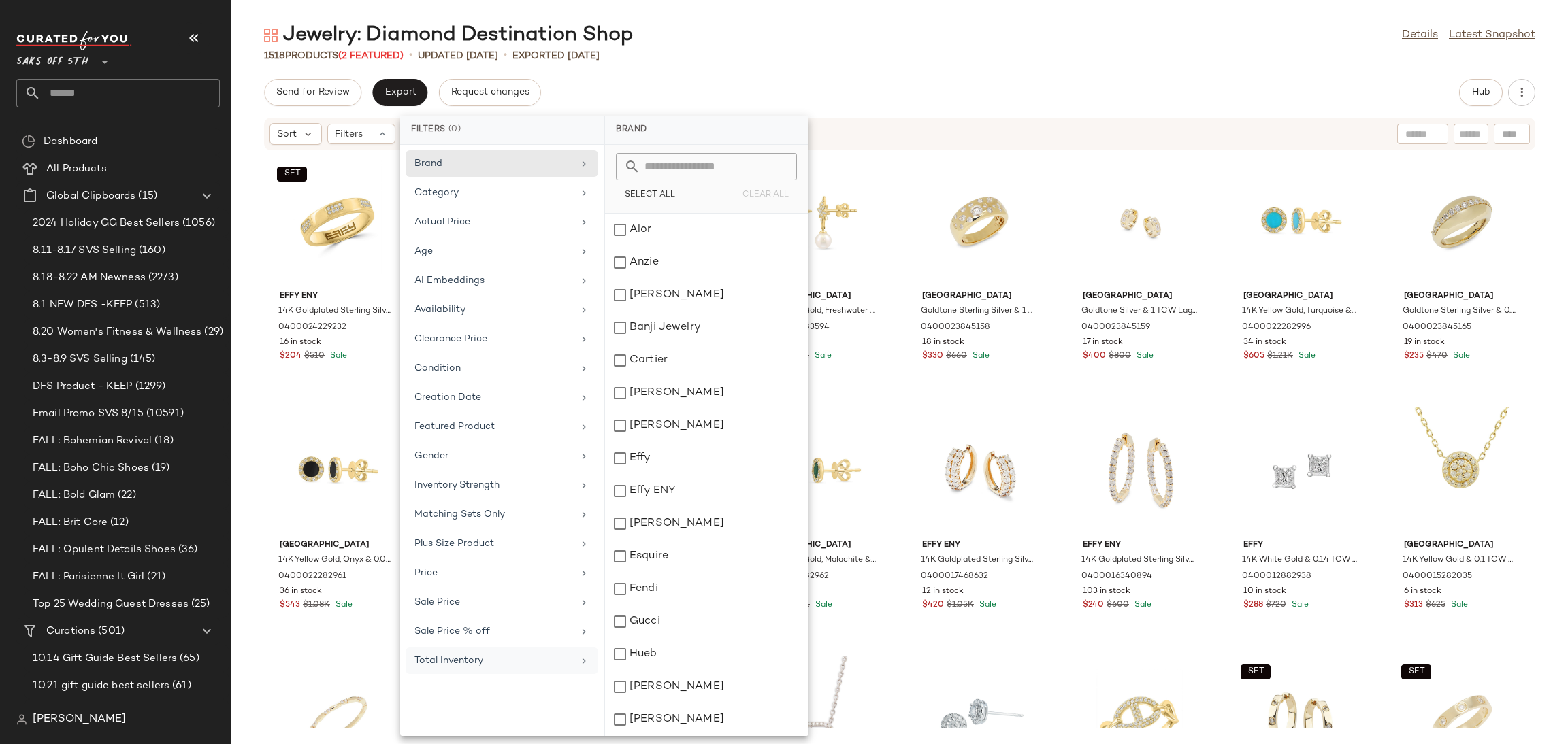
click at [868, 70] on div "Jewelry: Diamond Destination Shop Details Latest Snapshot 1518 Products (2 Feat…" at bounding box center [900, 383] width 1337 height 723
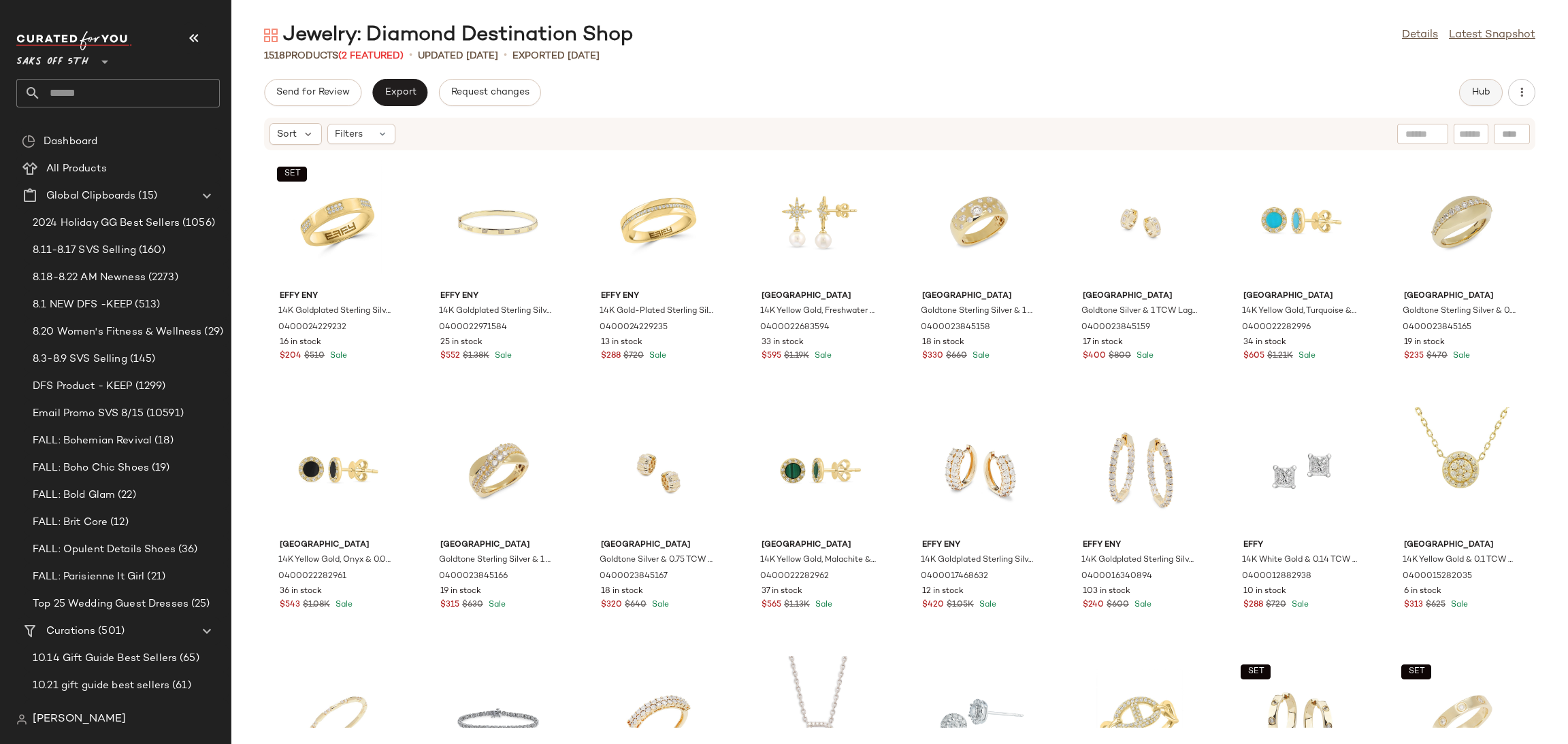
click at [1464, 100] on button "Hub" at bounding box center [1481, 92] width 44 height 27
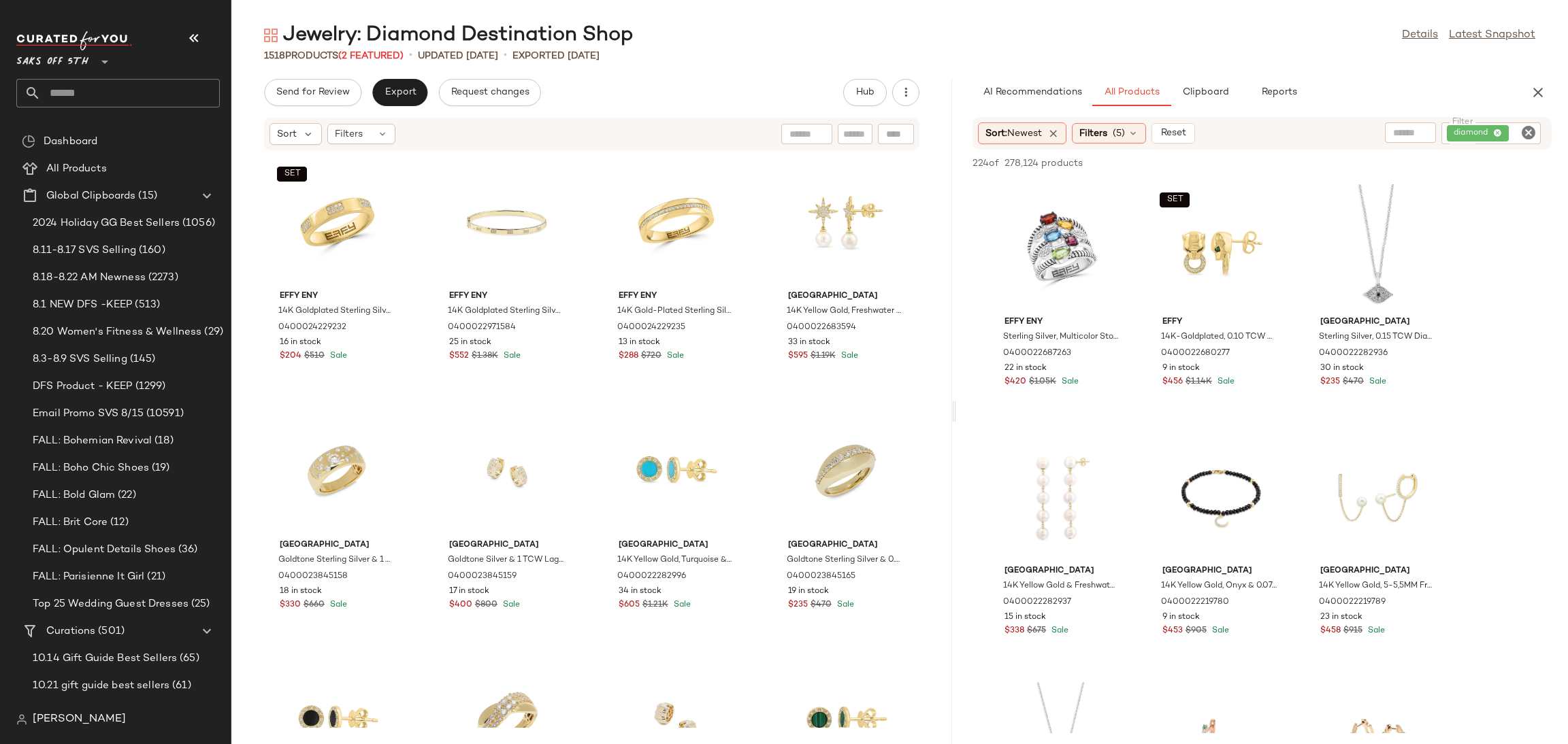
drag, startPoint x: 900, startPoint y: 409, endPoint x: 957, endPoint y: 406, distance: 57.1
click at [957, 406] on div "Jewelry: Diamond Destination Shop Details Latest Snapshot 1518 Products (2 Feat…" at bounding box center [900, 383] width 1337 height 723
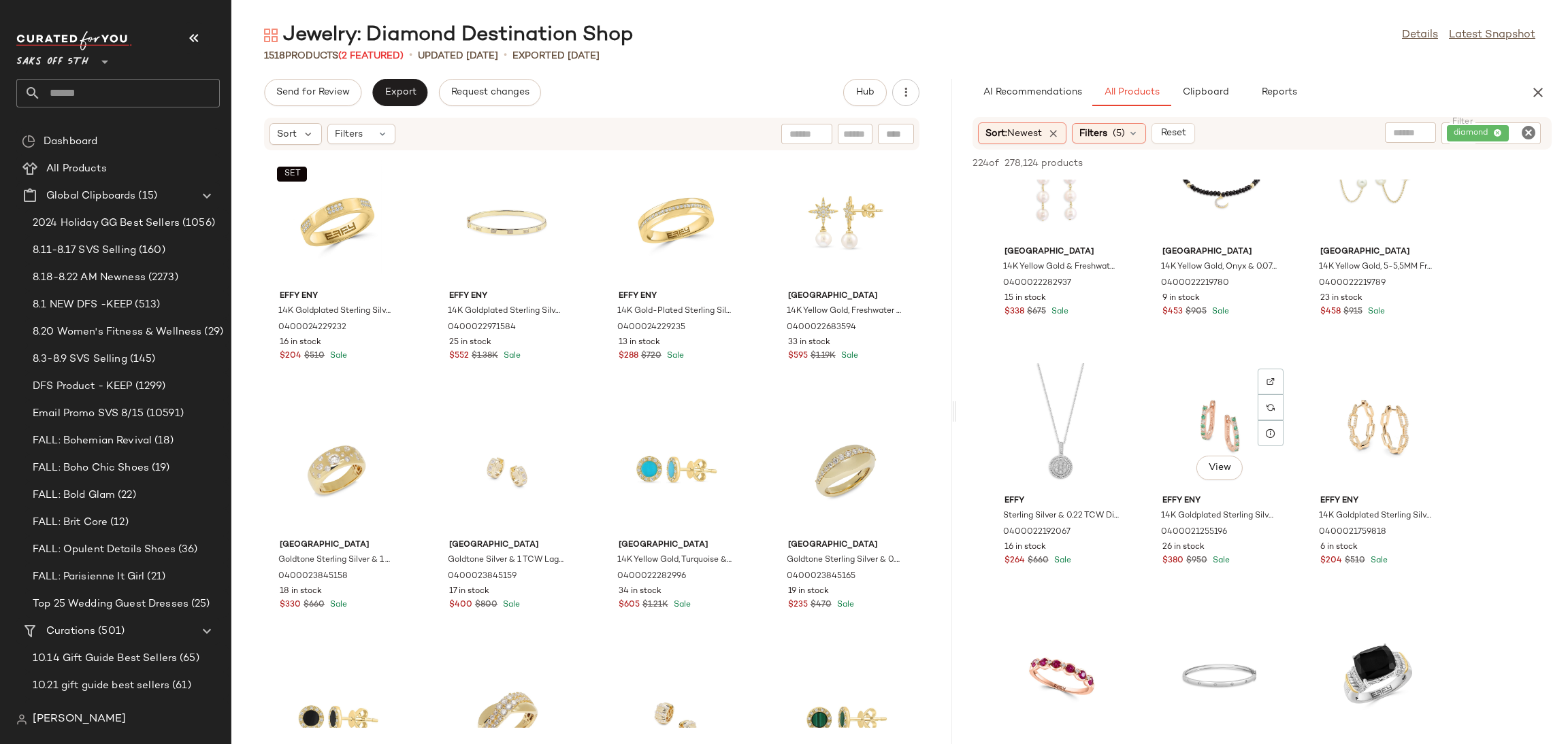
scroll to position [321, 0]
click at [1032, 400] on div "View" at bounding box center [1062, 425] width 137 height 127
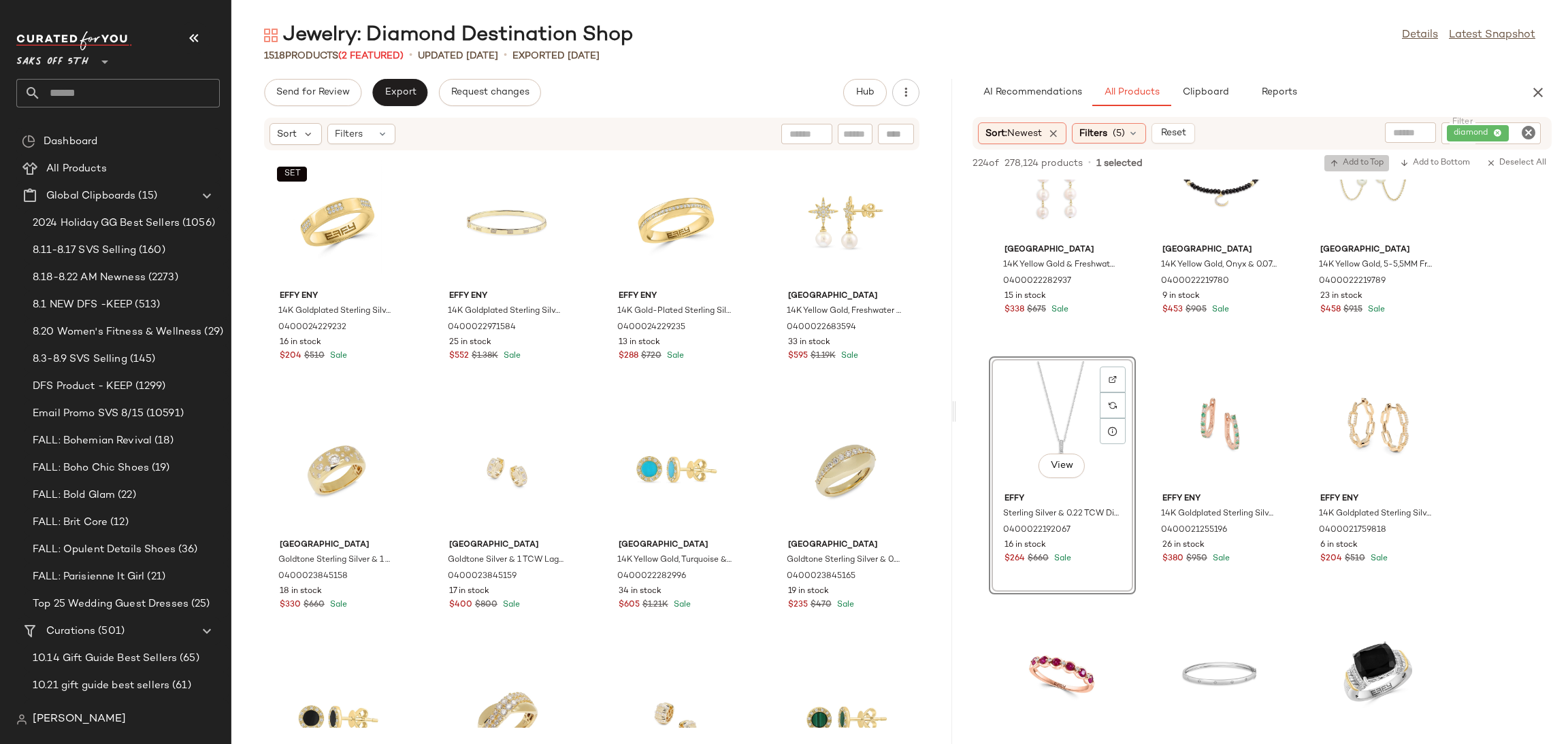
click at [1370, 162] on span "Add to Top" at bounding box center [1357, 163] width 53 height 10
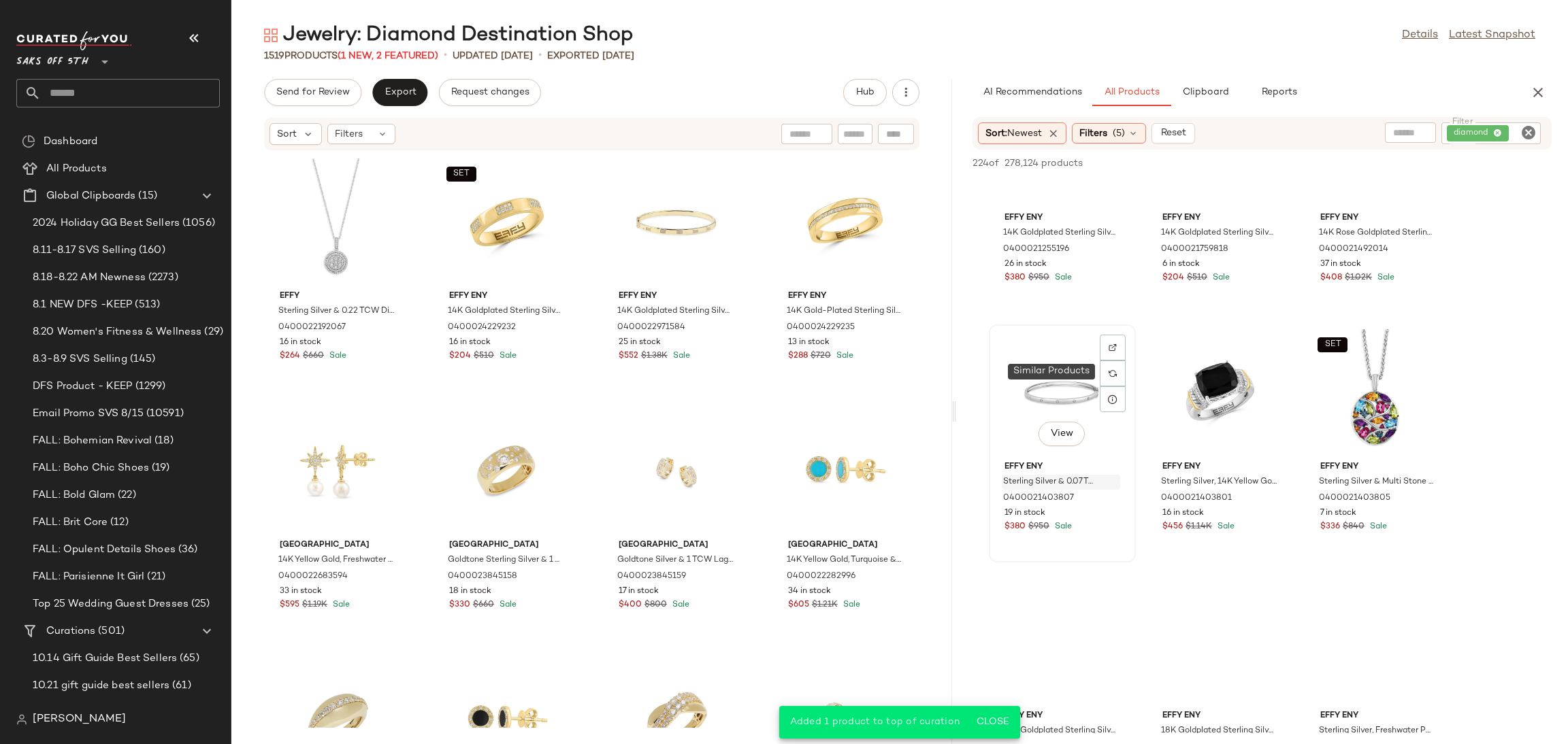
scroll to position [603, 0]
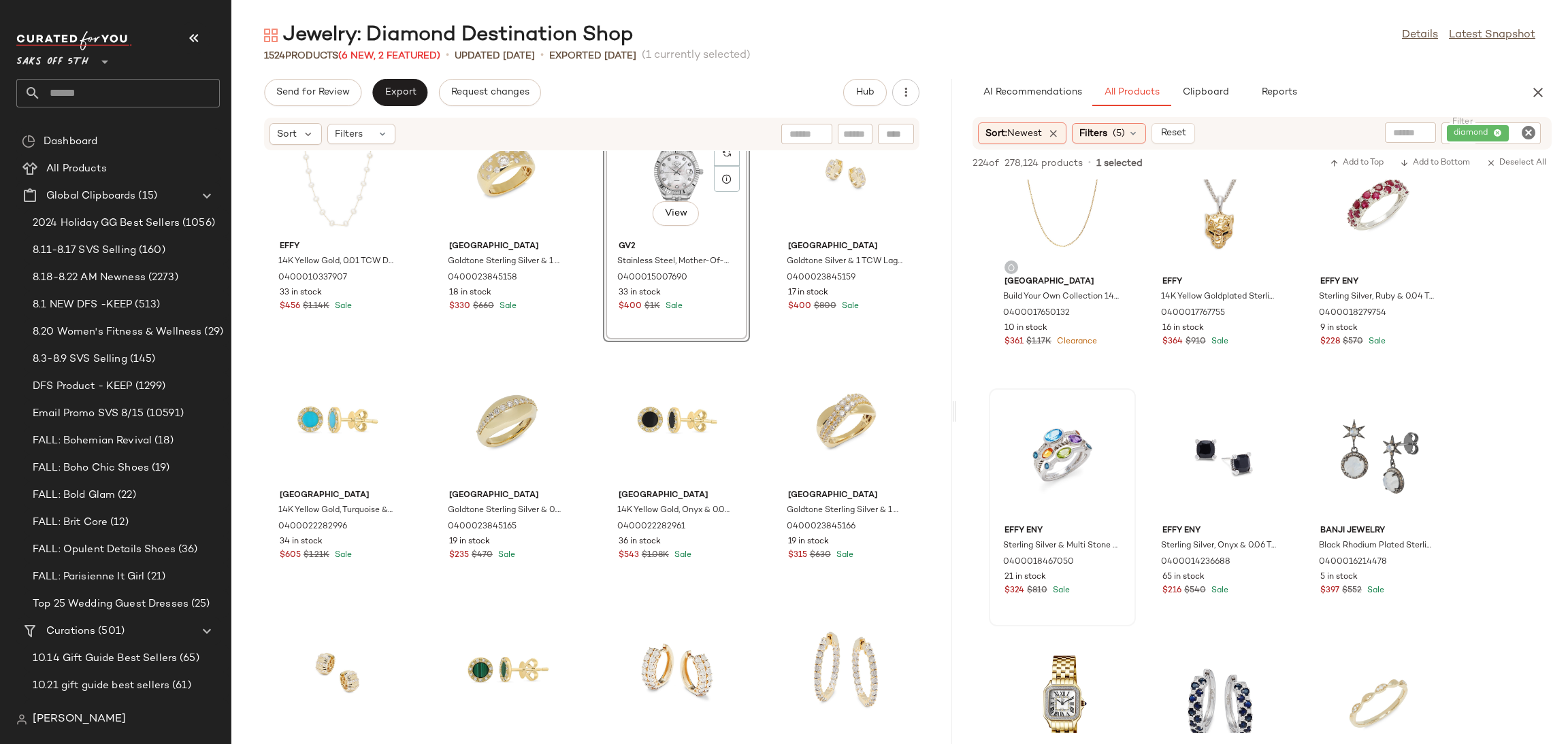
scroll to position [560, 0]
click at [295, 96] on span "Send for Review" at bounding box center [312, 92] width 74 height 11
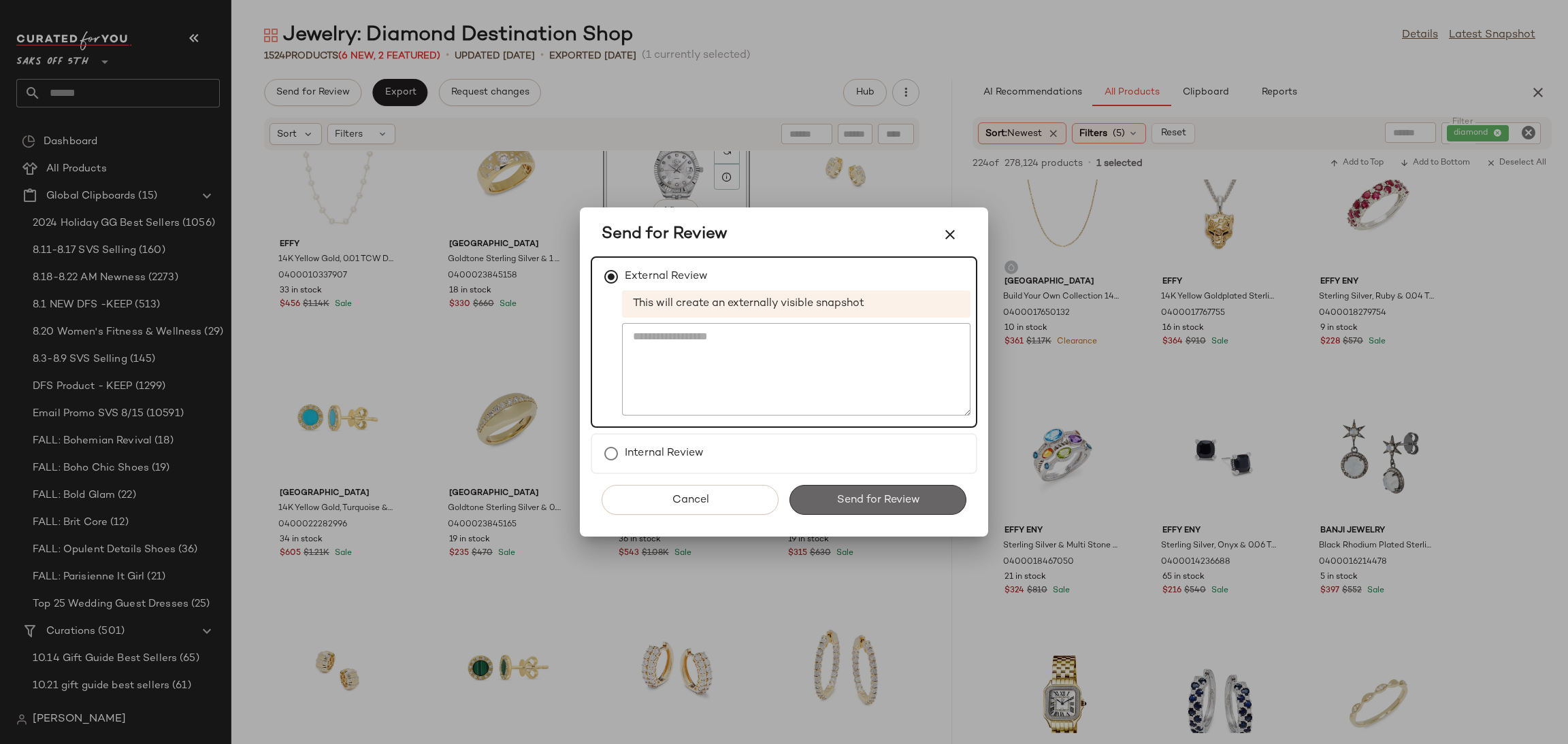
click at [848, 500] on span "Send for Review" at bounding box center [877, 500] width 84 height 13
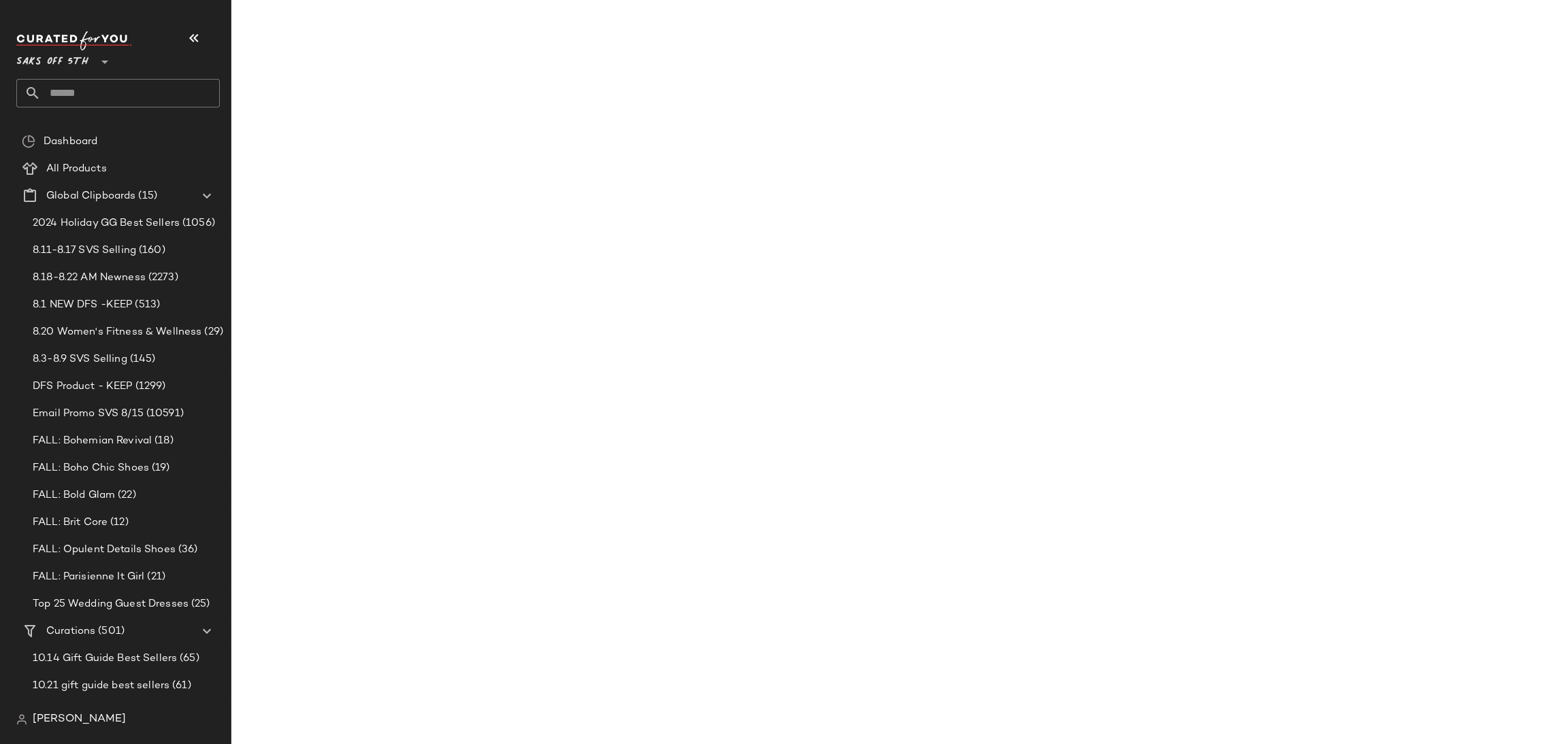
scroll to position [5519, 0]
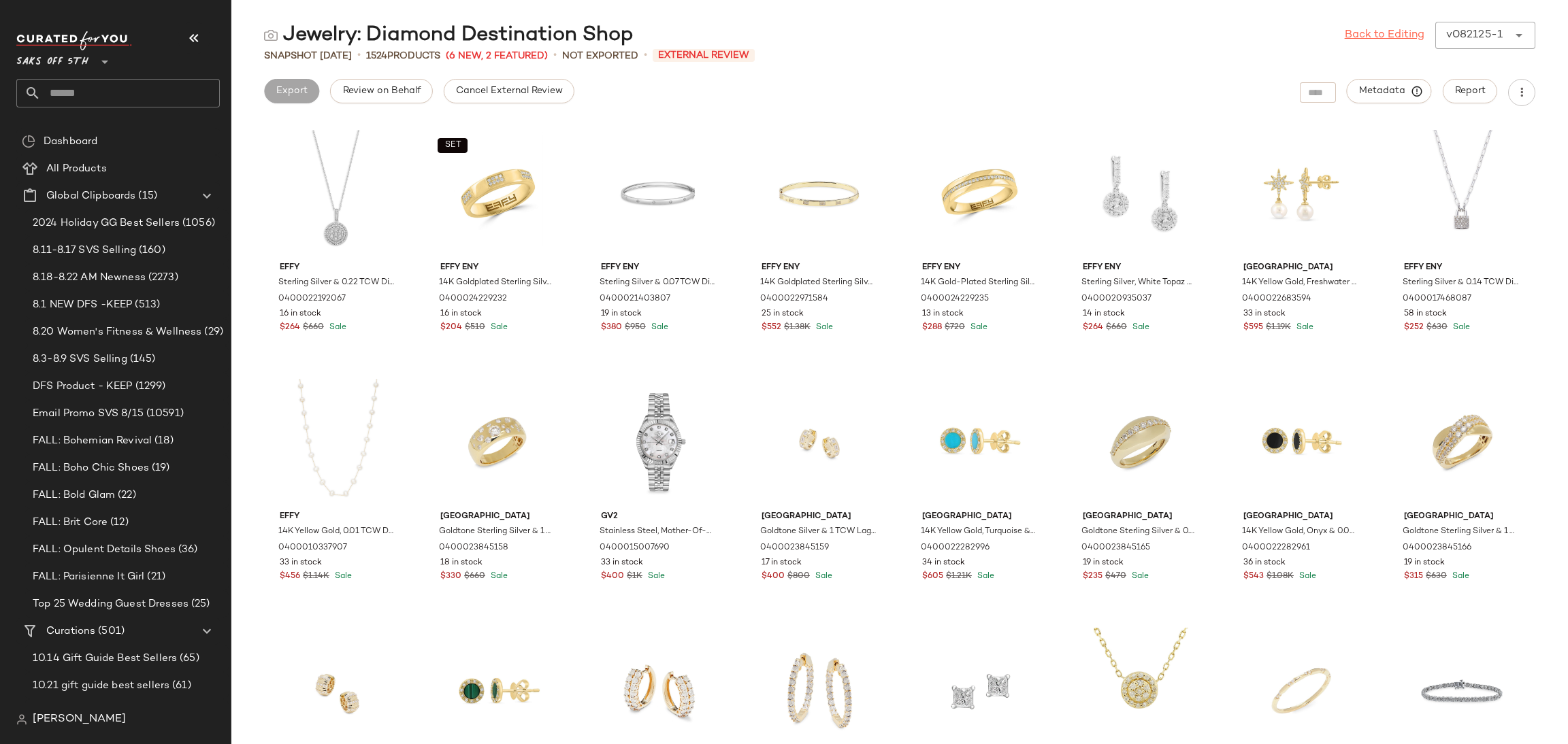
click at [1382, 38] on link "Back to Editing" at bounding box center [1384, 35] width 79 height 16
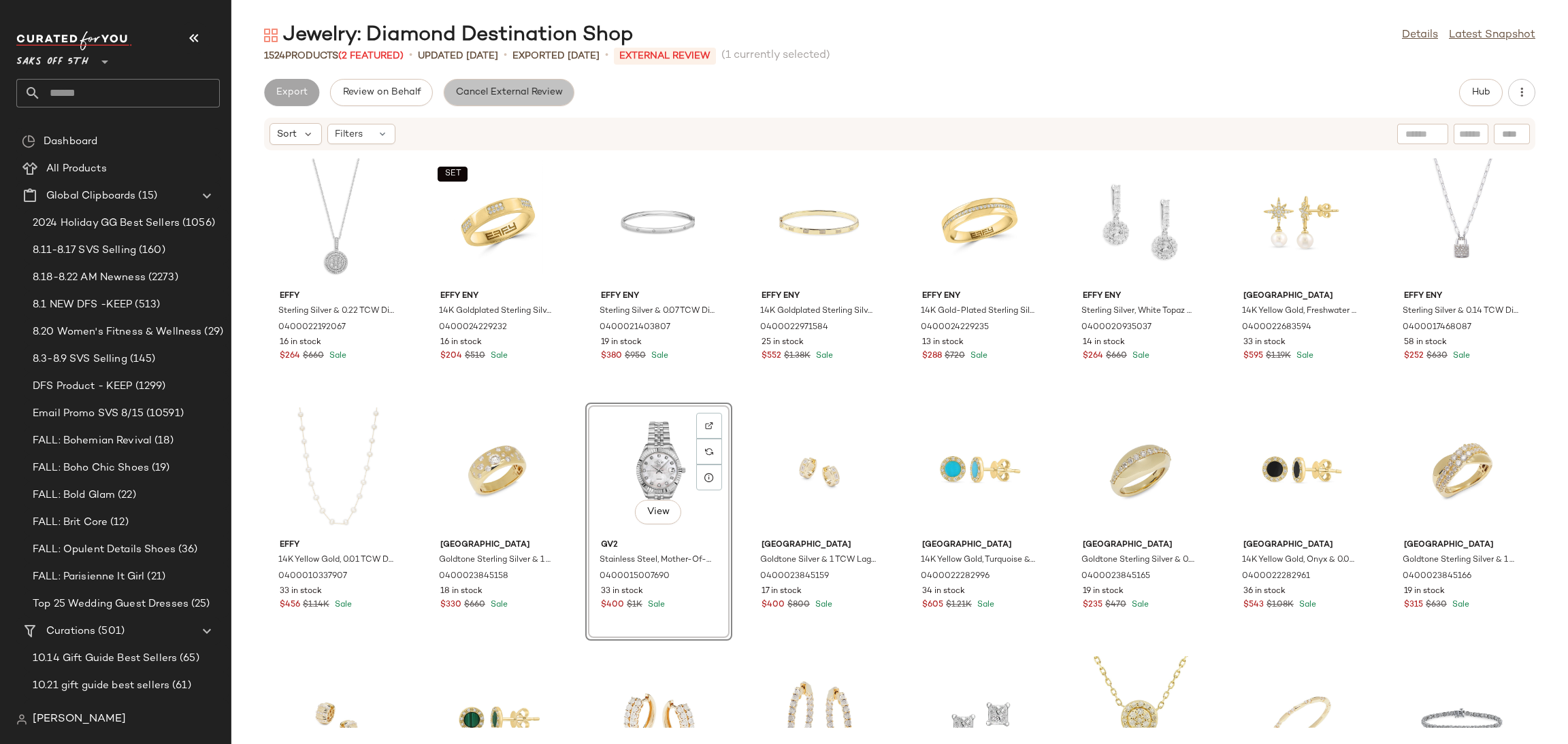
click at [535, 98] on button "Cancel External Review" at bounding box center [509, 92] width 131 height 27
click at [387, 94] on span "Export" at bounding box center [400, 92] width 32 height 11
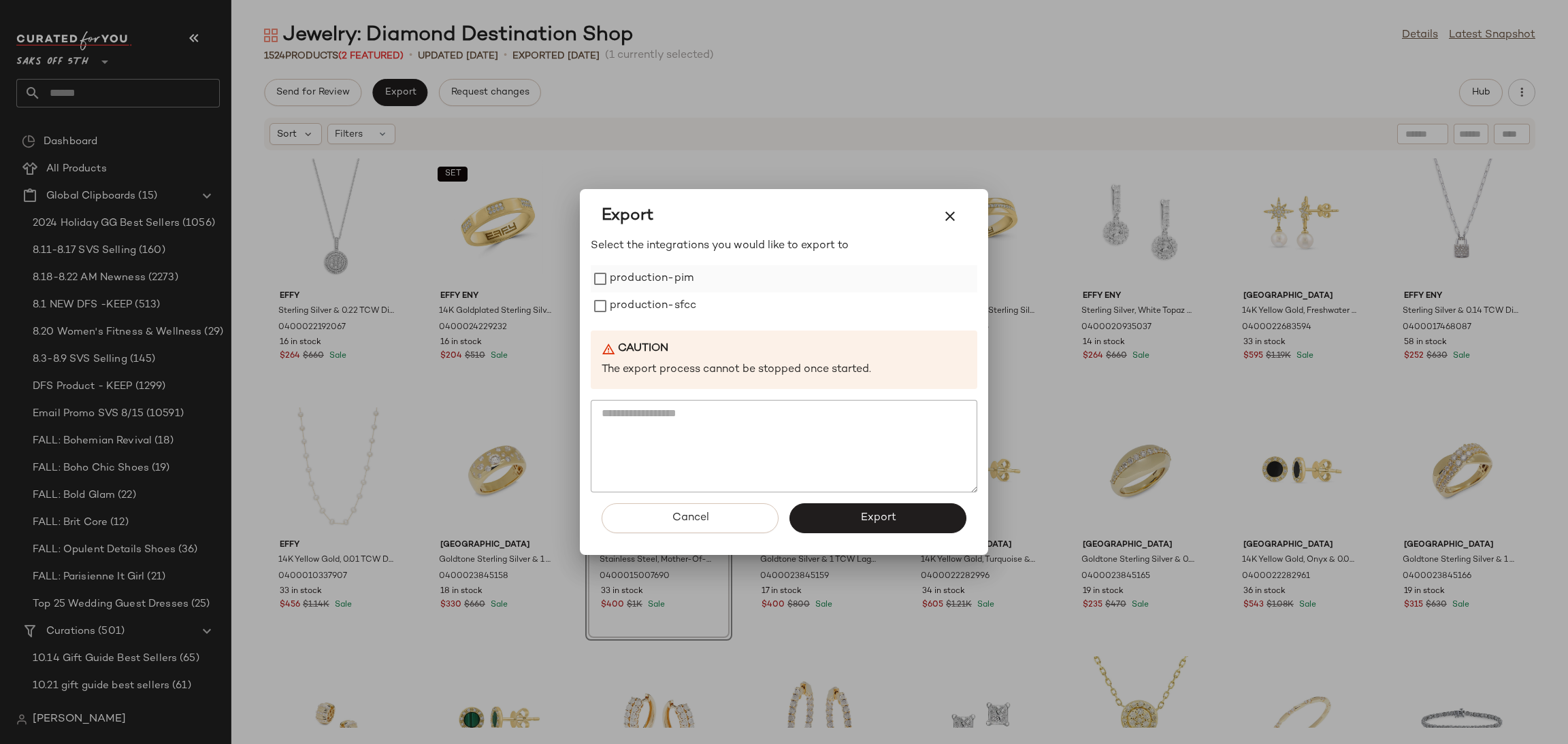
click at [623, 278] on label "production-pim" at bounding box center [651, 278] width 84 height 27
click at [627, 305] on label "production-sfcc" at bounding box center [653, 306] width 87 height 27
click at [848, 518] on button "Export" at bounding box center [878, 518] width 177 height 30
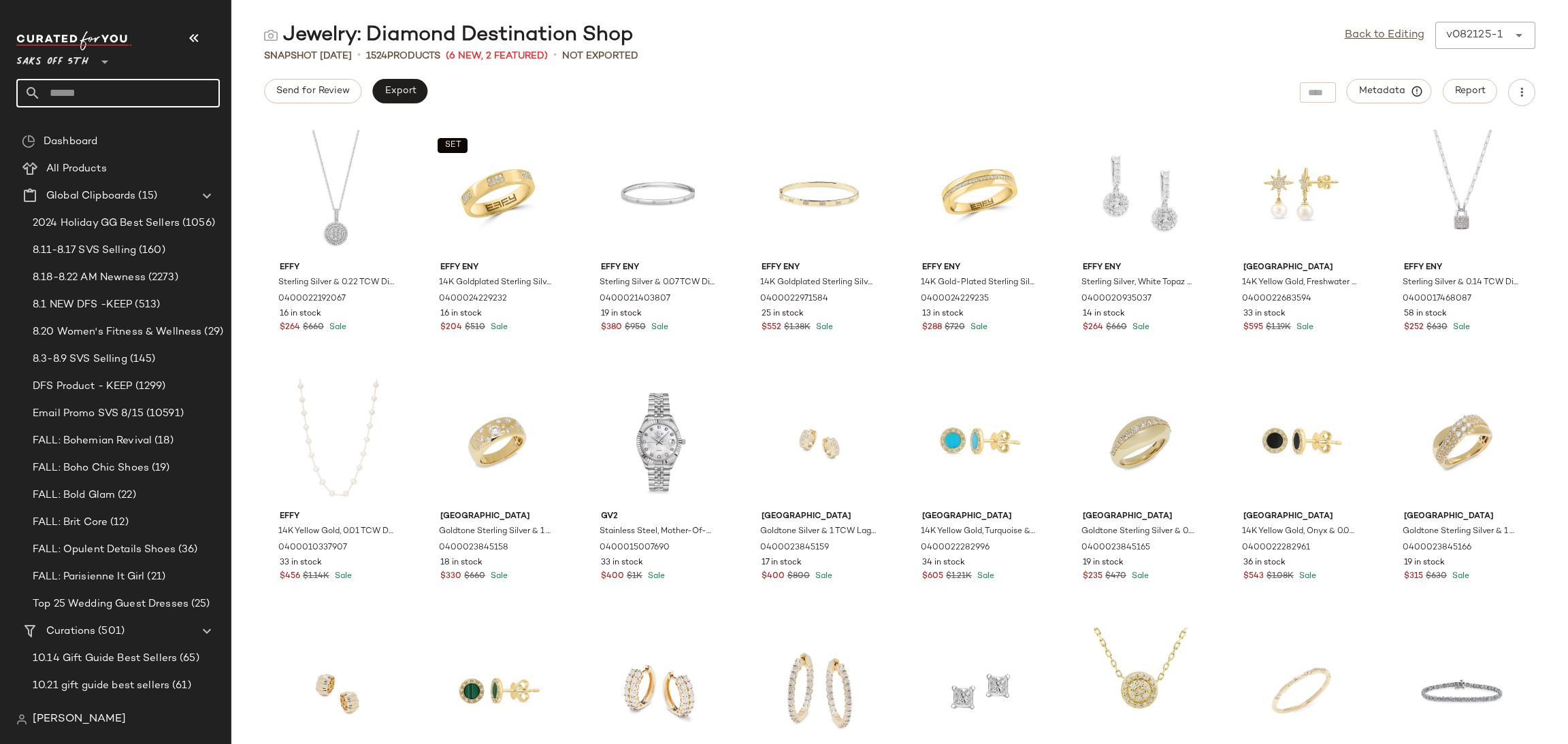
click at [126, 104] on input "text" at bounding box center [130, 93] width 179 height 29
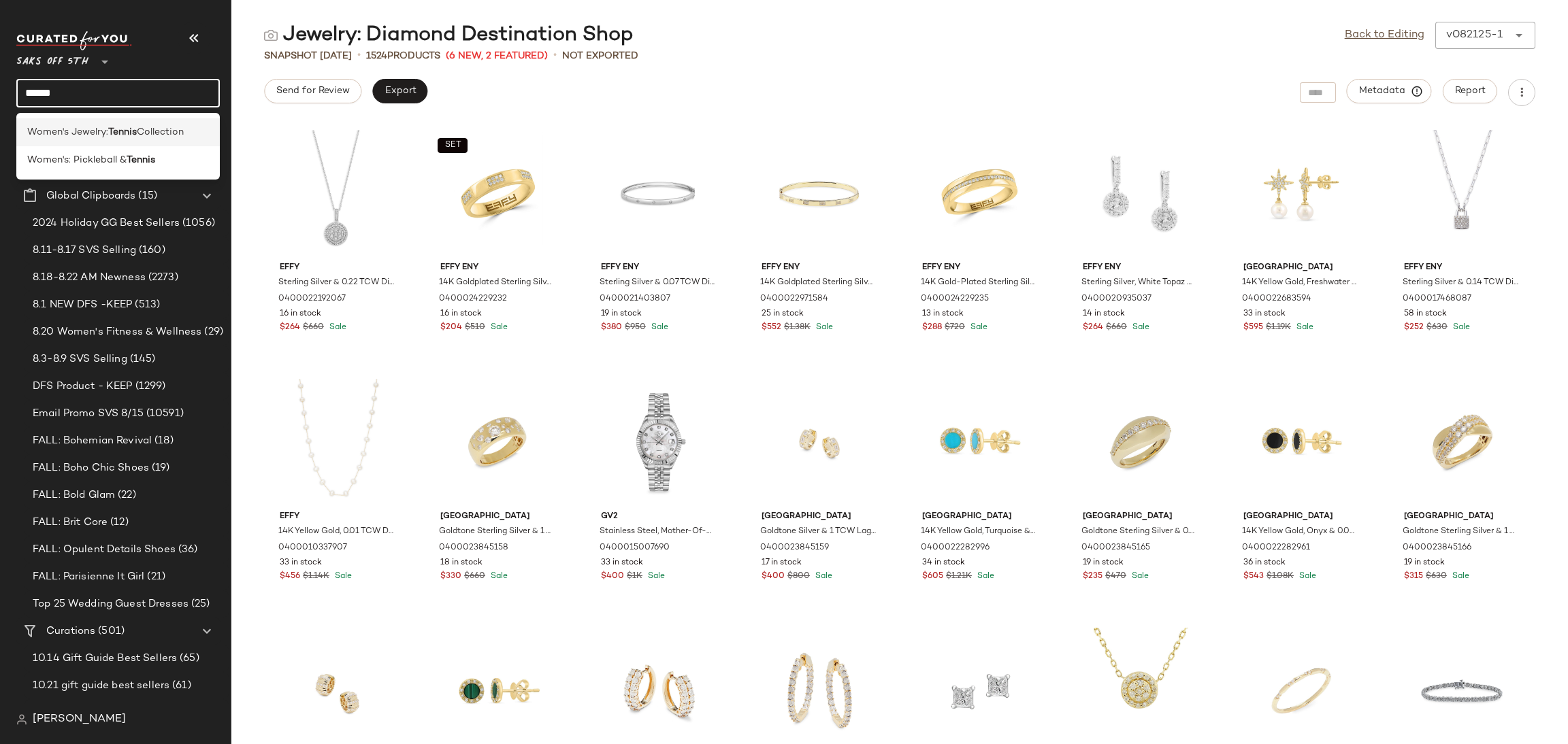
type input "******"
click at [125, 125] on b "Tennis" at bounding box center [122, 132] width 29 height 14
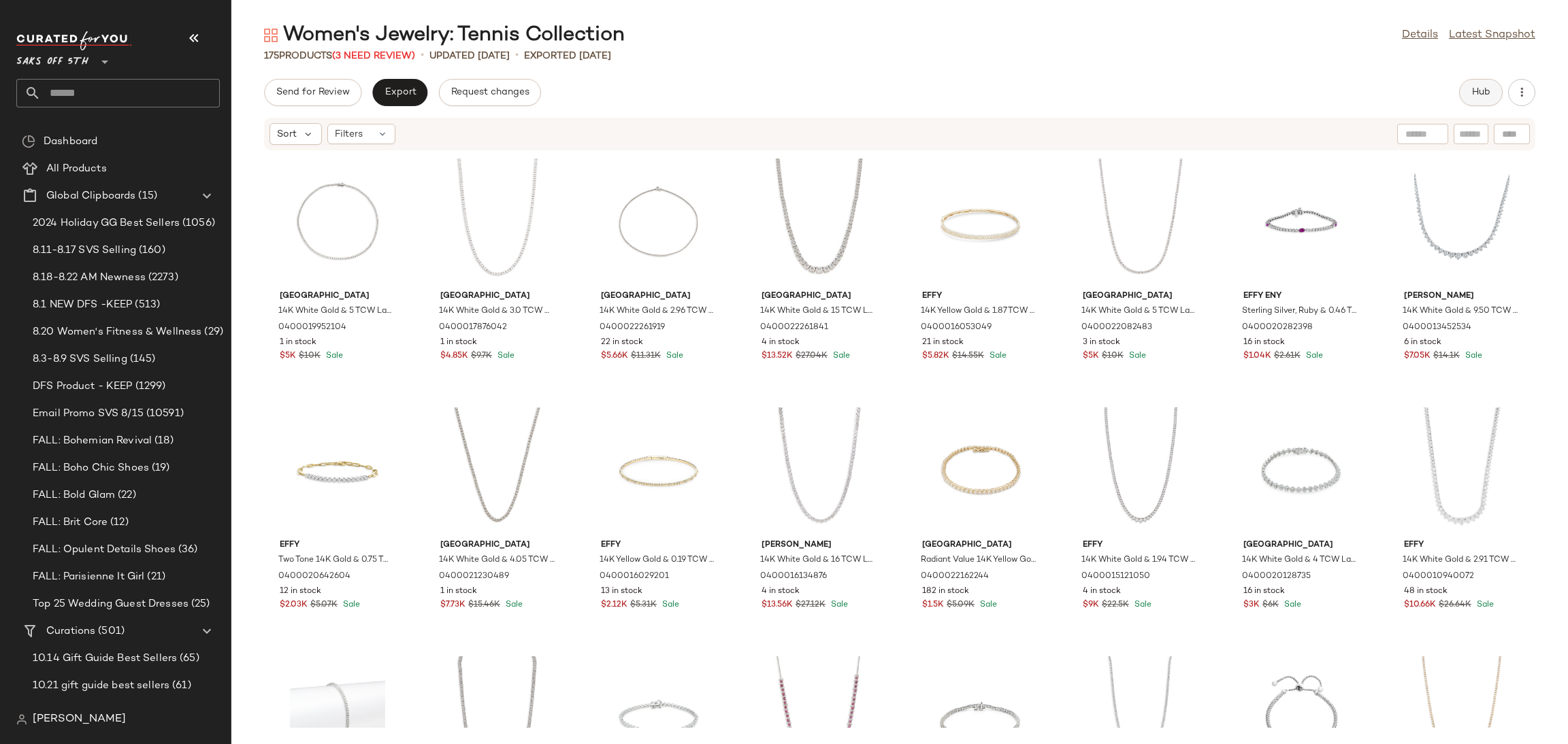
click at [1481, 97] on span "Hub" at bounding box center [1481, 92] width 19 height 11
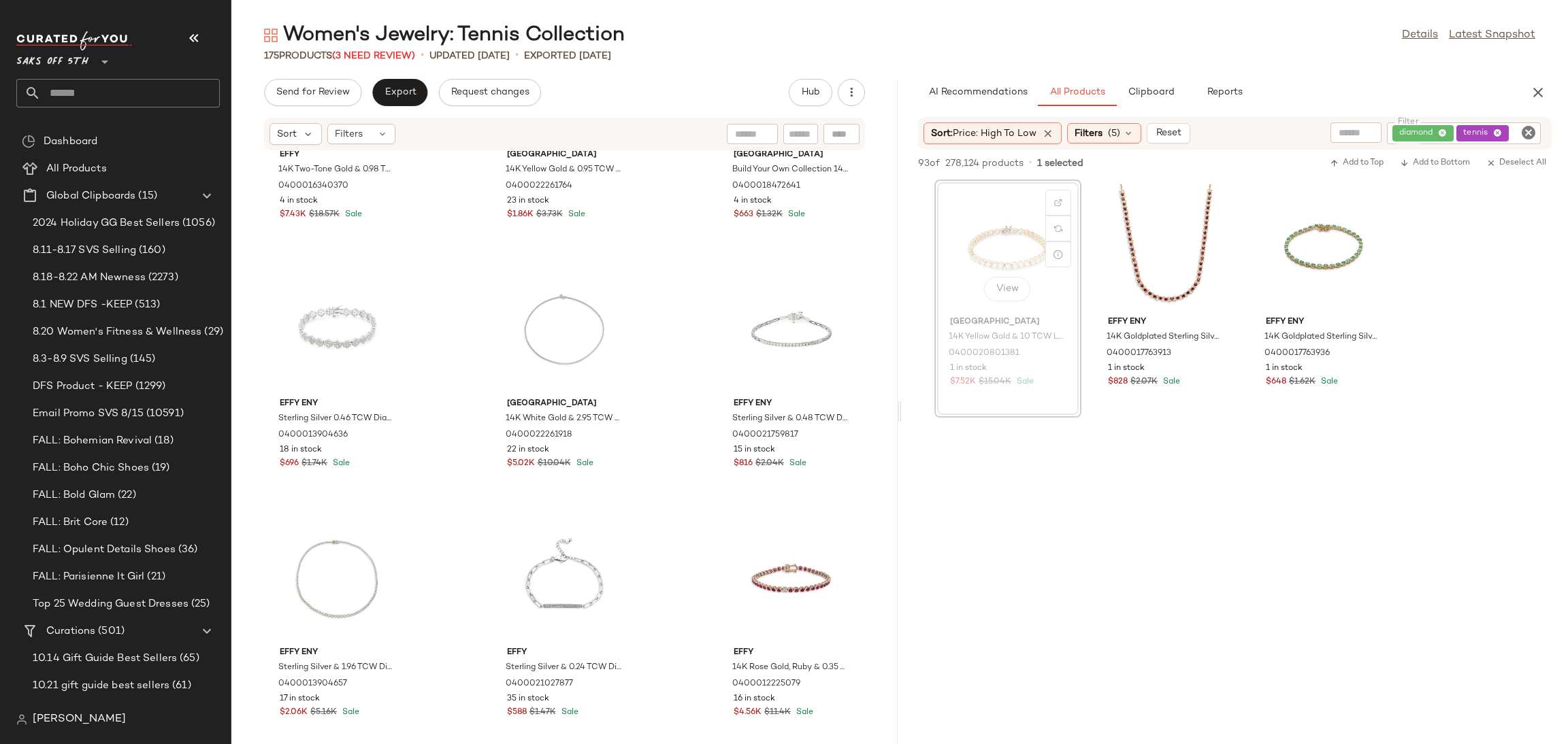
scroll to position [3657, 0]
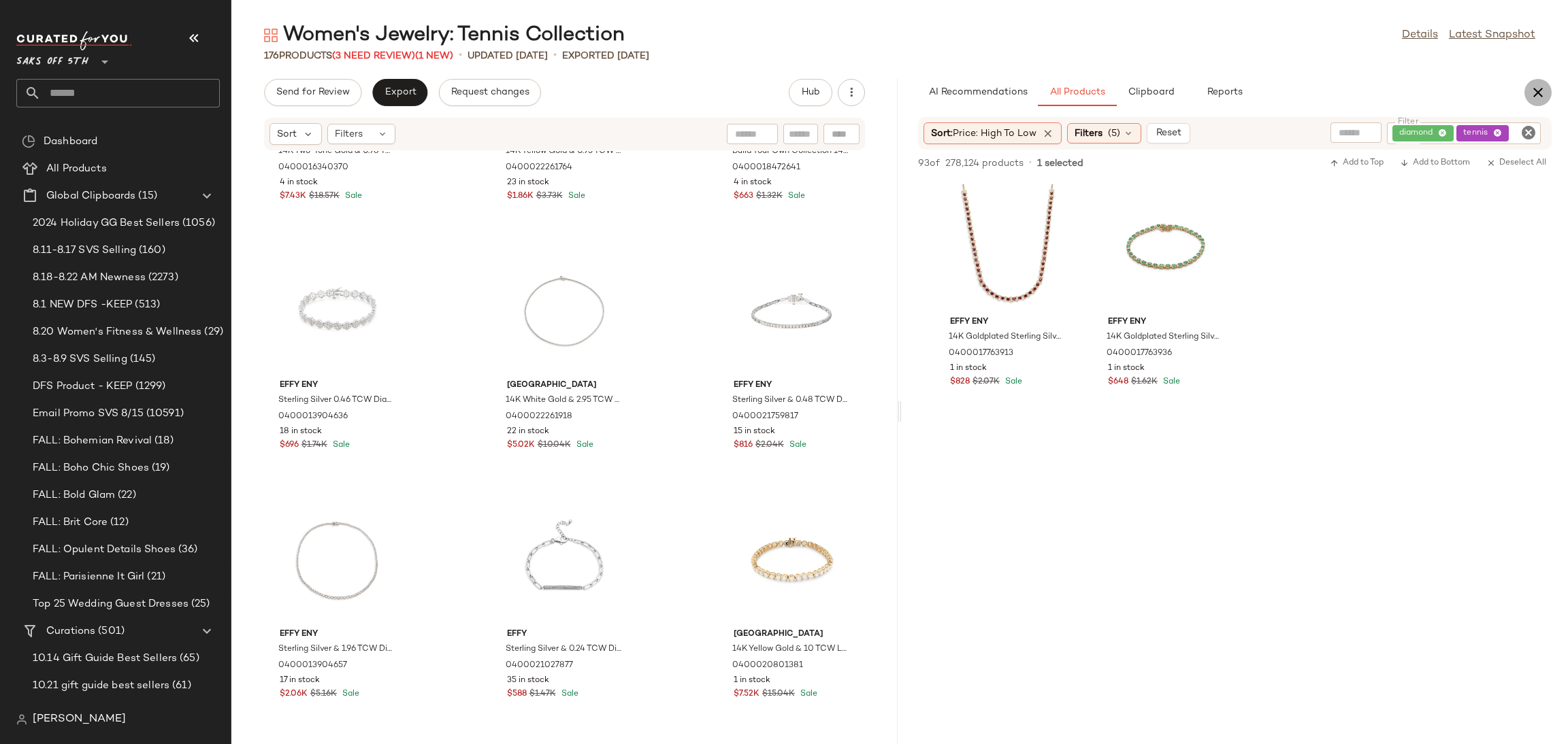
click at [1542, 92] on icon "button" at bounding box center [1538, 92] width 16 height 16
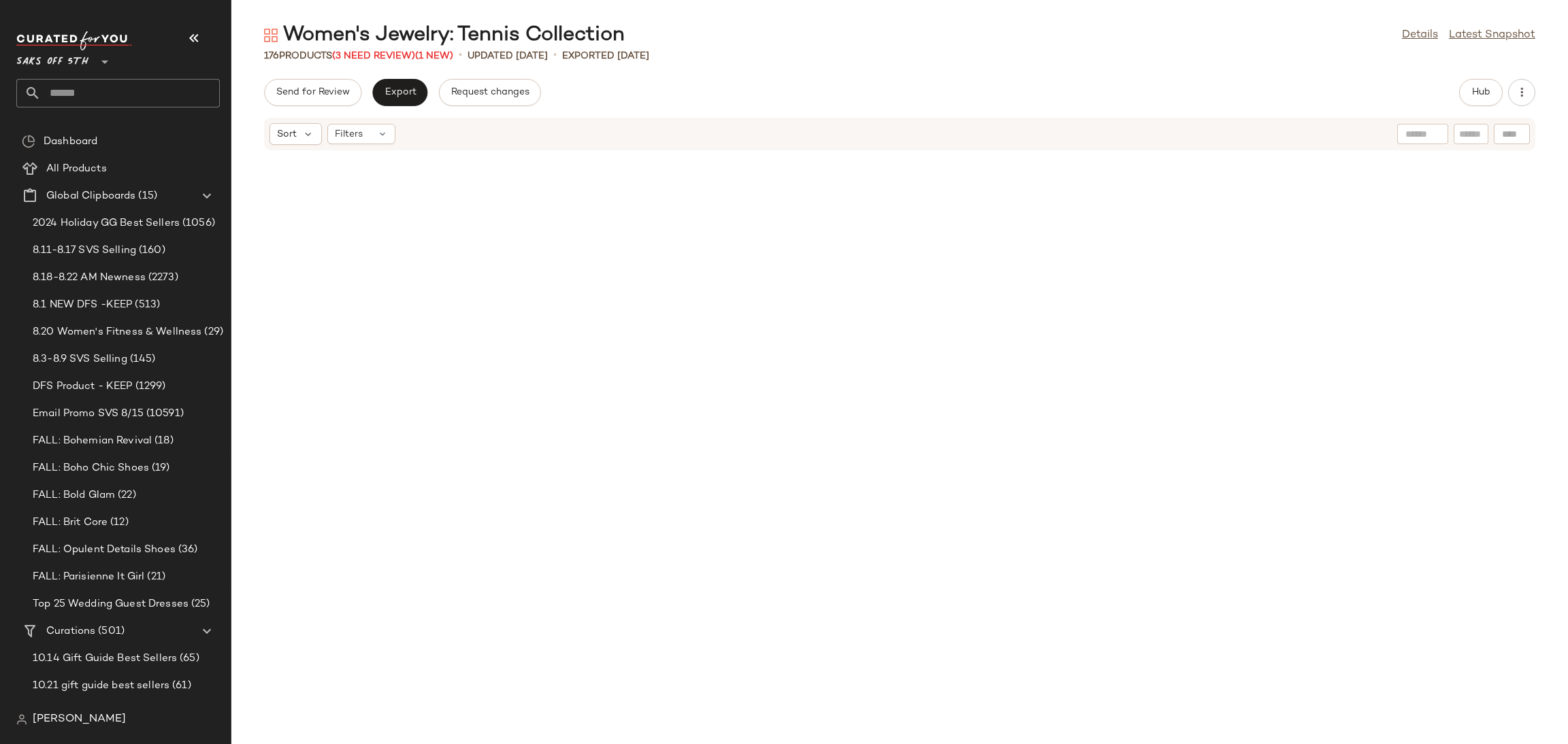
scroll to position [1007, 0]
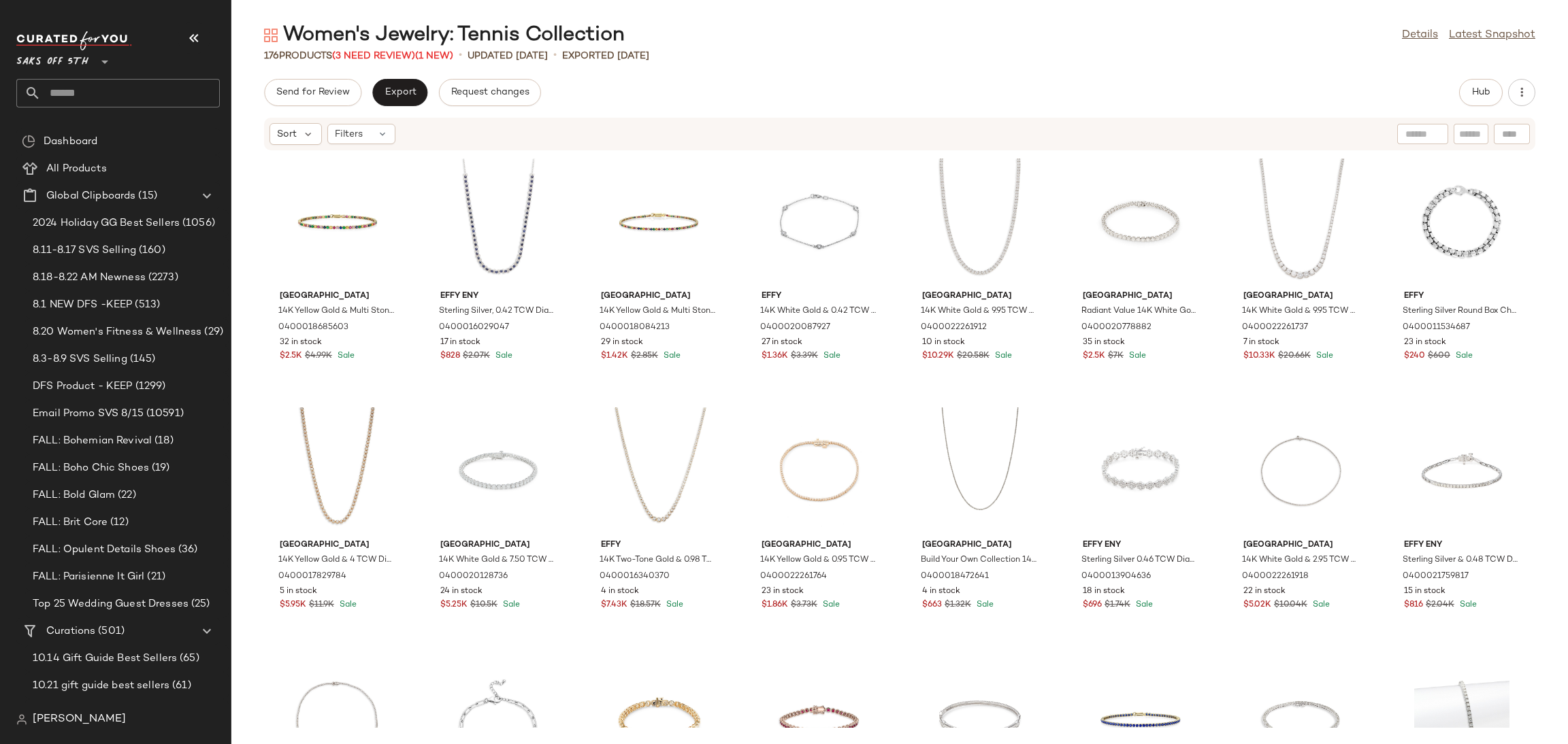
click at [374, 63] on div "Women's Jewelry: Tennis Collection Details Latest Snapshot 176 Products (3 Need…" at bounding box center [900, 383] width 1337 height 723
click at [378, 54] on span "(3 Need Review)" at bounding box center [374, 56] width 83 height 11
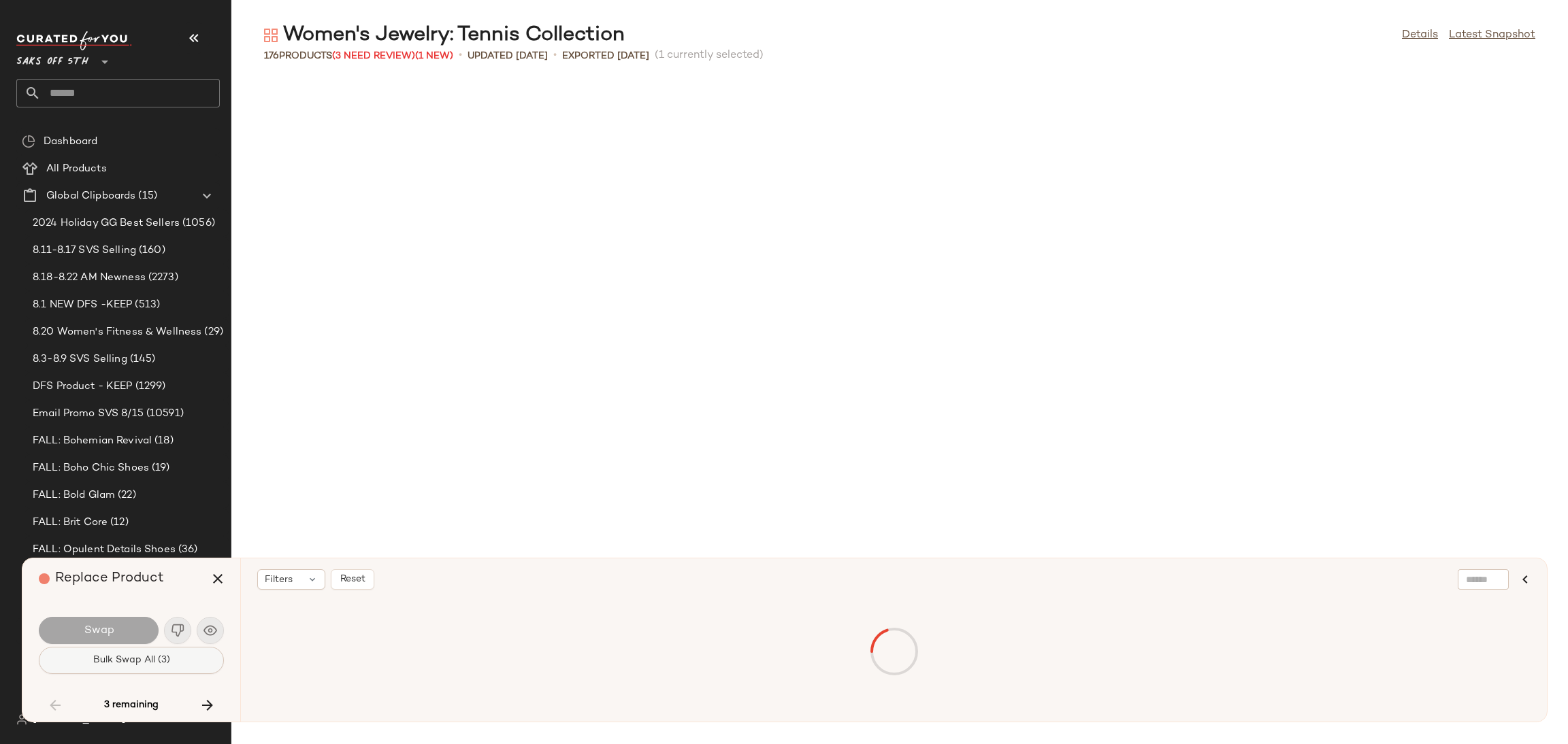
scroll to position [3237, 0]
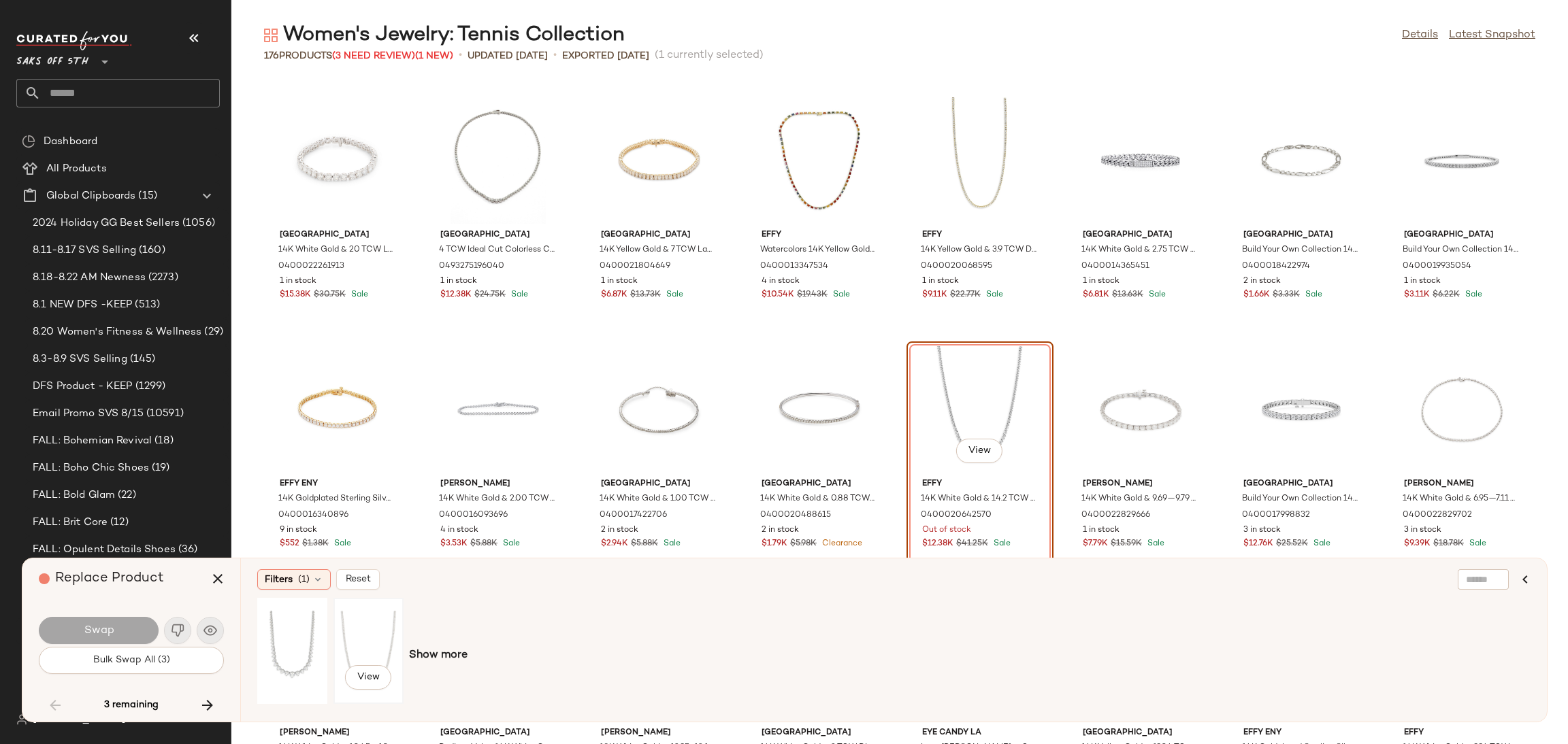
click at [375, 655] on div "View" at bounding box center [369, 650] width 60 height 96
click at [99, 639] on button "Swap" at bounding box center [98, 631] width 120 height 27
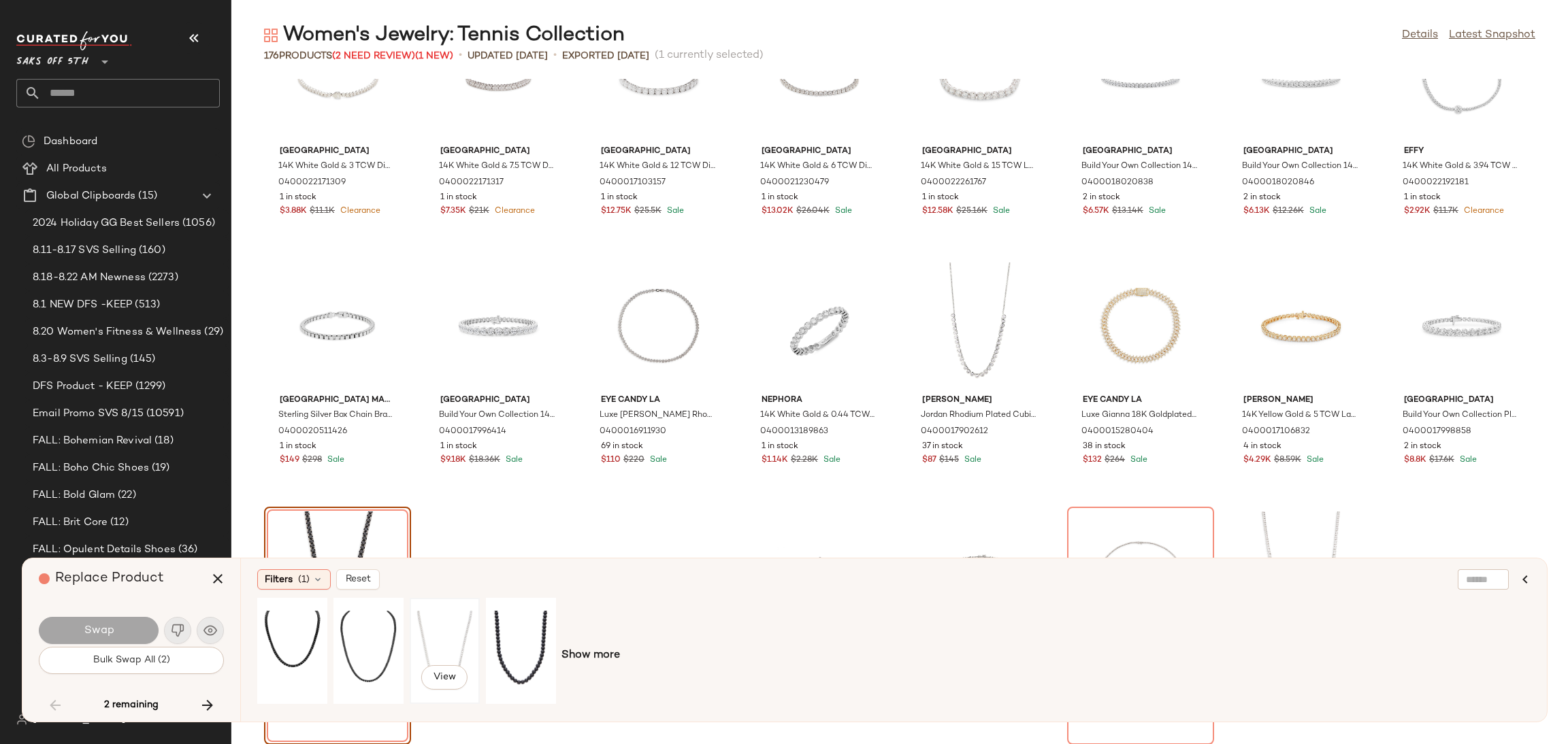
click at [421, 650] on div "View" at bounding box center [445, 650] width 60 height 96
click at [111, 640] on button "Swap" at bounding box center [98, 631] width 120 height 27
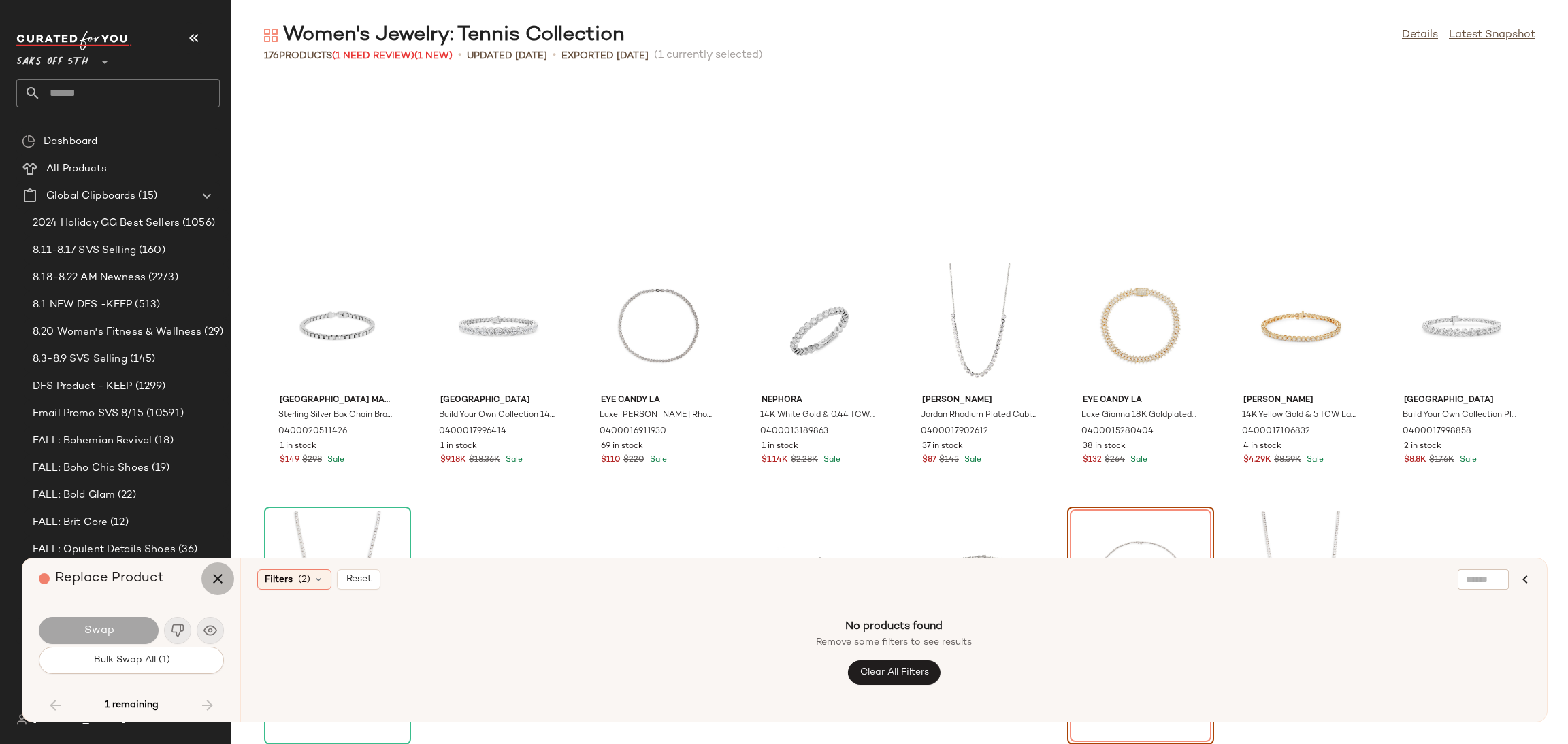
click at [215, 574] on icon "button" at bounding box center [217, 579] width 16 height 16
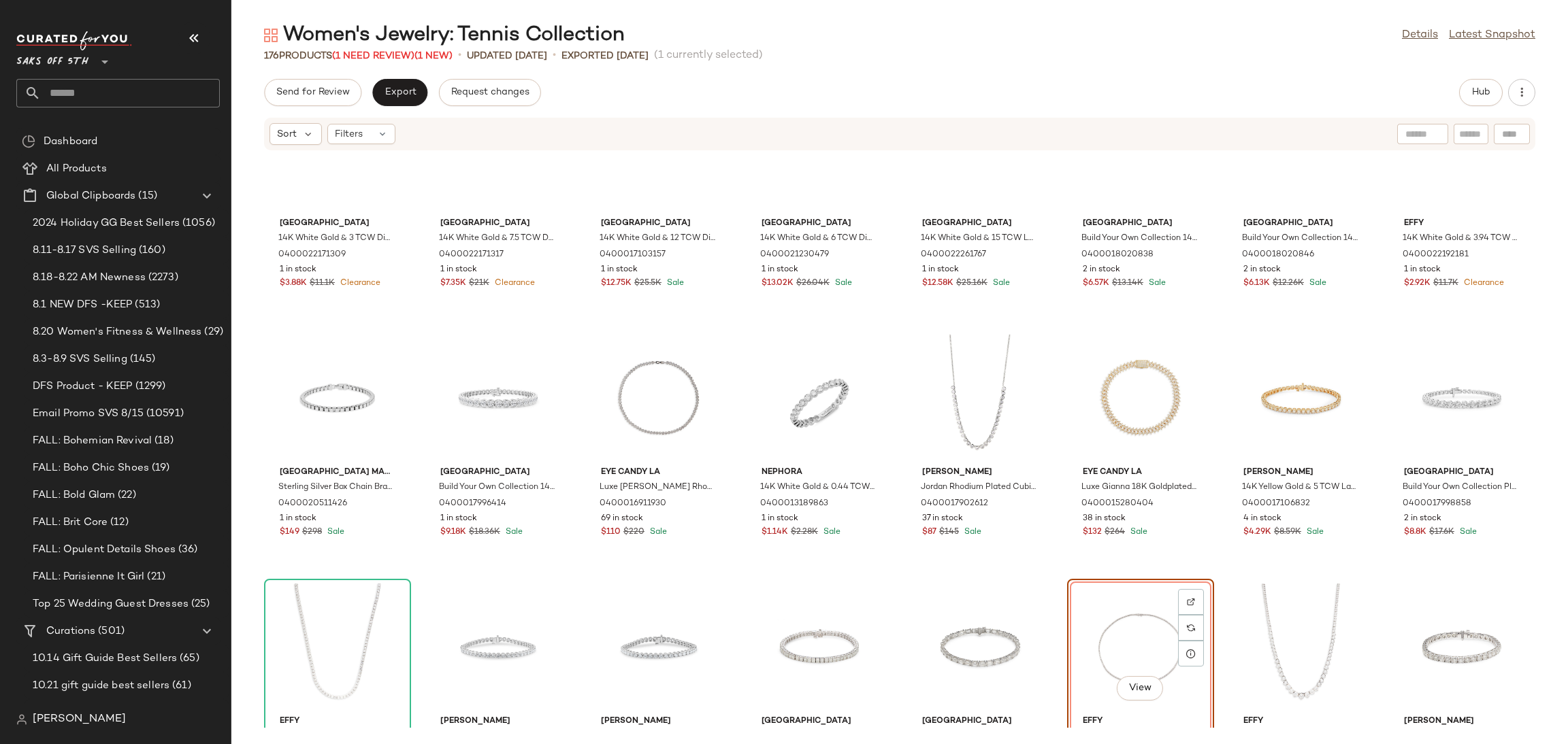
scroll to position [4904, 0]
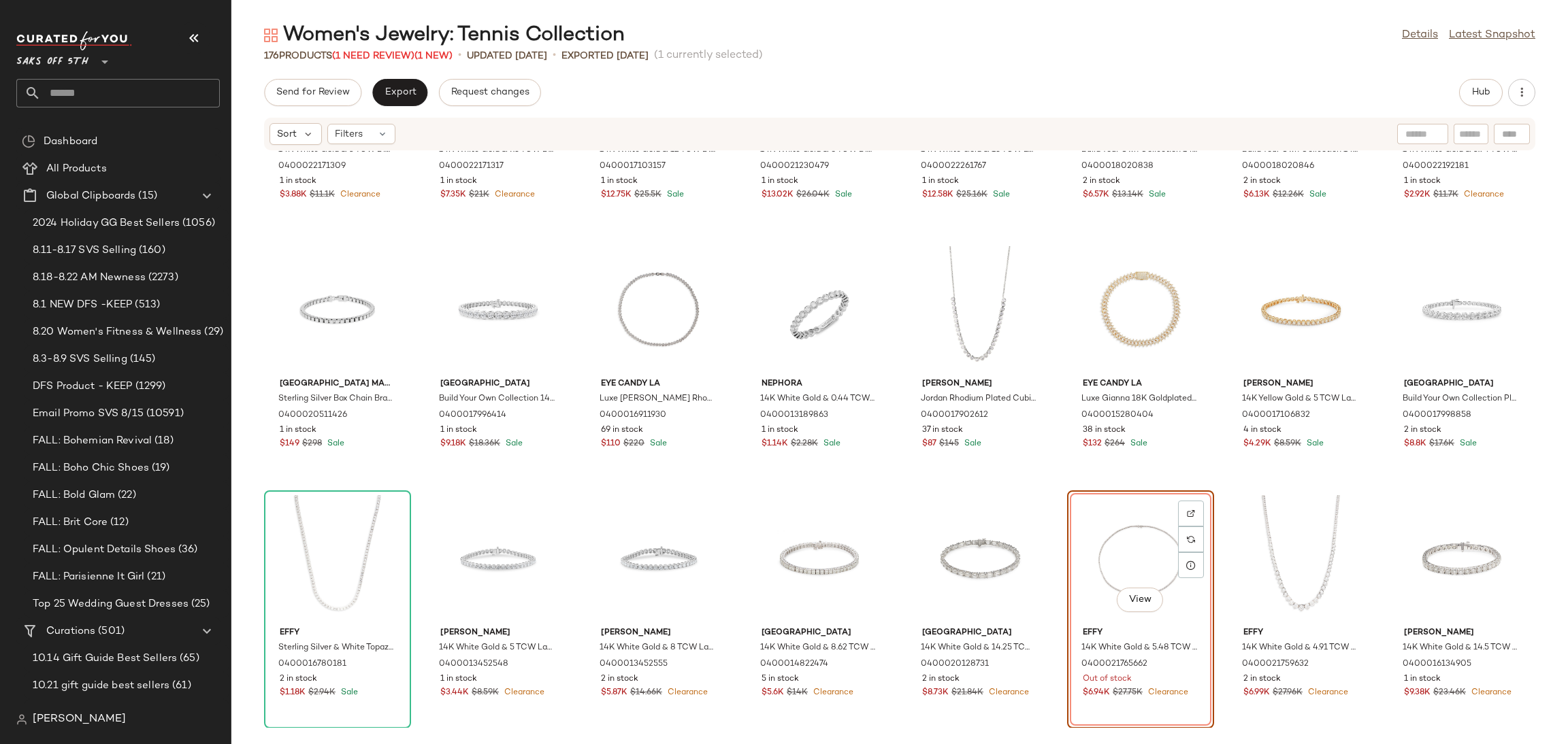
click at [1106, 551] on div "View" at bounding box center [1140, 558] width 137 height 127
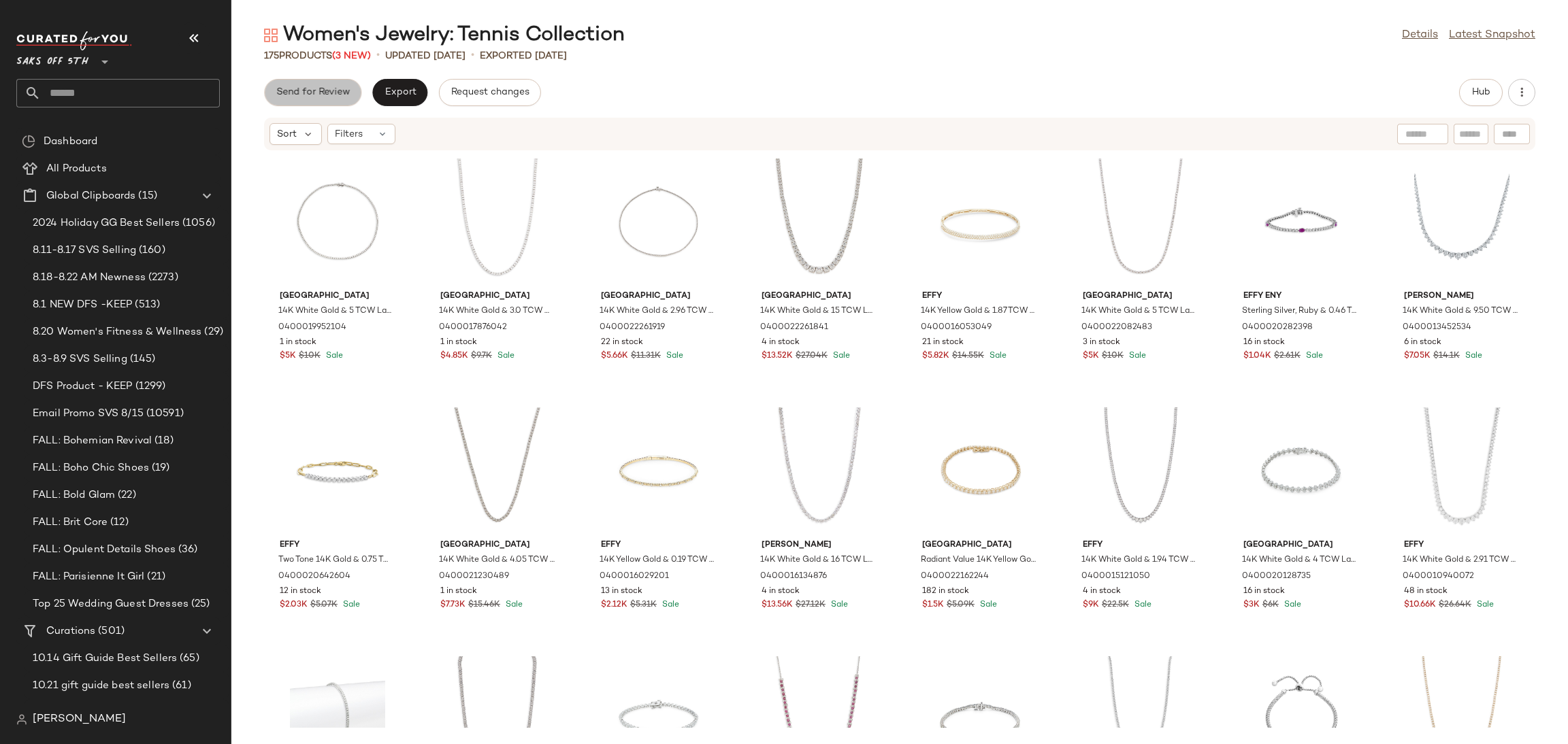
click at [327, 102] on button "Send for Review" at bounding box center [312, 92] width 97 height 27
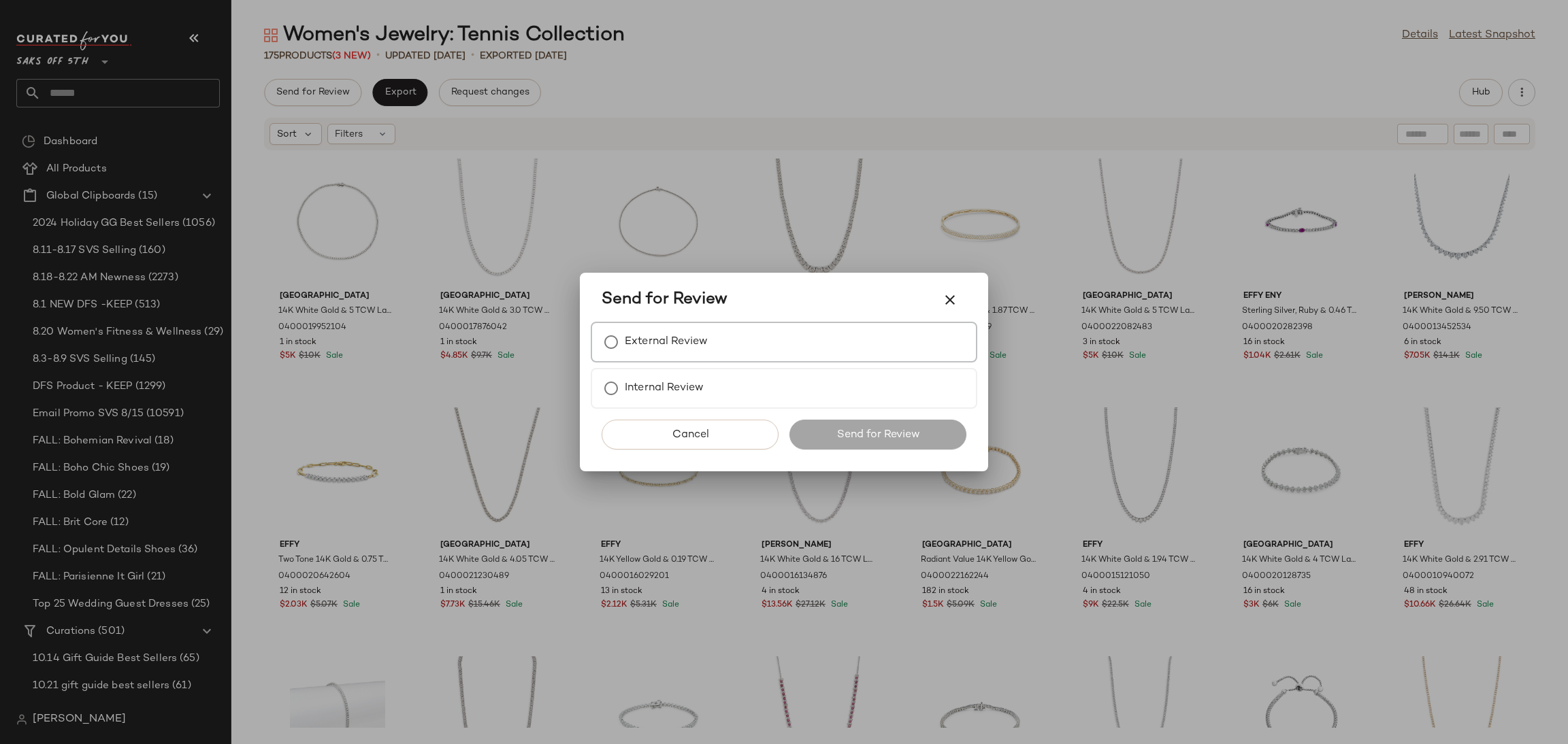
click at [675, 340] on label "External Review" at bounding box center [666, 342] width 83 height 27
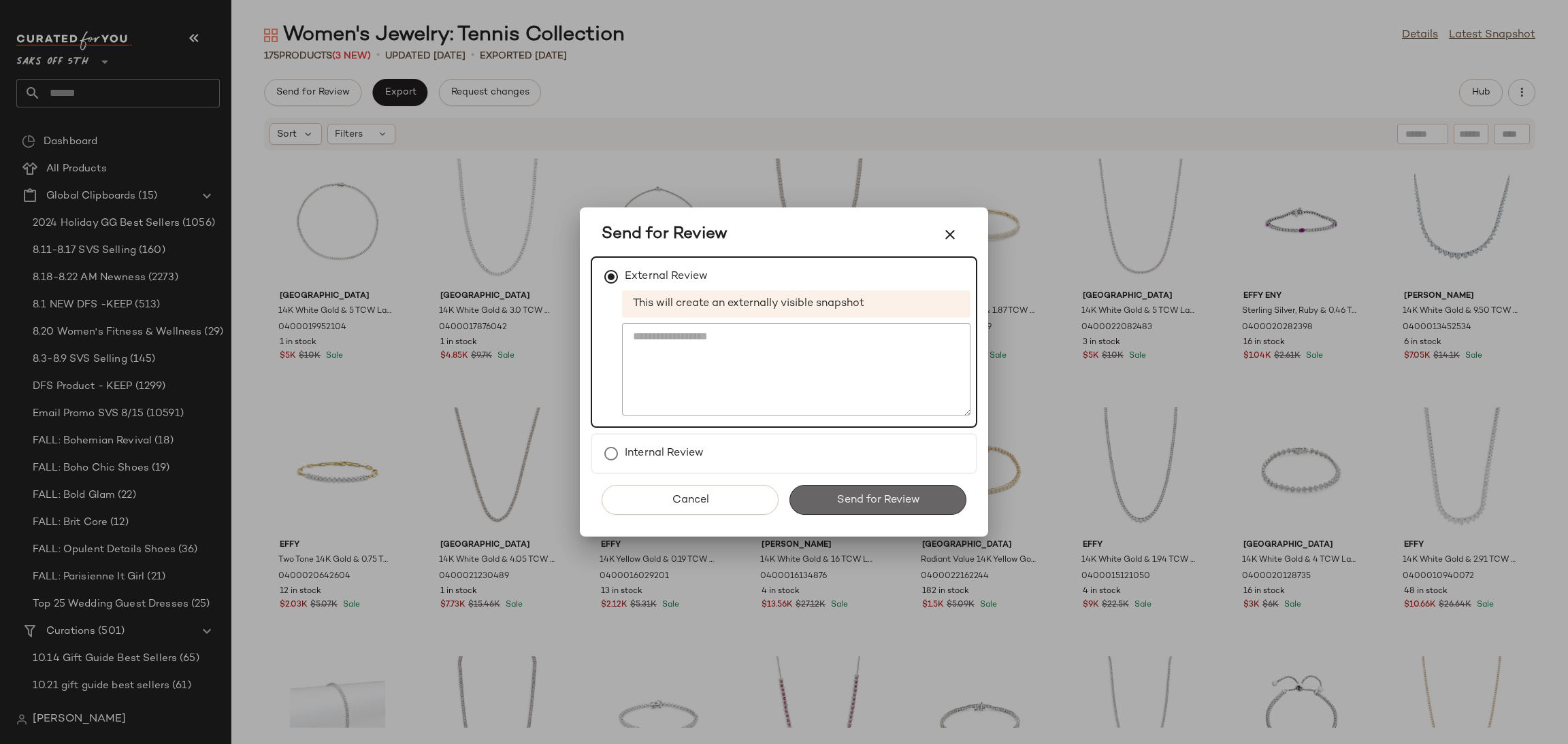
click at [892, 499] on span "Send for Review" at bounding box center [877, 500] width 84 height 13
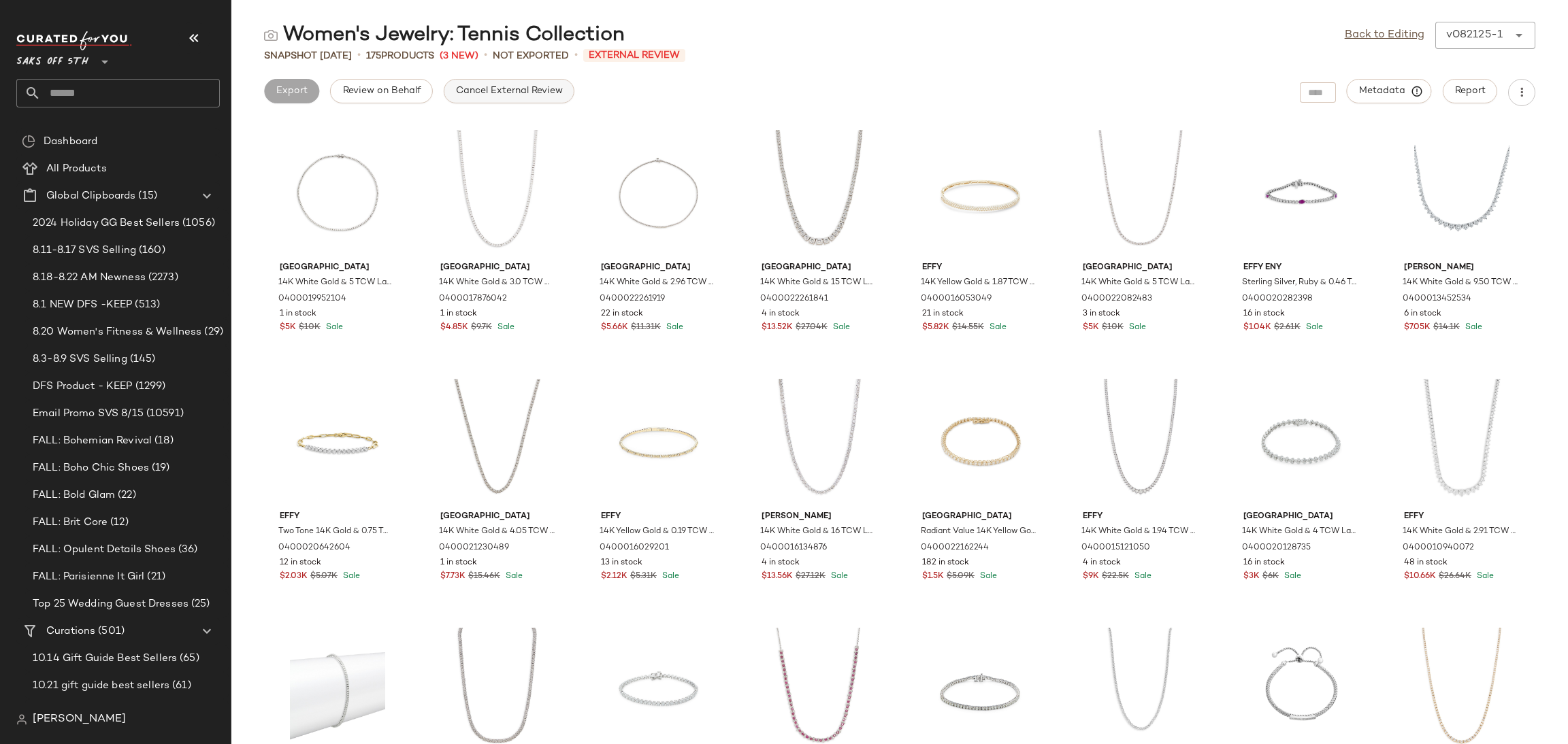
click at [516, 82] on button "Cancel External Review" at bounding box center [509, 91] width 131 height 25
click at [1402, 40] on link "Back to Editing" at bounding box center [1384, 35] width 79 height 16
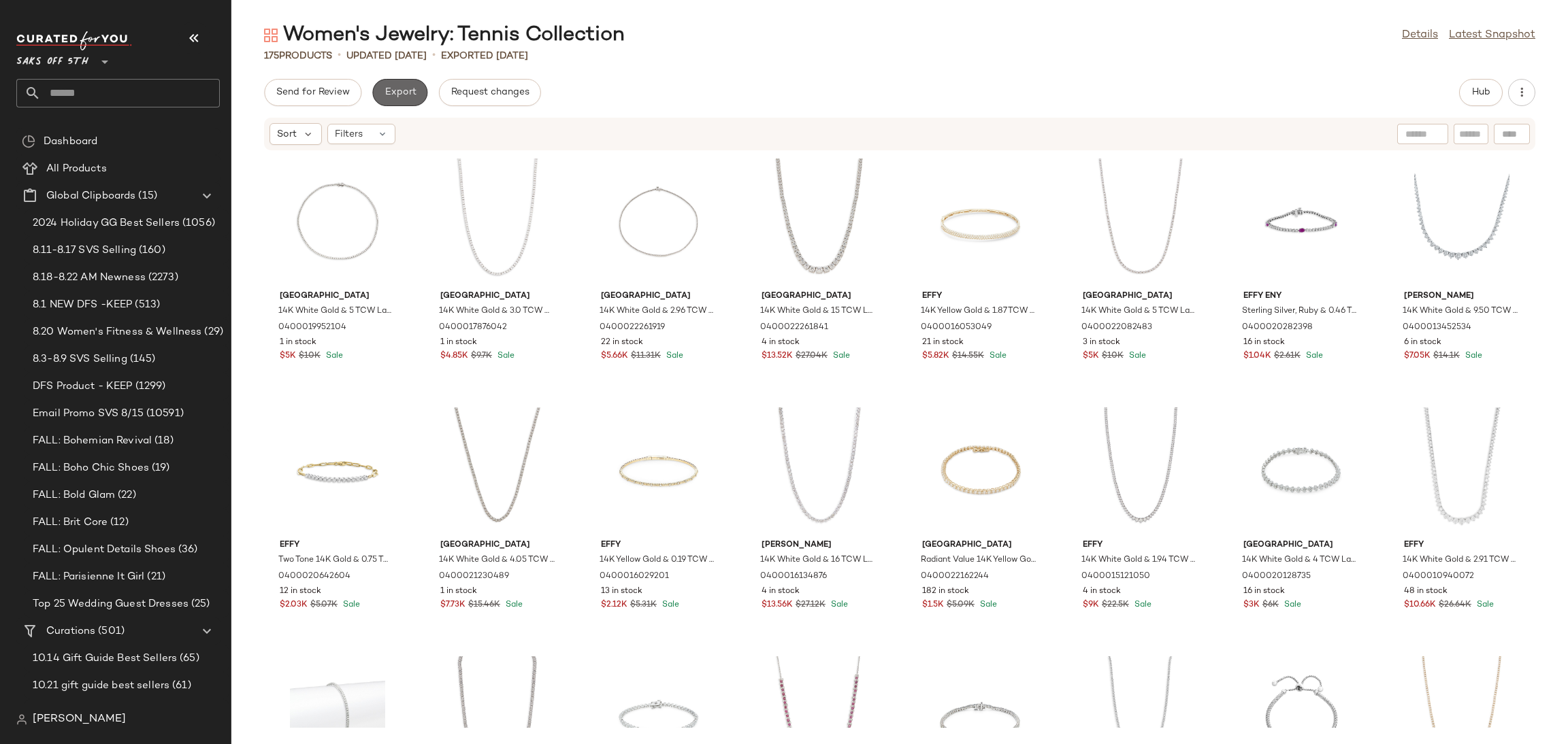
click at [402, 90] on span "Export" at bounding box center [400, 92] width 32 height 11
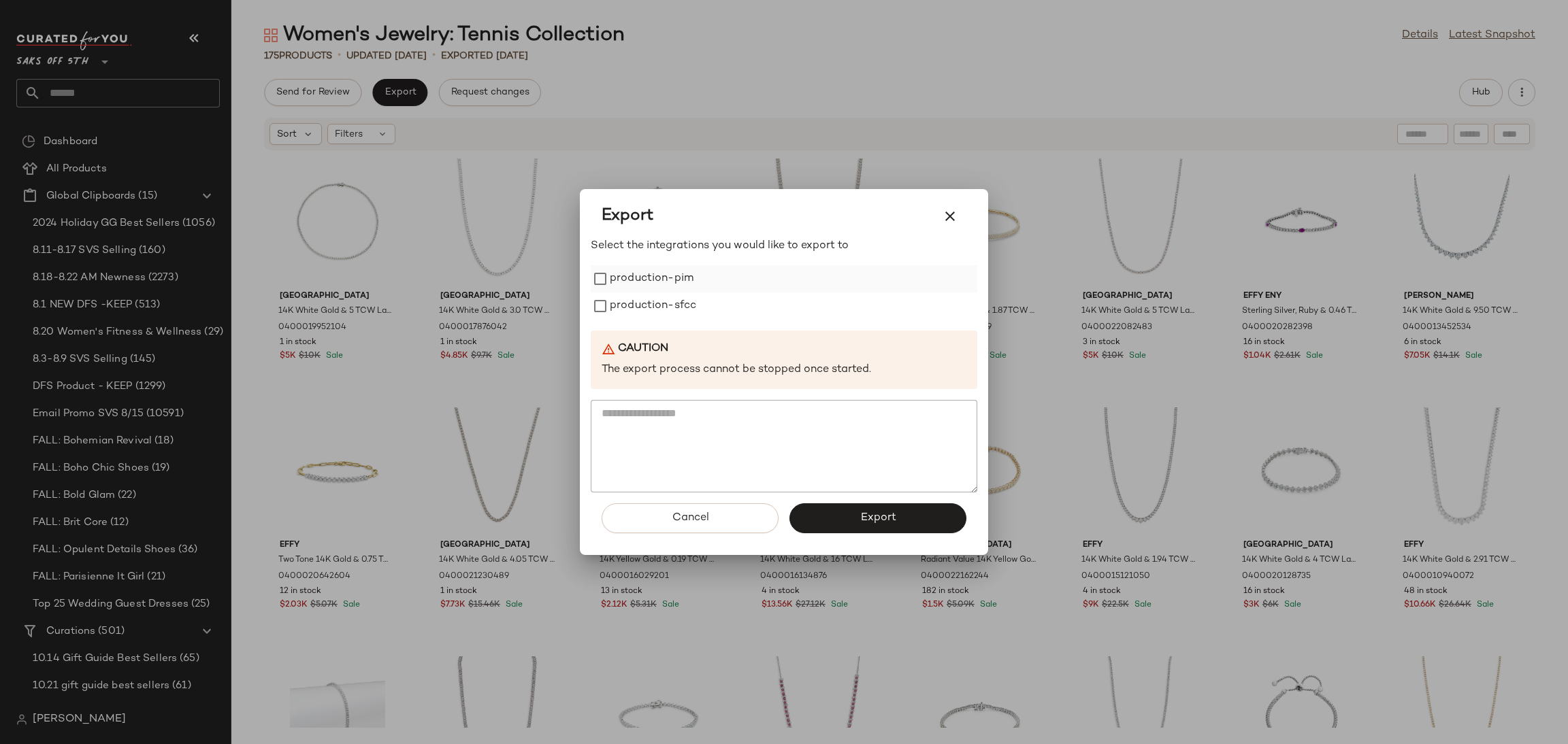
click at [616, 281] on label "production-pim" at bounding box center [651, 278] width 84 height 27
click at [624, 319] on label "production-sfcc" at bounding box center [653, 306] width 87 height 27
click at [831, 524] on button "Export" at bounding box center [878, 518] width 177 height 30
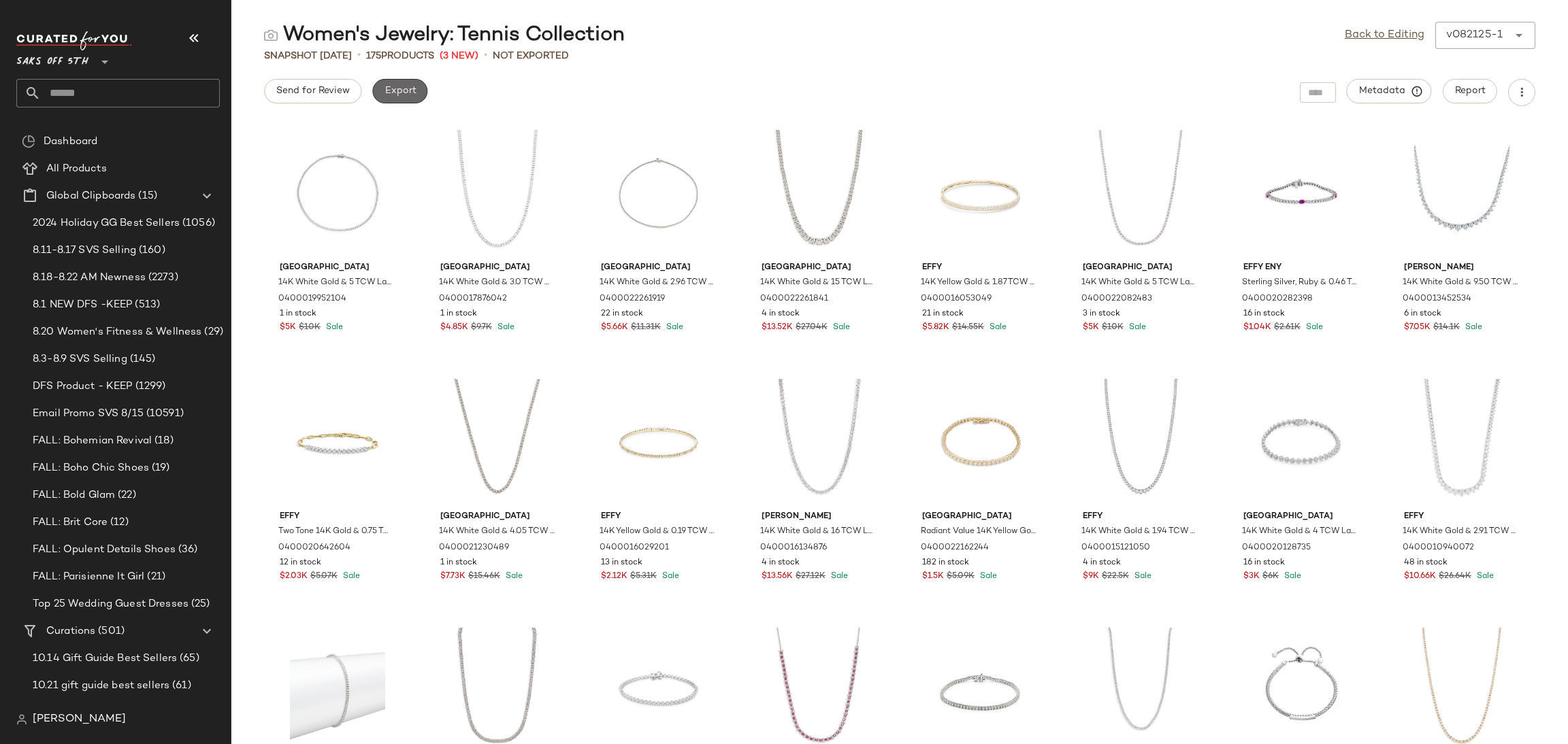
click at [414, 101] on button "Export" at bounding box center [400, 91] width 55 height 25
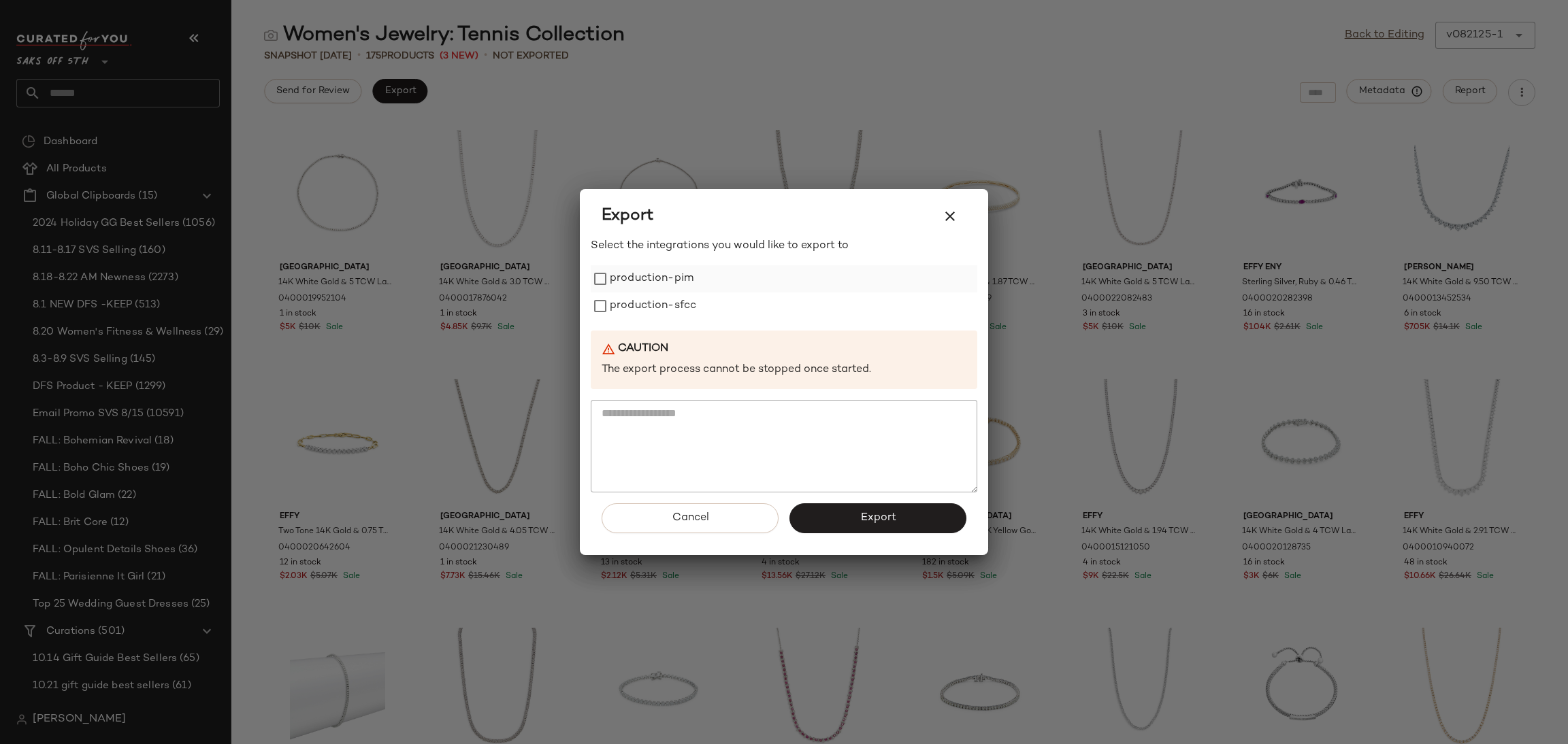
click at [639, 273] on label "production-pim" at bounding box center [651, 278] width 84 height 27
click at [639, 291] on label "production-pim" at bounding box center [651, 278] width 84 height 27
click at [647, 283] on label "production-pim" at bounding box center [651, 278] width 84 height 27
click at [639, 307] on label "production-sfcc" at bounding box center [653, 306] width 87 height 27
click at [841, 518] on button "Export" at bounding box center [878, 518] width 177 height 30
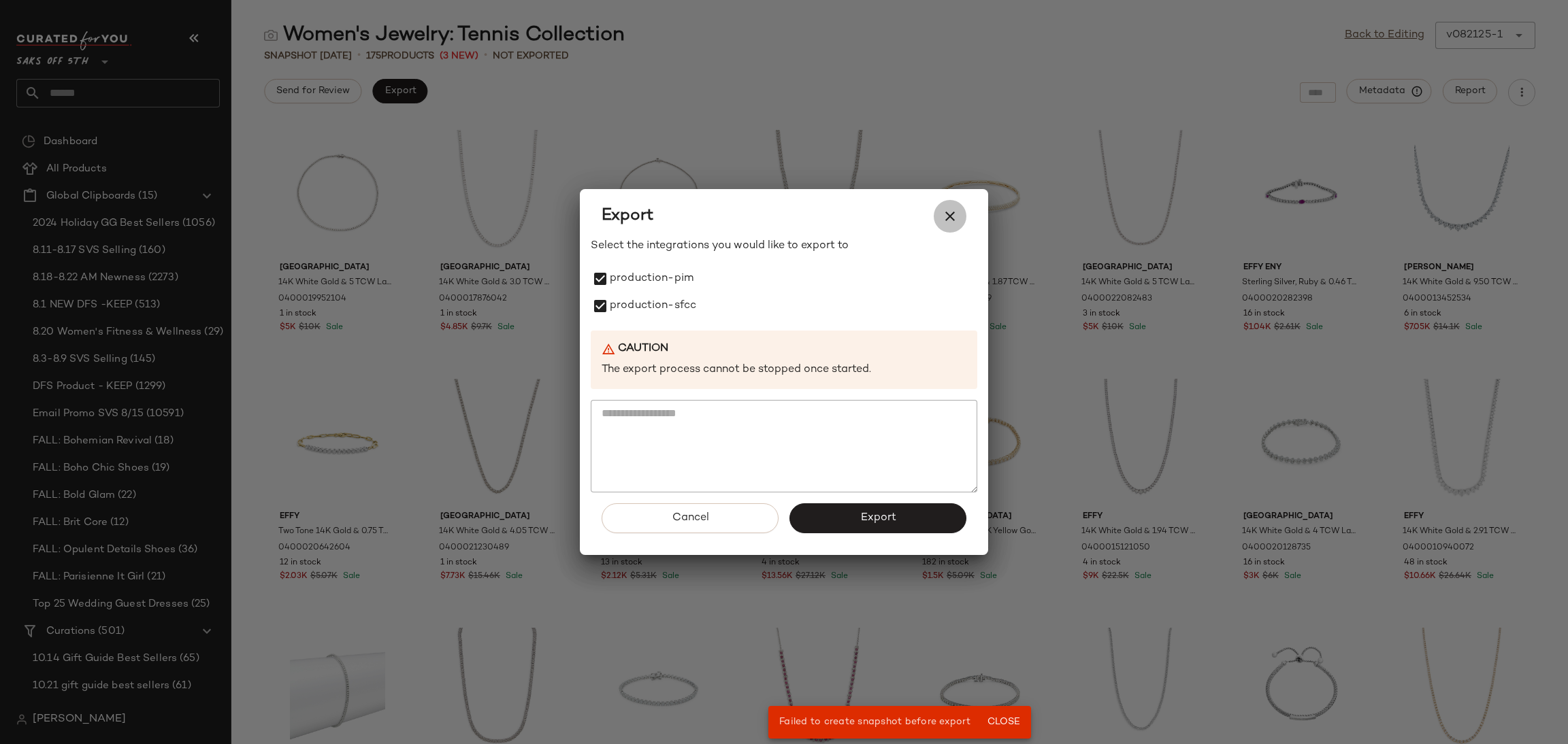
click at [950, 210] on icon "button" at bounding box center [950, 216] width 16 height 16
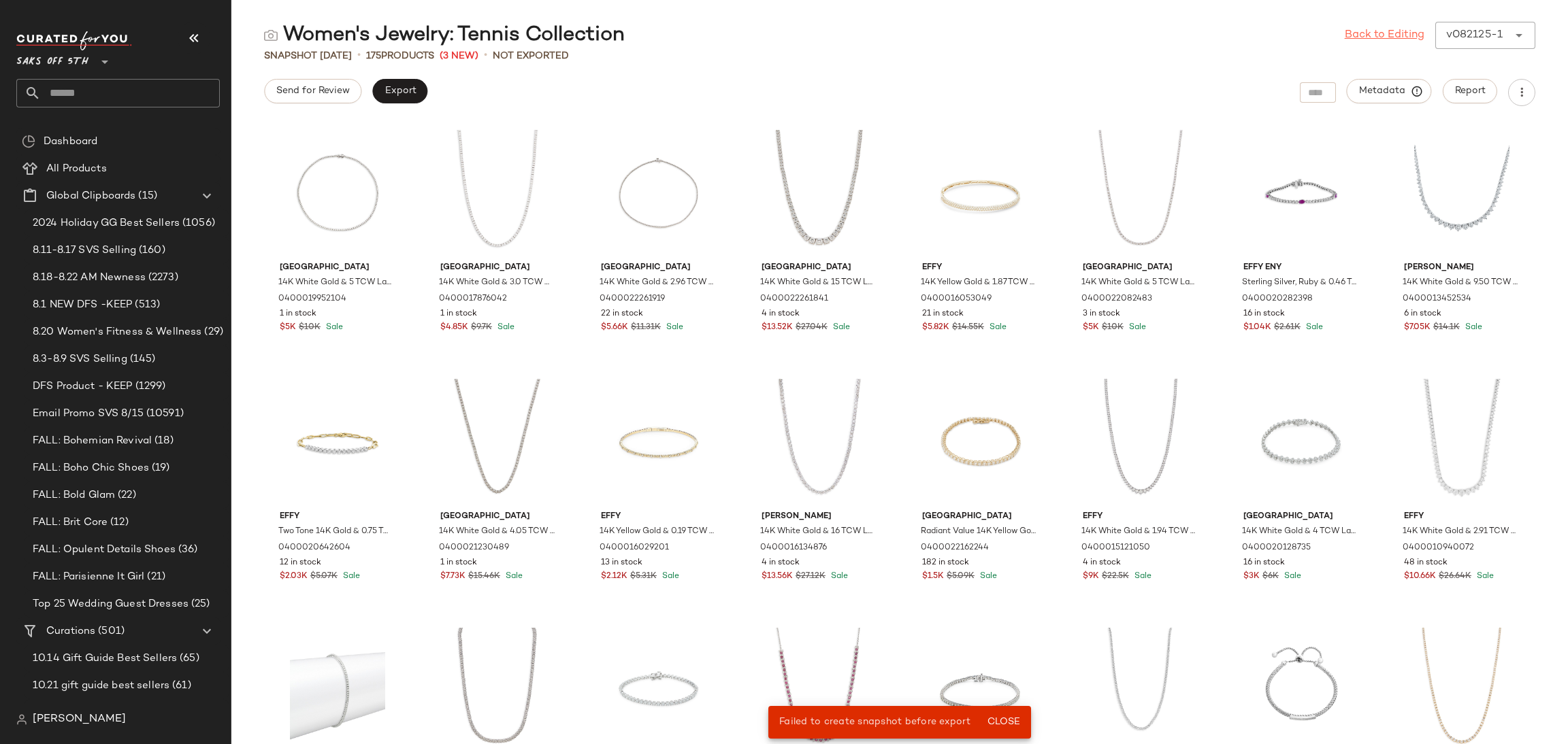
click at [1357, 41] on link "Back to Editing" at bounding box center [1384, 35] width 79 height 16
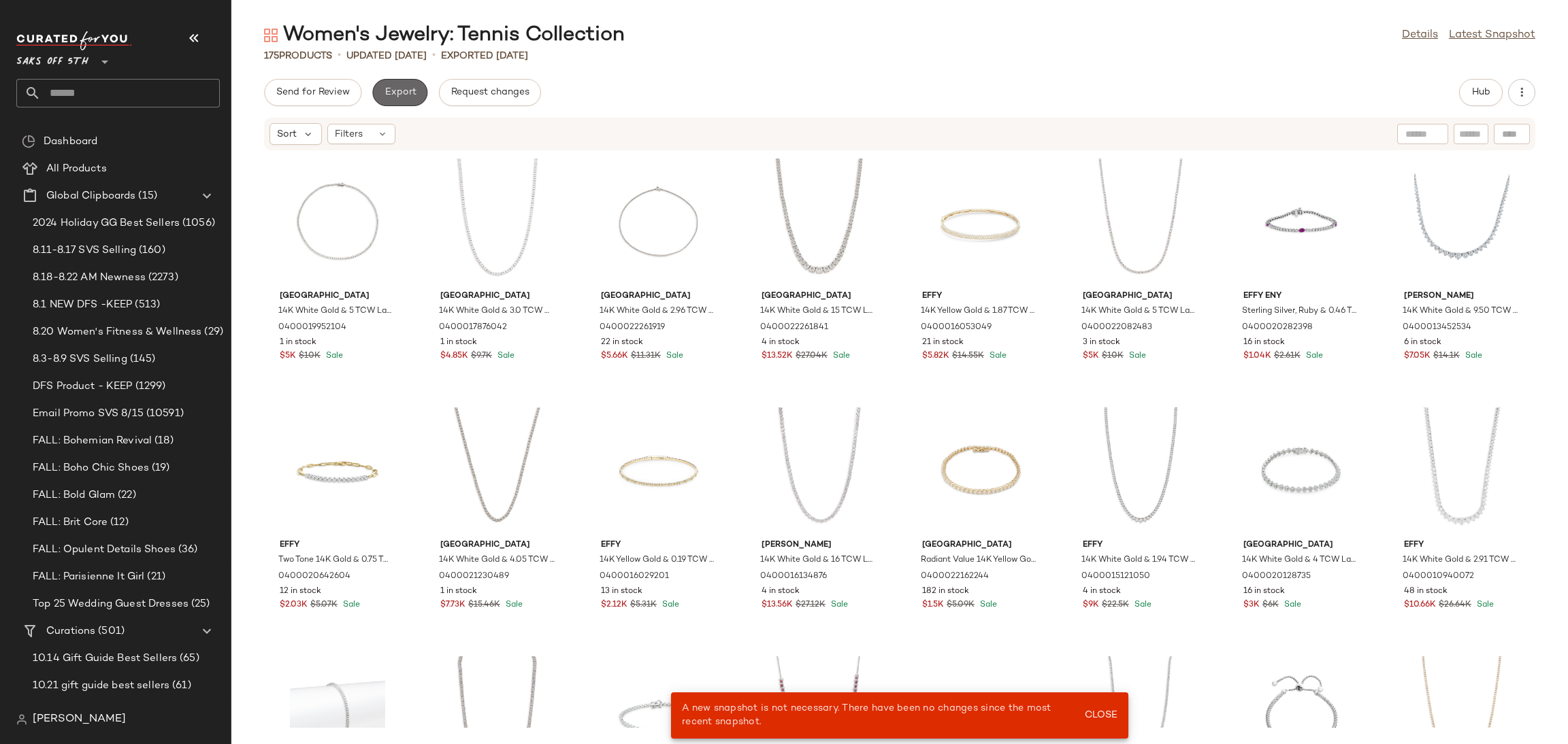
click at [385, 97] on span "Export" at bounding box center [400, 92] width 32 height 11
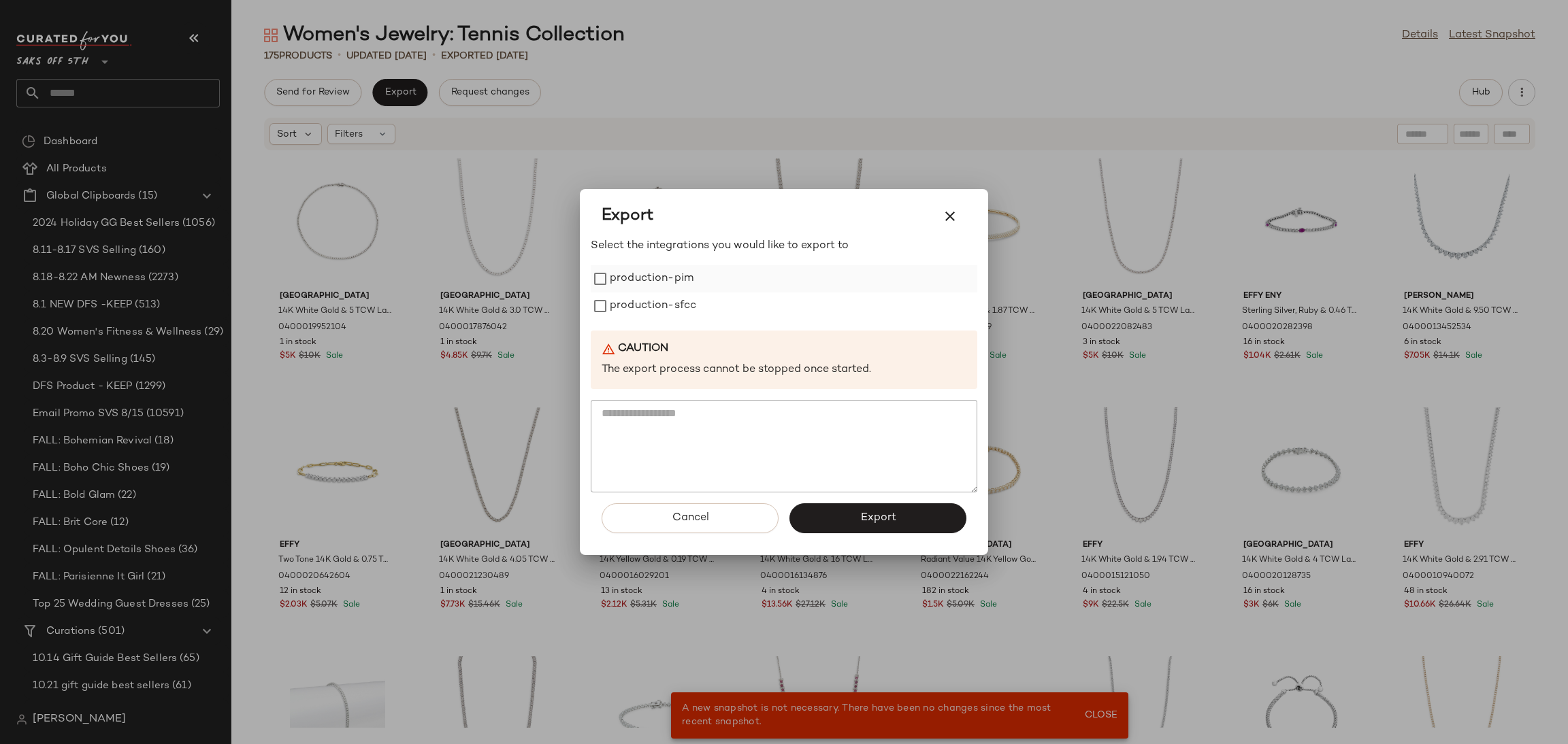
click at [646, 283] on label "production-pim" at bounding box center [651, 278] width 84 height 27
click at [651, 316] on label "production-sfcc" at bounding box center [653, 306] width 87 height 27
click at [910, 520] on button "Export" at bounding box center [878, 518] width 177 height 30
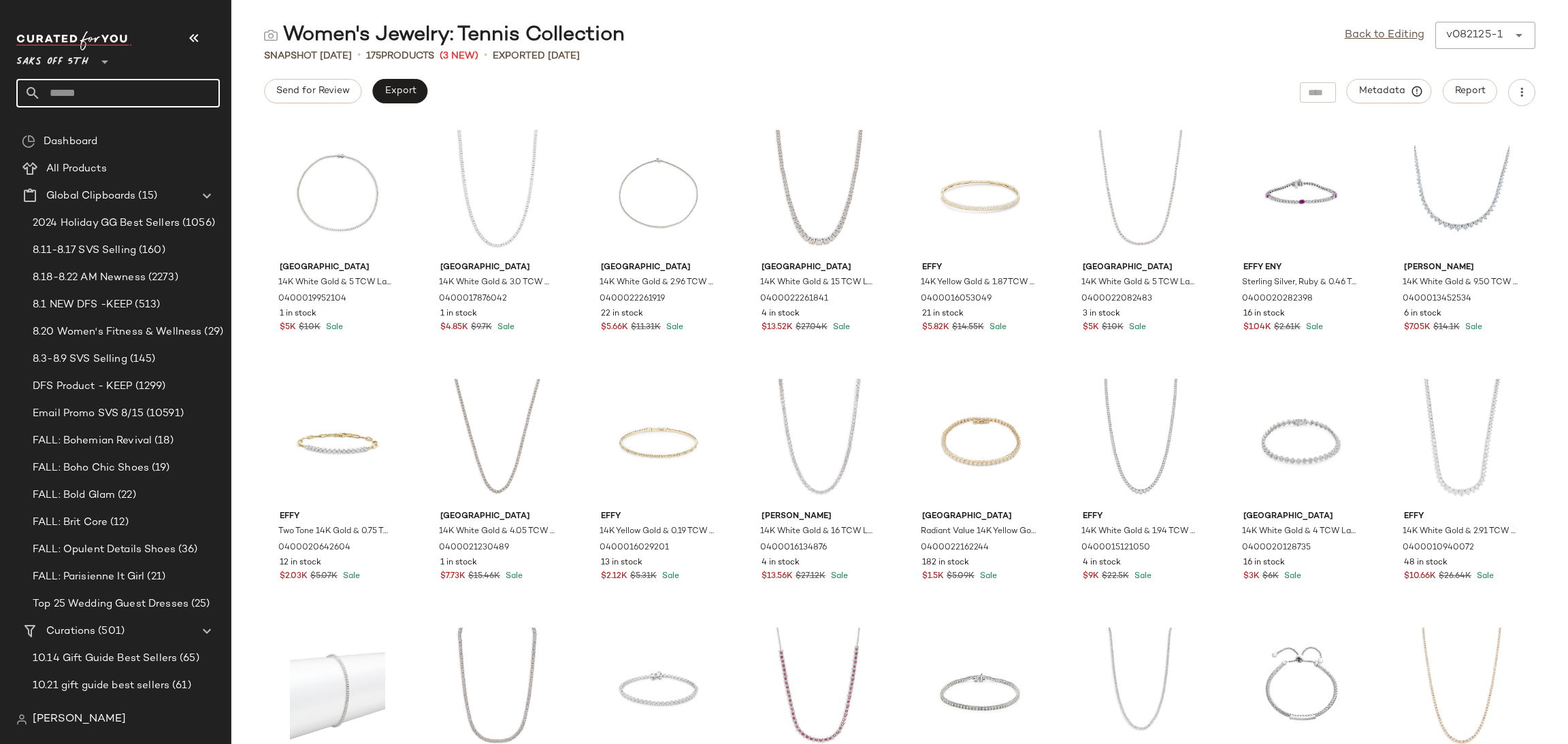
click at [87, 96] on input "text" at bounding box center [130, 93] width 179 height 29
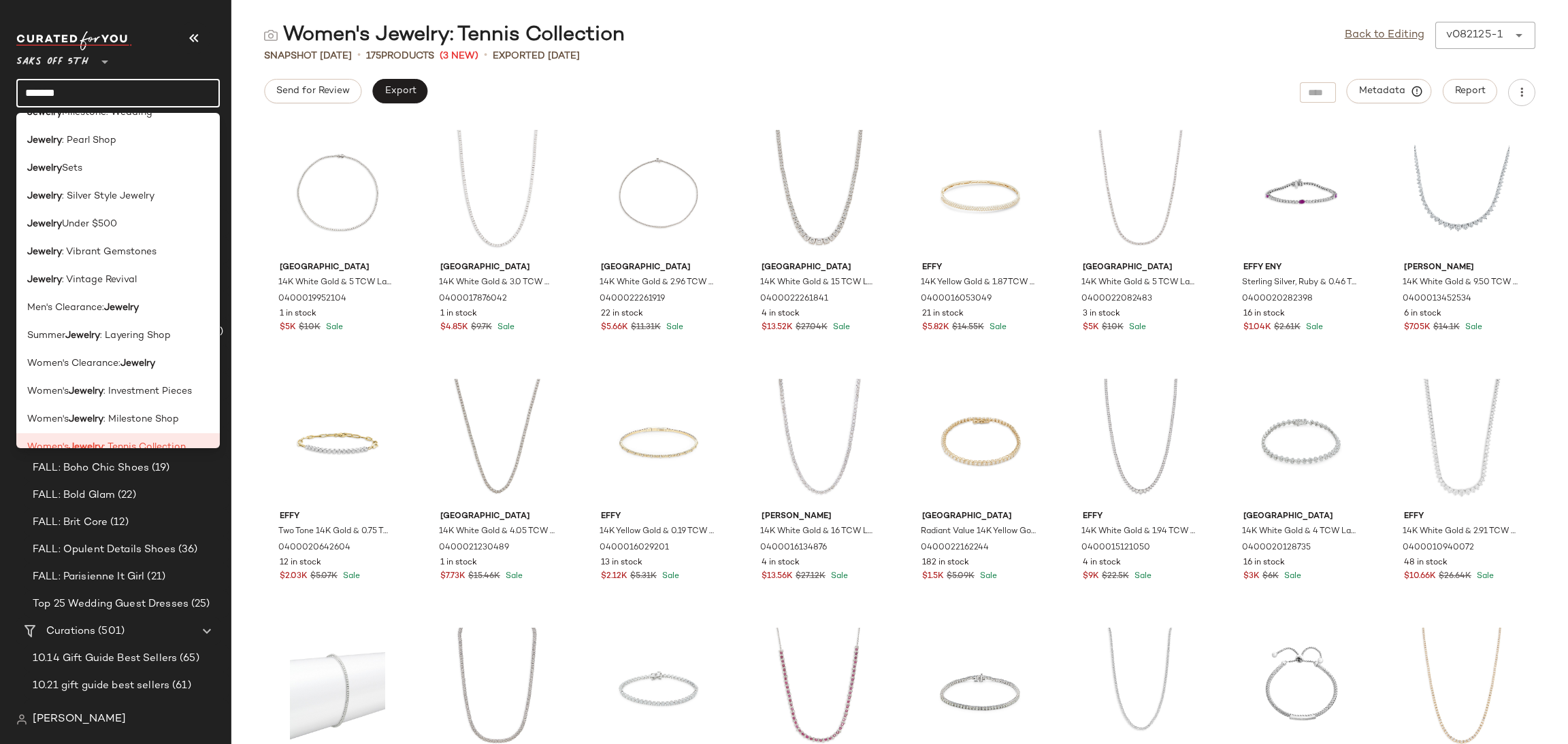
scroll to position [707, 0]
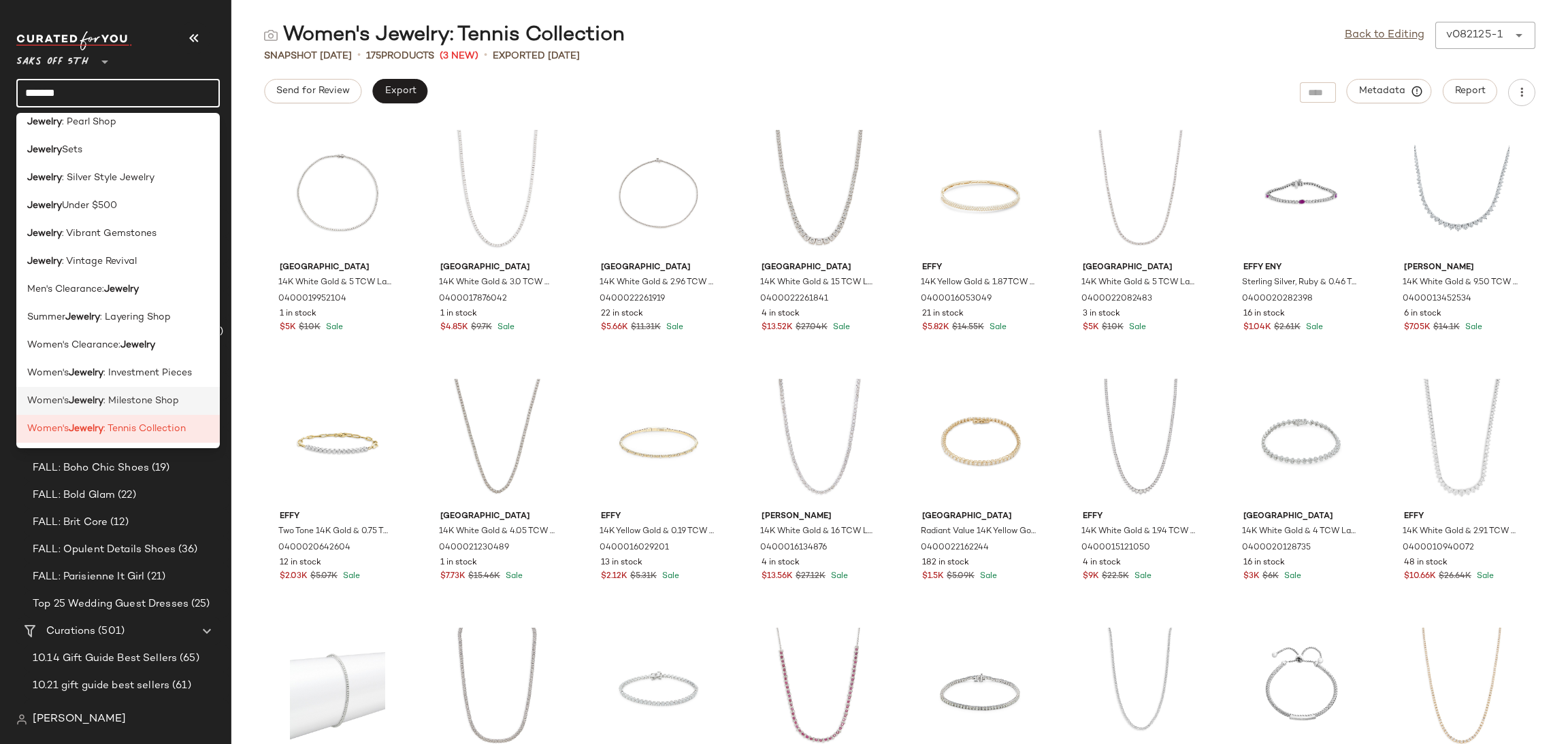
type input "*******"
click at [146, 406] on span ": Milestone Shop" at bounding box center [141, 401] width 75 height 14
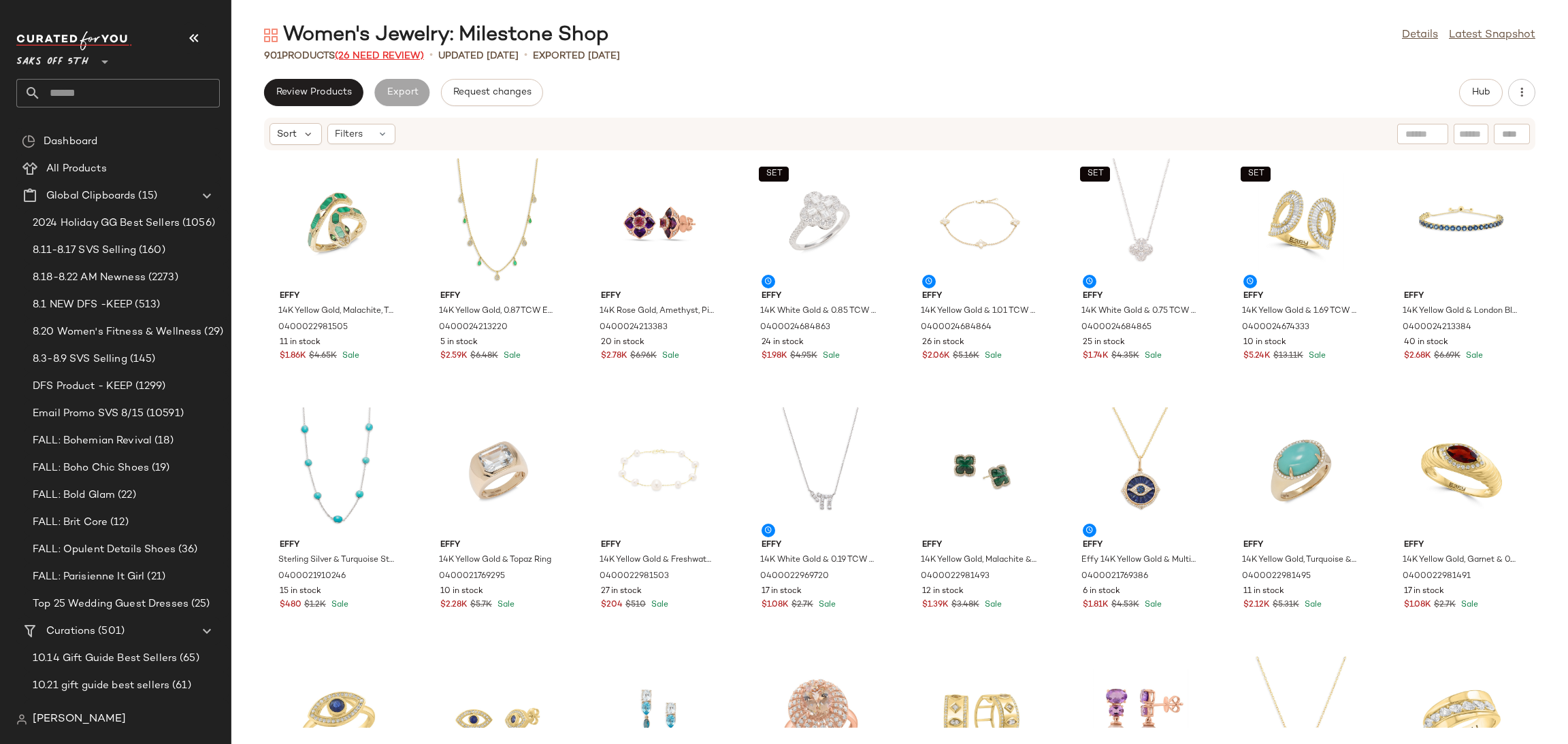
click at [372, 56] on span "(26 Need Review)" at bounding box center [379, 56] width 89 height 11
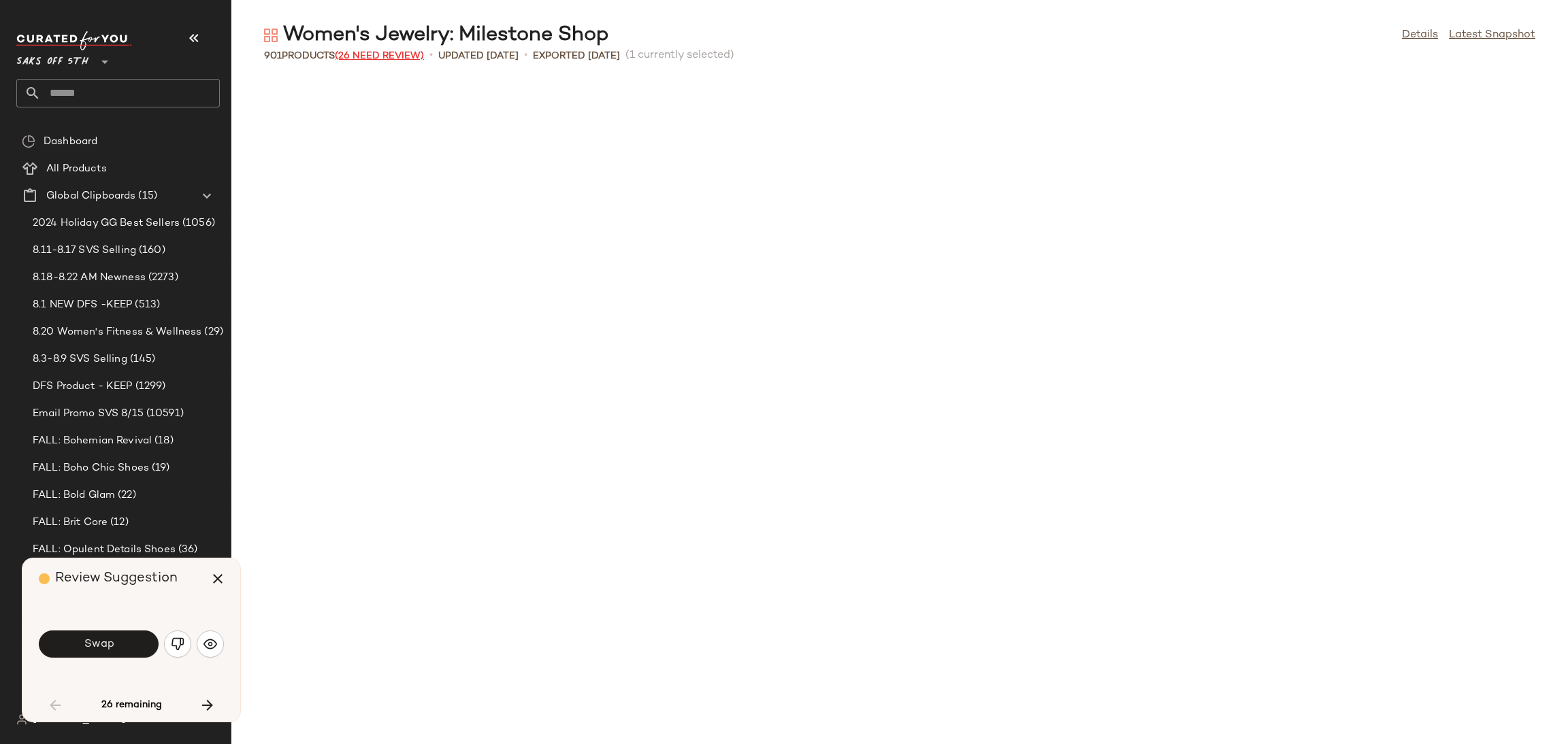
scroll to position [758, 0]
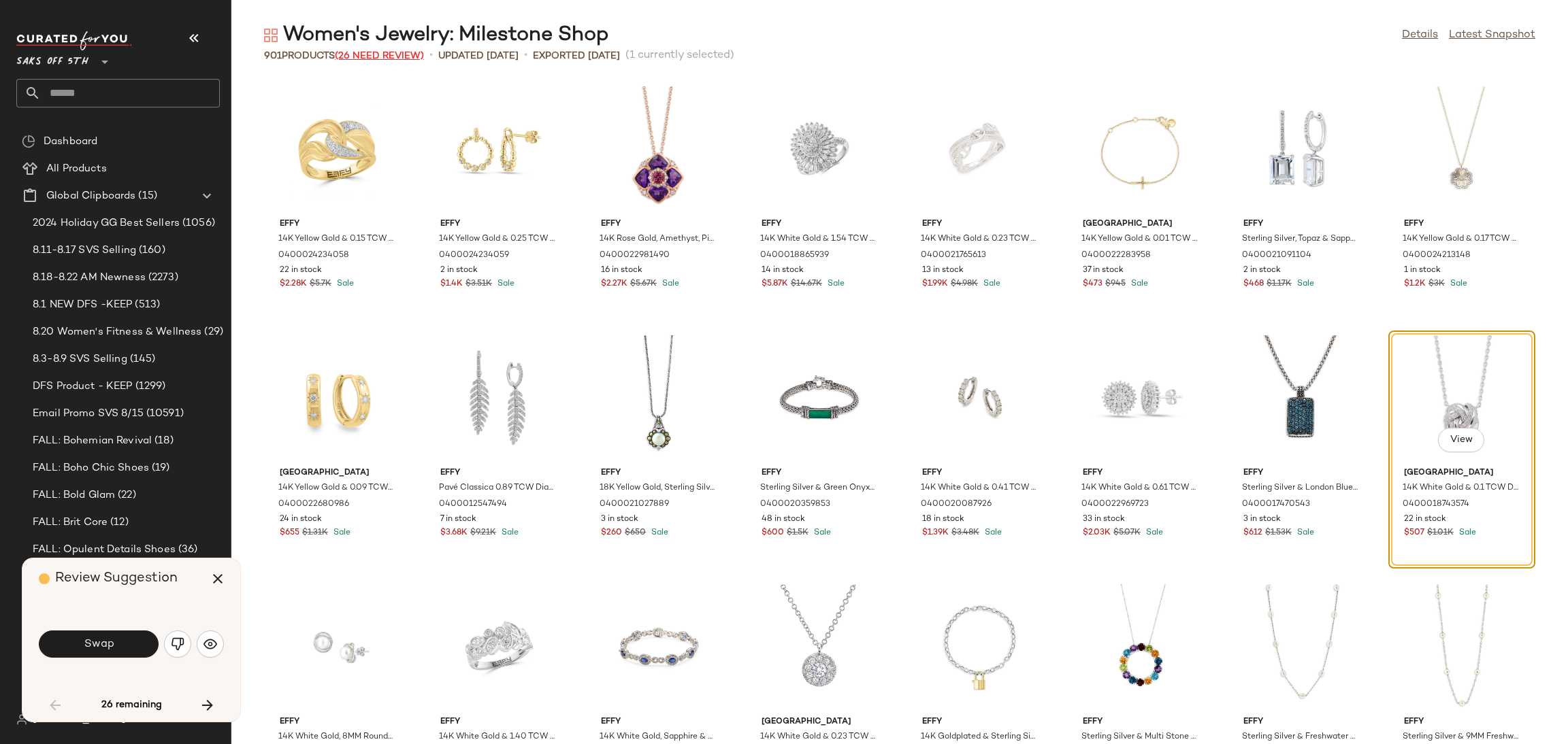
click at [372, 56] on span "(26 Need Review)" at bounding box center [379, 56] width 89 height 11
click at [120, 639] on button "Swap" at bounding box center [98, 644] width 120 height 27
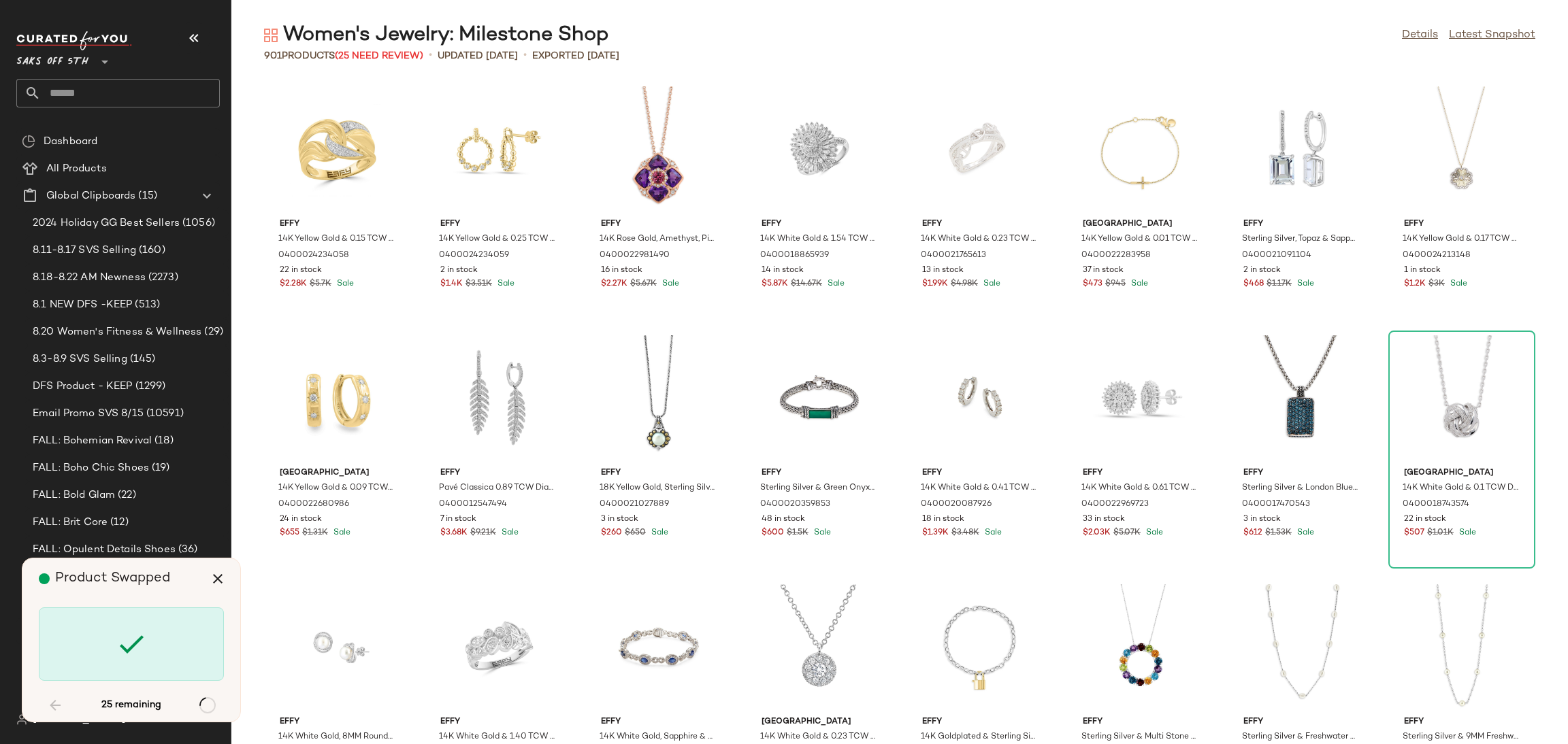
scroll to position [4482, 0]
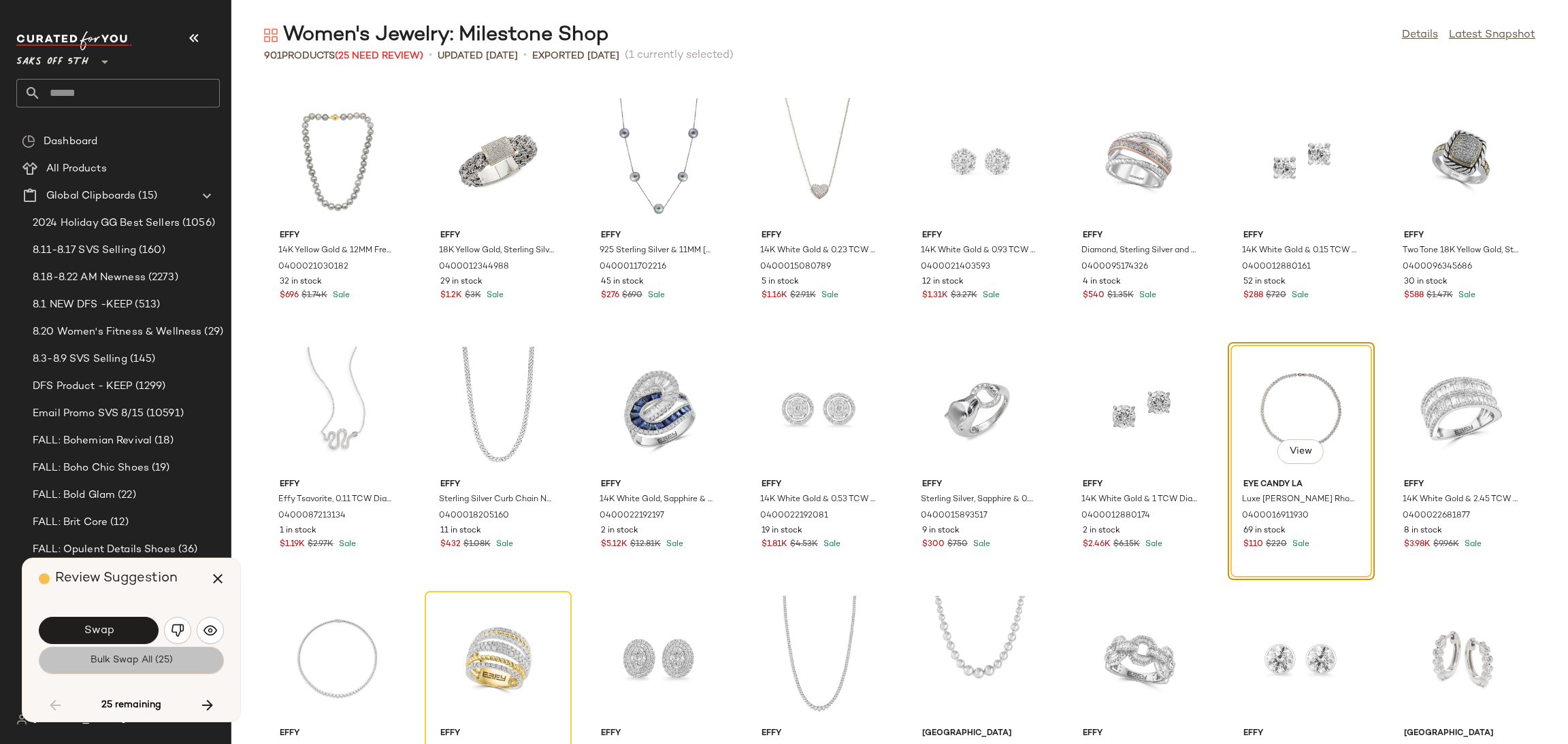
click at [145, 661] on span "Bulk Swap All (25)" at bounding box center [132, 660] width 83 height 11
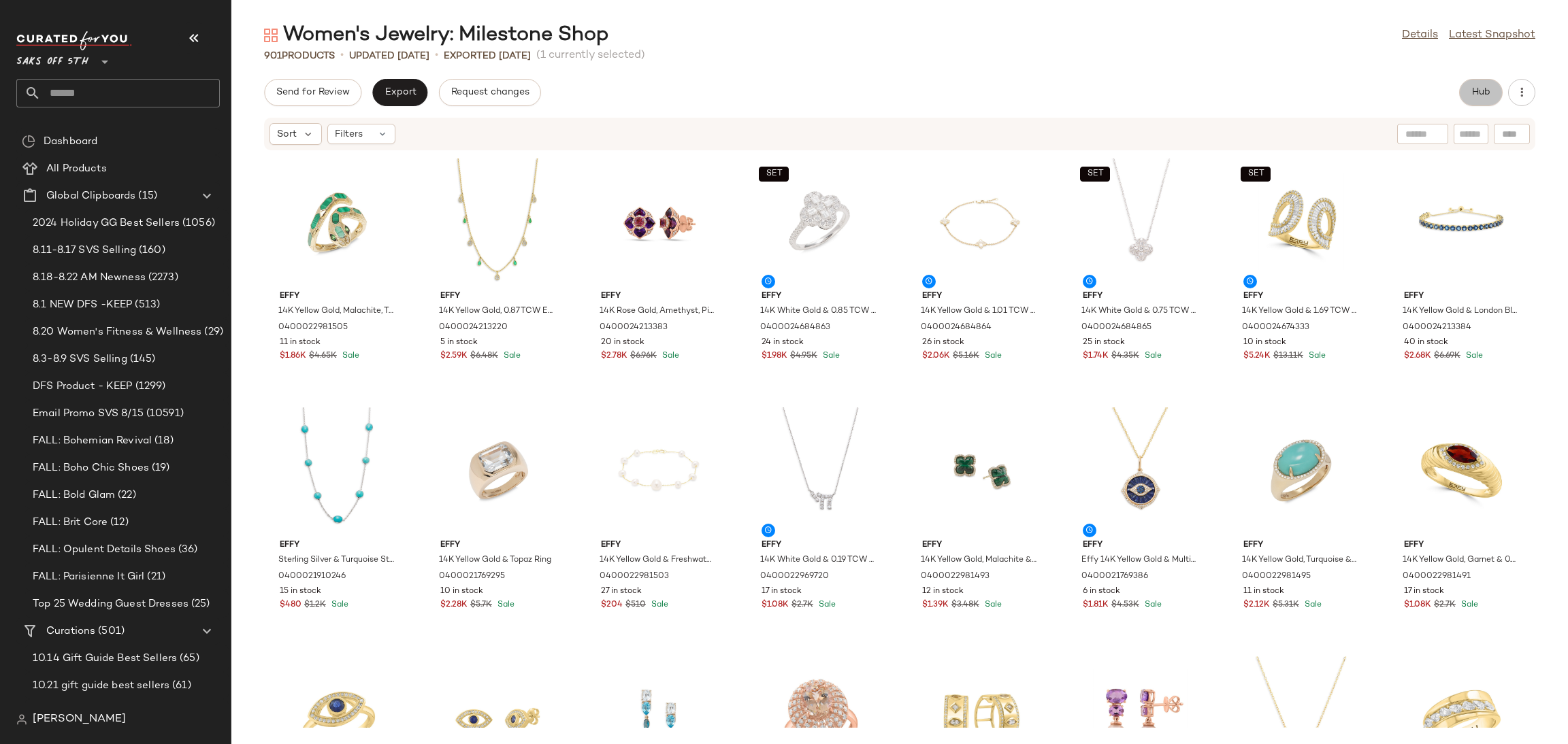
click at [1480, 94] on span "Hub" at bounding box center [1481, 92] width 19 height 11
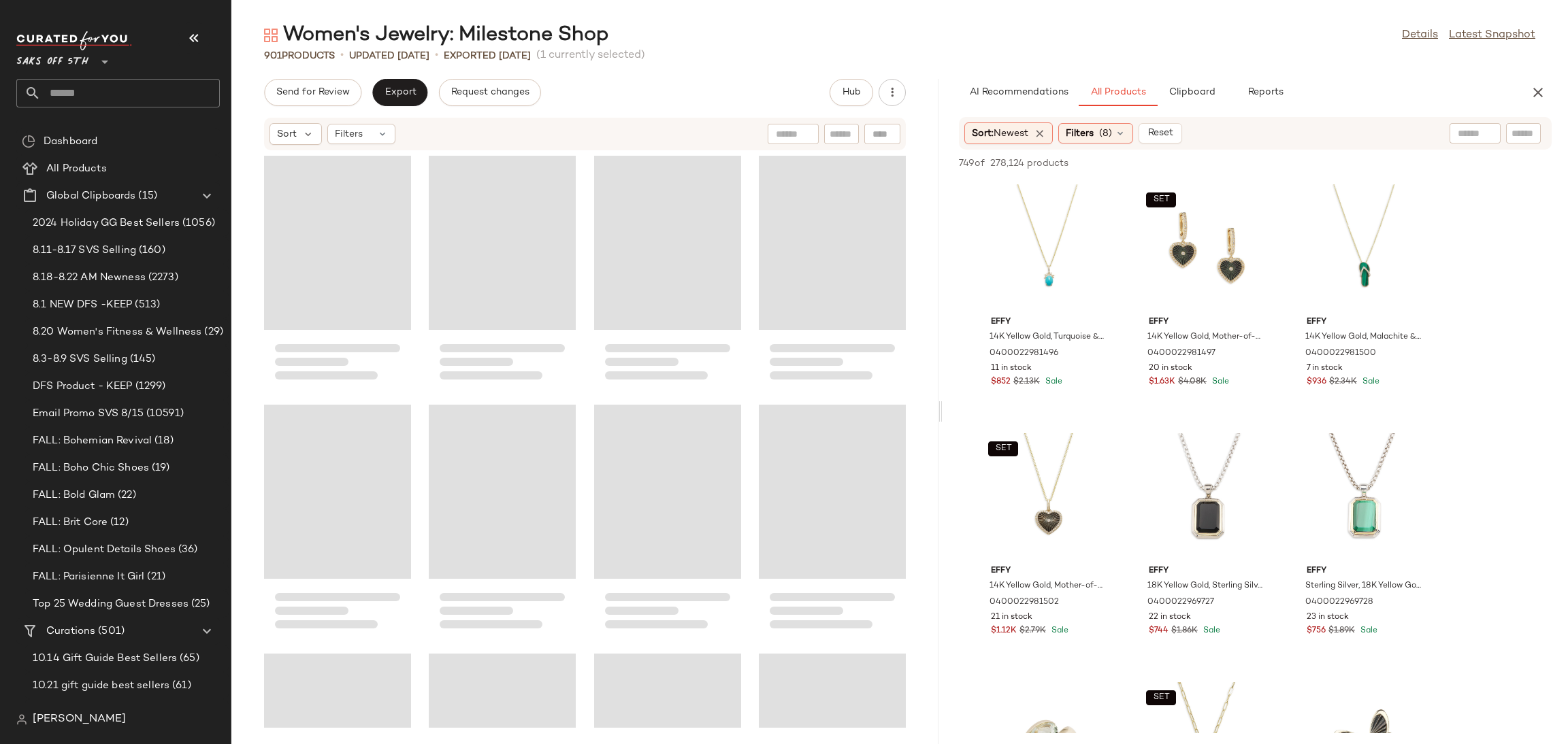
drag, startPoint x: 900, startPoint y: 412, endPoint x: 944, endPoint y: 416, distance: 44.2
click at [944, 416] on div "Women's Jewelry: Milestone Shop Details Latest Snapshot 901 Products • updated …" at bounding box center [900, 383] width 1337 height 723
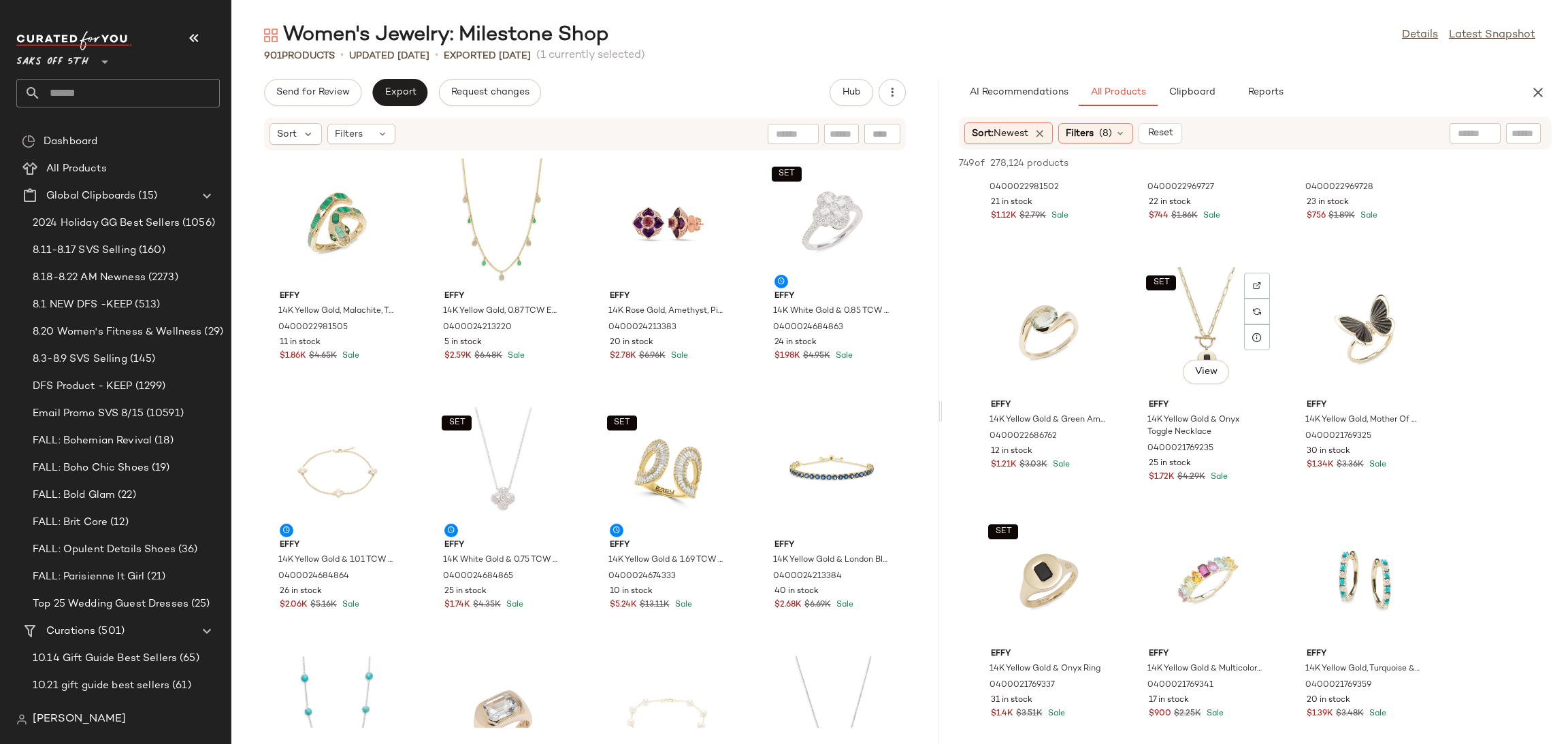
scroll to position [417, 0]
click at [1020, 303] on div "View" at bounding box center [1048, 328] width 137 height 127
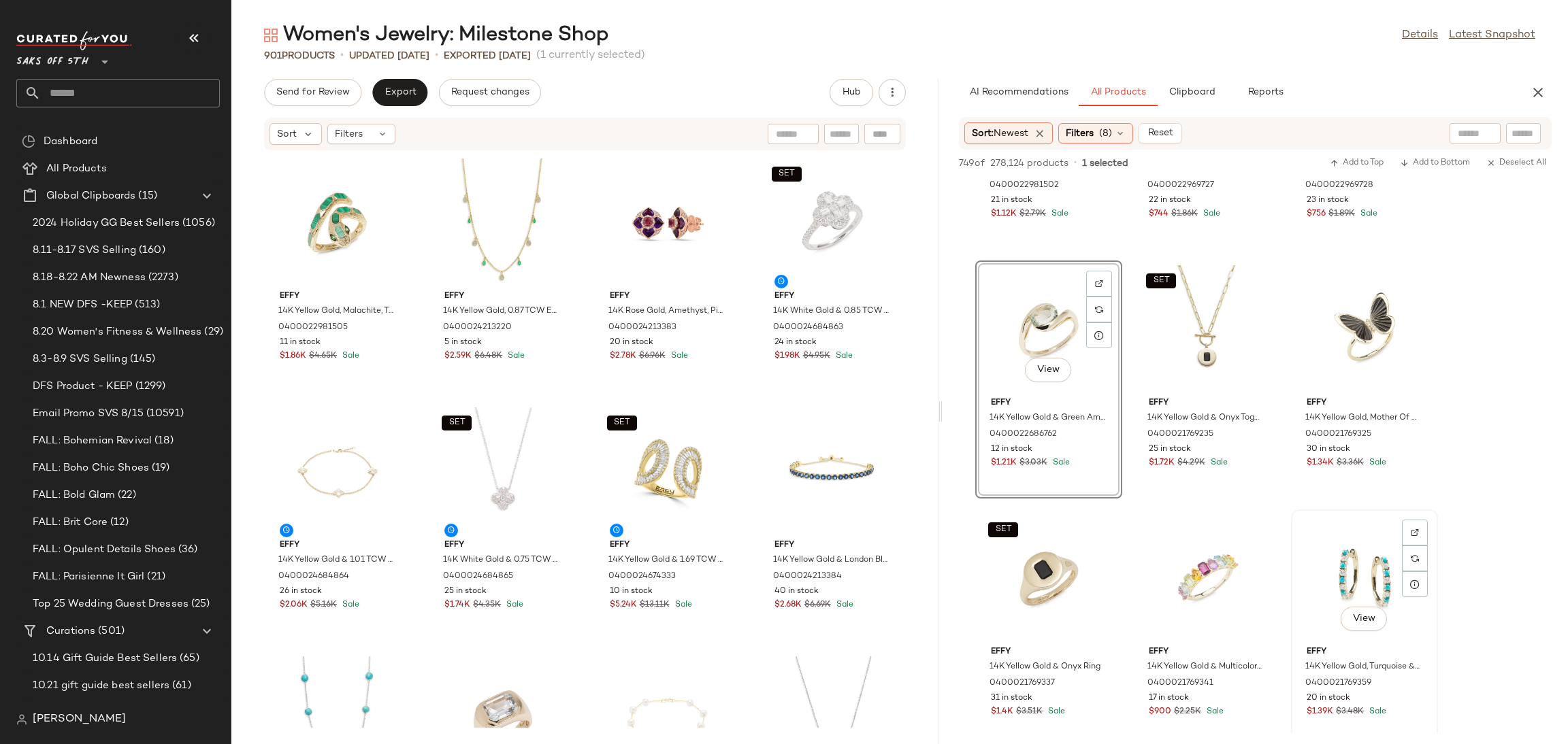
click at [1370, 560] on div "View" at bounding box center [1364, 577] width 137 height 127
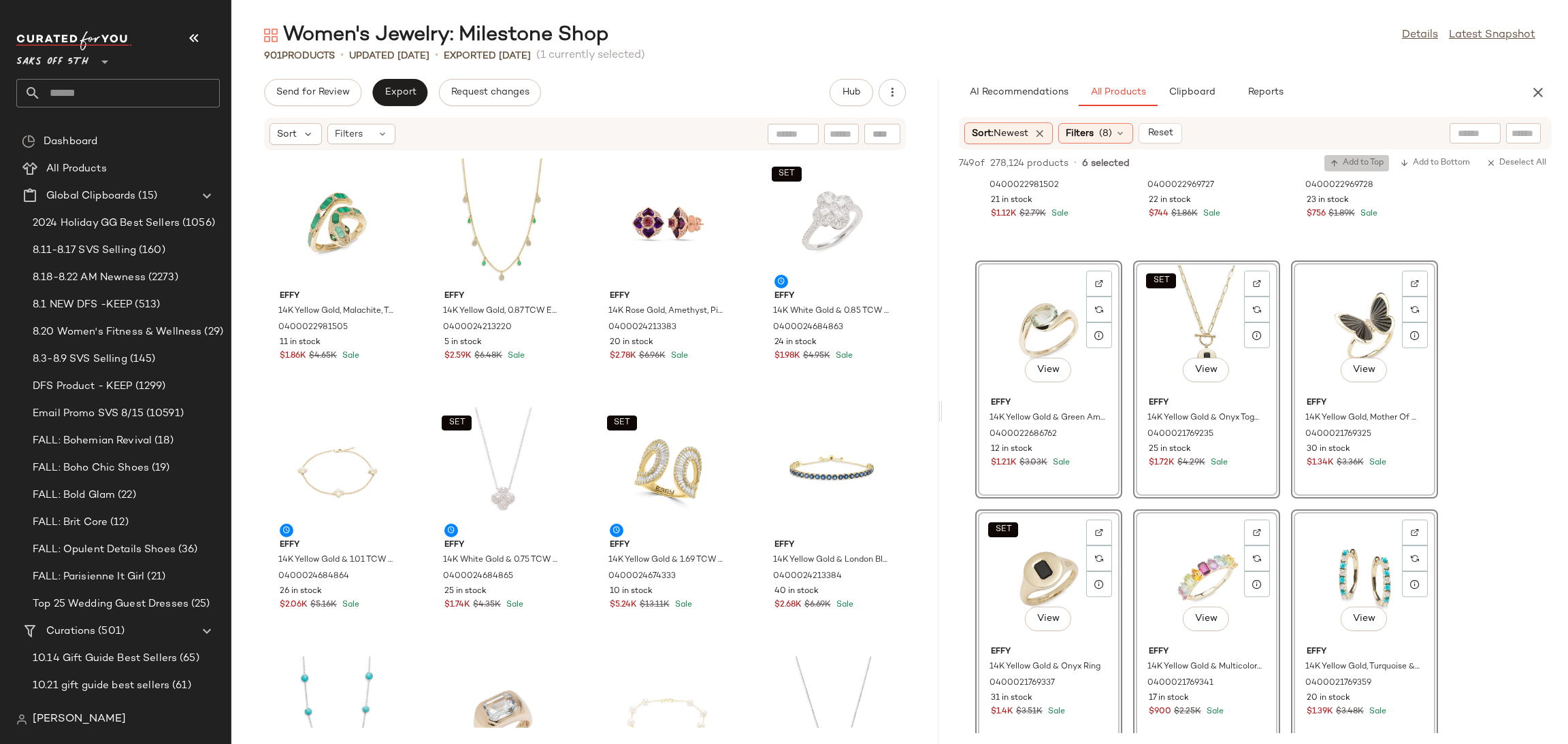
click at [1332, 160] on icon "button" at bounding box center [1335, 163] width 10 height 10
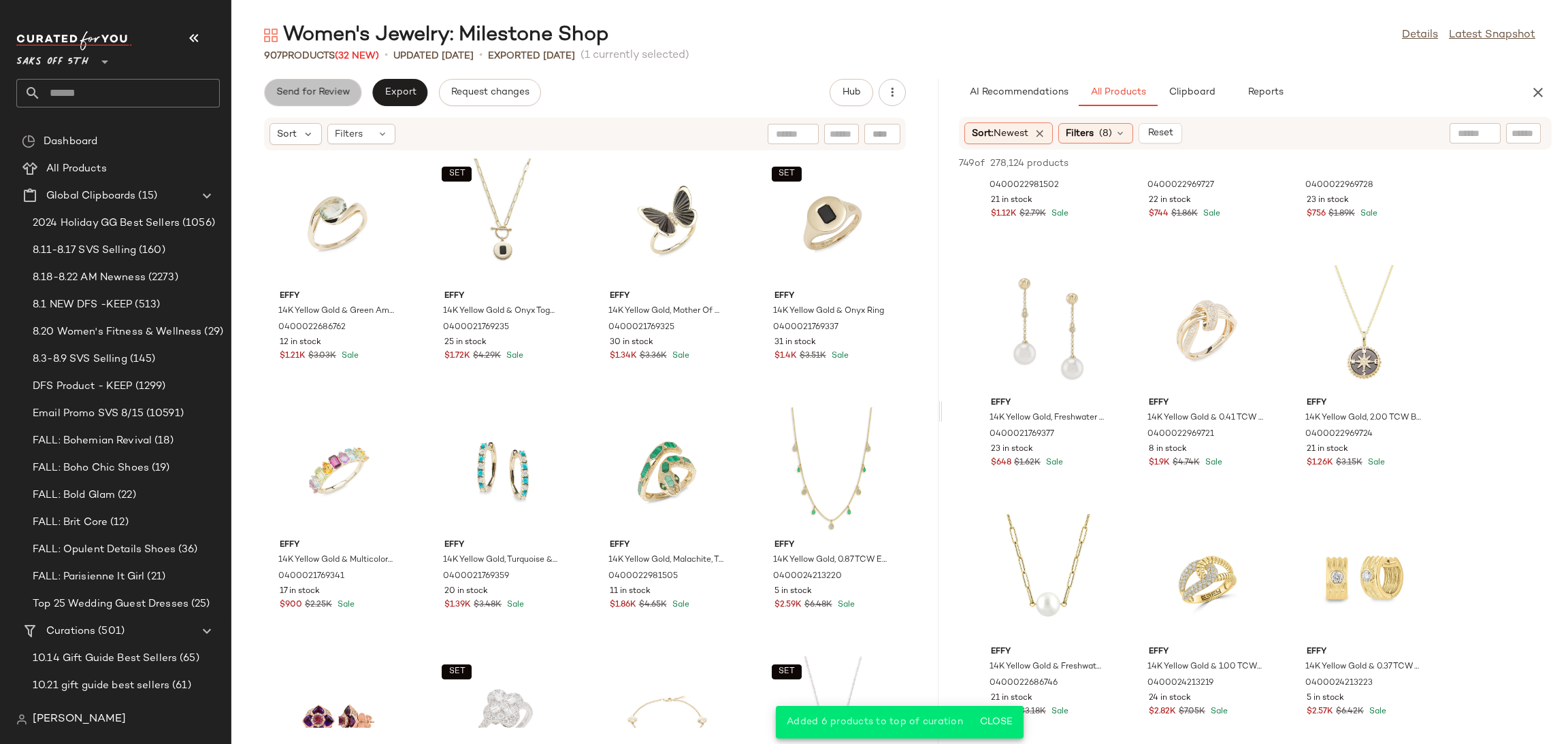
click at [298, 90] on span "Send for Review" at bounding box center [312, 92] width 74 height 11
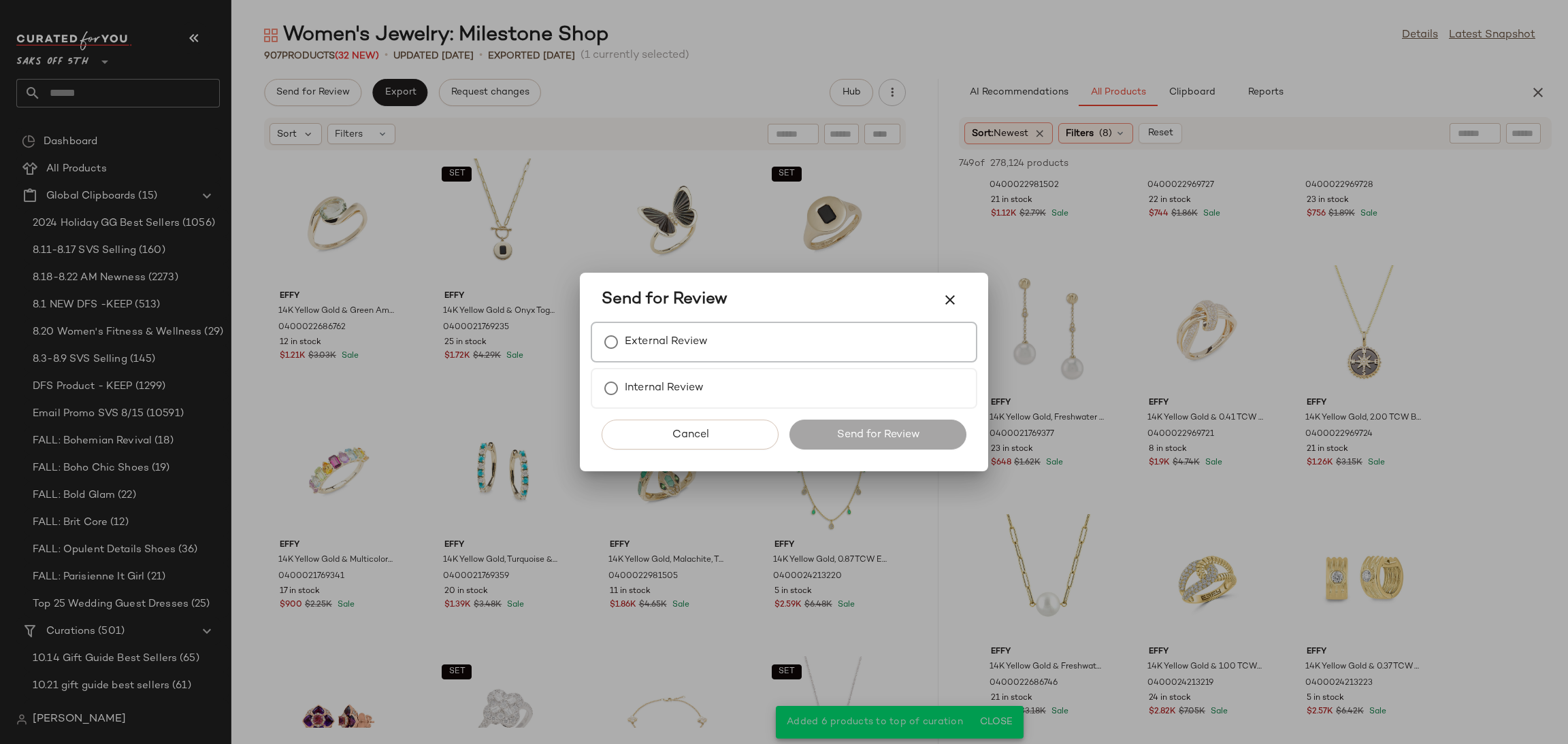
click at [627, 347] on label "External Review" at bounding box center [666, 342] width 83 height 27
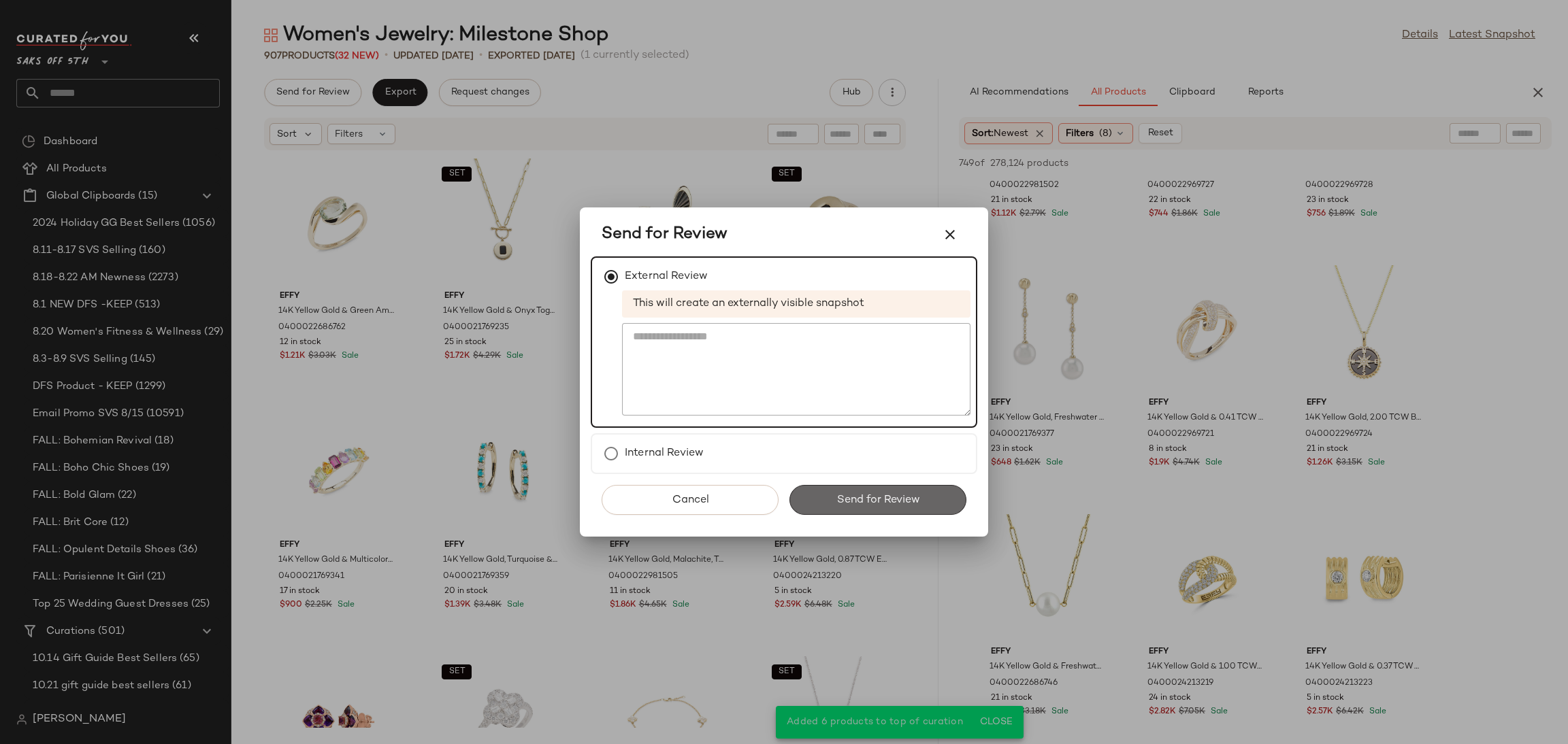
click at [864, 498] on span "Send for Review" at bounding box center [877, 500] width 84 height 13
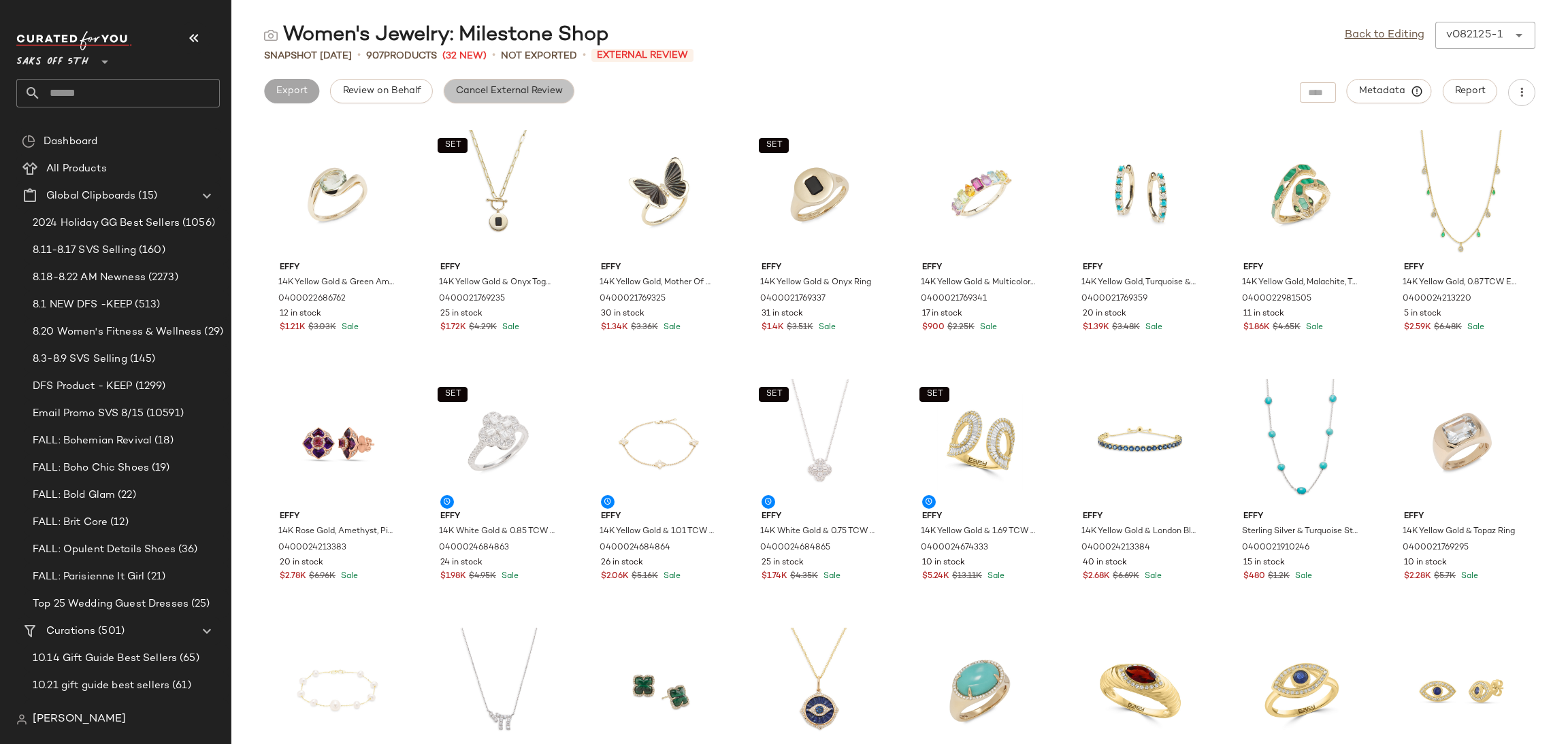
click at [471, 98] on button "Cancel External Review" at bounding box center [509, 91] width 131 height 25
click at [397, 94] on span "Export" at bounding box center [400, 91] width 32 height 11
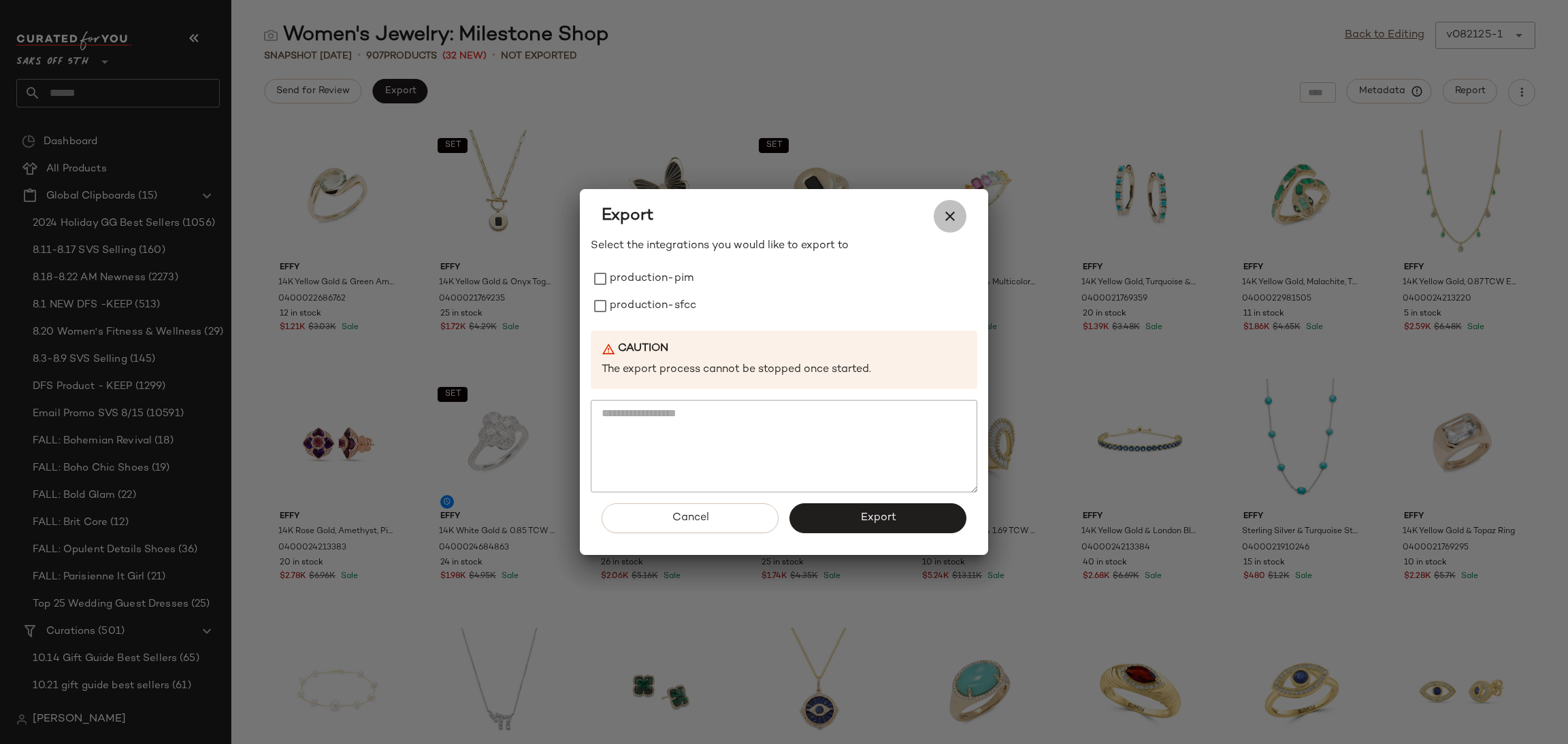
click at [953, 218] on icon "button" at bounding box center [950, 216] width 16 height 16
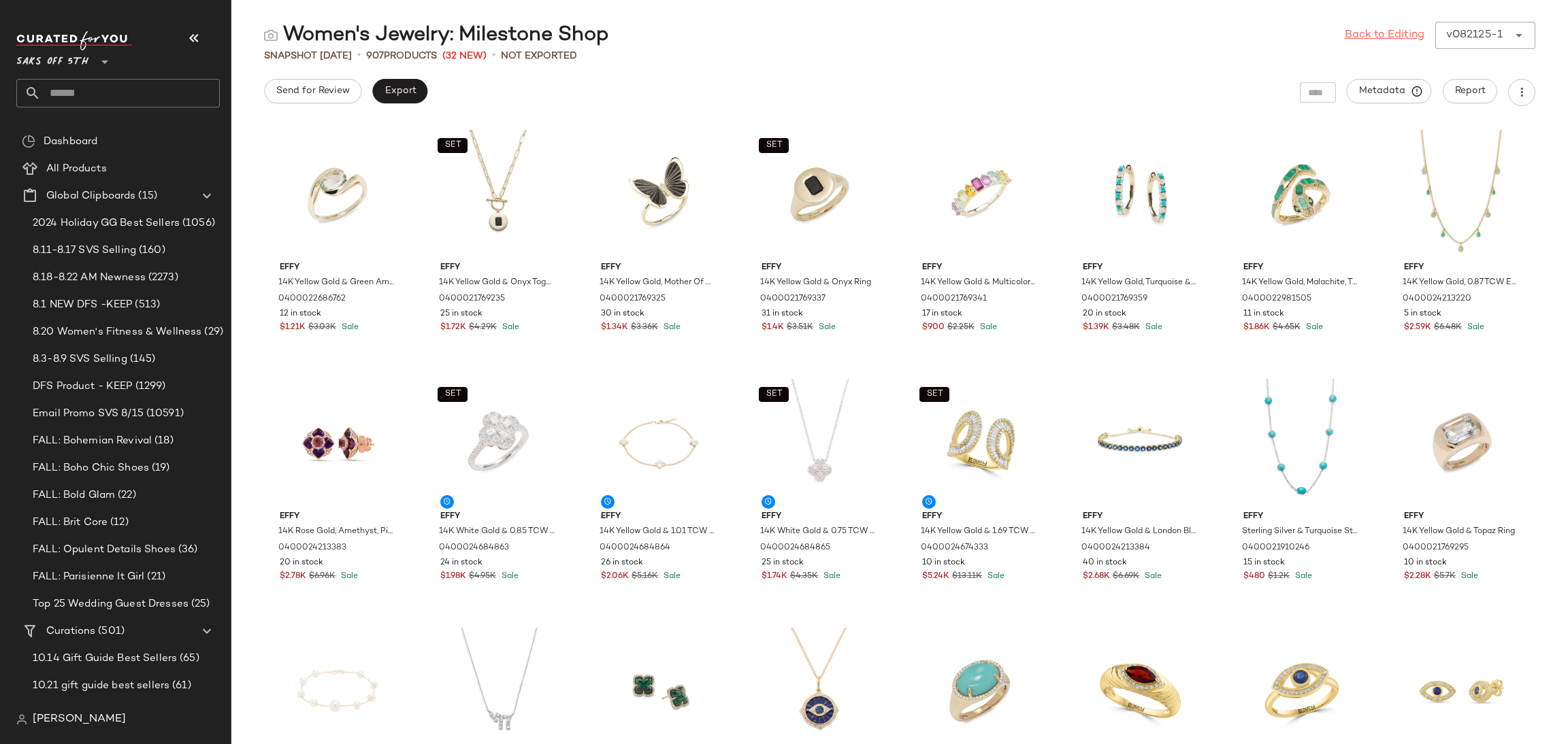
click at [1377, 36] on link "Back to Editing" at bounding box center [1384, 35] width 79 height 16
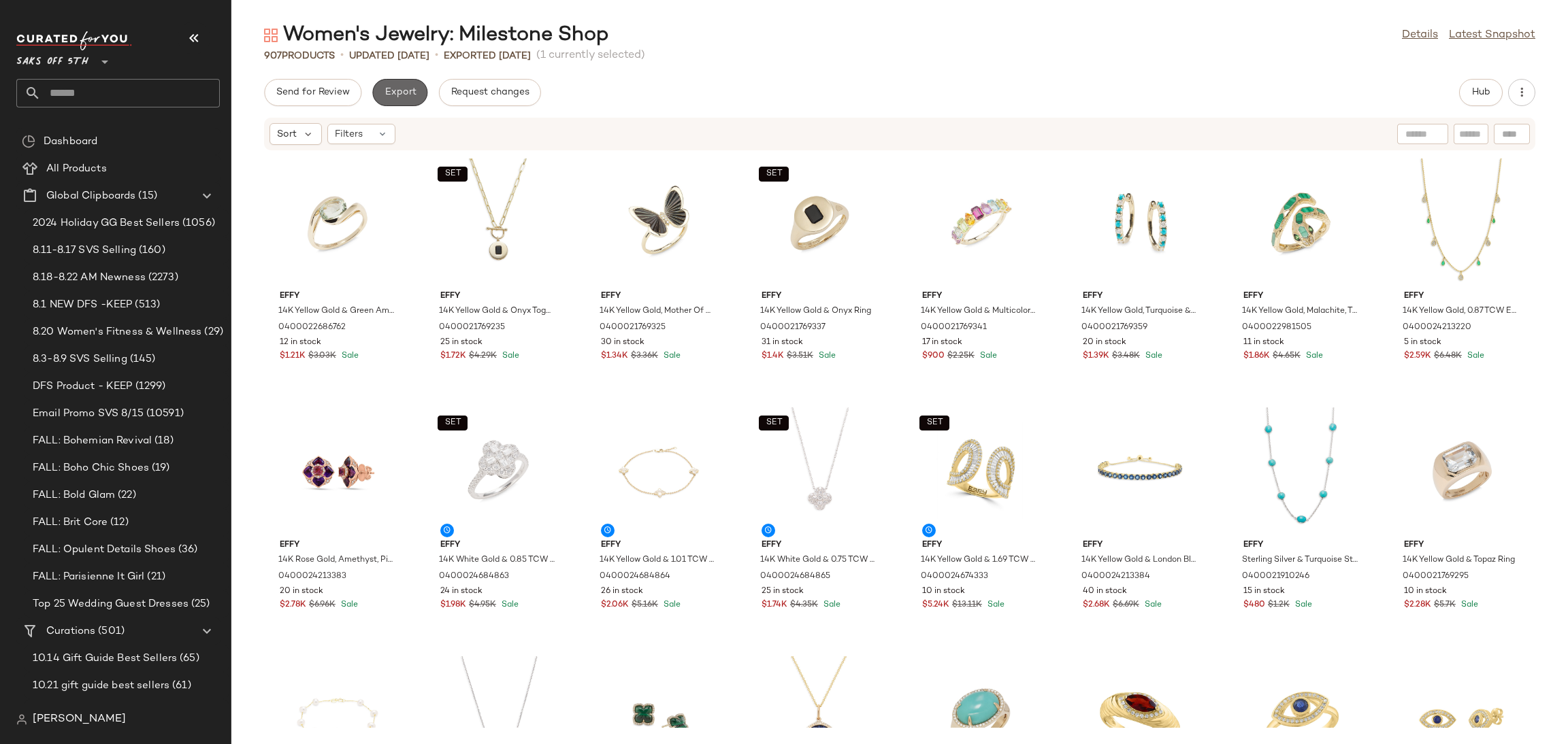
click at [421, 92] on button "Export" at bounding box center [400, 92] width 55 height 27
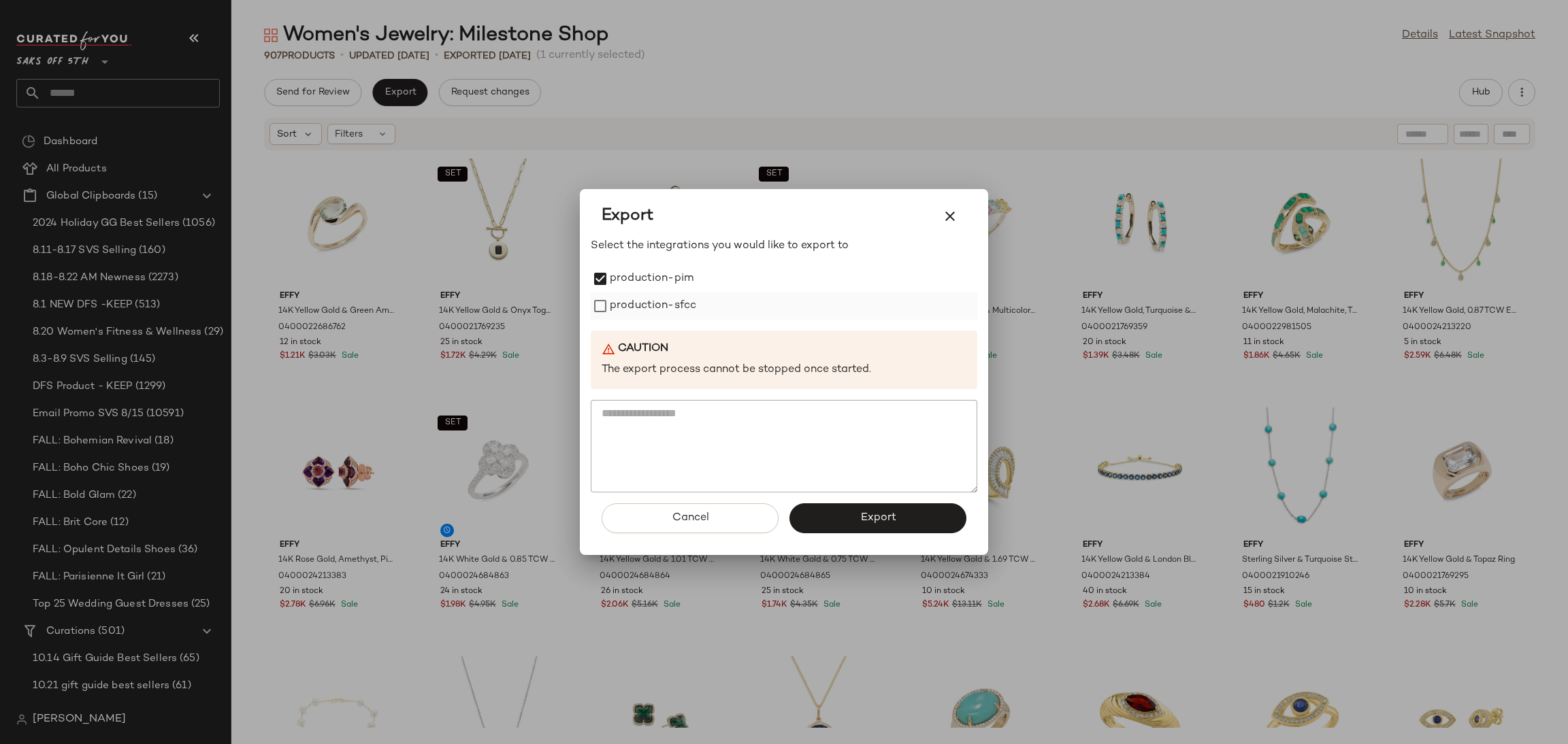
click at [613, 307] on label "production-sfcc" at bounding box center [653, 306] width 87 height 27
click at [835, 520] on button "Export" at bounding box center [878, 518] width 177 height 30
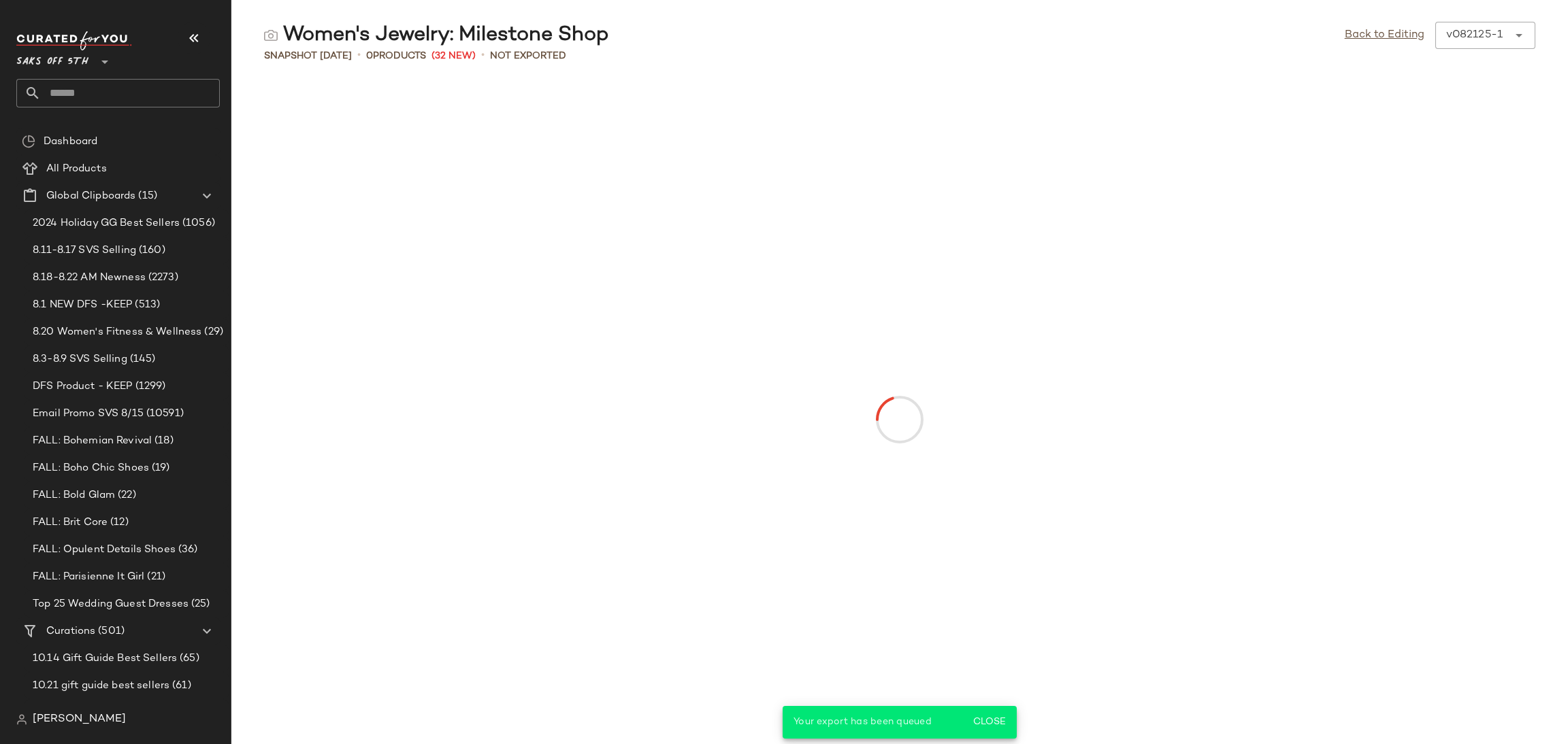
click at [119, 82] on input "text" at bounding box center [130, 93] width 179 height 29
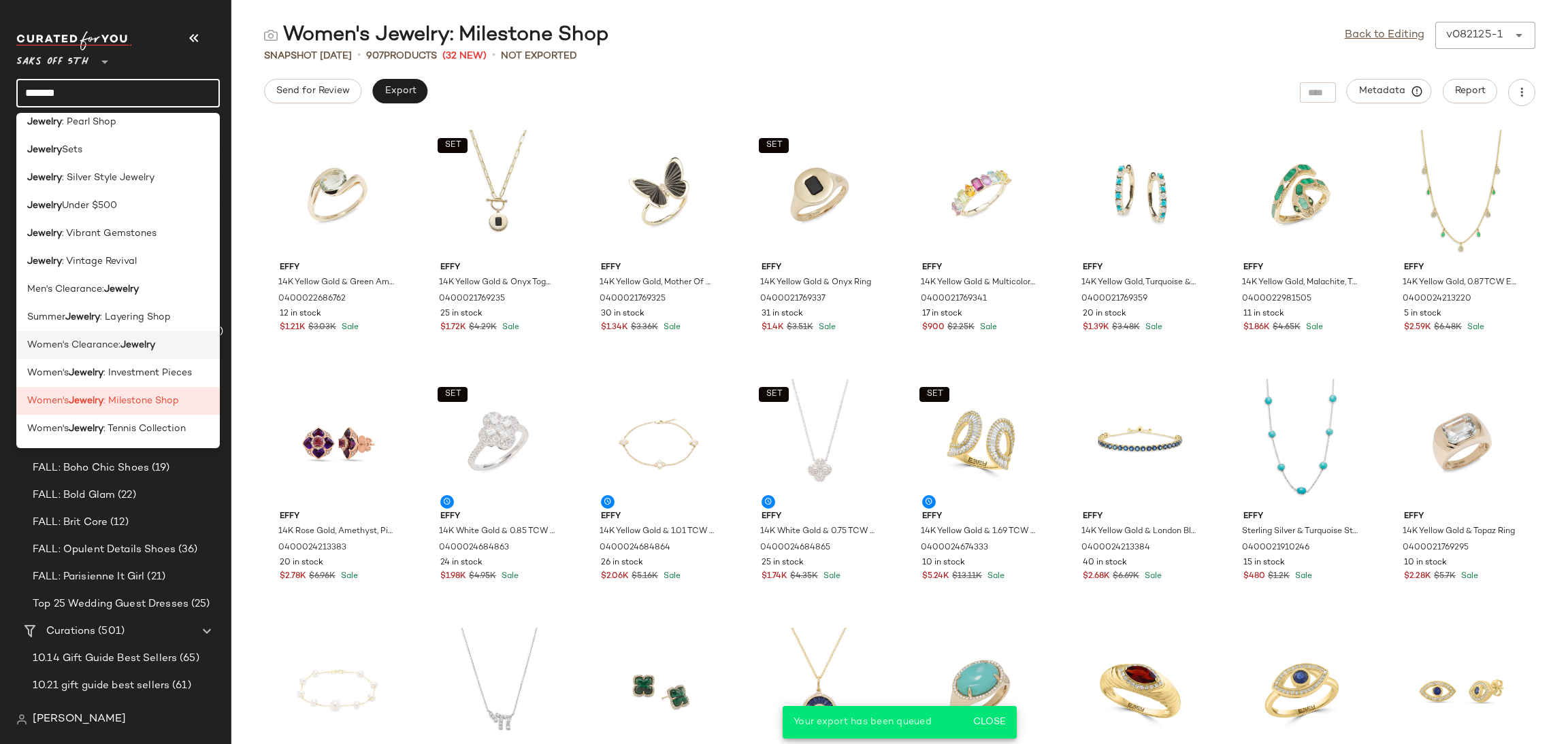
scroll to position [707, 0]
type input "*******"
click at [103, 375] on b "Jewelry" at bounding box center [86, 373] width 34 height 14
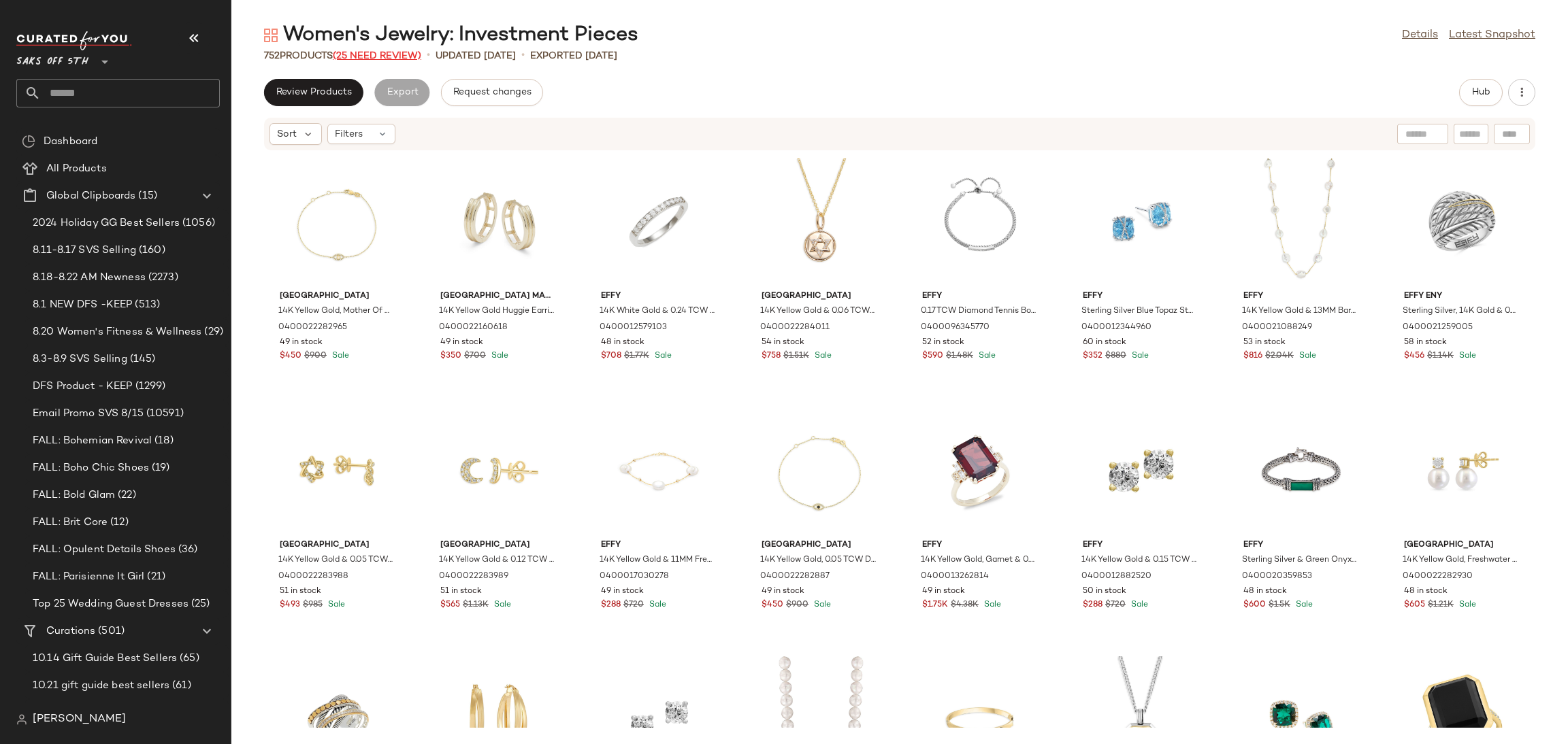
click at [402, 51] on span "(25 Need Review)" at bounding box center [377, 56] width 89 height 11
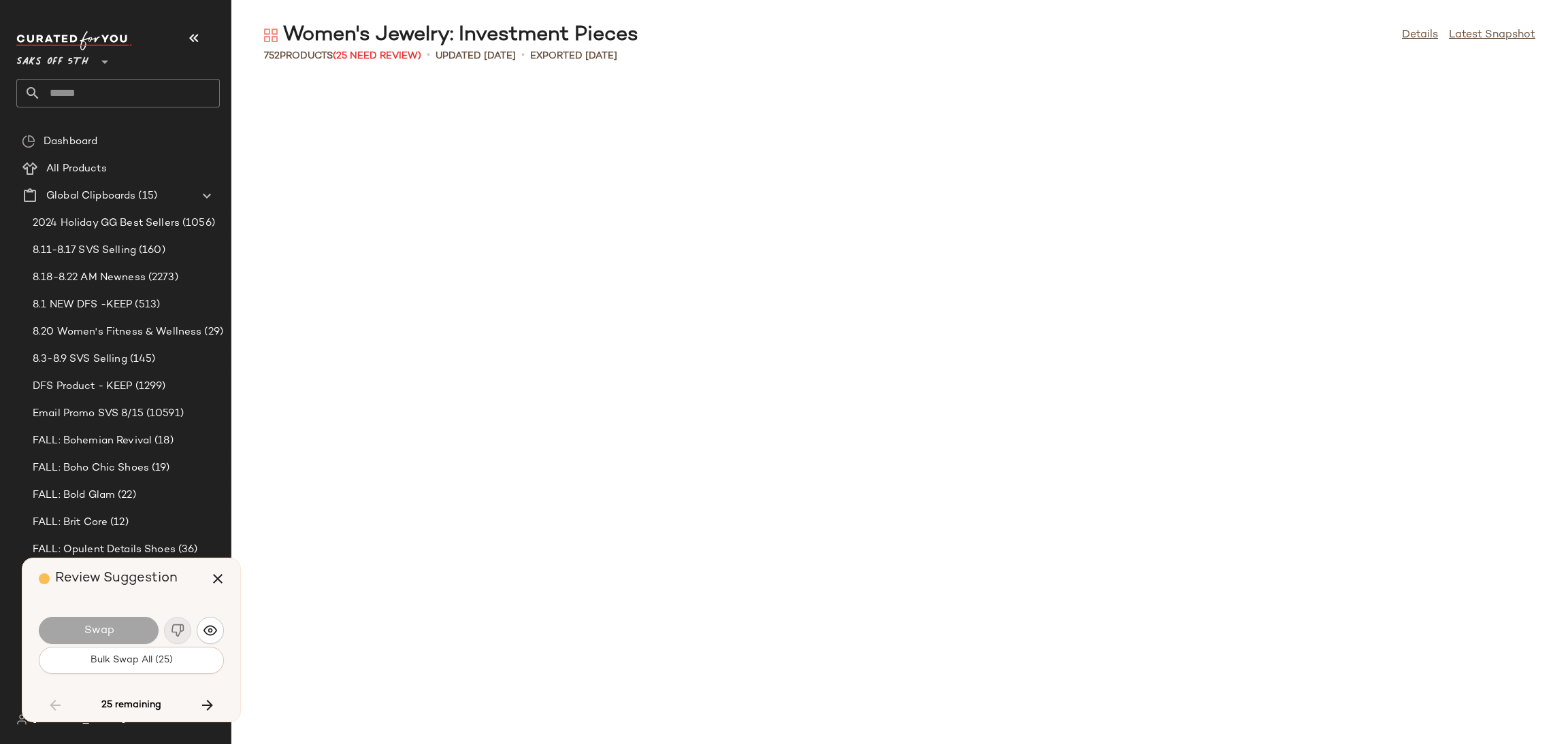
scroll to position [9213, 0]
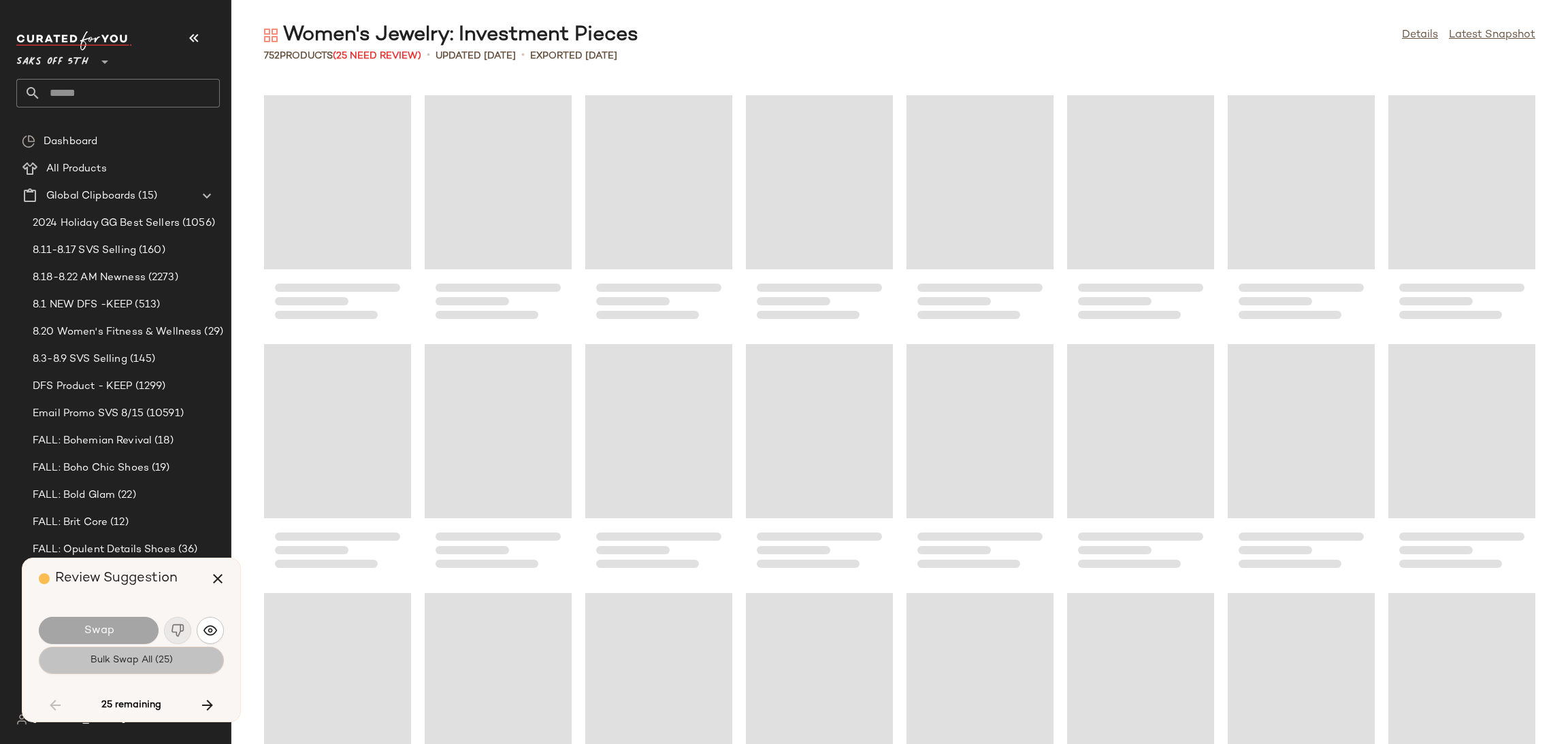
click at [164, 669] on button "Bulk Swap All (25)" at bounding box center [131, 660] width 185 height 27
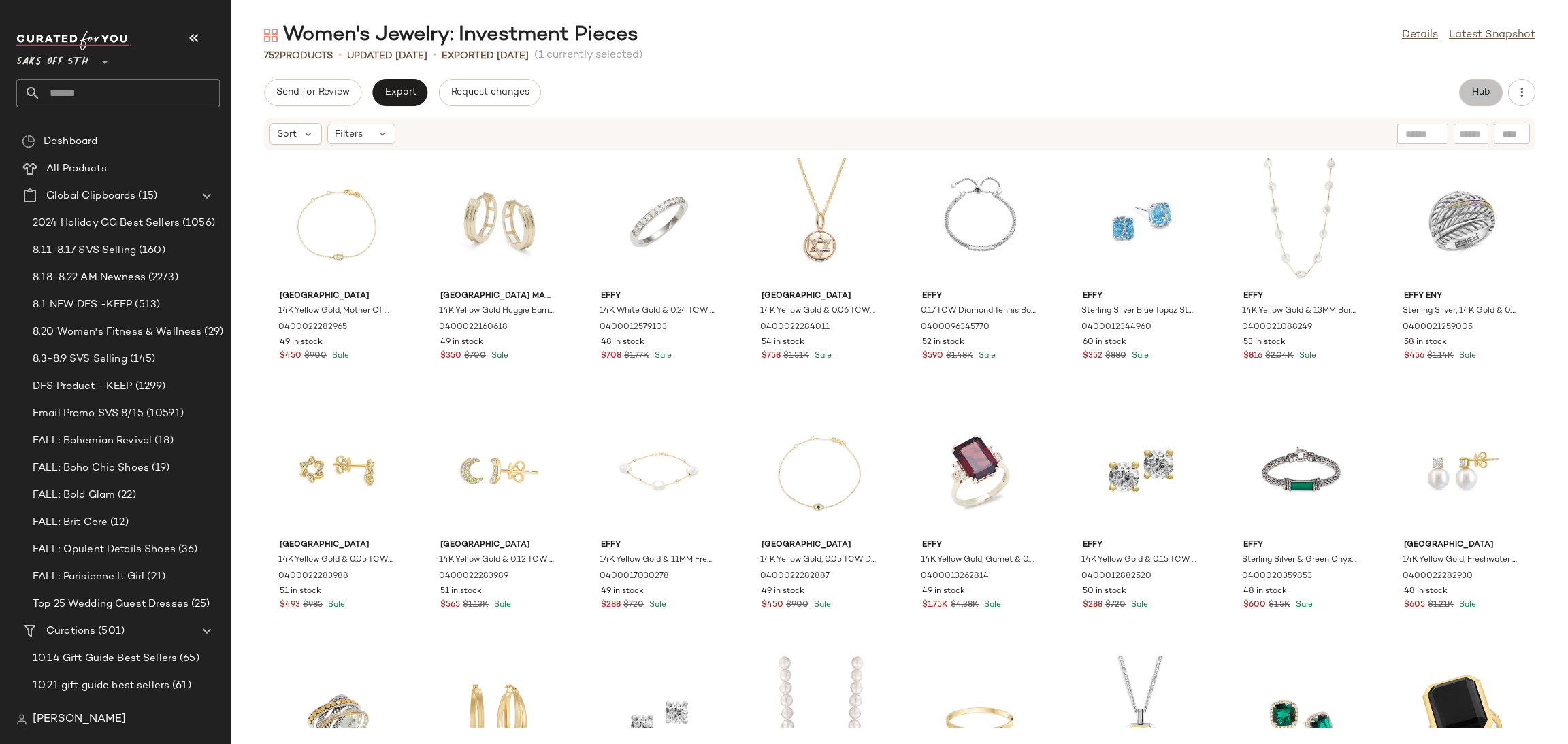
click at [1467, 91] on button "Hub" at bounding box center [1481, 92] width 44 height 27
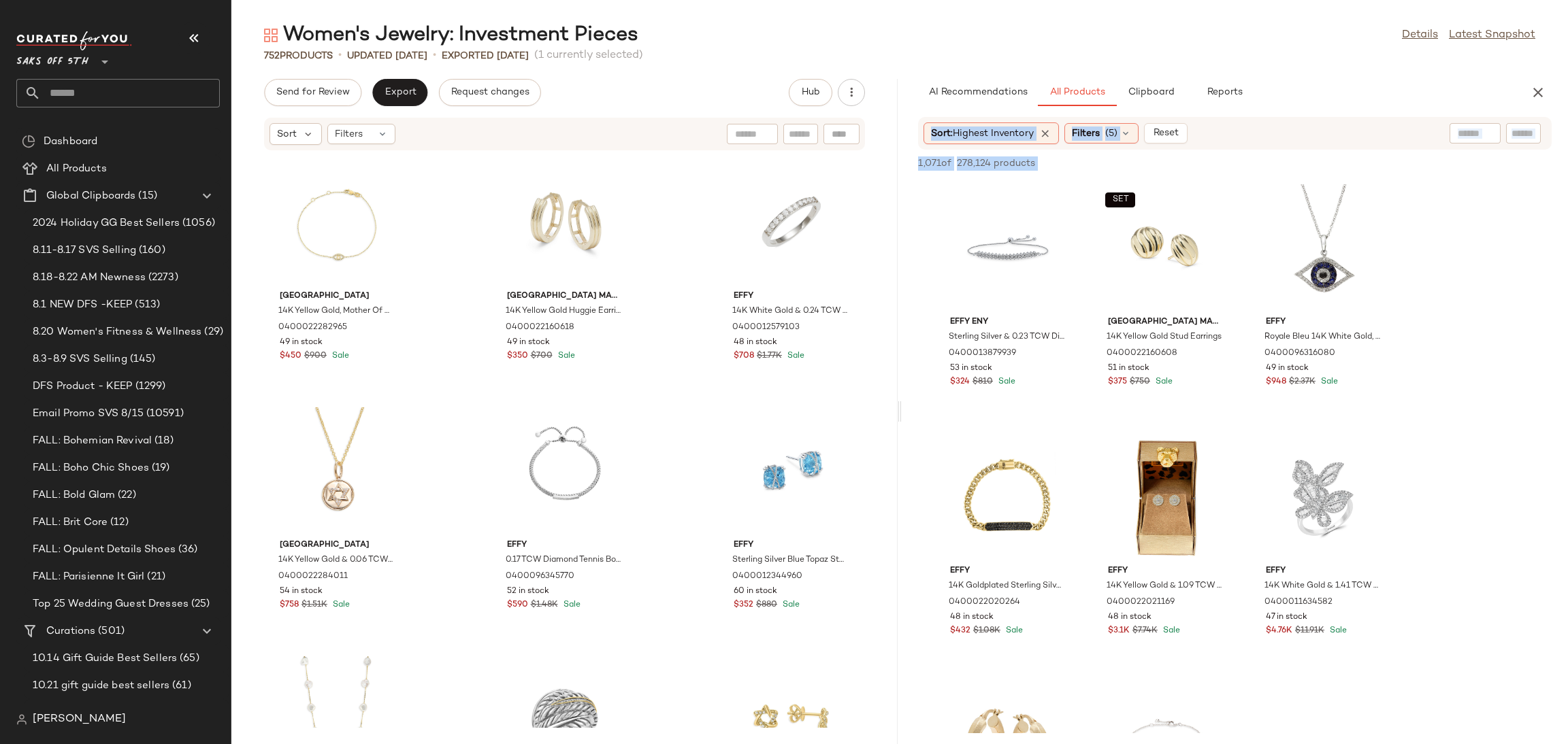
drag, startPoint x: 902, startPoint y: 416, endPoint x: 893, endPoint y: 410, distance: 10.8
click at [893, 410] on div "Send for Review Export Request changes Hub Sort Filters Saks Fifth Avenue 14K Y…" at bounding box center [900, 411] width 1337 height 665
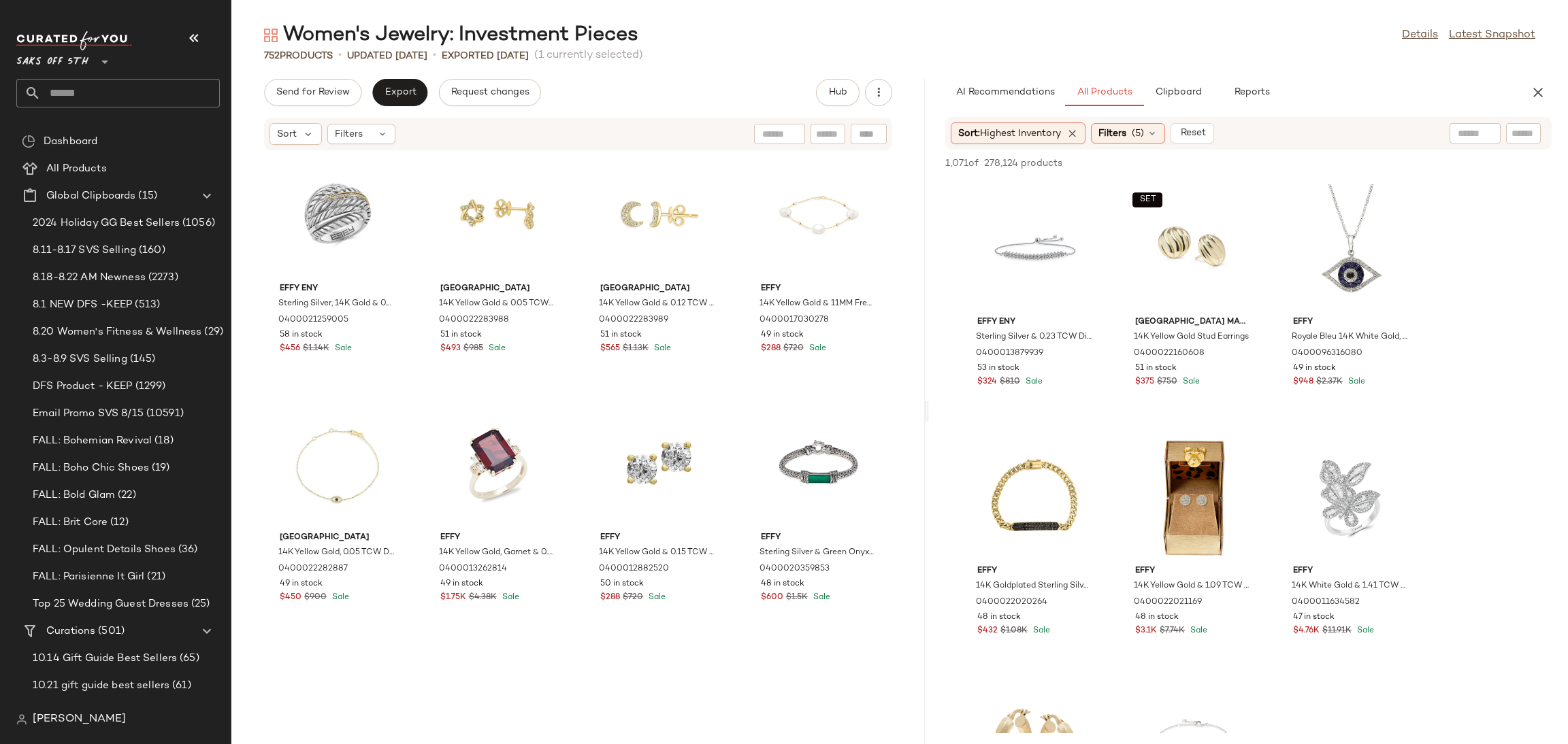
drag, startPoint x: 900, startPoint y: 410, endPoint x: 933, endPoint y: 413, distance: 33.1
click at [933, 413] on div "Women's Jewelry: Investment Pieces Details Latest Snapshot 752 Products • updat…" at bounding box center [900, 383] width 1337 height 723
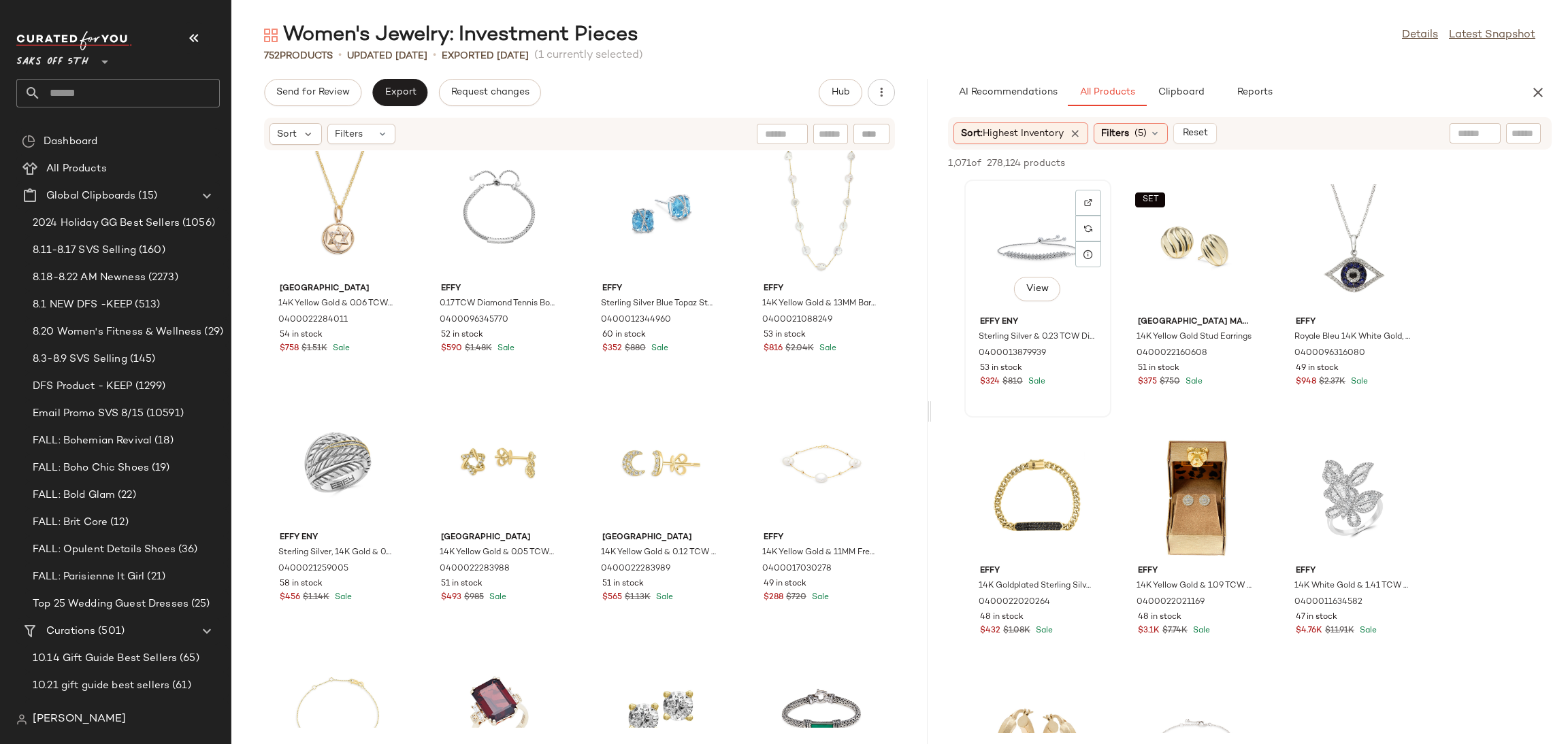
click at [1023, 250] on div "View" at bounding box center [1038, 248] width 137 height 127
click at [1354, 494] on div "View" at bounding box center [1353, 496] width 137 height 127
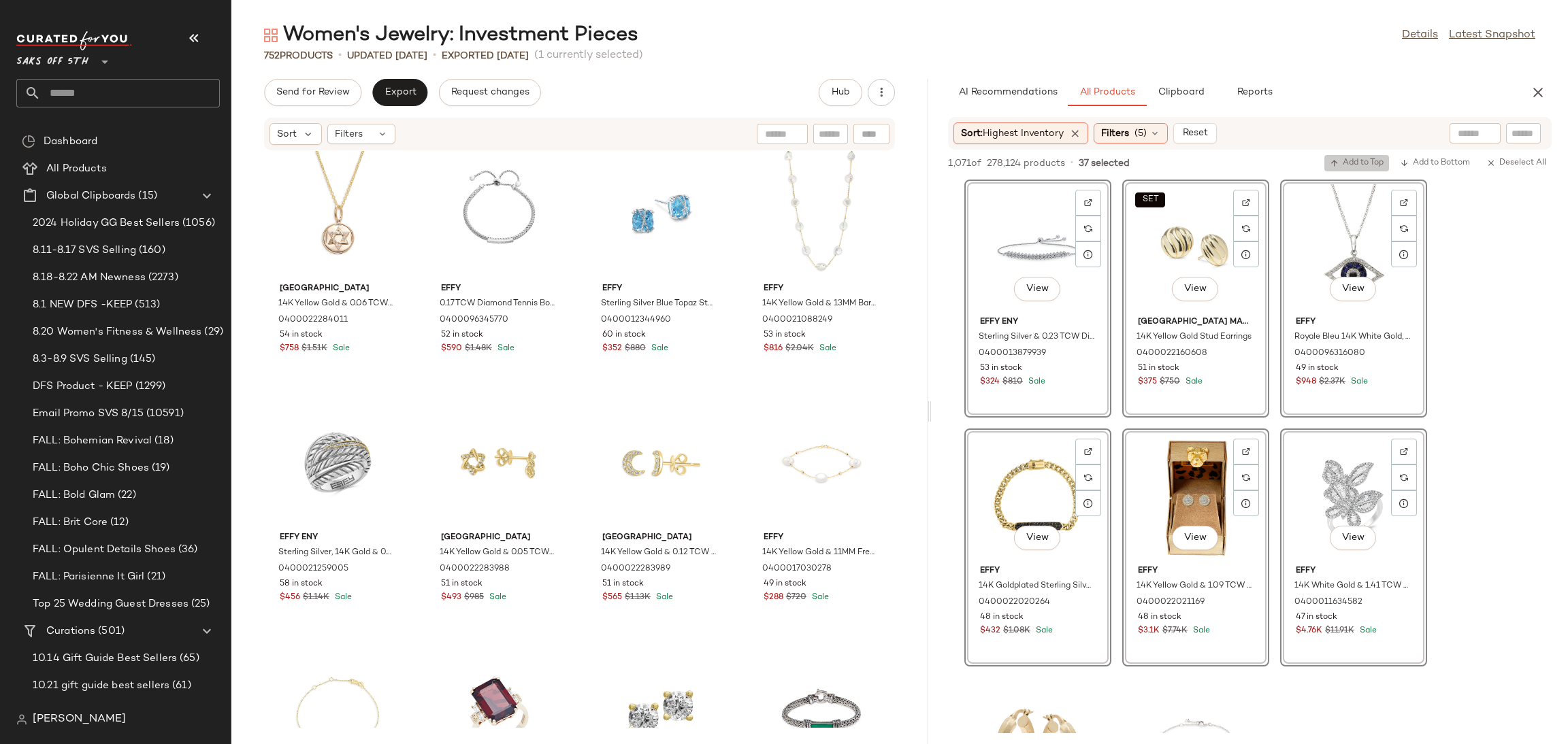
click at [1341, 159] on span "Add to Top" at bounding box center [1357, 163] width 53 height 10
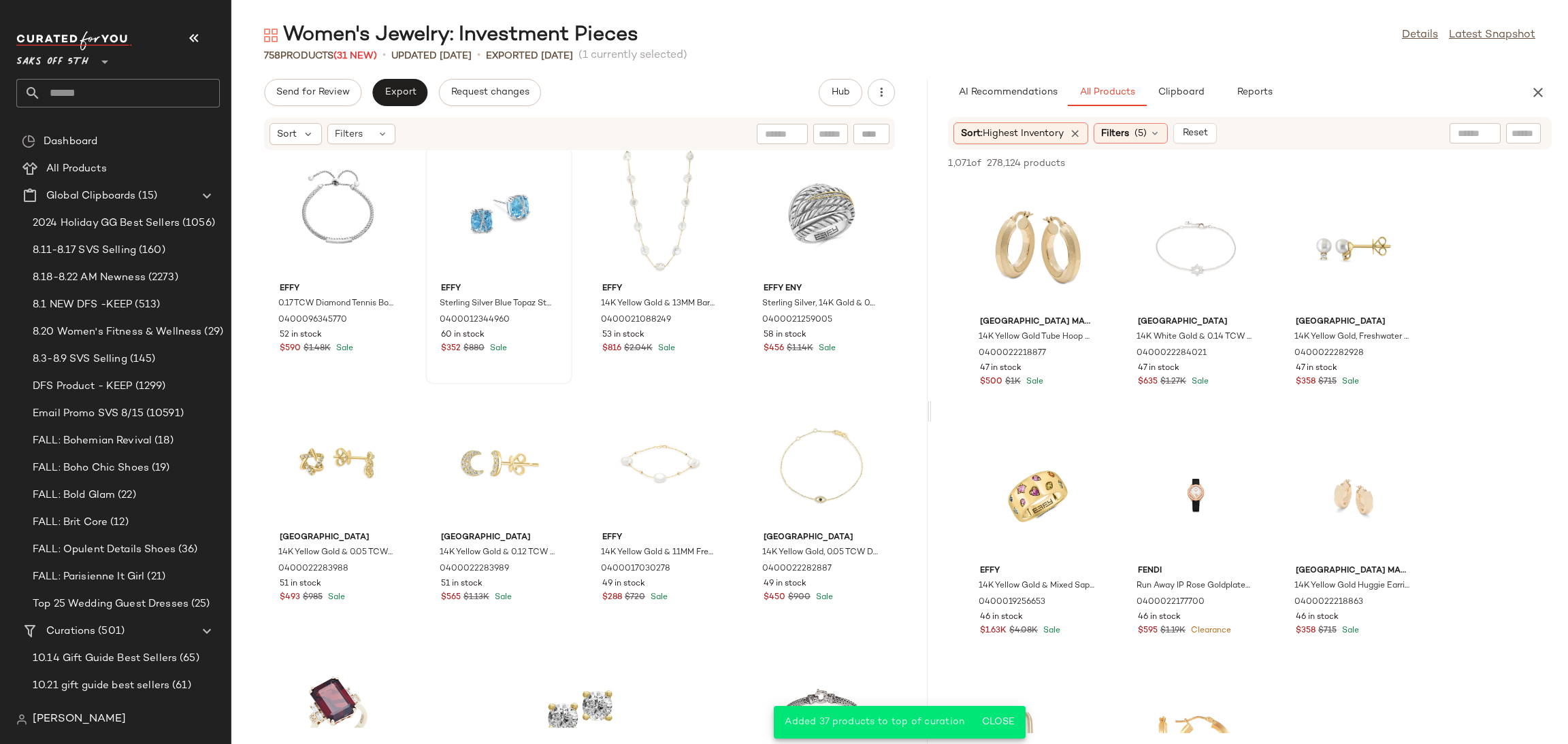
scroll to position [0, 0]
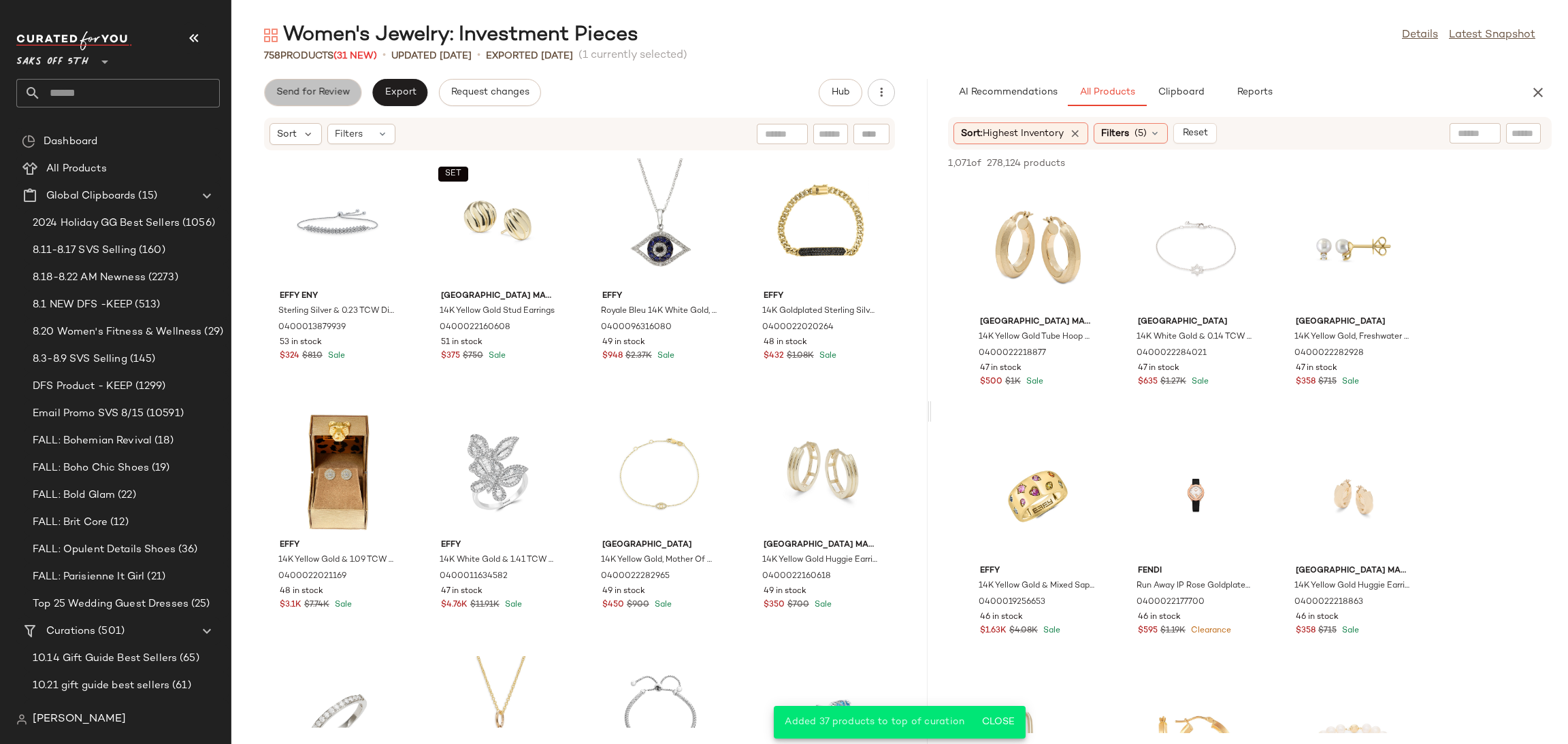
click at [295, 94] on span "Send for Review" at bounding box center [312, 92] width 74 height 11
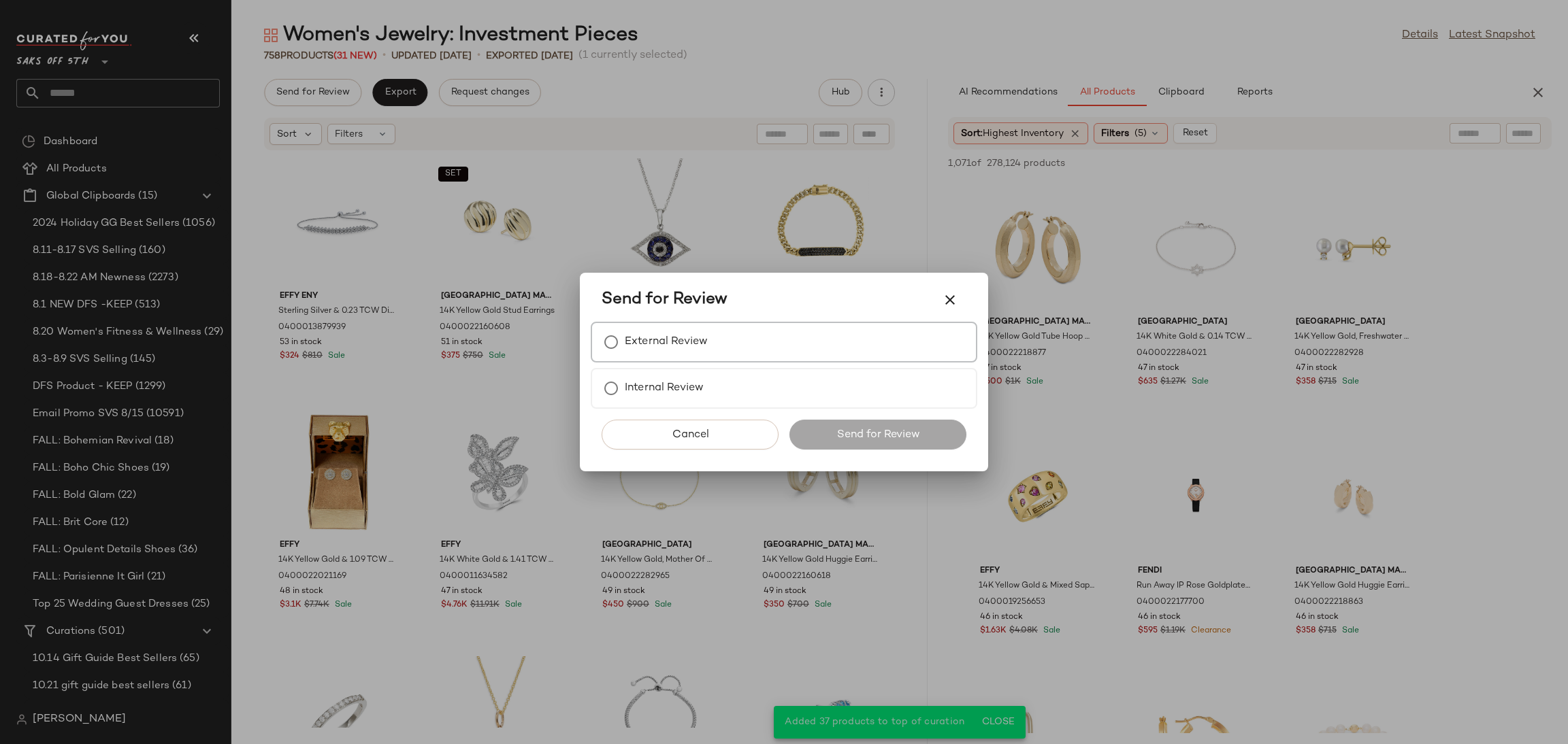
click at [630, 334] on label "External Review" at bounding box center [666, 342] width 83 height 27
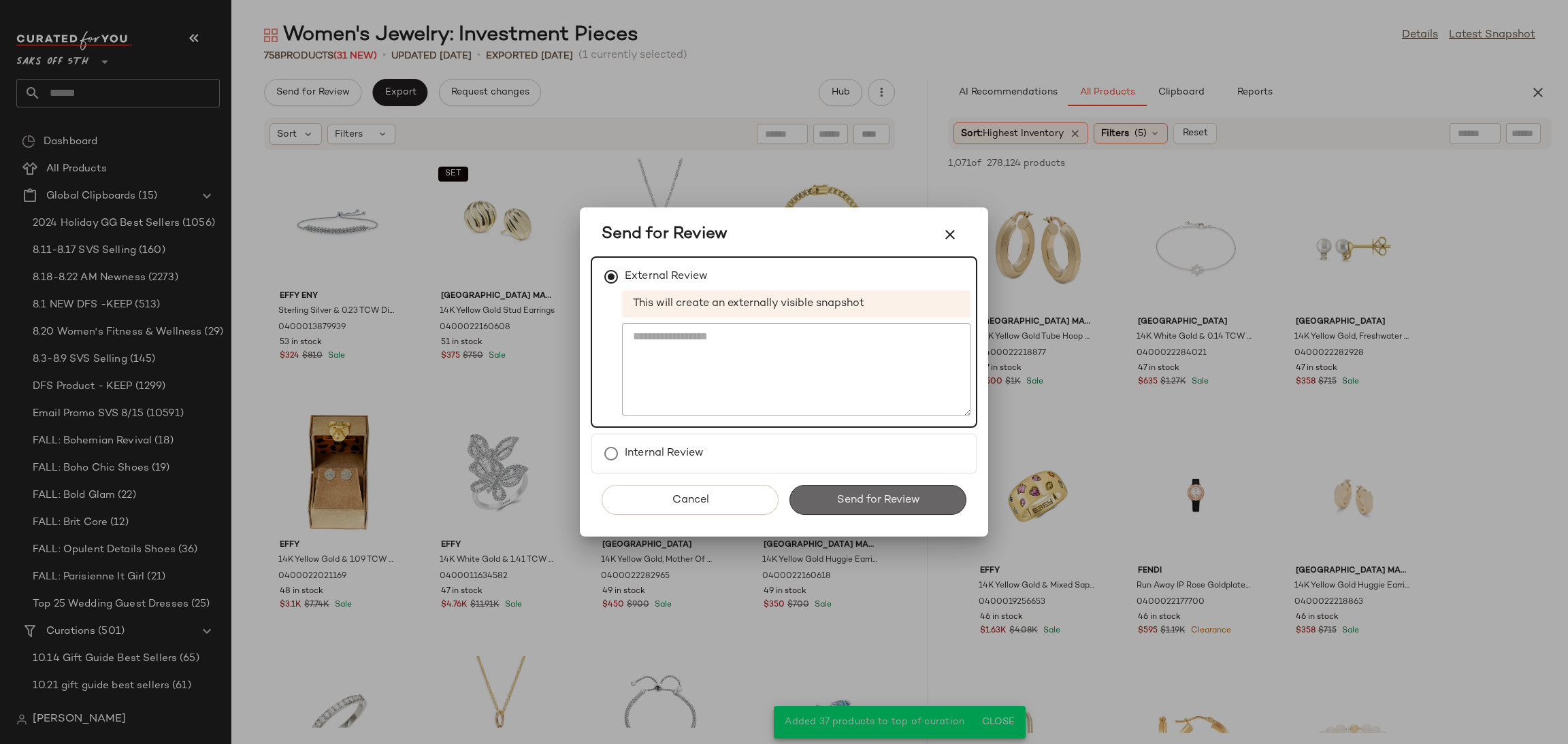
click at [885, 508] on button "Send for Review" at bounding box center [878, 500] width 177 height 30
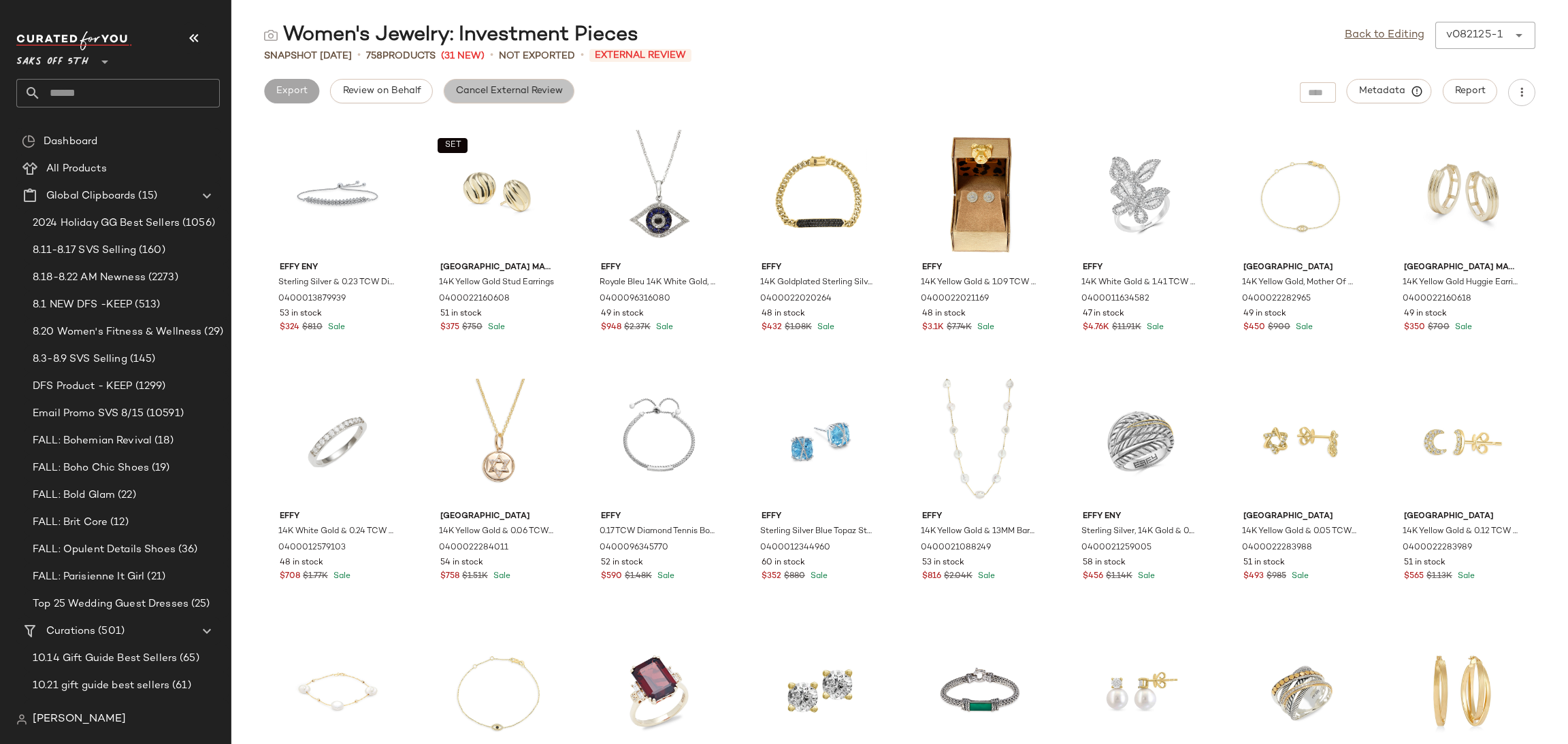
click at [490, 95] on span "Cancel External Review" at bounding box center [509, 91] width 108 height 11
click at [1346, 40] on link "Back to Editing" at bounding box center [1384, 35] width 79 height 16
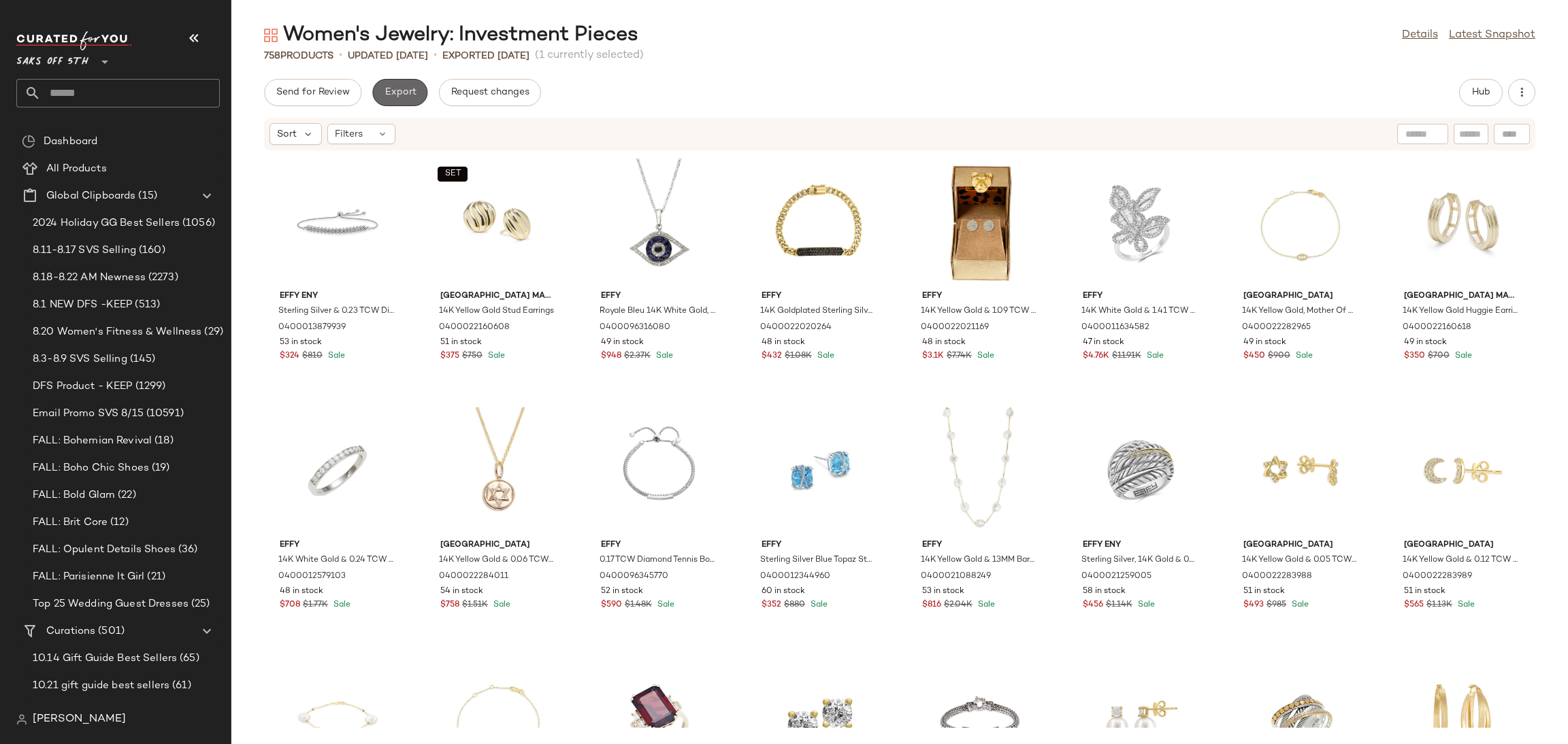
click at [394, 96] on span "Export" at bounding box center [400, 92] width 32 height 11
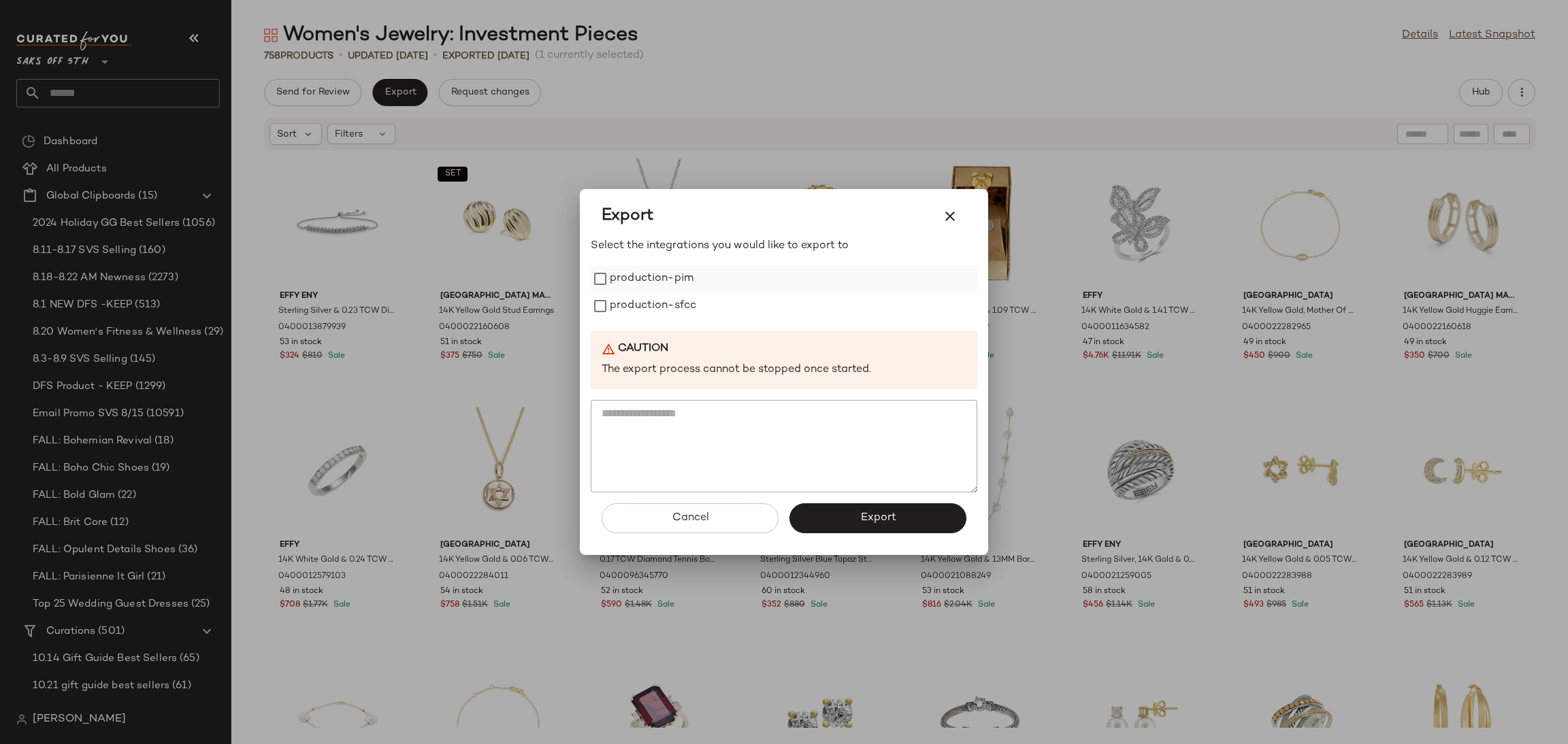
click at [624, 271] on label "production-pim" at bounding box center [651, 278] width 84 height 27
click at [646, 307] on label "production-sfcc" at bounding box center [653, 306] width 87 height 27
click at [850, 511] on button "Export" at bounding box center [878, 518] width 177 height 30
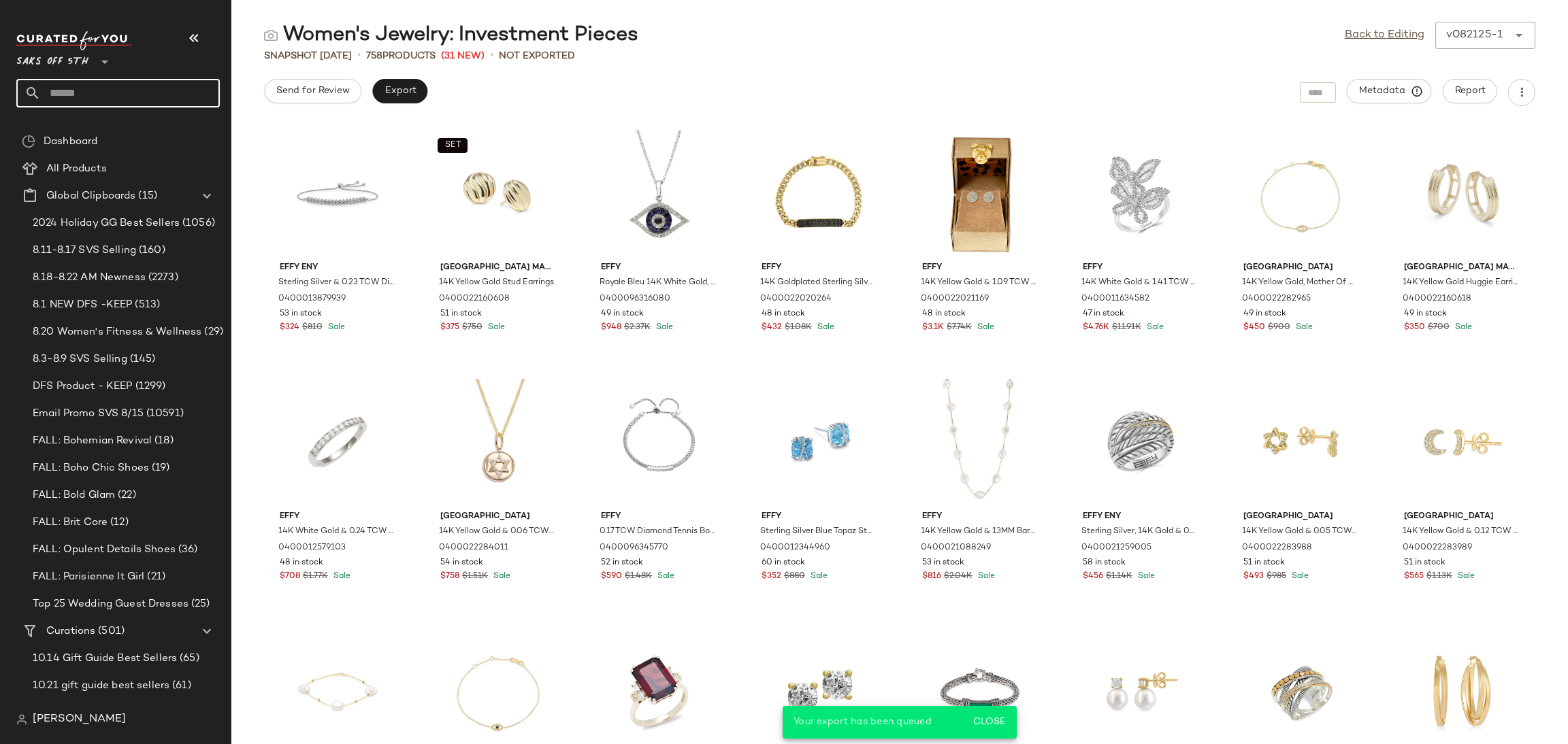
click at [145, 92] on input "text" at bounding box center [130, 93] width 179 height 29
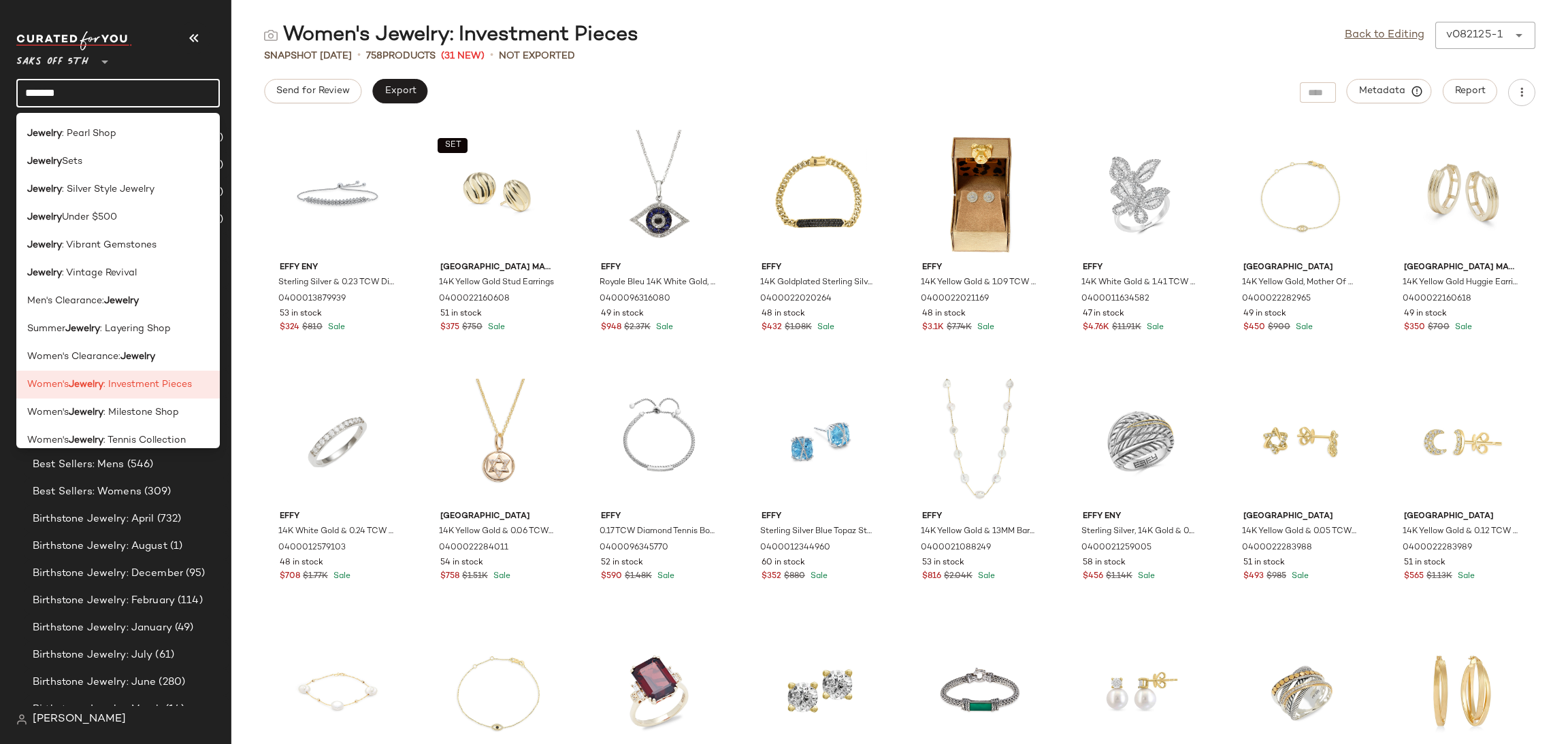
scroll to position [707, 0]
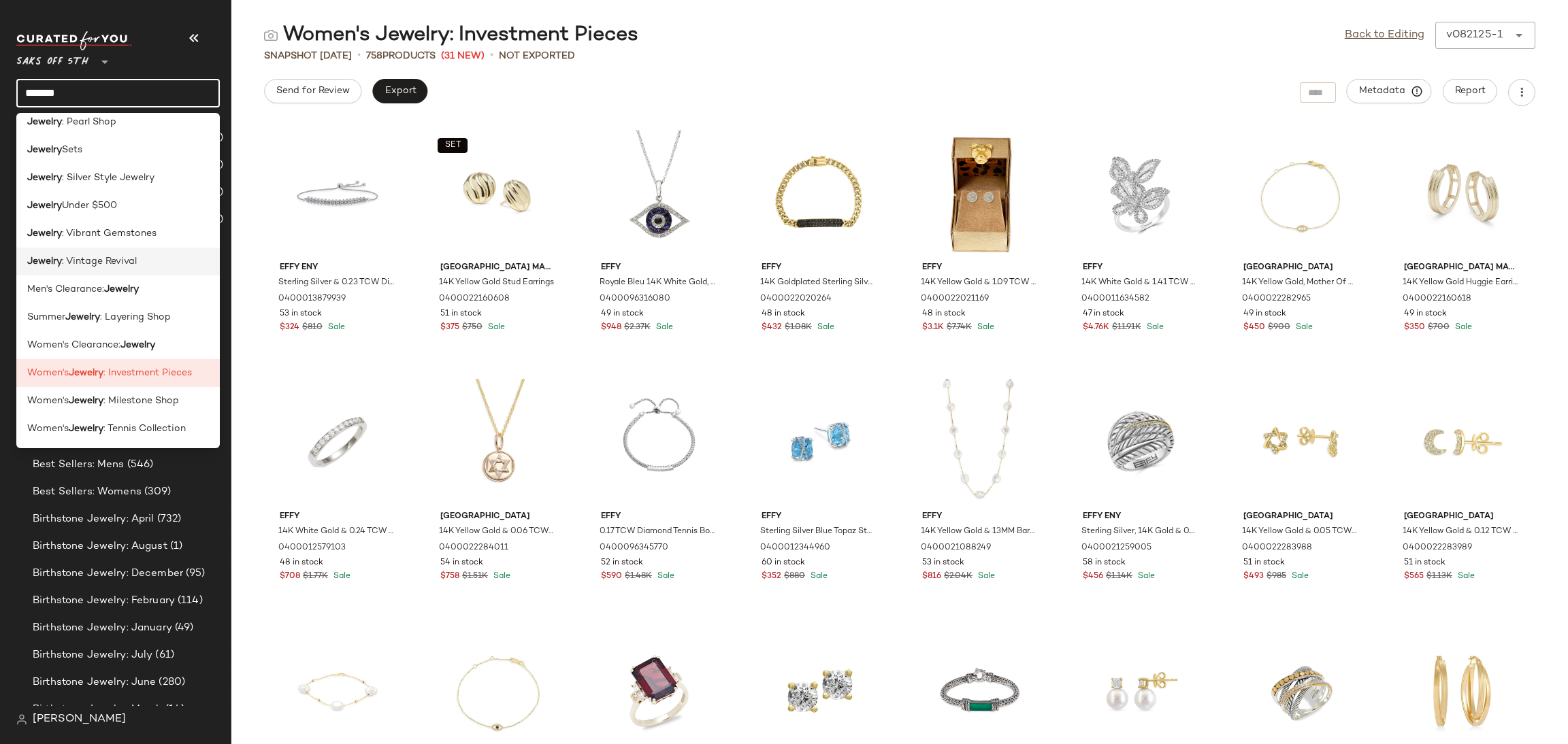
type input "*******"
click at [123, 255] on span ": Vintage Revival" at bounding box center [99, 262] width 75 height 14
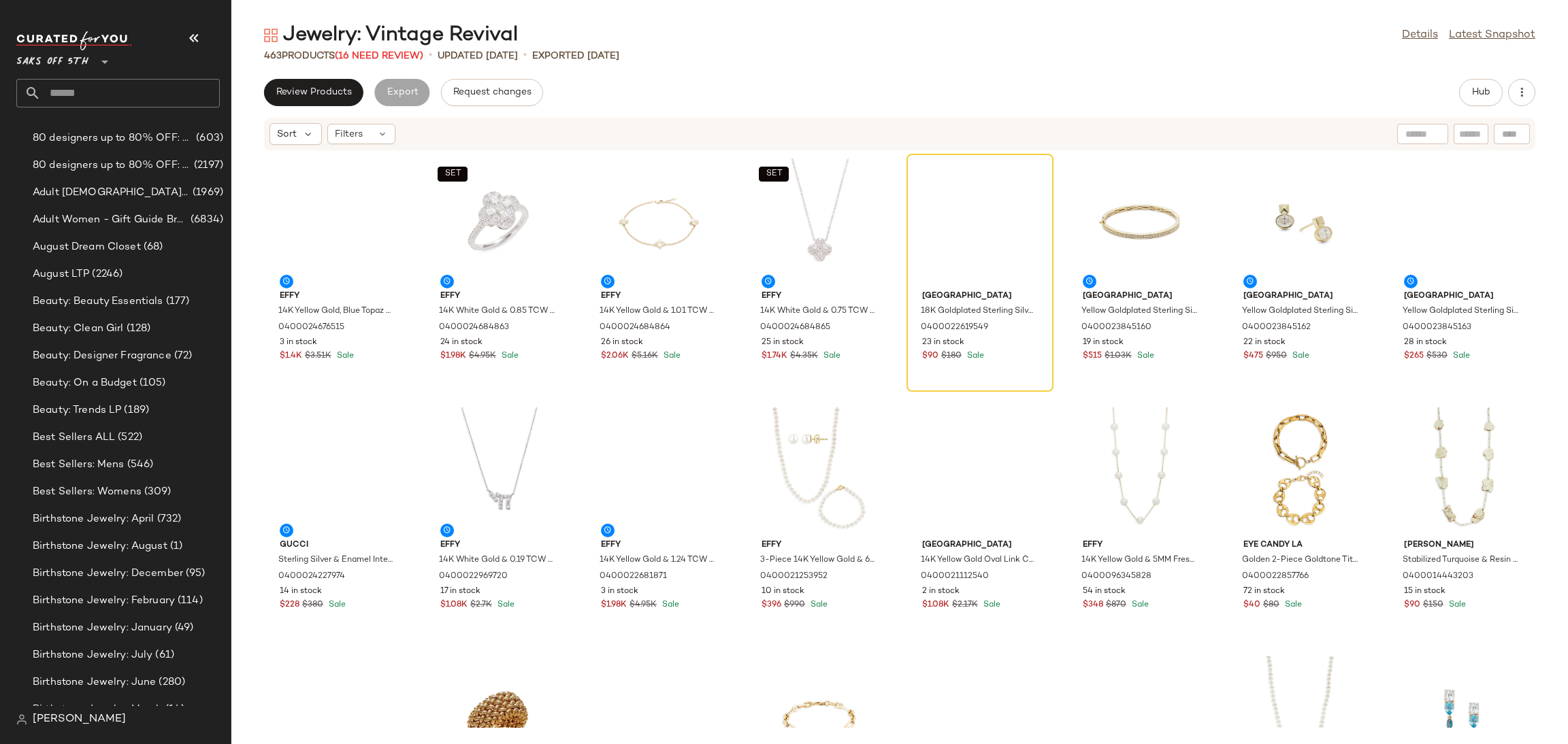
click at [399, 61] on div "463 Products (16 Need Review)" at bounding box center [343, 56] width 159 height 14
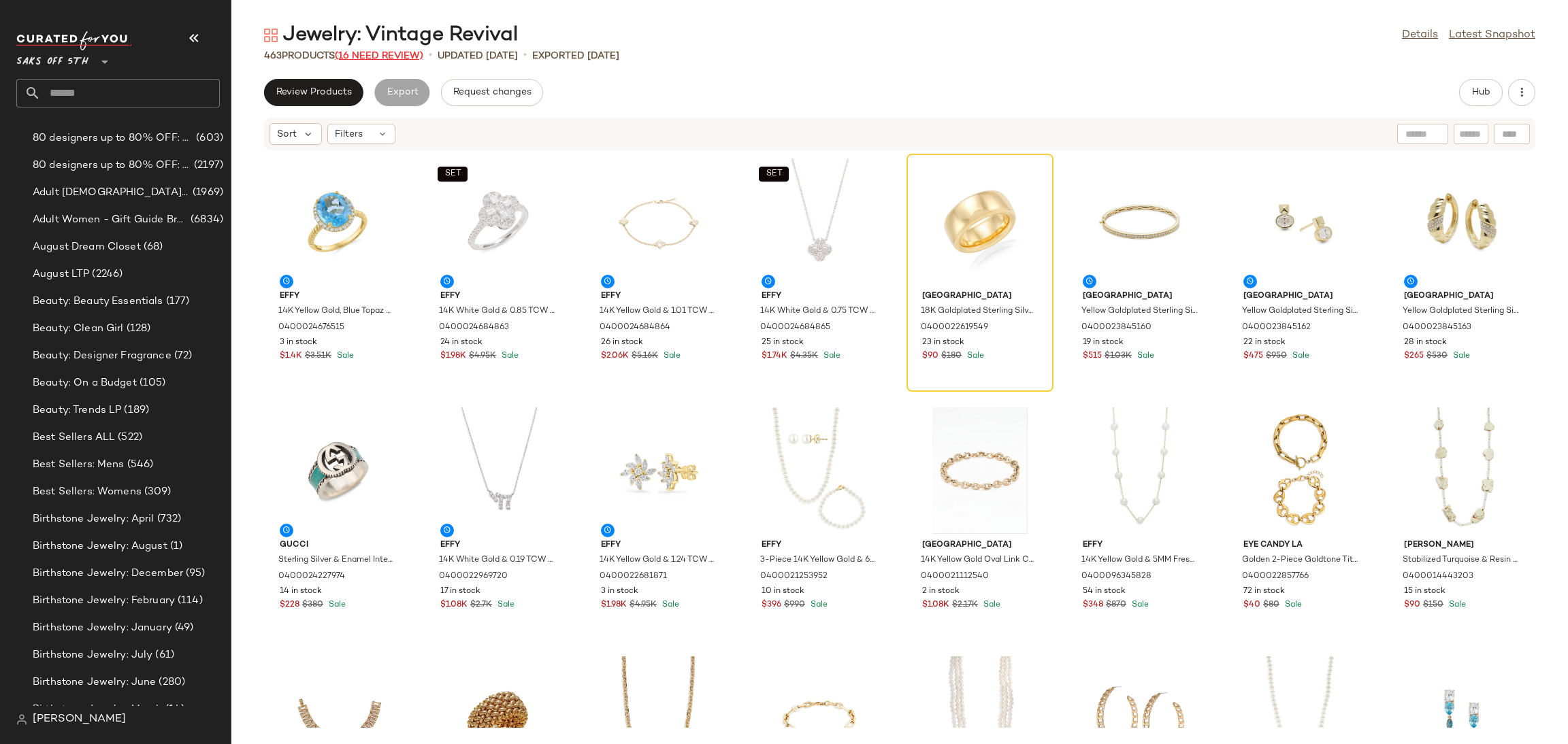
click at [399, 51] on span "(16 Need Review)" at bounding box center [379, 56] width 89 height 11
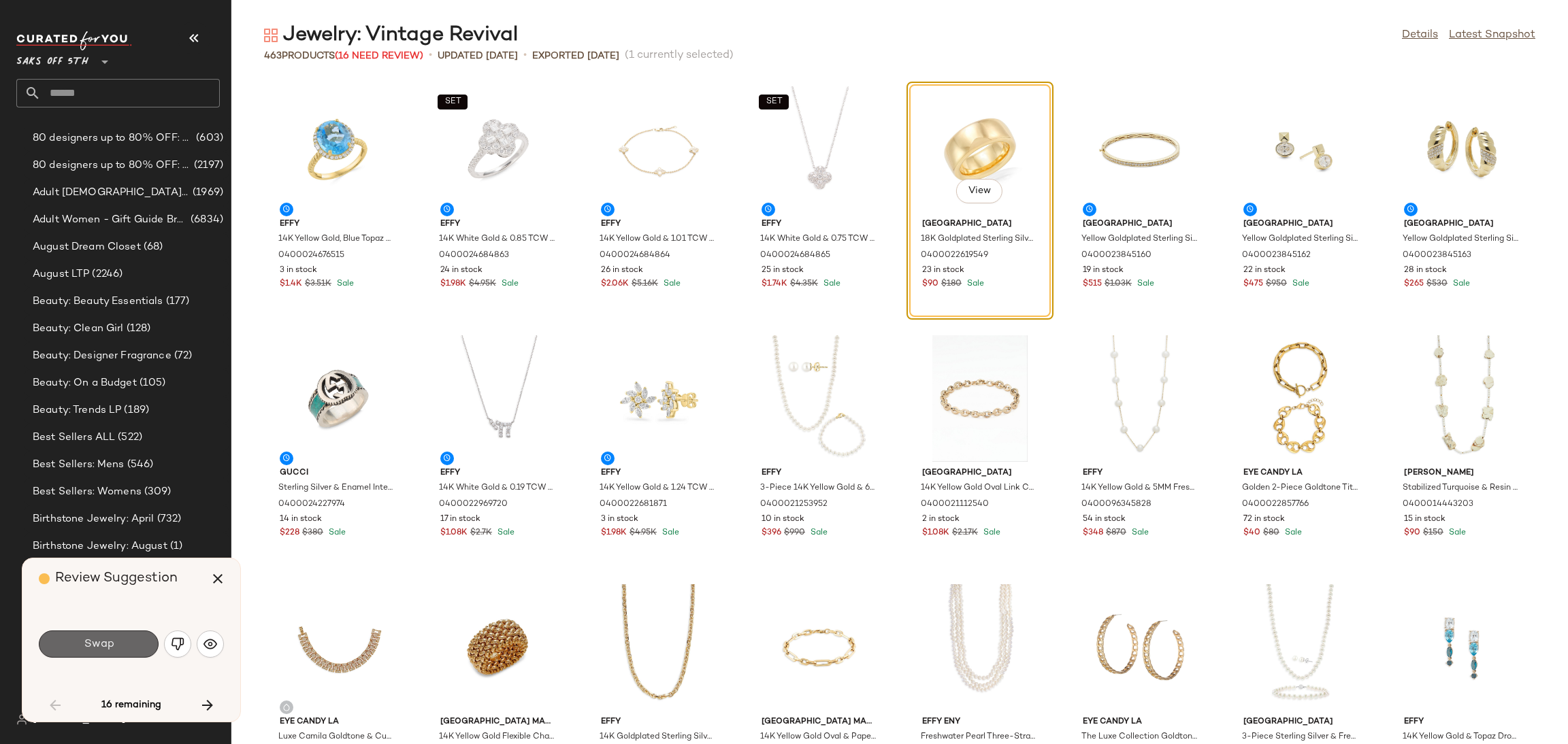
click at [129, 640] on button "Swap" at bounding box center [98, 644] width 120 height 27
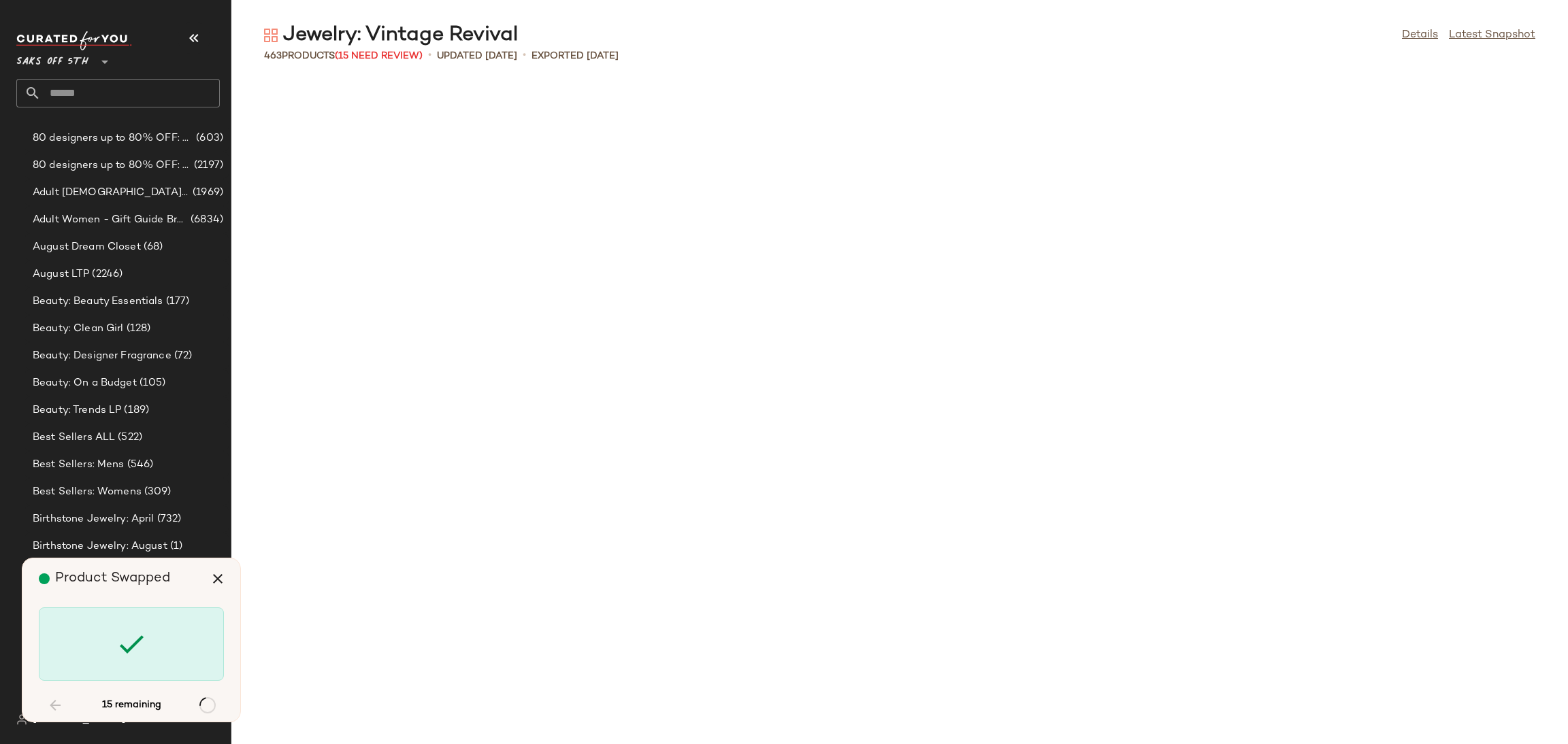
scroll to position [1494, 0]
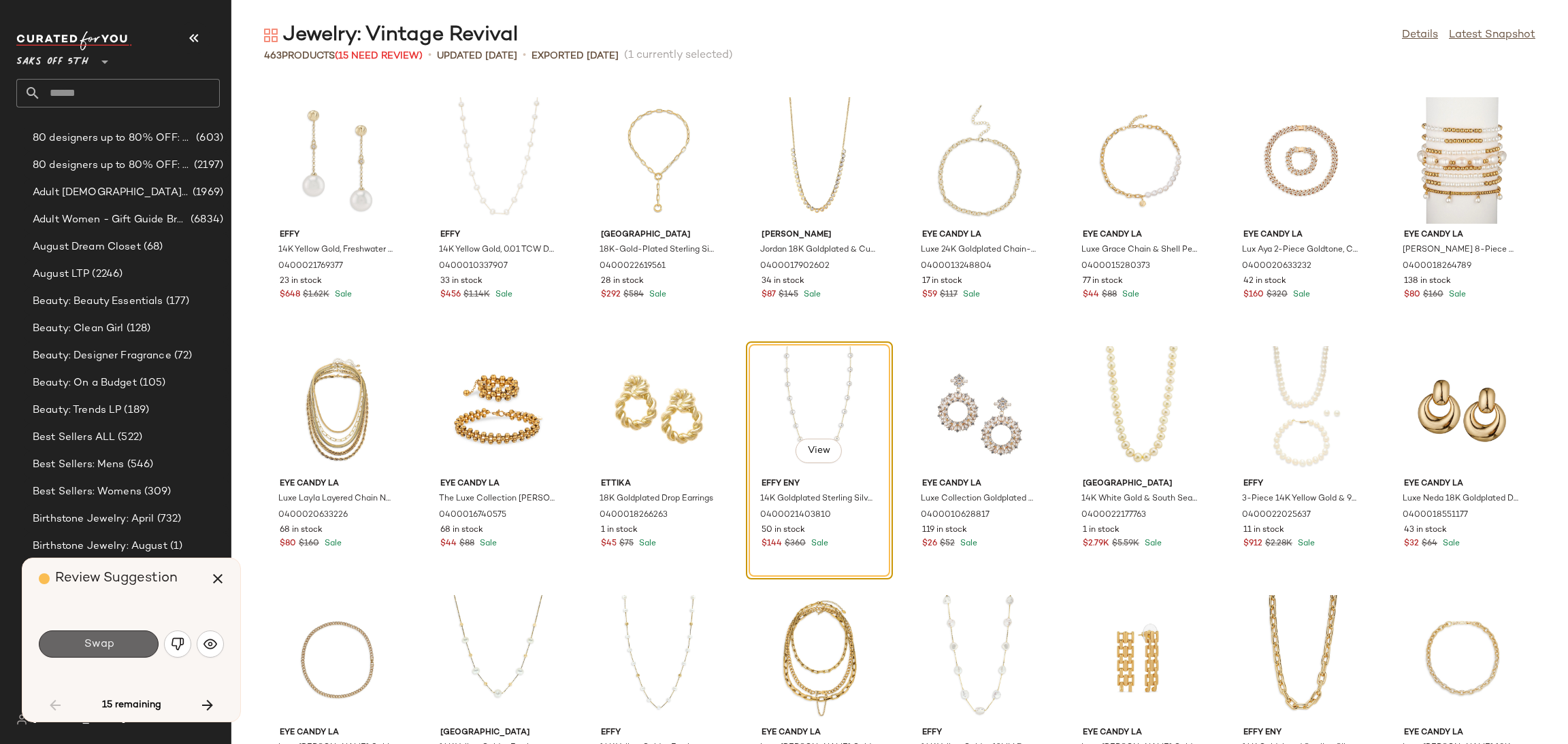
click at [117, 644] on button "Swap" at bounding box center [98, 644] width 120 height 27
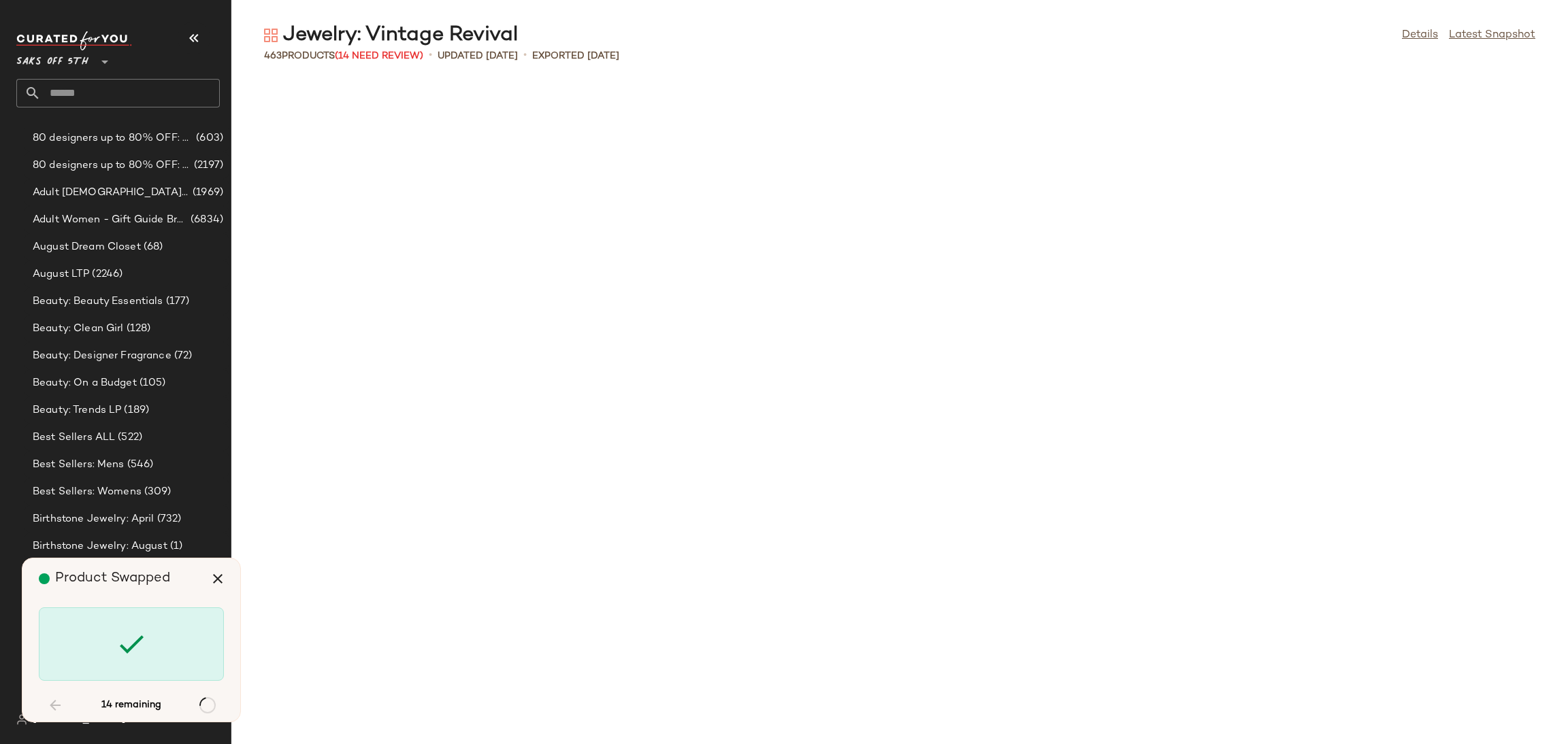
scroll to position [5228, 0]
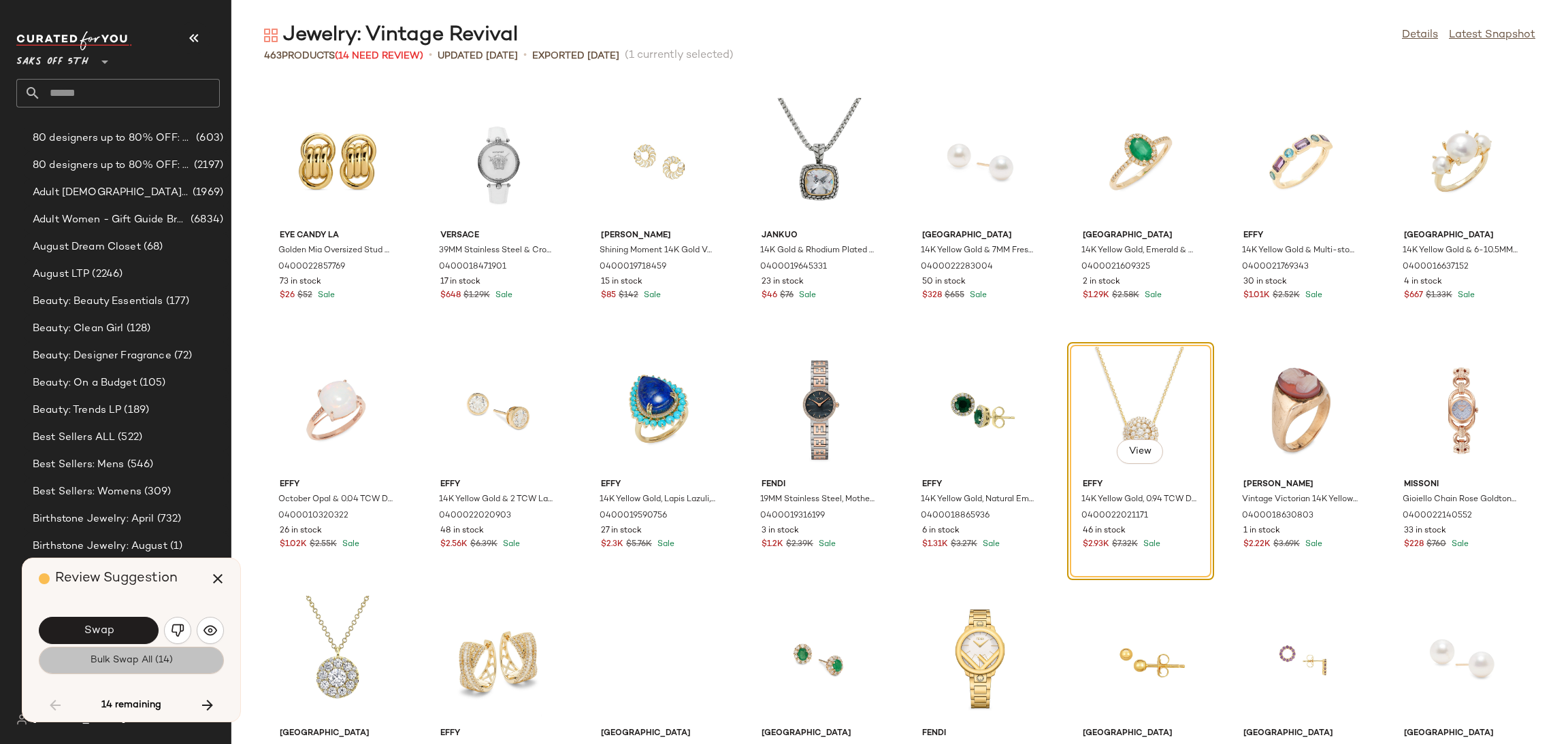
click at [122, 663] on span "Bulk Swap All (14)" at bounding box center [132, 660] width 83 height 11
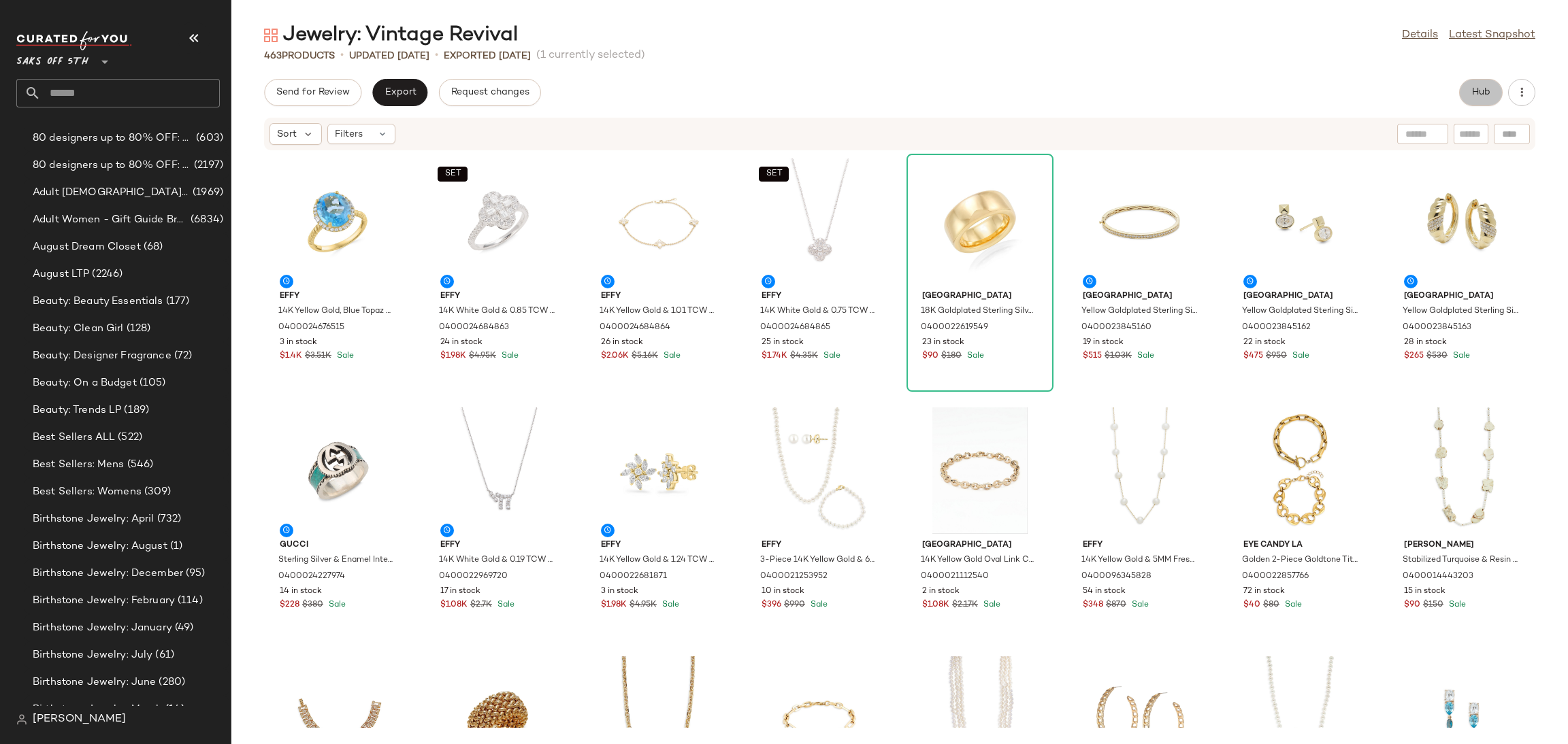
click at [1480, 94] on span "Hub" at bounding box center [1481, 92] width 19 height 11
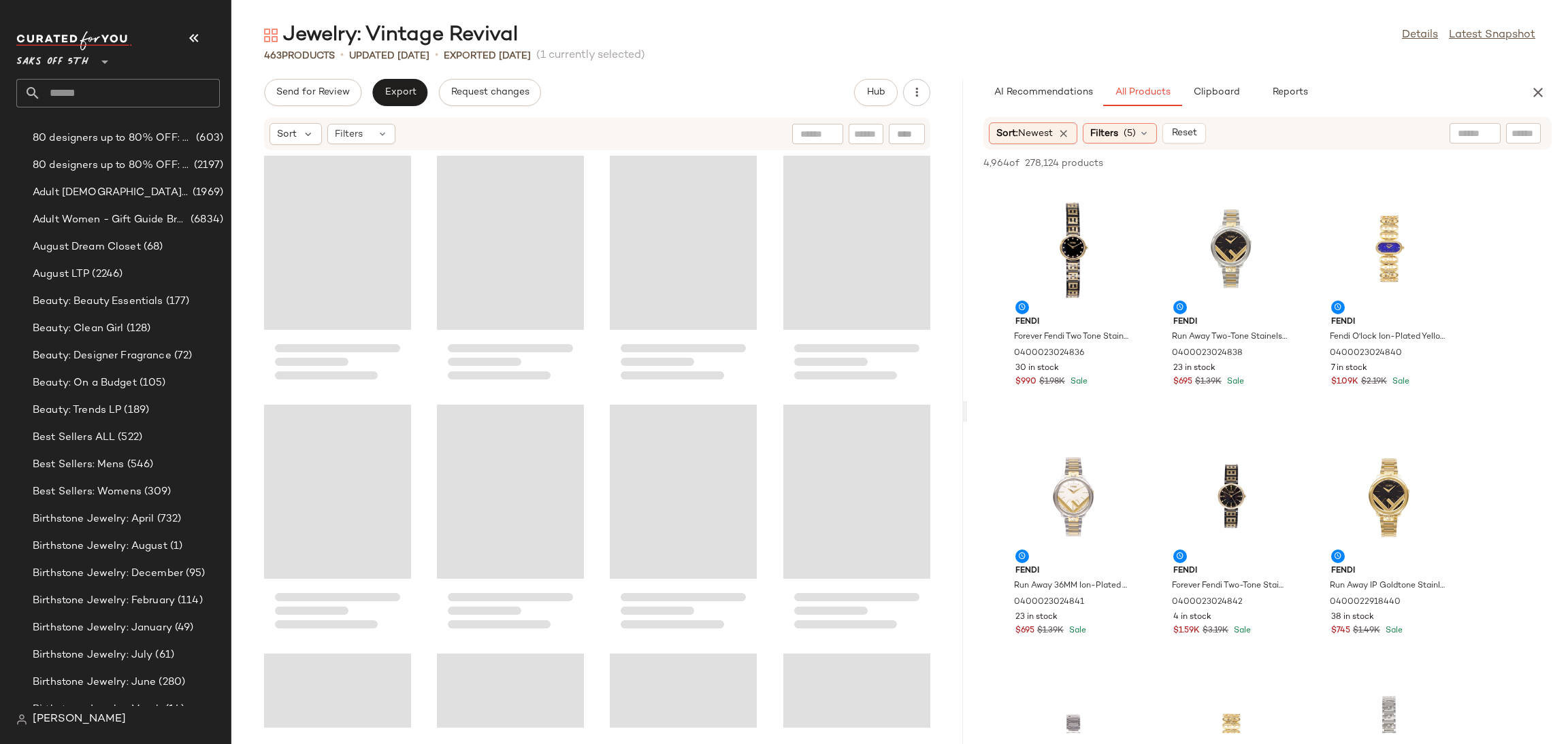
drag, startPoint x: 901, startPoint y: 411, endPoint x: 969, endPoint y: 410, distance: 68.0
click at [969, 410] on div "Jewelry: Vintage Revival Details Latest Snapshot 463 Products • updated [DATE] …" at bounding box center [900, 383] width 1337 height 723
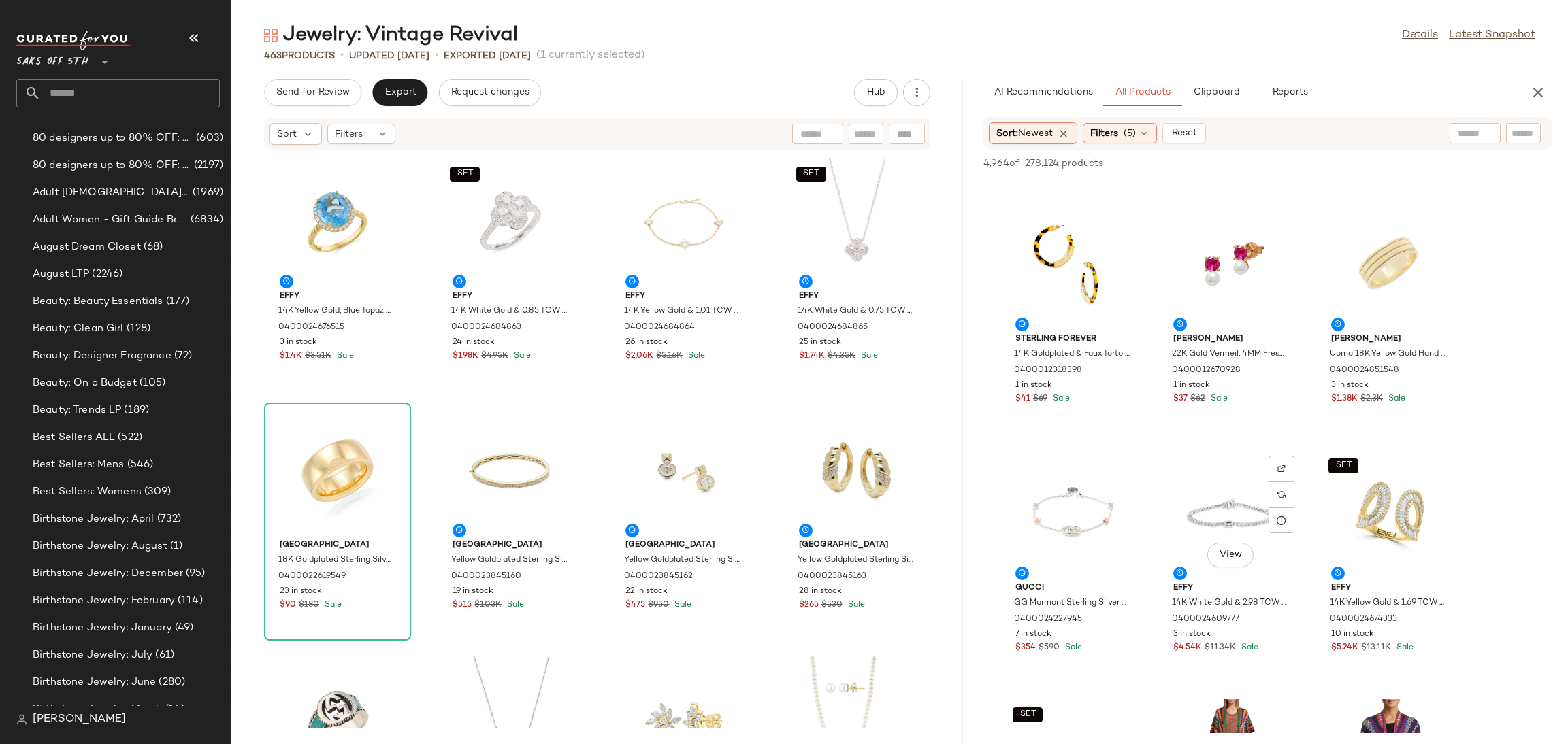
scroll to position [983, 0]
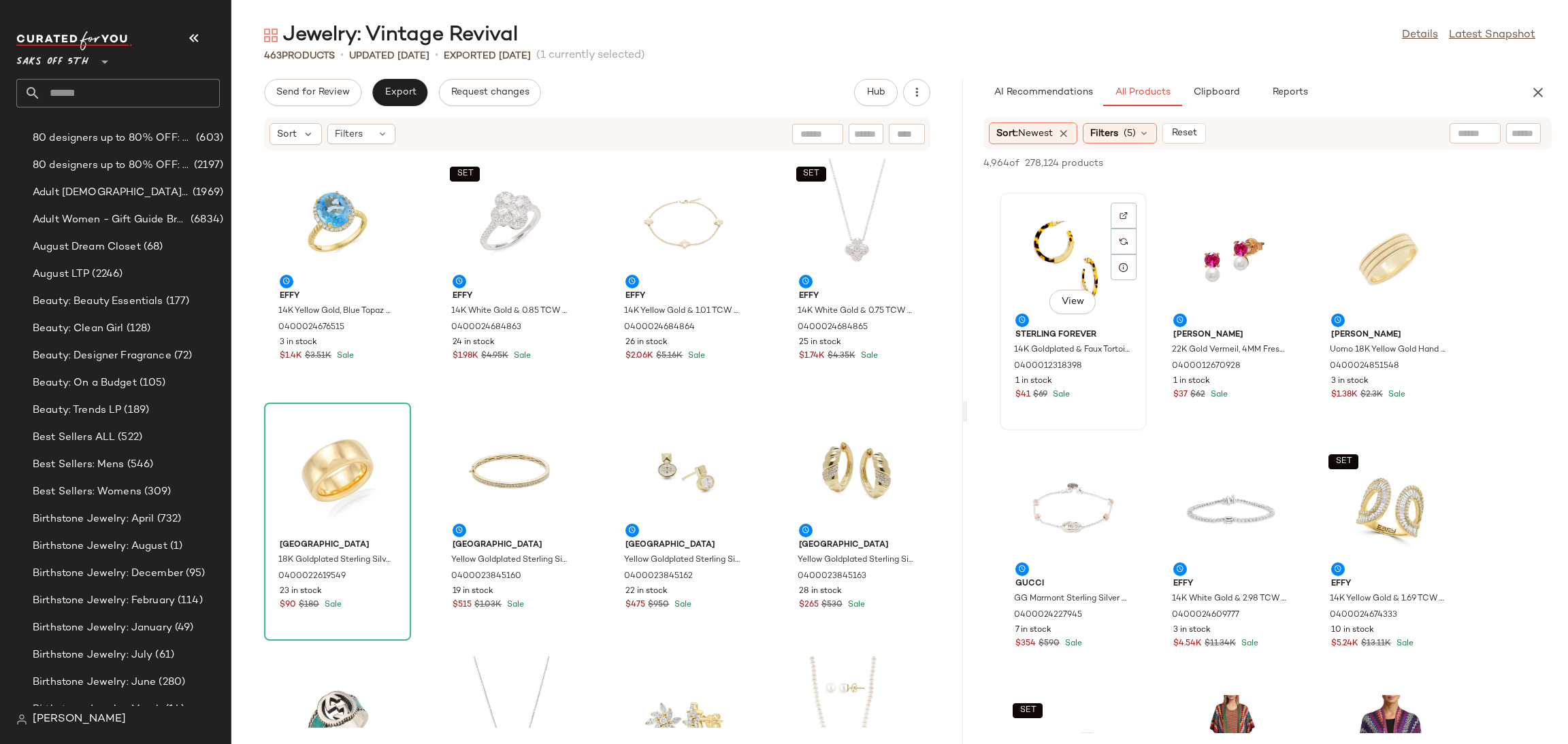
click at [1080, 259] on div "View" at bounding box center [1073, 261] width 137 height 127
click at [1374, 471] on div "SET View" at bounding box center [1389, 510] width 137 height 127
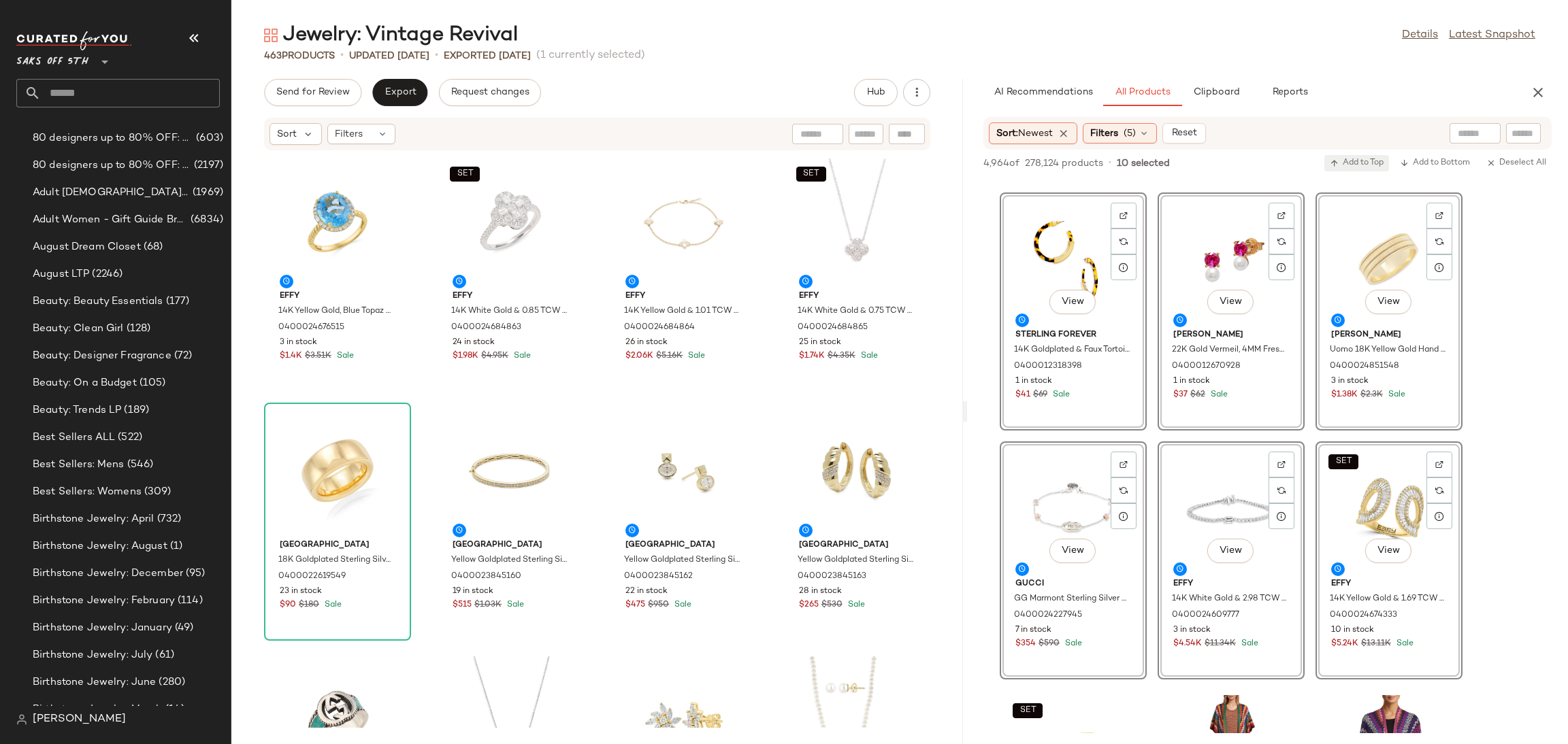
click at [1337, 160] on span "Add to Top" at bounding box center [1357, 163] width 53 height 10
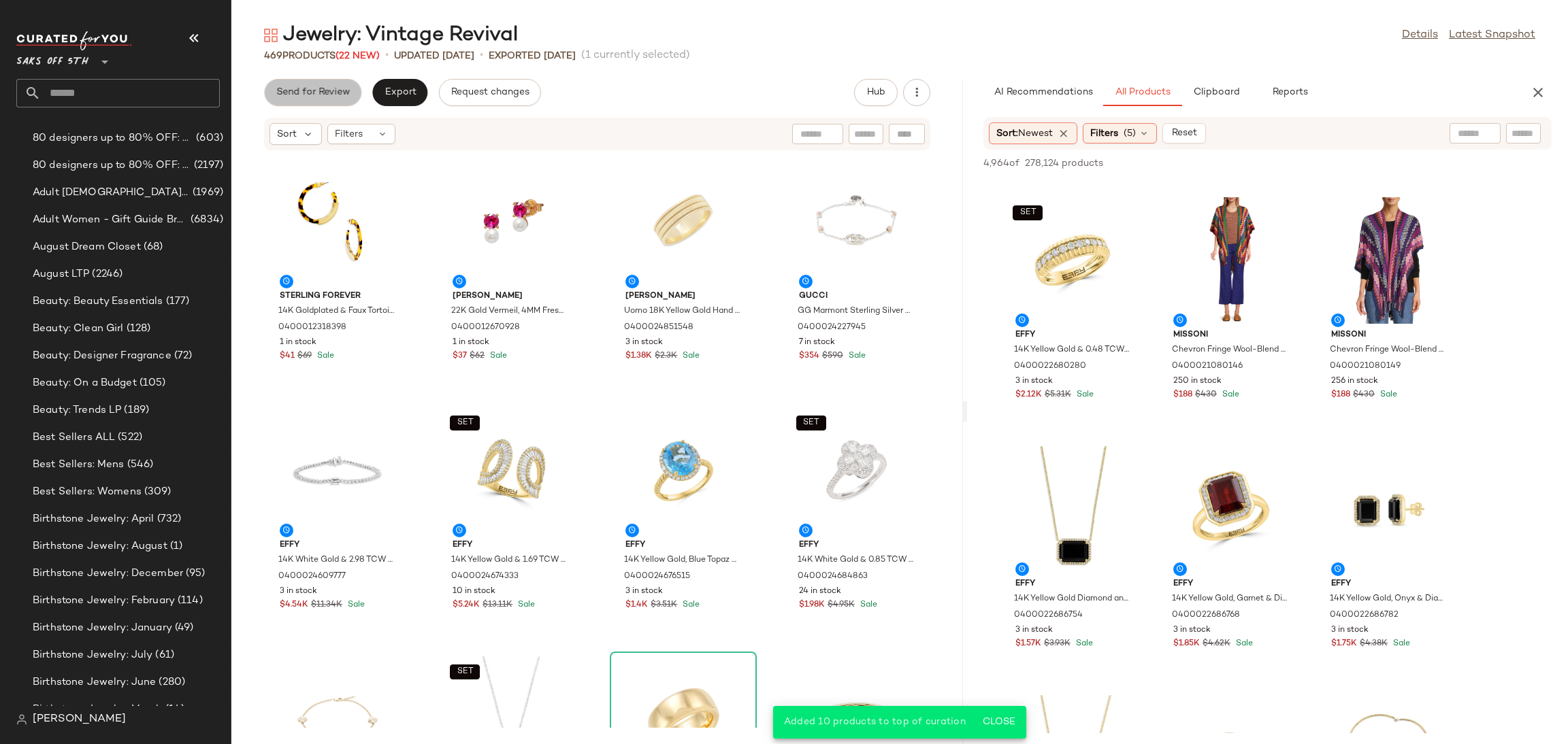
click at [322, 100] on button "Send for Review" at bounding box center [312, 92] width 97 height 27
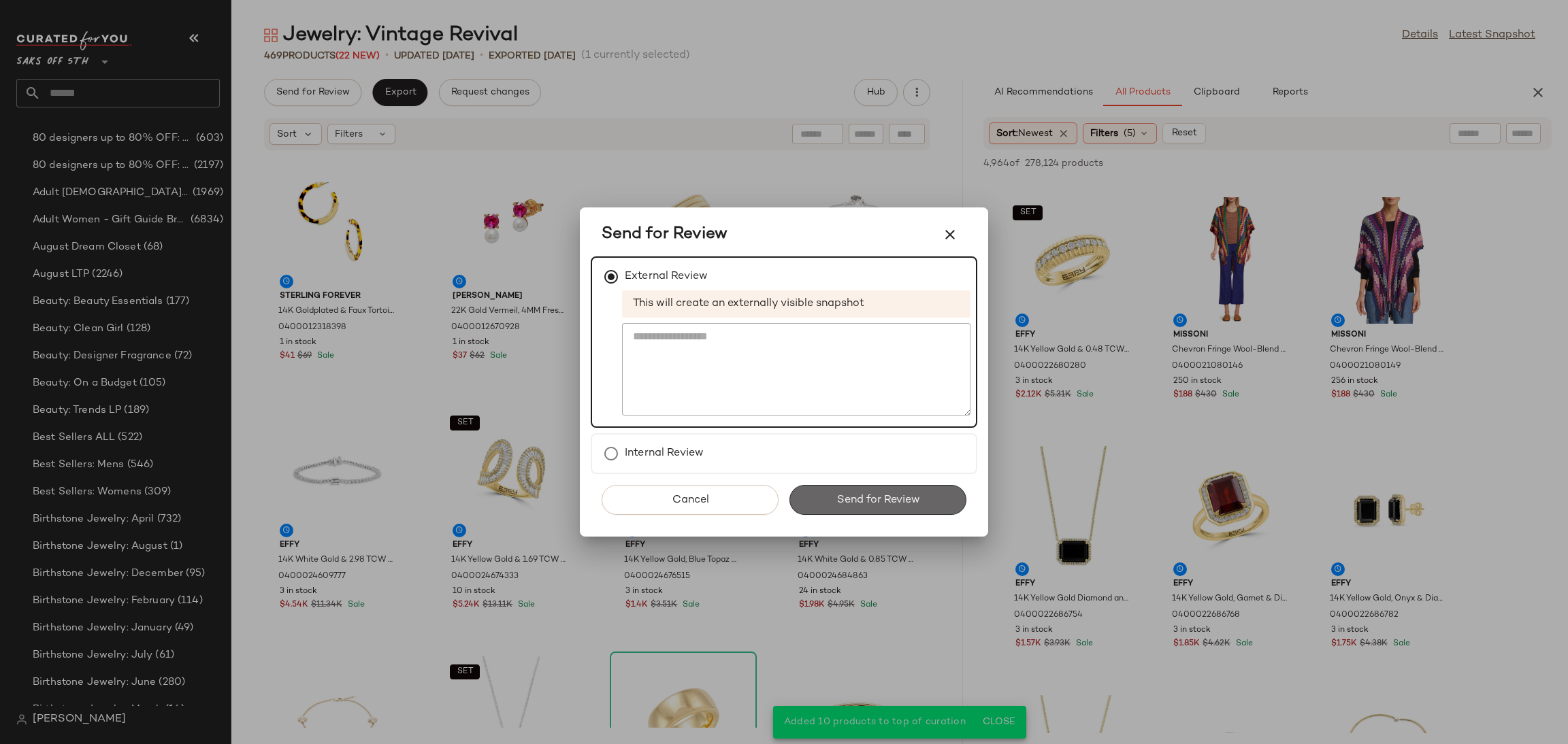
click at [836, 500] on span "Send for Review" at bounding box center [877, 500] width 84 height 13
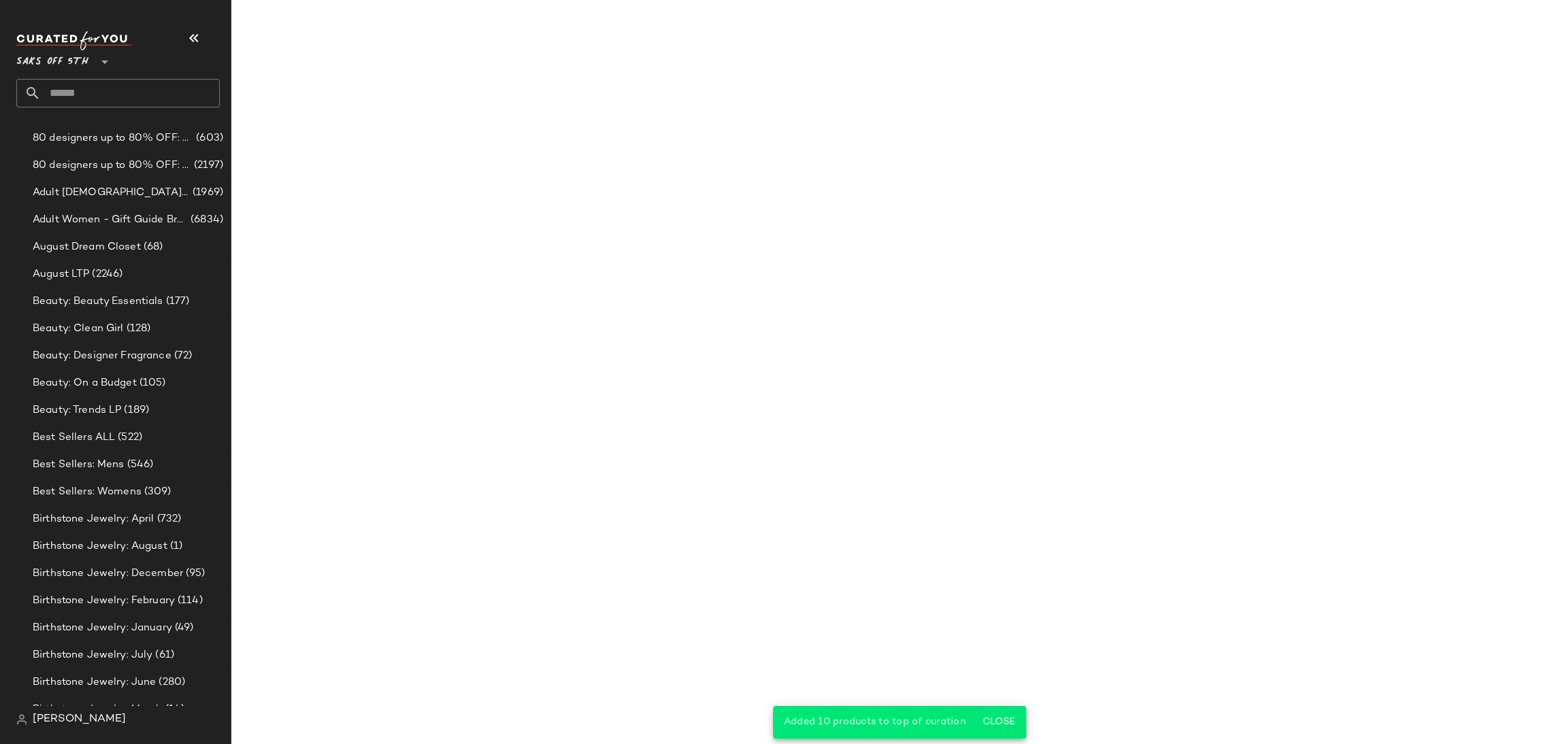
scroll to position [1232, 0]
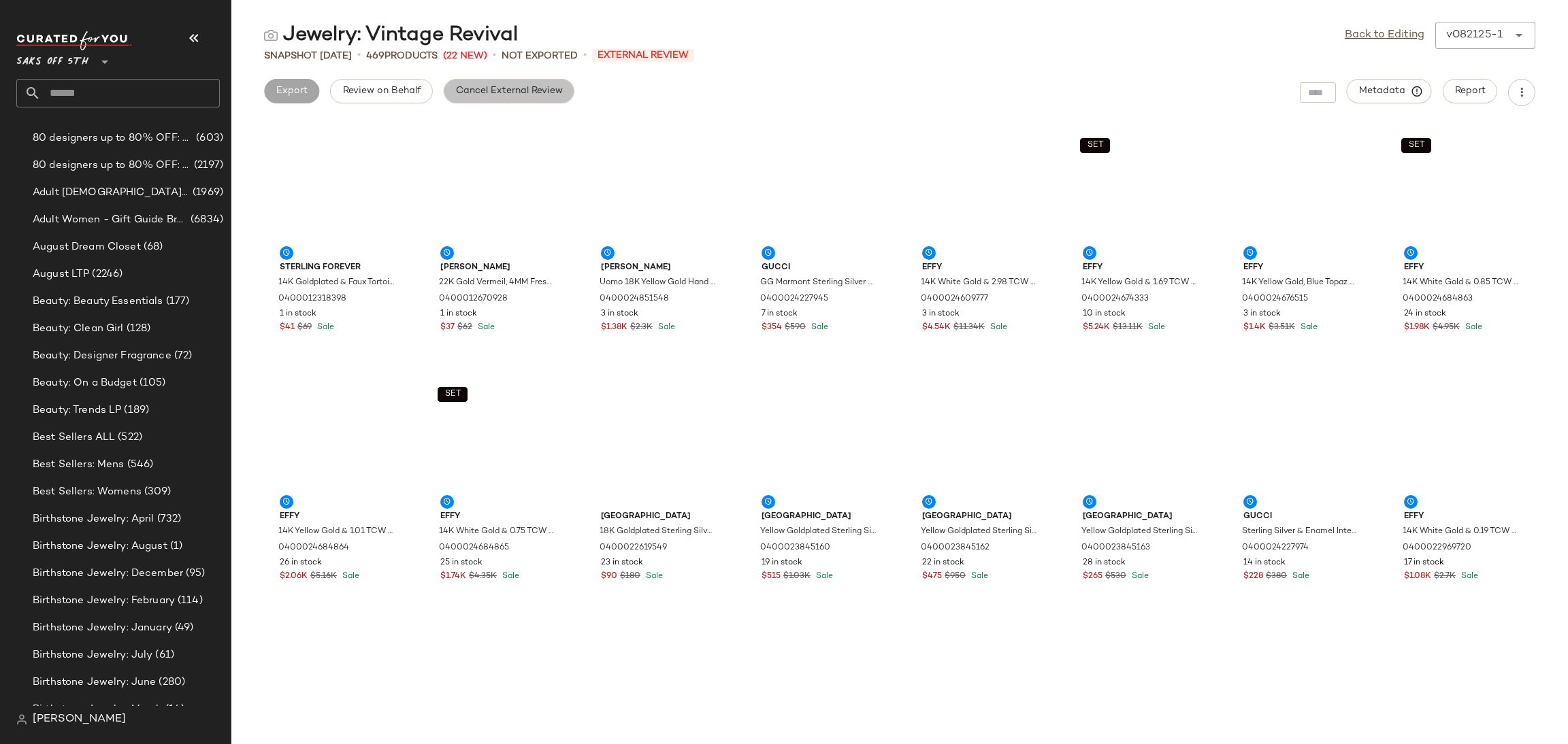
click at [471, 95] on span "Cancel External Review" at bounding box center [509, 91] width 108 height 11
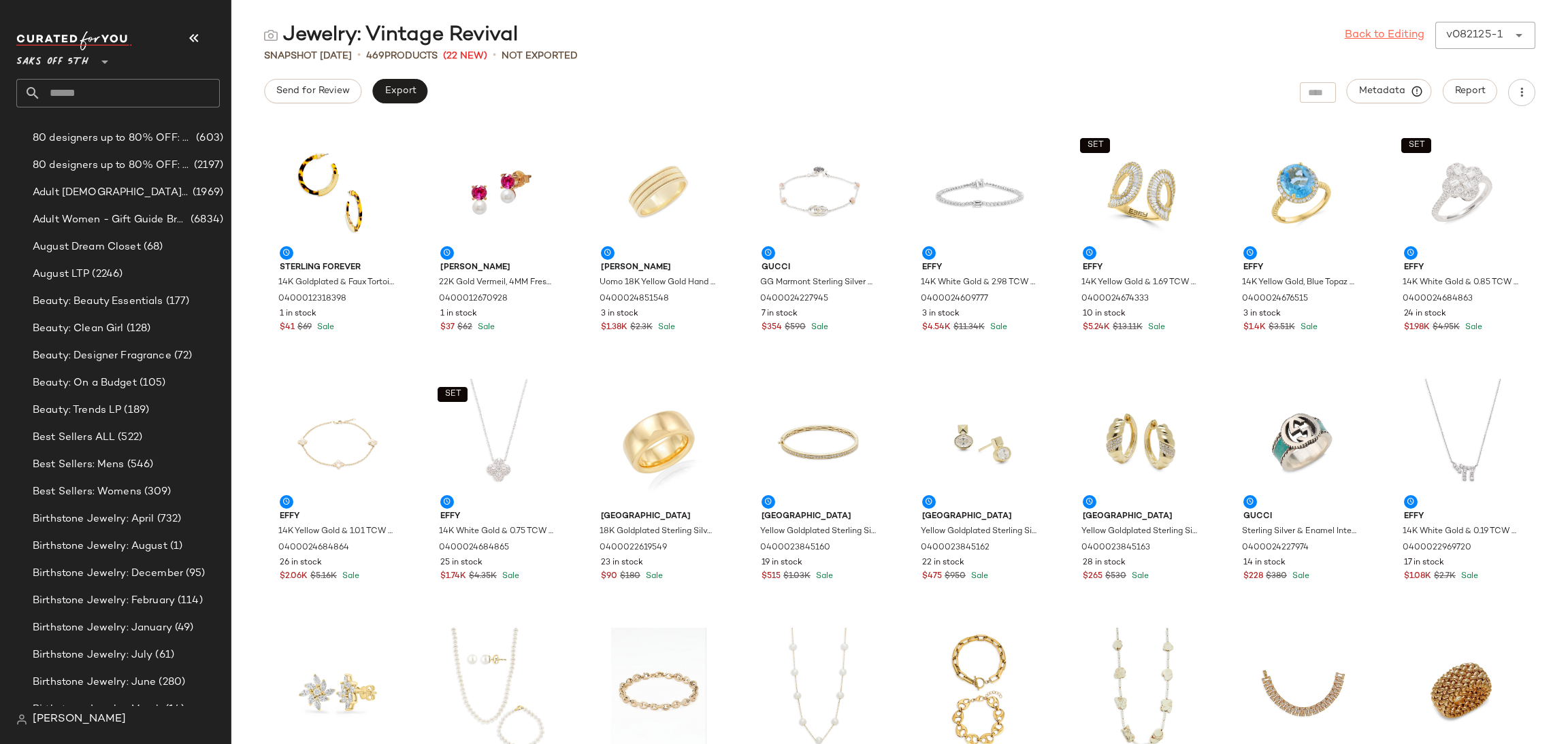
click at [1385, 32] on link "Back to Editing" at bounding box center [1384, 35] width 79 height 16
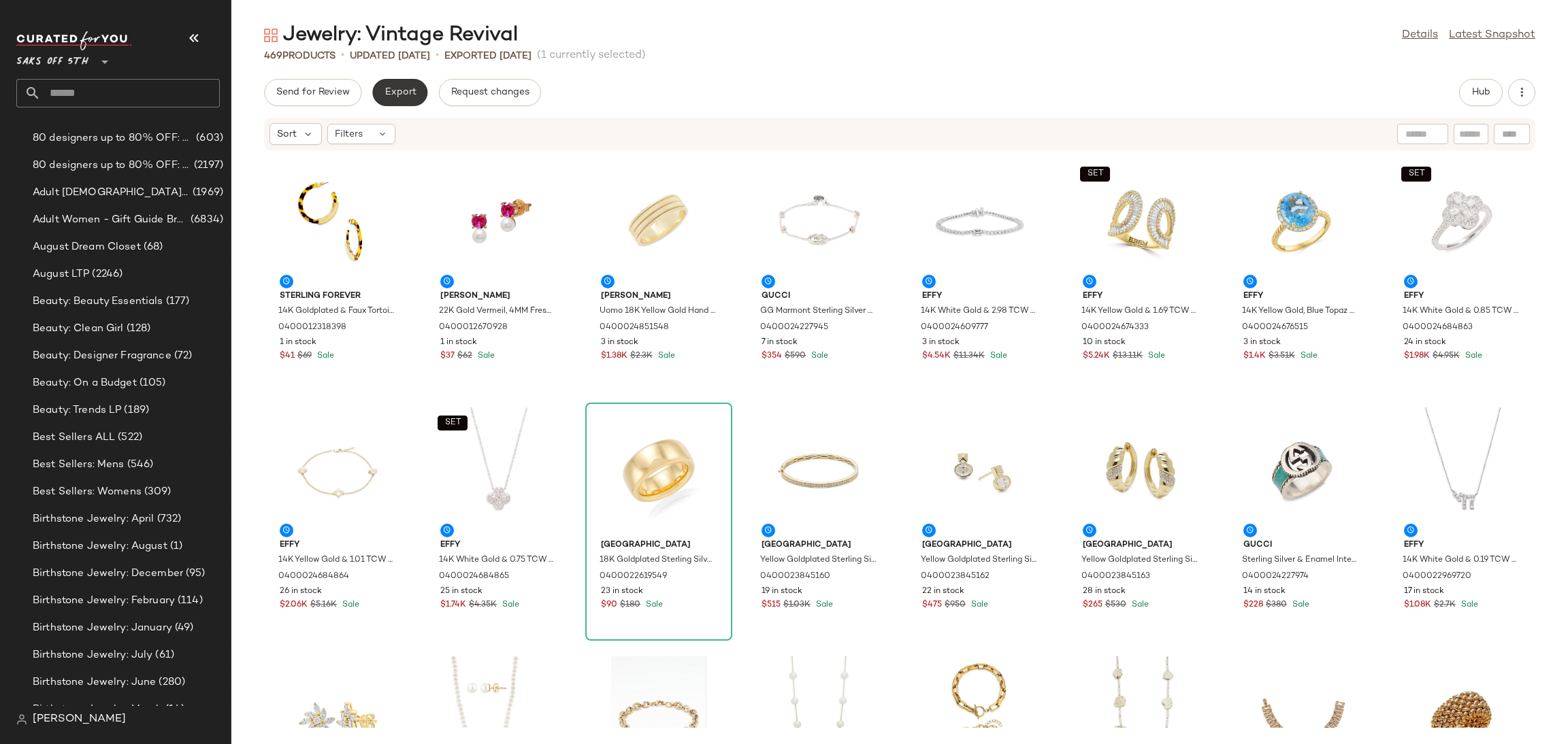
click at [412, 89] on span "Export" at bounding box center [400, 92] width 32 height 11
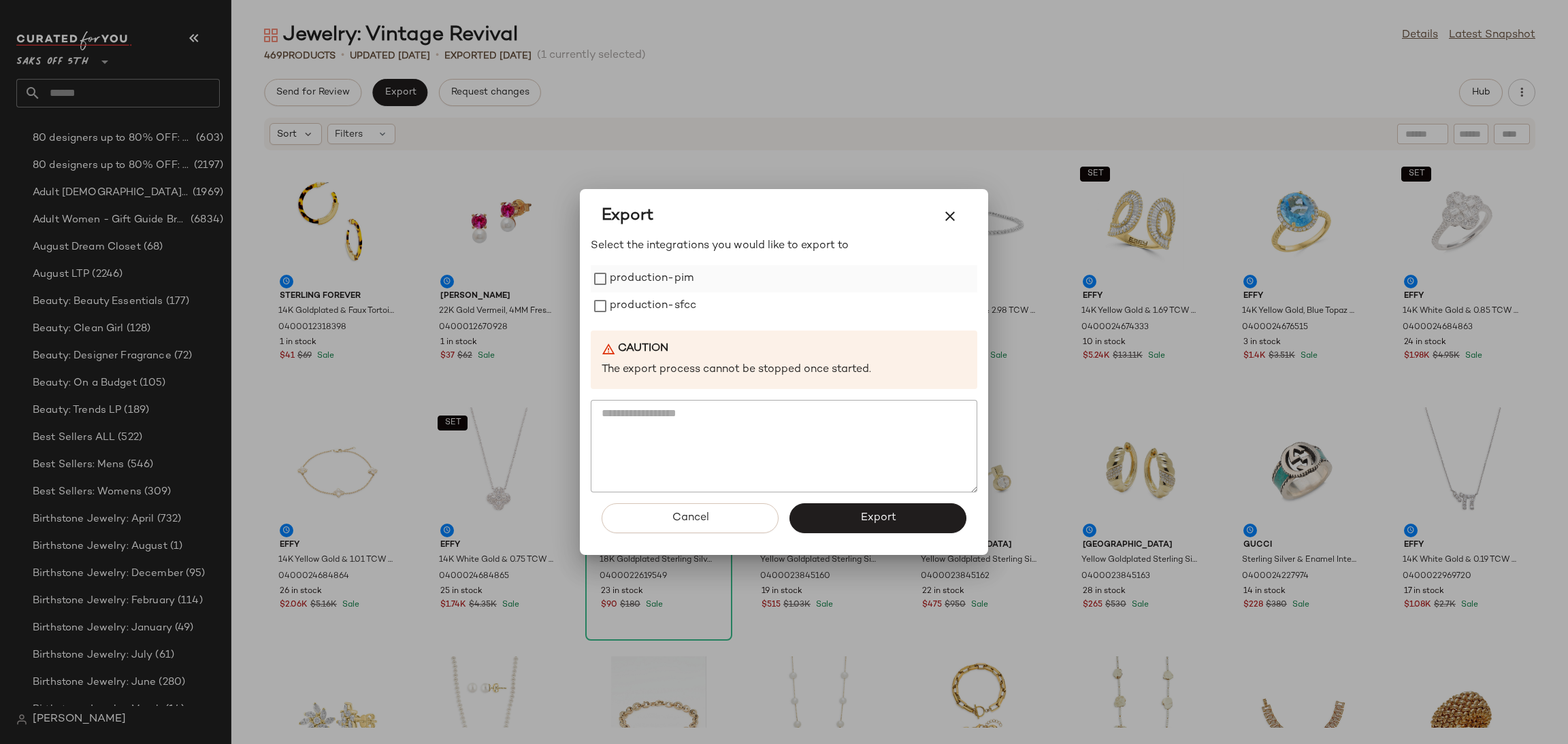
click at [658, 283] on label "production-pim" at bounding box center [651, 278] width 84 height 27
click at [666, 309] on label "production-sfcc" at bounding box center [653, 306] width 87 height 27
click at [834, 513] on button "Export" at bounding box center [878, 518] width 177 height 30
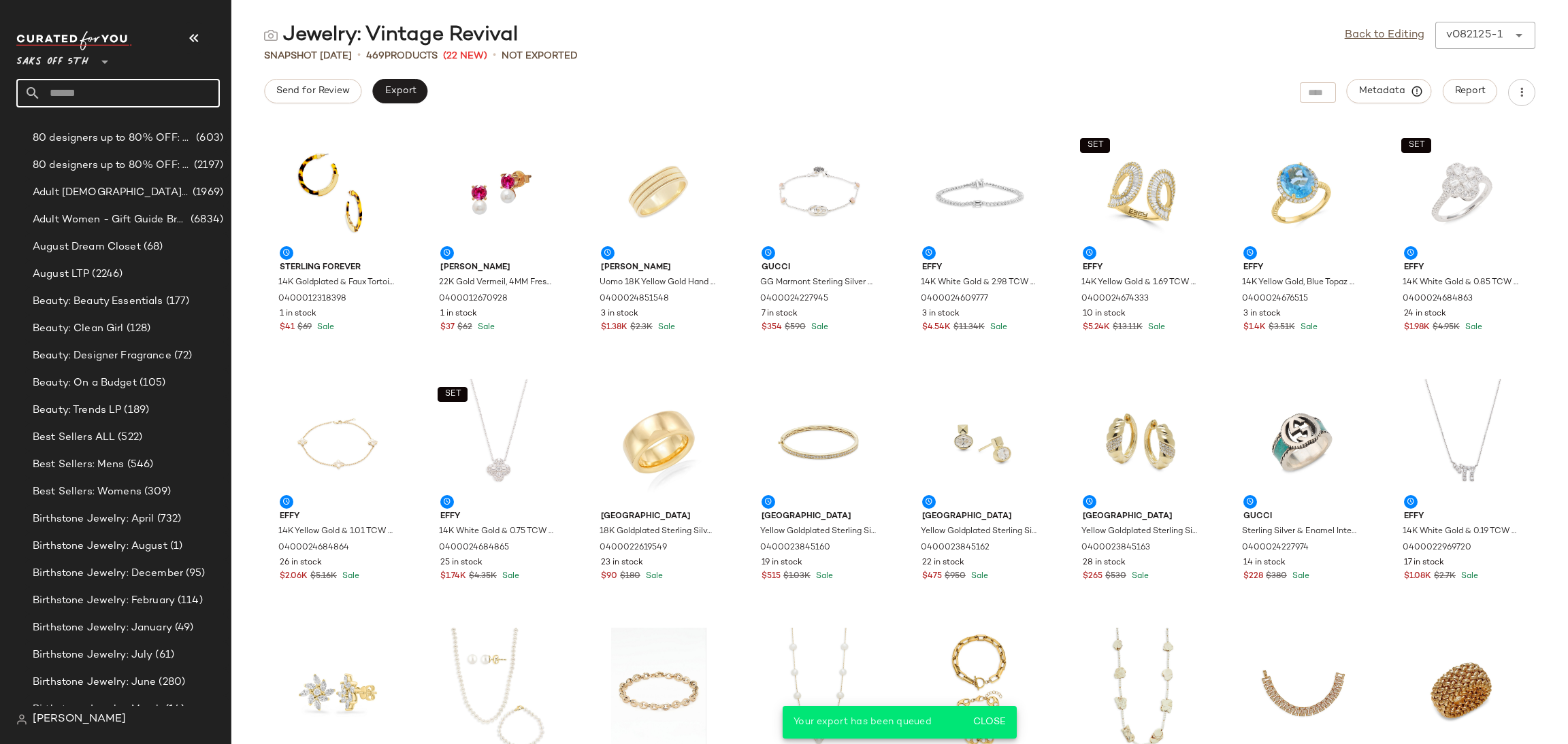
click at [158, 94] on input "text" at bounding box center [130, 93] width 179 height 29
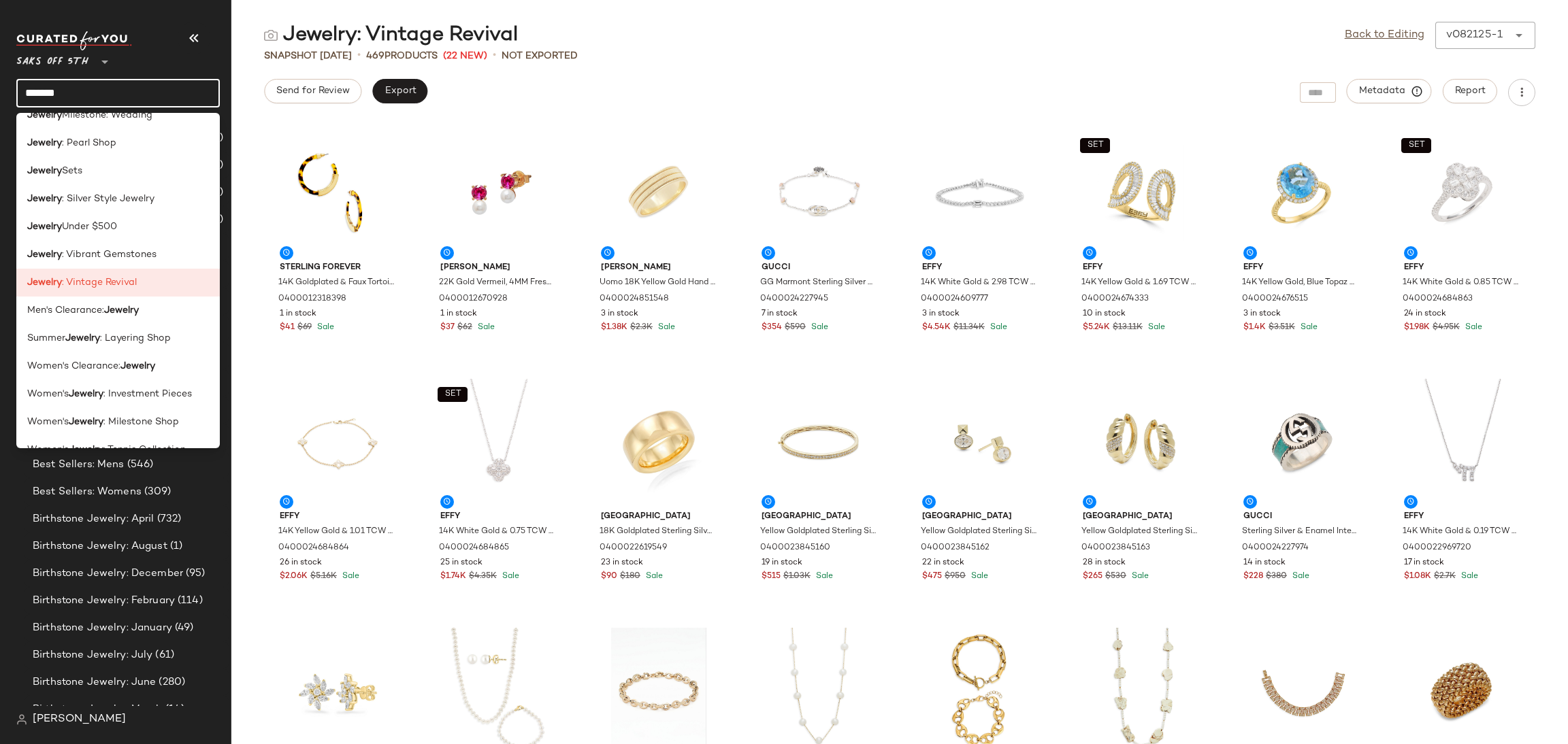
scroll to position [707, 0]
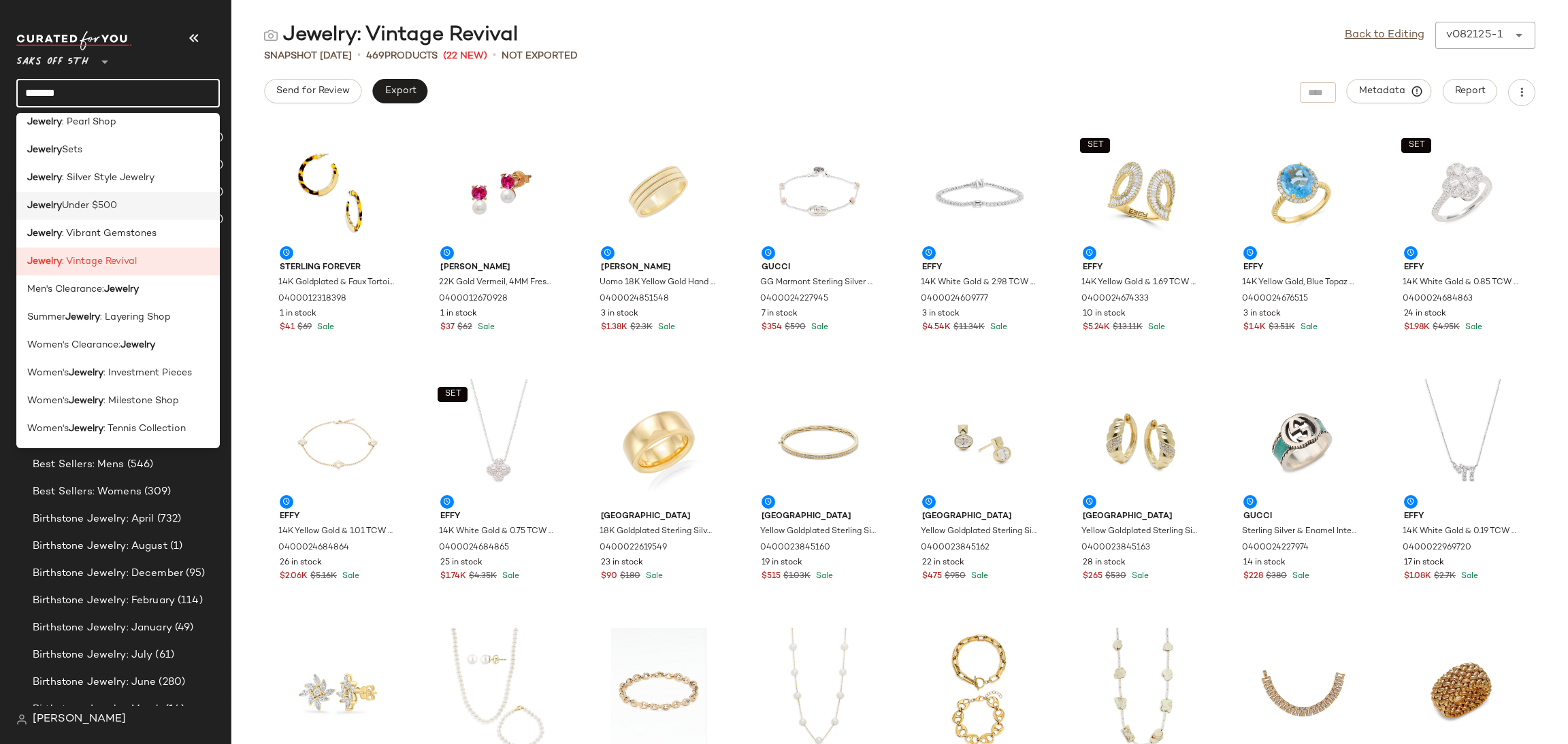
type input "*******"
click at [121, 204] on div "Jewelry Under $500" at bounding box center [118, 206] width 181 height 14
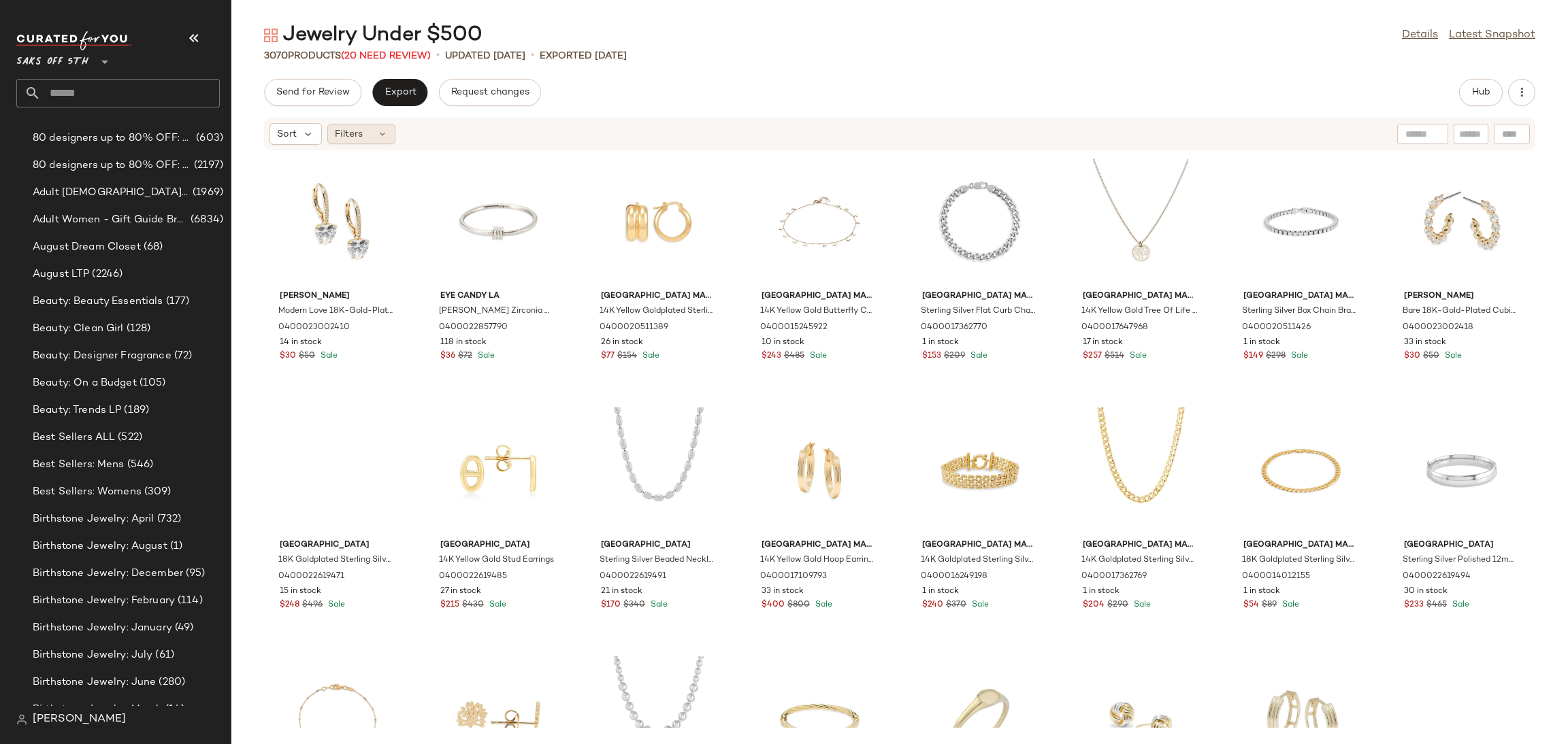
click at [365, 134] on div "Filters" at bounding box center [361, 134] width 68 height 20
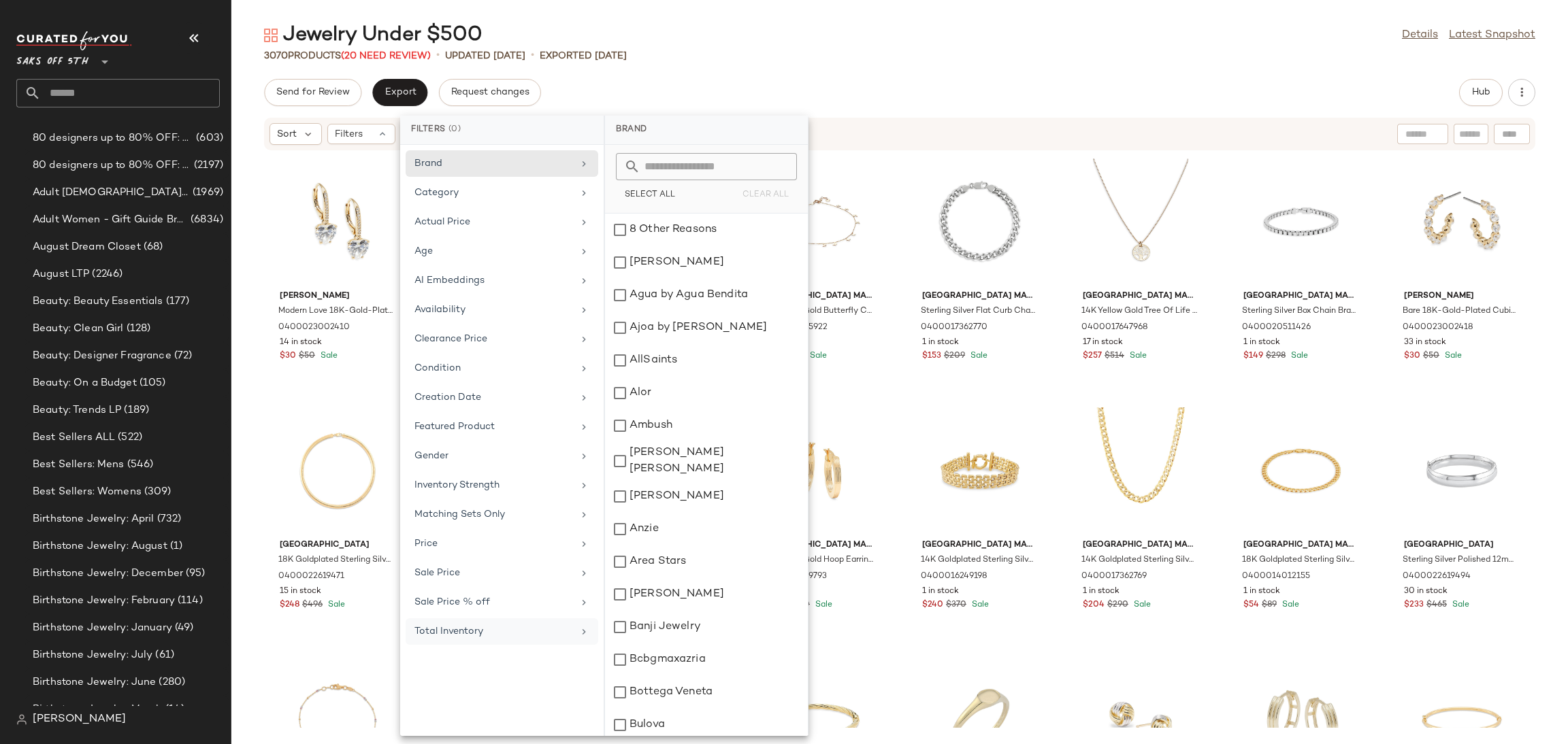
click at [487, 631] on div "Total Inventory" at bounding box center [493, 631] width 158 height 14
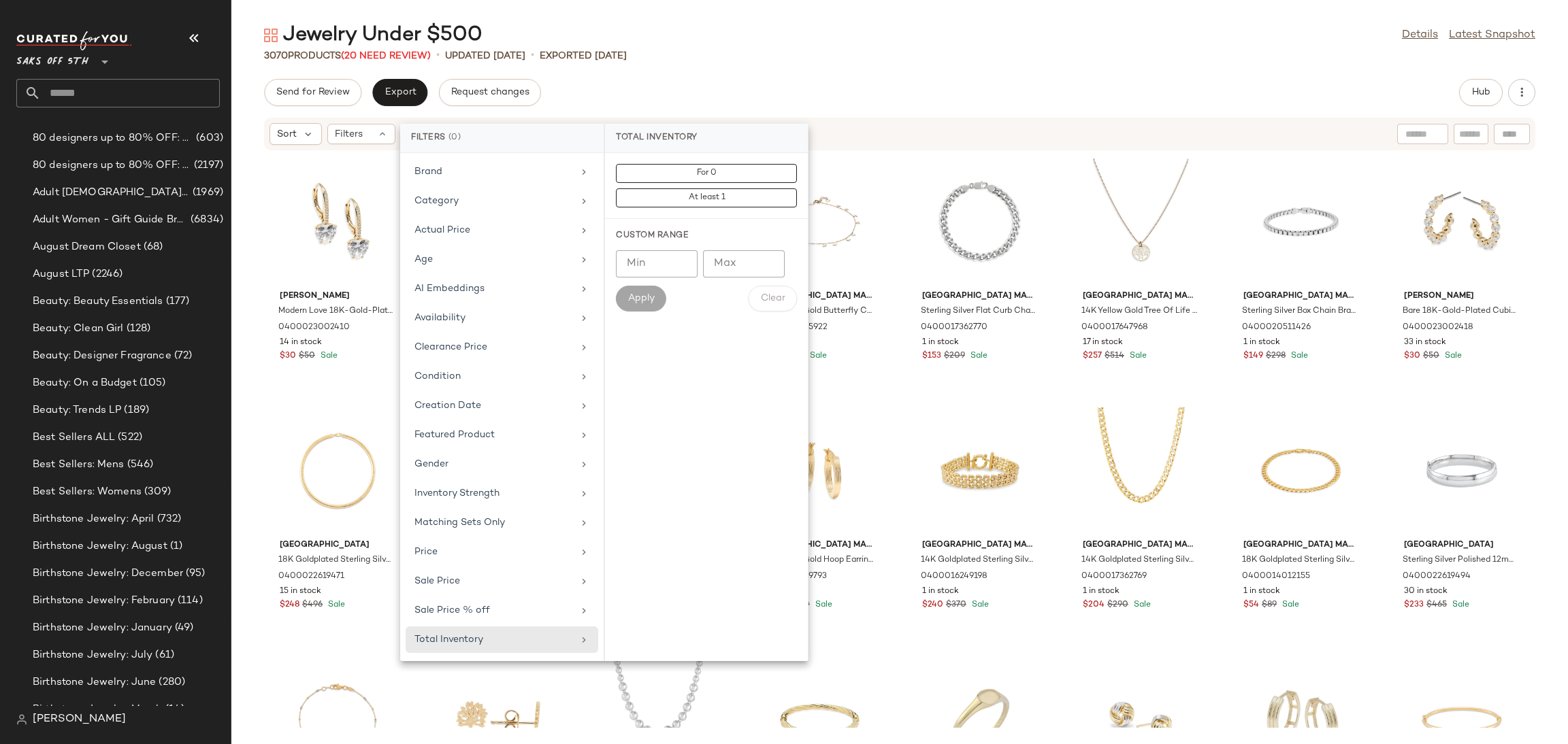
click at [658, 162] on div "For 0 At least 1" at bounding box center [706, 186] width 203 height 66
click at [661, 188] on button "For 0" at bounding box center [706, 198] width 181 height 19
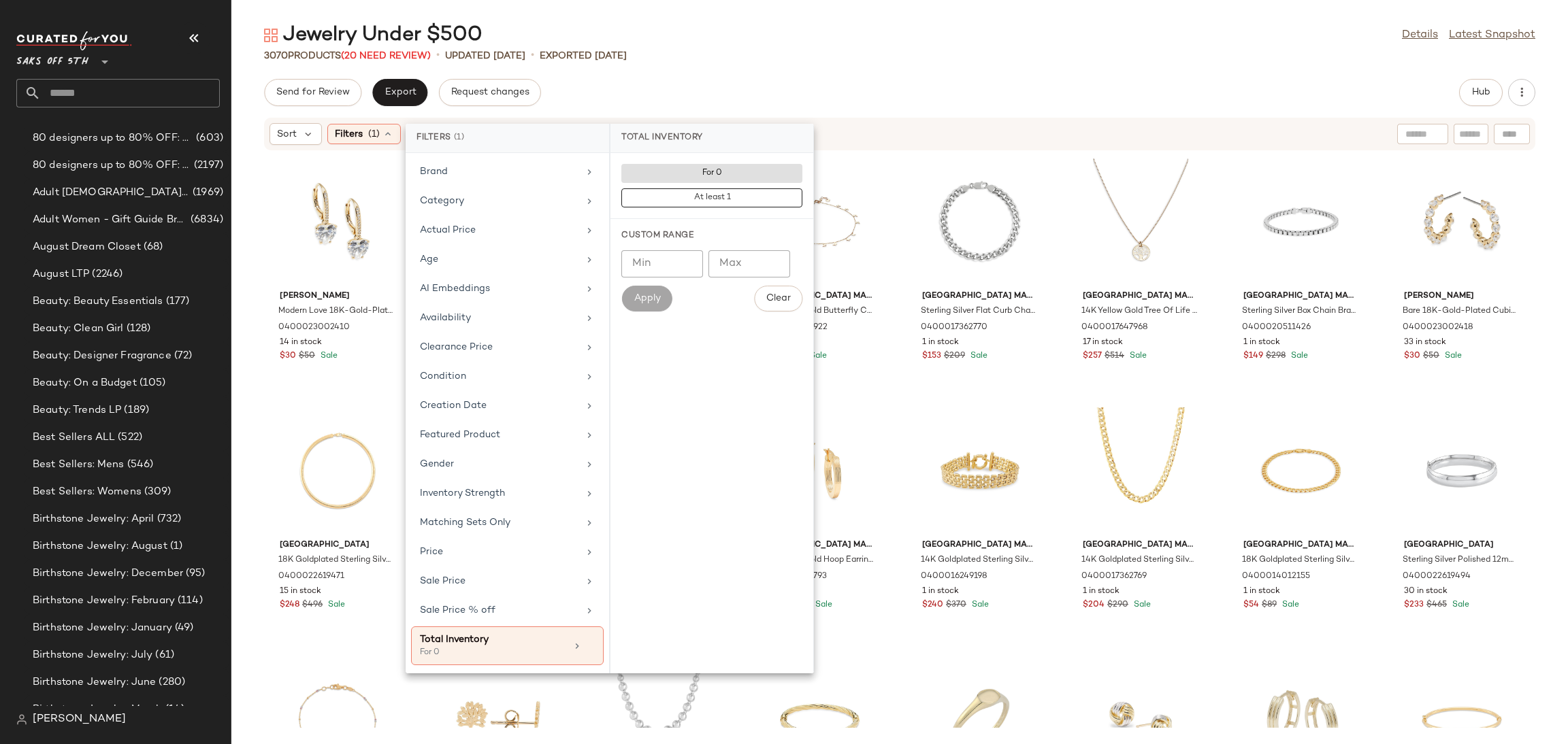
click at [800, 55] on div "3070 Products (20 Need Review) • updated [DATE] • Exported [DATE]" at bounding box center [900, 56] width 1337 height 13
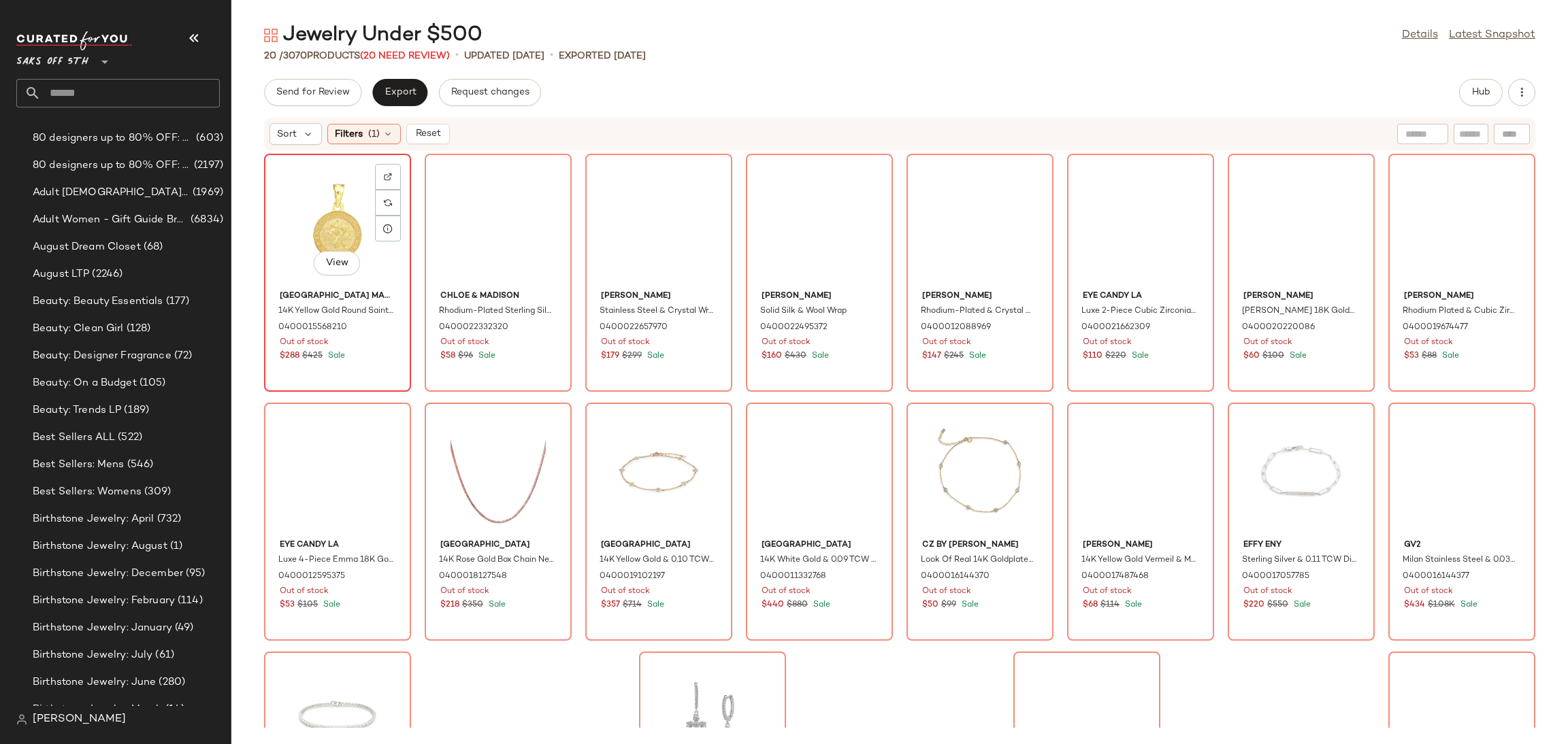
click at [315, 210] on div "View" at bounding box center [337, 222] width 137 height 127
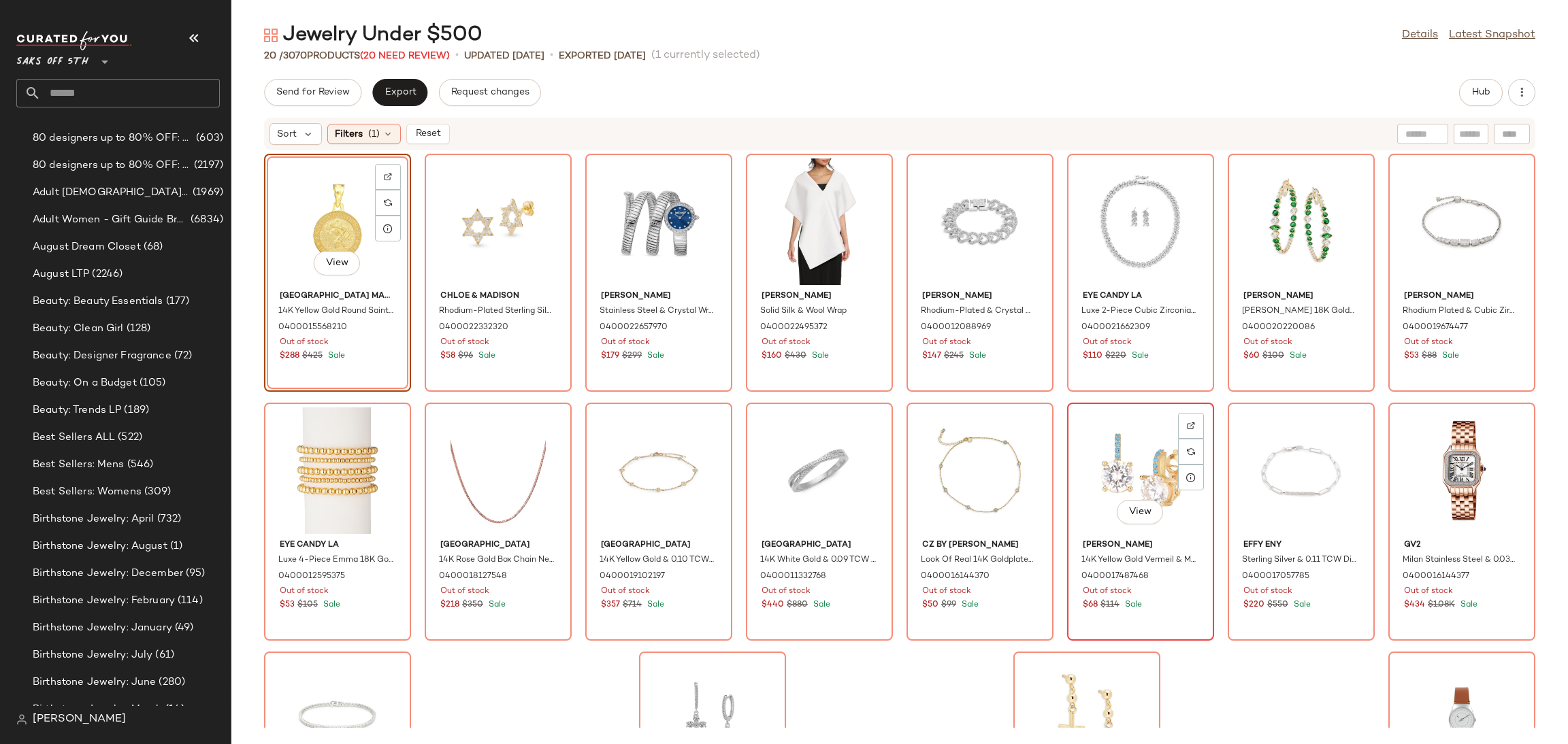
scroll to position [161, 0]
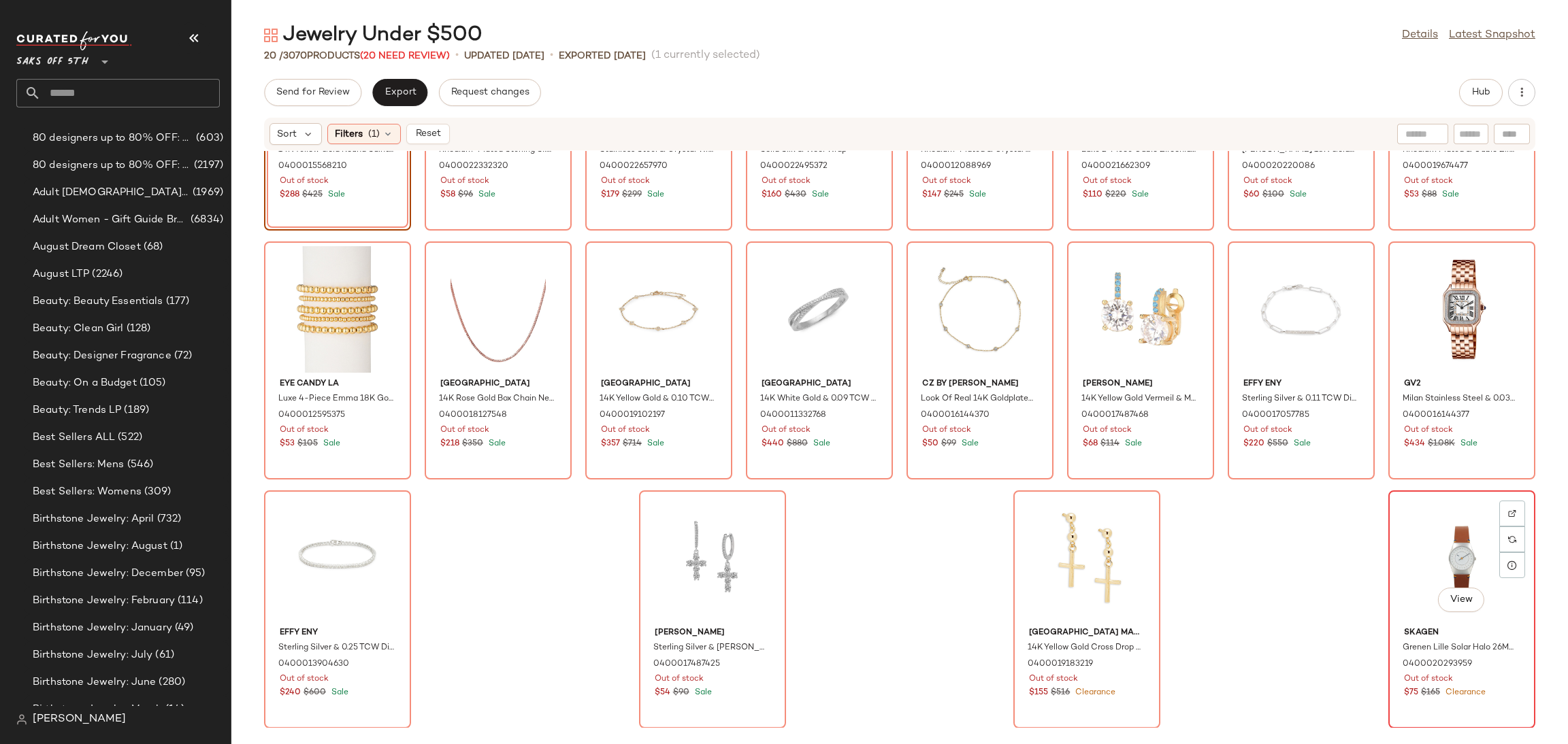
click at [1469, 555] on div "View" at bounding box center [1462, 558] width 137 height 127
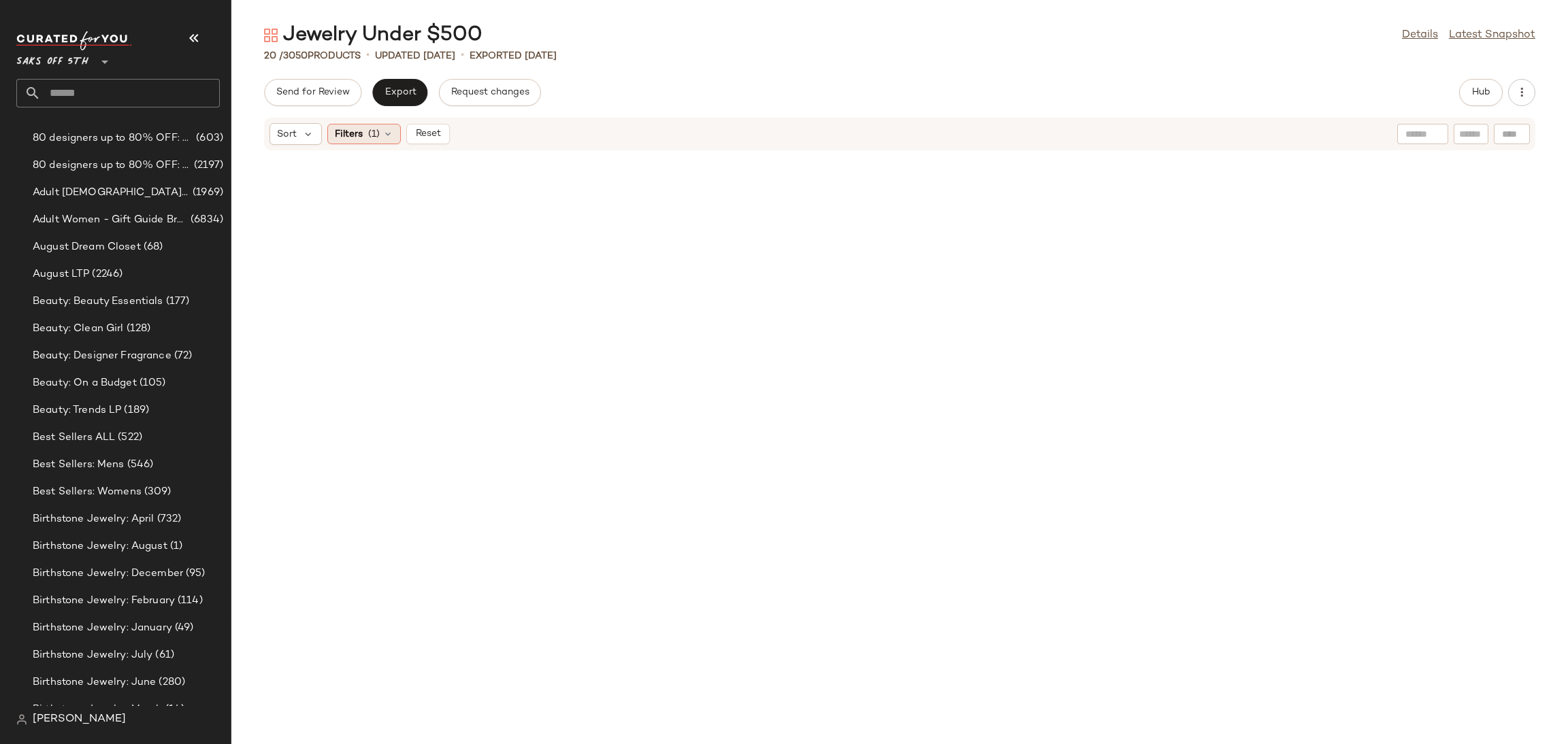
click at [366, 131] on div "Filters (1)" at bounding box center [364, 134] width 73 height 20
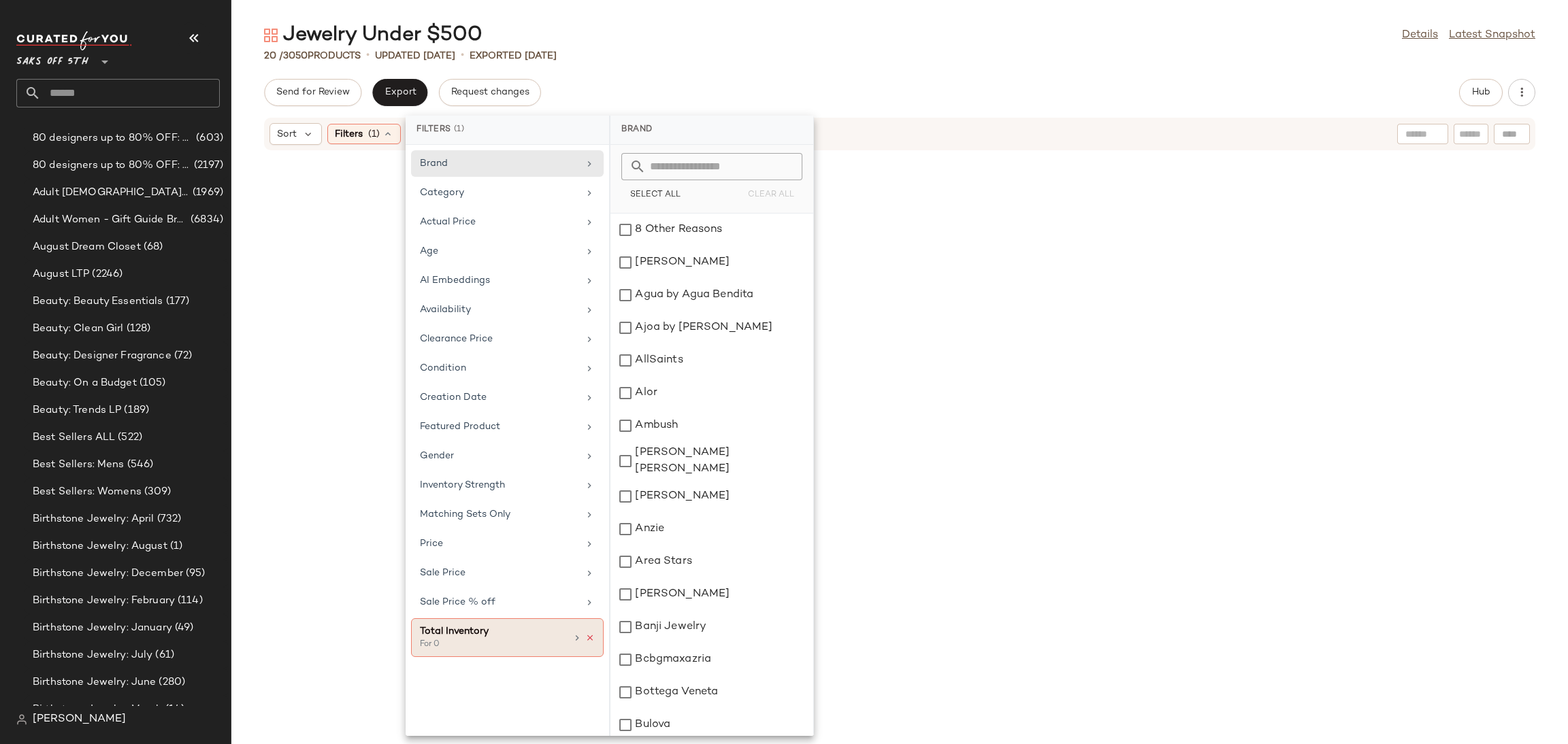
click at [589, 642] on icon at bounding box center [590, 639] width 10 height 10
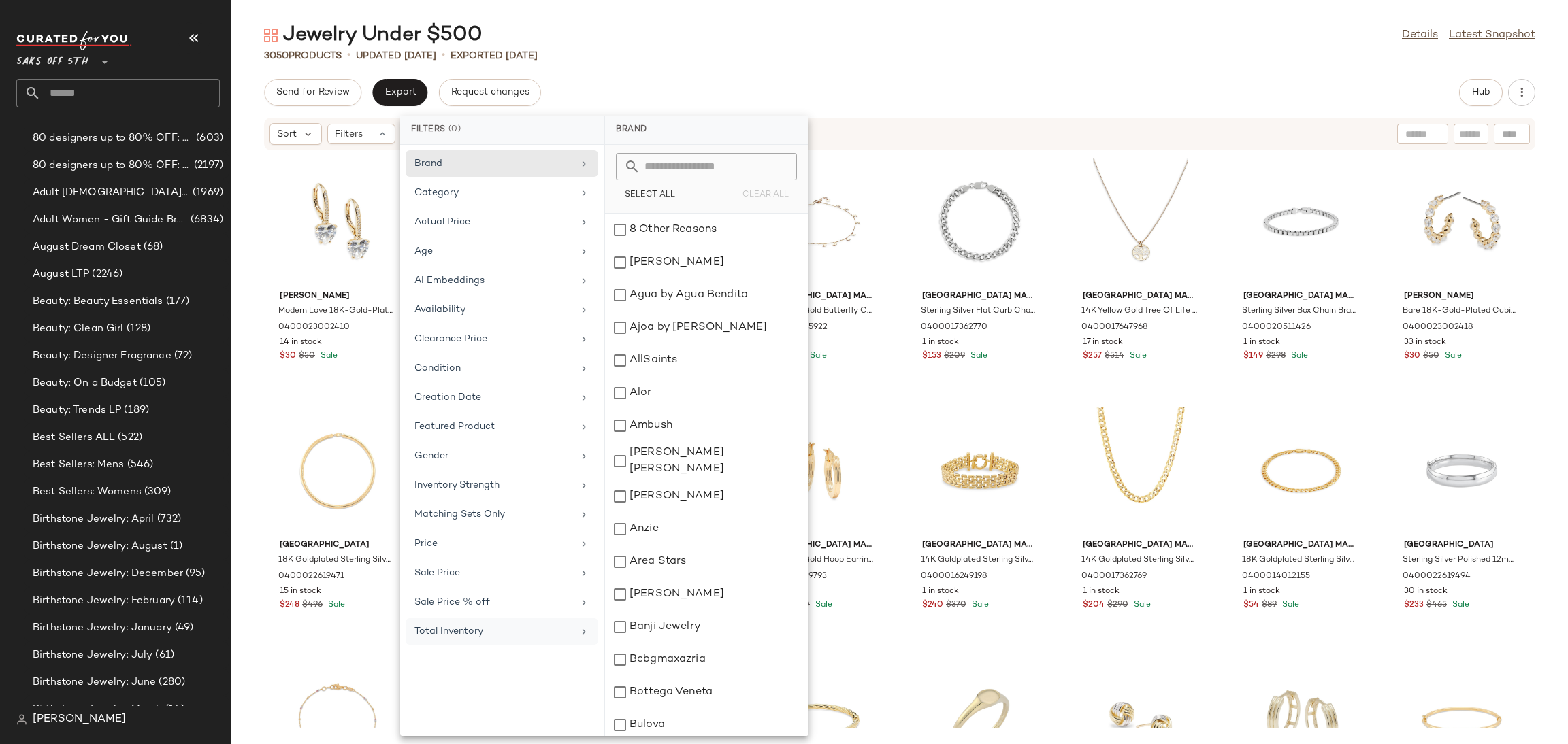
click at [680, 54] on div "3050 Products • updated [DATE] • Exported [DATE]" at bounding box center [900, 56] width 1337 height 13
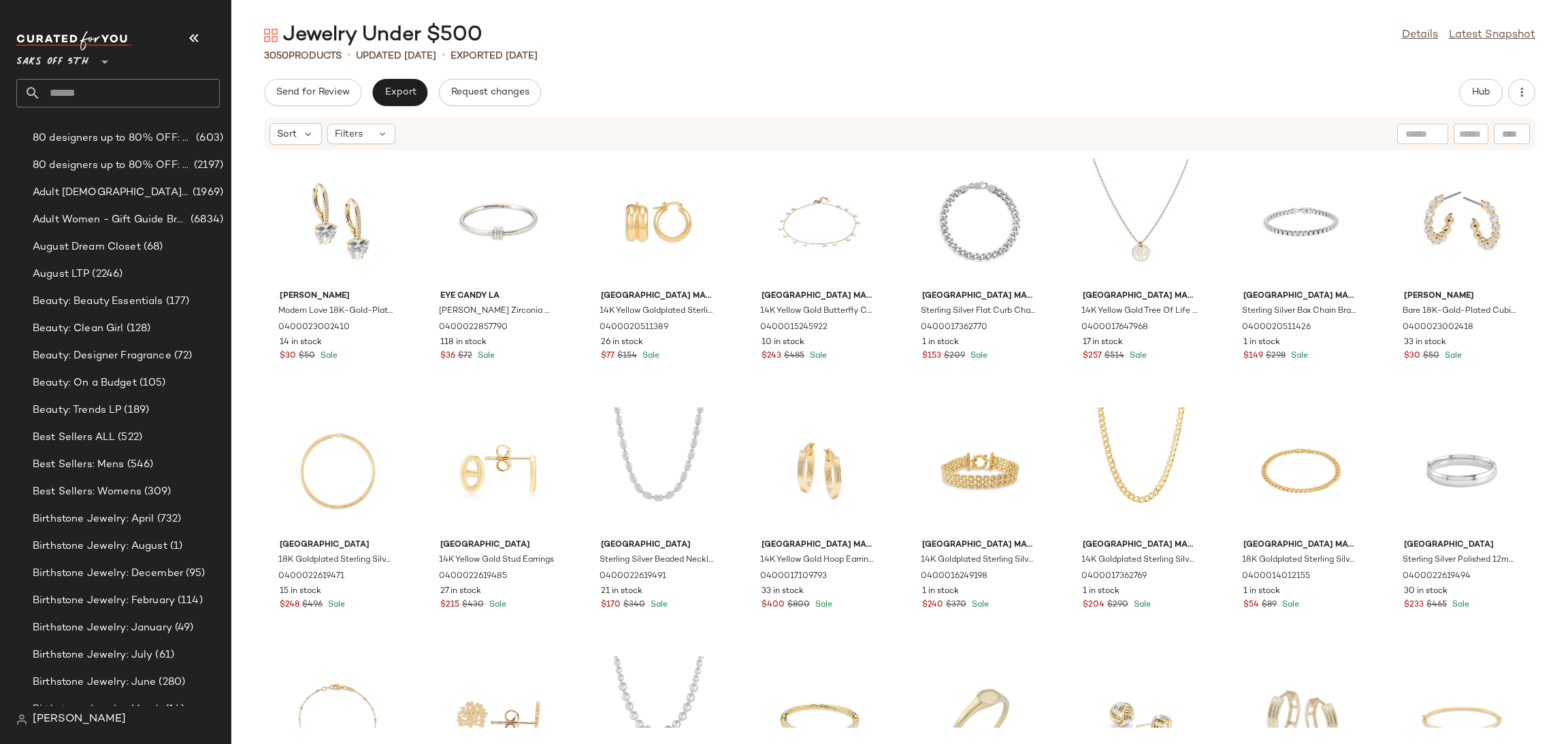
click at [303, 106] on div "Send for Review Export Request changes Hub Sort Filters Nadri Modern Love 18K-G…" at bounding box center [900, 411] width 1337 height 665
click at [314, 87] on span "Send for Review" at bounding box center [312, 92] width 74 height 11
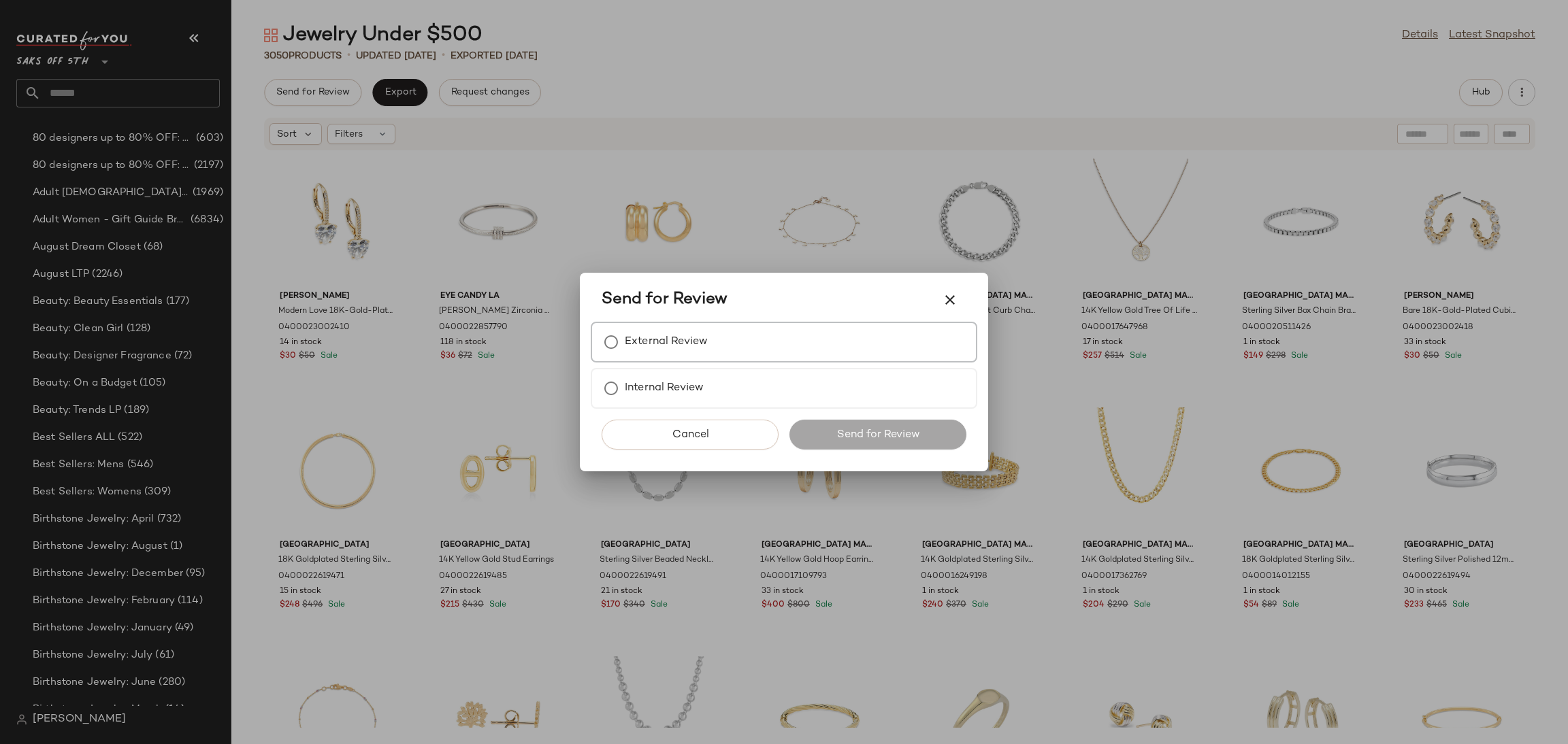
click at [650, 356] on label "External Review" at bounding box center [666, 342] width 83 height 27
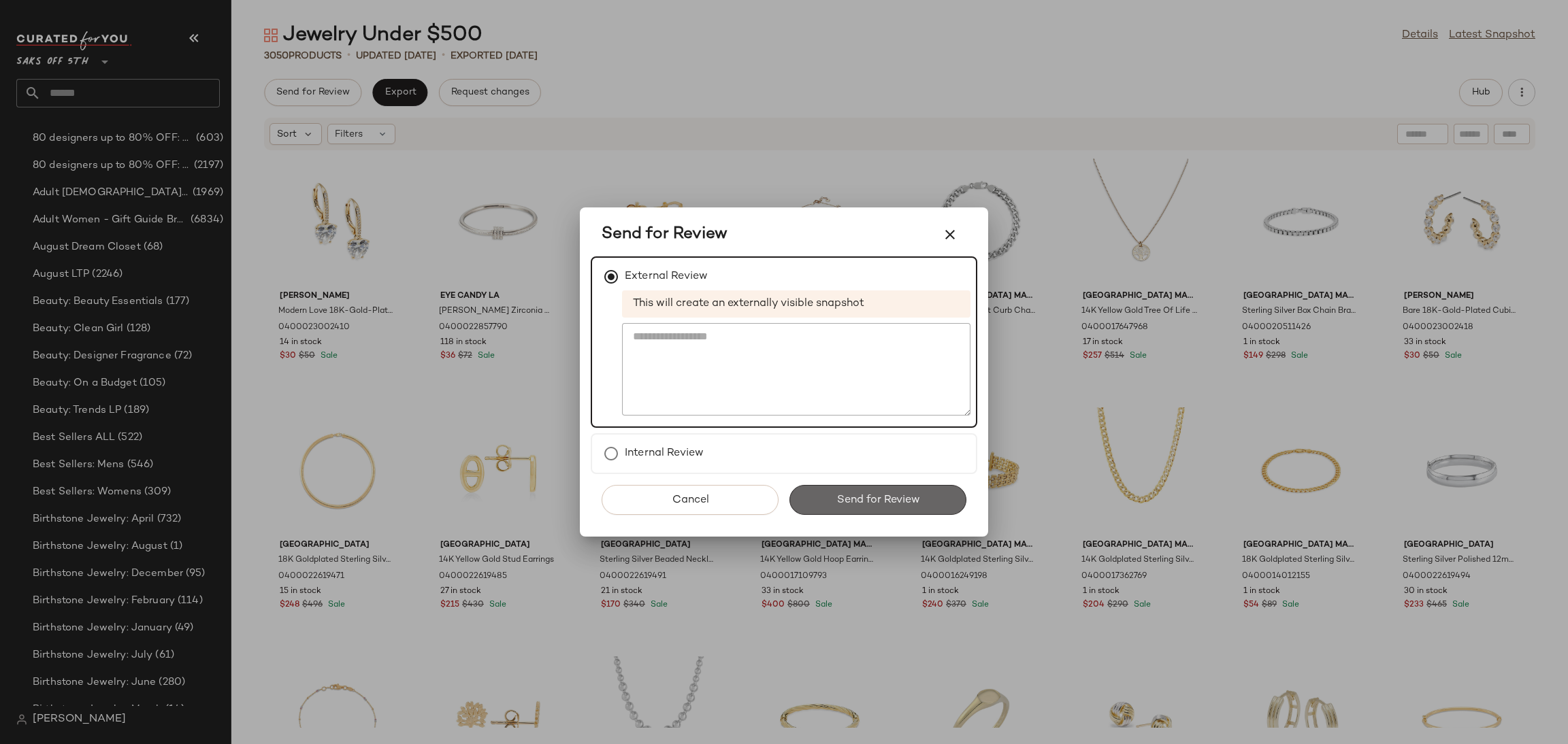
click at [868, 494] on span "Send for Review" at bounding box center [877, 500] width 84 height 13
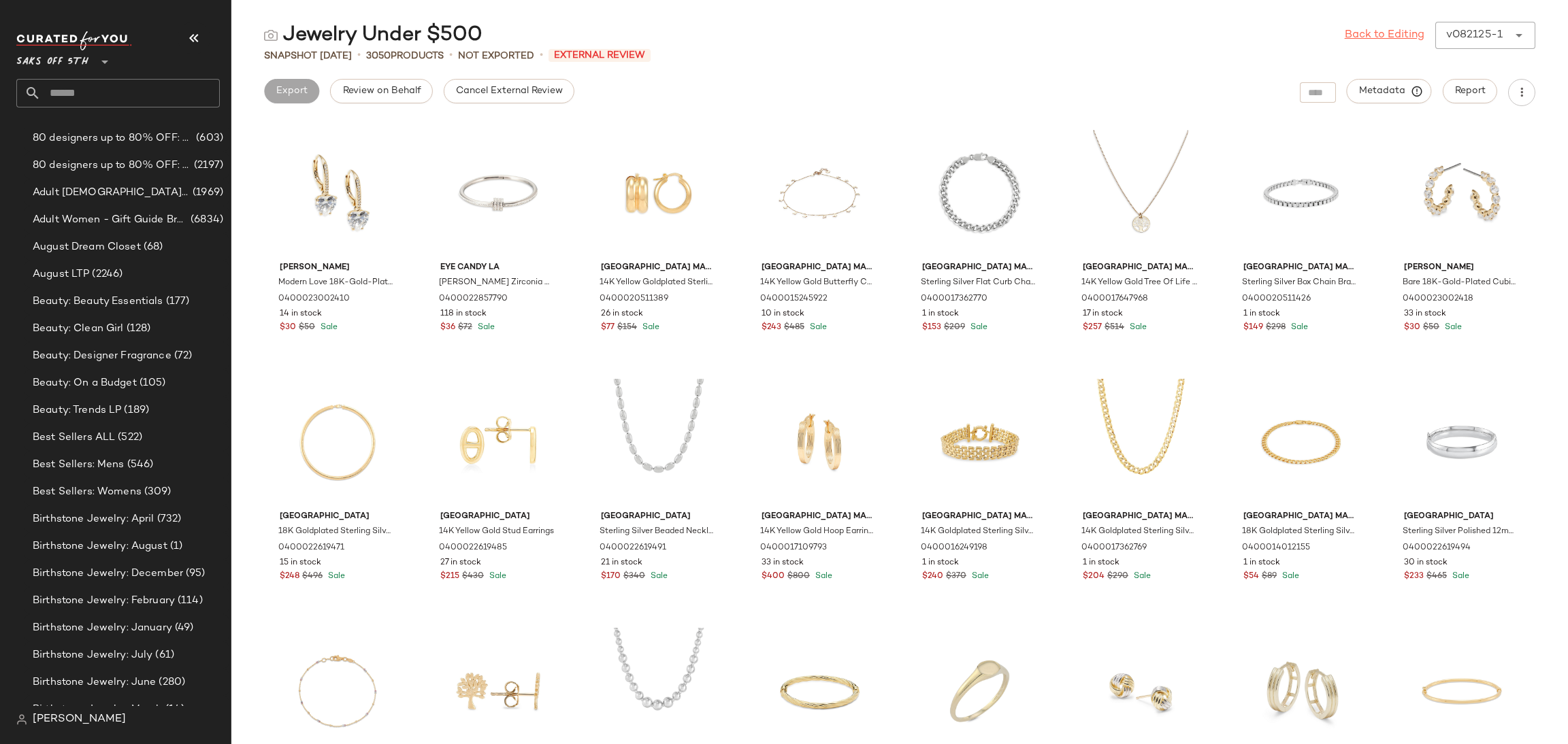
click at [1359, 40] on link "Back to Editing" at bounding box center [1384, 35] width 79 height 16
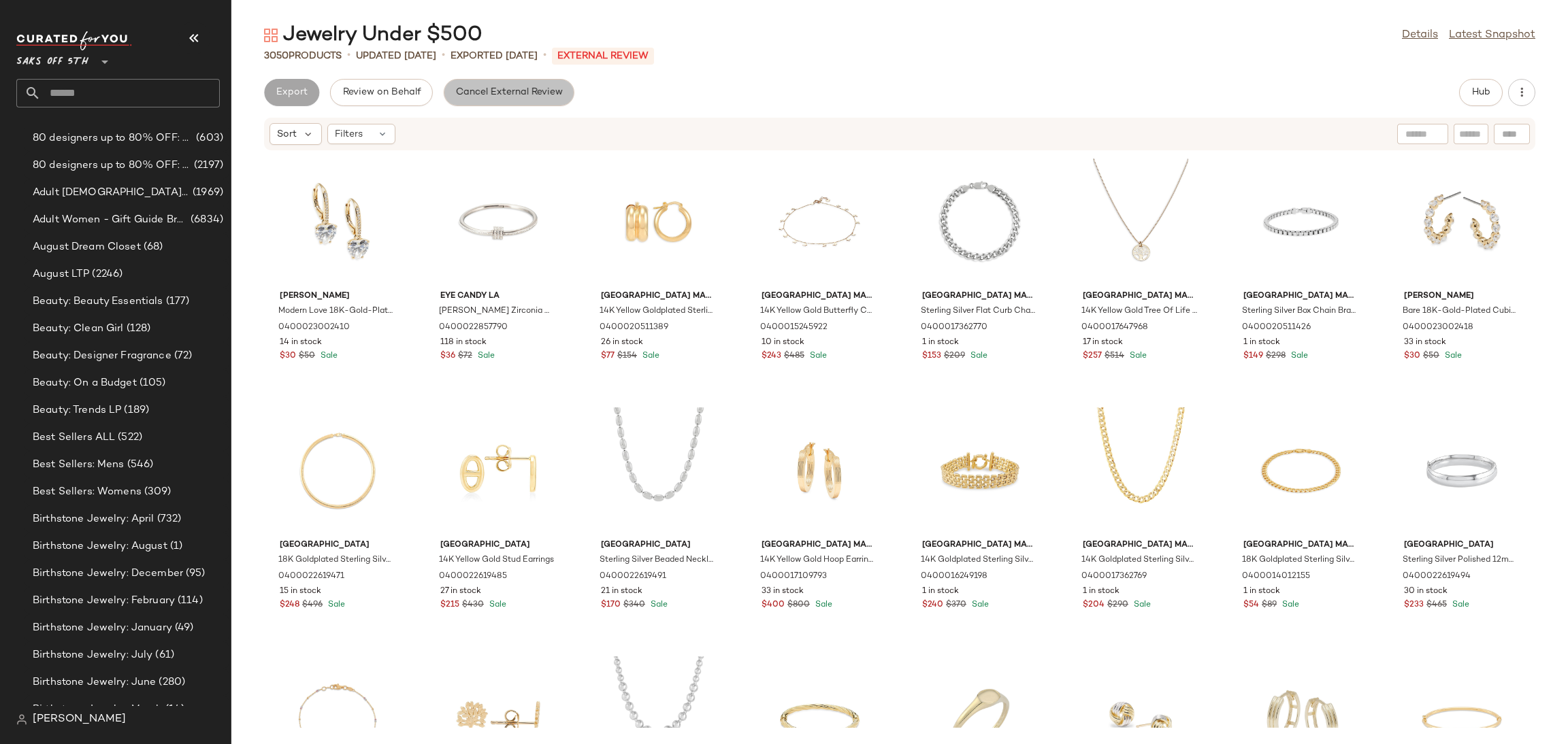
click at [485, 92] on span "Cancel External Review" at bounding box center [509, 92] width 108 height 11
click at [403, 94] on span "Export" at bounding box center [400, 92] width 32 height 11
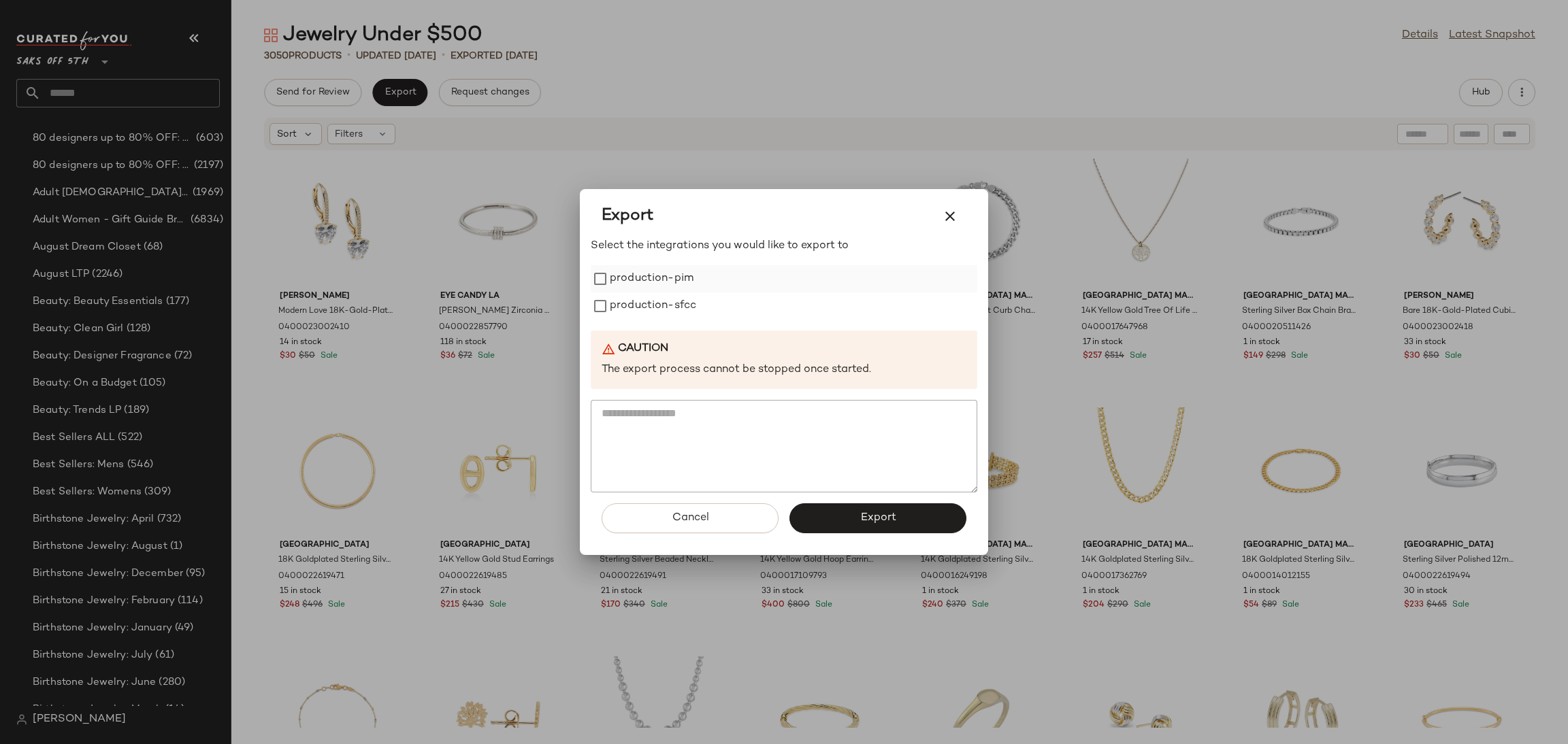
click at [631, 277] on label "production-pim" at bounding box center [651, 278] width 84 height 27
click at [640, 307] on label "production-sfcc" at bounding box center [653, 306] width 87 height 27
click at [824, 511] on button "Export" at bounding box center [878, 518] width 177 height 30
